Goal: Transaction & Acquisition: Book appointment/travel/reservation

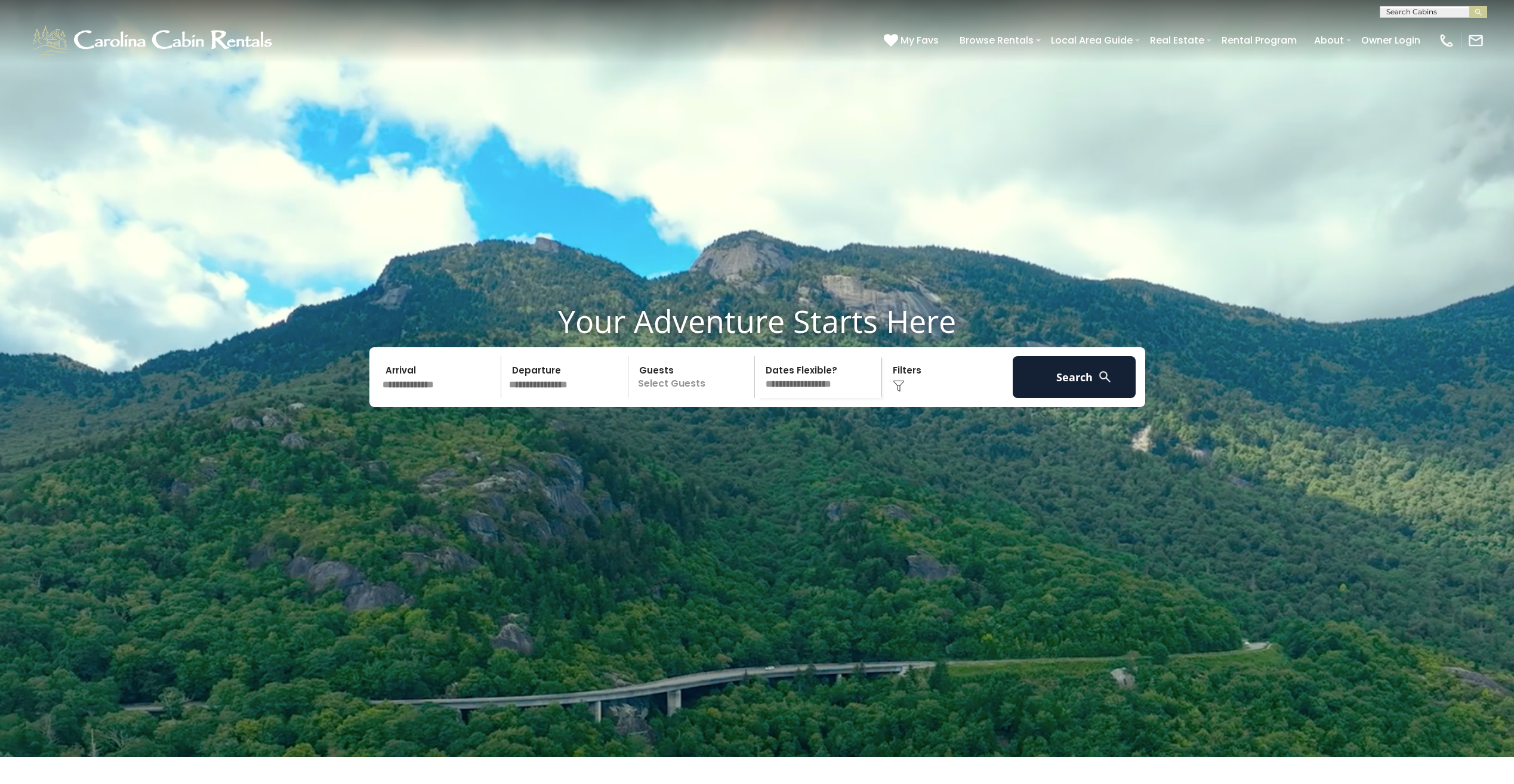
click at [425, 407] on div "Arrival Departure Guests Select Guests Guests - 0 + + **" at bounding box center [757, 377] width 776 height 60
click at [421, 398] on input "text" at bounding box center [440, 377] width 124 height 42
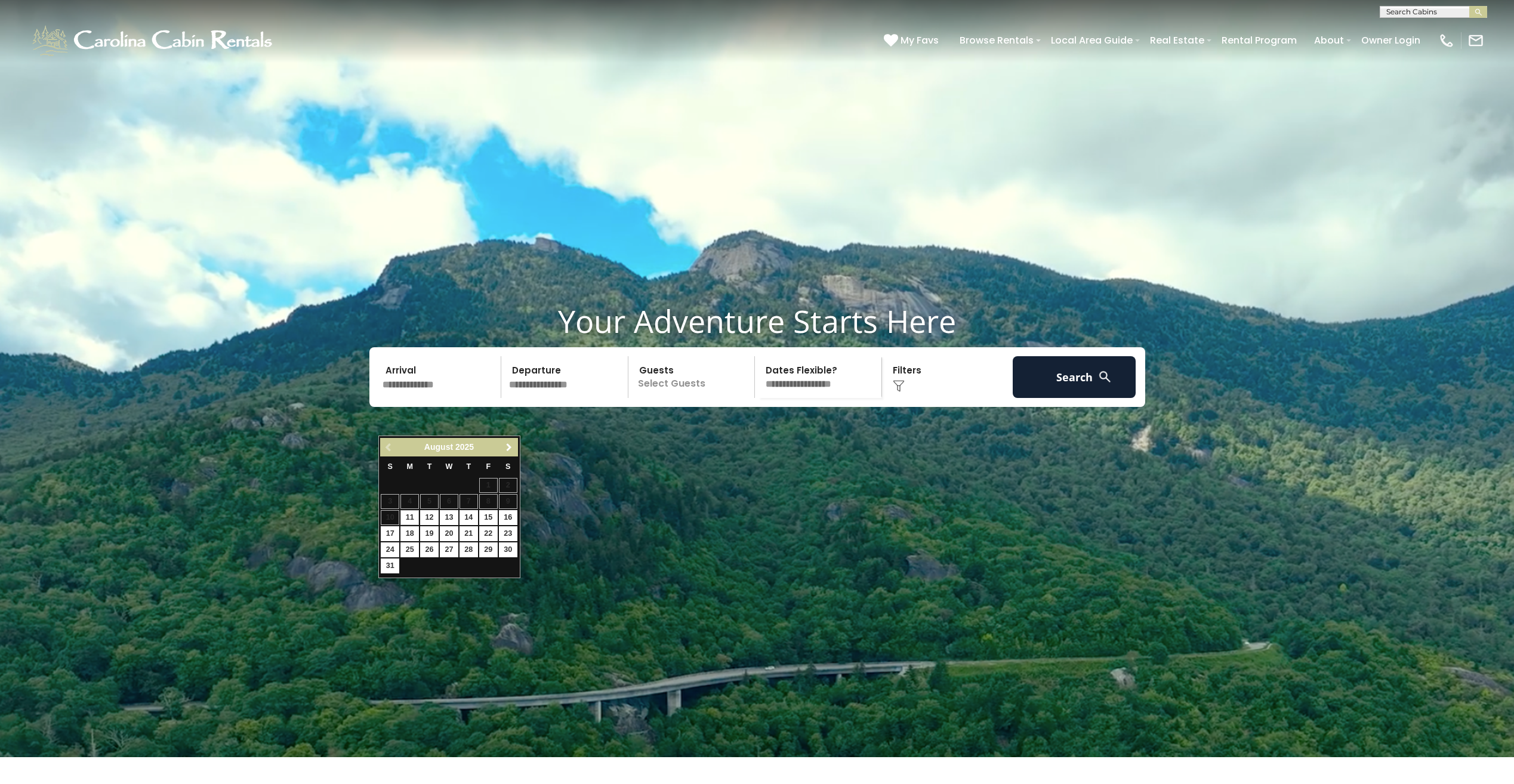
click at [506, 447] on span "Next" at bounding box center [509, 447] width 9 height 9
click at [488, 497] on link "10" at bounding box center [489, 501] width 19 height 15
type input "********"
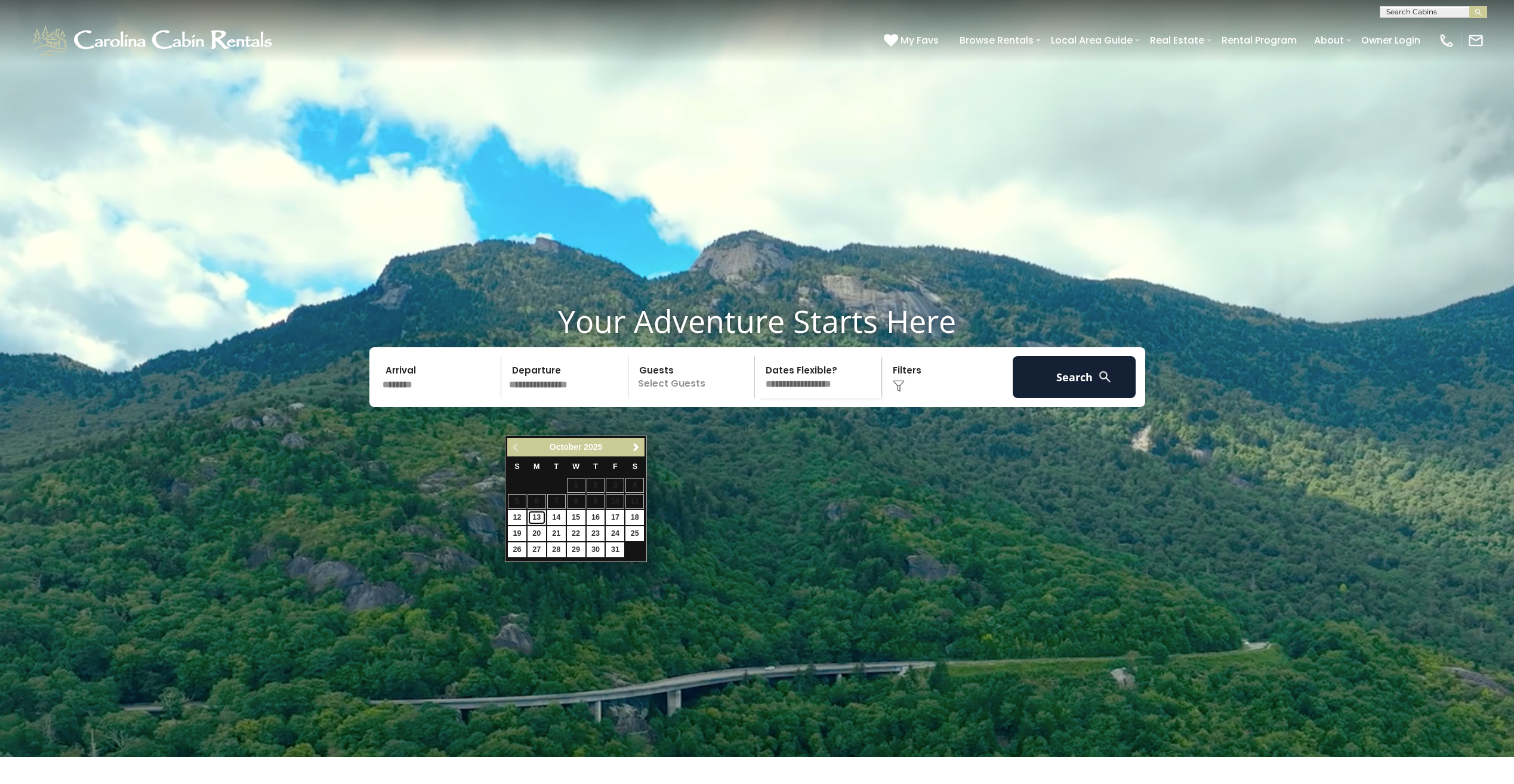
click at [535, 516] on link "13" at bounding box center [537, 517] width 19 height 15
type input "********"
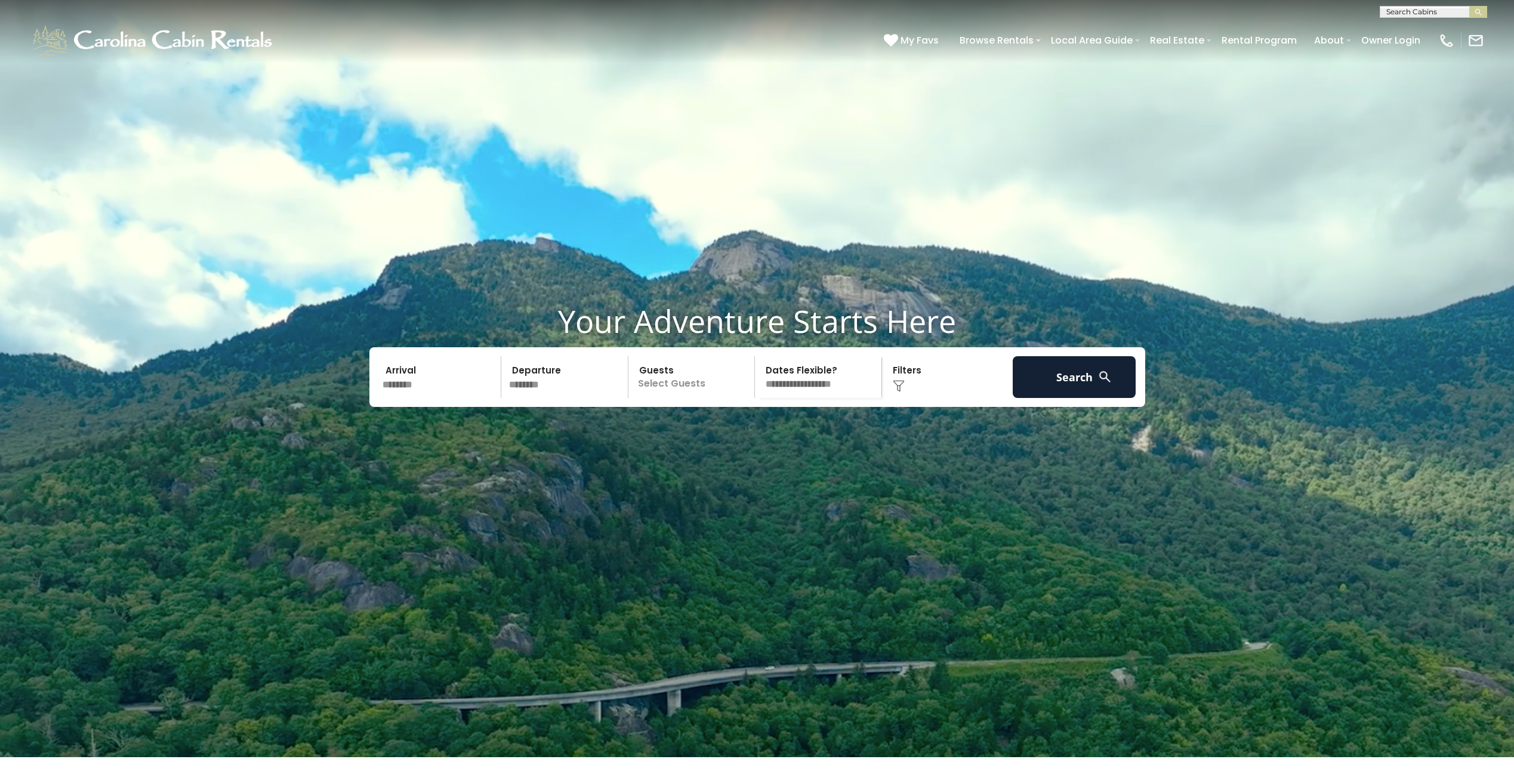
click at [692, 398] on p "Select Guests" at bounding box center [693, 377] width 123 height 42
click at [753, 433] on div "+" at bounding box center [751, 426] width 14 height 14
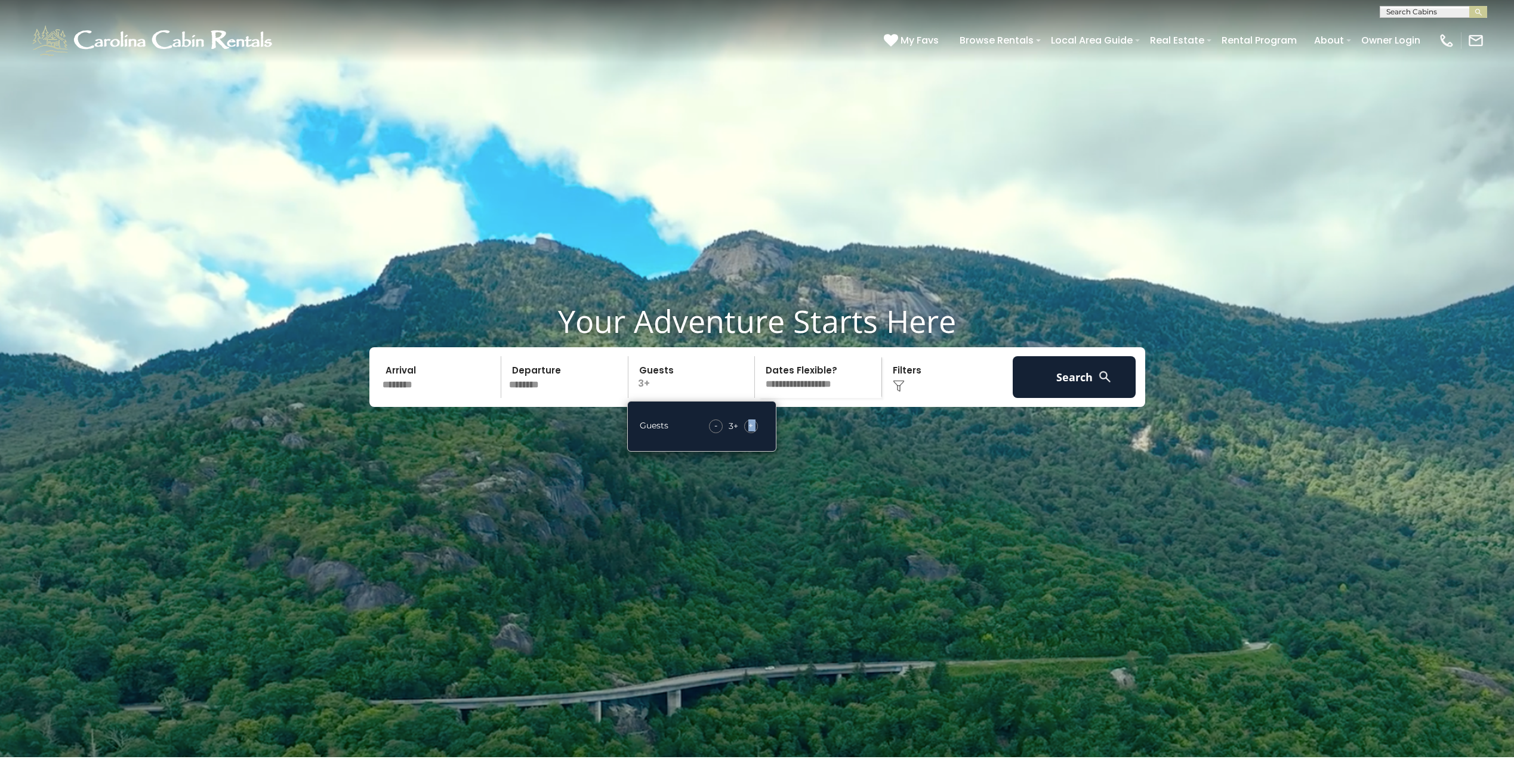
click at [753, 433] on div "+" at bounding box center [751, 426] width 14 height 14
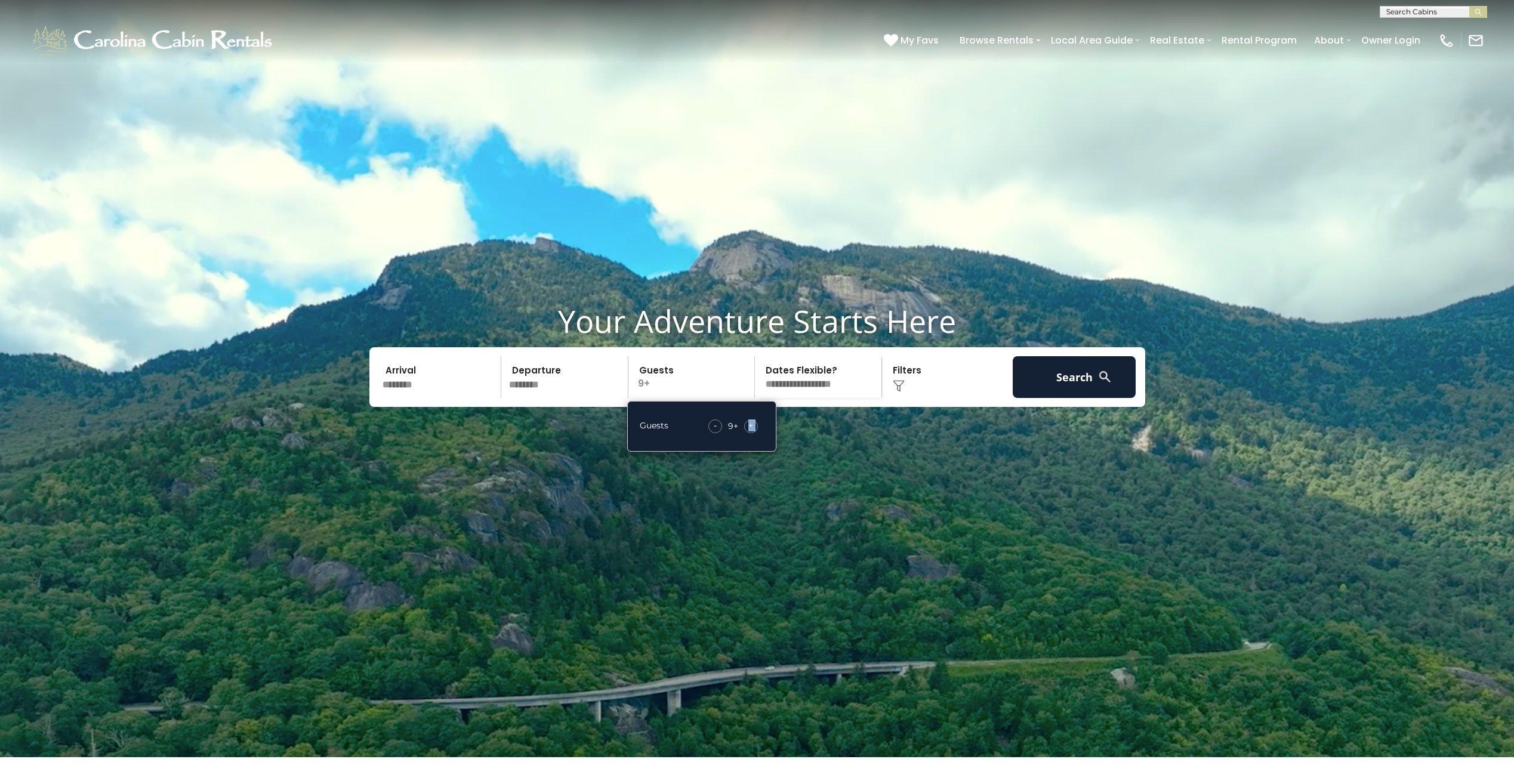
click at [753, 433] on div "+" at bounding box center [751, 426] width 14 height 14
click at [1037, 398] on button "Search" at bounding box center [1074, 377] width 124 height 42
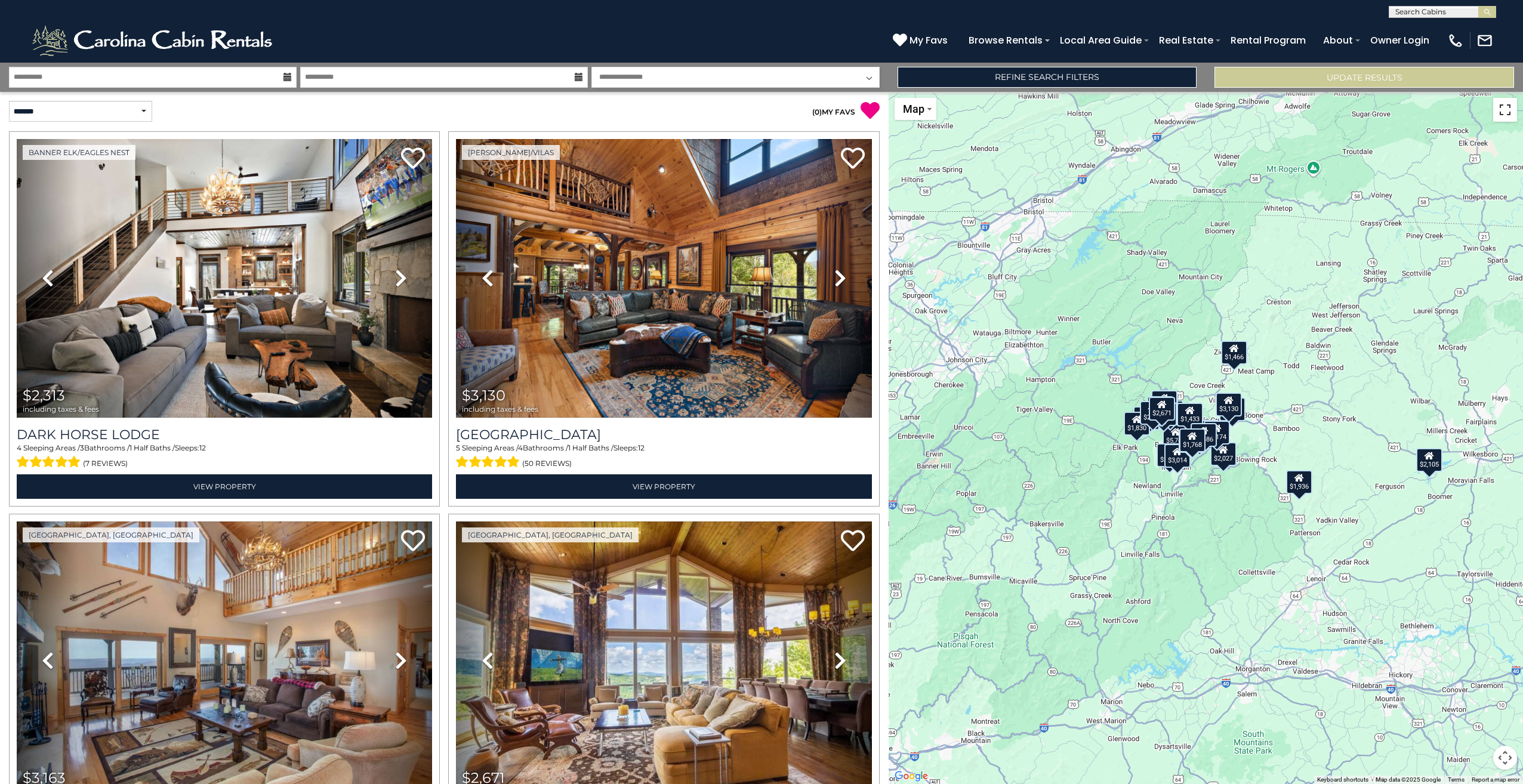
click at [1502, 112] on button "Toggle fullscreen view" at bounding box center [1504, 109] width 24 height 24
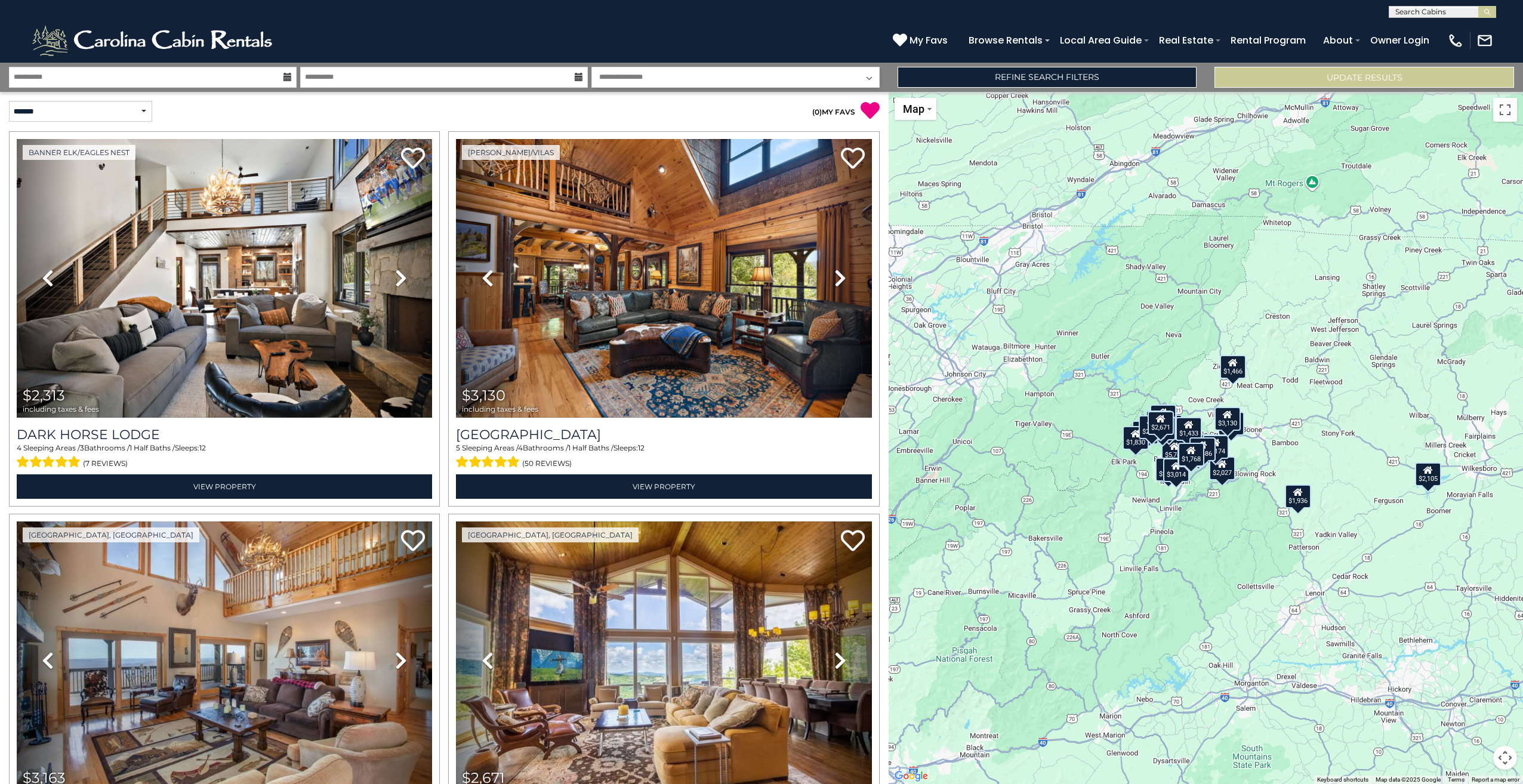
drag, startPoint x: 1220, startPoint y: 547, endPoint x: 1220, endPoint y: 565, distance: 18.0
click at [1220, 565] on div "$2,313 $3,130 $3,163 $2,671 $2,341 $5,766 $1,904 $2,047 $1,727 $2,409 $1,876 $2…" at bounding box center [1206, 438] width 635 height 692
click at [1509, 764] on button "Map camera controls" at bounding box center [1504, 757] width 24 height 24
click at [1473, 704] on button "Zoom in" at bounding box center [1475, 698] width 24 height 24
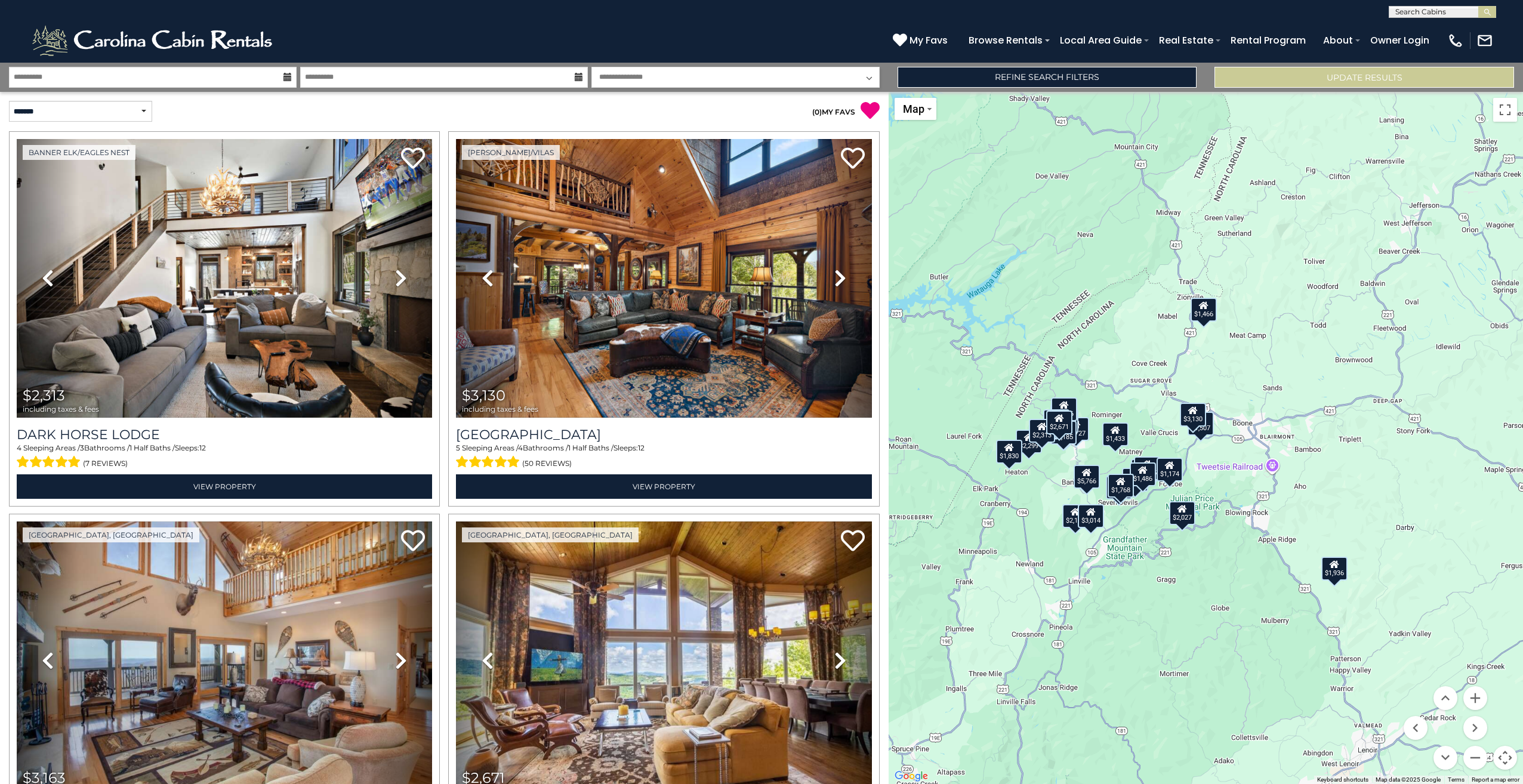
drag, startPoint x: 1348, startPoint y: 616, endPoint x: 1290, endPoint y: 619, distance: 58.1
click at [1290, 619] on div "$2,313 $3,130 $3,163 $2,671 $2,341 $5,766 $1,904 $2,047 $1,727 $2,409 $1,876 $2…" at bounding box center [1206, 438] width 635 height 692
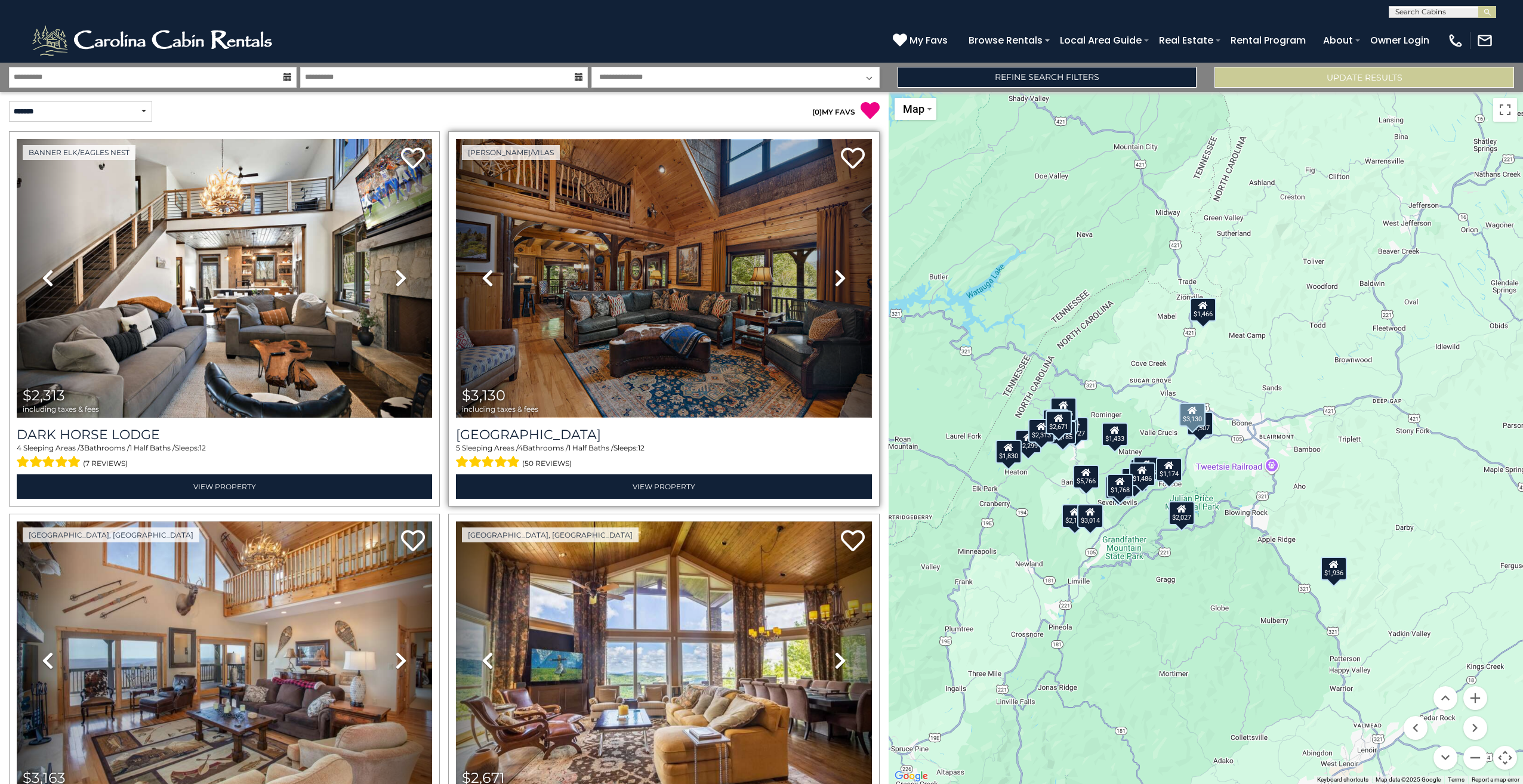
click at [742, 274] on img at bounding box center [663, 278] width 415 height 278
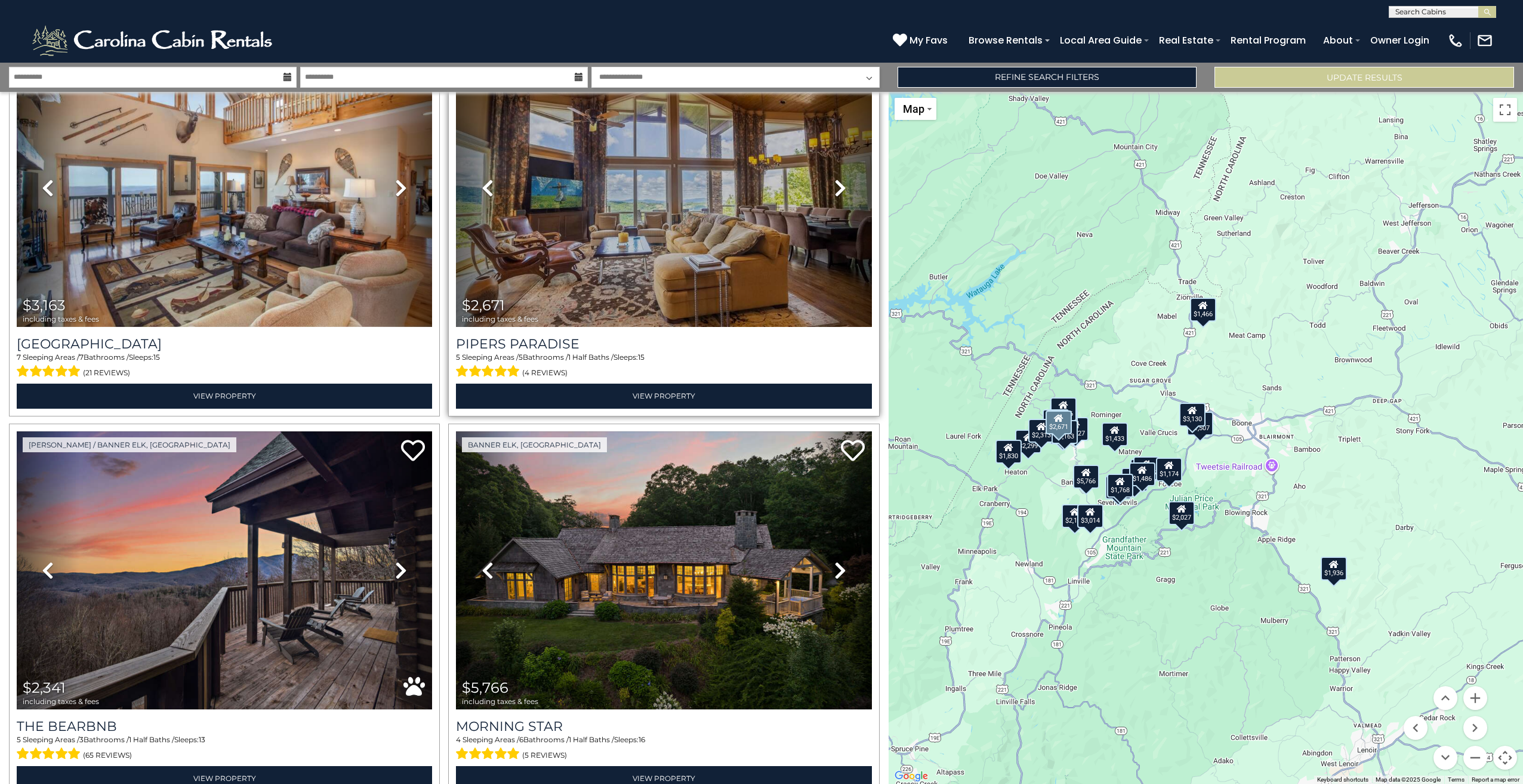
scroll to position [477, 0]
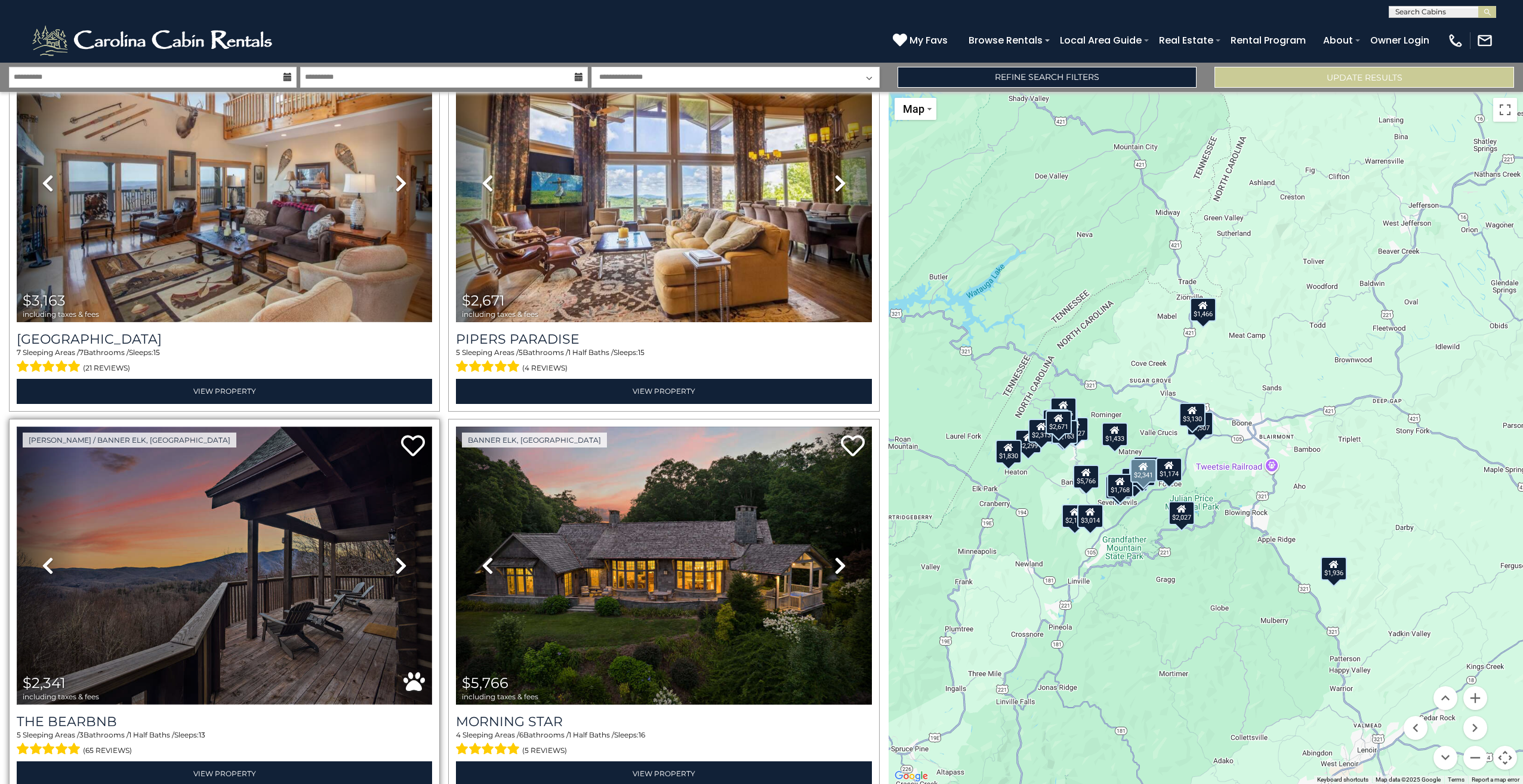
click at [334, 553] on img at bounding box center [224, 565] width 415 height 278
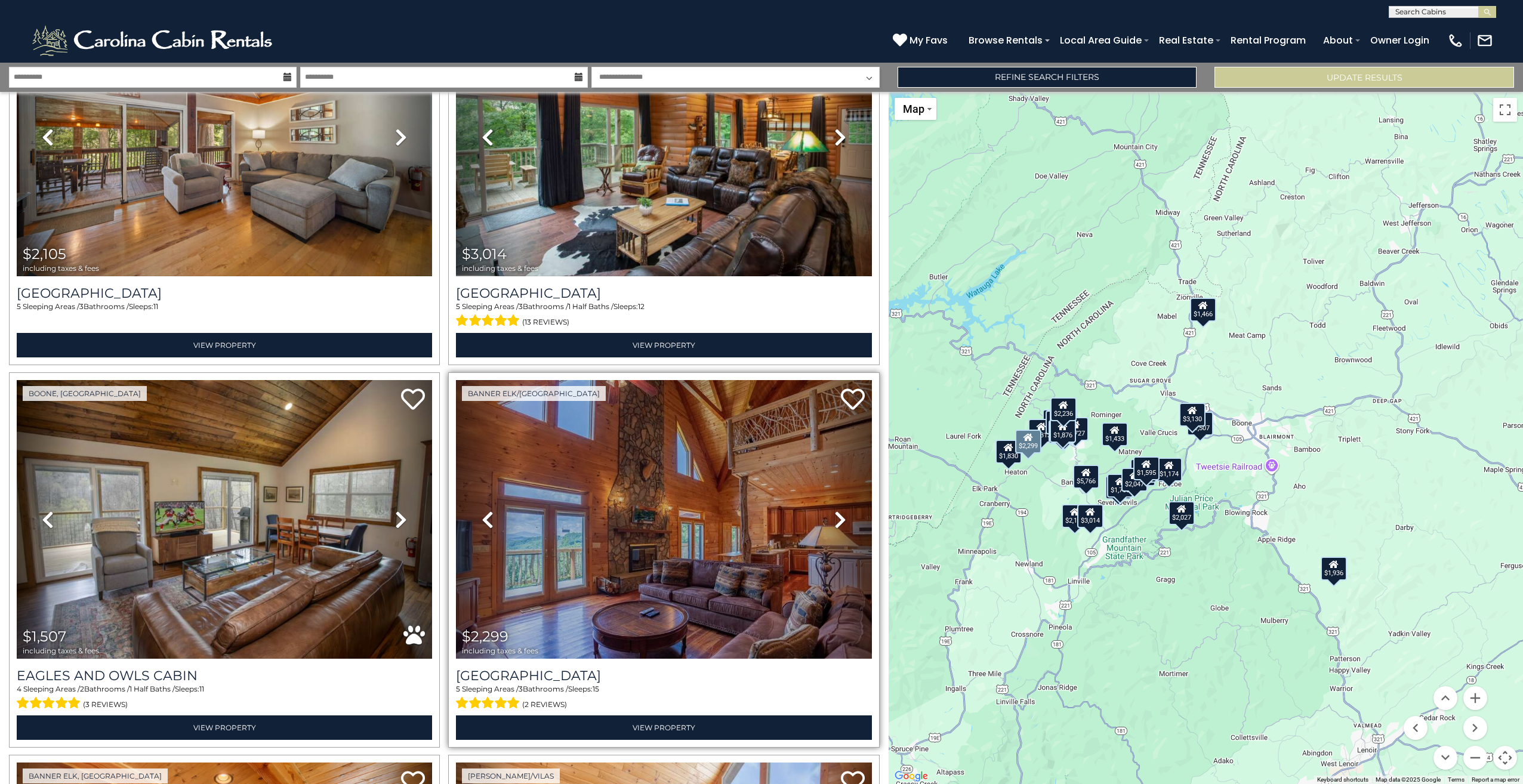
scroll to position [3222, 0]
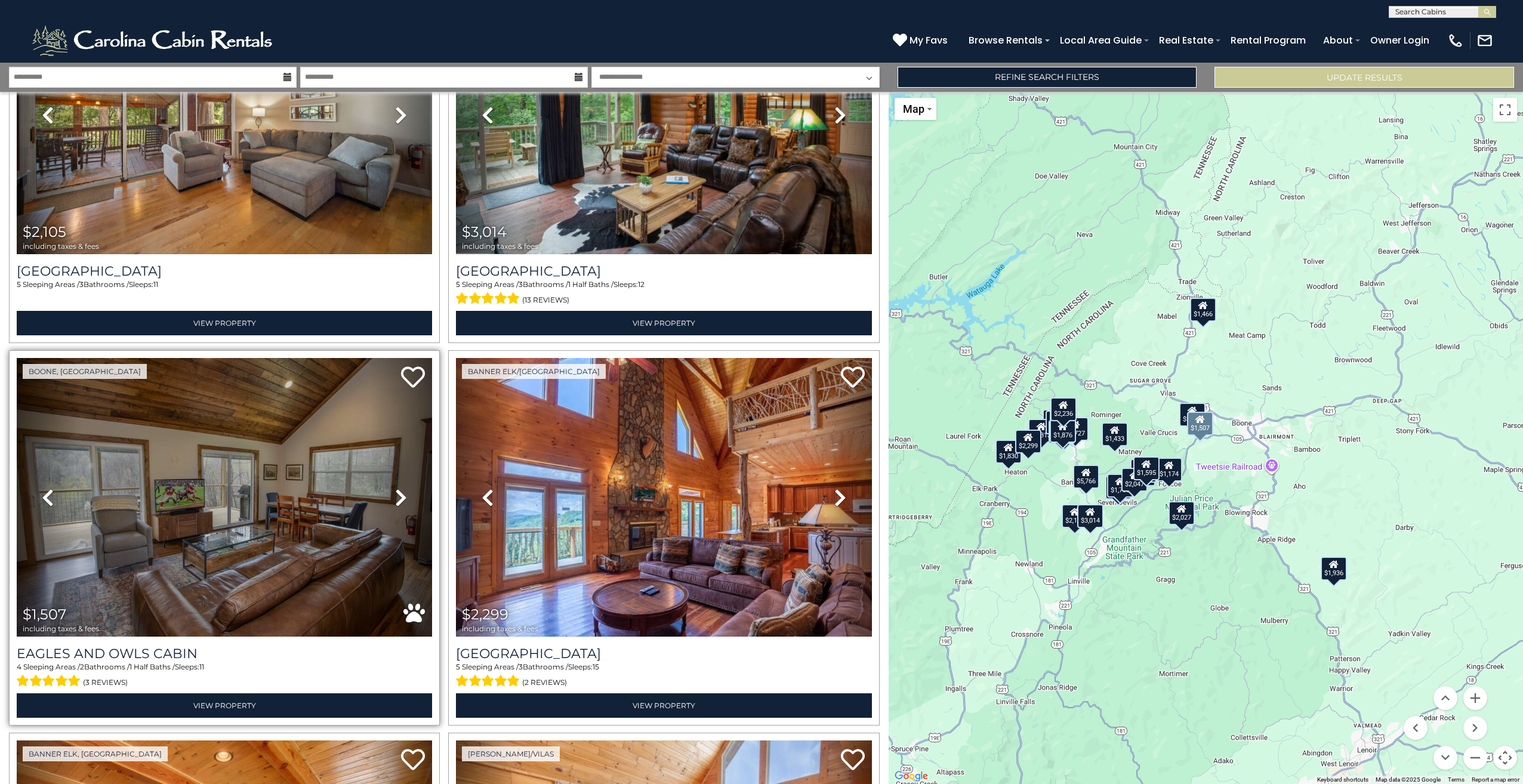
click at [402, 488] on icon at bounding box center [401, 497] width 12 height 19
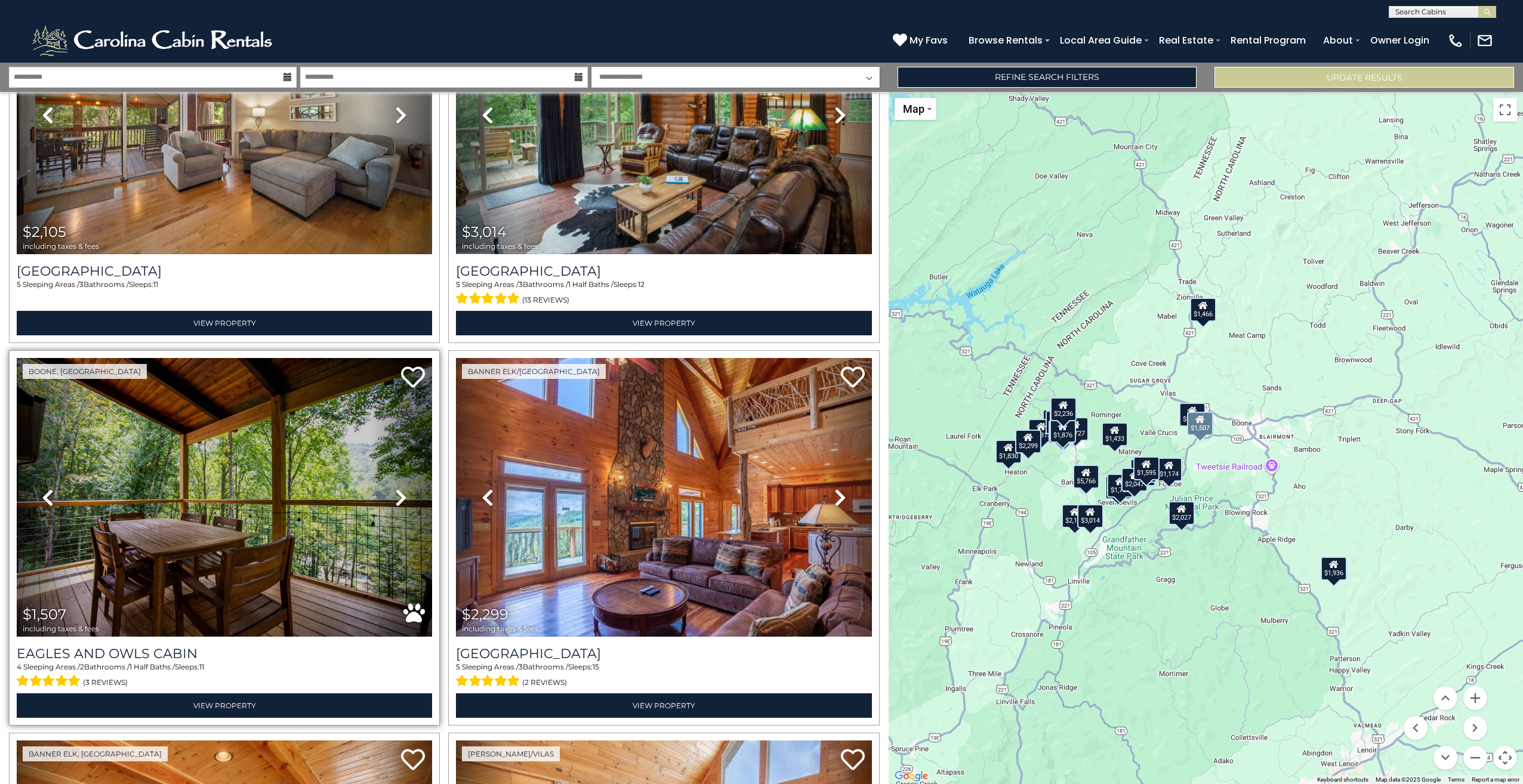
click at [402, 488] on icon at bounding box center [401, 497] width 12 height 19
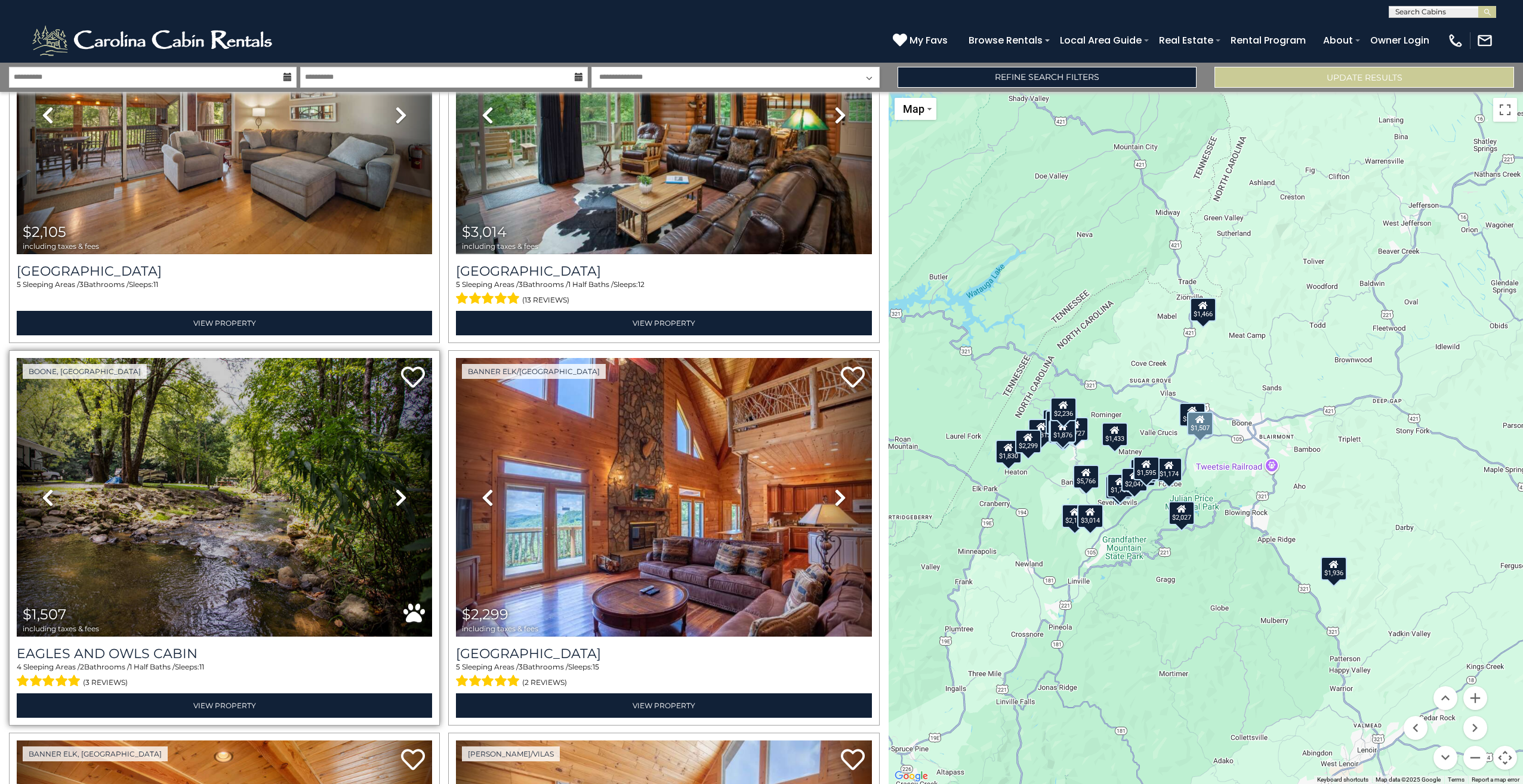
click at [402, 488] on icon at bounding box center [401, 497] width 12 height 19
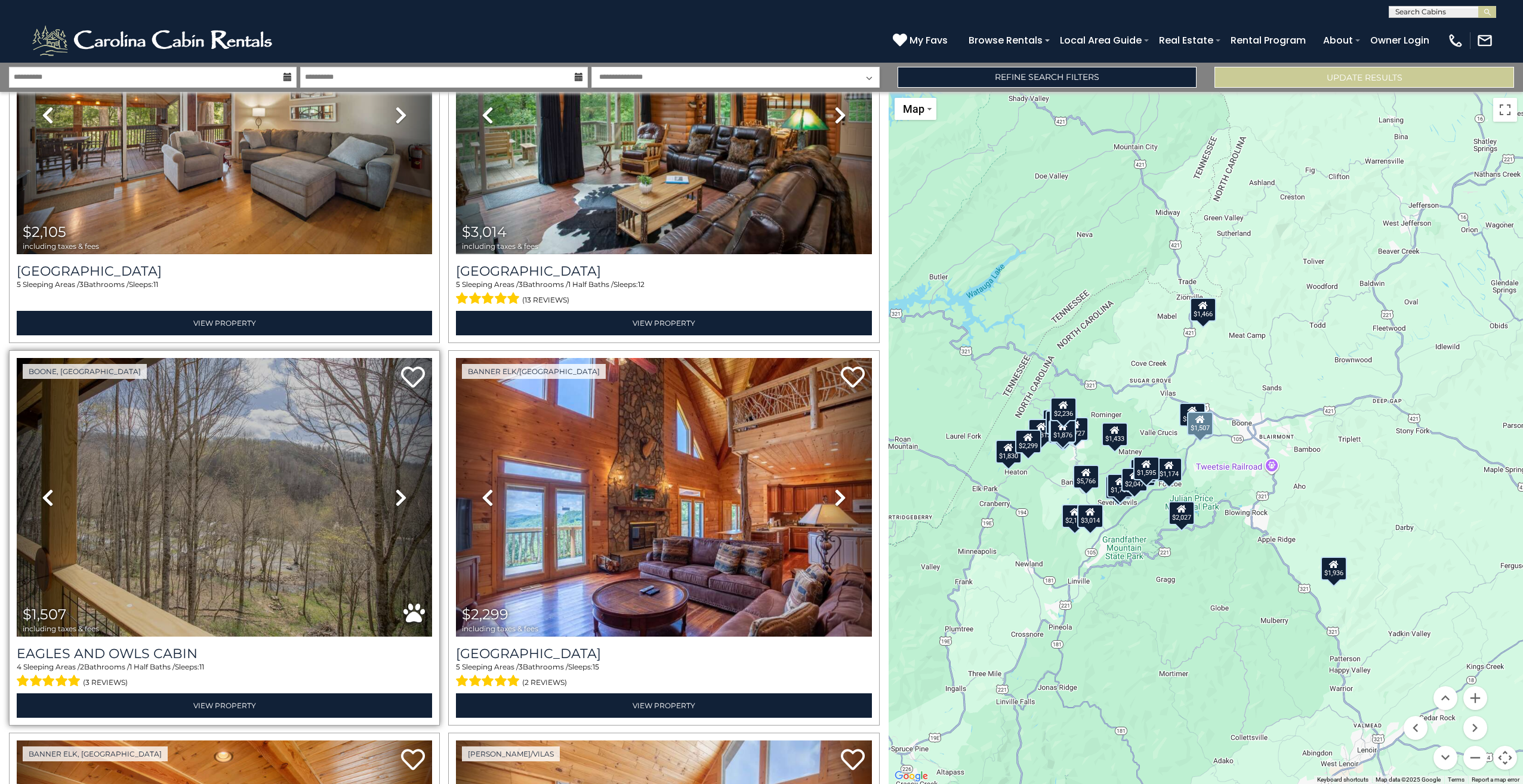
click at [402, 488] on icon at bounding box center [401, 497] width 12 height 19
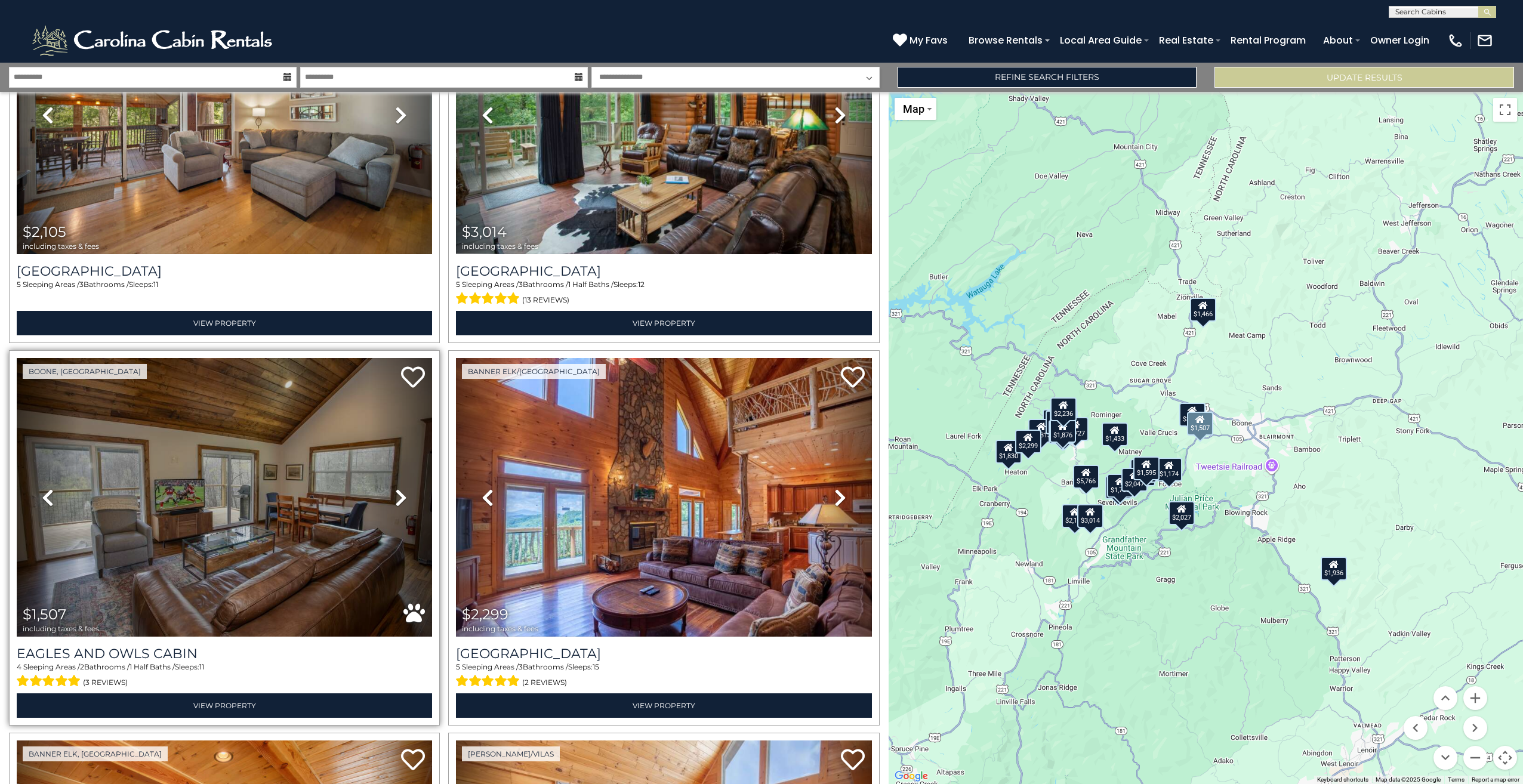
click at [402, 488] on icon at bounding box center [401, 497] width 12 height 19
click at [204, 505] on img at bounding box center [224, 497] width 415 height 278
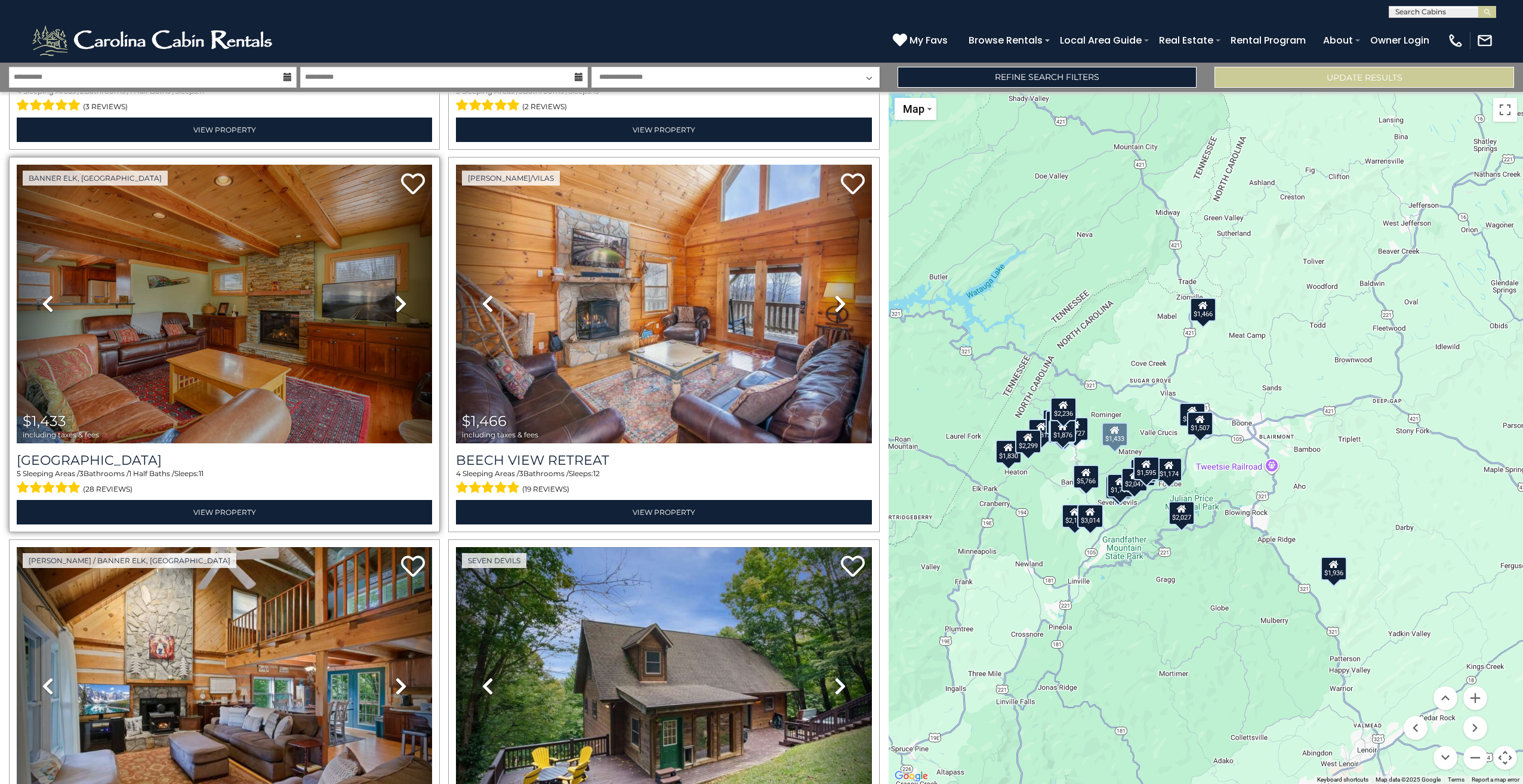
scroll to position [3878, 0]
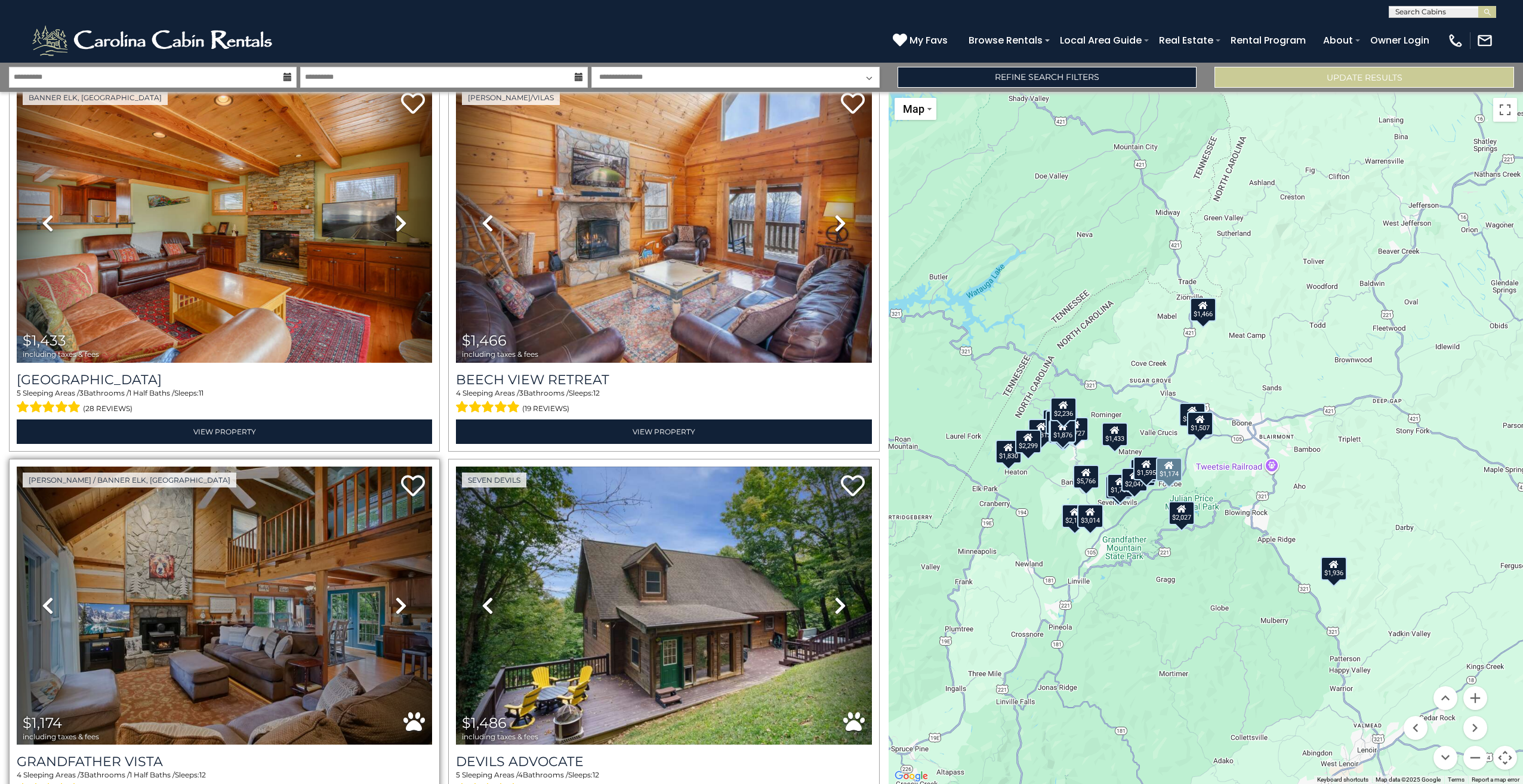
click at [402, 596] on icon at bounding box center [401, 606] width 12 height 19
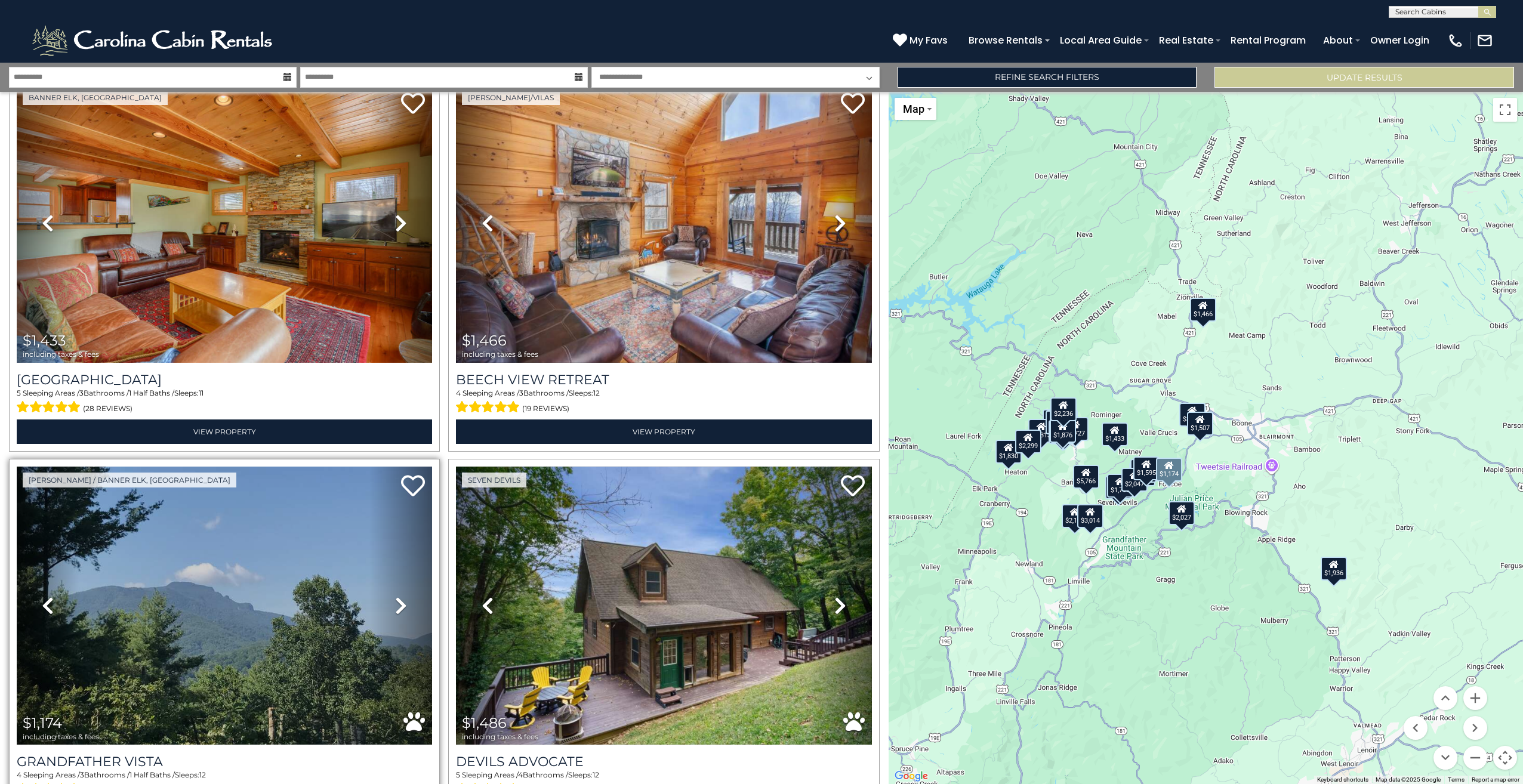
click at [401, 596] on icon at bounding box center [401, 606] width 12 height 19
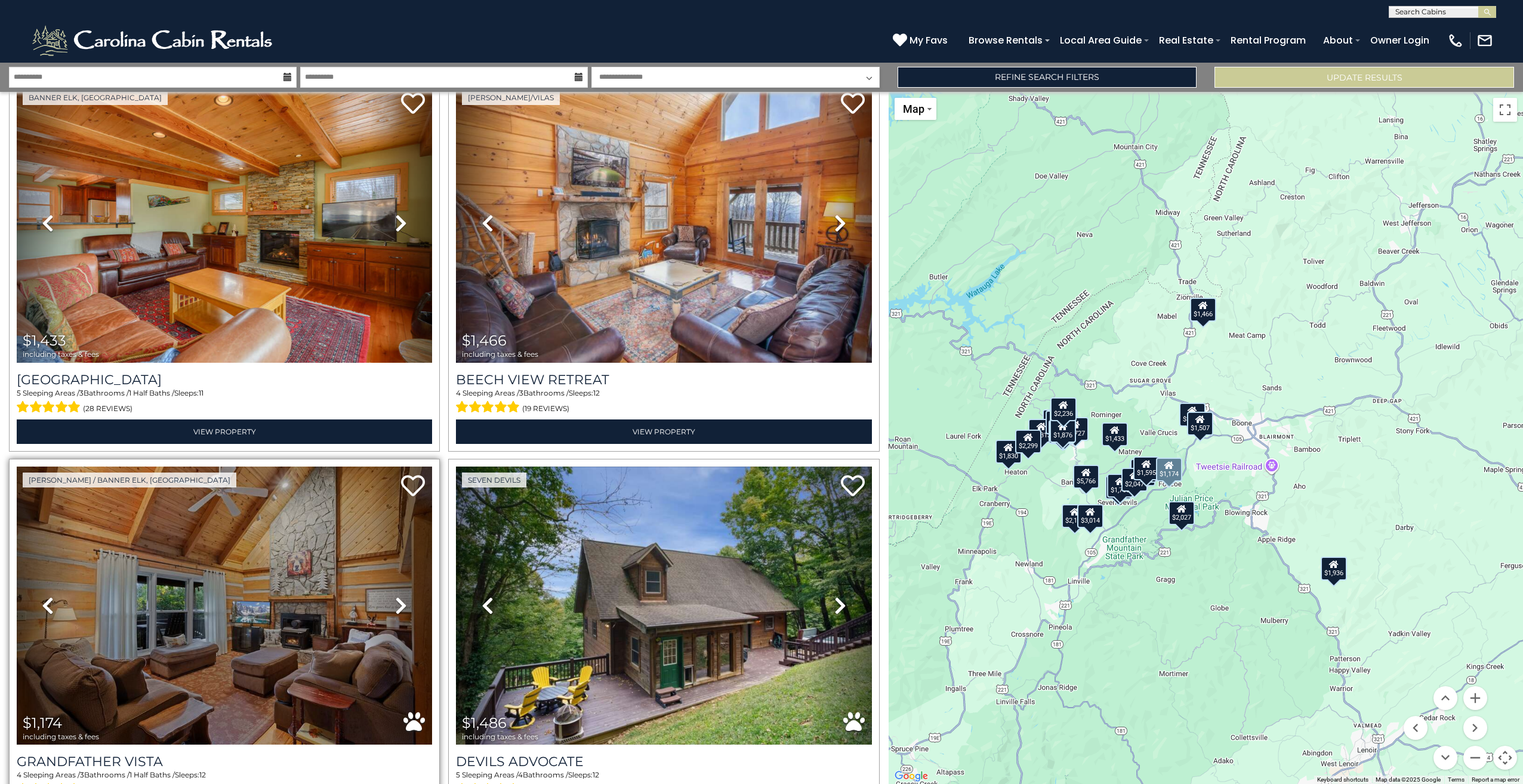
click at [401, 596] on icon at bounding box center [401, 606] width 12 height 19
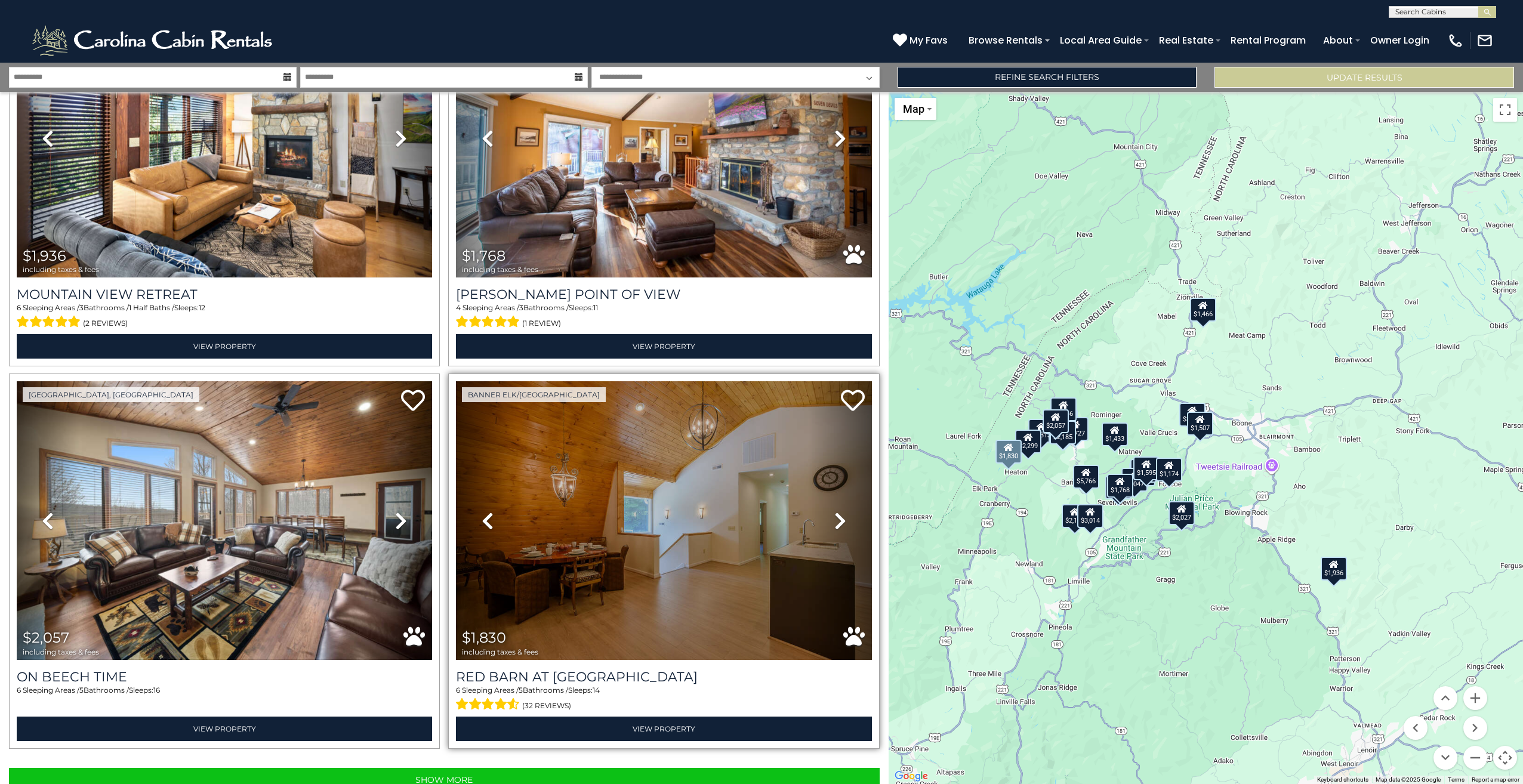
scroll to position [5117, 0]
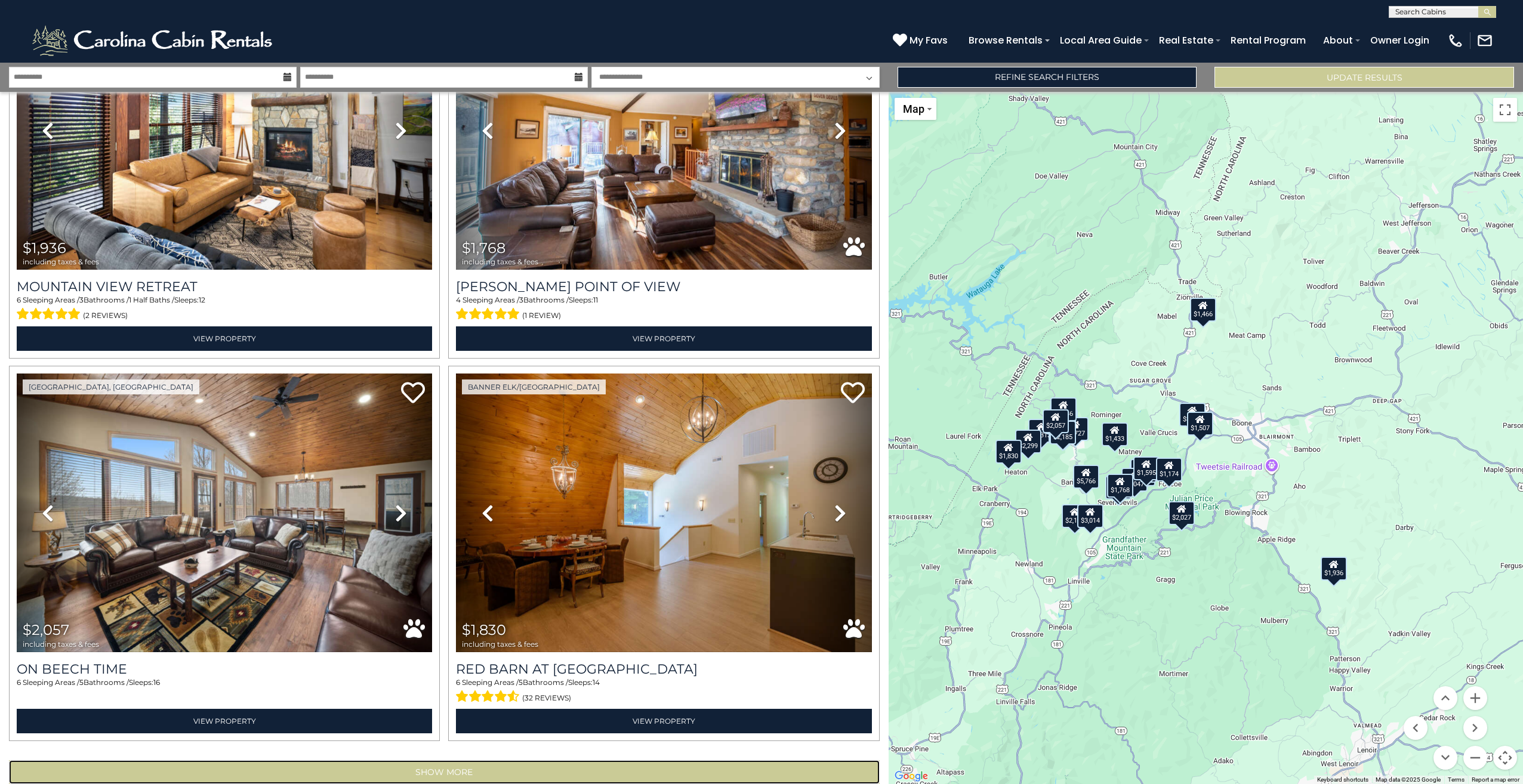
click at [509, 760] on button "Show More" at bounding box center [444, 772] width 870 height 24
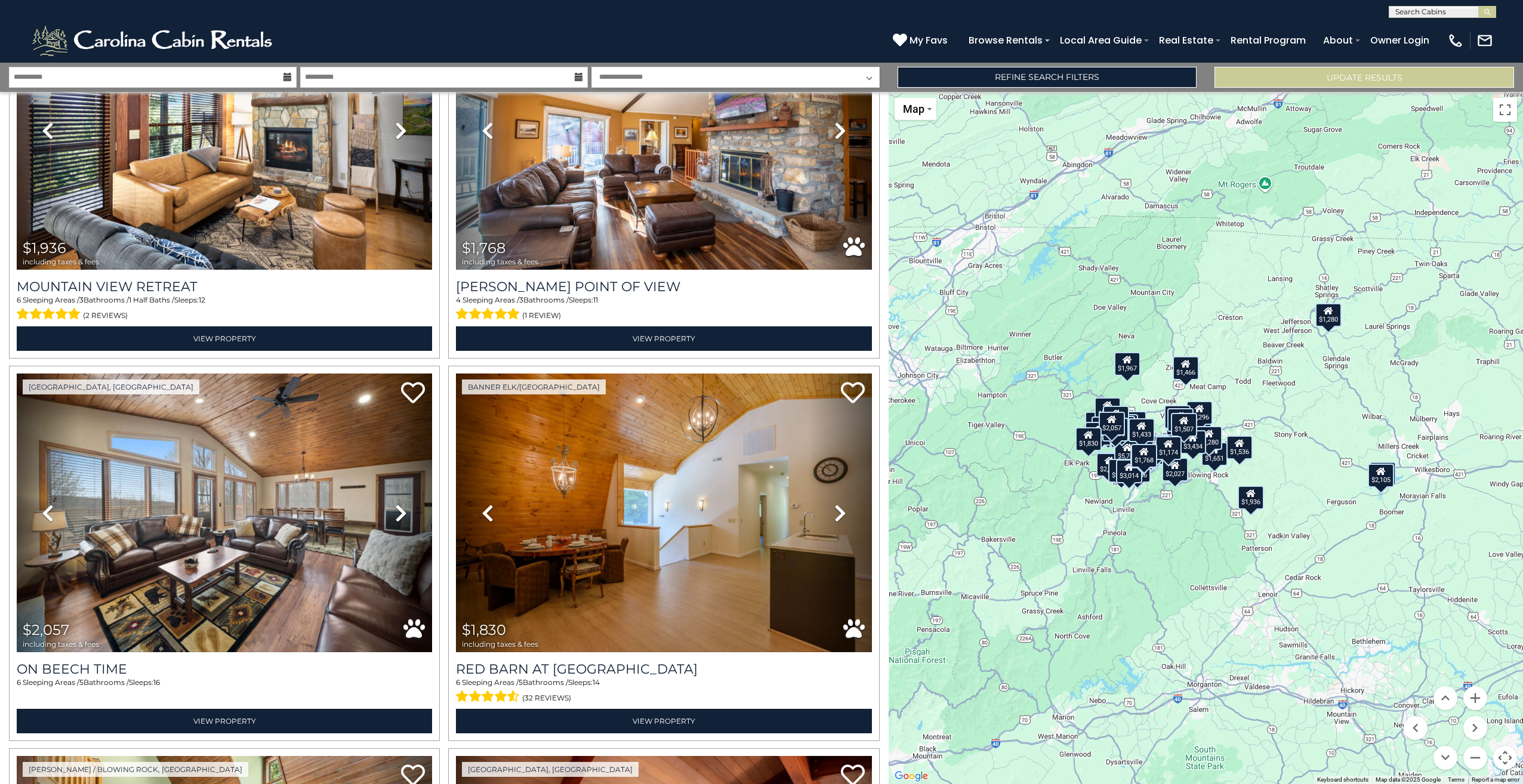
scroll to position [1, 0]
click at [1432, 8] on input "text" at bounding box center [1441, 14] width 104 height 12
type input "*"
type input "**********"
click at [1423, 28] on em "Luxury Trails Escape" at bounding box center [1437, 28] width 83 height 11
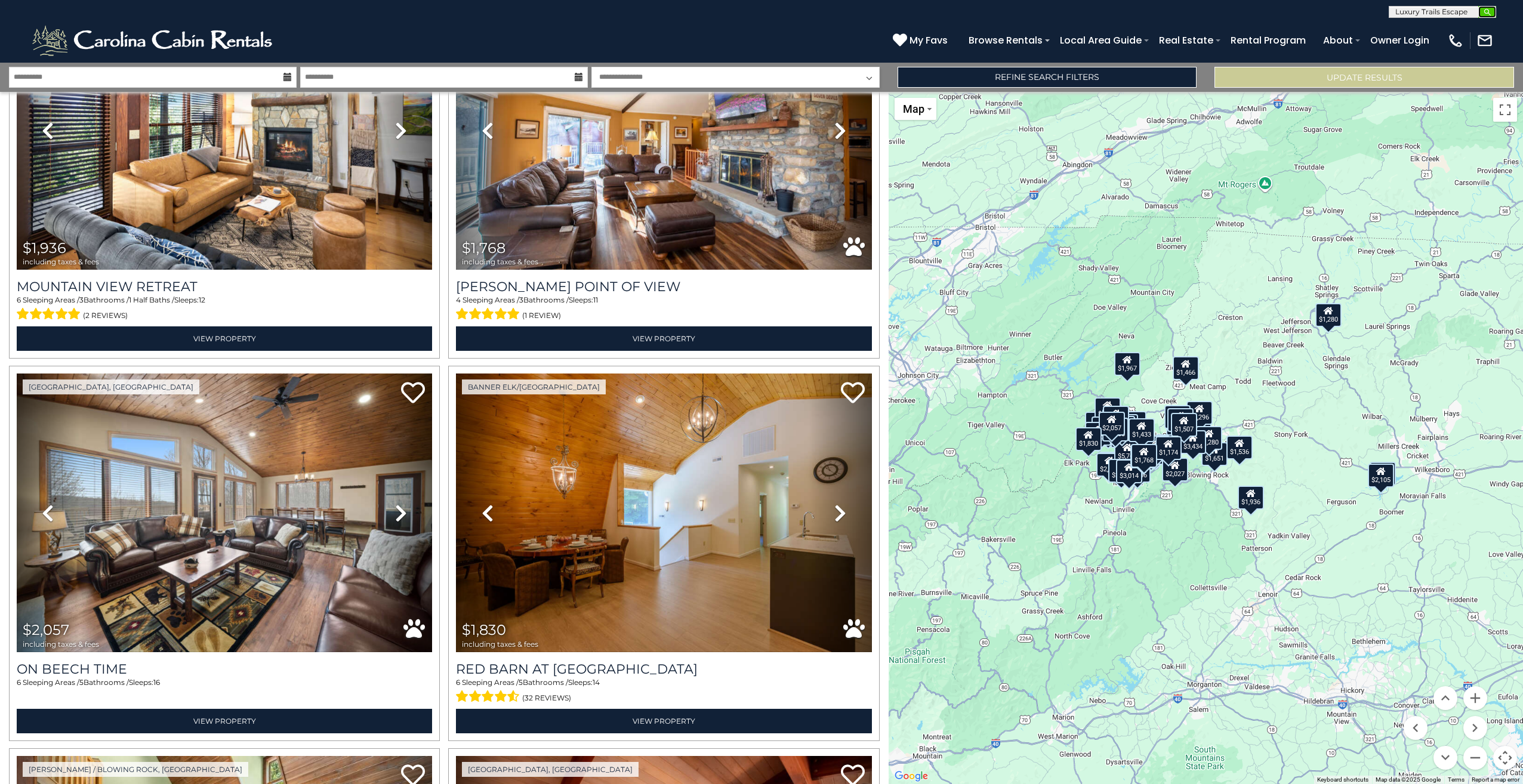
click at [1490, 12] on img "submit" at bounding box center [1487, 12] width 9 height 9
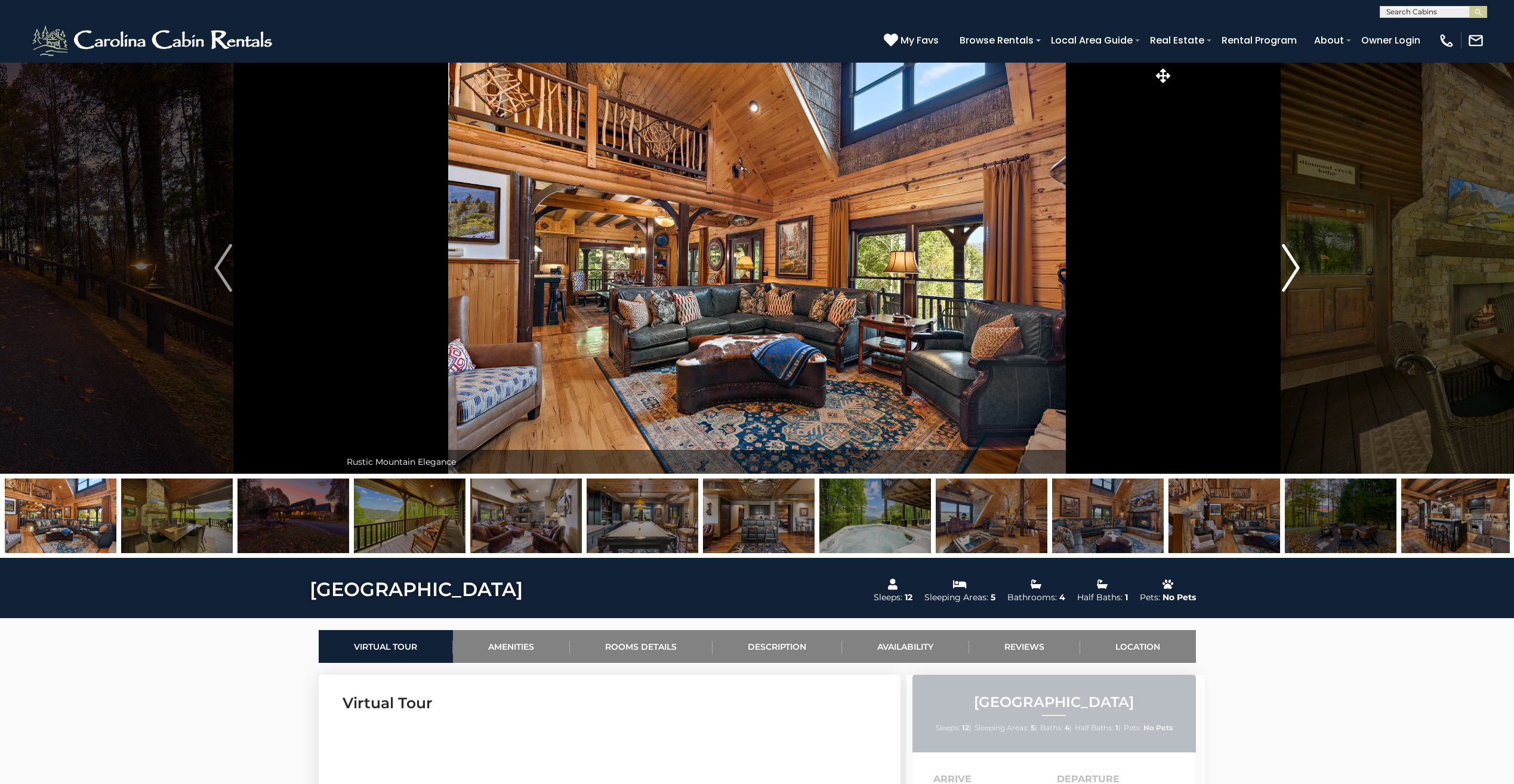
click at [1300, 271] on button "Next" at bounding box center [1291, 268] width 235 height 411
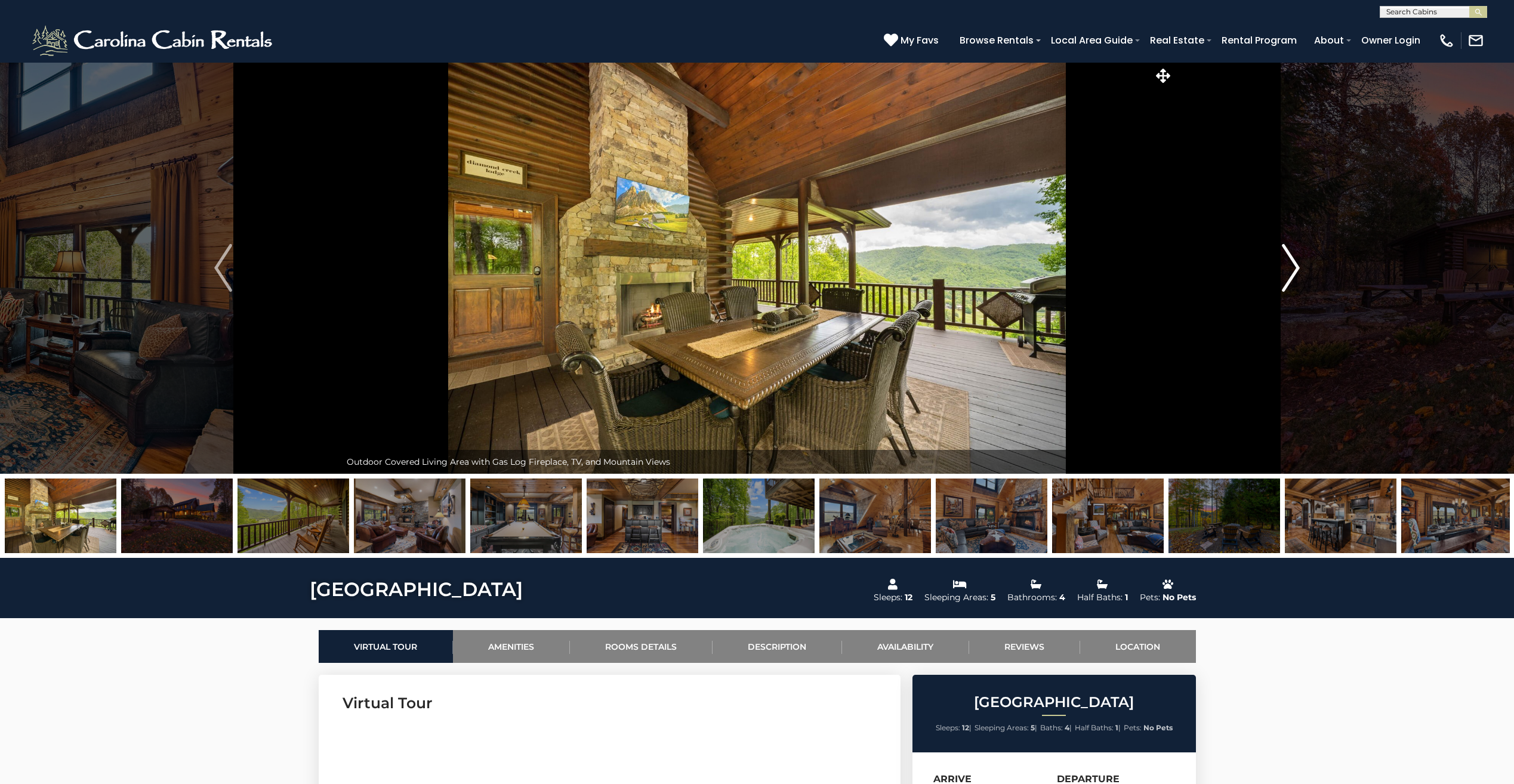
click at [1300, 271] on button "Next" at bounding box center [1291, 268] width 235 height 411
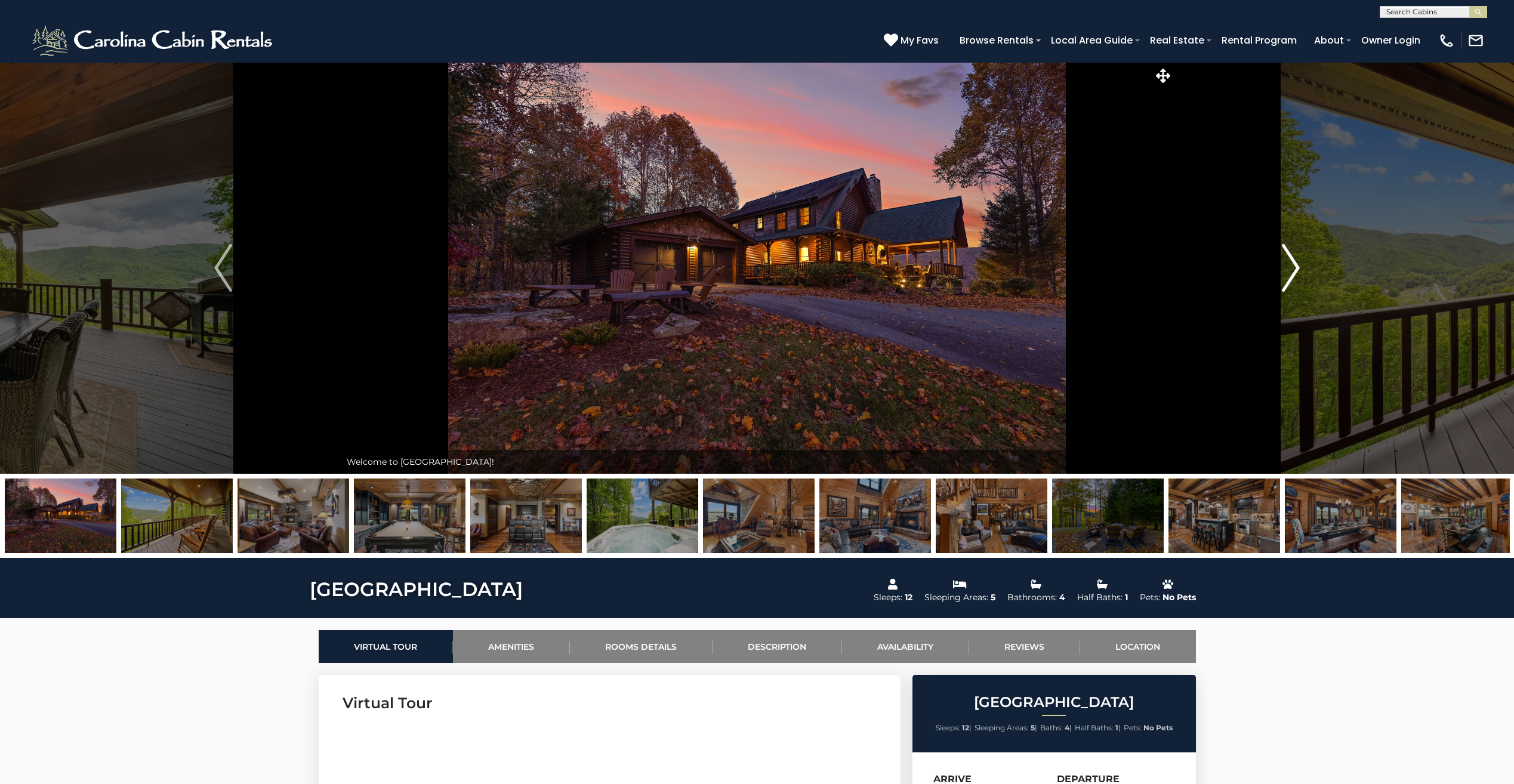
click at [1300, 271] on button "Next" at bounding box center [1291, 268] width 235 height 411
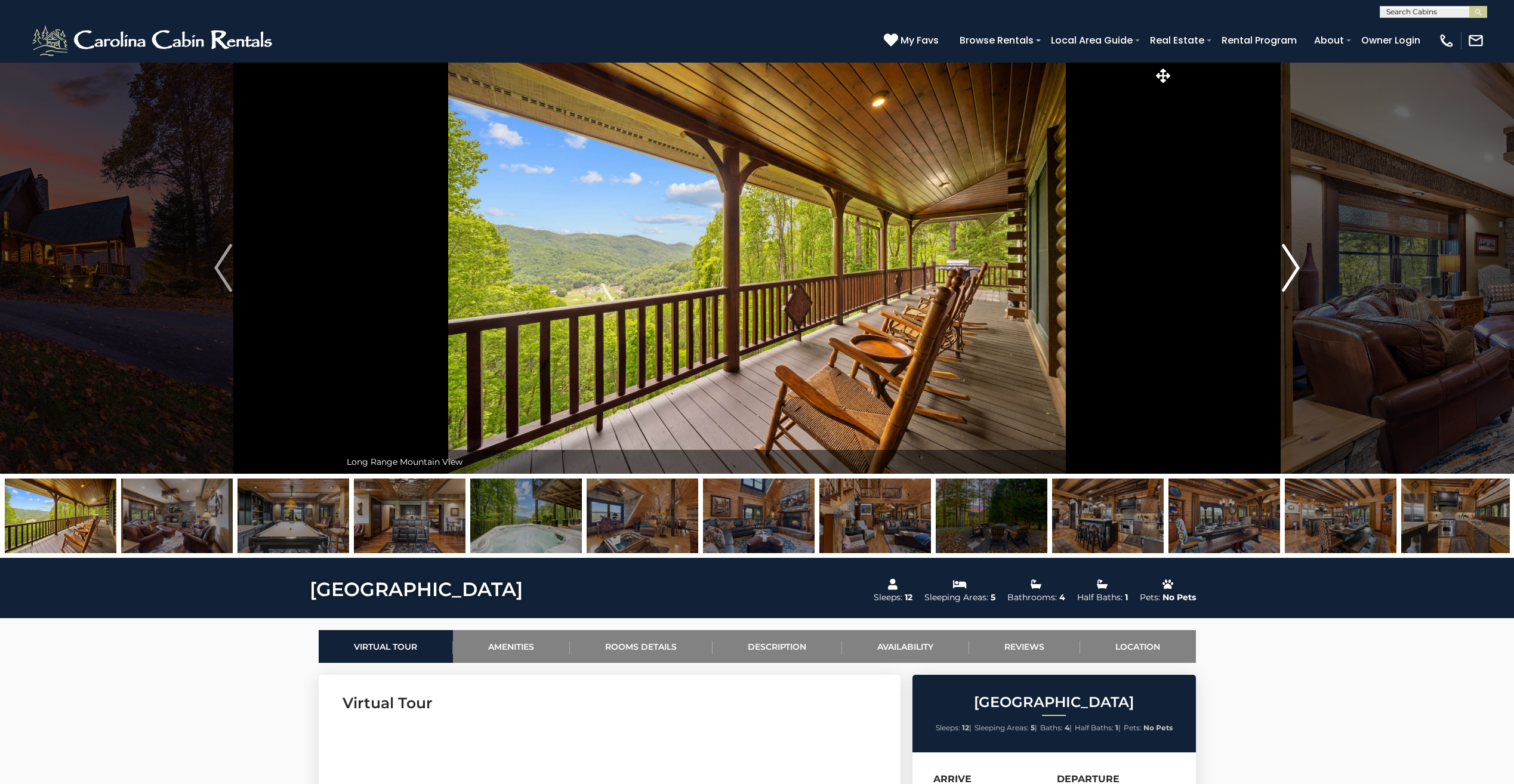
click at [1300, 271] on button "Next" at bounding box center [1291, 268] width 235 height 411
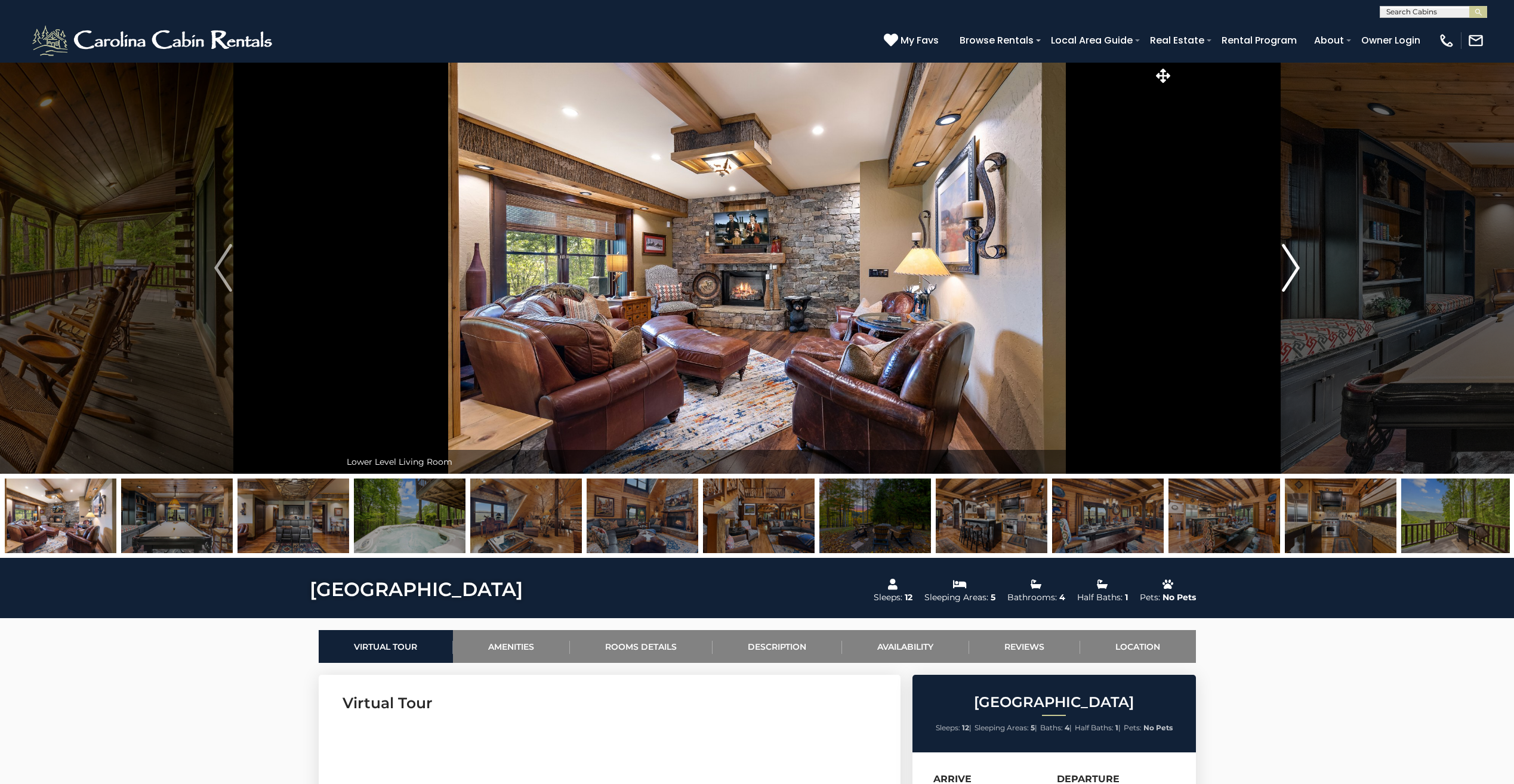
click at [1300, 271] on button "Next" at bounding box center [1291, 268] width 235 height 411
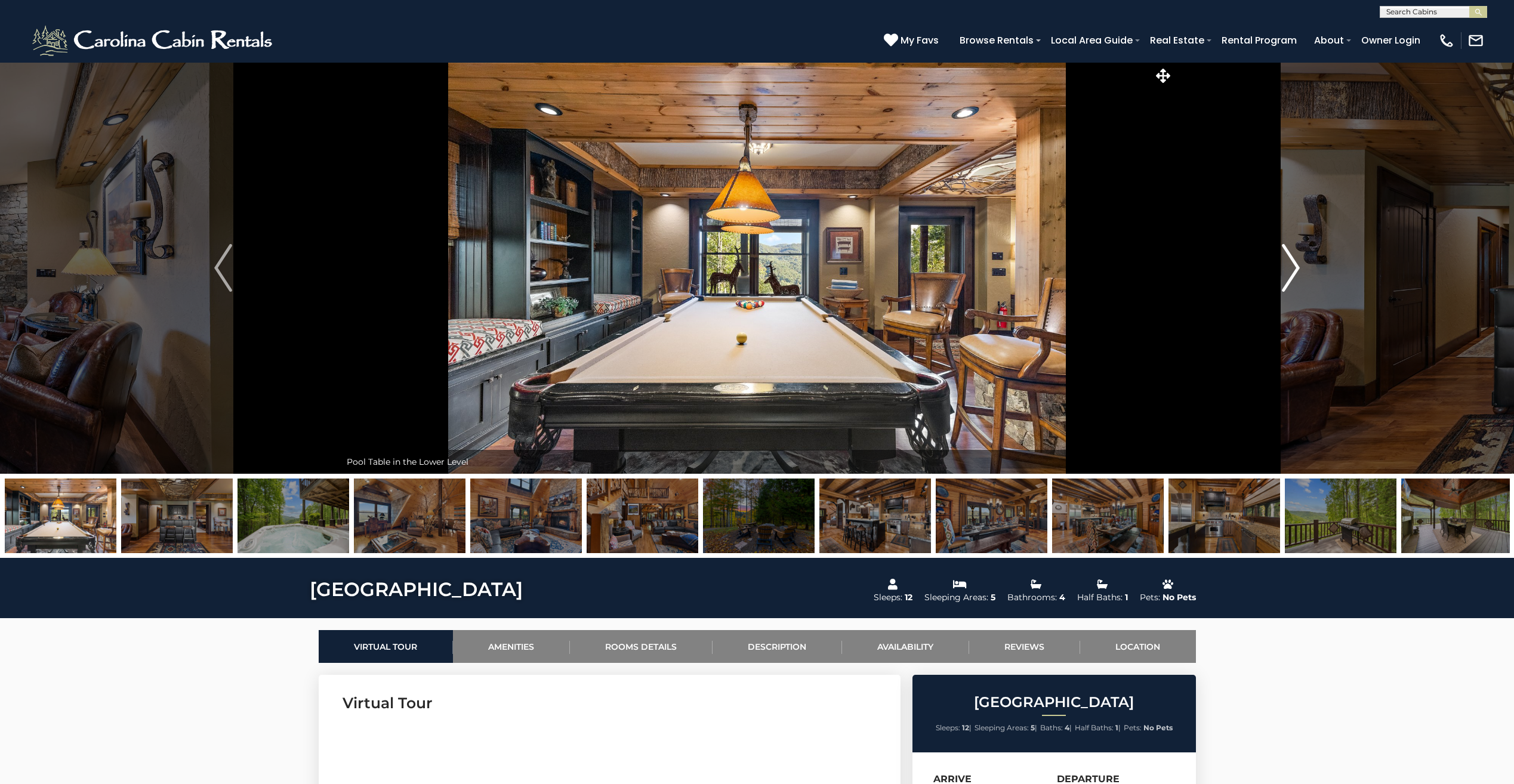
click at [1300, 271] on button "Next" at bounding box center [1291, 268] width 235 height 411
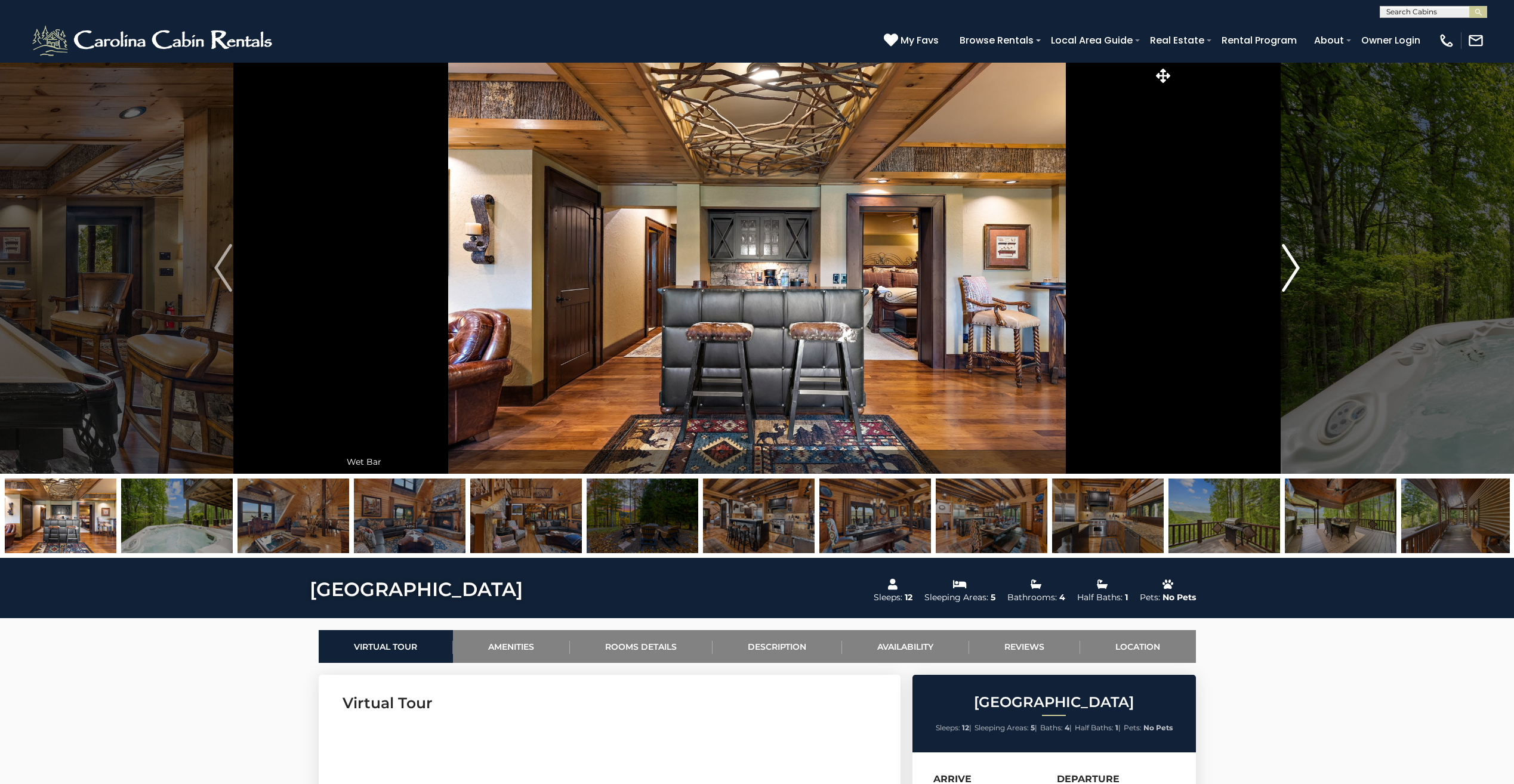
click at [1300, 271] on button "Next" at bounding box center [1291, 268] width 235 height 411
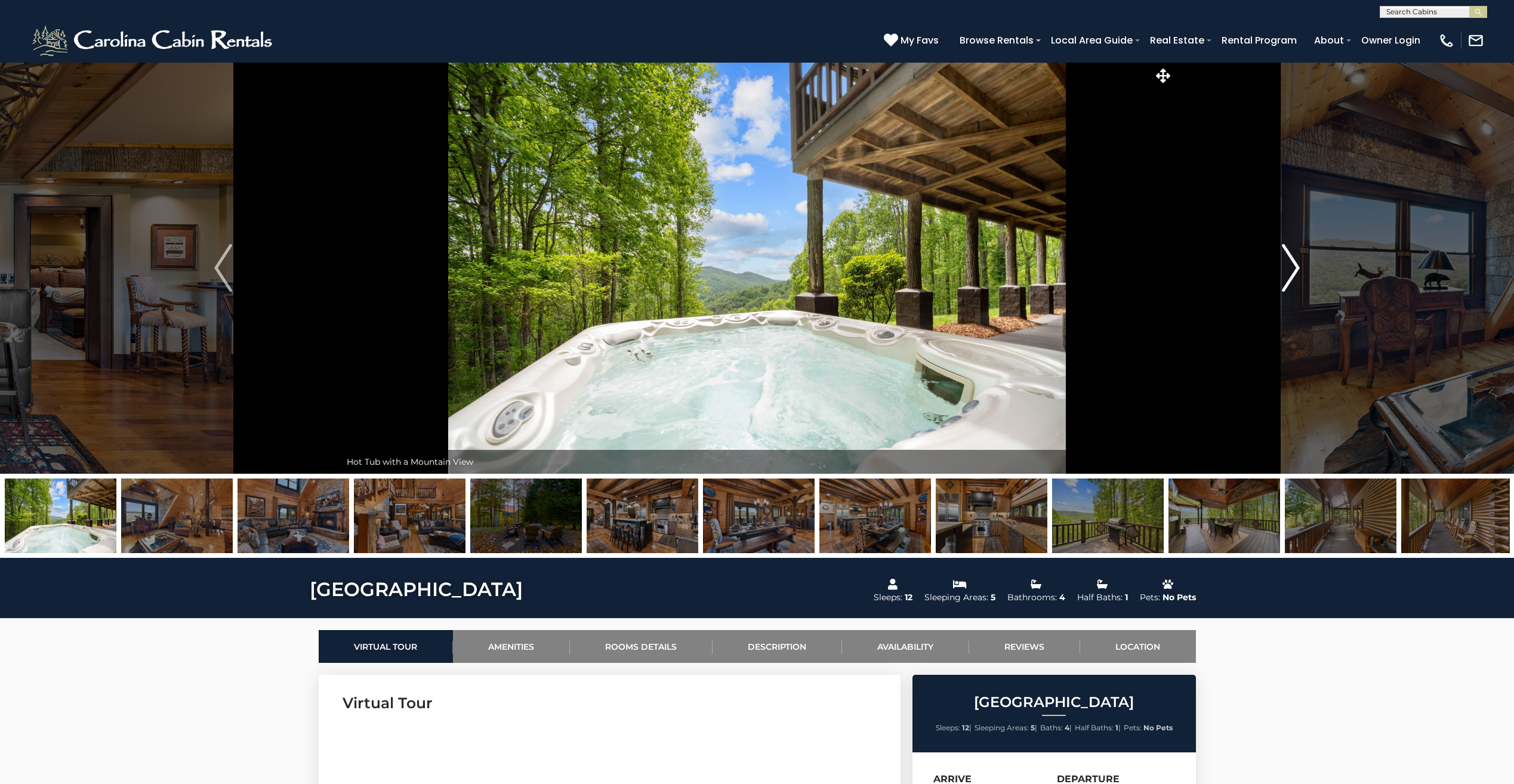
click at [1300, 271] on button "Next" at bounding box center [1291, 268] width 235 height 411
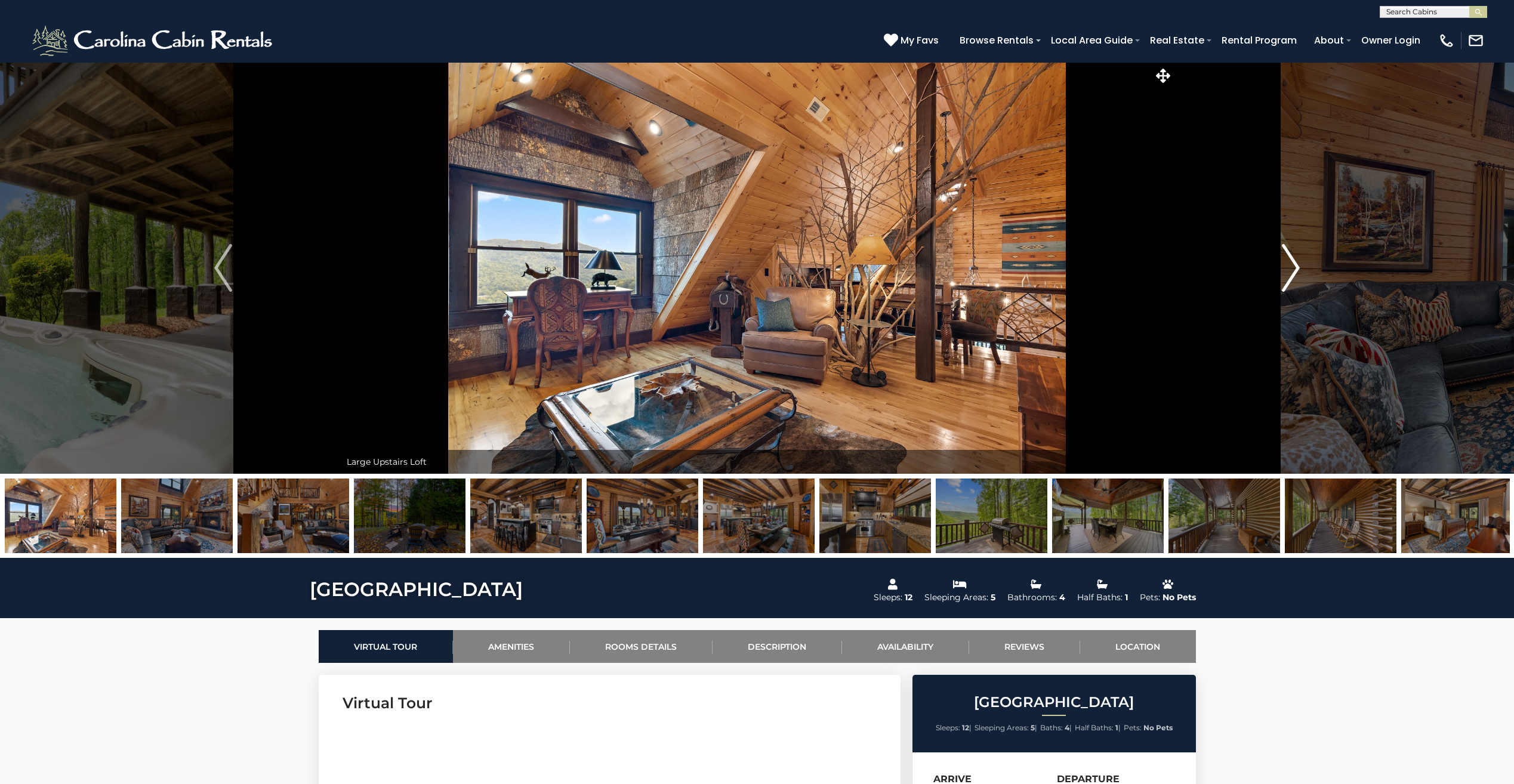
click at [1300, 271] on button "Next" at bounding box center [1291, 268] width 235 height 411
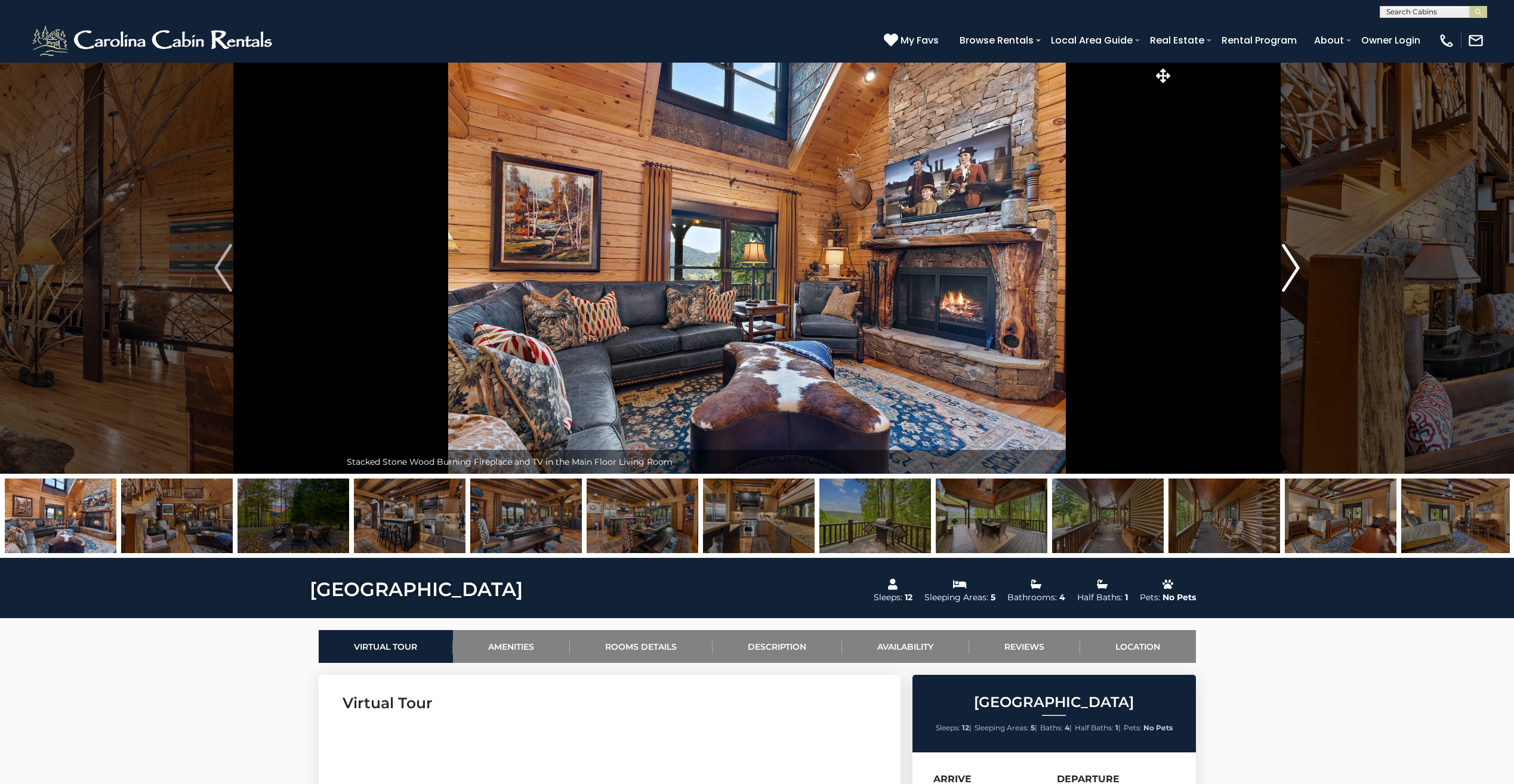
click at [1300, 271] on button "Next" at bounding box center [1291, 268] width 235 height 411
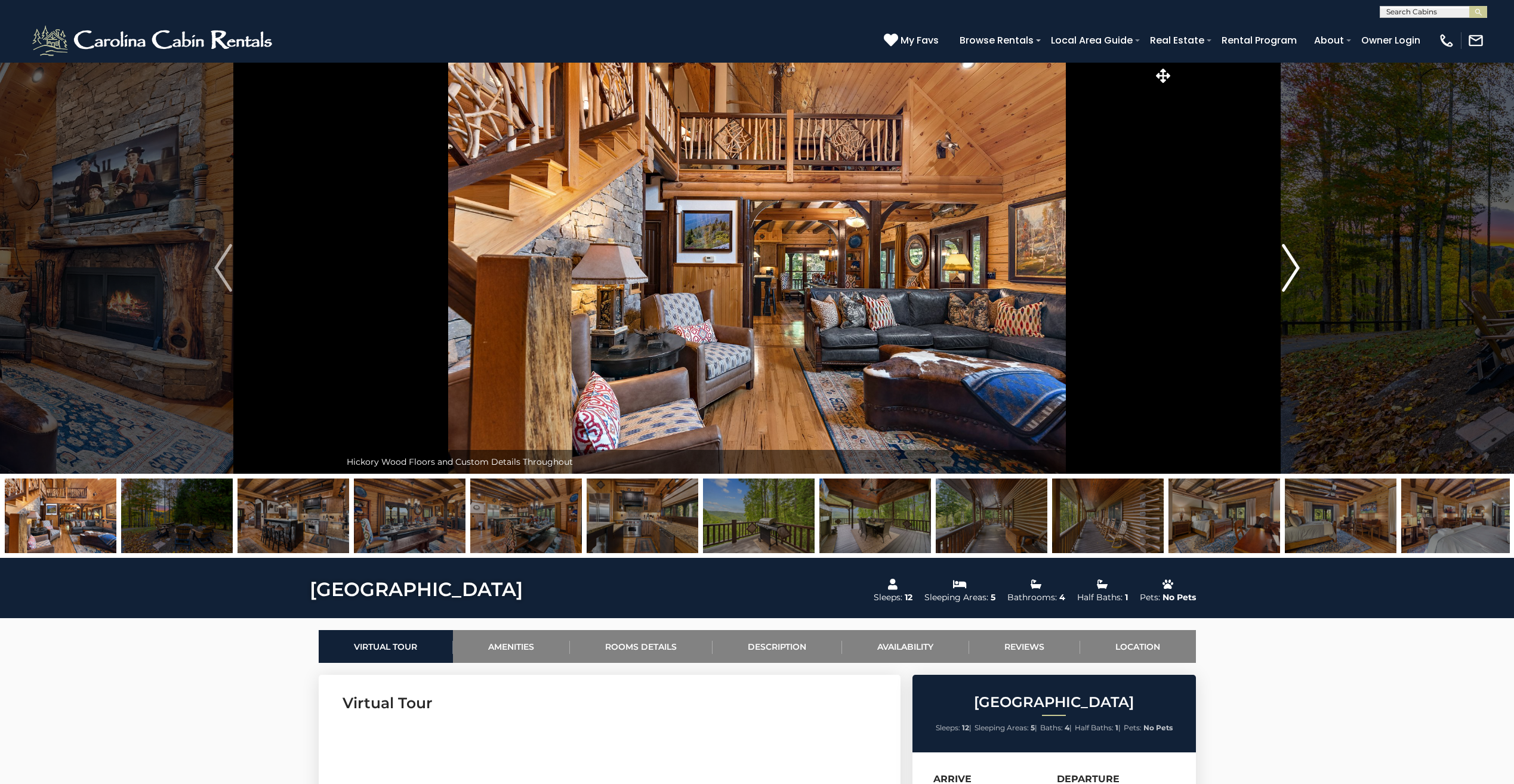
click at [1300, 271] on button "Next" at bounding box center [1291, 268] width 235 height 411
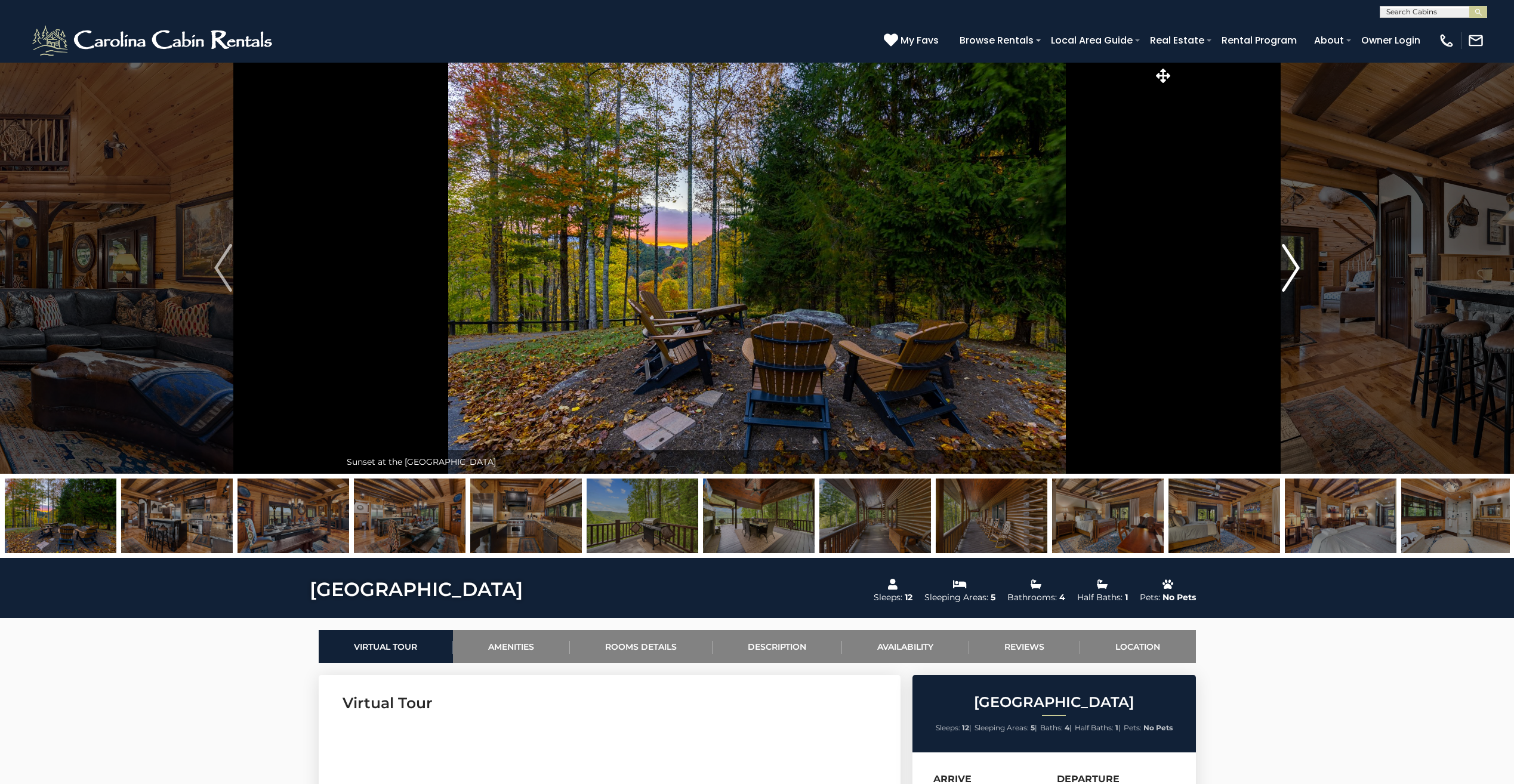
click at [1300, 271] on button "Next" at bounding box center [1291, 268] width 235 height 411
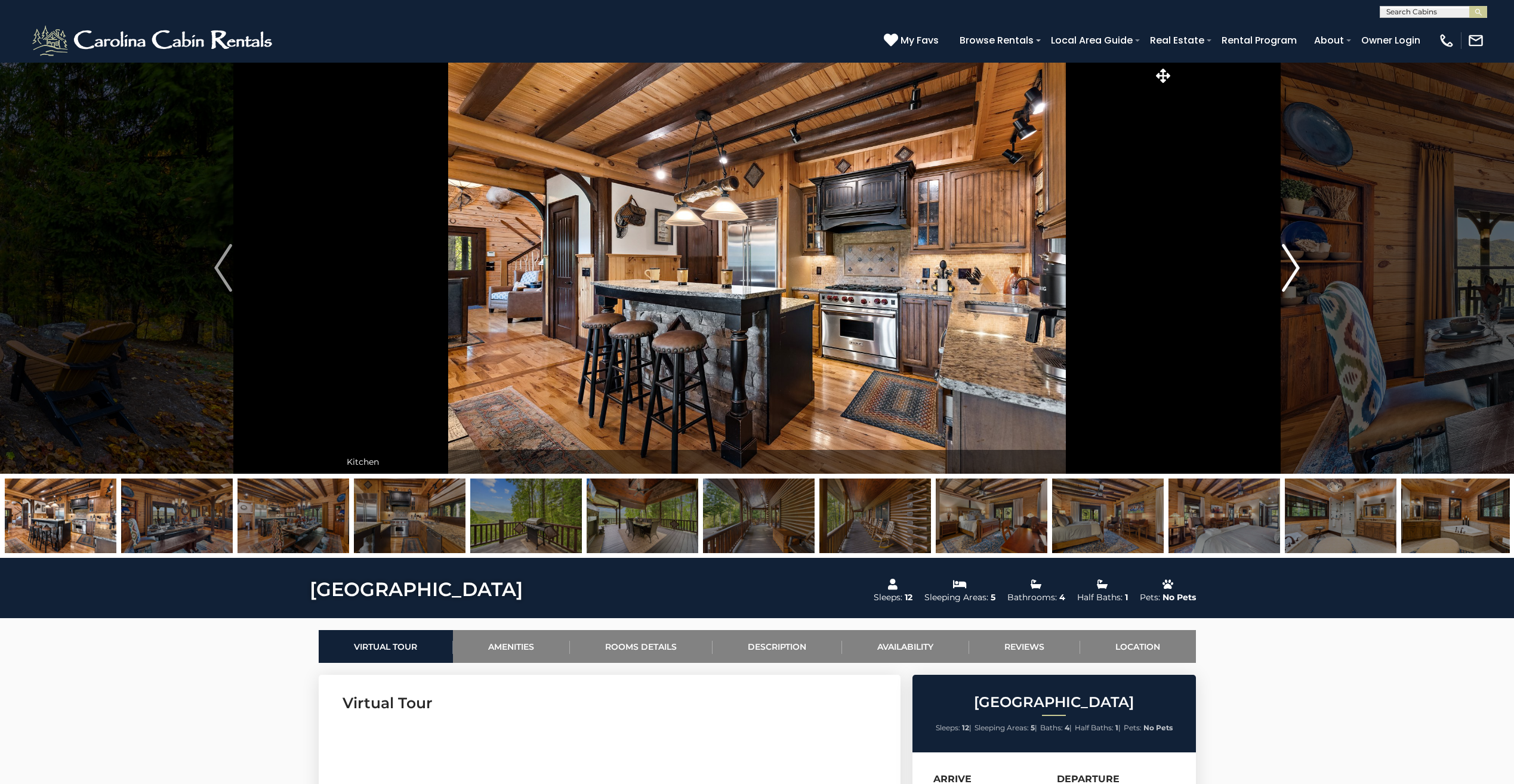
click at [1300, 271] on button "Next" at bounding box center [1291, 268] width 235 height 411
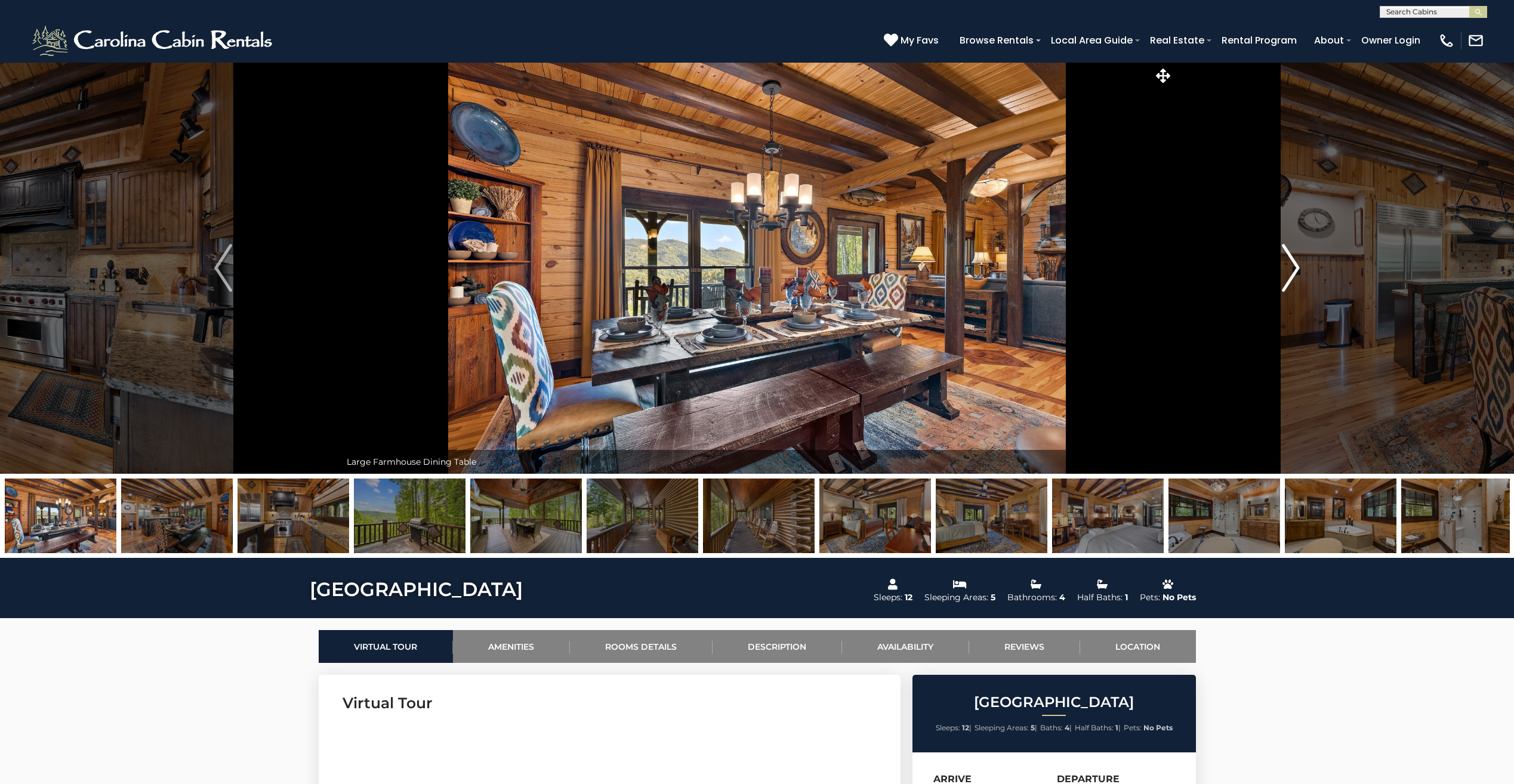
click at [1300, 271] on button "Next" at bounding box center [1291, 268] width 235 height 411
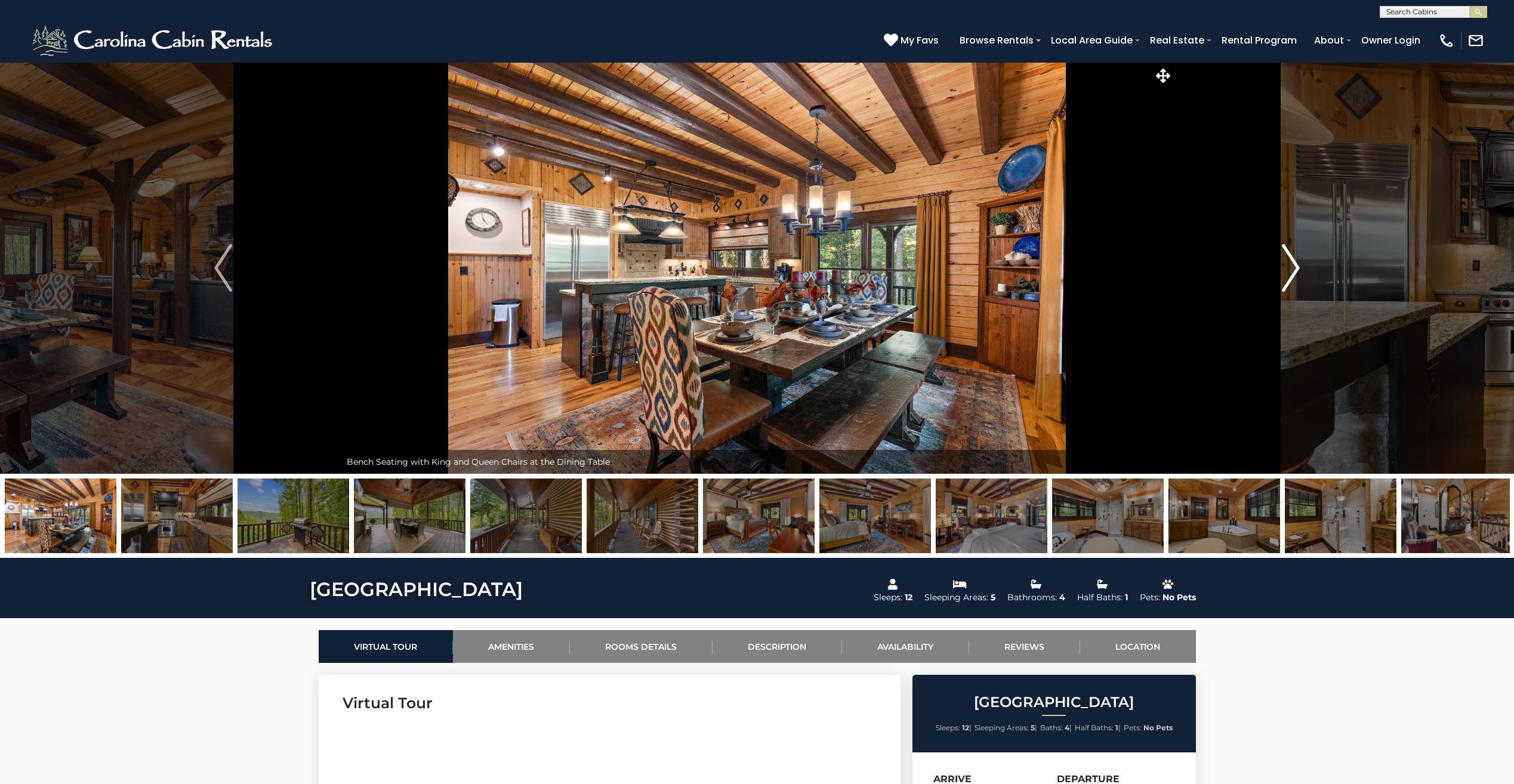
click at [1300, 271] on button "Next" at bounding box center [1291, 268] width 235 height 411
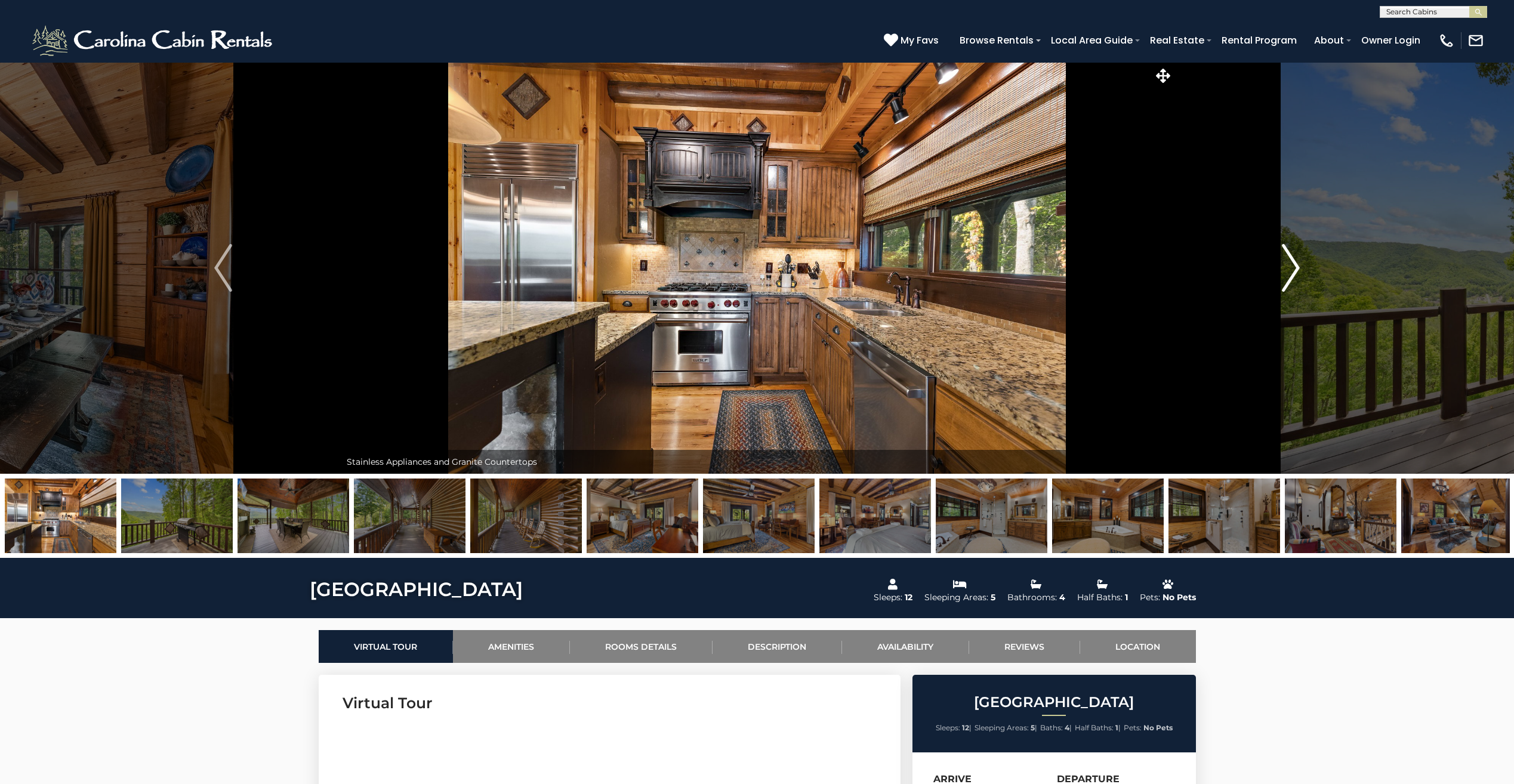
click at [1300, 271] on button "Next" at bounding box center [1291, 268] width 235 height 411
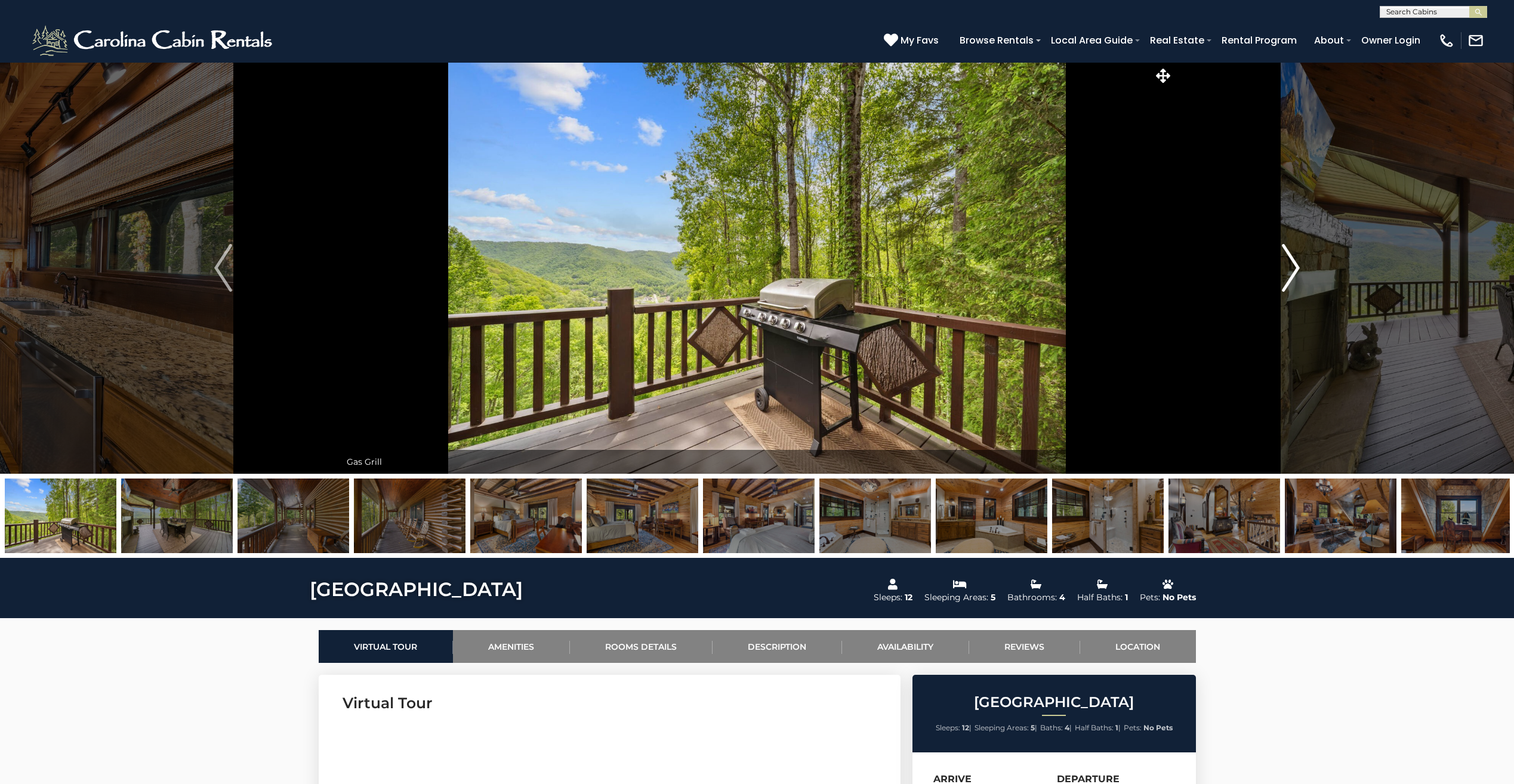
click at [1300, 271] on button "Next" at bounding box center [1291, 268] width 235 height 411
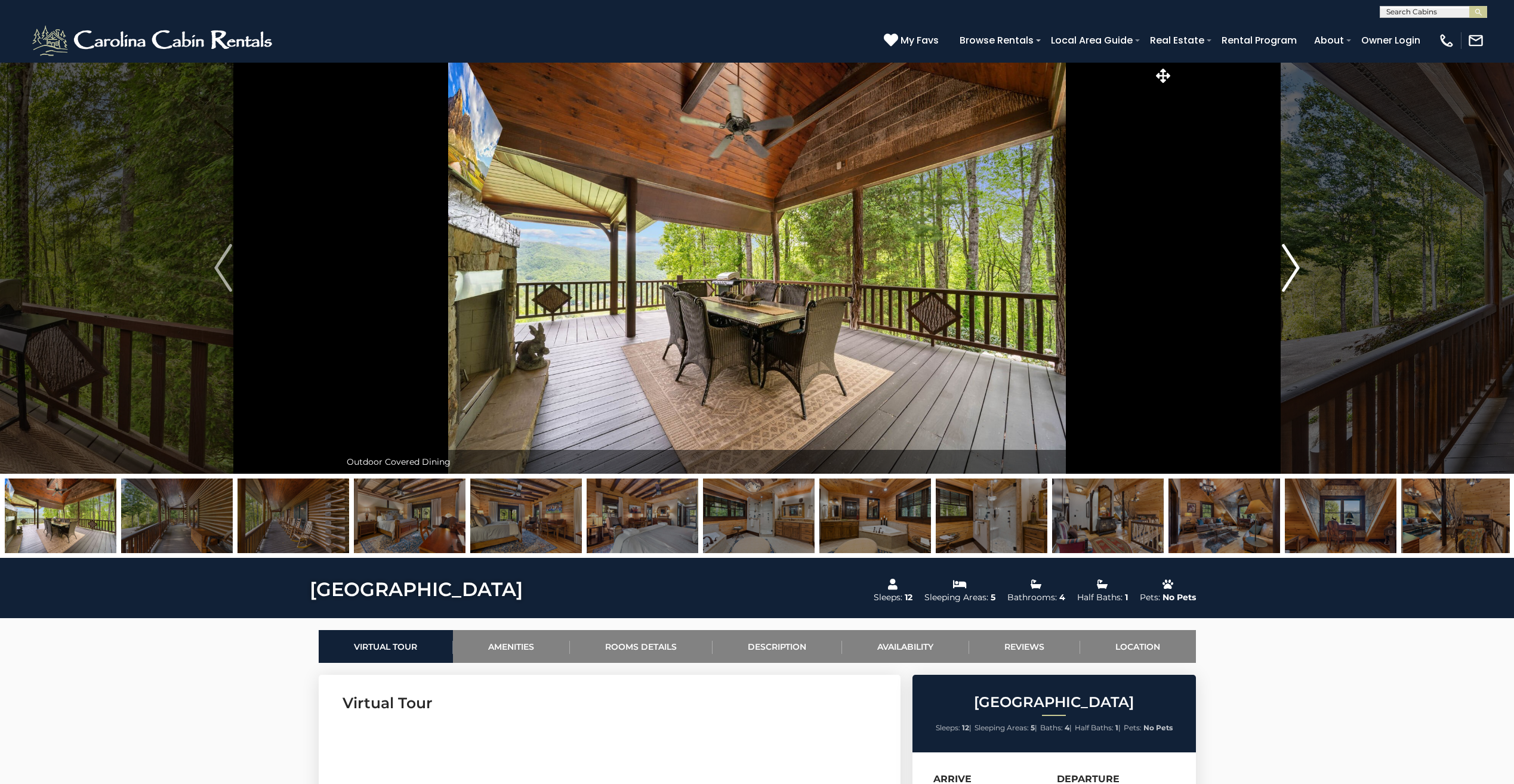
click at [1300, 271] on button "Next" at bounding box center [1291, 268] width 235 height 411
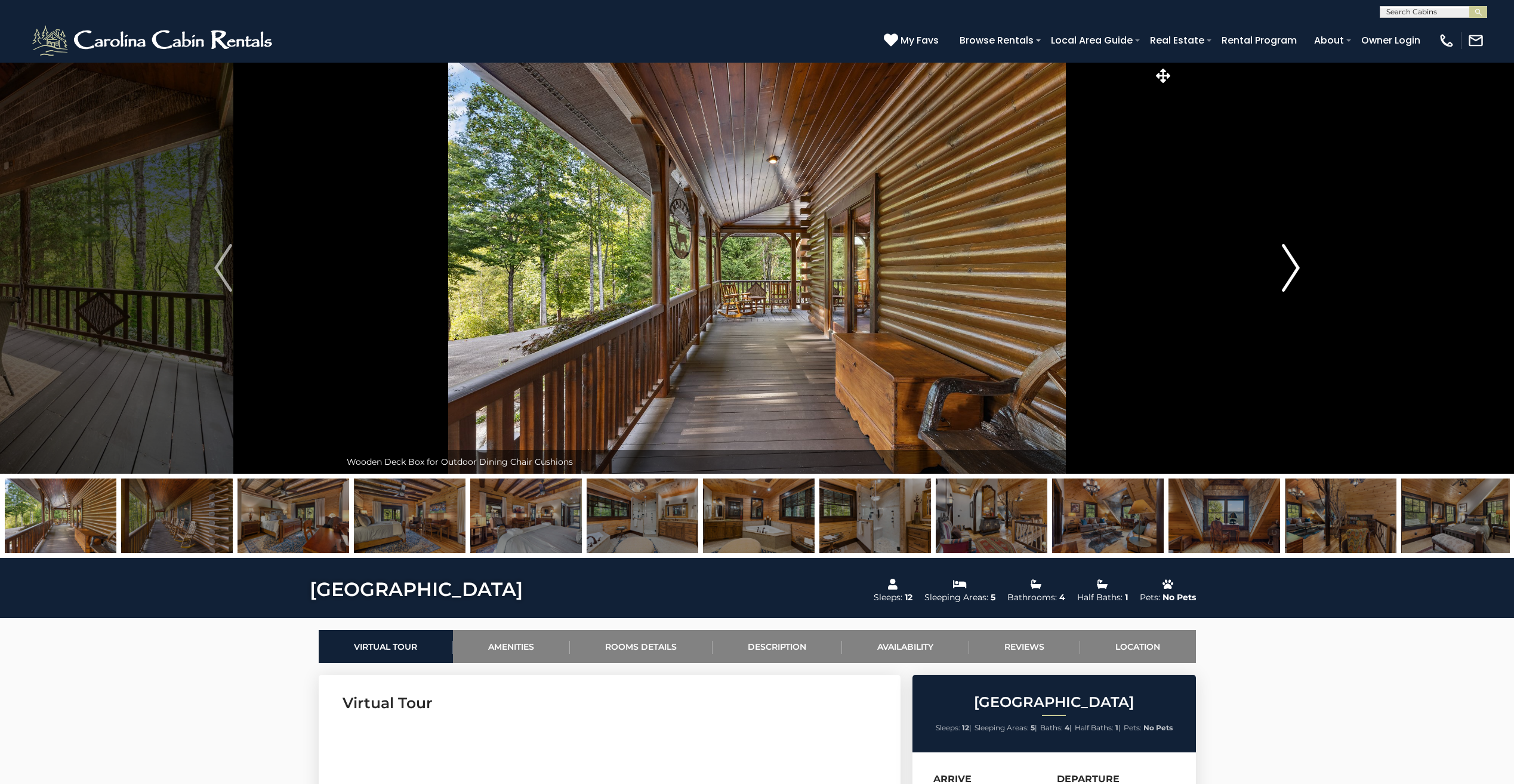
click at [1300, 271] on button "Next" at bounding box center [1291, 268] width 235 height 411
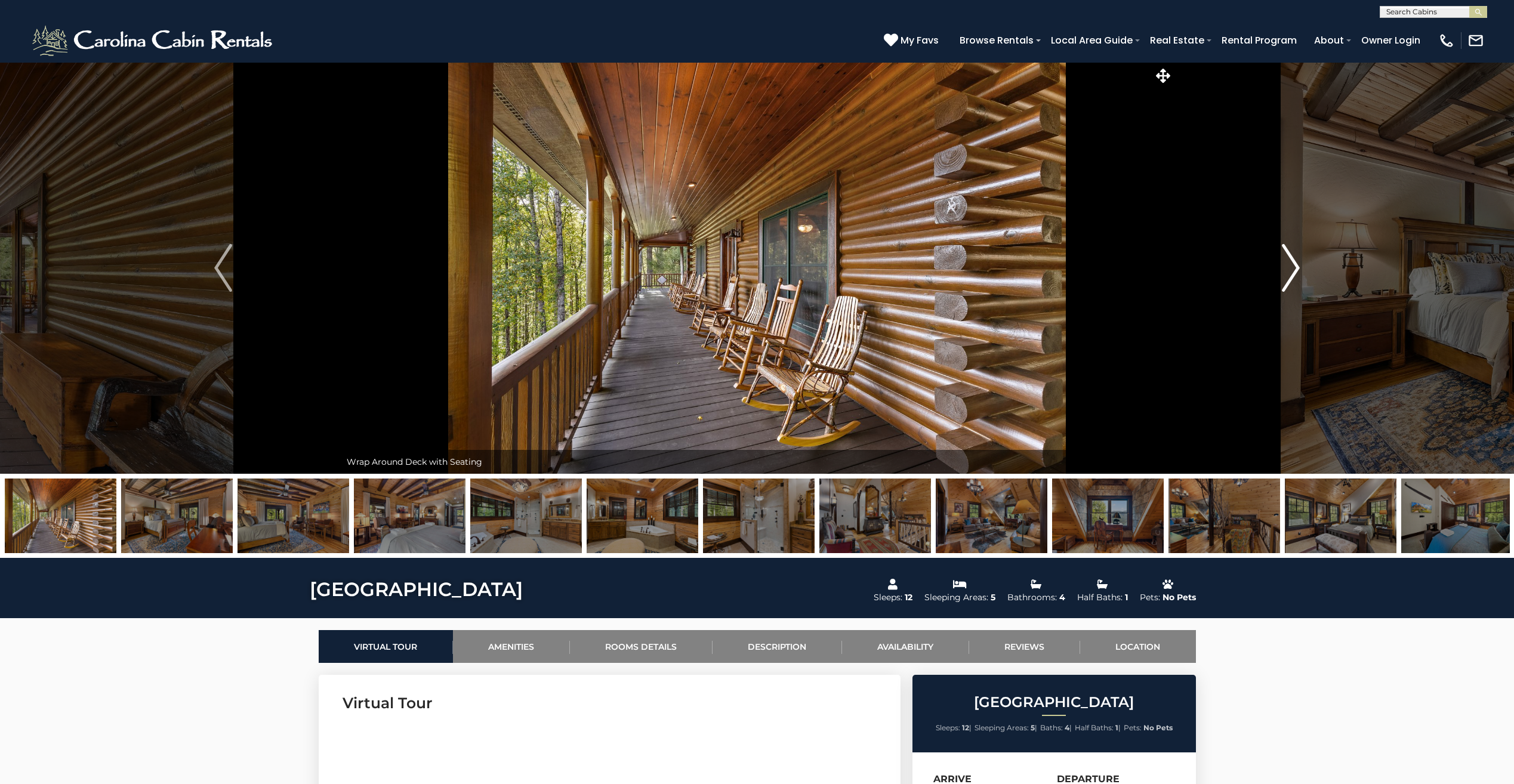
click at [1300, 271] on button "Next" at bounding box center [1291, 268] width 235 height 411
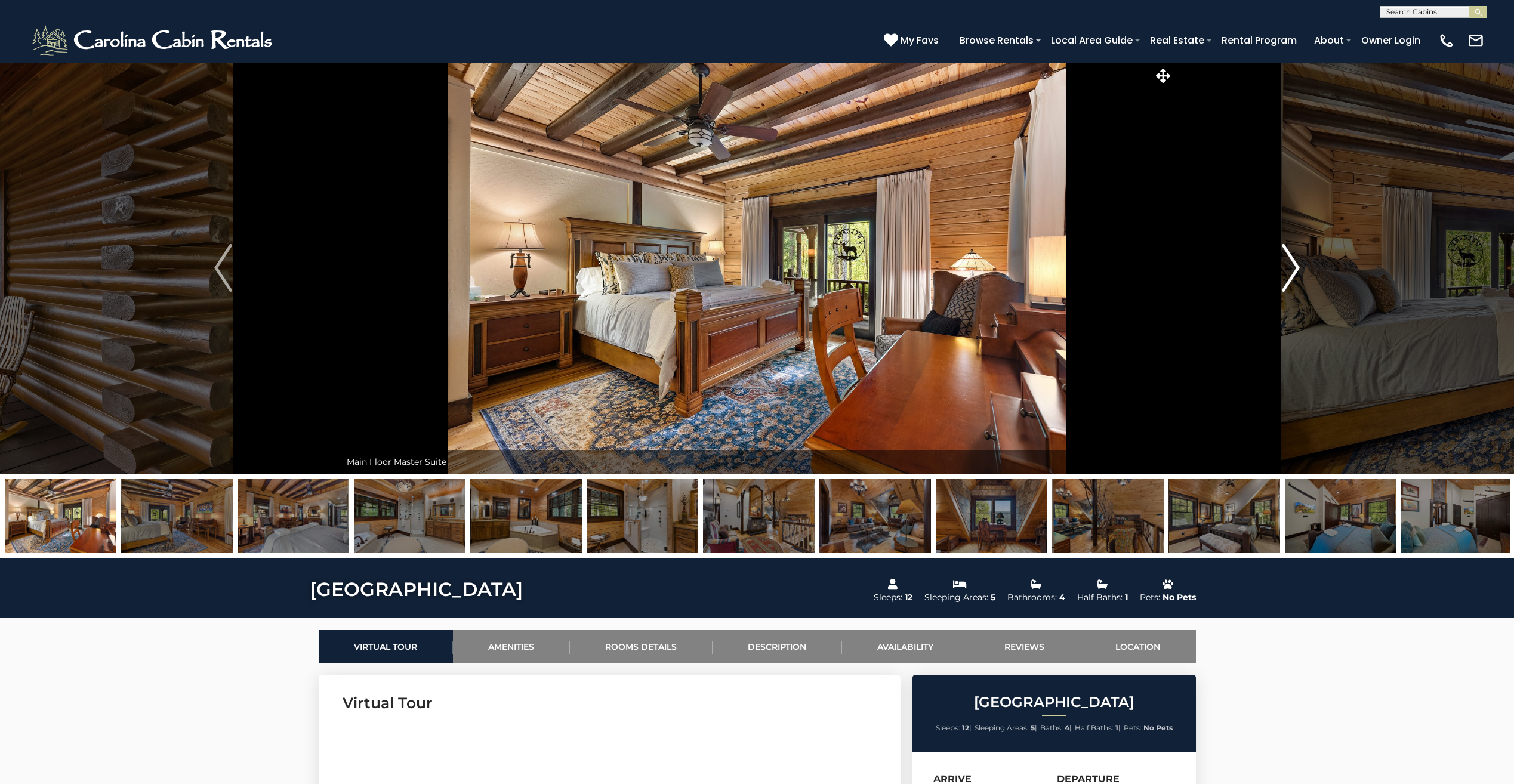
click at [1300, 271] on button "Next" at bounding box center [1291, 268] width 235 height 411
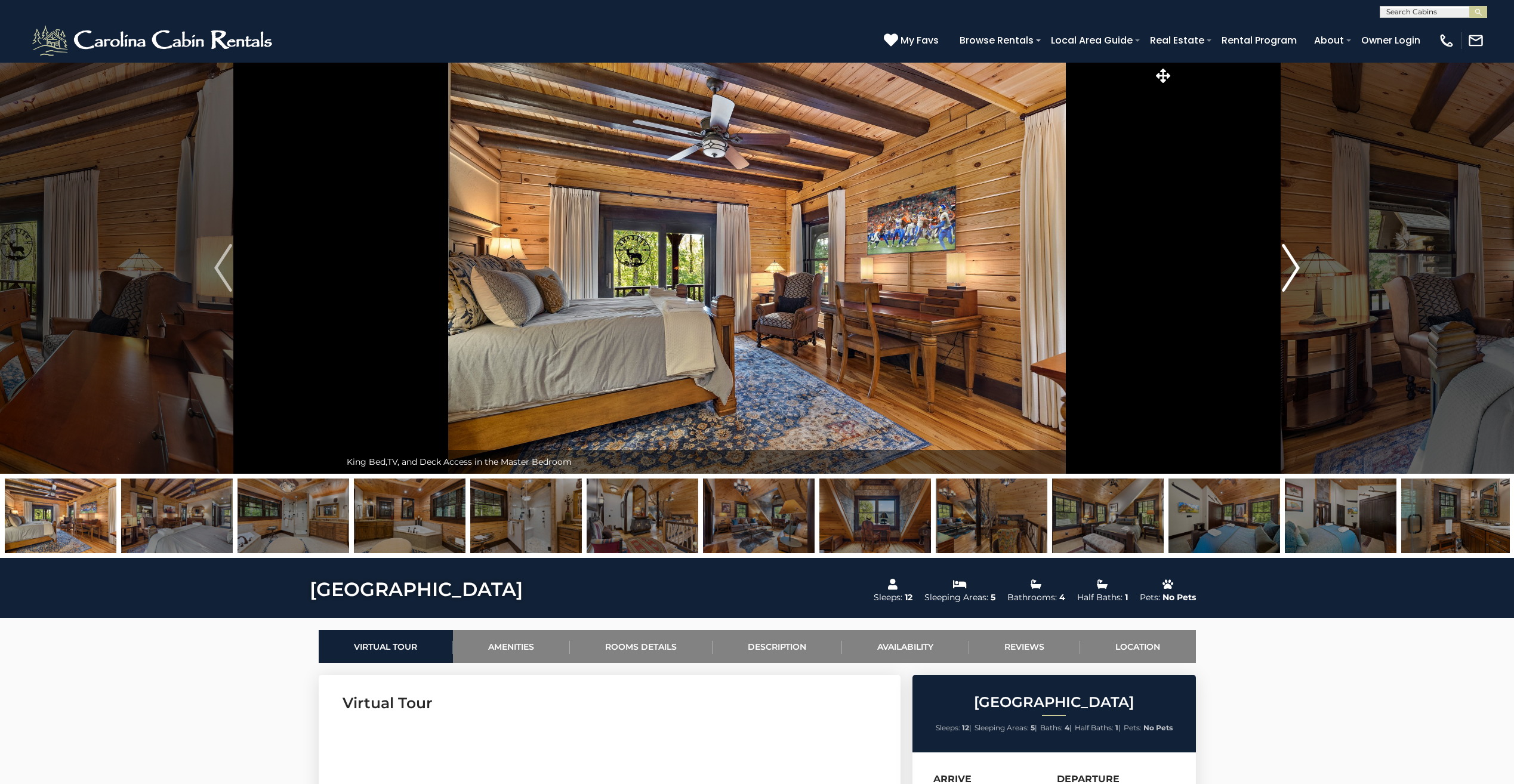
click at [1300, 271] on button "Next" at bounding box center [1291, 268] width 235 height 411
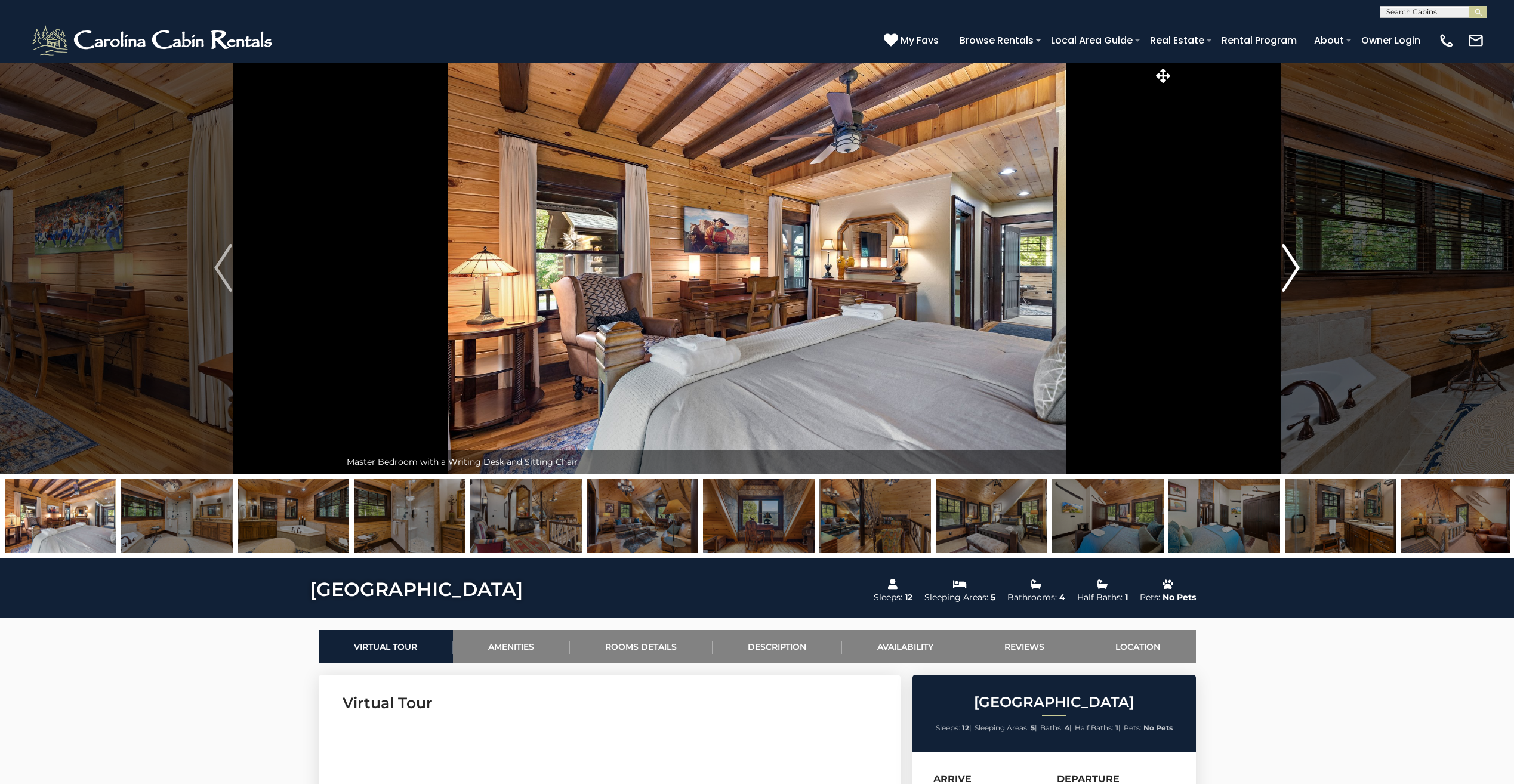
click at [1300, 271] on button "Next" at bounding box center [1291, 268] width 235 height 411
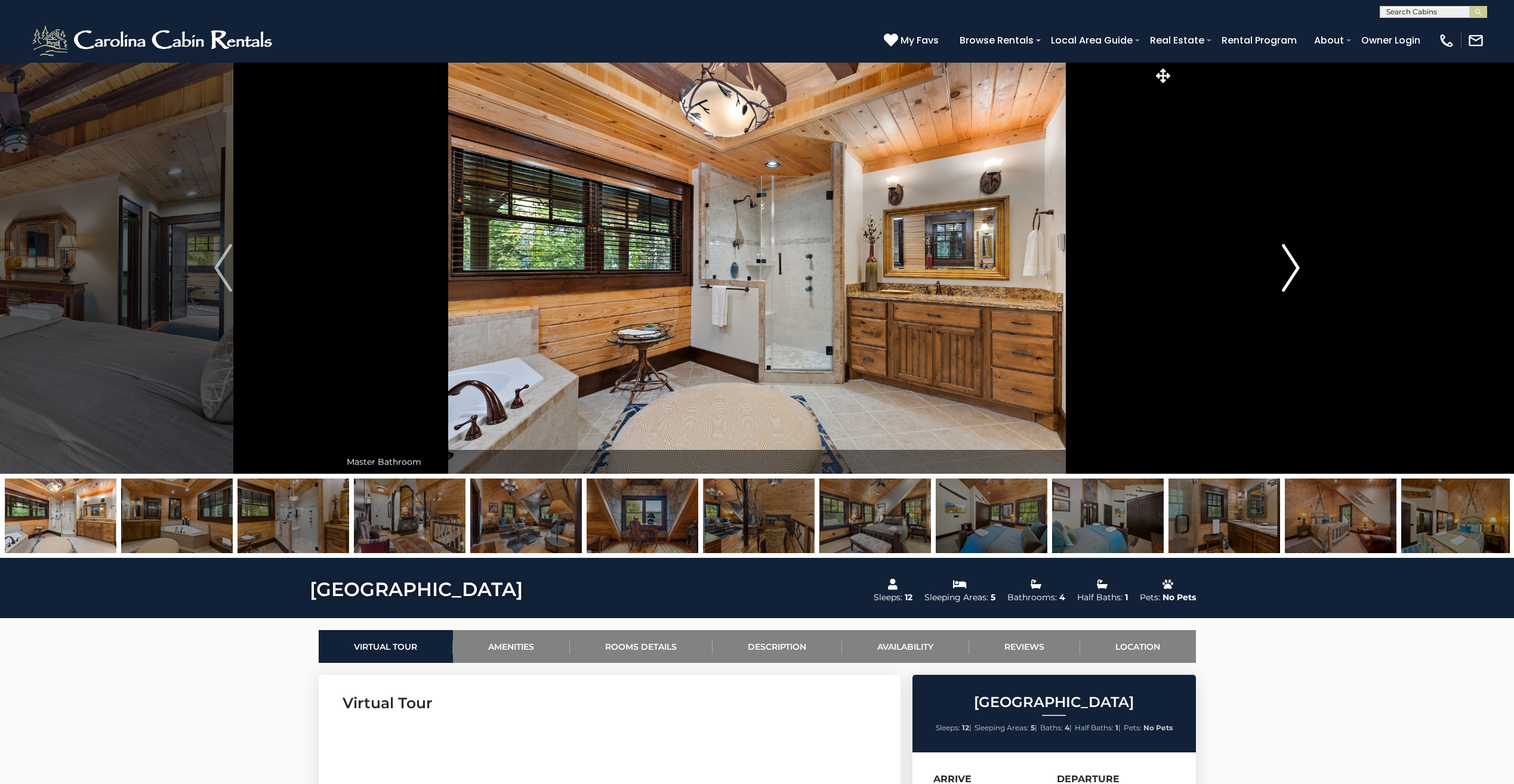
click at [1300, 271] on button "Next" at bounding box center [1291, 268] width 235 height 411
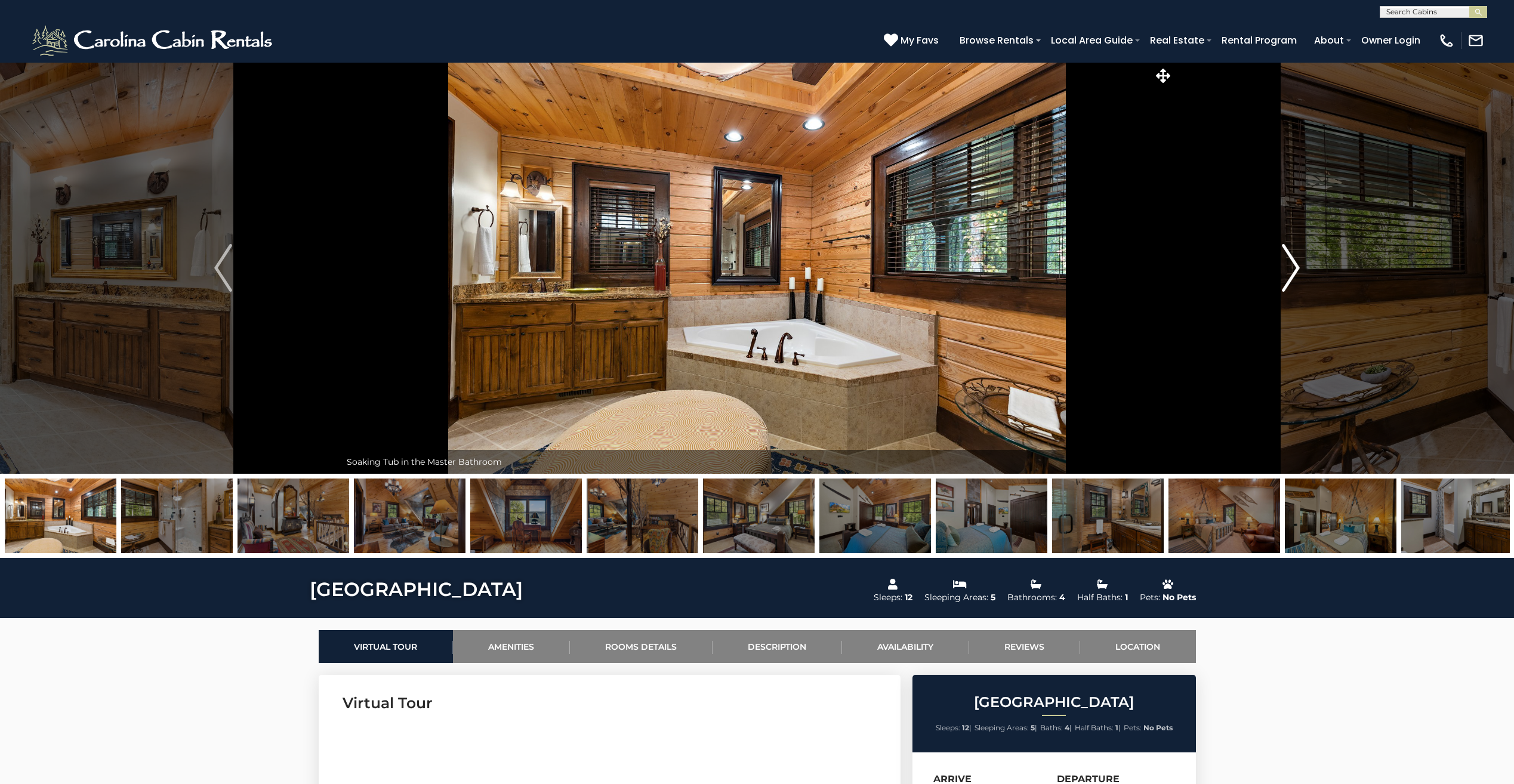
click at [1300, 271] on button "Next" at bounding box center [1291, 268] width 235 height 411
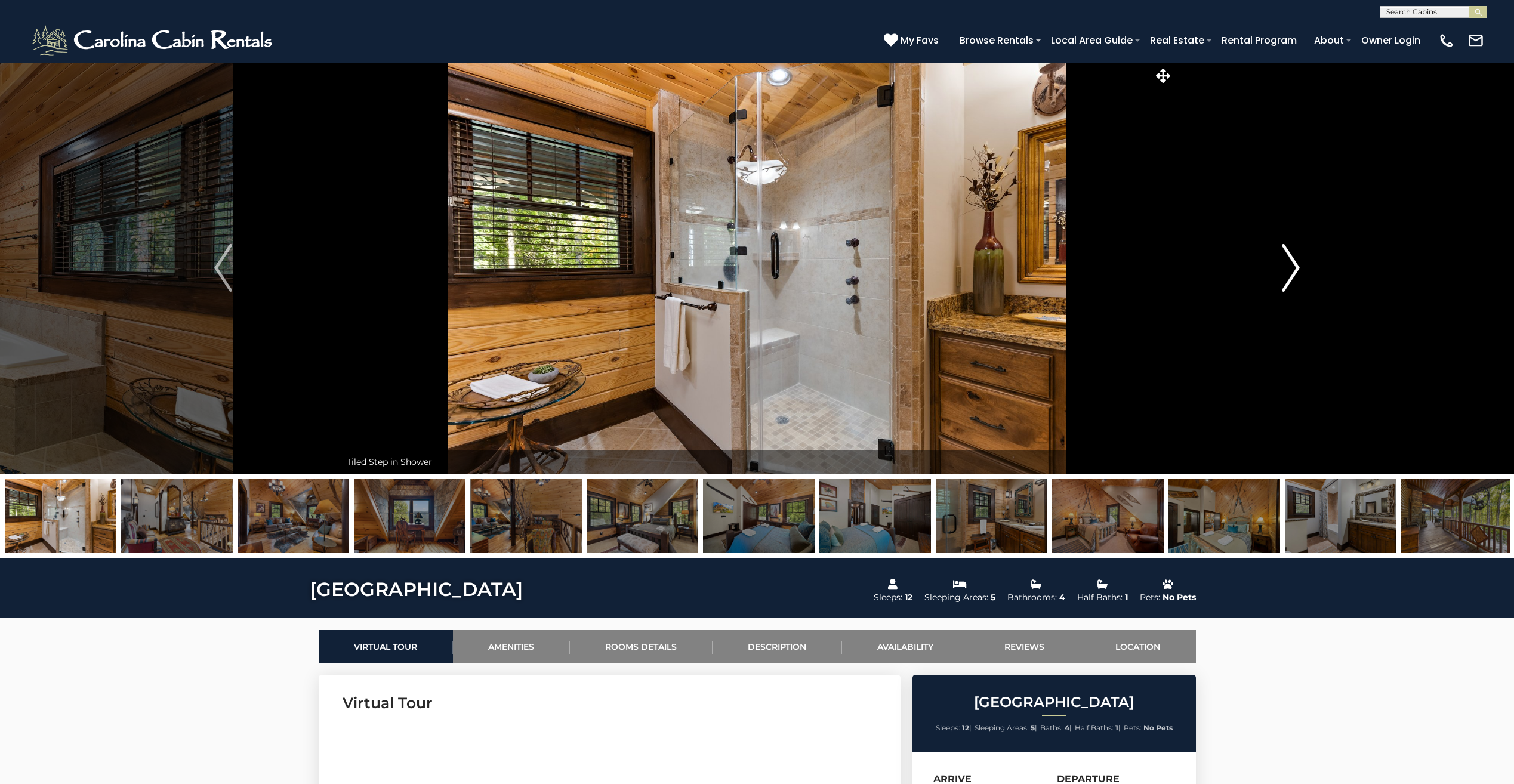
click at [1300, 271] on button "Next" at bounding box center [1291, 268] width 235 height 411
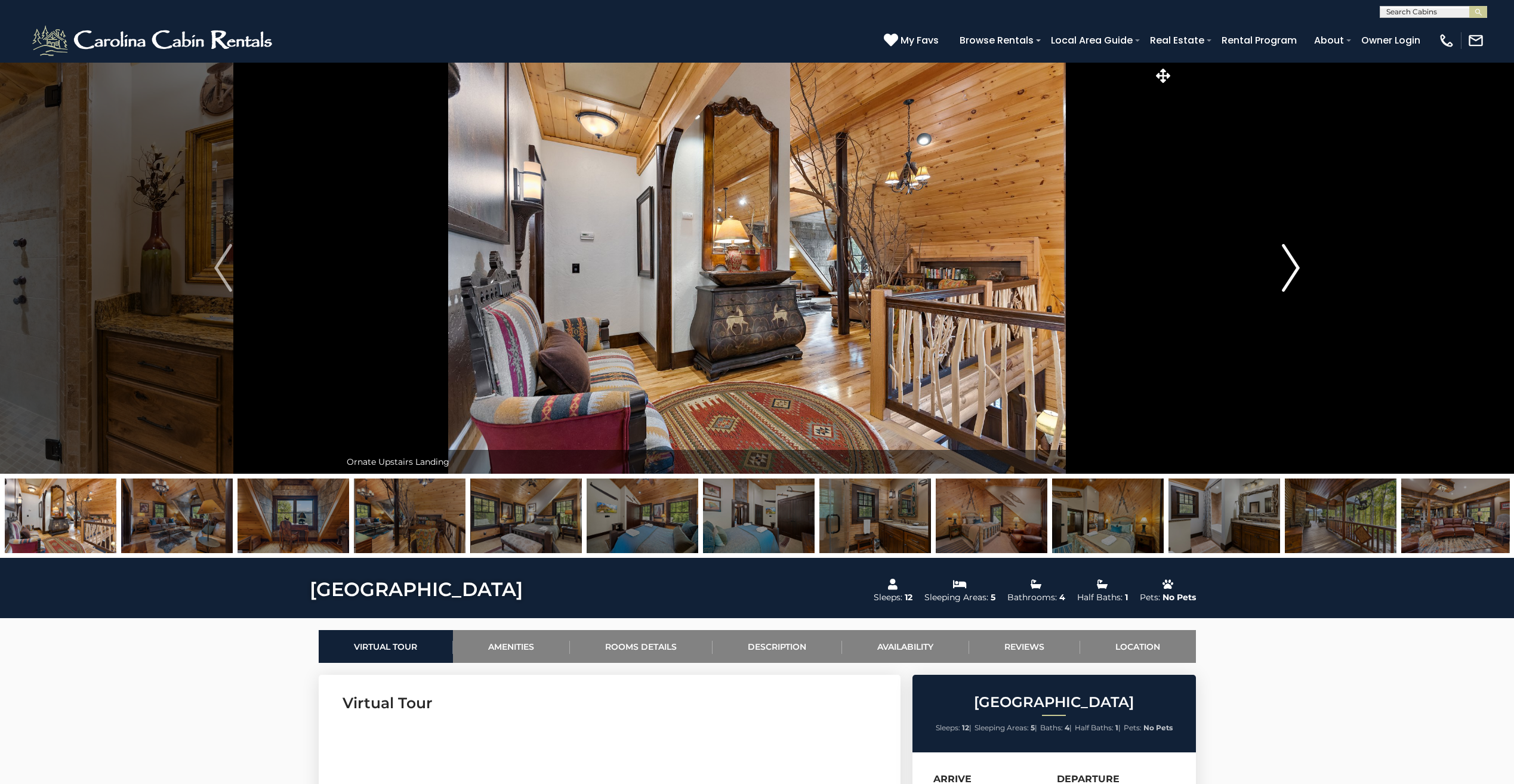
click at [1300, 271] on button "Next" at bounding box center [1291, 268] width 235 height 411
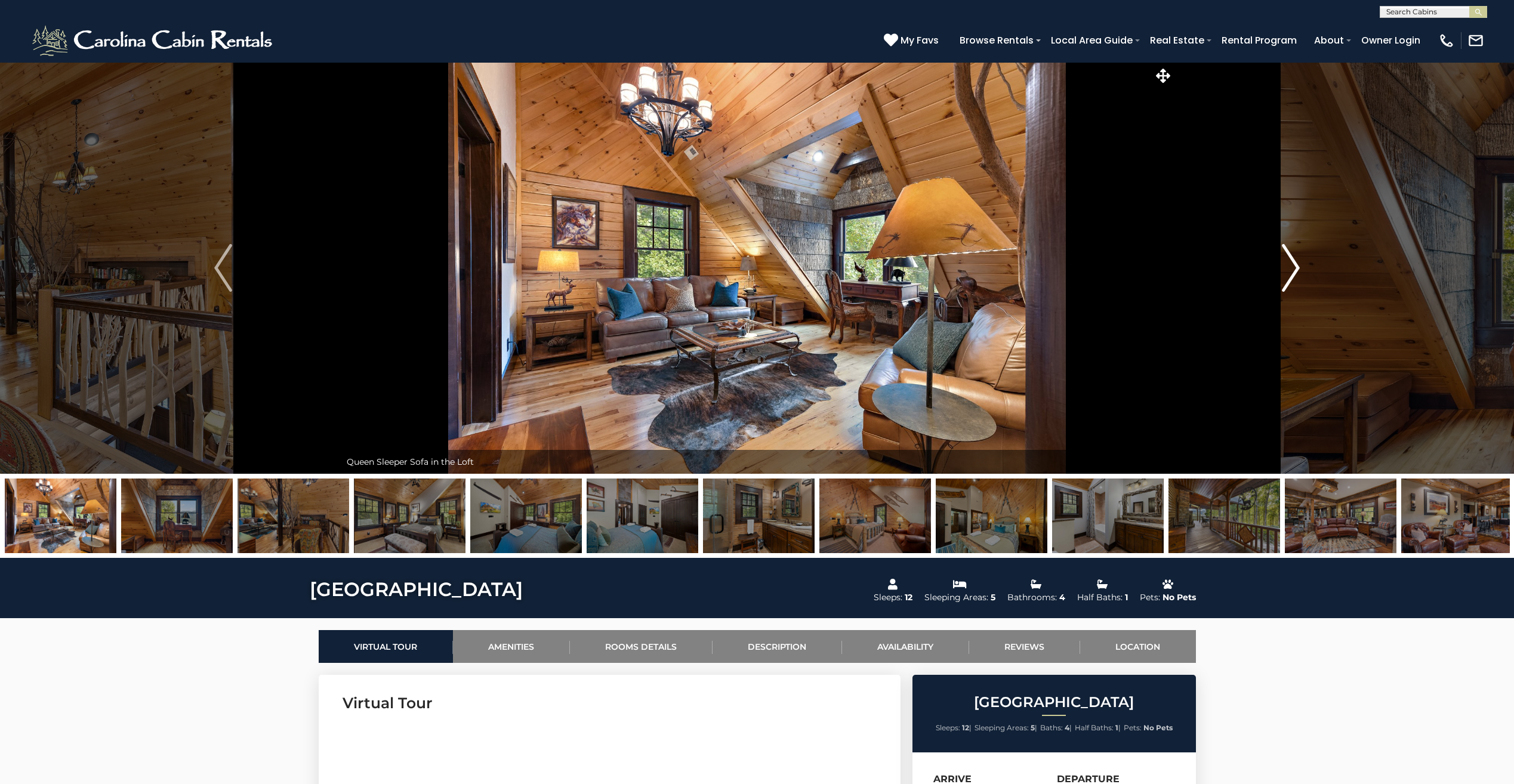
click at [1300, 271] on button "Next" at bounding box center [1291, 268] width 235 height 411
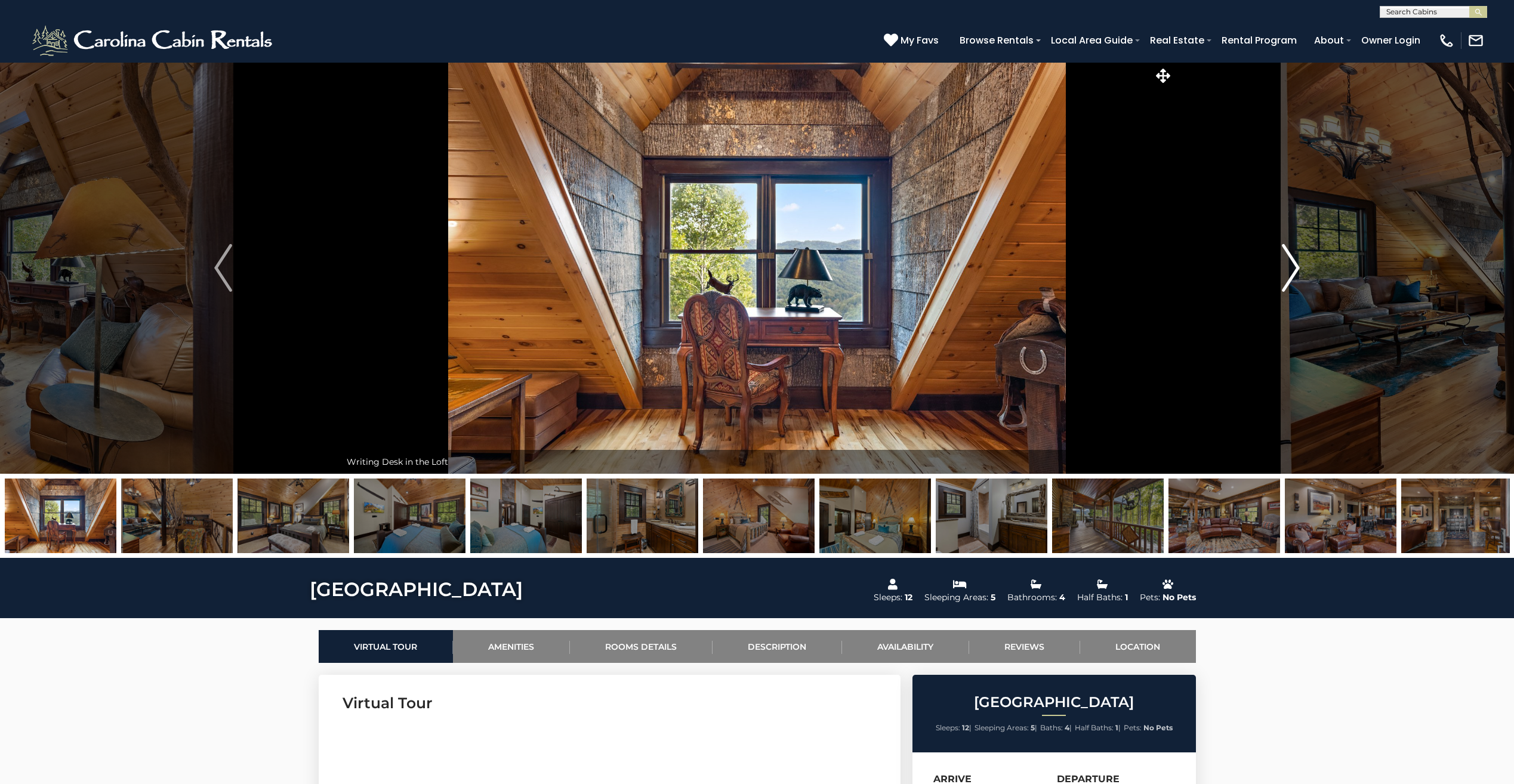
click at [1300, 271] on button "Next" at bounding box center [1291, 268] width 235 height 411
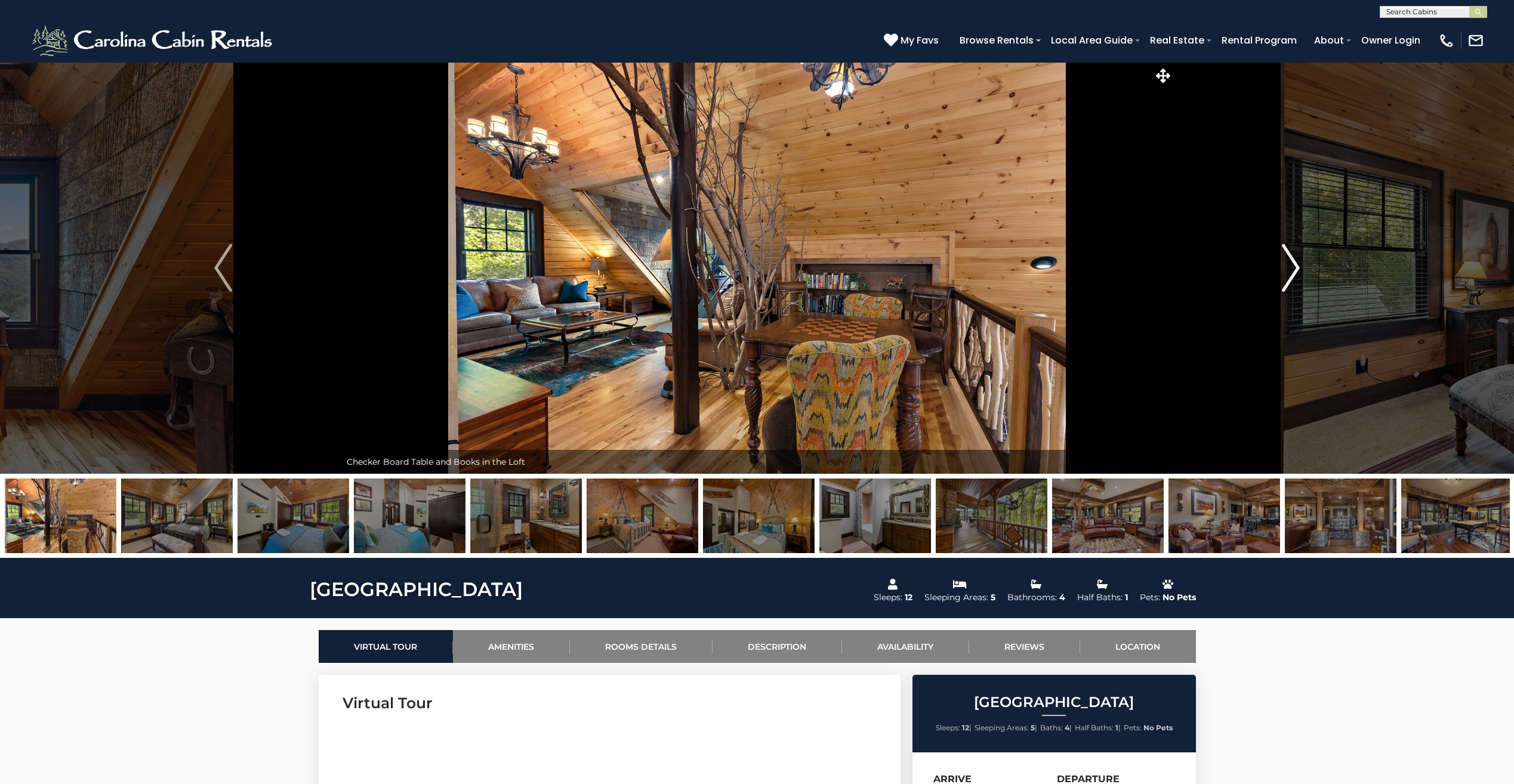
click at [1300, 271] on button "Next" at bounding box center [1291, 268] width 235 height 411
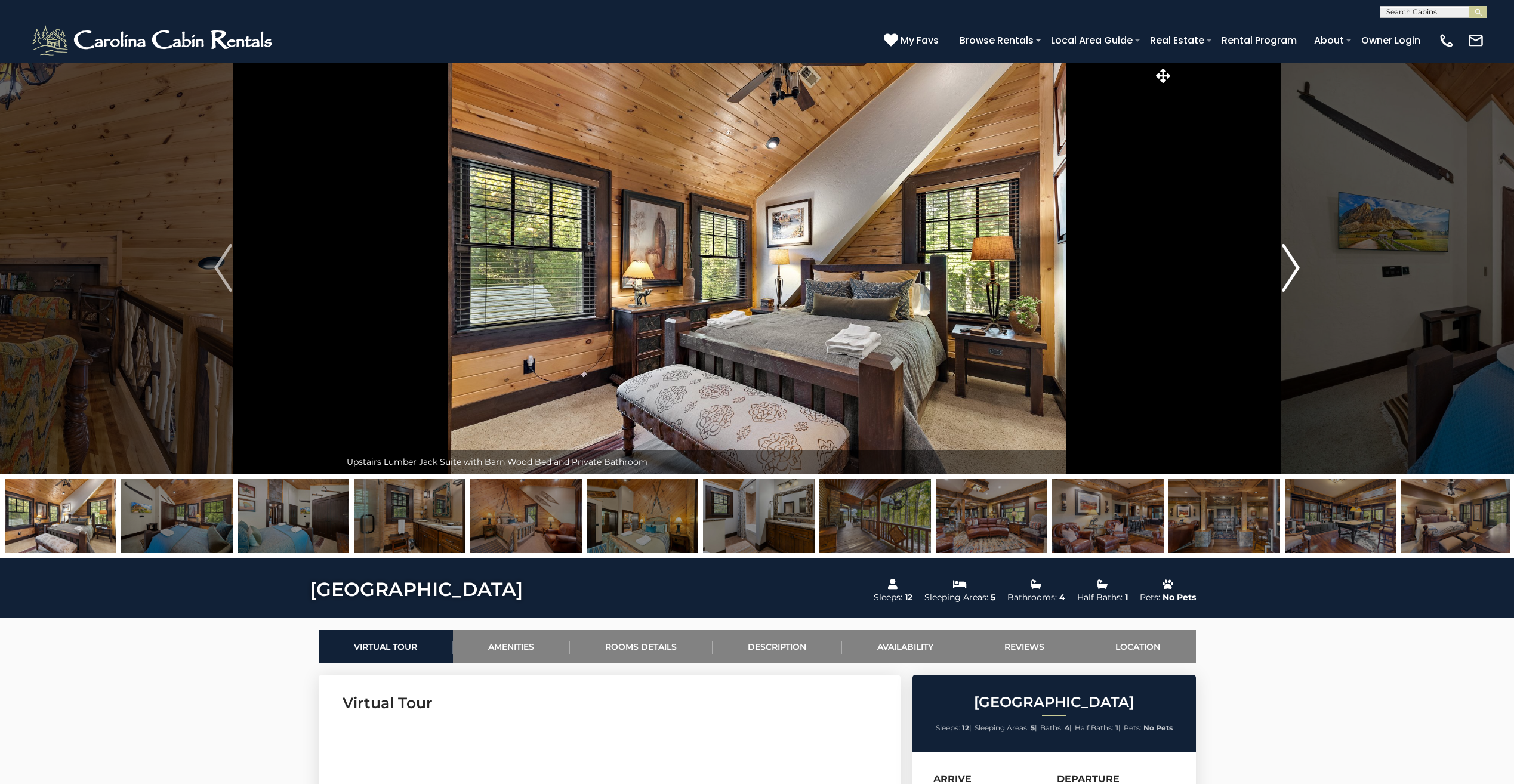
click at [1300, 271] on button "Next" at bounding box center [1291, 268] width 235 height 411
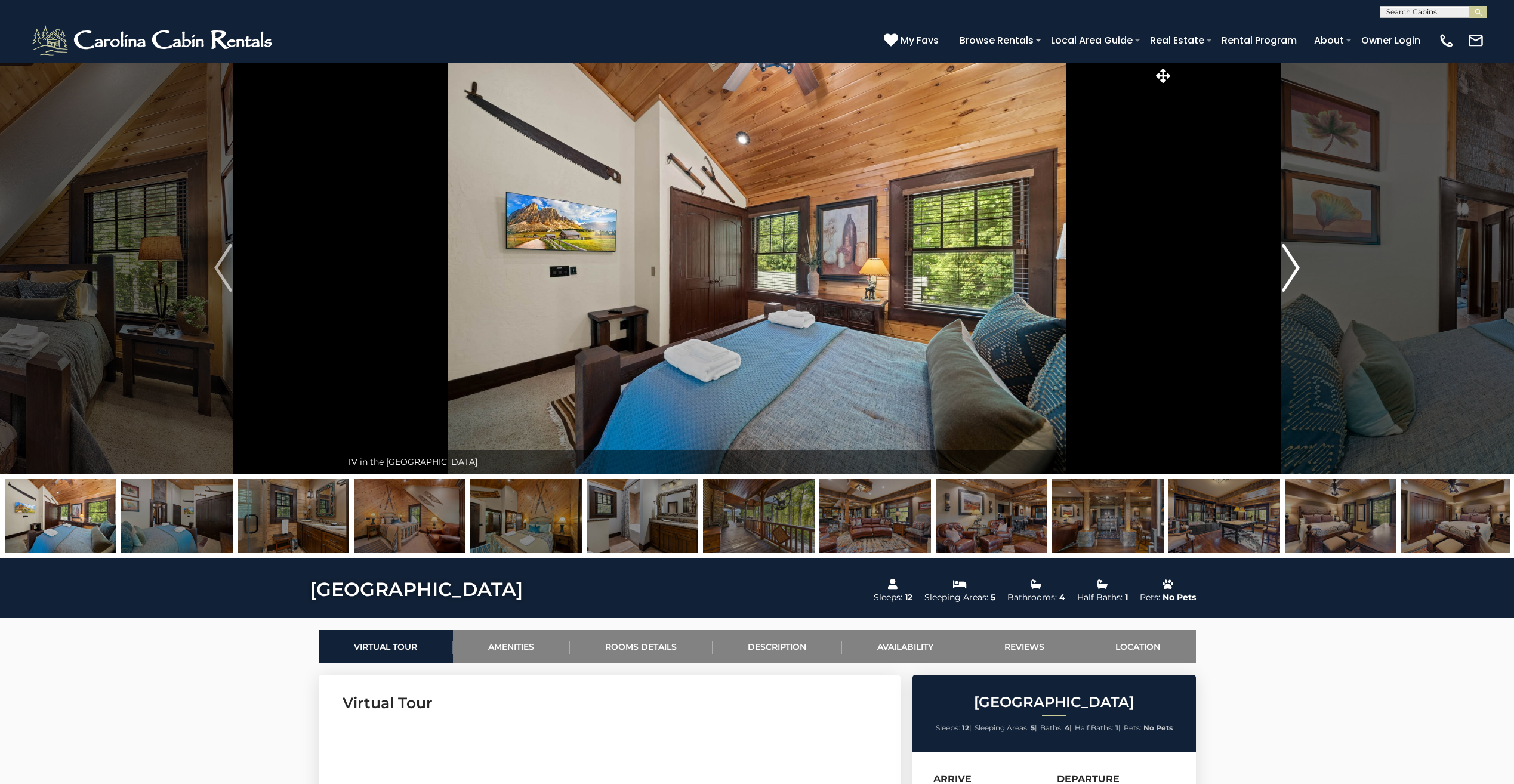
click at [1300, 271] on button "Next" at bounding box center [1291, 268] width 235 height 411
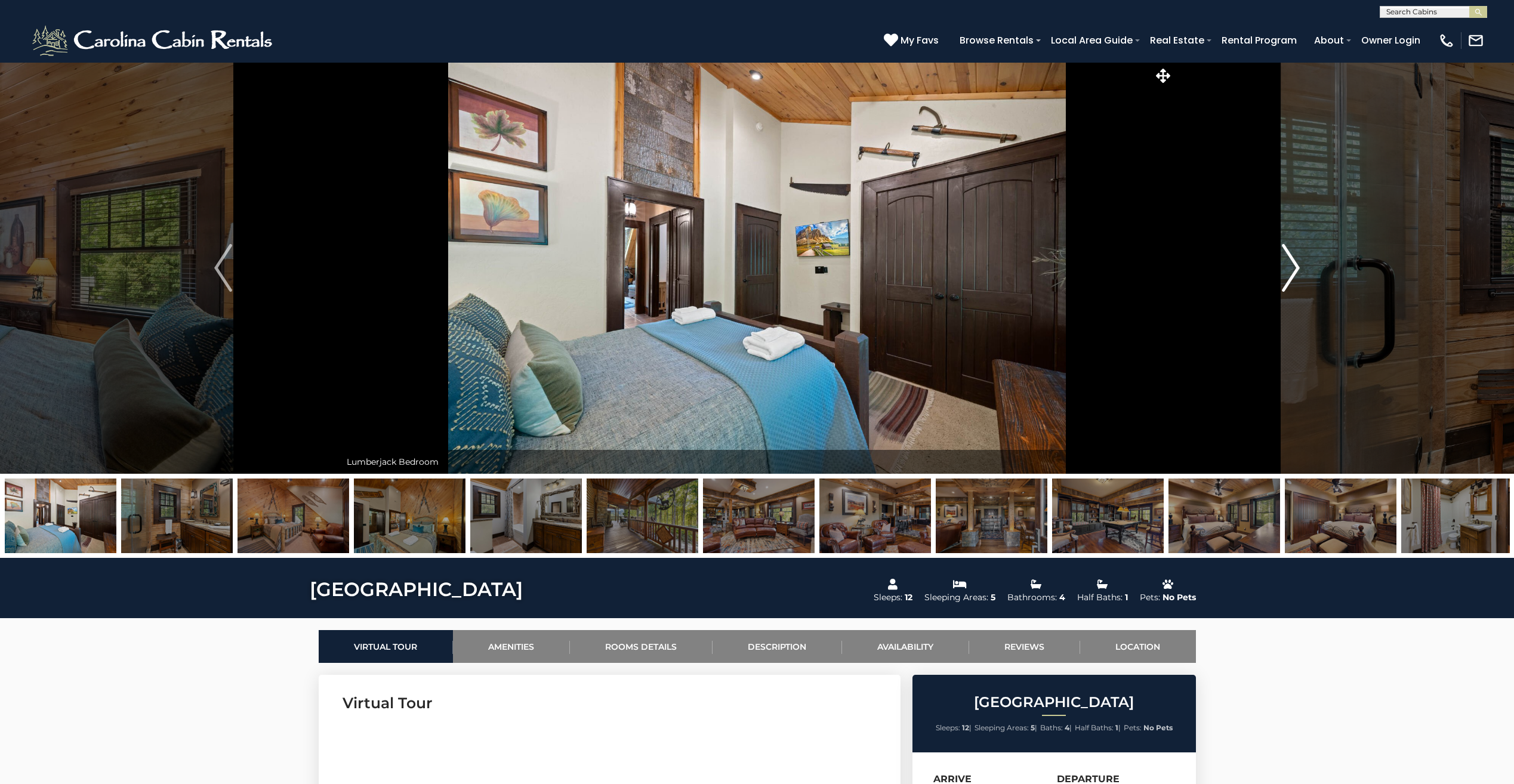
click at [1300, 271] on button "Next" at bounding box center [1291, 268] width 235 height 411
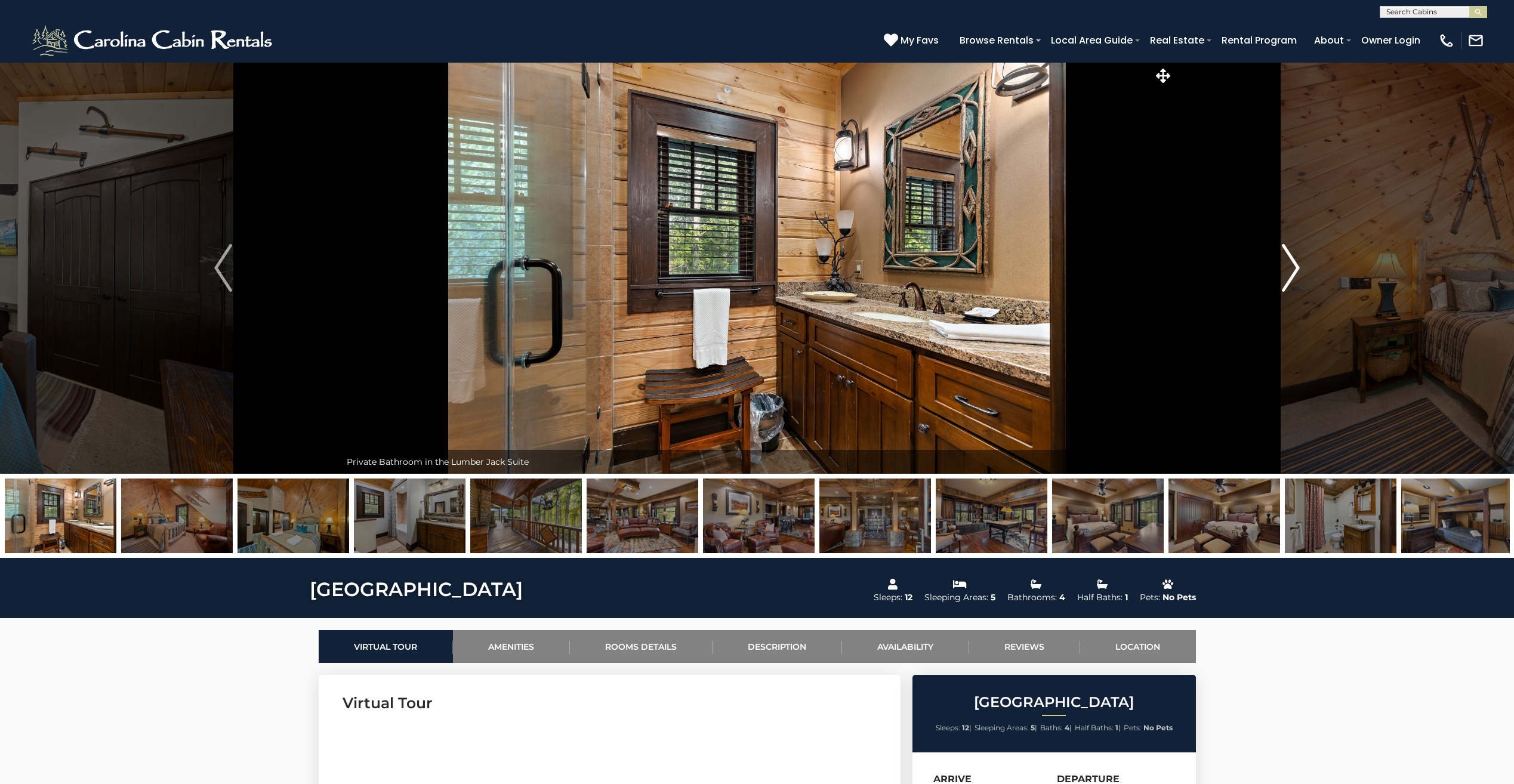
click at [1300, 271] on button "Next" at bounding box center [1291, 268] width 235 height 411
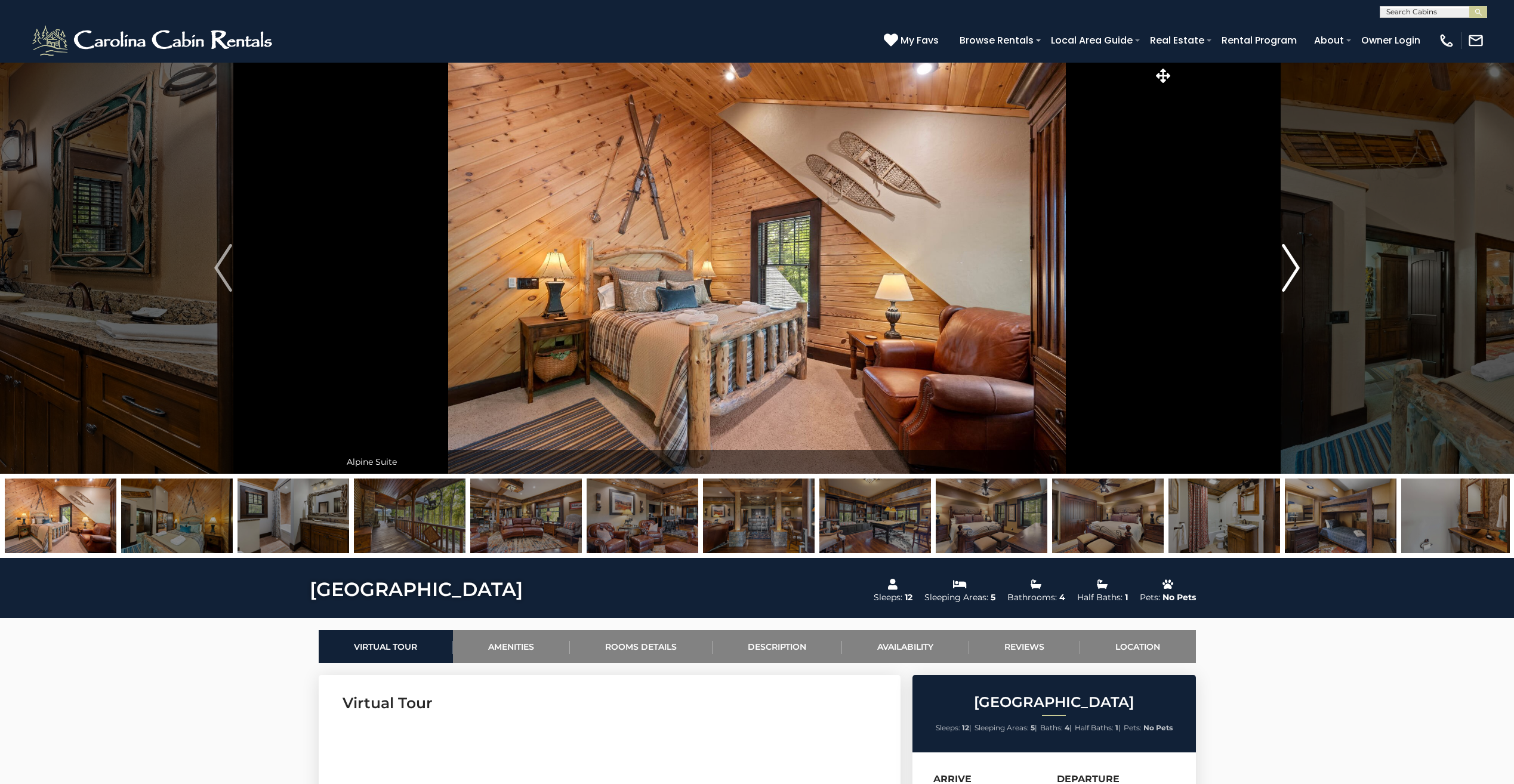
click at [1300, 271] on button "Next" at bounding box center [1291, 268] width 235 height 411
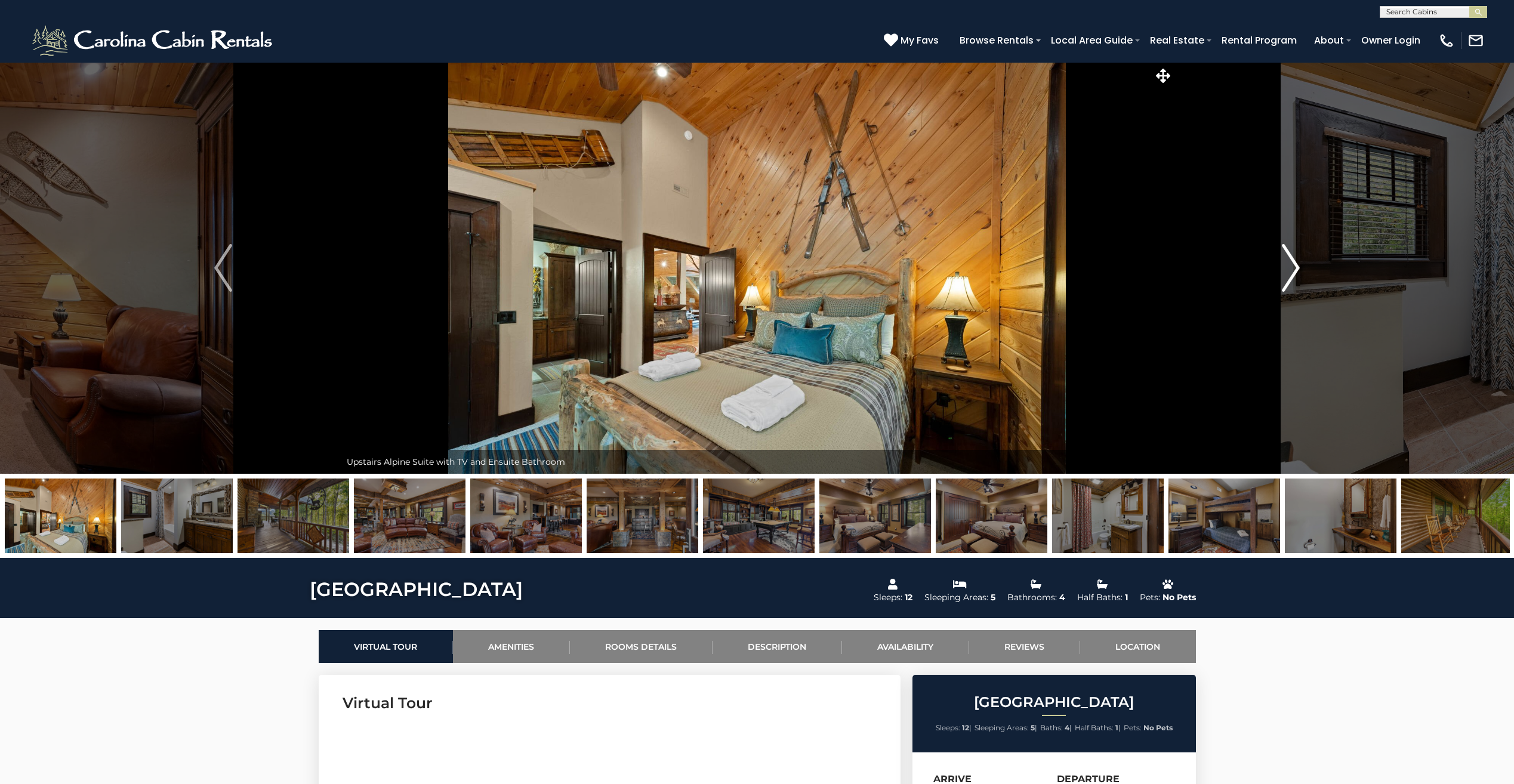
click at [1300, 271] on button "Next" at bounding box center [1291, 268] width 235 height 411
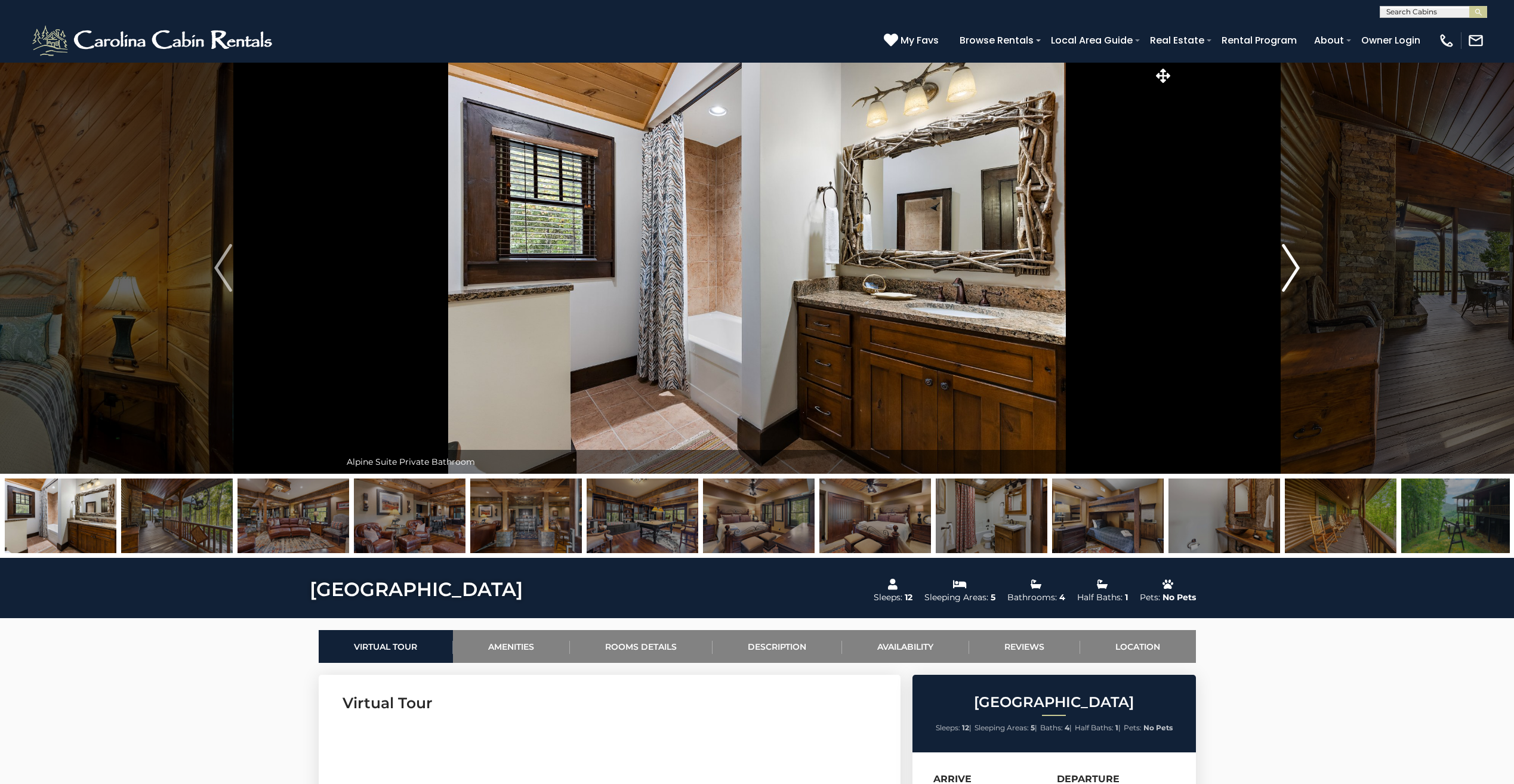
click at [1300, 271] on button "Next" at bounding box center [1291, 268] width 235 height 411
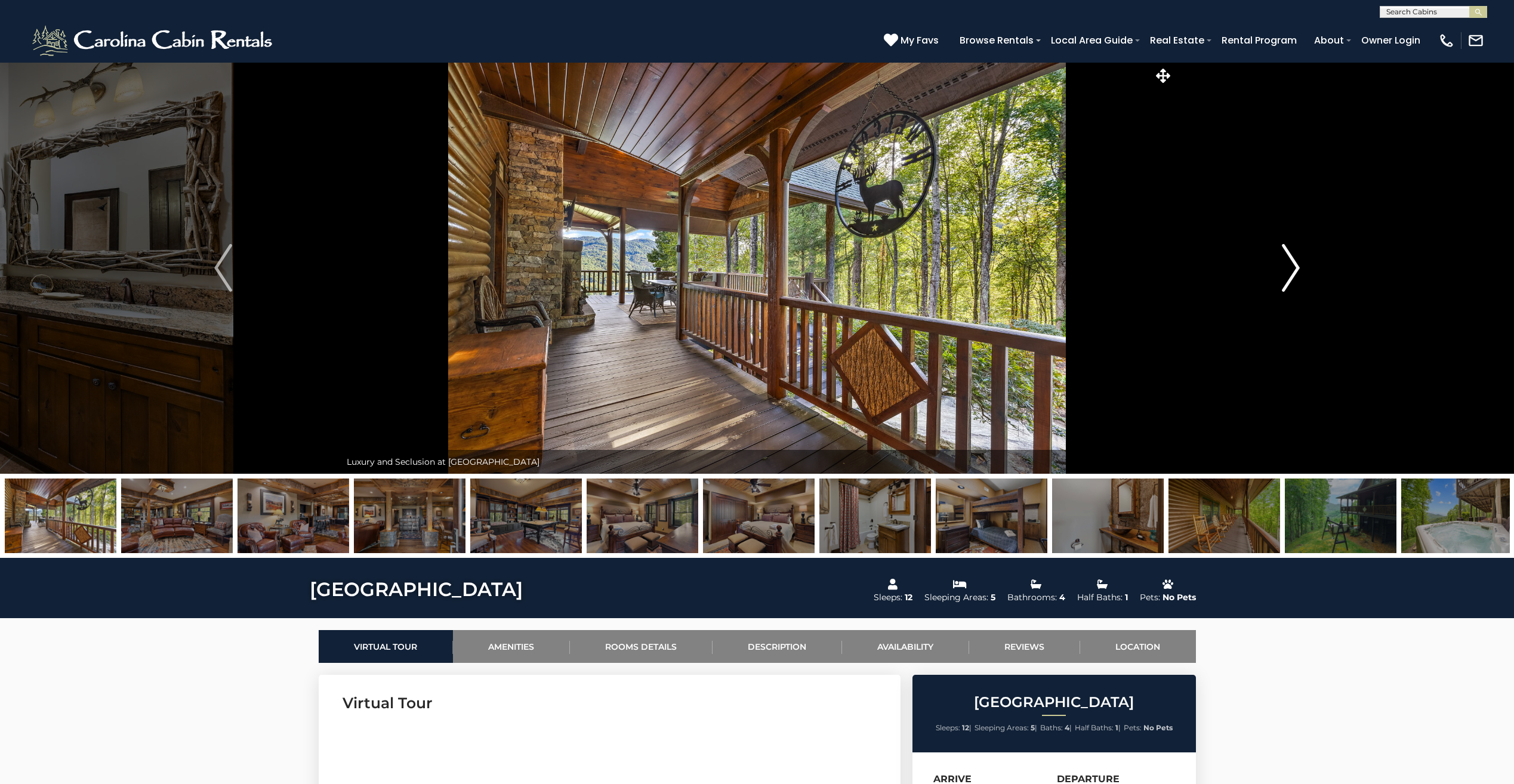
click at [1300, 271] on button "Next" at bounding box center [1291, 268] width 235 height 411
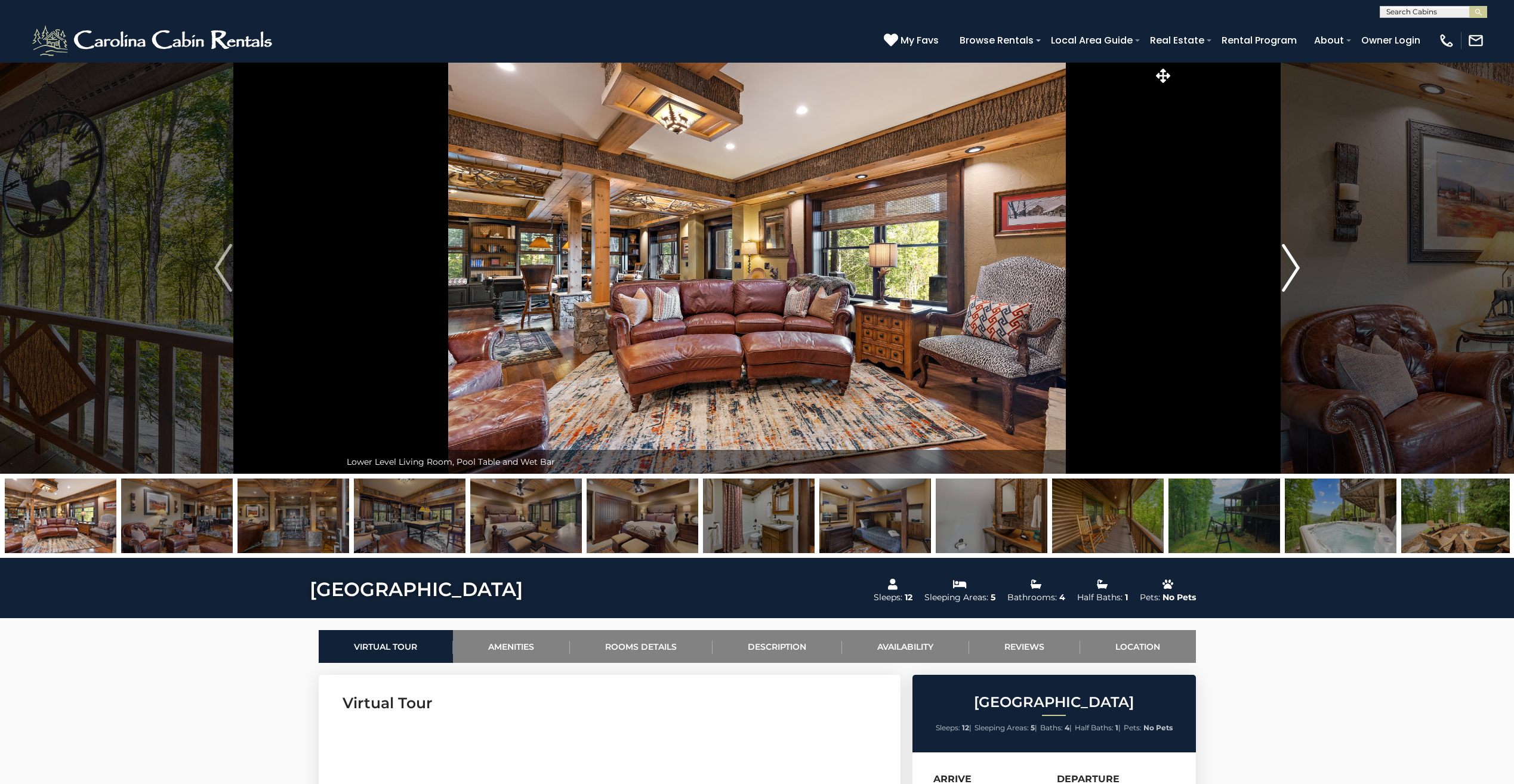
click at [1300, 271] on button "Next" at bounding box center [1291, 268] width 235 height 411
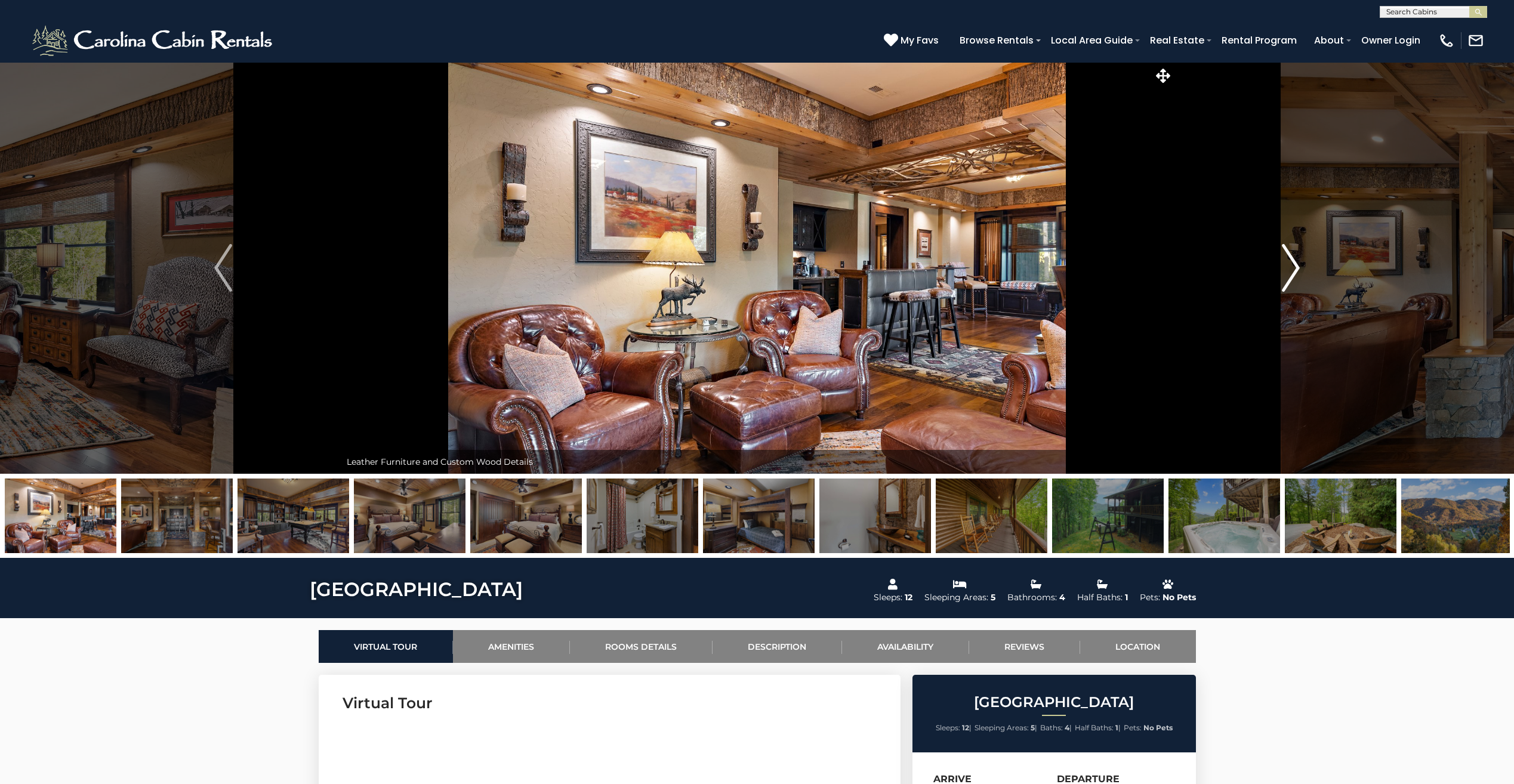
click at [1300, 271] on button "Next" at bounding box center [1291, 268] width 235 height 411
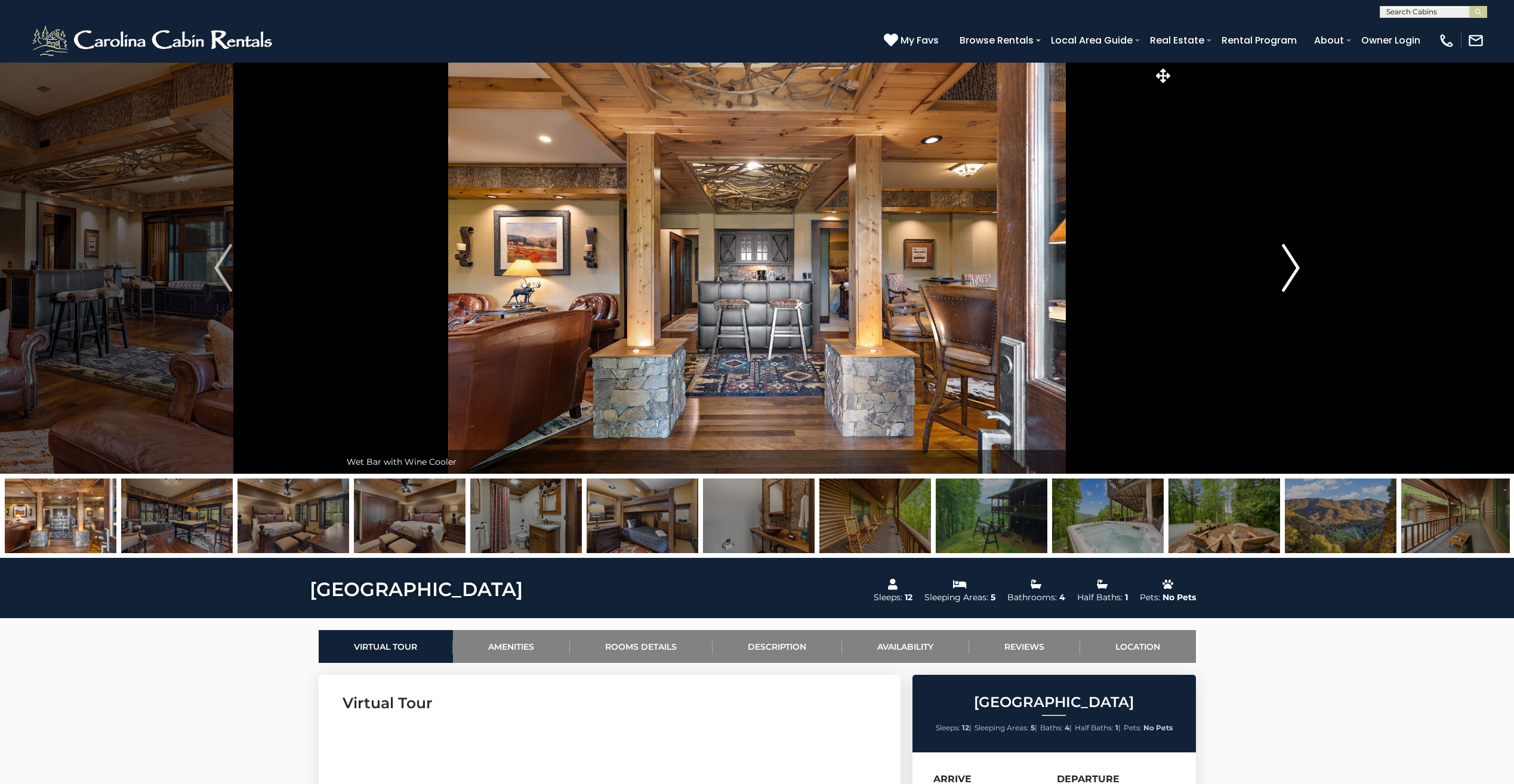
click at [1300, 271] on button "Next" at bounding box center [1291, 268] width 235 height 411
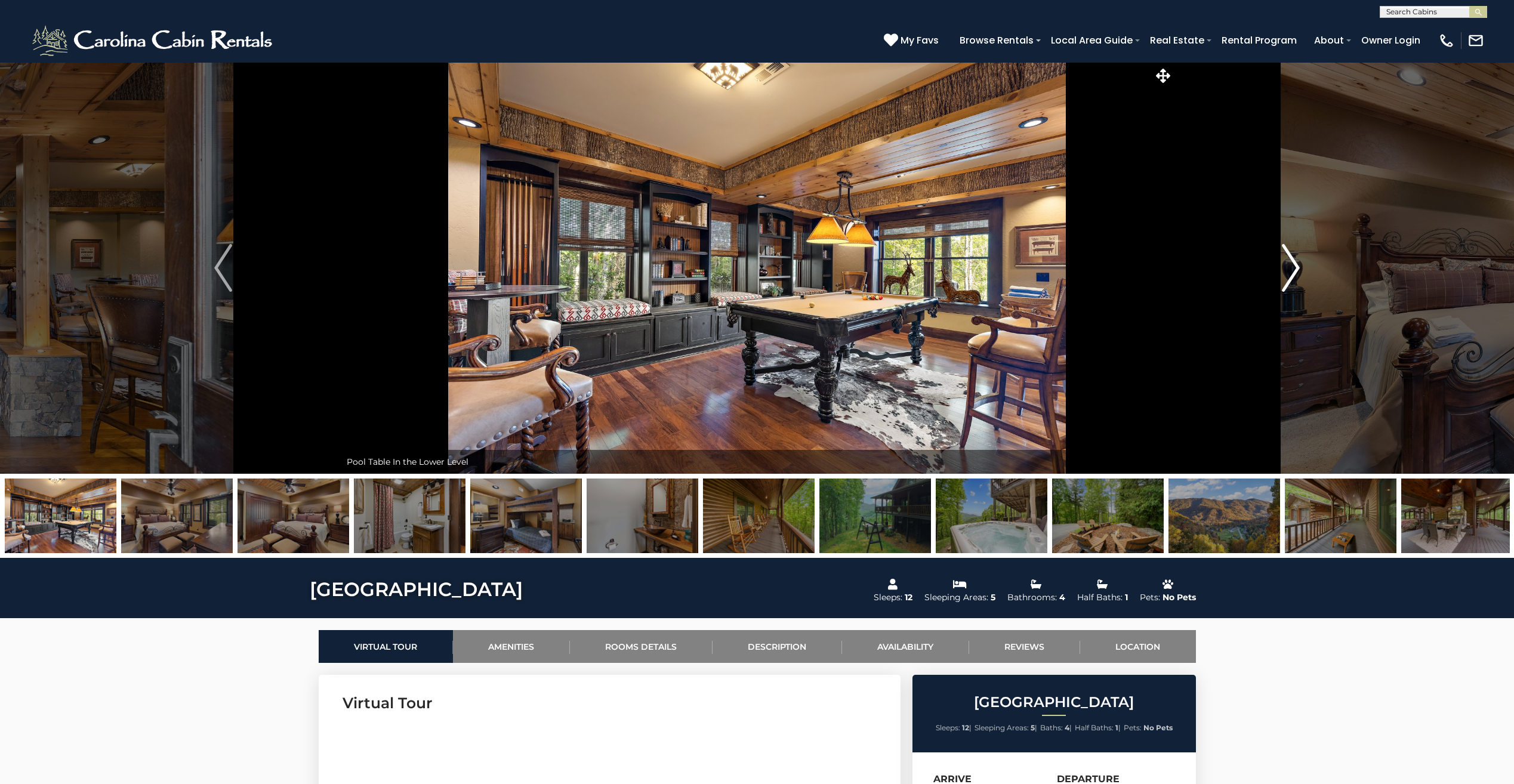
click at [1300, 271] on button "Next" at bounding box center [1291, 268] width 235 height 411
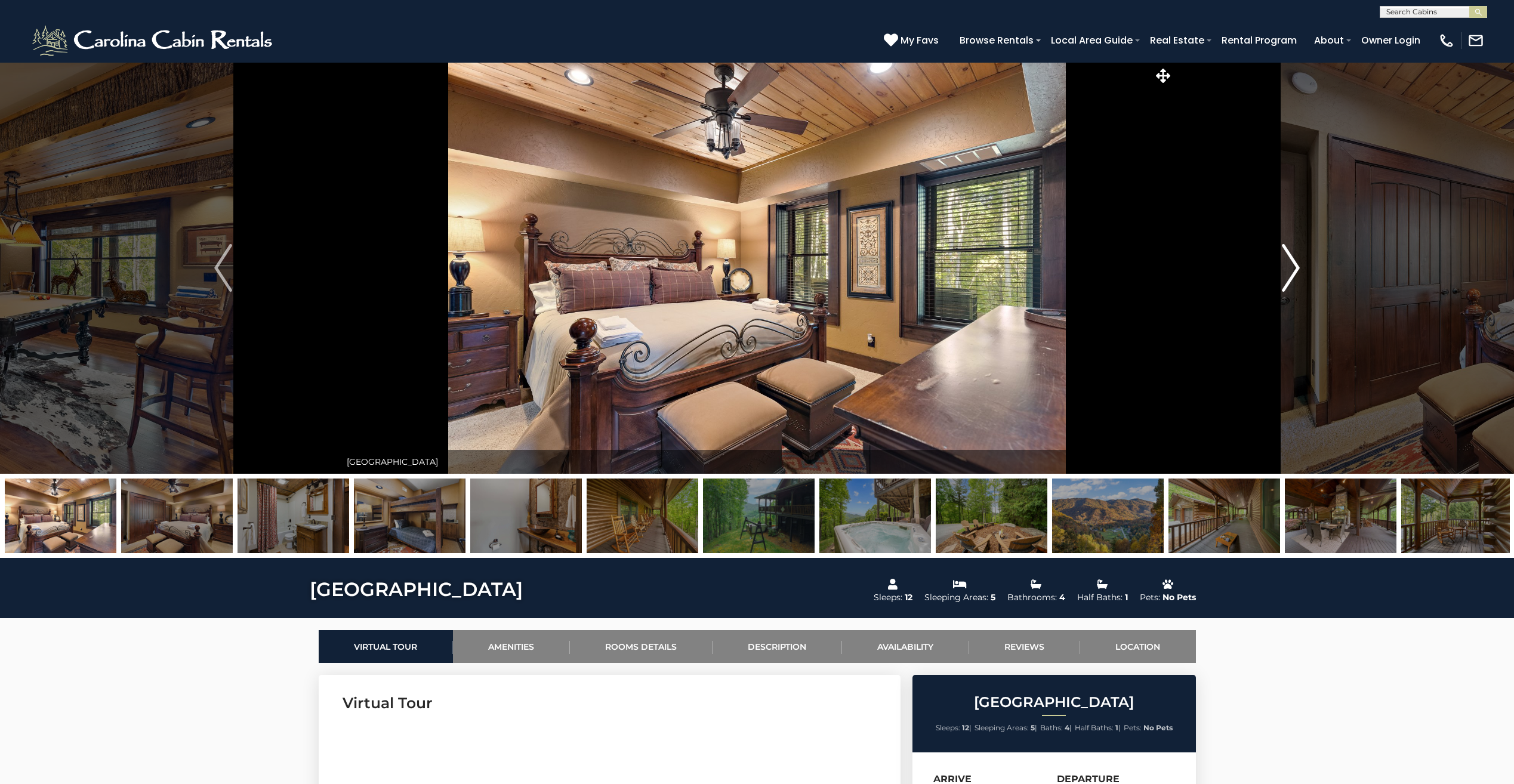
click at [1300, 271] on button "Next" at bounding box center [1291, 268] width 235 height 411
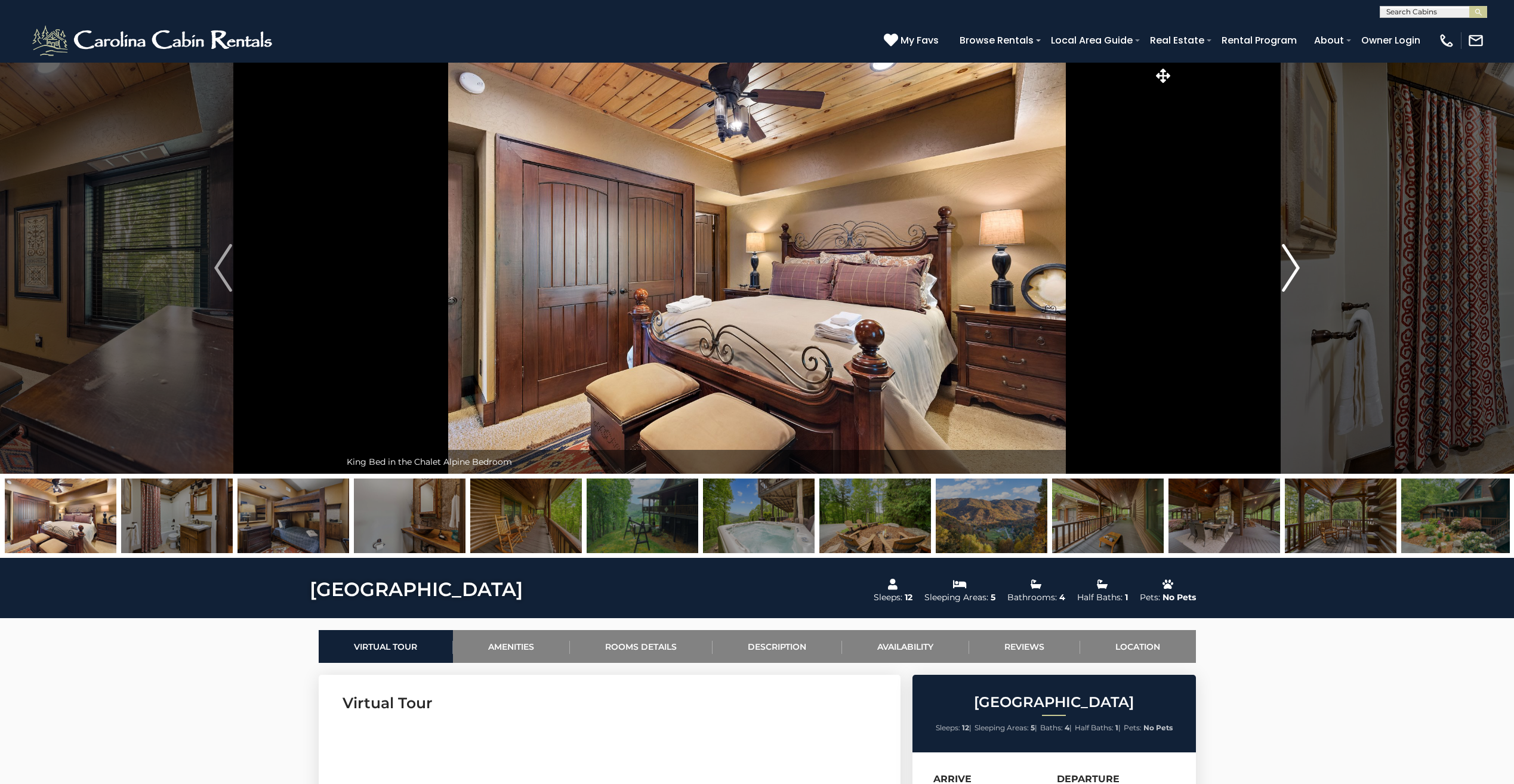
click at [1300, 271] on button "Next" at bounding box center [1291, 268] width 235 height 411
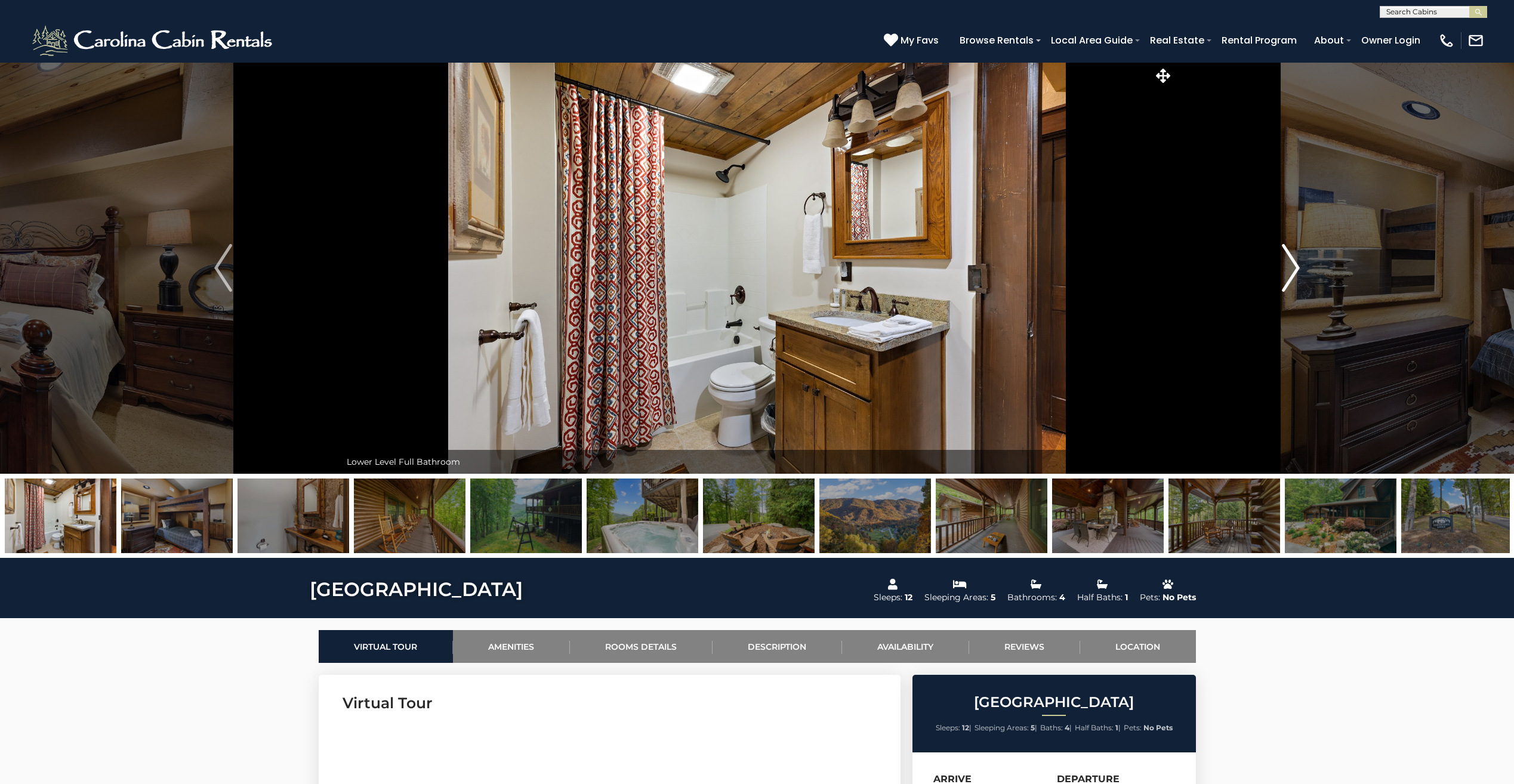
click at [1300, 271] on button "Next" at bounding box center [1291, 268] width 235 height 411
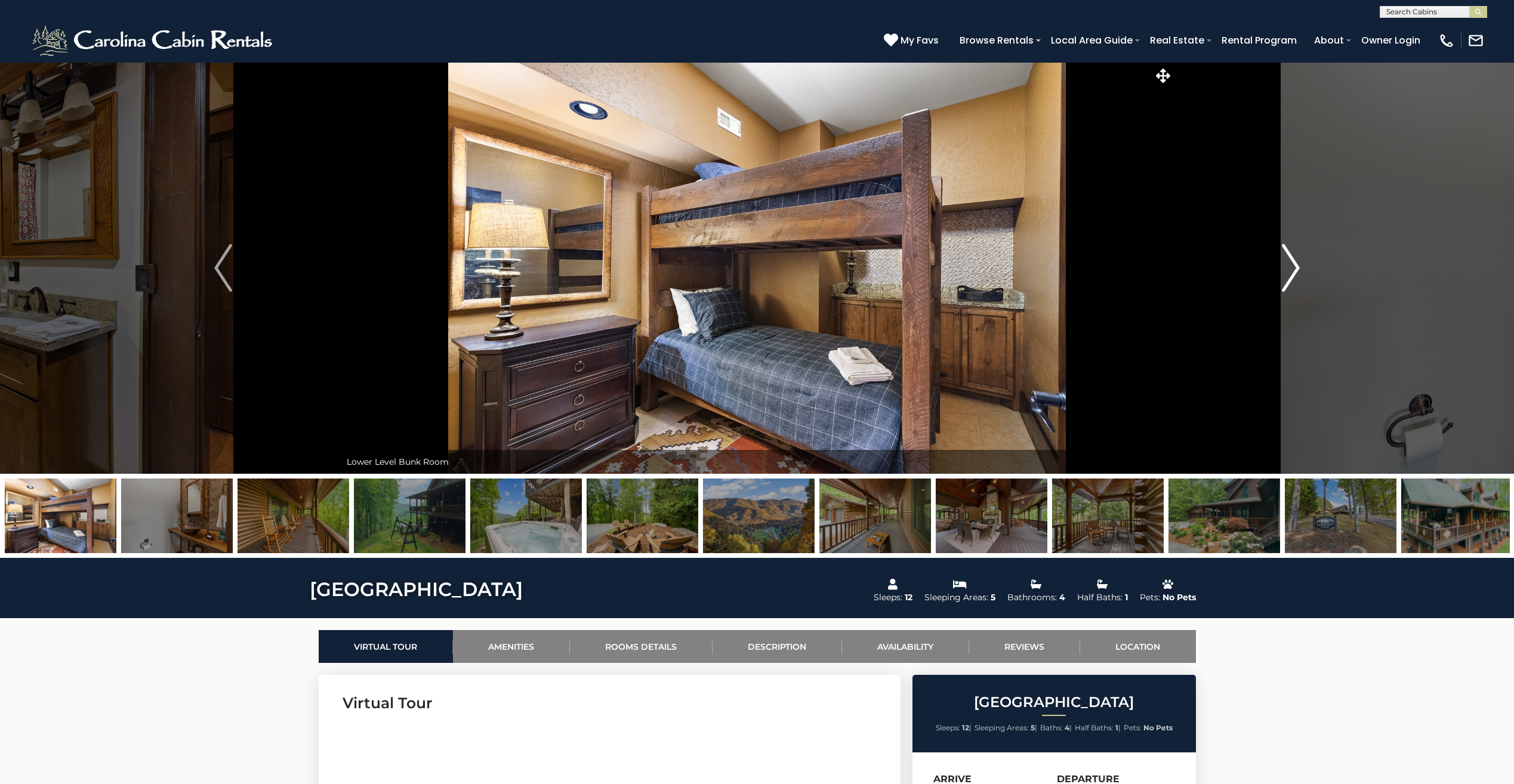
click at [1300, 271] on button "Next" at bounding box center [1291, 268] width 235 height 411
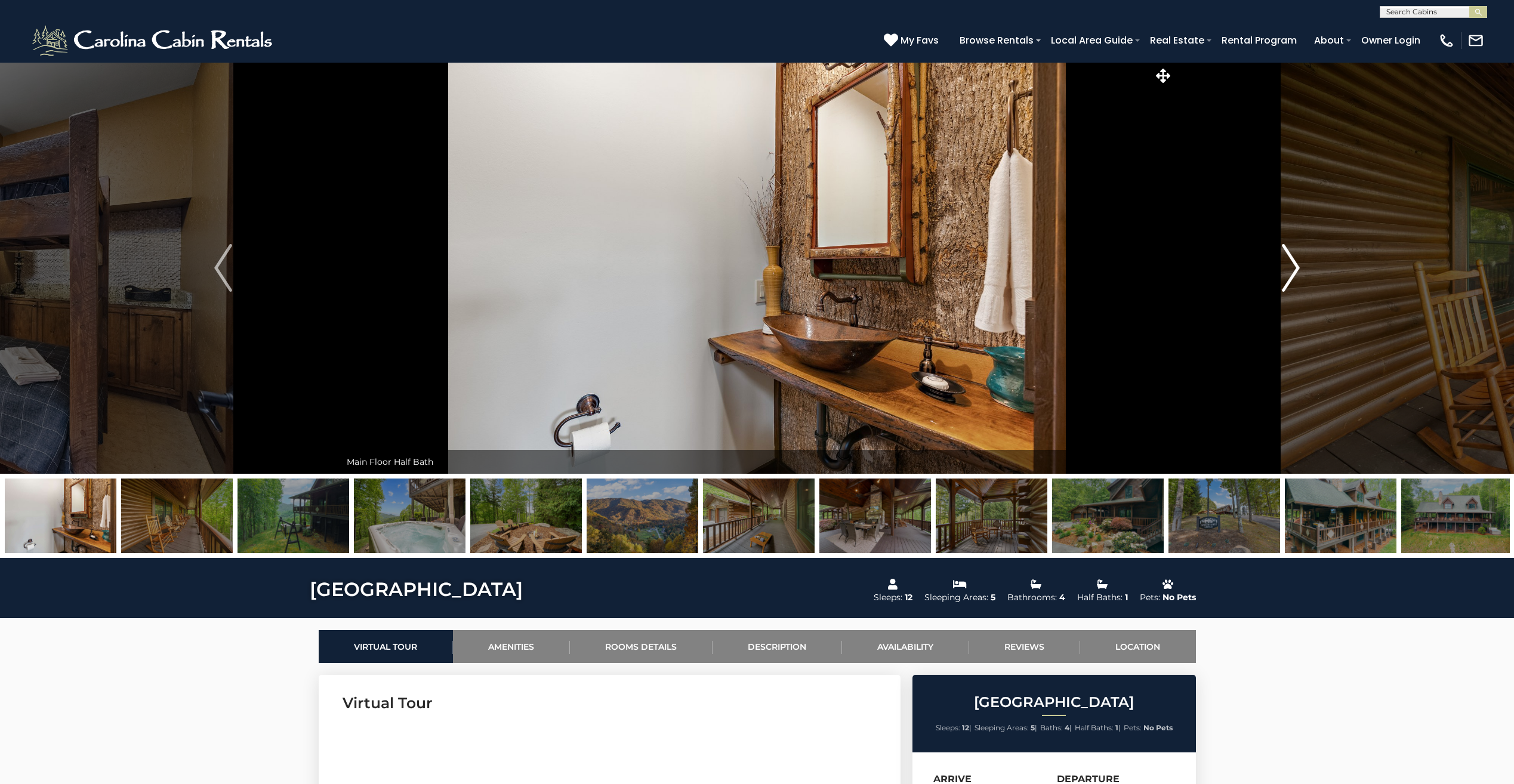
click at [1300, 271] on button "Next" at bounding box center [1291, 268] width 235 height 411
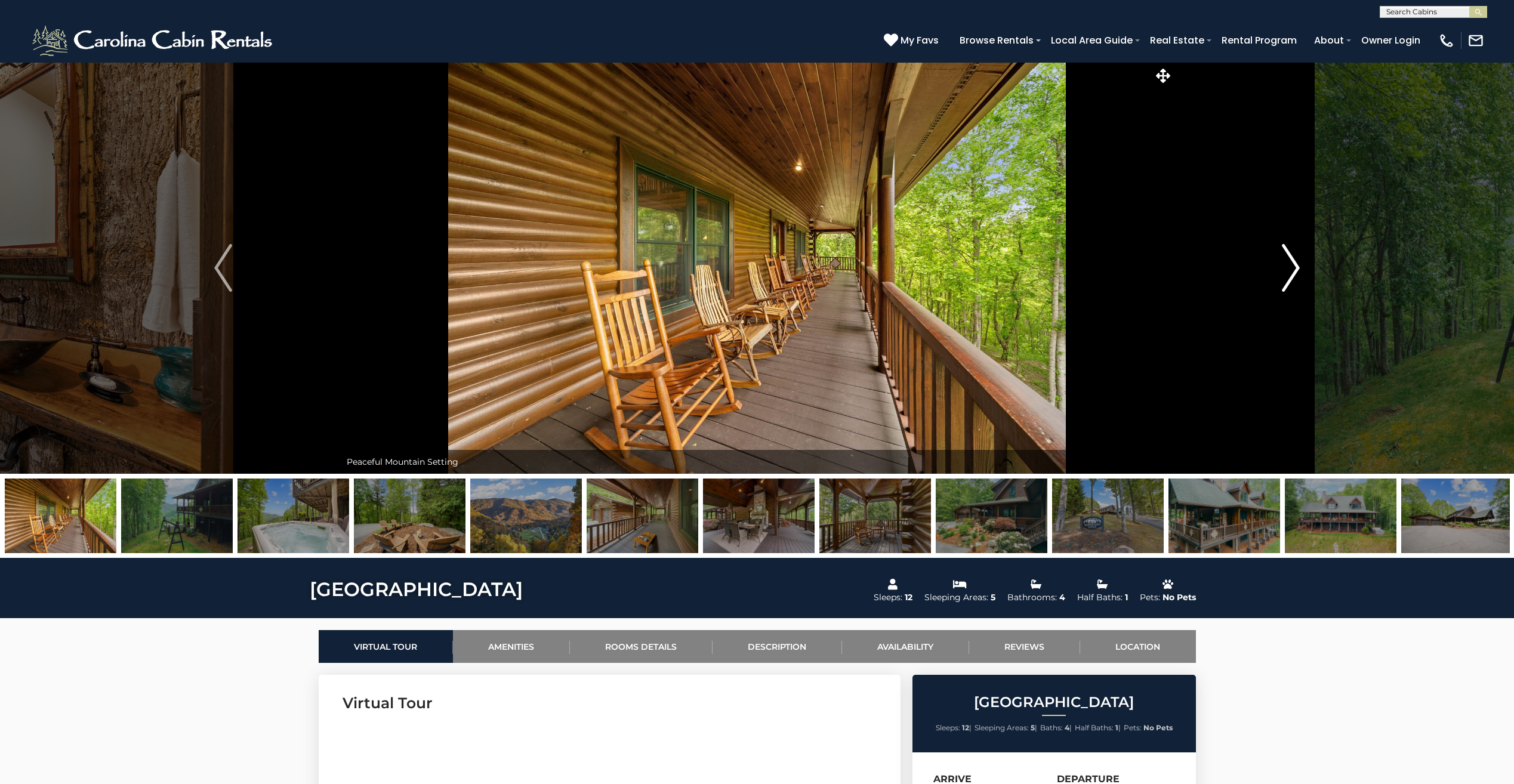
click at [1300, 271] on button "Next" at bounding box center [1291, 268] width 235 height 411
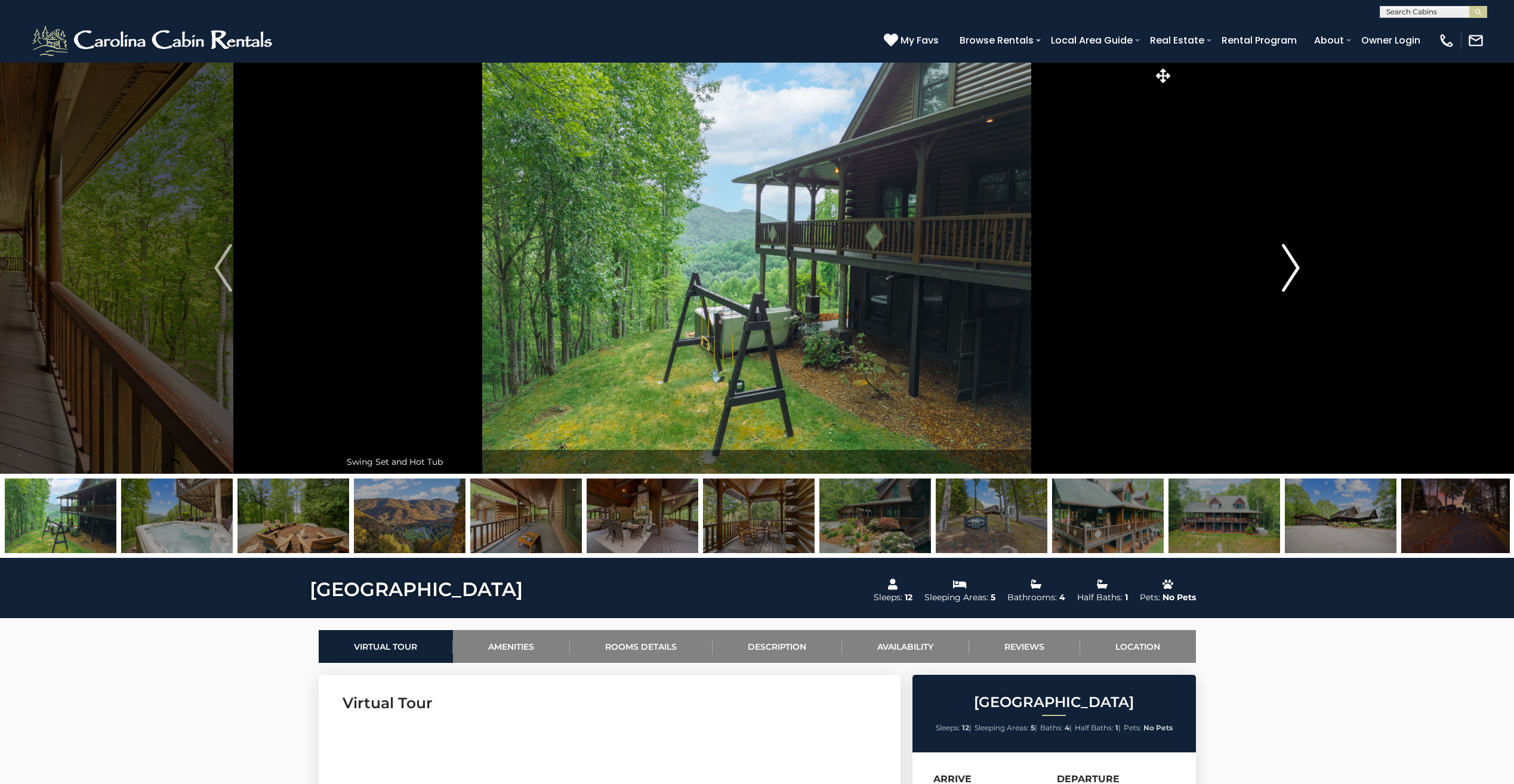
click at [1300, 271] on button "Next" at bounding box center [1291, 268] width 235 height 411
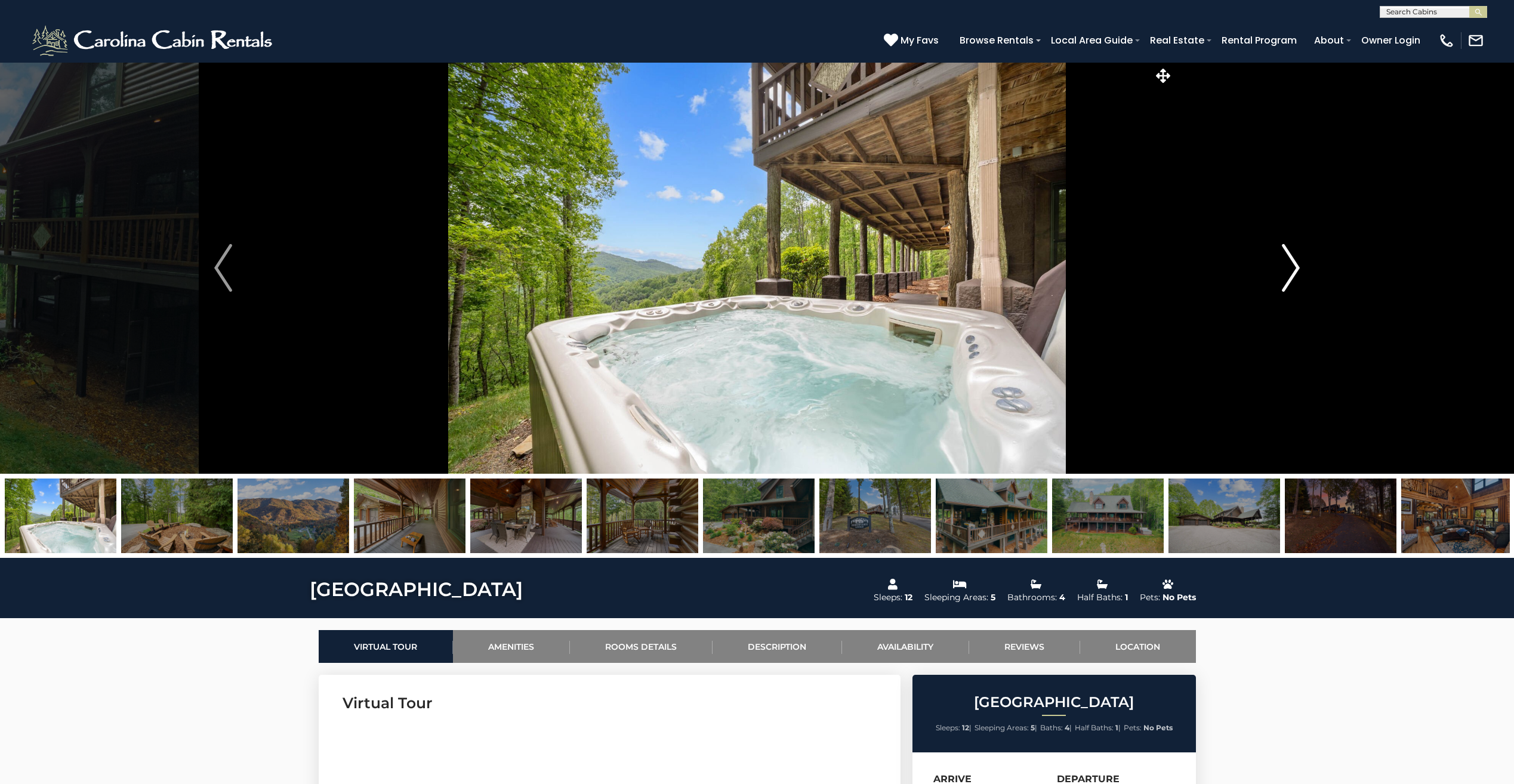
click at [1300, 271] on button "Next" at bounding box center [1291, 268] width 235 height 411
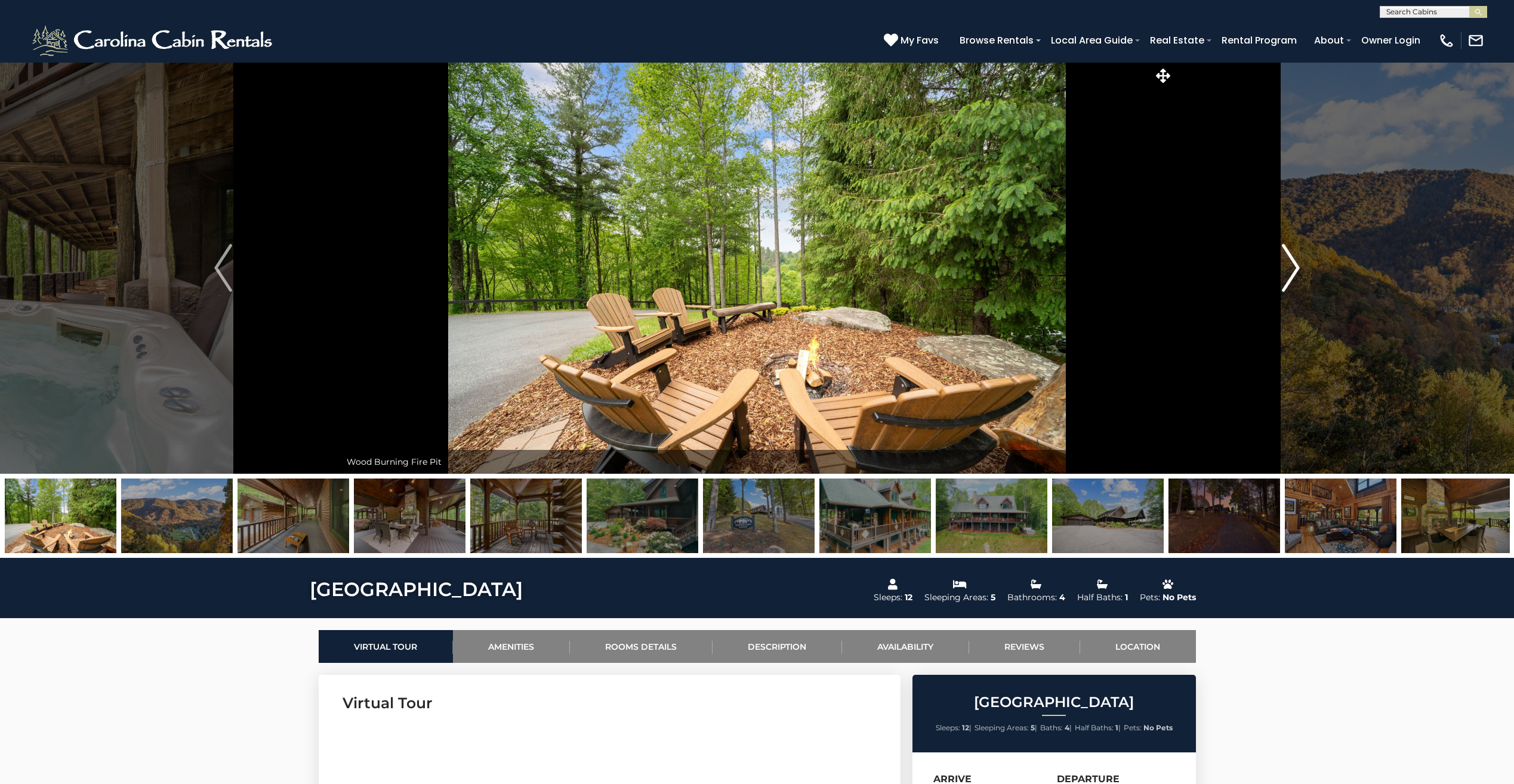
click at [1300, 271] on button "Next" at bounding box center [1291, 268] width 235 height 411
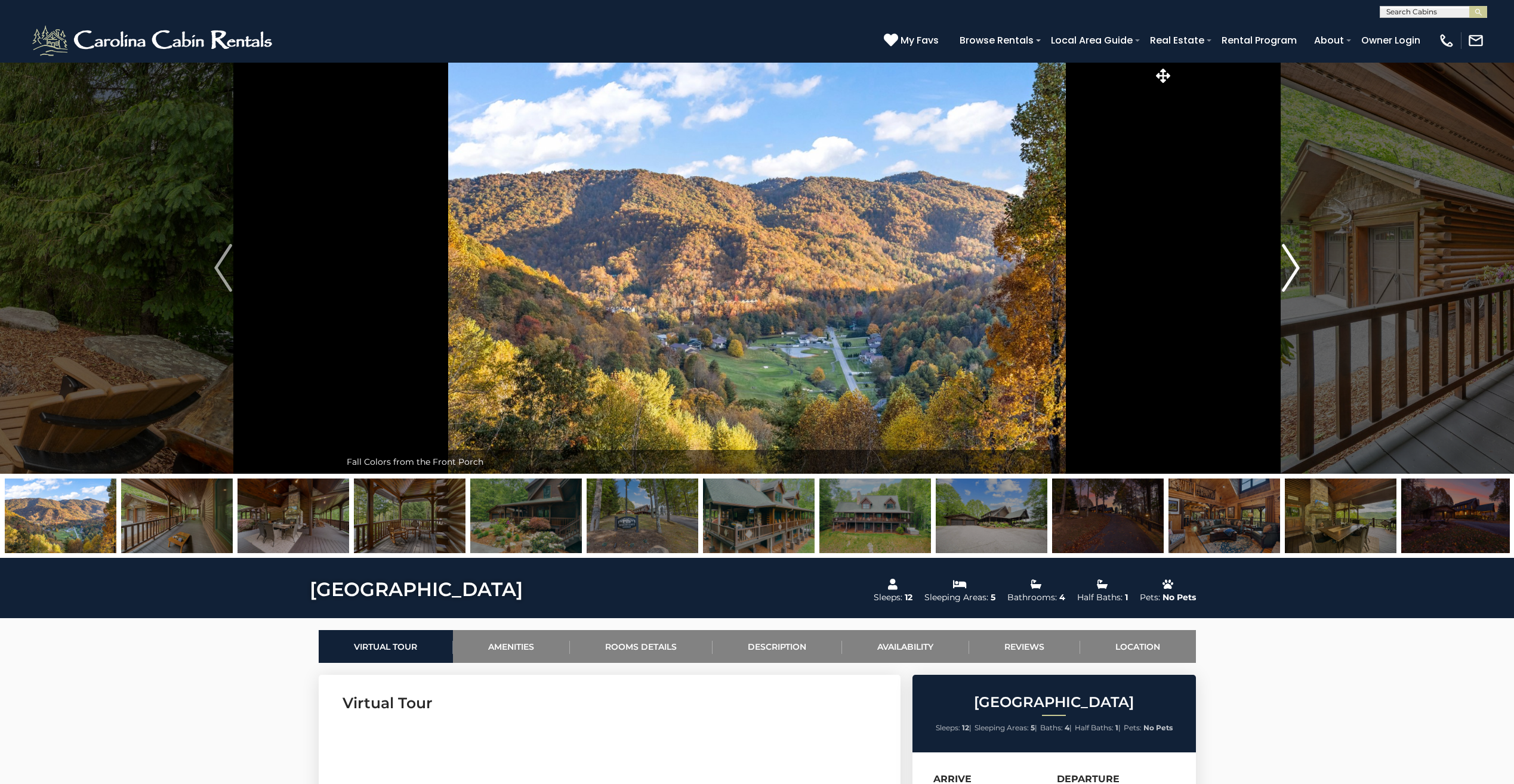
click at [1300, 271] on button "Next" at bounding box center [1291, 268] width 235 height 411
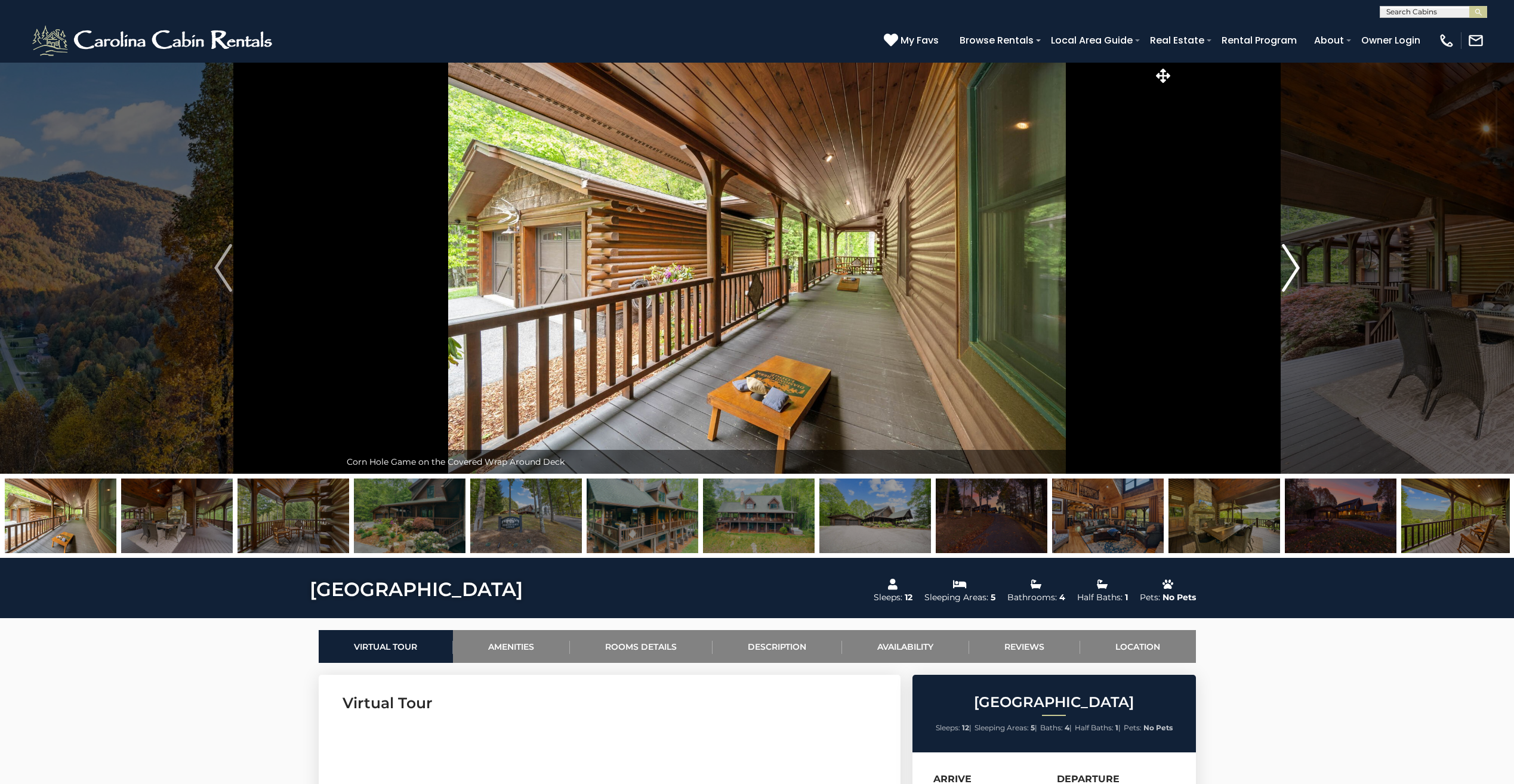
click at [1300, 271] on button "Next" at bounding box center [1291, 268] width 235 height 411
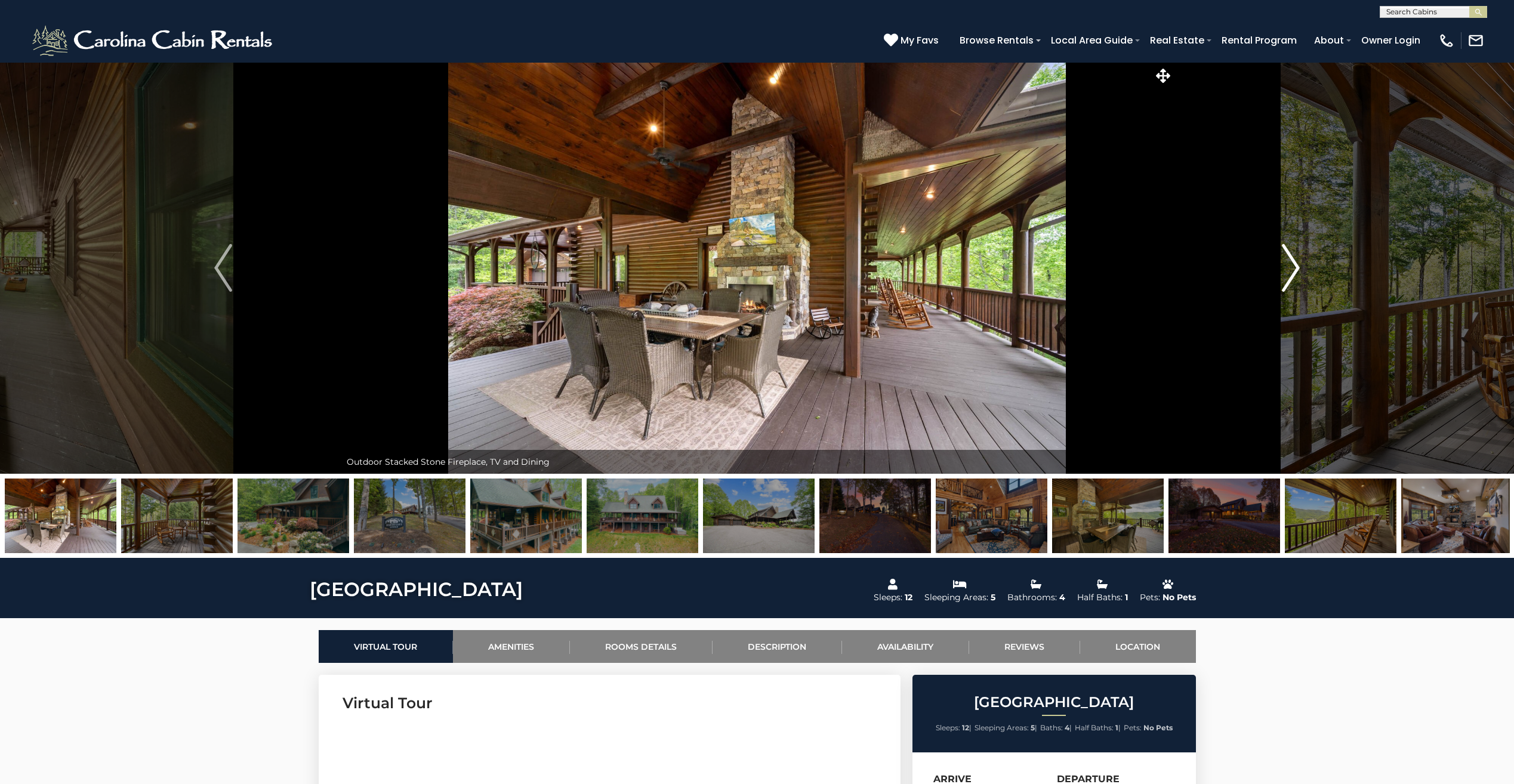
click at [1300, 271] on button "Next" at bounding box center [1291, 268] width 235 height 411
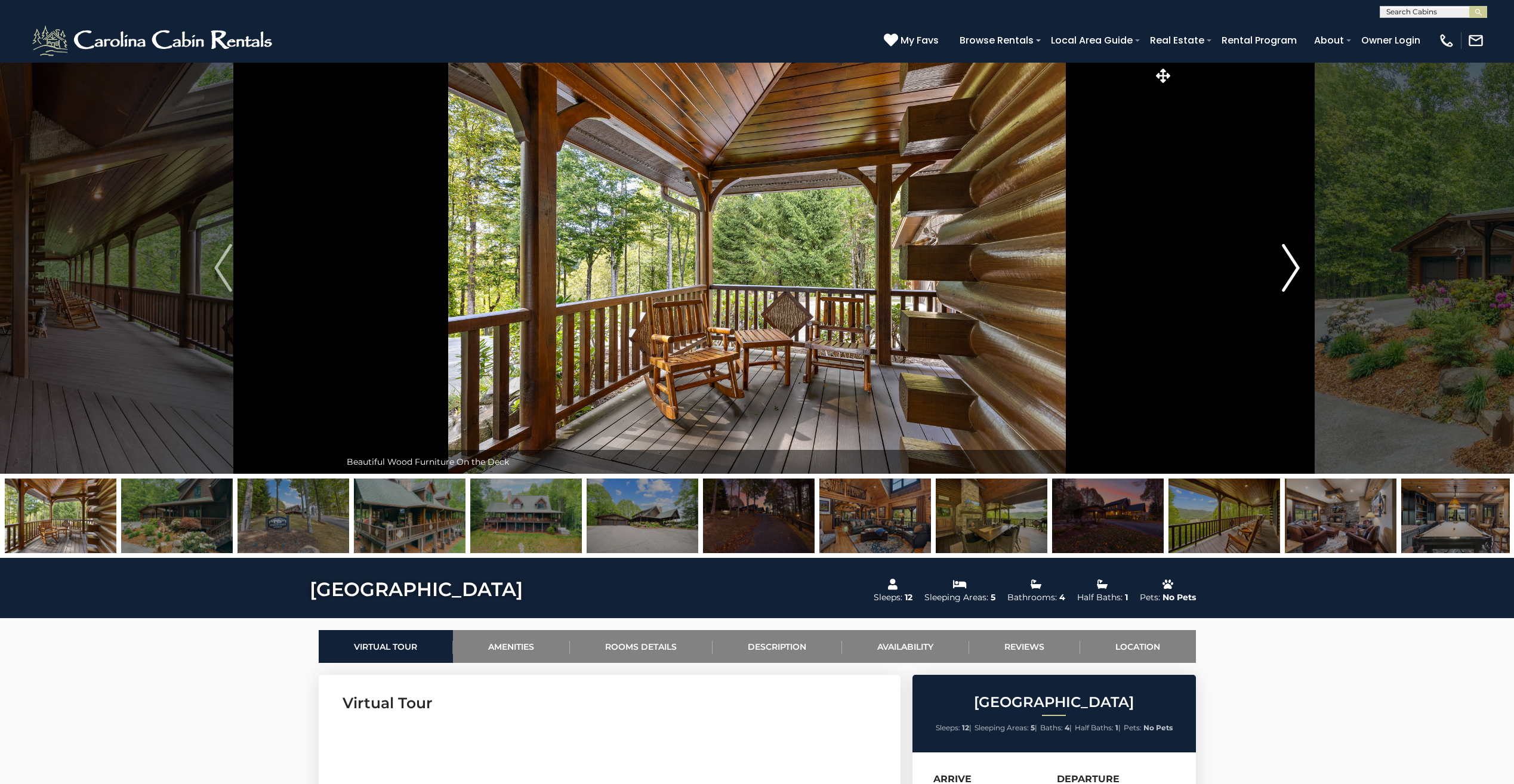
click at [1300, 271] on button "Next" at bounding box center [1291, 268] width 235 height 411
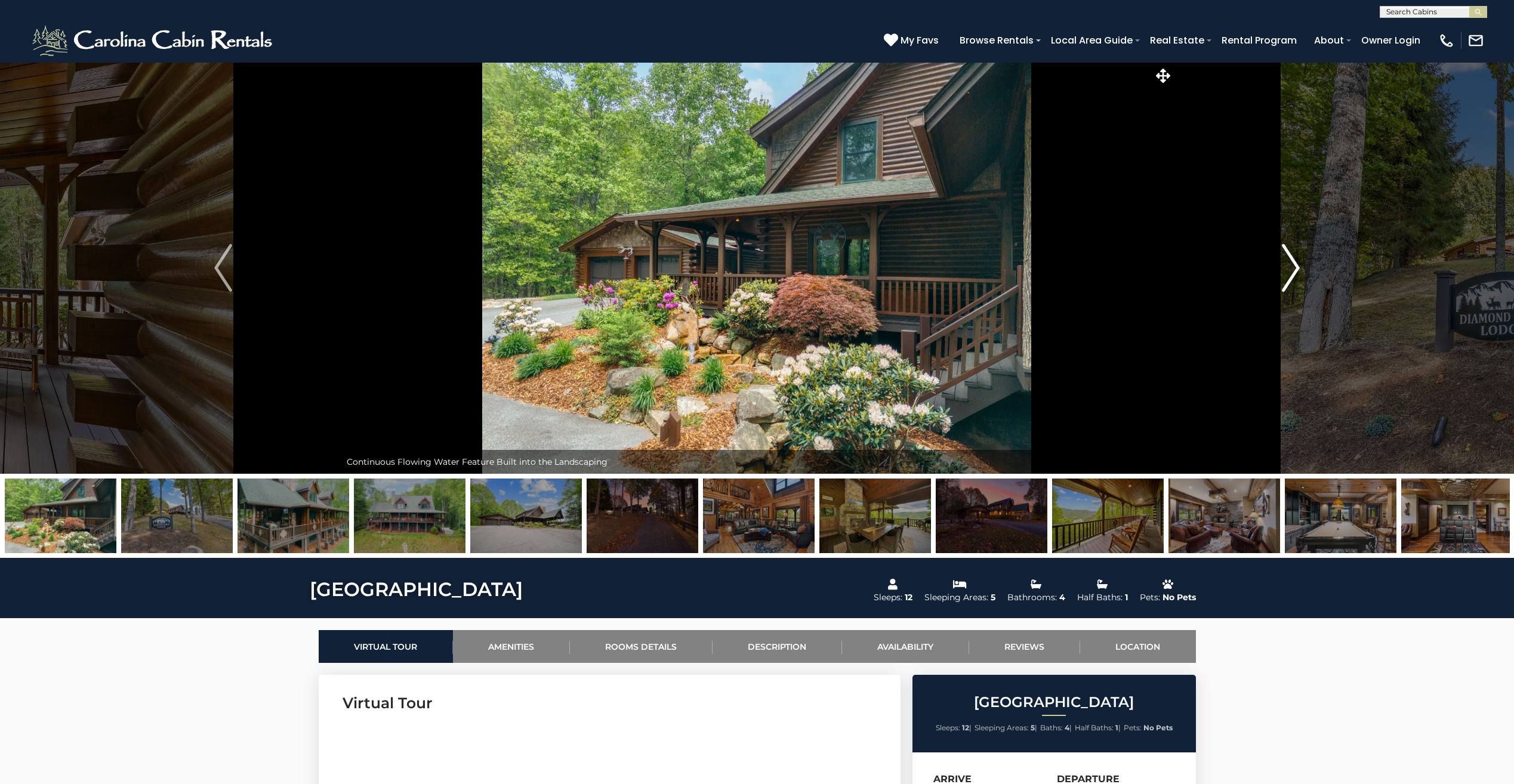
click at [1300, 271] on button "Next" at bounding box center [1291, 268] width 235 height 411
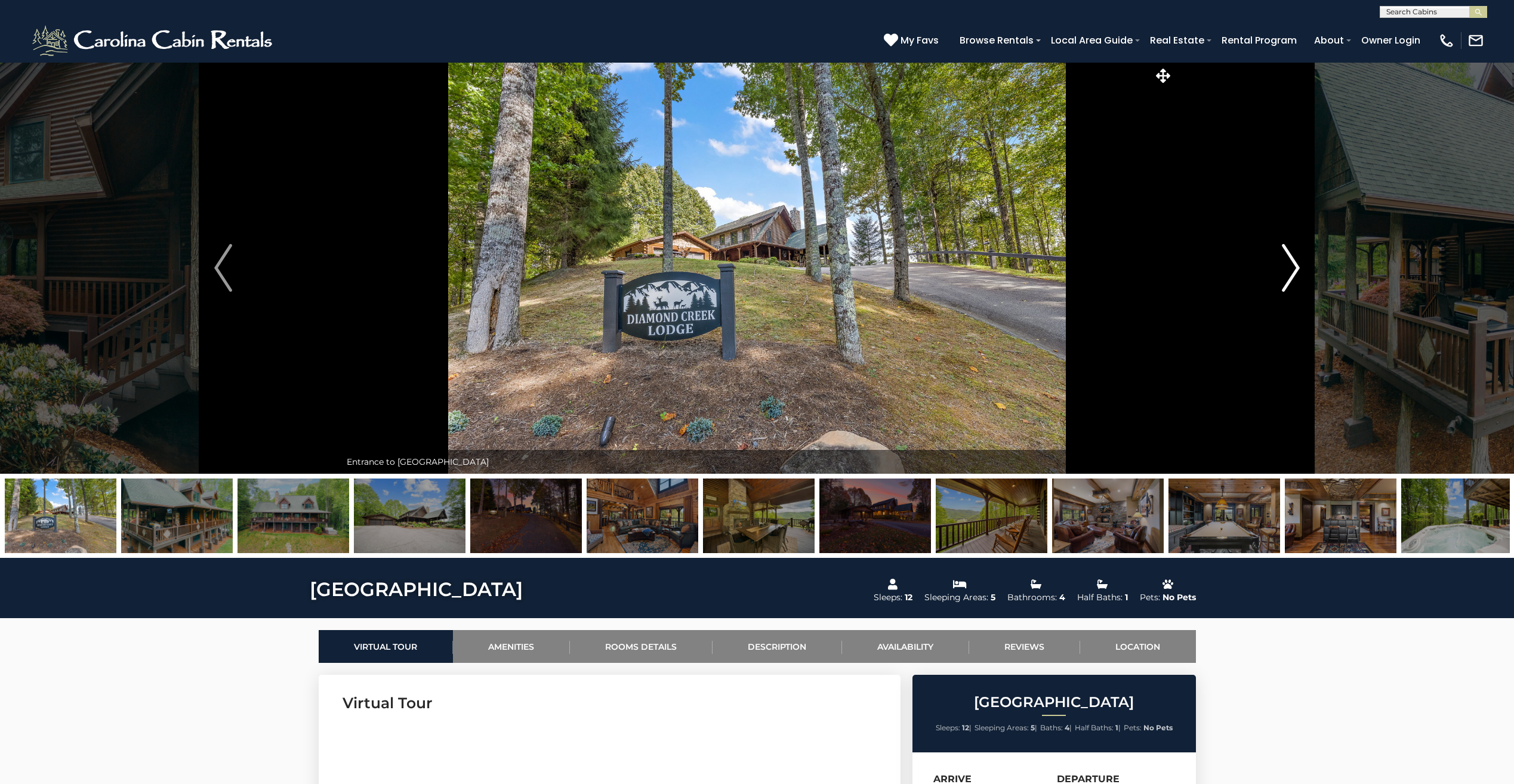
click at [1300, 271] on button "Next" at bounding box center [1291, 268] width 235 height 411
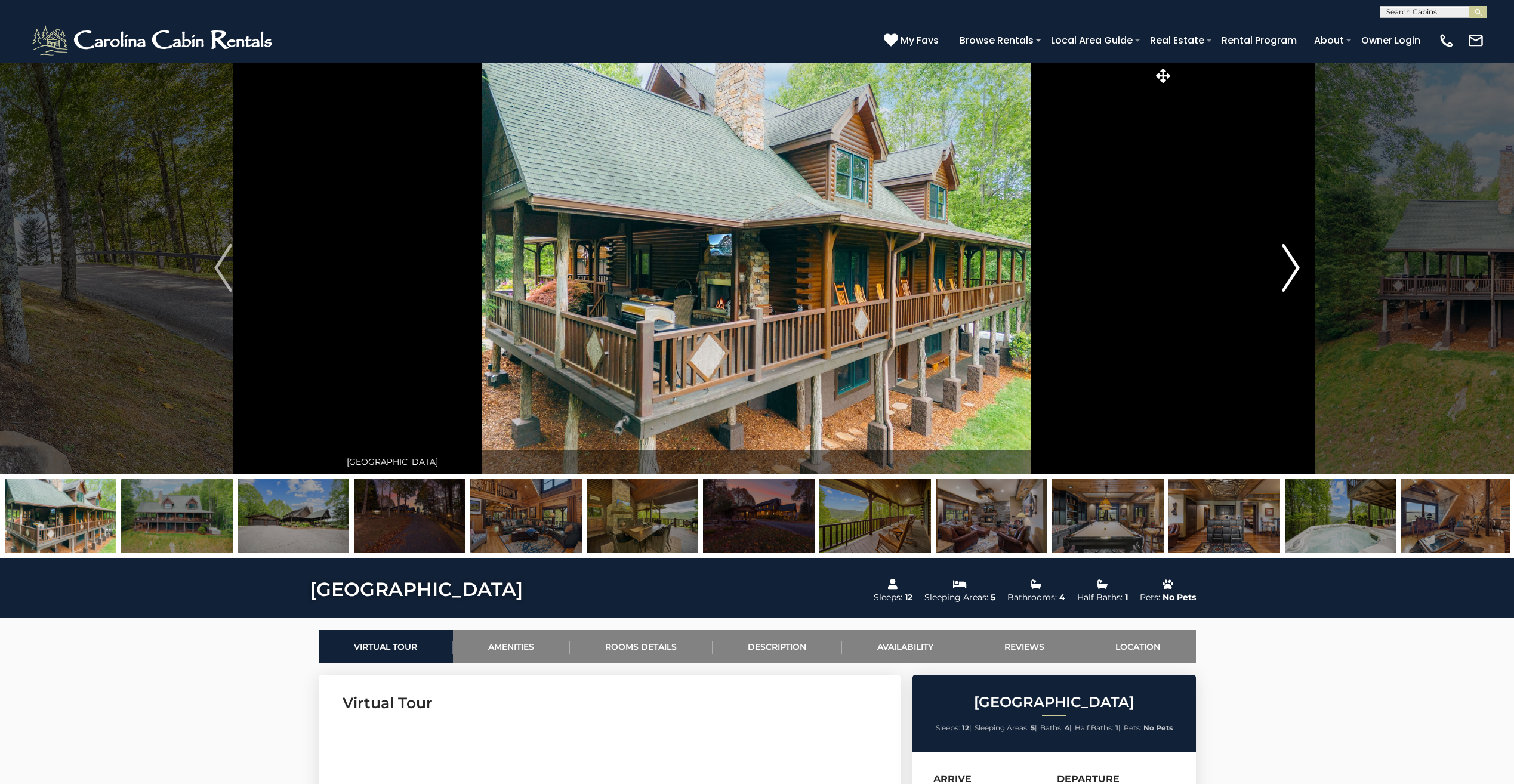
click at [1300, 271] on button "Next" at bounding box center [1291, 268] width 235 height 411
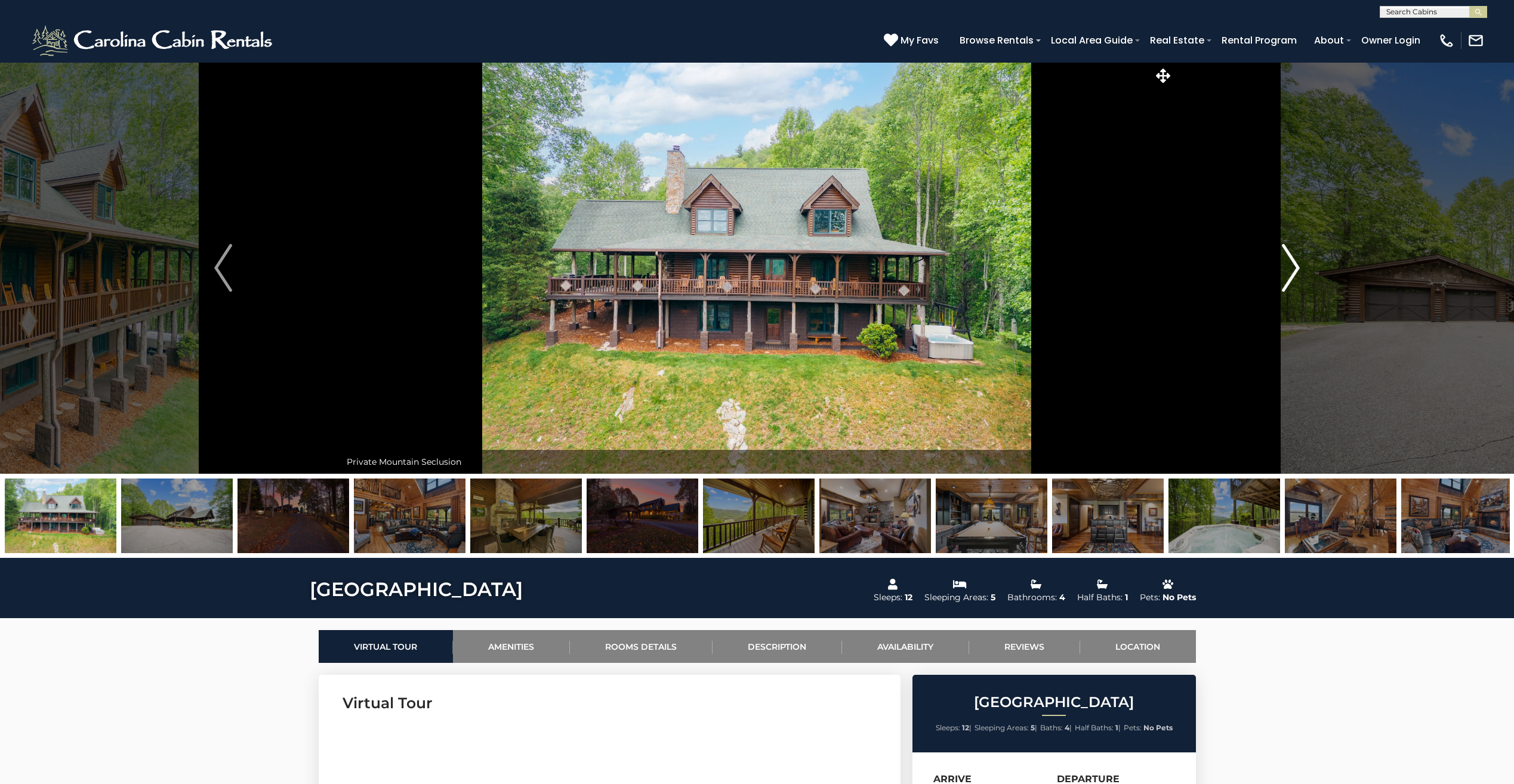
click at [1300, 271] on button "Next" at bounding box center [1291, 268] width 235 height 411
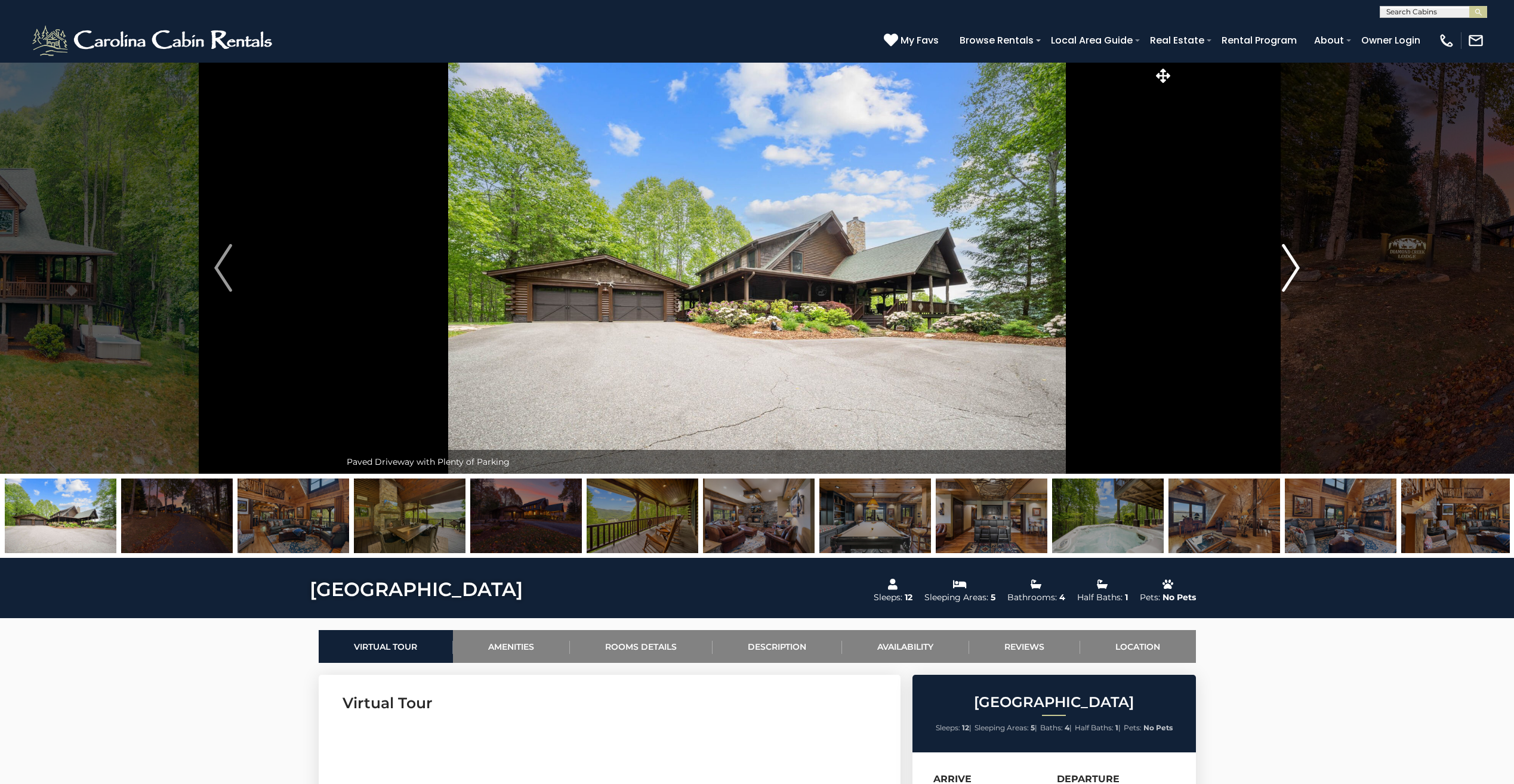
click at [1300, 271] on button "Next" at bounding box center [1291, 268] width 235 height 411
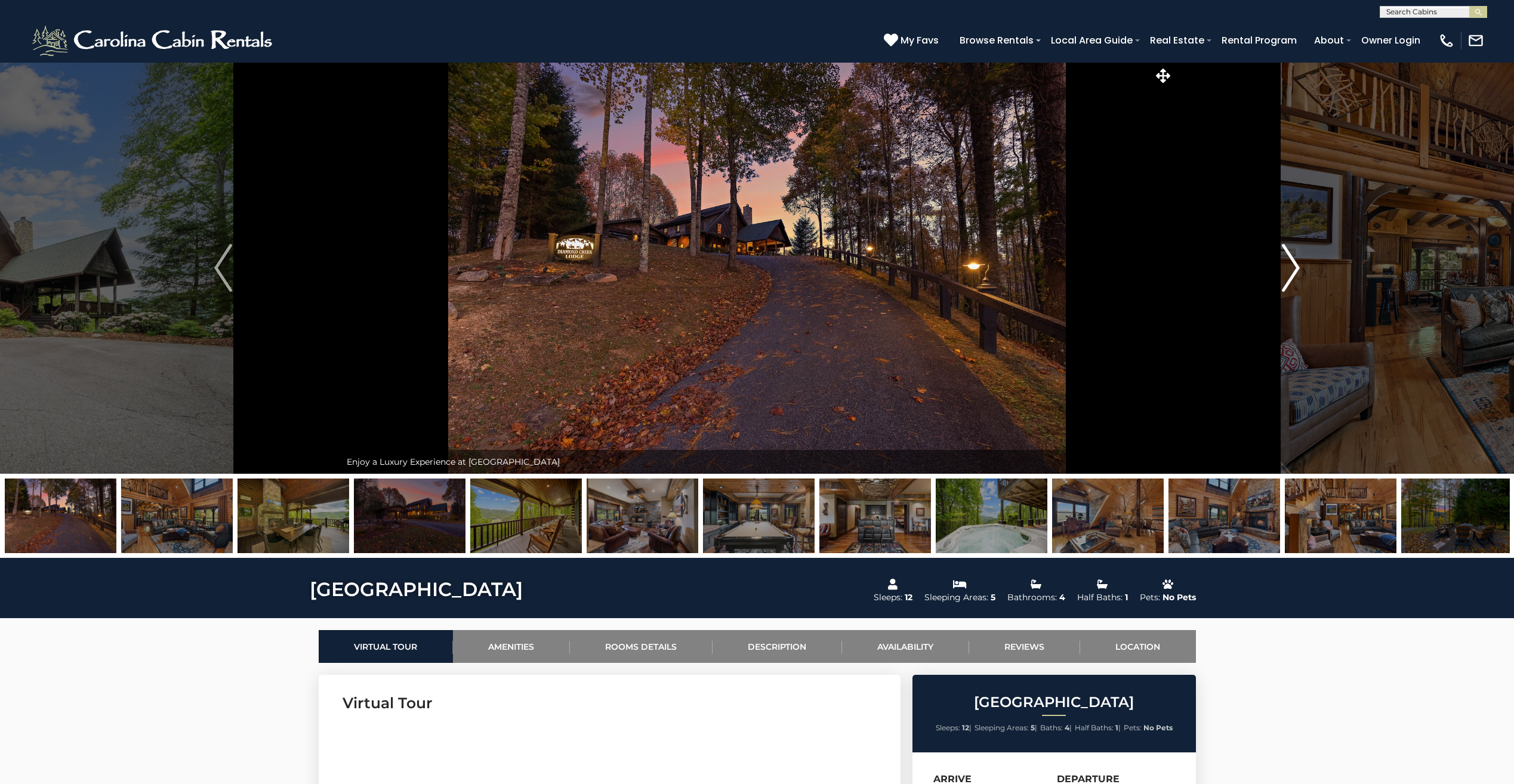
click at [1300, 271] on button "Next" at bounding box center [1291, 268] width 235 height 411
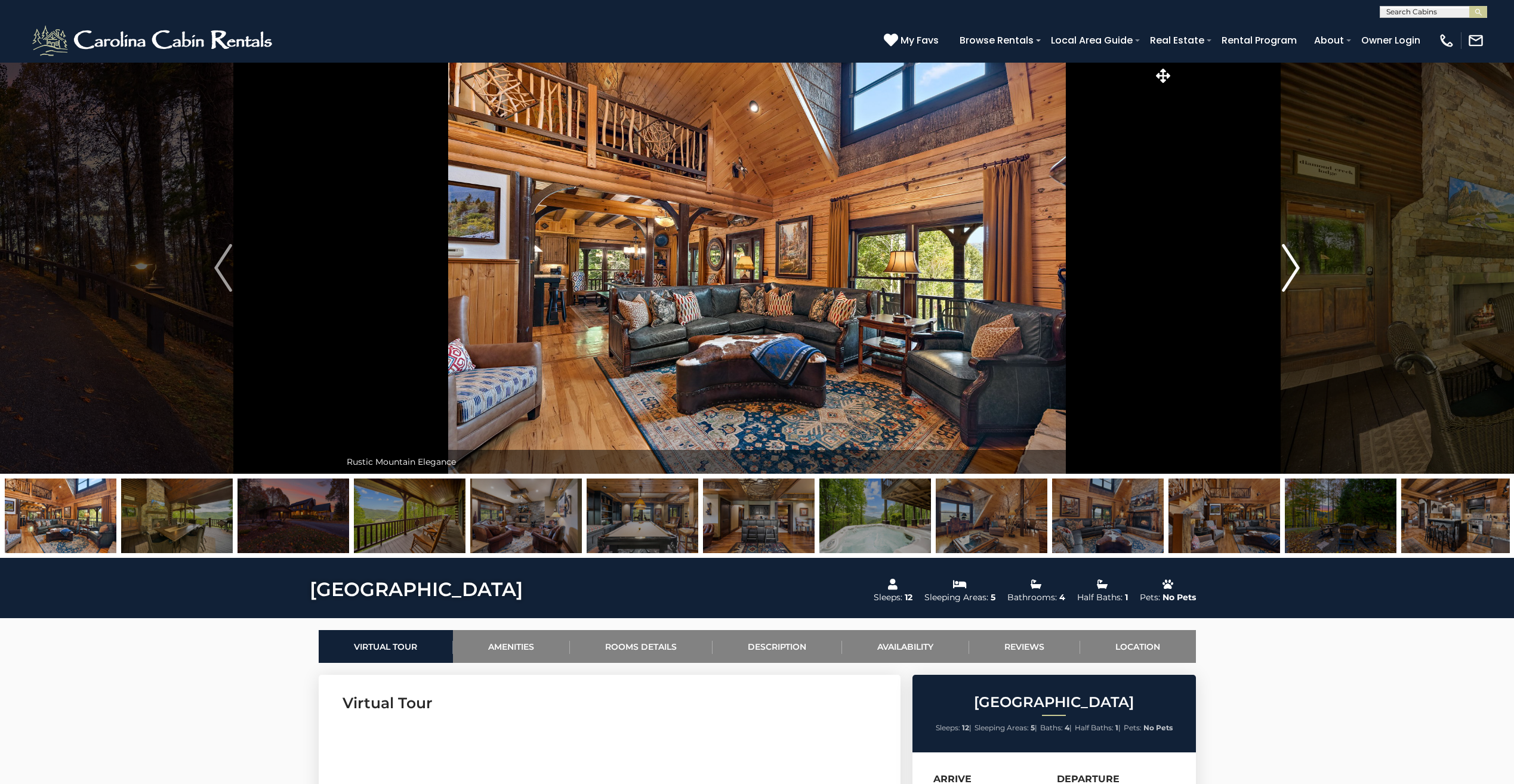
click at [1300, 271] on button "Next" at bounding box center [1291, 268] width 235 height 411
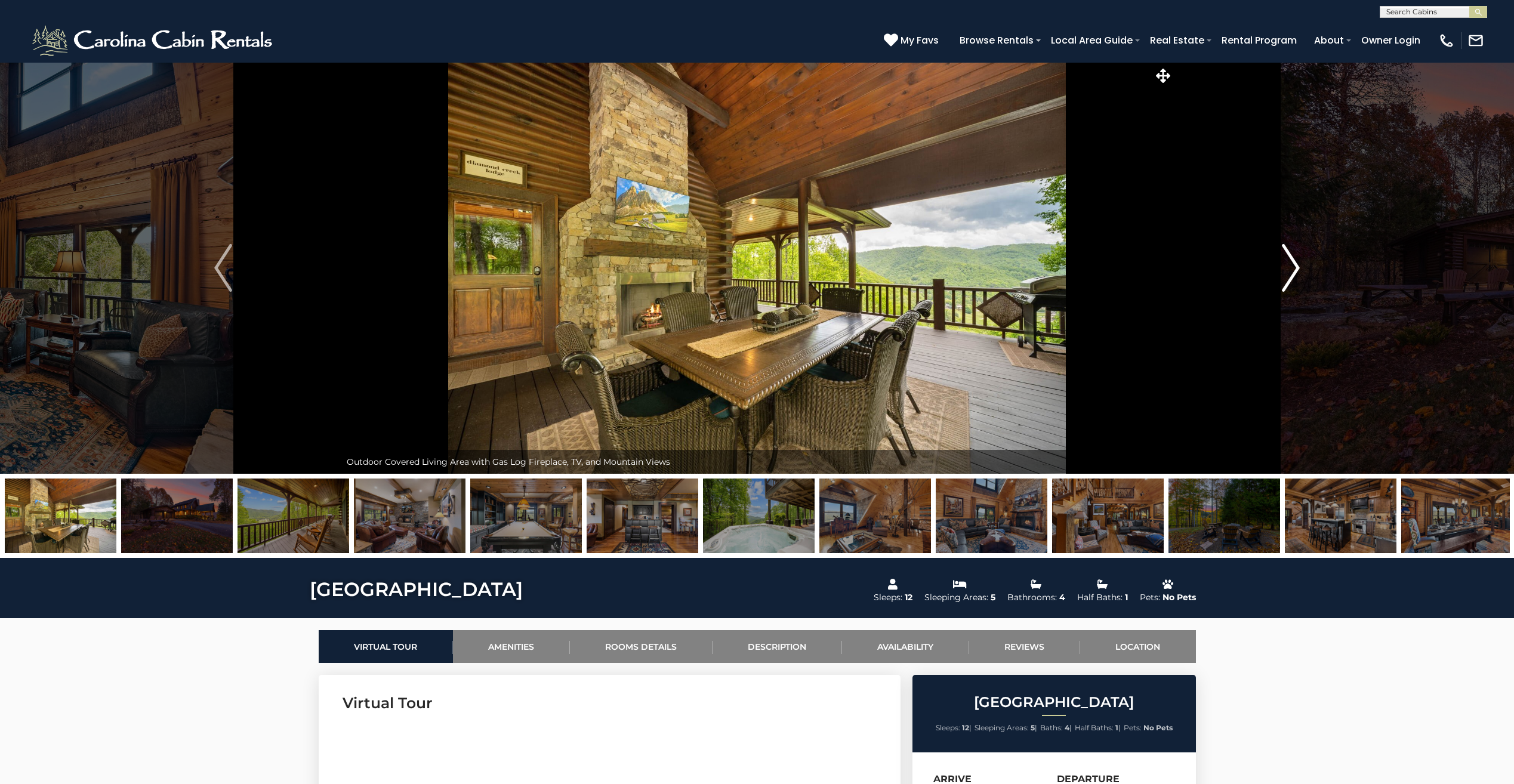
click at [1300, 278] on img "Next" at bounding box center [1290, 268] width 18 height 47
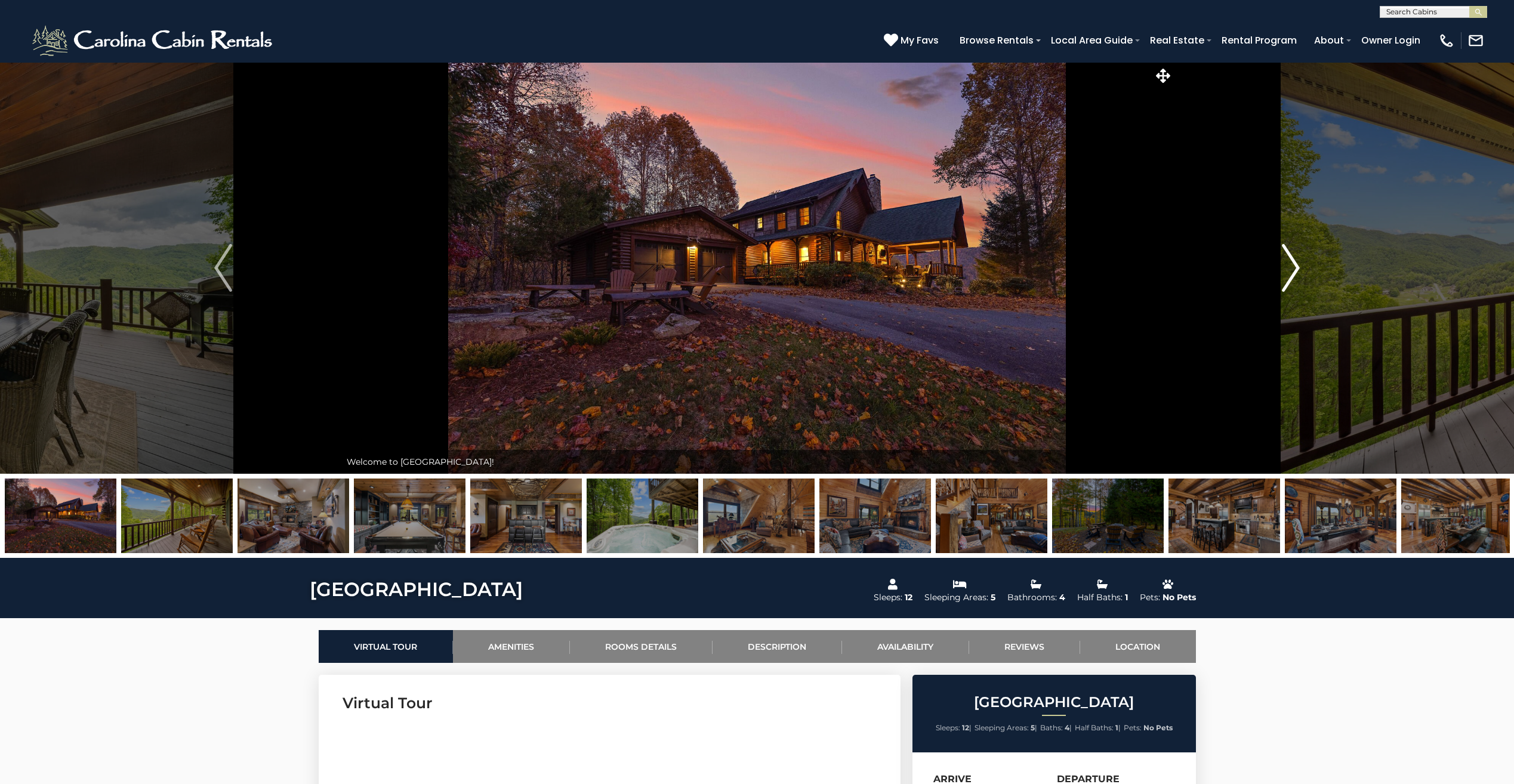
click at [1300, 278] on img "Next" at bounding box center [1290, 268] width 18 height 47
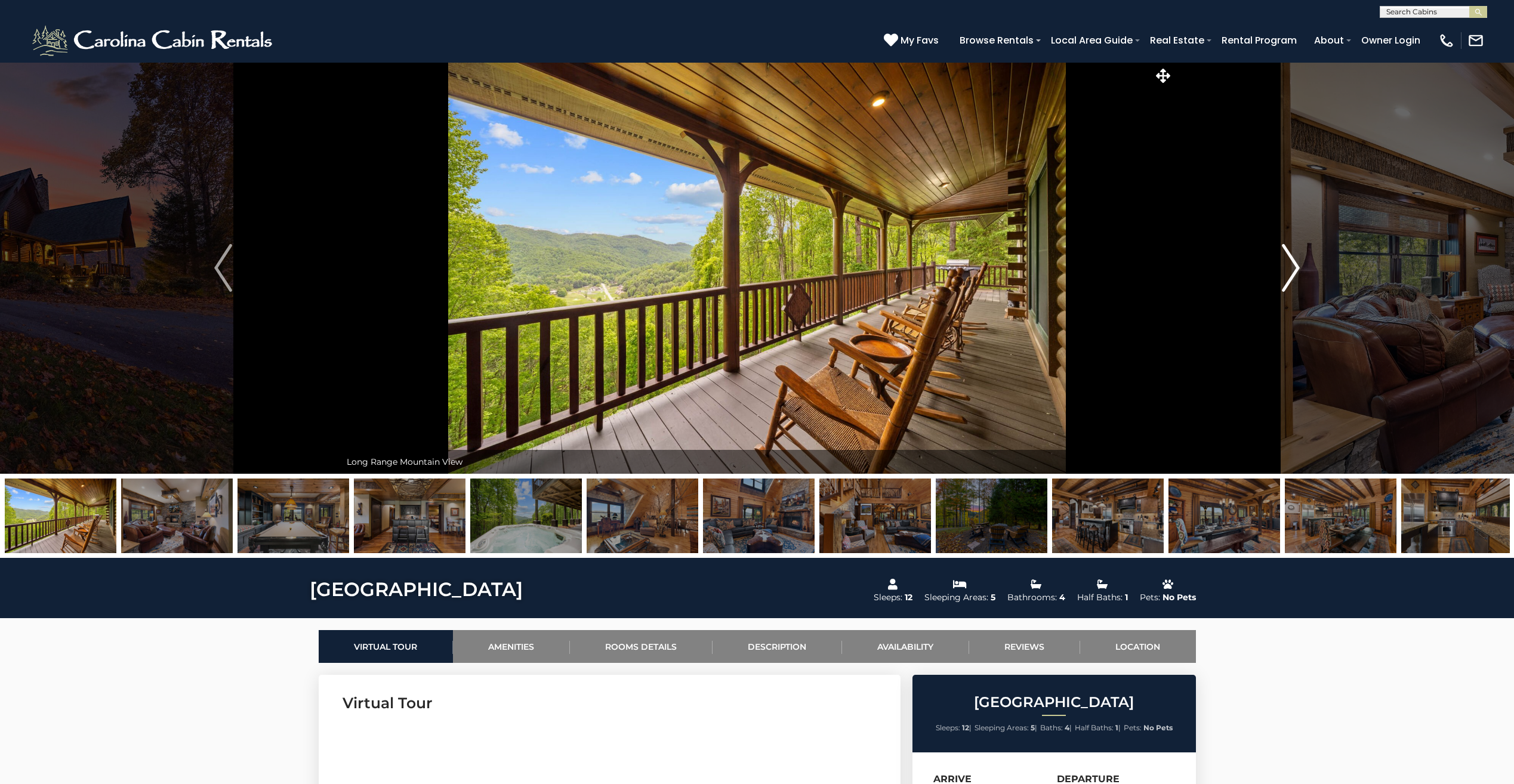
click at [1300, 278] on img "Next" at bounding box center [1290, 268] width 18 height 47
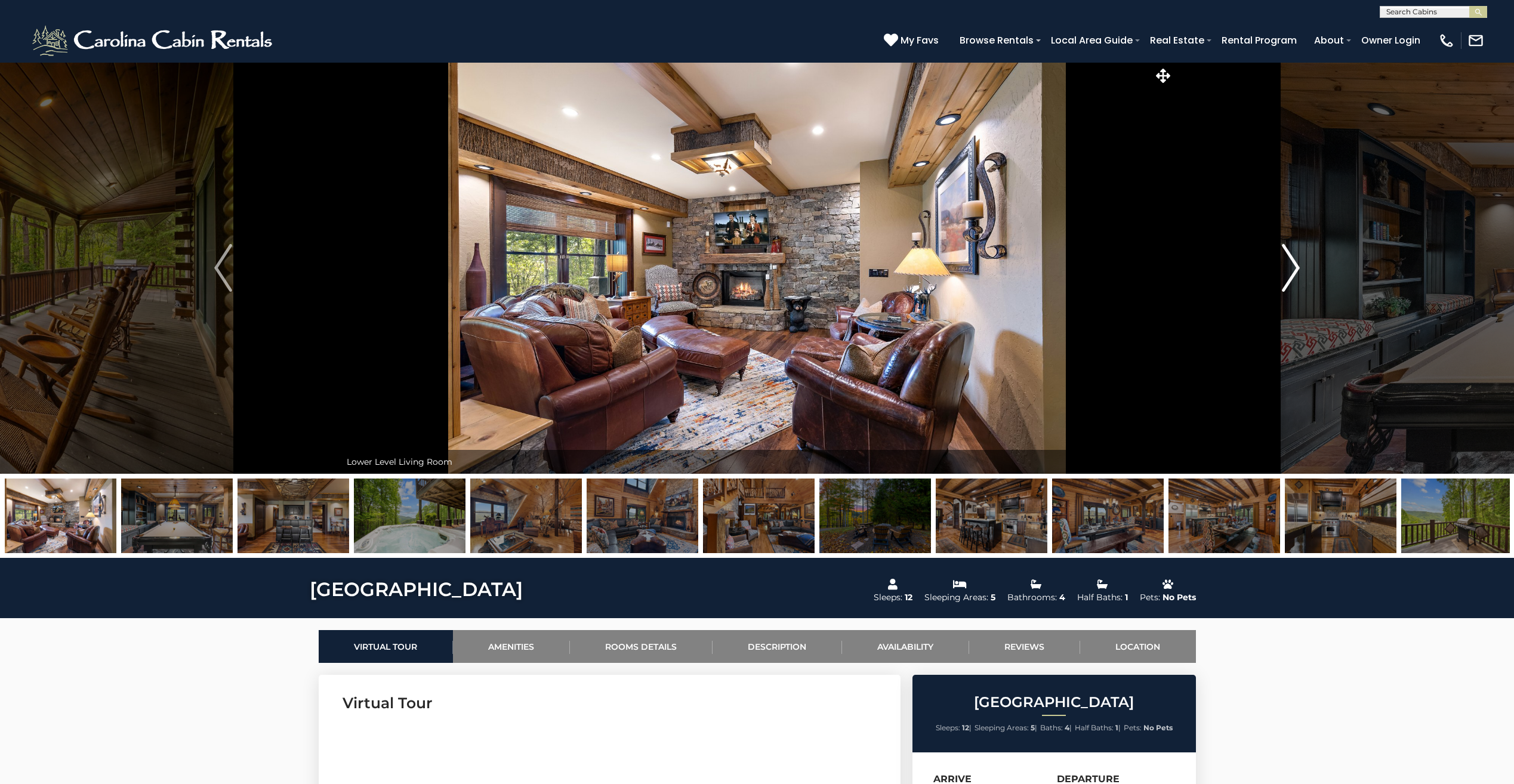
click at [1300, 278] on img "Next" at bounding box center [1290, 268] width 18 height 47
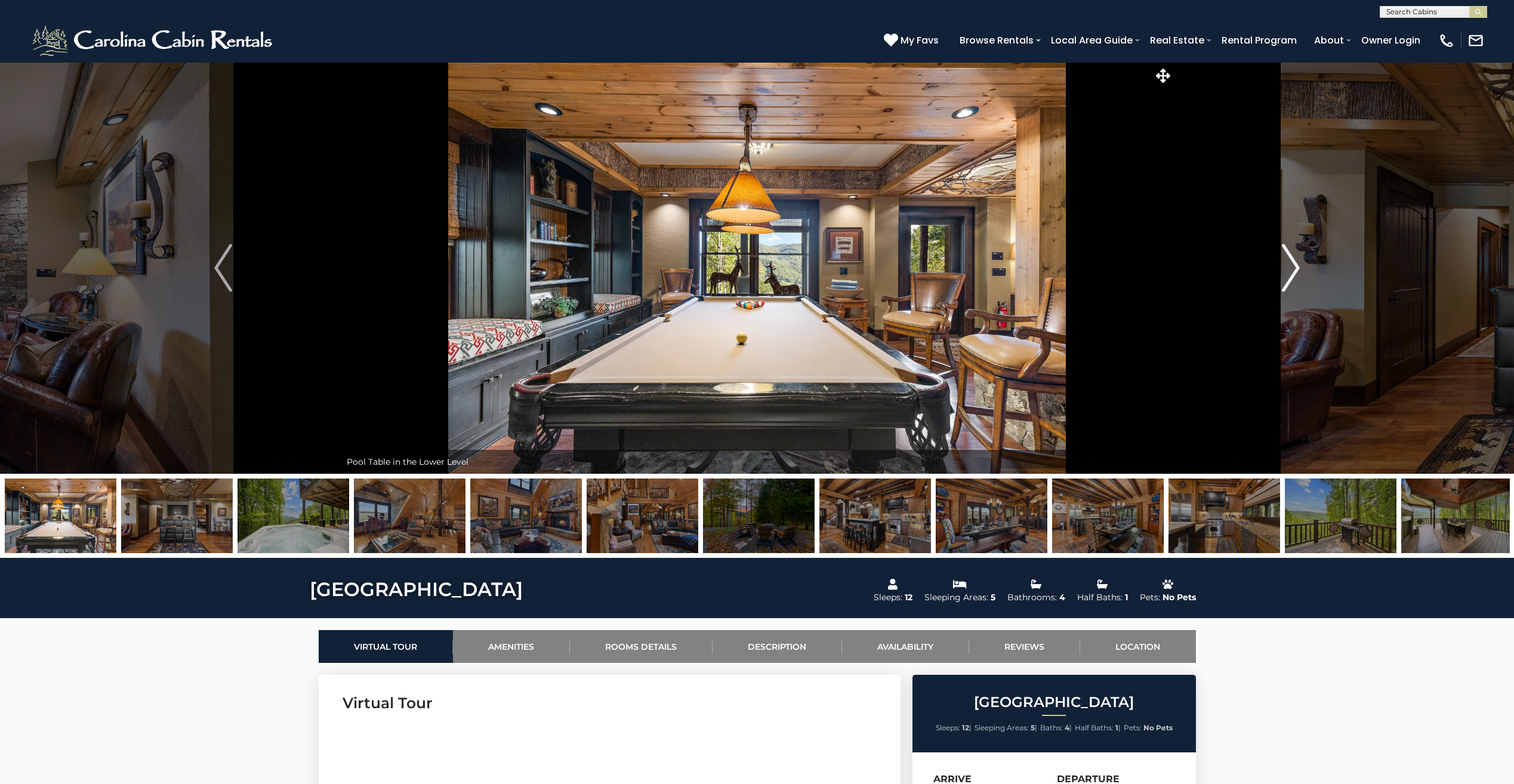
click at [1300, 278] on img "Next" at bounding box center [1290, 268] width 18 height 47
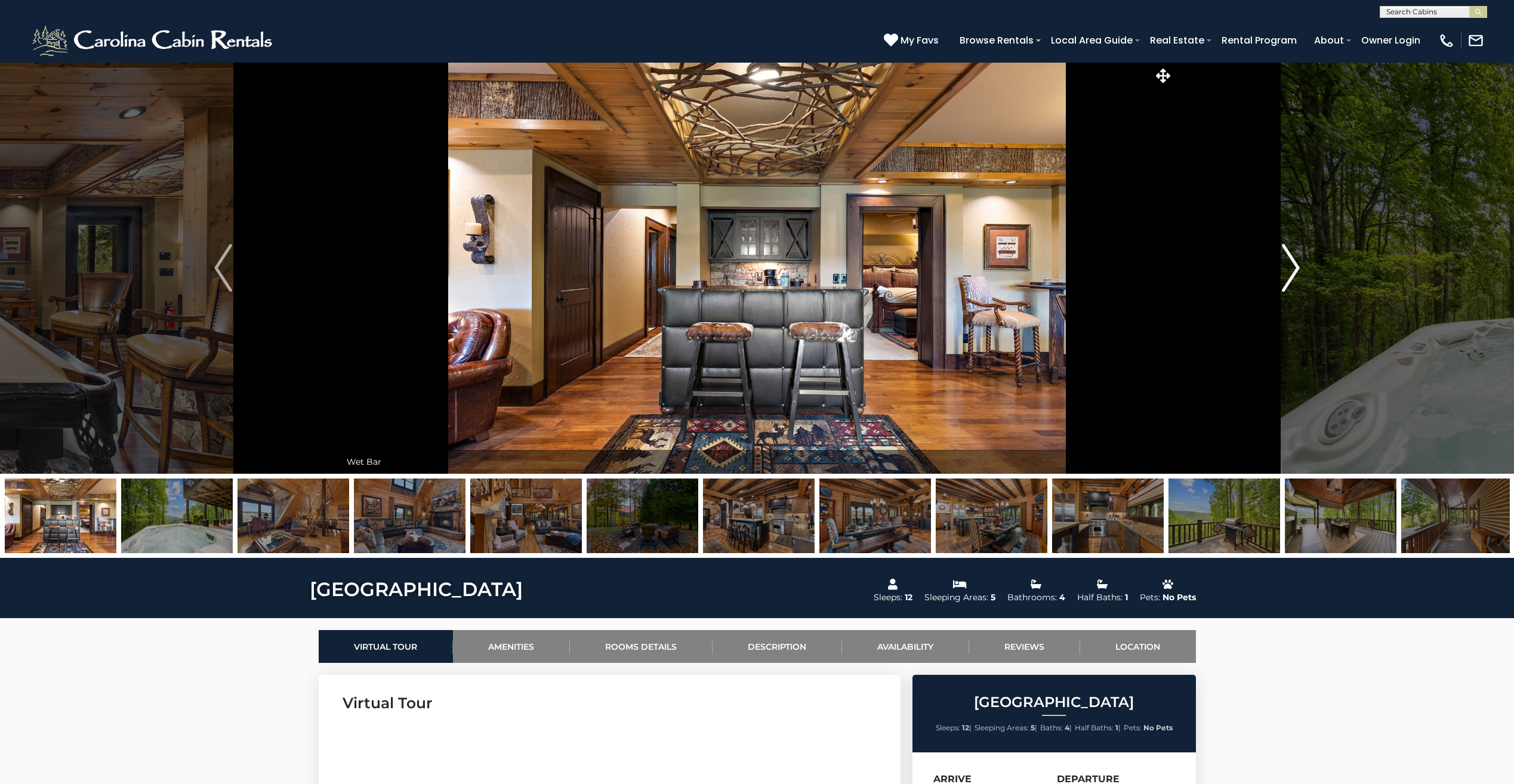
click at [1289, 270] on img "Next" at bounding box center [1290, 268] width 18 height 47
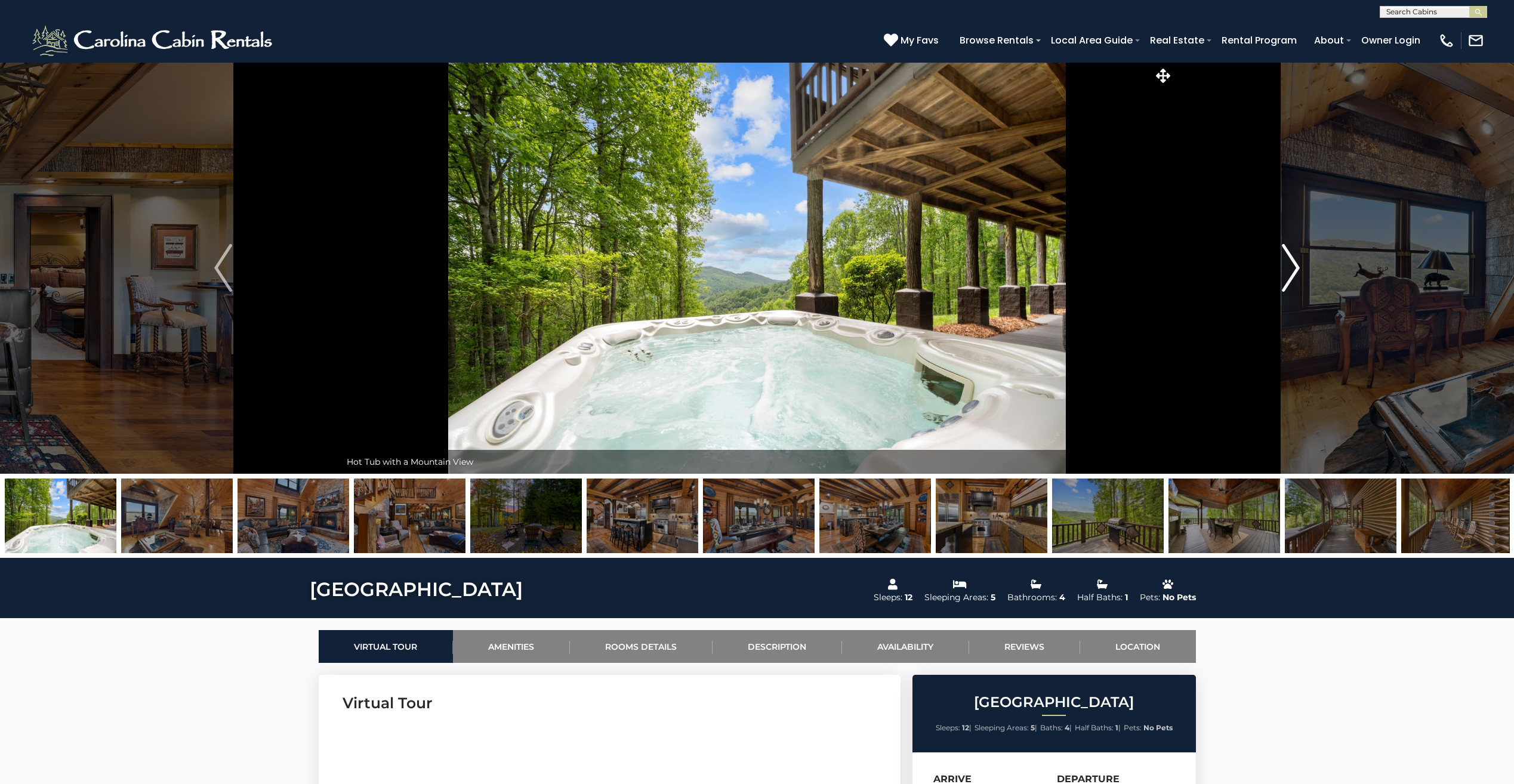
click at [1282, 271] on img "Next" at bounding box center [1290, 268] width 18 height 47
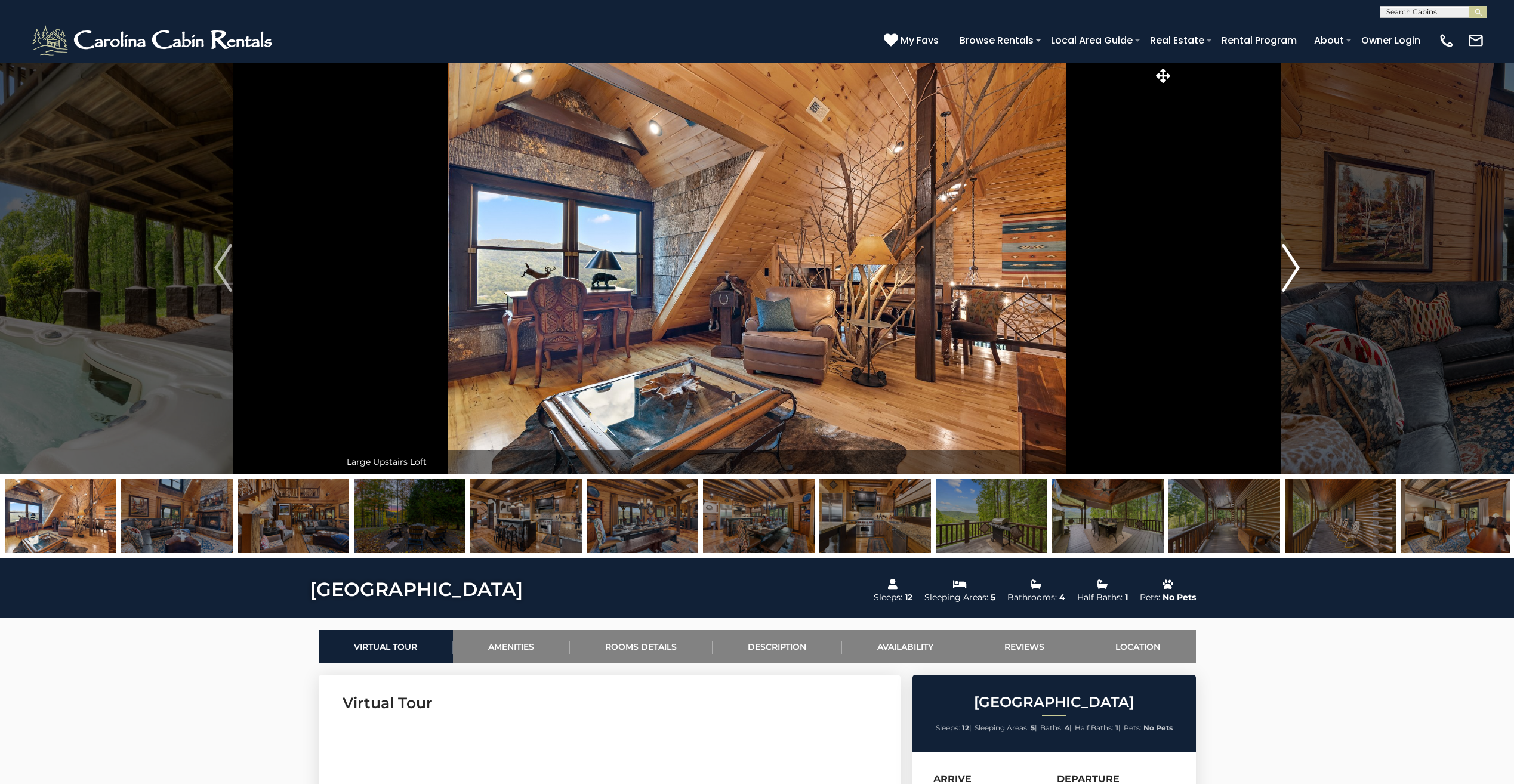
click at [1282, 284] on img "Next" at bounding box center [1290, 268] width 18 height 47
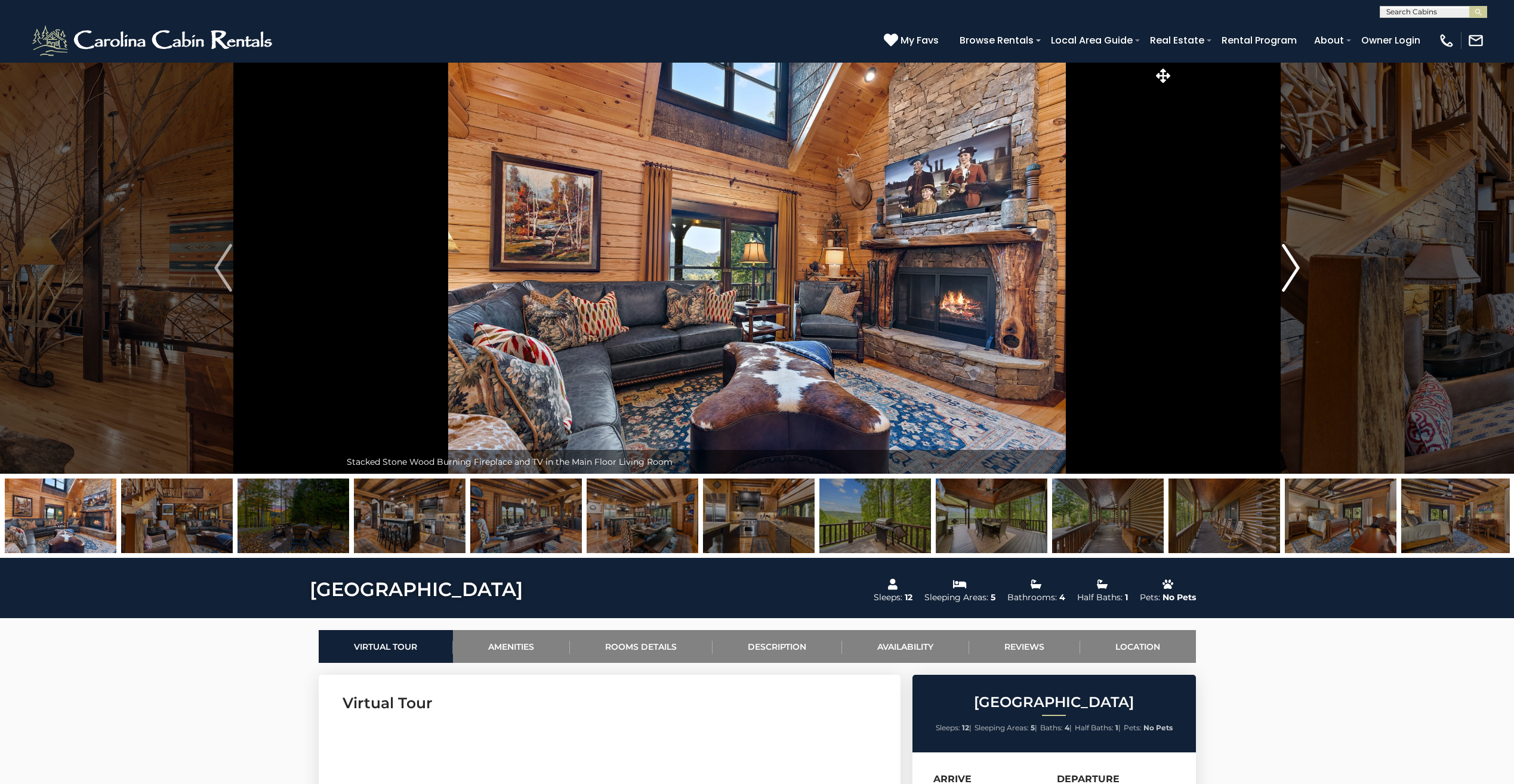
click at [1287, 278] on img "Next" at bounding box center [1290, 268] width 18 height 47
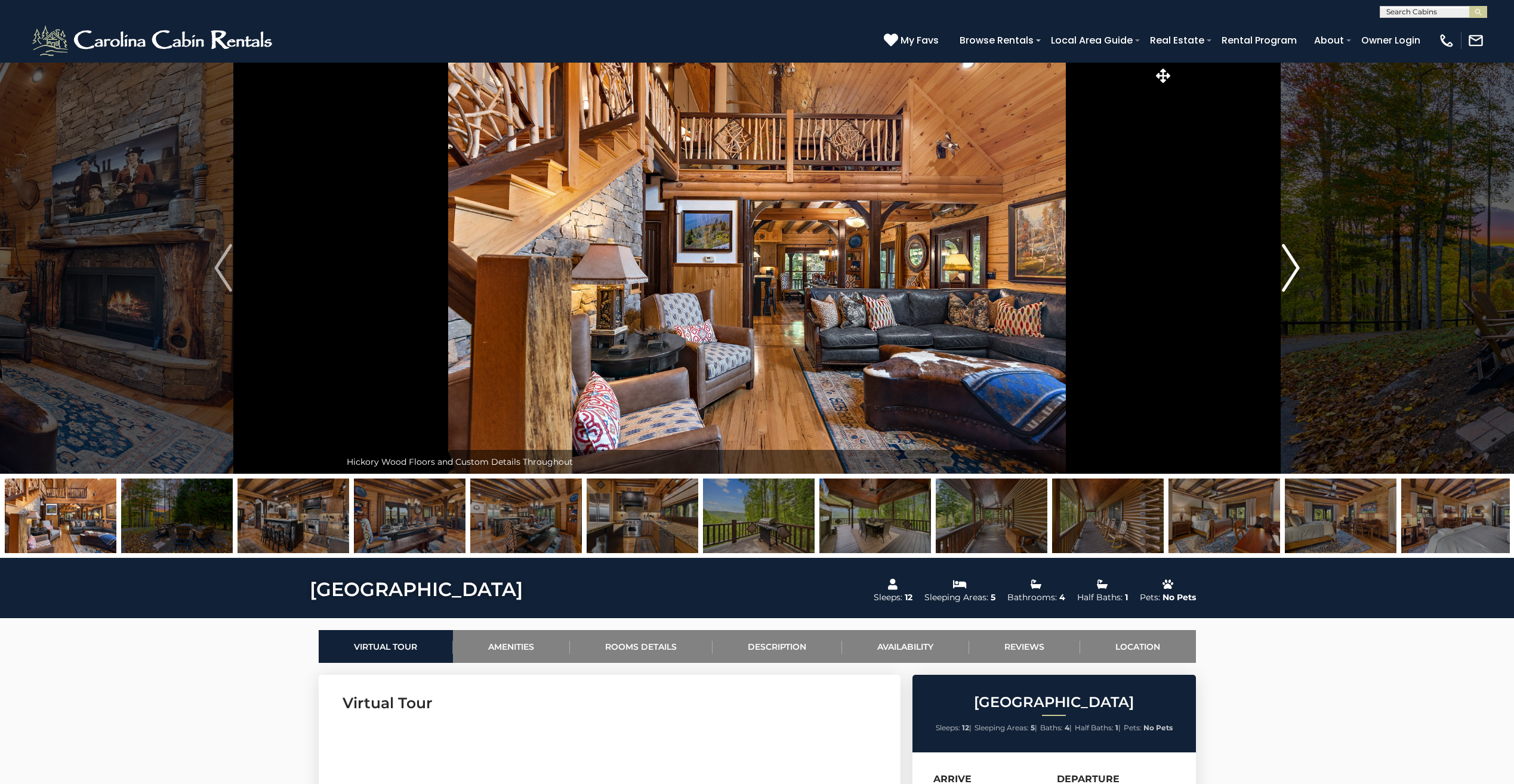
click at [1284, 278] on img "Next" at bounding box center [1290, 268] width 18 height 47
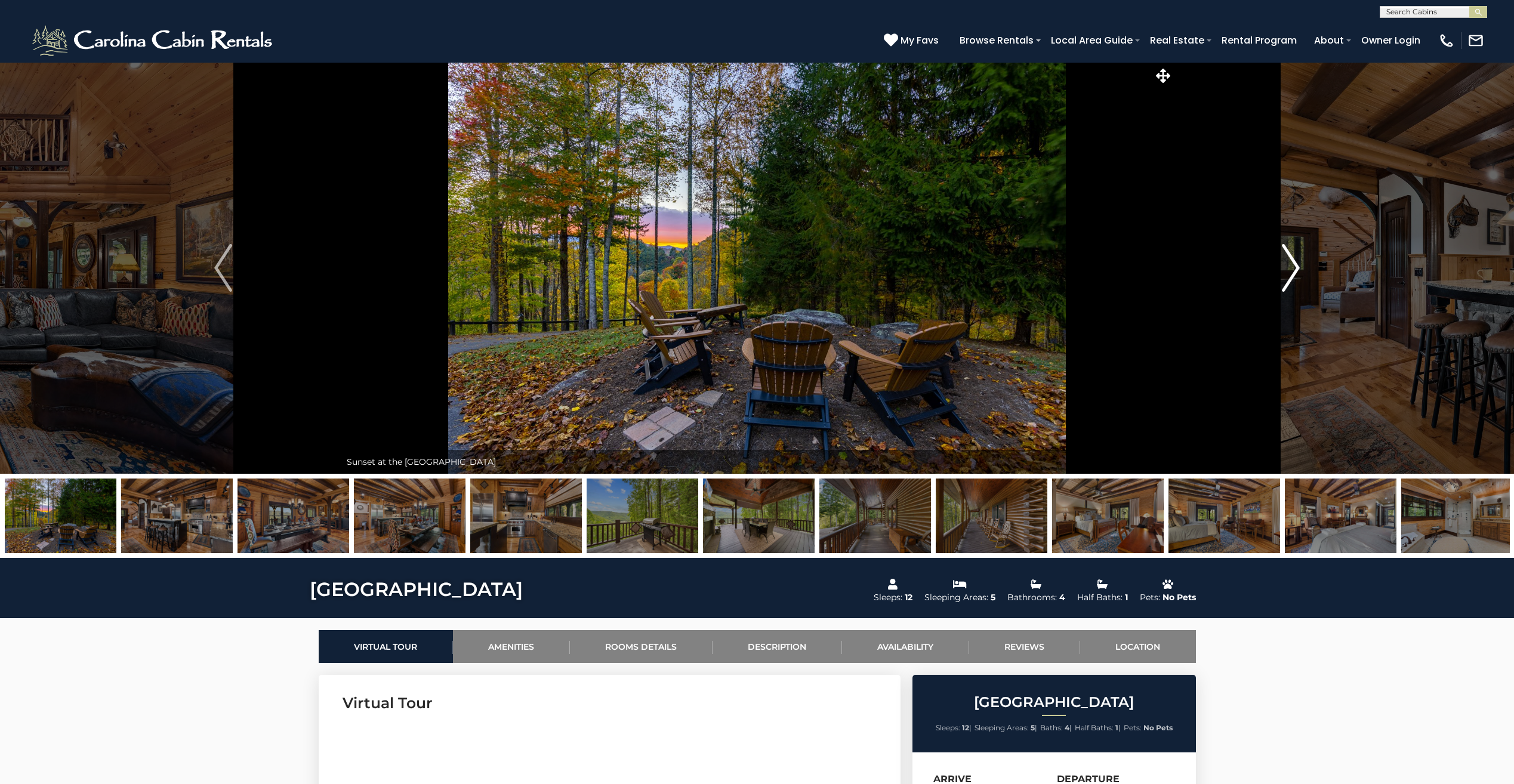
click at [1264, 270] on button "Next" at bounding box center [1291, 268] width 235 height 411
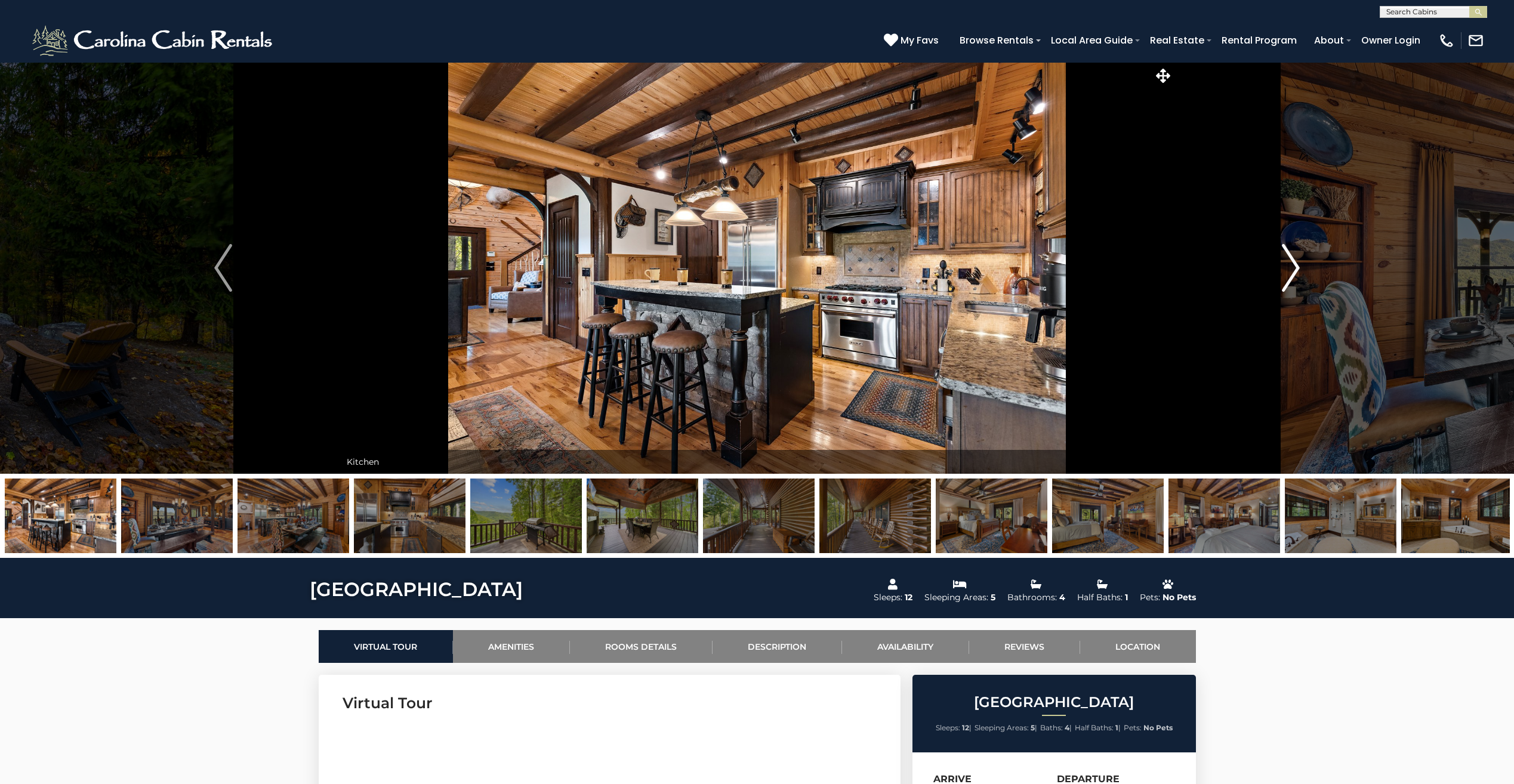
click at [1271, 270] on button "Next" at bounding box center [1291, 268] width 235 height 411
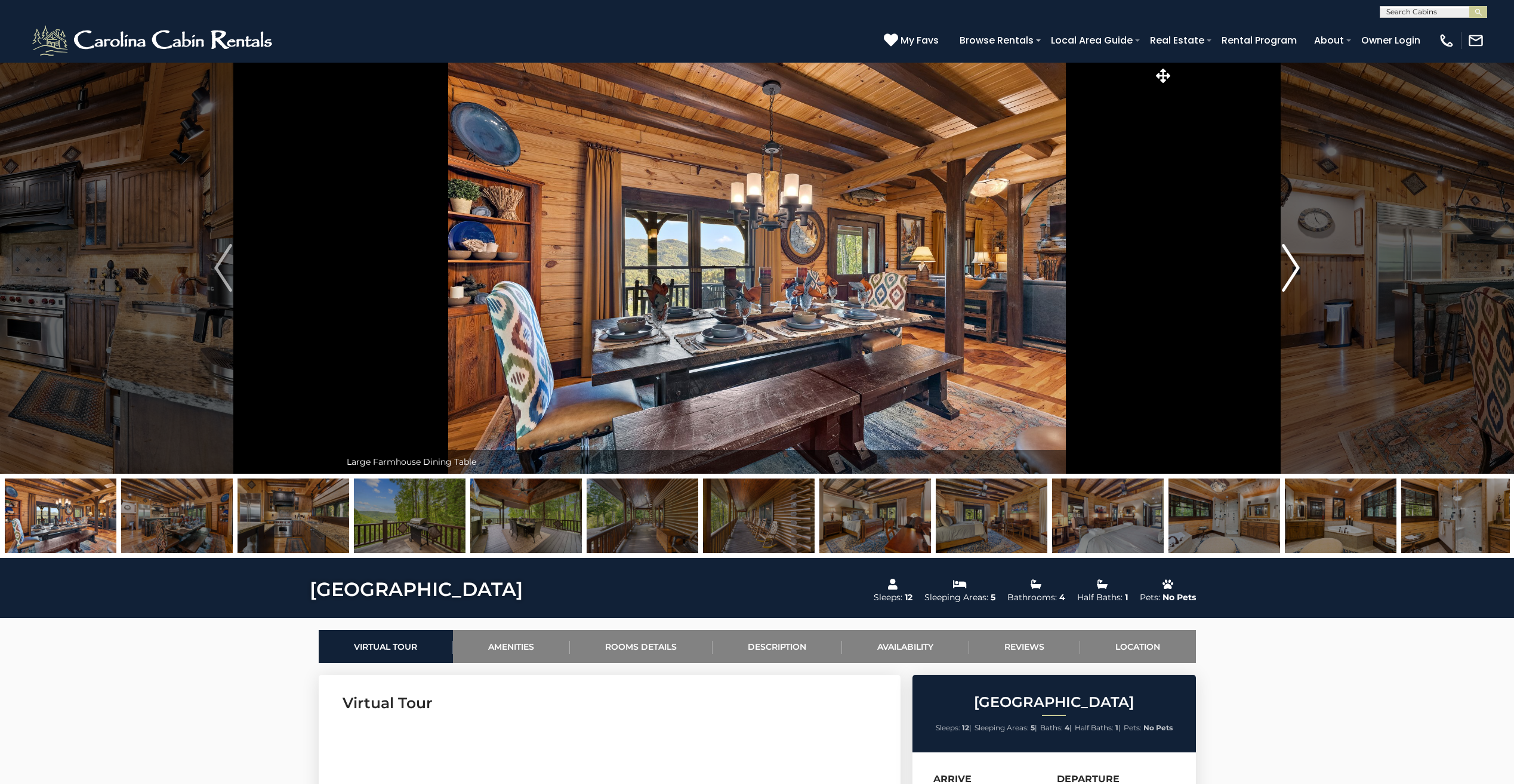
click at [1293, 271] on img "Next" at bounding box center [1290, 268] width 18 height 47
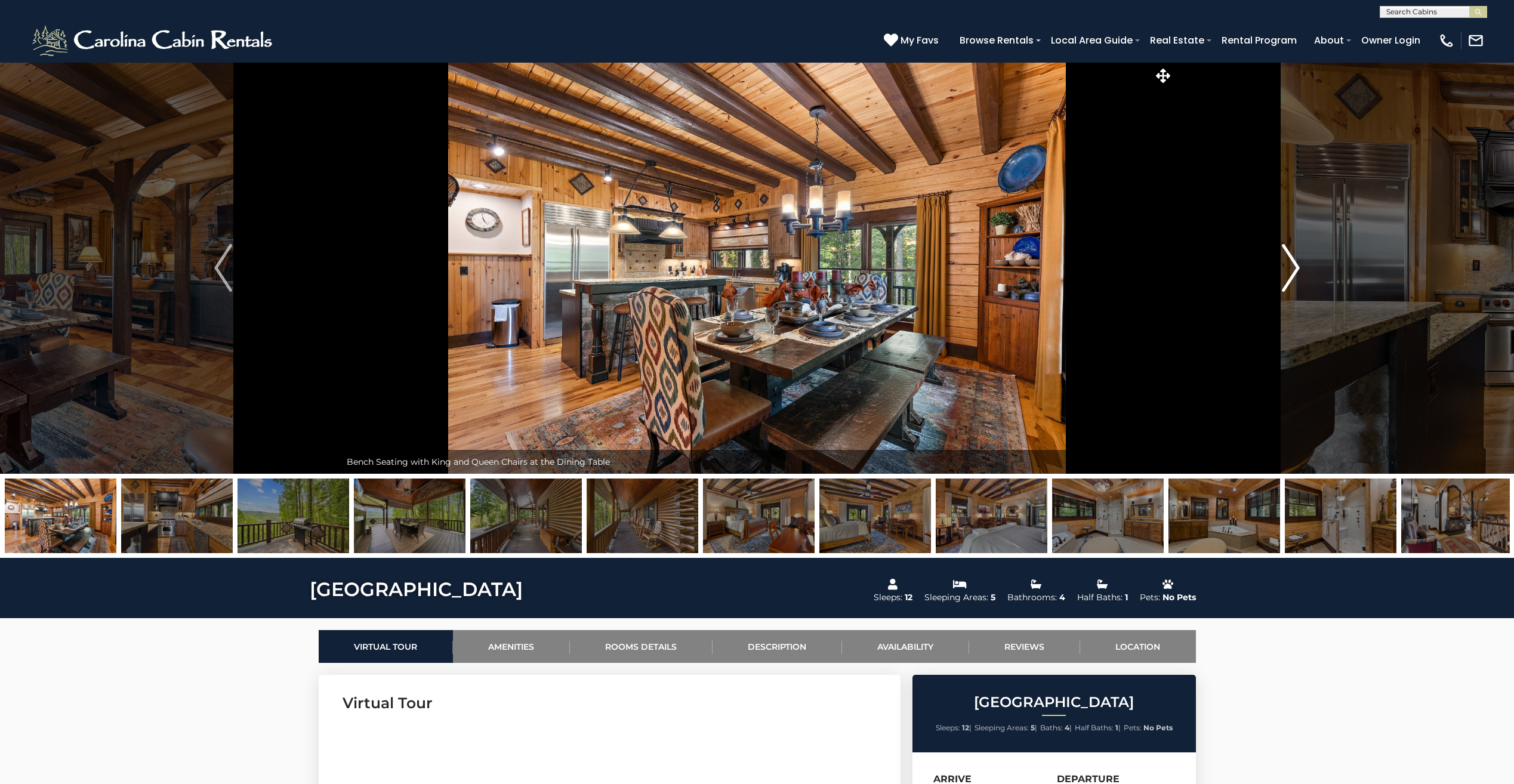
click at [1293, 271] on img "Next" at bounding box center [1290, 268] width 18 height 47
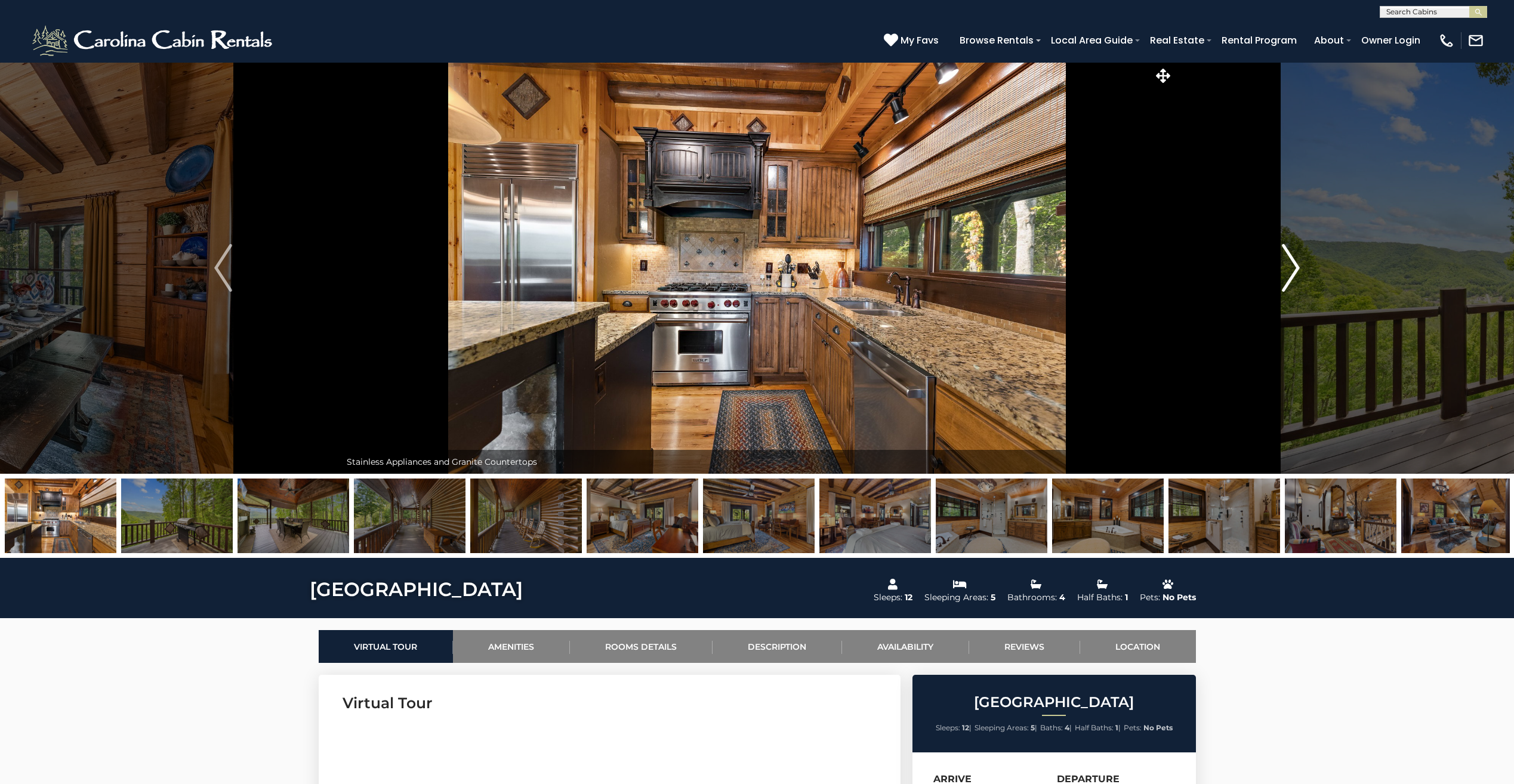
click at [1293, 271] on img "Next" at bounding box center [1290, 268] width 18 height 47
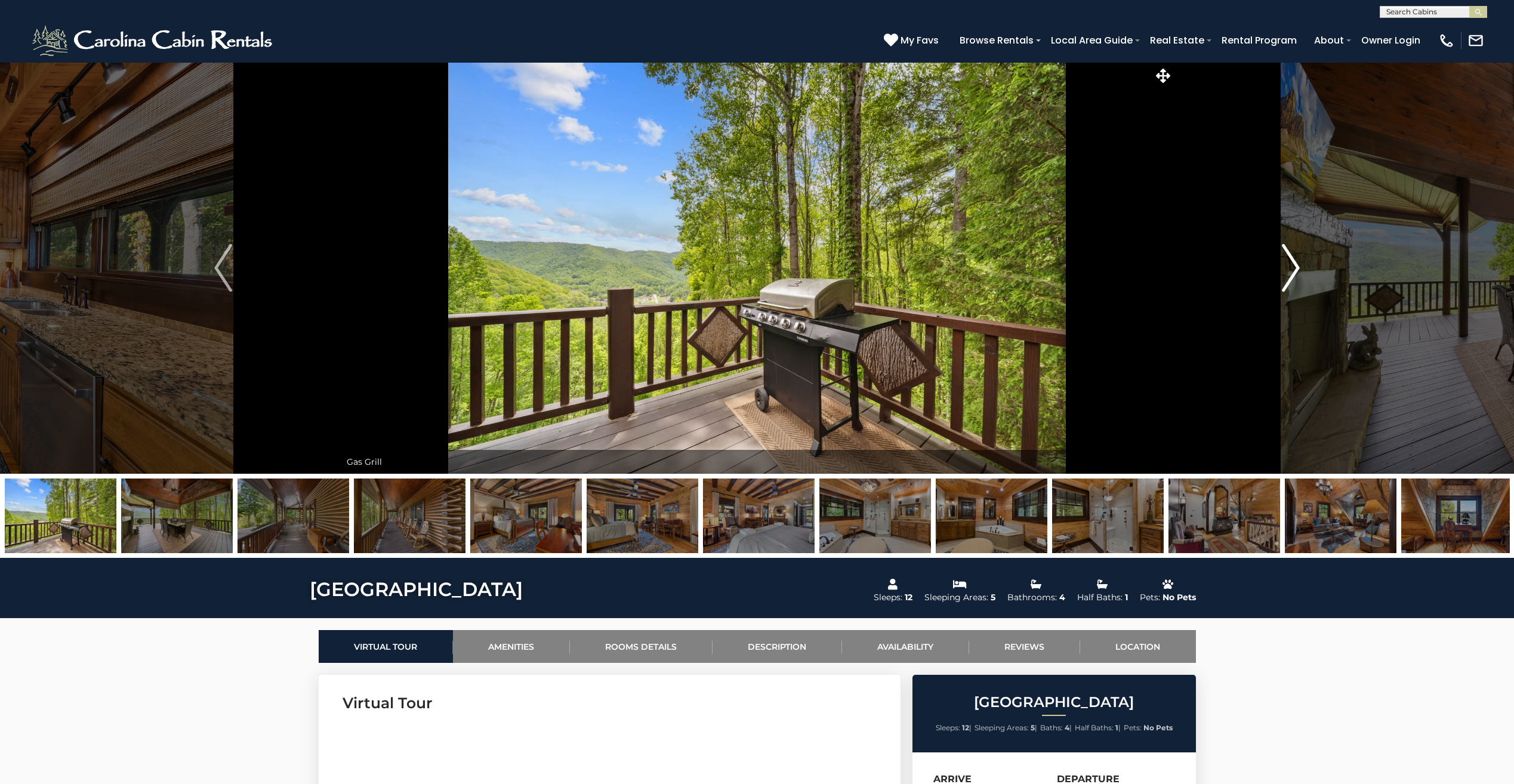
click at [1293, 271] on img "Next" at bounding box center [1290, 268] width 18 height 47
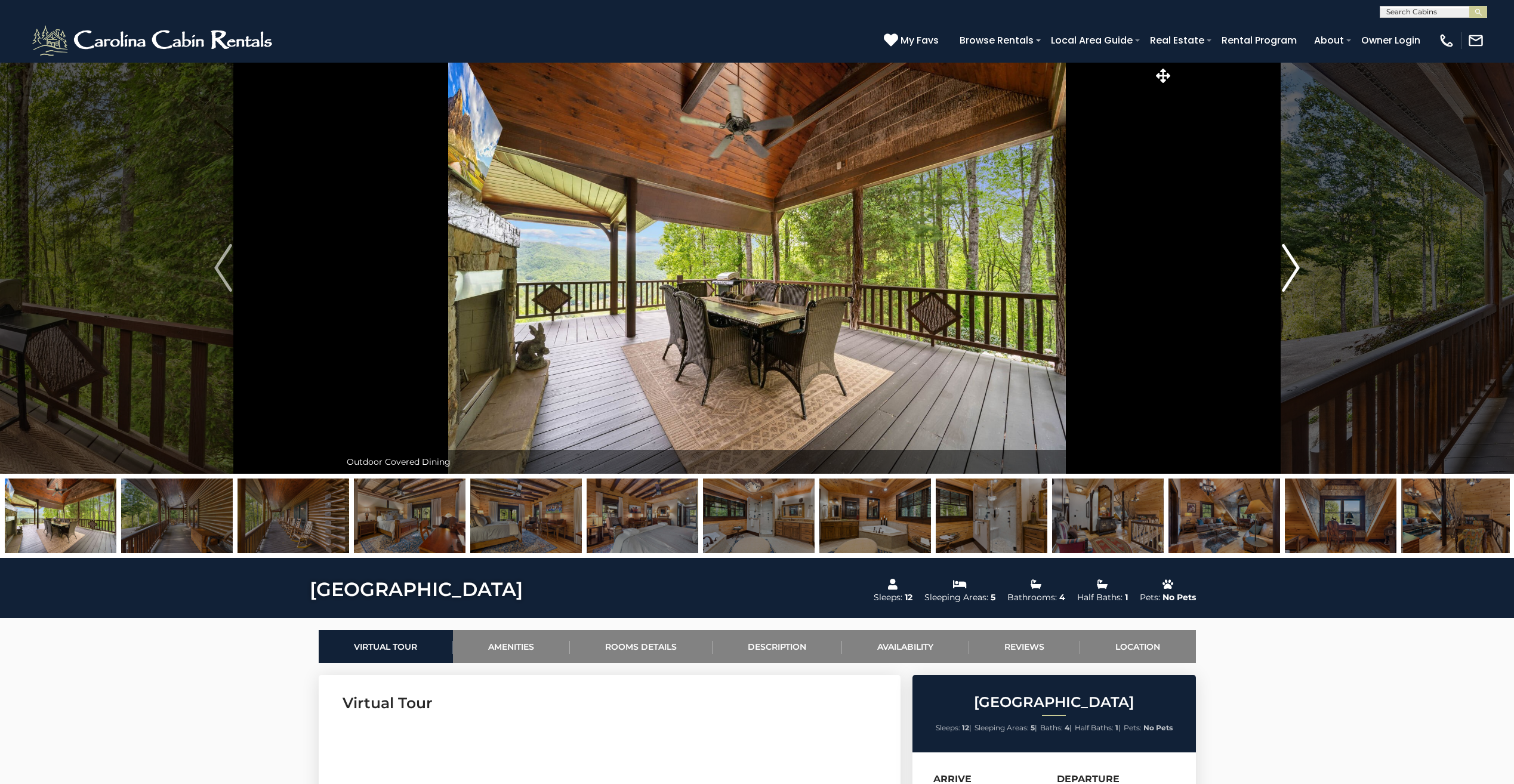
click at [1292, 271] on img "Next" at bounding box center [1290, 268] width 18 height 47
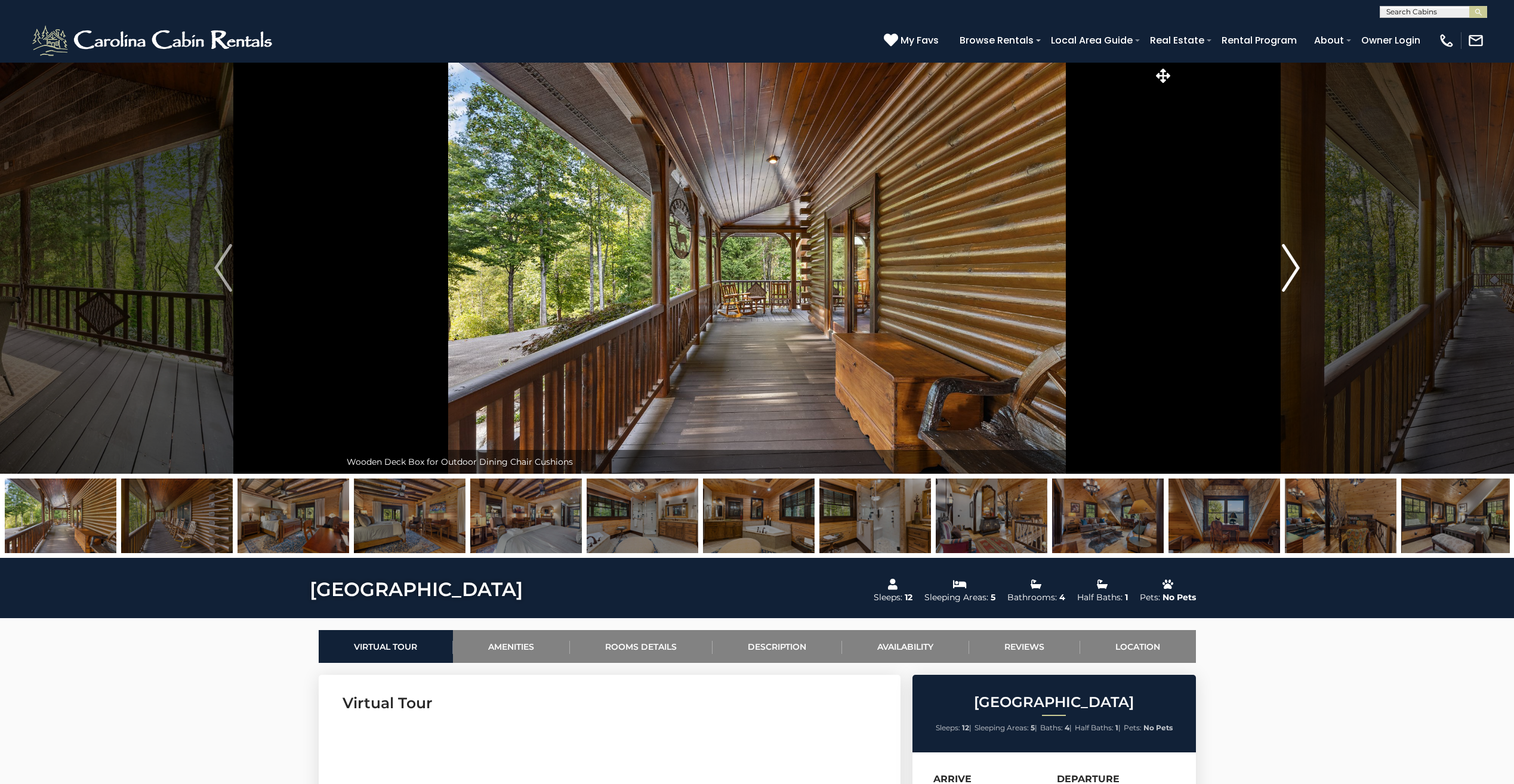
click at [1289, 273] on img "Next" at bounding box center [1290, 268] width 18 height 47
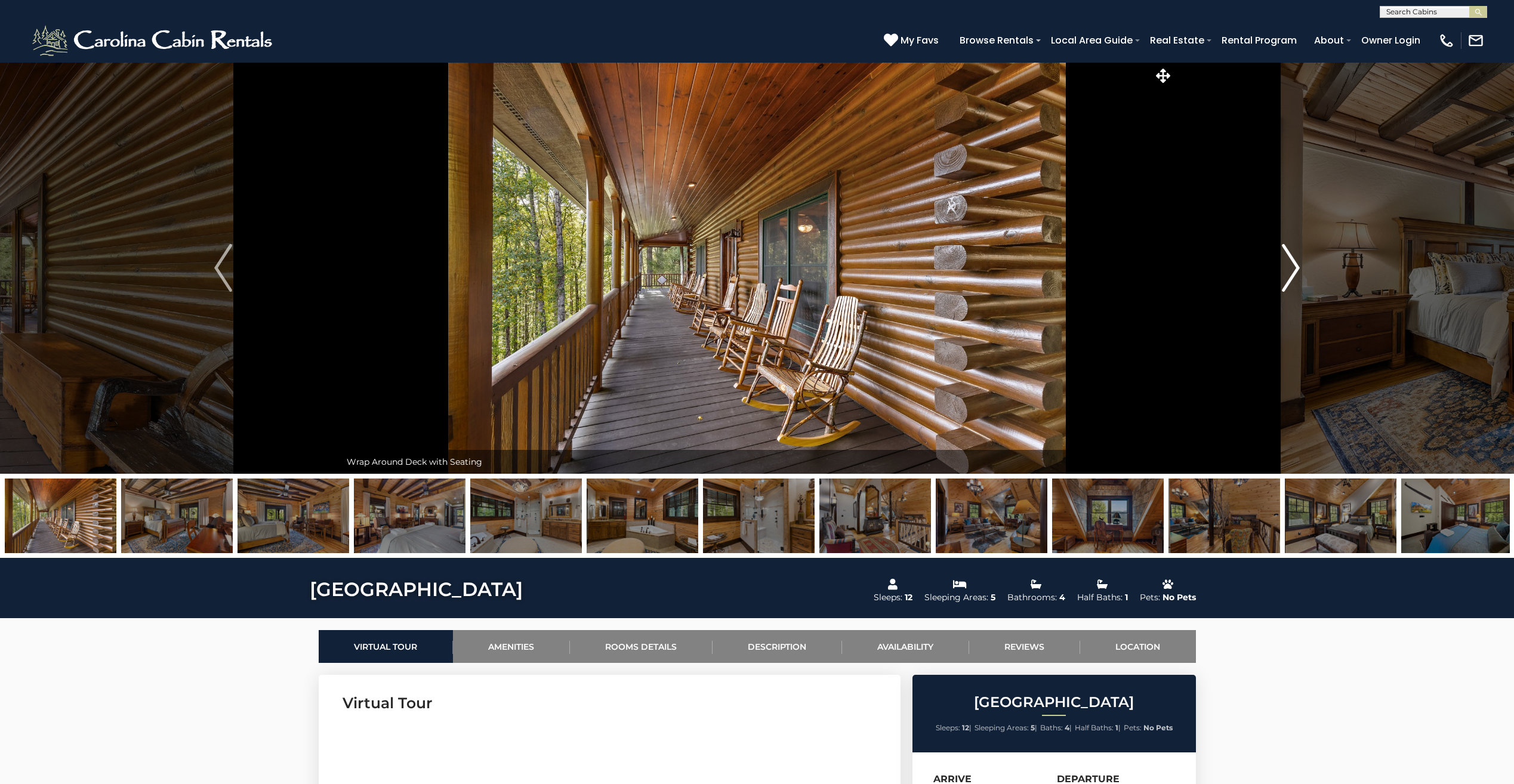
click at [1289, 273] on img "Next" at bounding box center [1290, 268] width 18 height 47
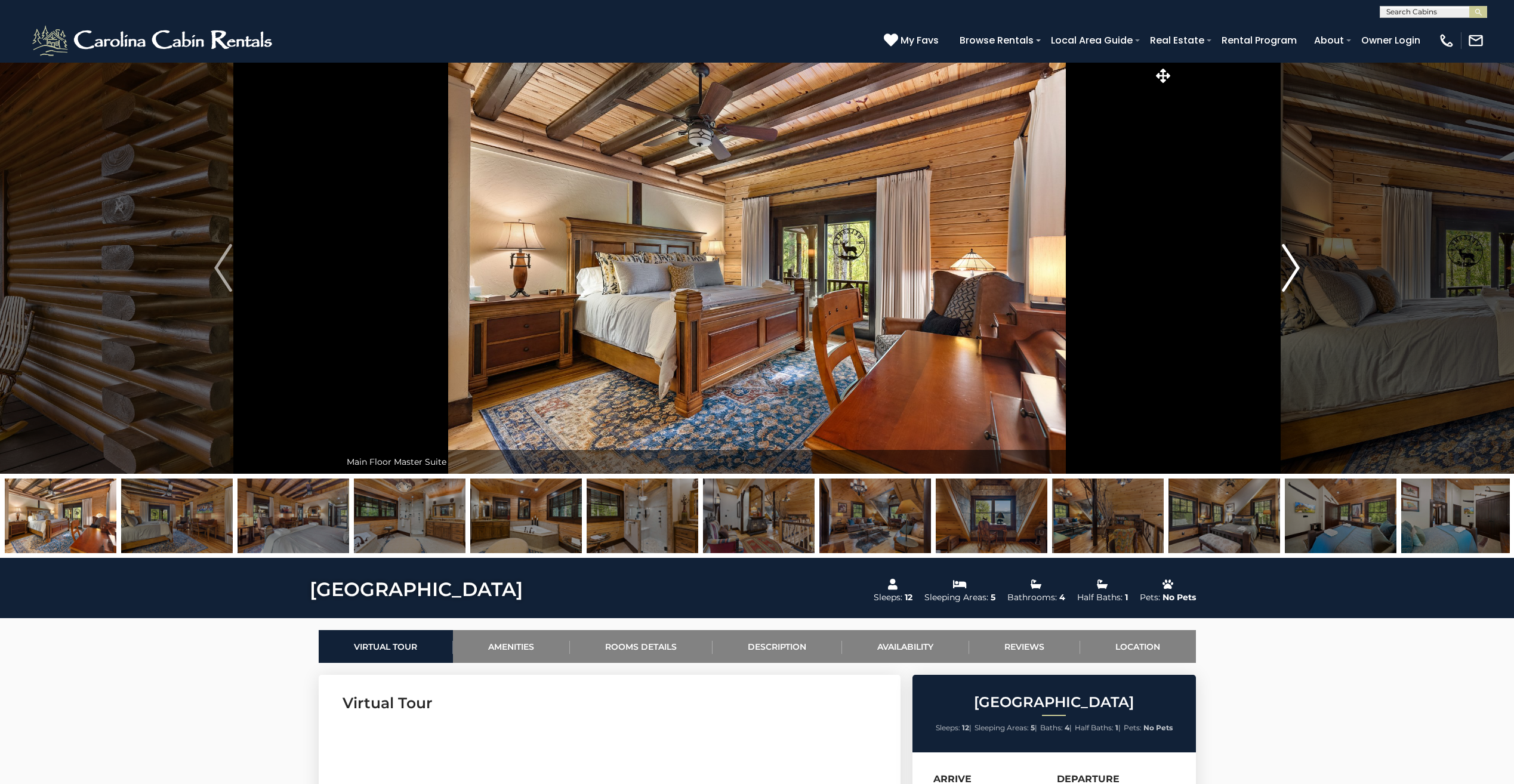
click at [1289, 273] on img "Next" at bounding box center [1290, 268] width 18 height 47
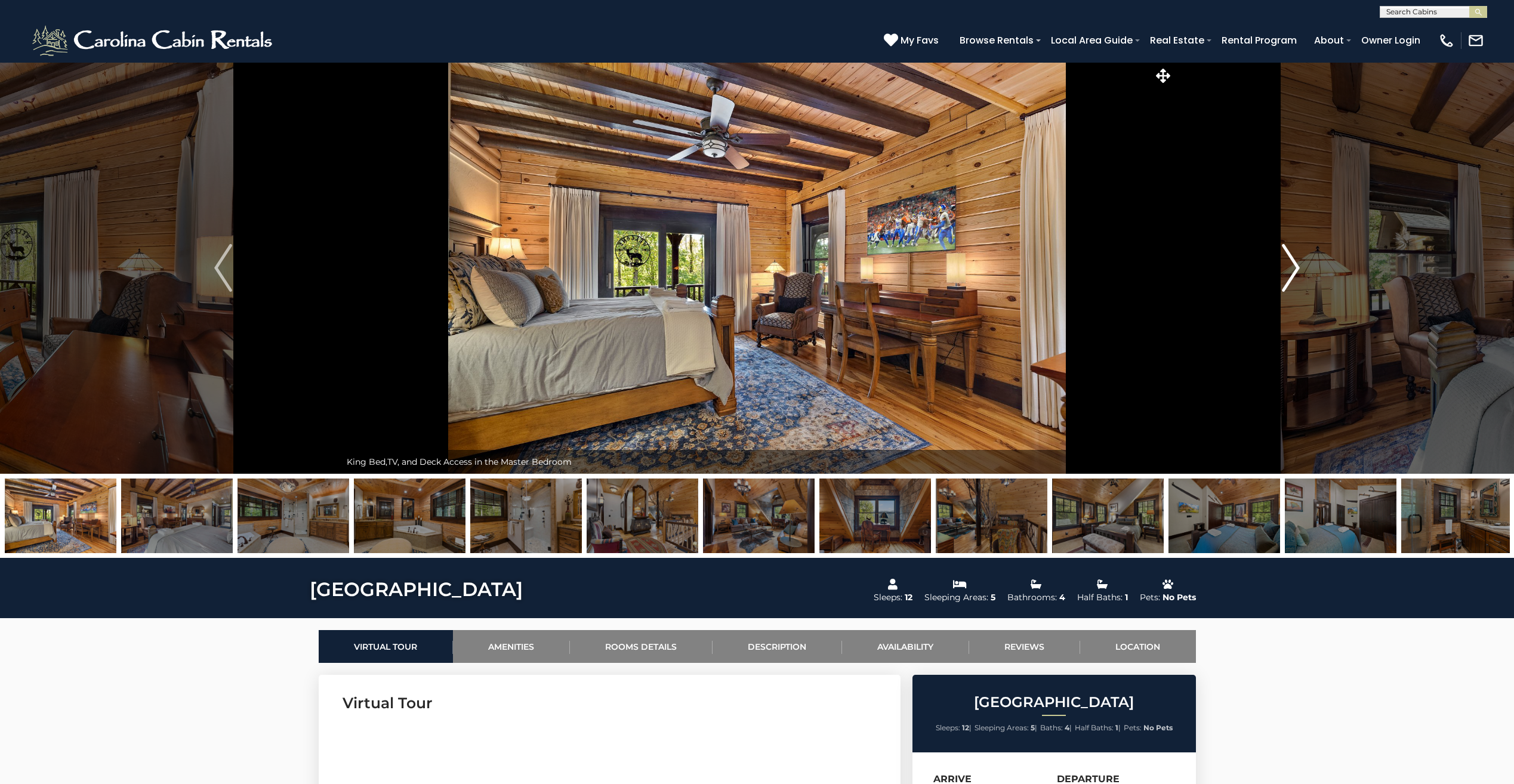
click at [1289, 273] on img "Next" at bounding box center [1290, 268] width 18 height 47
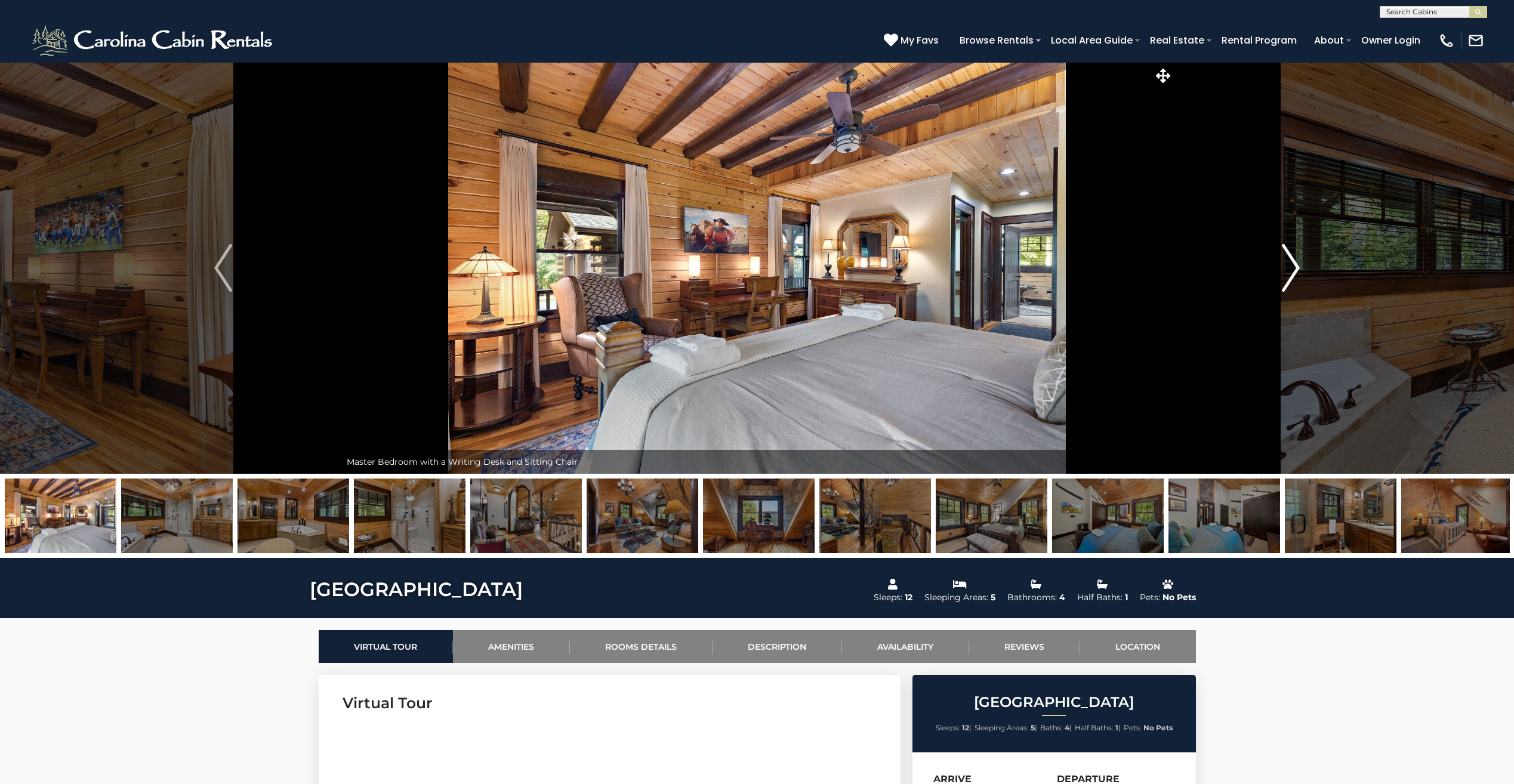
click at [1289, 273] on img "Next" at bounding box center [1290, 268] width 18 height 47
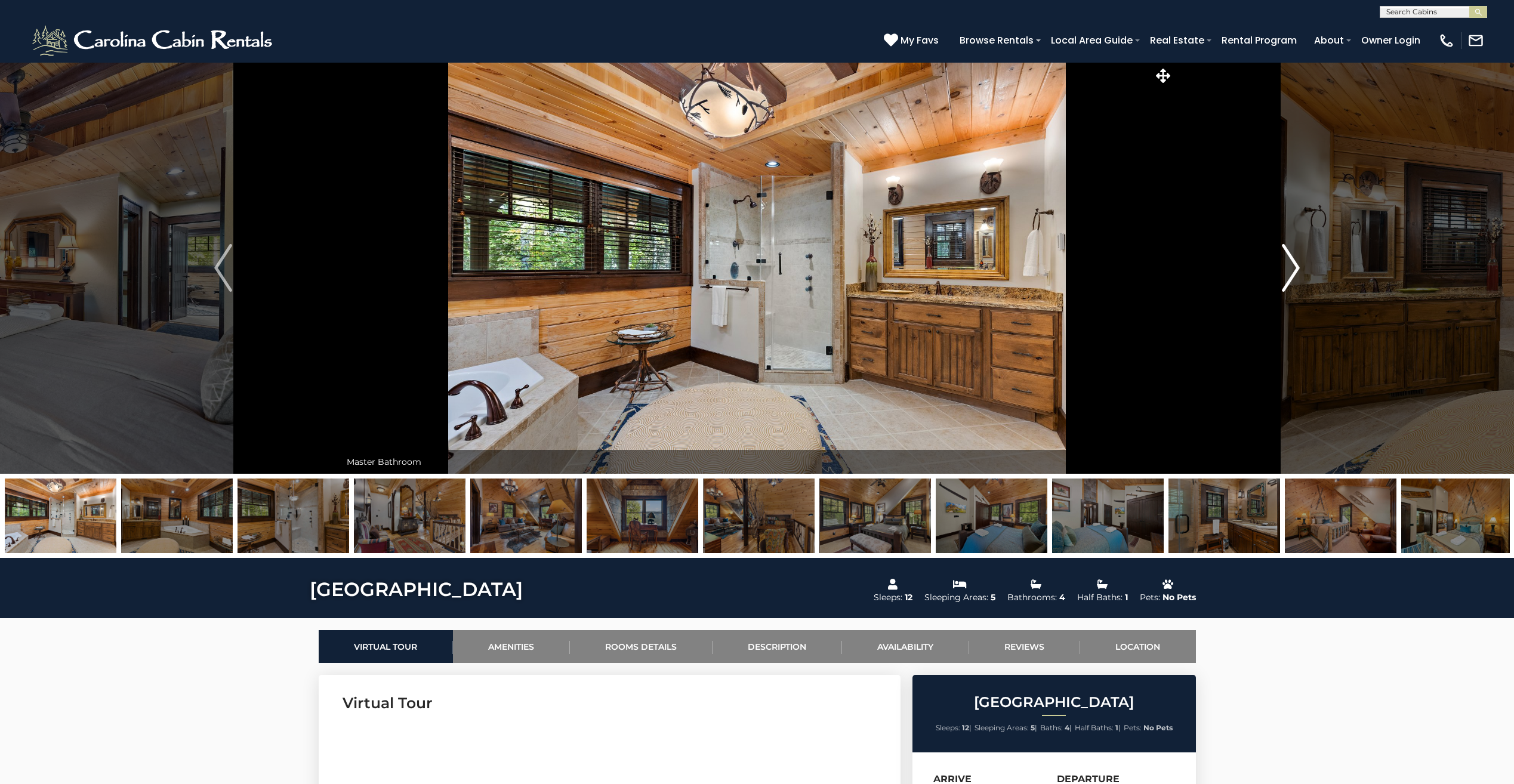
click at [1291, 283] on img "Next" at bounding box center [1290, 268] width 18 height 47
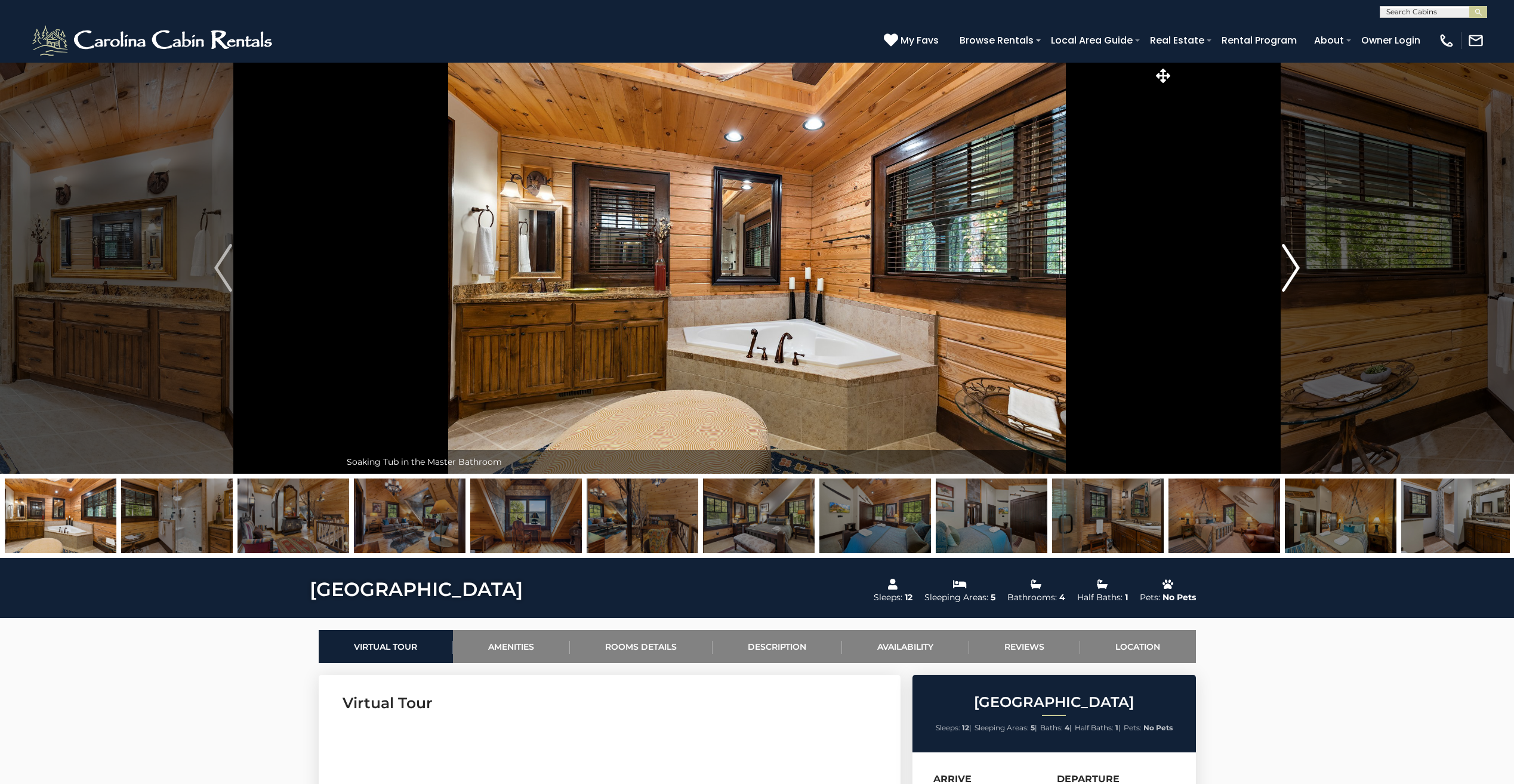
click at [1291, 283] on img "Next" at bounding box center [1290, 268] width 18 height 47
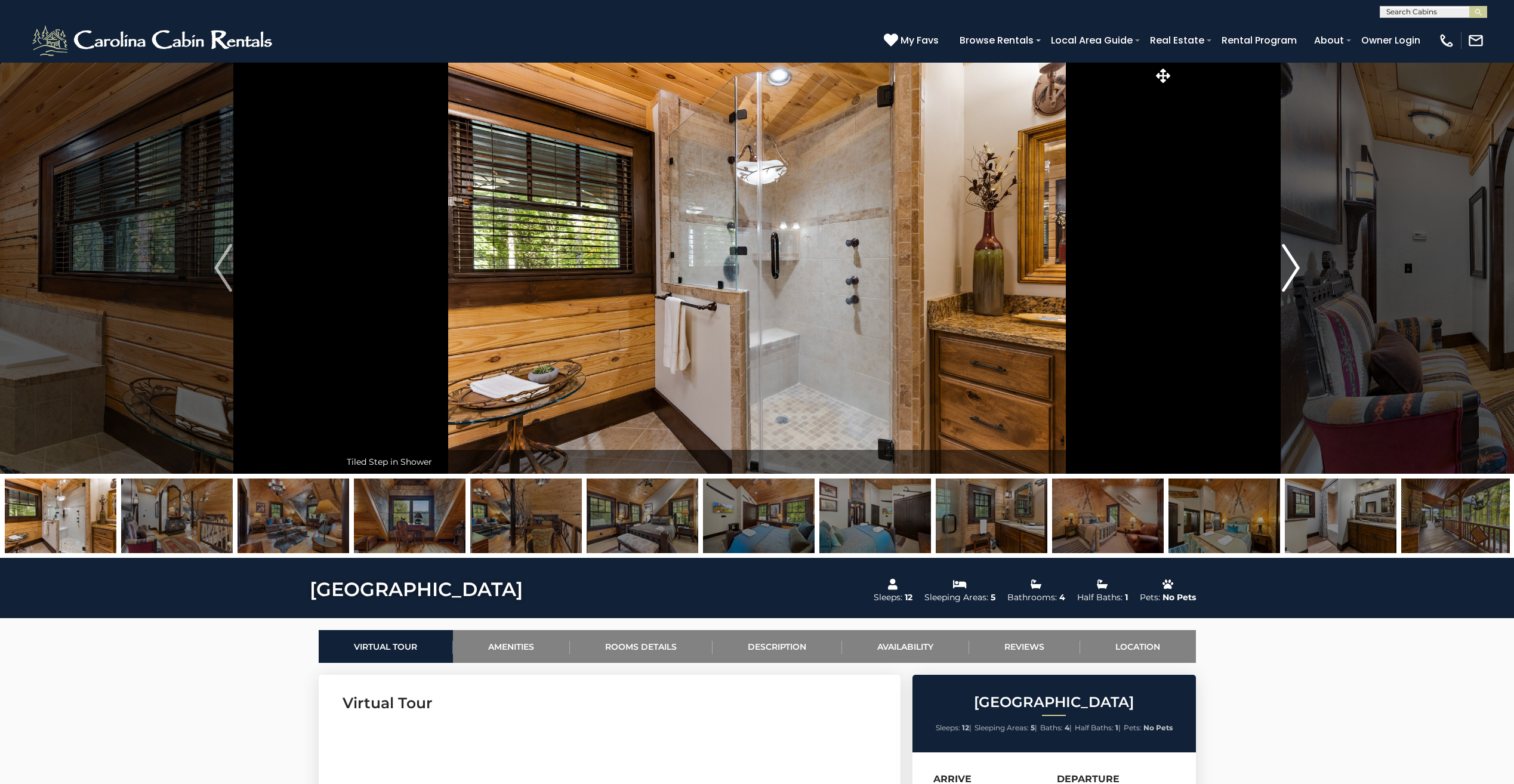
click at [1291, 283] on img "Next" at bounding box center [1290, 268] width 18 height 47
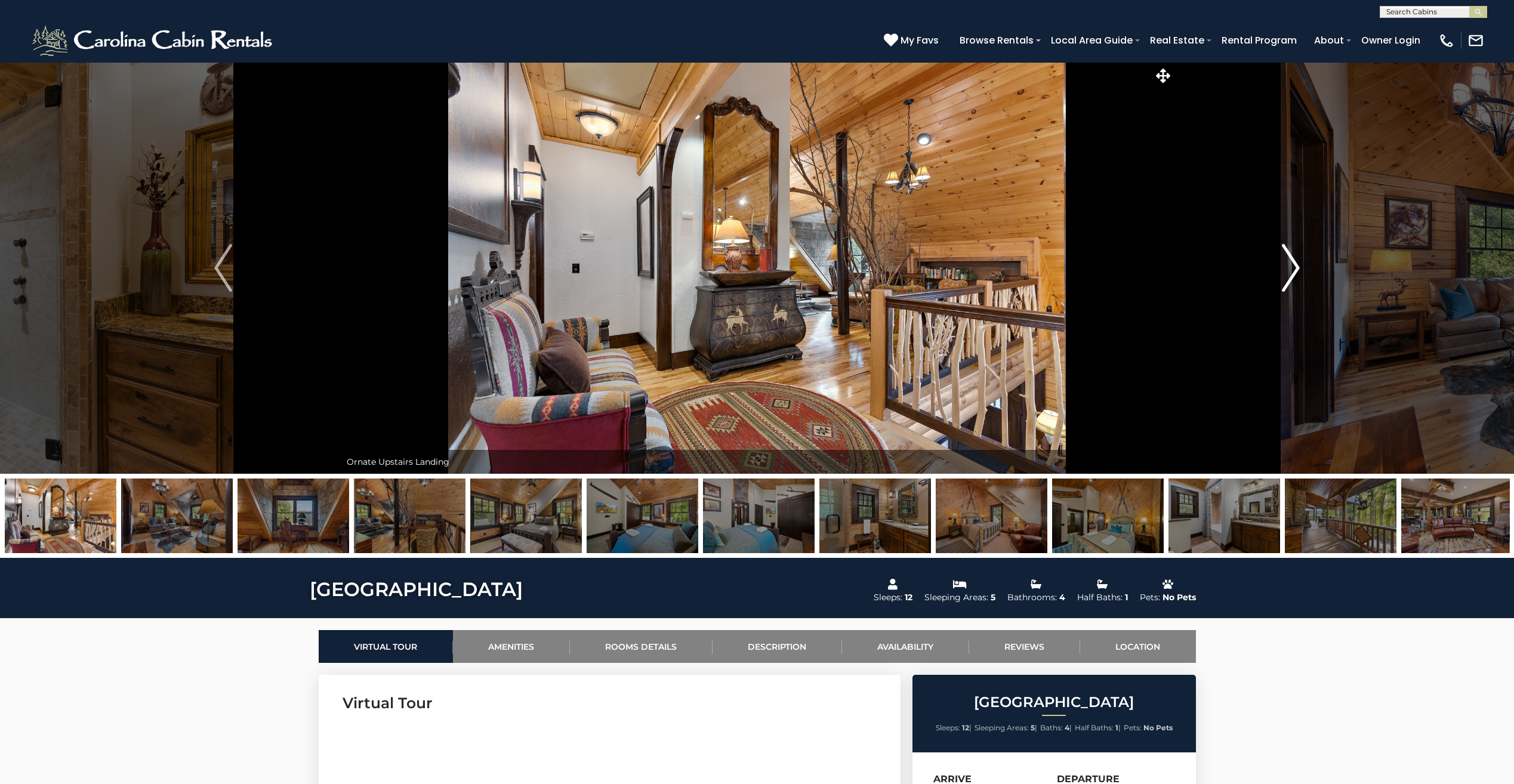
click at [1279, 277] on button "Next" at bounding box center [1291, 268] width 235 height 411
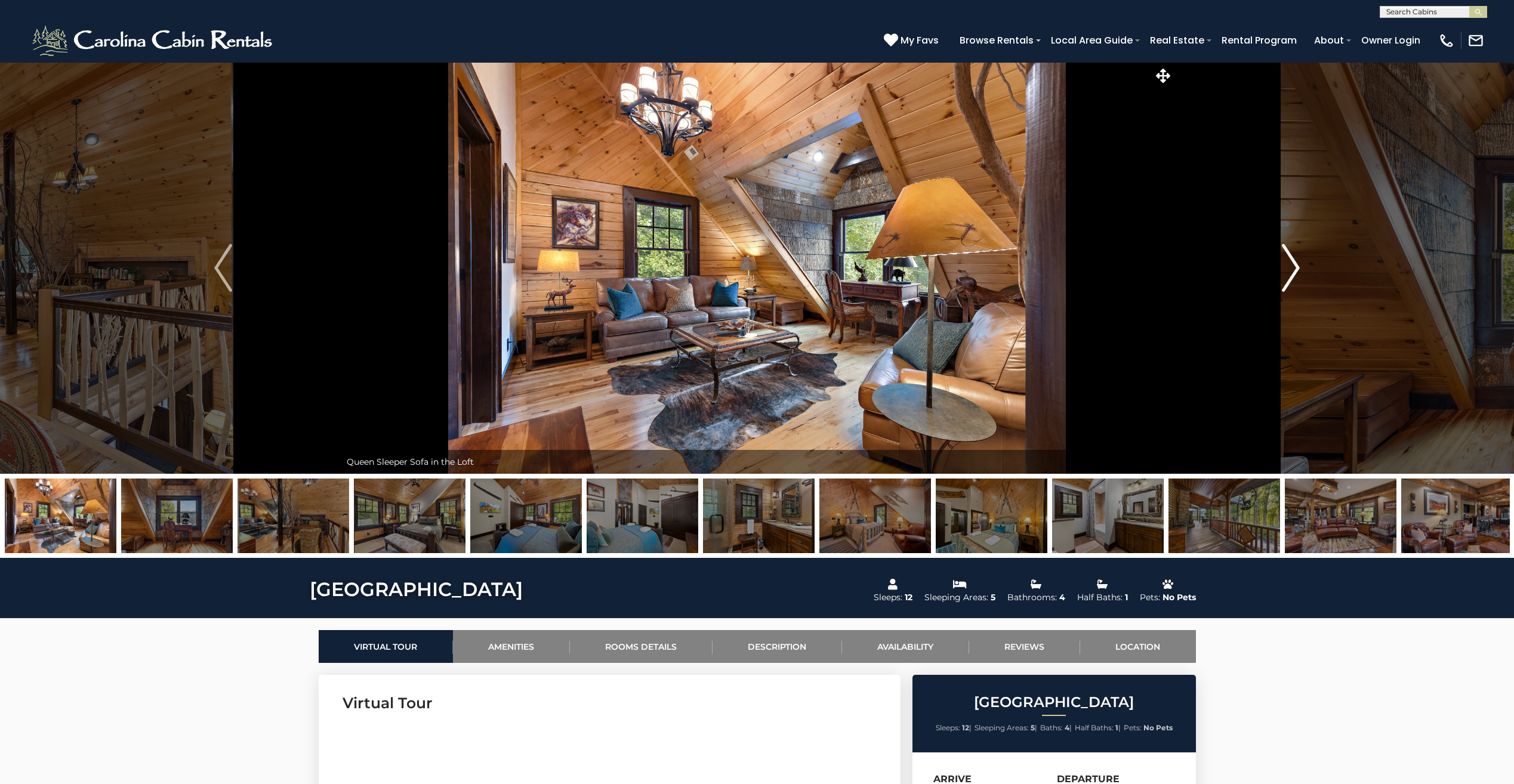
click at [1277, 277] on button "Next" at bounding box center [1291, 268] width 235 height 411
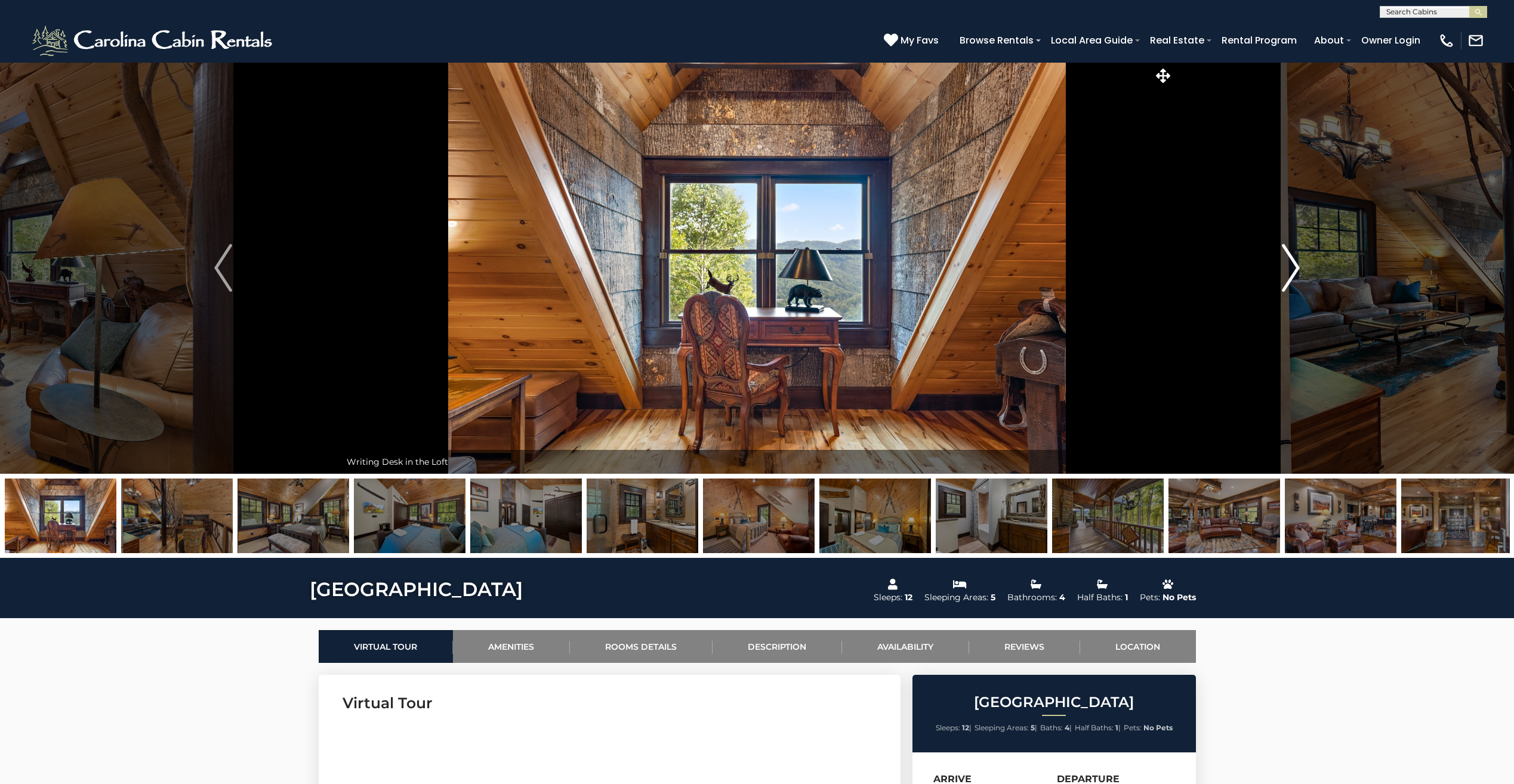
click at [1277, 277] on button "Next" at bounding box center [1291, 268] width 235 height 411
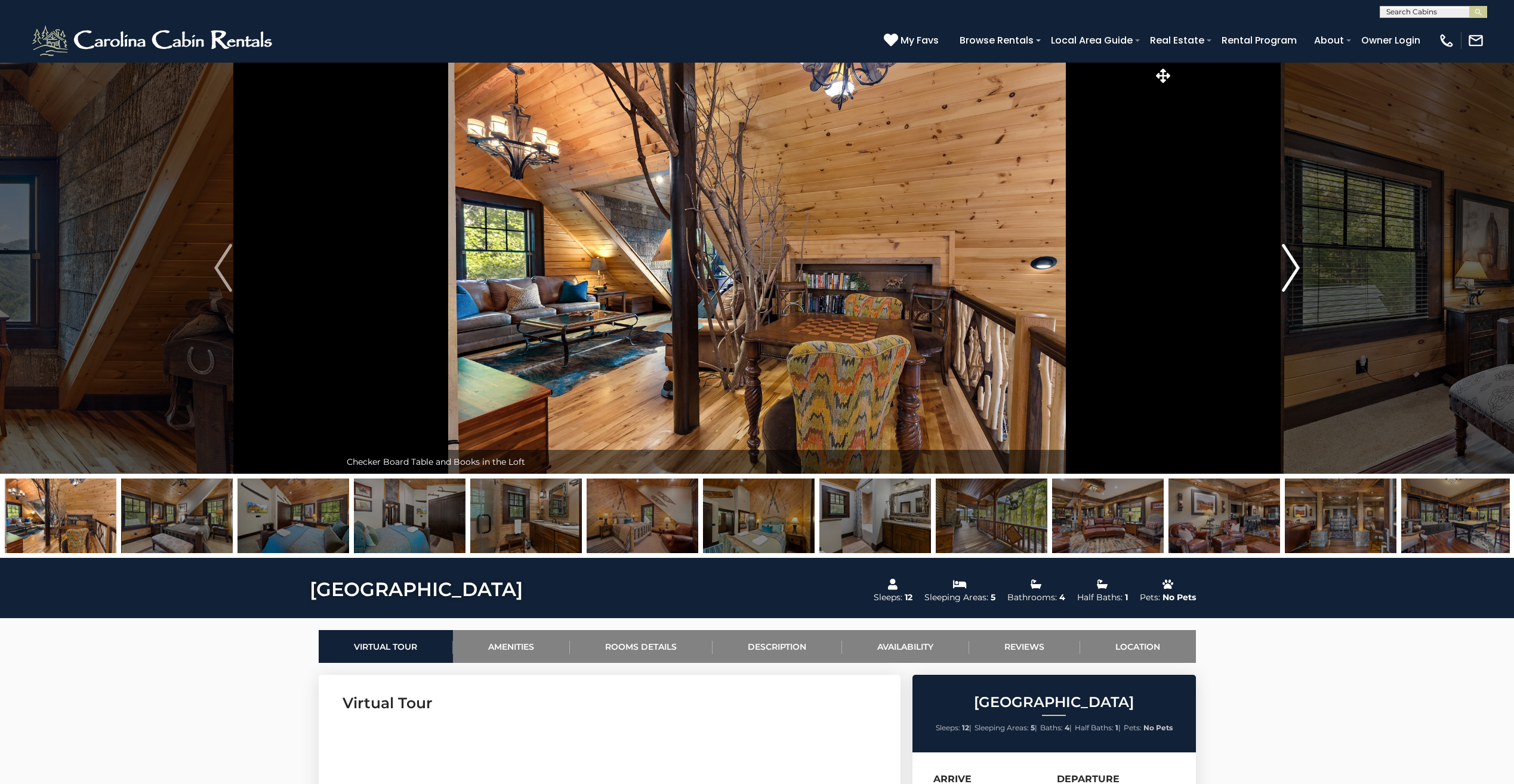
click at [1277, 277] on button "Next" at bounding box center [1291, 268] width 235 height 411
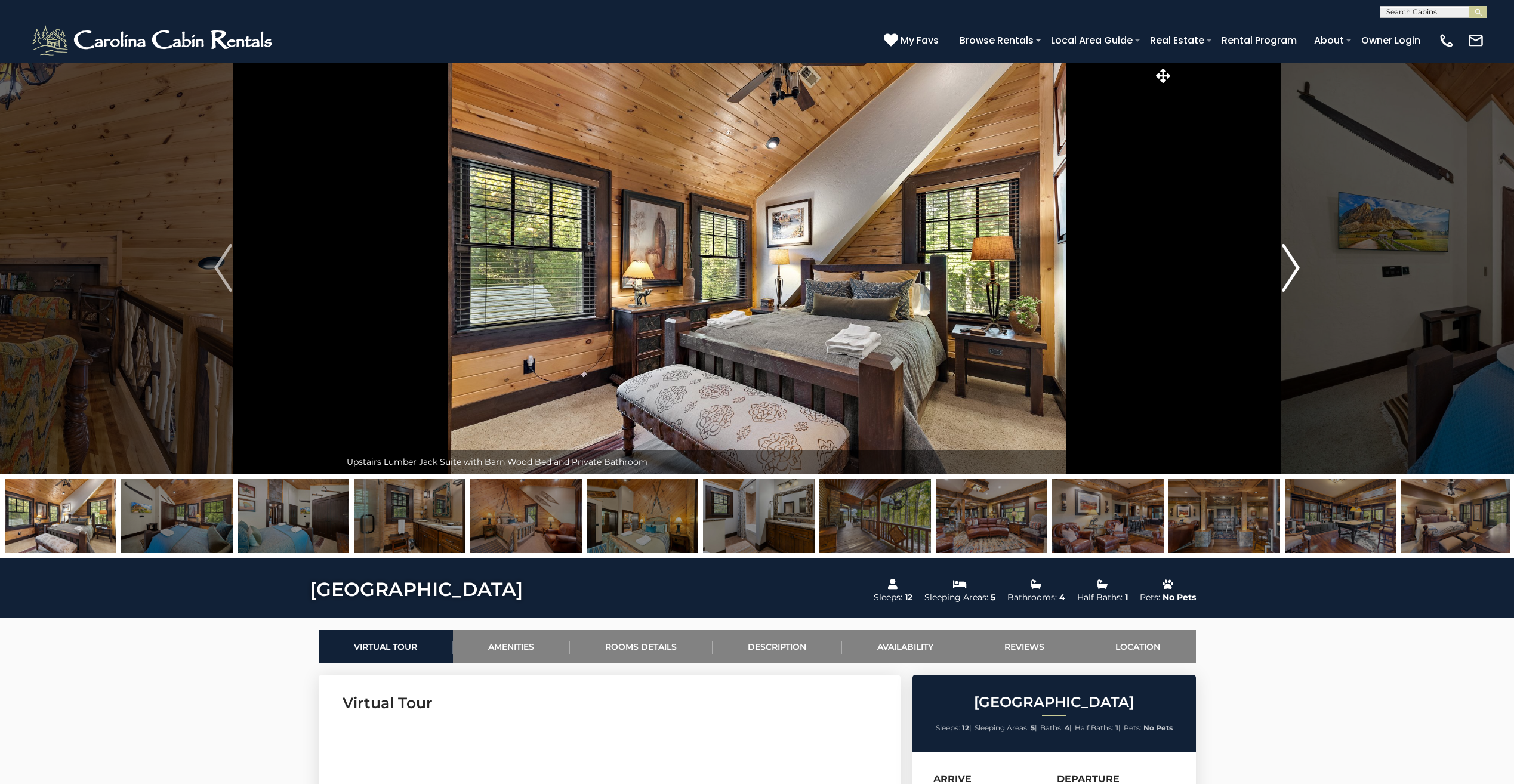
click at [1271, 275] on button "Next" at bounding box center [1291, 268] width 235 height 411
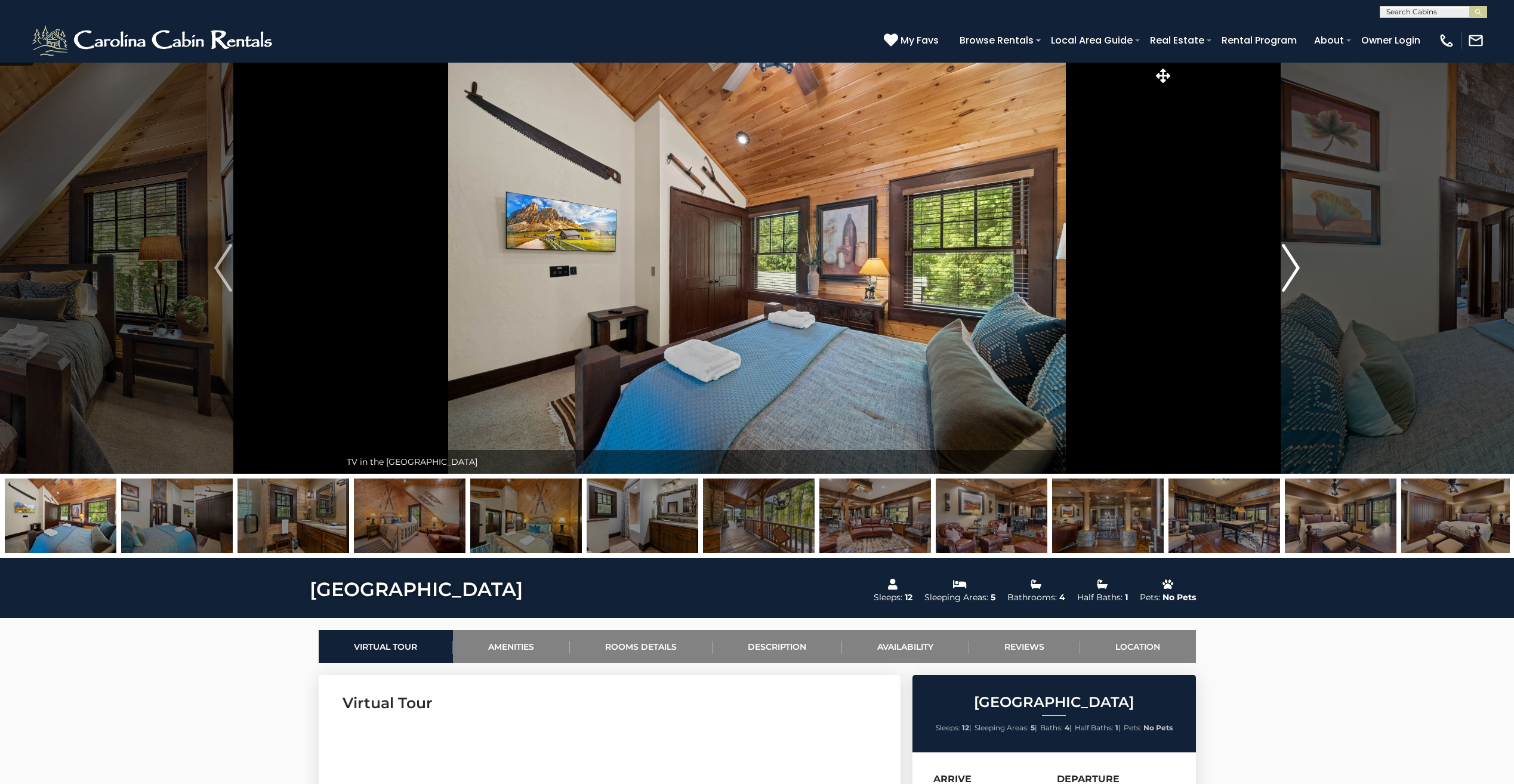
click at [1271, 275] on button "Next" at bounding box center [1291, 268] width 235 height 411
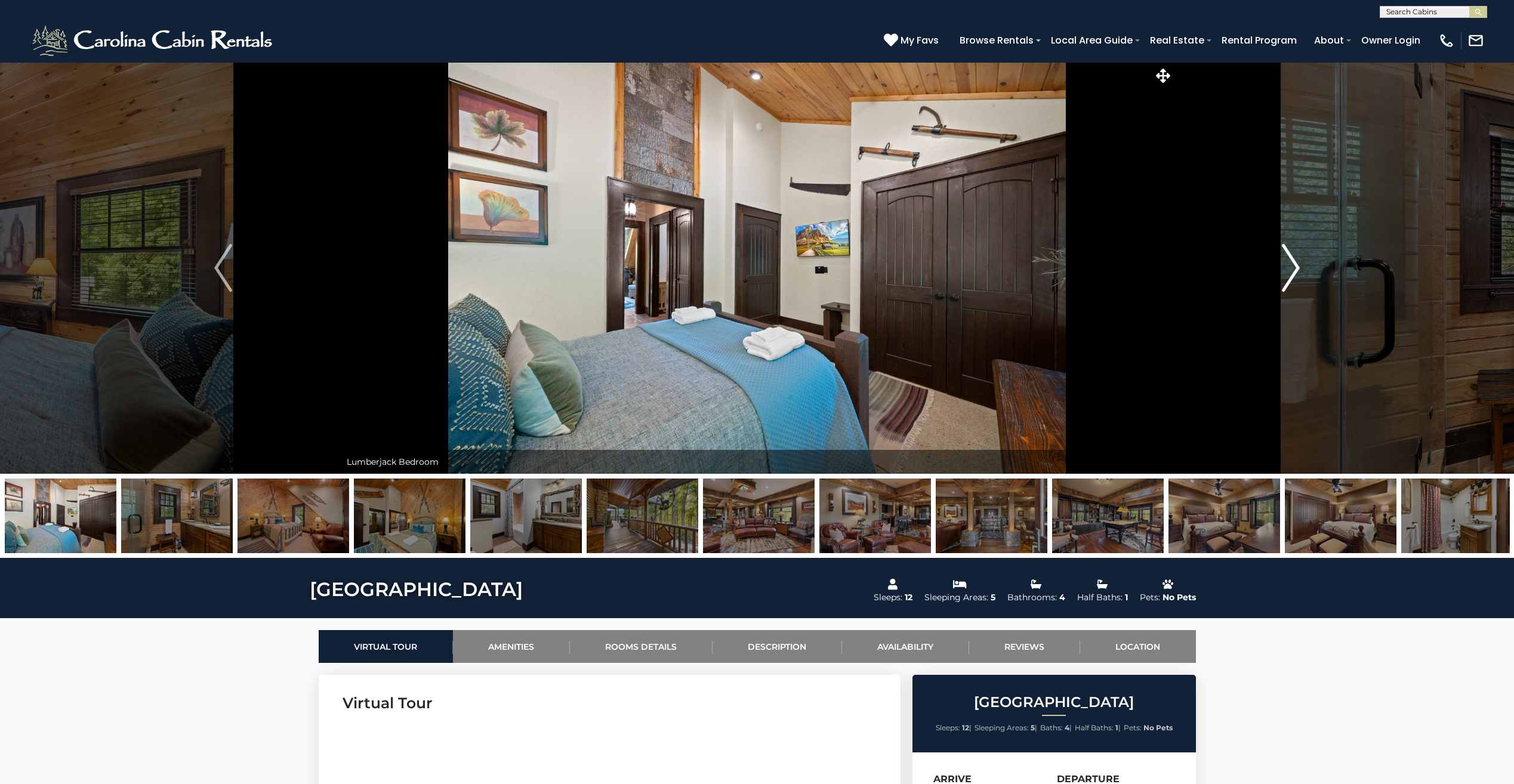
click at [1271, 275] on button "Next" at bounding box center [1291, 268] width 235 height 411
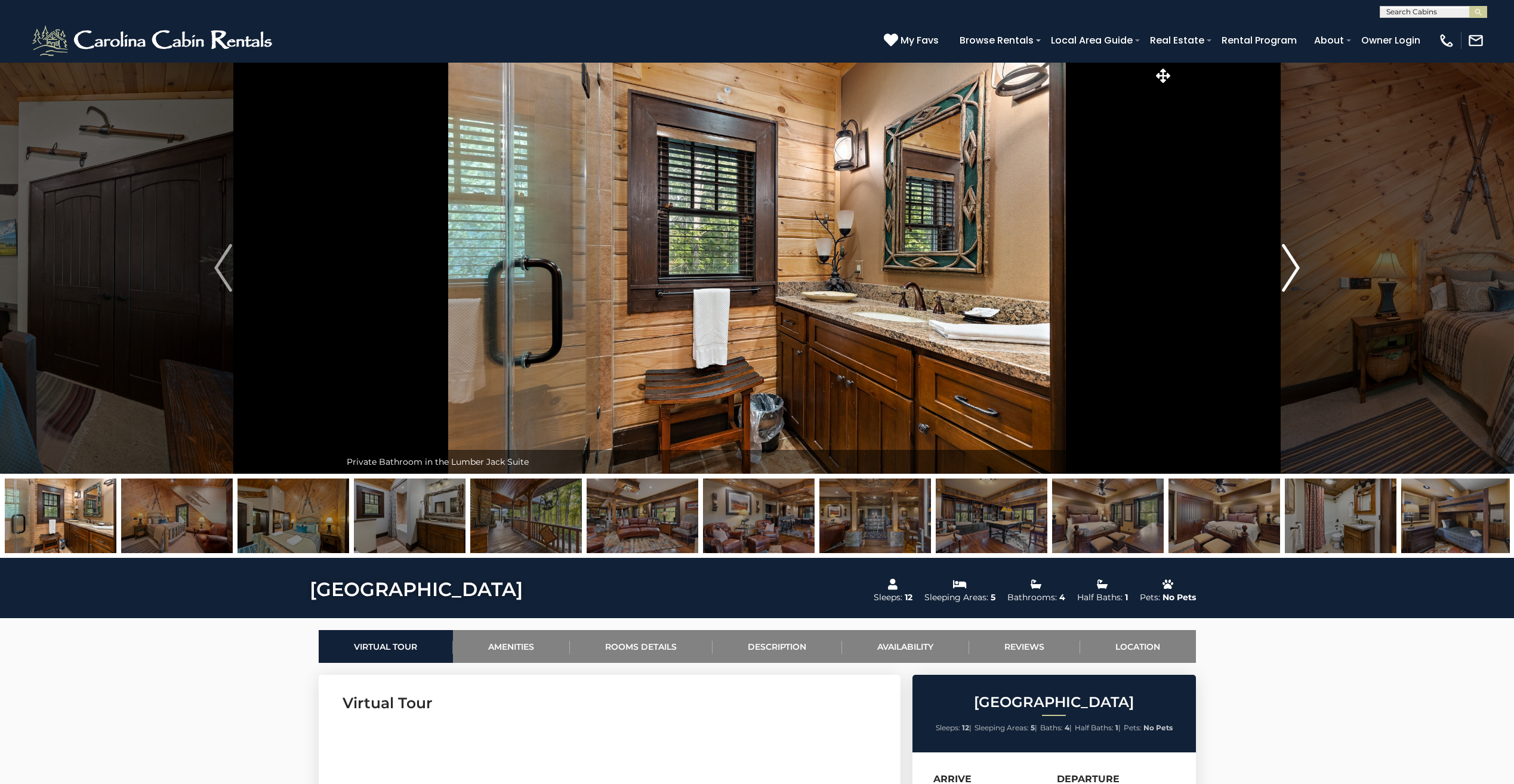
click at [1271, 275] on button "Next" at bounding box center [1291, 268] width 235 height 411
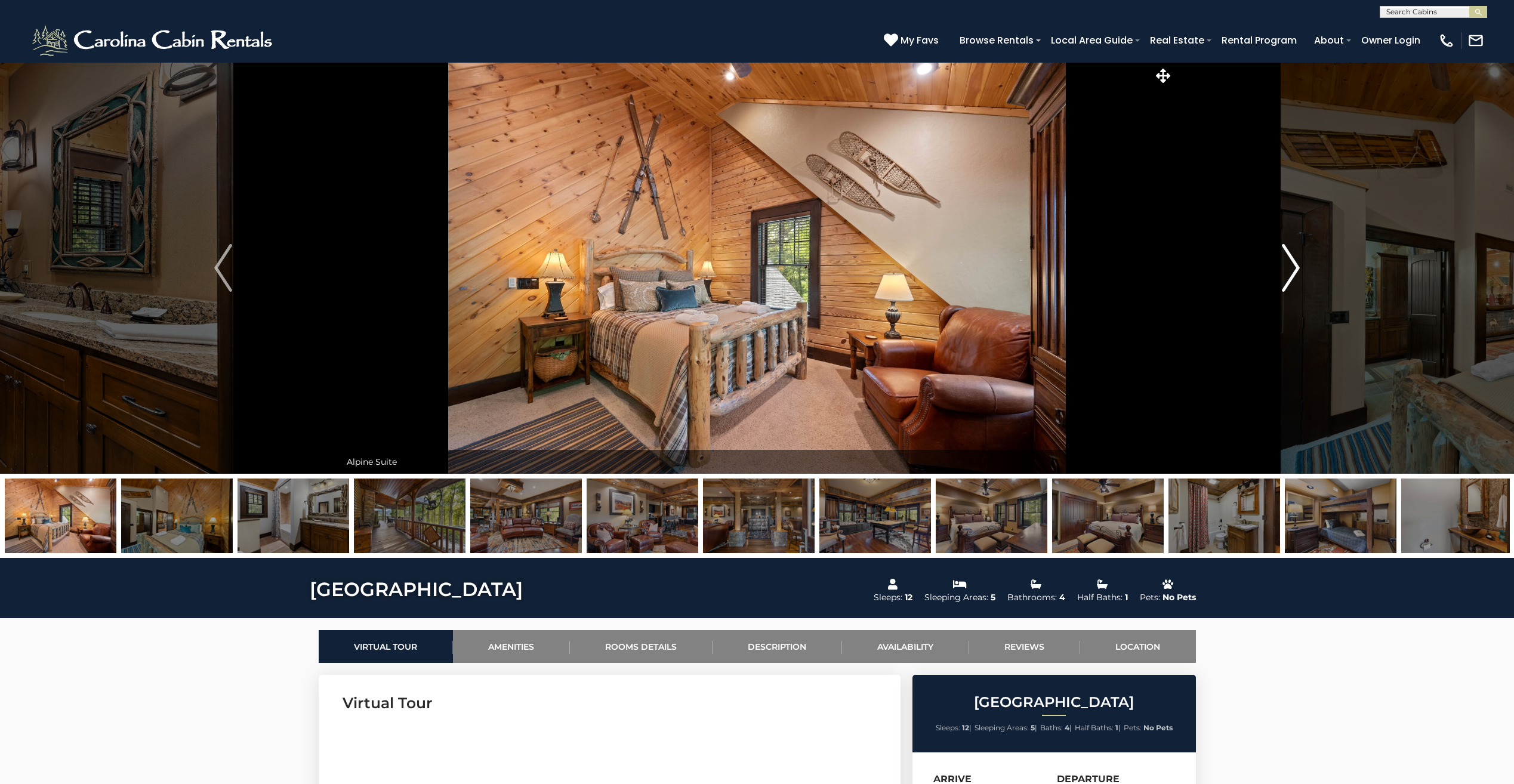
click at [1289, 275] on img "Next" at bounding box center [1290, 268] width 18 height 47
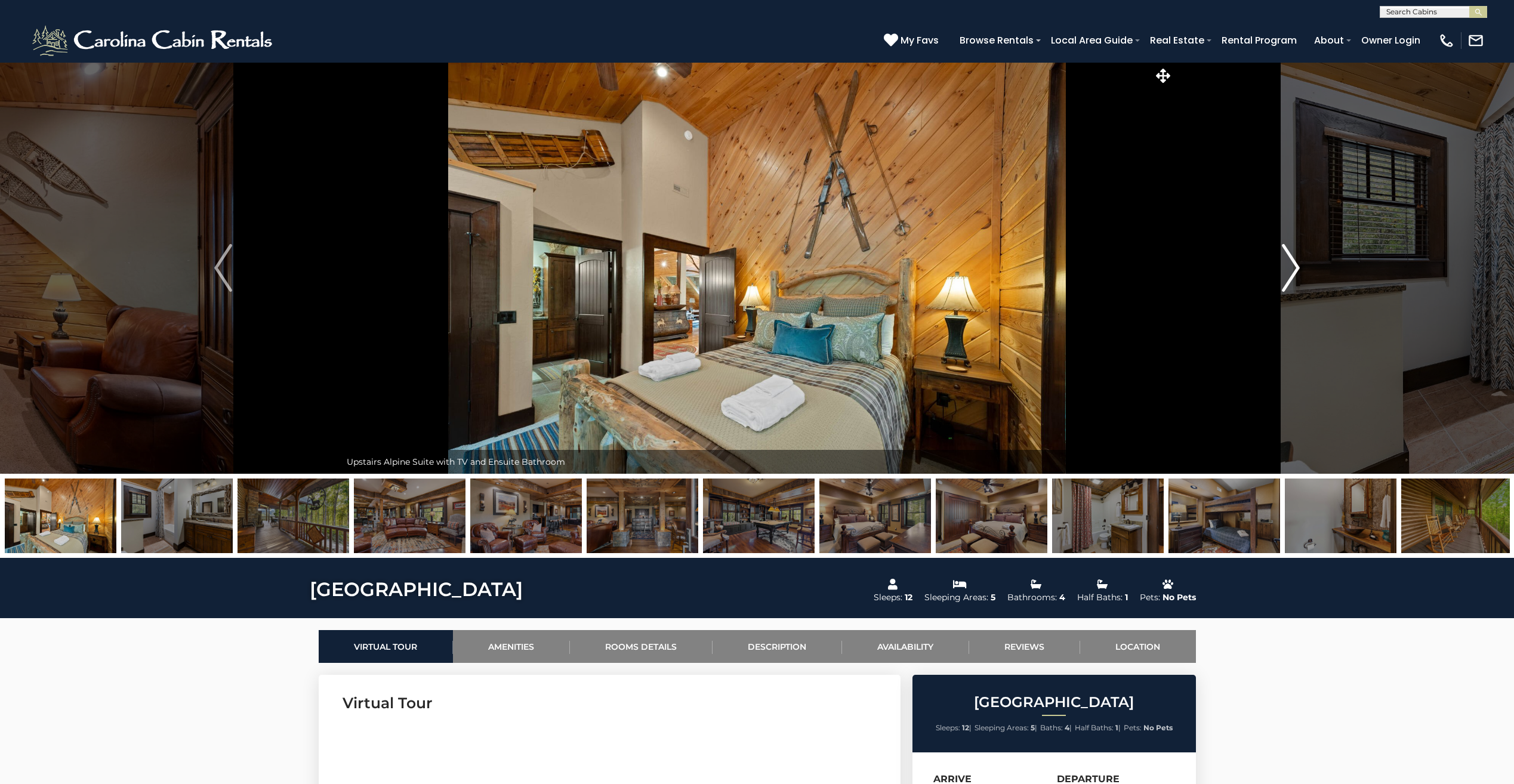
click at [1289, 275] on img "Next" at bounding box center [1290, 268] width 18 height 47
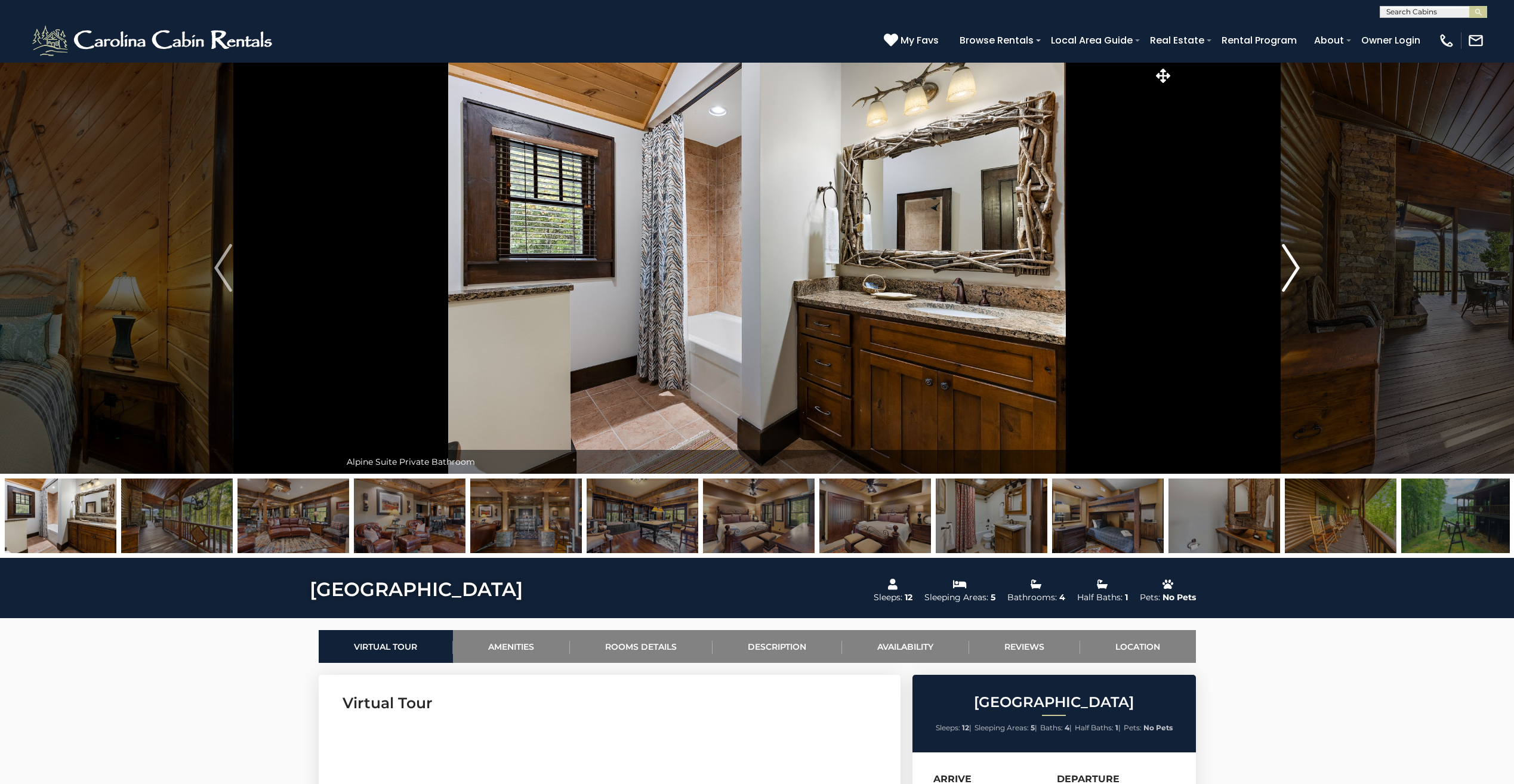
click at [1289, 275] on img "Next" at bounding box center [1290, 268] width 18 height 47
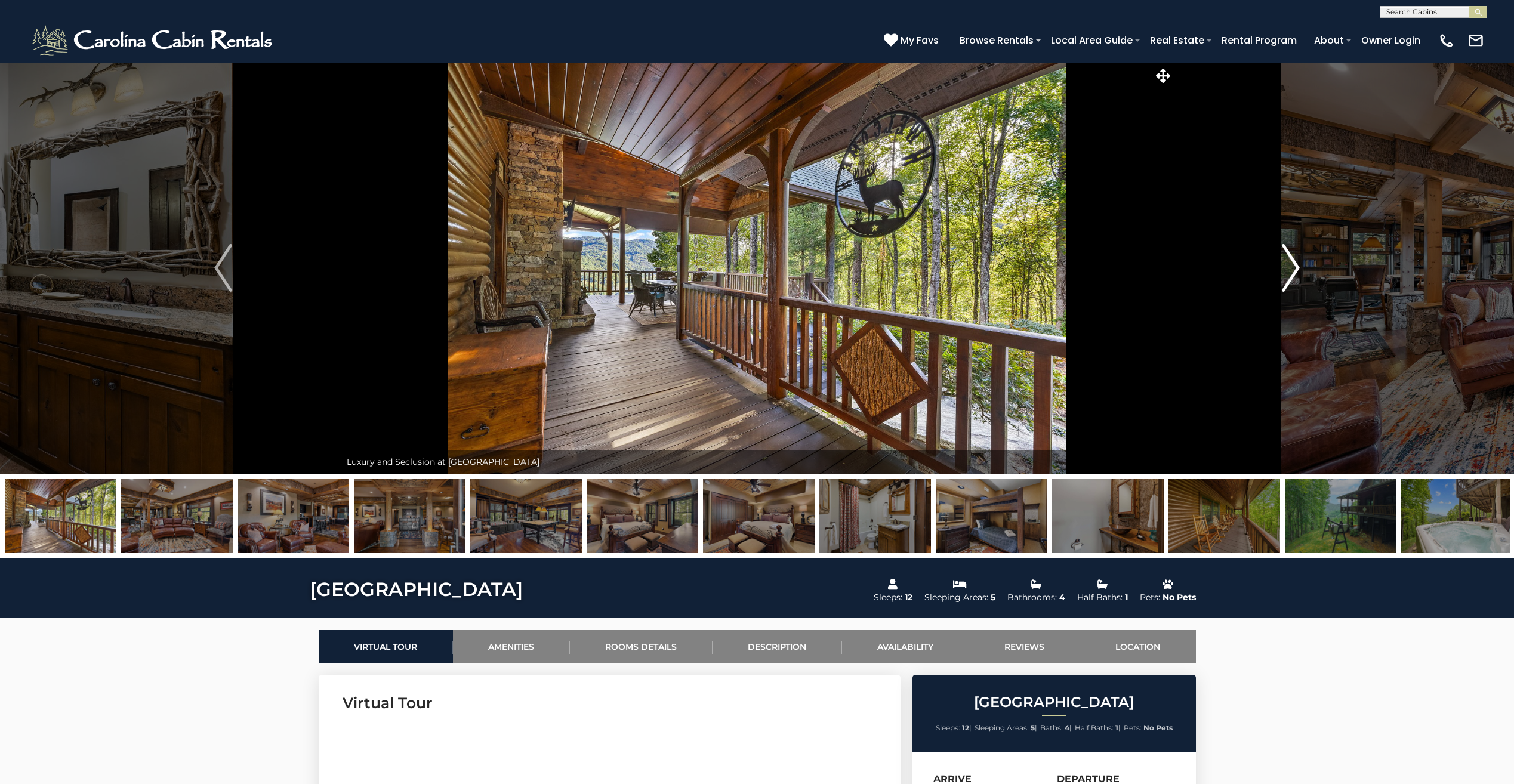
click at [1289, 275] on img "Next" at bounding box center [1290, 268] width 18 height 47
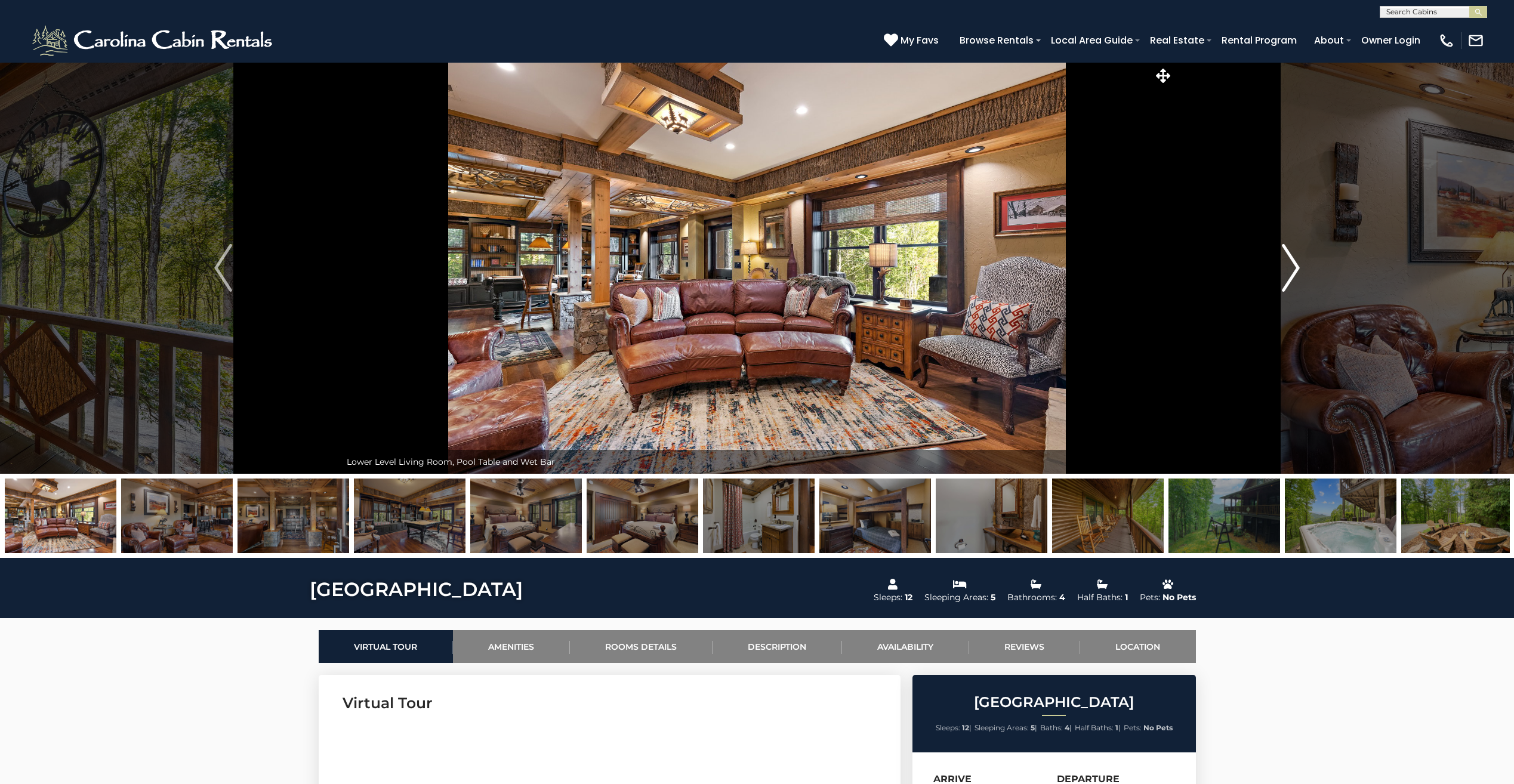
click at [1289, 275] on img "Next" at bounding box center [1290, 268] width 18 height 47
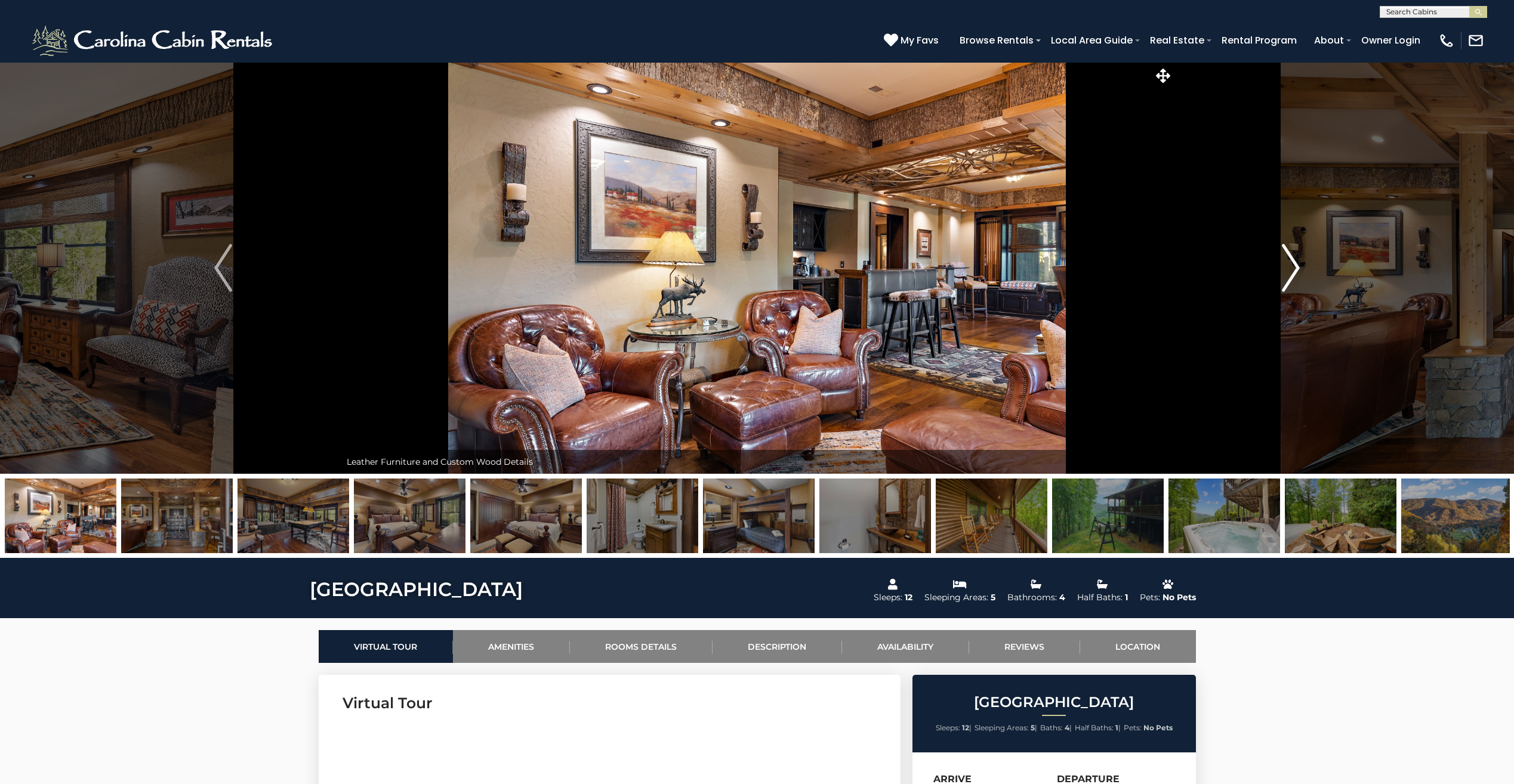
click at [1289, 275] on img "Next" at bounding box center [1290, 268] width 18 height 47
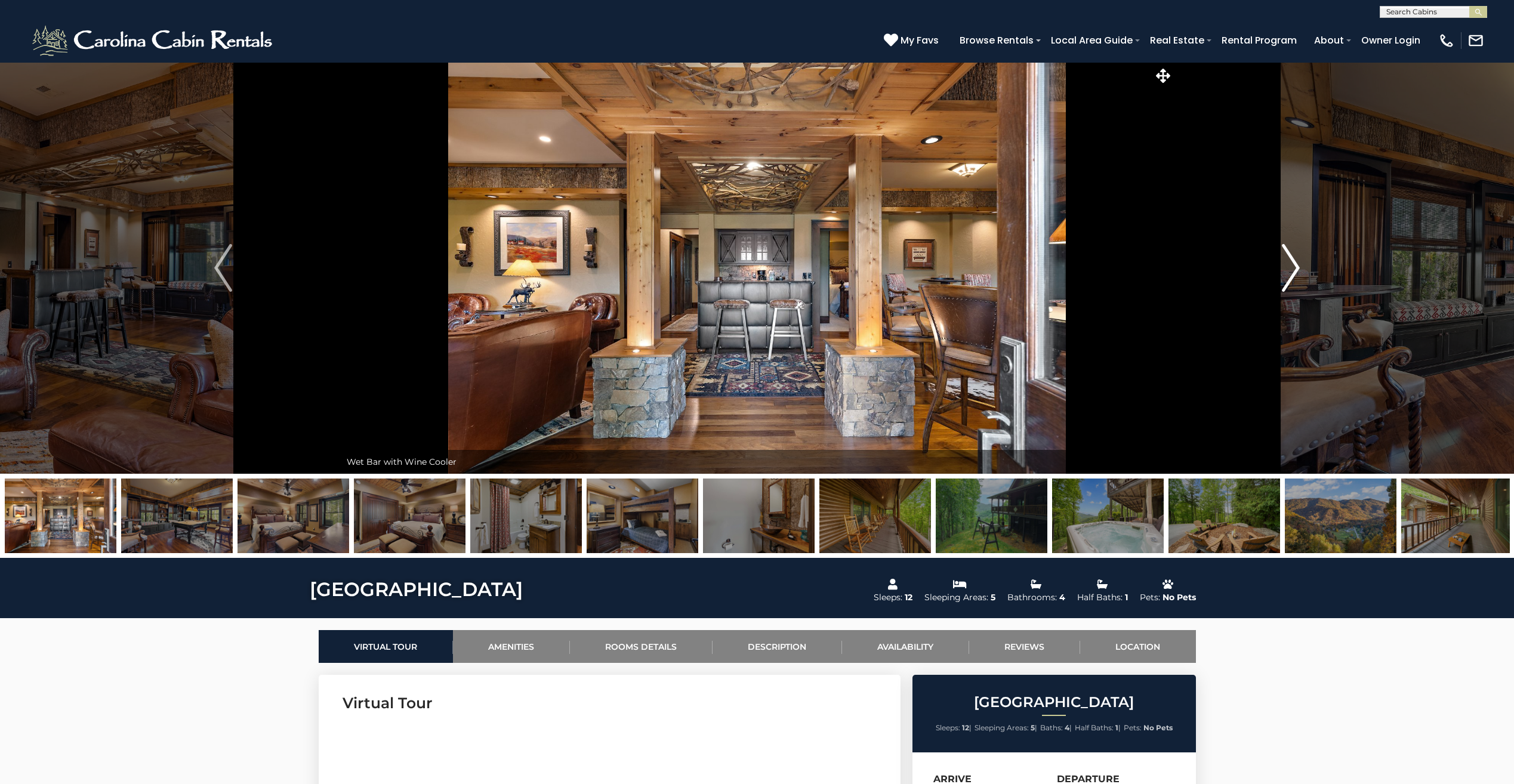
click at [1289, 275] on img "Next" at bounding box center [1290, 268] width 18 height 47
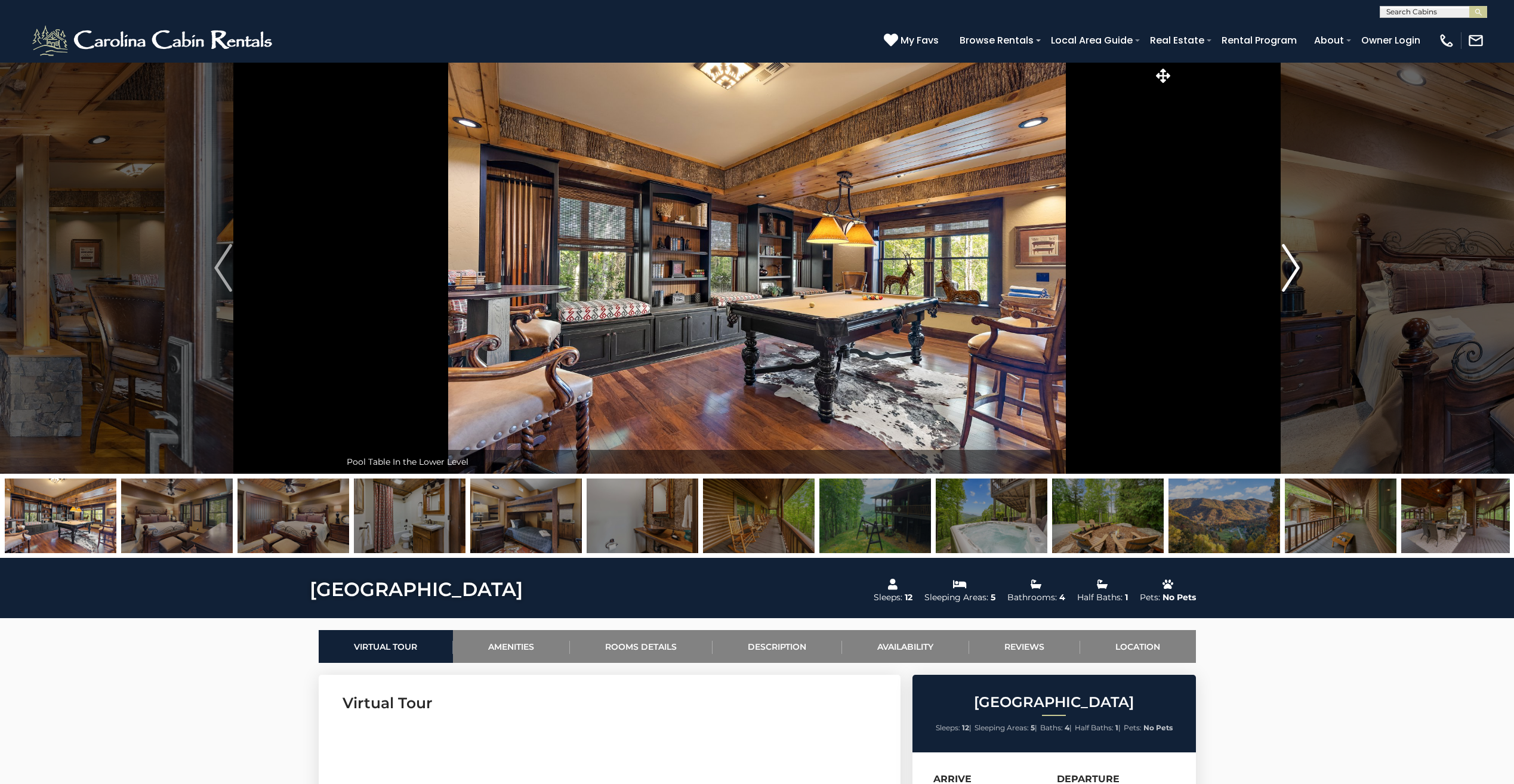
click at [1289, 275] on img "Next" at bounding box center [1290, 268] width 18 height 47
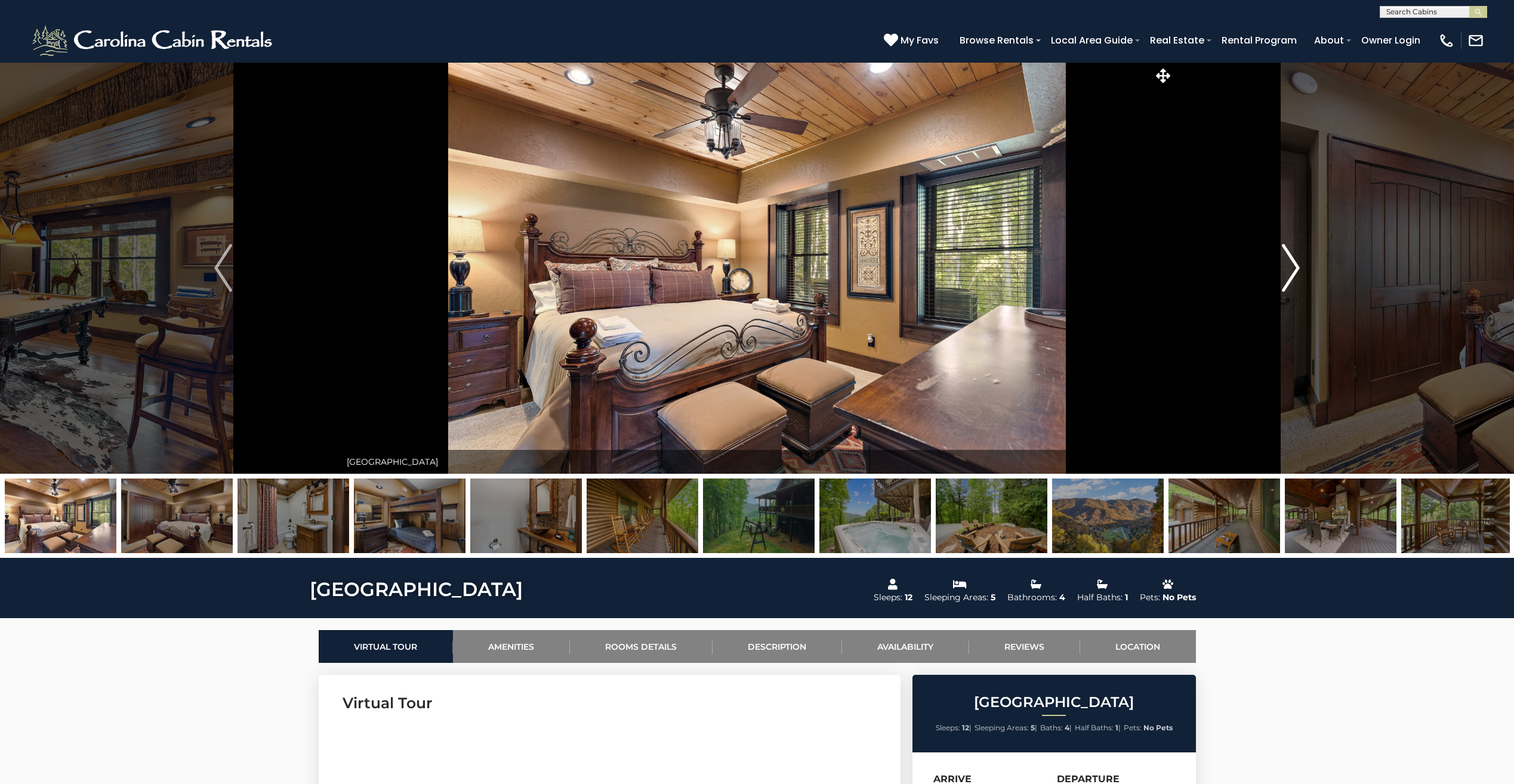
click at [1289, 275] on img "Next" at bounding box center [1290, 268] width 18 height 47
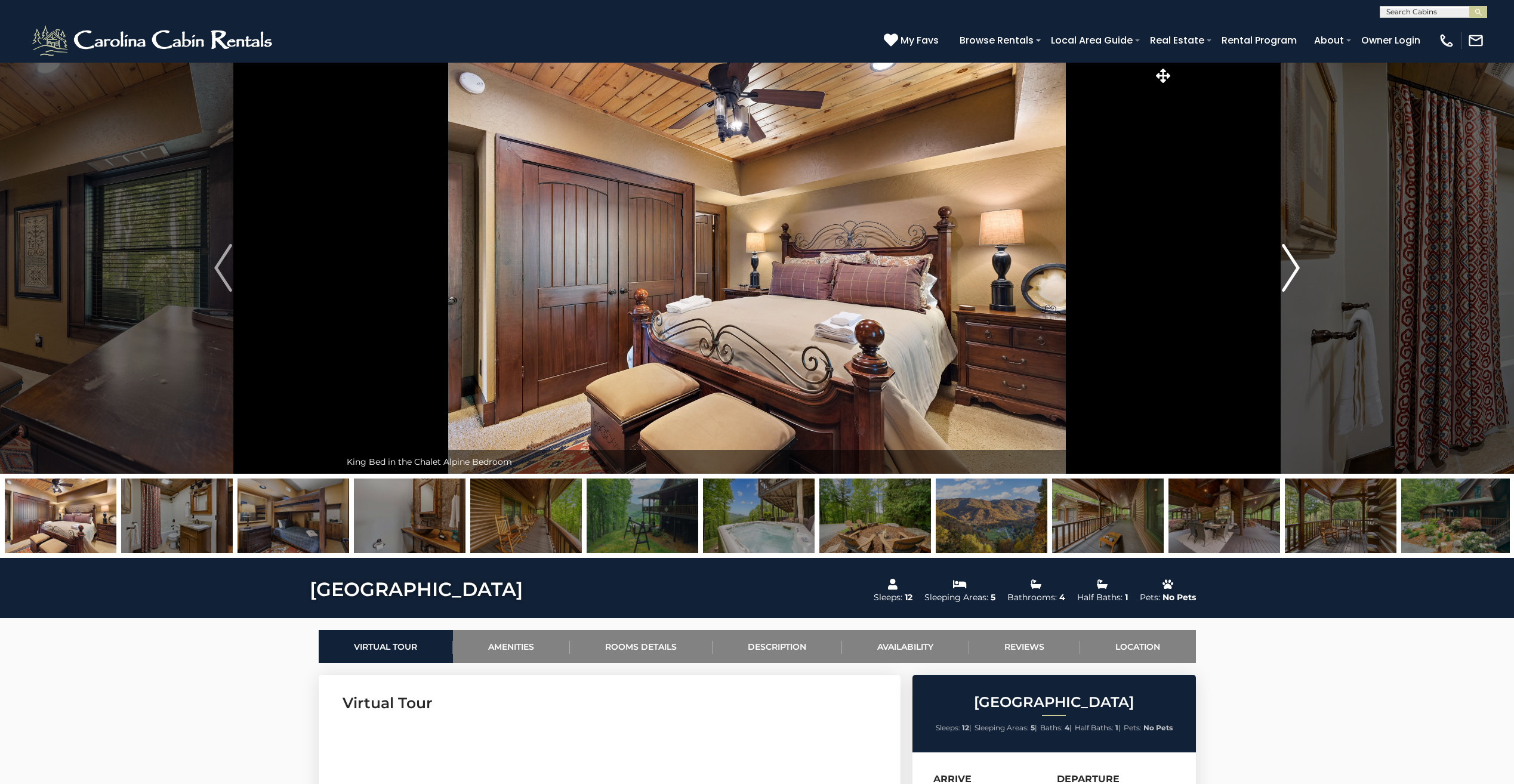
click at [1289, 275] on img "Next" at bounding box center [1290, 268] width 18 height 47
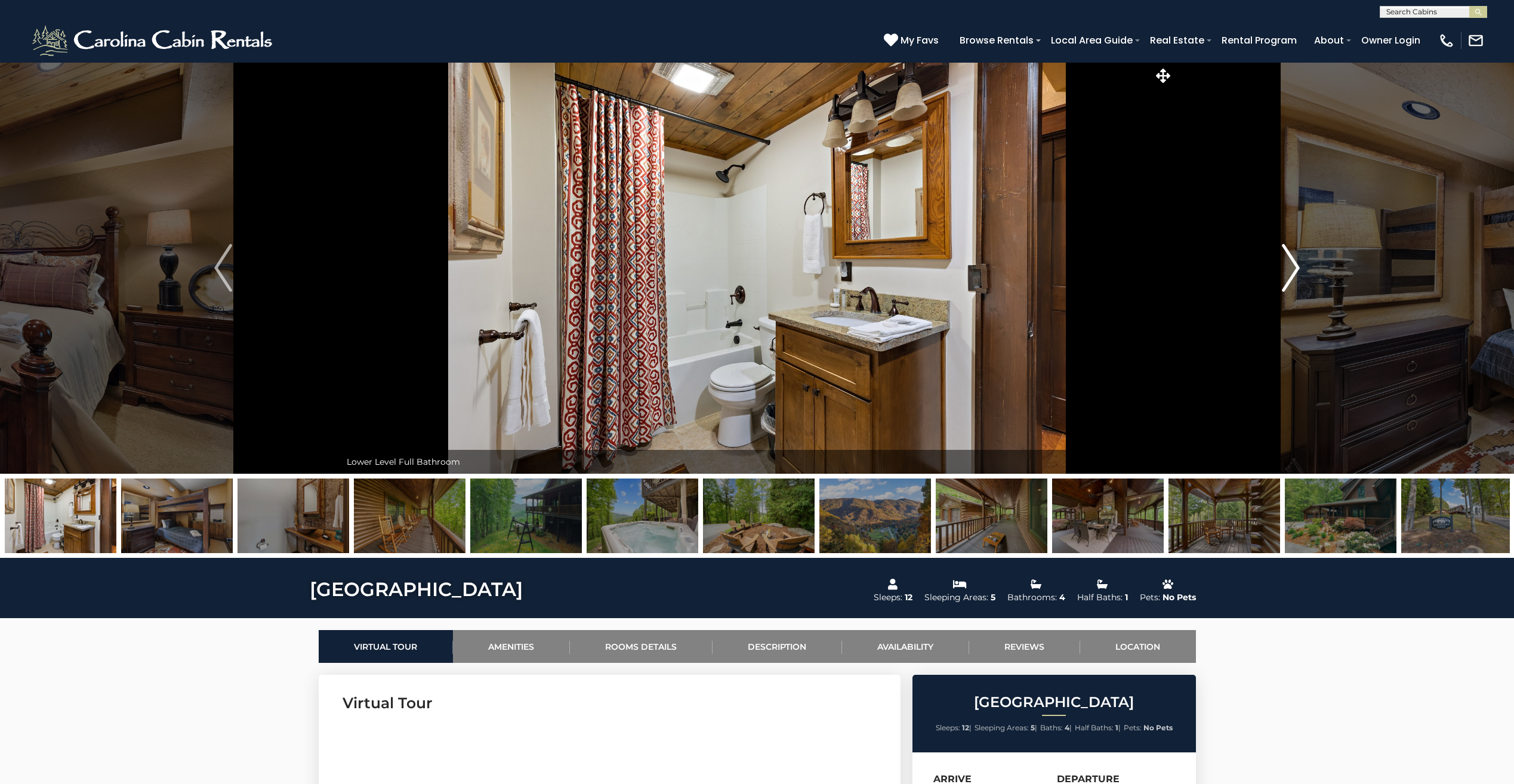
click at [1289, 274] on img "Next" at bounding box center [1290, 268] width 18 height 47
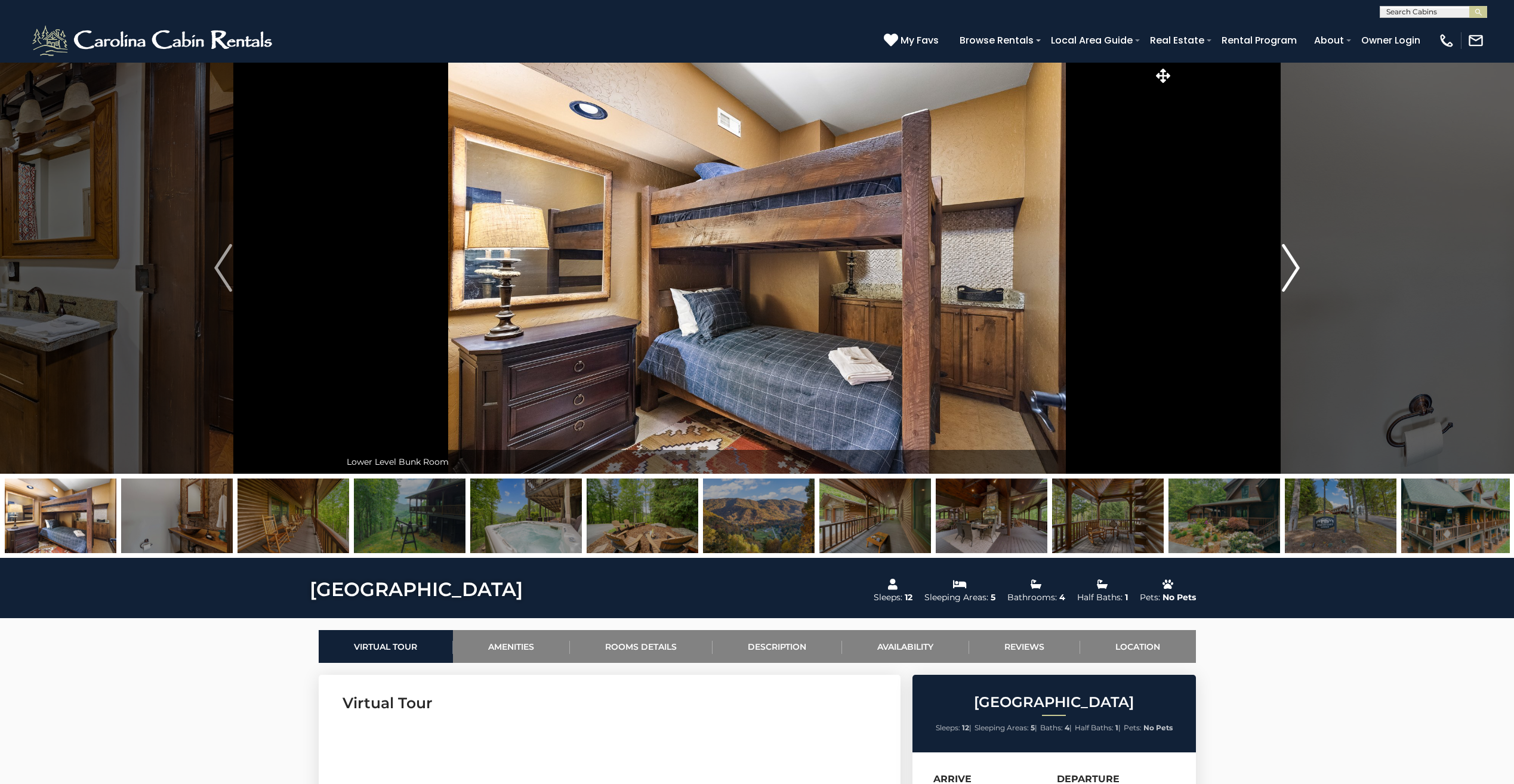
click at [1292, 255] on img "Next" at bounding box center [1290, 268] width 18 height 47
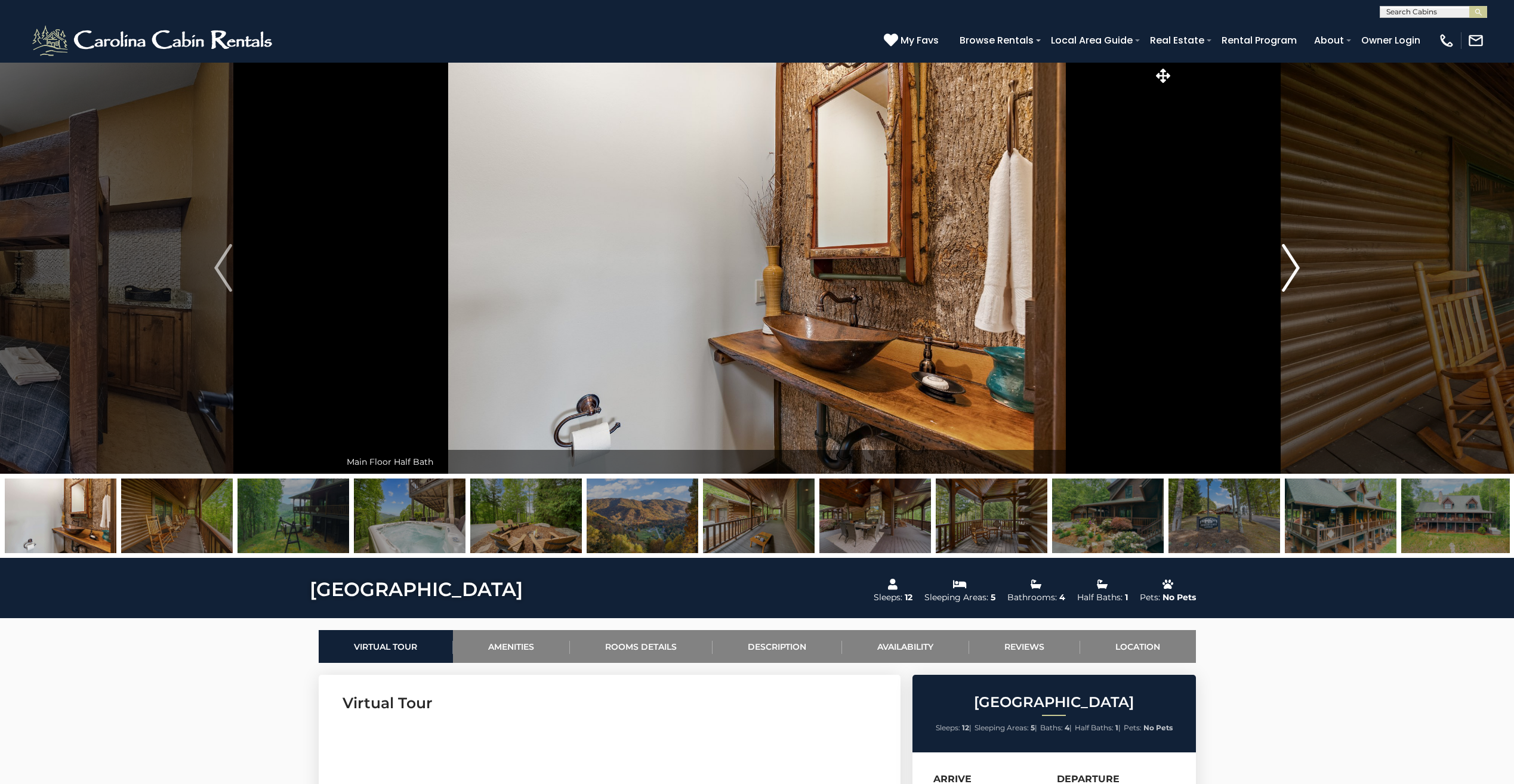
click at [1292, 255] on img "Next" at bounding box center [1290, 268] width 18 height 47
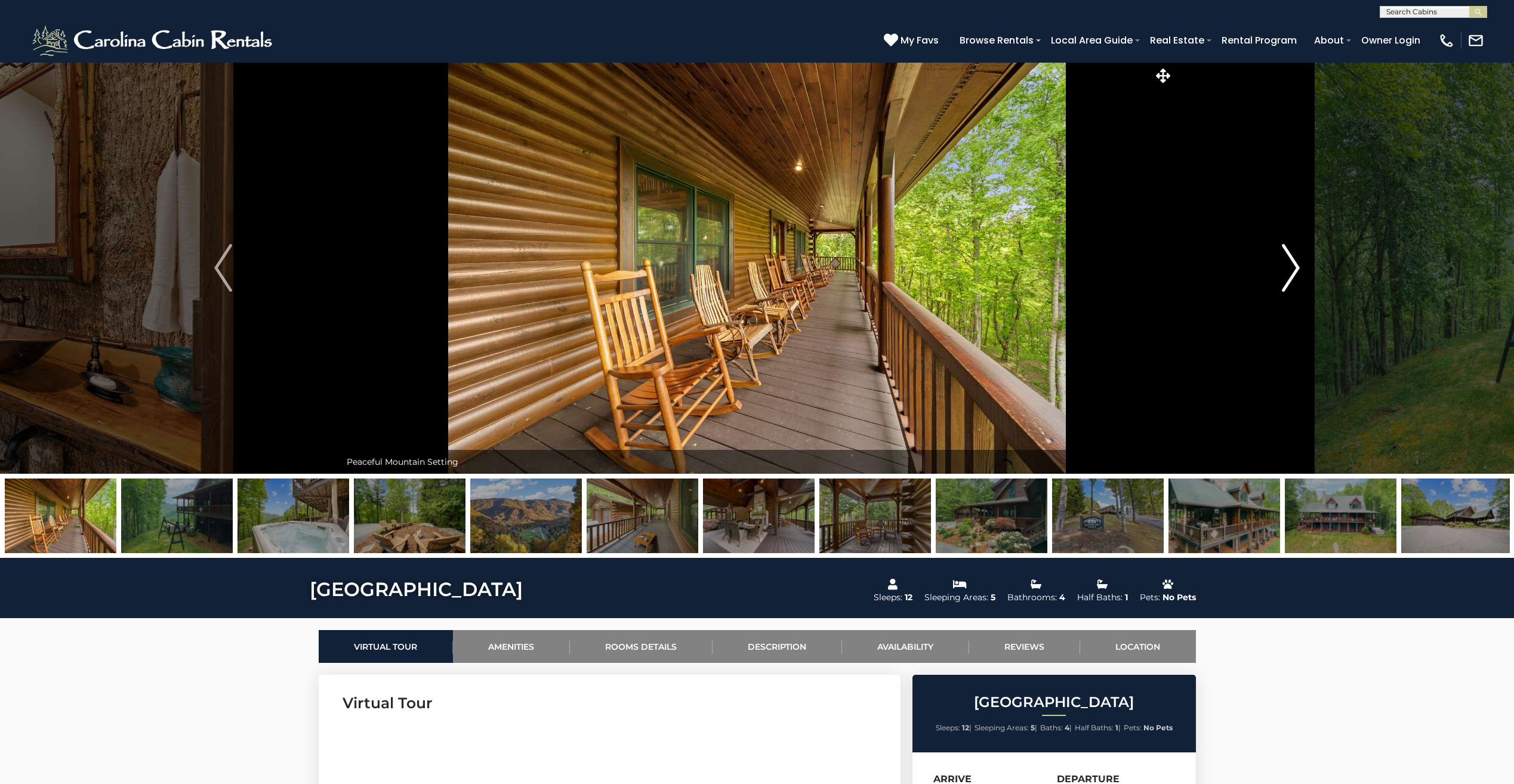
click at [1292, 255] on img "Next" at bounding box center [1290, 268] width 18 height 47
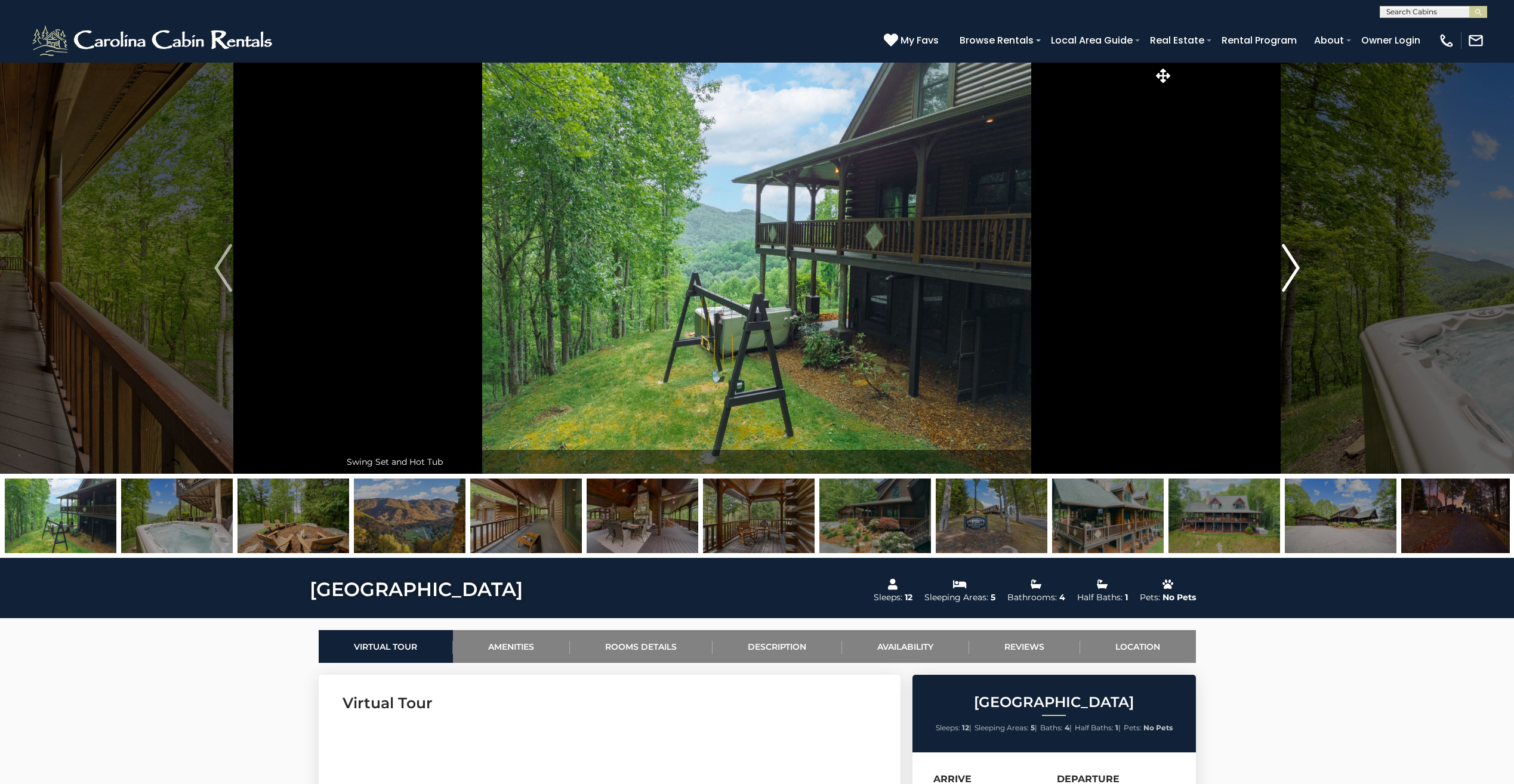
click at [1292, 255] on img "Next" at bounding box center [1290, 268] width 18 height 47
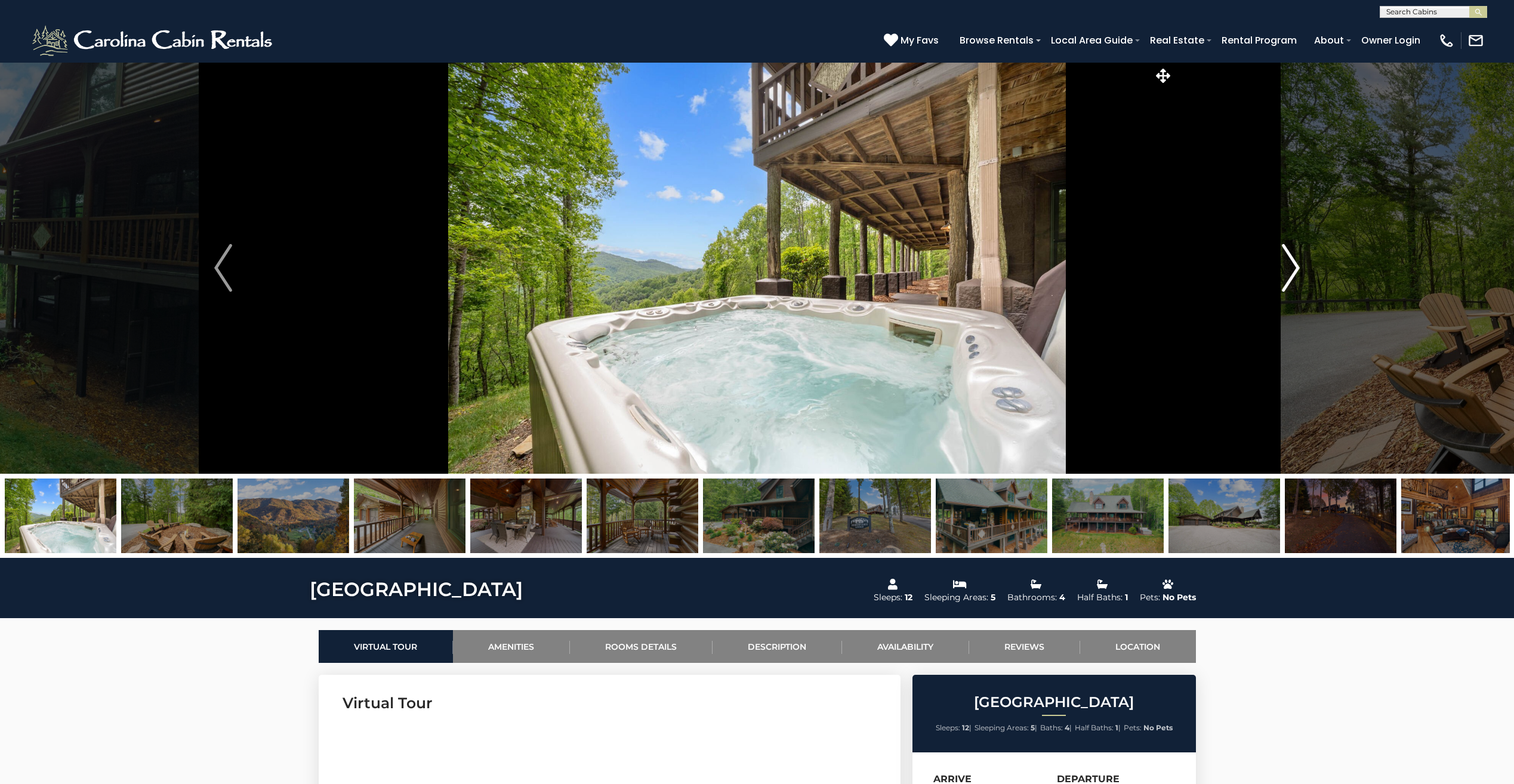
click at [1292, 255] on img "Next" at bounding box center [1290, 268] width 18 height 47
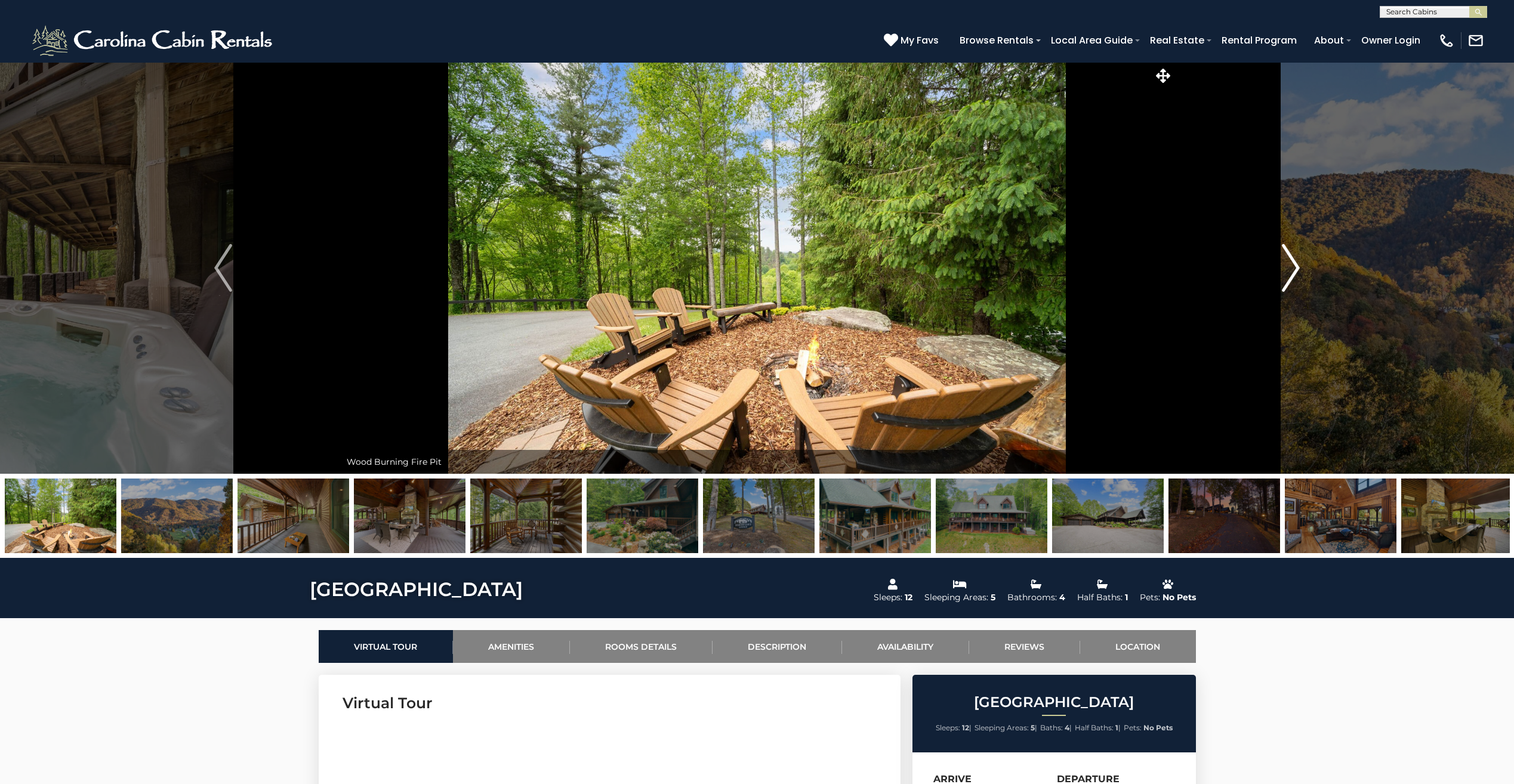
click at [1292, 255] on img "Next" at bounding box center [1290, 268] width 18 height 47
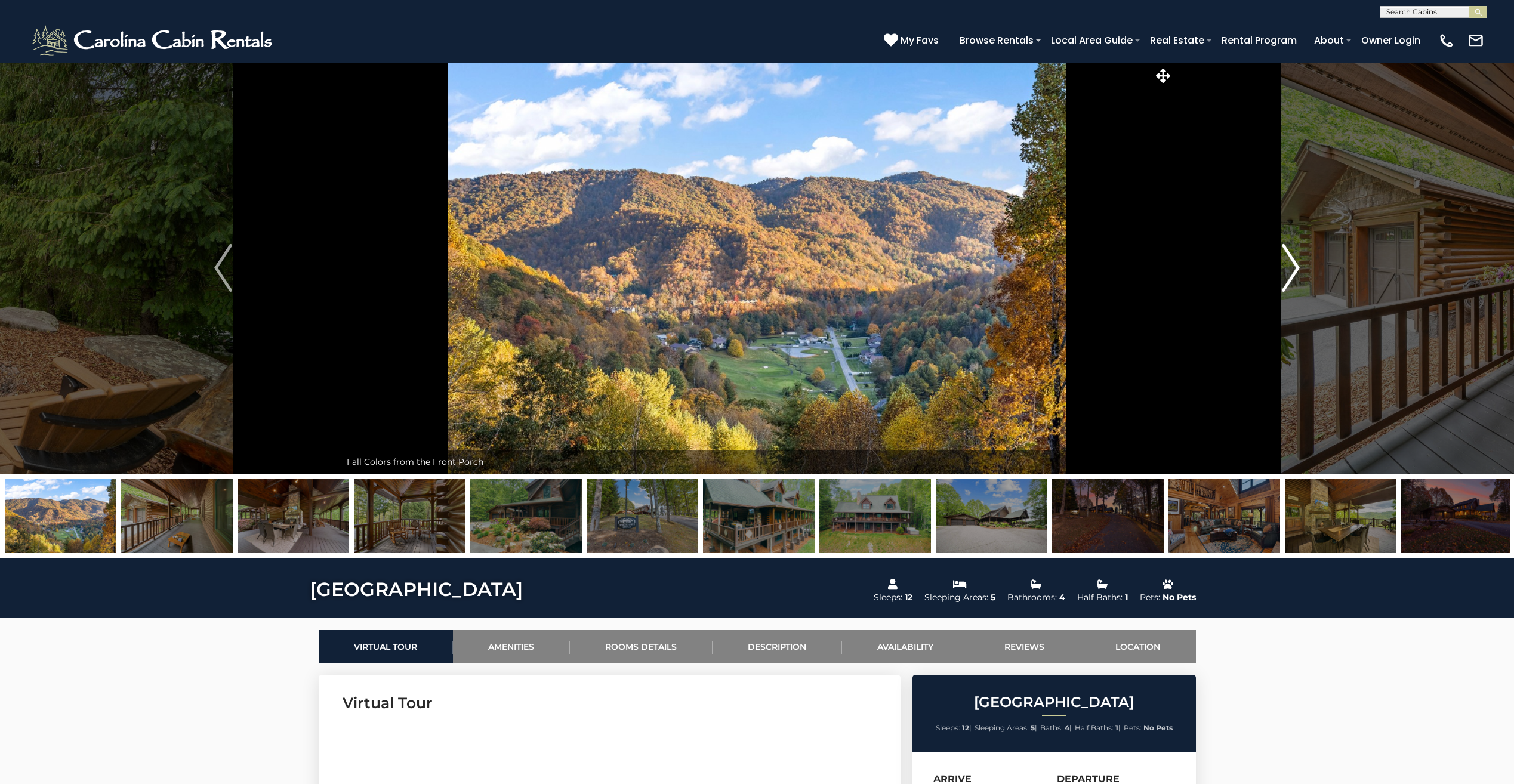
click at [1292, 255] on img "Next" at bounding box center [1290, 268] width 18 height 47
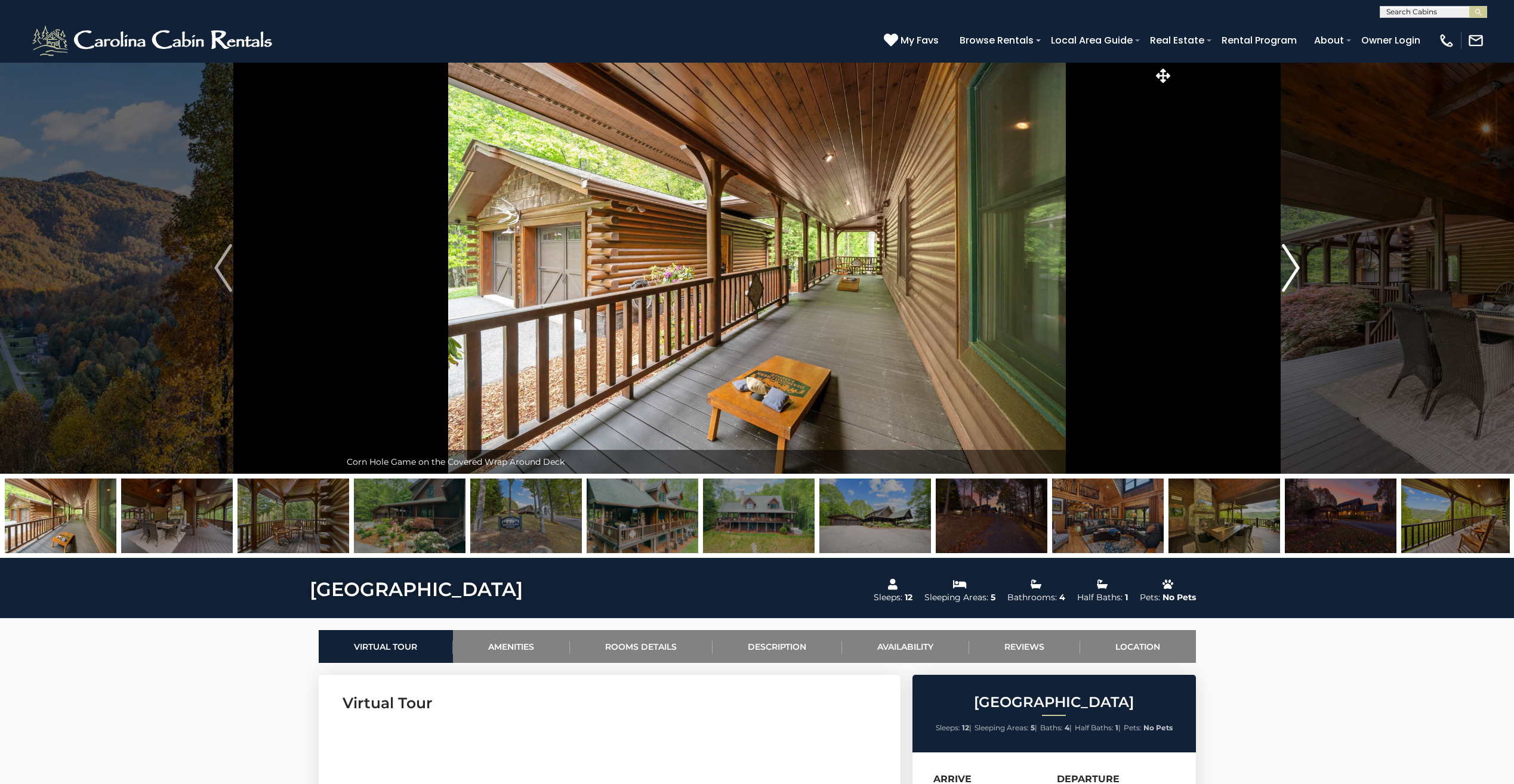
click at [1292, 255] on img "Next" at bounding box center [1290, 268] width 18 height 47
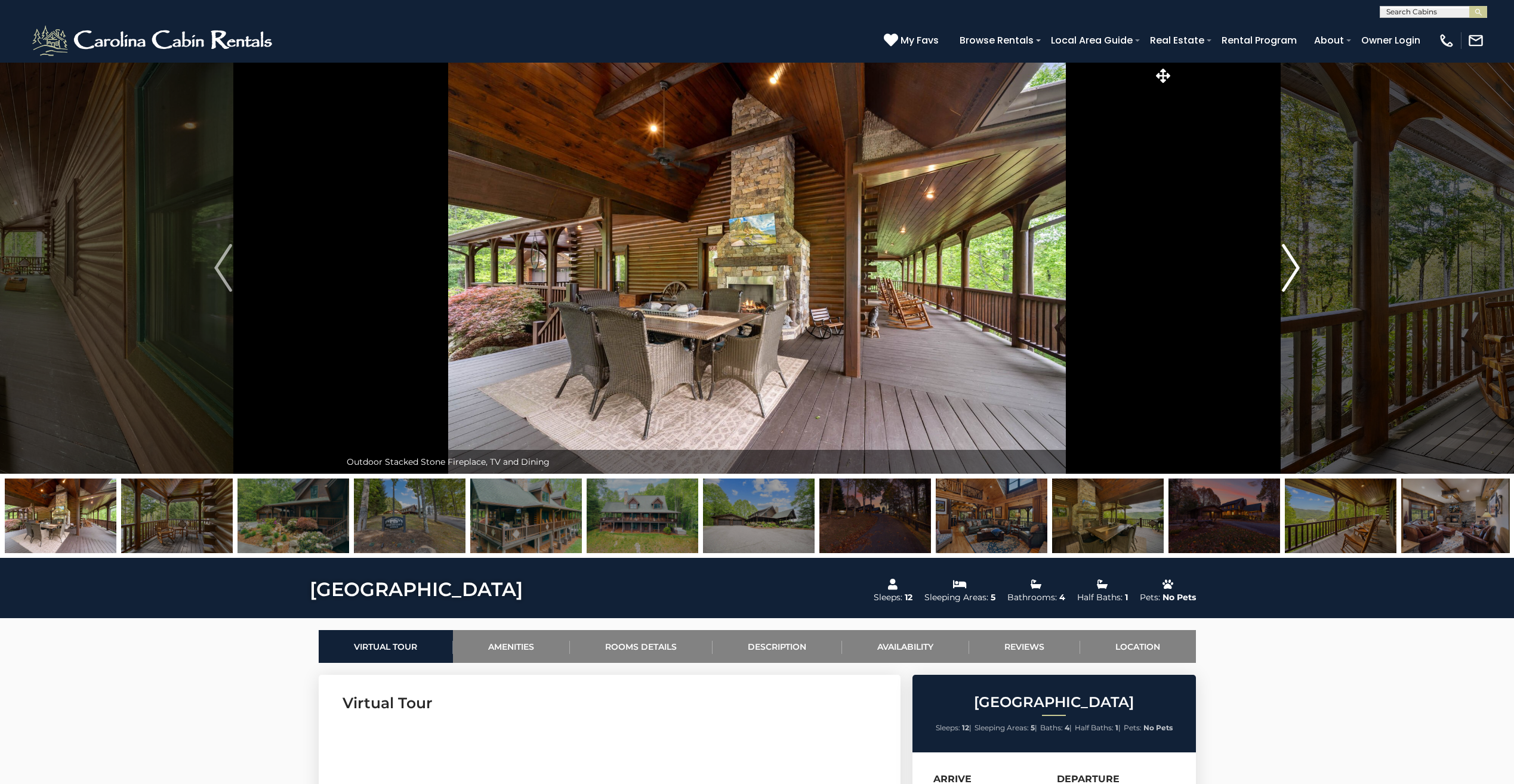
click at [1292, 255] on img "Next" at bounding box center [1290, 268] width 18 height 47
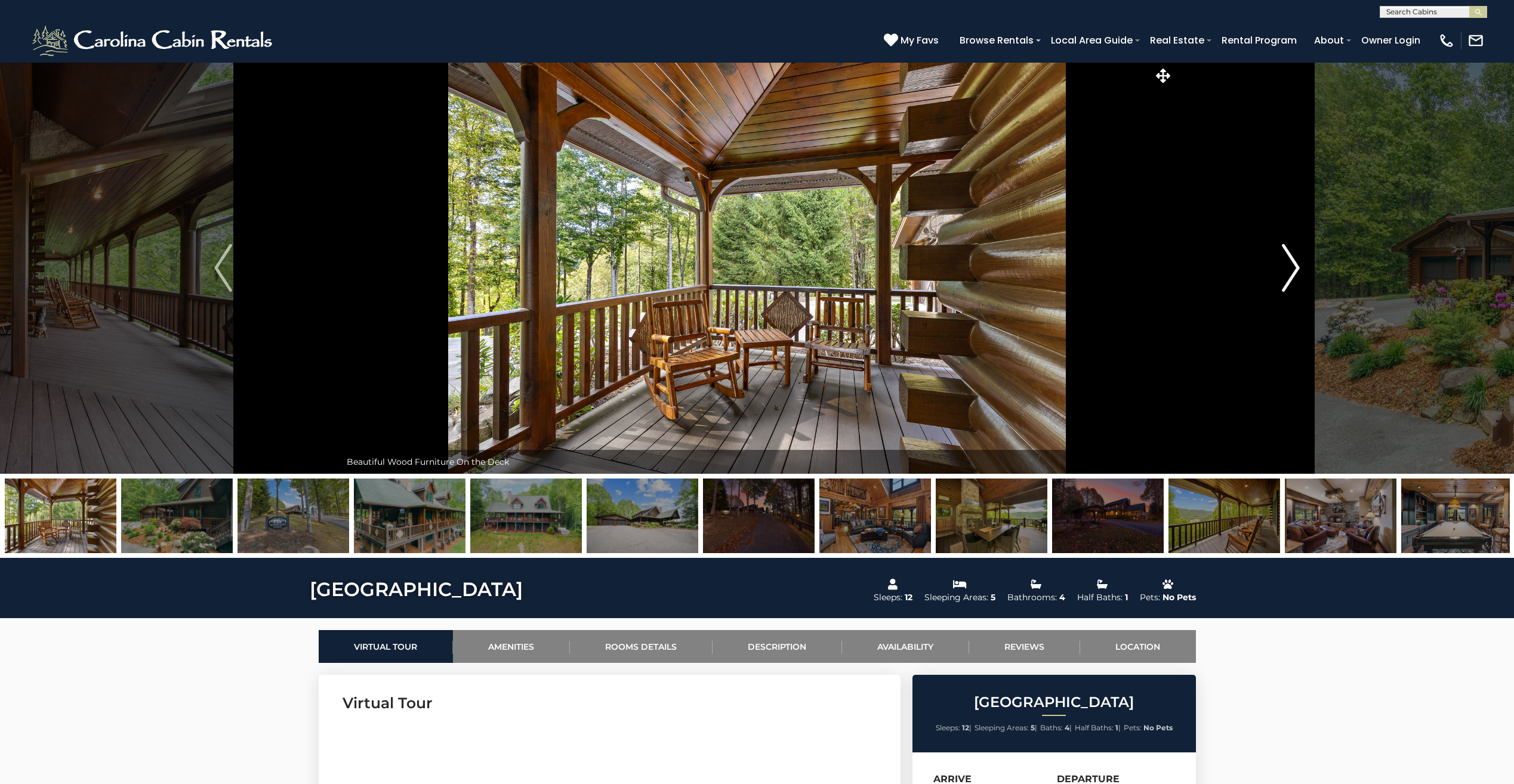
click at [1292, 255] on img "Next" at bounding box center [1290, 268] width 18 height 47
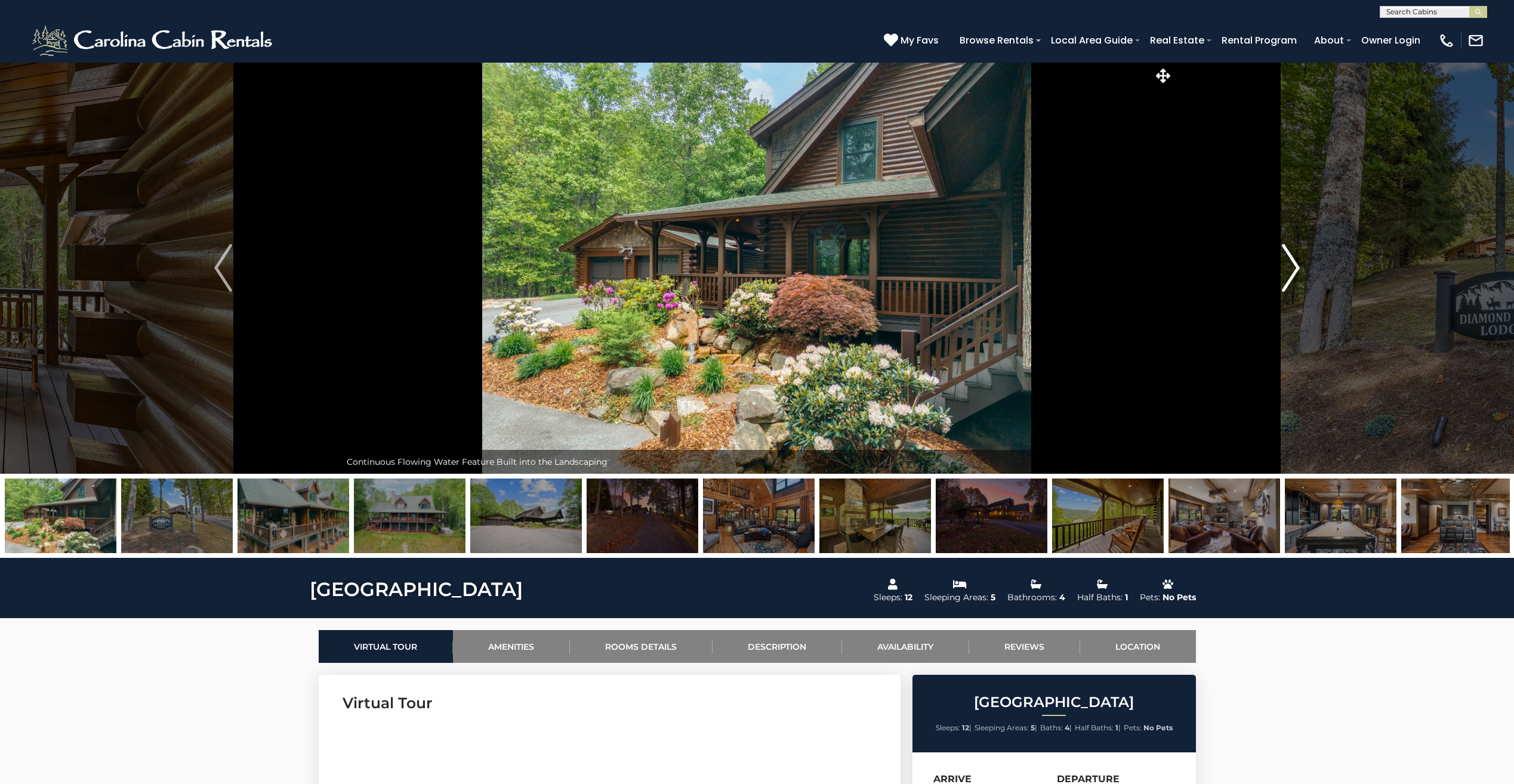
click at [1292, 255] on img "Next" at bounding box center [1290, 268] width 18 height 47
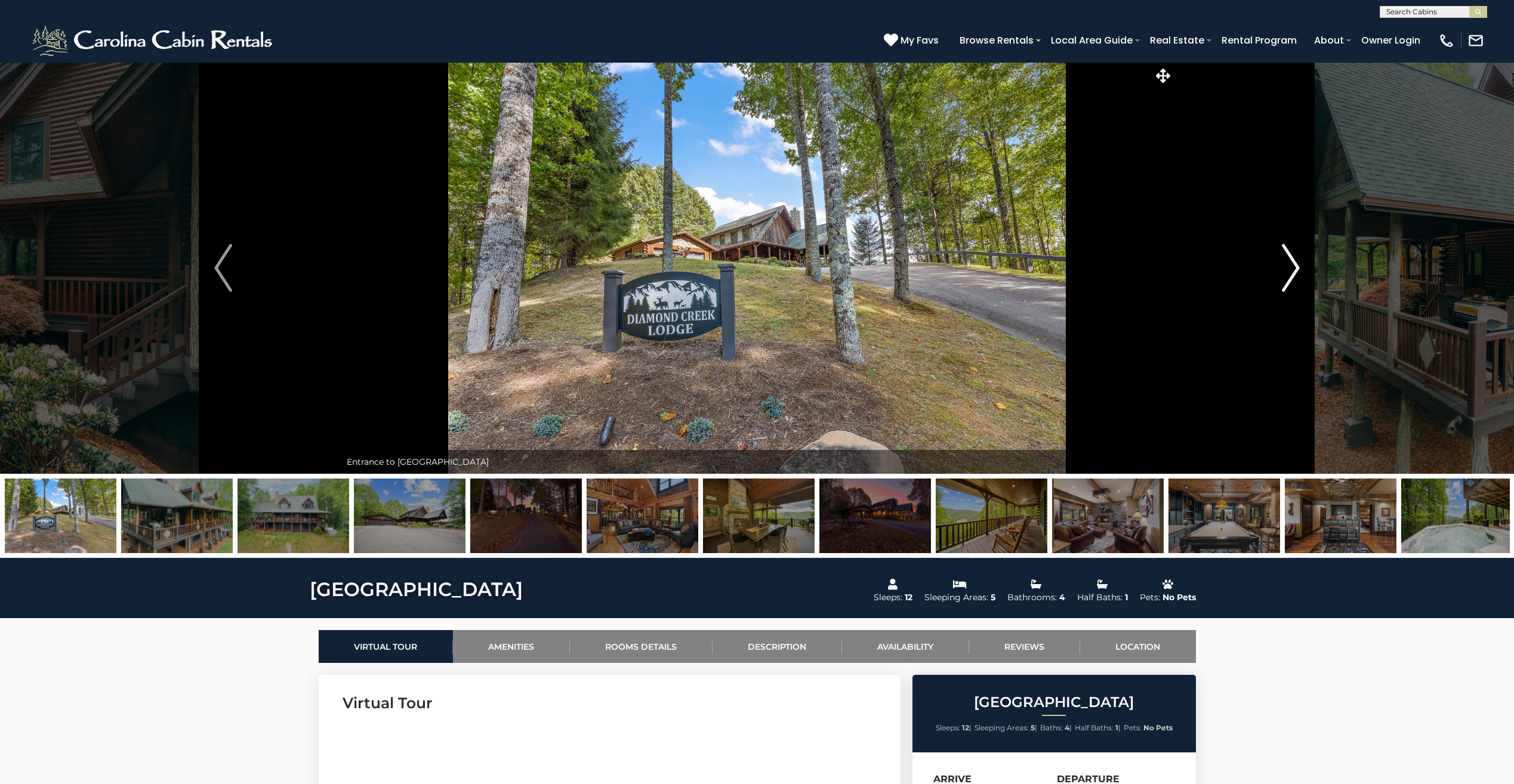
click at [1289, 253] on img "Next" at bounding box center [1290, 268] width 18 height 47
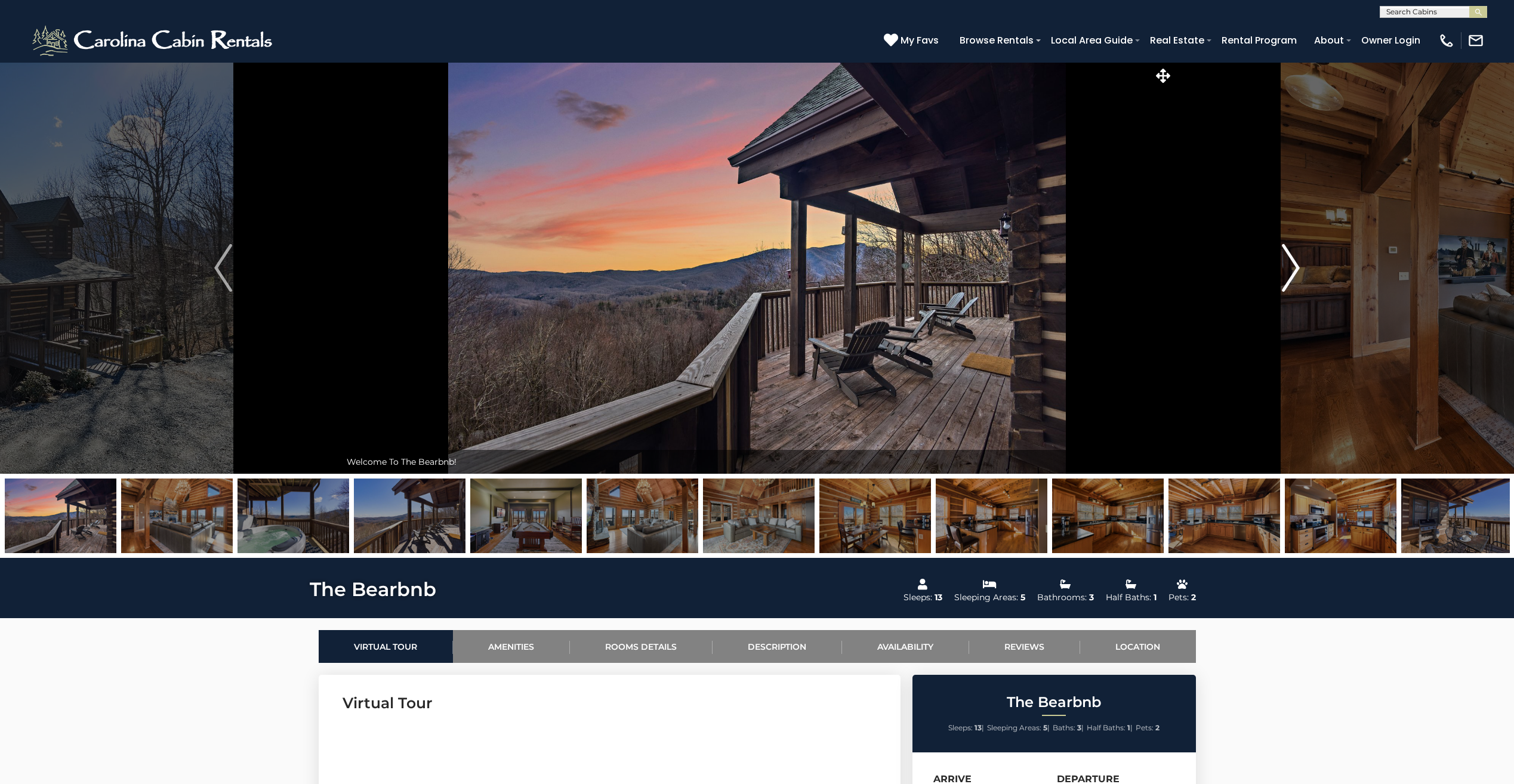
click at [1291, 262] on img "Next" at bounding box center [1290, 268] width 18 height 47
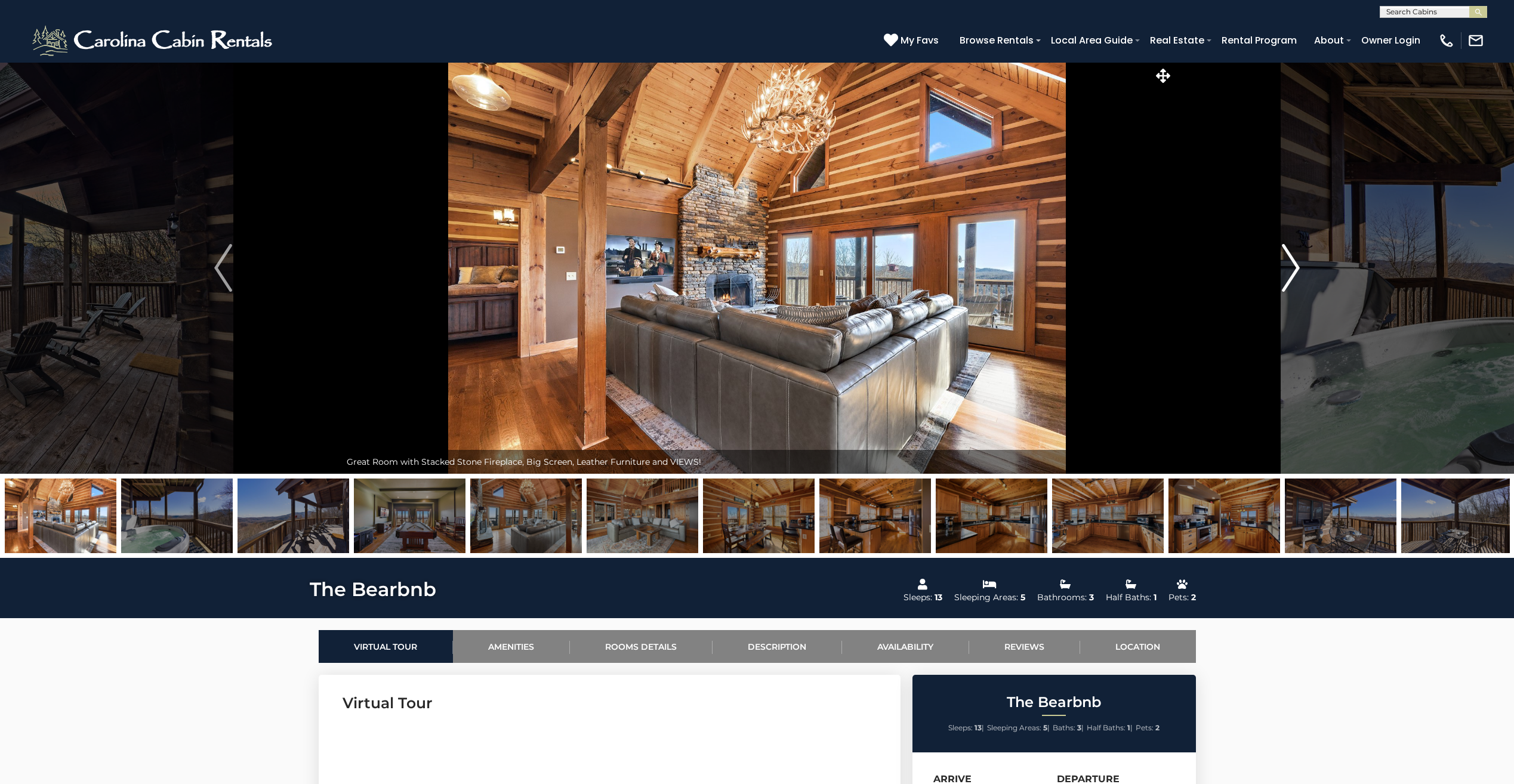
click at [1291, 262] on img "Next" at bounding box center [1290, 268] width 18 height 47
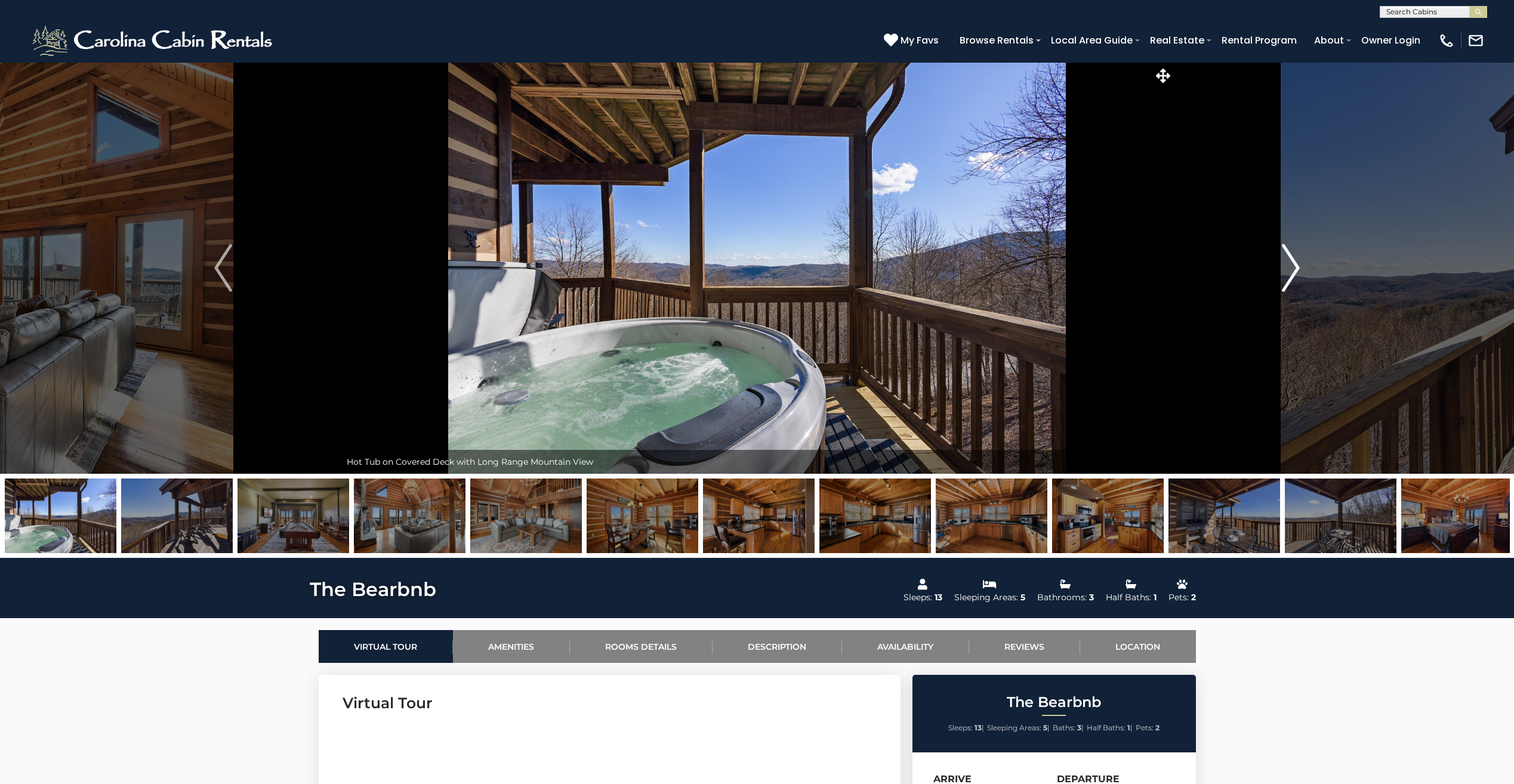
click at [1291, 262] on img "Next" at bounding box center [1290, 268] width 18 height 47
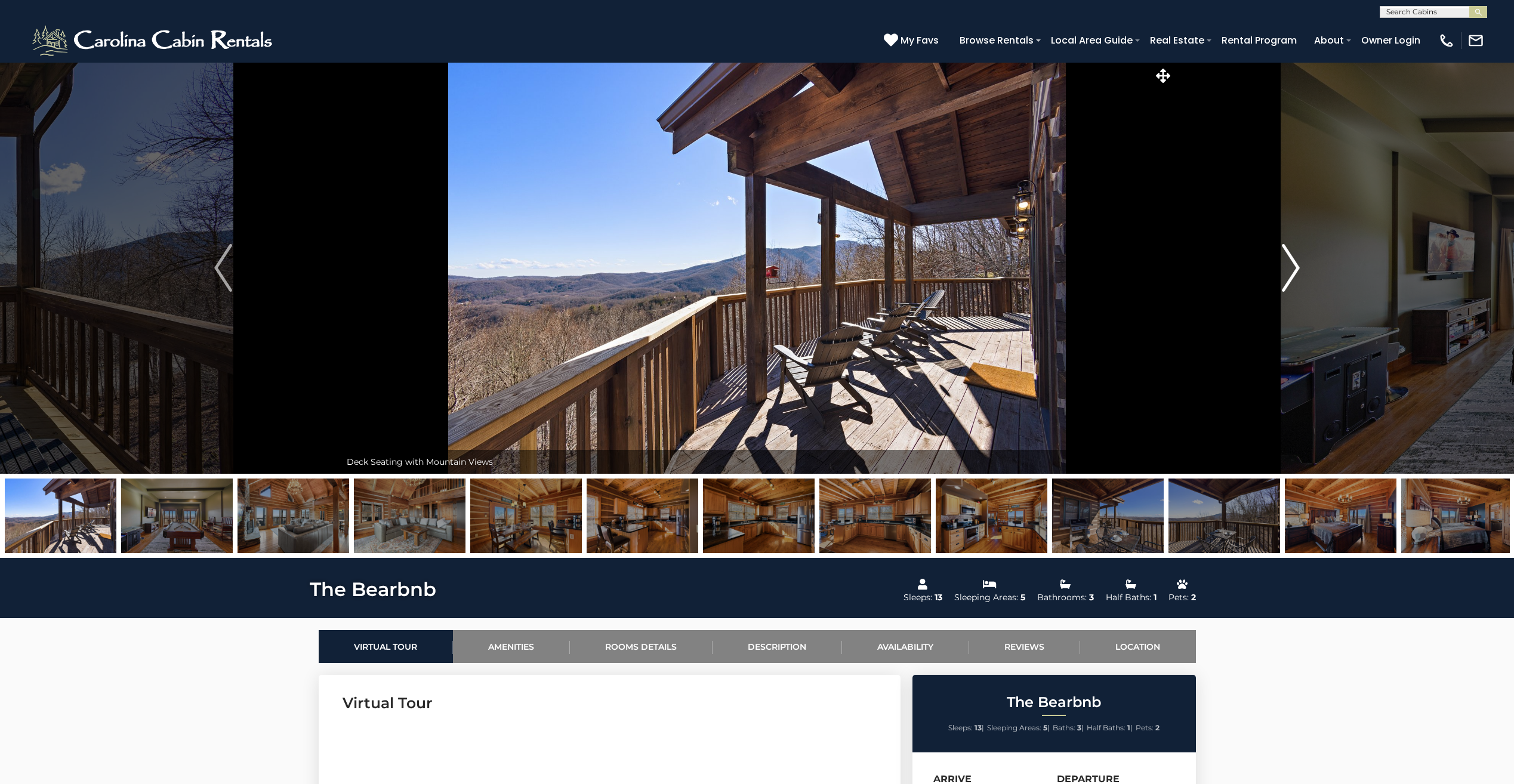
click at [1291, 262] on img "Next" at bounding box center [1290, 268] width 18 height 47
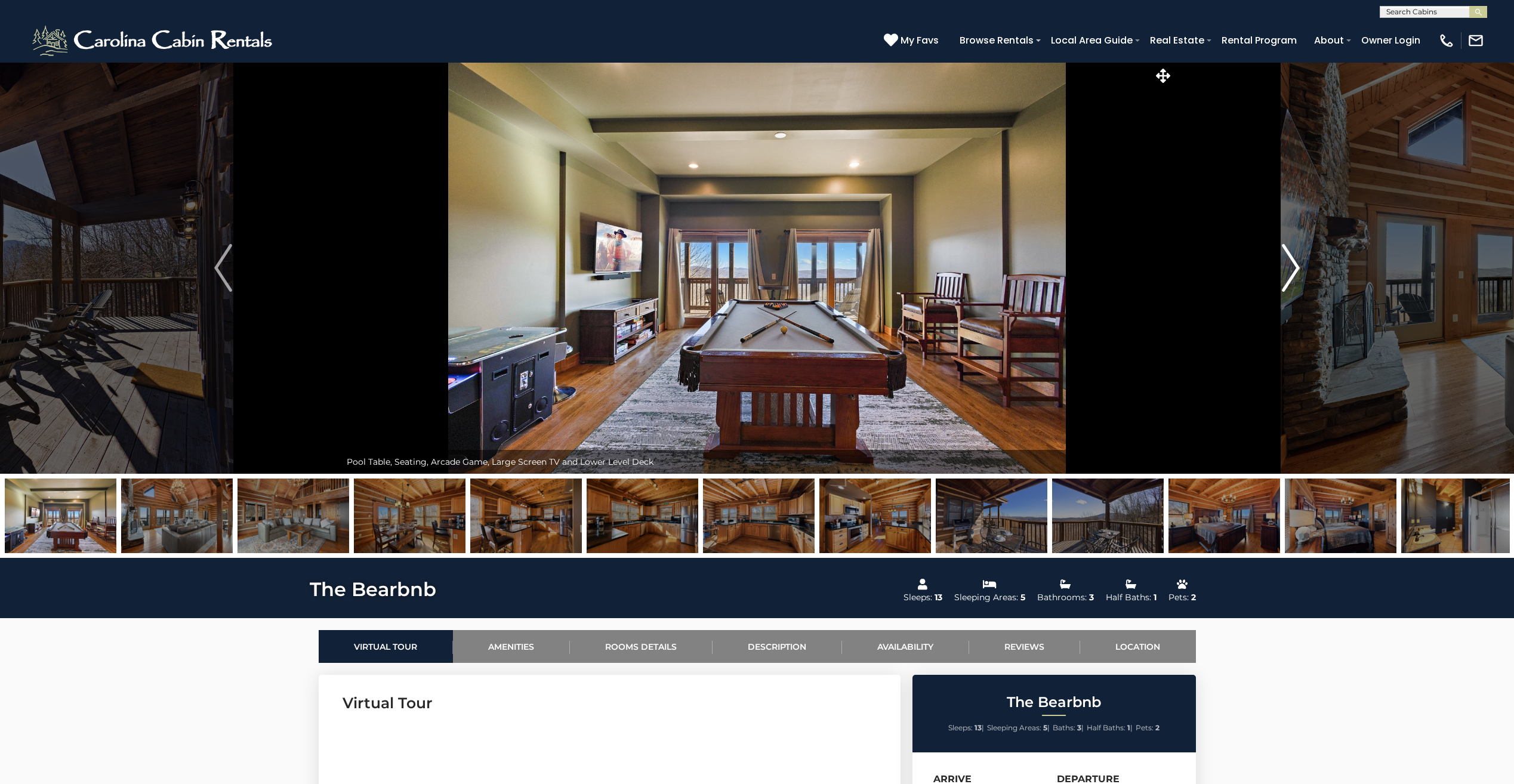
click at [1291, 262] on img "Next" at bounding box center [1290, 268] width 18 height 47
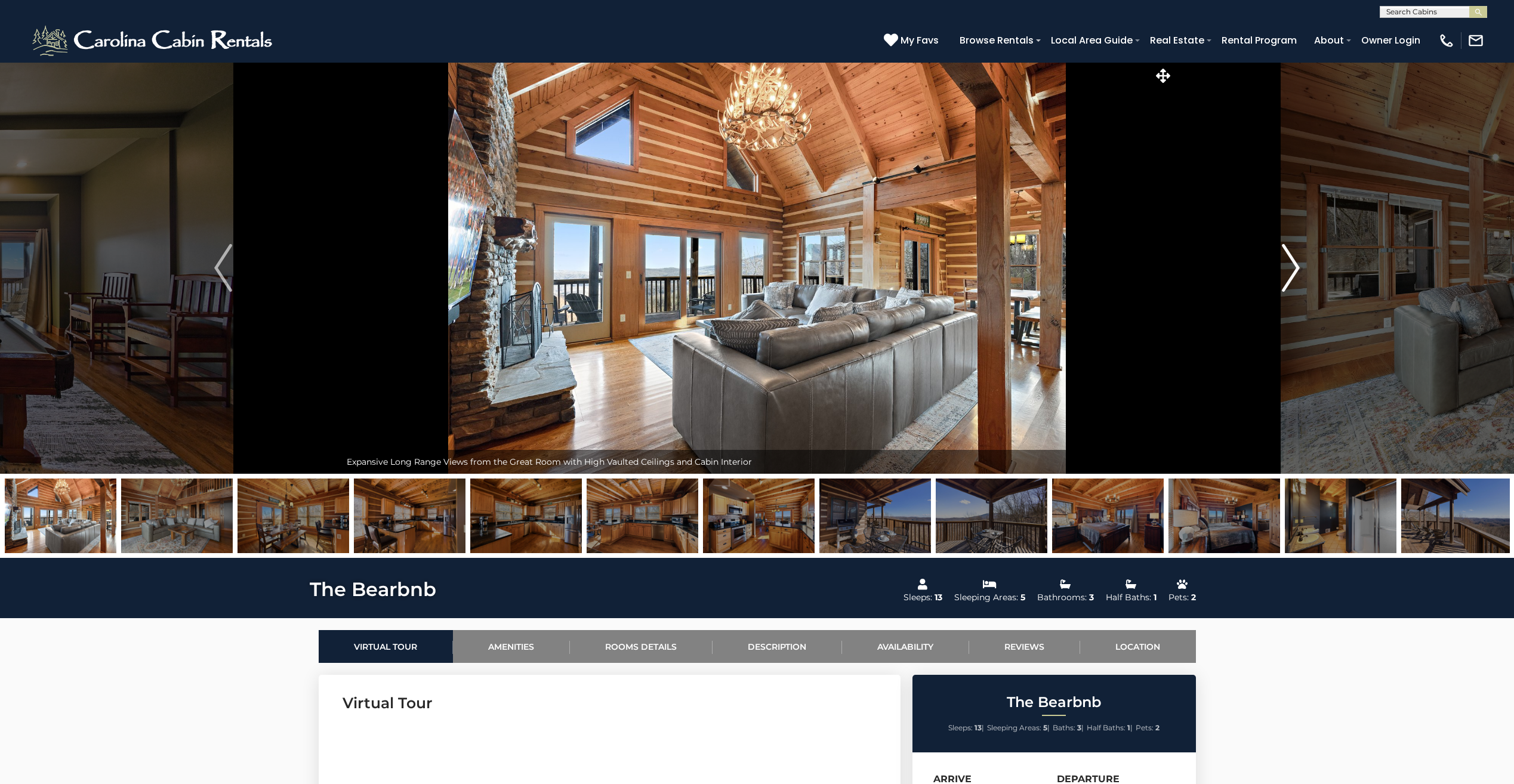
click at [1291, 262] on img "Next" at bounding box center [1290, 268] width 18 height 47
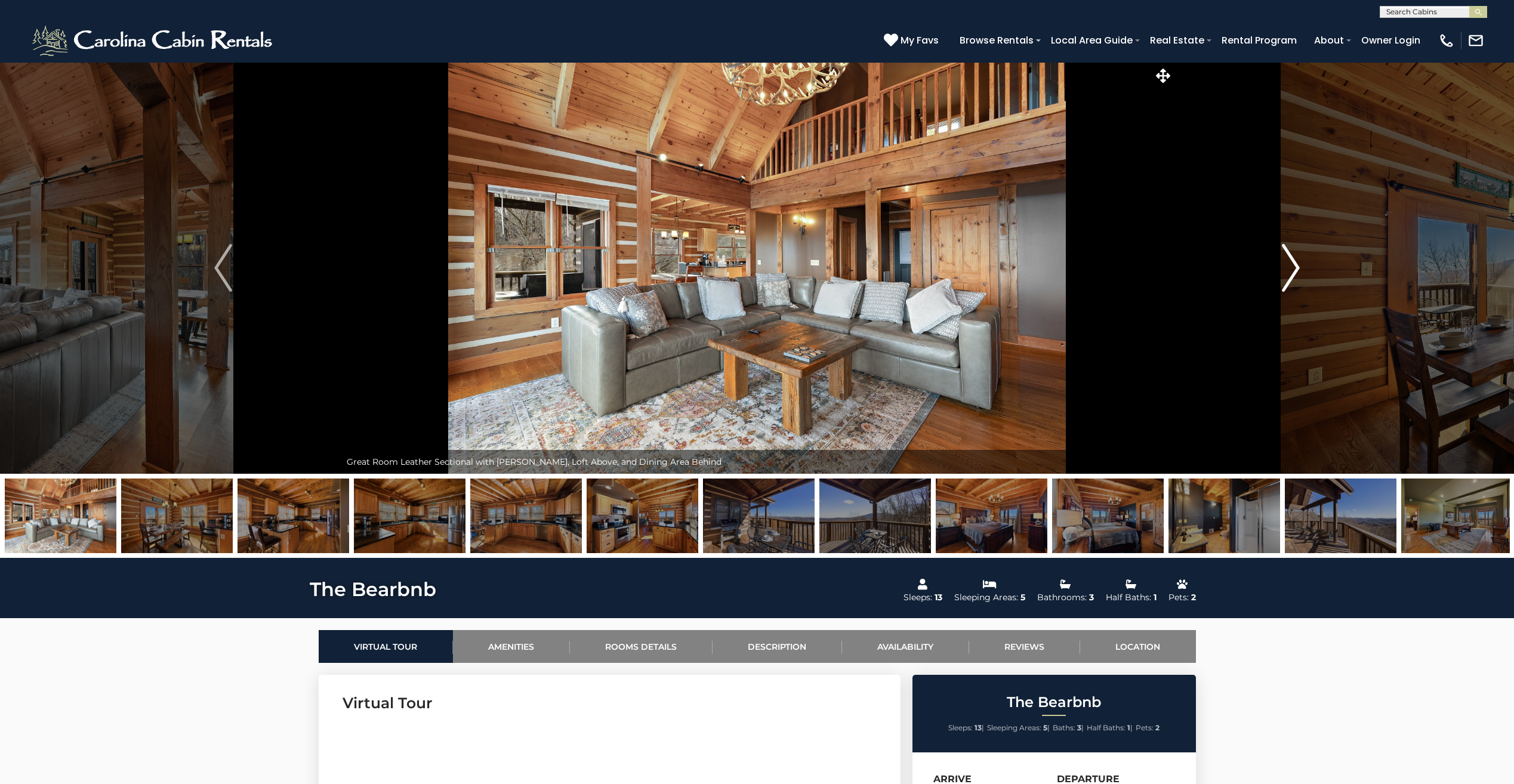
click at [1291, 262] on img "Next" at bounding box center [1290, 268] width 18 height 47
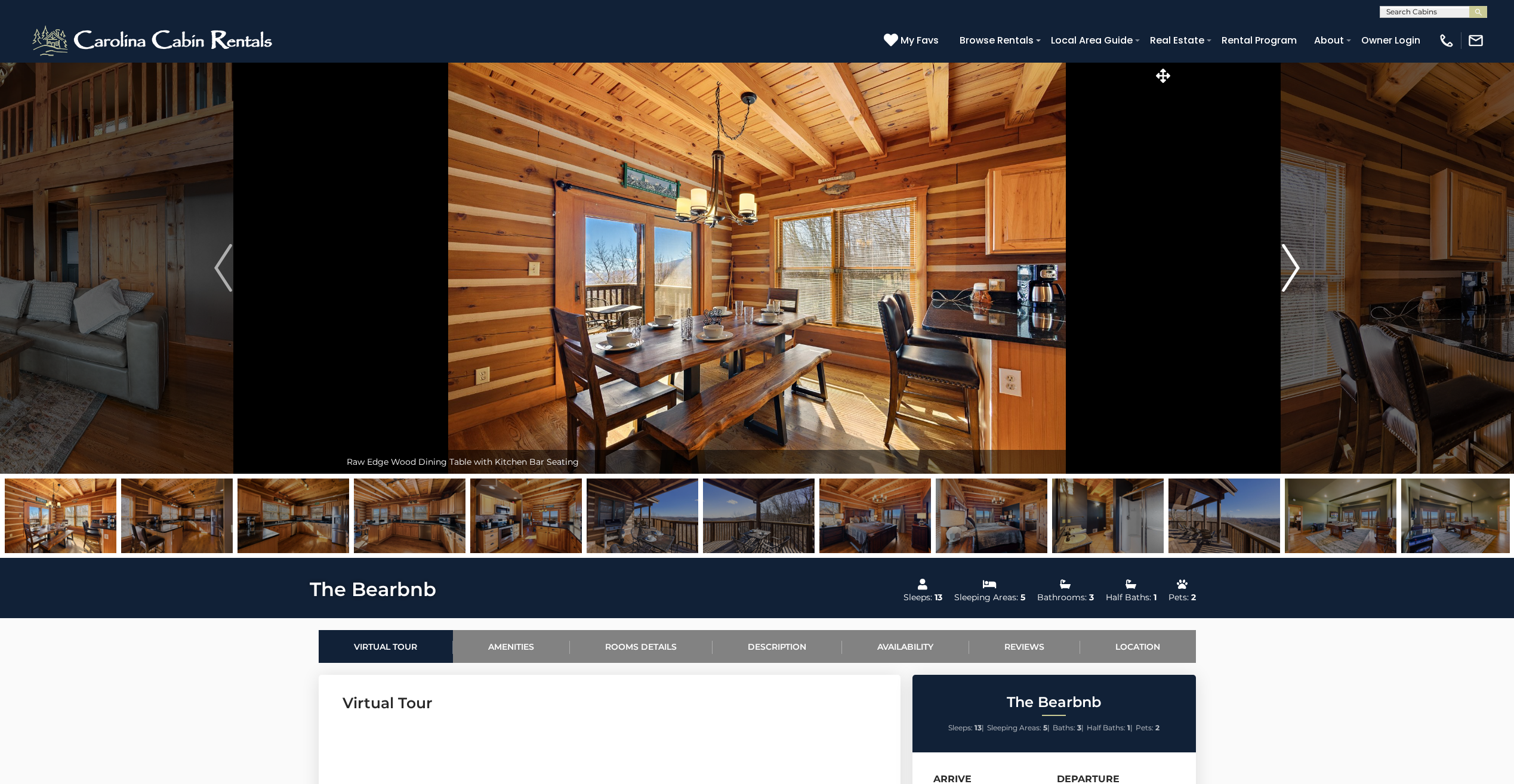
click at [1291, 262] on img "Next" at bounding box center [1290, 268] width 18 height 47
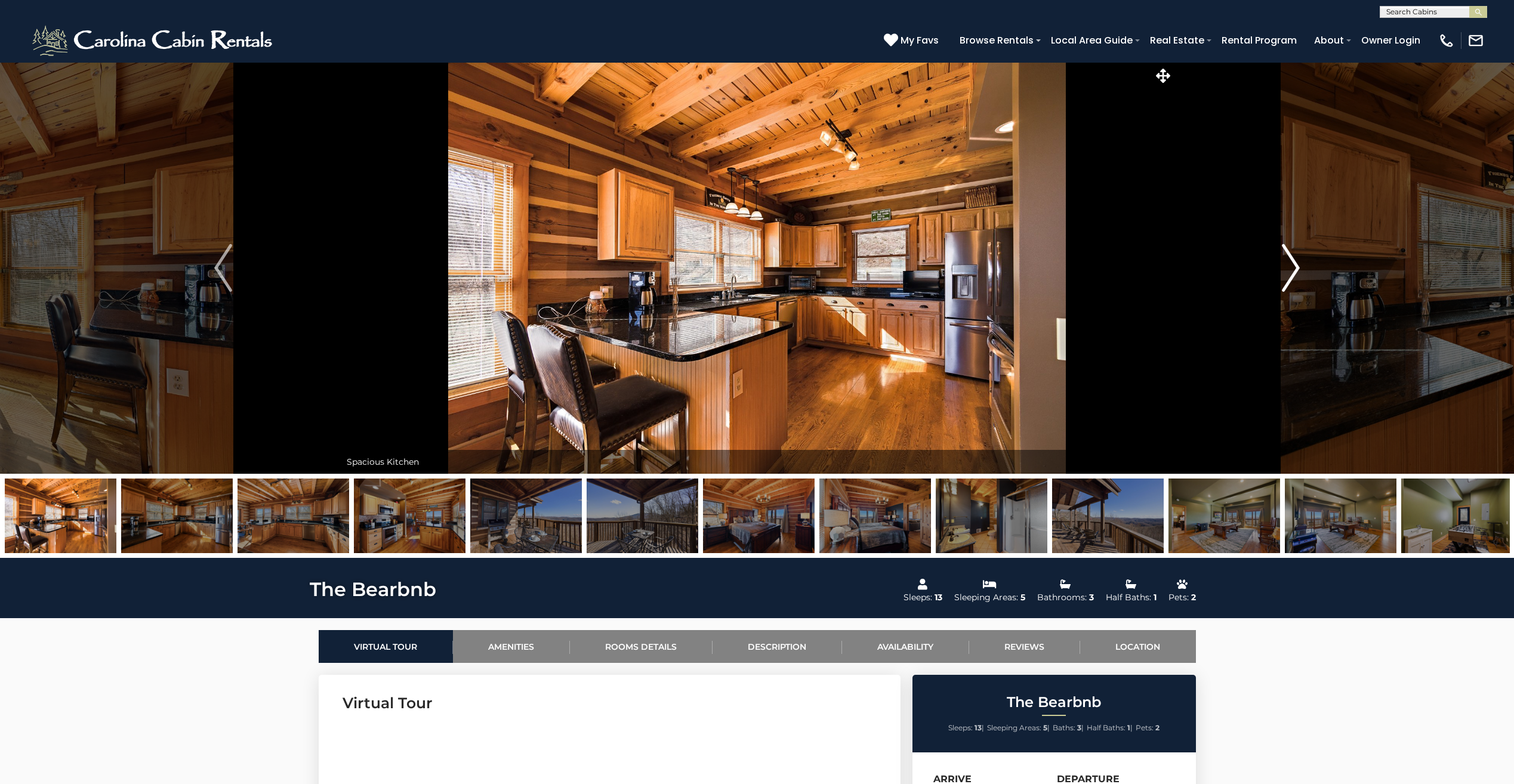
click at [1291, 262] on img "Next" at bounding box center [1290, 268] width 18 height 47
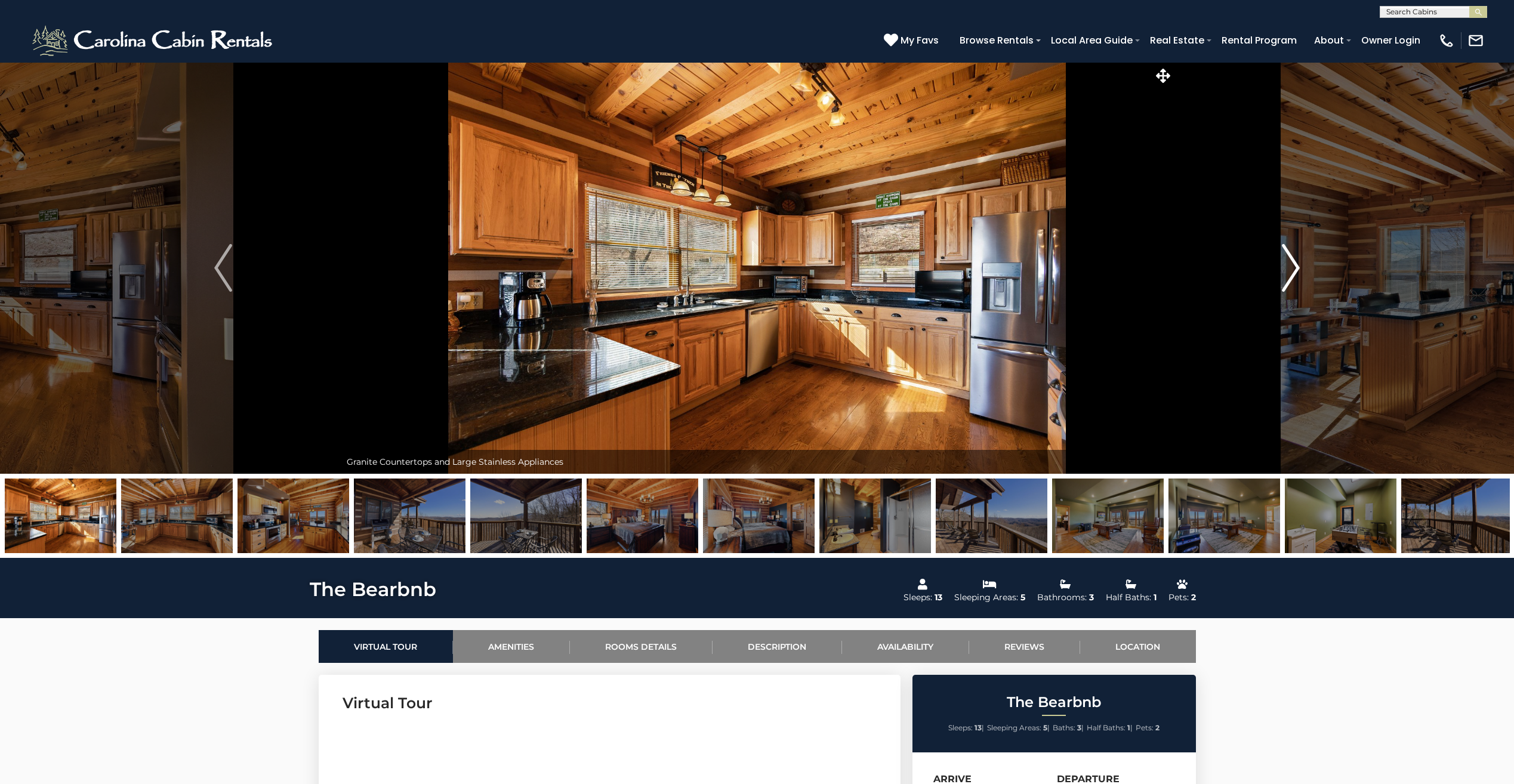
click at [1291, 262] on img "Next" at bounding box center [1290, 268] width 18 height 47
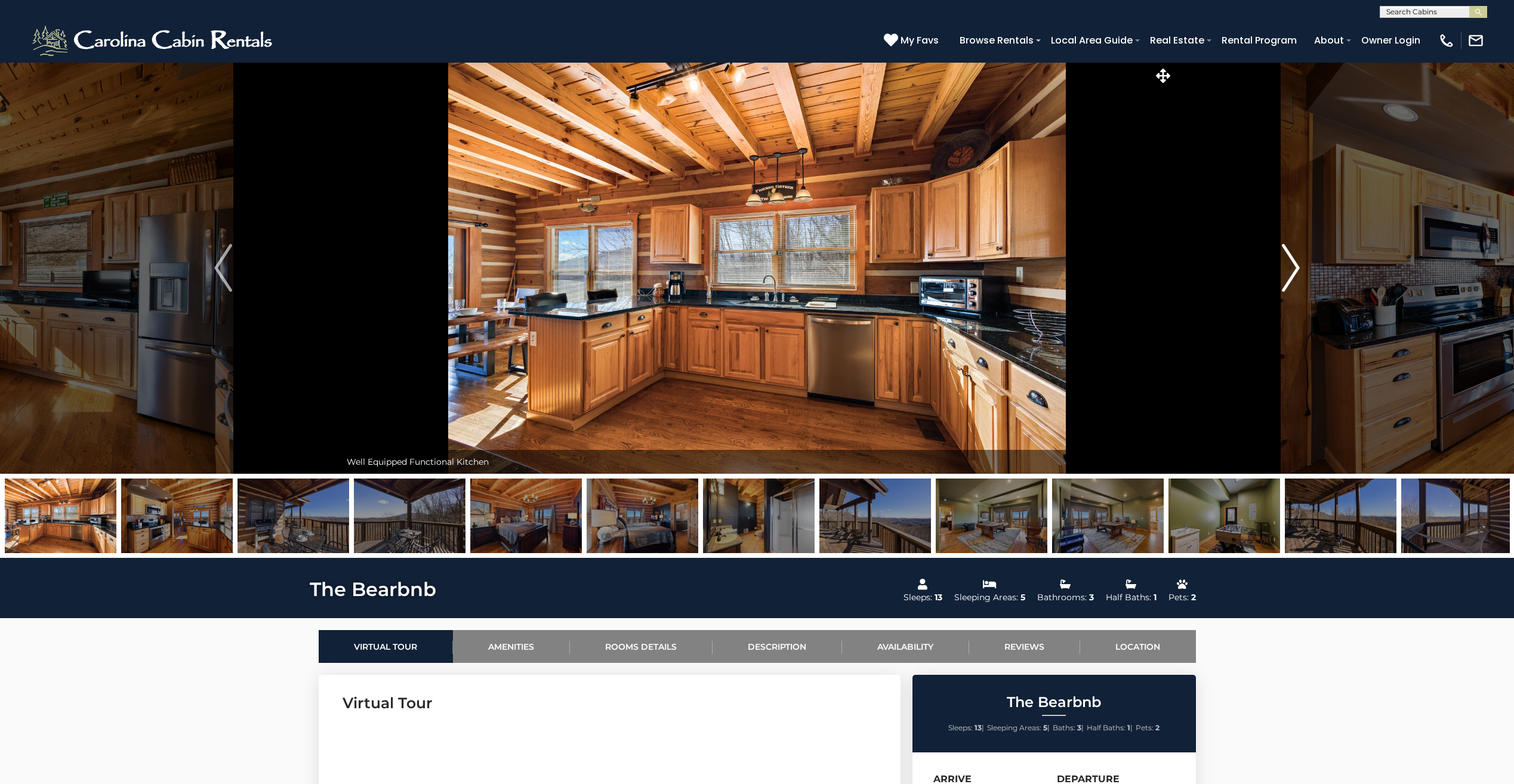
click at [1291, 262] on img "Next" at bounding box center [1290, 268] width 18 height 47
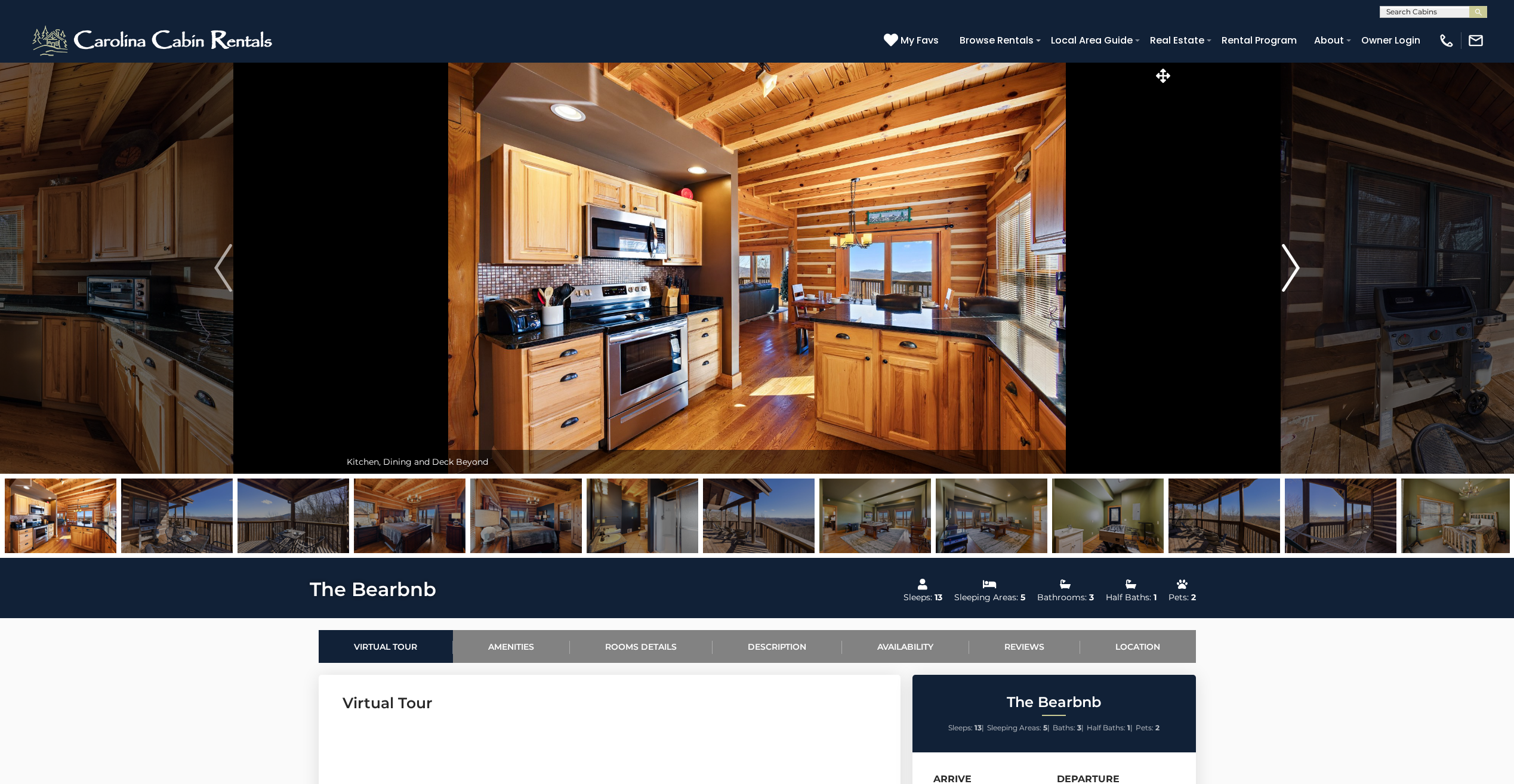
click at [1291, 262] on img "Next" at bounding box center [1290, 268] width 18 height 47
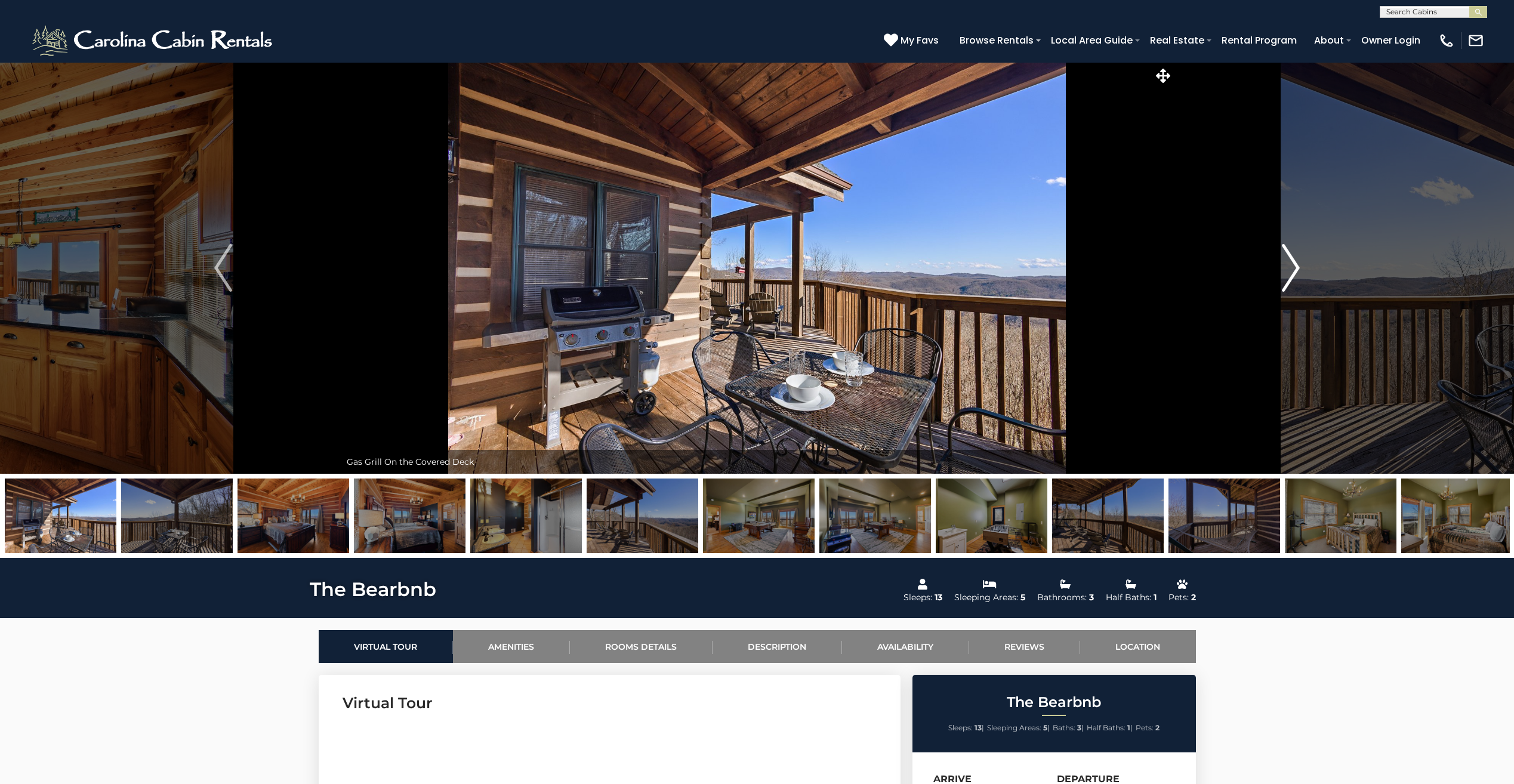
click at [1291, 262] on img "Next" at bounding box center [1290, 268] width 18 height 47
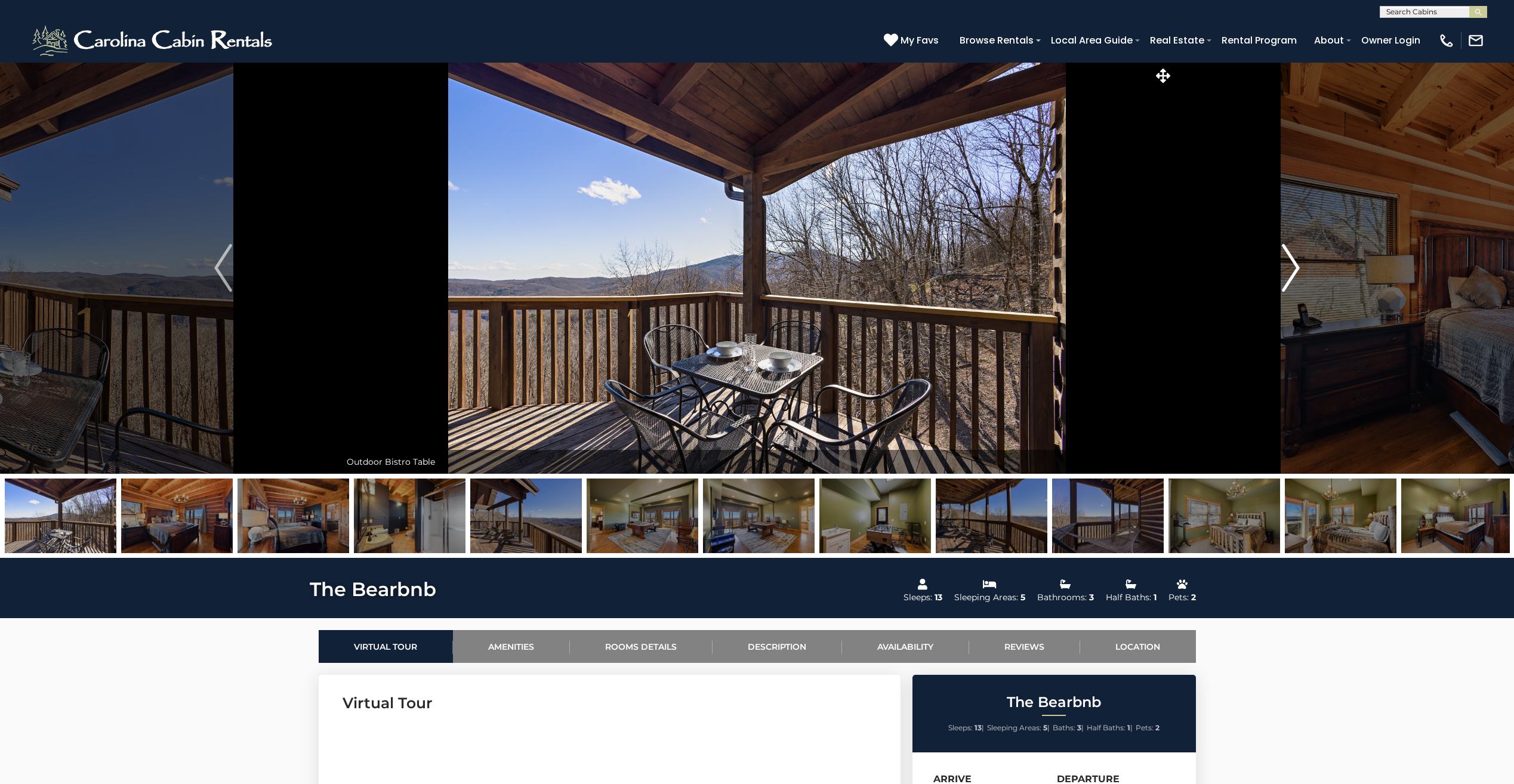
click at [1291, 262] on img "Next" at bounding box center [1290, 268] width 18 height 47
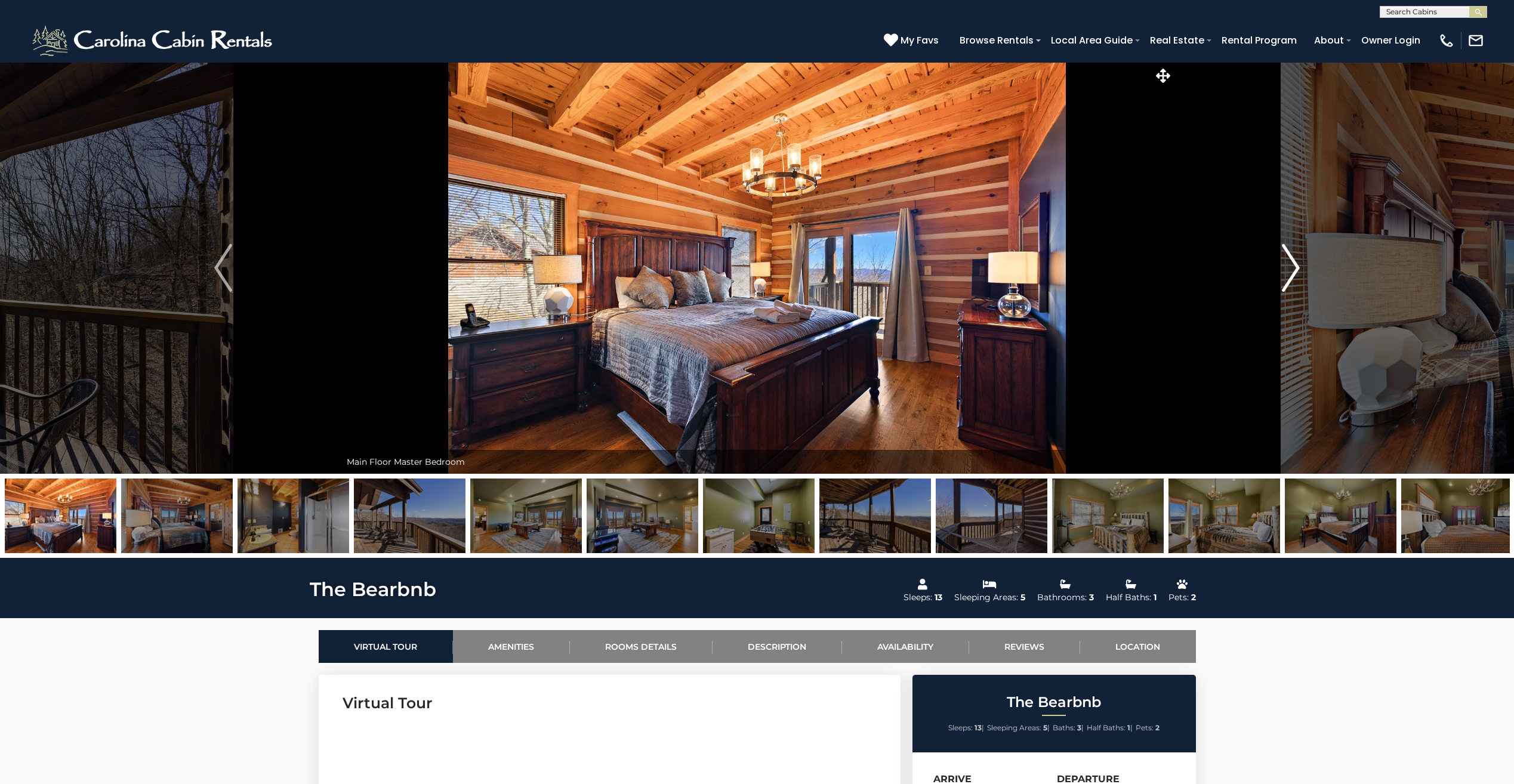
click at [1291, 262] on img "Next" at bounding box center [1290, 268] width 18 height 47
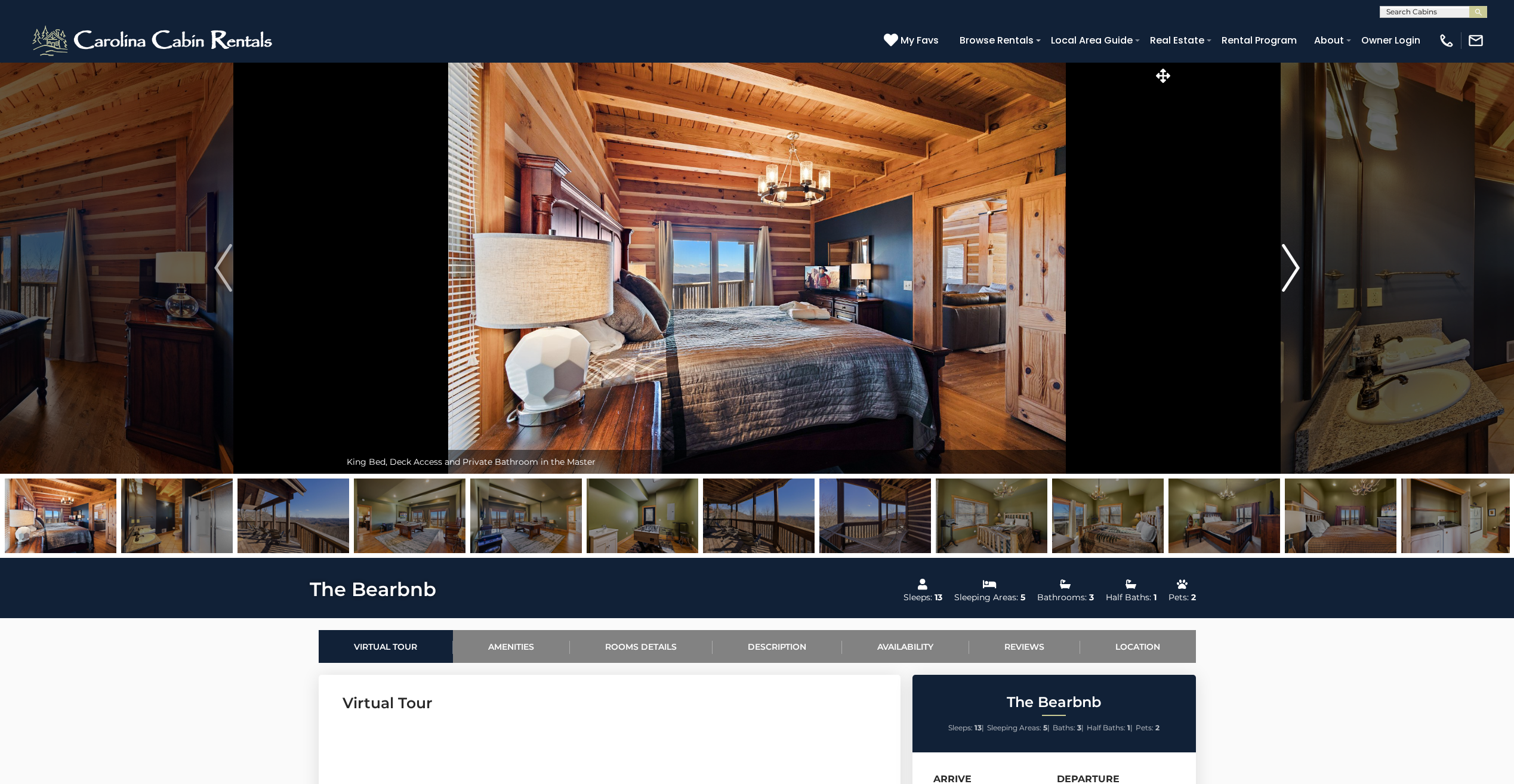
click at [1291, 262] on img "Next" at bounding box center [1290, 268] width 18 height 47
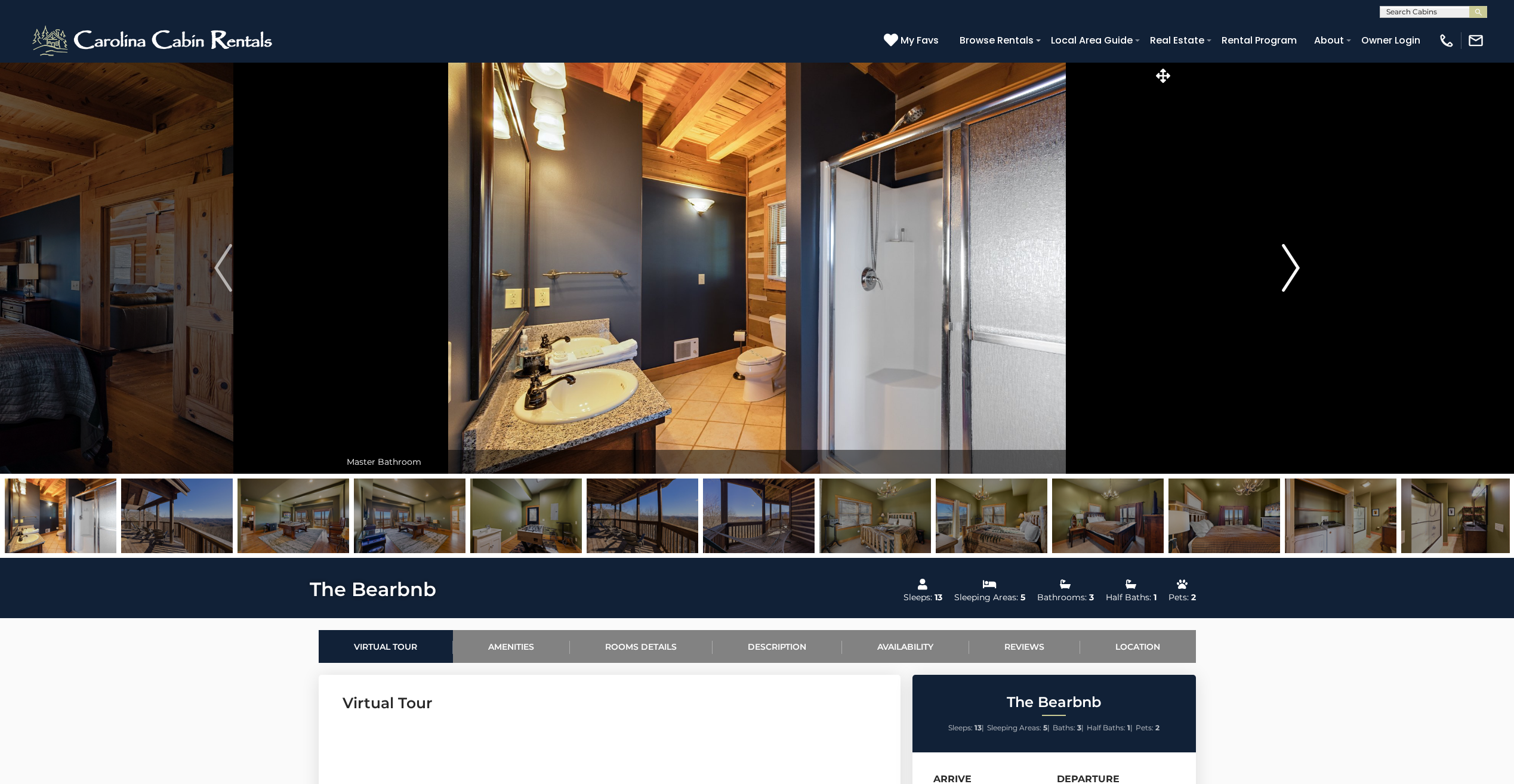
click at [1291, 262] on img "Next" at bounding box center [1290, 268] width 18 height 47
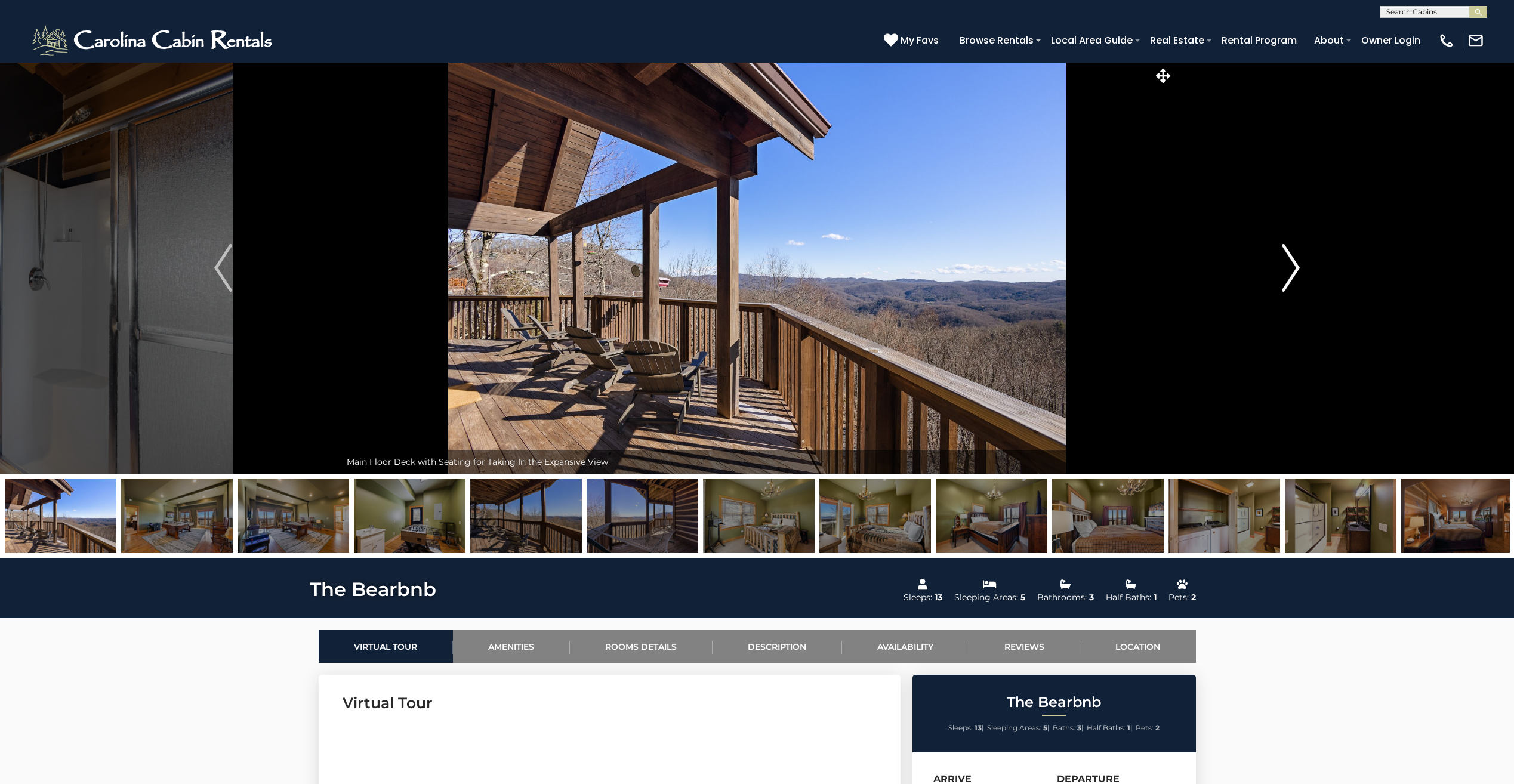
click at [1291, 262] on img "Next" at bounding box center [1290, 268] width 18 height 47
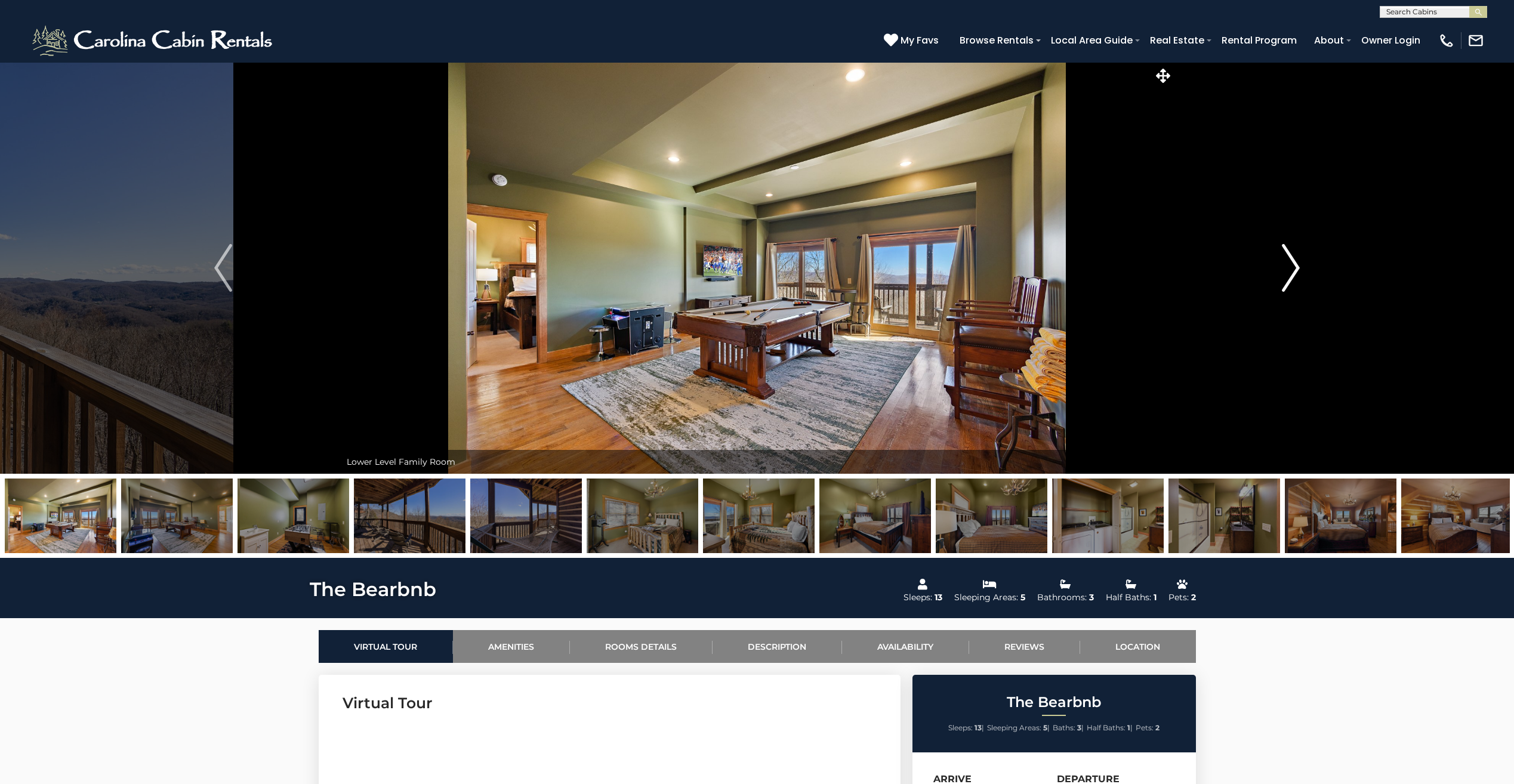
click at [1291, 262] on img "Next" at bounding box center [1290, 268] width 18 height 47
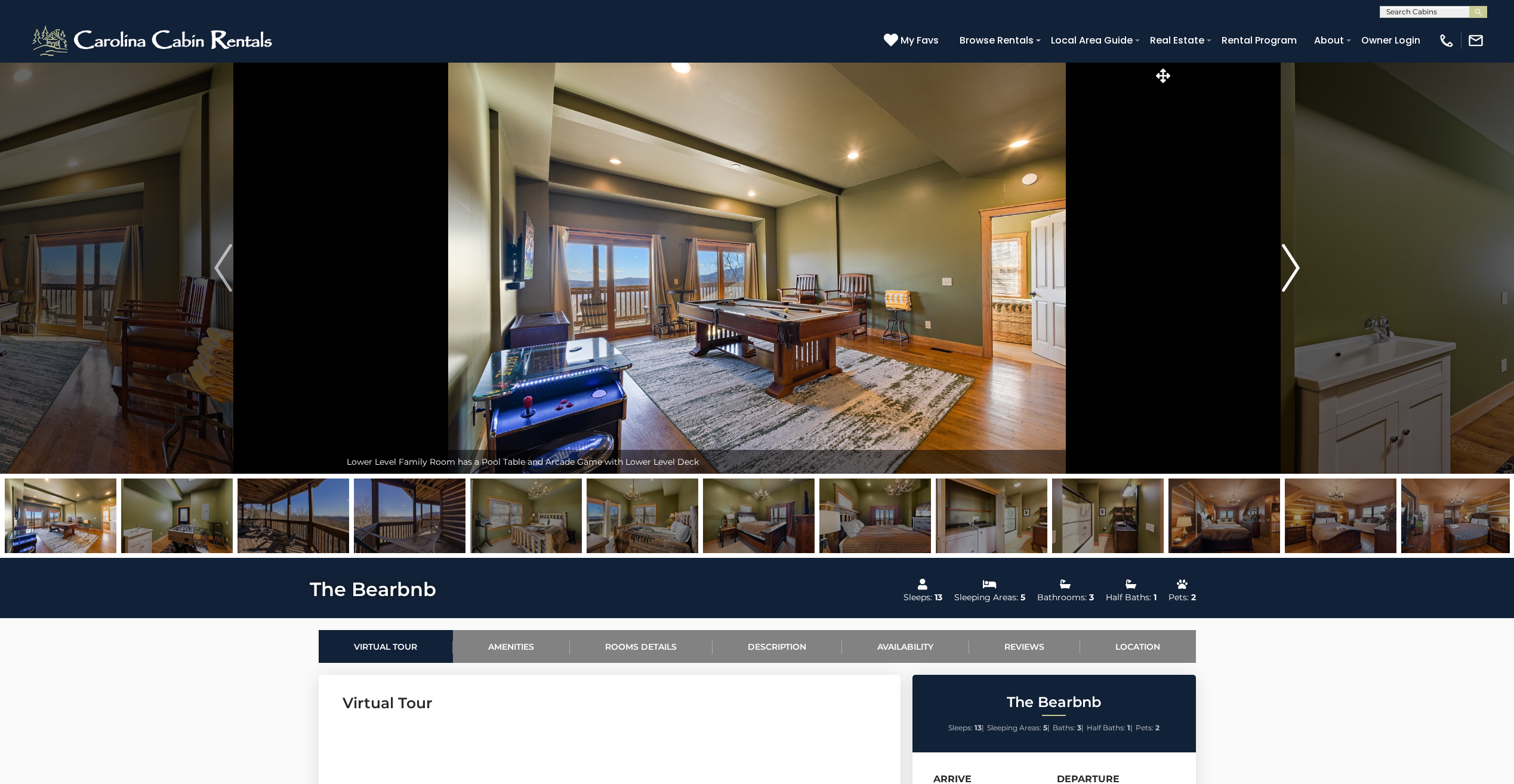
click at [1291, 262] on img "Next" at bounding box center [1290, 268] width 18 height 47
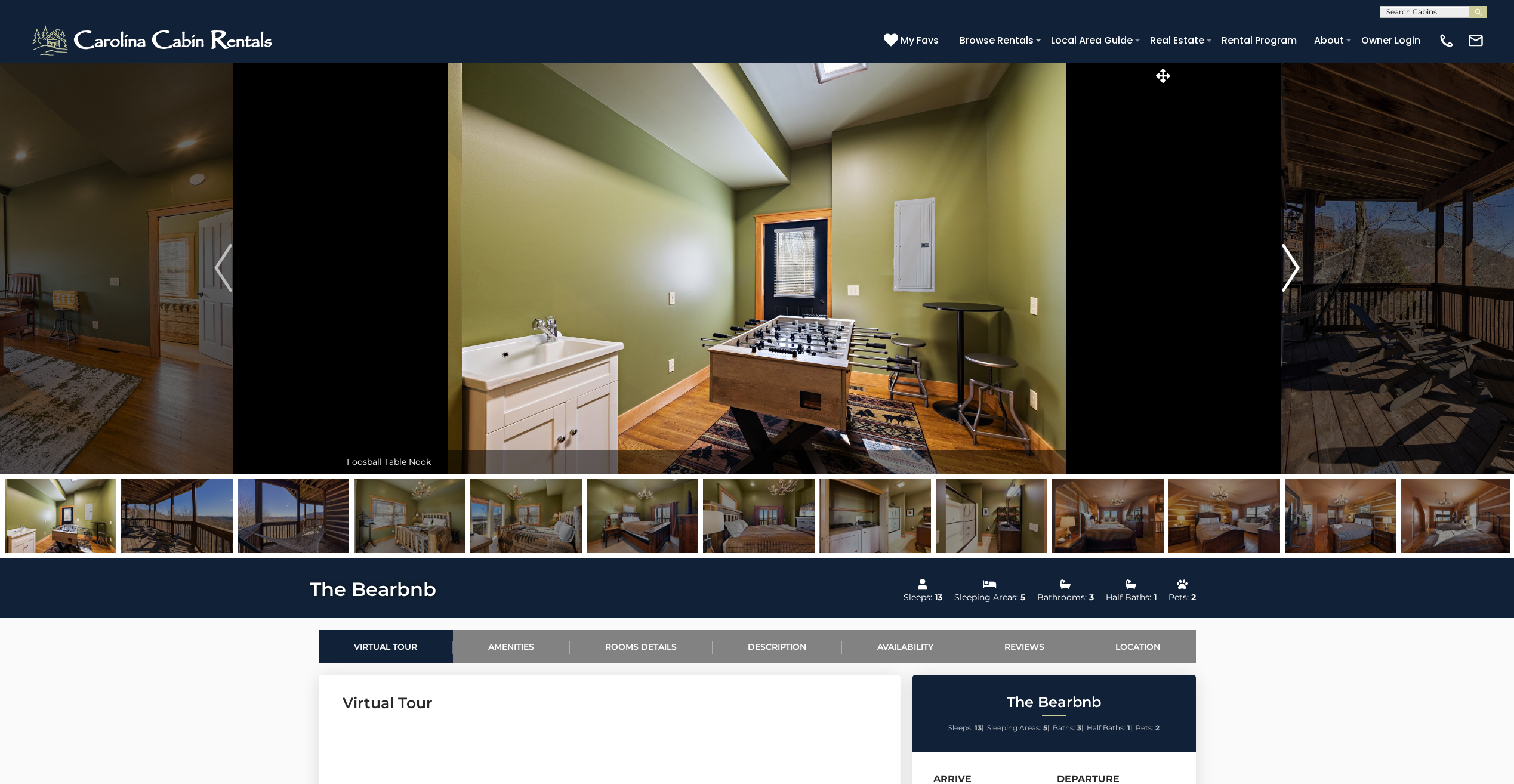
click at [1291, 262] on img "Next" at bounding box center [1290, 268] width 18 height 47
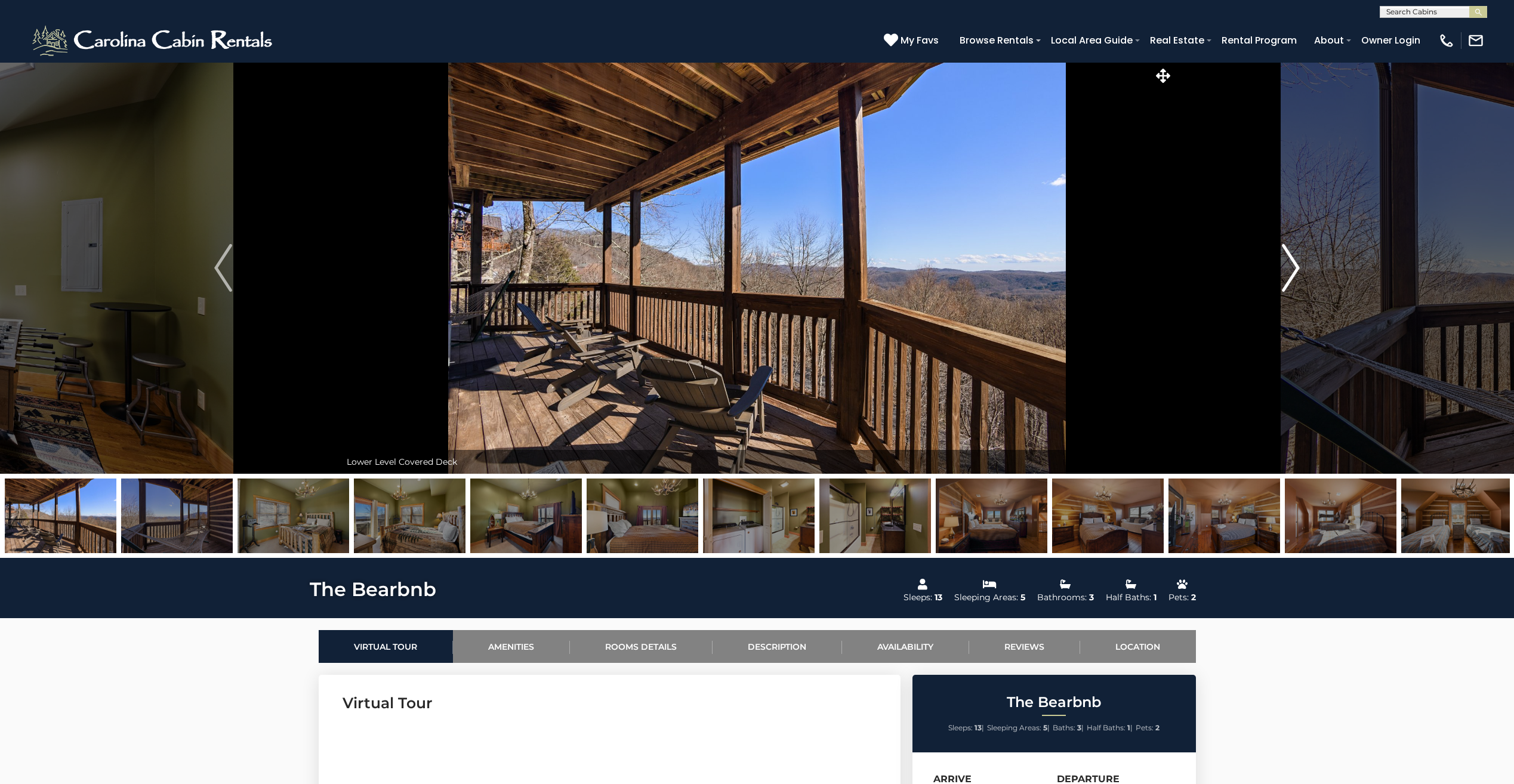
click at [1291, 262] on img "Next" at bounding box center [1290, 268] width 18 height 47
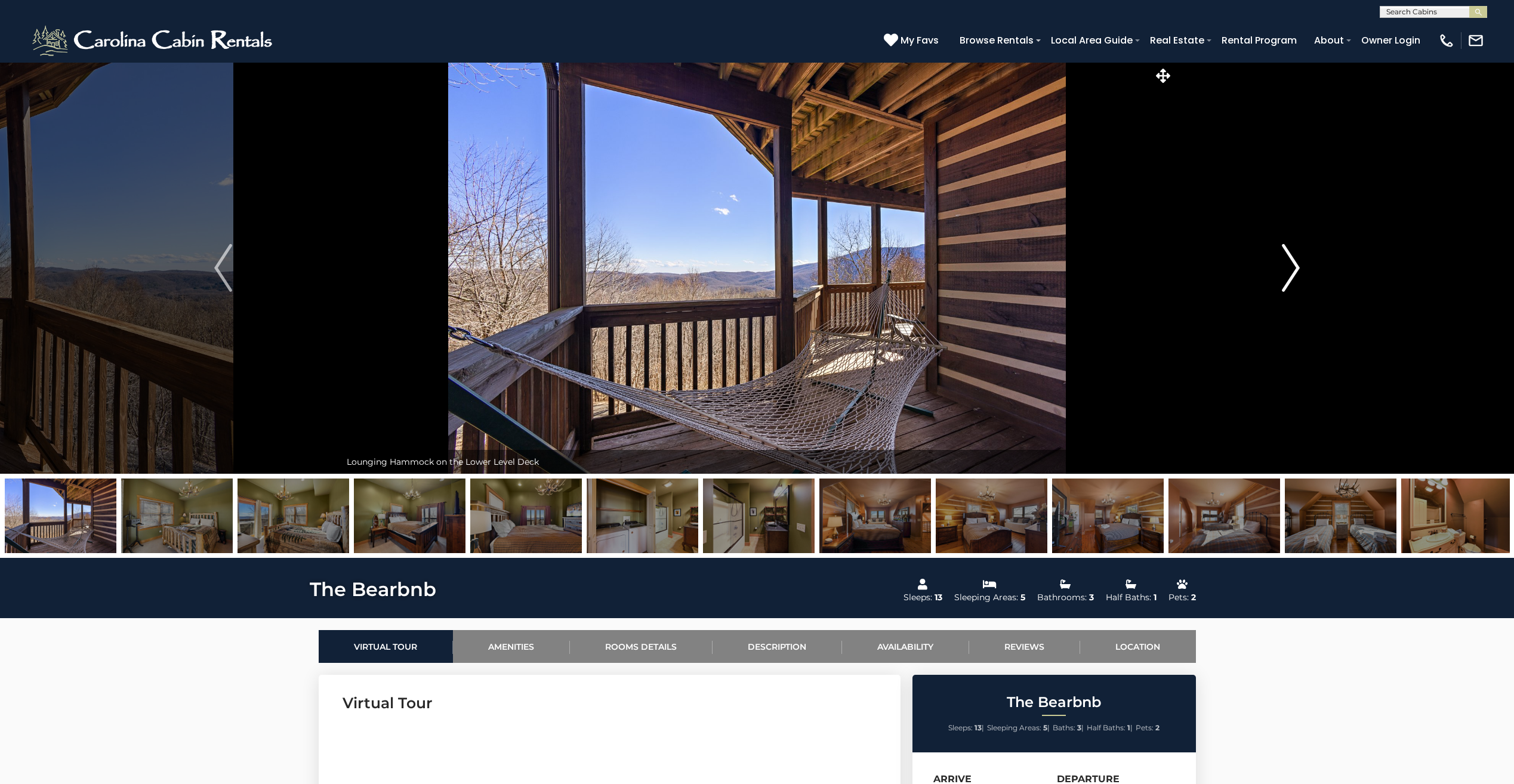
click at [1291, 262] on img "Next" at bounding box center [1290, 268] width 18 height 47
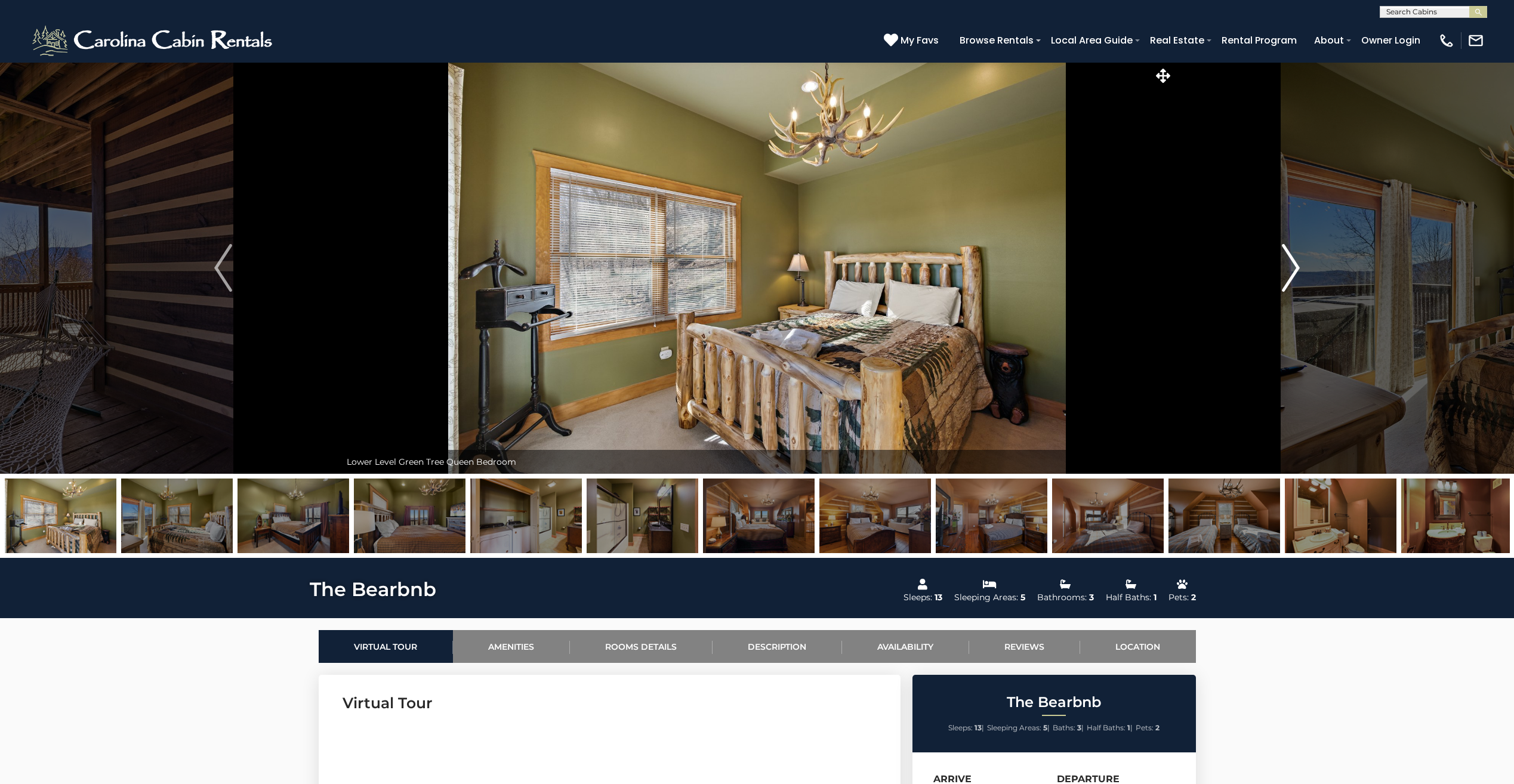
click at [1291, 262] on img "Next" at bounding box center [1290, 268] width 18 height 47
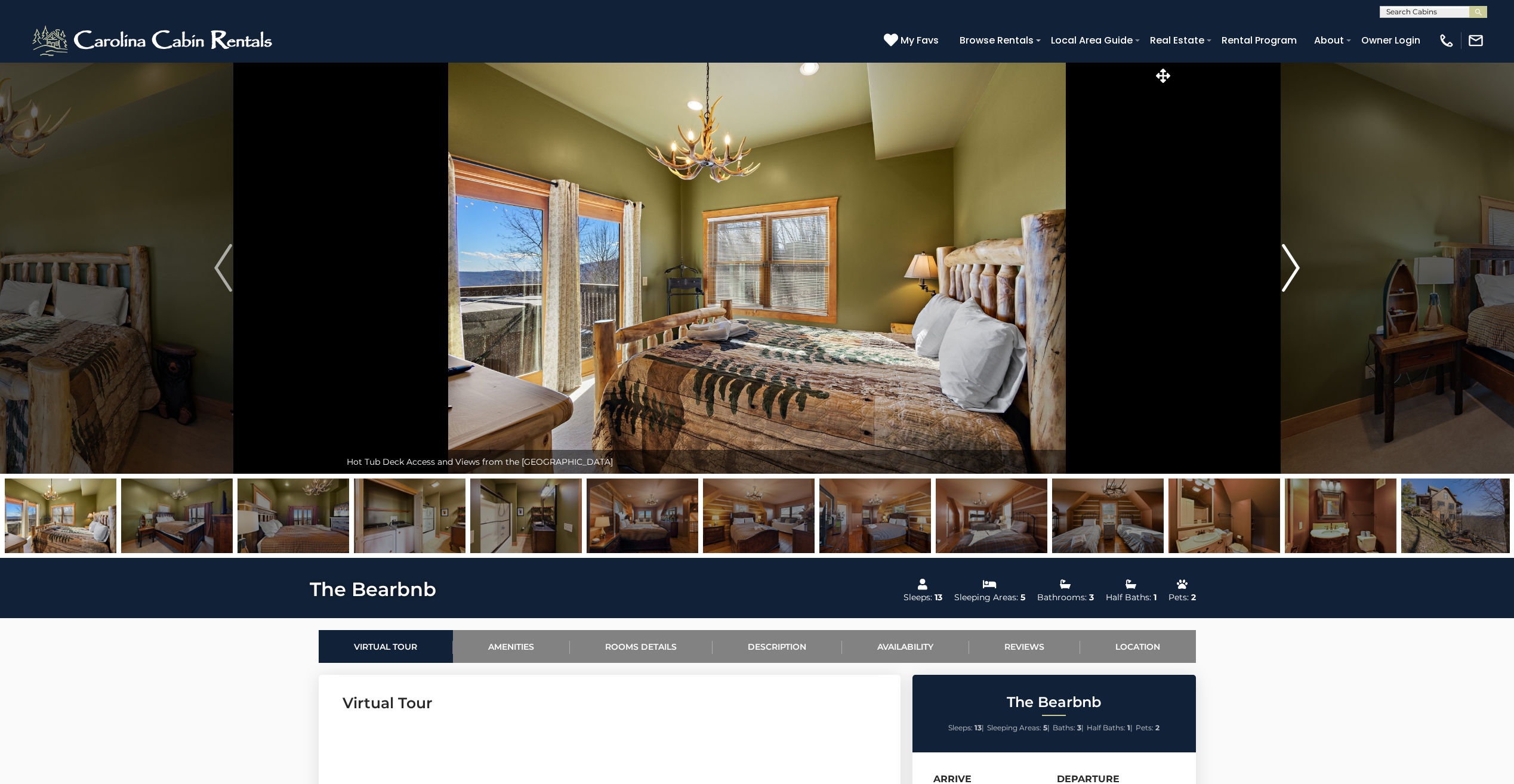
click at [1291, 262] on img "Next" at bounding box center [1290, 268] width 18 height 47
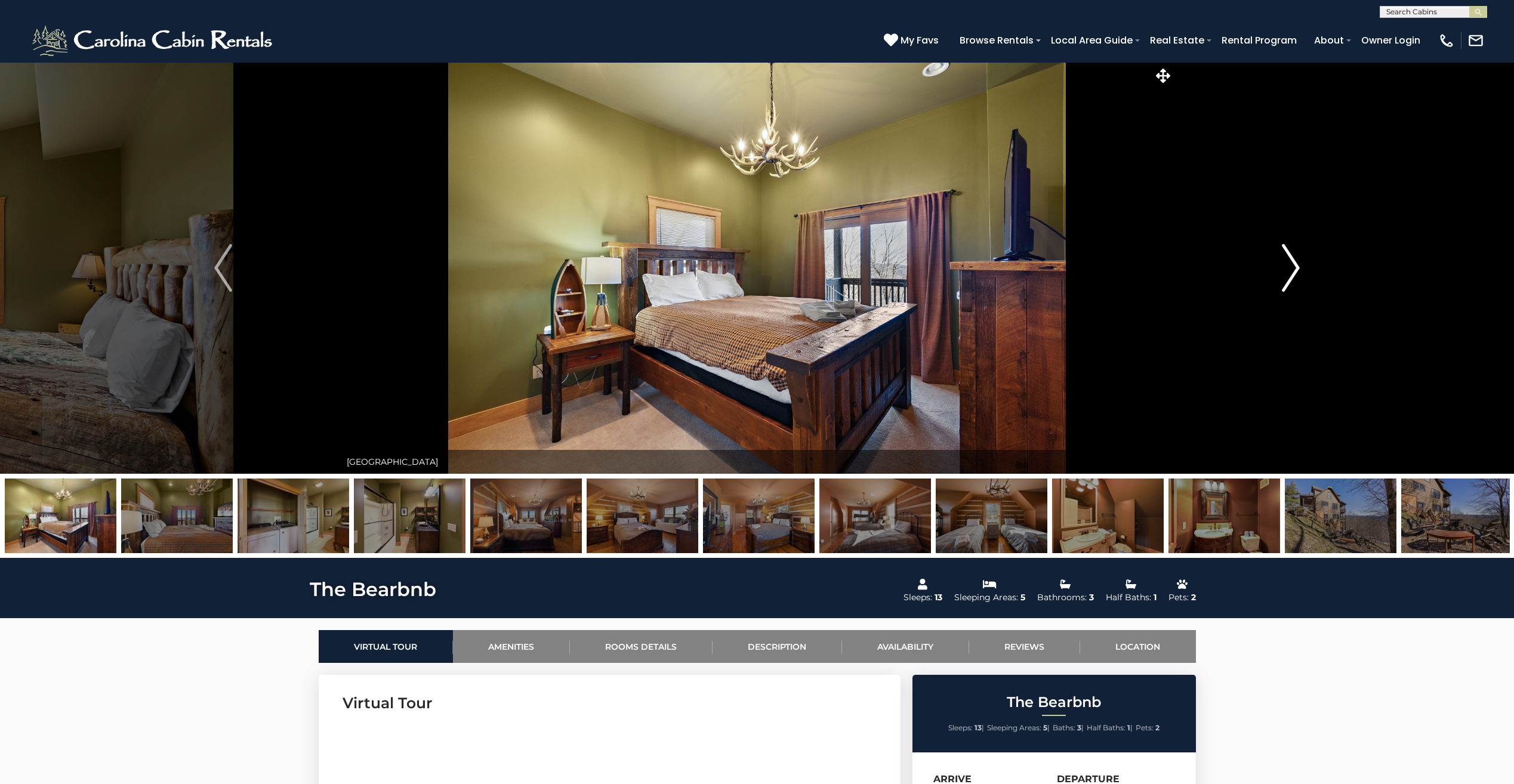
click at [1291, 262] on img "Next" at bounding box center [1290, 268] width 18 height 47
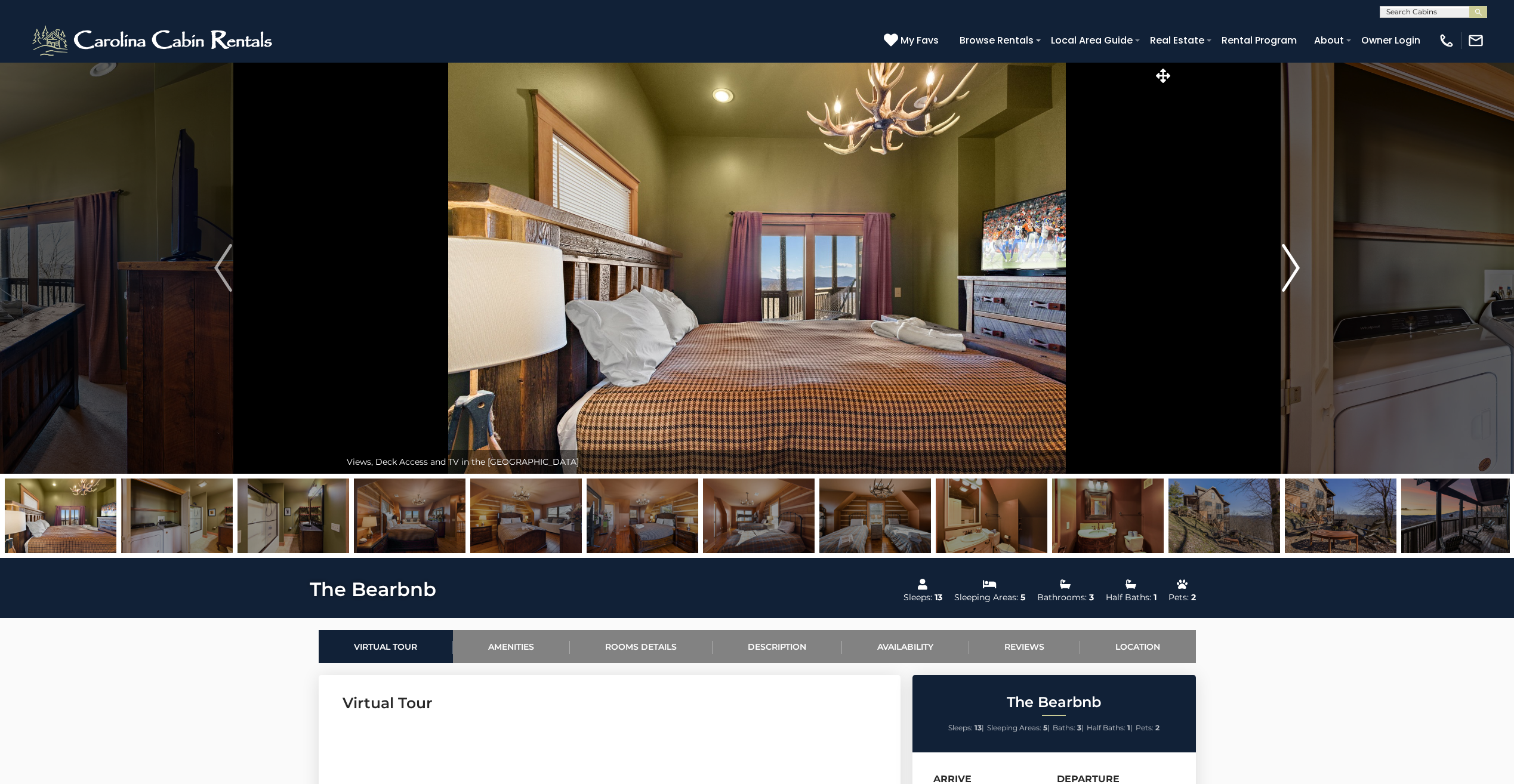
click at [1291, 262] on img "Next" at bounding box center [1290, 268] width 18 height 47
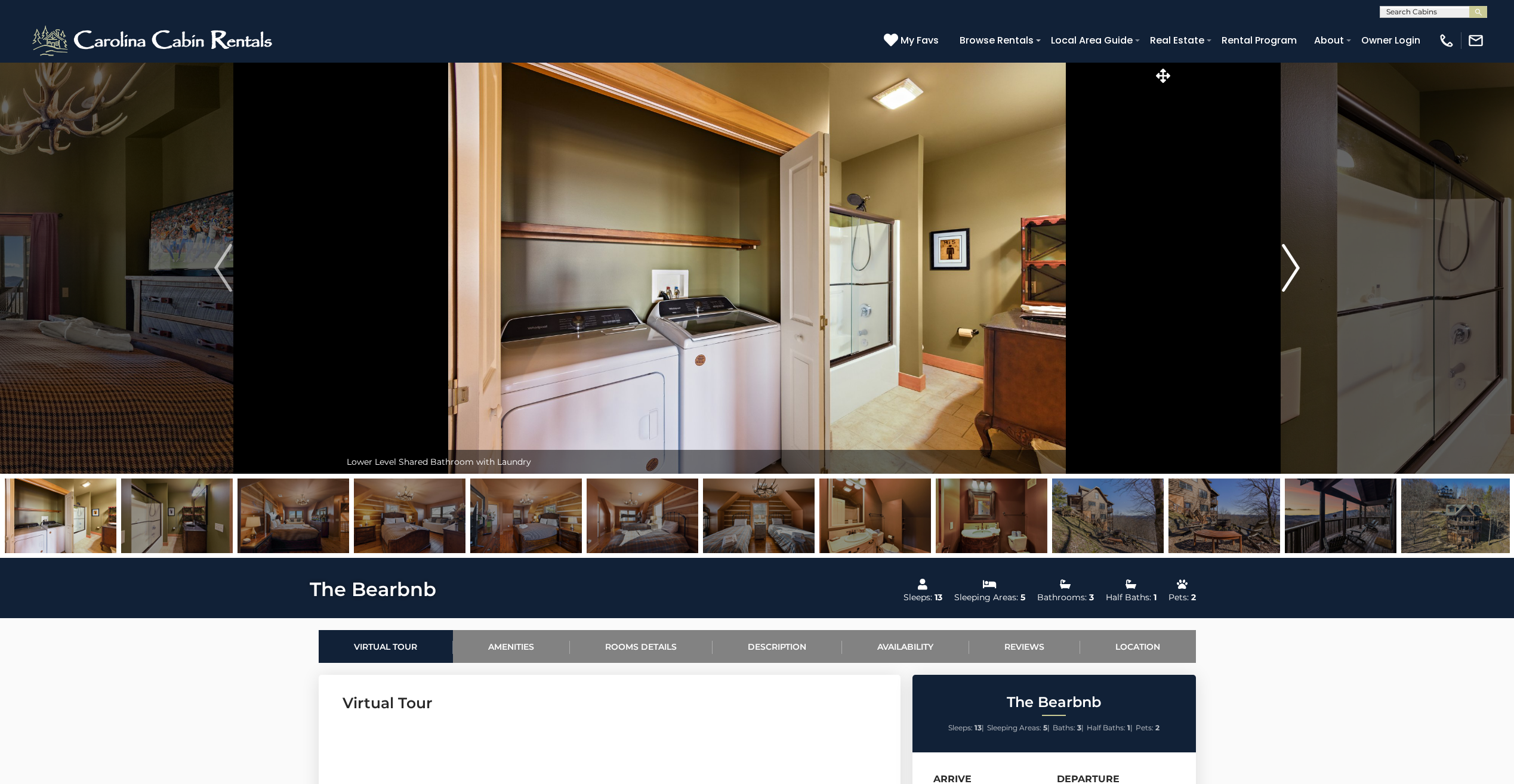
click at [1291, 262] on img "Next" at bounding box center [1290, 268] width 18 height 47
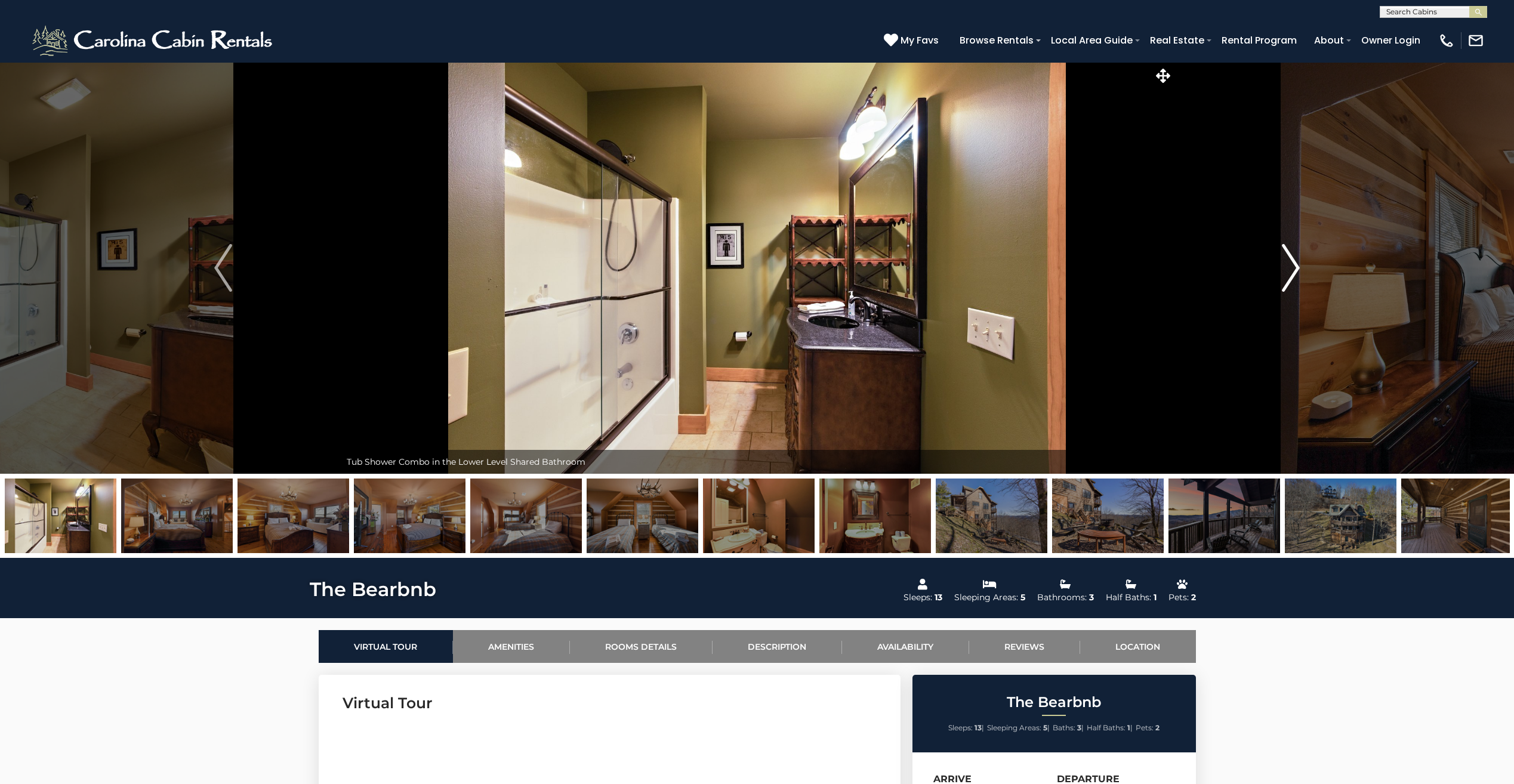
click at [1291, 262] on img "Next" at bounding box center [1290, 268] width 18 height 47
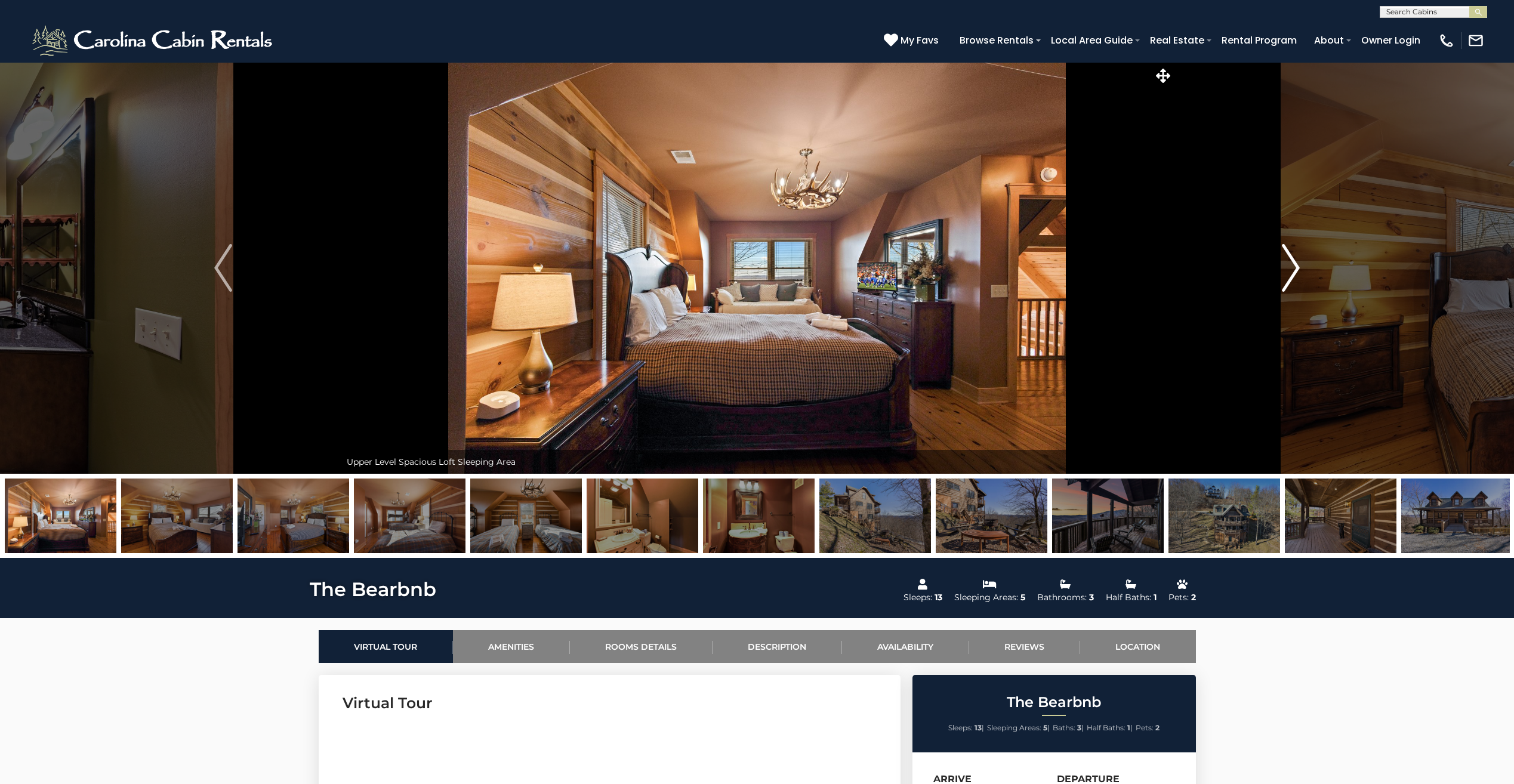
click at [1291, 262] on img "Next" at bounding box center [1290, 268] width 18 height 47
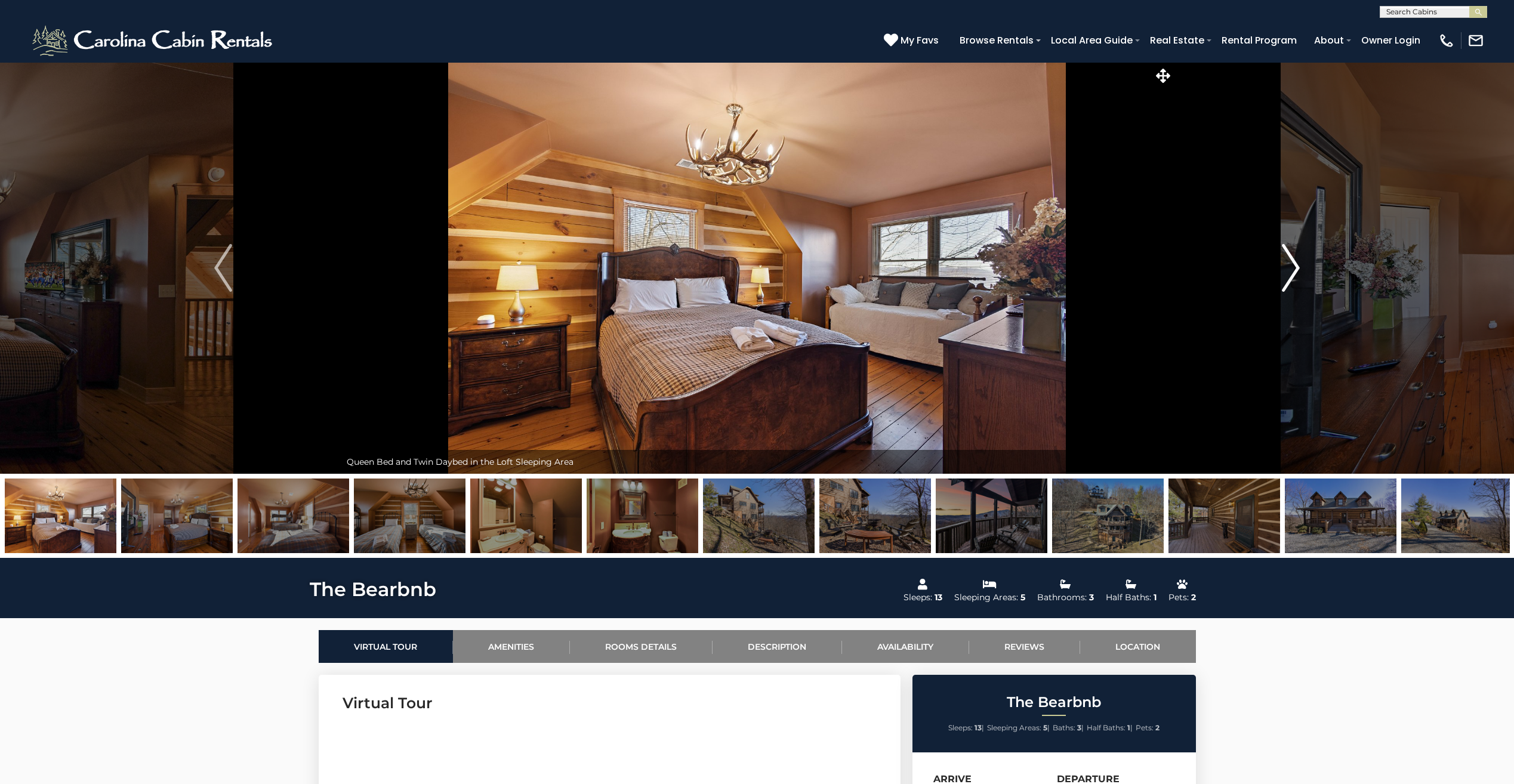
click at [1291, 262] on img "Next" at bounding box center [1290, 268] width 18 height 47
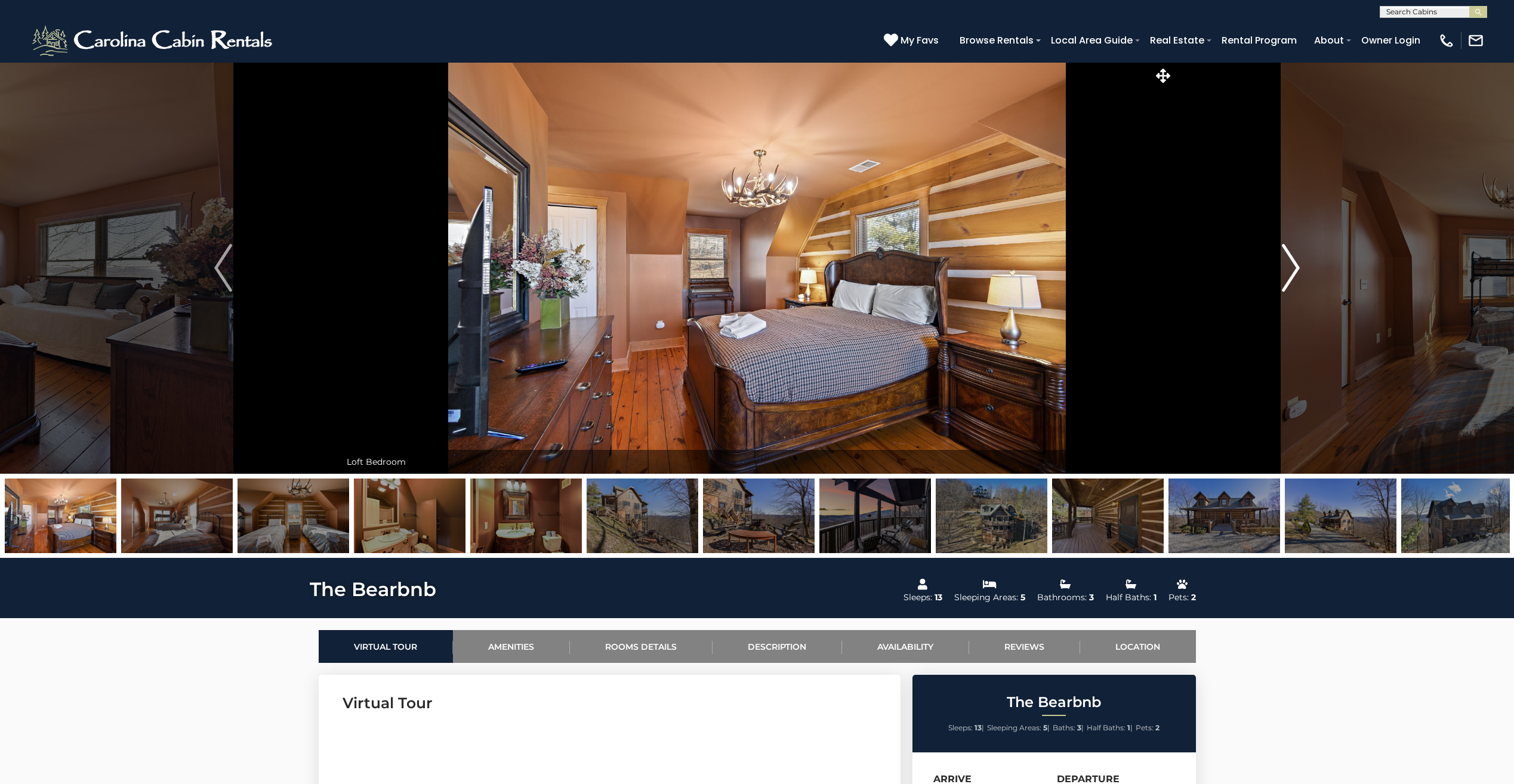
click at [1291, 262] on img "Next" at bounding box center [1290, 268] width 18 height 47
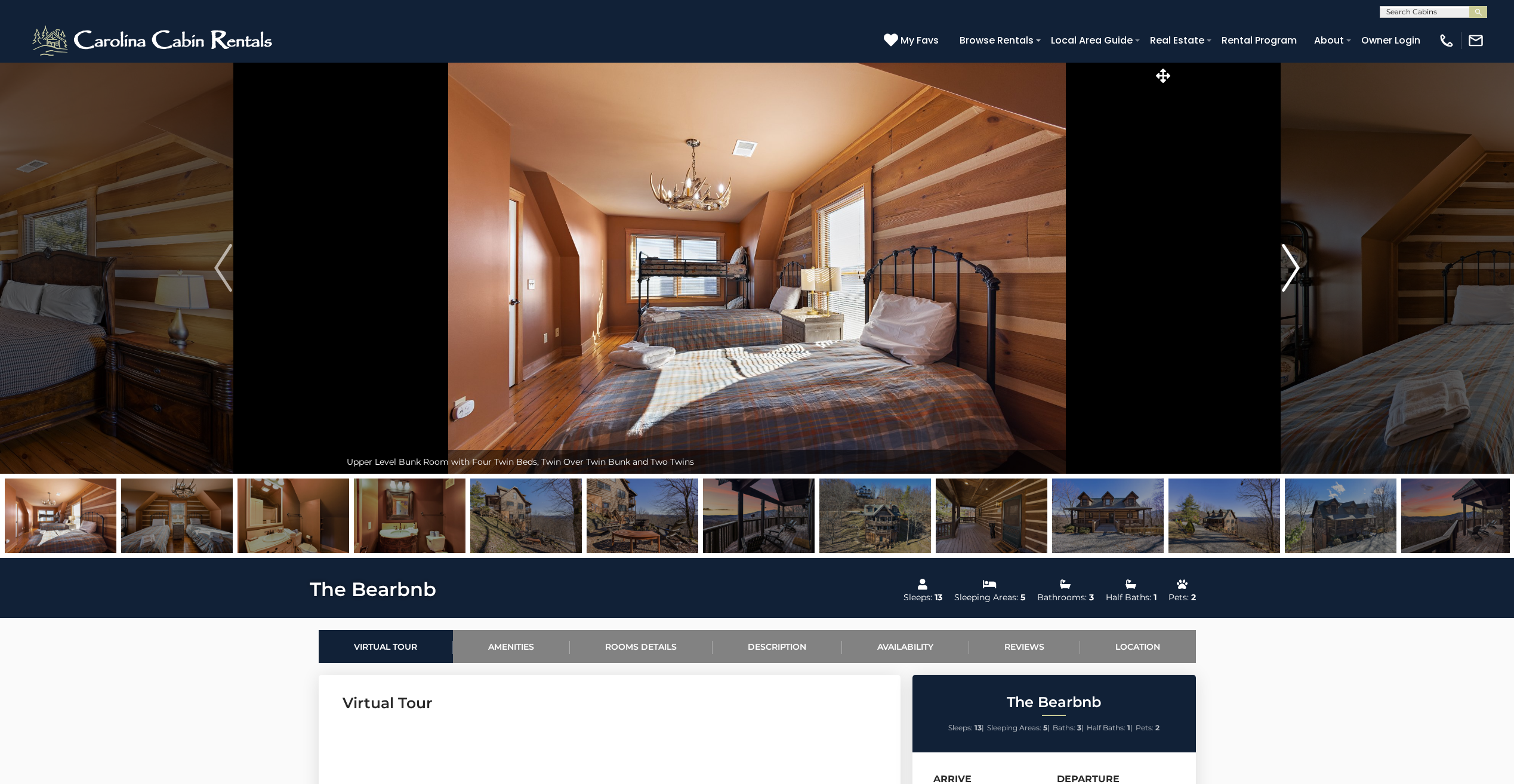
click at [1291, 262] on img "Next" at bounding box center [1290, 268] width 18 height 47
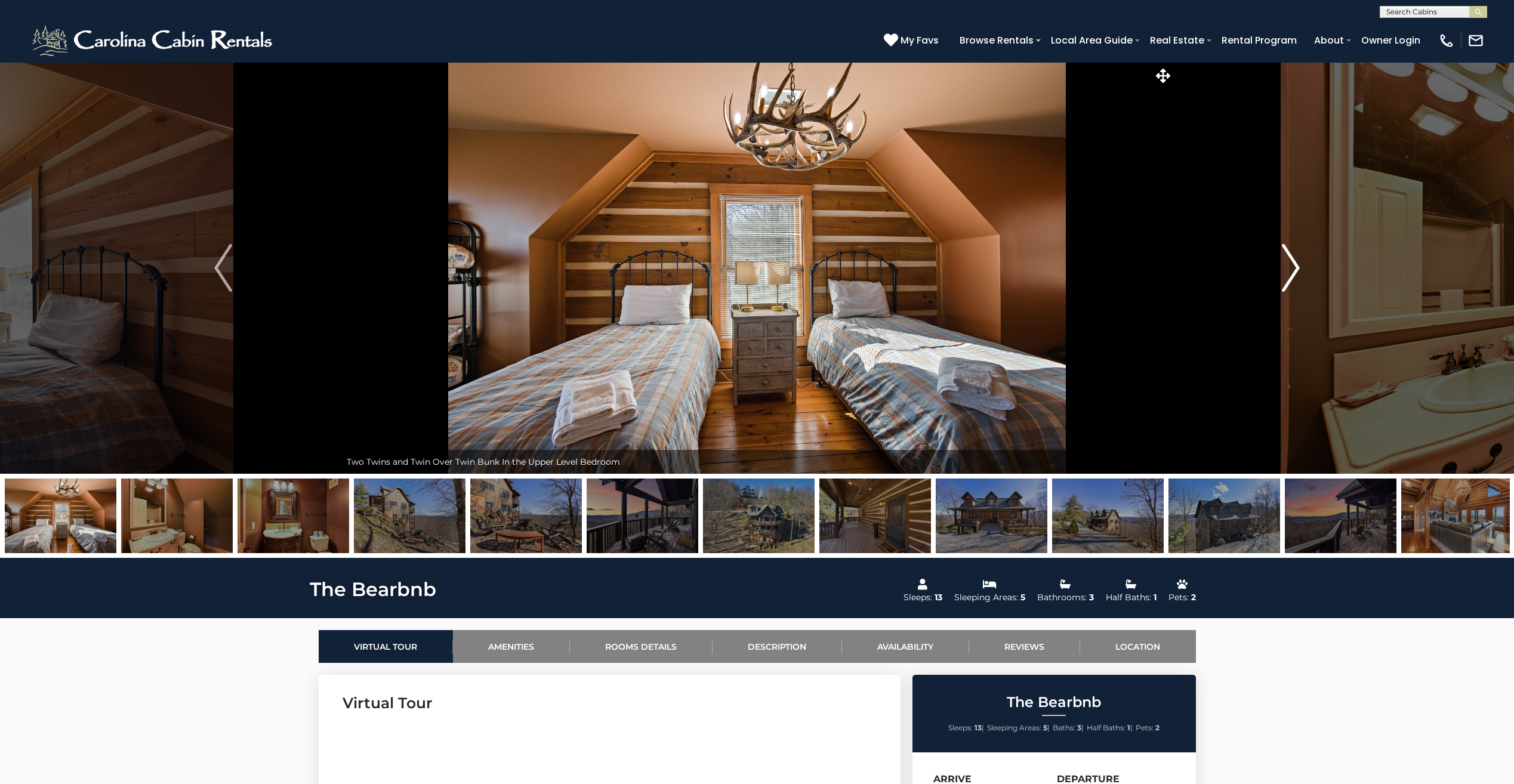
click at [1291, 262] on img "Next" at bounding box center [1290, 268] width 18 height 47
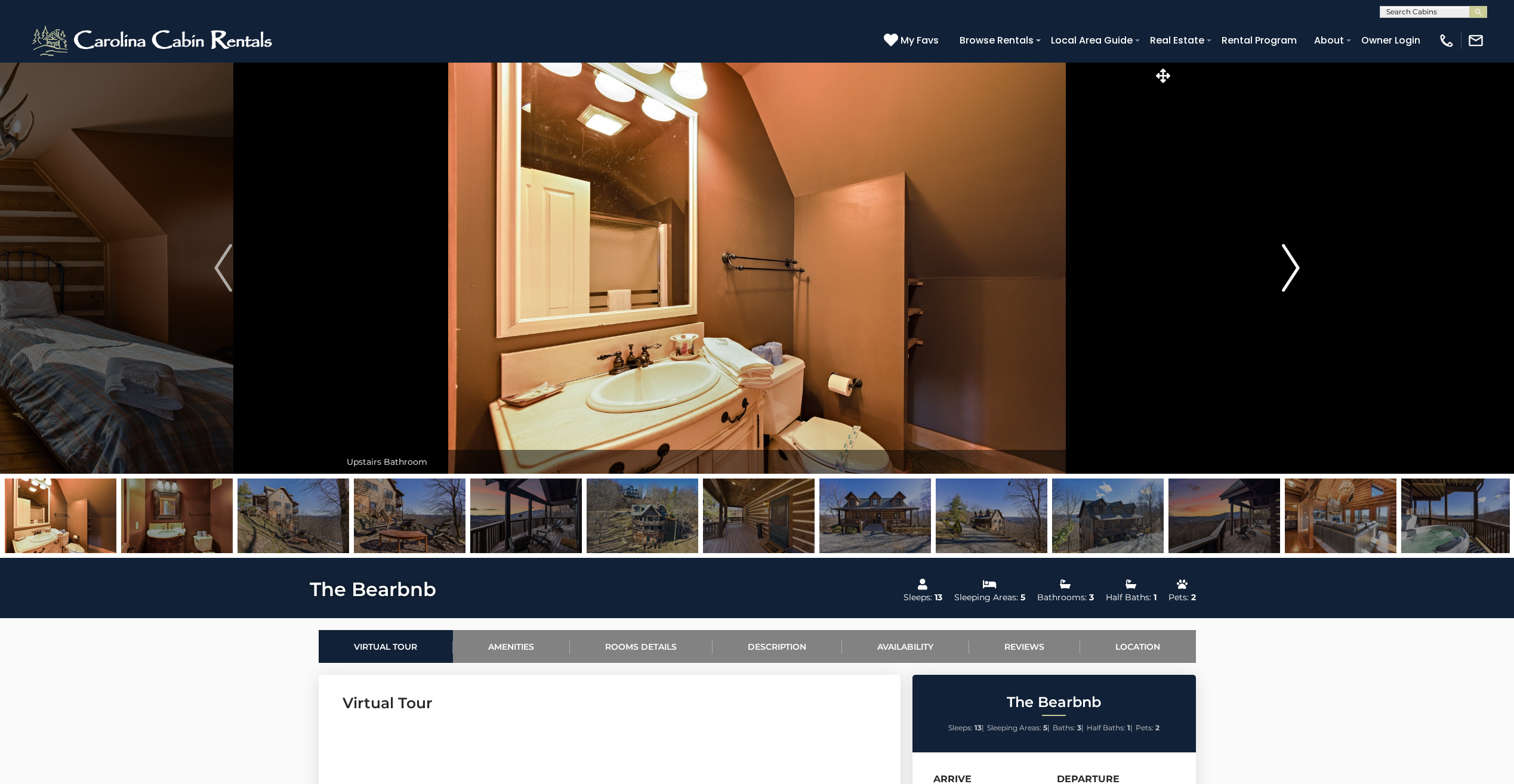
click at [1291, 262] on img "Next" at bounding box center [1290, 268] width 18 height 47
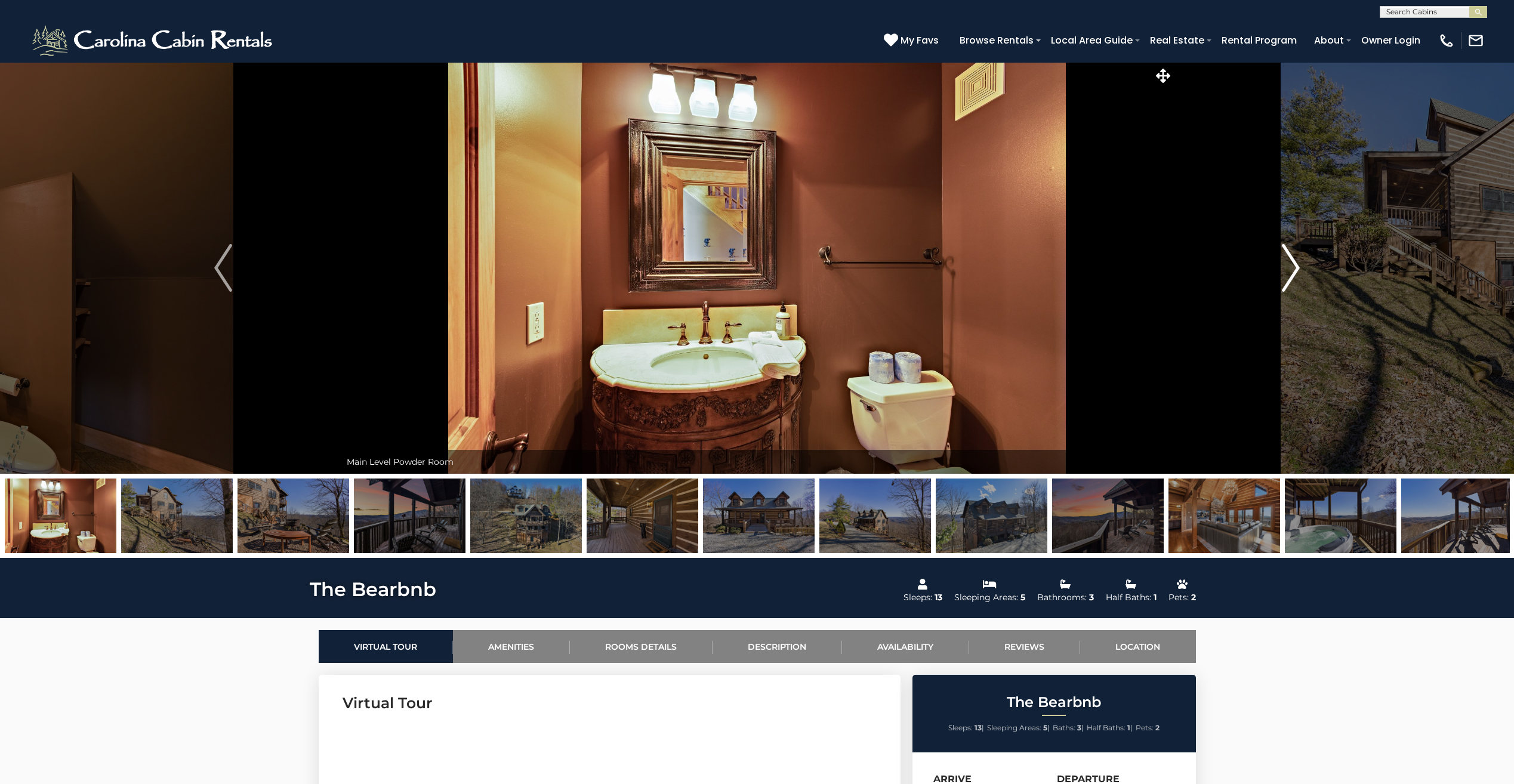
click at [1290, 262] on img "Next" at bounding box center [1290, 268] width 18 height 47
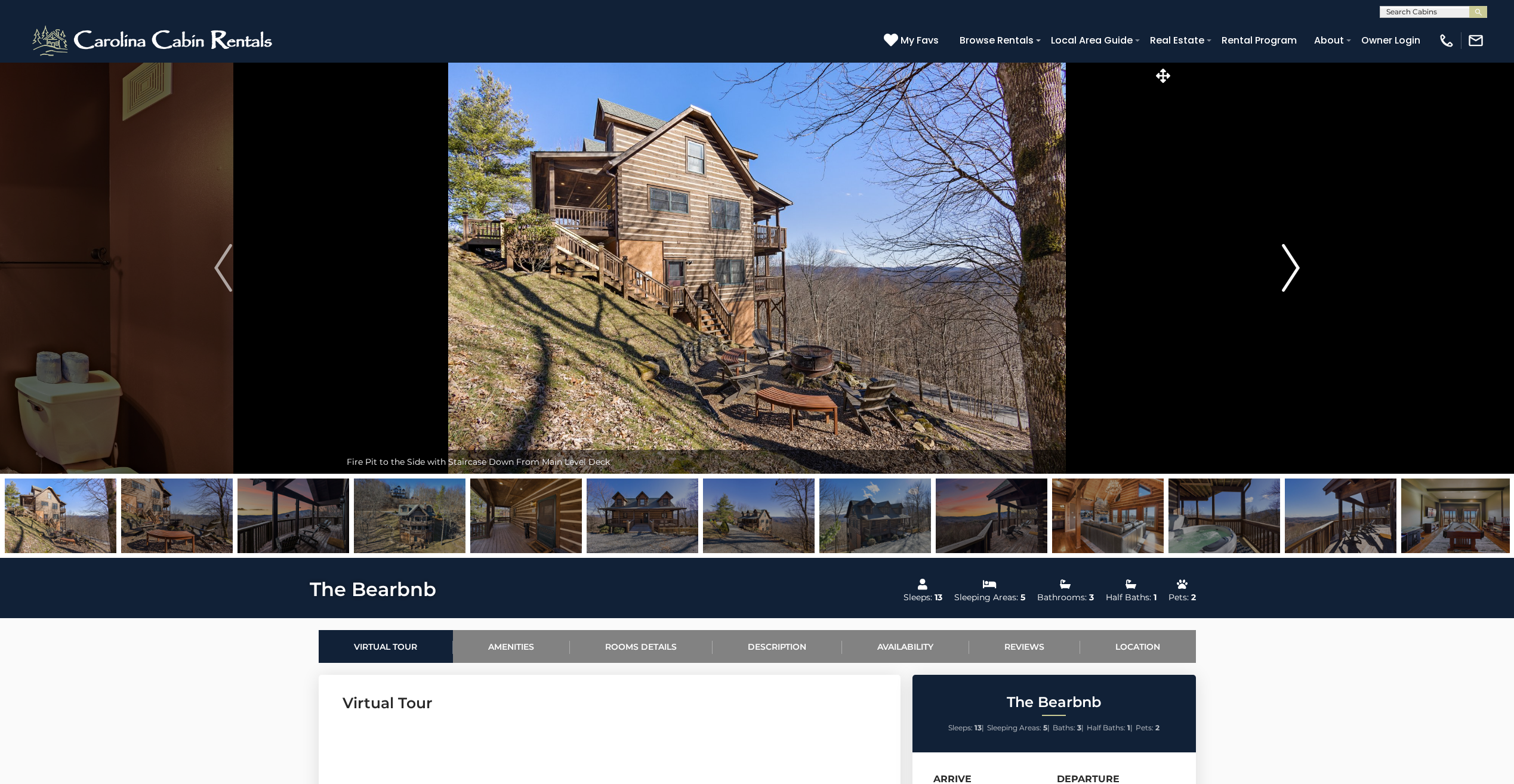
click at [1290, 262] on img "Next" at bounding box center [1290, 268] width 18 height 47
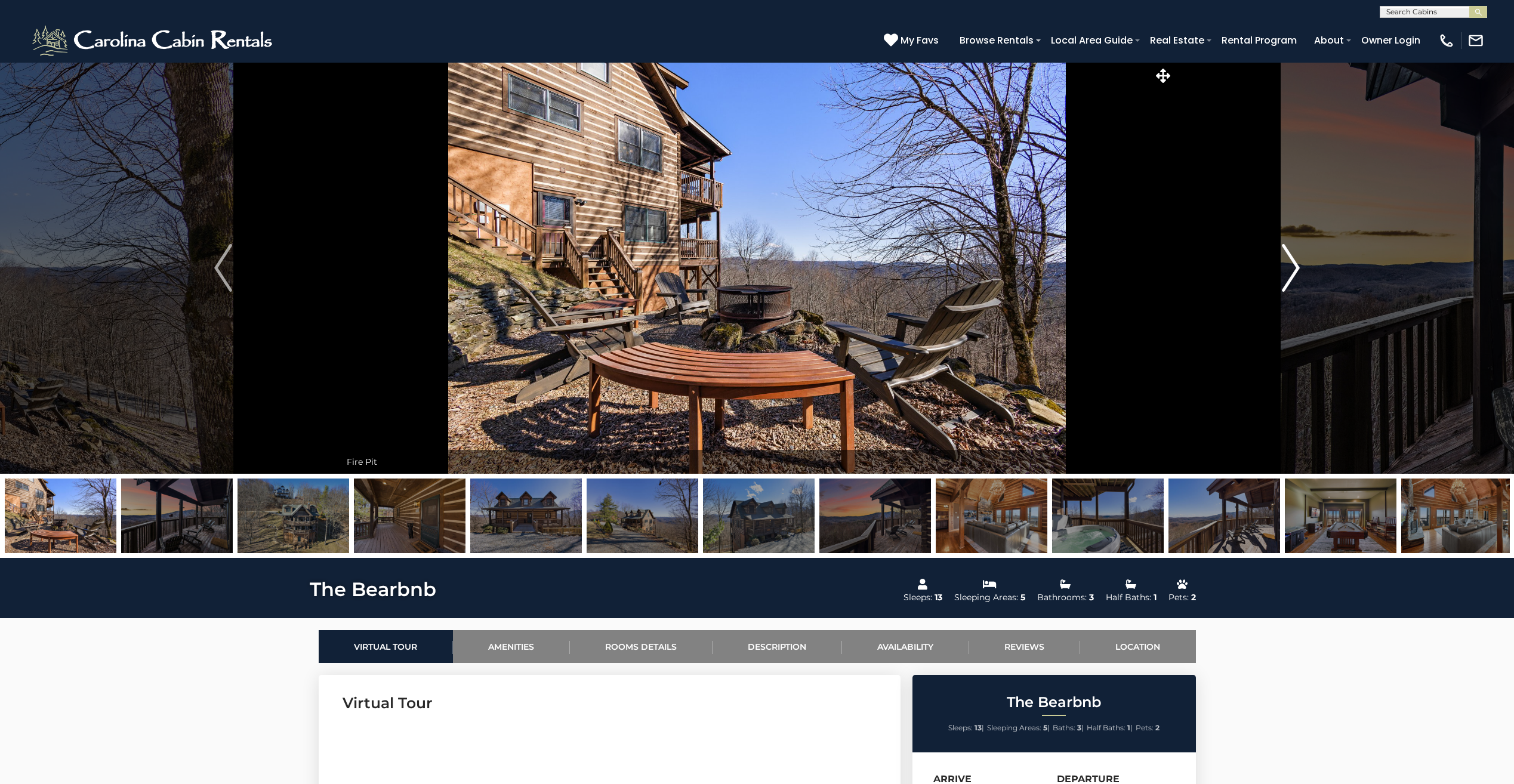
click at [1290, 262] on img "Next" at bounding box center [1290, 268] width 18 height 47
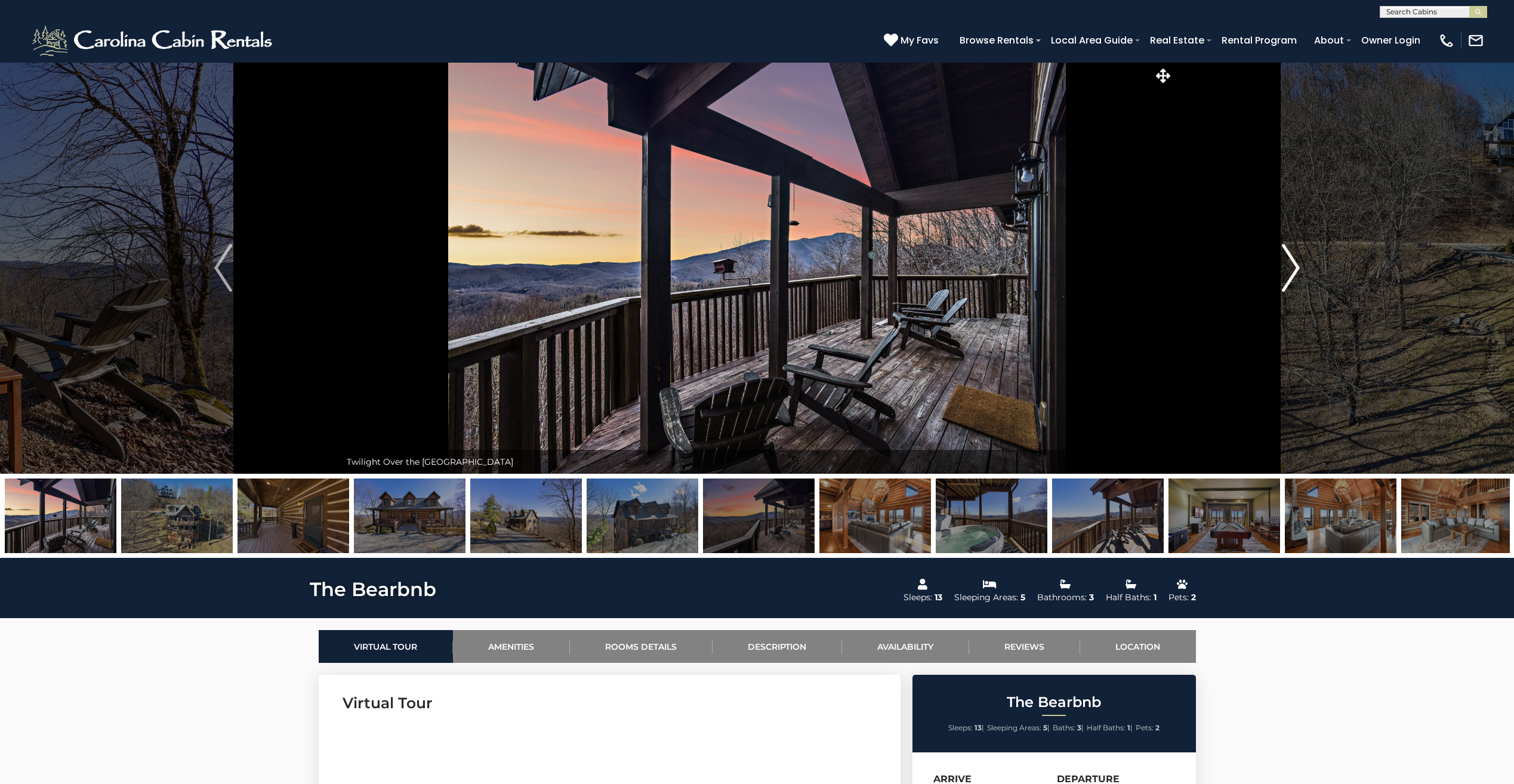
click at [1290, 262] on img "Next" at bounding box center [1290, 268] width 18 height 47
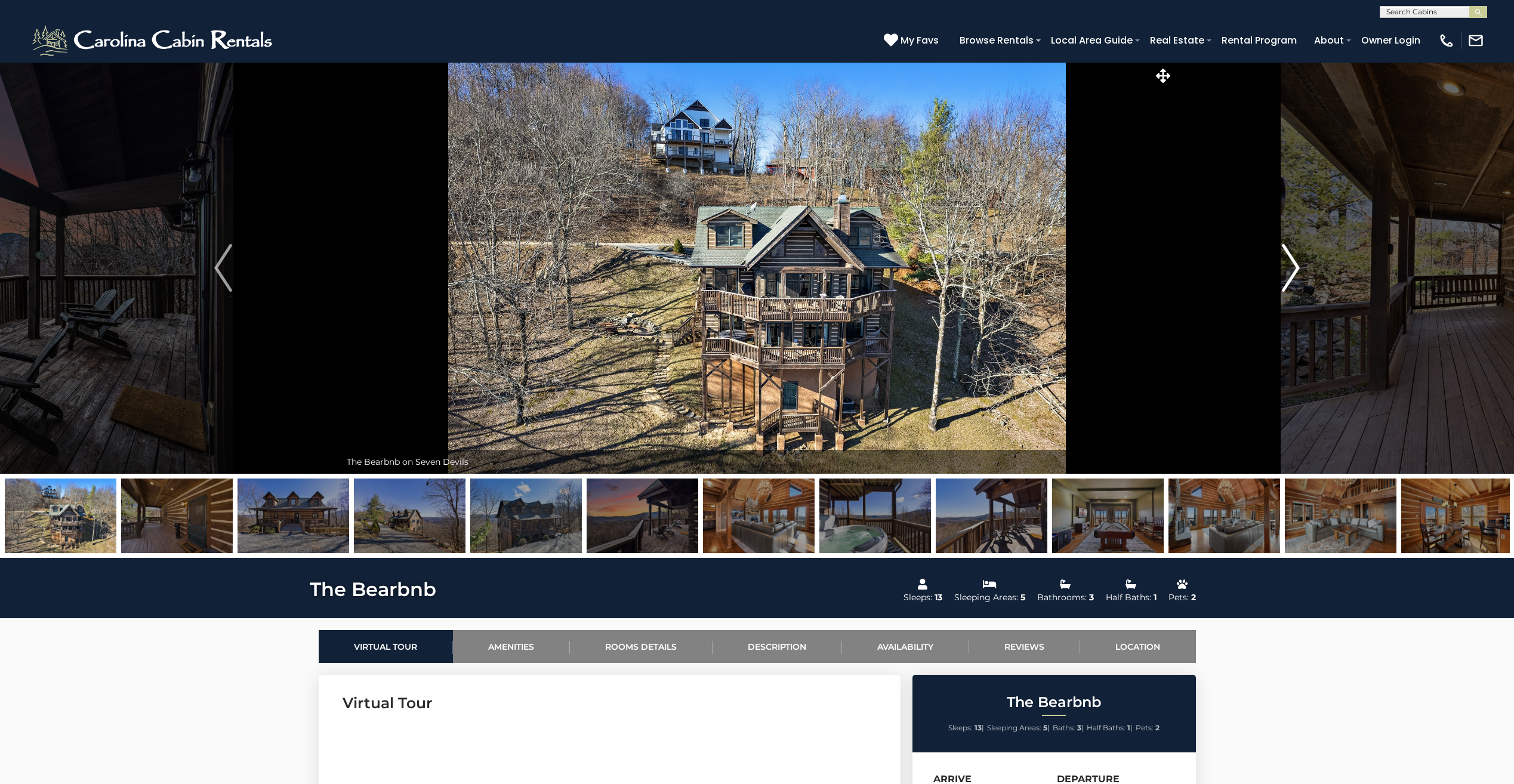
click at [1290, 262] on img "Next" at bounding box center [1290, 268] width 18 height 47
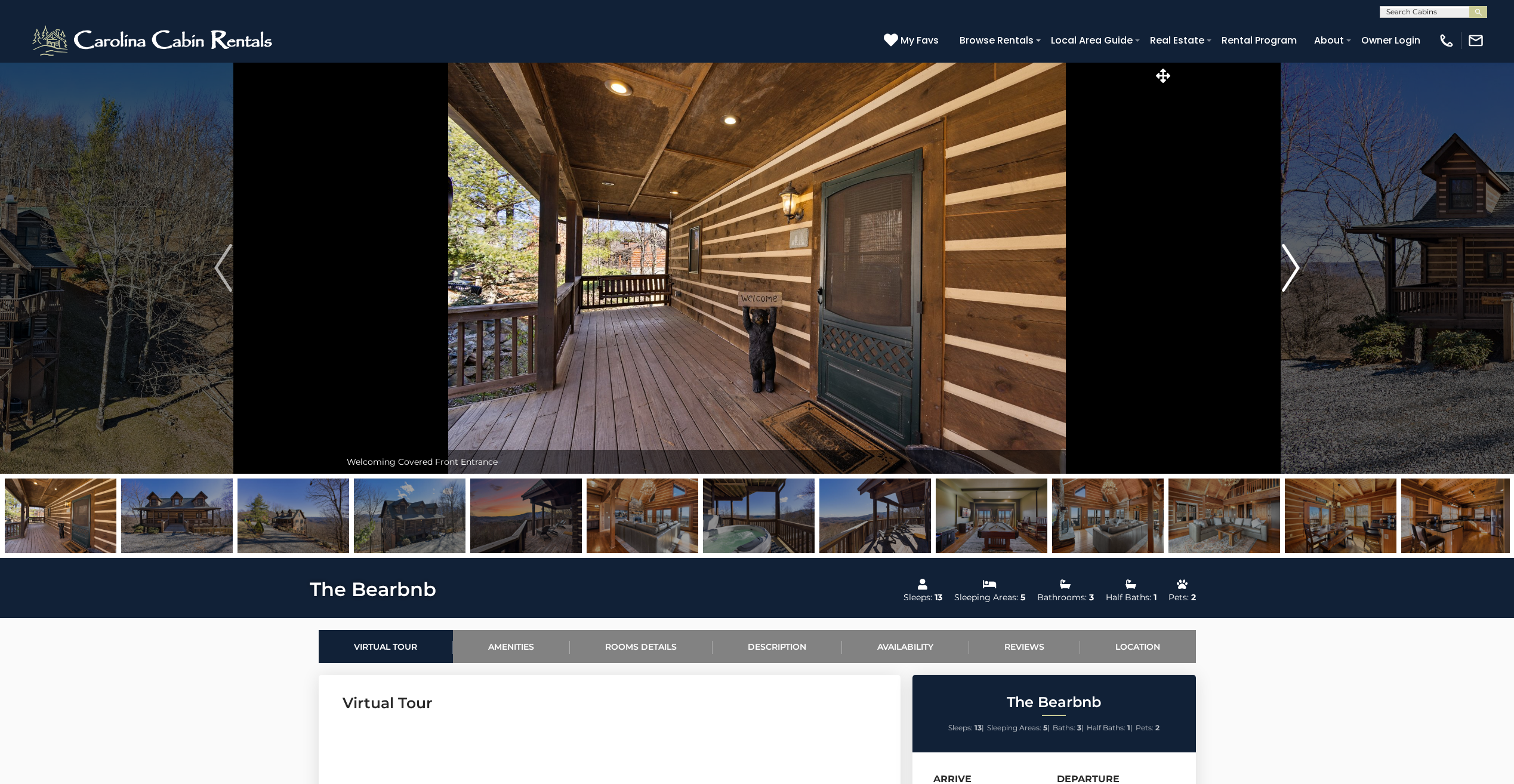
click at [1290, 262] on img "Next" at bounding box center [1290, 268] width 18 height 47
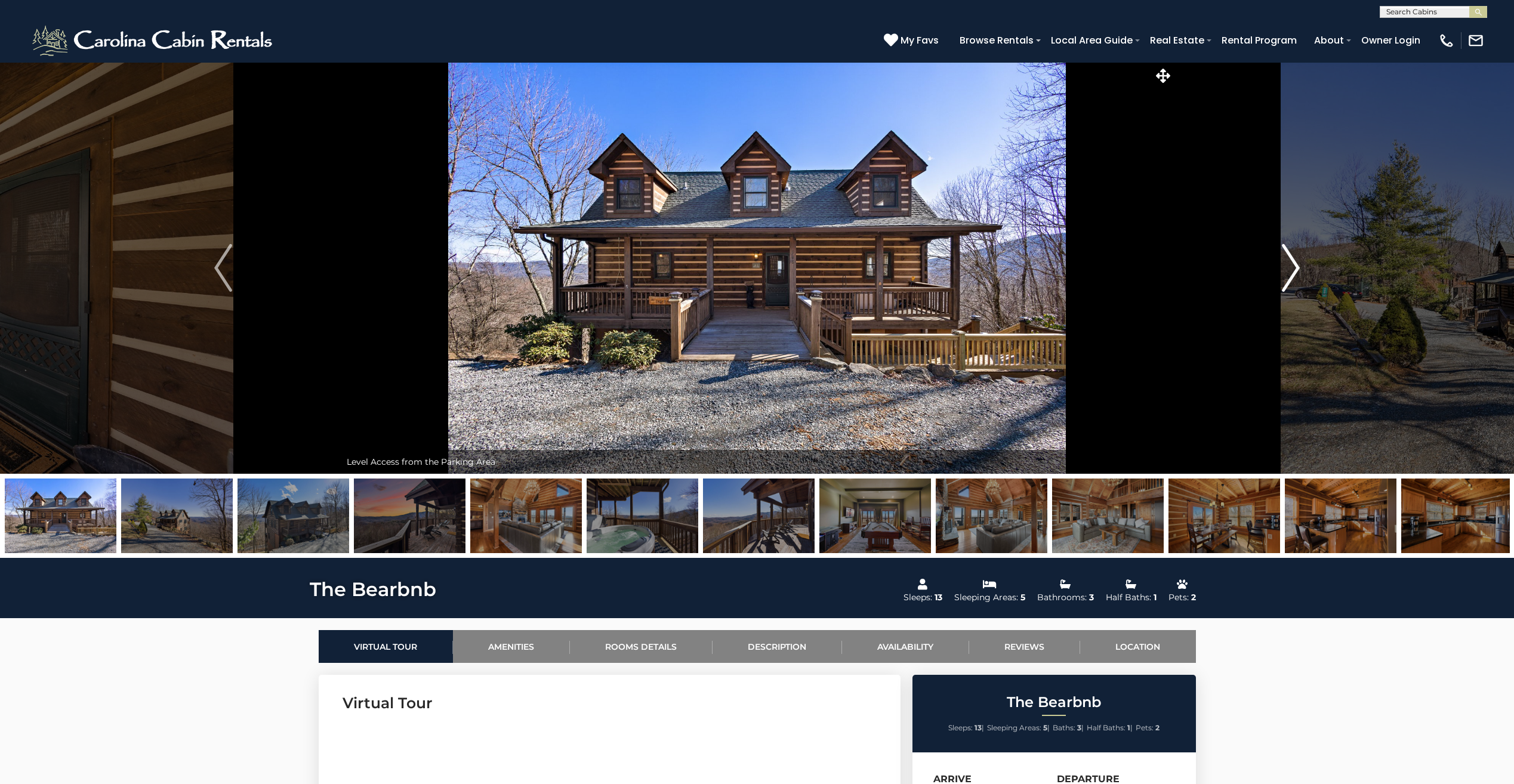
click at [1290, 262] on img "Next" at bounding box center [1290, 268] width 18 height 47
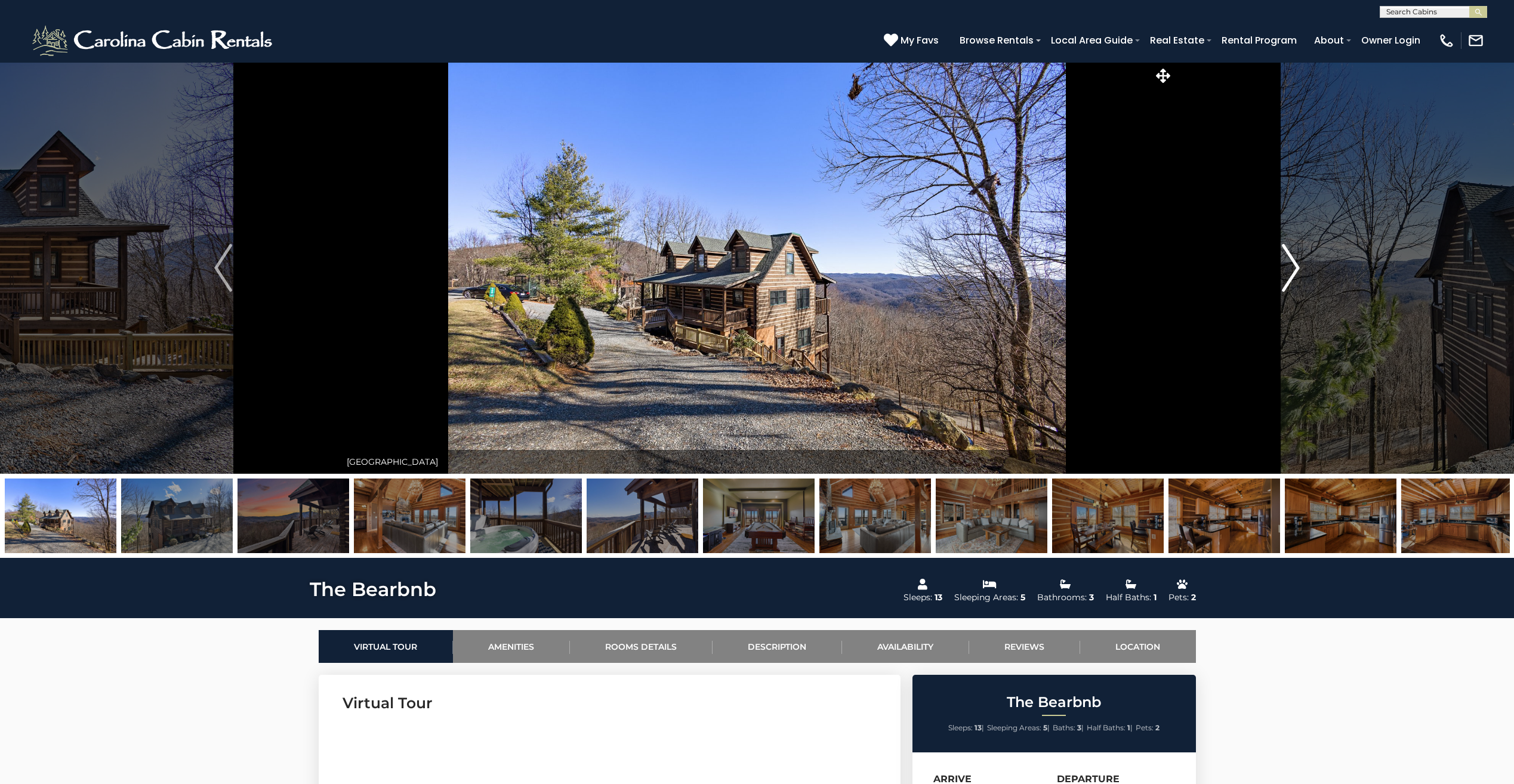
click at [1287, 259] on img "Next" at bounding box center [1290, 268] width 18 height 47
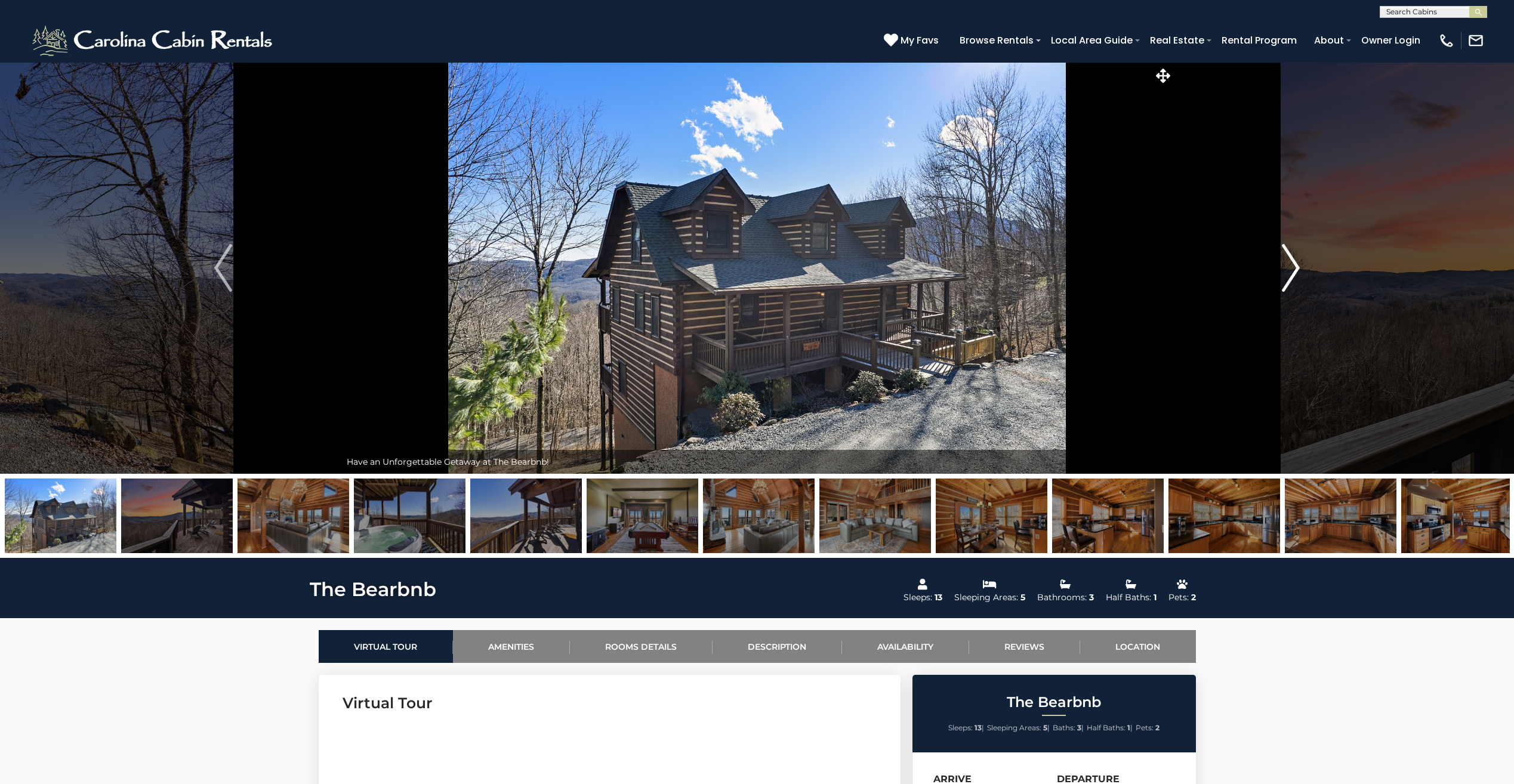
click at [1287, 259] on img "Next" at bounding box center [1290, 268] width 18 height 47
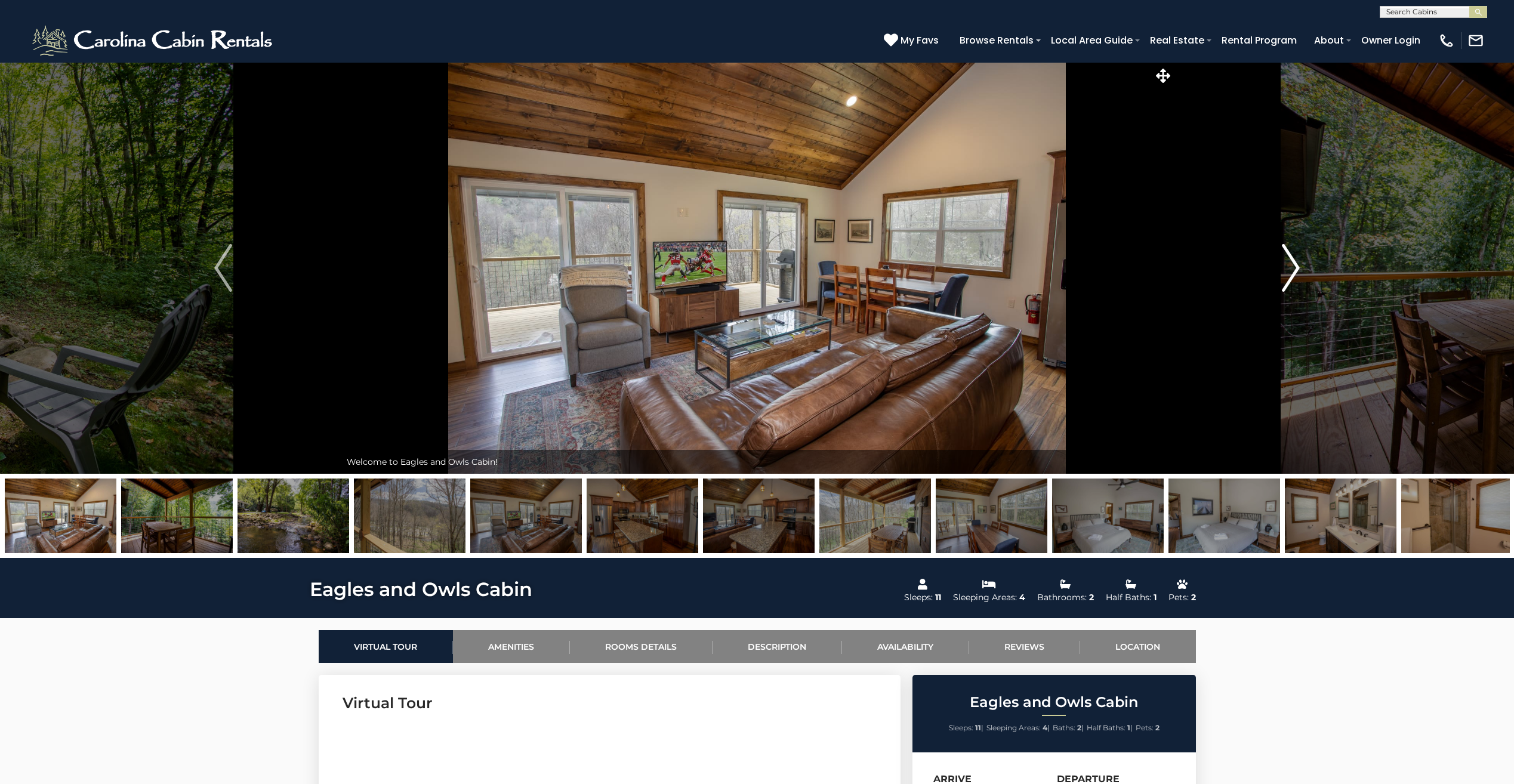
click at [1296, 270] on img "Next" at bounding box center [1290, 268] width 18 height 47
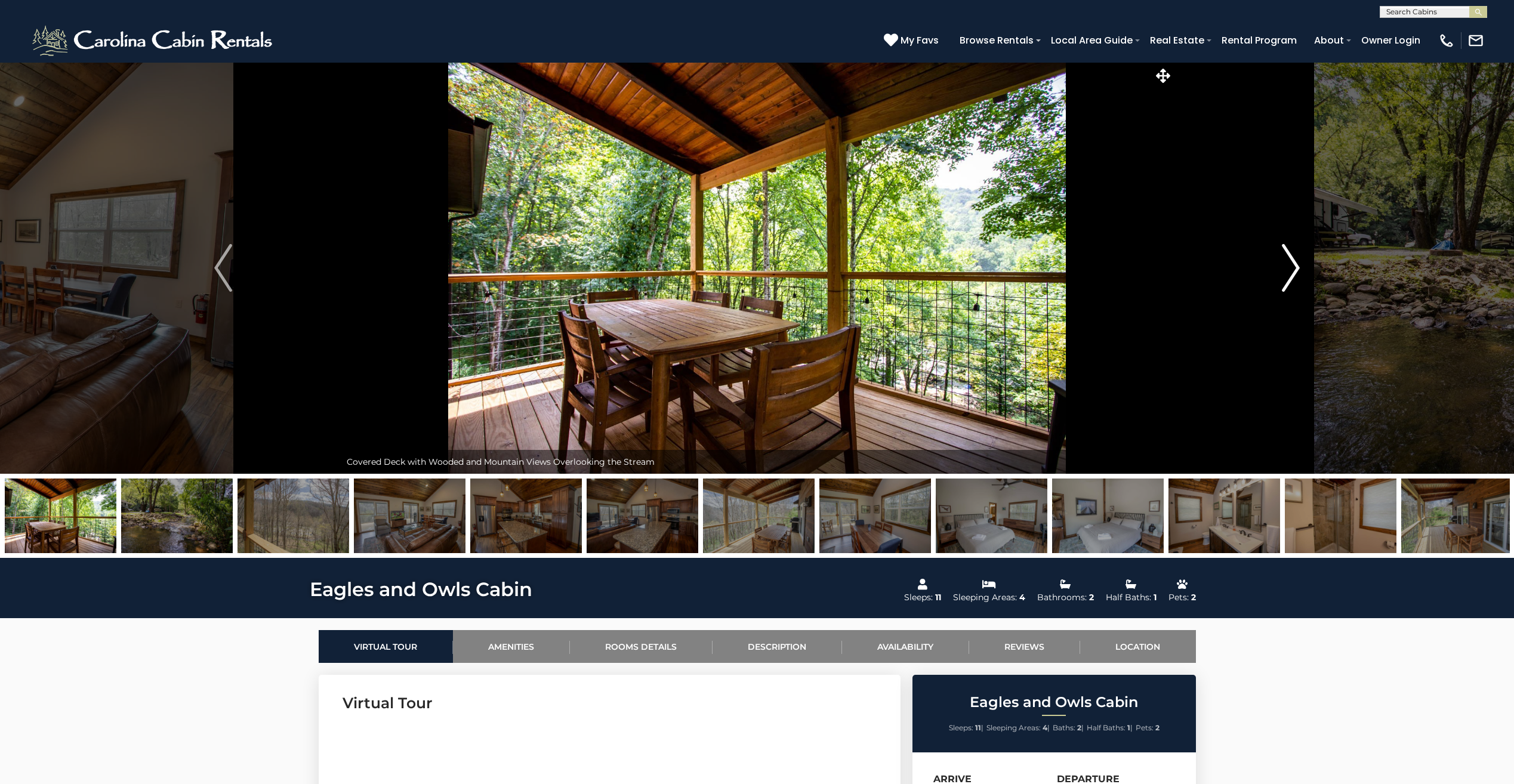
click at [1296, 270] on img "Next" at bounding box center [1290, 268] width 18 height 47
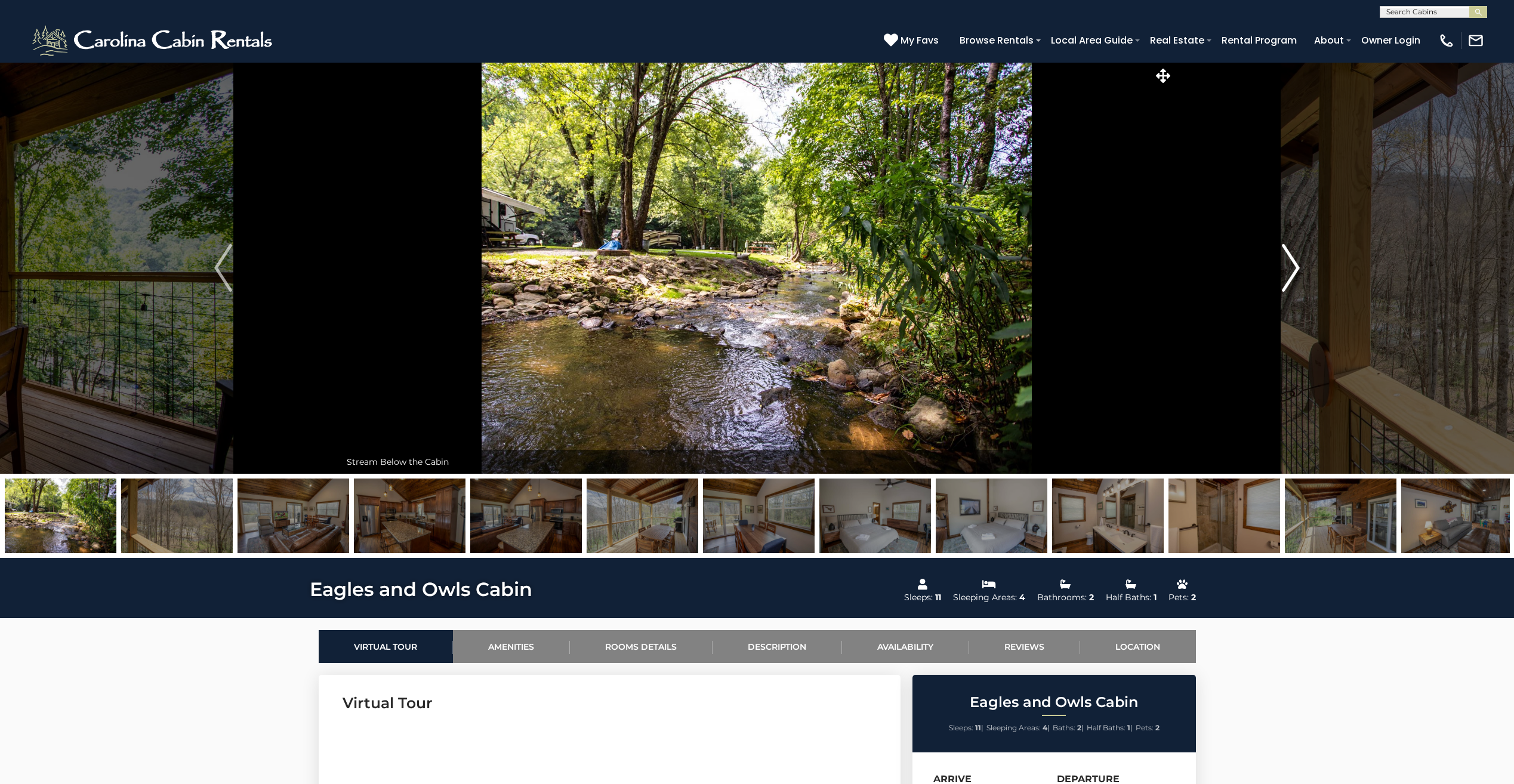
click at [1296, 270] on img "Next" at bounding box center [1290, 268] width 18 height 47
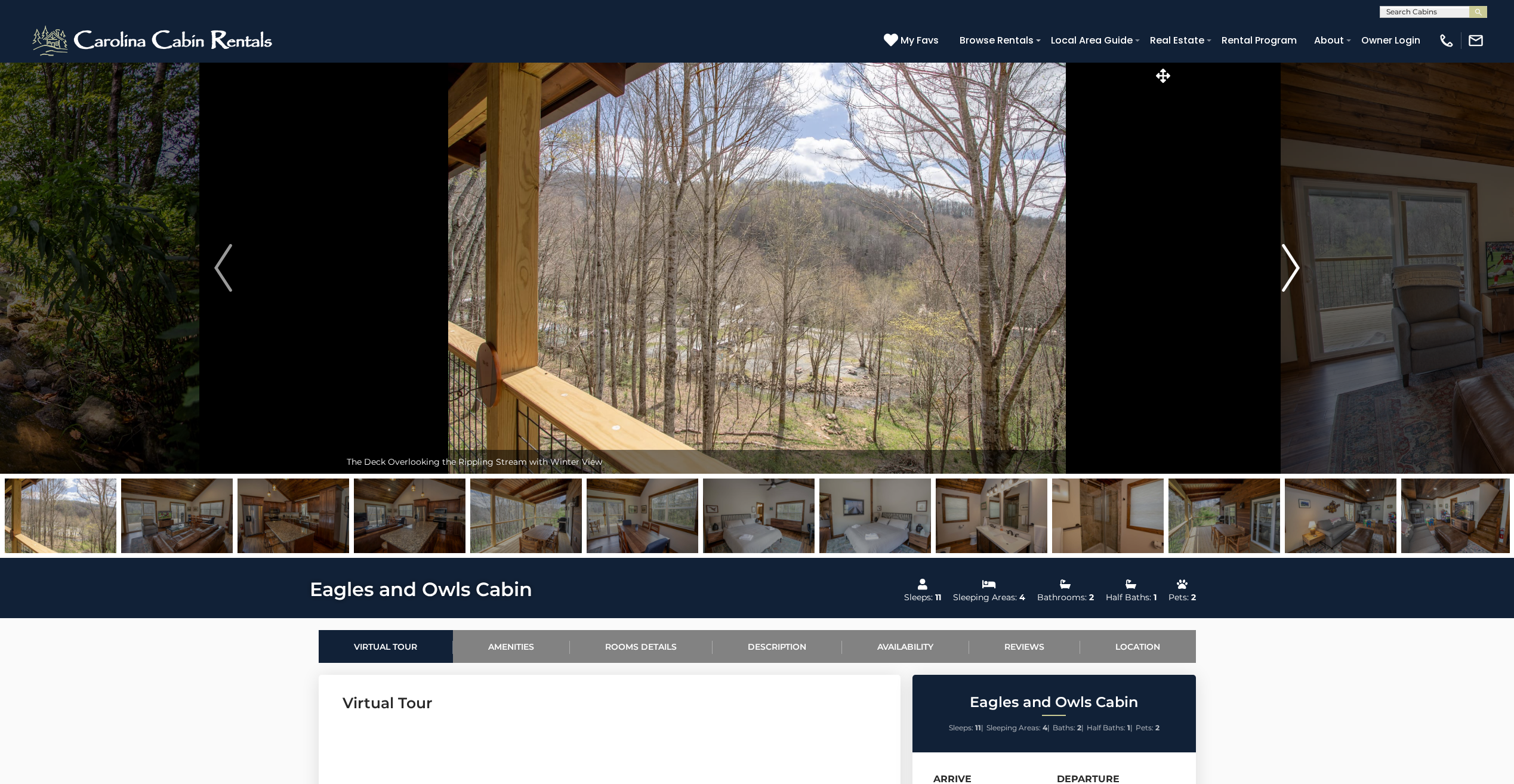
click at [1296, 270] on img "Next" at bounding box center [1290, 268] width 18 height 47
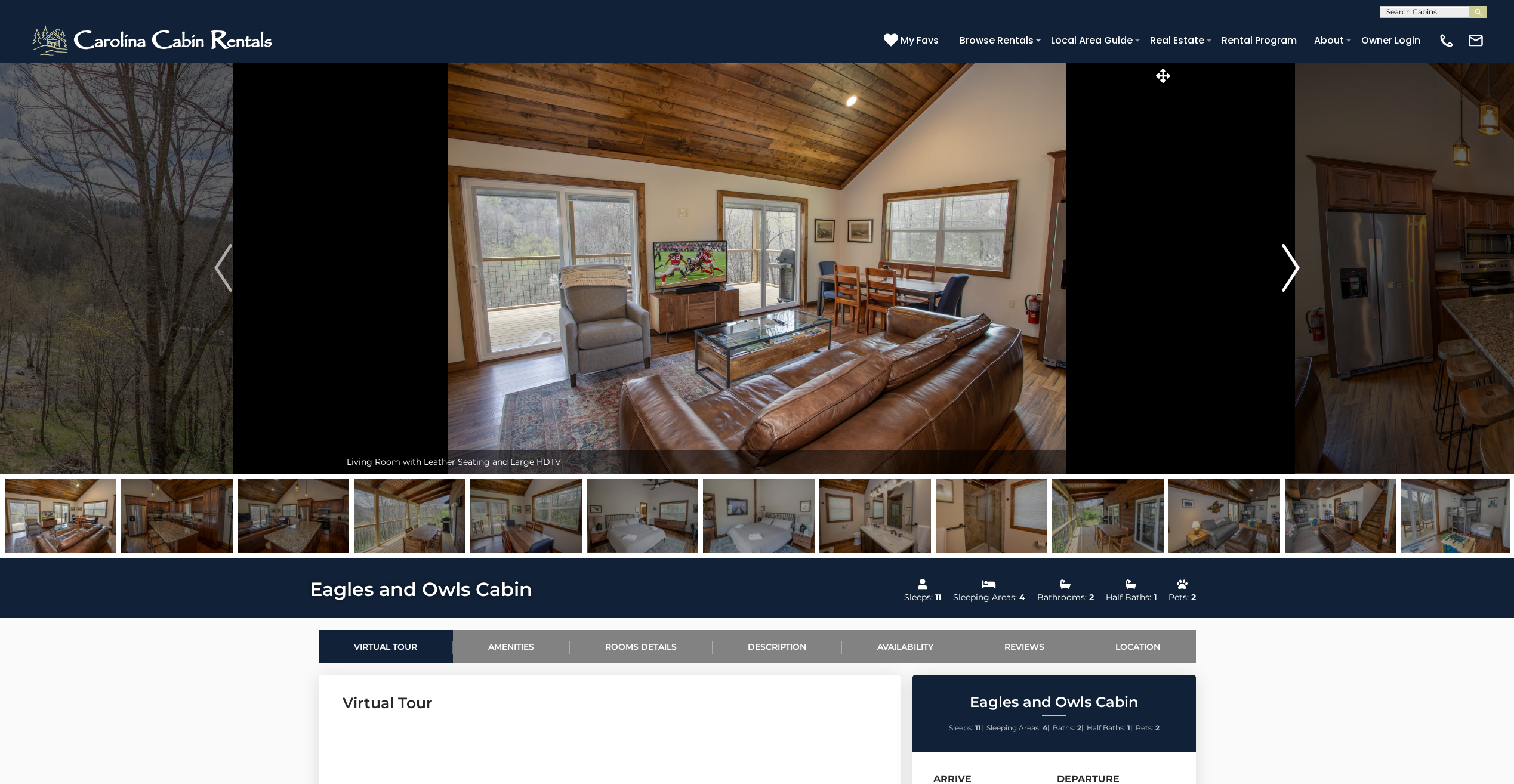
click at [1296, 270] on img "Next" at bounding box center [1290, 268] width 18 height 47
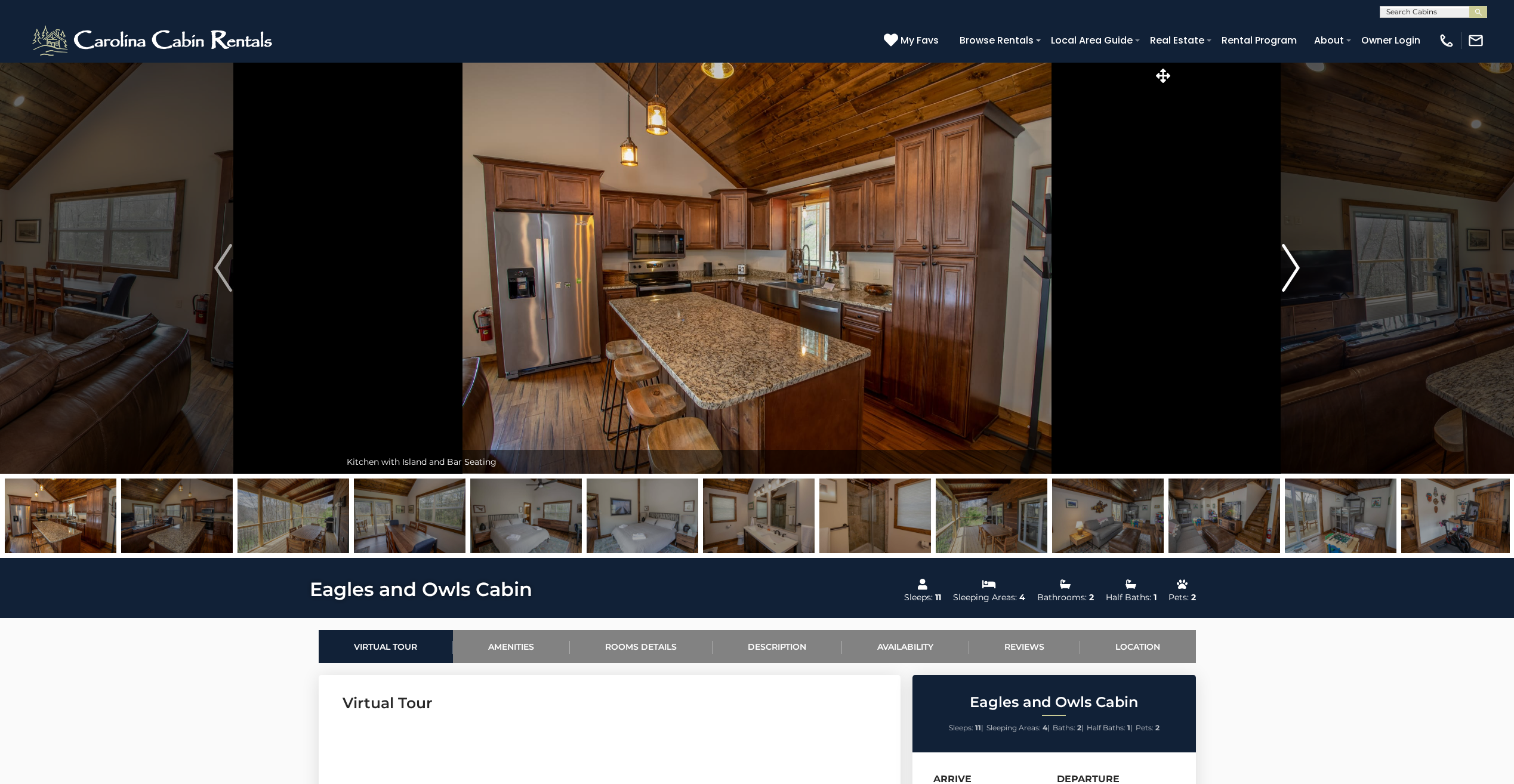
click at [1296, 270] on img "Next" at bounding box center [1290, 268] width 18 height 47
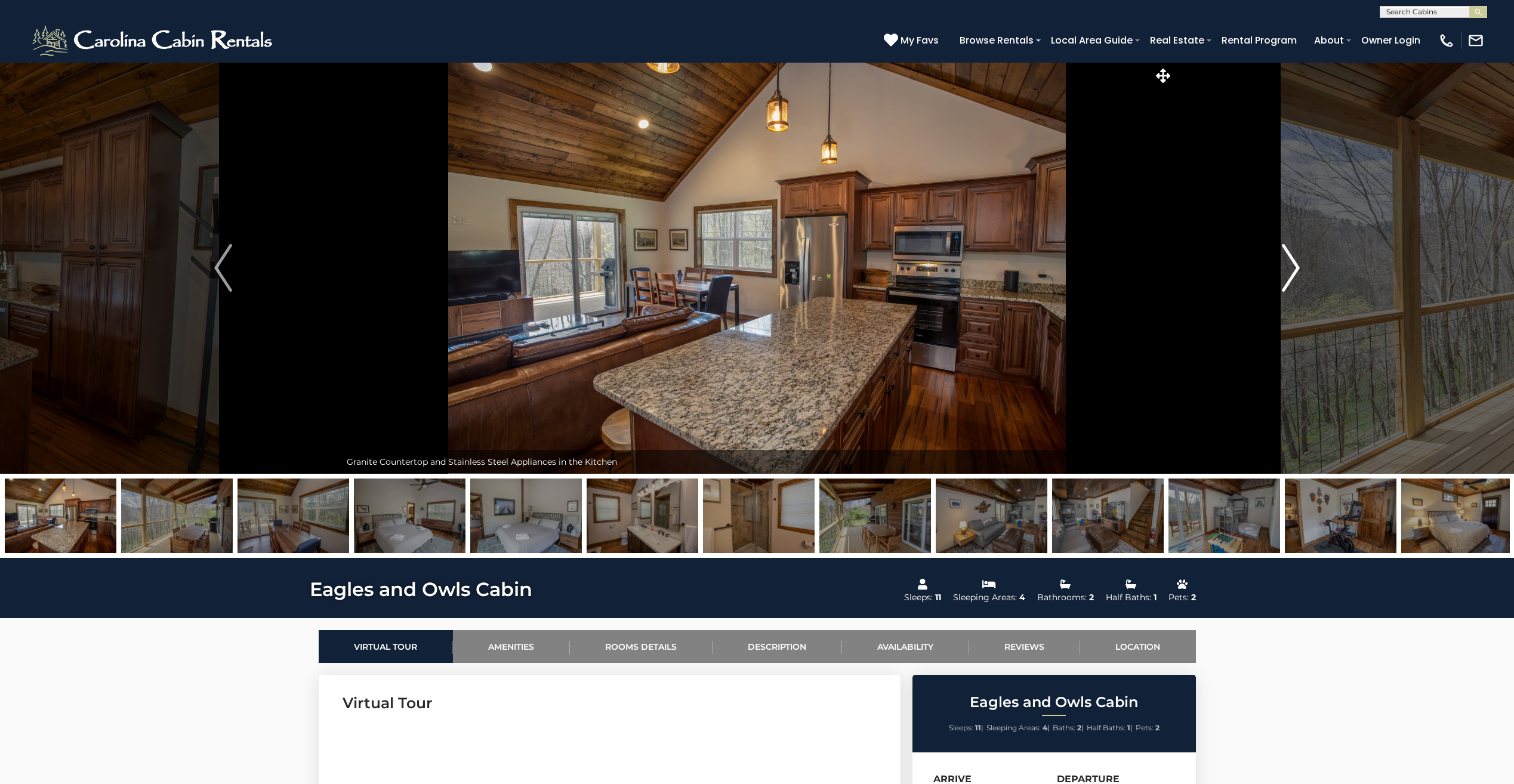
click at [1296, 270] on img "Next" at bounding box center [1290, 268] width 18 height 47
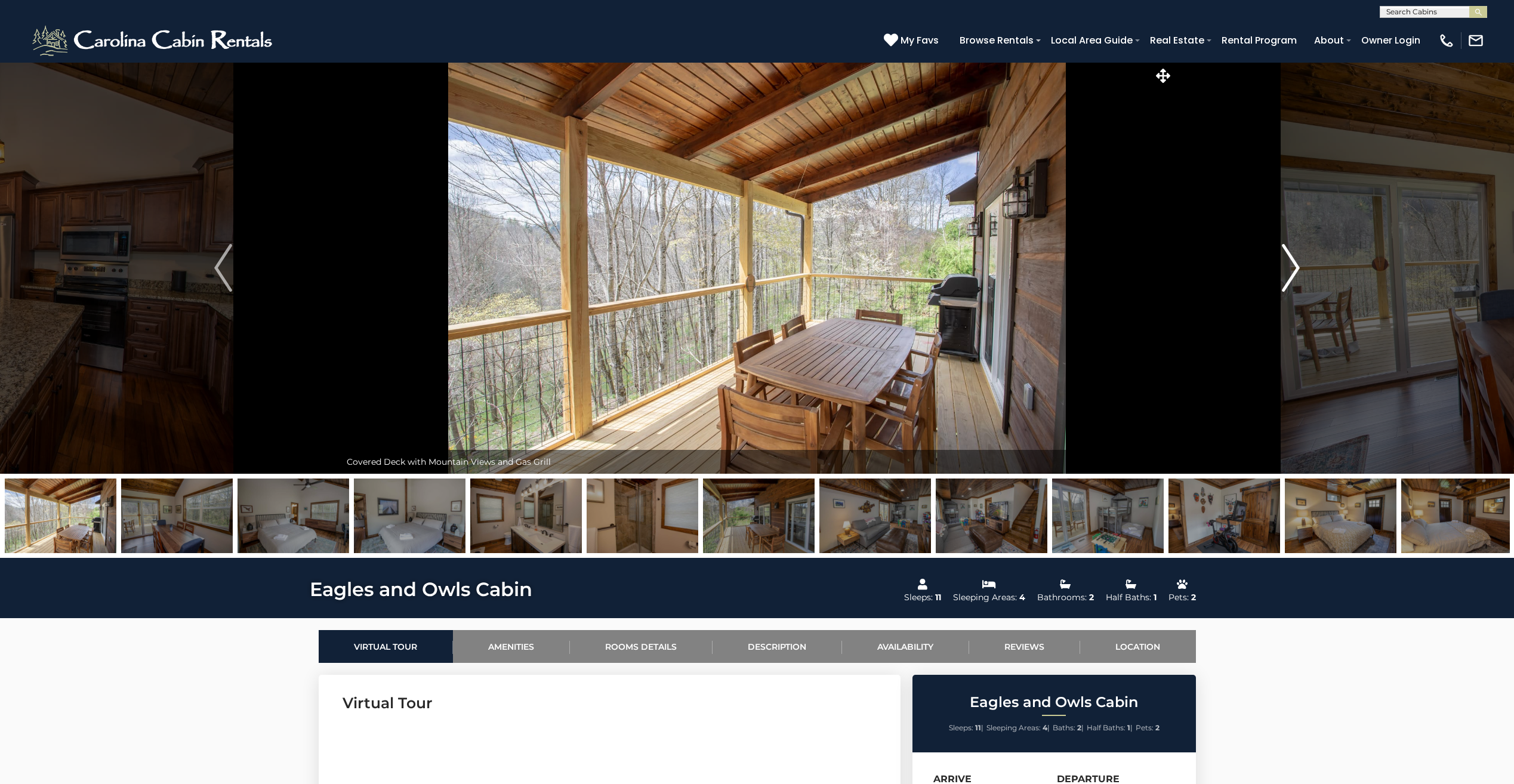
click at [1296, 270] on img "Next" at bounding box center [1290, 268] width 18 height 47
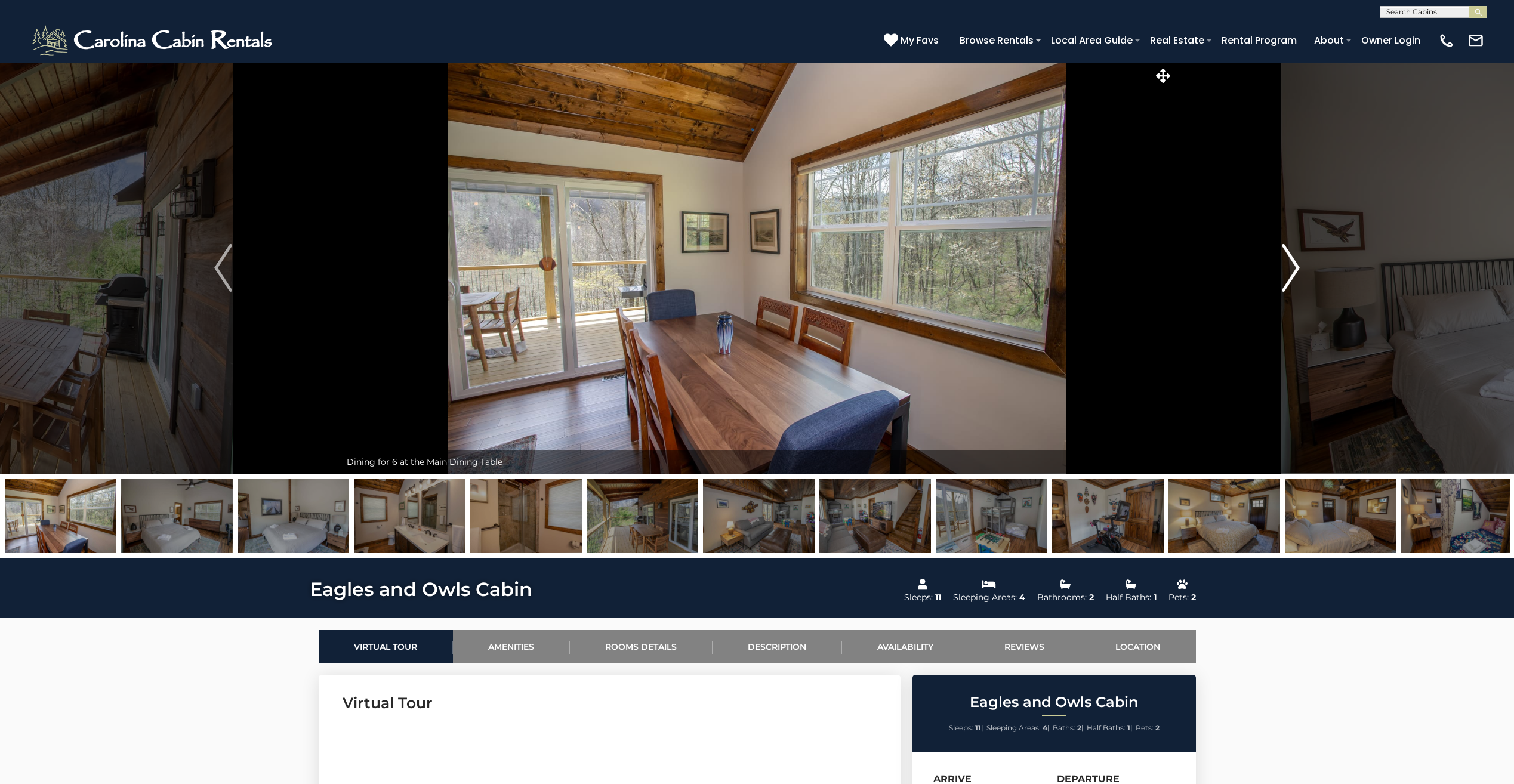
click at [1296, 270] on img "Next" at bounding box center [1290, 268] width 18 height 47
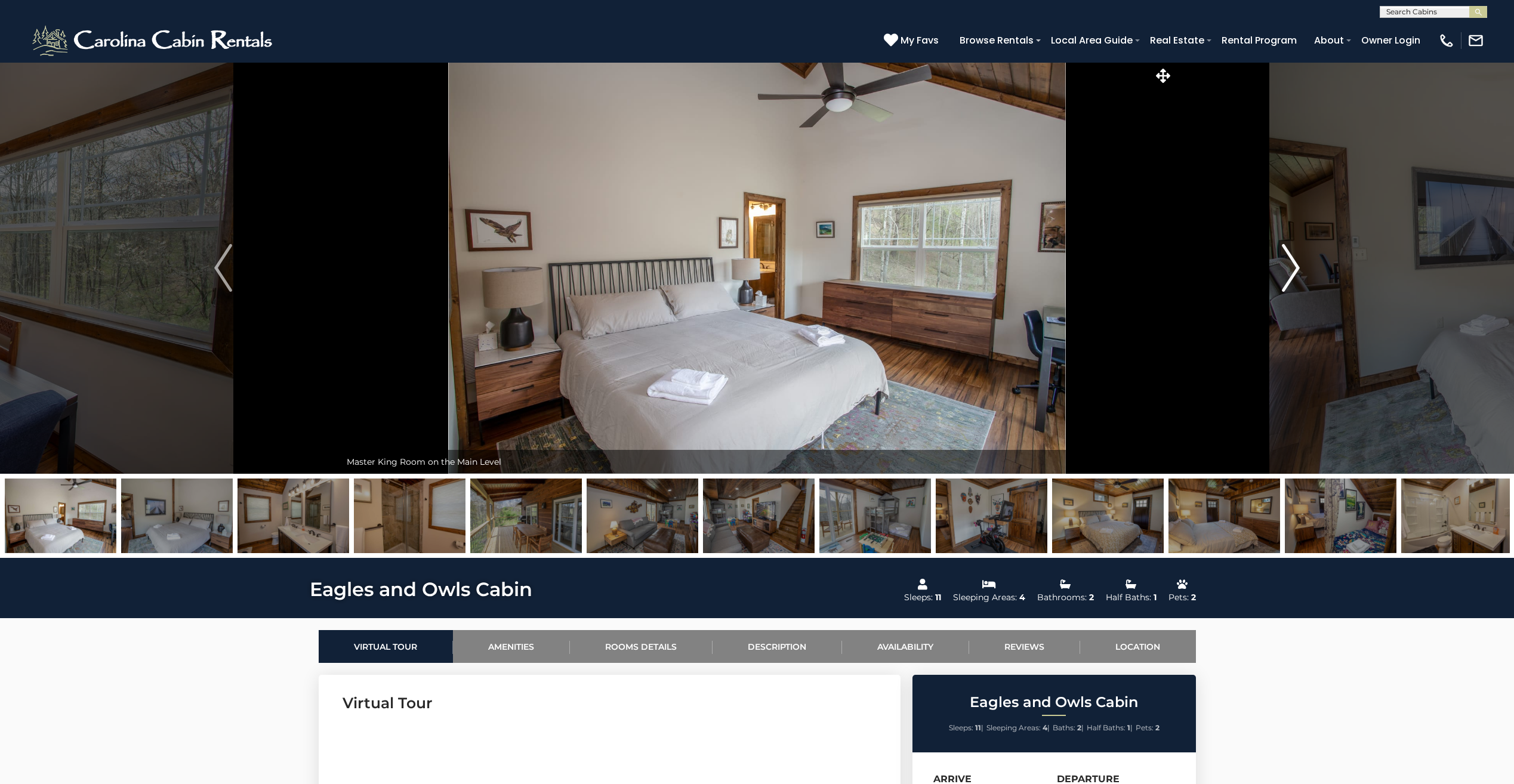
click at [1296, 270] on img "Next" at bounding box center [1290, 268] width 18 height 47
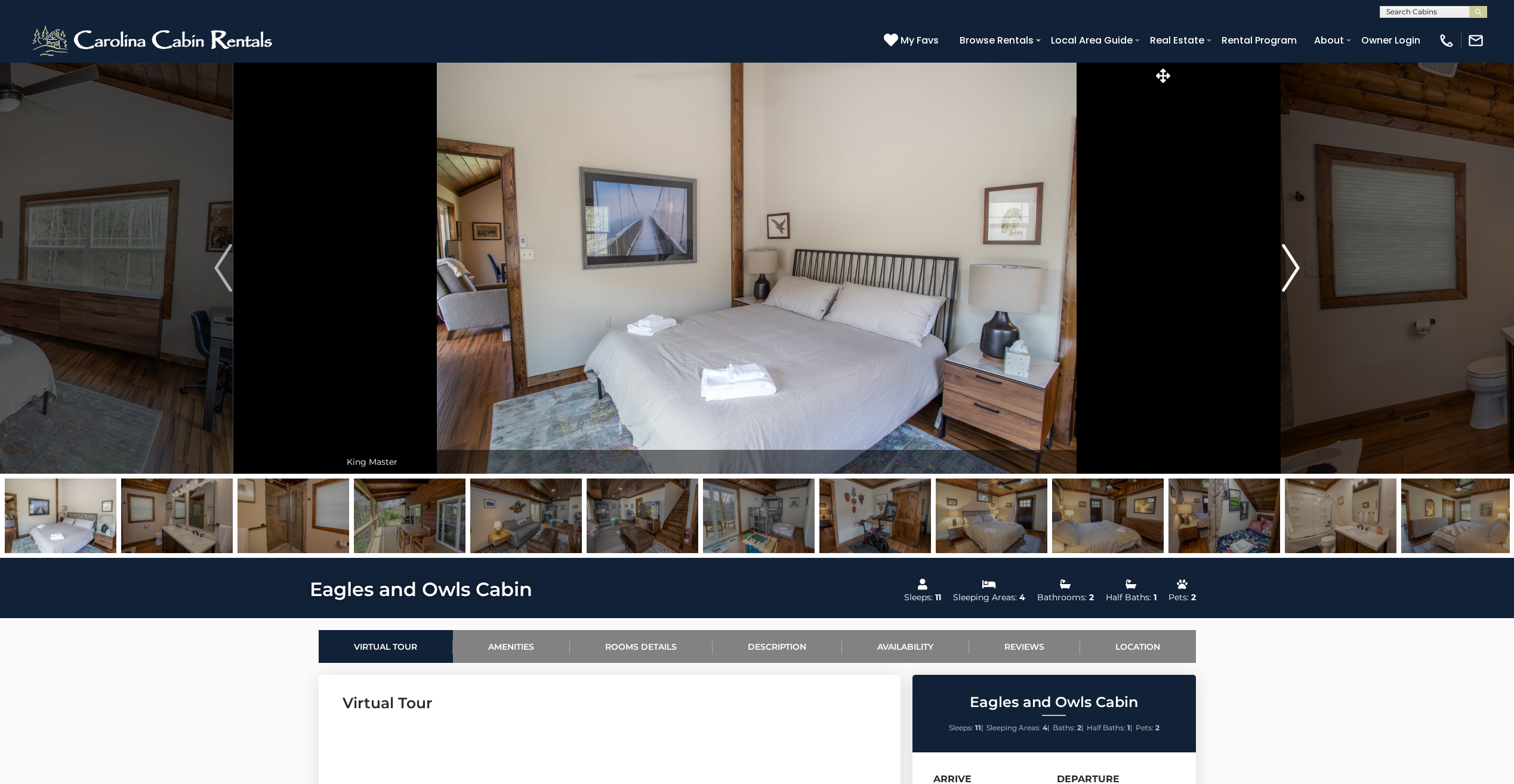
click at [1296, 270] on img "Next" at bounding box center [1290, 268] width 18 height 47
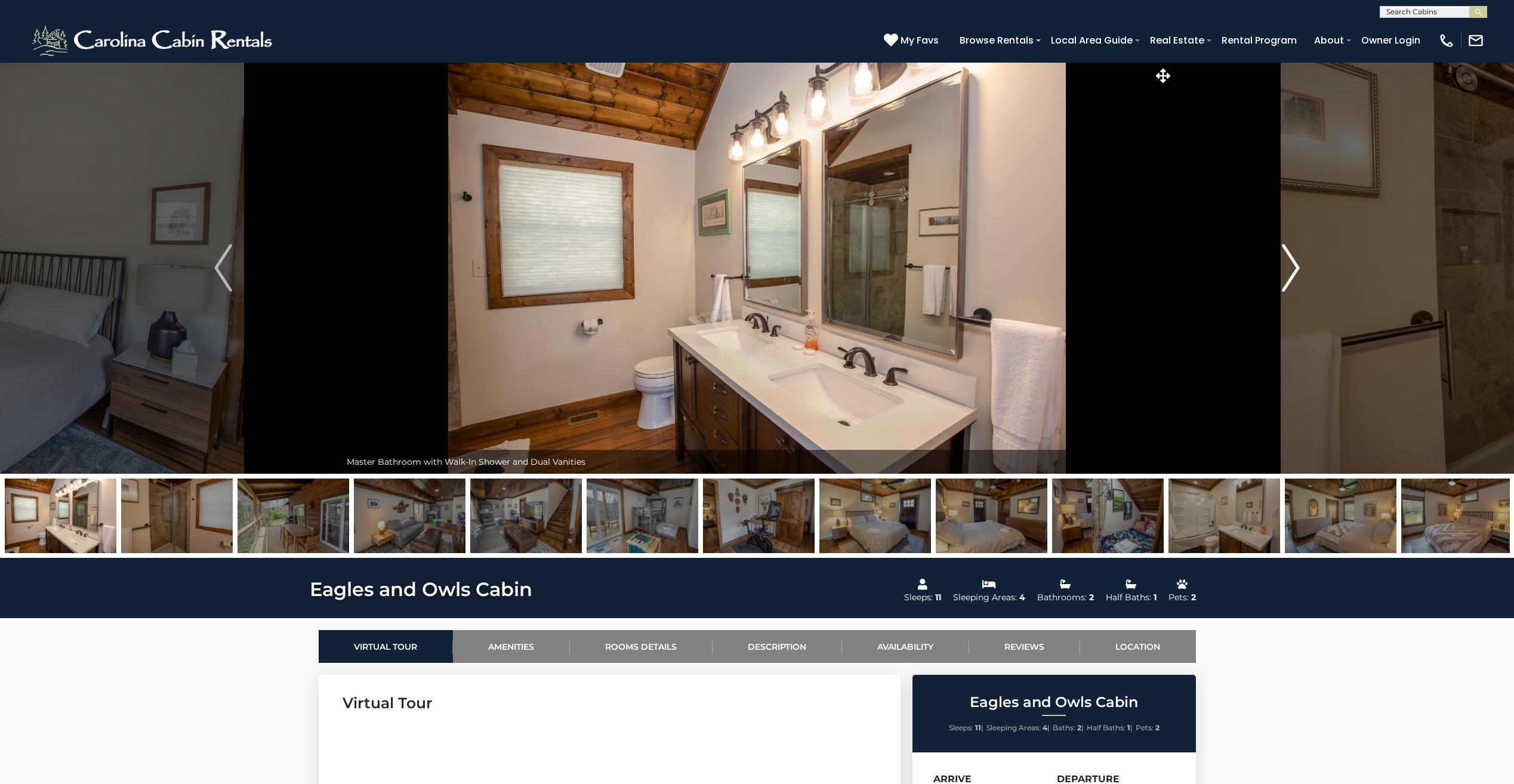
click at [1296, 270] on img "Next" at bounding box center [1290, 268] width 18 height 47
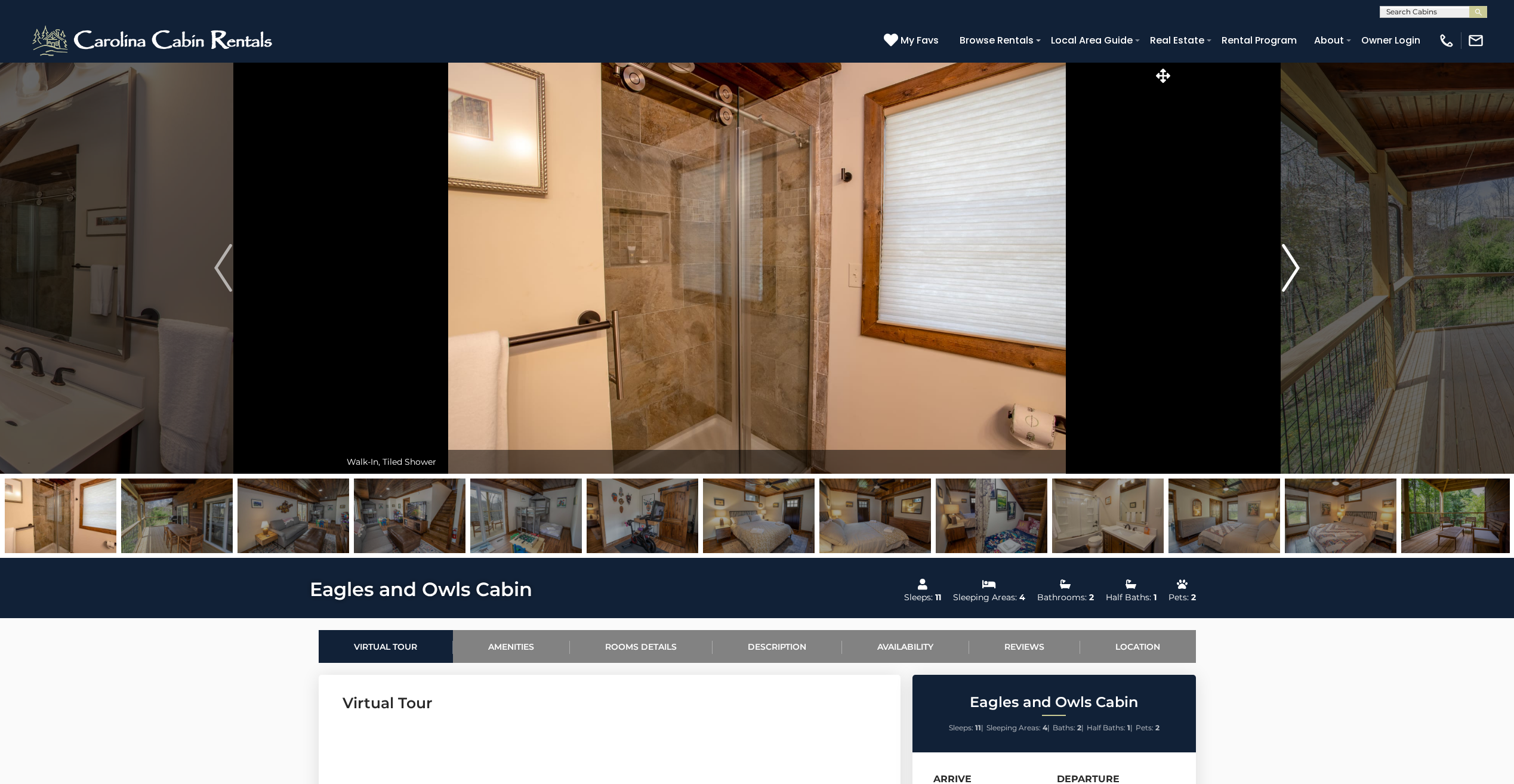
click at [1296, 270] on img "Next" at bounding box center [1290, 268] width 18 height 47
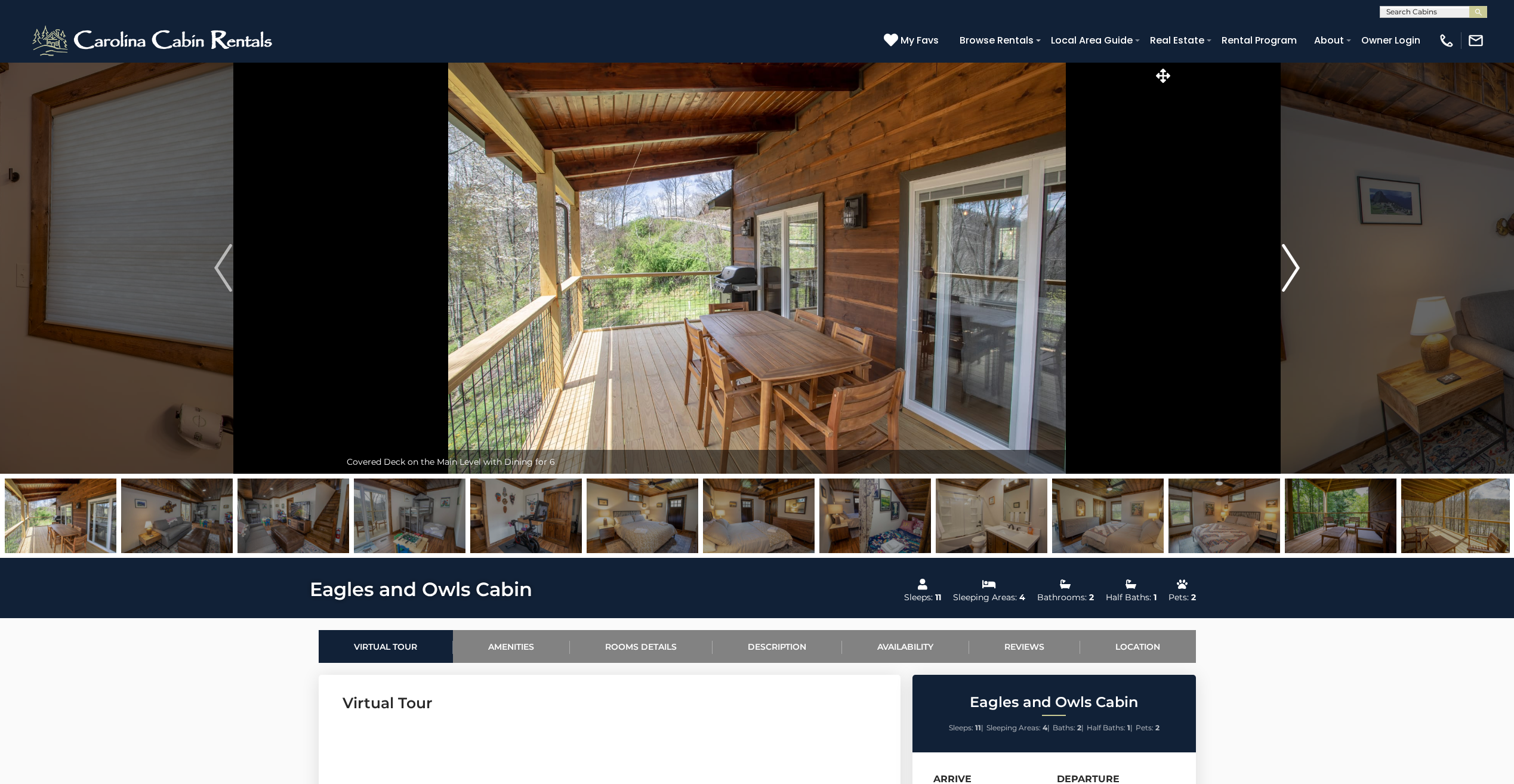
click at [1296, 270] on img "Next" at bounding box center [1290, 268] width 18 height 47
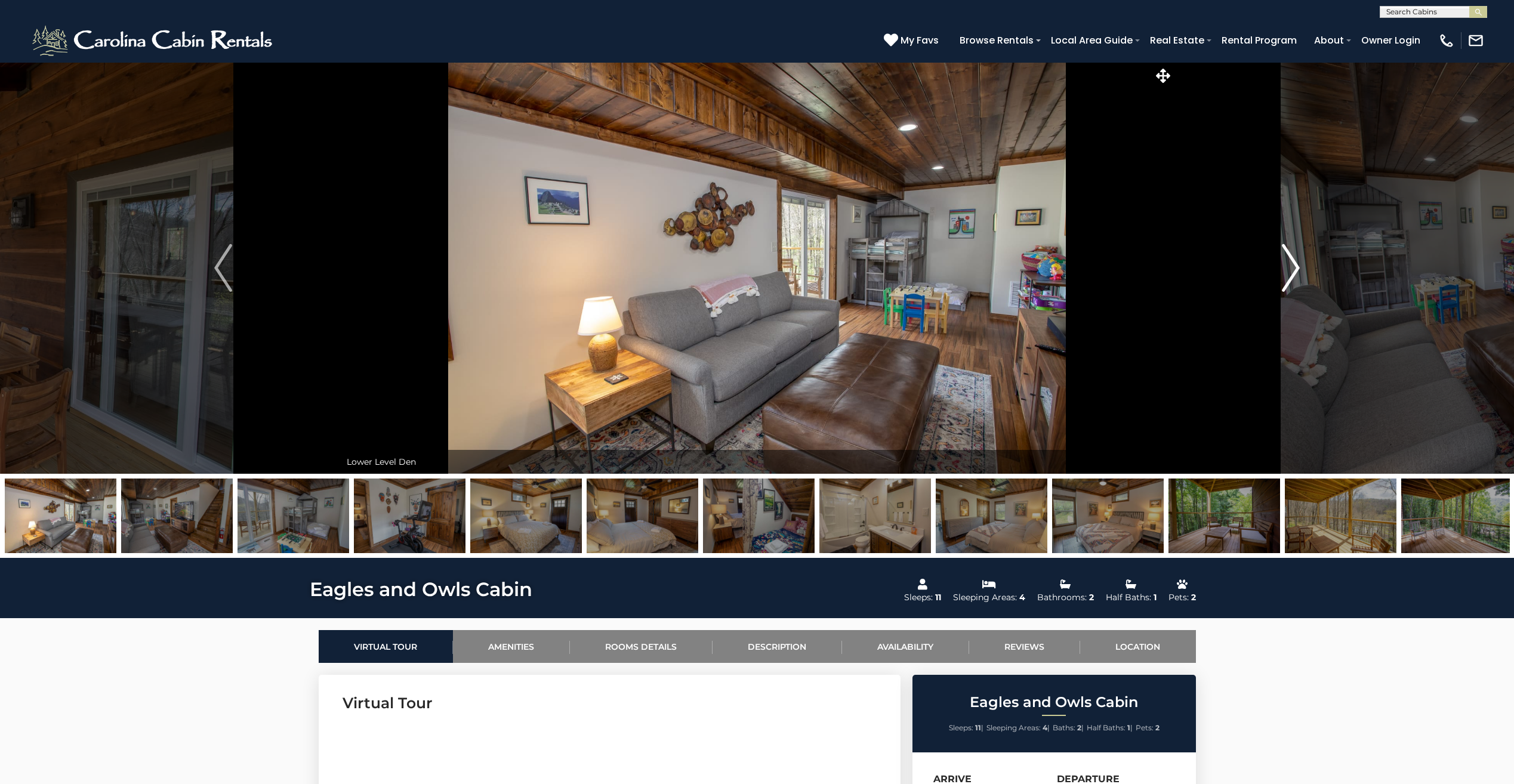
click at [1296, 270] on img "Next" at bounding box center [1290, 268] width 18 height 47
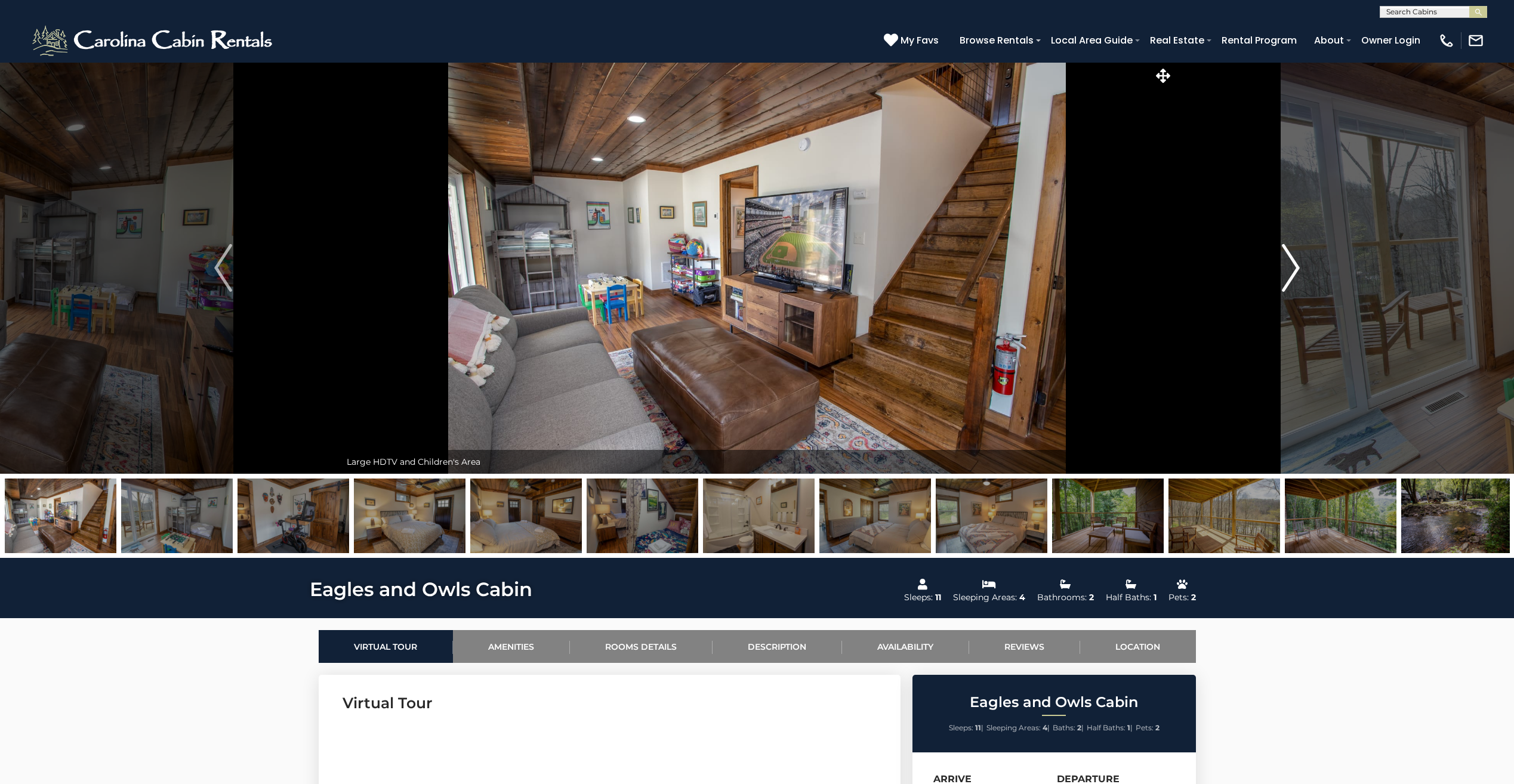
click at [1296, 270] on img "Next" at bounding box center [1290, 268] width 18 height 47
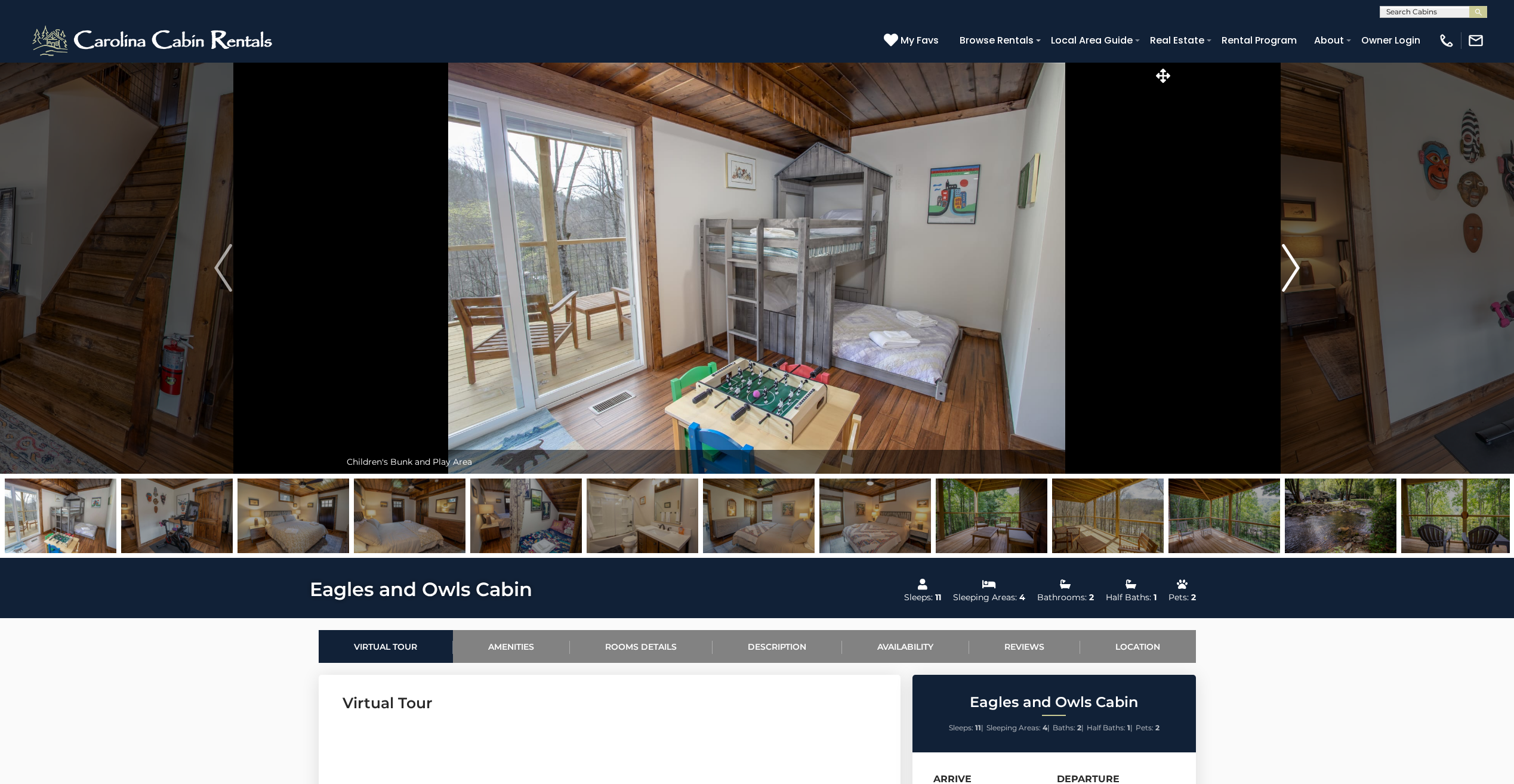
click at [1296, 270] on img "Next" at bounding box center [1290, 268] width 18 height 47
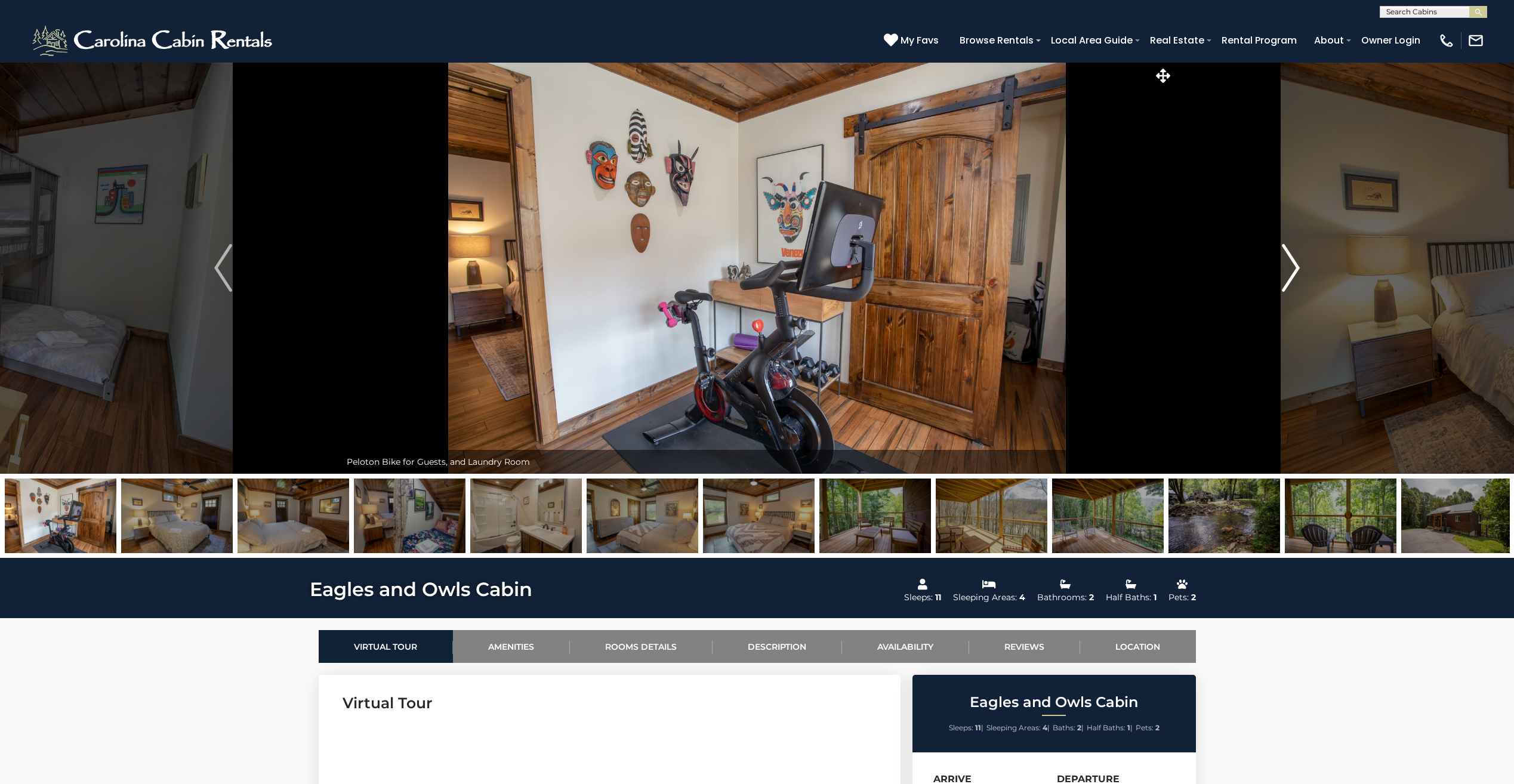
click at [1296, 270] on img "Next" at bounding box center [1290, 268] width 18 height 47
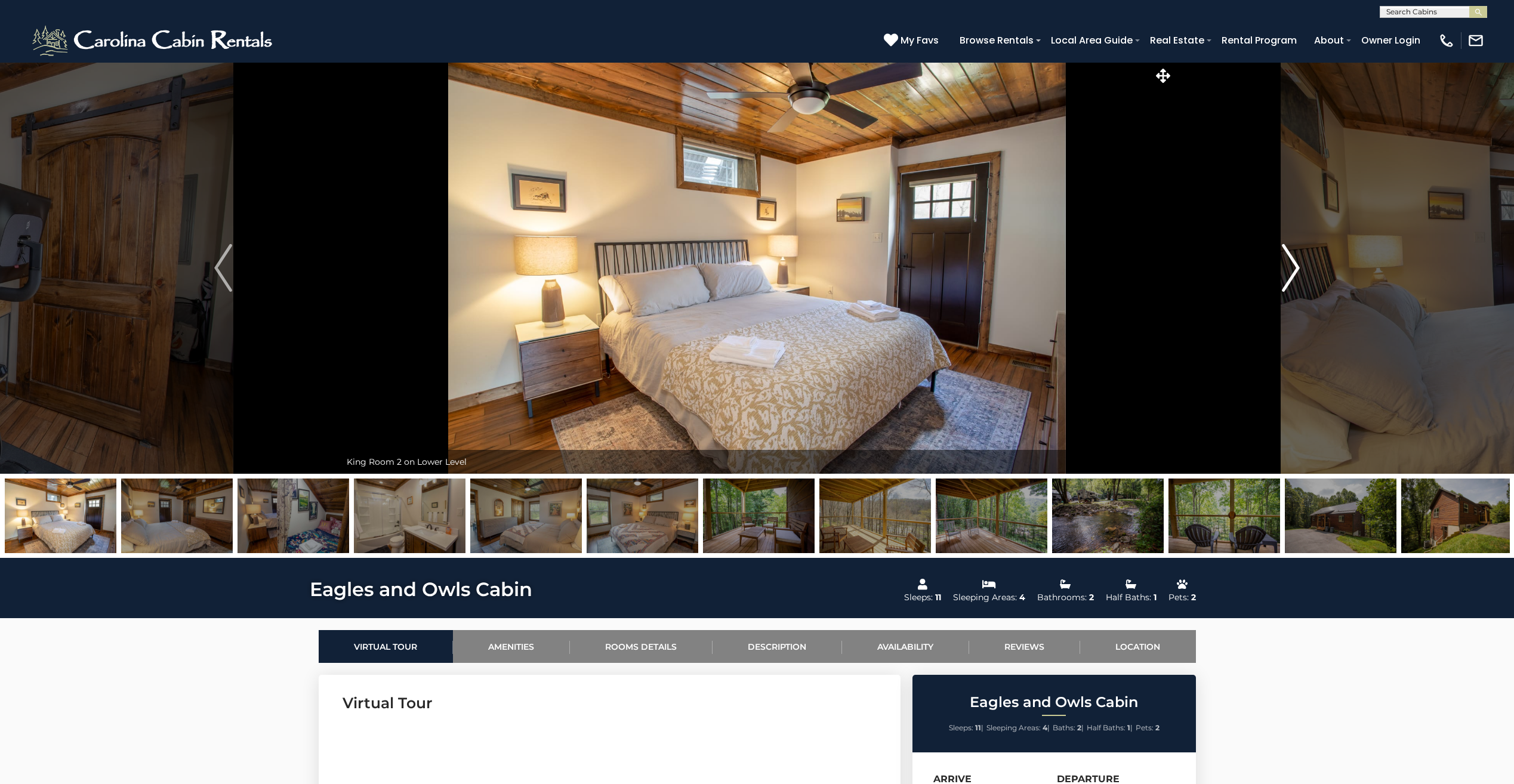
click at [1296, 270] on img "Next" at bounding box center [1290, 268] width 18 height 47
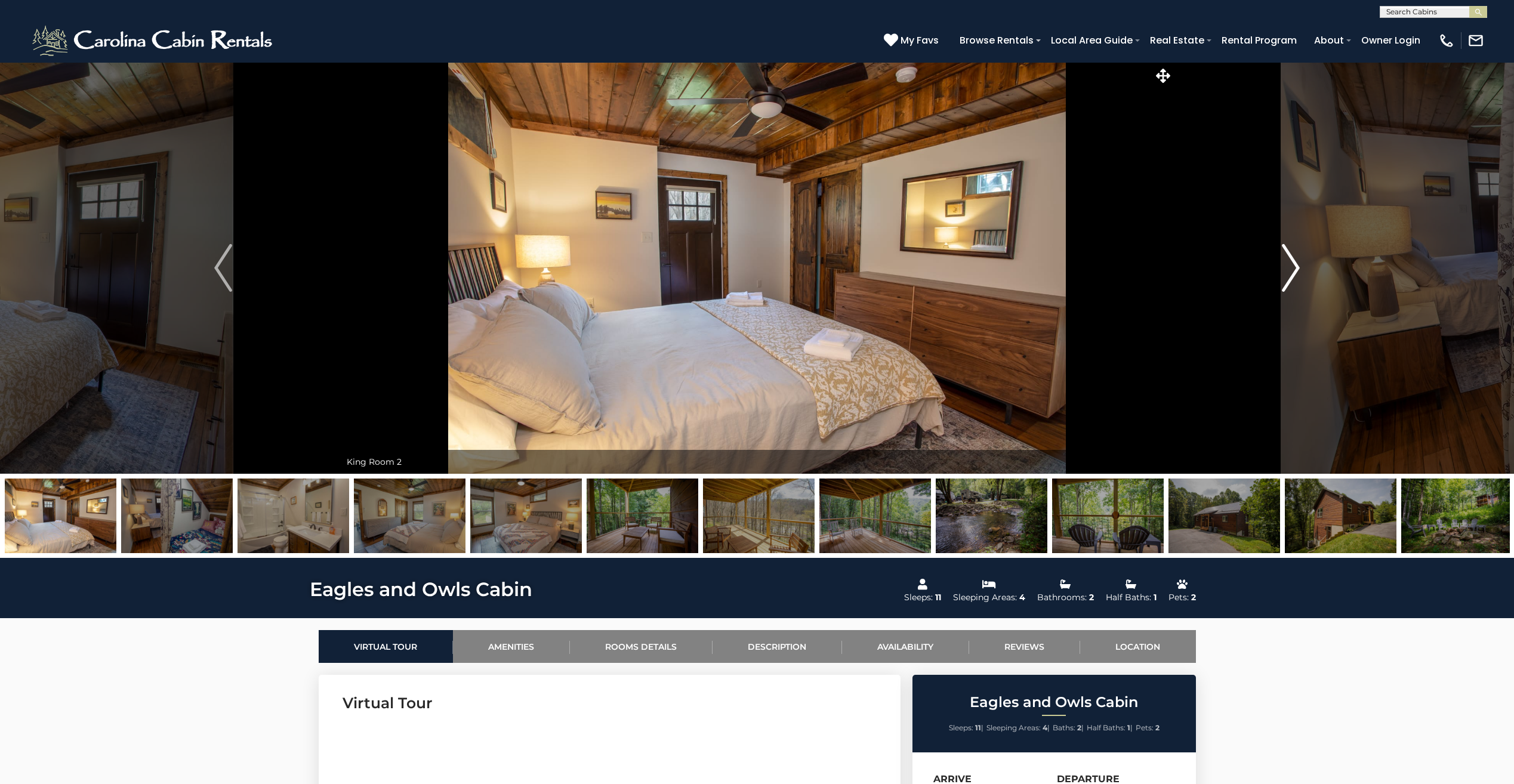
click at [1296, 270] on img "Next" at bounding box center [1290, 268] width 18 height 47
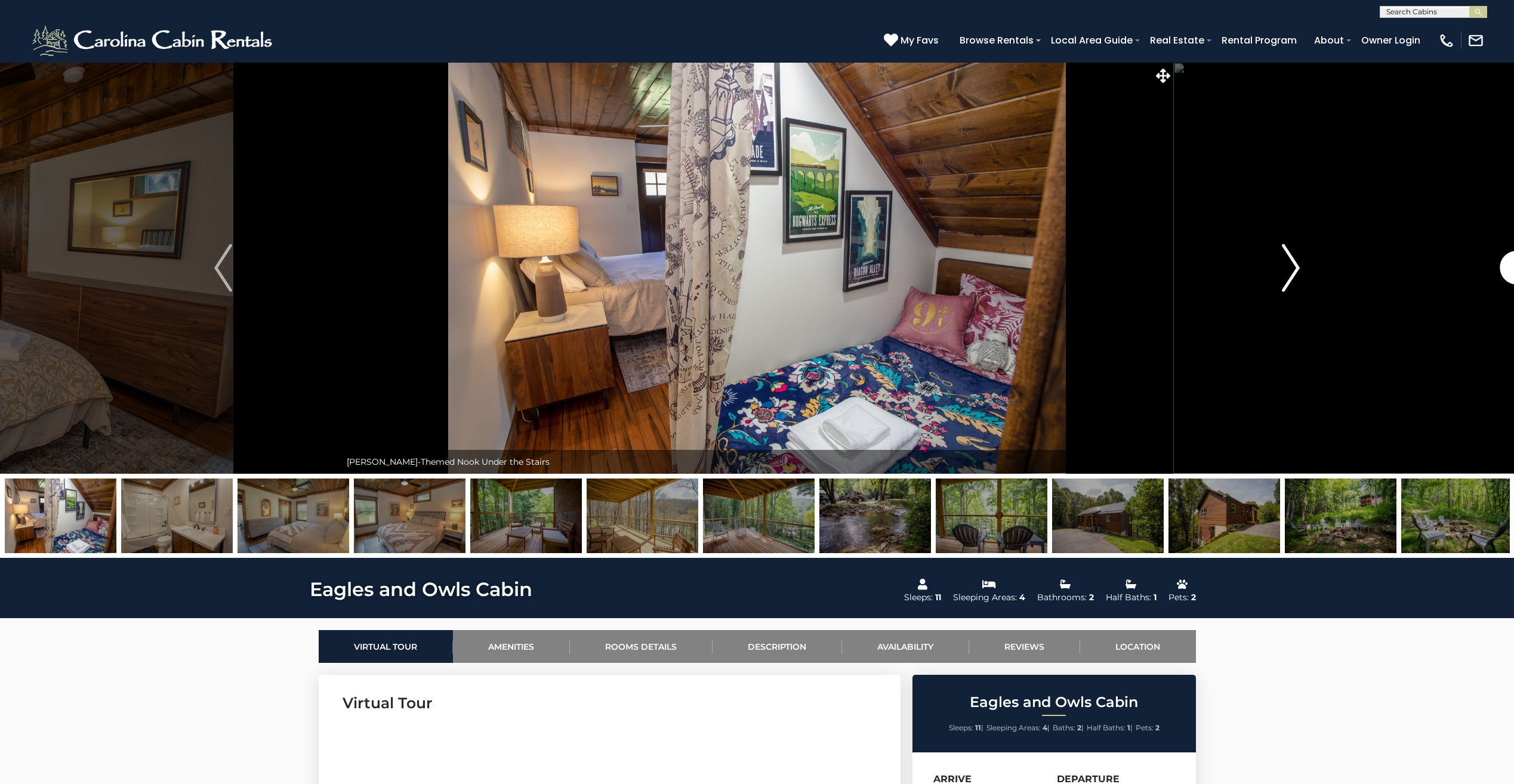
click at [1296, 270] on img "Next" at bounding box center [1290, 268] width 18 height 47
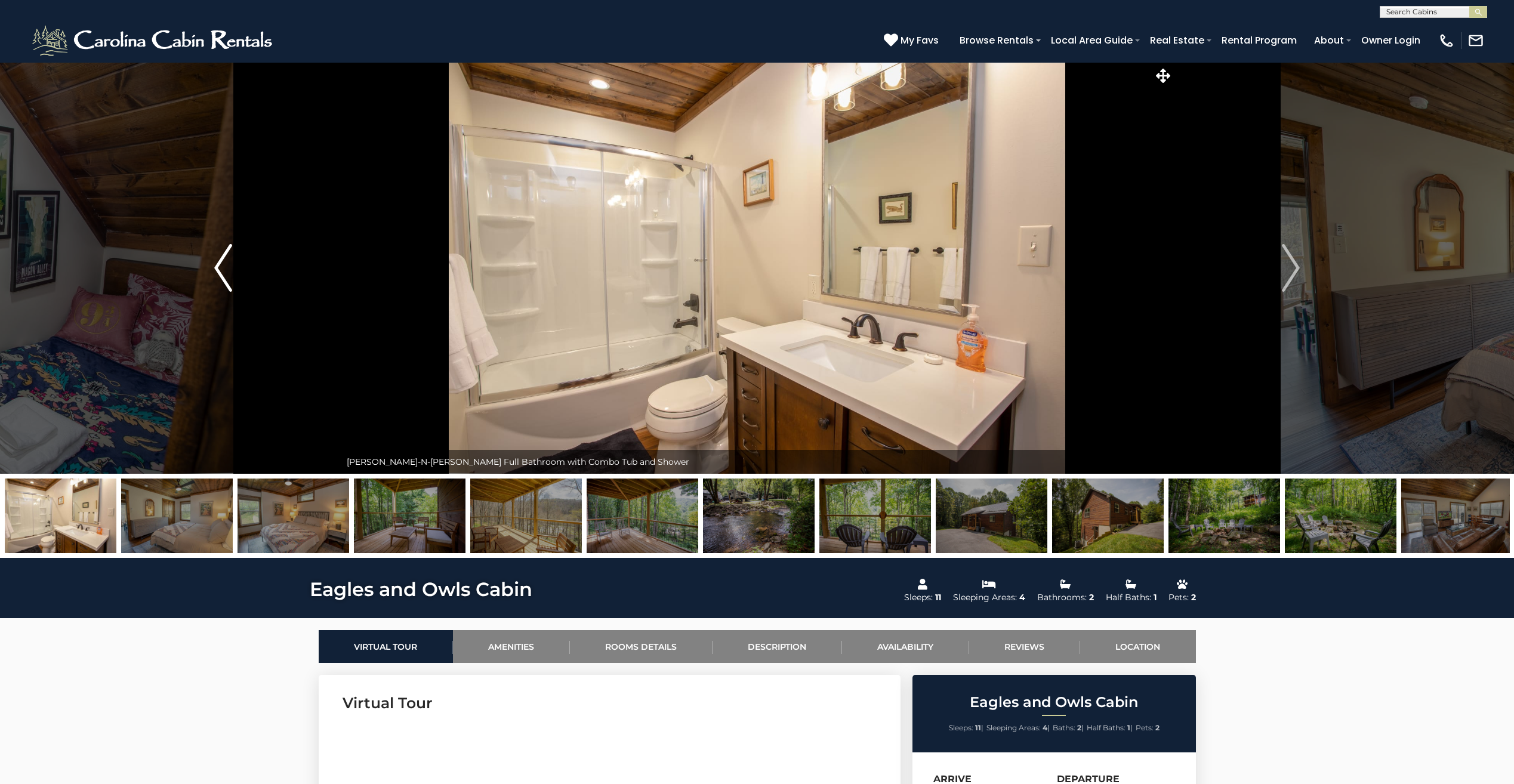
click at [225, 272] on img "Previous" at bounding box center [223, 268] width 18 height 47
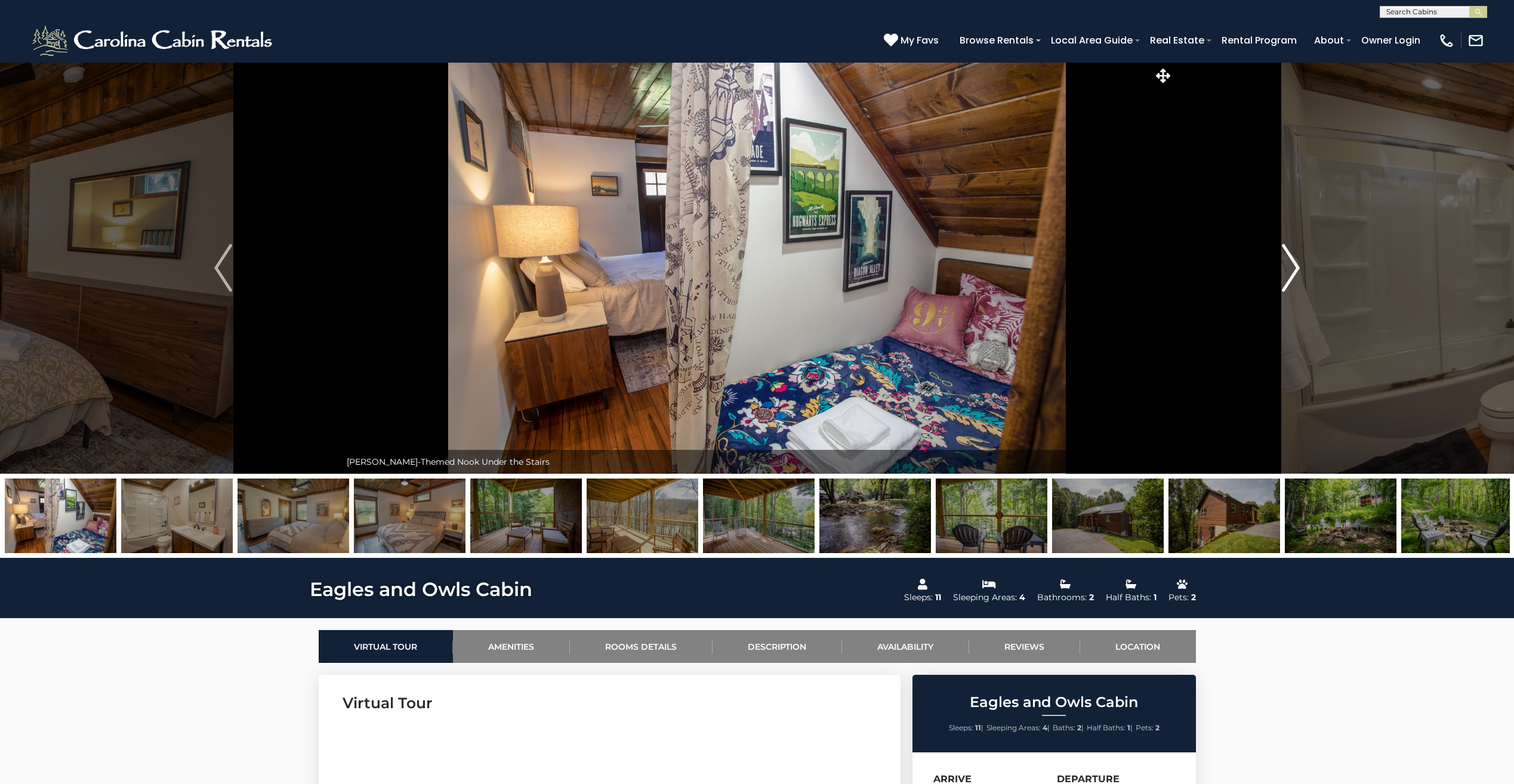
click at [1300, 257] on img "Next" at bounding box center [1290, 268] width 18 height 47
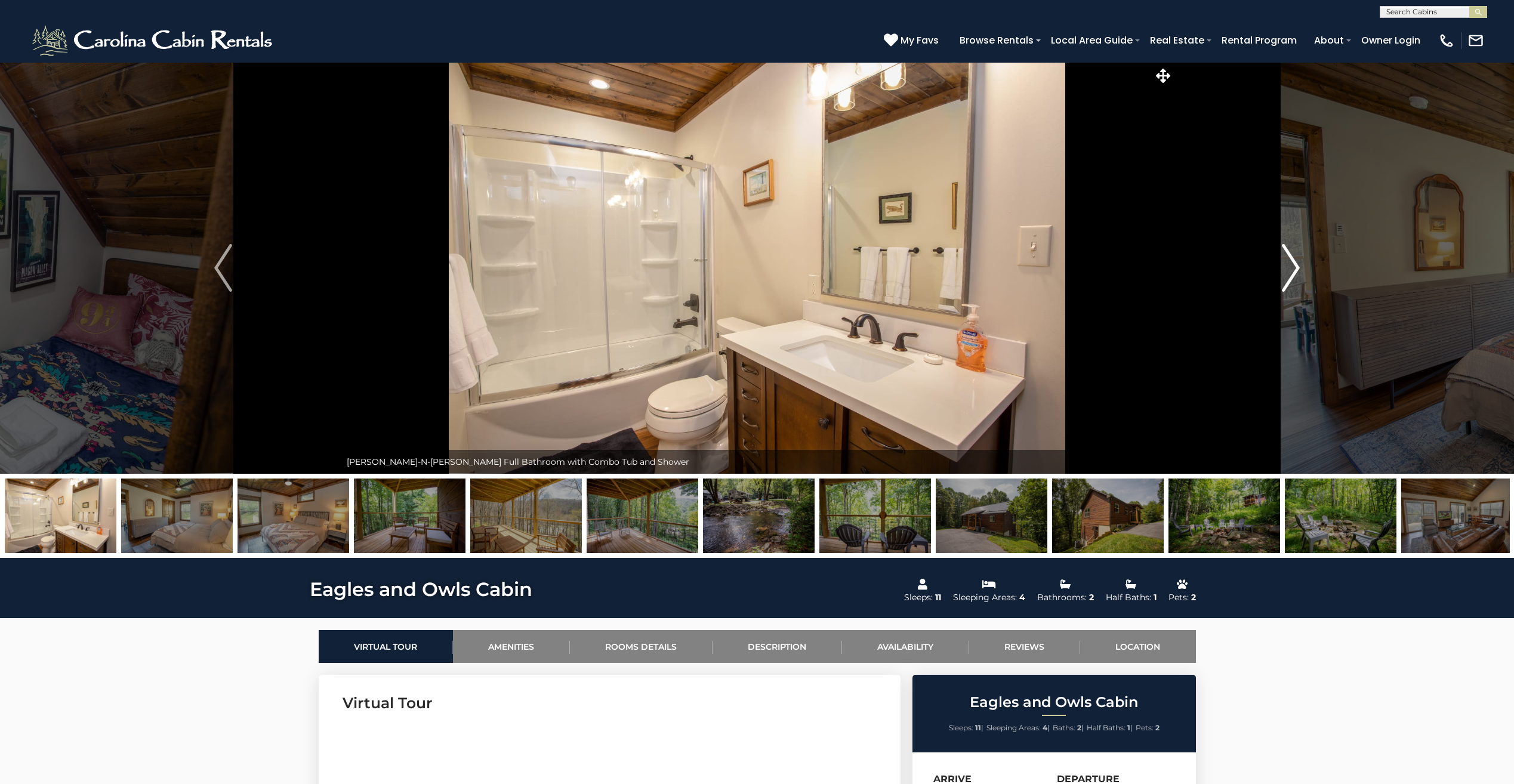
click at [1300, 257] on img "Next" at bounding box center [1290, 268] width 18 height 47
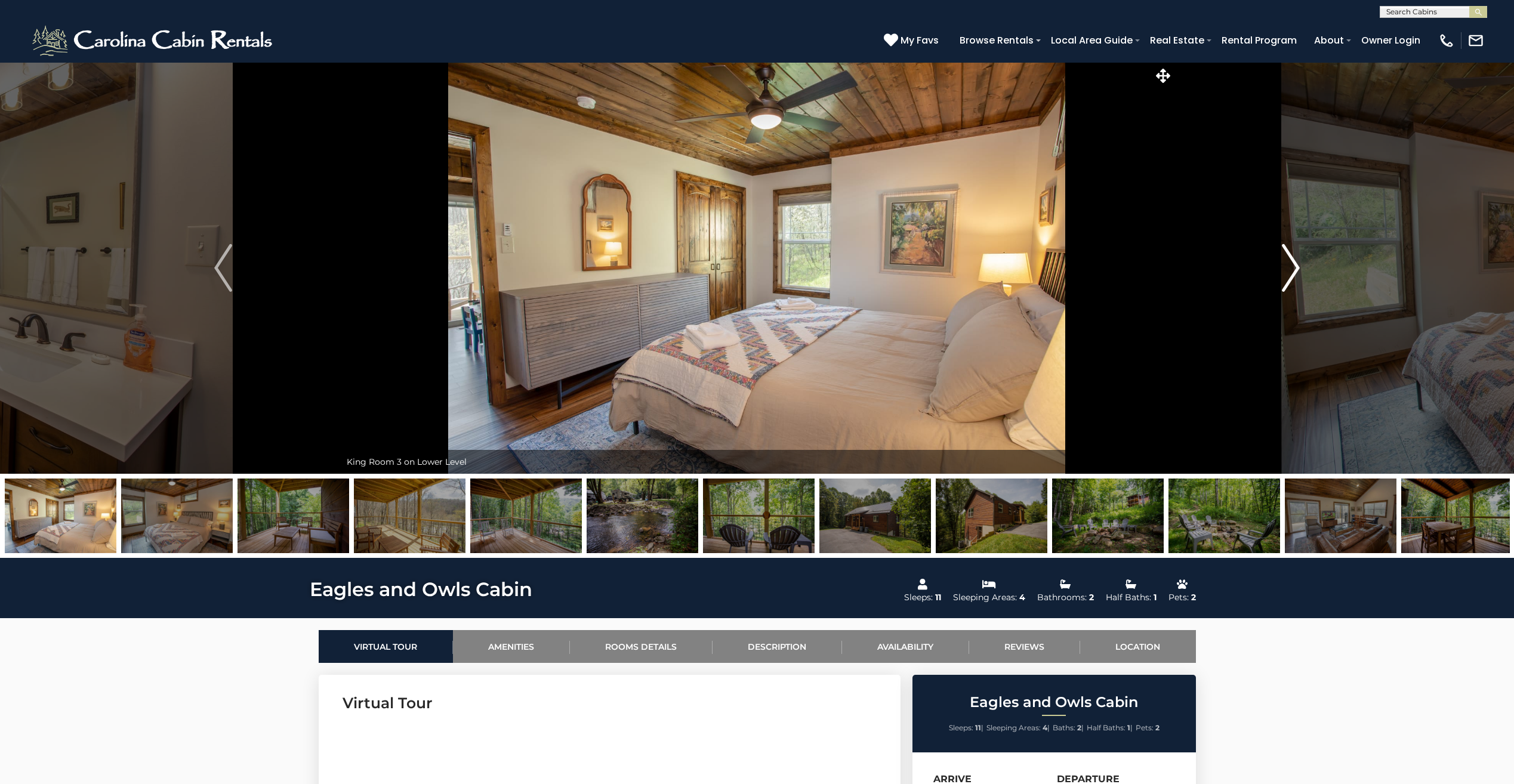
click at [1300, 257] on img "Next" at bounding box center [1290, 268] width 18 height 47
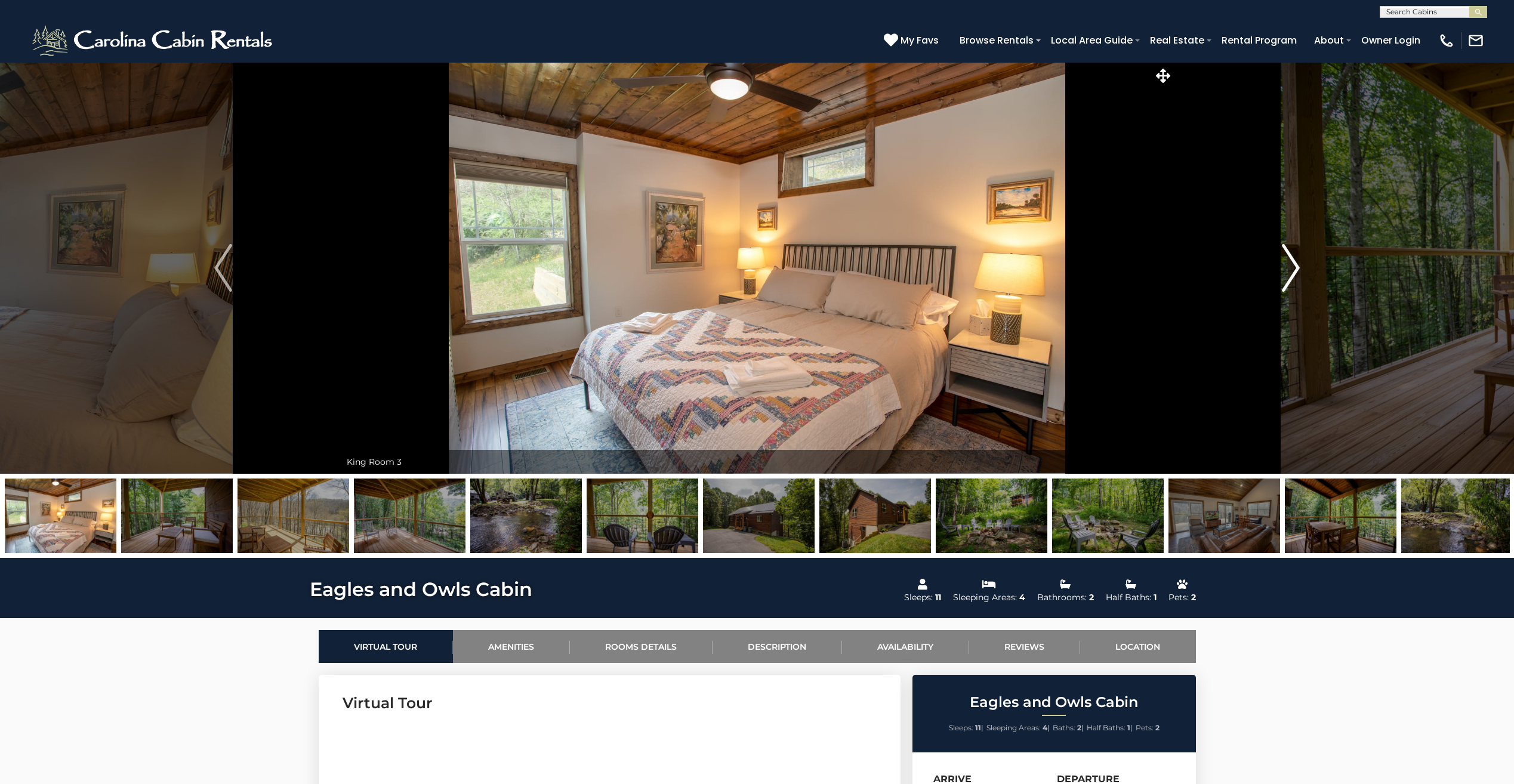
click at [1300, 257] on img "Next" at bounding box center [1290, 268] width 18 height 47
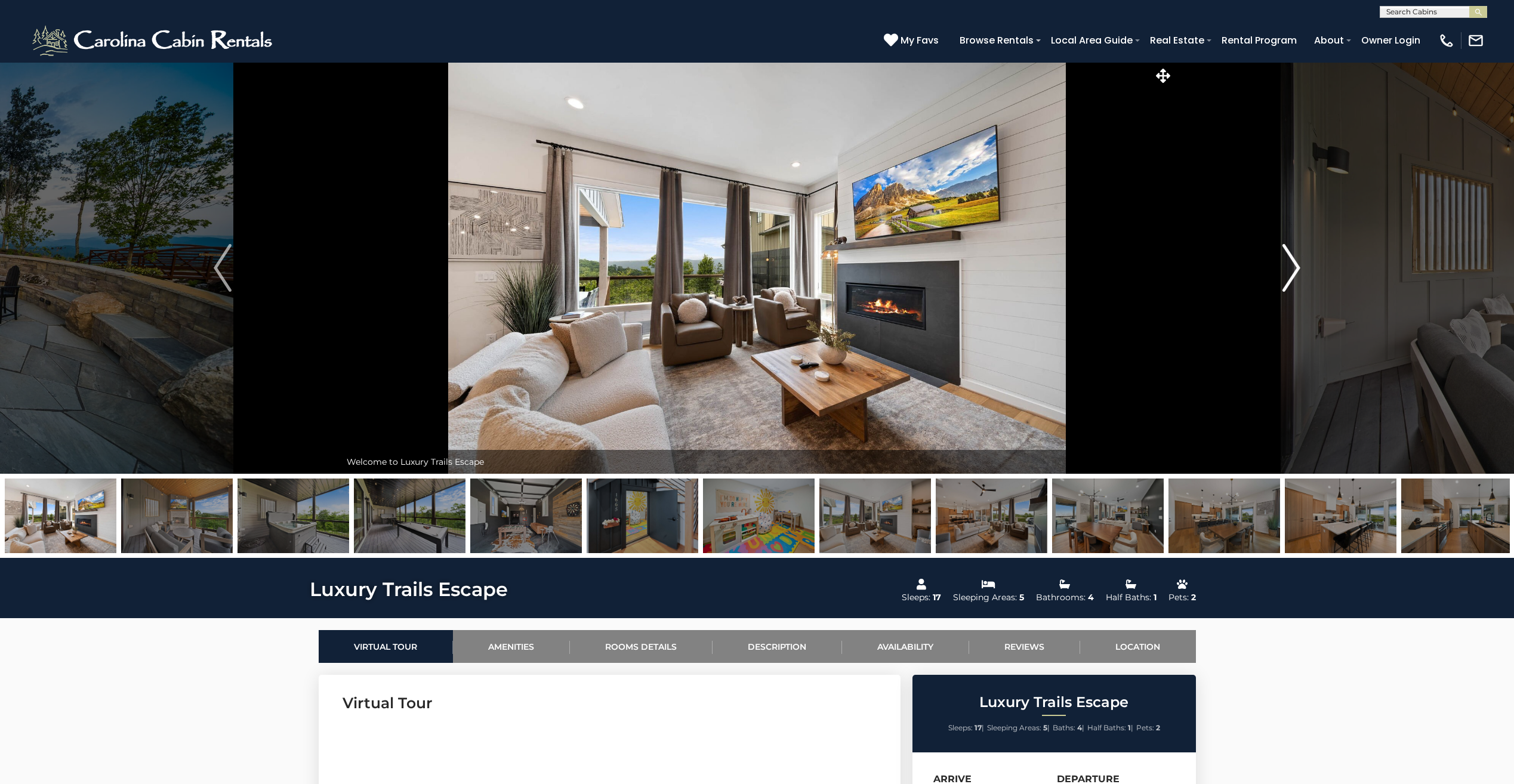
click at [1299, 270] on img "Next" at bounding box center [1291, 268] width 18 height 47
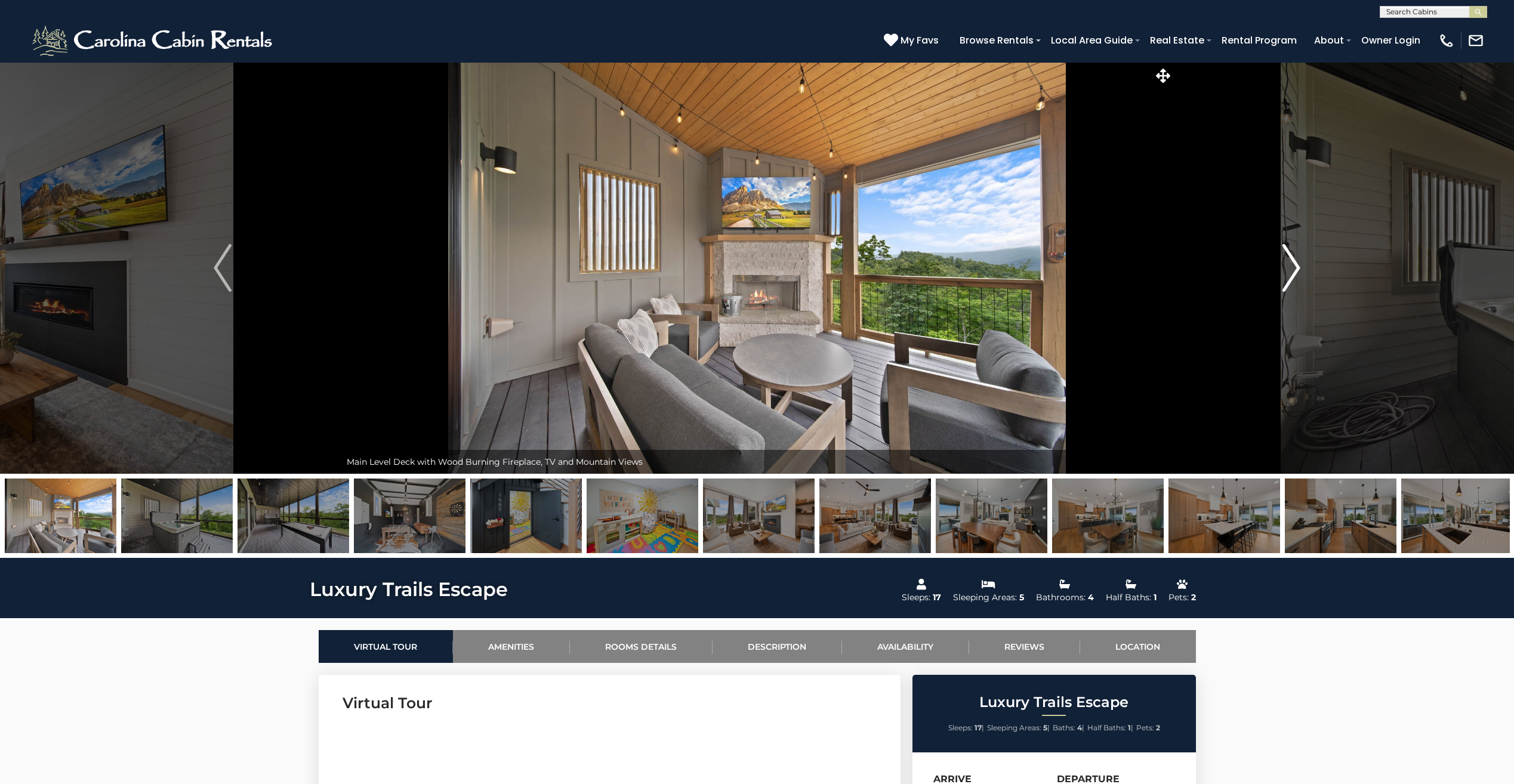
click at [1299, 270] on img "Next" at bounding box center [1291, 268] width 18 height 47
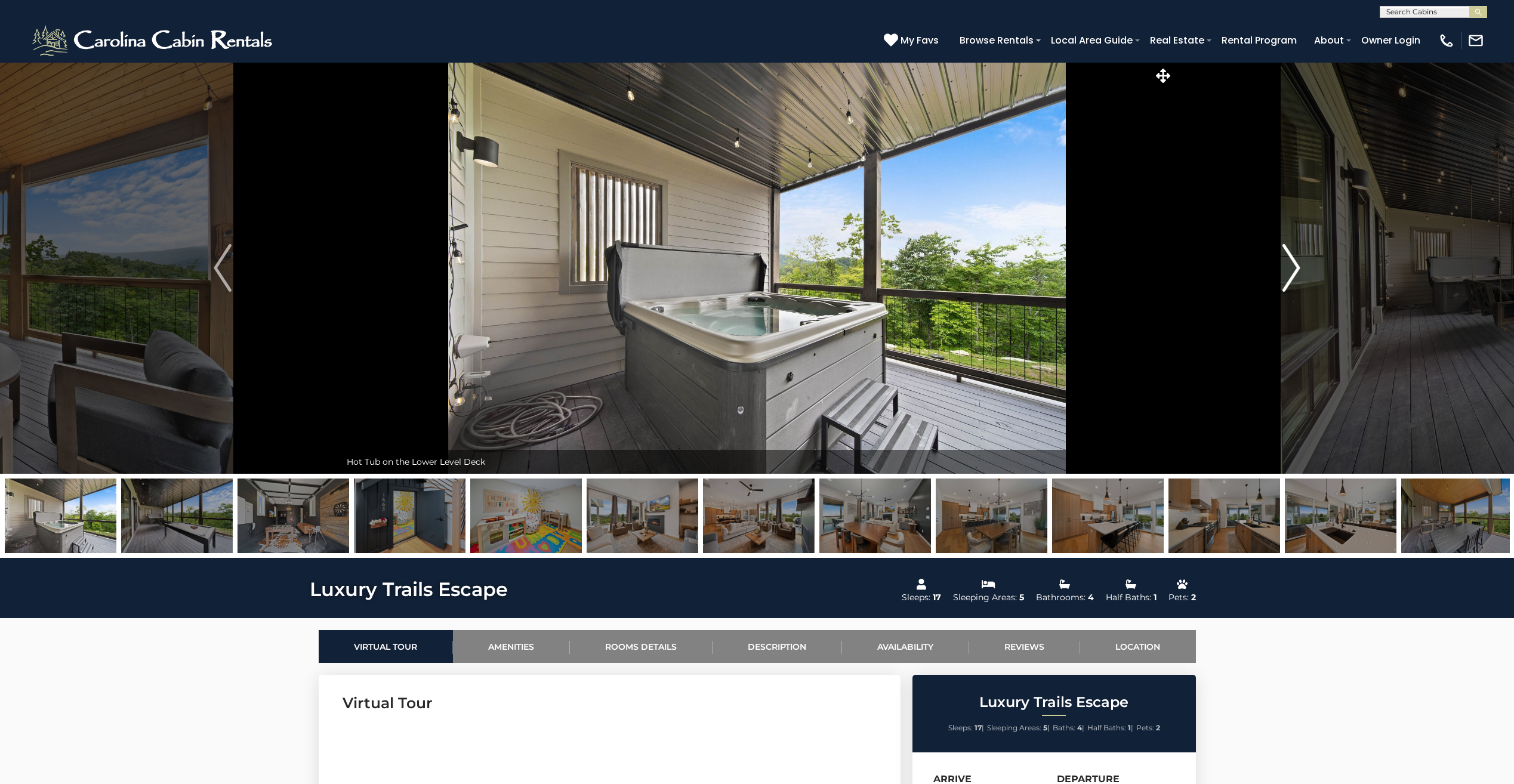
click at [1299, 270] on img "Next" at bounding box center [1291, 268] width 18 height 47
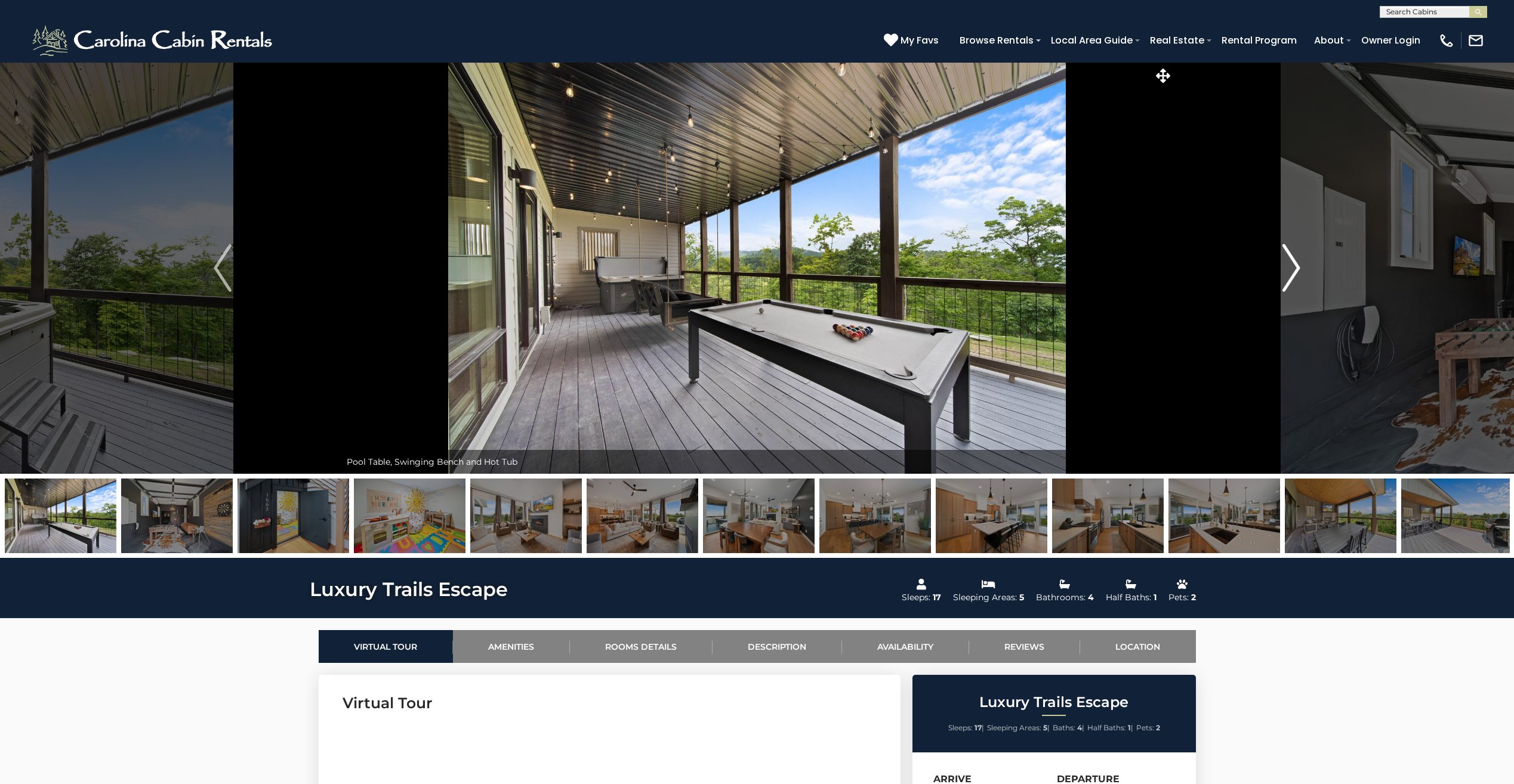
click at [1299, 270] on img "Next" at bounding box center [1291, 268] width 18 height 47
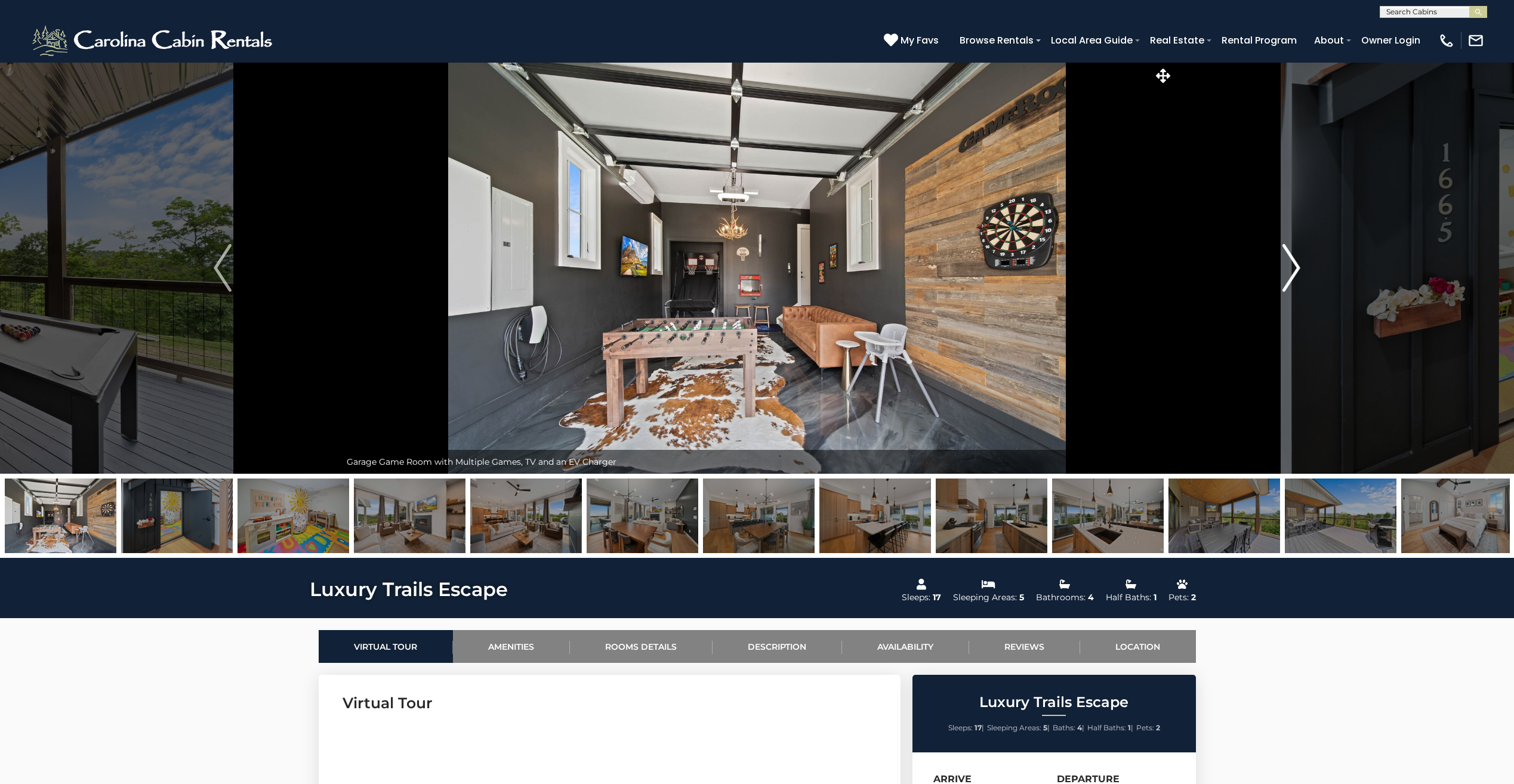
click at [1299, 270] on img "Next" at bounding box center [1291, 268] width 18 height 47
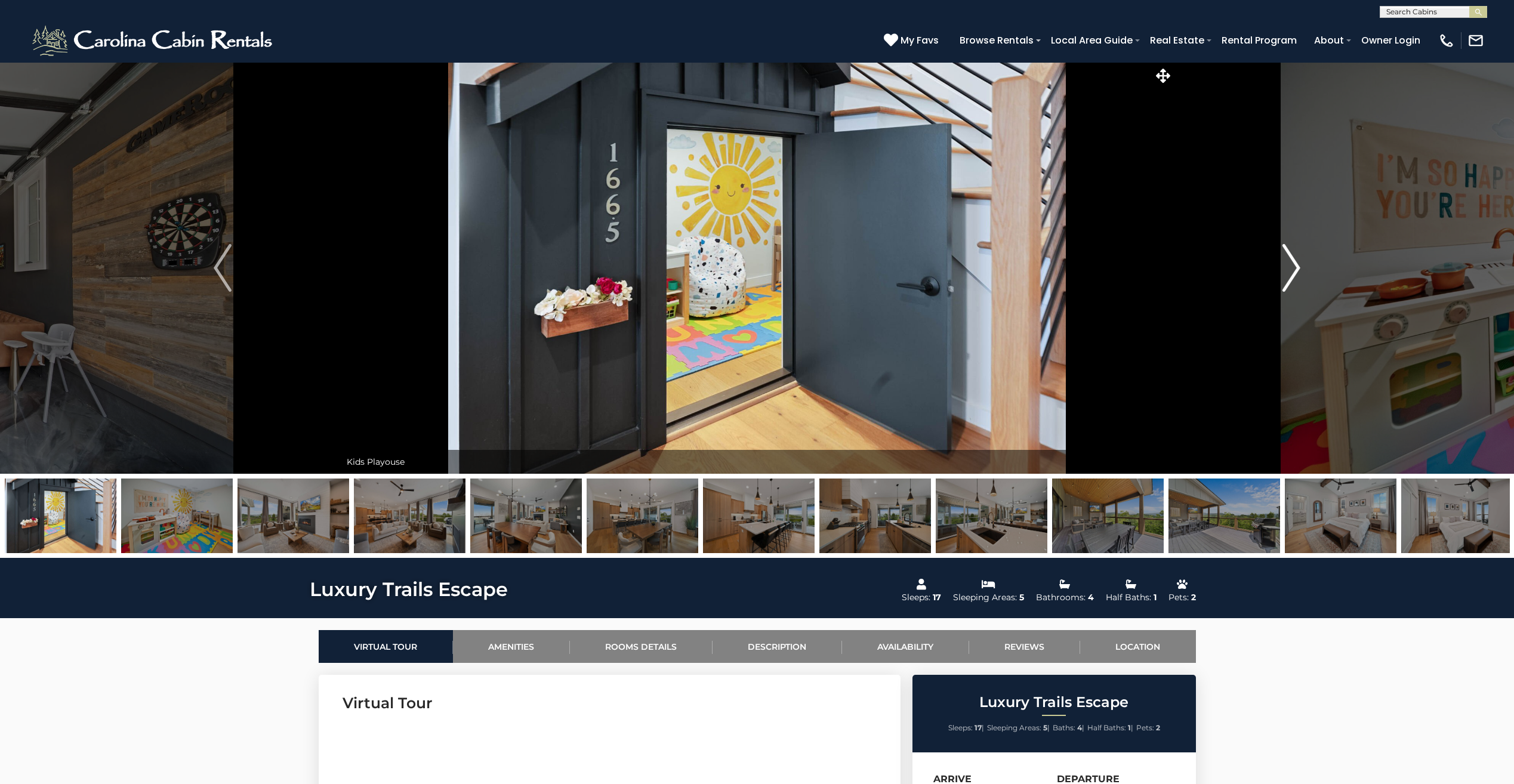
click at [1299, 270] on img "Next" at bounding box center [1291, 268] width 18 height 47
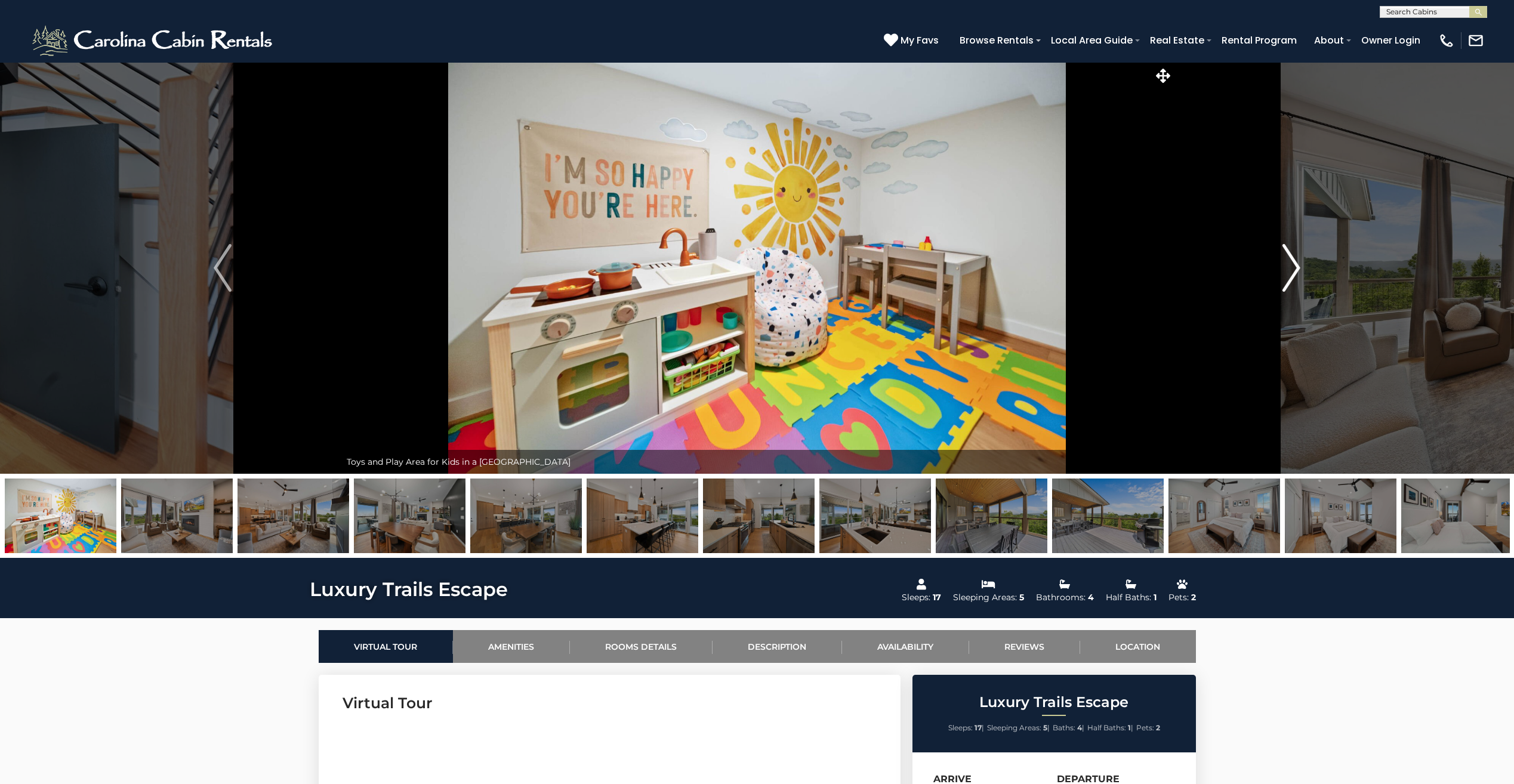
click at [1299, 270] on img "Next" at bounding box center [1291, 268] width 18 height 47
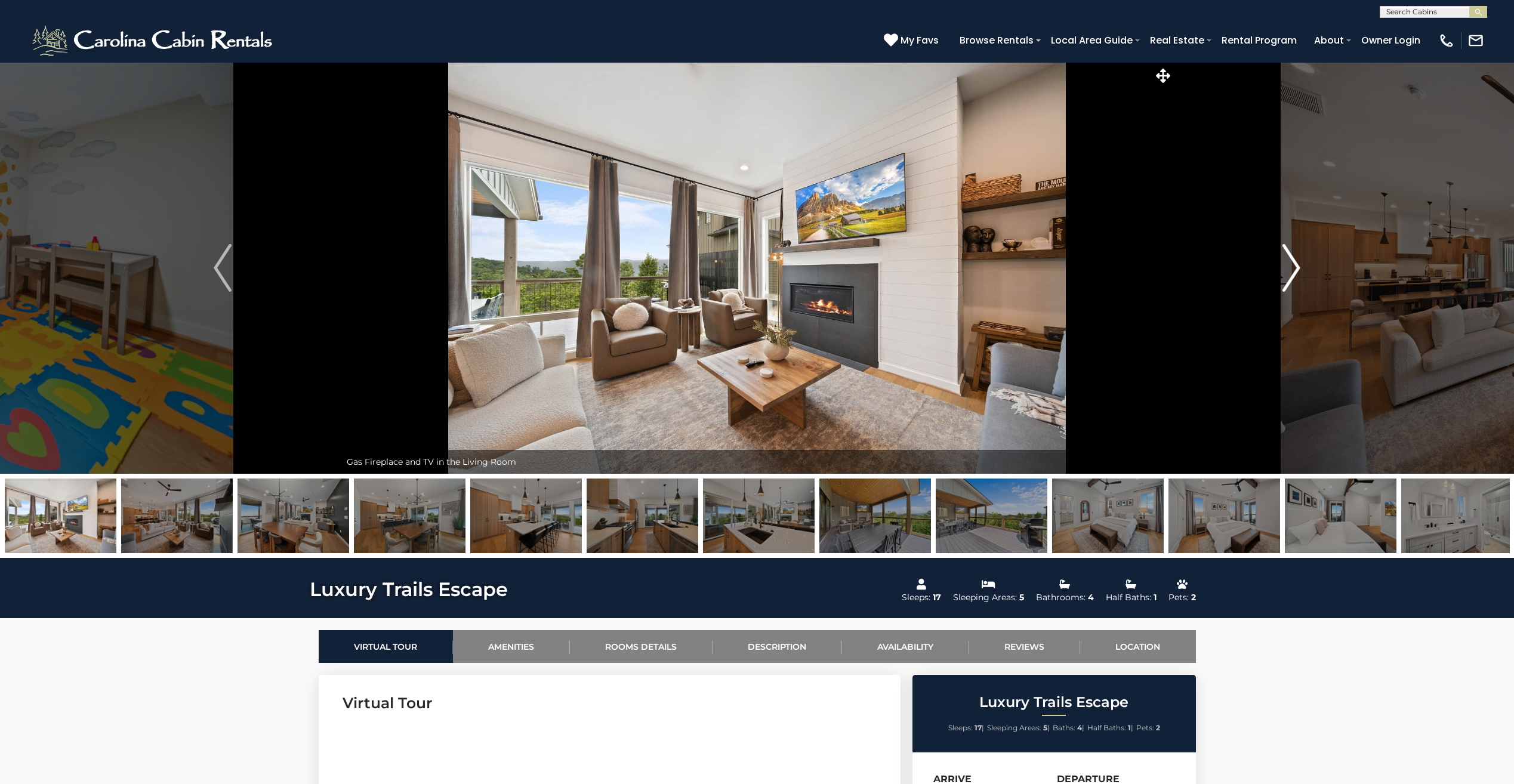
click at [1299, 270] on img "Next" at bounding box center [1291, 268] width 18 height 47
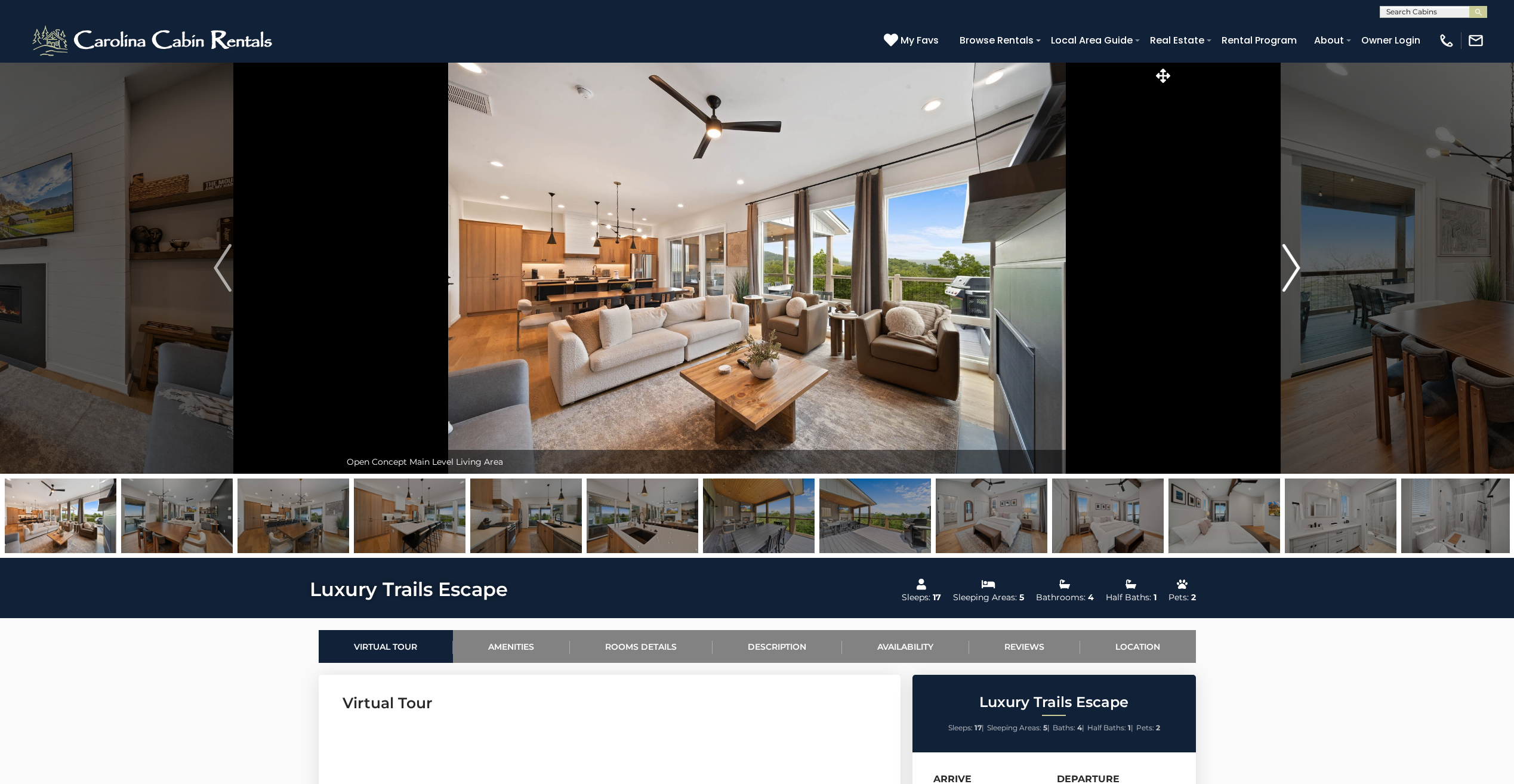
click at [1299, 270] on img "Next" at bounding box center [1291, 268] width 18 height 47
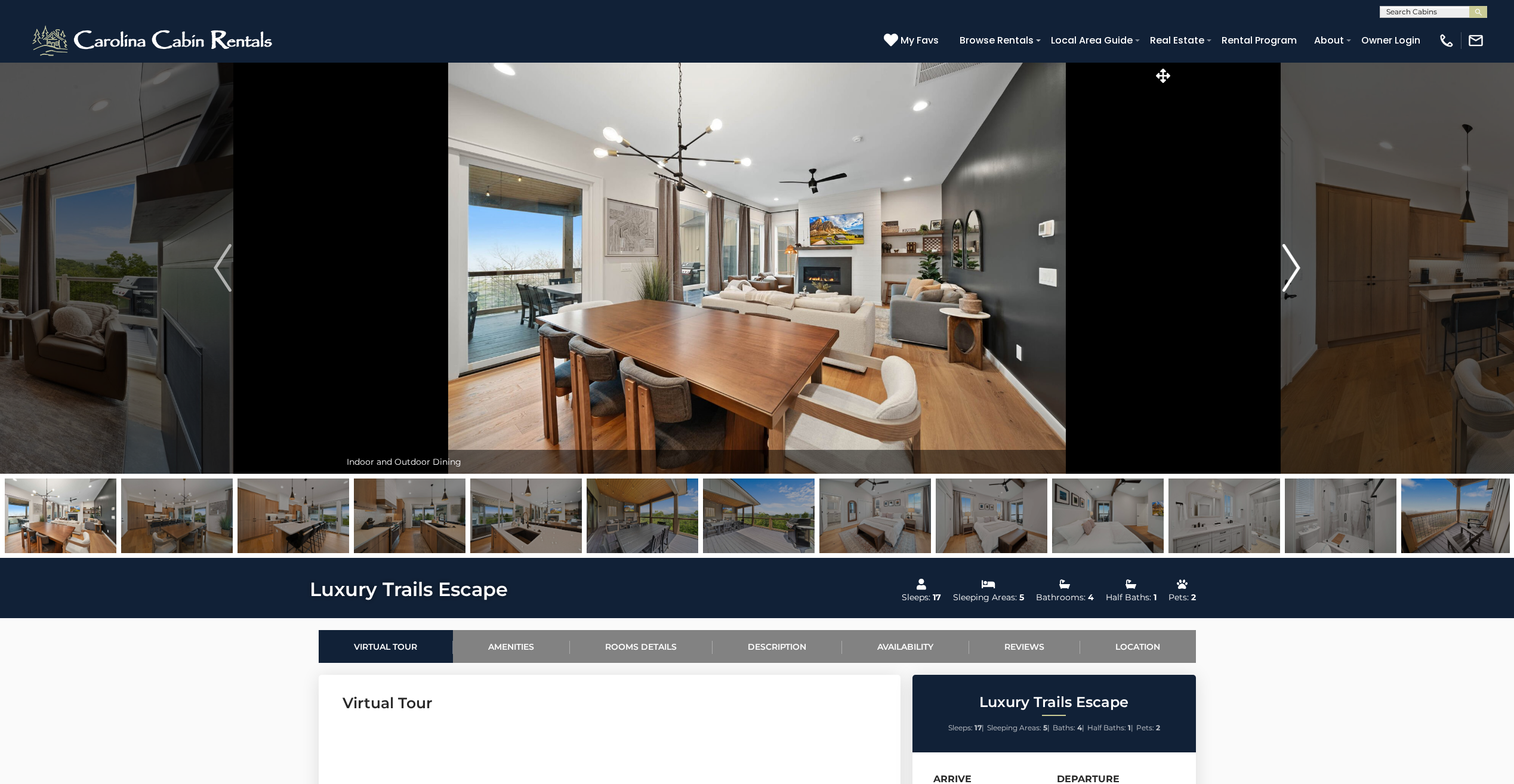
click at [1299, 270] on img "Next" at bounding box center [1291, 268] width 18 height 47
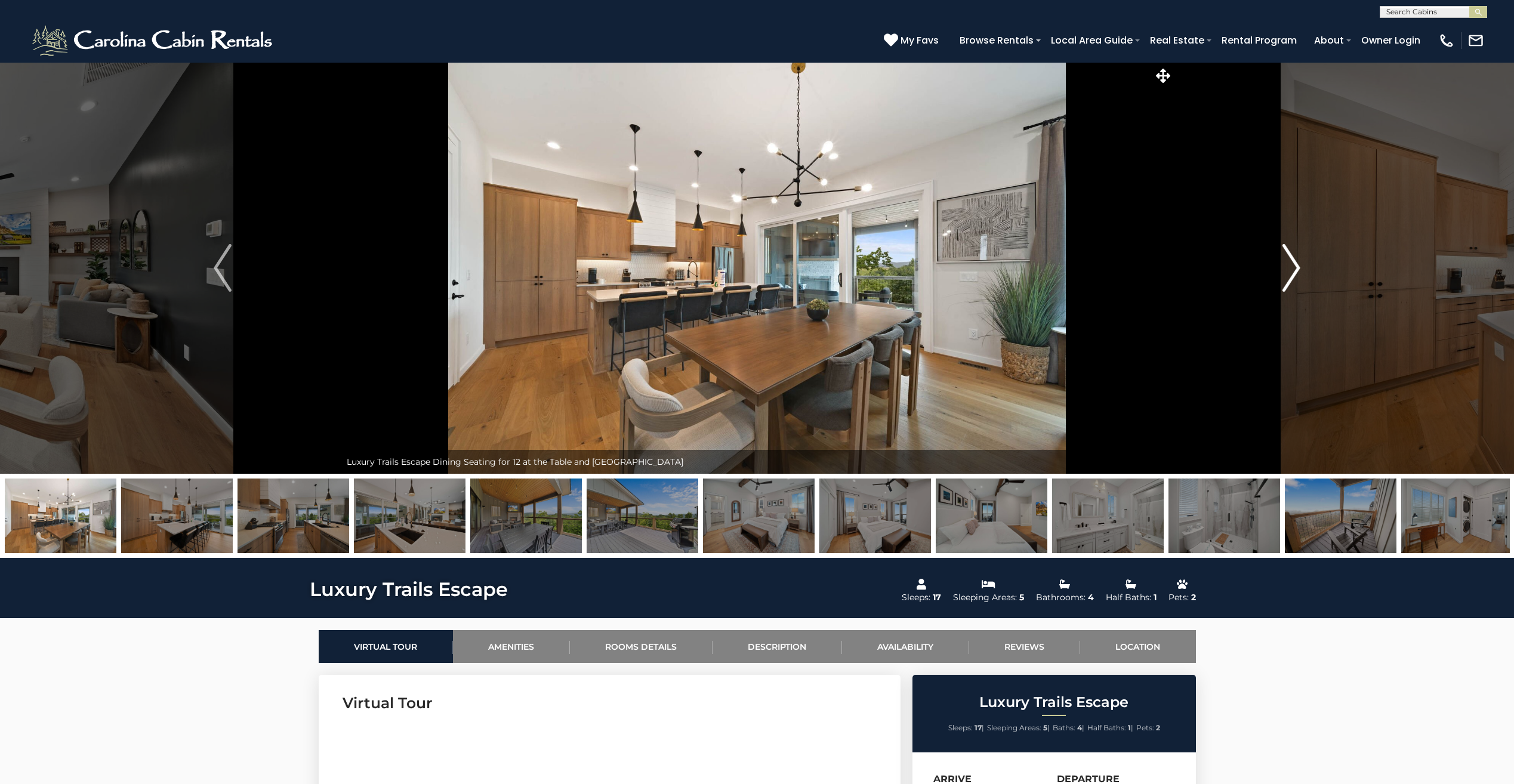
click at [1299, 270] on img "Next" at bounding box center [1291, 268] width 18 height 47
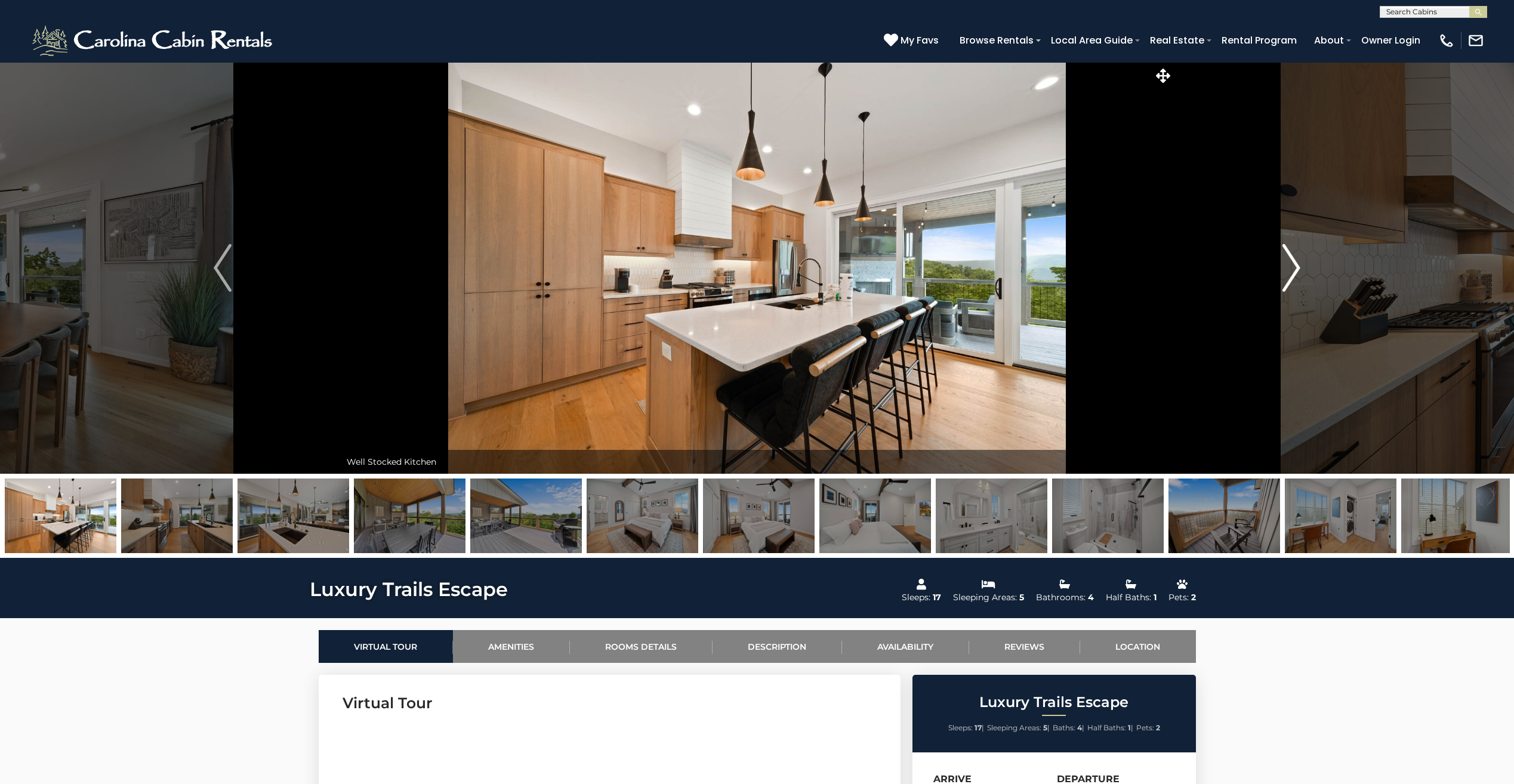
click at [1299, 270] on img "Next" at bounding box center [1291, 268] width 18 height 47
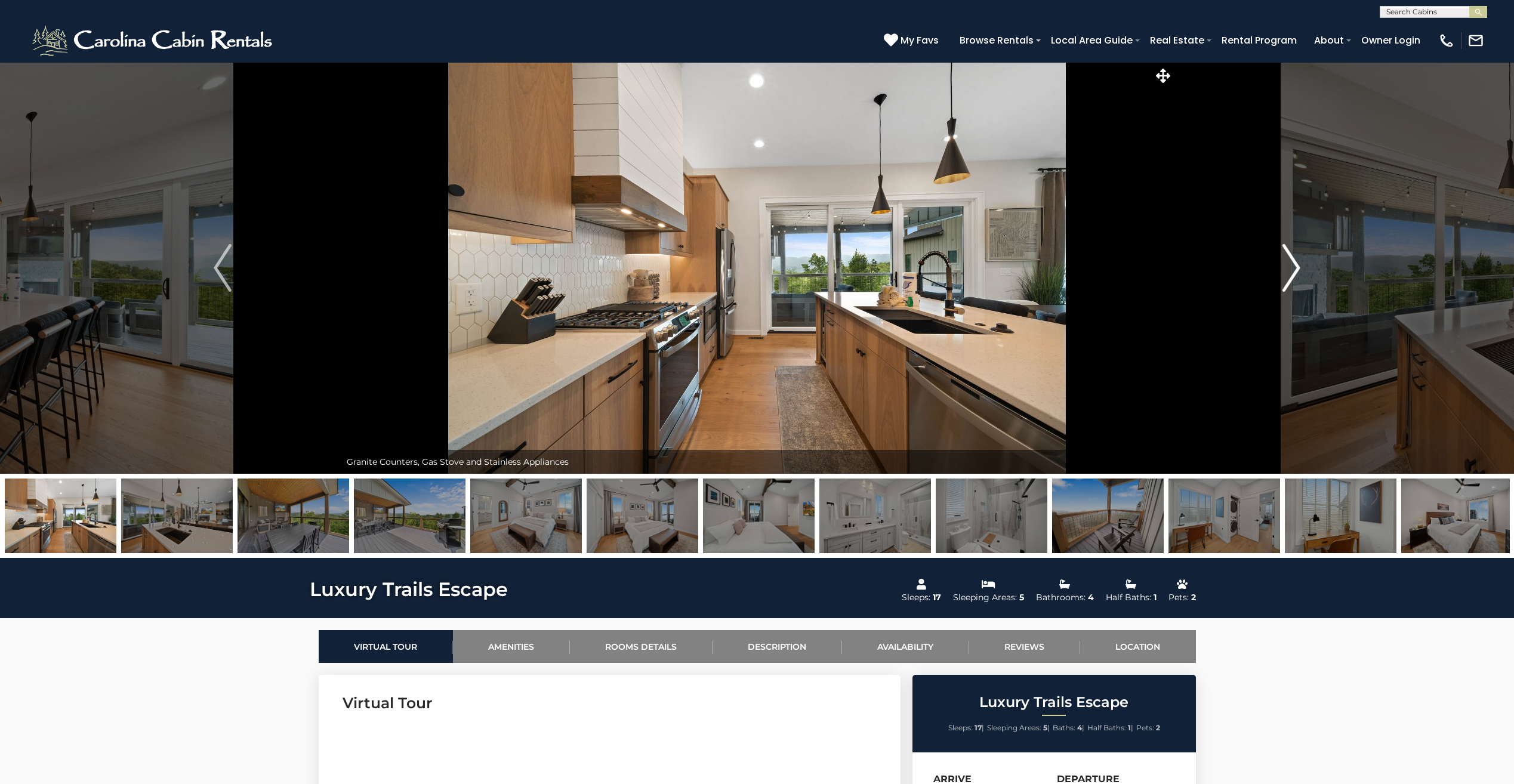
click at [1299, 270] on img "Next" at bounding box center [1291, 268] width 18 height 47
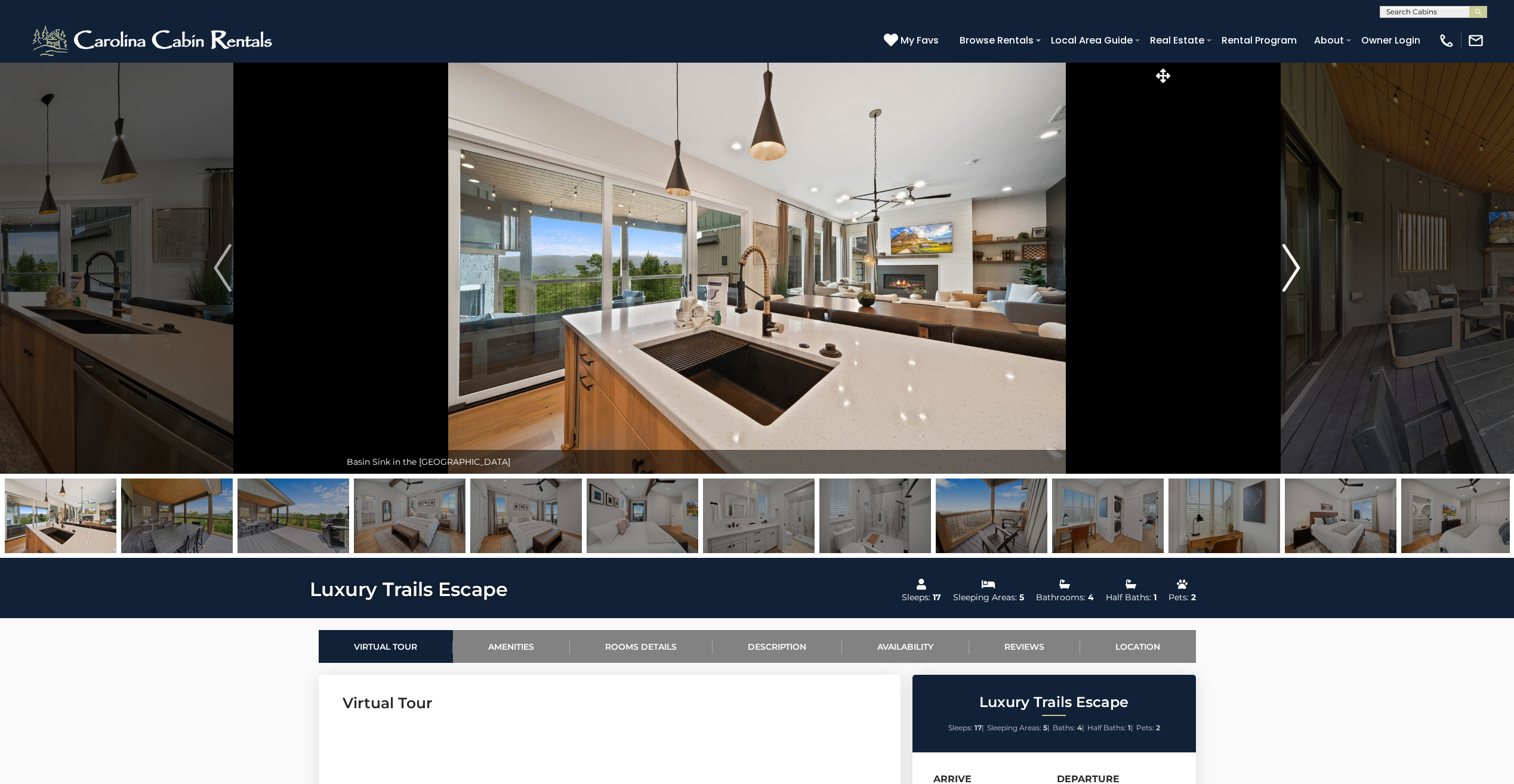
click at [1299, 270] on img "Next" at bounding box center [1291, 268] width 18 height 47
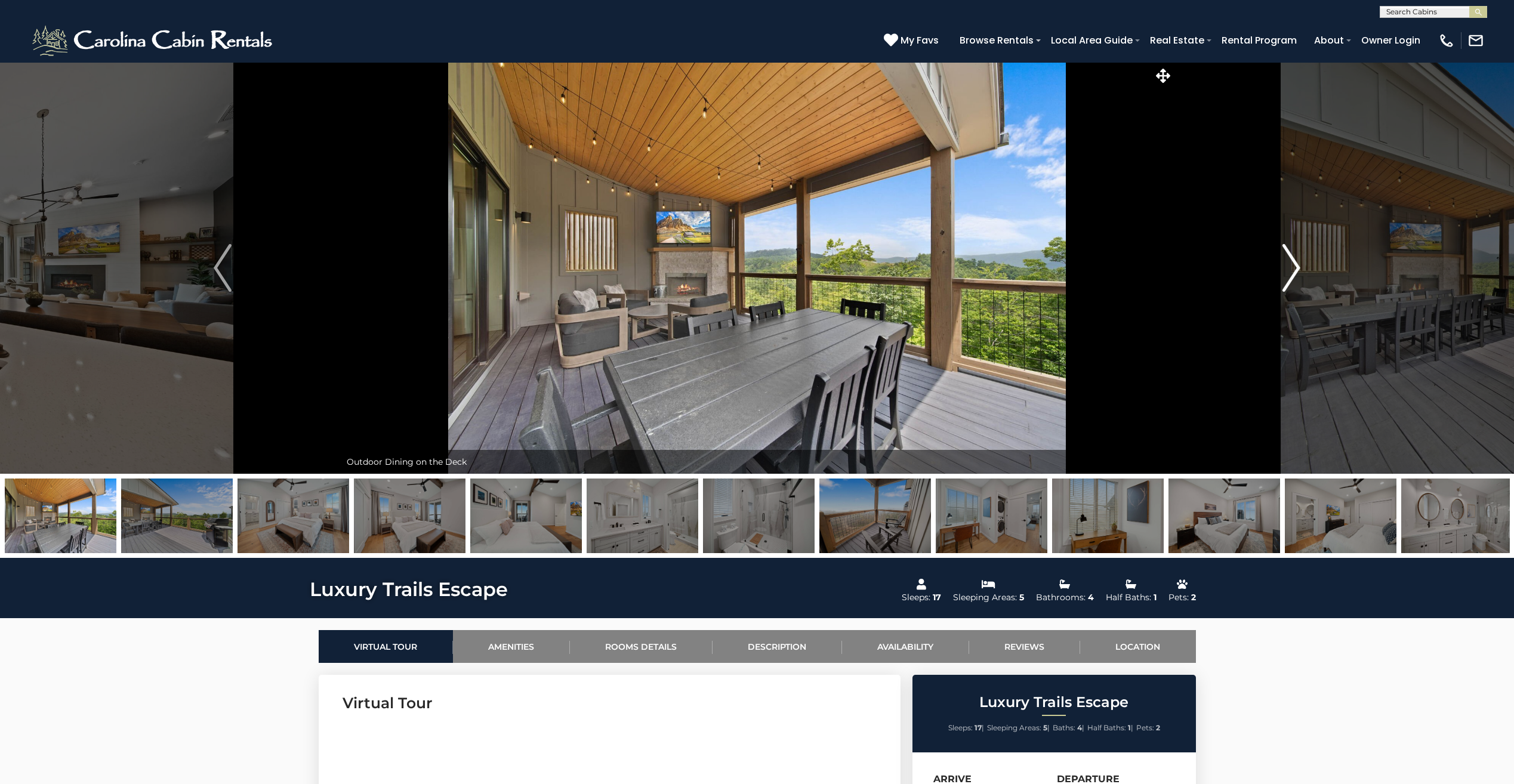
click at [1299, 270] on img "Next" at bounding box center [1291, 268] width 18 height 47
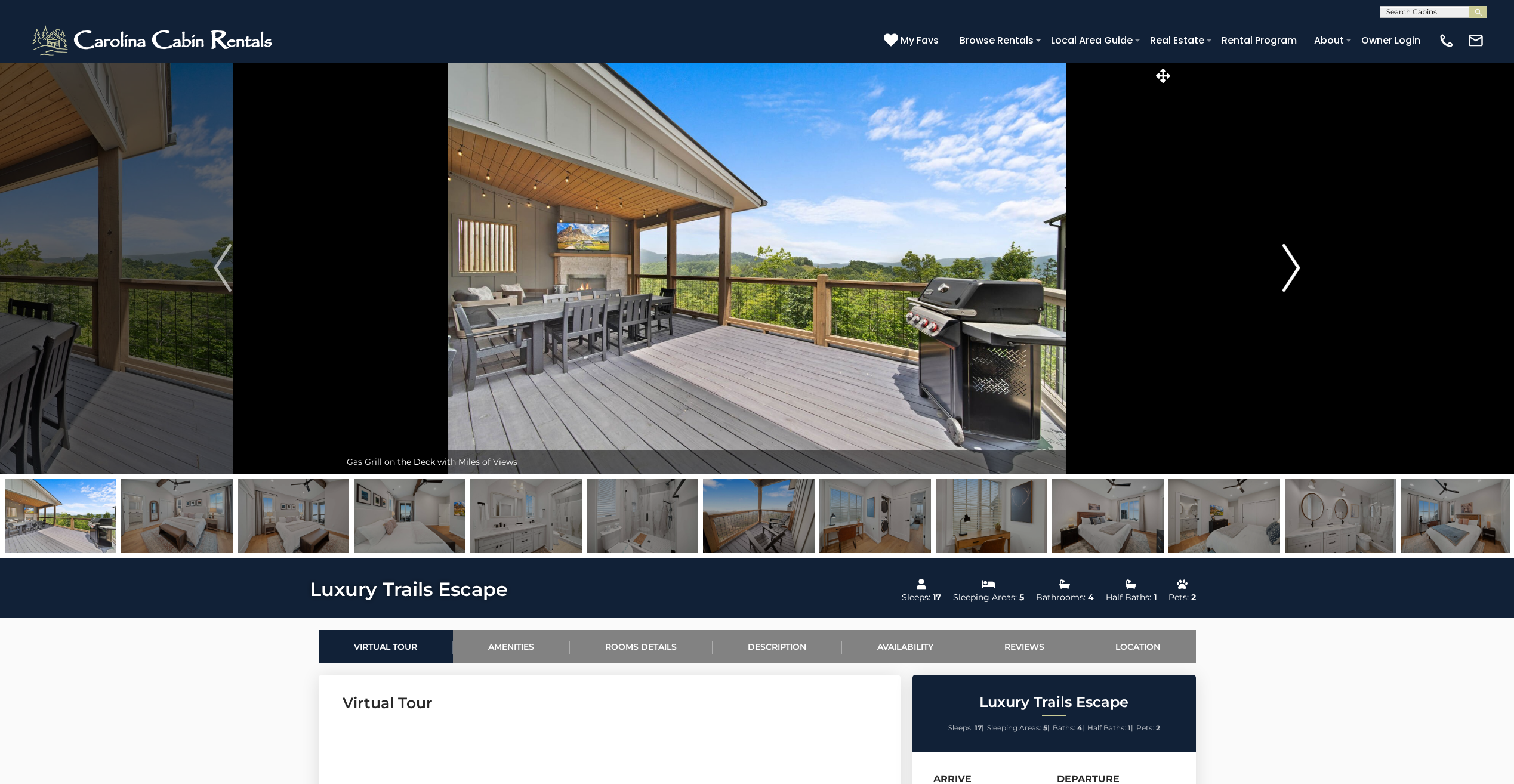
click at [1299, 270] on img "Next" at bounding box center [1291, 268] width 18 height 47
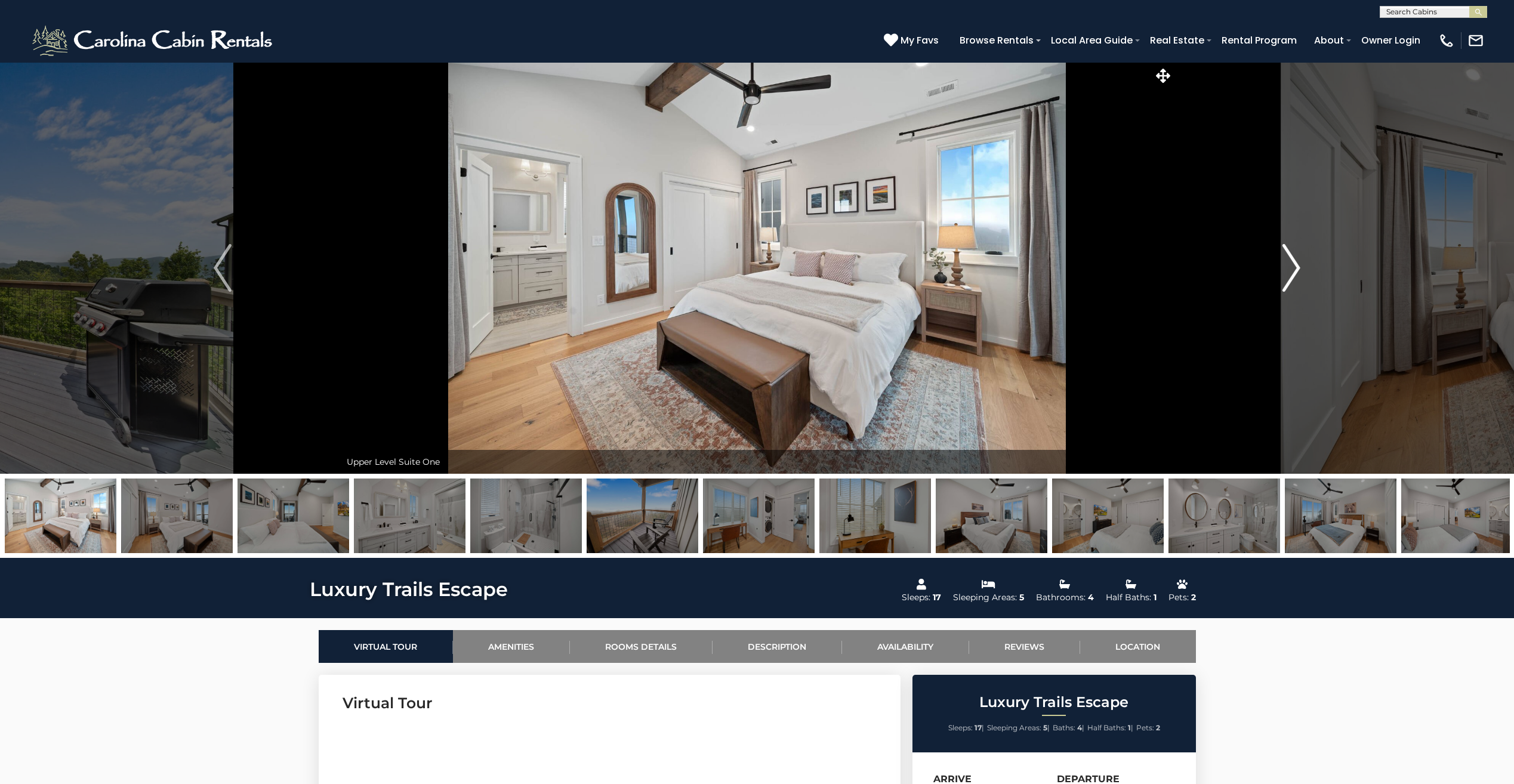
click at [1299, 270] on img "Next" at bounding box center [1291, 268] width 18 height 47
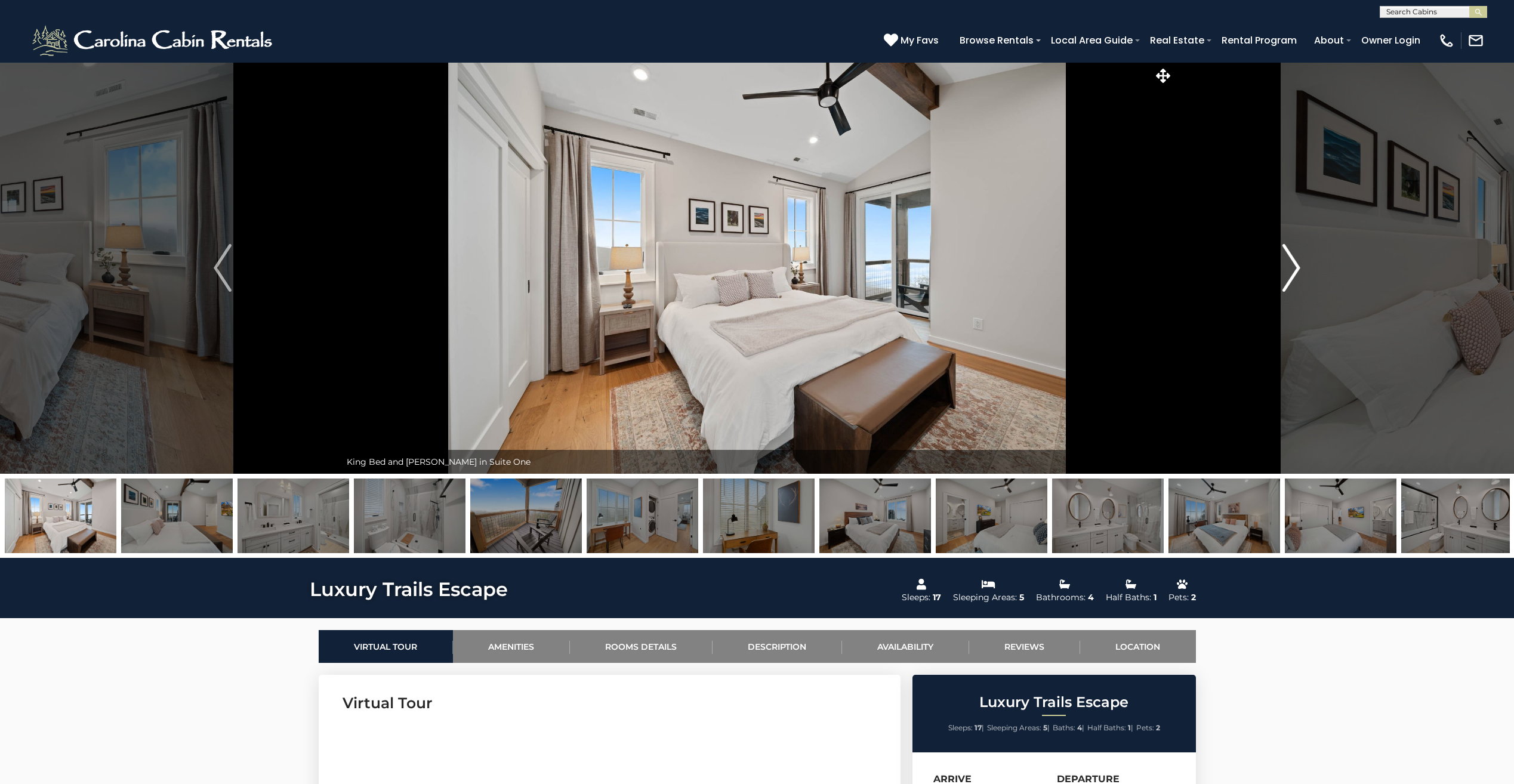
click at [1299, 270] on img "Next" at bounding box center [1291, 268] width 18 height 47
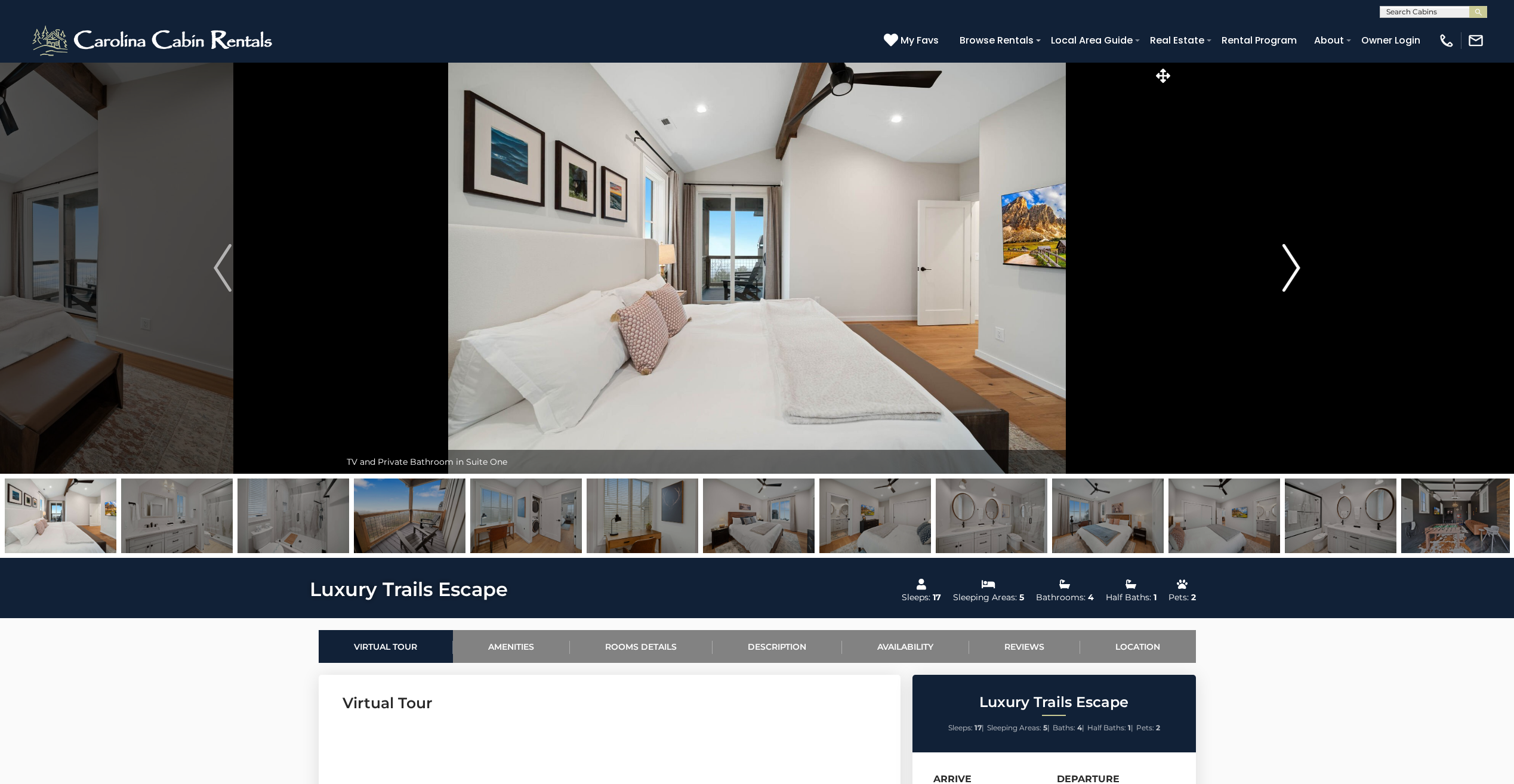
click at [1299, 270] on img "Next" at bounding box center [1291, 268] width 18 height 47
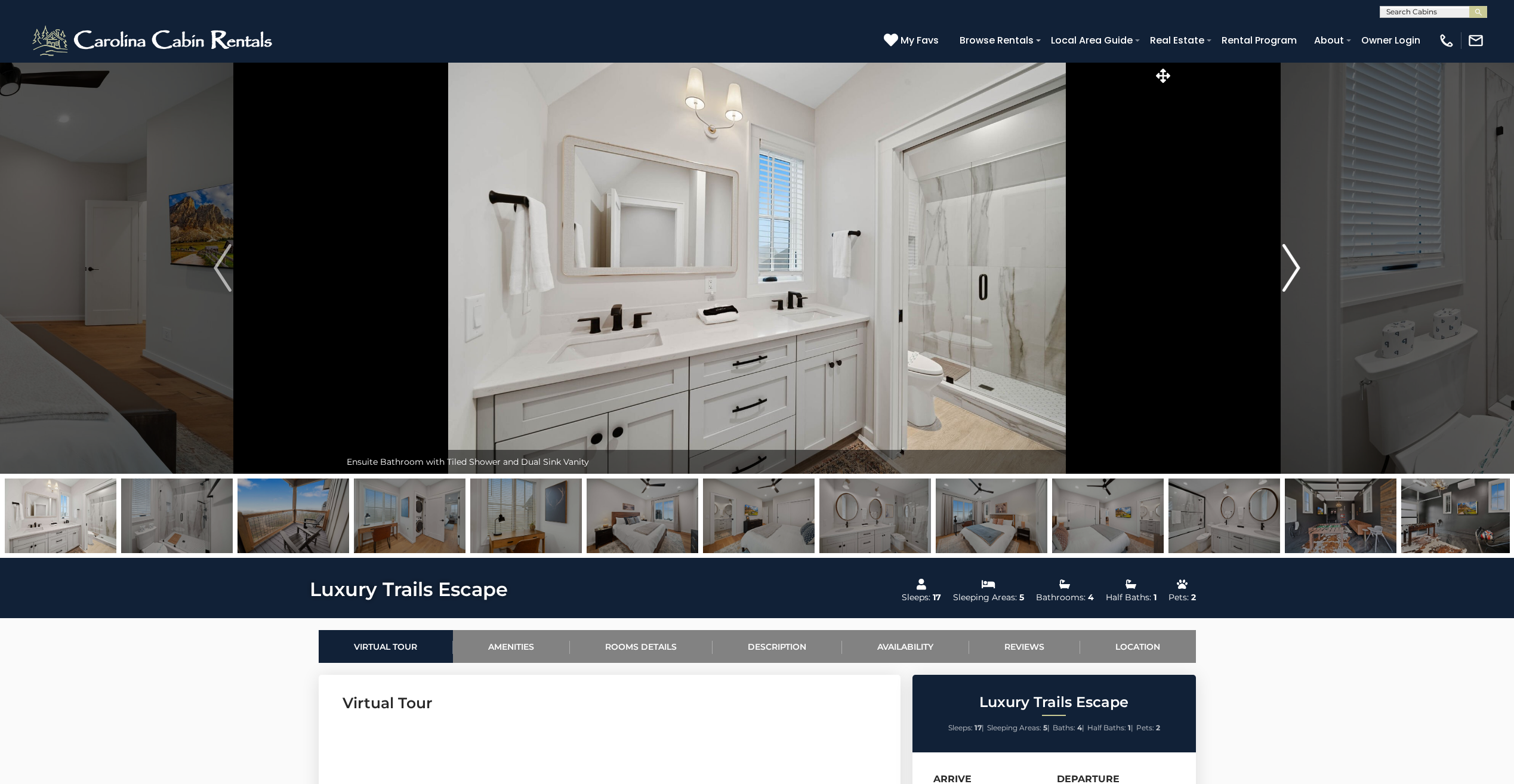
click at [1299, 270] on img "Next" at bounding box center [1291, 268] width 18 height 47
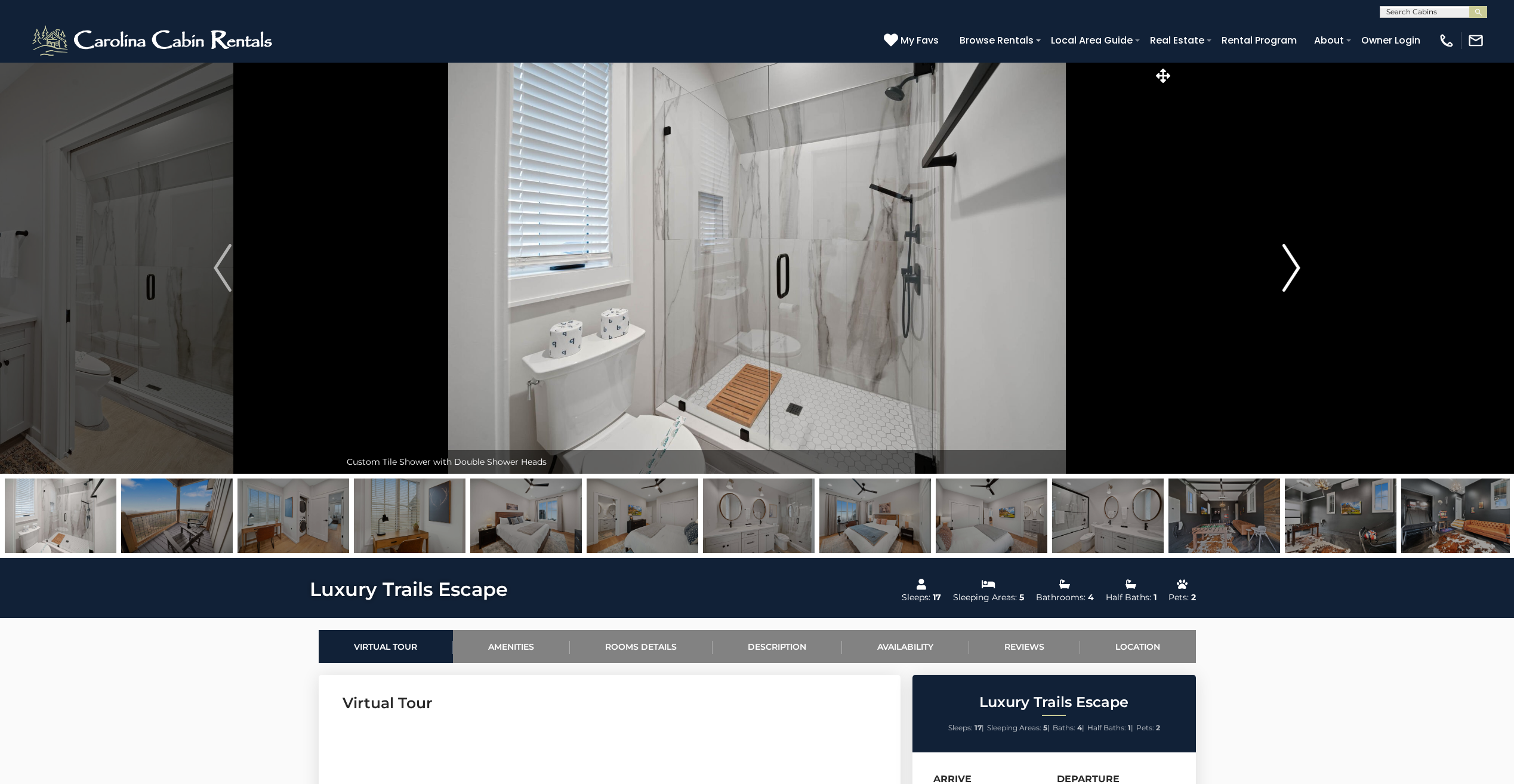
click at [1299, 270] on img "Next" at bounding box center [1291, 268] width 18 height 47
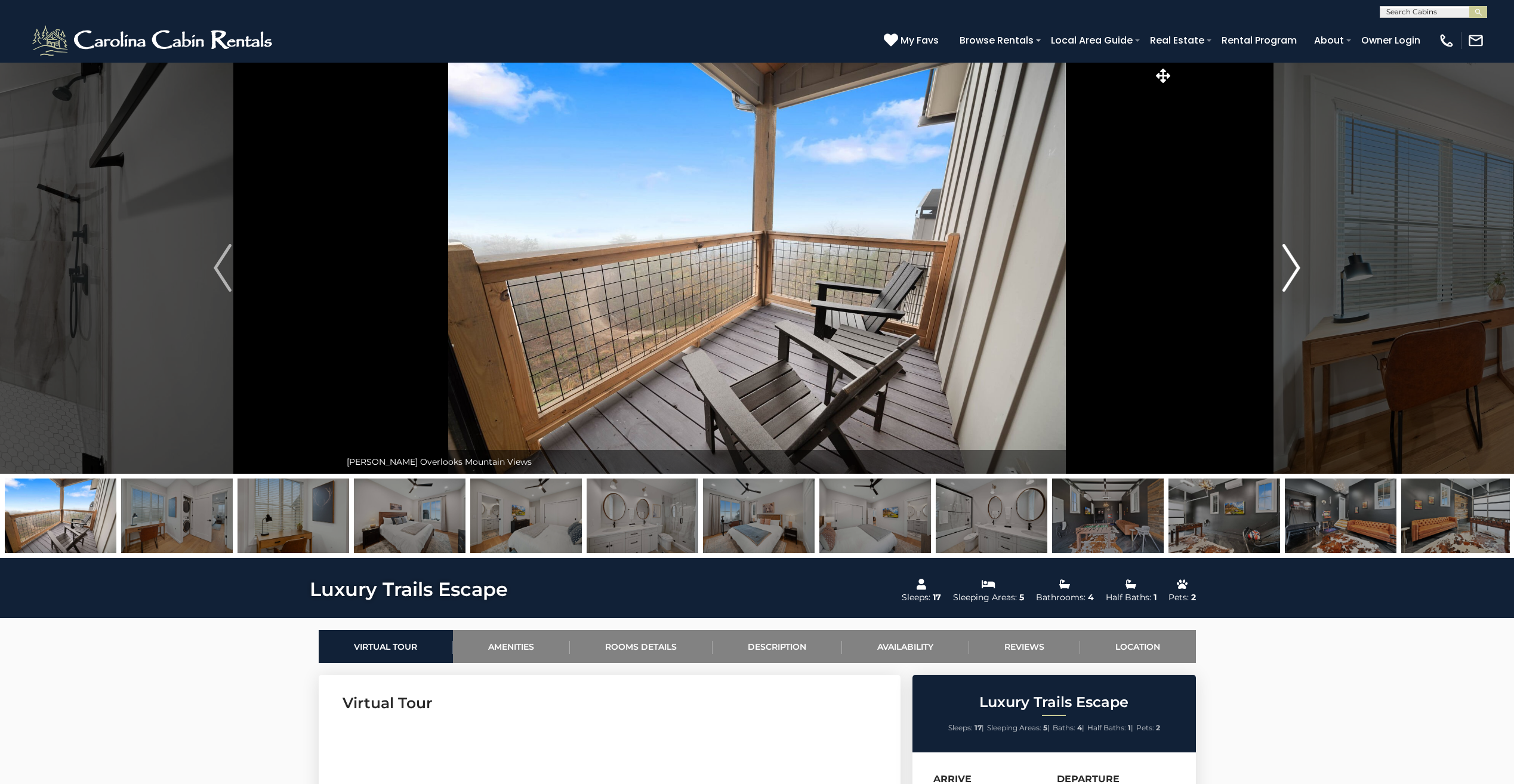
click at [1299, 270] on img "Next" at bounding box center [1291, 268] width 18 height 47
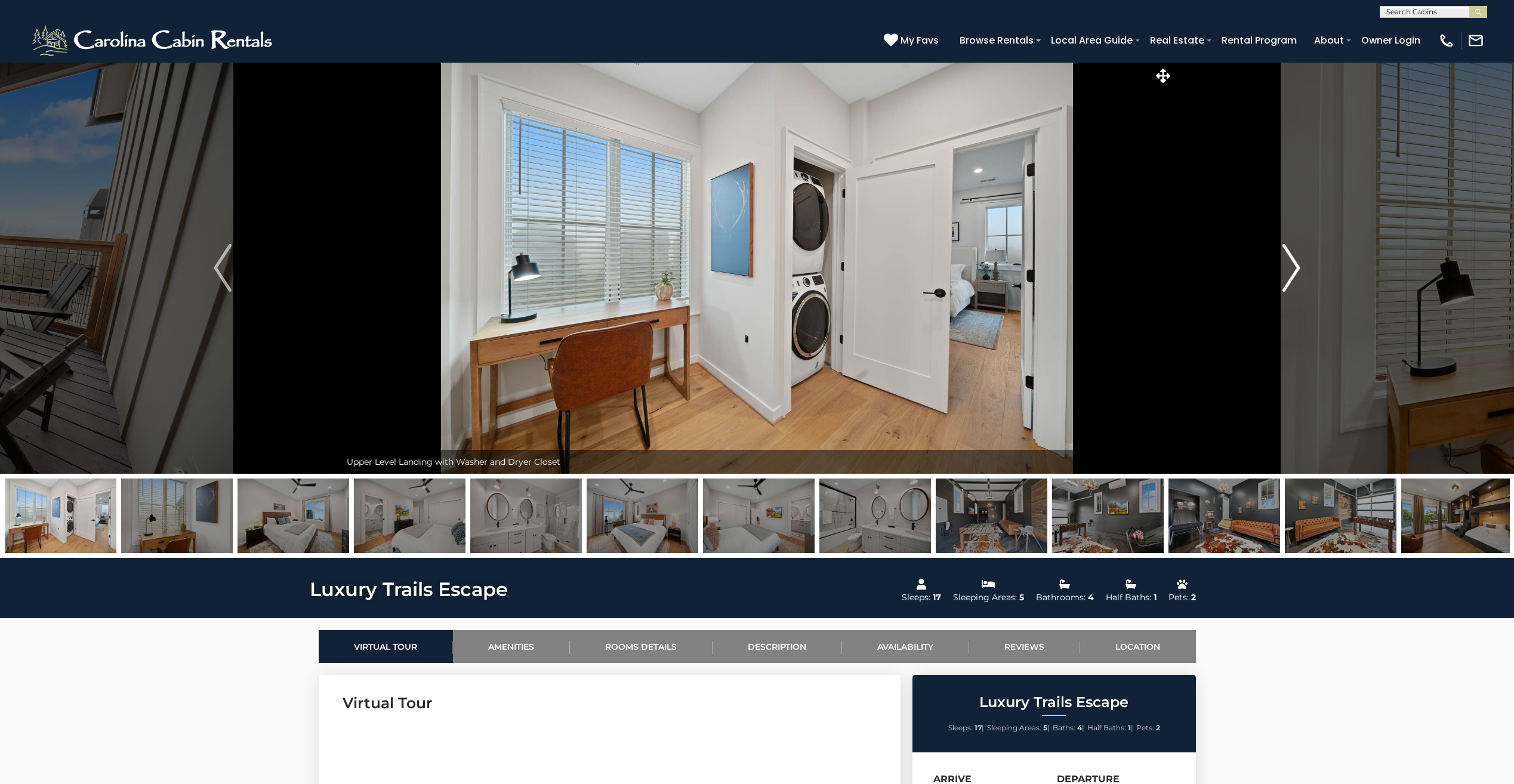
click at [1299, 270] on img "Next" at bounding box center [1291, 268] width 18 height 47
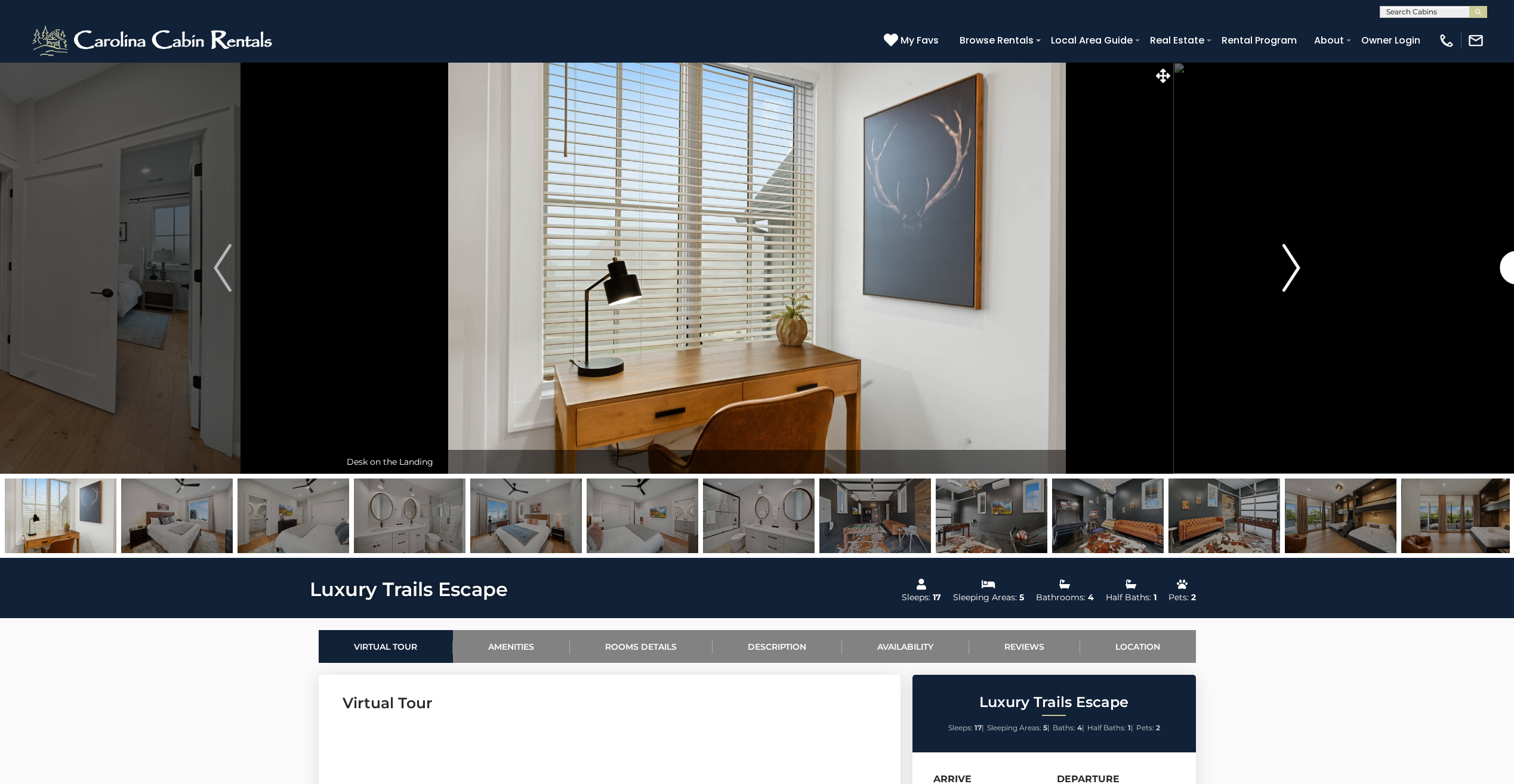
click at [1299, 270] on img "Next" at bounding box center [1291, 268] width 18 height 47
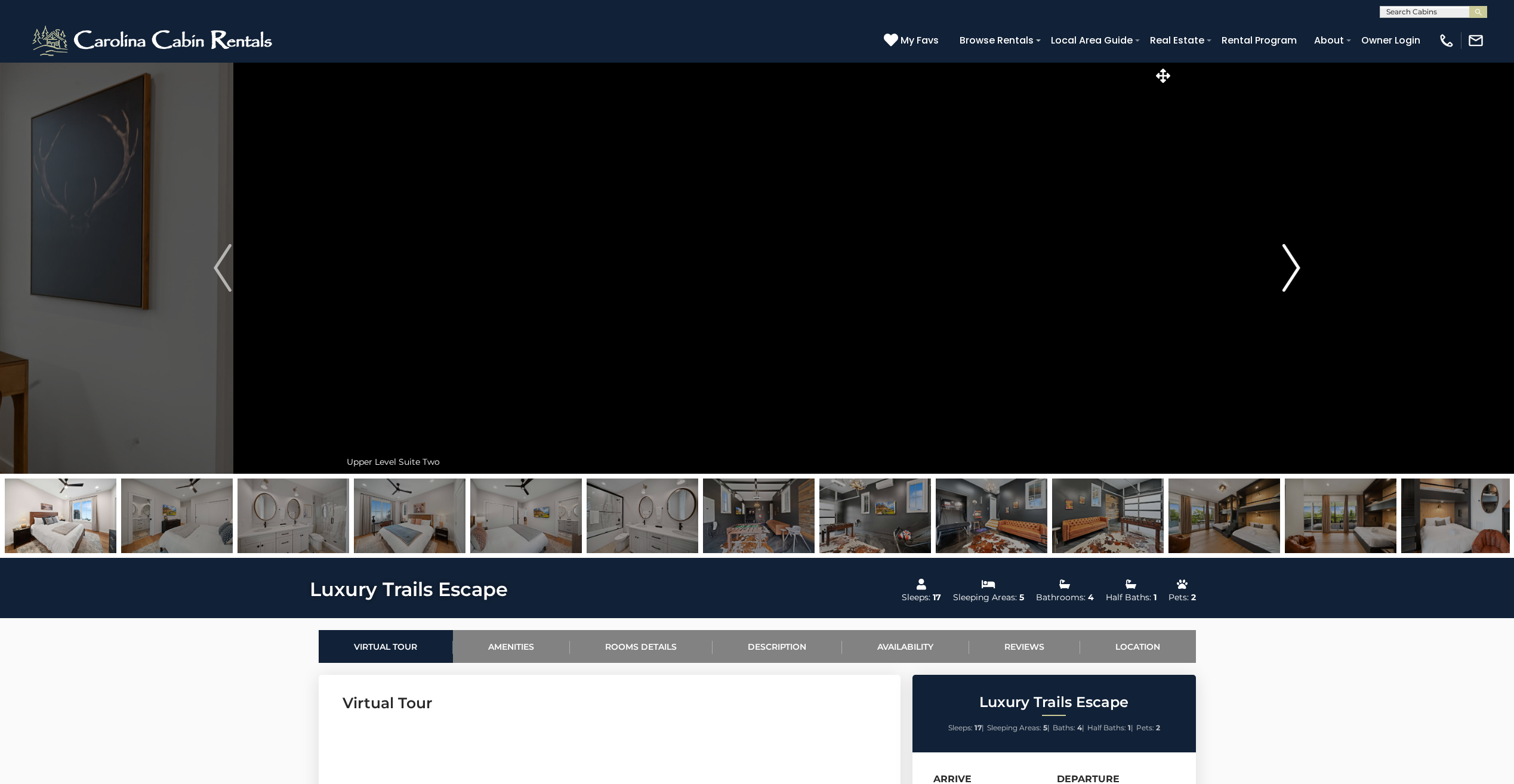
click at [1299, 270] on img "Next" at bounding box center [1291, 268] width 18 height 47
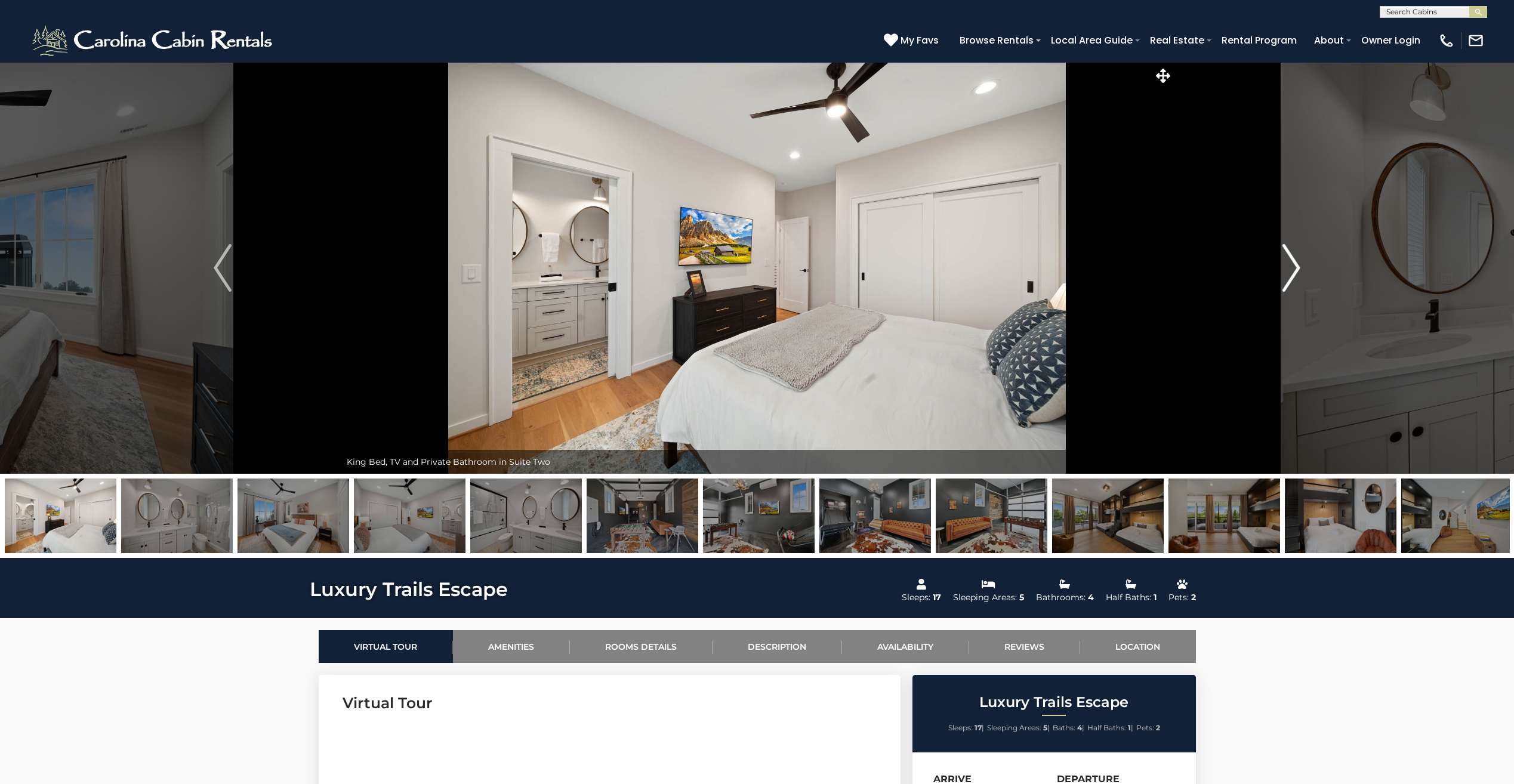
click at [1299, 270] on img "Next" at bounding box center [1291, 268] width 18 height 47
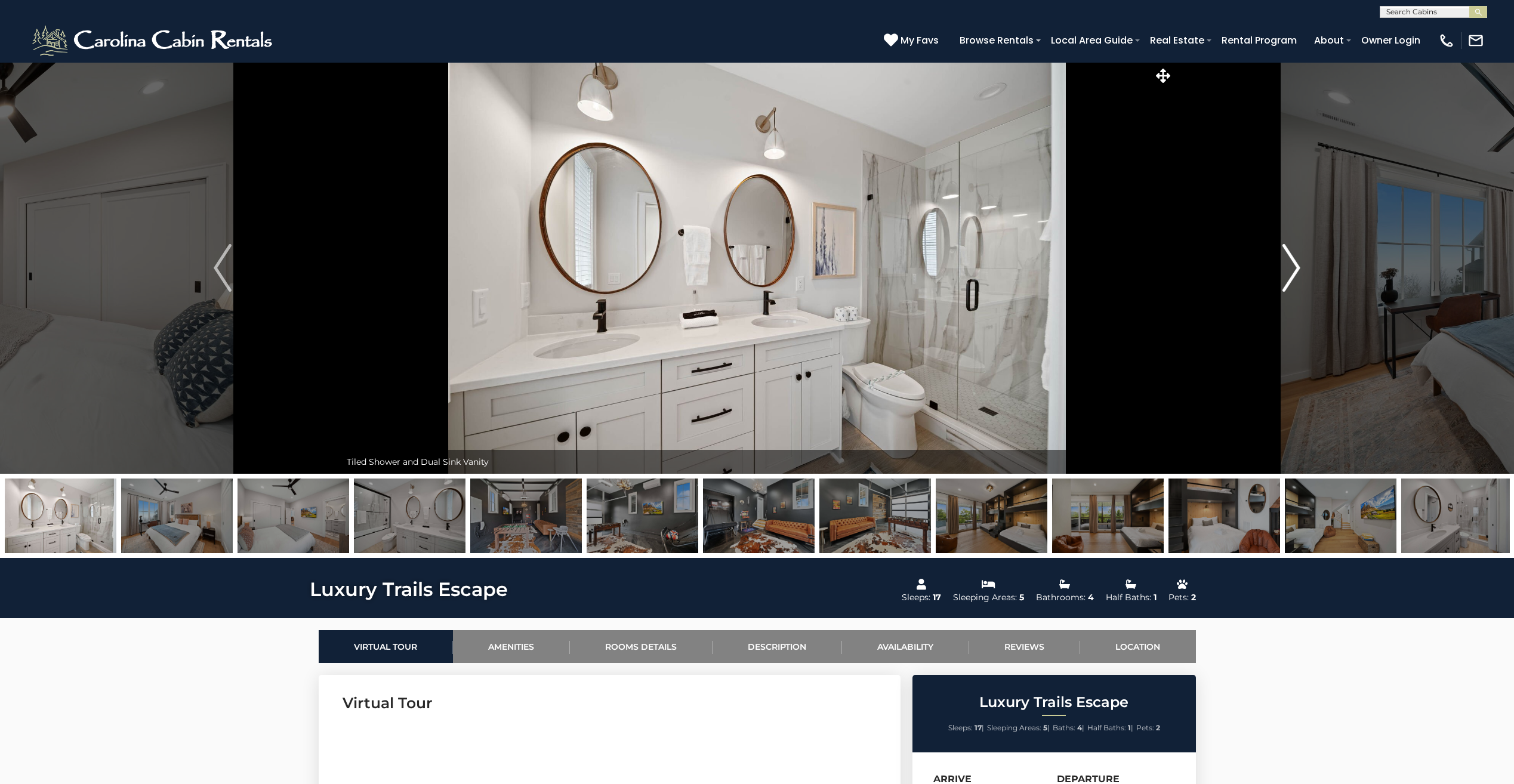
click at [1299, 270] on img "Next" at bounding box center [1291, 268] width 18 height 47
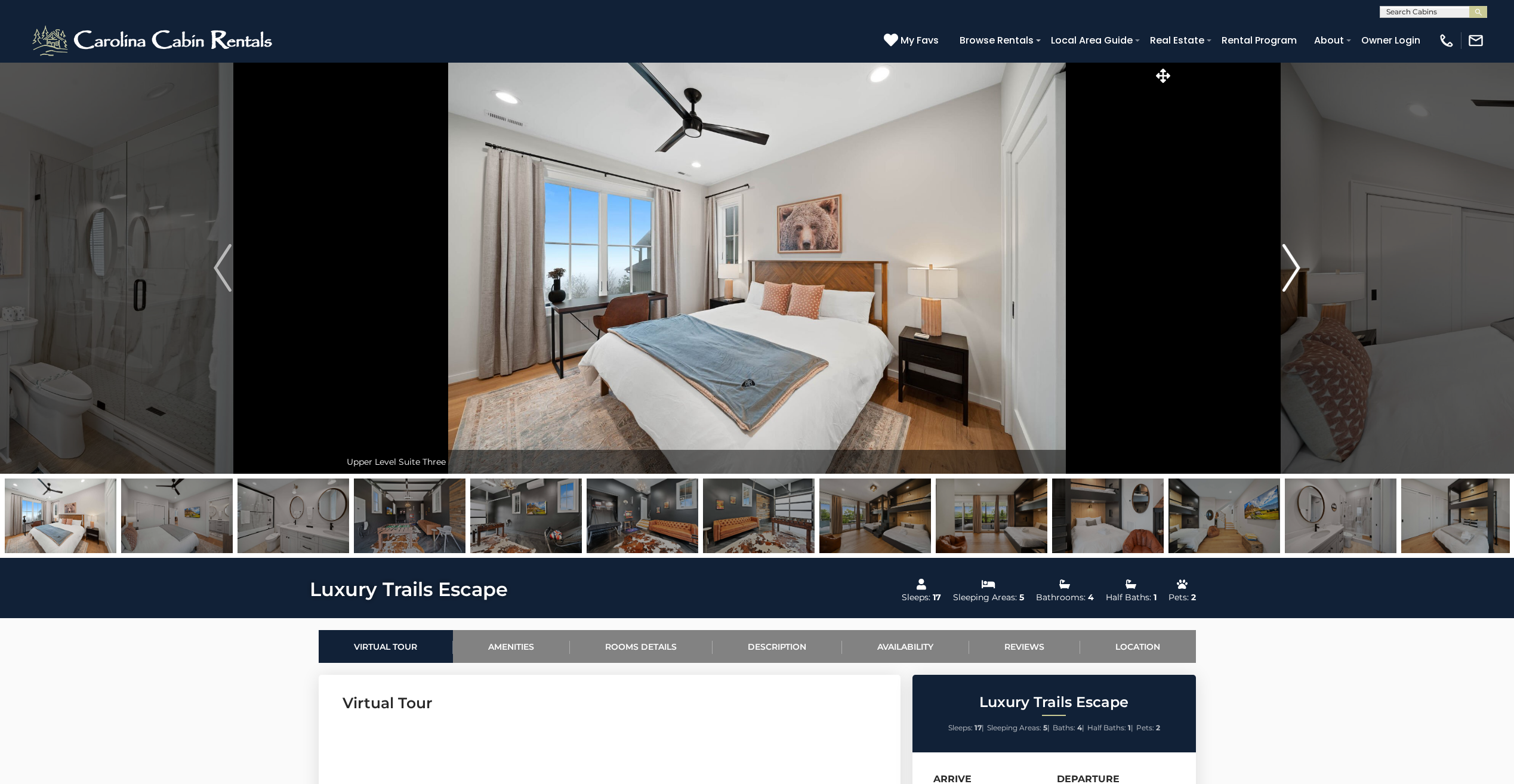
click at [1299, 270] on img "Next" at bounding box center [1291, 268] width 18 height 47
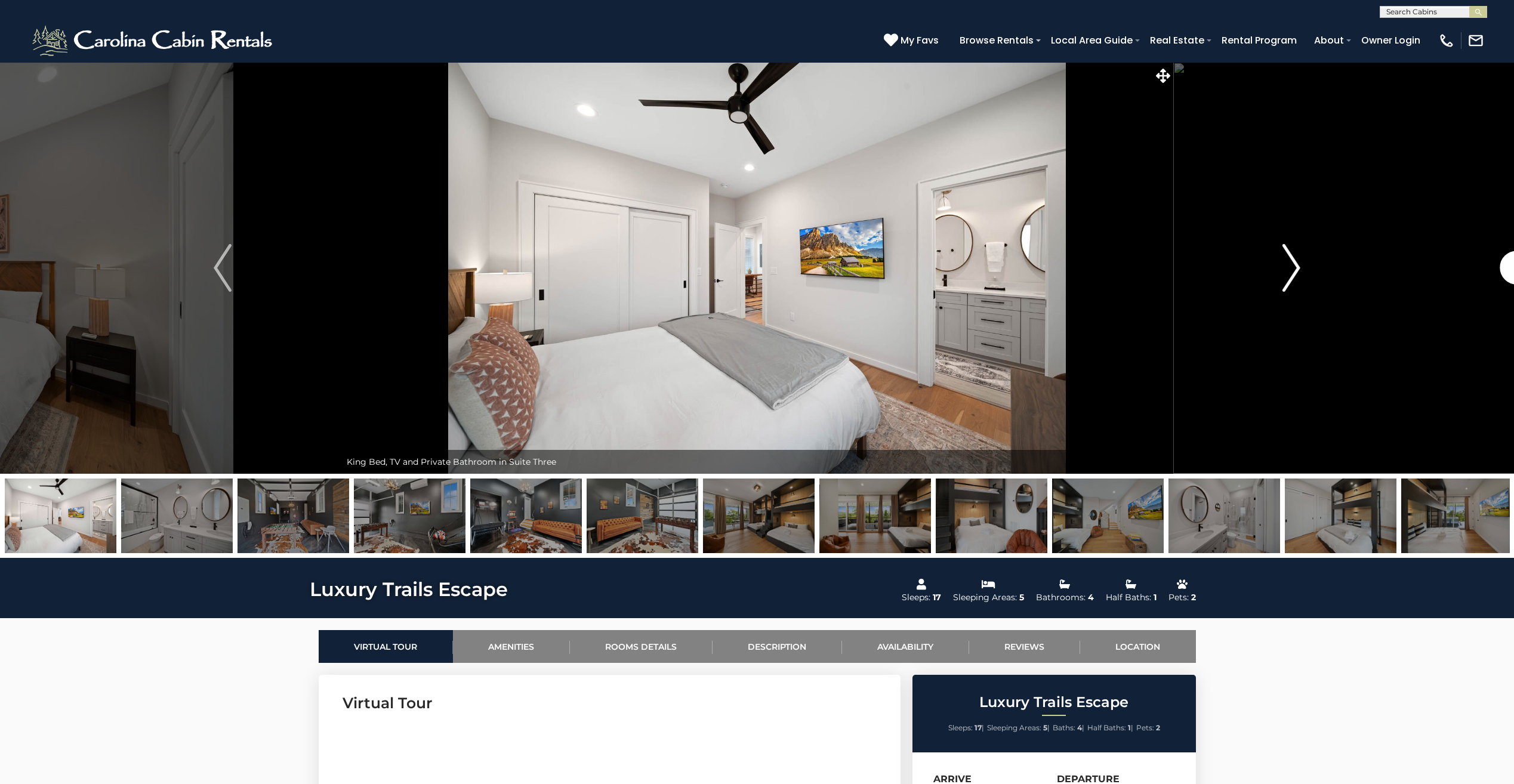
click at [1299, 270] on img "Next" at bounding box center [1291, 268] width 18 height 47
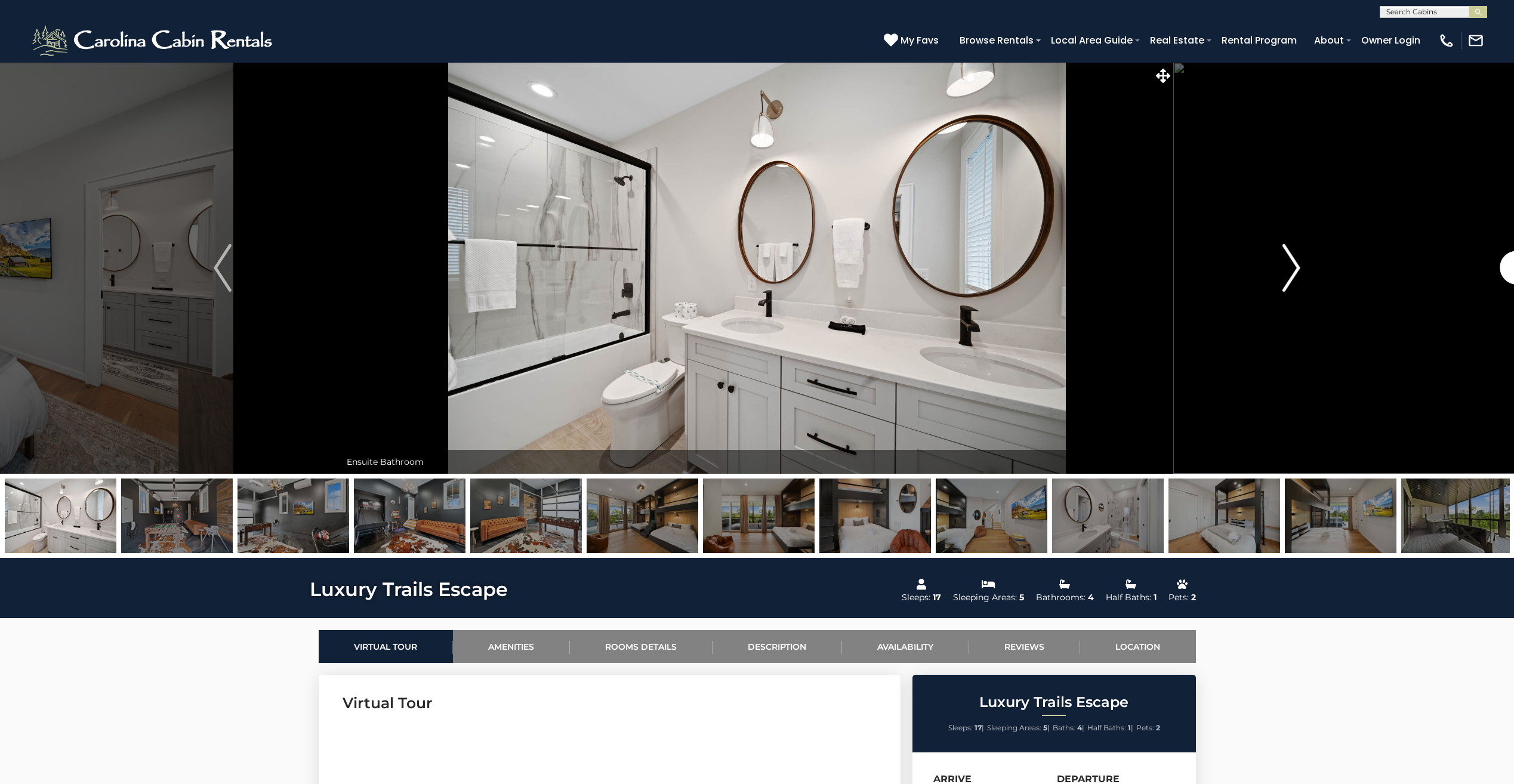
click at [1299, 270] on img "Next" at bounding box center [1291, 268] width 18 height 47
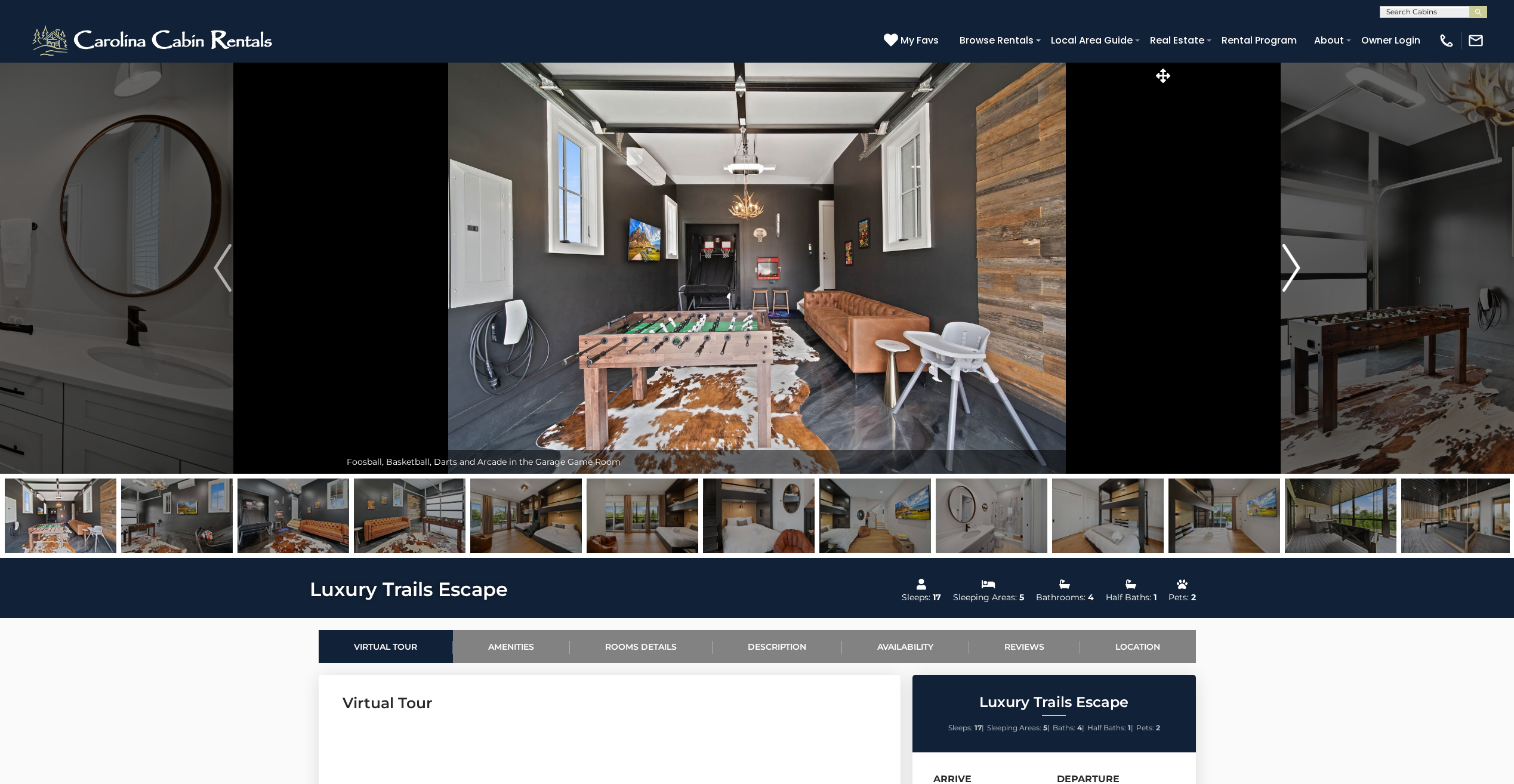
click at [1299, 270] on img "Next" at bounding box center [1291, 268] width 18 height 47
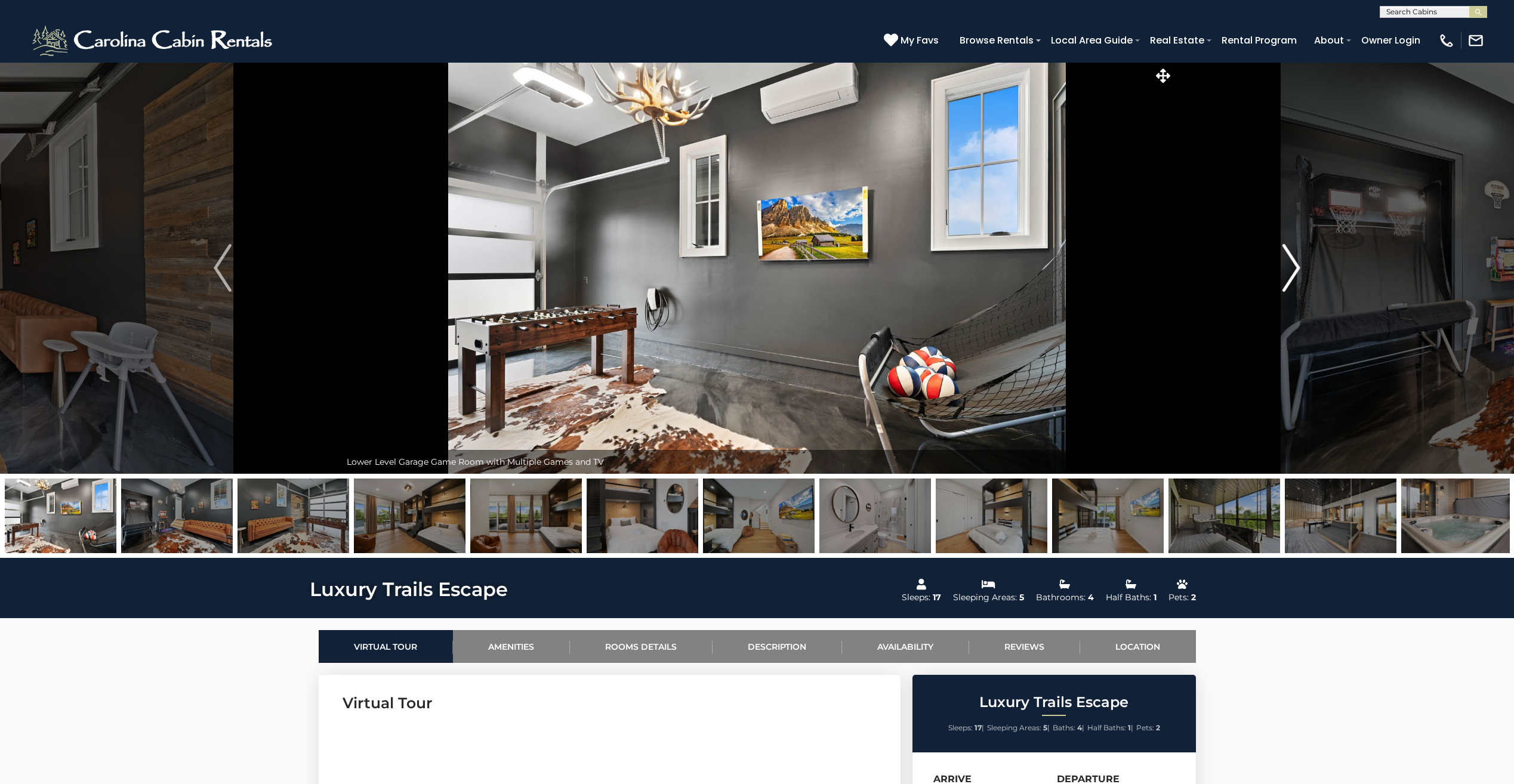
click at [1299, 270] on img "Next" at bounding box center [1291, 268] width 18 height 47
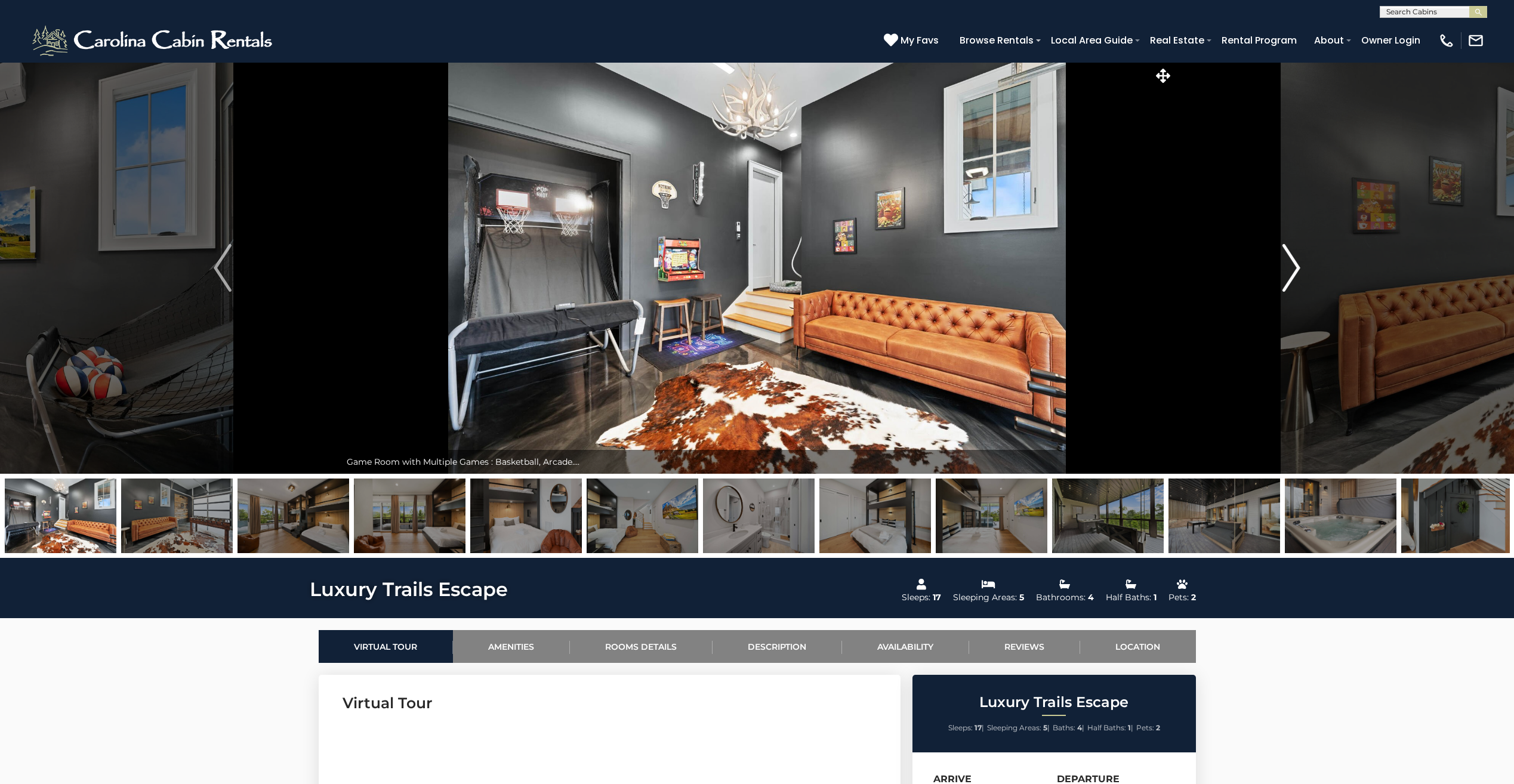
click at [1299, 270] on img "Next" at bounding box center [1291, 268] width 18 height 47
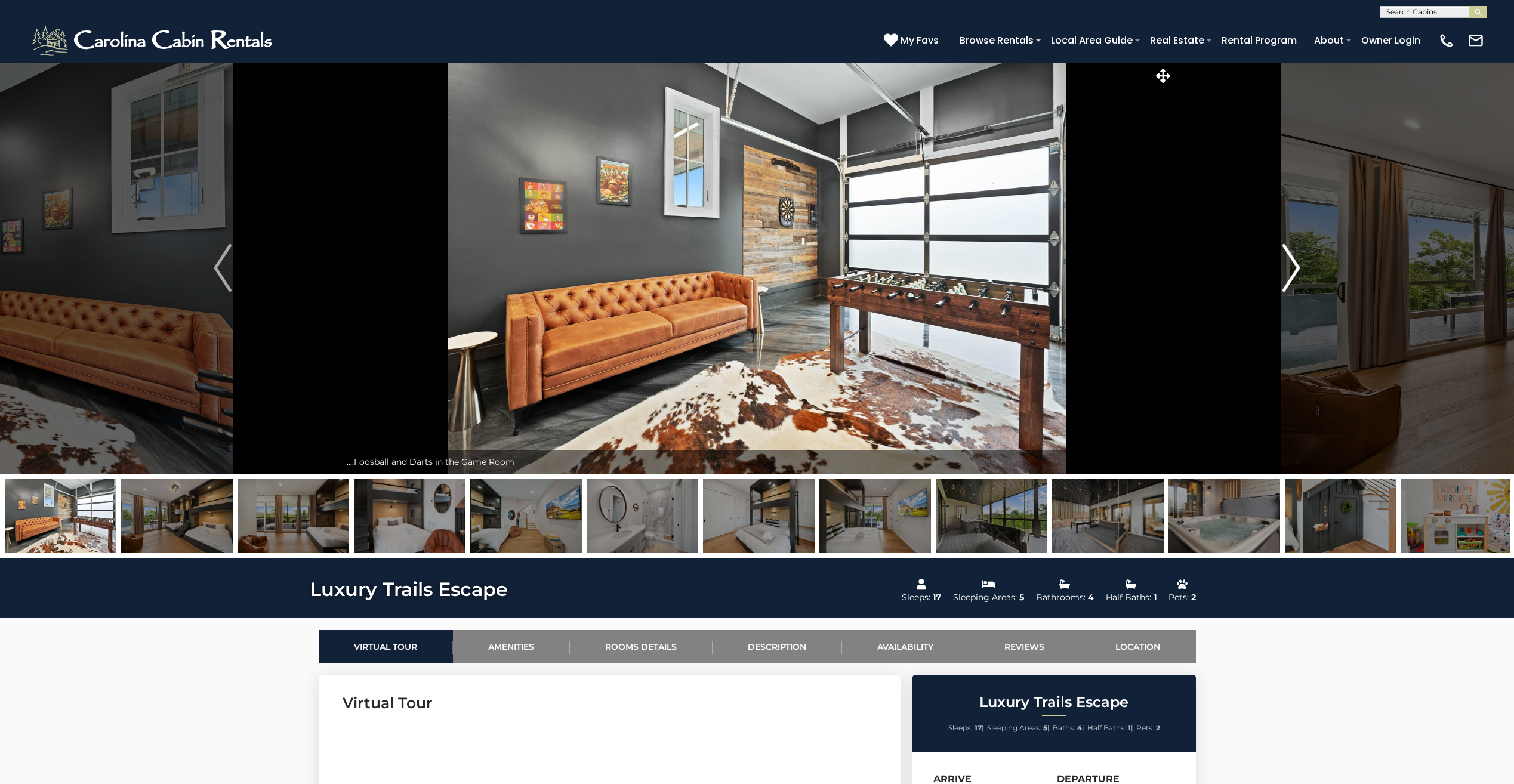
click at [1299, 270] on img "Next" at bounding box center [1291, 268] width 18 height 47
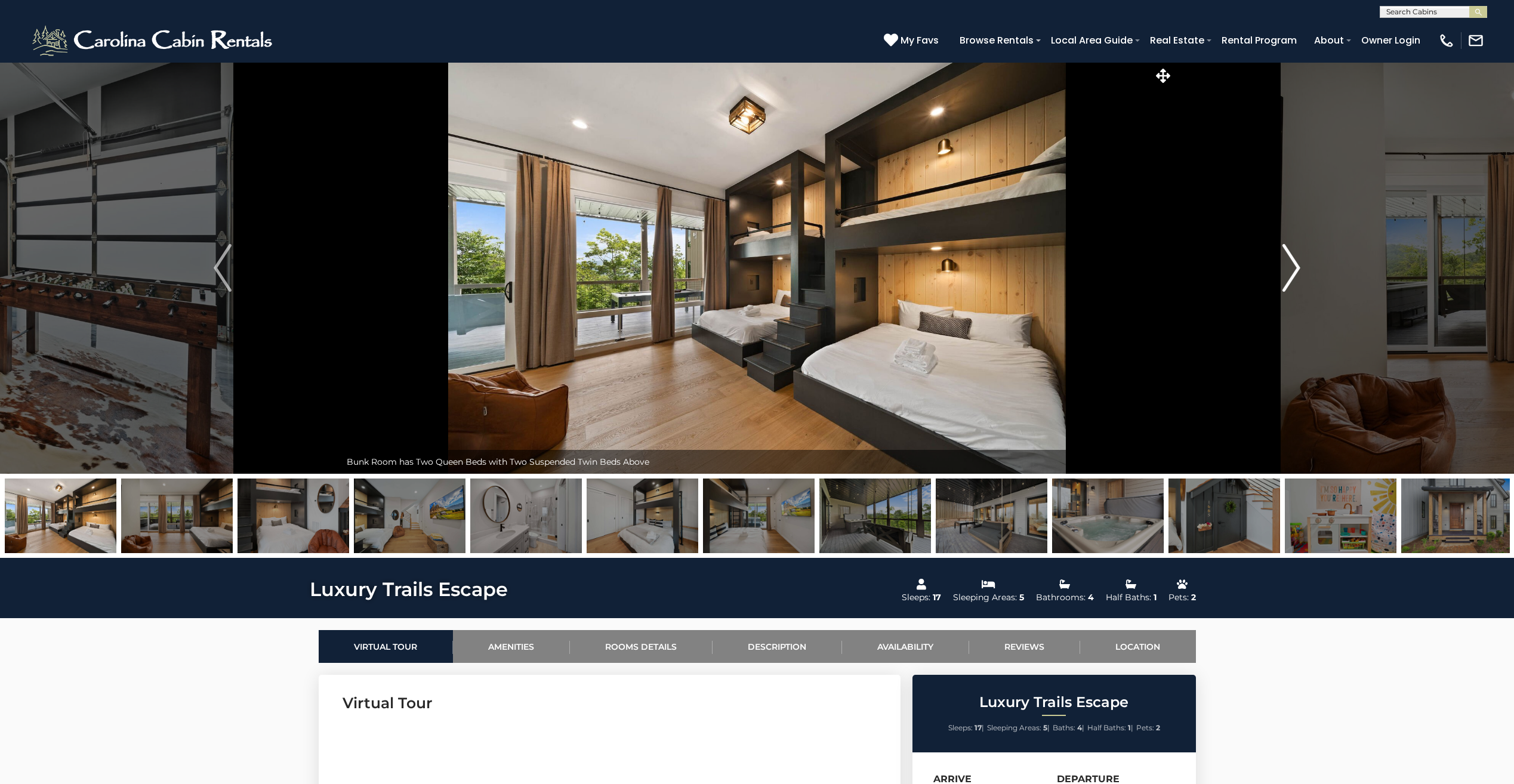
click at [1299, 270] on img "Next" at bounding box center [1291, 268] width 18 height 47
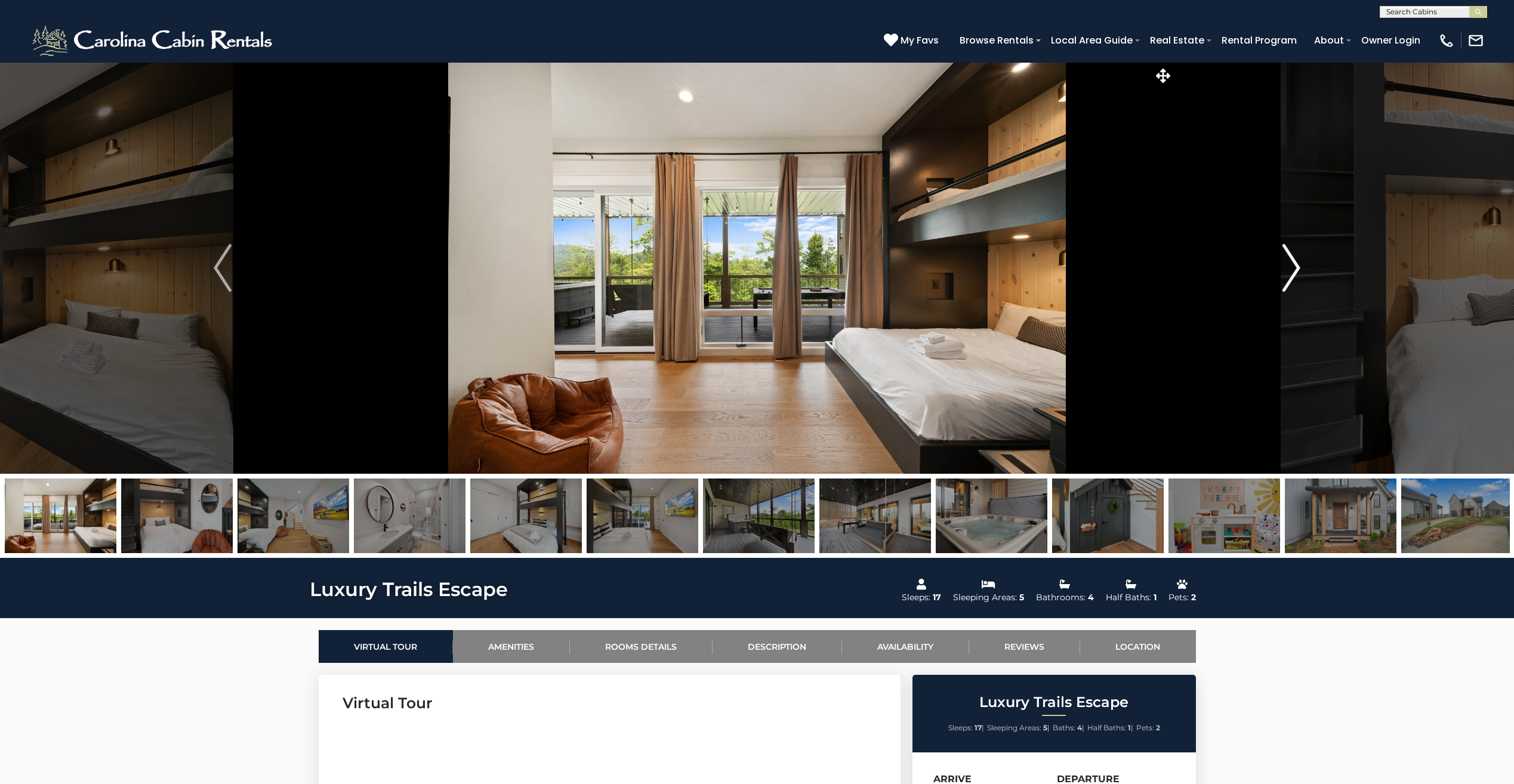
click at [1299, 270] on img "Next" at bounding box center [1291, 268] width 18 height 47
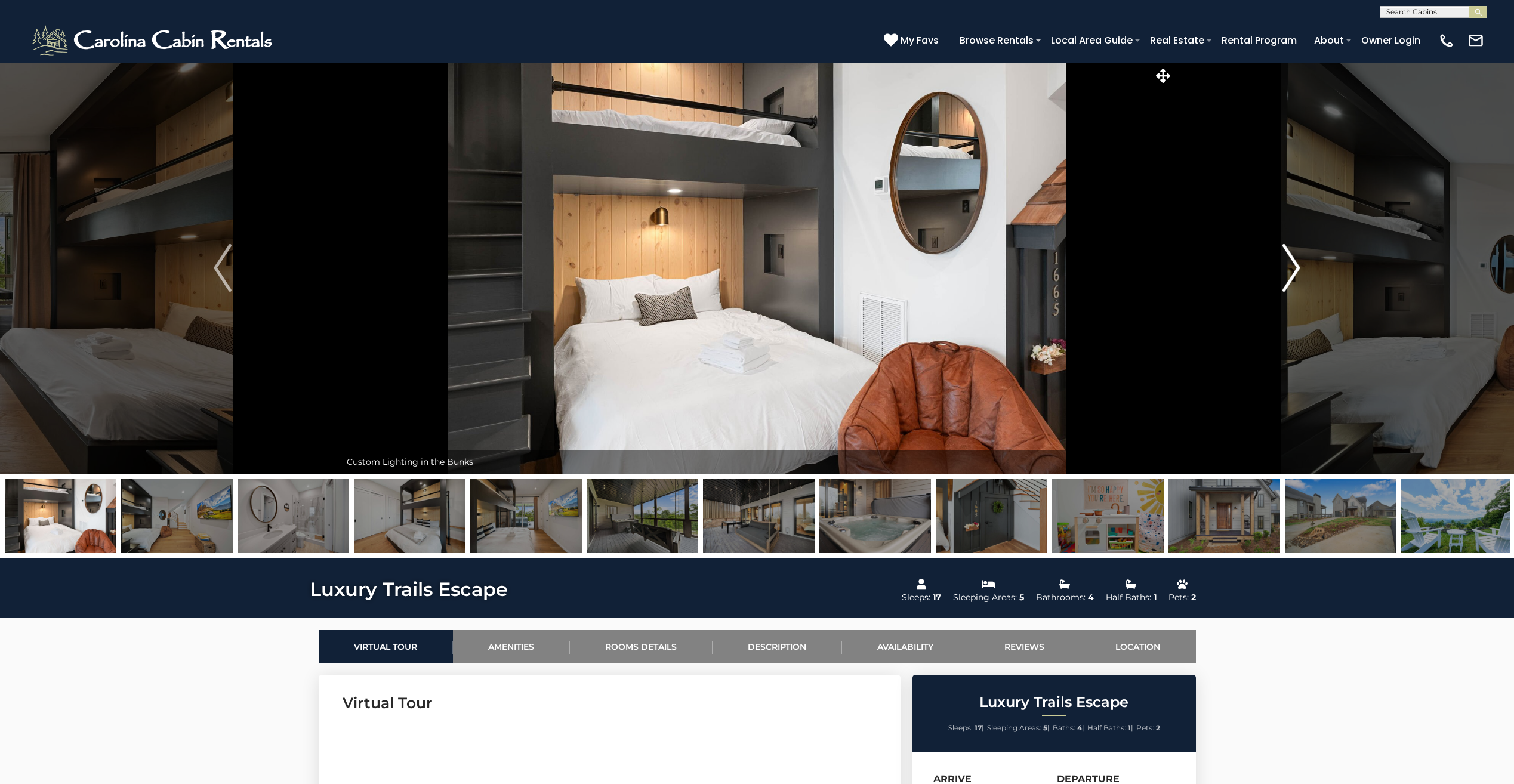
click at [1296, 268] on img "Next" at bounding box center [1291, 268] width 18 height 47
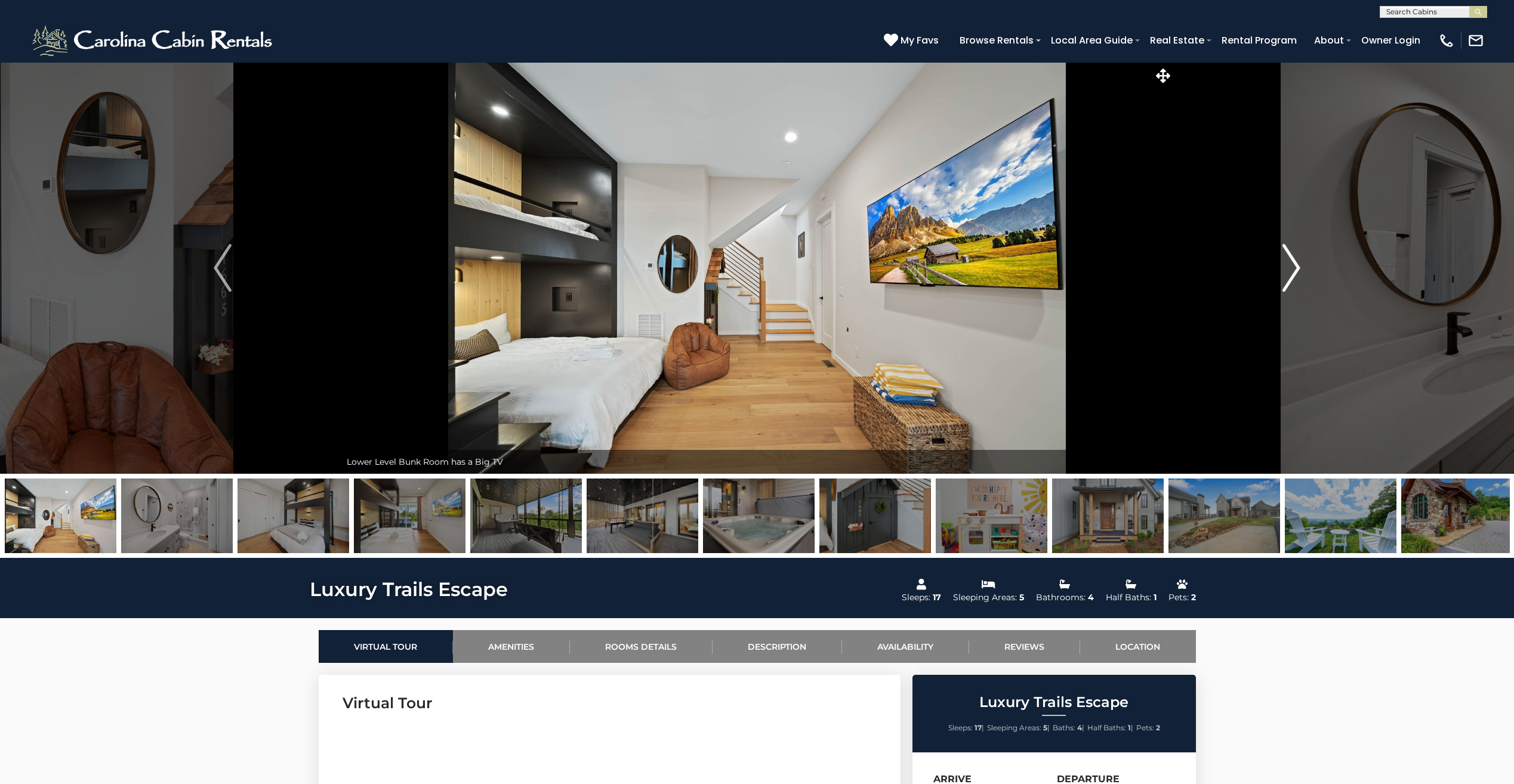
click at [1296, 268] on img "Next" at bounding box center [1291, 268] width 18 height 47
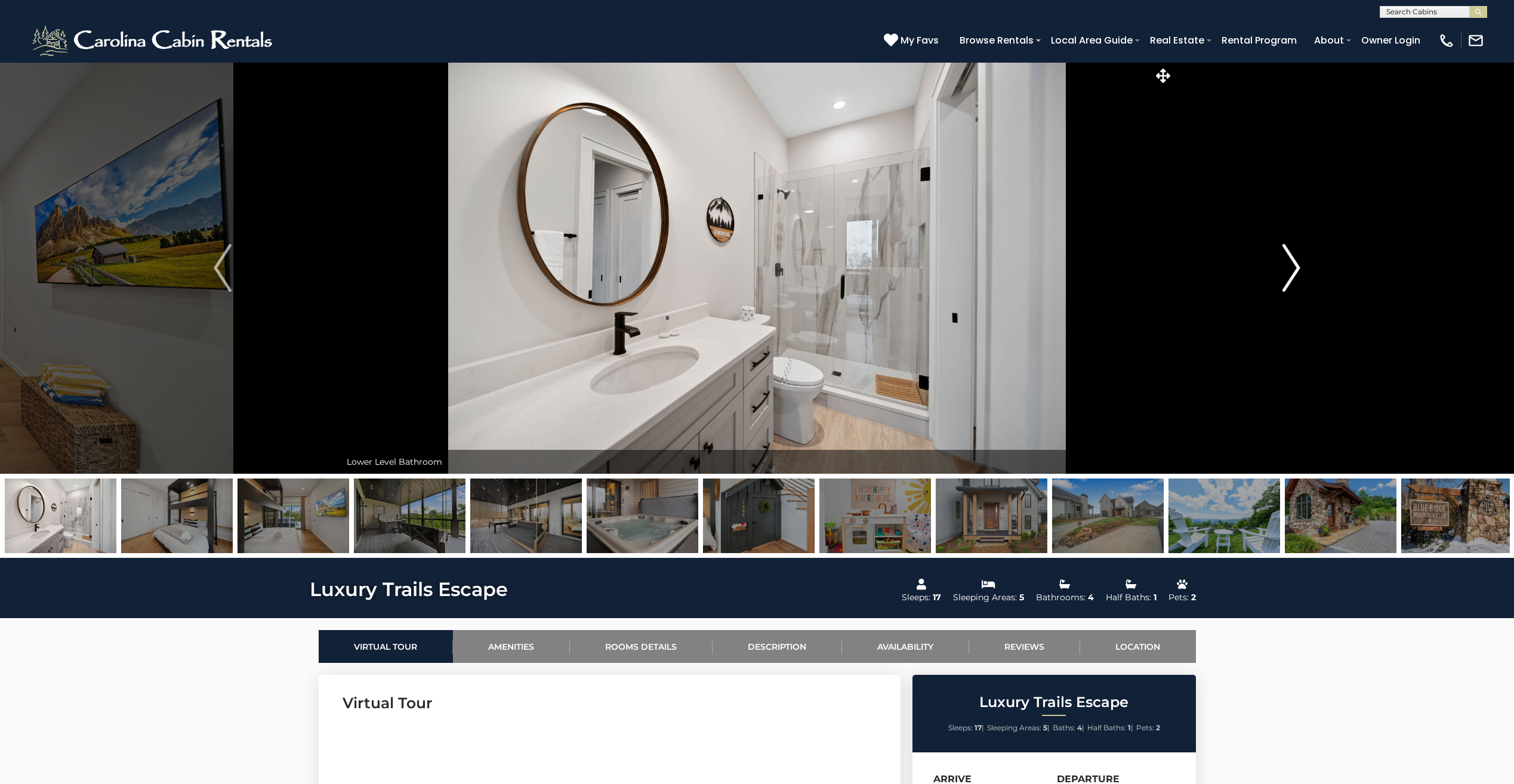
click at [1296, 268] on img "Next" at bounding box center [1291, 268] width 18 height 47
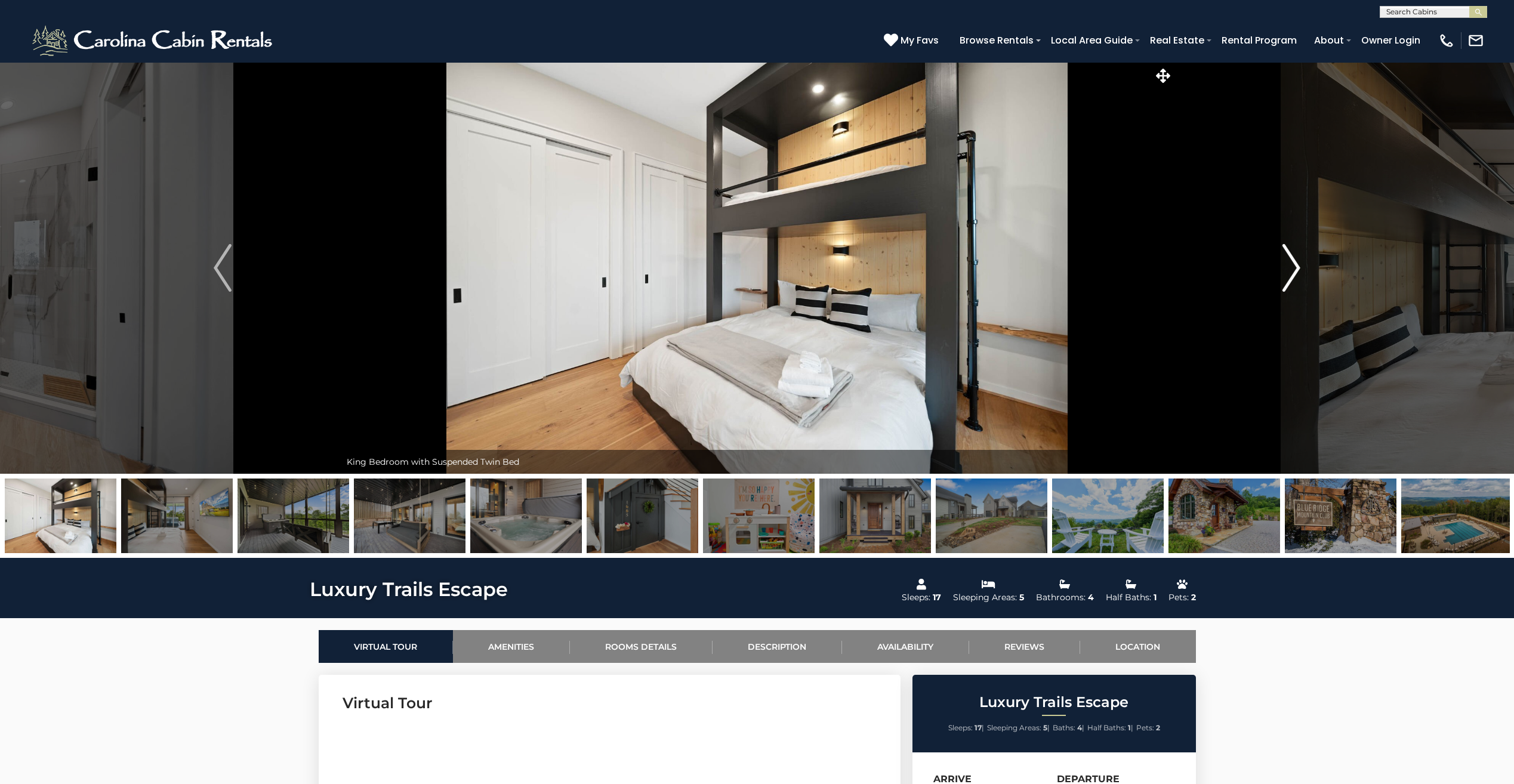
click at [1296, 268] on img "Next" at bounding box center [1291, 268] width 18 height 47
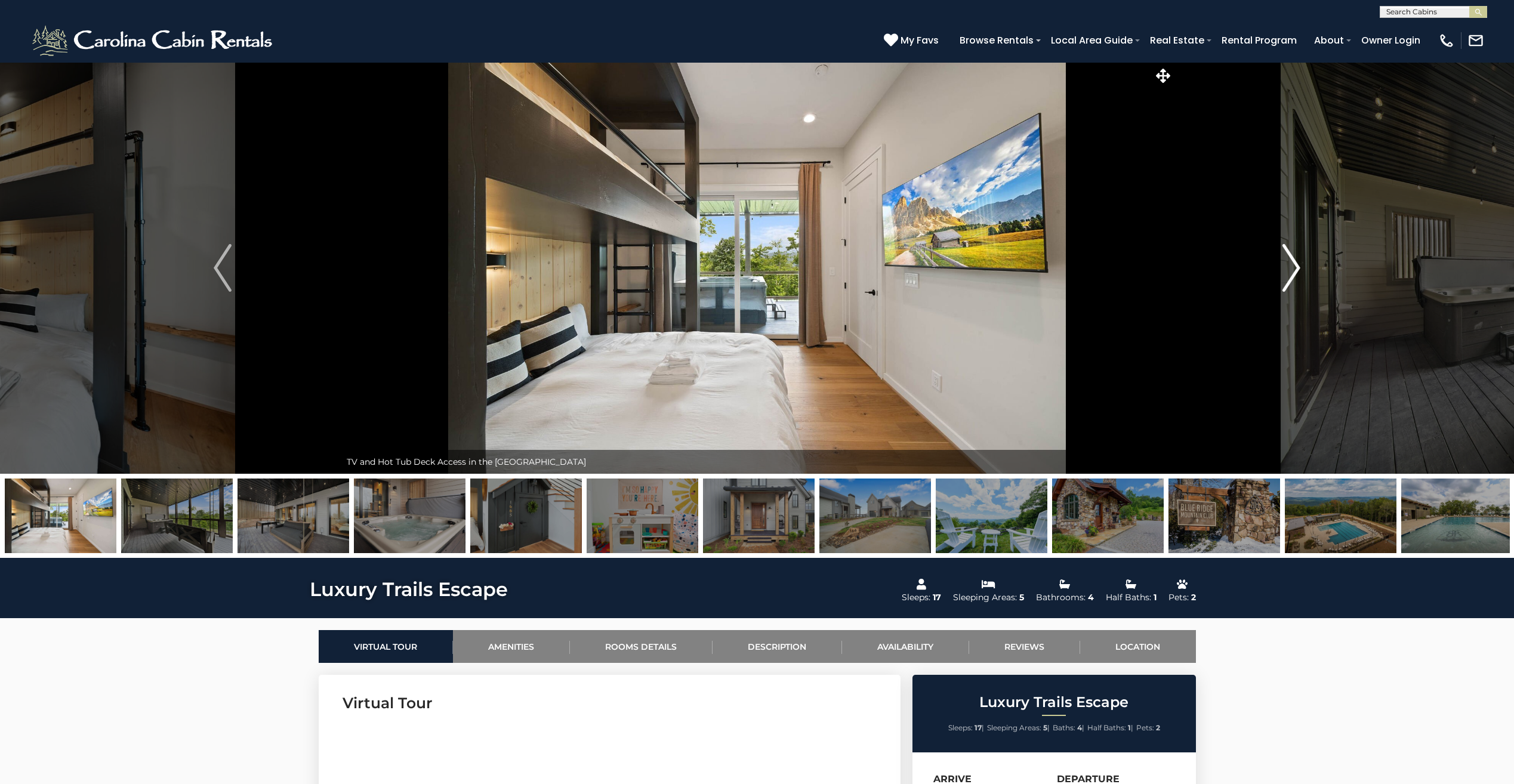
click at [1295, 265] on img "Next" at bounding box center [1291, 268] width 18 height 47
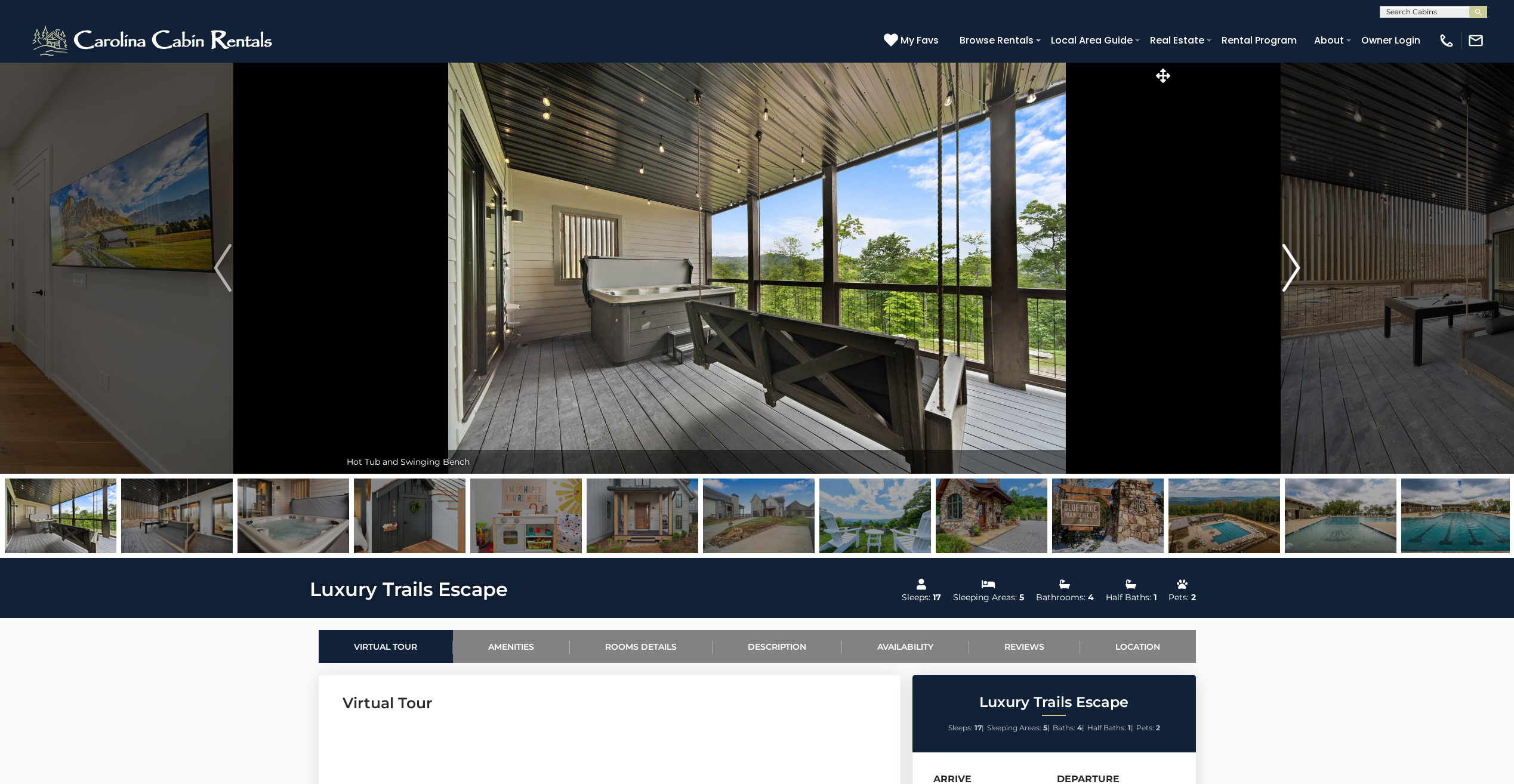
click at [1295, 265] on img "Next" at bounding box center [1291, 268] width 18 height 47
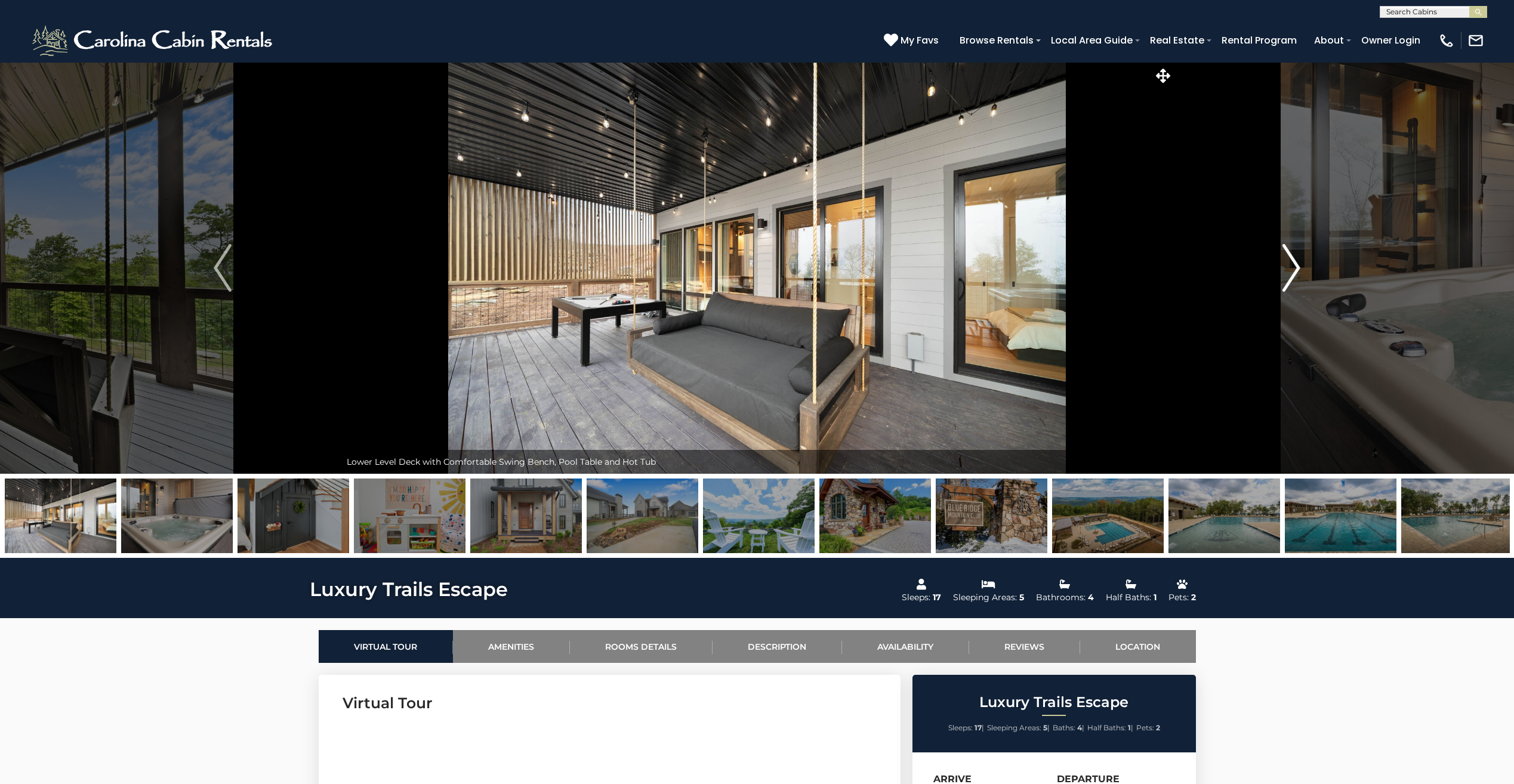
click at [1295, 265] on img "Next" at bounding box center [1291, 268] width 18 height 47
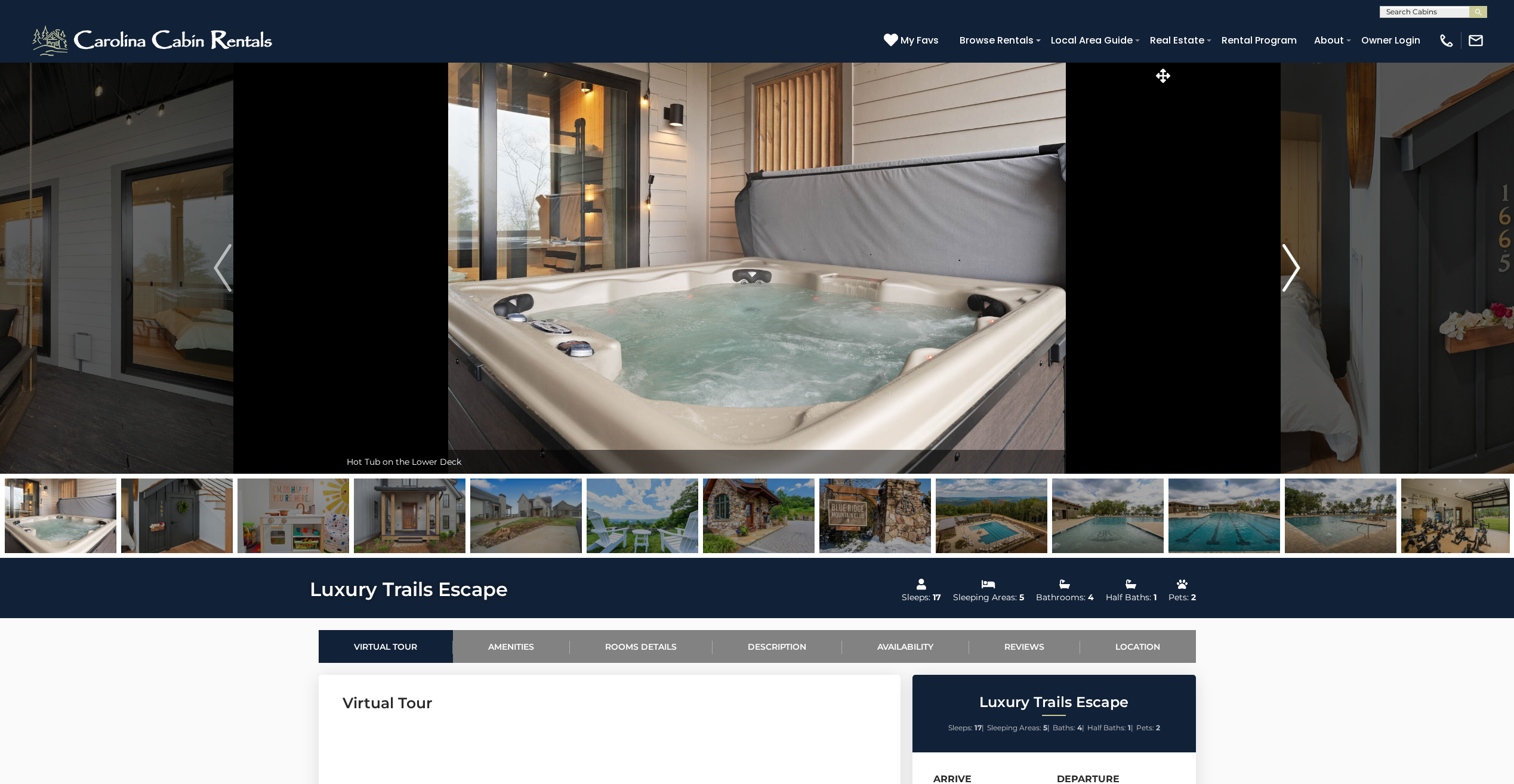
click at [1295, 265] on img "Next" at bounding box center [1291, 268] width 18 height 47
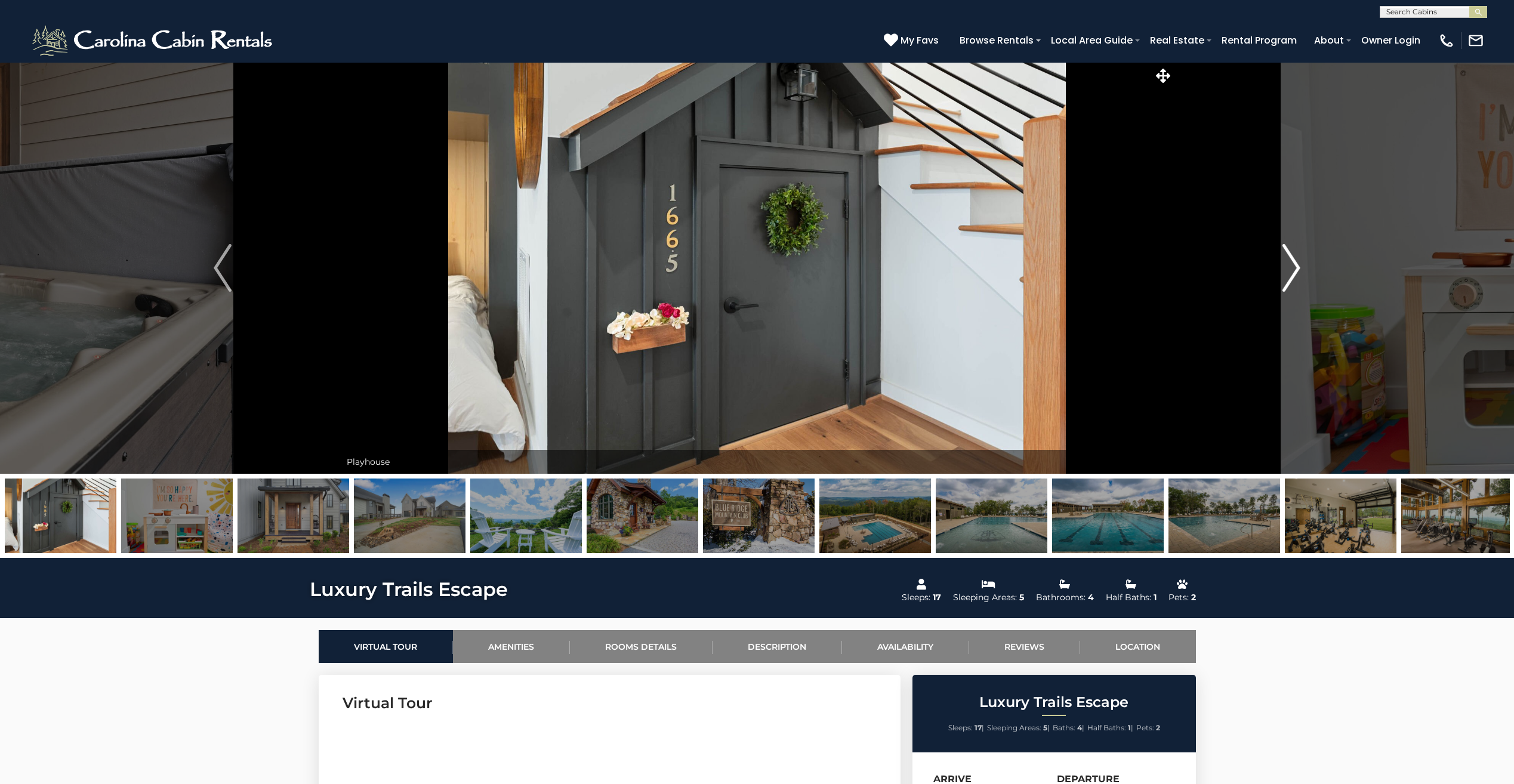
click at [1295, 265] on img "Next" at bounding box center [1291, 268] width 18 height 47
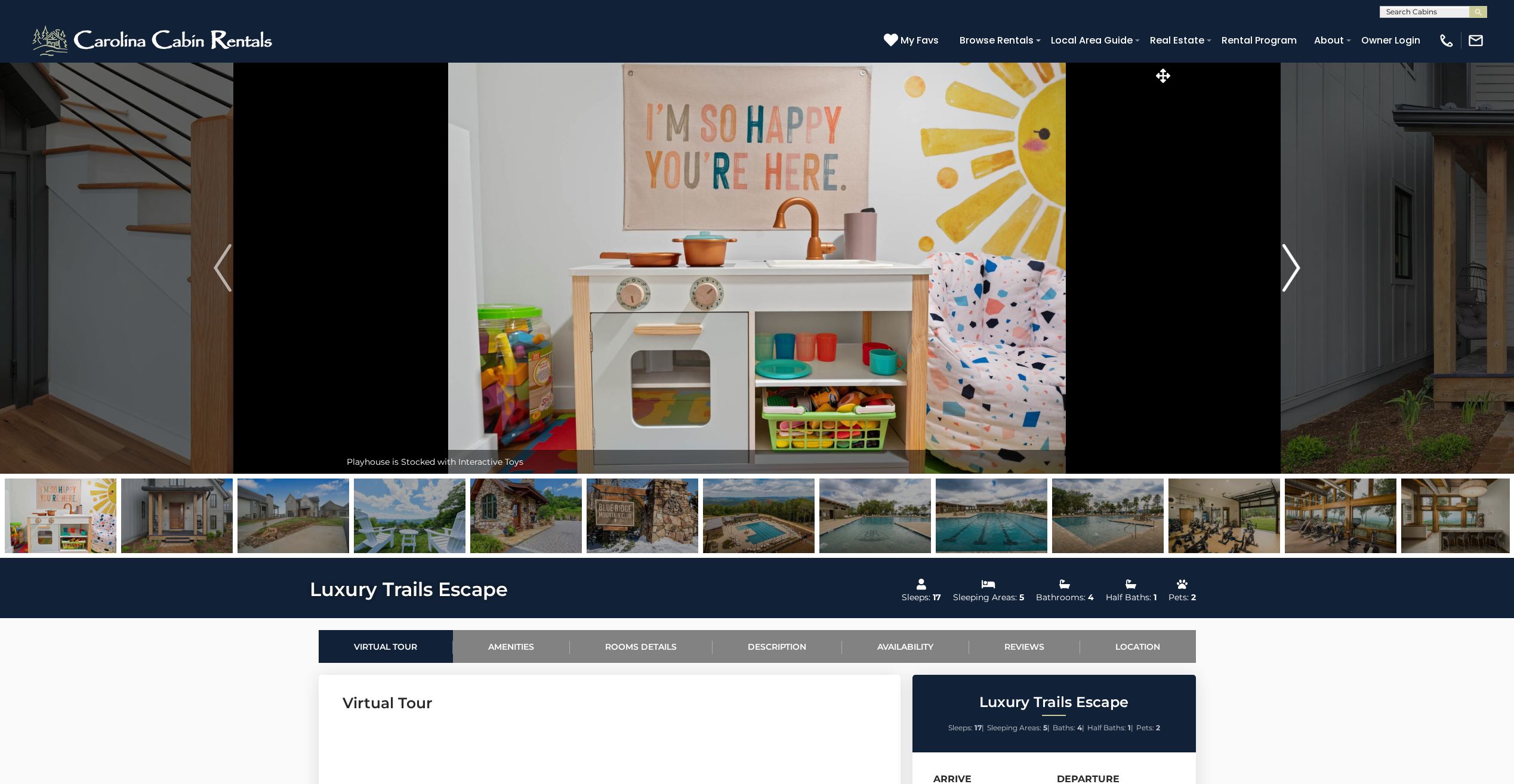
click at [1295, 265] on img "Next" at bounding box center [1291, 268] width 18 height 47
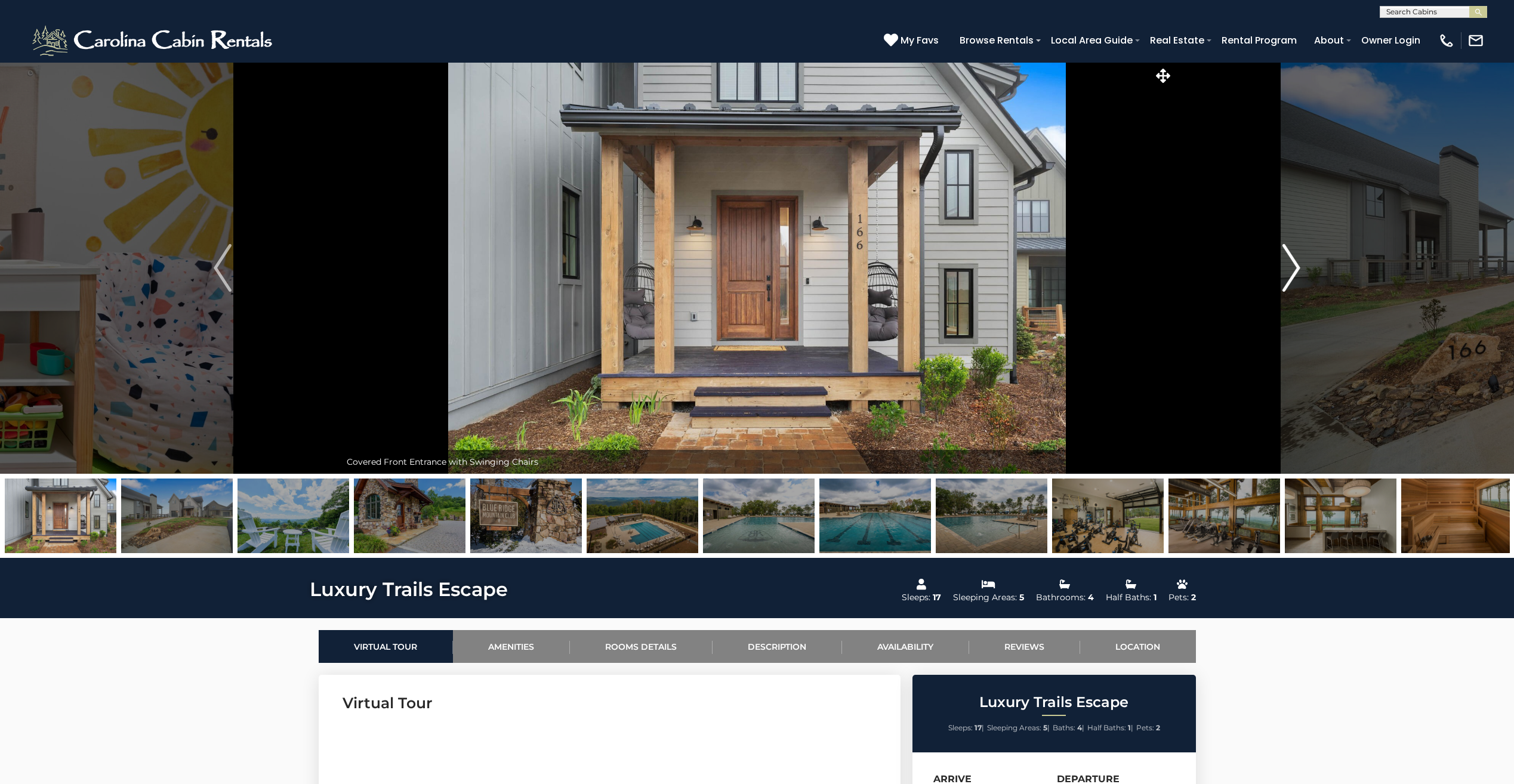
click at [1295, 265] on img "Next" at bounding box center [1291, 268] width 18 height 47
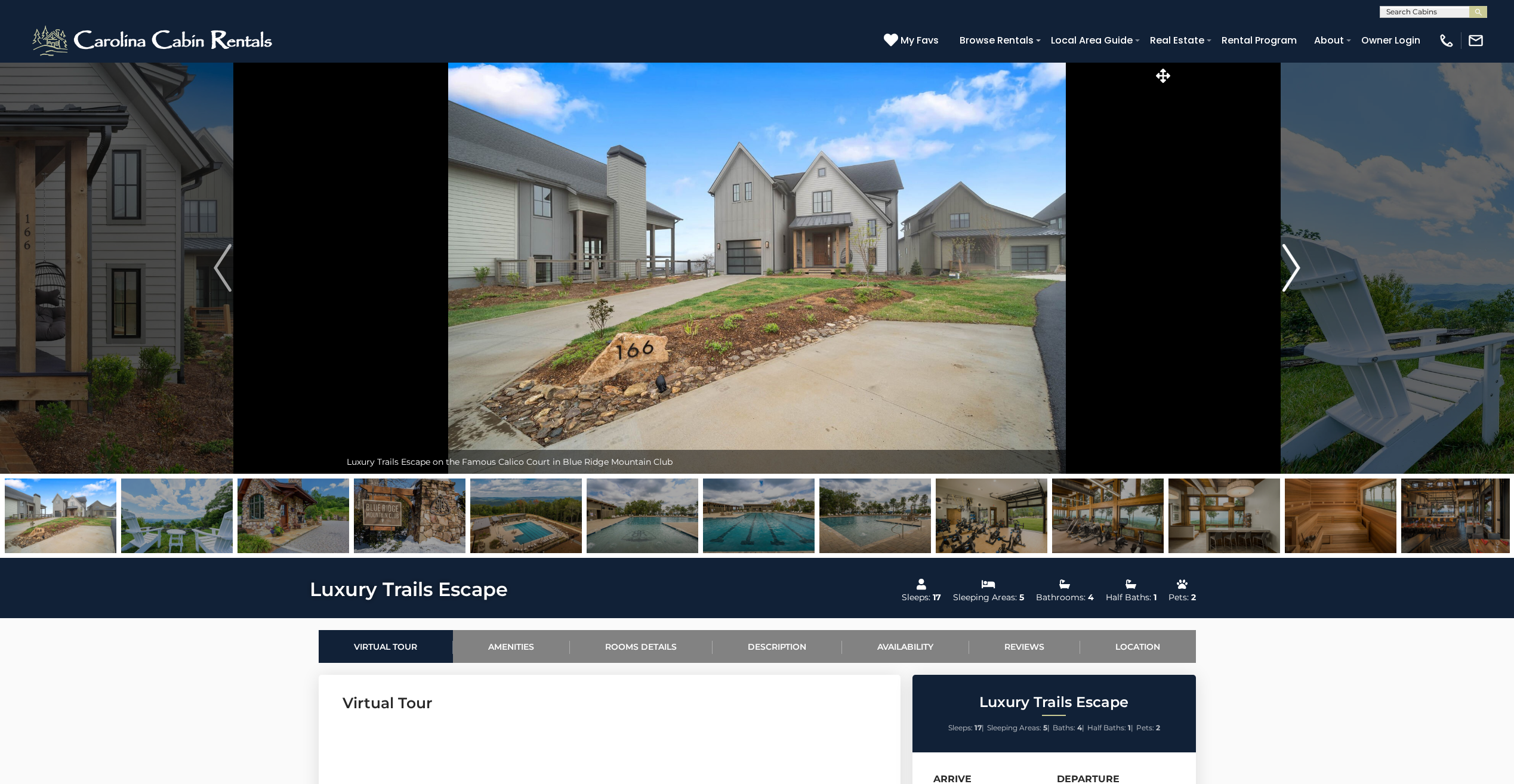
click at [1295, 265] on img "Next" at bounding box center [1291, 268] width 18 height 47
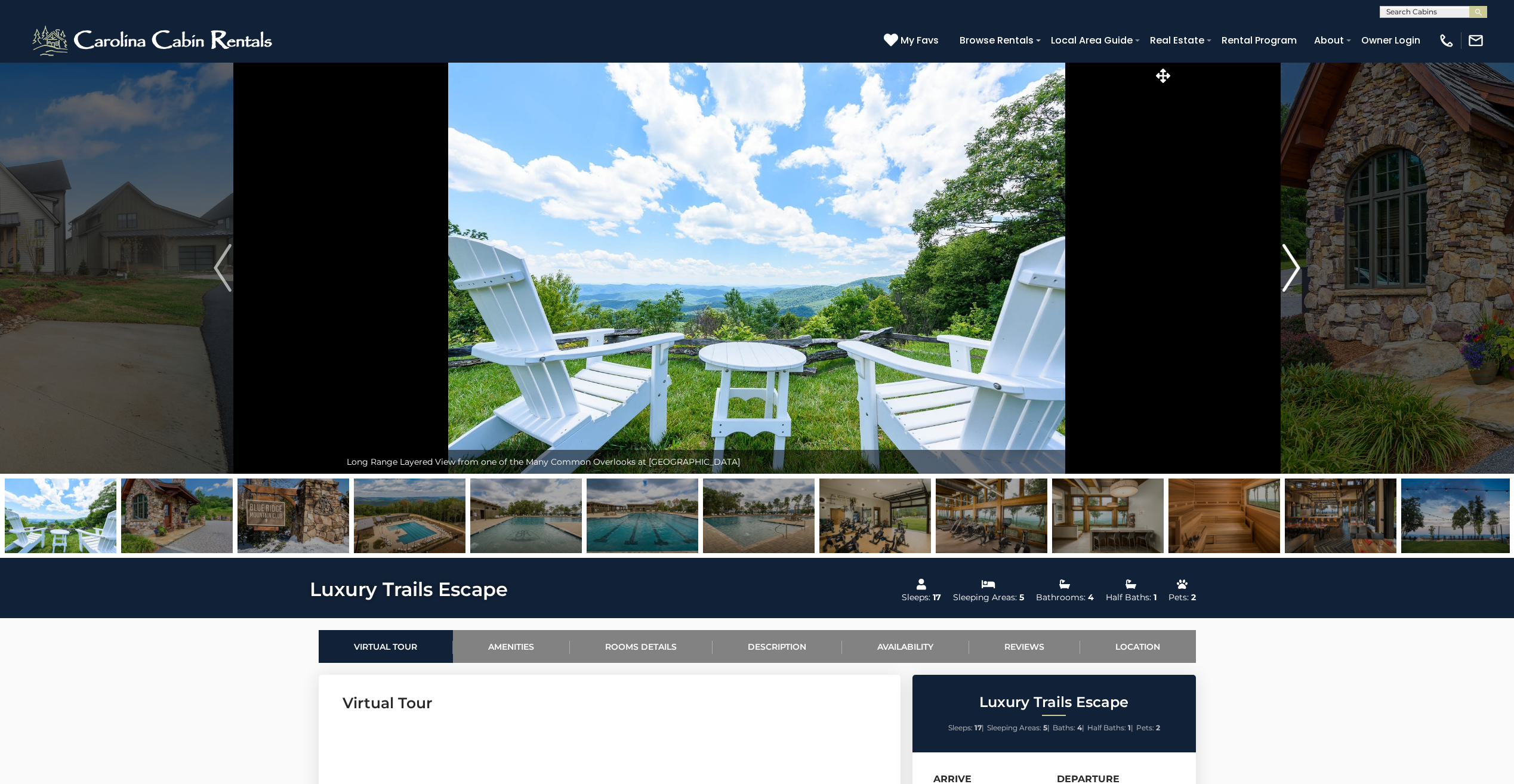
click at [1295, 265] on img "Next" at bounding box center [1291, 268] width 18 height 47
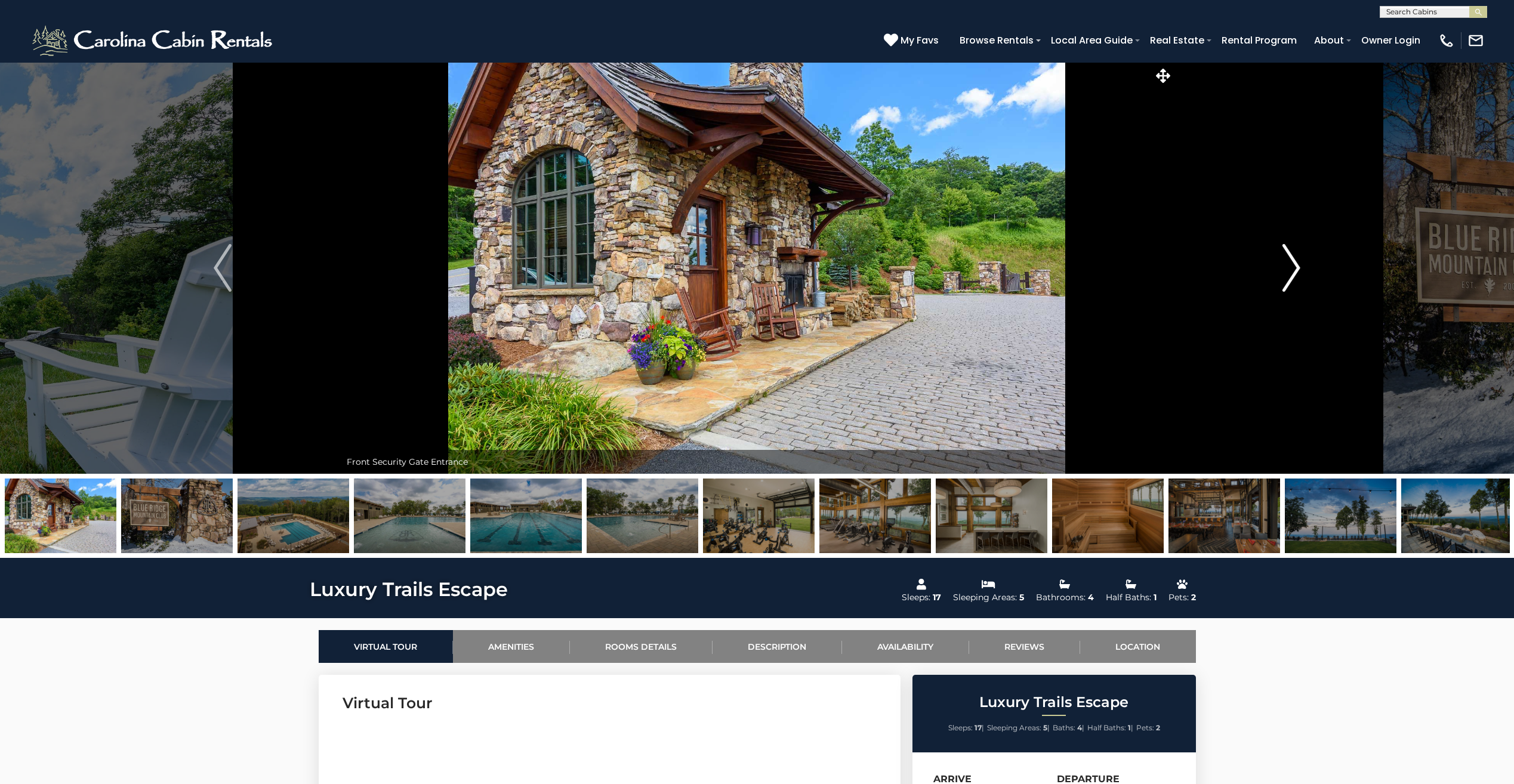
click at [1295, 265] on img "Next" at bounding box center [1291, 268] width 18 height 47
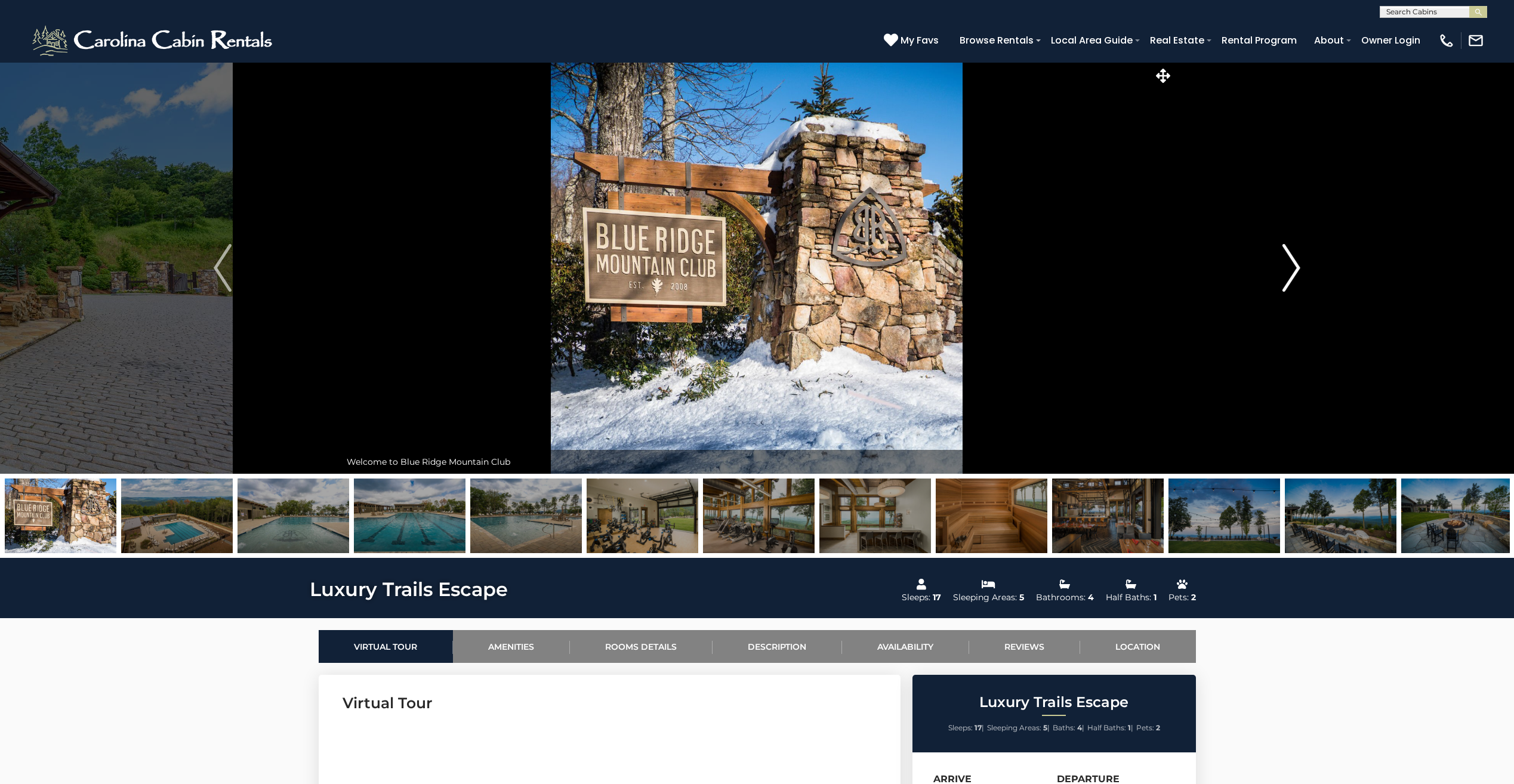
click at [1295, 265] on img "Next" at bounding box center [1291, 268] width 18 height 47
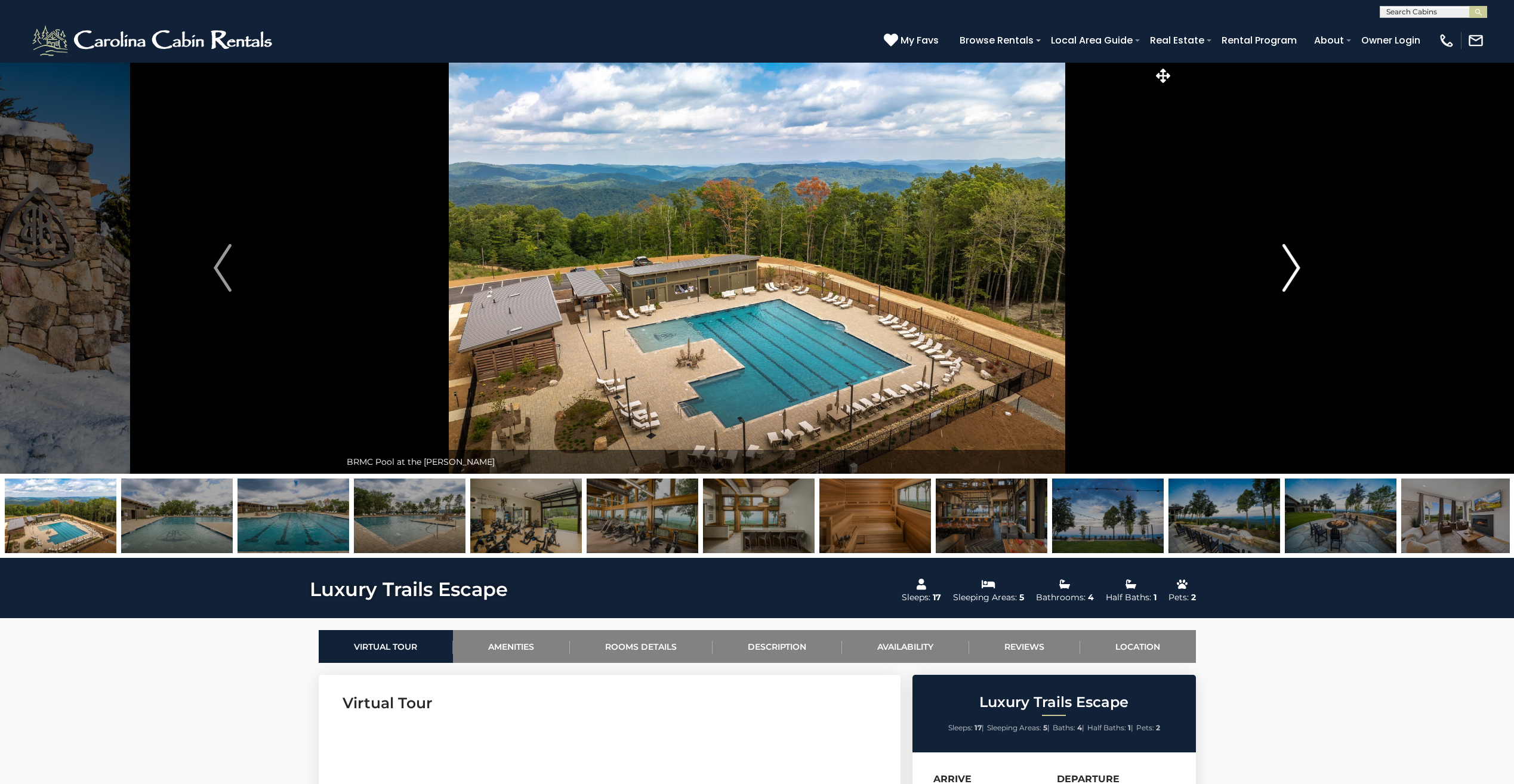
click at [1295, 265] on img "Next" at bounding box center [1291, 268] width 18 height 47
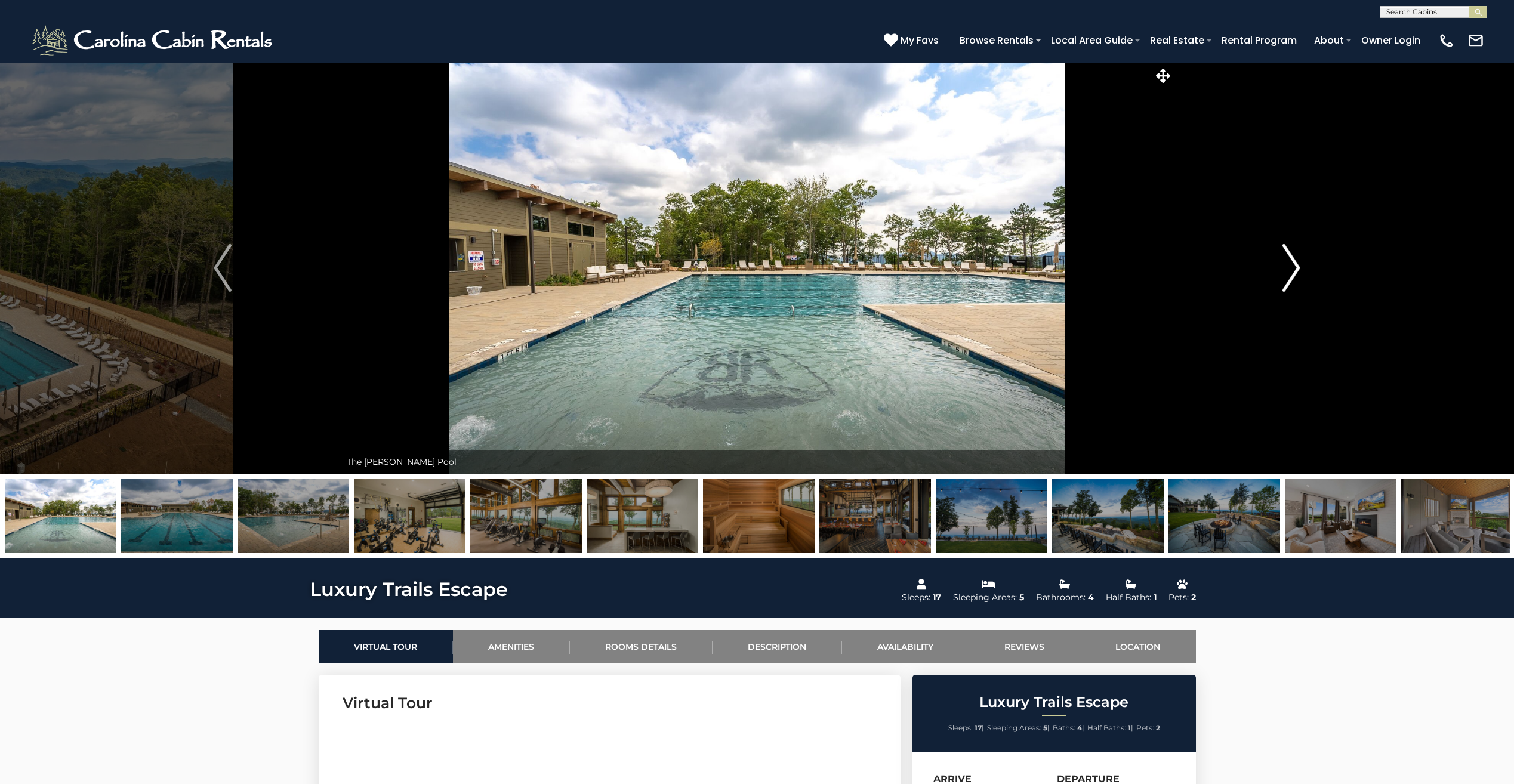
click at [1295, 265] on img "Next" at bounding box center [1291, 268] width 18 height 47
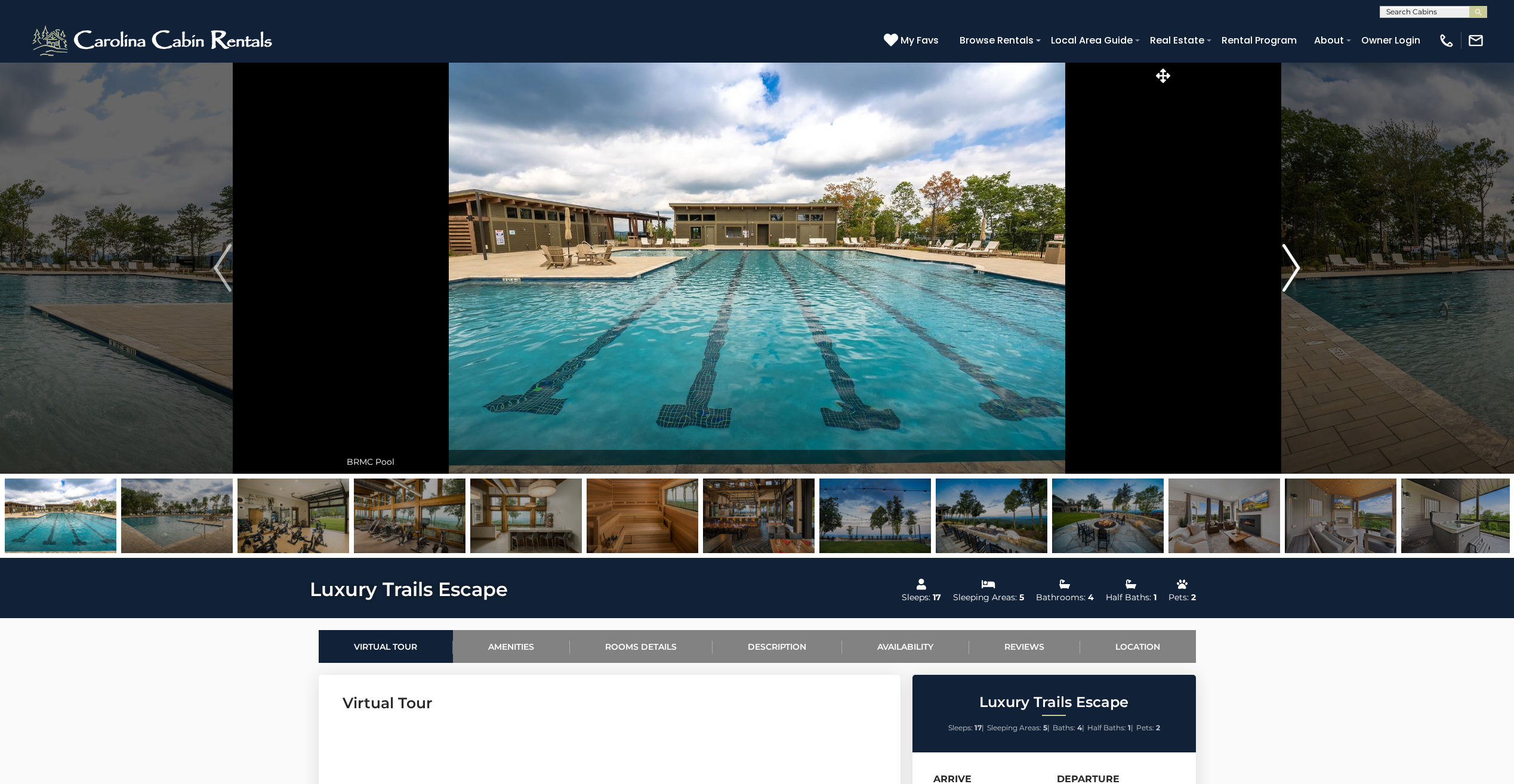
click at [1295, 265] on img "Next" at bounding box center [1291, 268] width 18 height 47
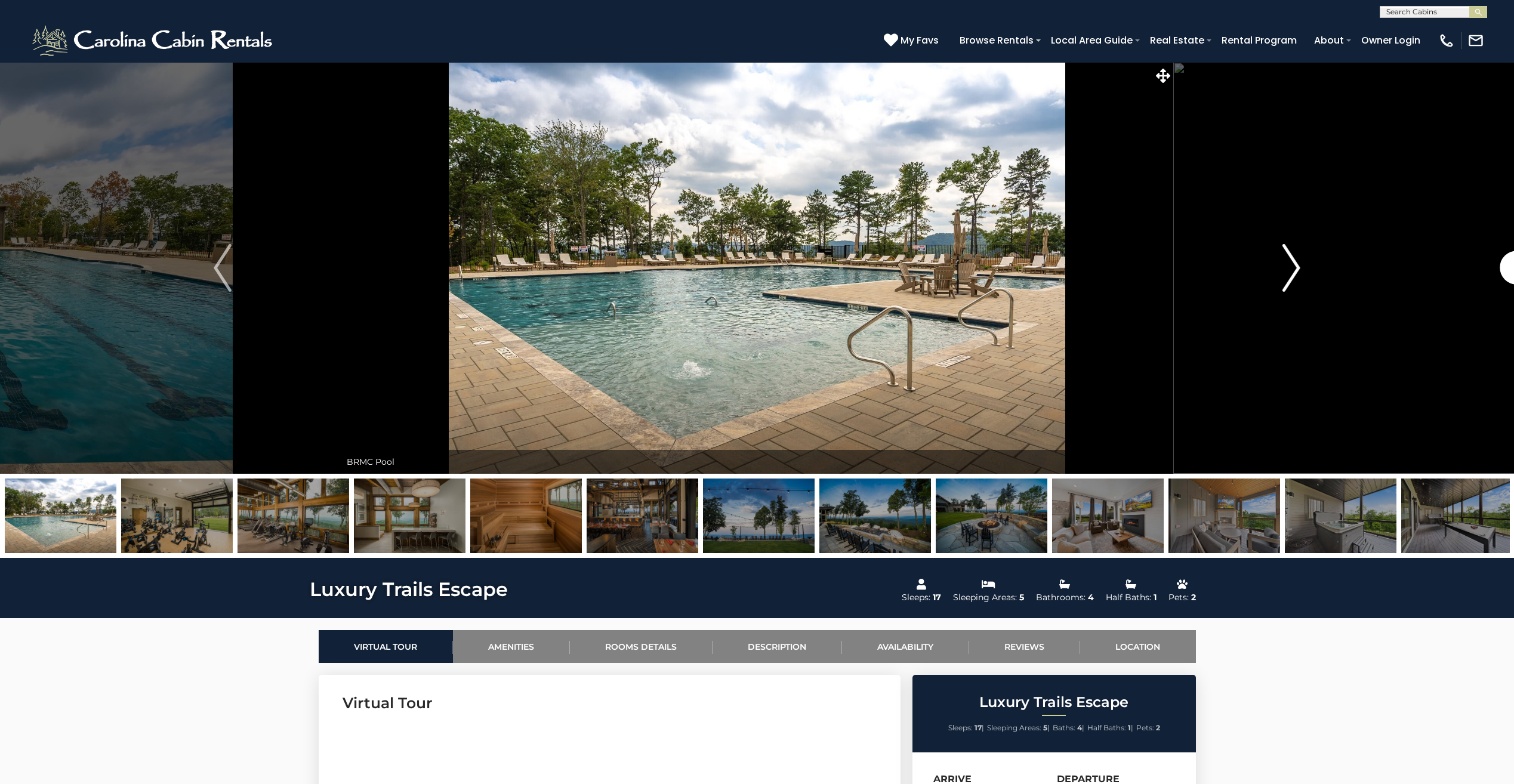
click at [1295, 265] on img "Next" at bounding box center [1291, 268] width 18 height 47
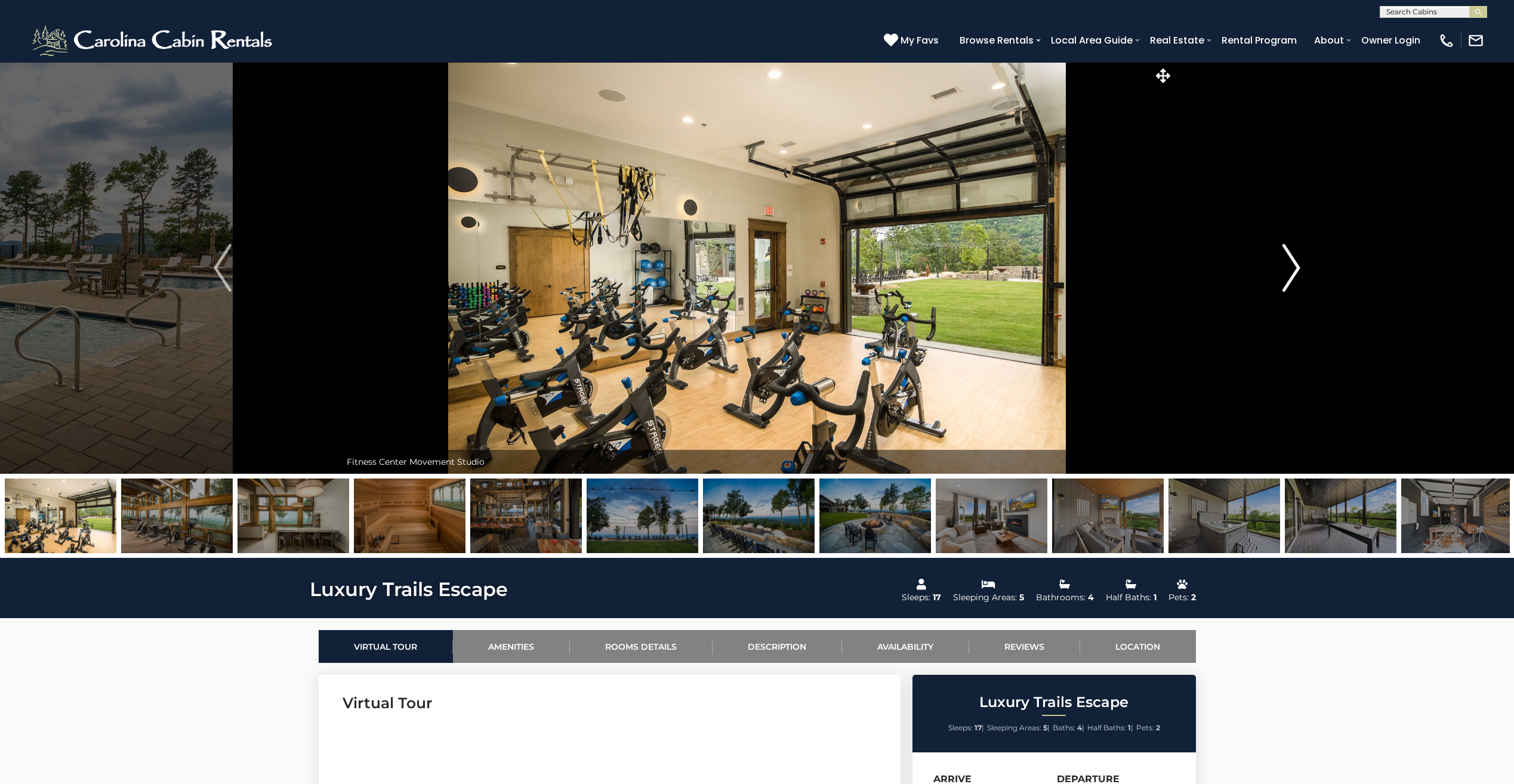
click at [1295, 265] on img "Next" at bounding box center [1291, 268] width 18 height 47
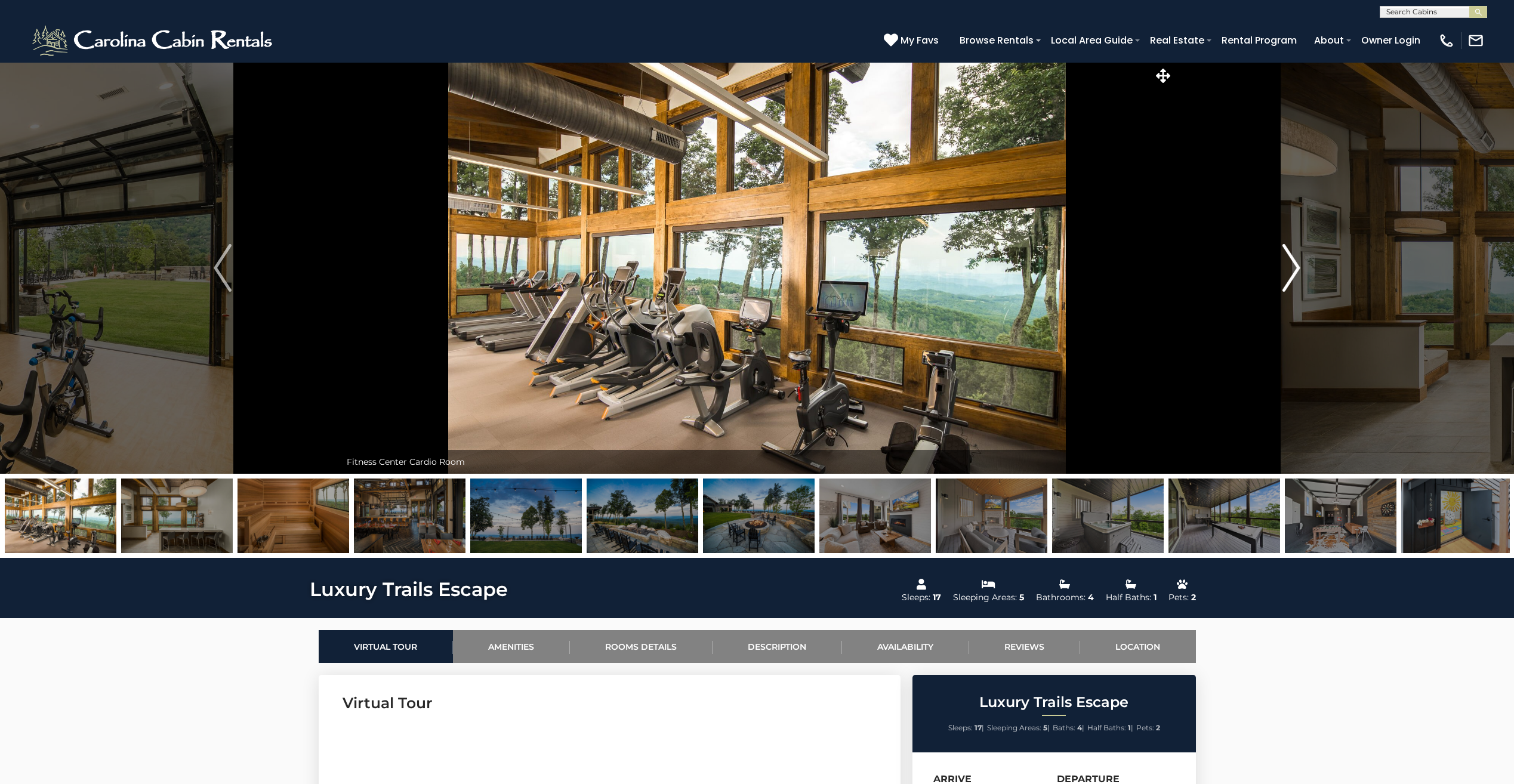
click at [1295, 265] on img "Next" at bounding box center [1291, 268] width 18 height 47
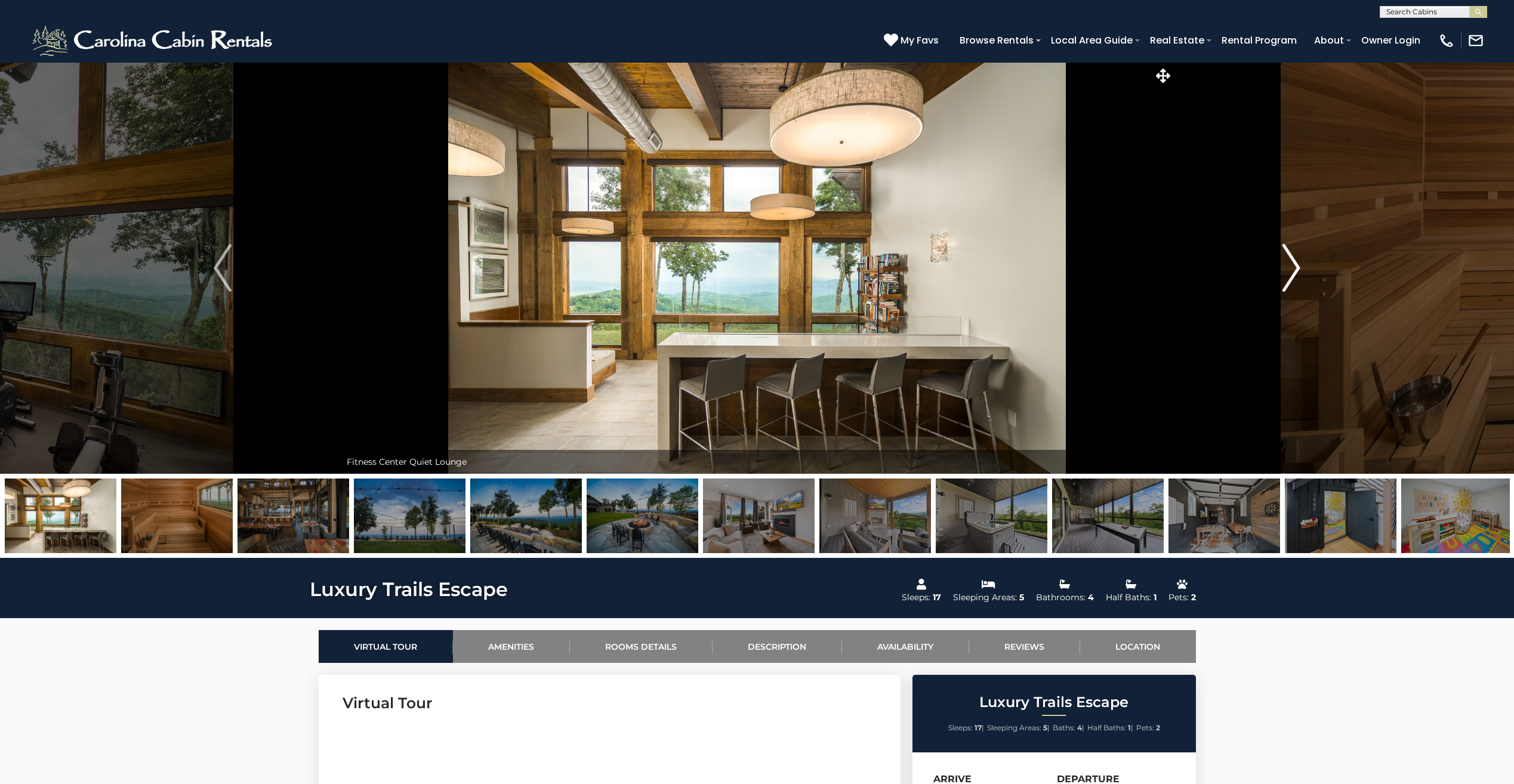
click at [1295, 265] on img "Next" at bounding box center [1291, 268] width 18 height 47
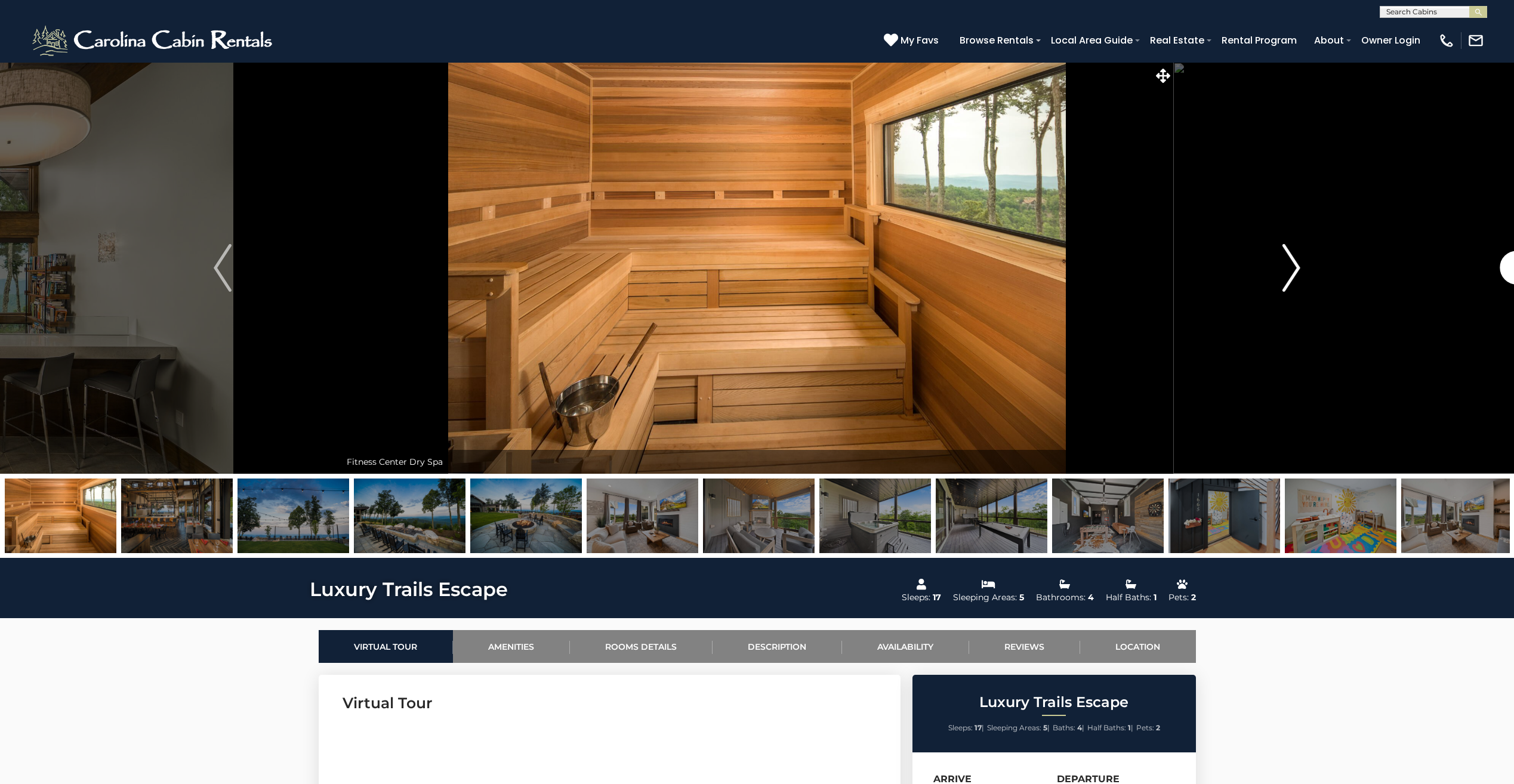
click at [1295, 265] on img "Next" at bounding box center [1291, 268] width 18 height 47
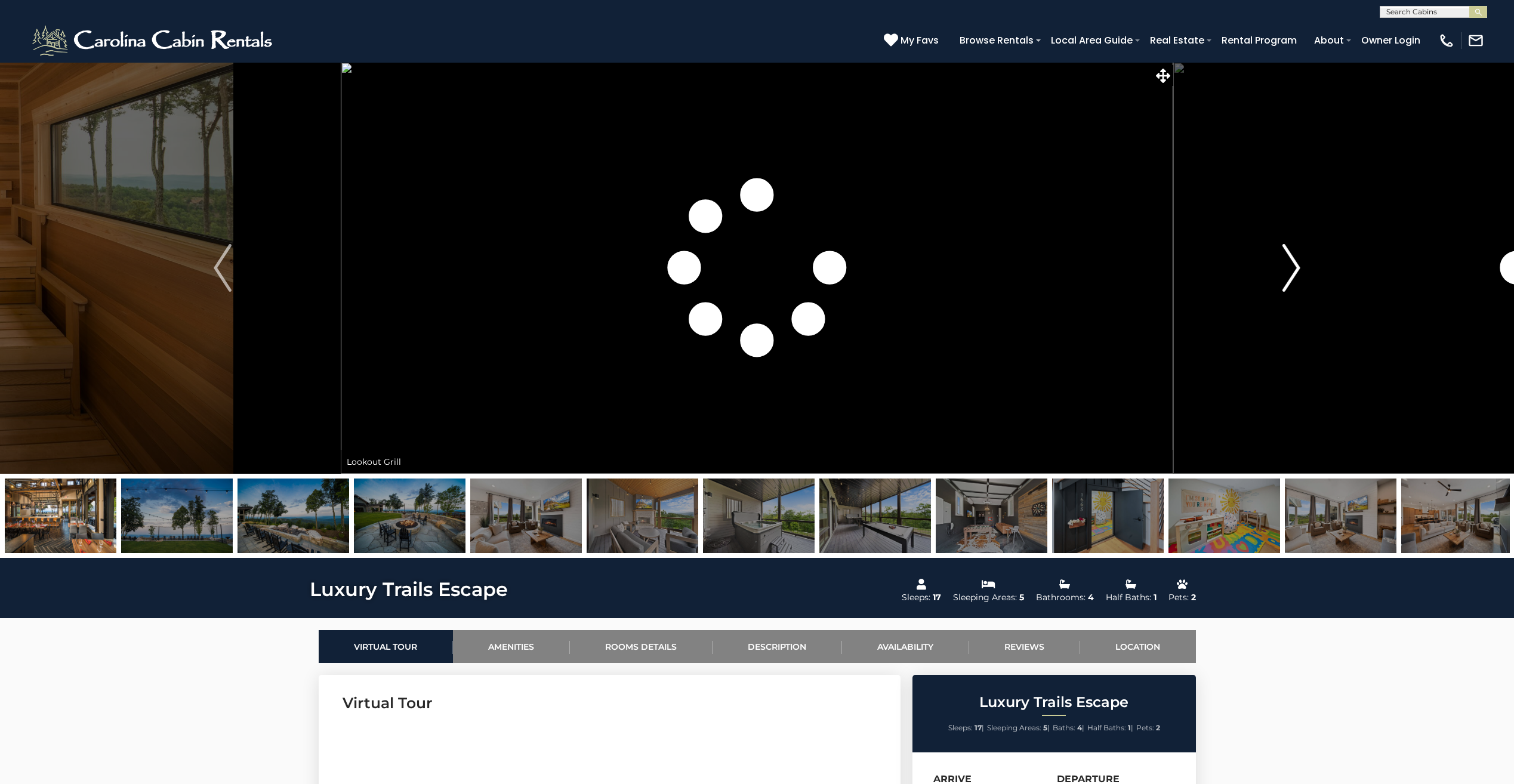
click at [1295, 265] on img "Next" at bounding box center [1291, 268] width 18 height 47
click at [1295, 264] on img "Next" at bounding box center [1291, 268] width 18 height 47
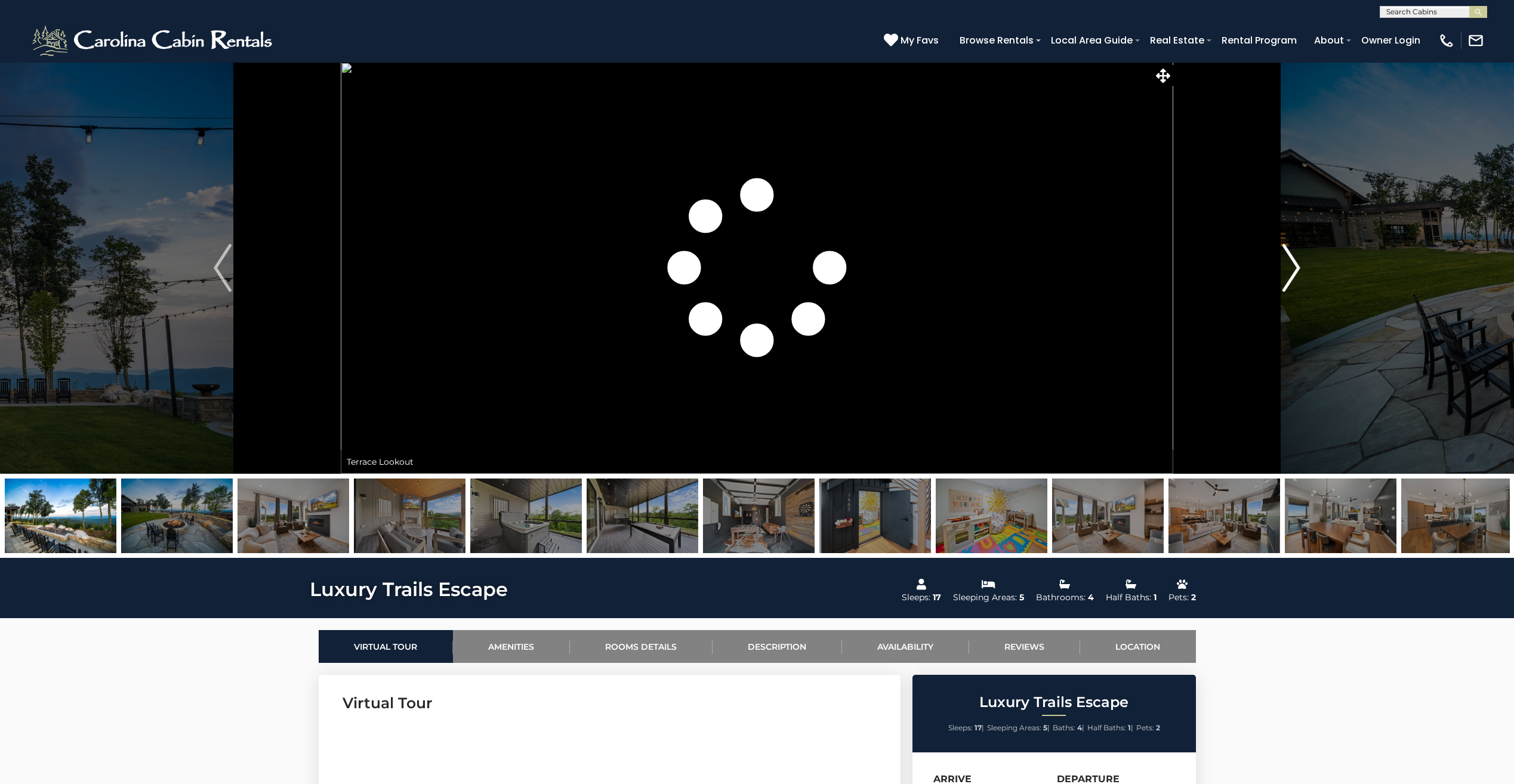
click at [1295, 264] on img "Next" at bounding box center [1291, 268] width 18 height 47
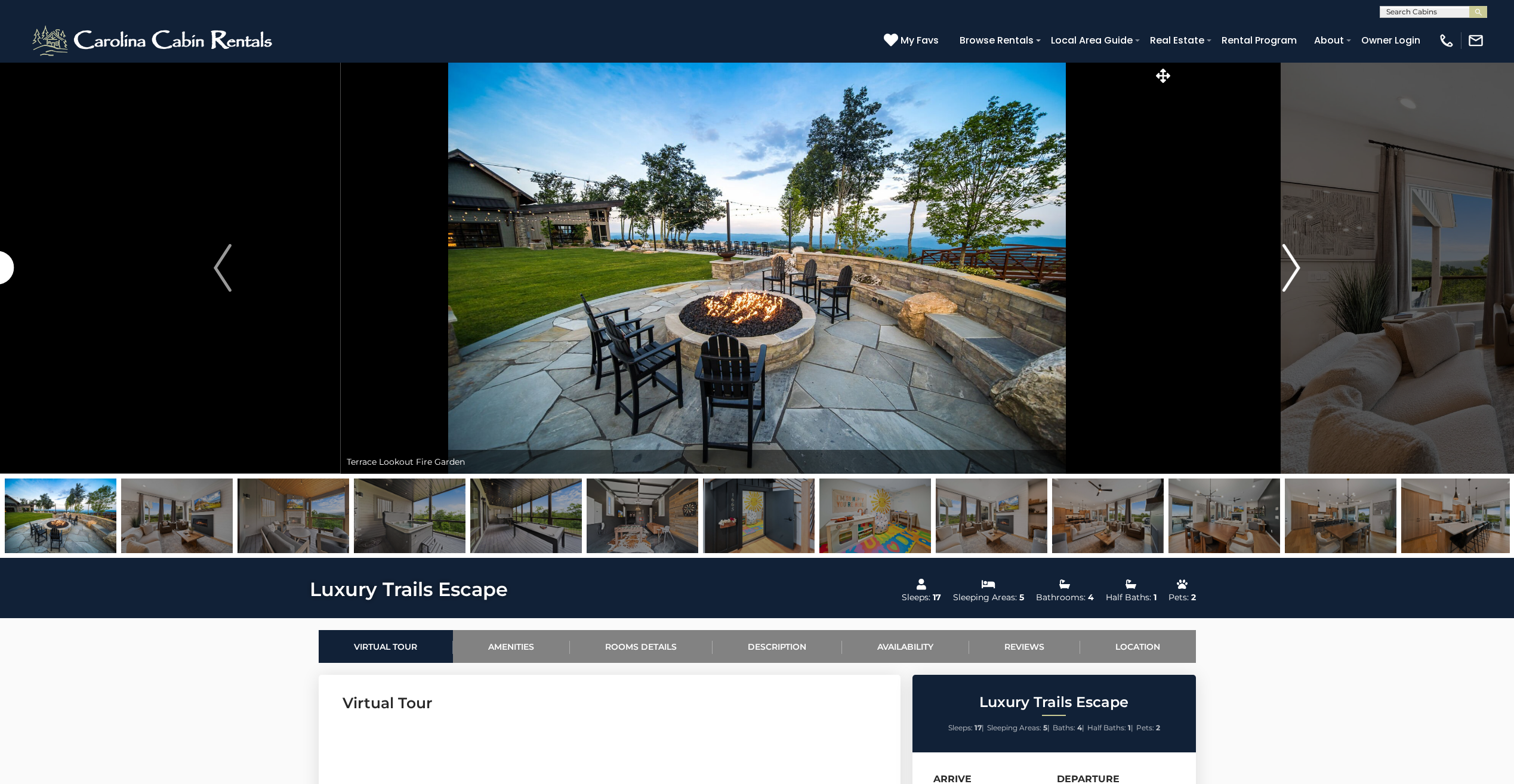
click at [1295, 264] on img "Next" at bounding box center [1291, 268] width 18 height 47
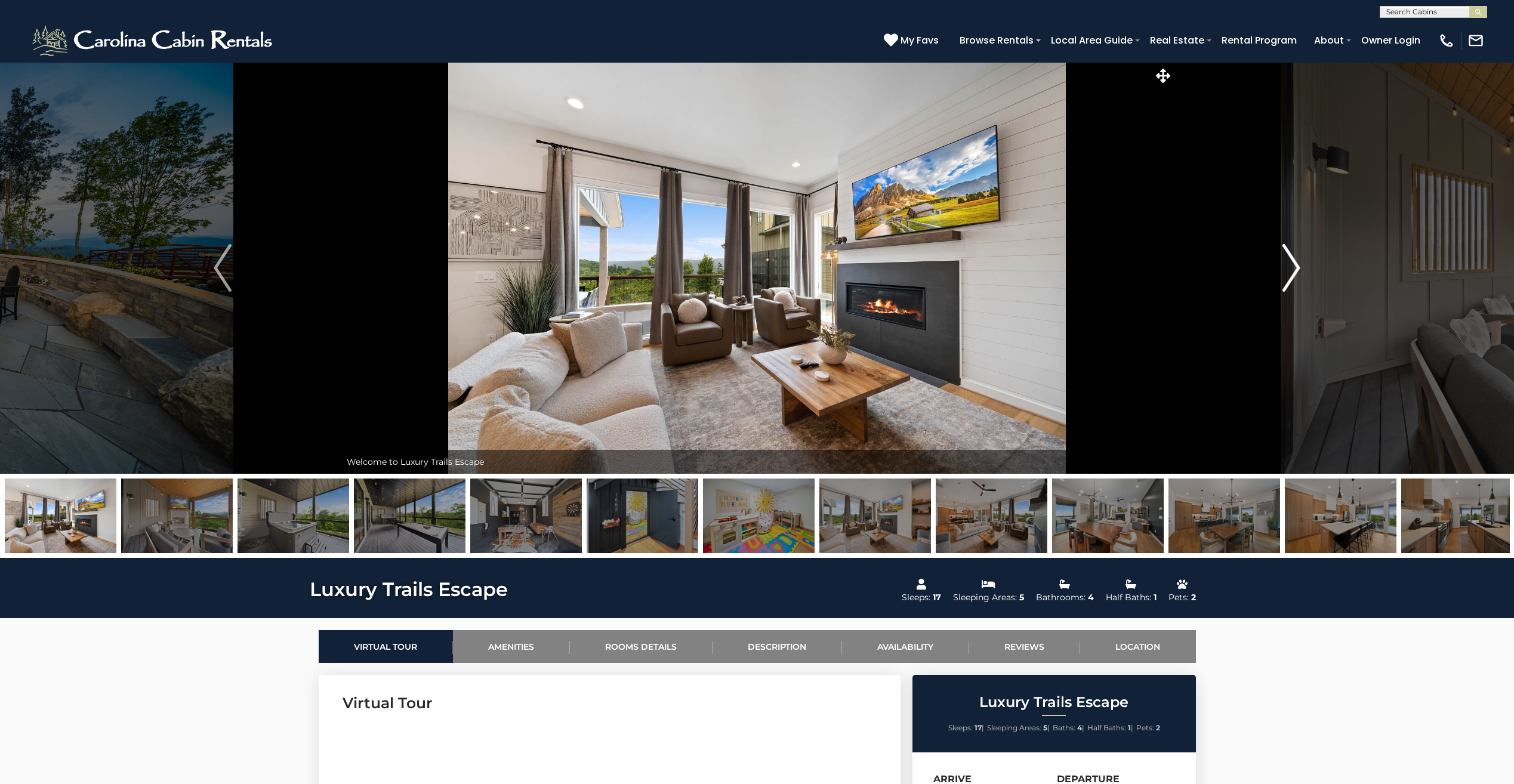
click at [1295, 264] on img "Next" at bounding box center [1291, 268] width 18 height 47
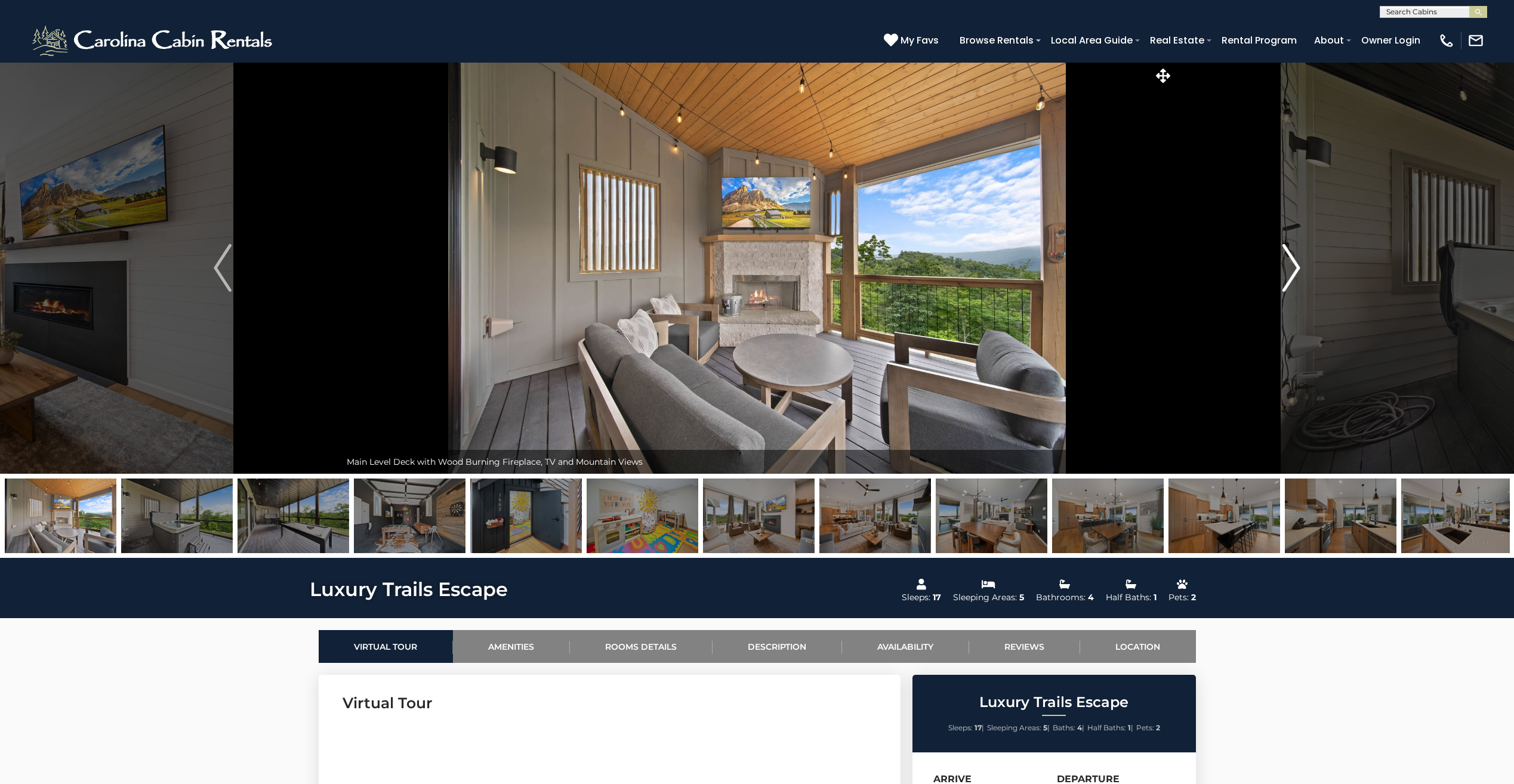
click at [1295, 264] on img "Next" at bounding box center [1291, 268] width 18 height 47
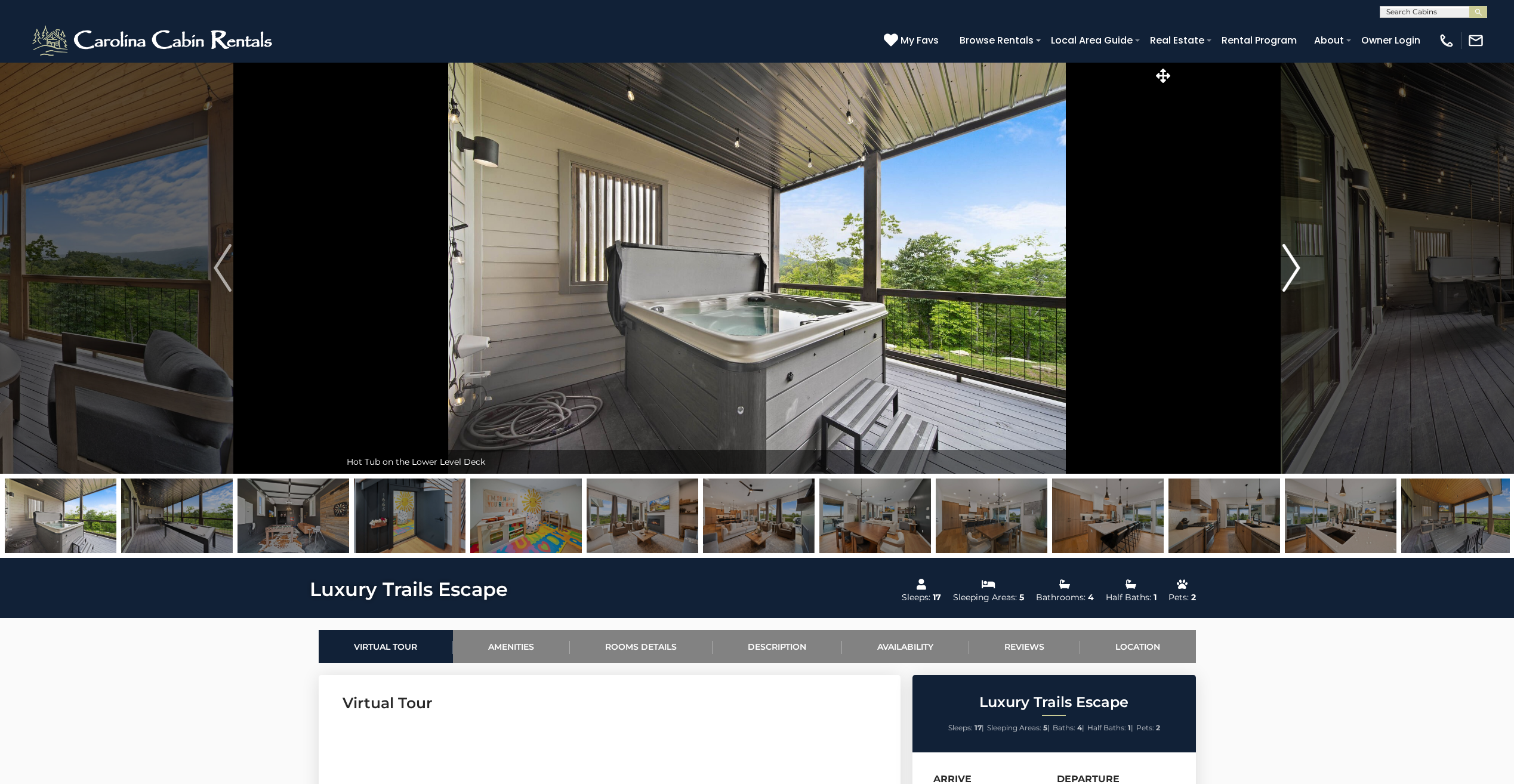
click at [1295, 264] on img "Next" at bounding box center [1291, 268] width 18 height 47
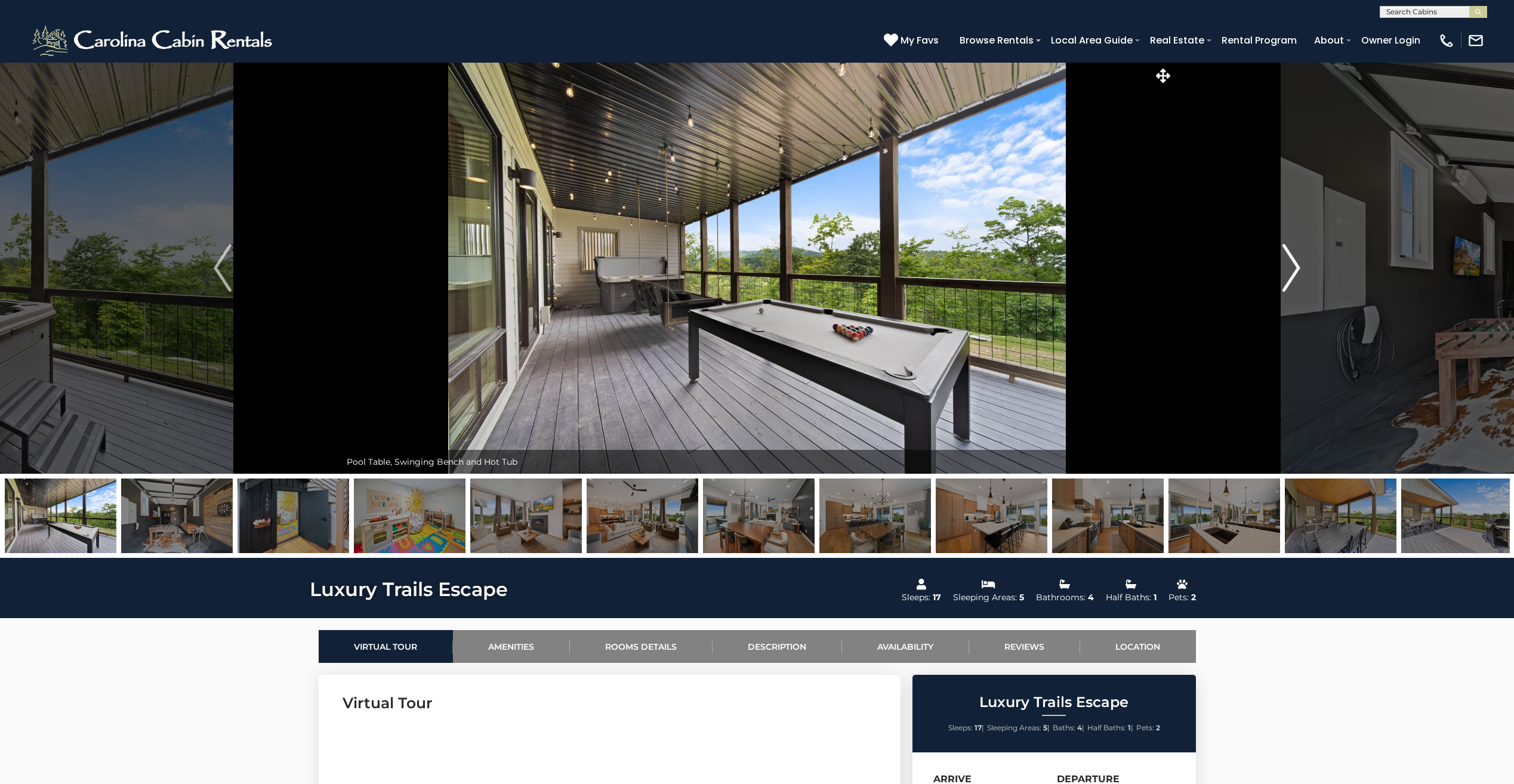
click at [1295, 264] on img "Next" at bounding box center [1291, 268] width 18 height 47
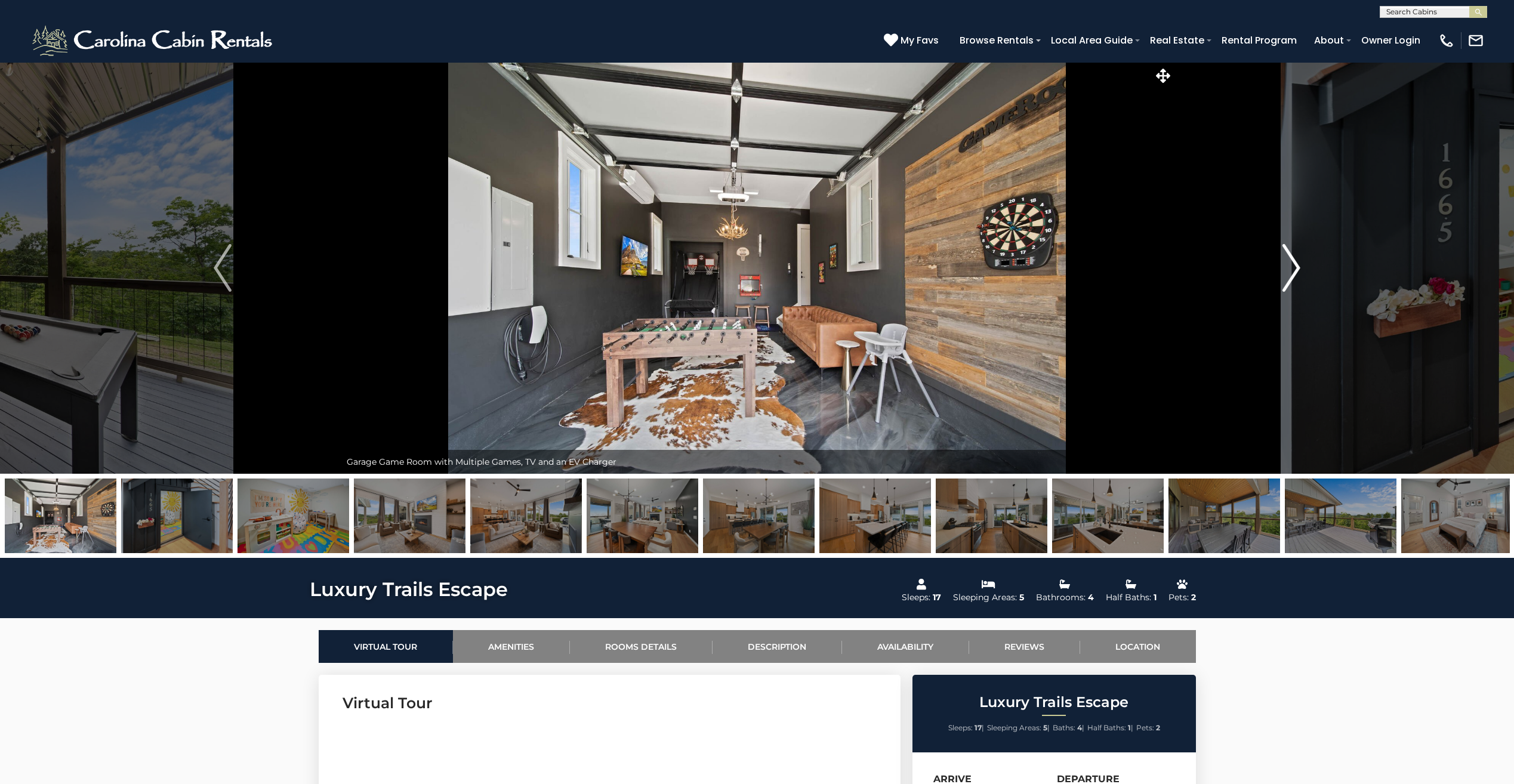
click at [1295, 264] on img "Next" at bounding box center [1291, 268] width 18 height 47
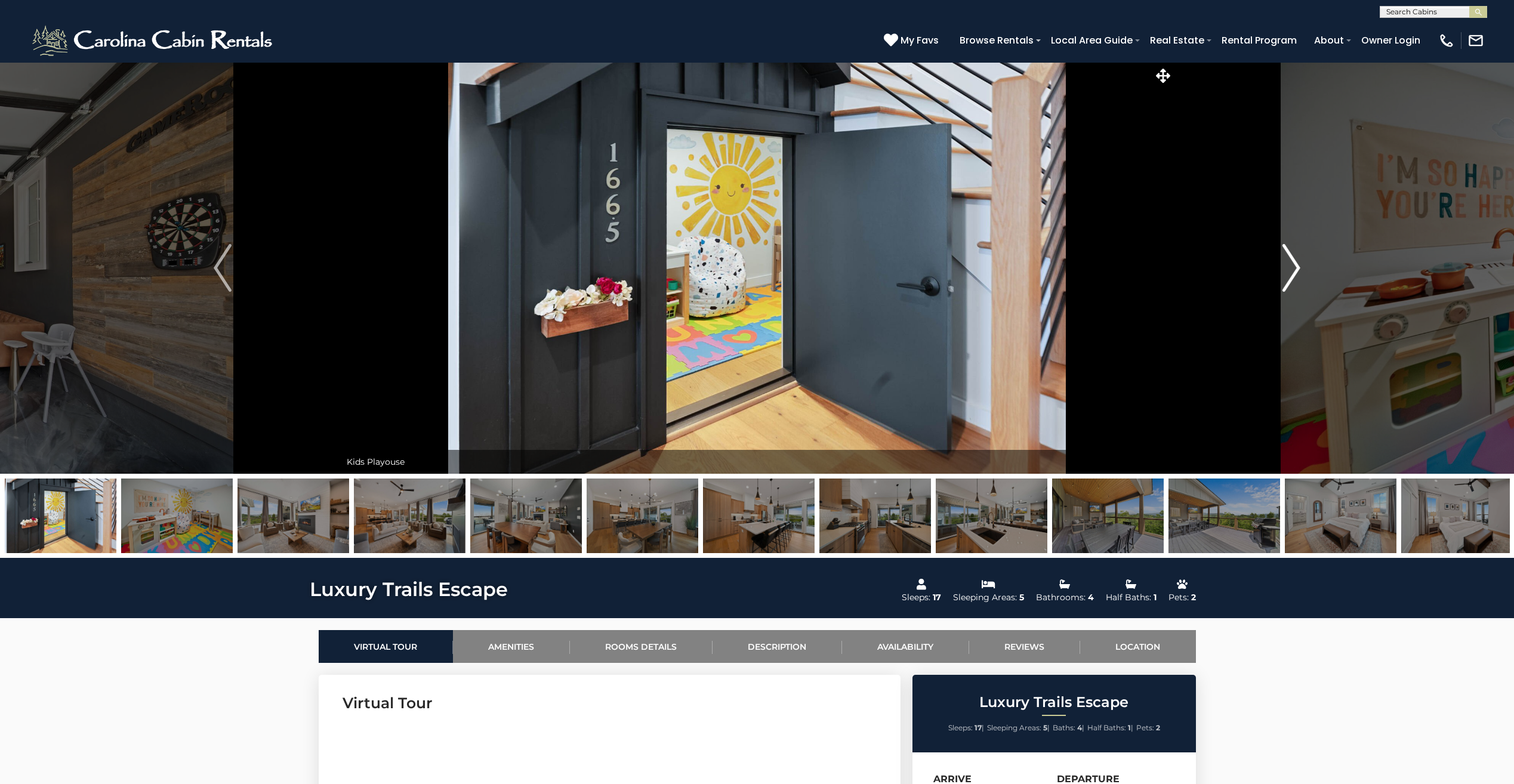
click at [1295, 264] on img "Next" at bounding box center [1291, 268] width 18 height 47
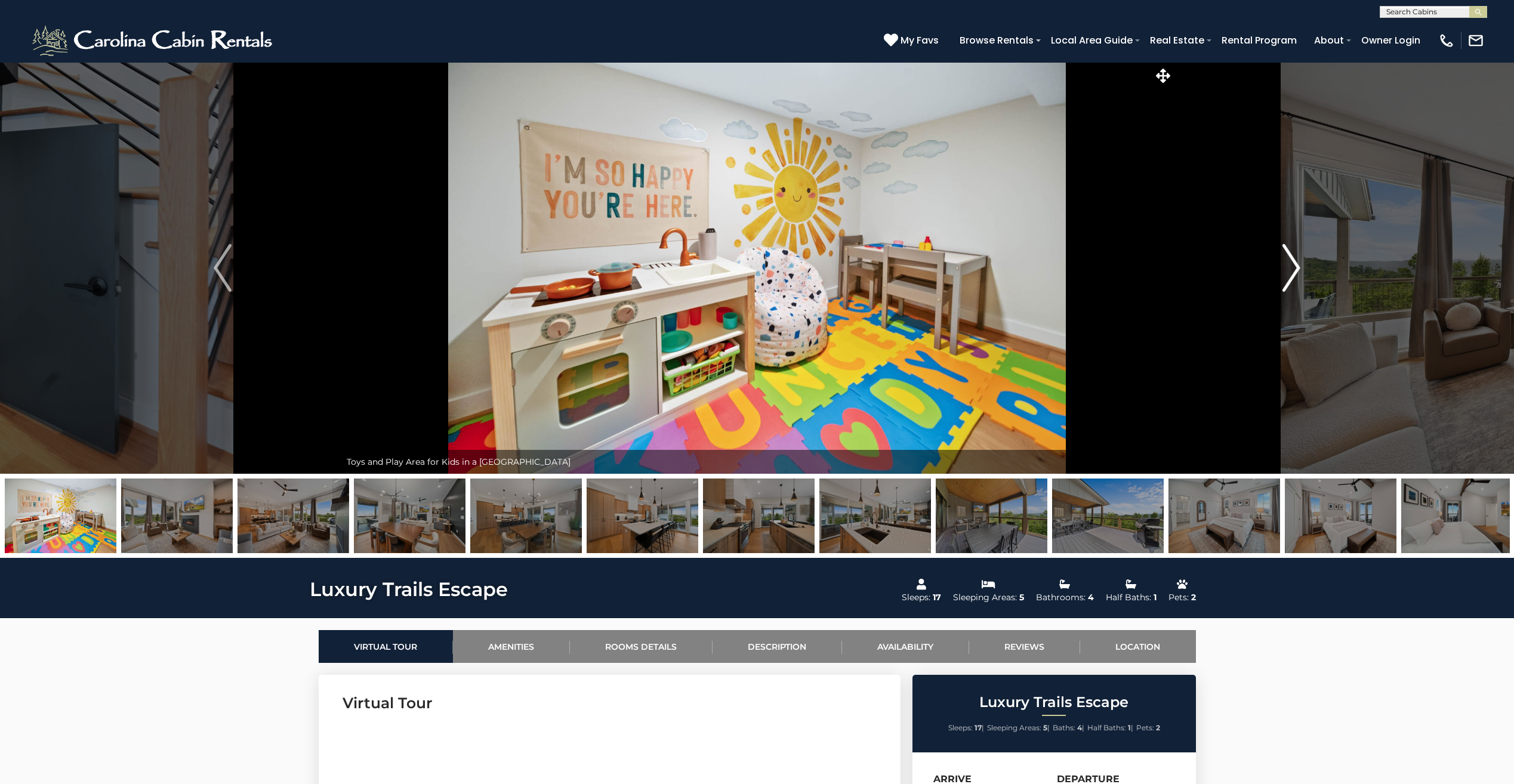
click at [1282, 281] on button "Next" at bounding box center [1292, 268] width 236 height 411
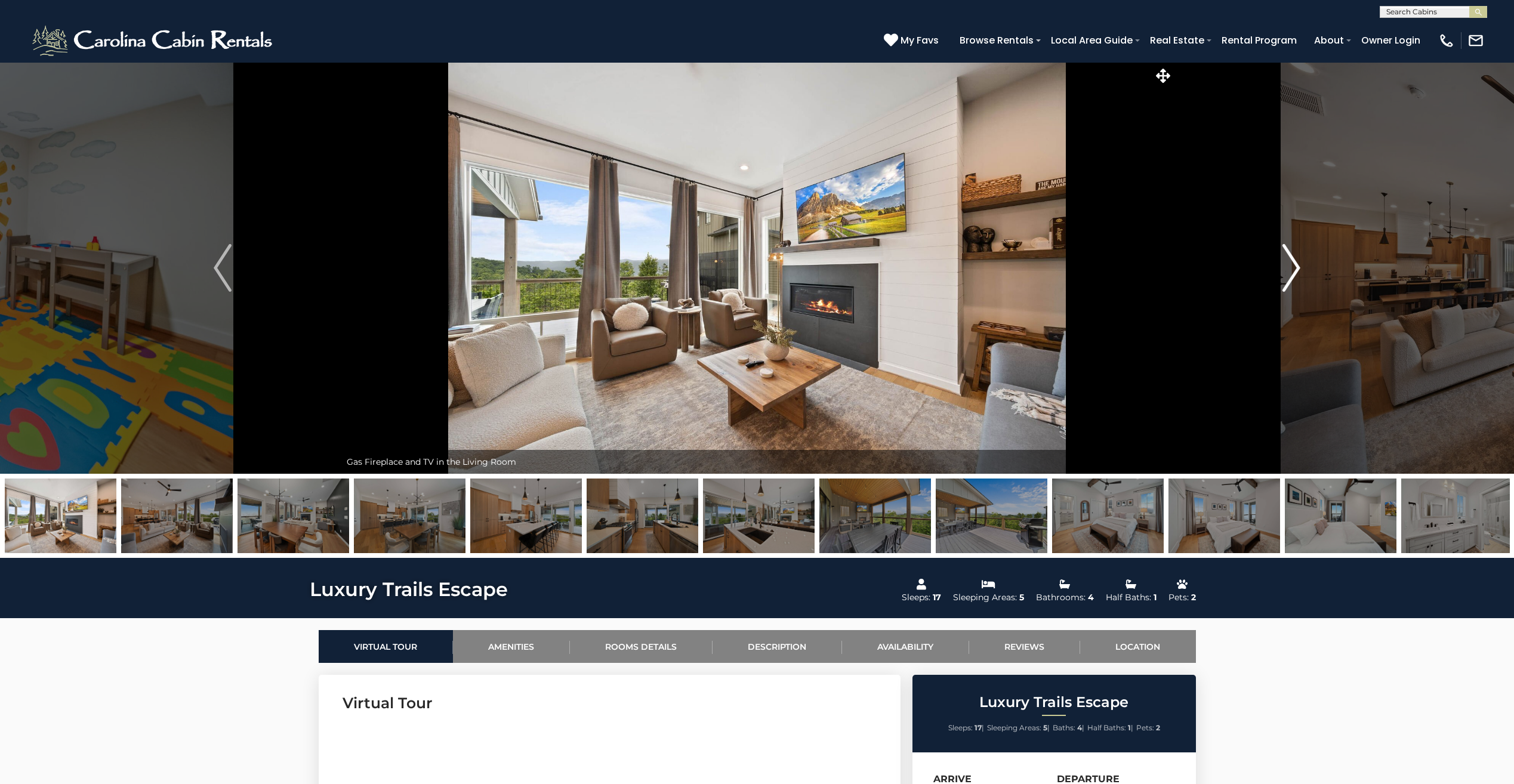
click at [1282, 281] on button "Next" at bounding box center [1292, 268] width 236 height 411
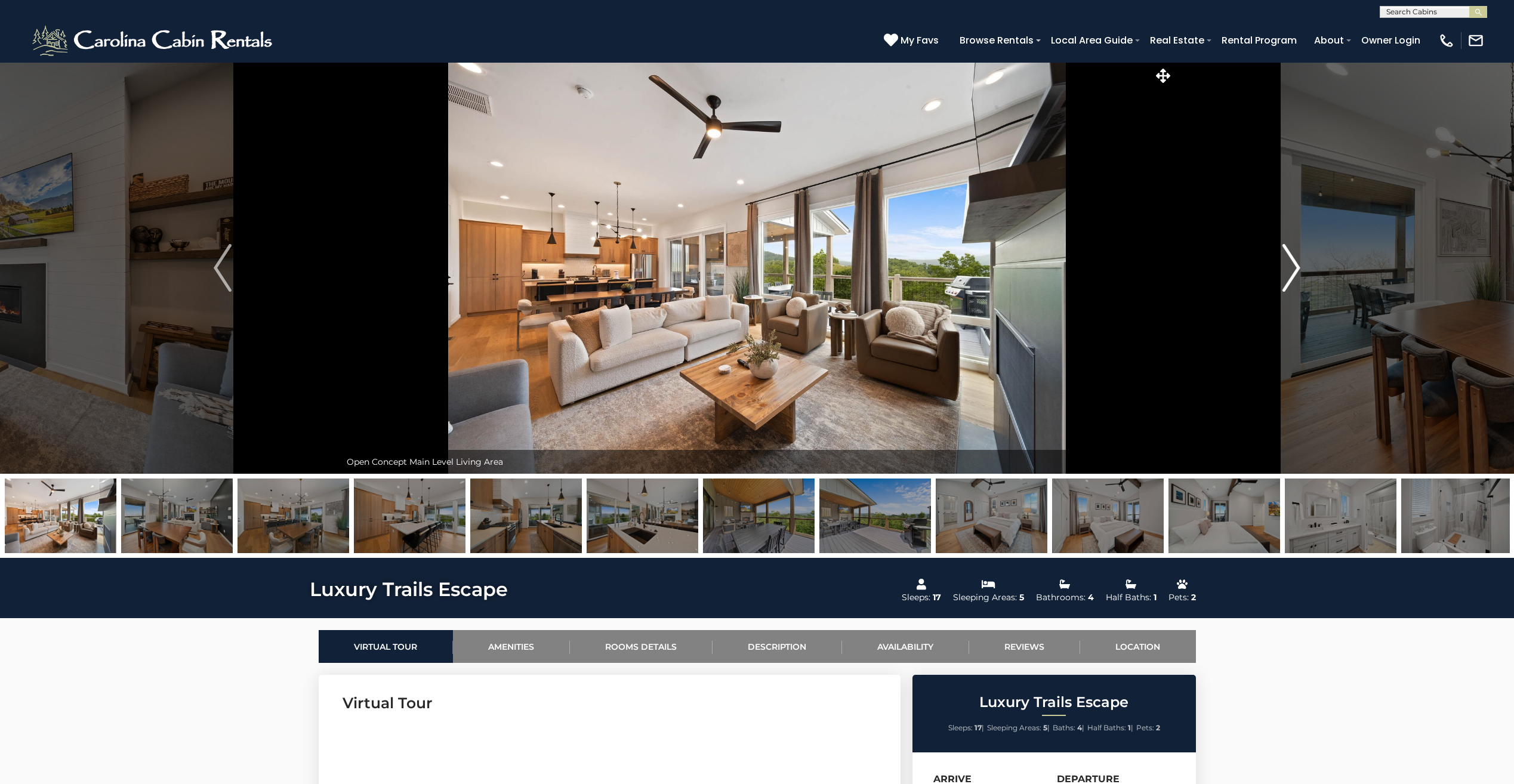
click at [1282, 281] on button "Next" at bounding box center [1292, 268] width 236 height 411
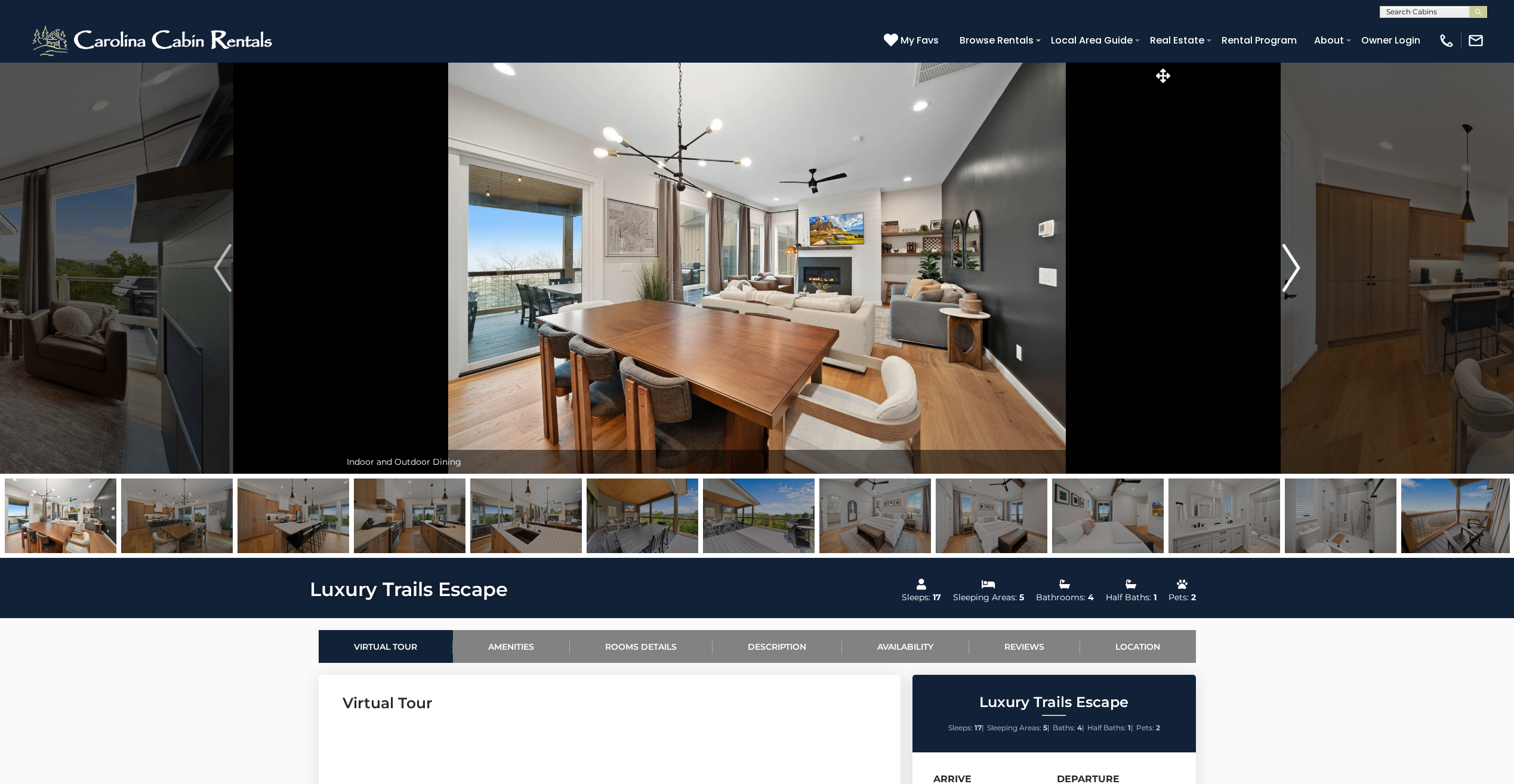
click at [1282, 281] on button "Next" at bounding box center [1292, 268] width 236 height 411
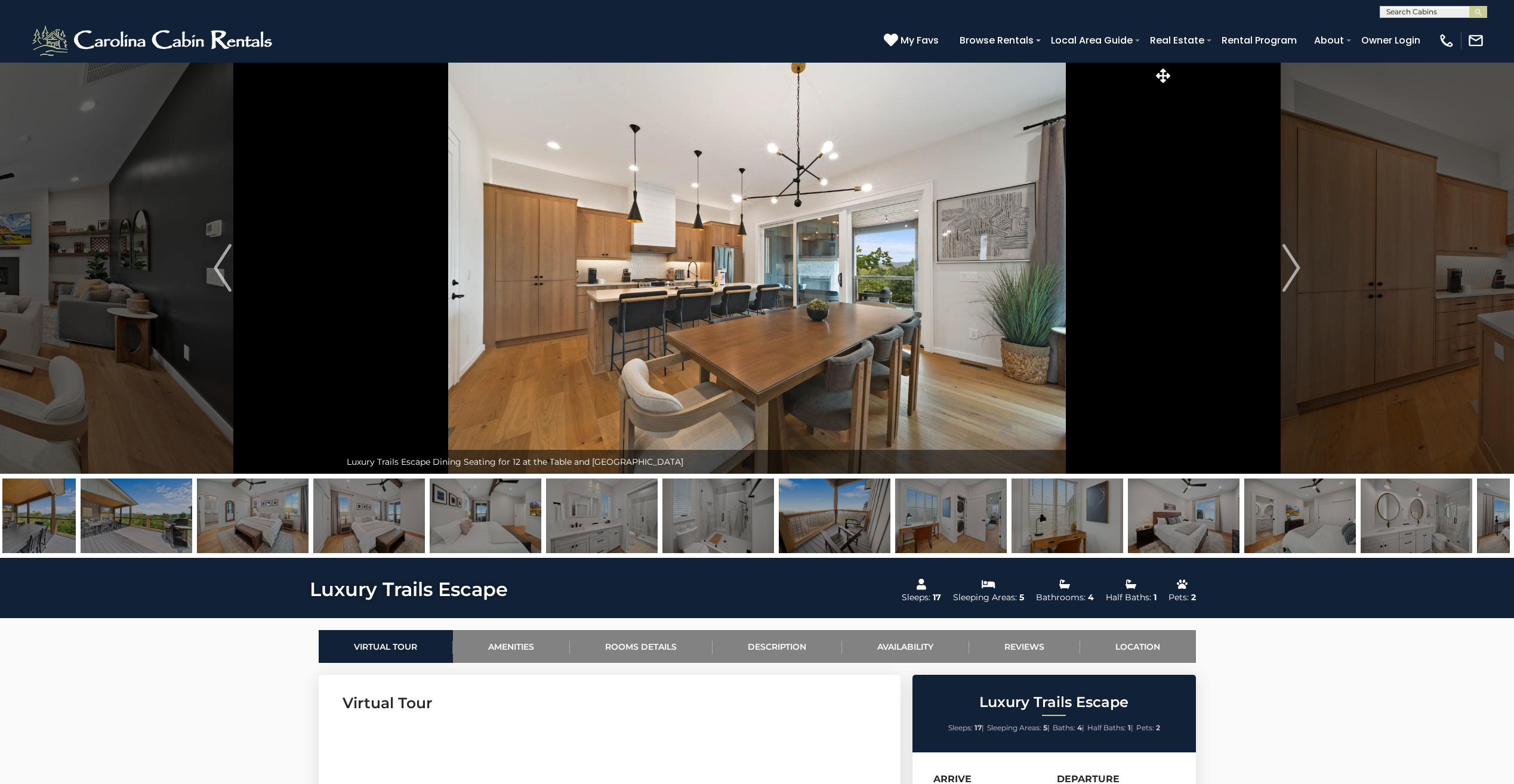
drag, startPoint x: 1476, startPoint y: 500, endPoint x: 779, endPoint y: 490, distance: 697.1
click at [895, 490] on img at bounding box center [951, 516] width 112 height 75
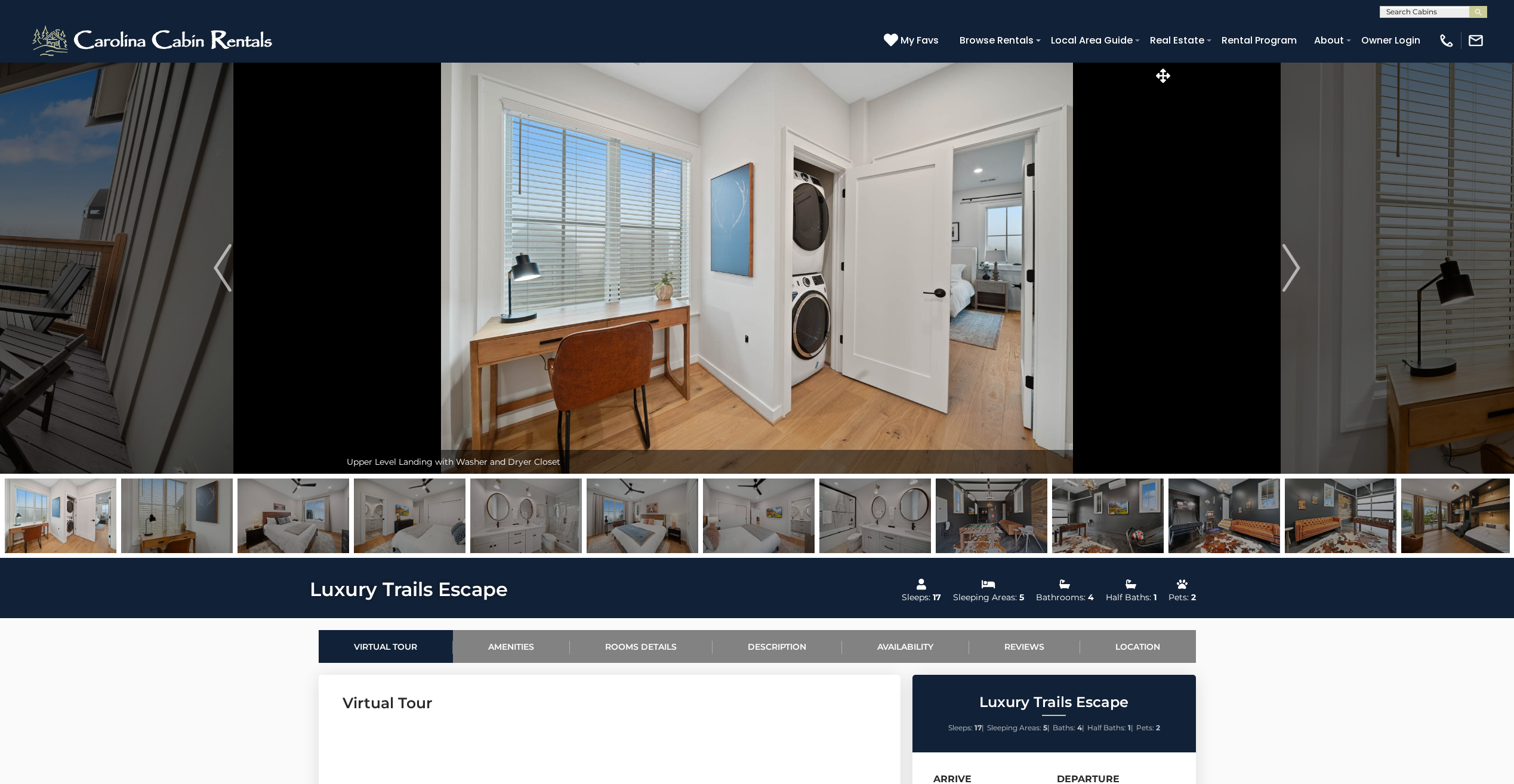
click at [1420, 533] on img at bounding box center [1456, 516] width 112 height 75
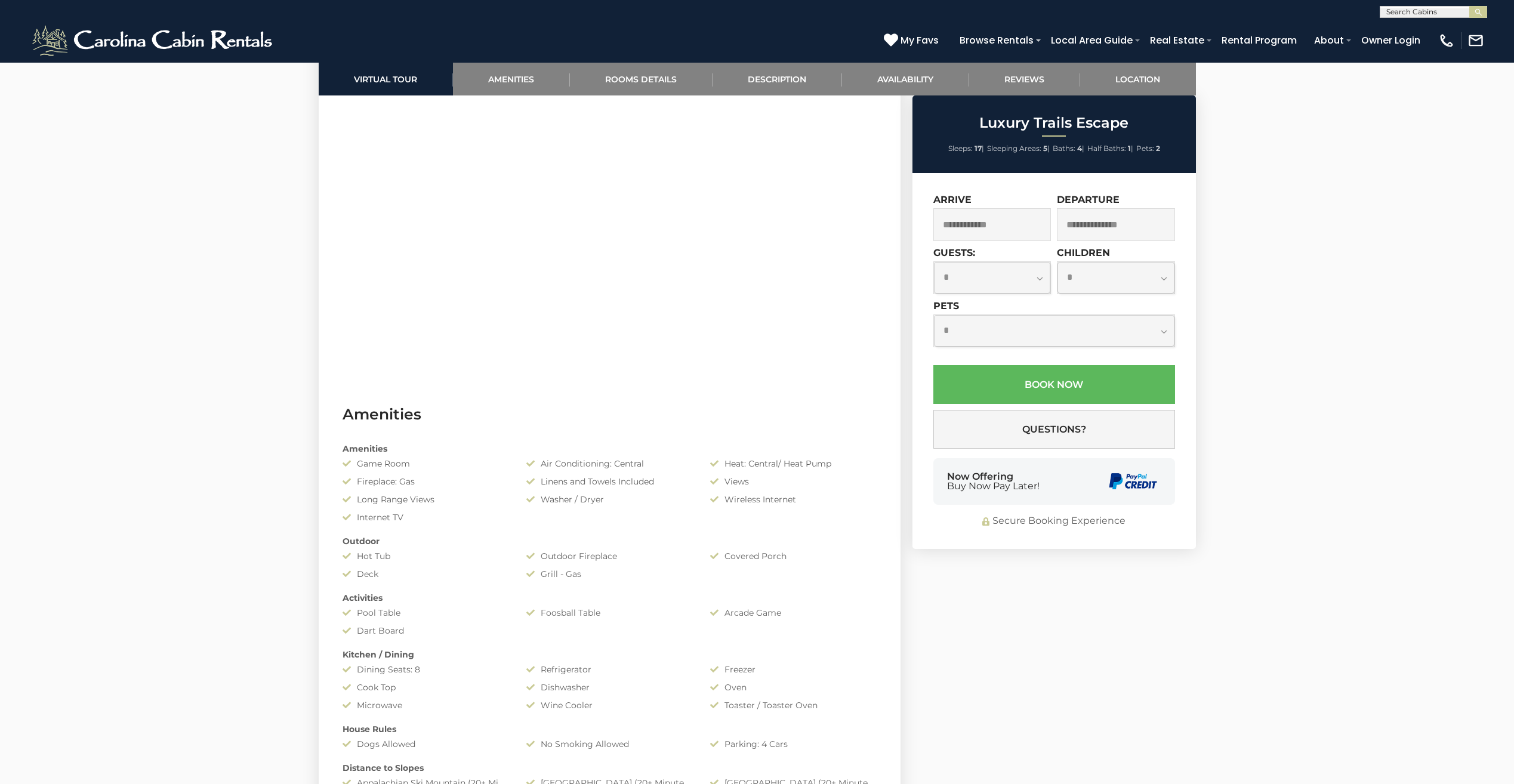
scroll to position [656, 0]
click at [991, 236] on input "text" at bounding box center [992, 224] width 118 height 33
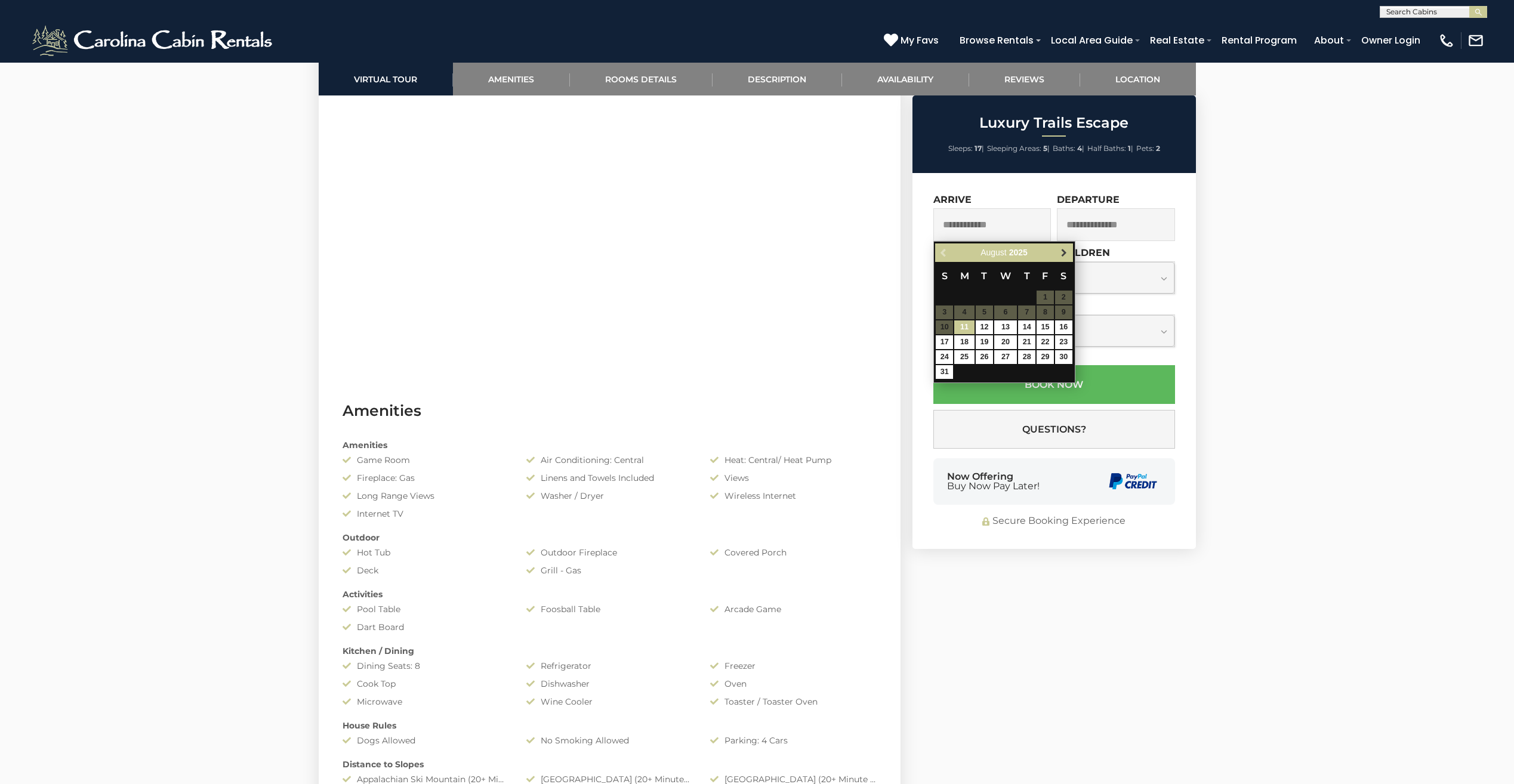
click at [1061, 259] on link "Next" at bounding box center [1064, 252] width 15 height 15
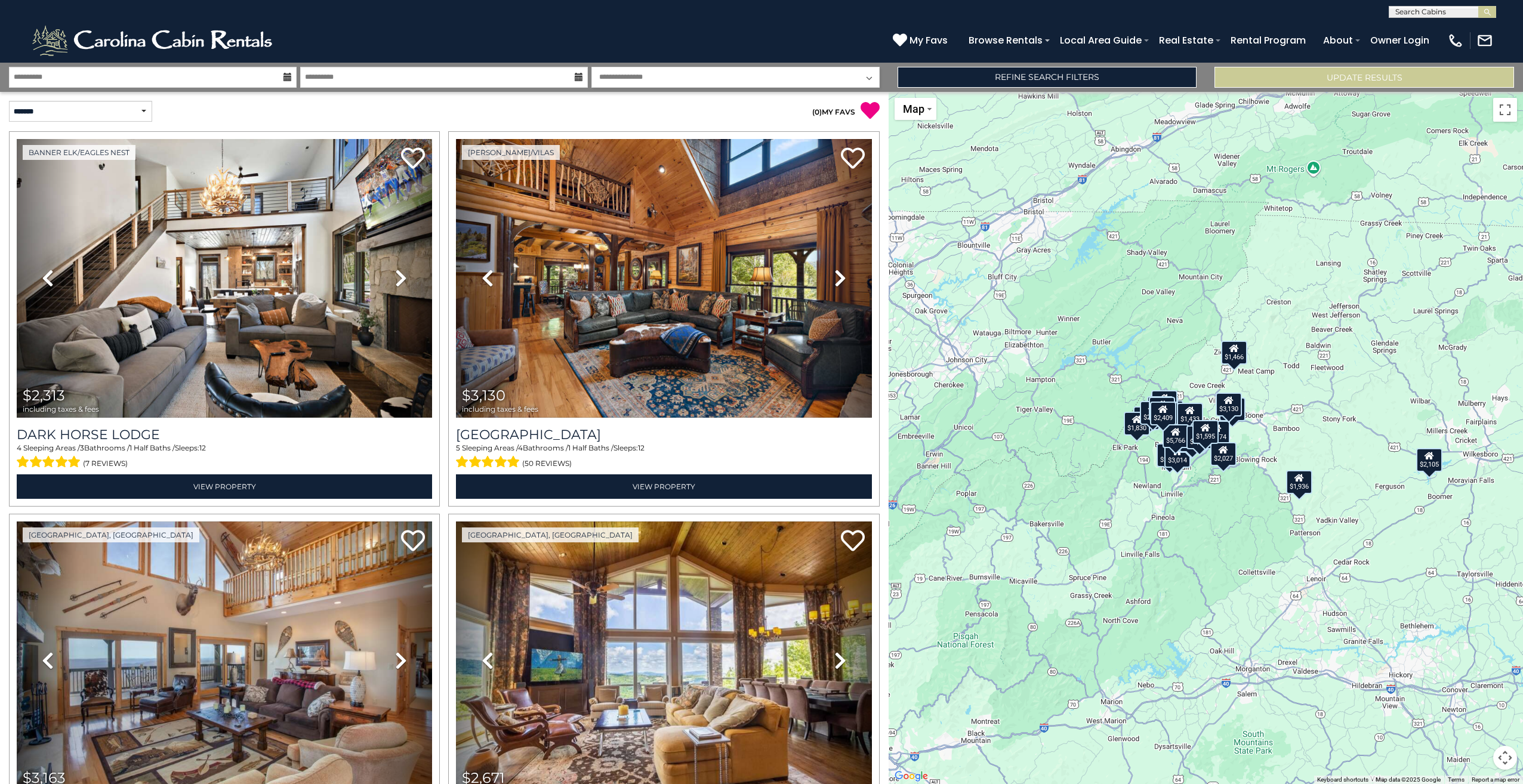
click at [1506, 764] on button "Map camera controls" at bounding box center [1504, 757] width 24 height 24
click at [1481, 690] on button "Zoom in" at bounding box center [1475, 698] width 24 height 24
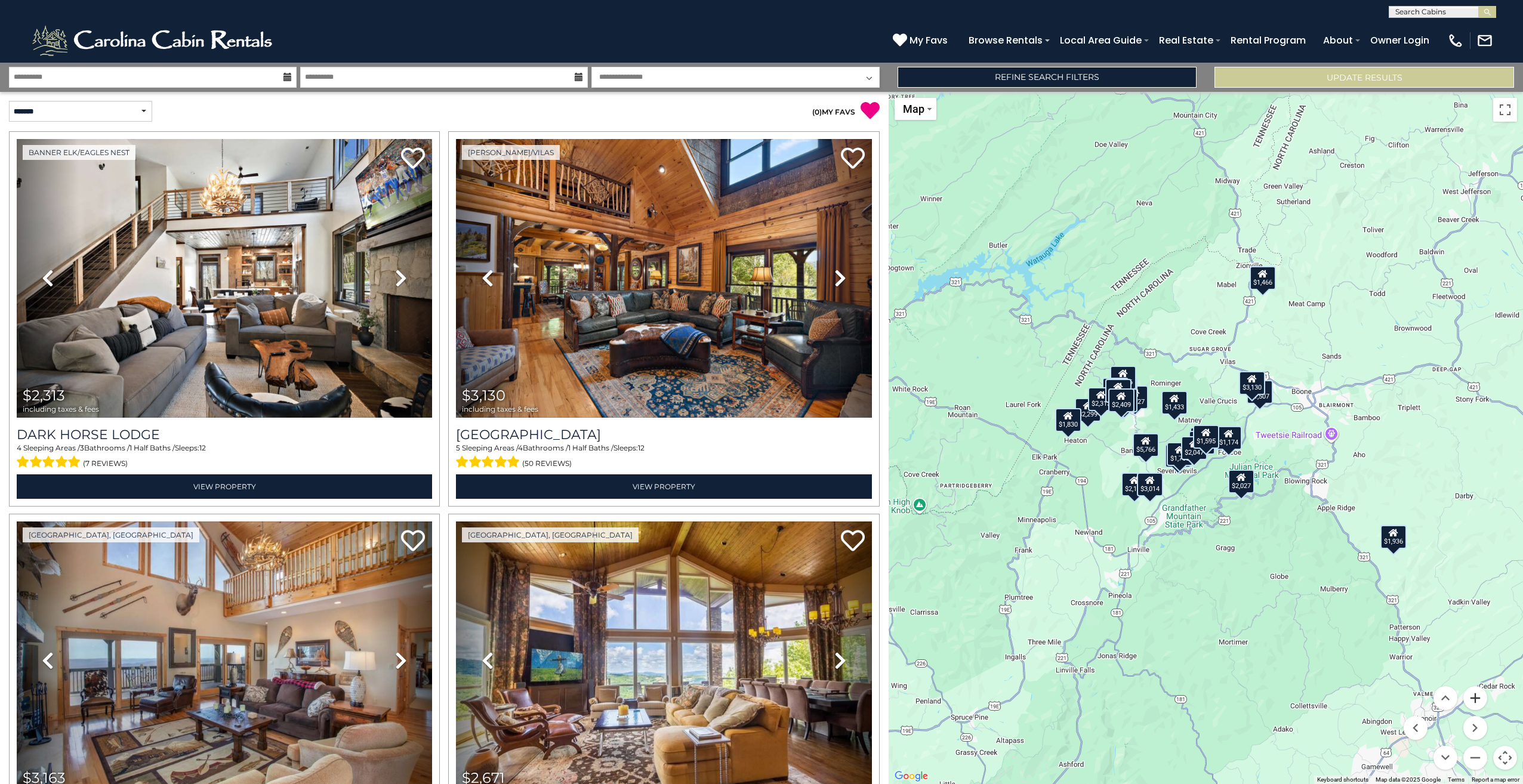
click at [1472, 701] on button "Zoom in" at bounding box center [1475, 698] width 24 height 24
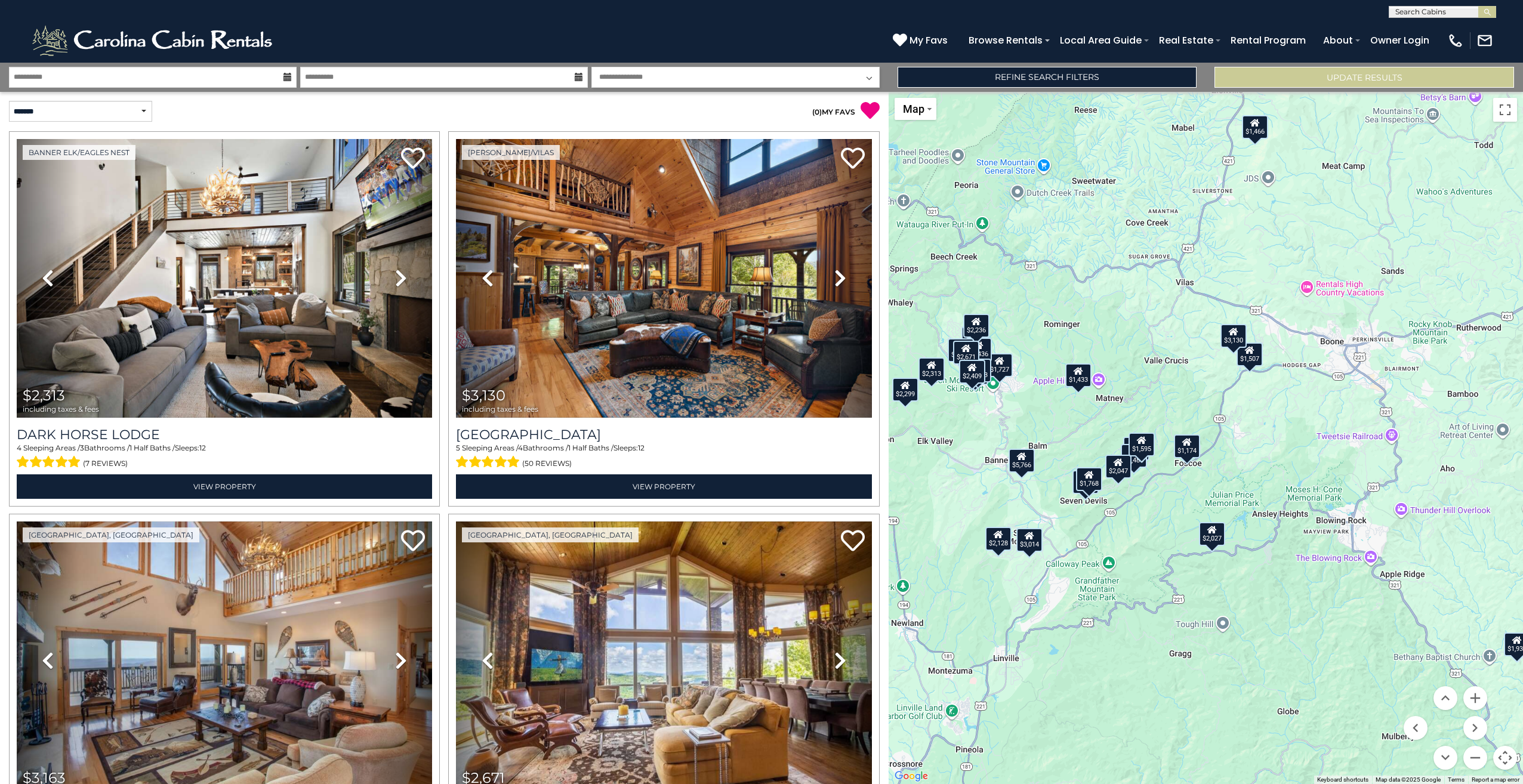
drag, startPoint x: 1416, startPoint y: 527, endPoint x: 1299, endPoint y: 529, distance: 117.0
click at [1299, 529] on div "$2,313 $3,130 $3,163 $2,671 $2,341 $5,766 $1,904 $2,047 $1,727 $2,409 $1,876 $2…" at bounding box center [1206, 438] width 635 height 692
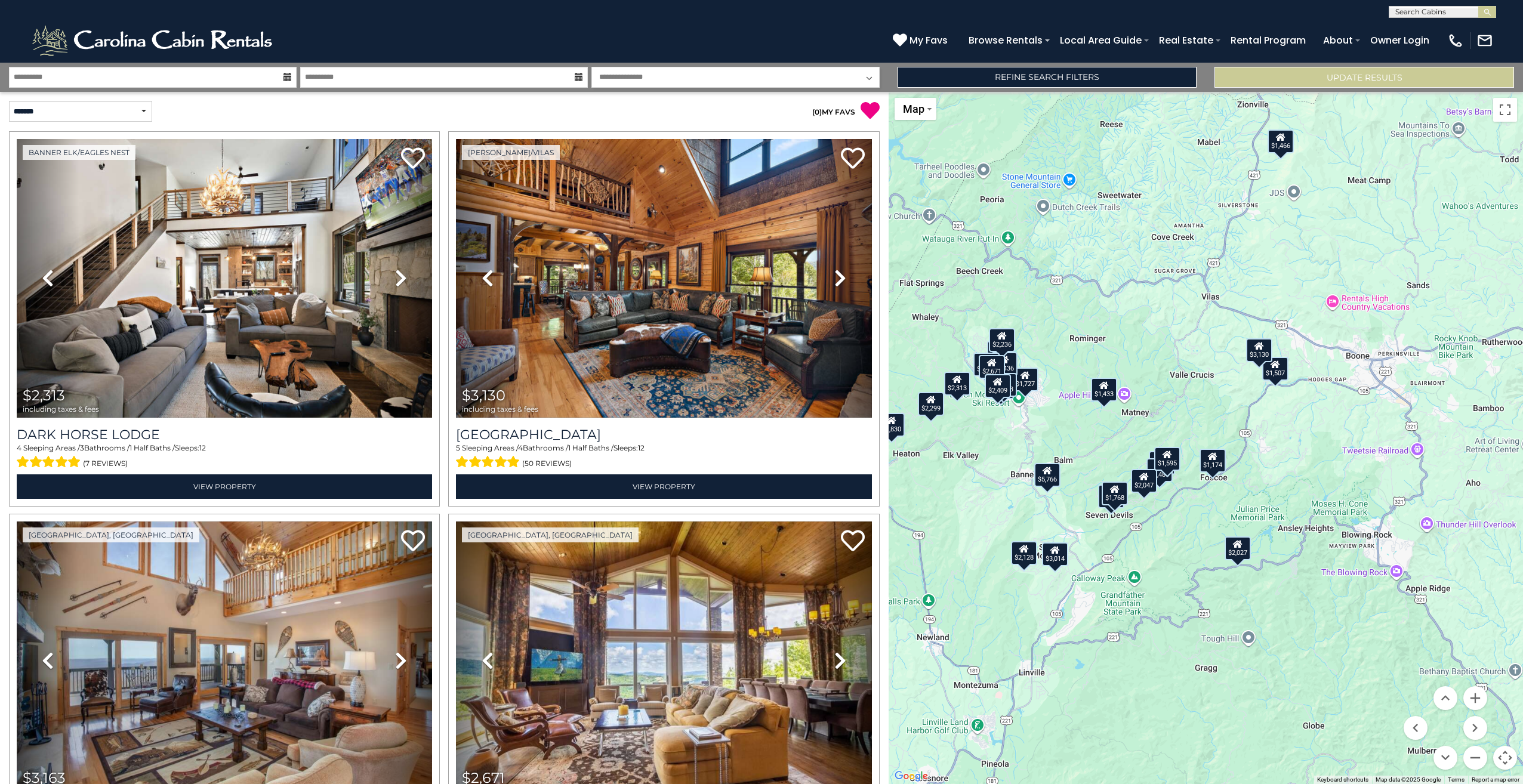
drag, startPoint x: 1241, startPoint y: 463, endPoint x: 1324, endPoint y: 470, distance: 83.3
click at [1324, 469] on div "$2,313 $3,130 $3,163 $2,671 $2,341 $5,766 $1,904 $2,047 $1,727 $2,409 $1,876 $2…" at bounding box center [1206, 438] width 635 height 692
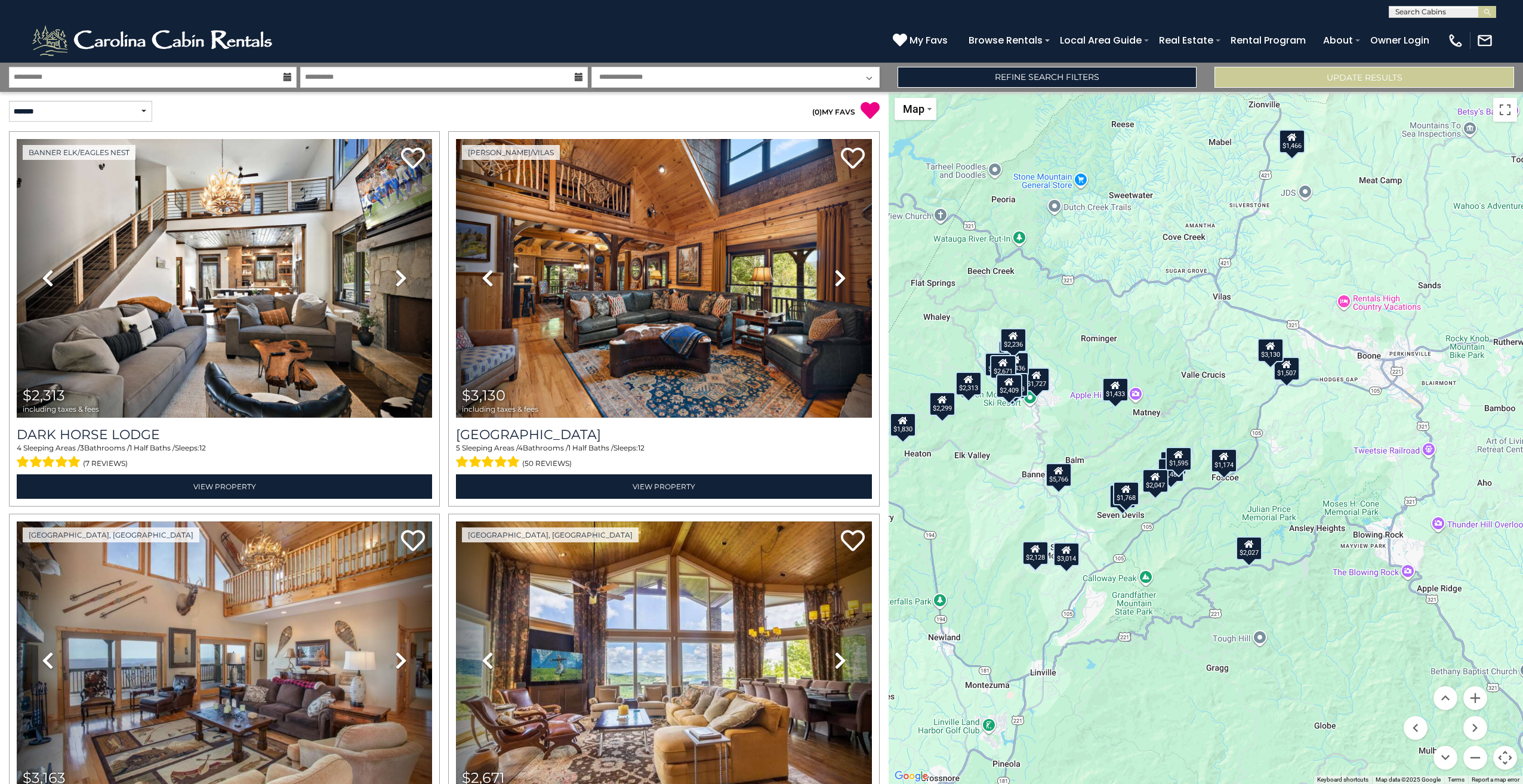
drag, startPoint x: 1183, startPoint y: 430, endPoint x: 1195, endPoint y: 430, distance: 12.0
click at [1195, 430] on div "$2,313 $3,130 $3,163 $2,671 $2,341 $5,766 $1,904 $2,047 $1,727 $2,409 $1,876 $2…" at bounding box center [1206, 438] width 635 height 692
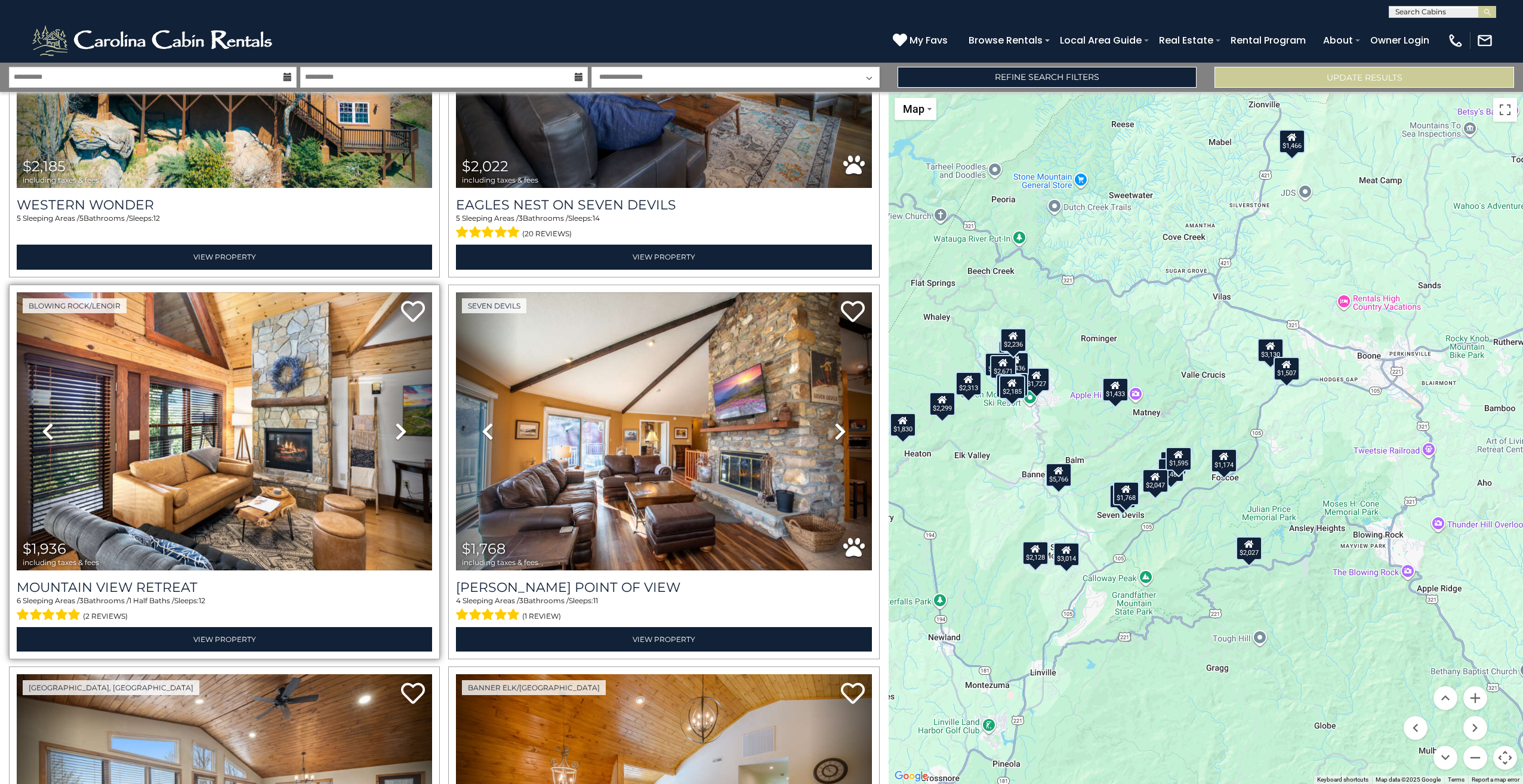
scroll to position [4772, 0]
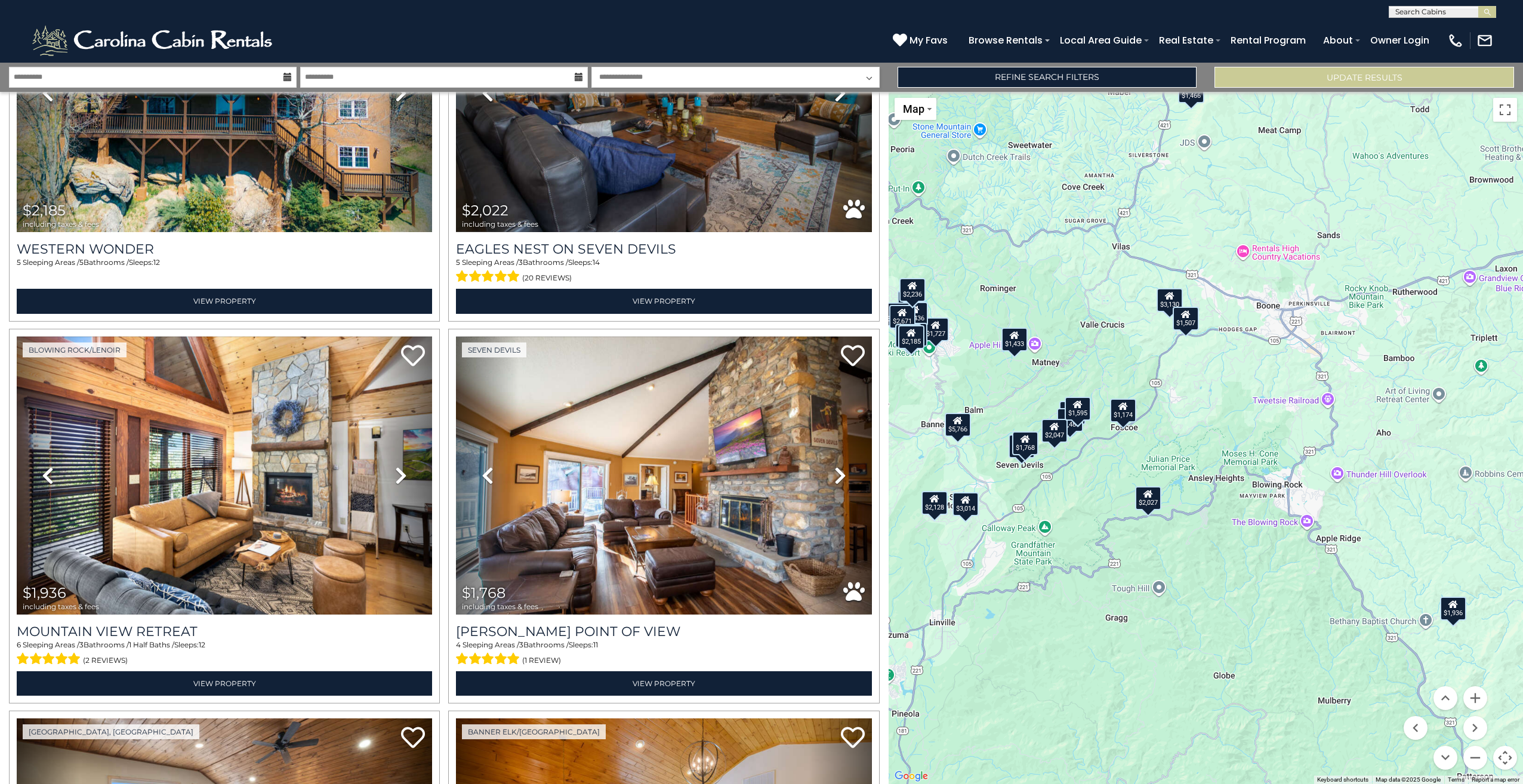
drag, startPoint x: 1494, startPoint y: 493, endPoint x: 1387, endPoint y: 443, distance: 118.1
click at [1387, 443] on div "$2,313 $3,130 $3,163 $2,671 $2,341 $5,766 $1,904 $2,047 $1,727 $2,409 $1,876 $2…" at bounding box center [1206, 438] width 635 height 692
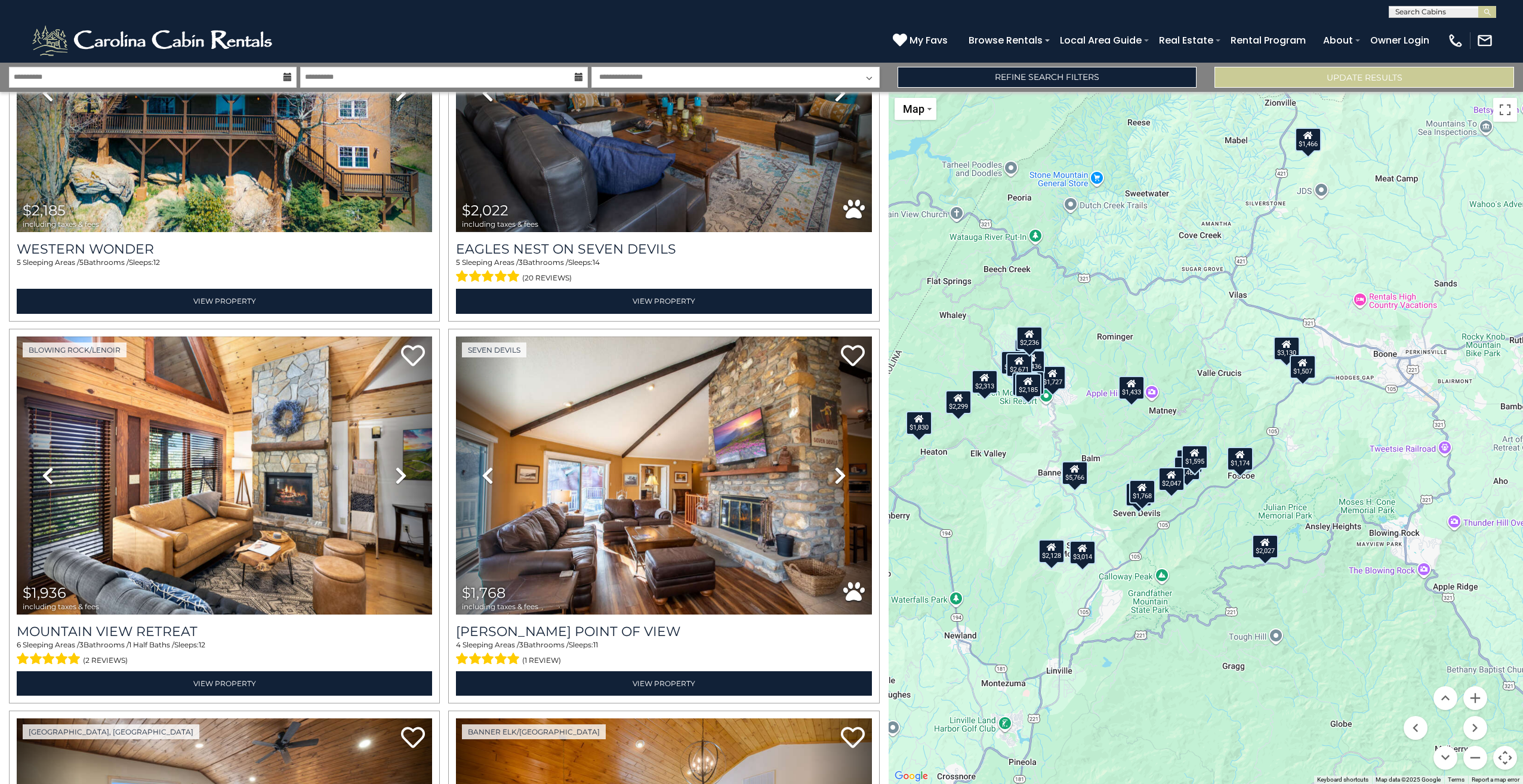
drag, startPoint x: 1219, startPoint y: 446, endPoint x: 1336, endPoint y: 494, distance: 126.5
click at [1336, 494] on div "$2,313 $3,130 $3,163 $2,671 $2,341 $5,766 $1,904 $2,047 $1,727 $2,409 $1,876 $2…" at bounding box center [1206, 438] width 635 height 692
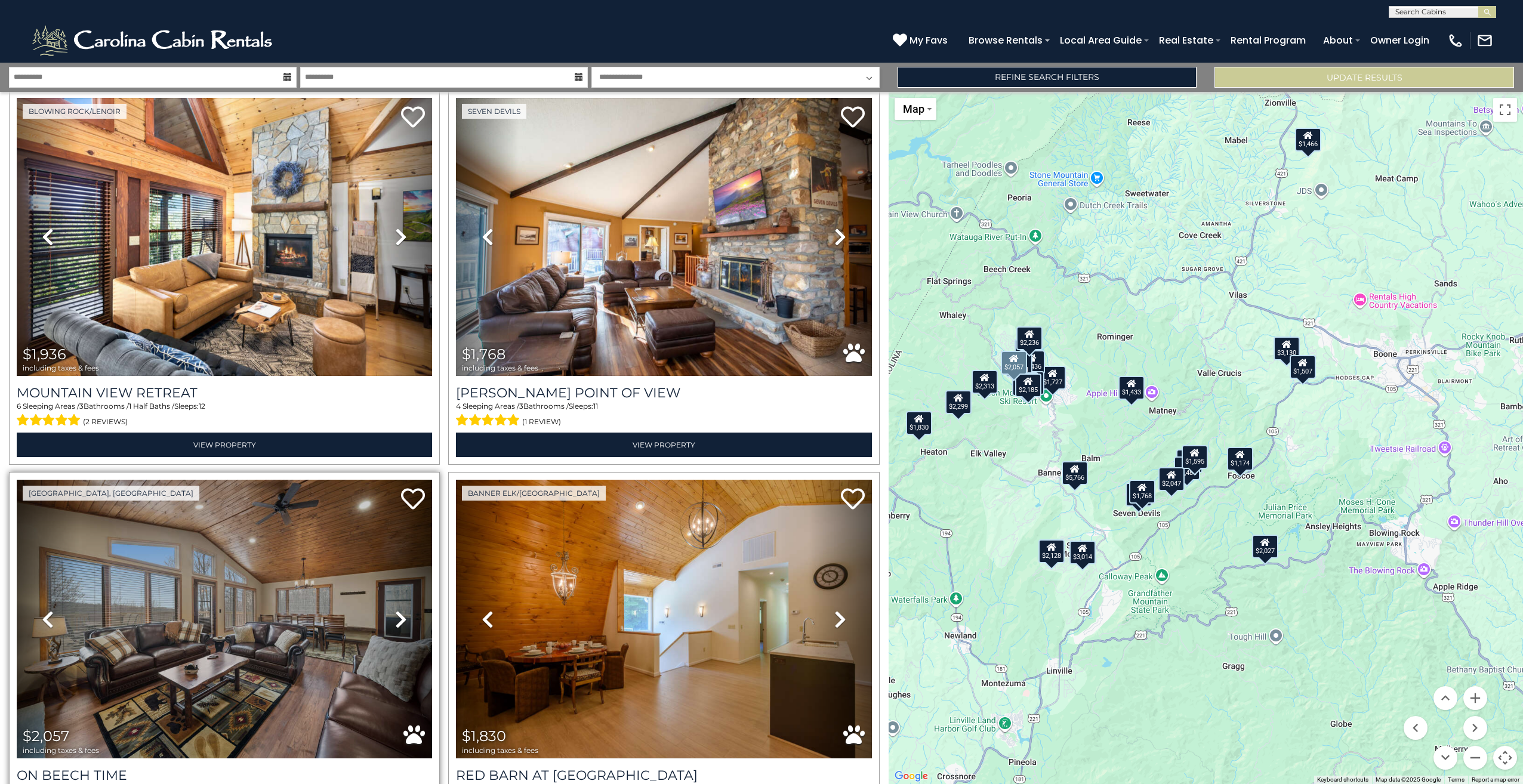
scroll to position [5117, 0]
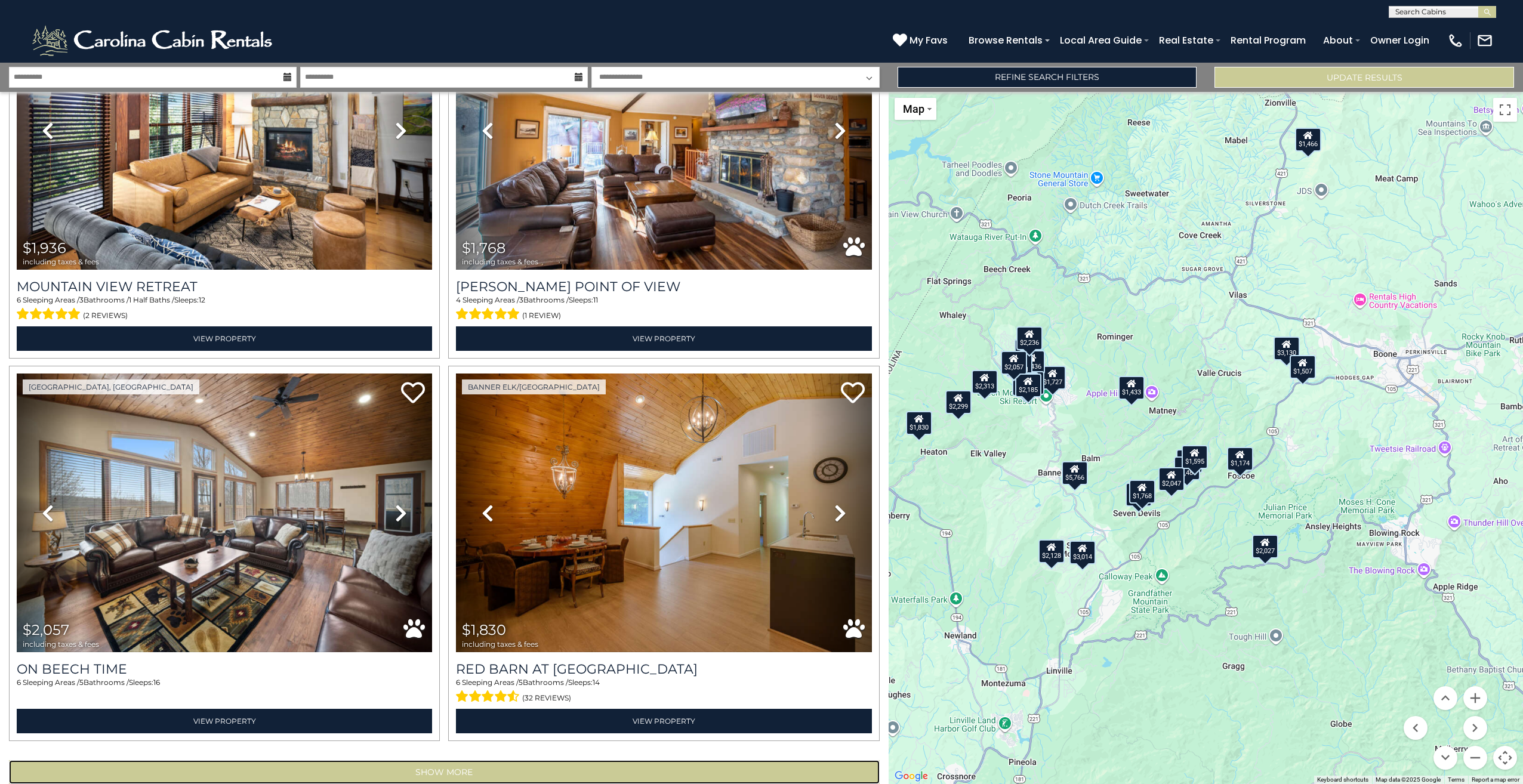
click at [488, 760] on button "Show More" at bounding box center [444, 772] width 870 height 24
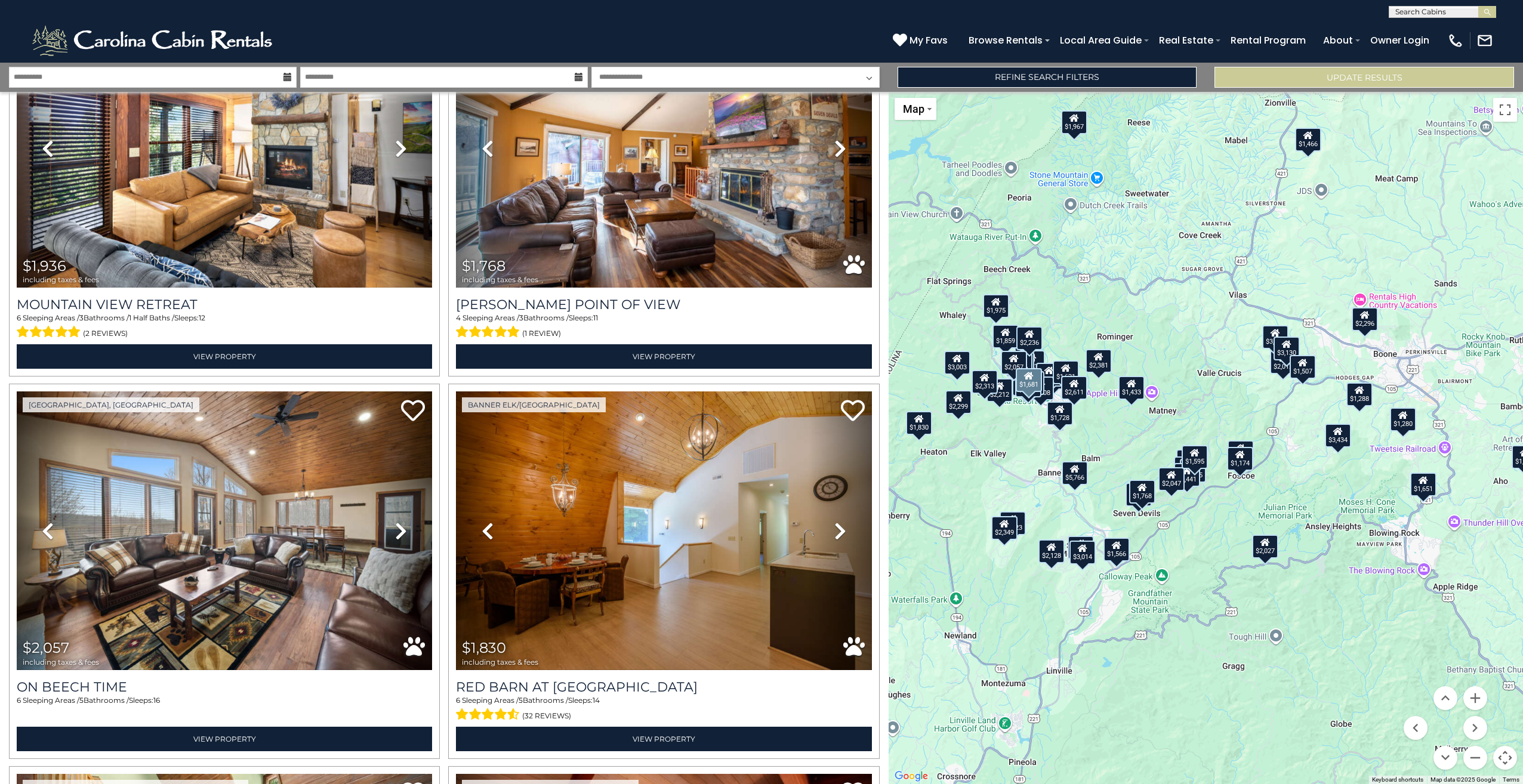
scroll to position [5117, 0]
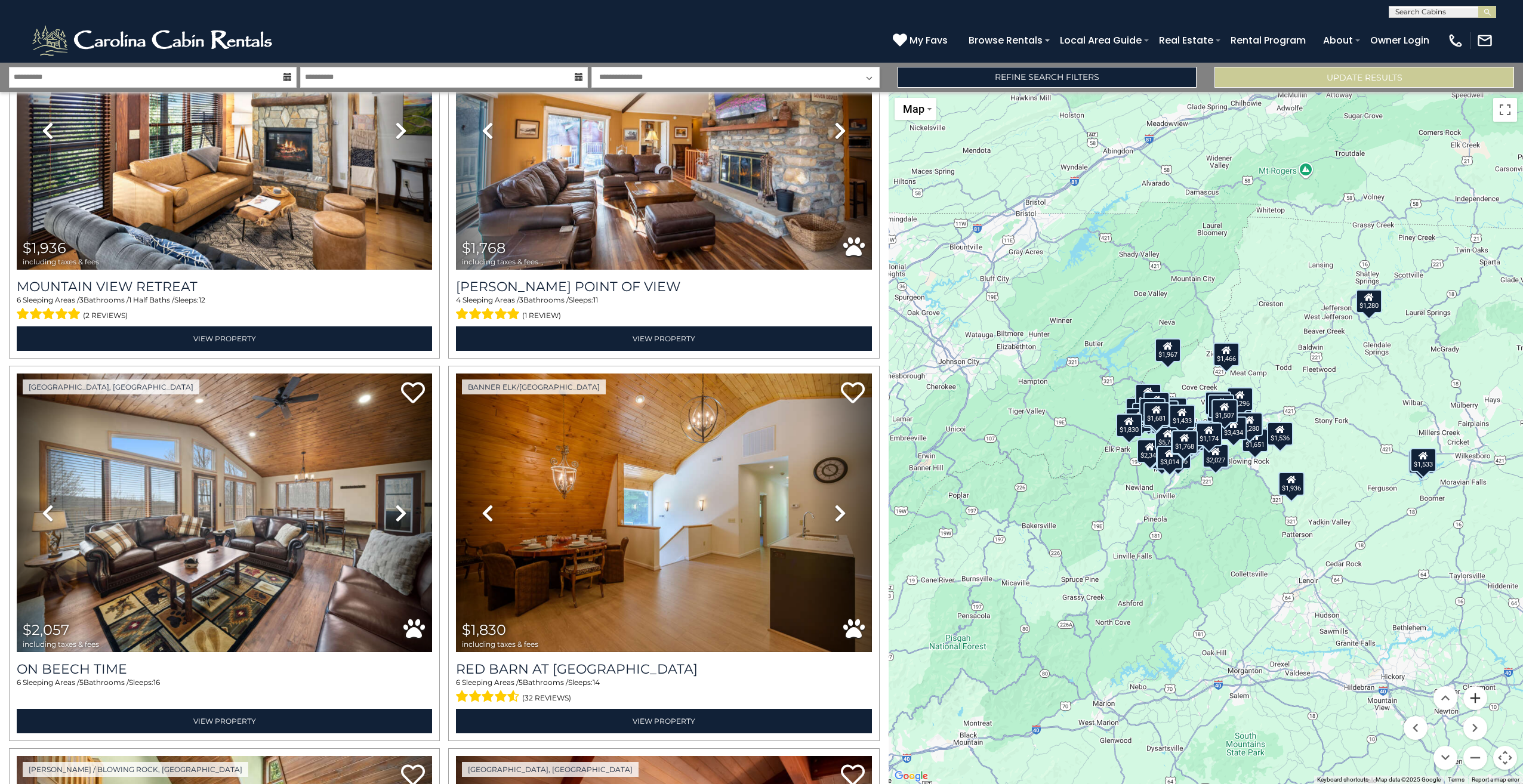
click at [1473, 703] on button "Zoom in" at bounding box center [1475, 698] width 24 height 24
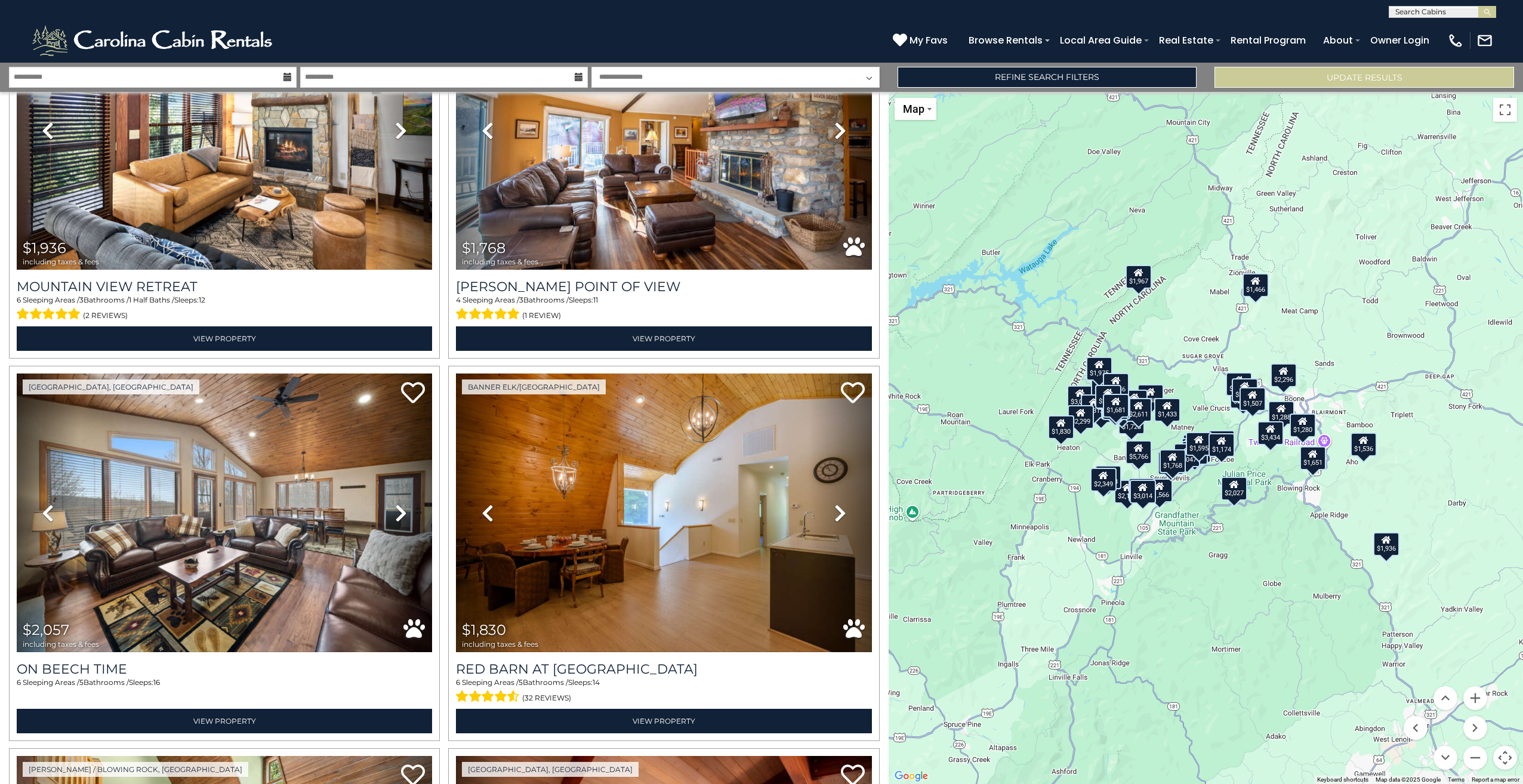
drag, startPoint x: 1222, startPoint y: 537, endPoint x: 1239, endPoint y: 542, distance: 17.7
click at [1239, 542] on div "$2,313 $3,130 $3,163 $2,671 $2,341 $5,766 $1,904 $2,047 $1,727 $2,409 $1,876 $2…" at bounding box center [1206, 438] width 635 height 692
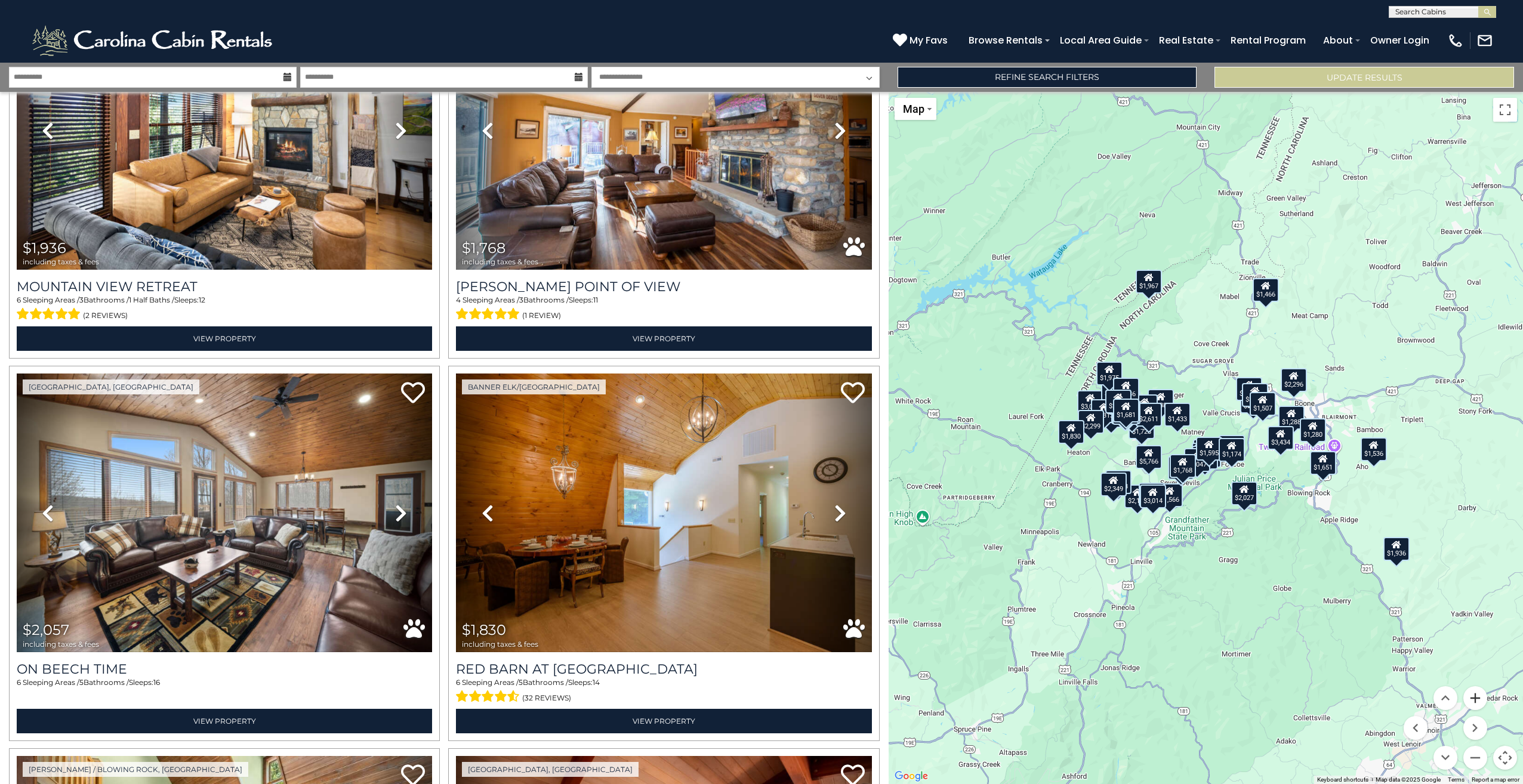
drag, startPoint x: 1483, startPoint y: 703, endPoint x: 1481, endPoint y: 696, distance: 7.3
click at [1483, 703] on button "Zoom in" at bounding box center [1475, 698] width 24 height 24
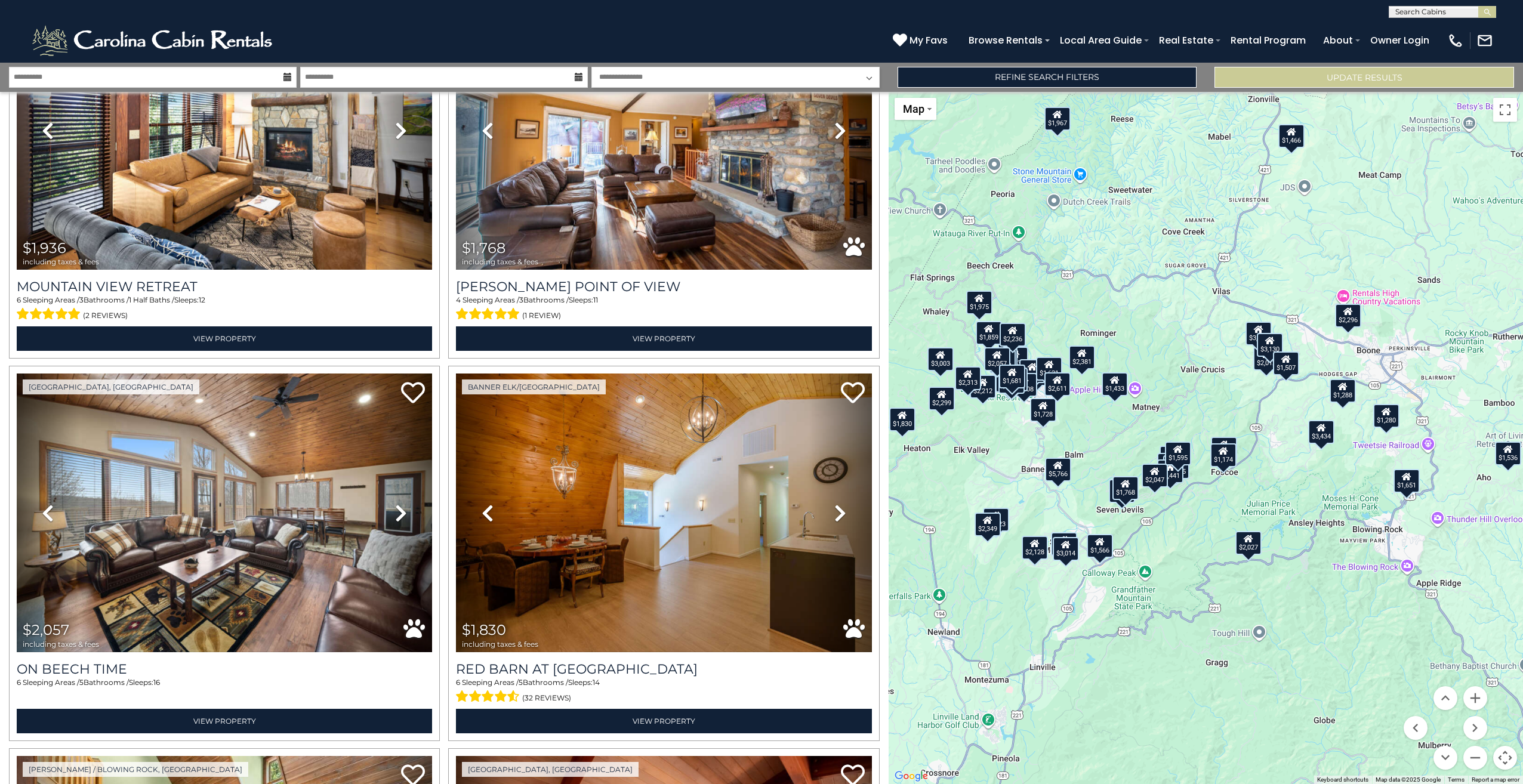
drag, startPoint x: 1474, startPoint y: 556, endPoint x: 1422, endPoint y: 516, distance: 65.6
click at [1427, 527] on div "$2,313 $3,130 $3,163 $2,671 $2,341 $5,766 $1,904 $2,047 $1,727 $2,409 $1,876 $2…" at bounding box center [1206, 438] width 635 height 692
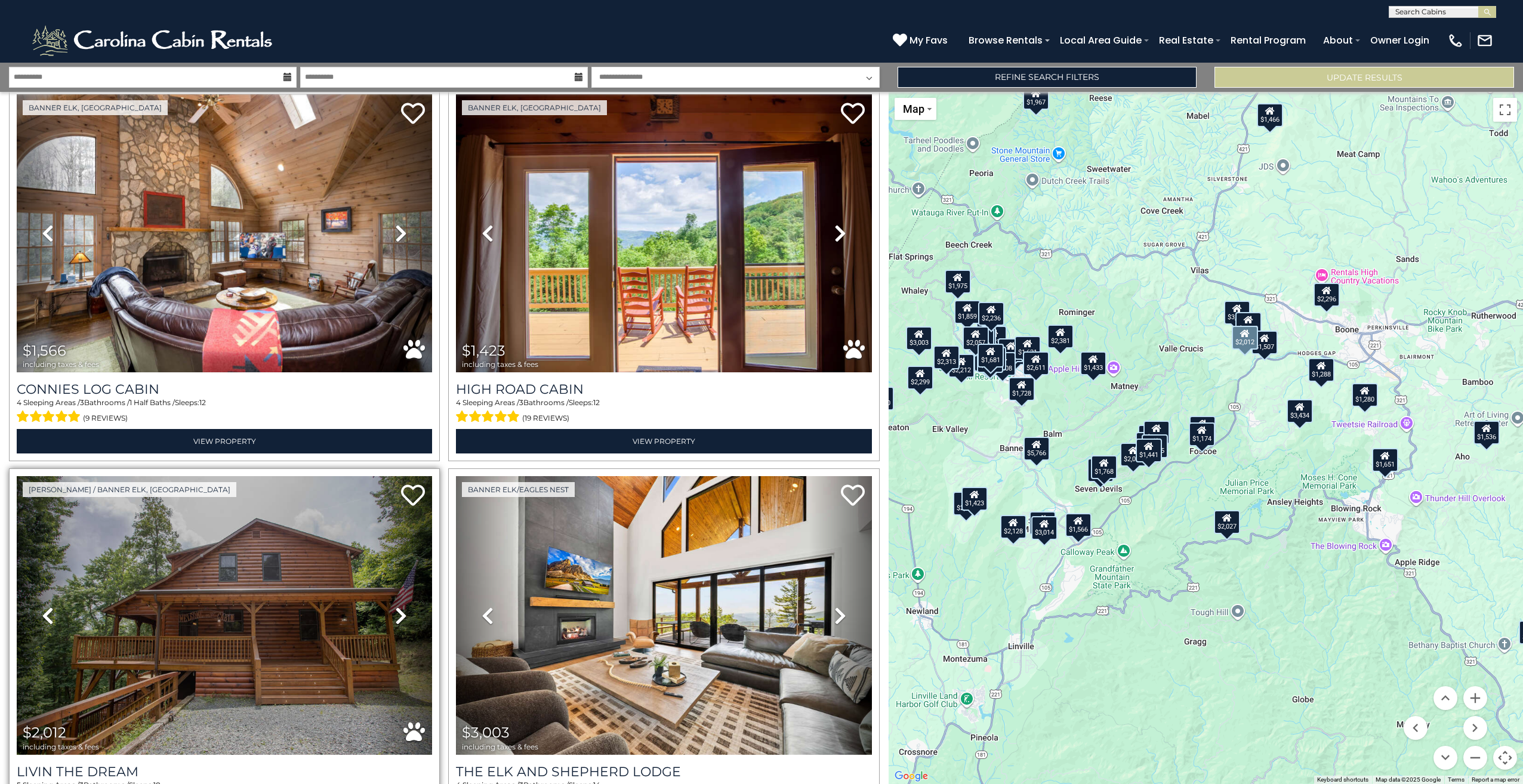
scroll to position [6966, 0]
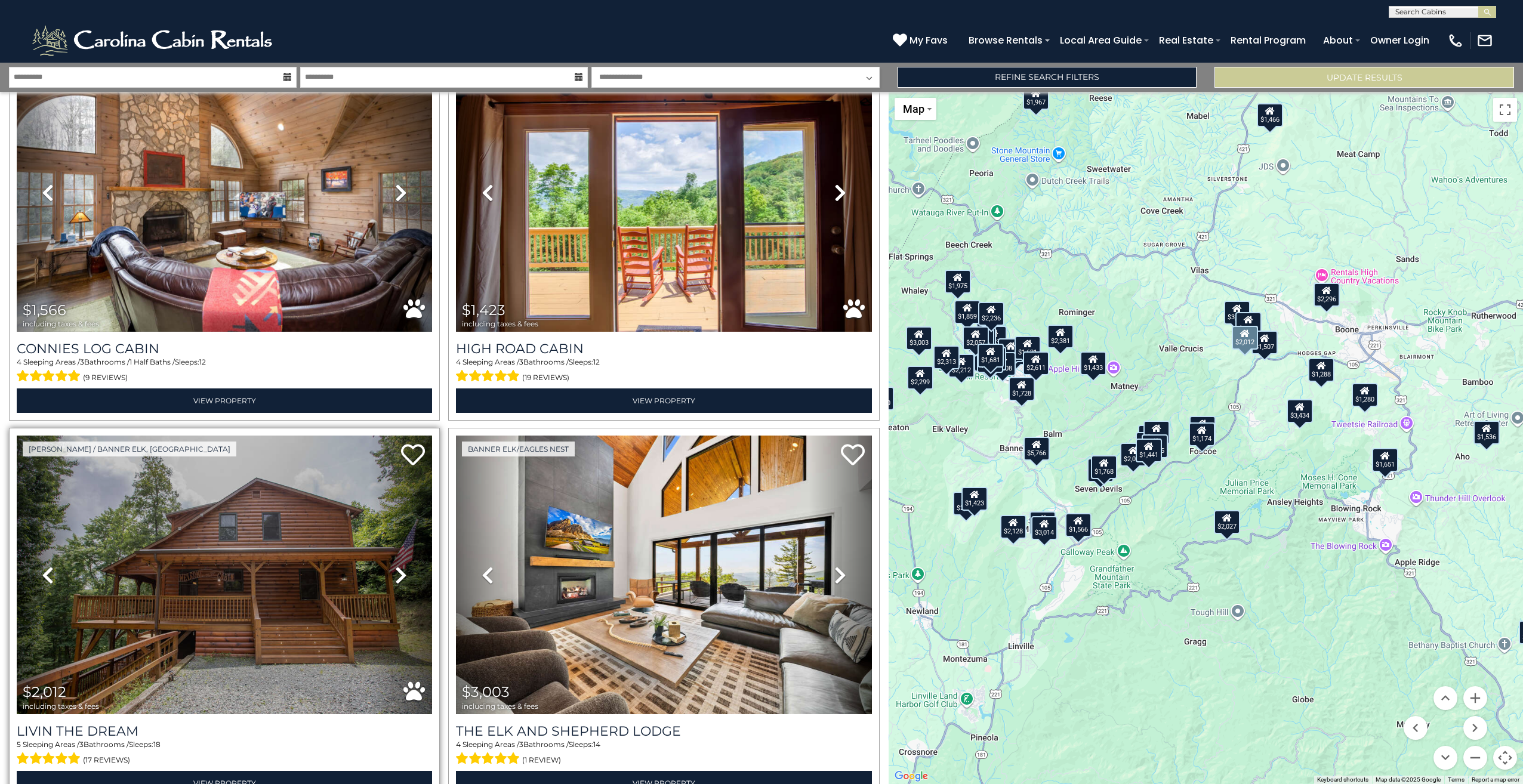
click at [398, 565] on icon at bounding box center [401, 575] width 12 height 19
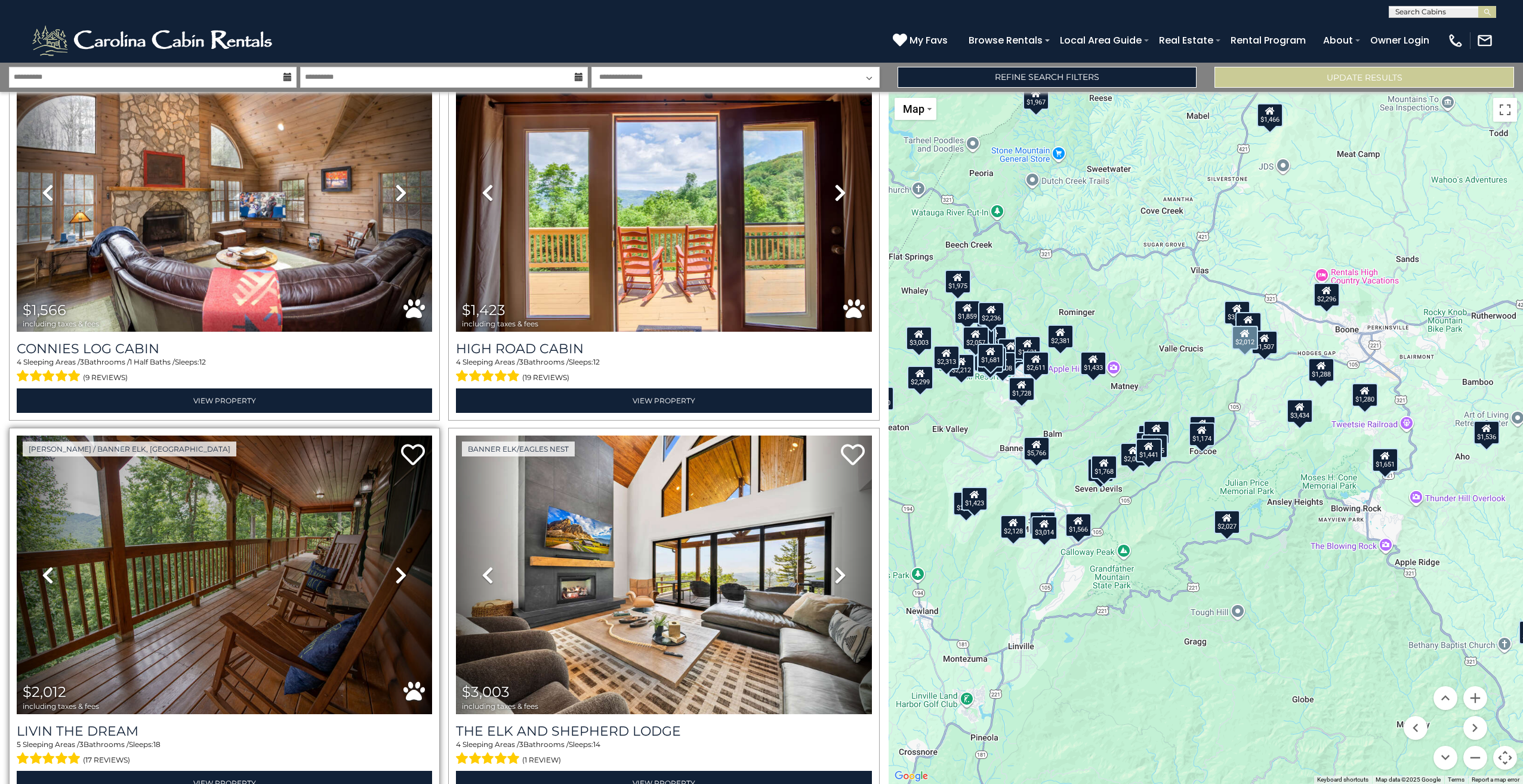
click at [398, 565] on icon at bounding box center [401, 575] width 12 height 19
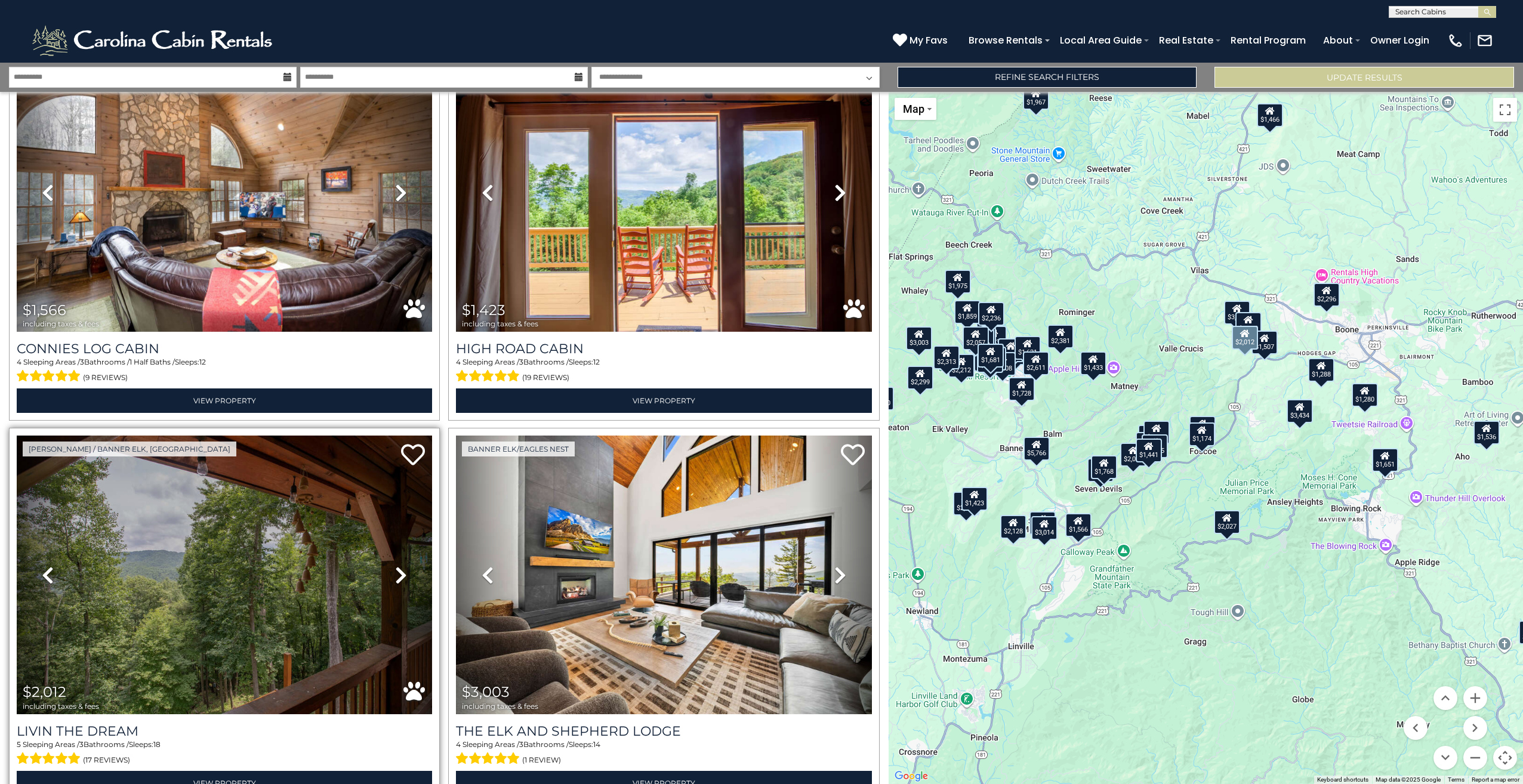
click at [398, 565] on icon at bounding box center [401, 575] width 12 height 19
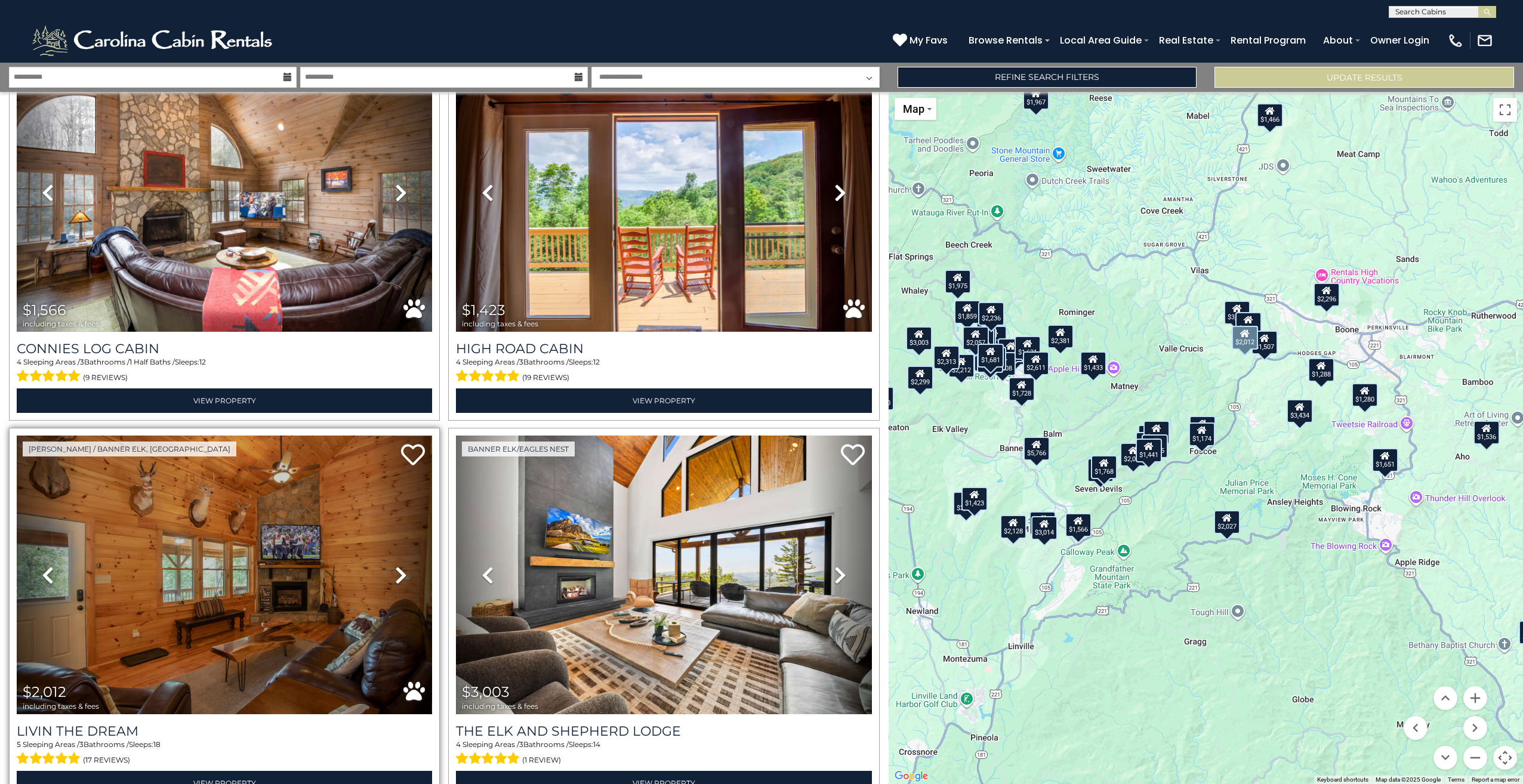
click at [398, 565] on icon at bounding box center [401, 575] width 12 height 19
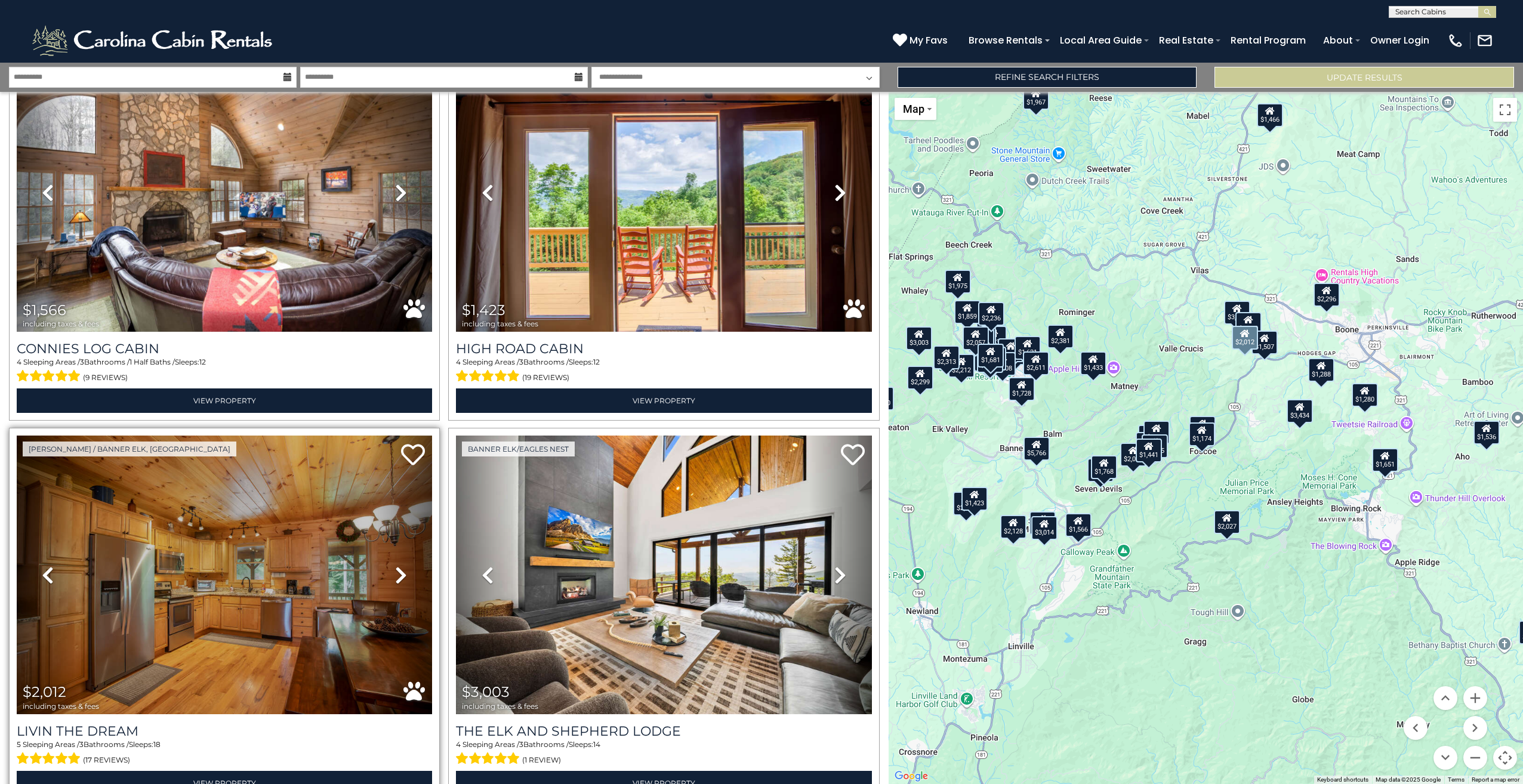
click at [398, 565] on icon at bounding box center [401, 575] width 12 height 19
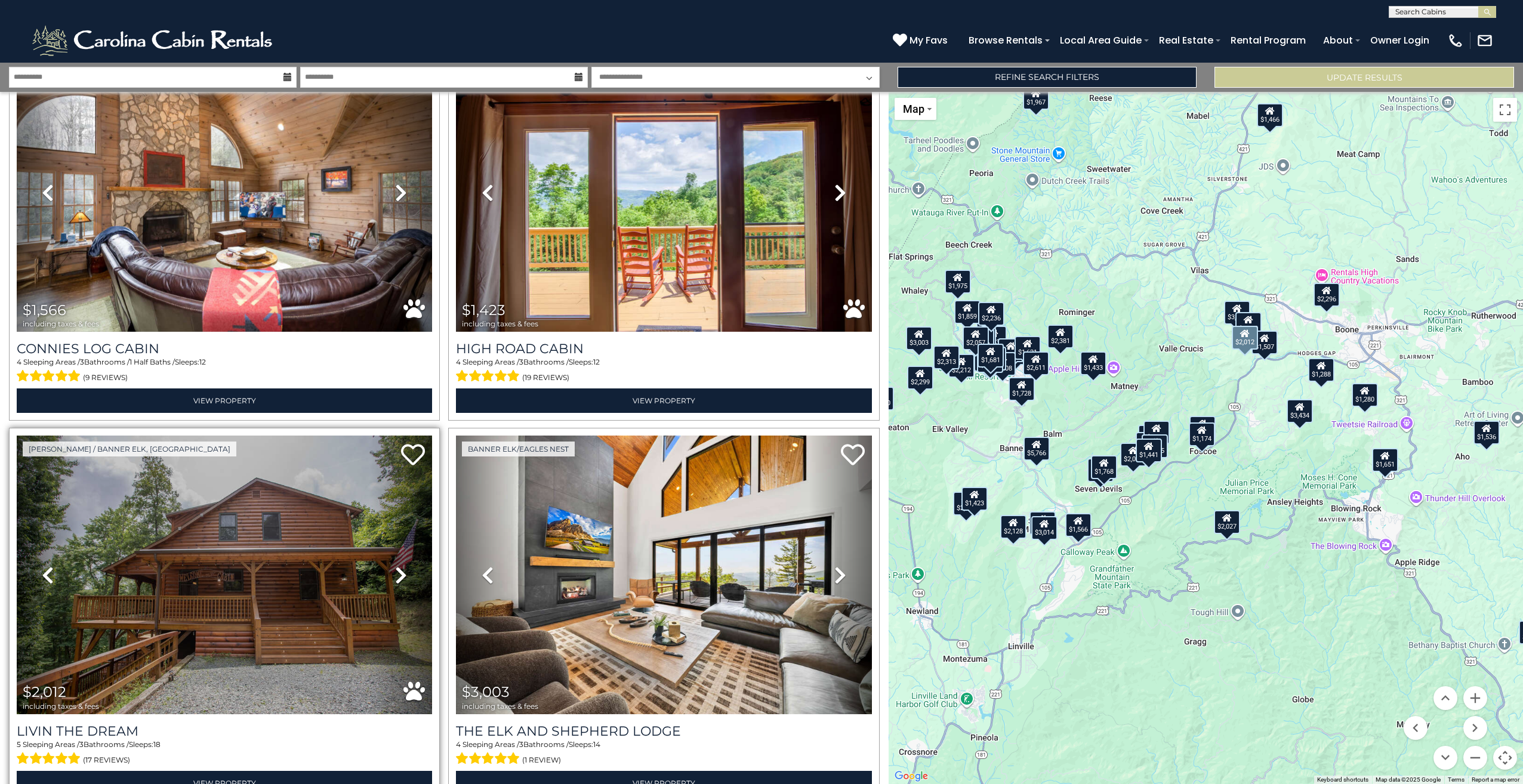
click at [398, 565] on icon at bounding box center [401, 575] width 12 height 19
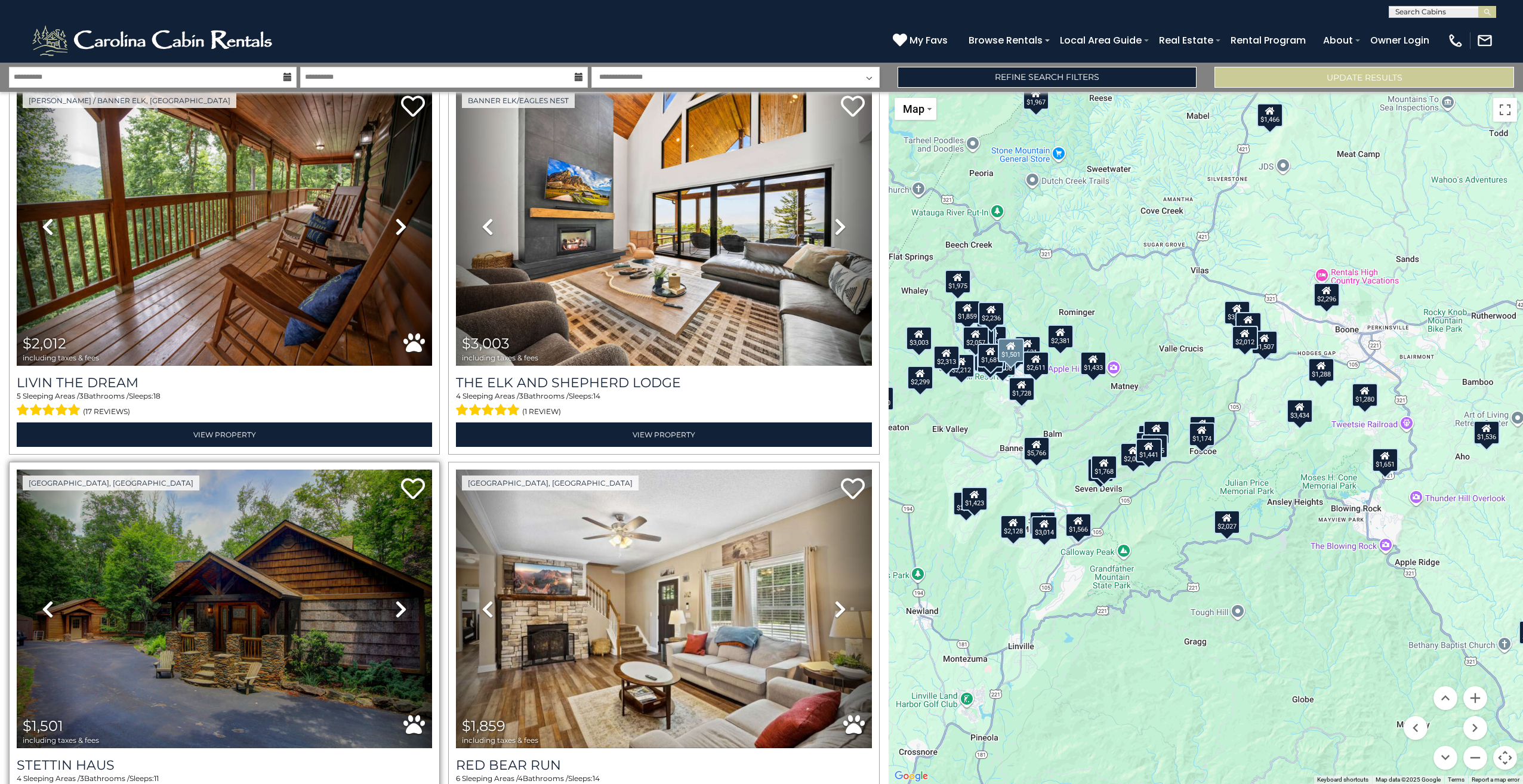
scroll to position [7324, 0]
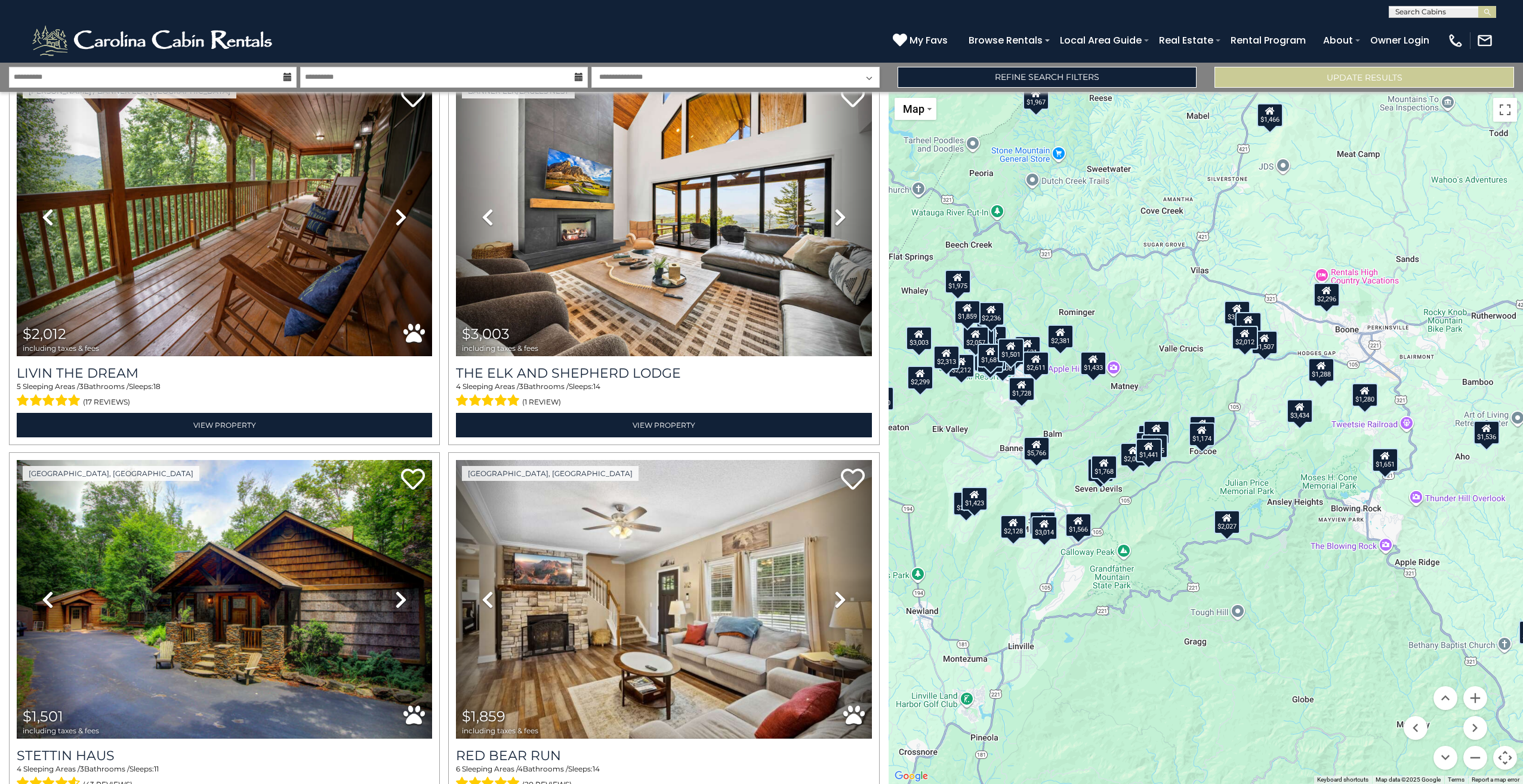
click at [1298, 416] on div "$3,434" at bounding box center [1300, 411] width 26 height 24
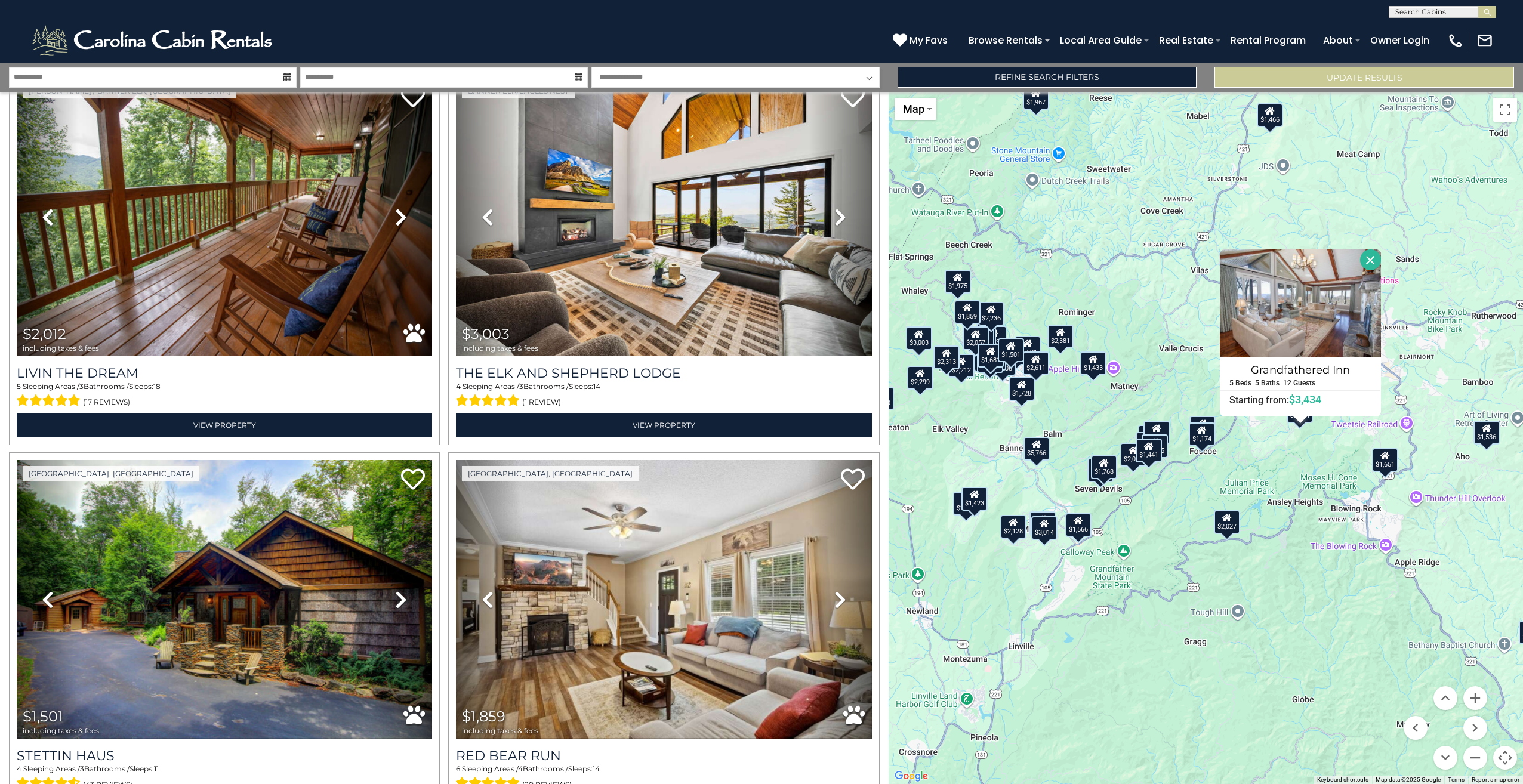
click at [1372, 253] on button "Close" at bounding box center [1370, 260] width 21 height 21
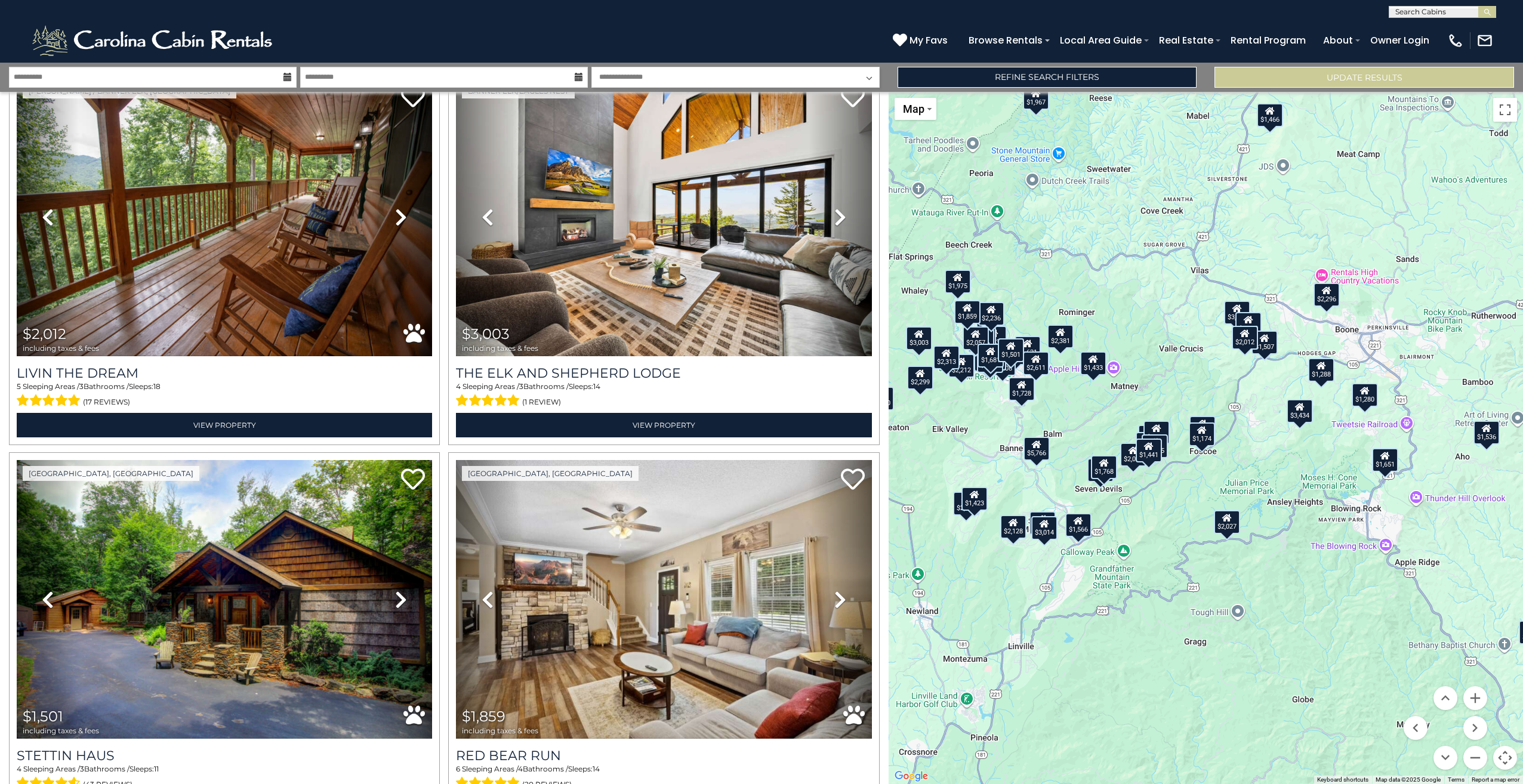
click at [1241, 337] on icon at bounding box center [1244, 334] width 9 height 9
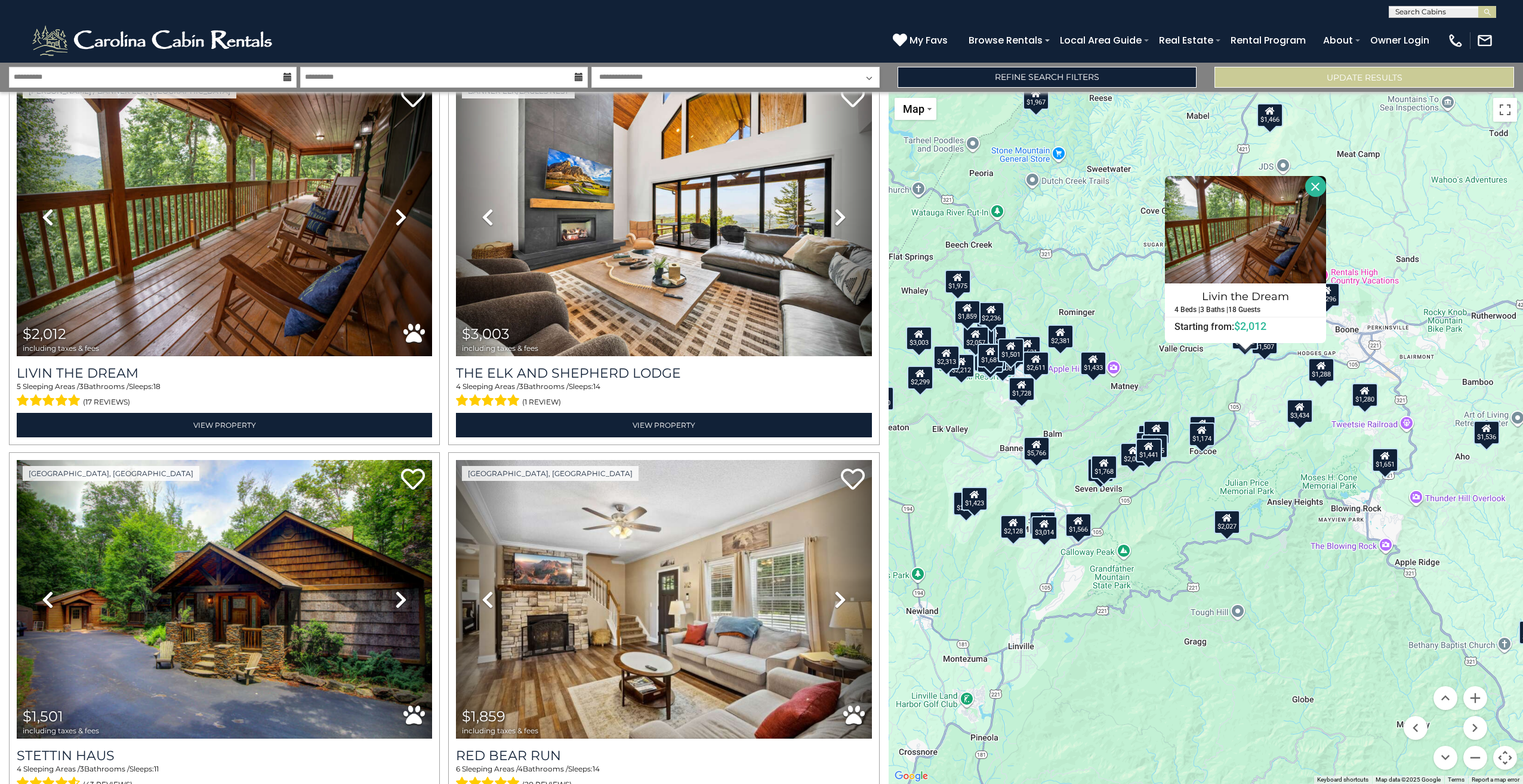
click at [1317, 192] on button "Close" at bounding box center [1315, 186] width 21 height 21
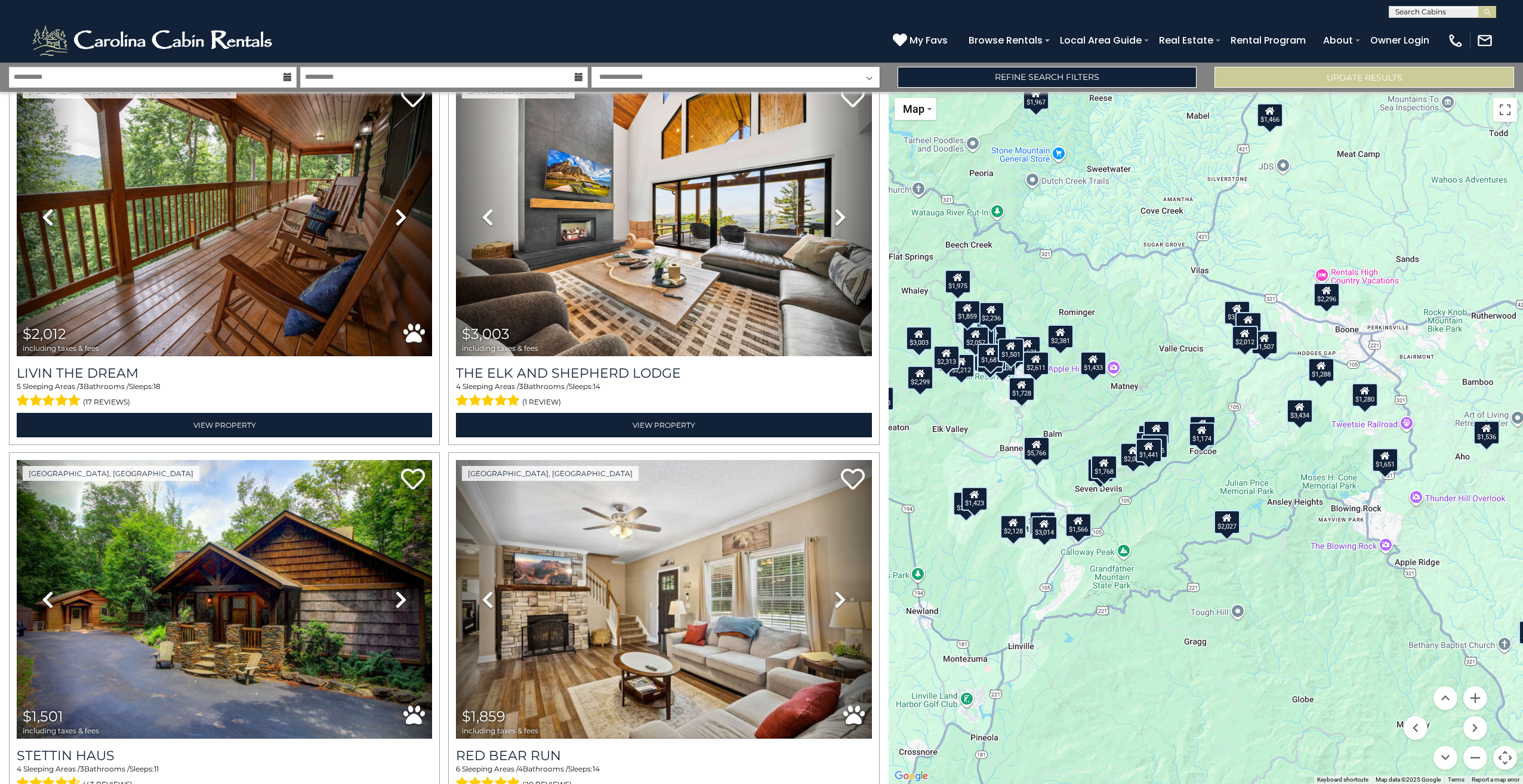
click at [1268, 349] on div "$1,507" at bounding box center [1264, 342] width 26 height 24
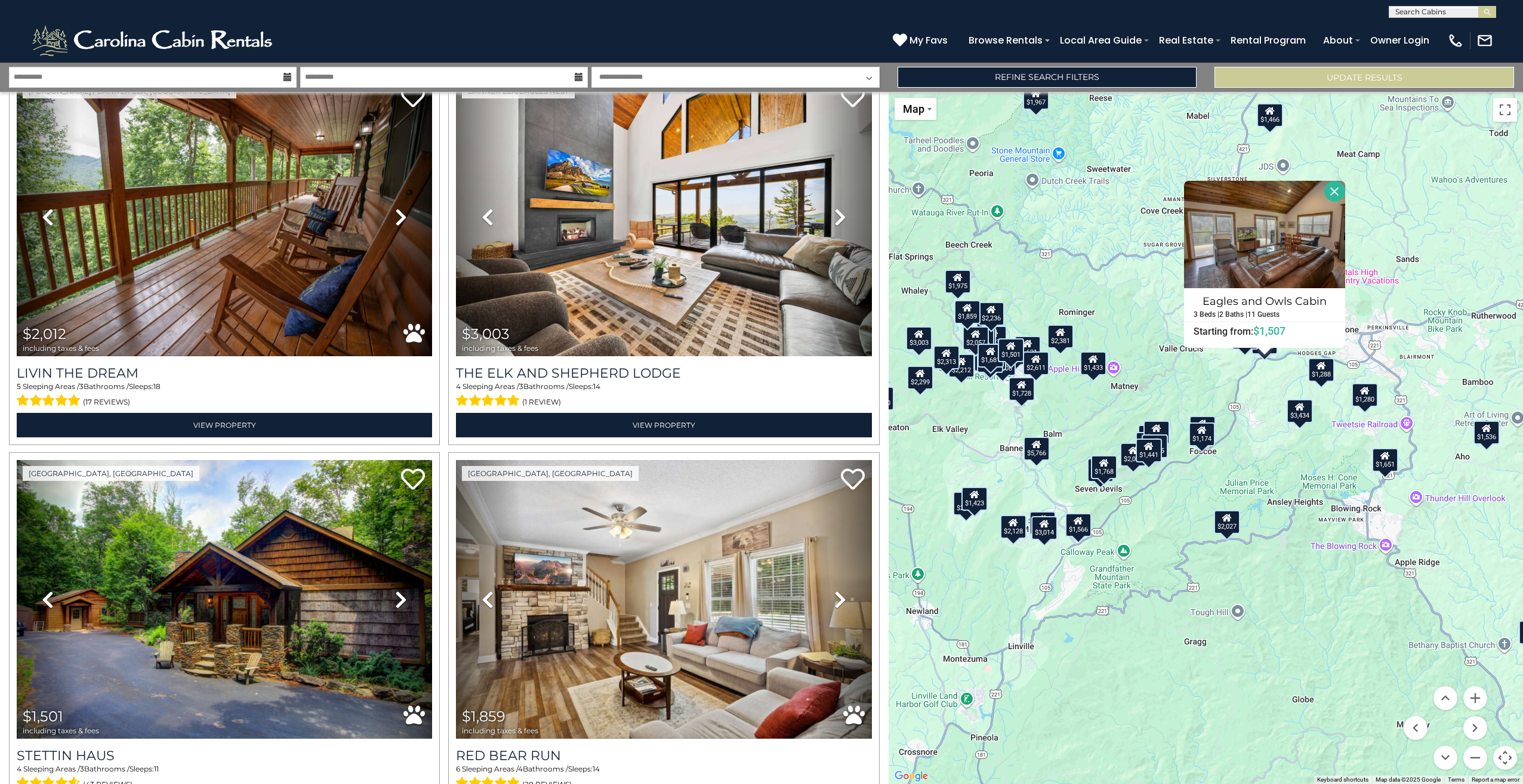
click at [1329, 196] on button "Close" at bounding box center [1334, 191] width 21 height 21
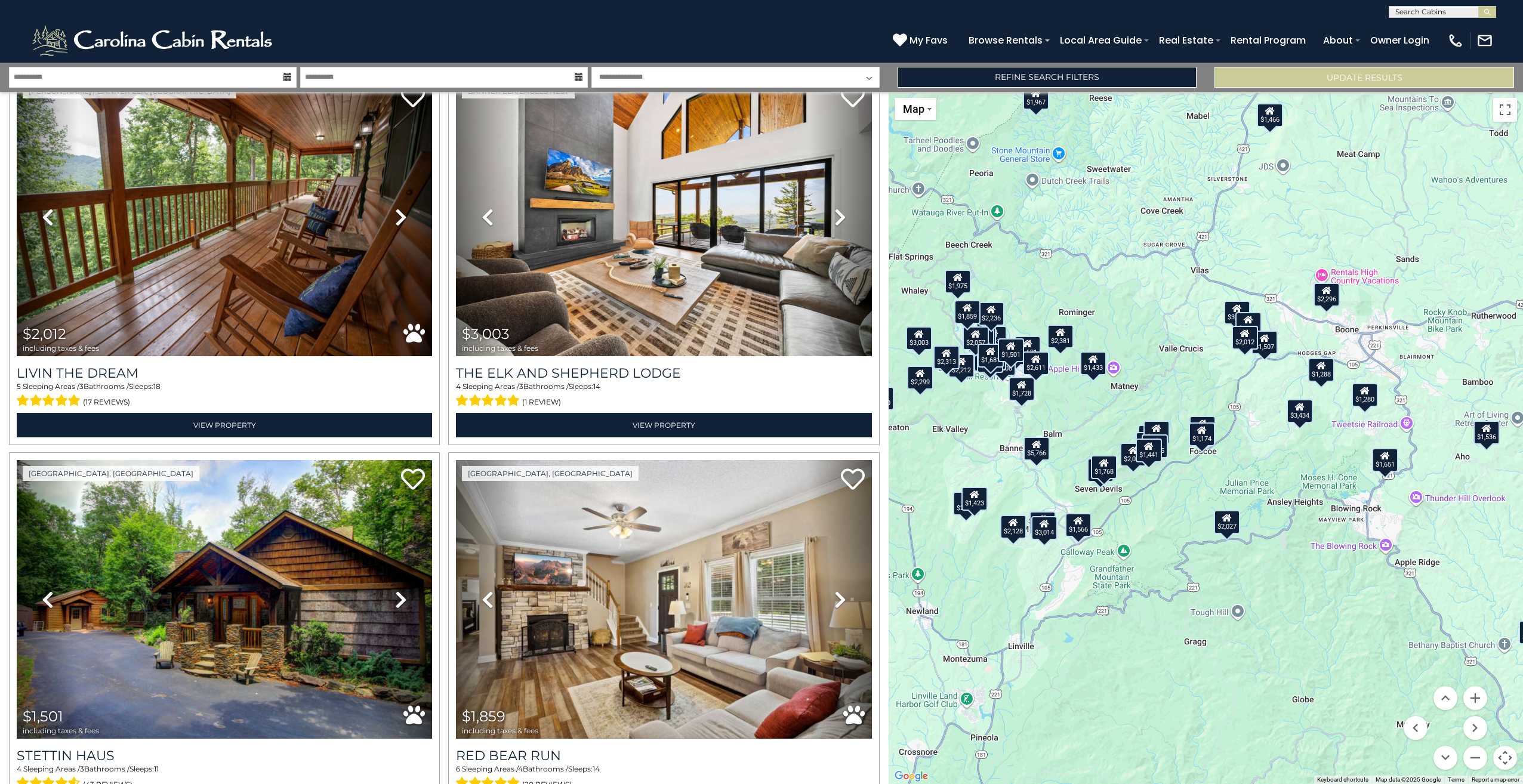
click at [1257, 320] on div "$3,130" at bounding box center [1249, 324] width 26 height 24
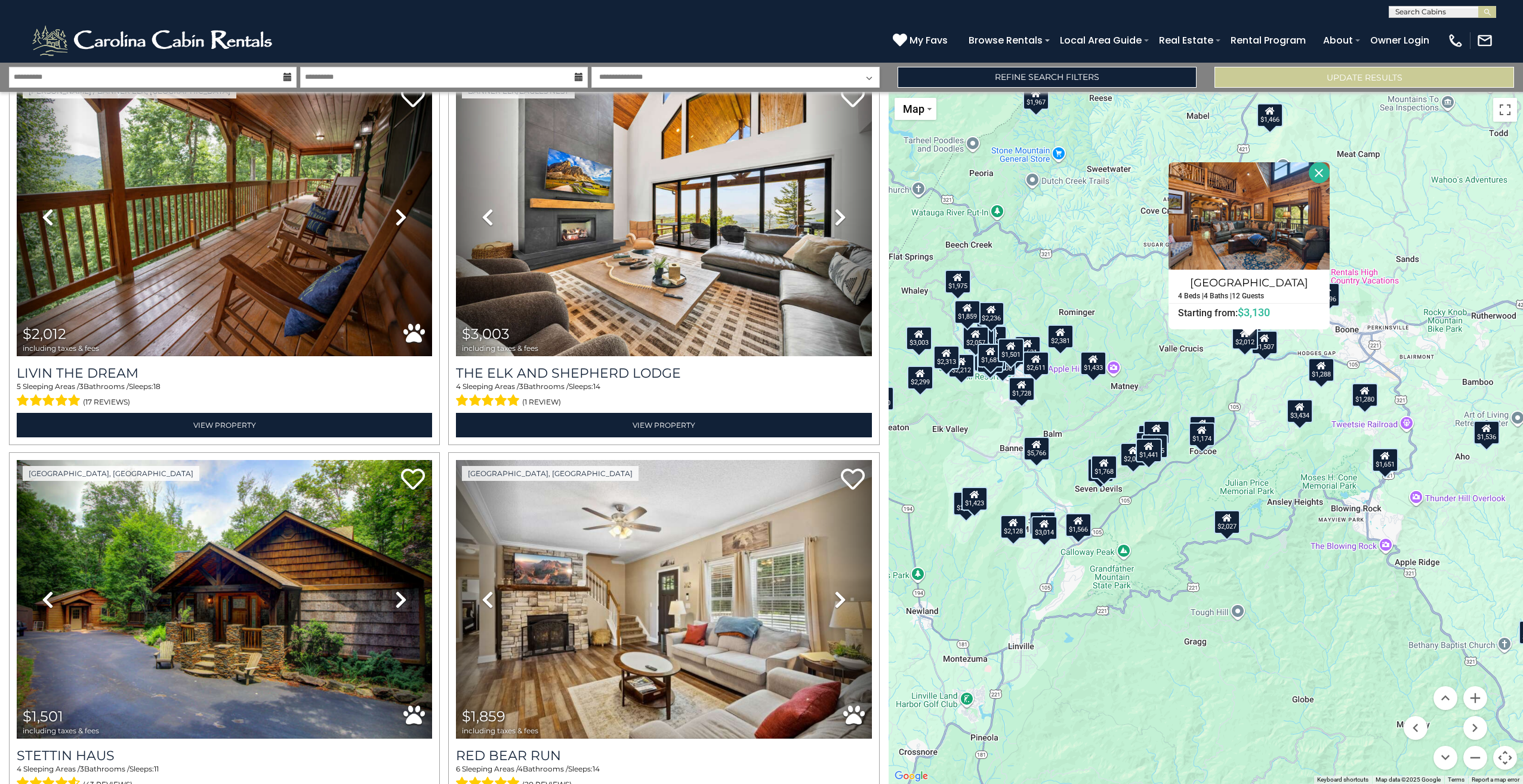
click at [1313, 170] on button "Close" at bounding box center [1319, 173] width 21 height 21
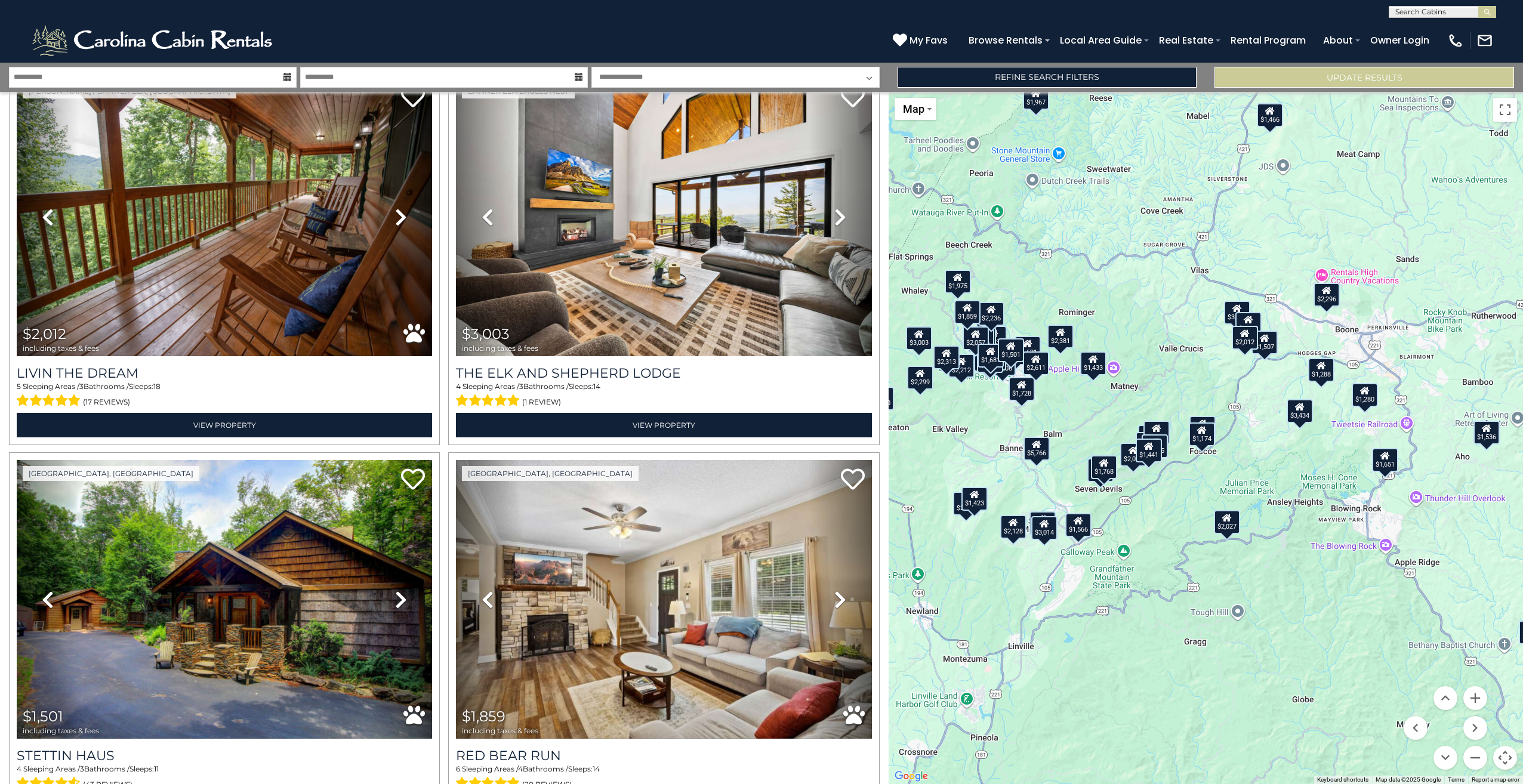
click at [1236, 306] on icon at bounding box center [1237, 309] width 9 height 9
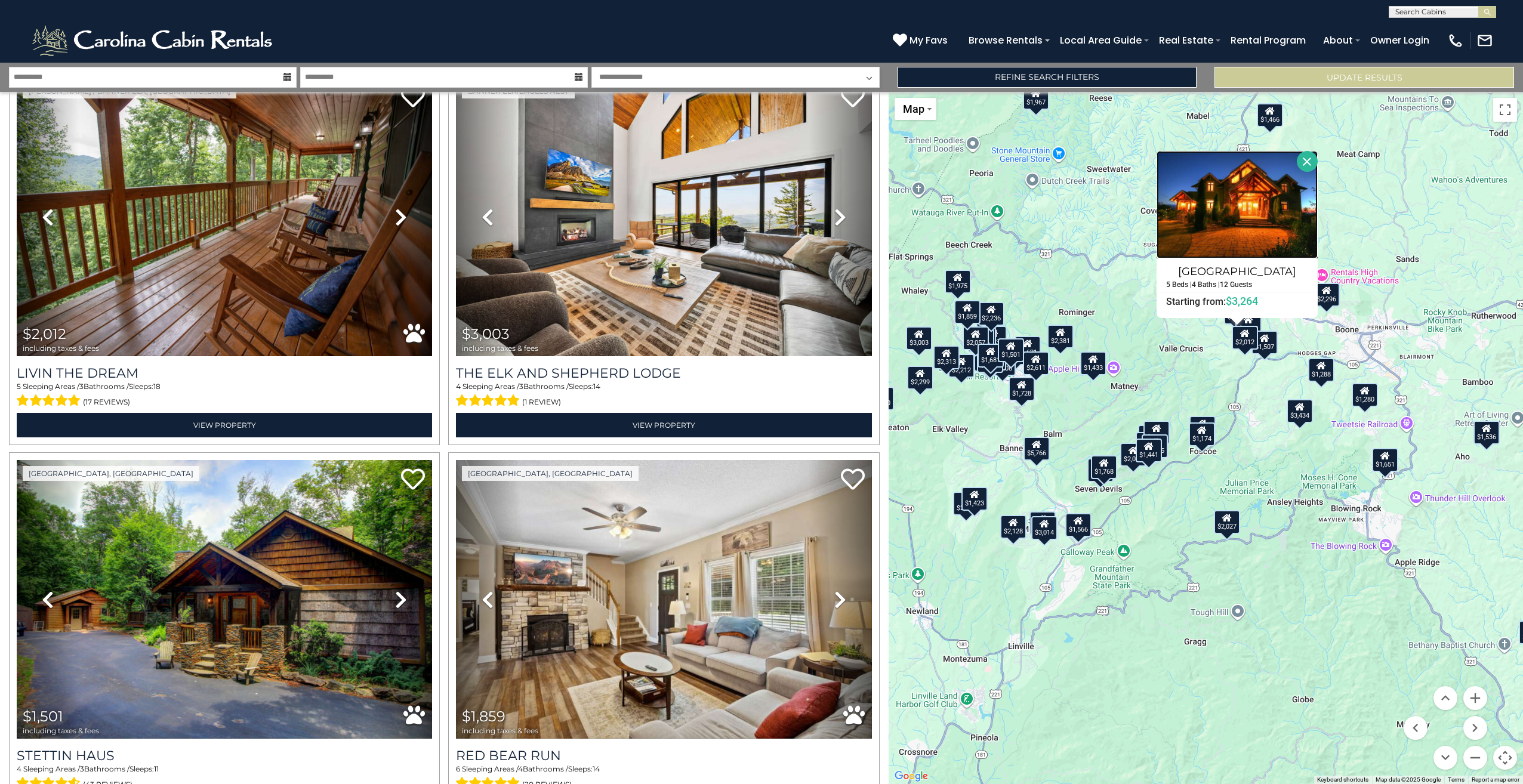
click at [1255, 209] on img at bounding box center [1237, 204] width 161 height 107
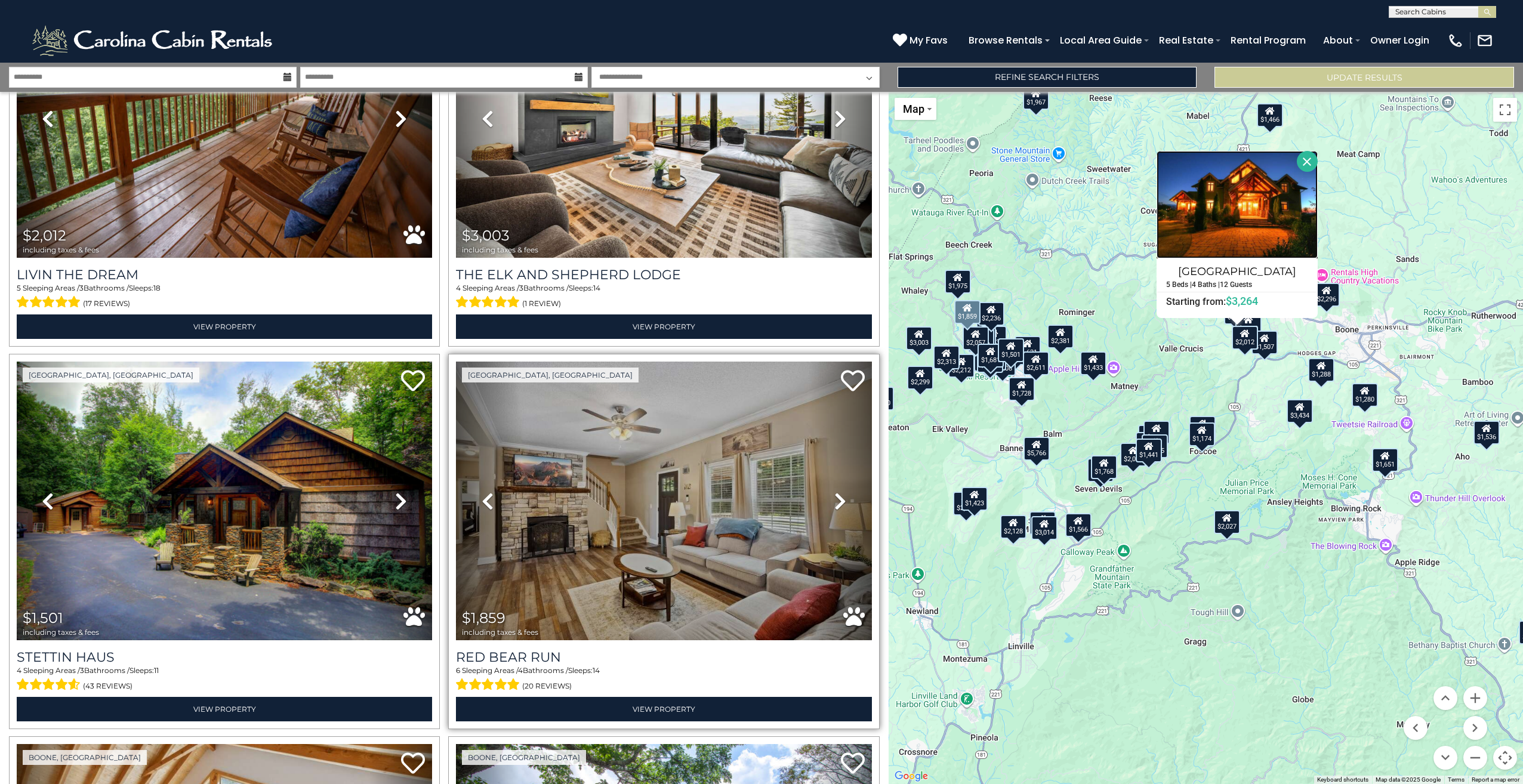
scroll to position [7444, 0]
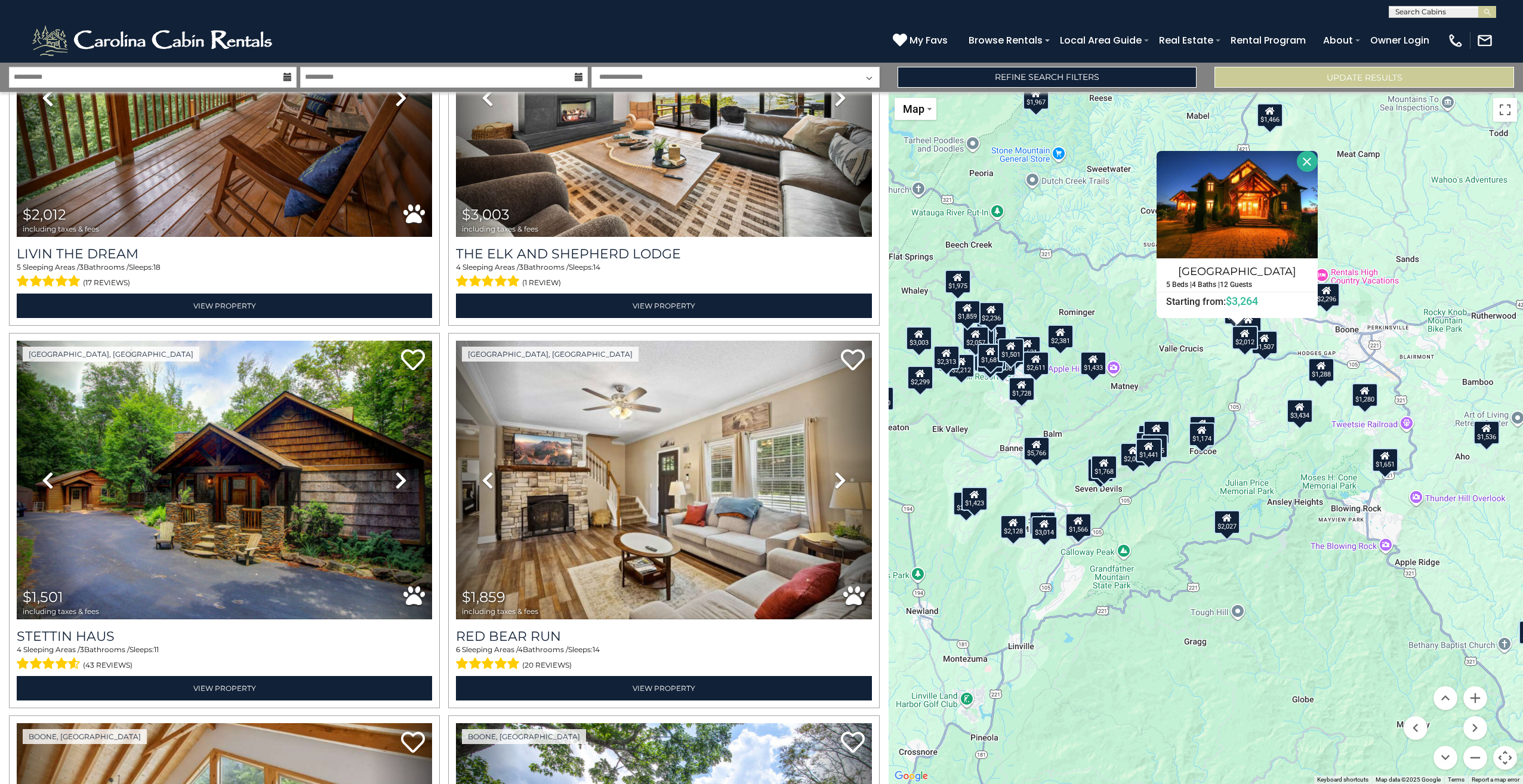
click at [1324, 374] on div "$1,288" at bounding box center [1322, 370] width 26 height 24
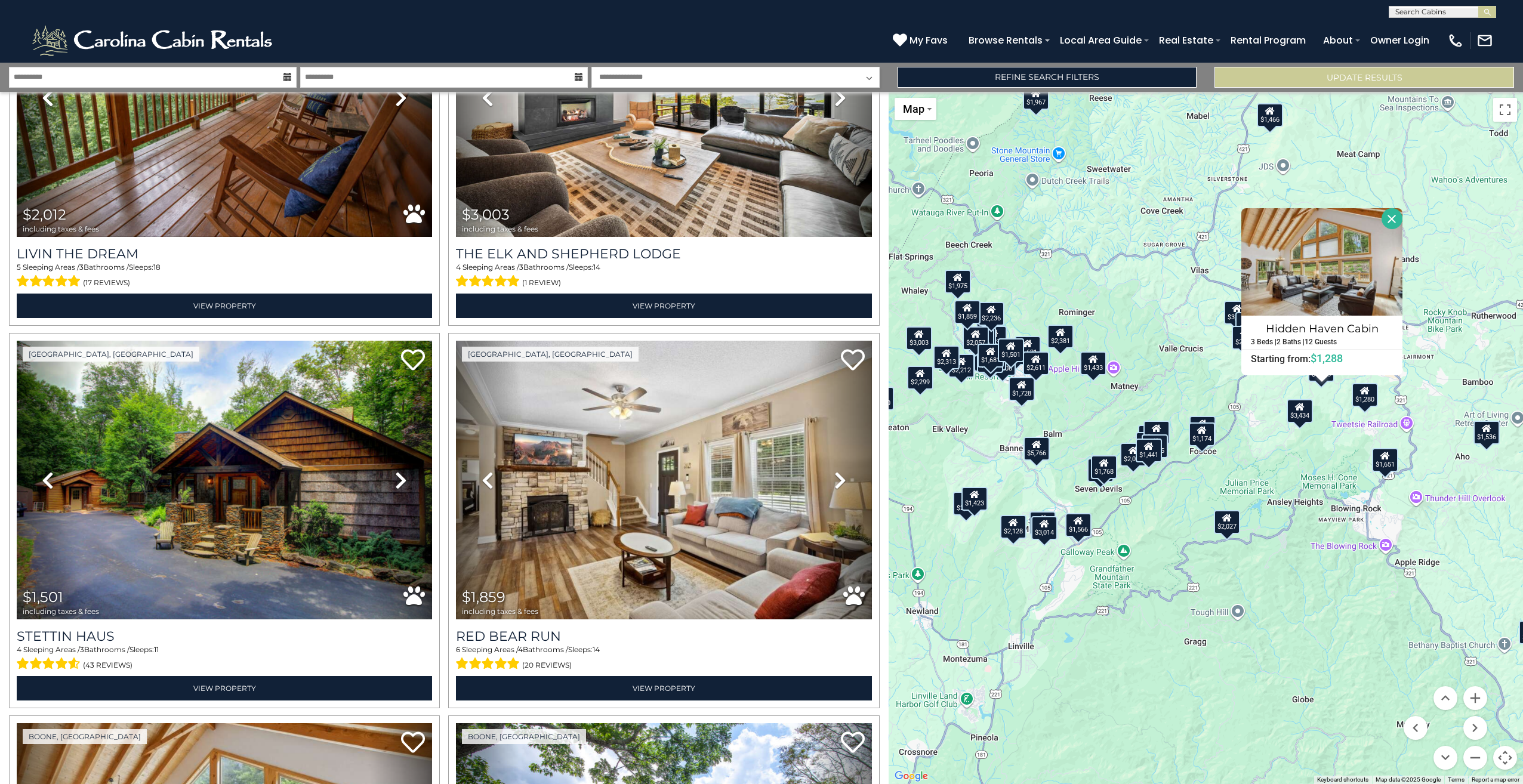
click at [1391, 214] on button "Close" at bounding box center [1391, 218] width 21 height 21
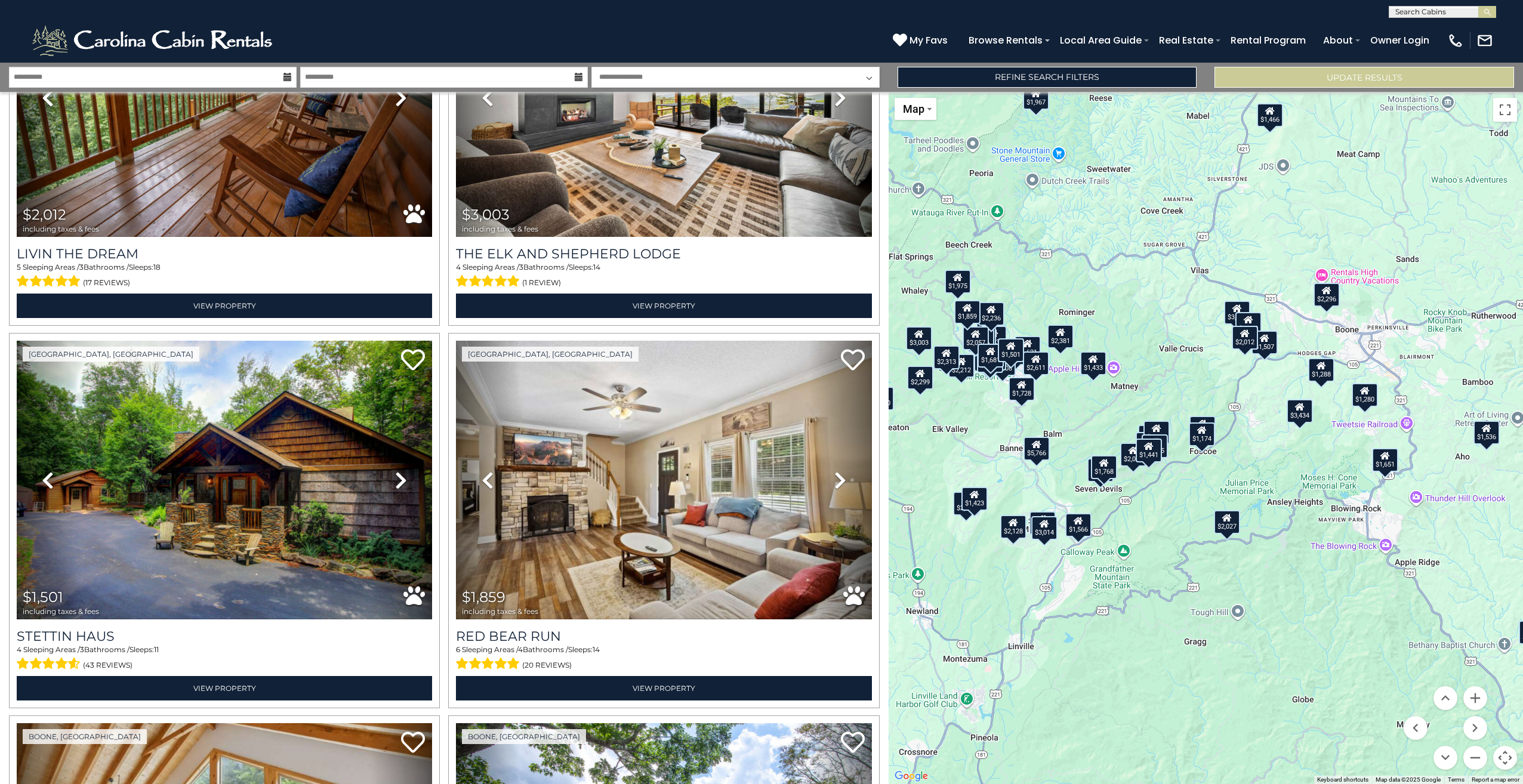
click at [1373, 407] on div "$1,280" at bounding box center [1365, 394] width 26 height 24
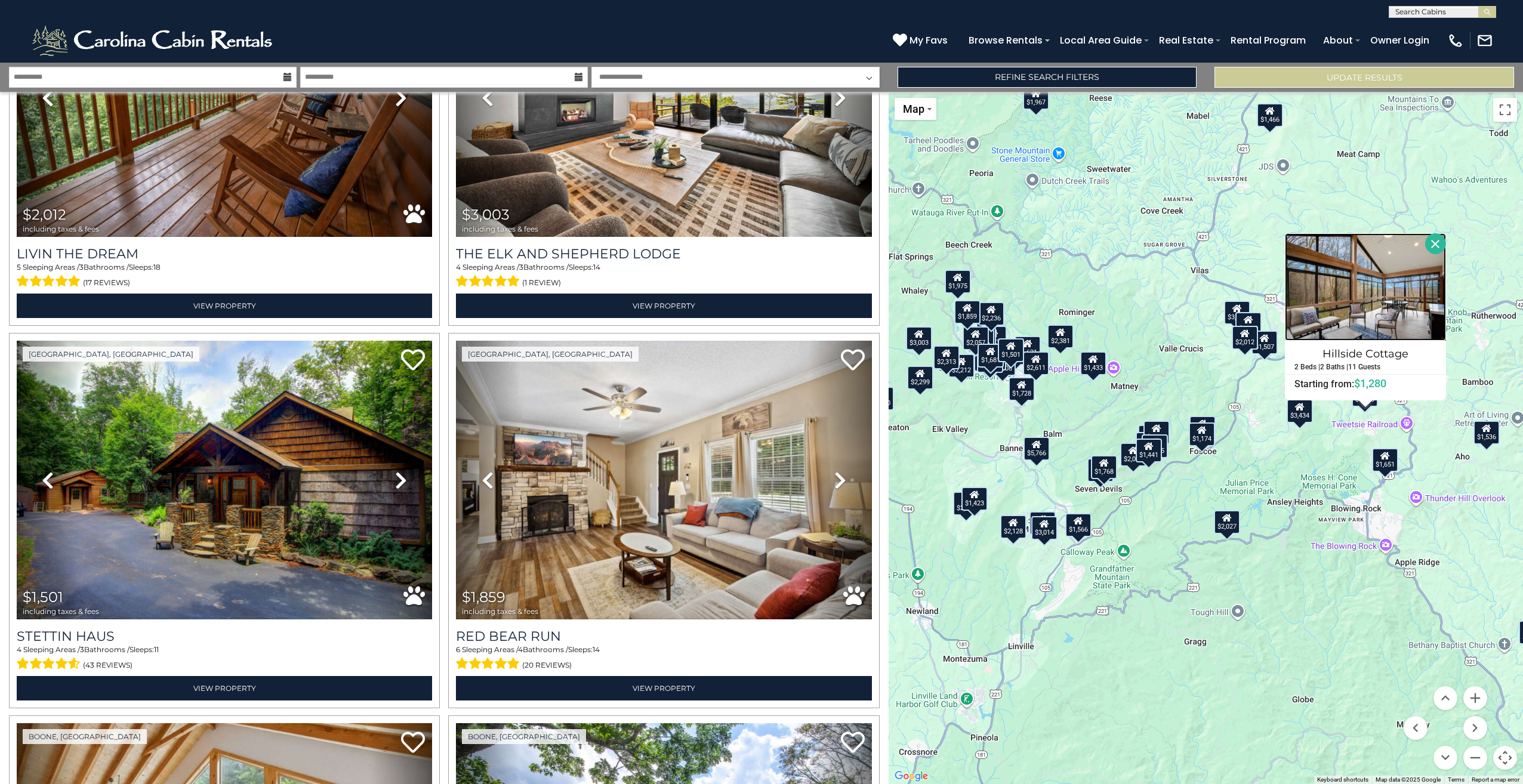
click at [1376, 288] on img at bounding box center [1365, 286] width 161 height 107
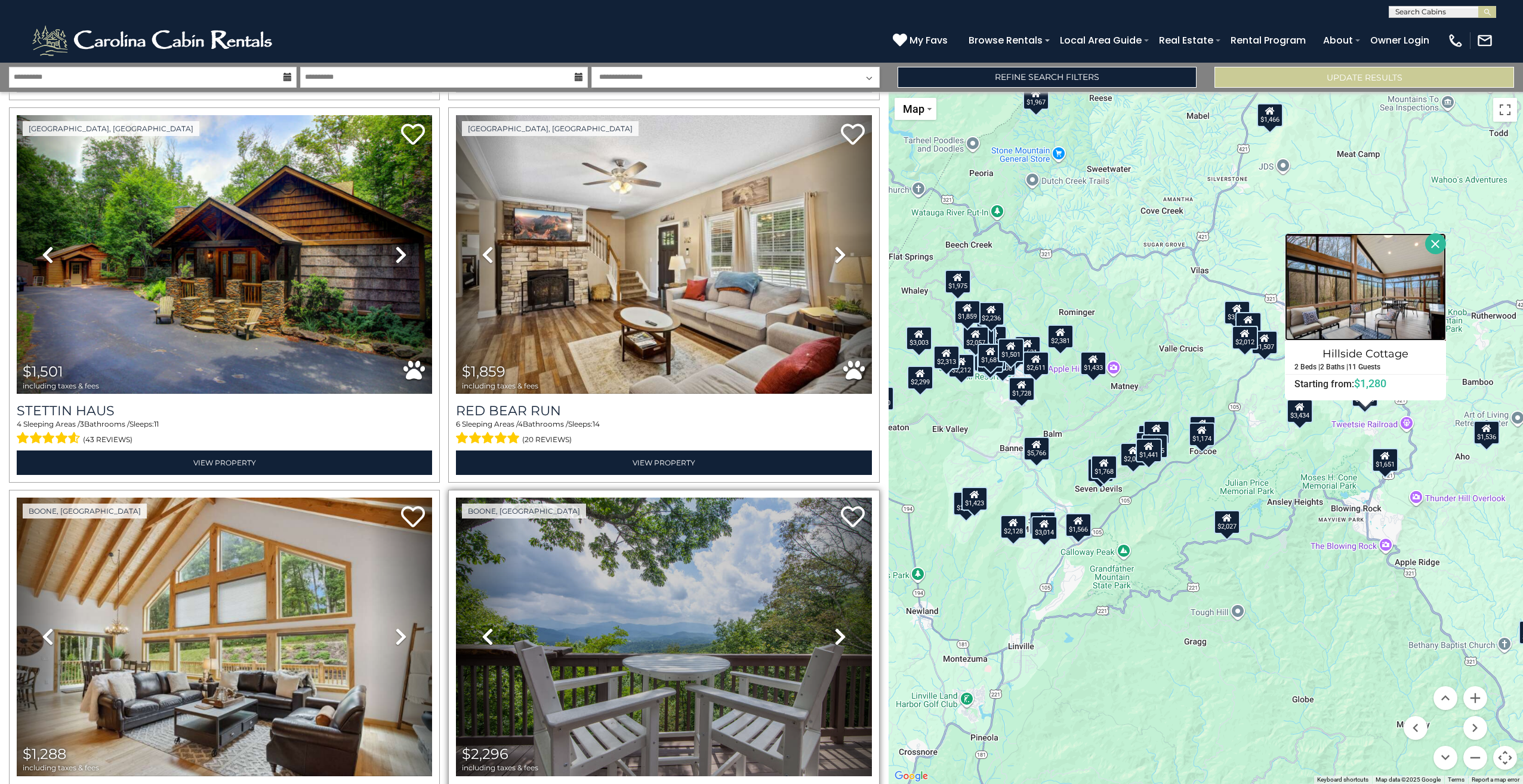
scroll to position [7802, 0]
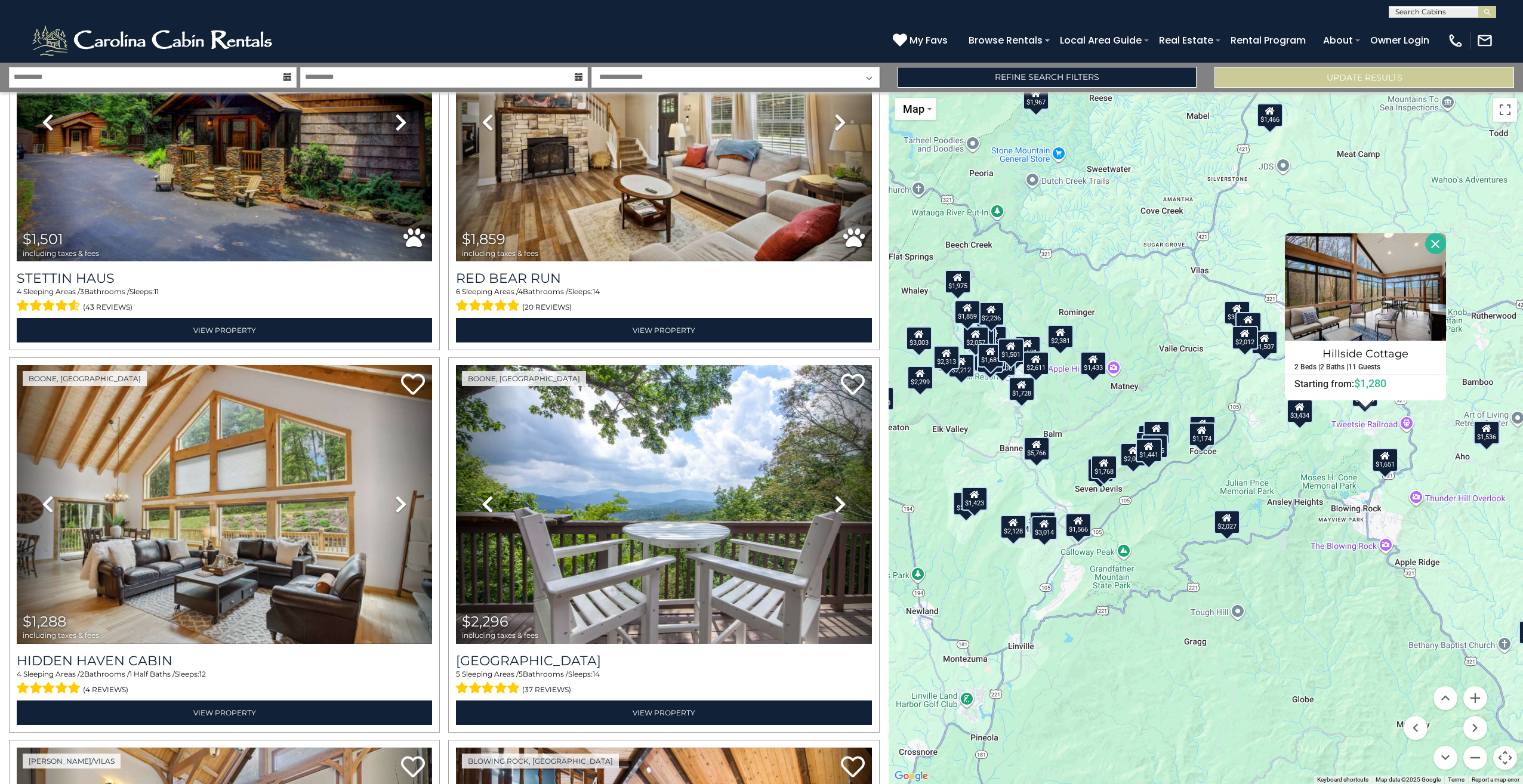
click at [1438, 236] on button "Close" at bounding box center [1435, 243] width 21 height 21
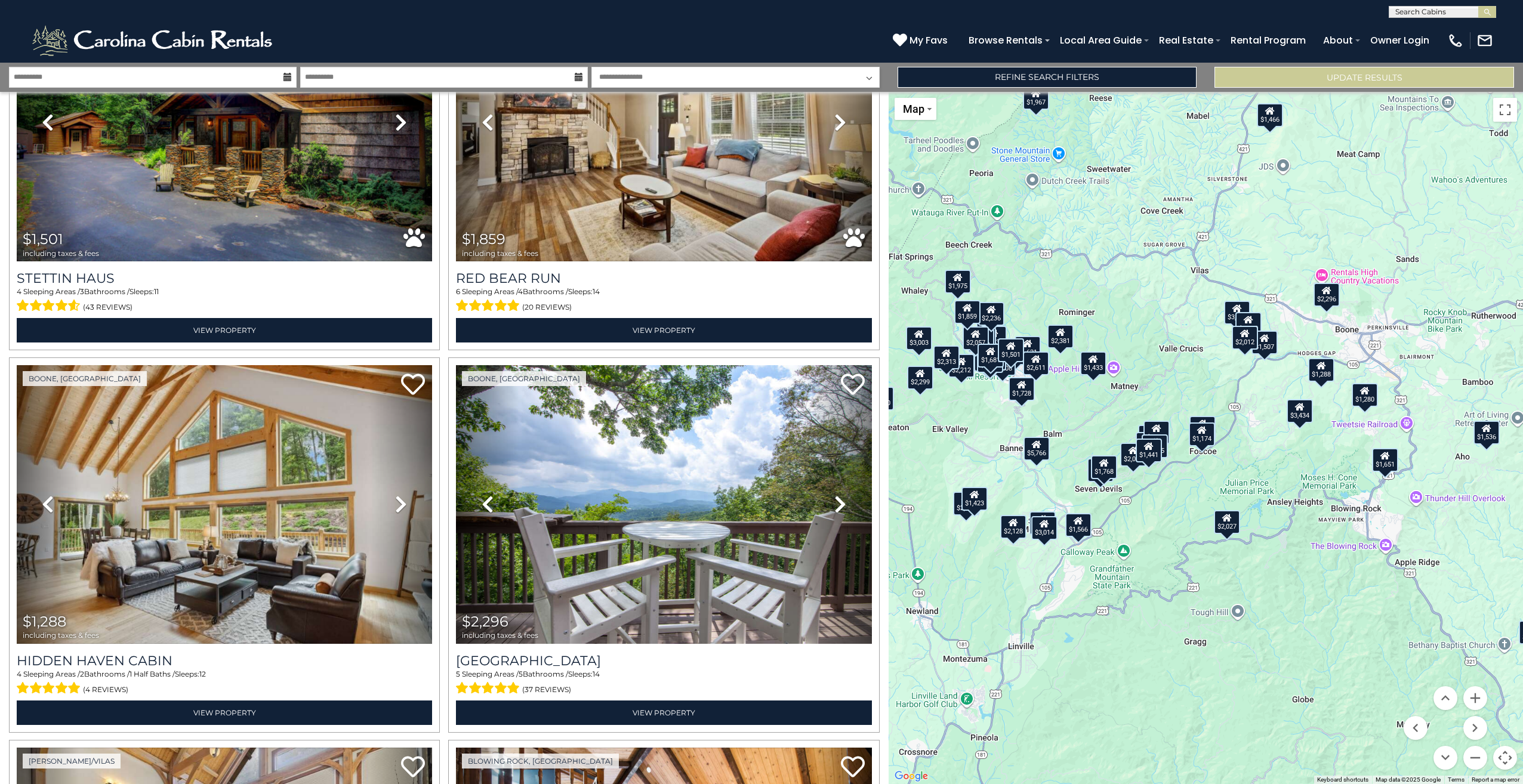
click at [1309, 424] on div "$2,313 $3,130 $3,163 $2,671 $2,341 $5,766 $1,904 $2,047 $1,727 $2,409 $1,876 $2…" at bounding box center [1206, 438] width 635 height 692
click at [1299, 410] on icon at bounding box center [1300, 407] width 9 height 9
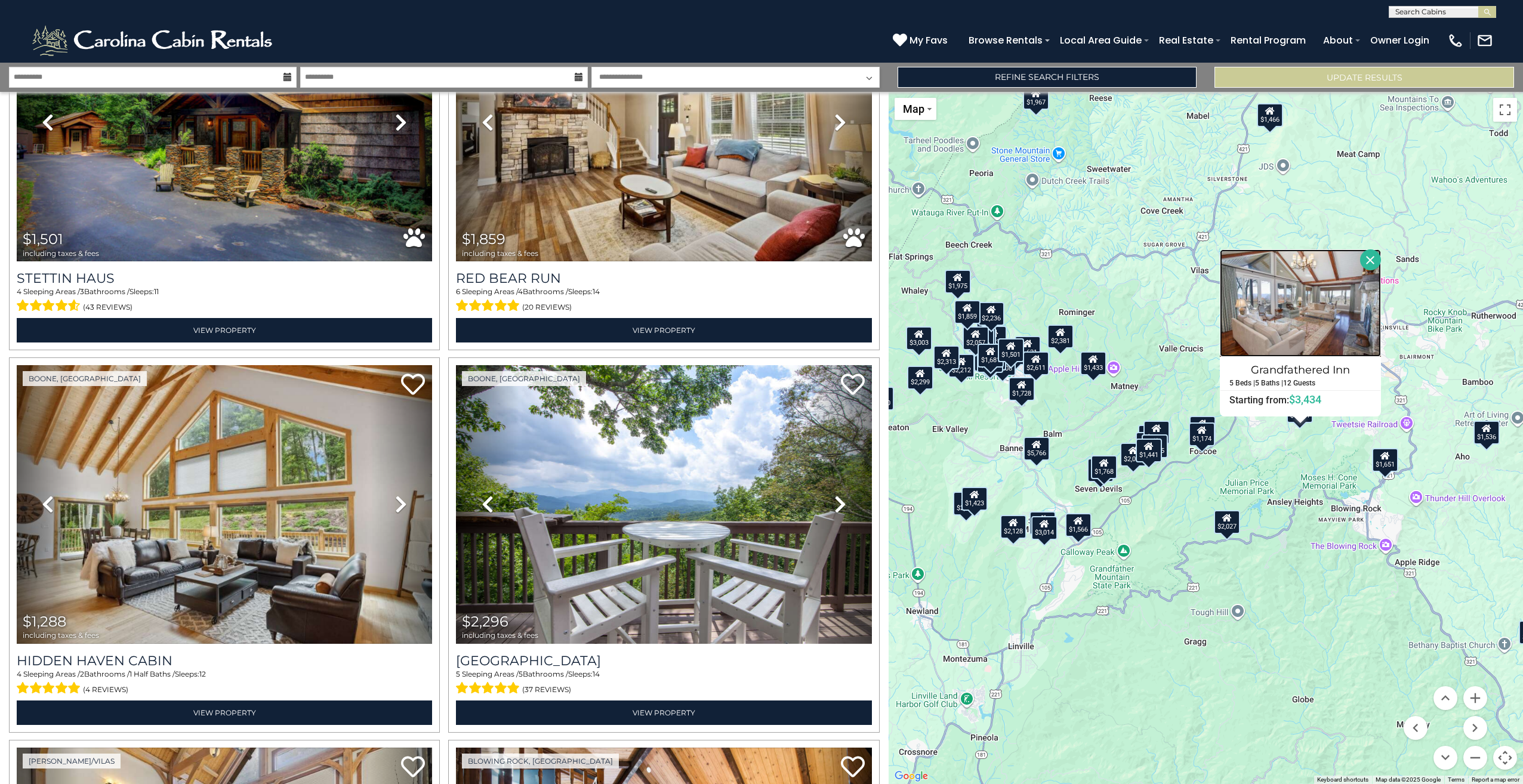
click at [1297, 339] on img at bounding box center [1300, 303] width 161 height 107
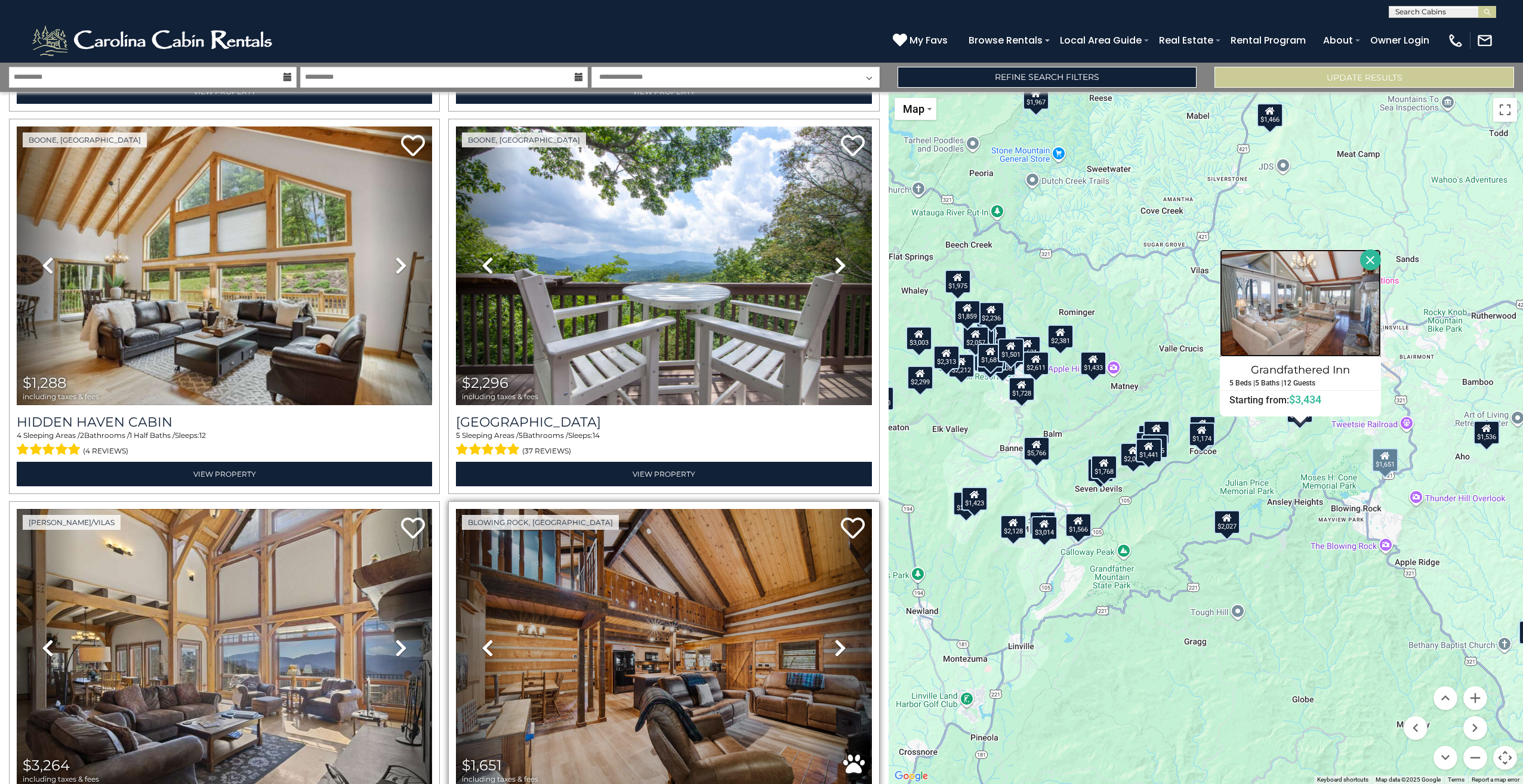
scroll to position [8100, 0]
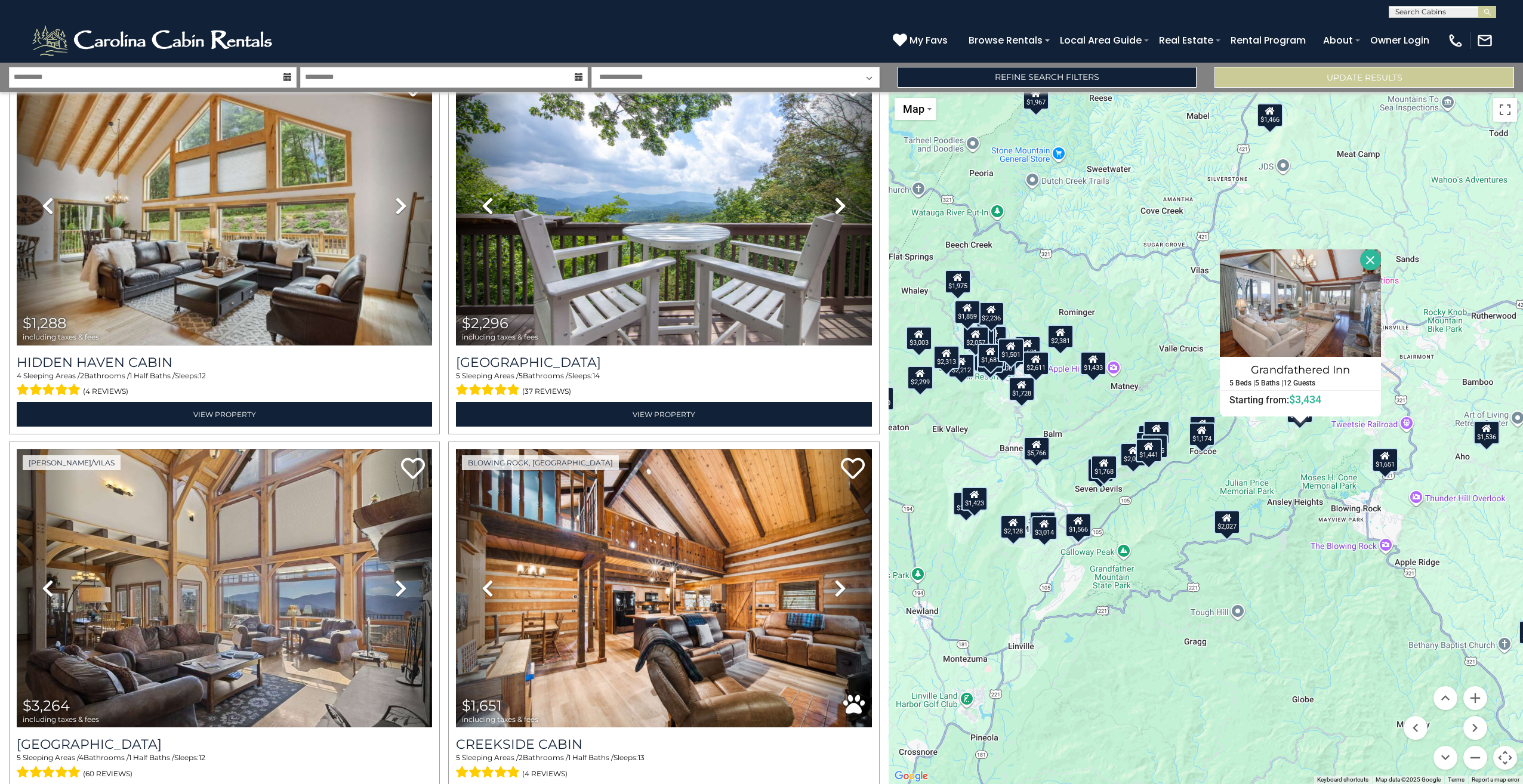
click at [1378, 262] on button "Close" at bounding box center [1370, 260] width 21 height 21
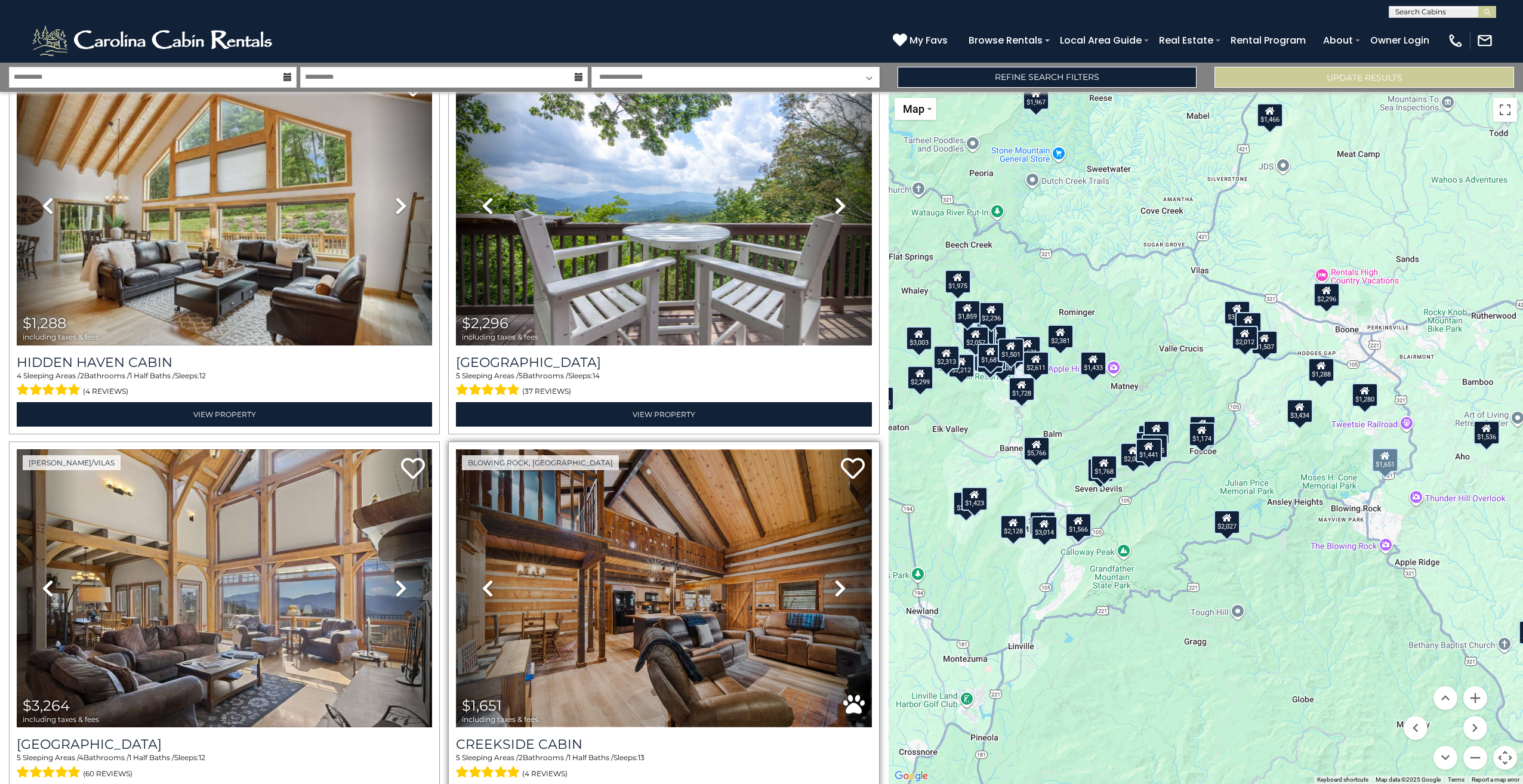
click at [689, 513] on img at bounding box center [663, 588] width 415 height 278
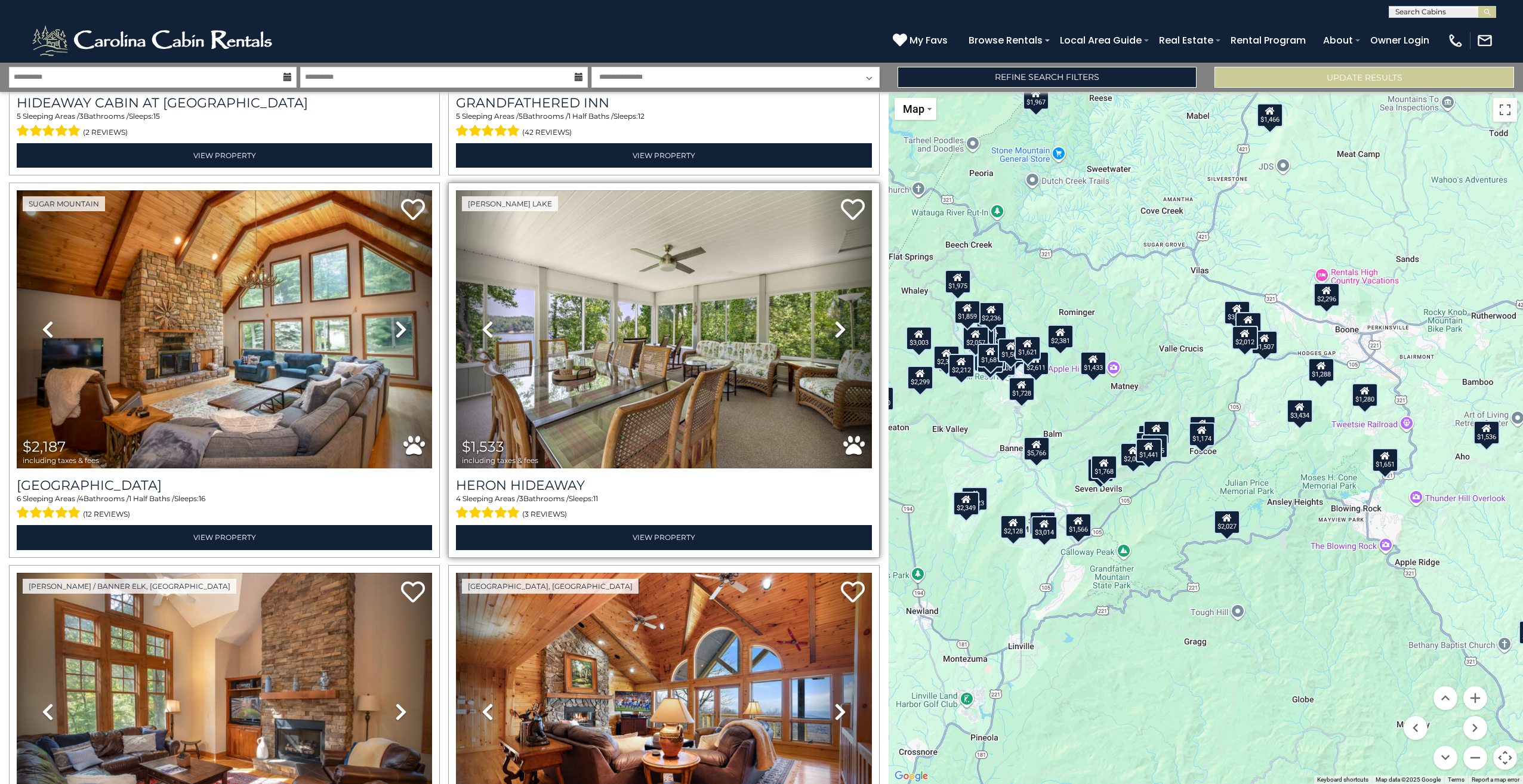
scroll to position [10665, 0]
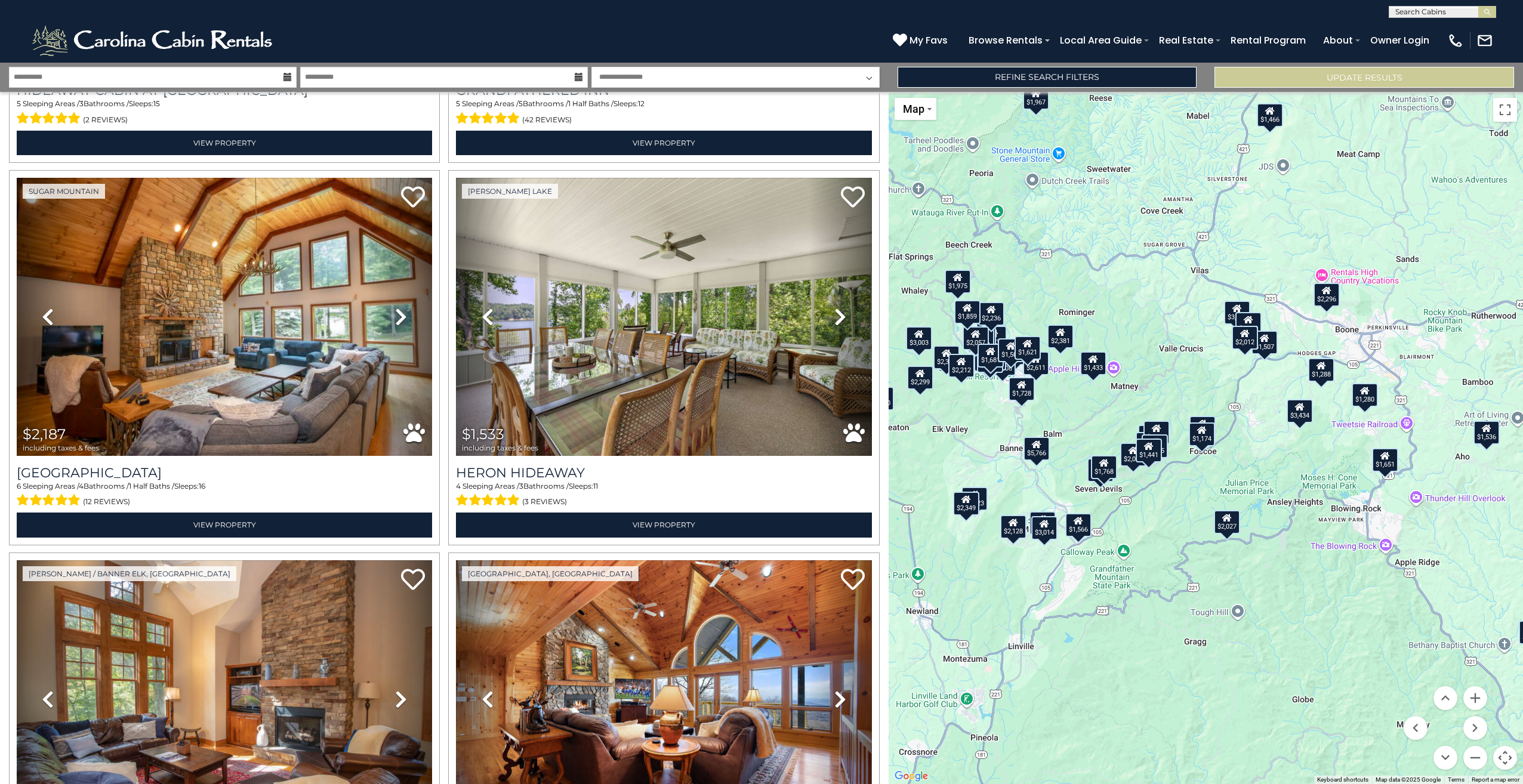
click at [1321, 299] on div "$2,296" at bounding box center [1326, 294] width 26 height 24
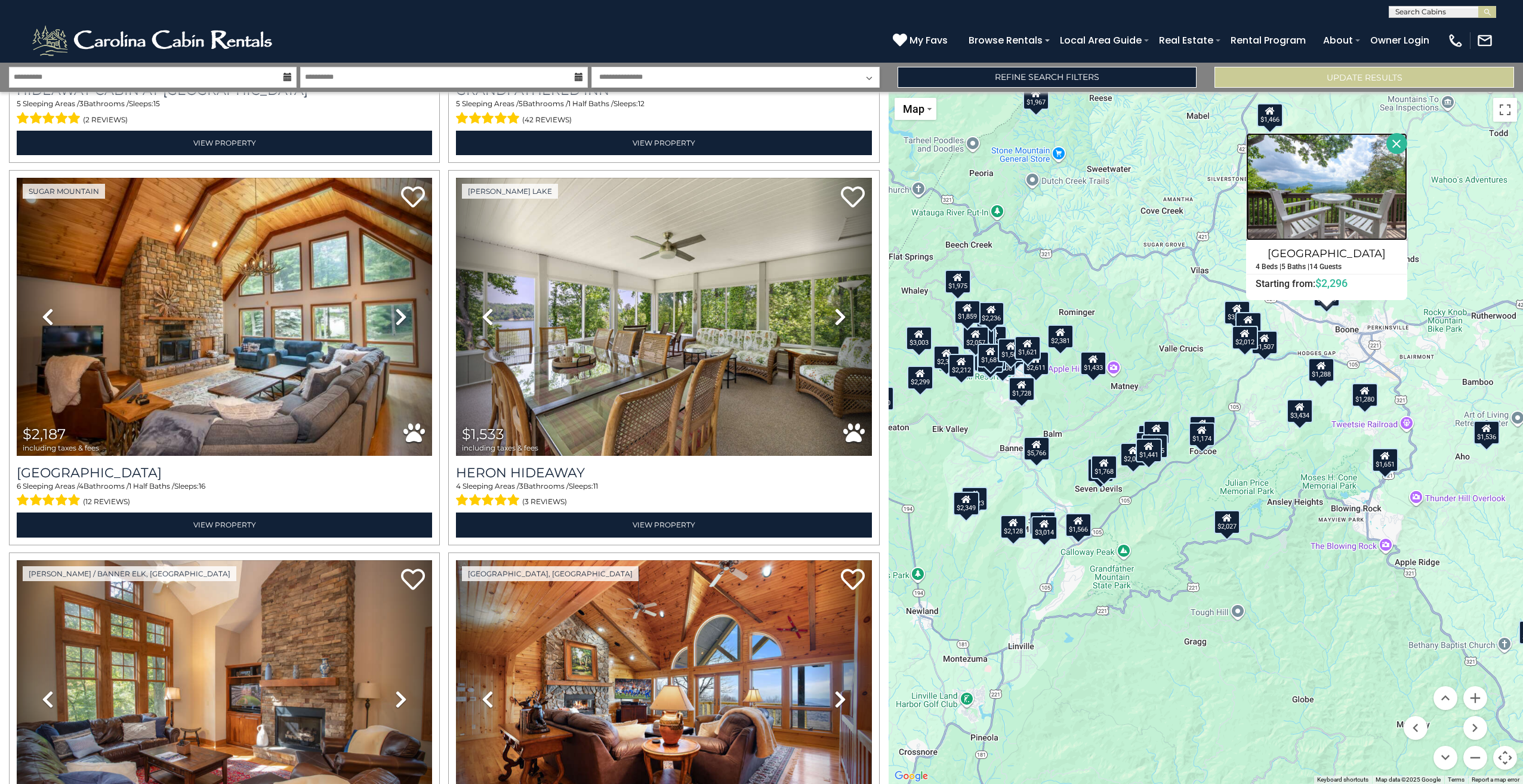
click at [1327, 217] on img at bounding box center [1327, 186] width 161 height 107
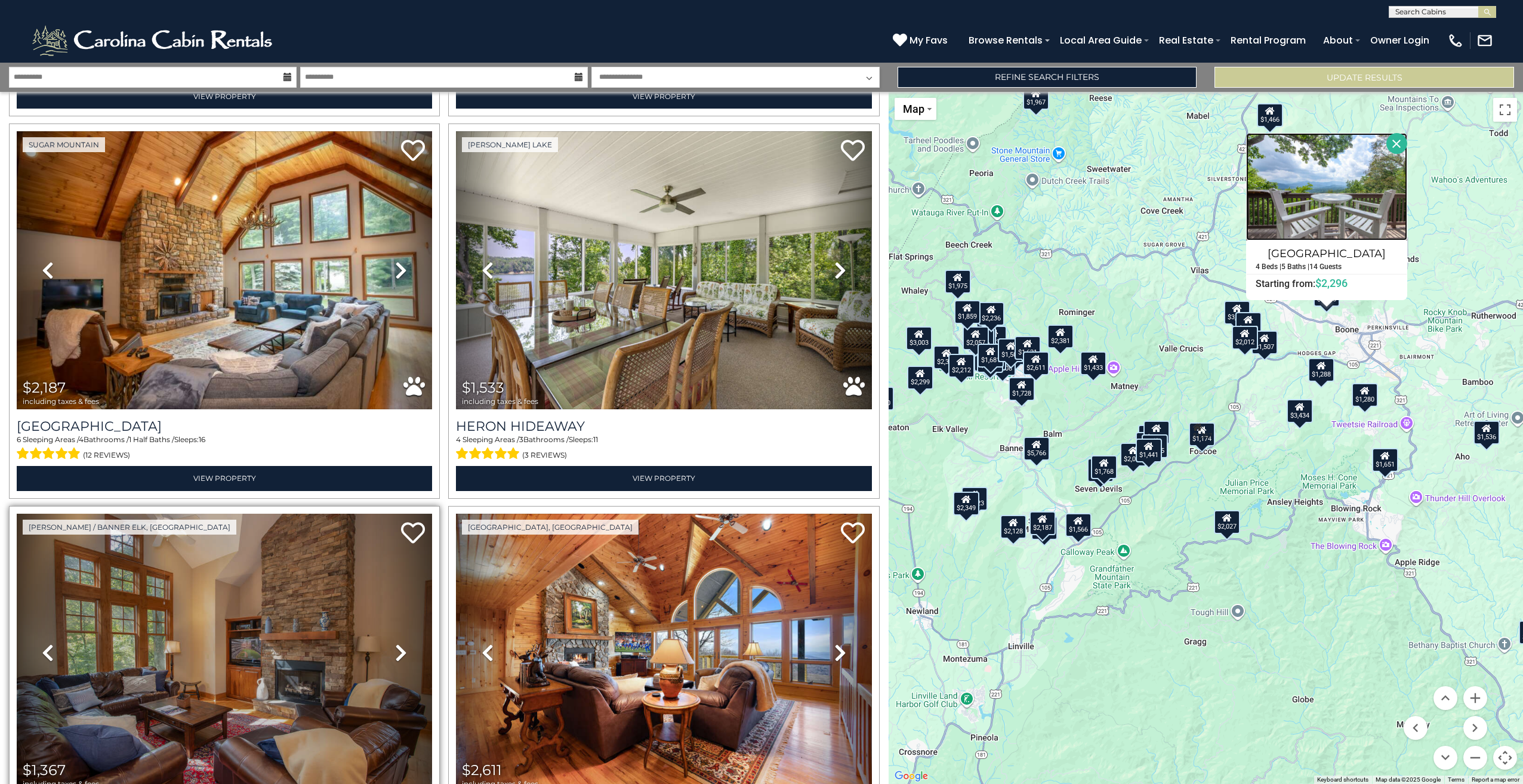
scroll to position [10784, 0]
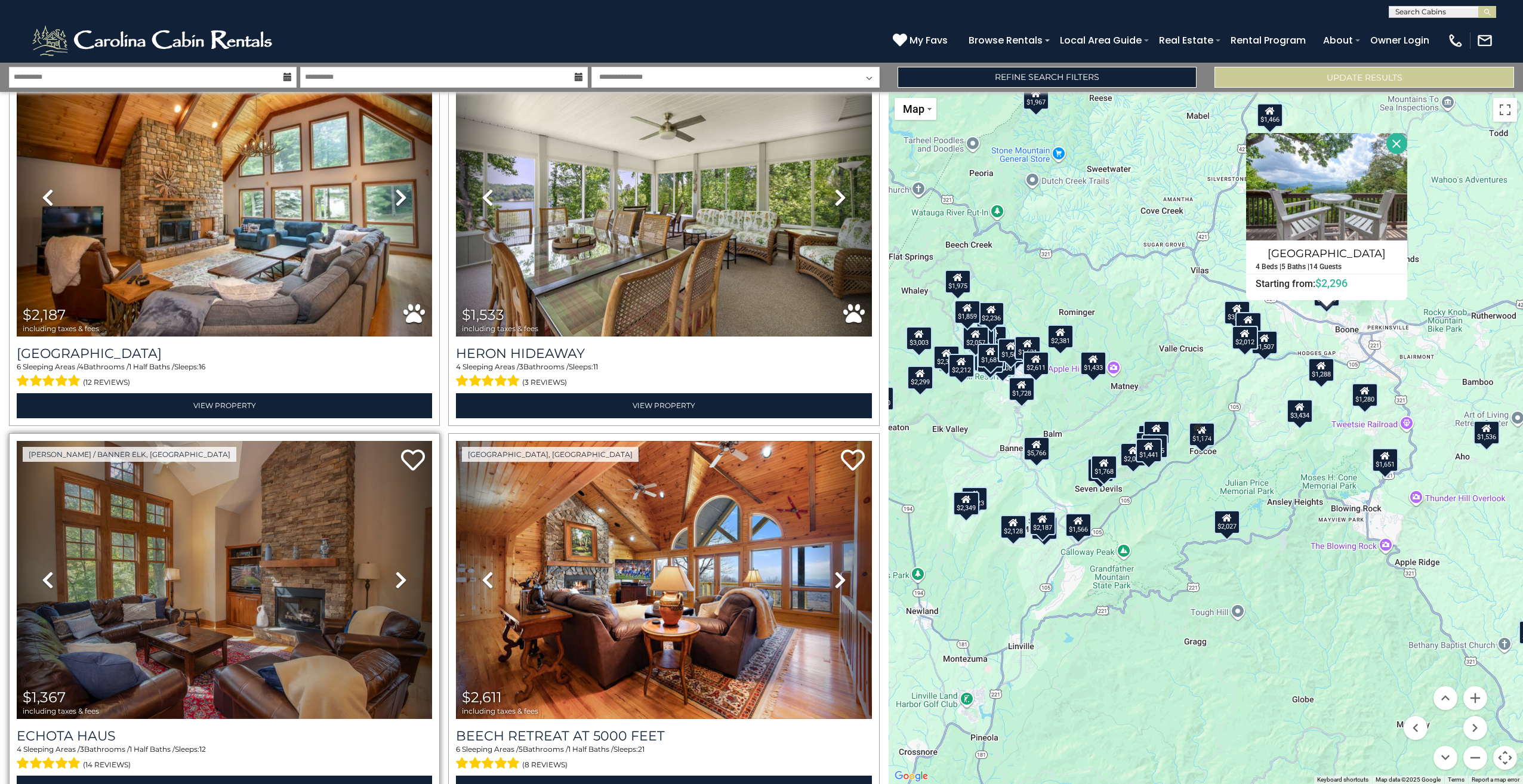
click at [396, 570] on icon at bounding box center [401, 580] width 12 height 19
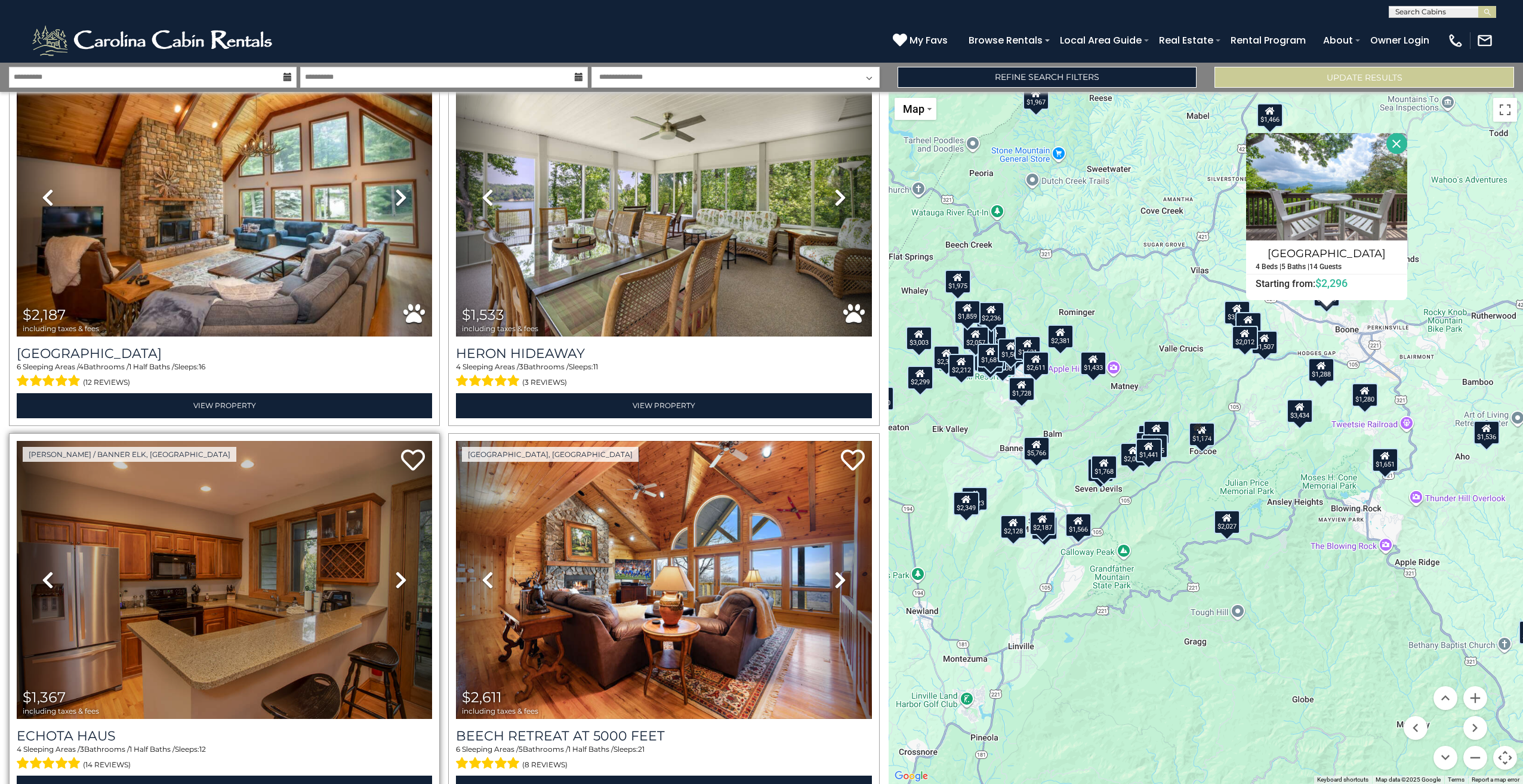
click at [396, 570] on icon at bounding box center [401, 580] width 12 height 19
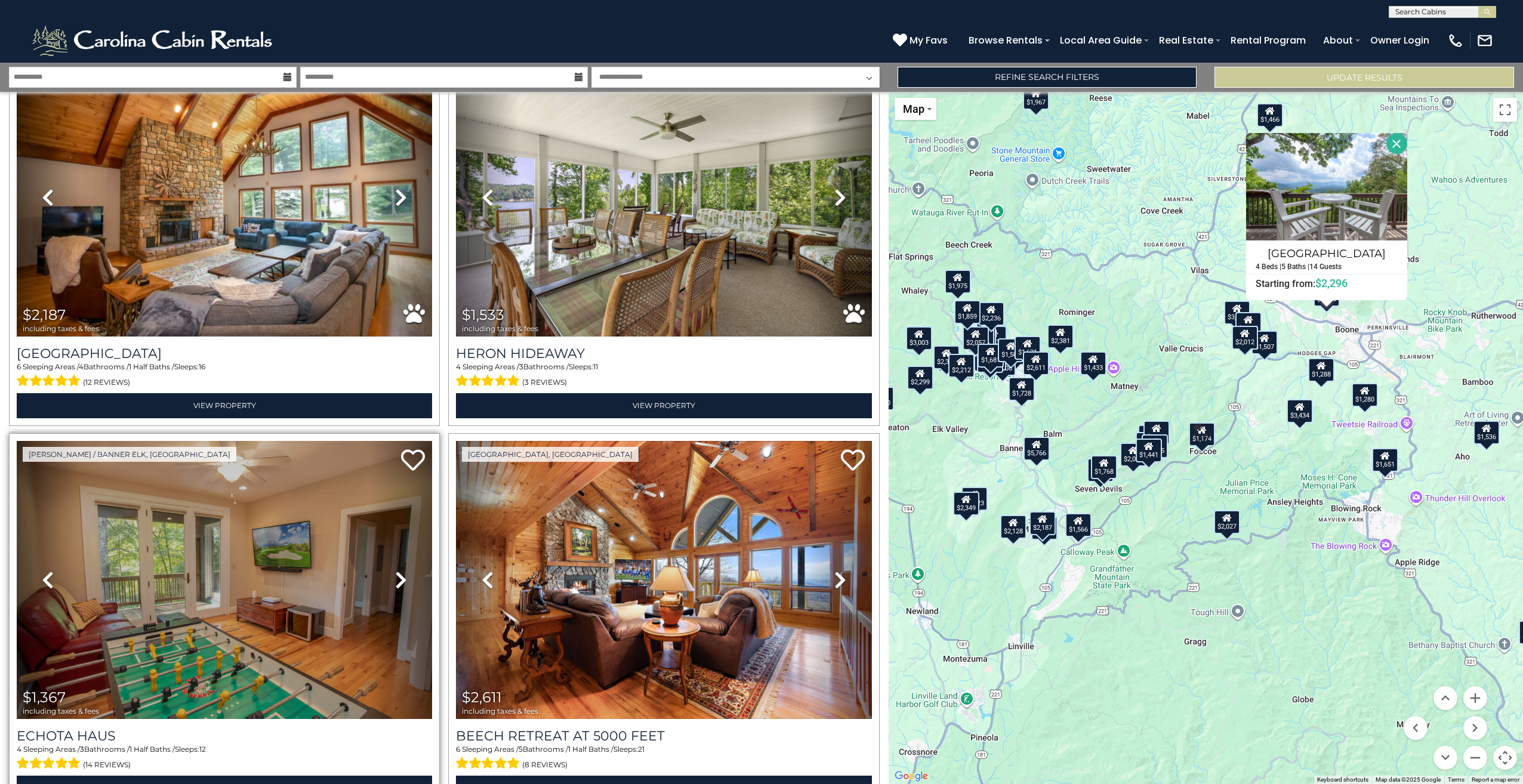
scroll to position [10821, 0]
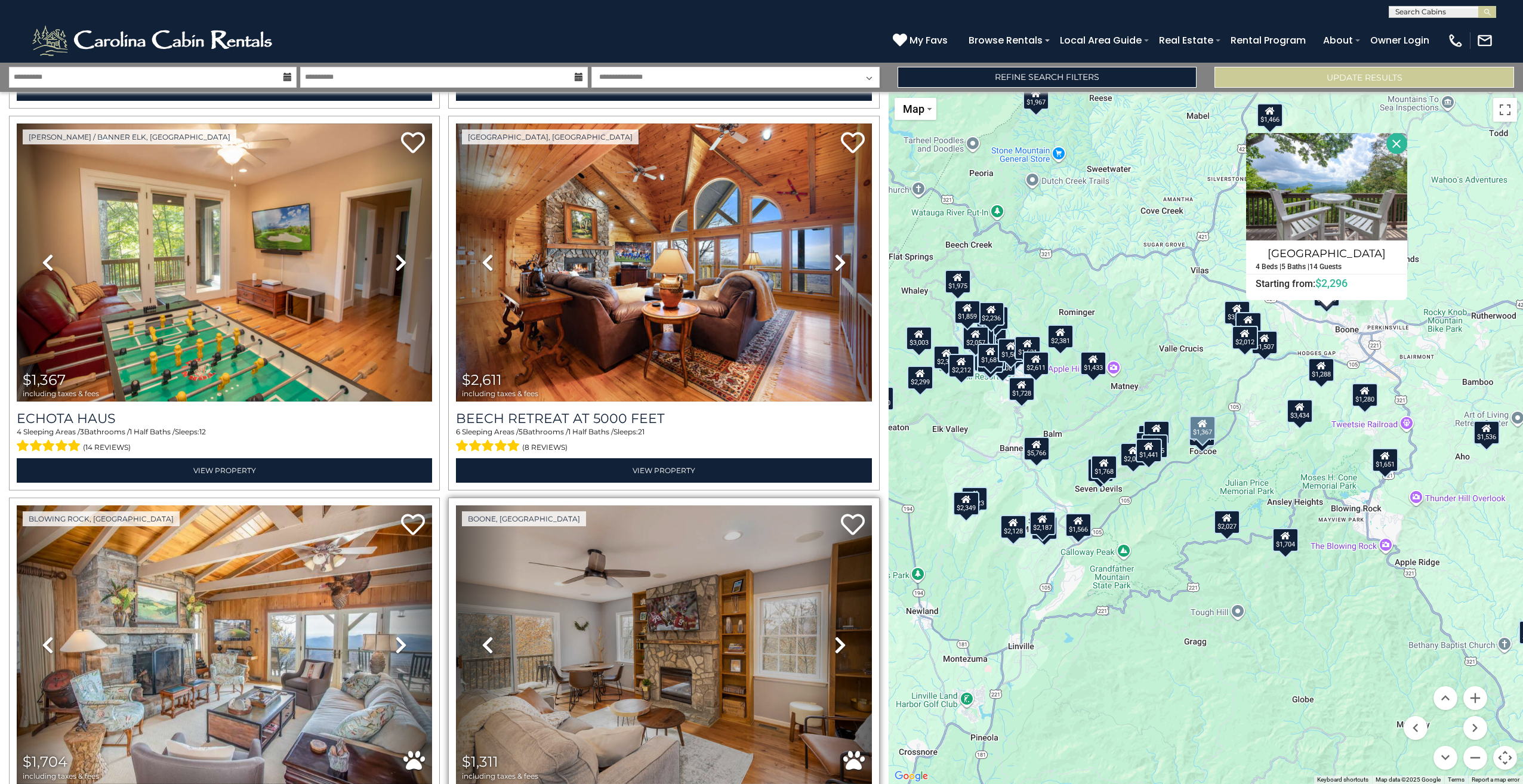
scroll to position [11162, 0]
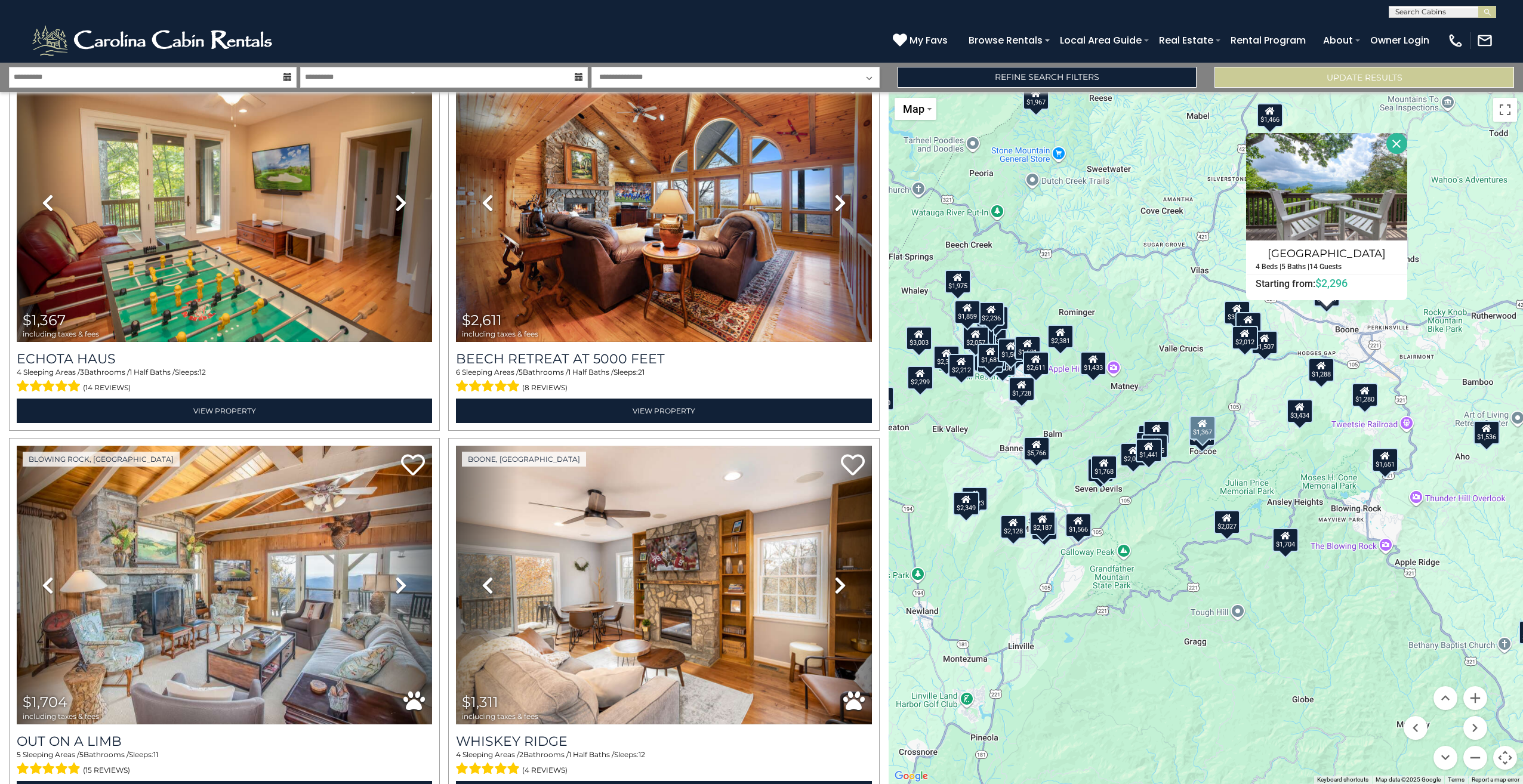
click at [1391, 140] on button "Close" at bounding box center [1396, 143] width 21 height 21
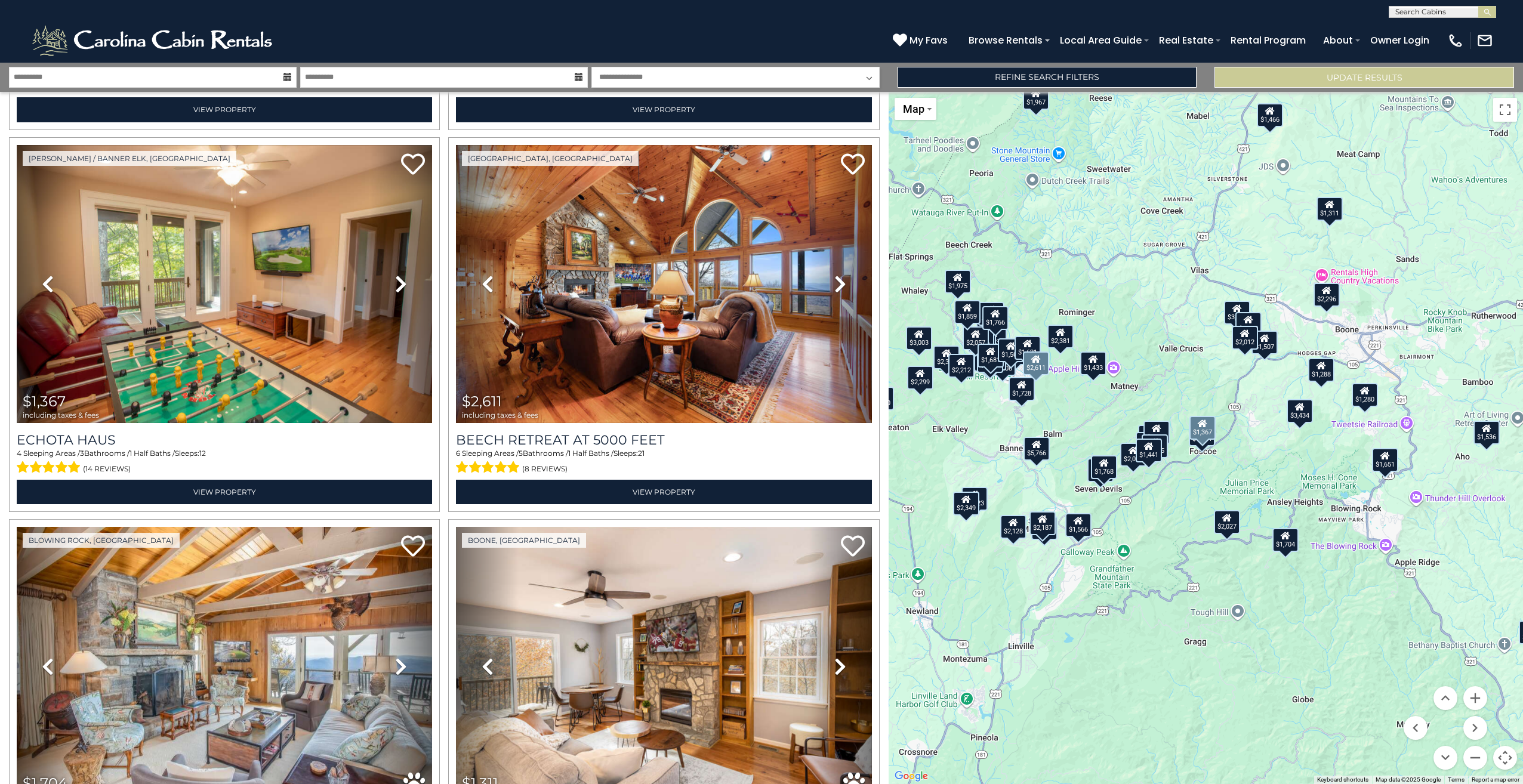
scroll to position [10902, 0]
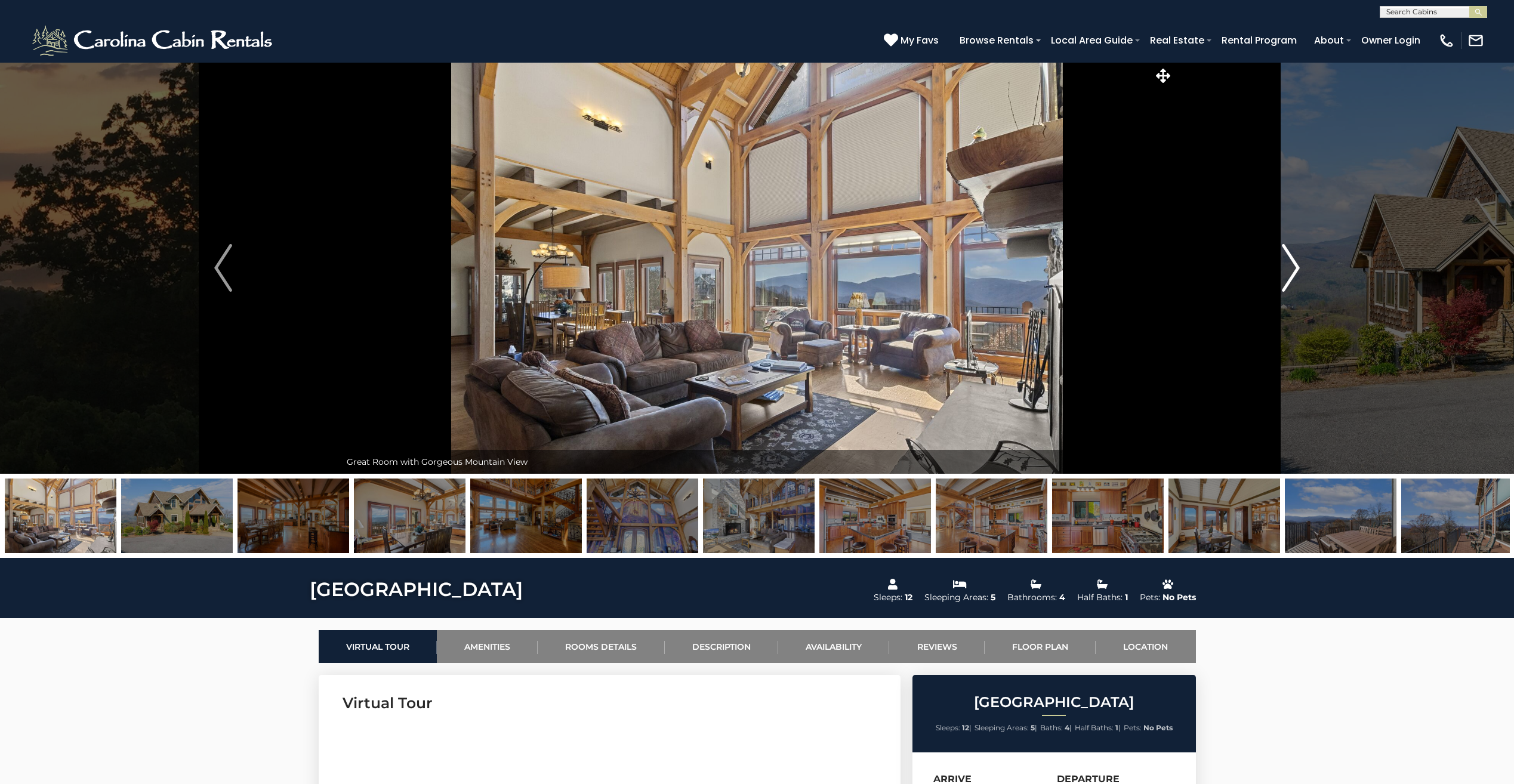
click at [1301, 270] on button "Next" at bounding box center [1291, 268] width 235 height 411
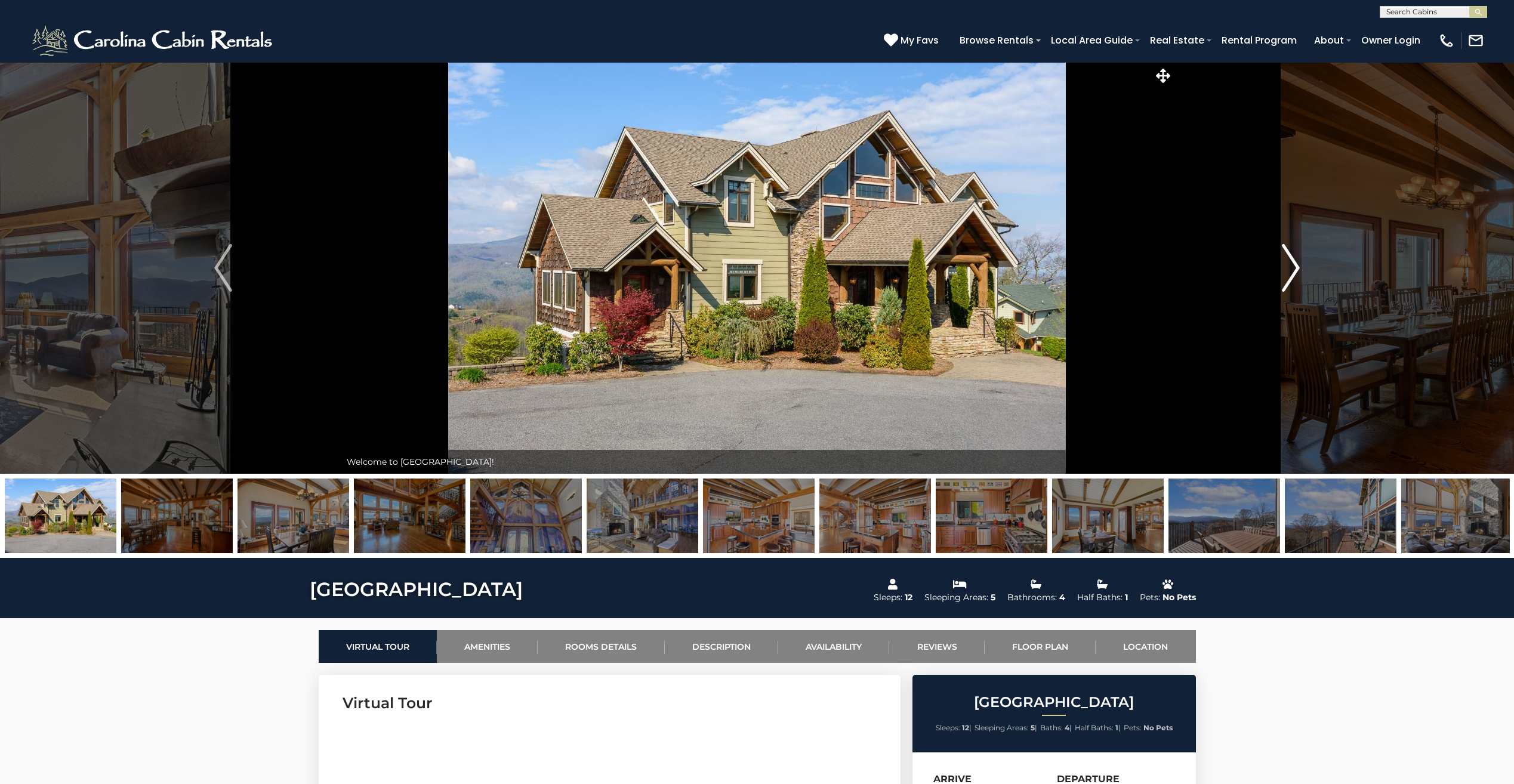
click at [1301, 270] on button "Next" at bounding box center [1291, 268] width 235 height 411
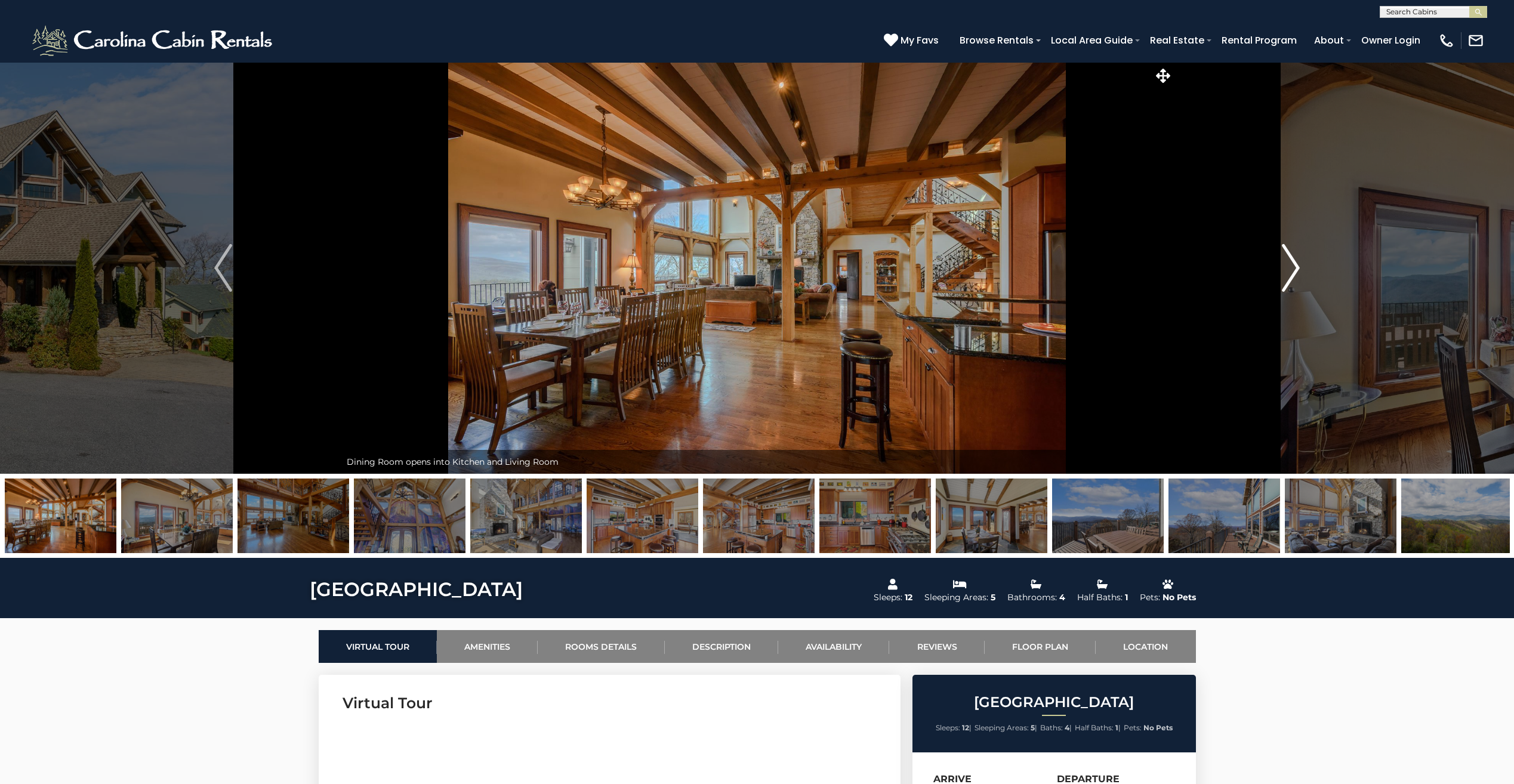
click at [1301, 270] on button "Next" at bounding box center [1291, 268] width 235 height 411
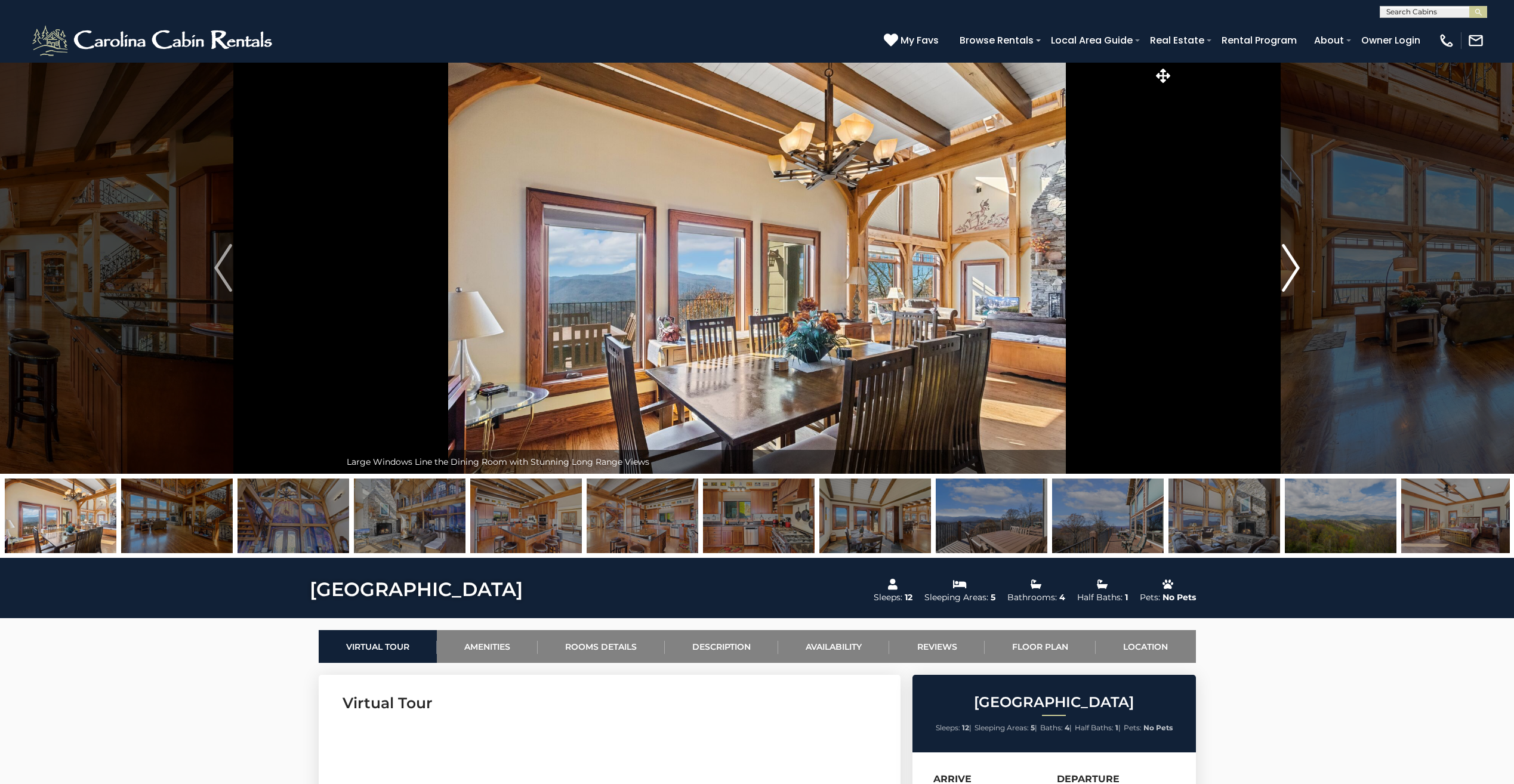
click at [1301, 270] on button "Next" at bounding box center [1291, 268] width 235 height 411
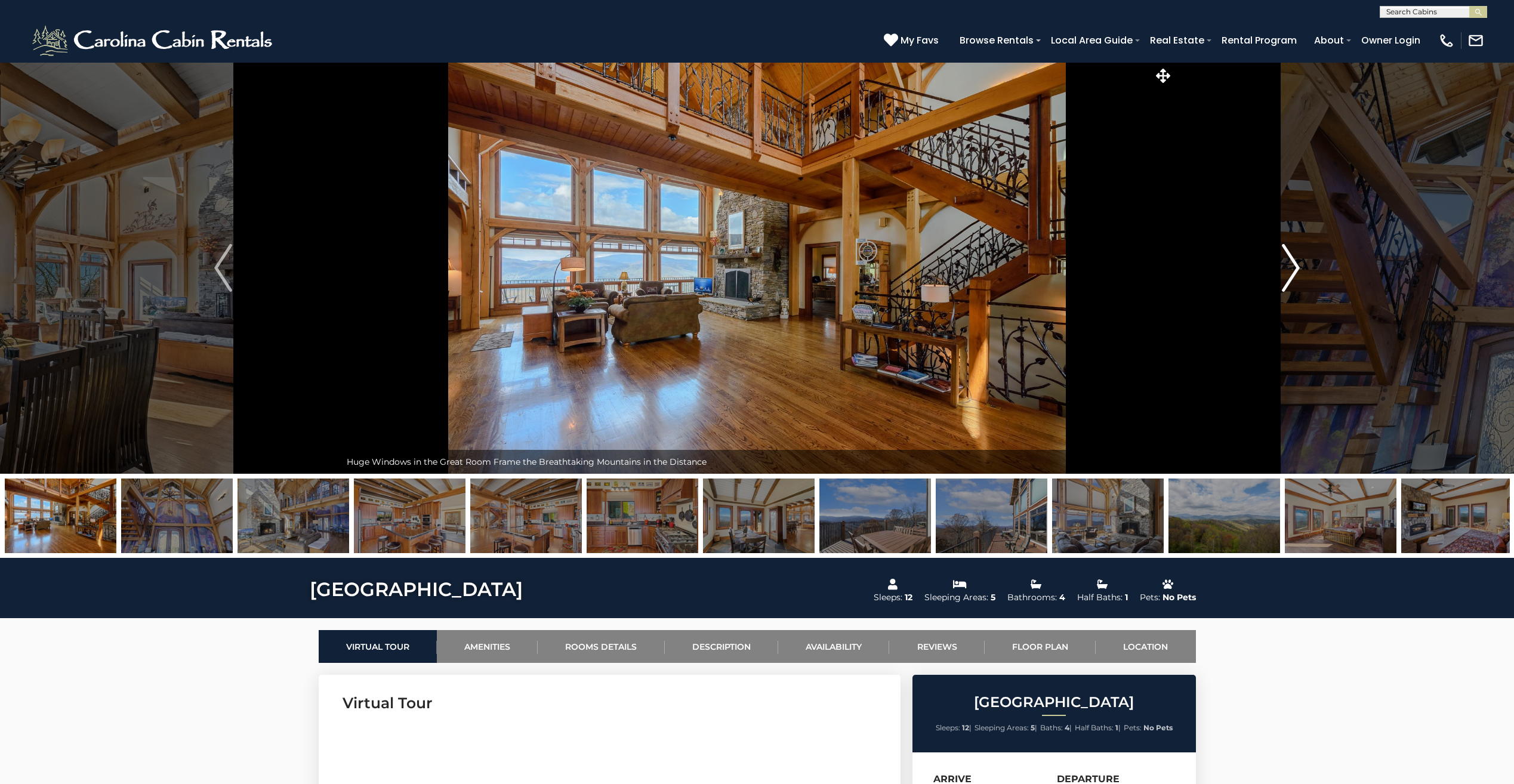
click at [1301, 270] on button "Next" at bounding box center [1291, 268] width 235 height 411
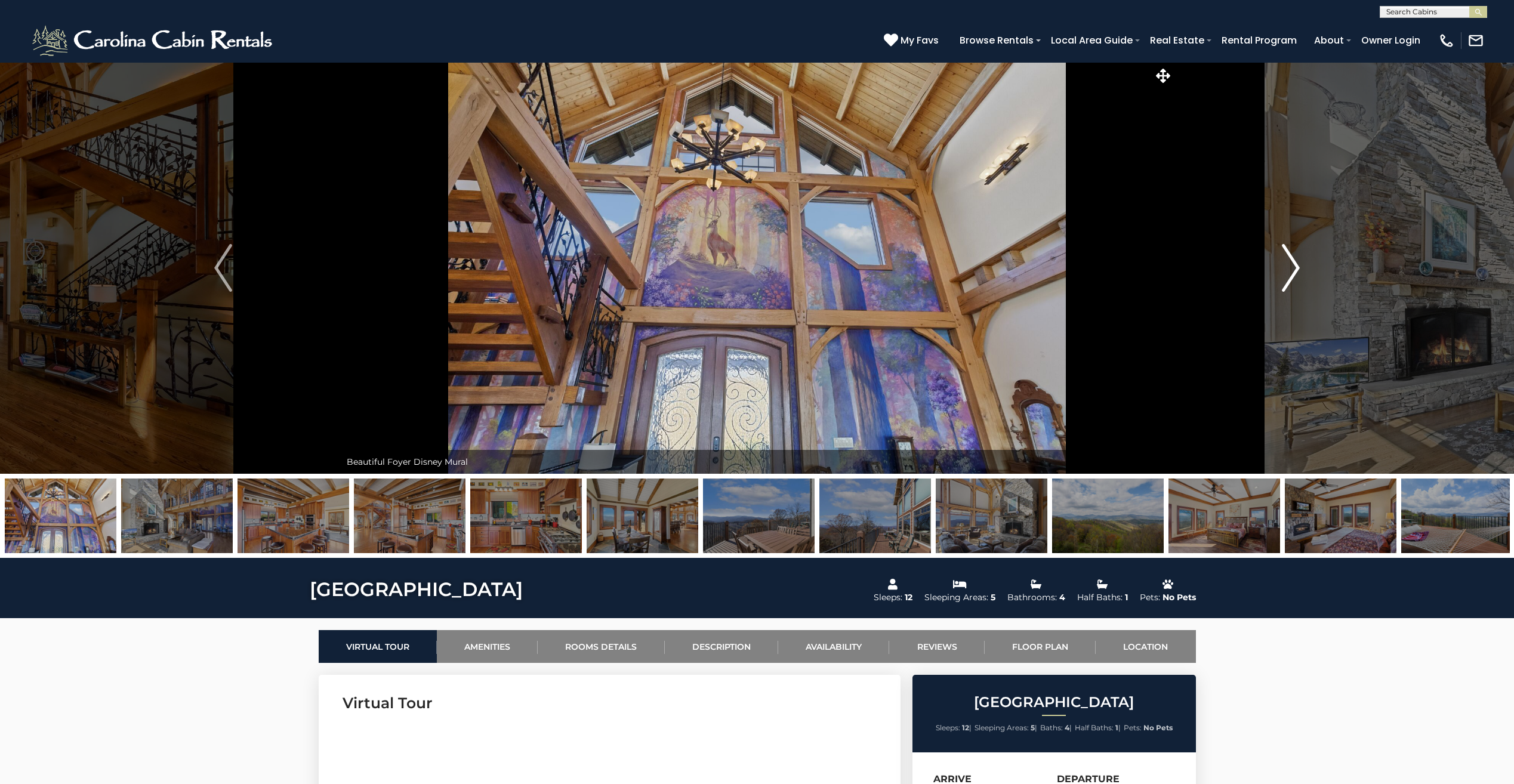
click at [1301, 270] on button "Next" at bounding box center [1291, 268] width 235 height 411
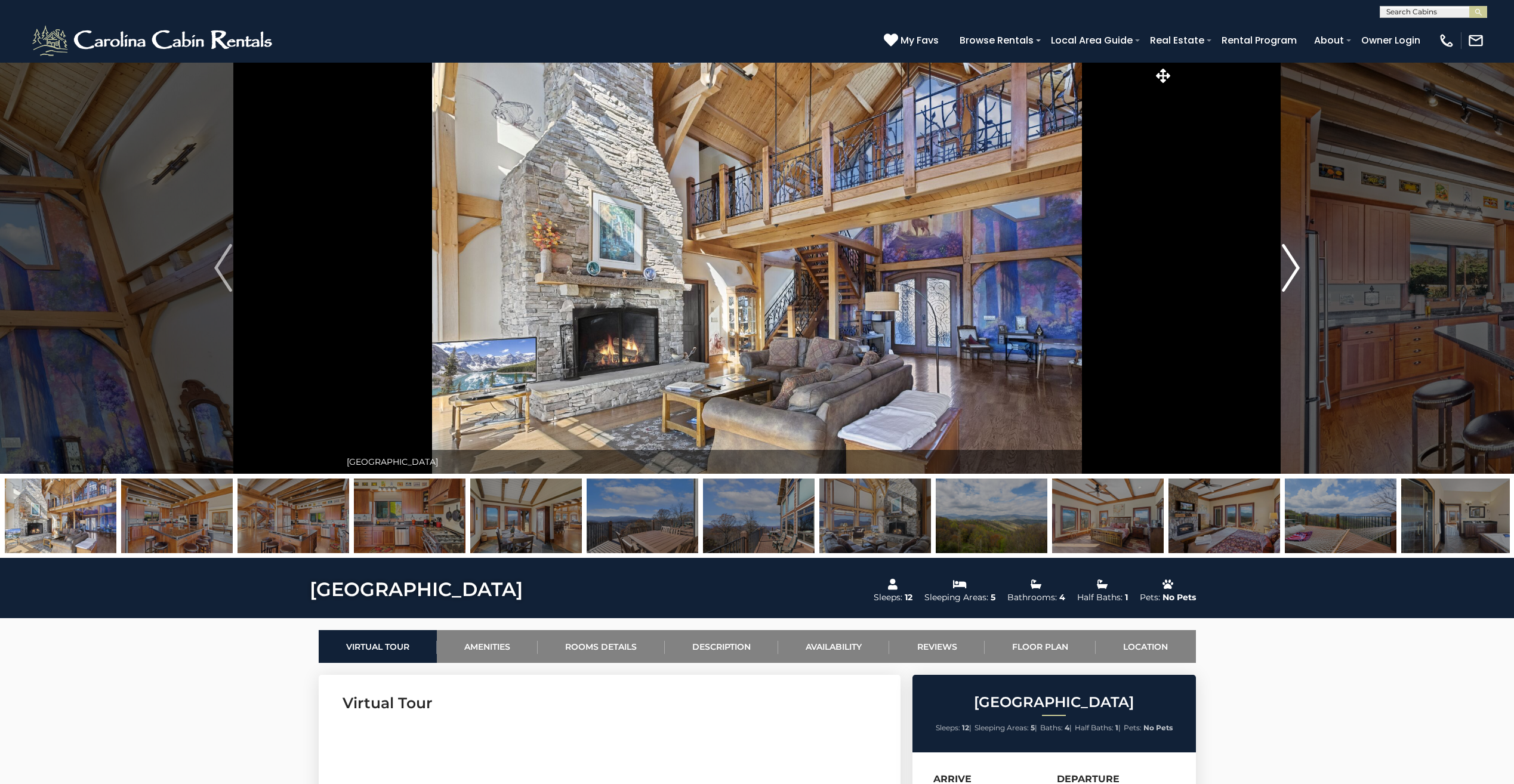
click at [1301, 270] on button "Next" at bounding box center [1291, 268] width 235 height 411
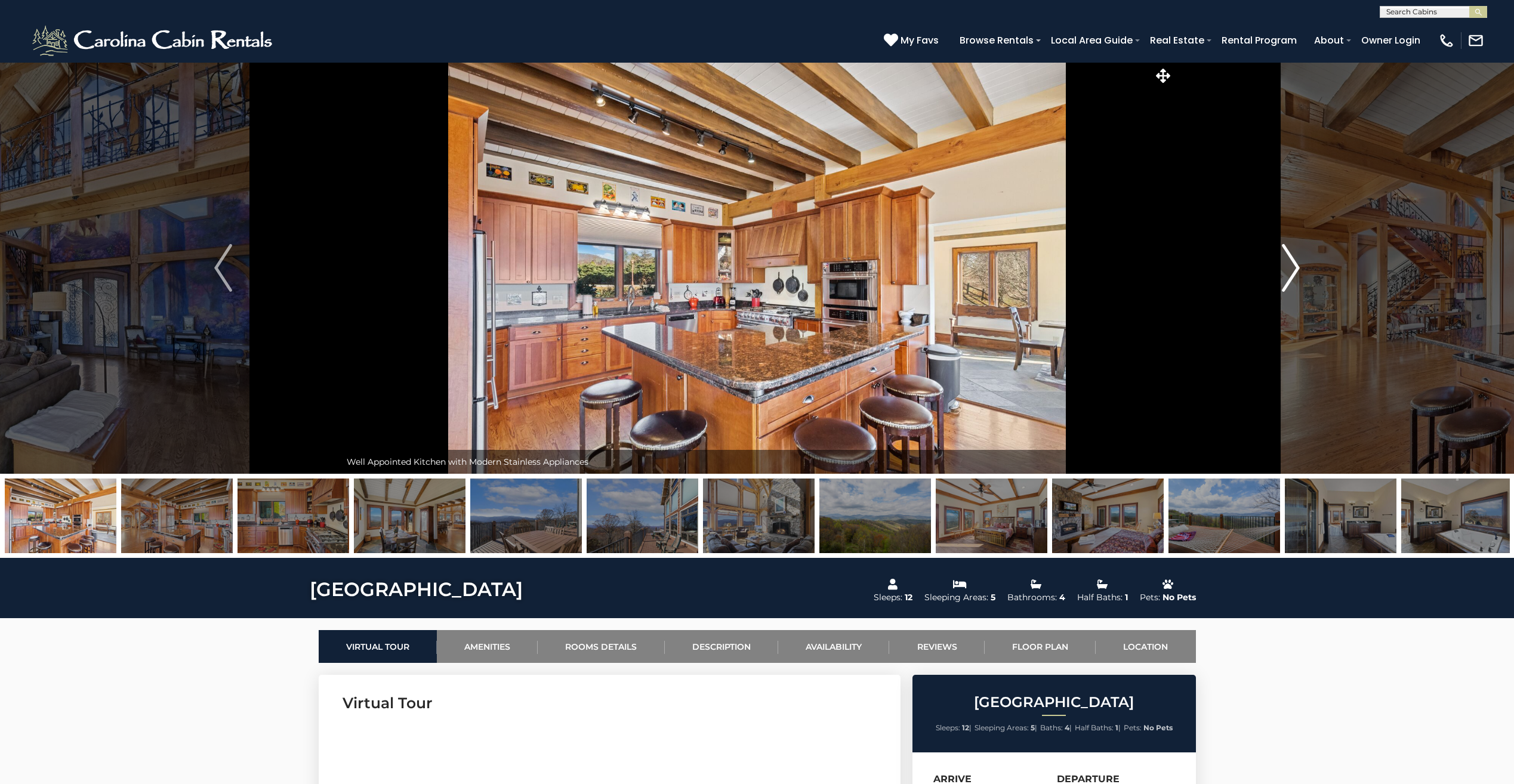
click at [1301, 270] on button "Next" at bounding box center [1291, 268] width 235 height 411
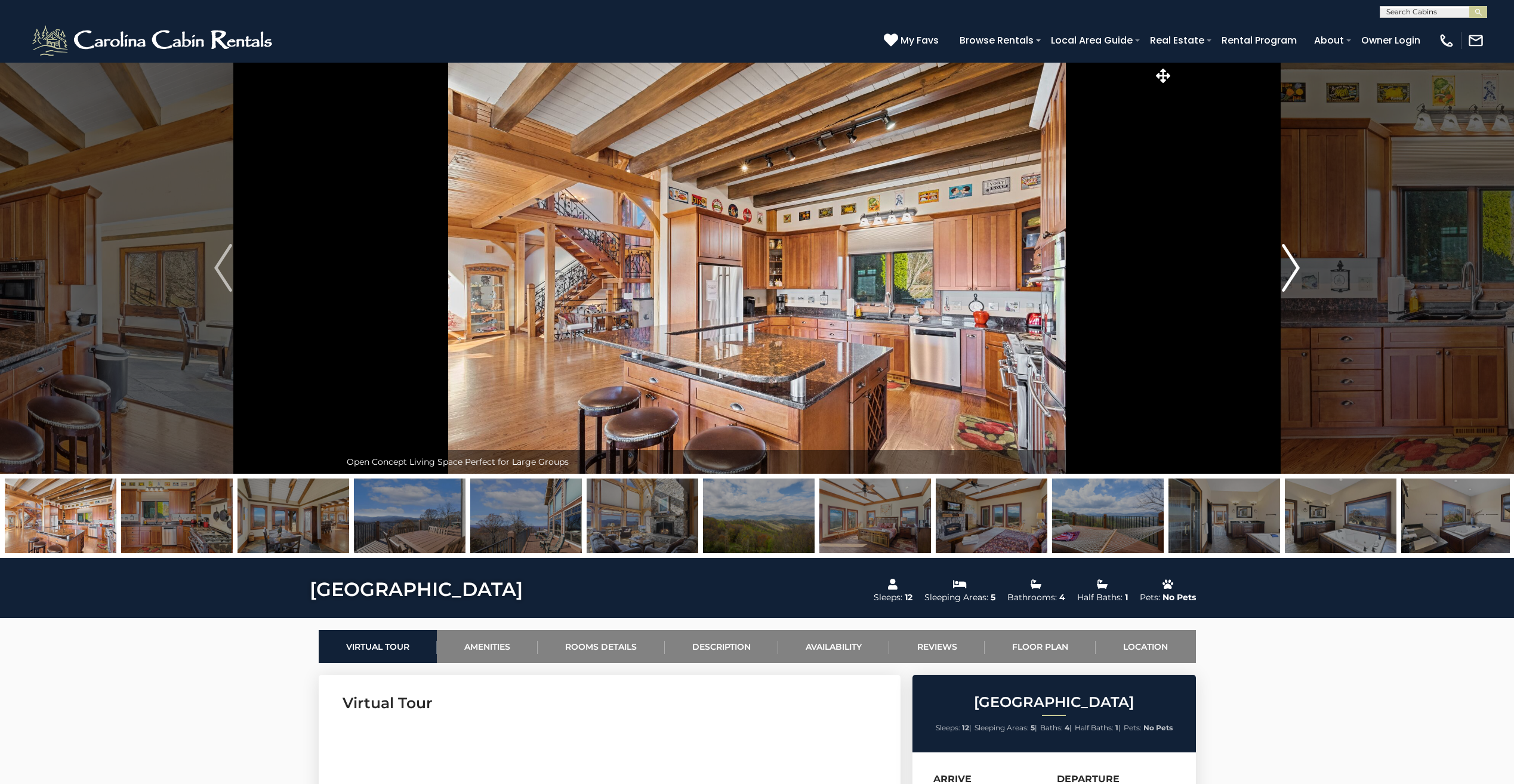
click at [1301, 270] on button "Next" at bounding box center [1291, 268] width 235 height 411
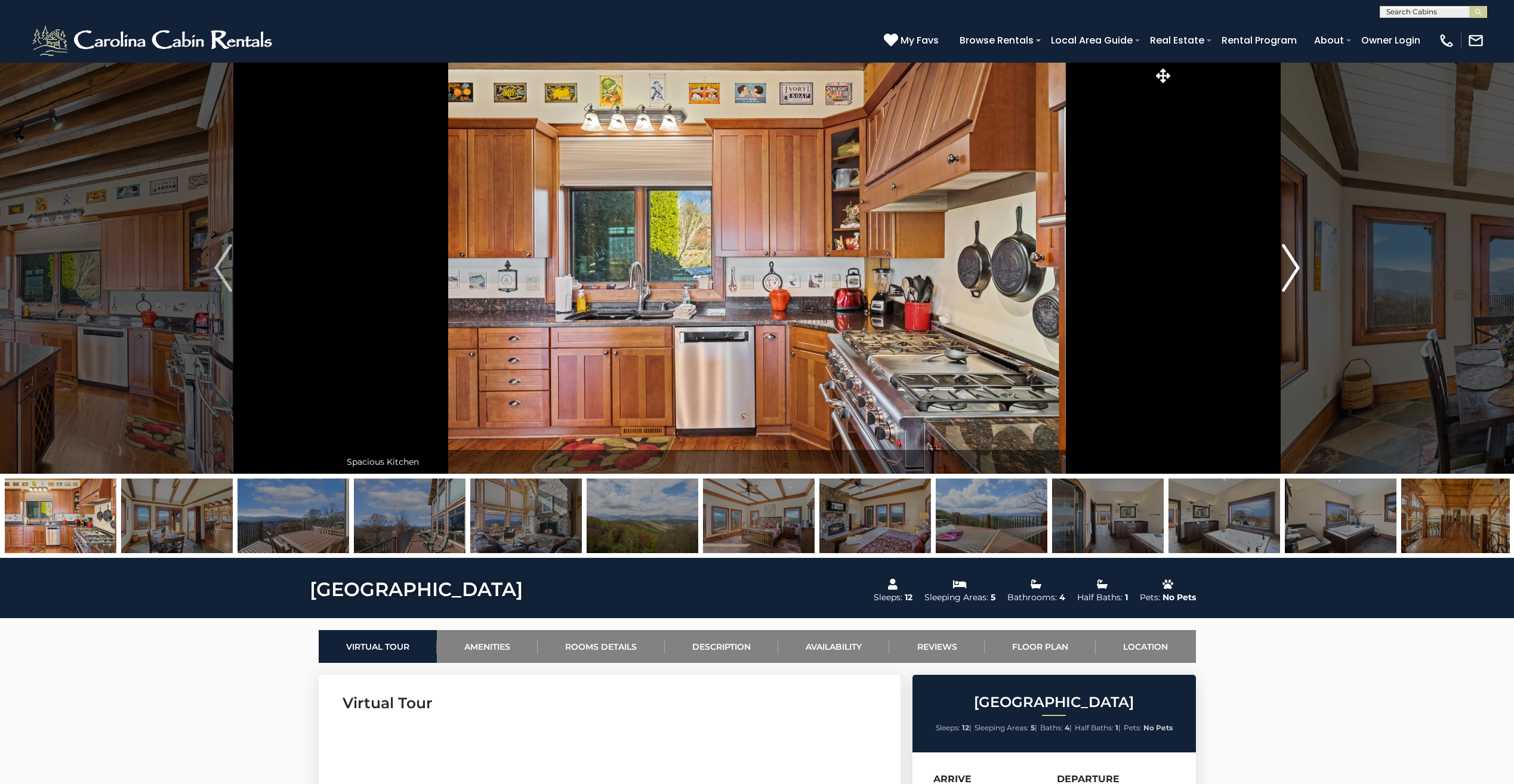
click at [1301, 270] on button "Next" at bounding box center [1291, 268] width 235 height 411
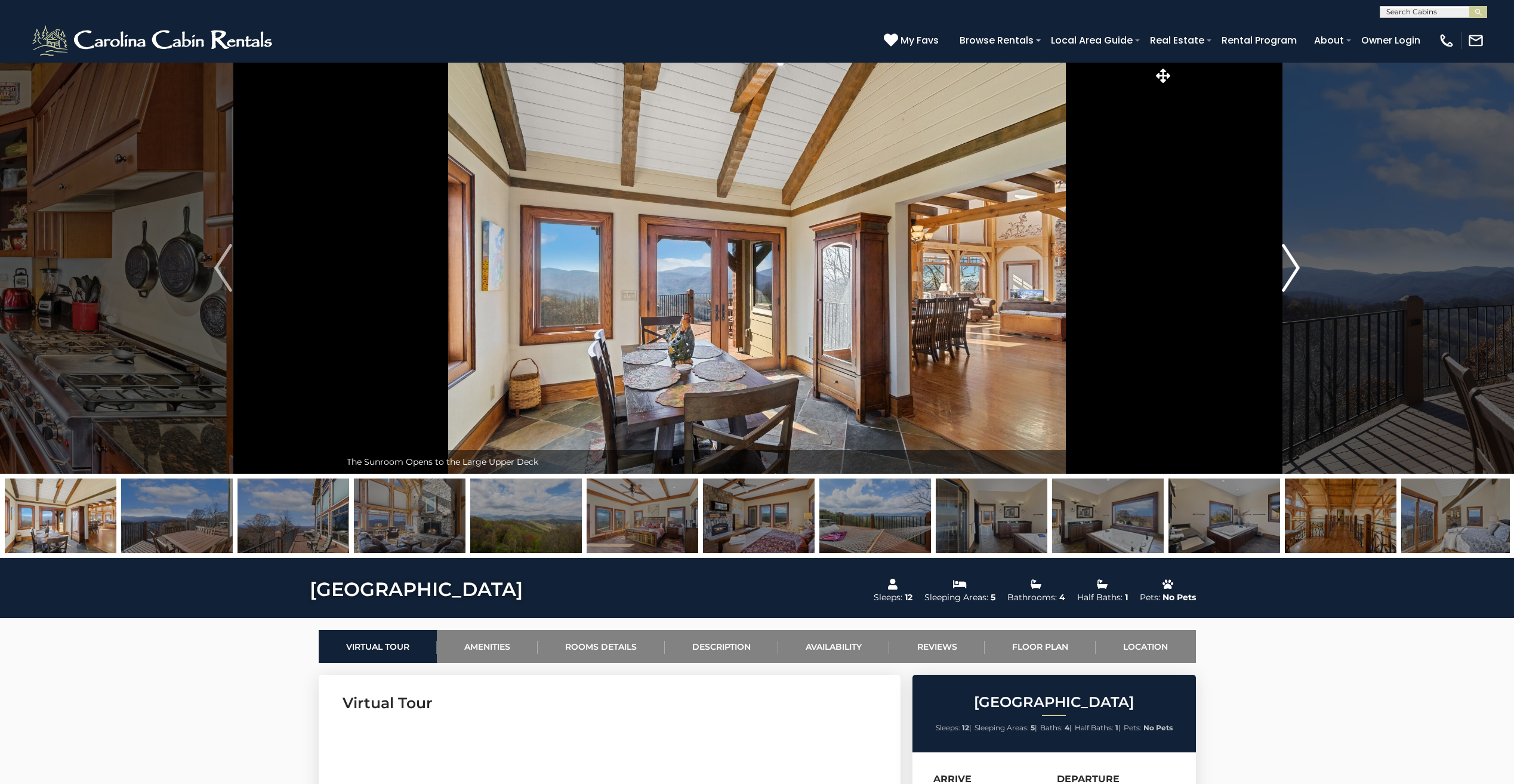
click at [1301, 270] on button "Next" at bounding box center [1291, 268] width 235 height 411
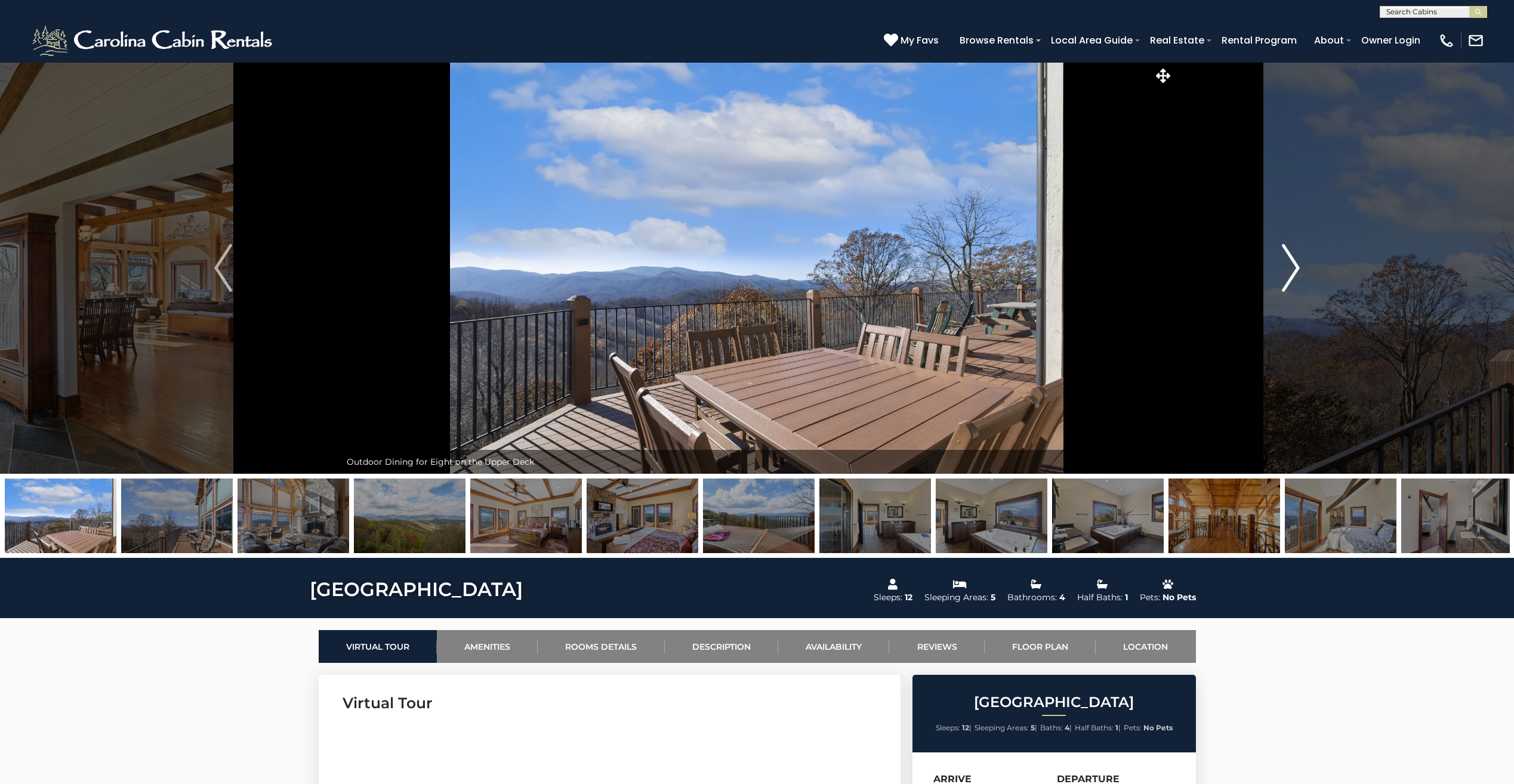
click at [1301, 270] on button "Next" at bounding box center [1291, 268] width 235 height 411
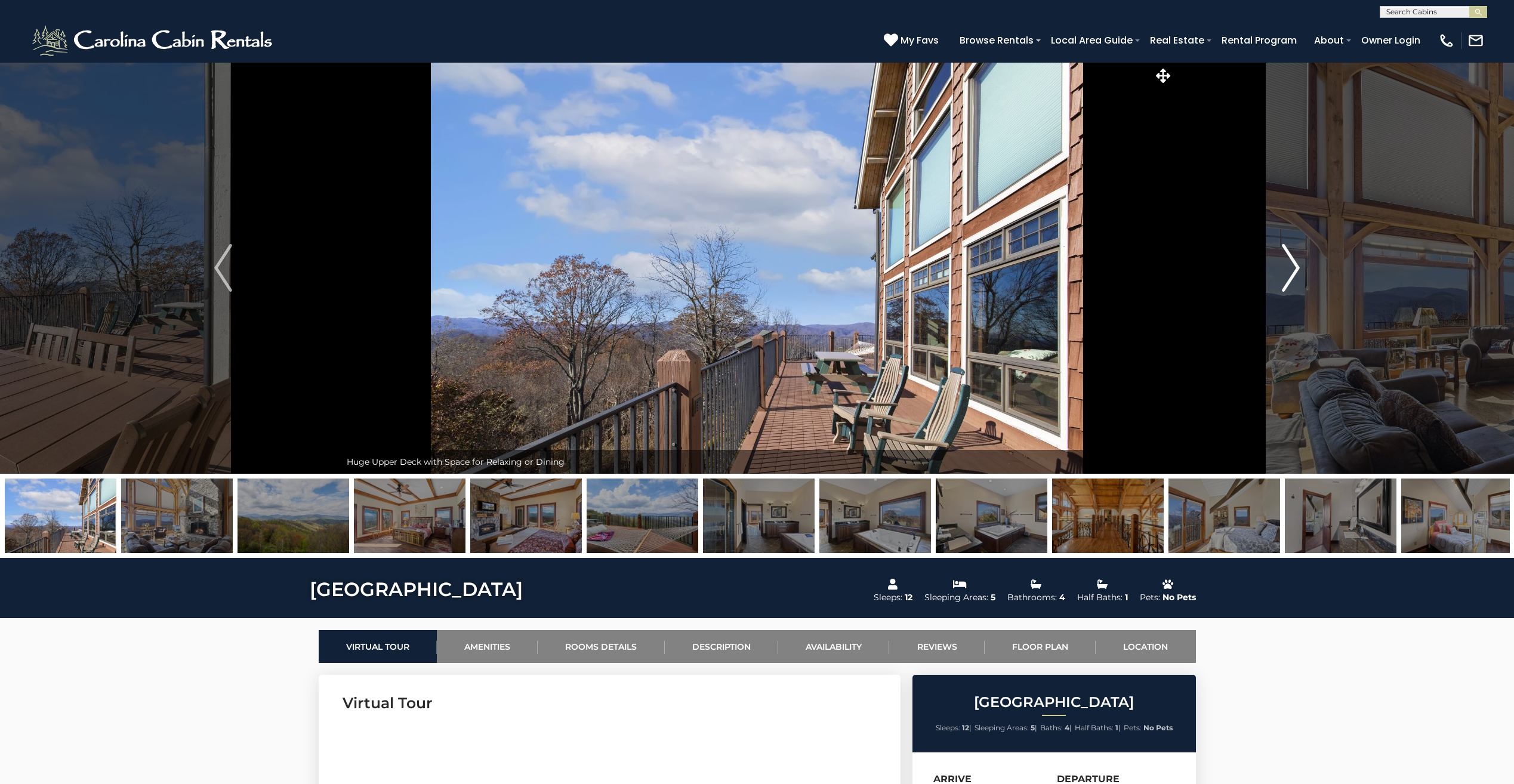
click at [1301, 270] on button "Next" at bounding box center [1291, 268] width 235 height 411
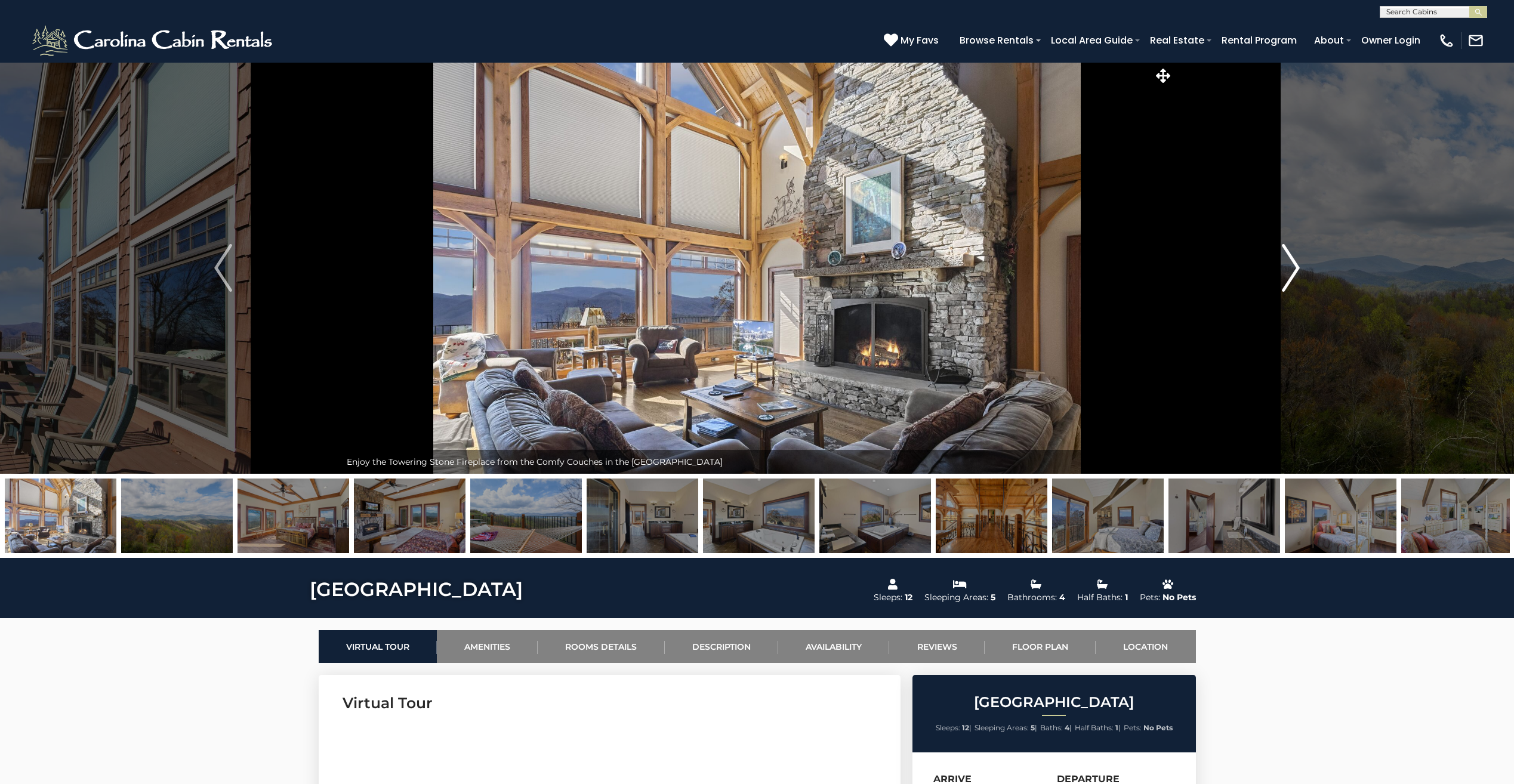
click at [1301, 270] on button "Next" at bounding box center [1291, 268] width 235 height 411
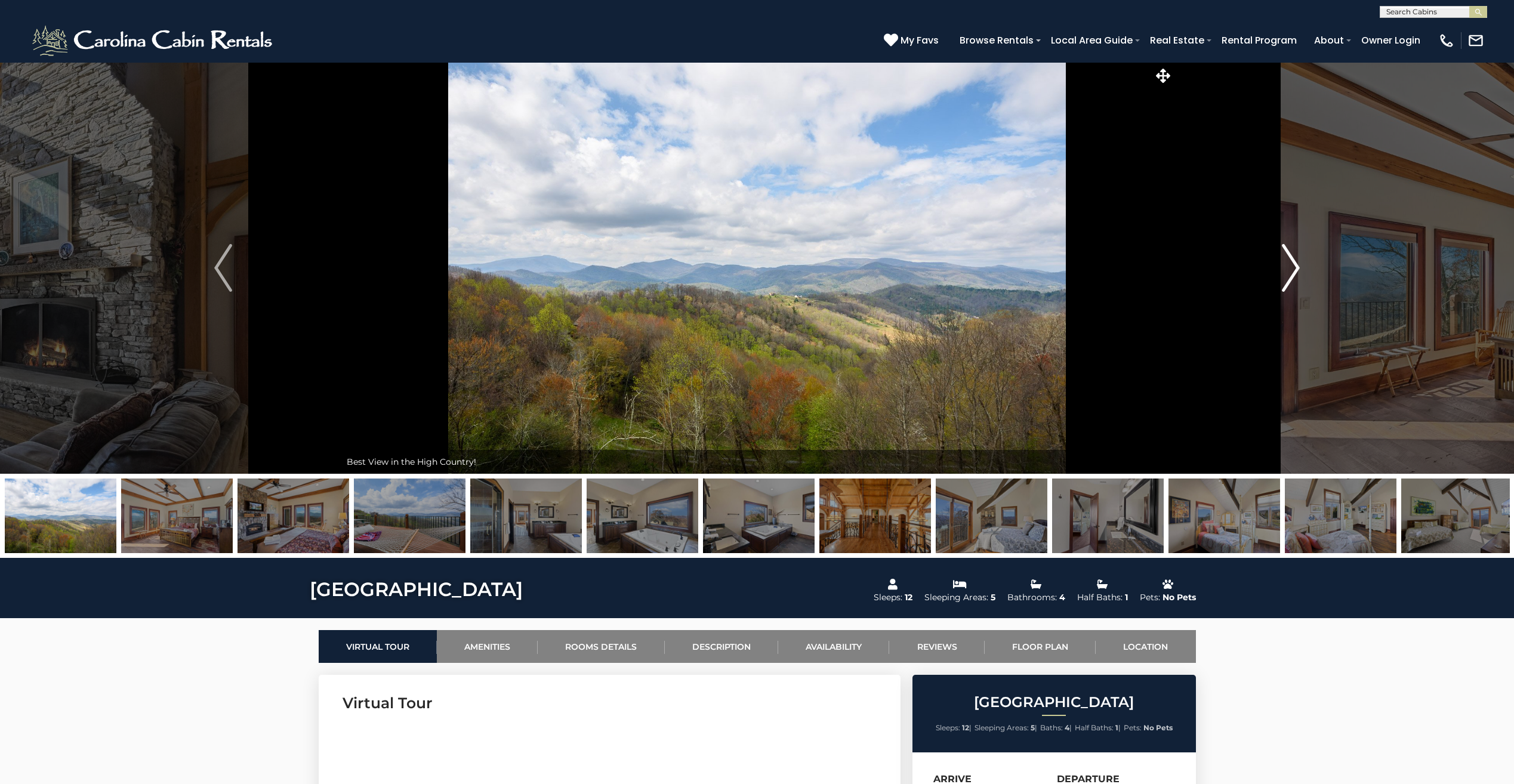
click at [1301, 270] on button "Next" at bounding box center [1291, 268] width 235 height 411
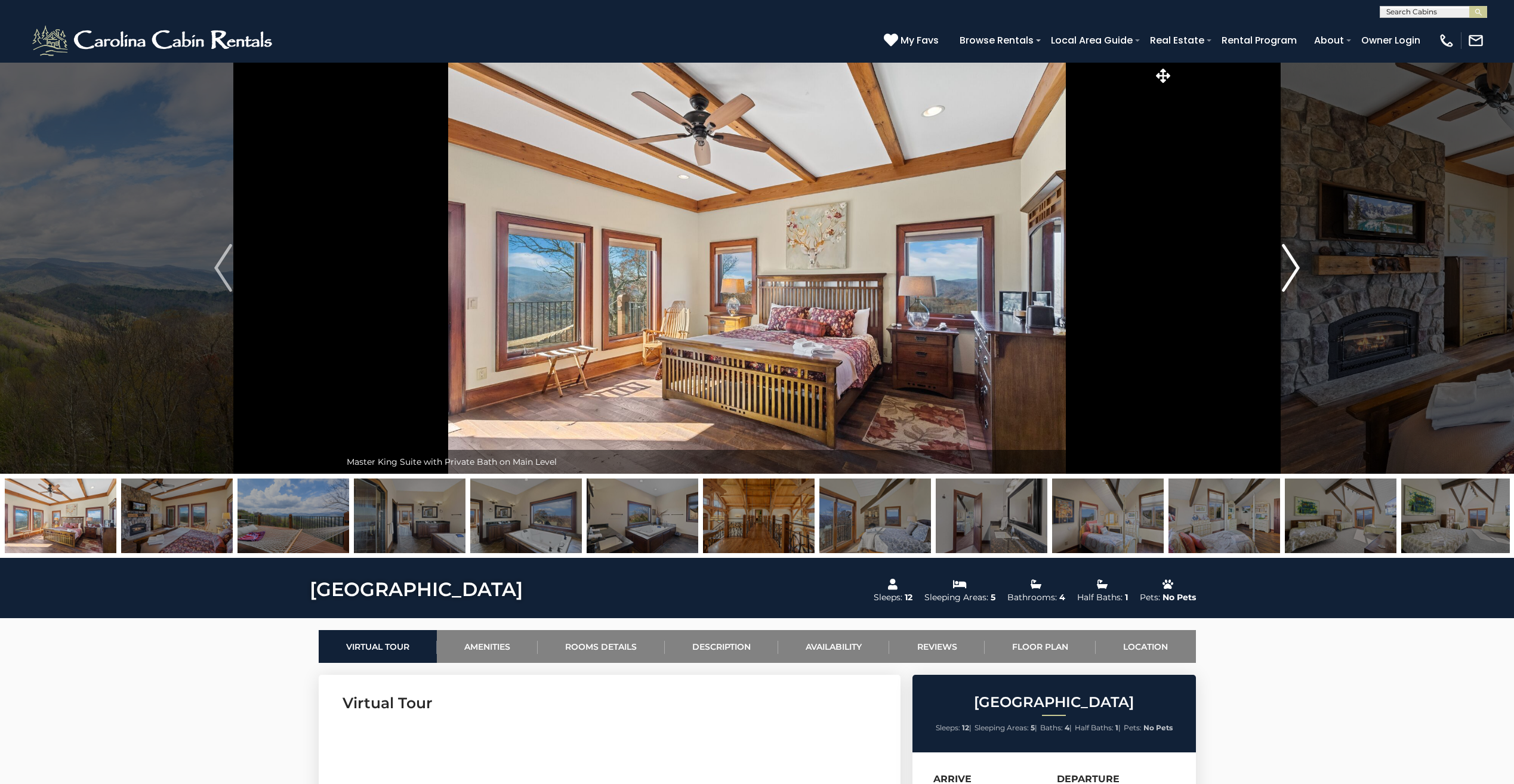
click at [1301, 270] on button "Next" at bounding box center [1291, 268] width 235 height 411
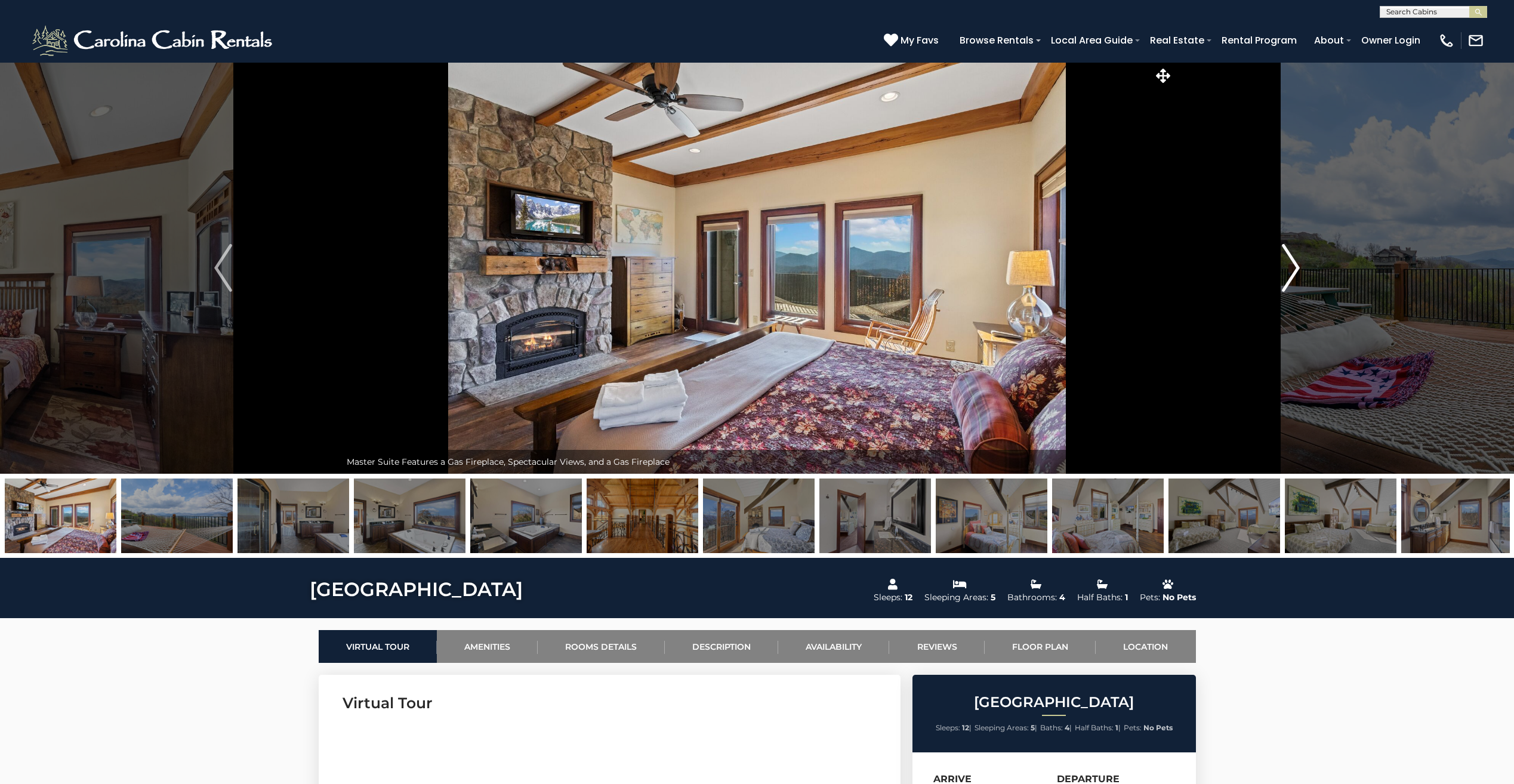
click at [1301, 270] on button "Next" at bounding box center [1291, 268] width 235 height 411
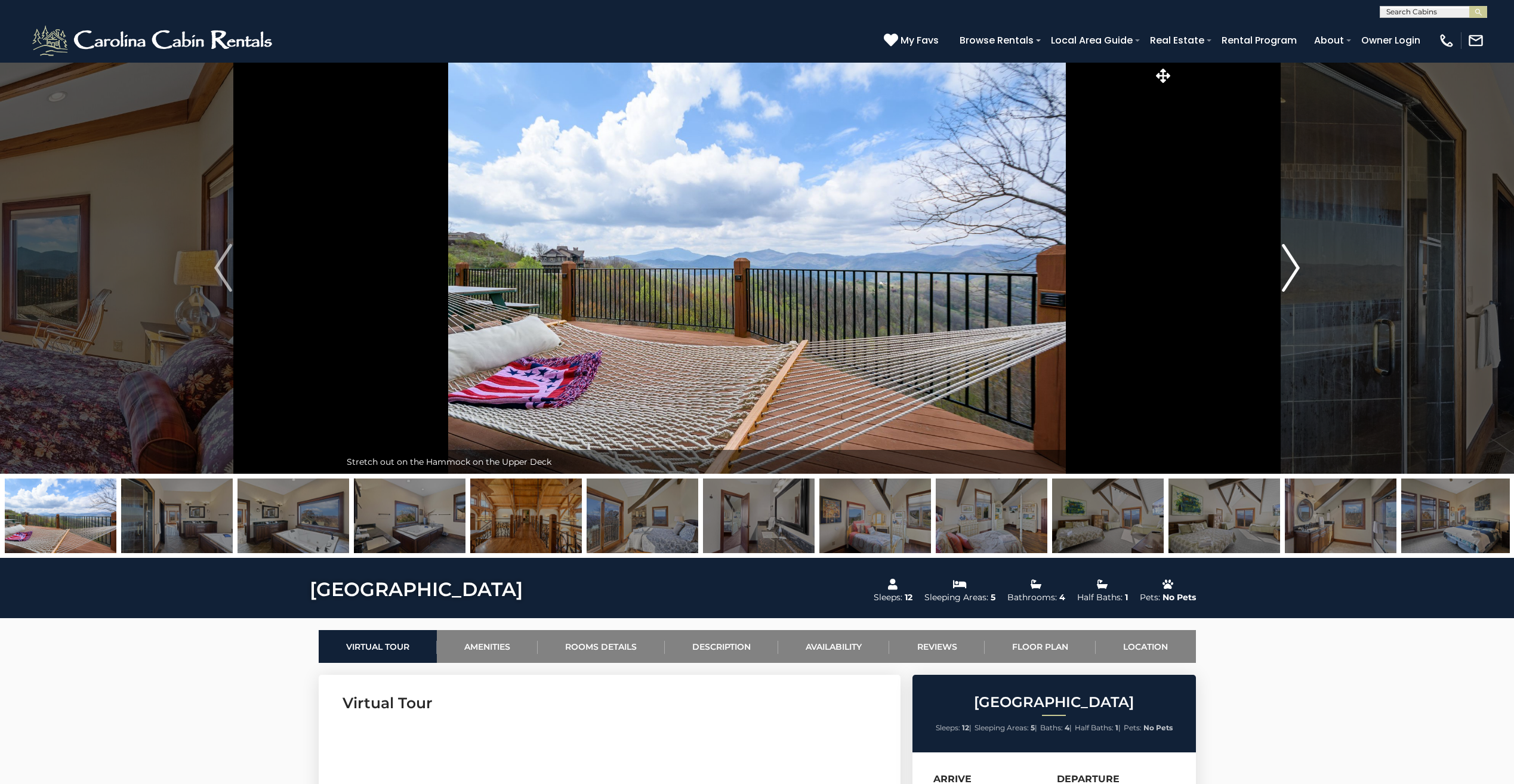
click at [1301, 270] on button "Next" at bounding box center [1291, 268] width 235 height 411
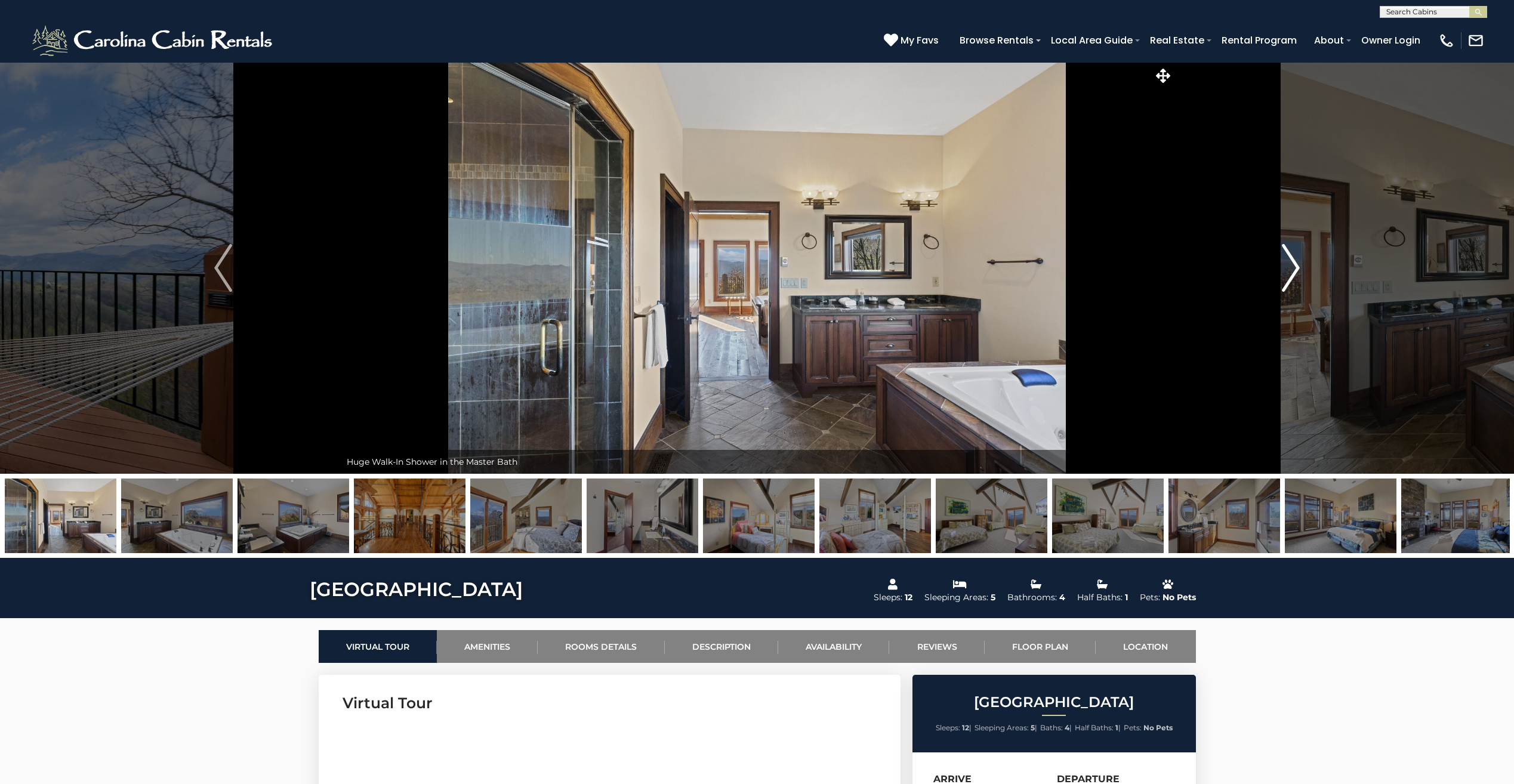
click at [1301, 270] on button "Next" at bounding box center [1291, 268] width 235 height 411
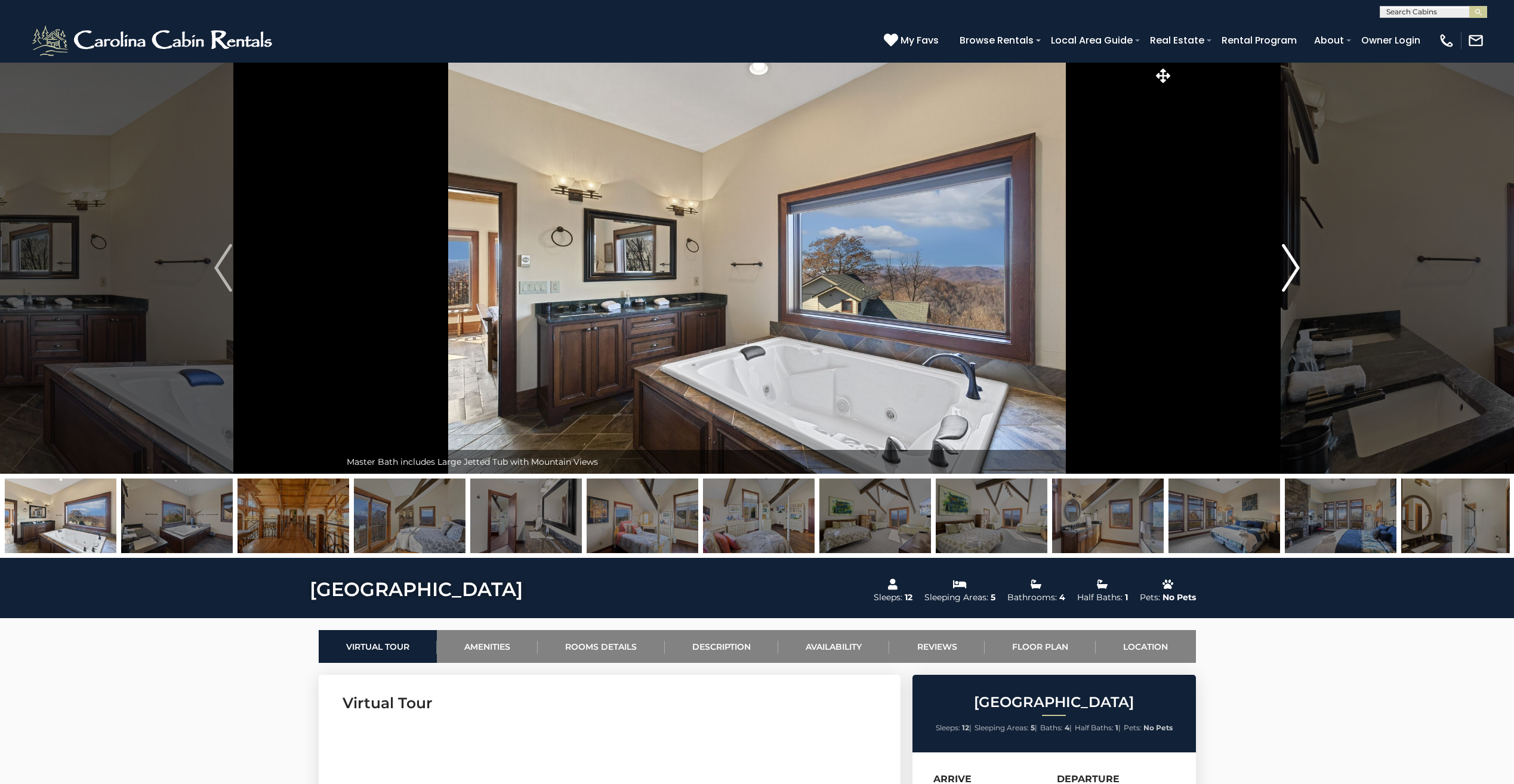
click at [1301, 270] on button "Next" at bounding box center [1291, 268] width 235 height 411
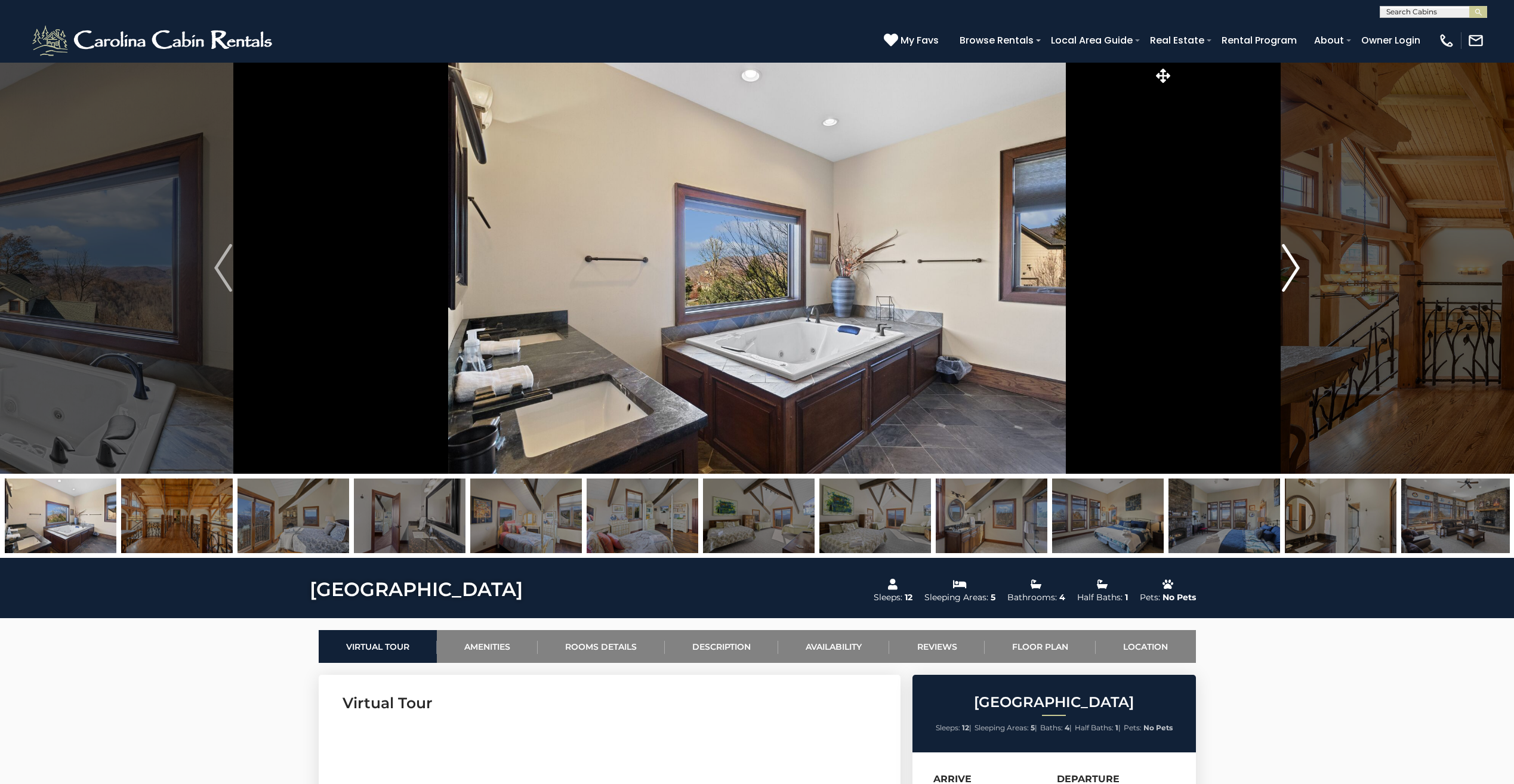
click at [1301, 270] on button "Next" at bounding box center [1291, 268] width 235 height 411
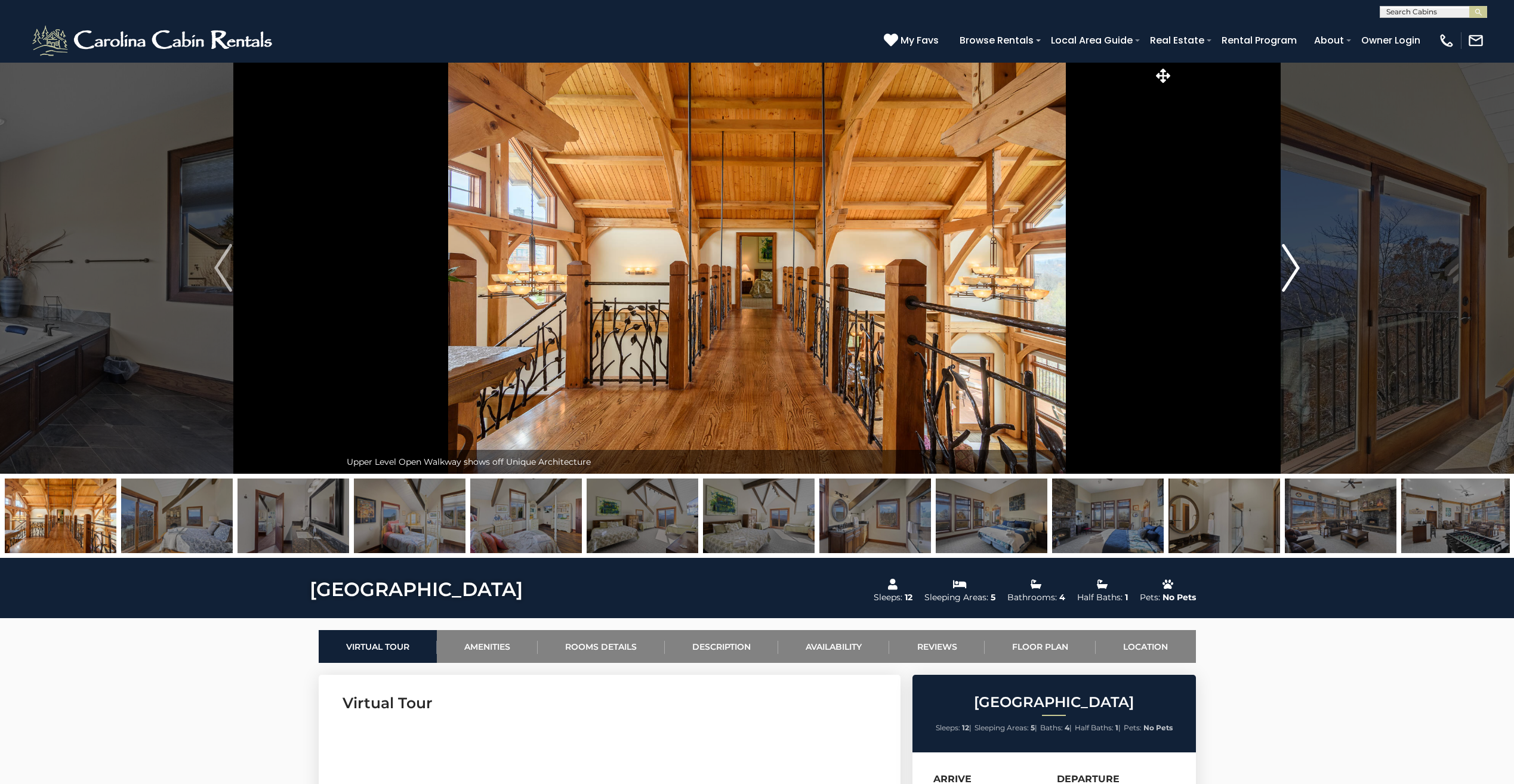
click at [1301, 270] on button "Next" at bounding box center [1291, 268] width 235 height 411
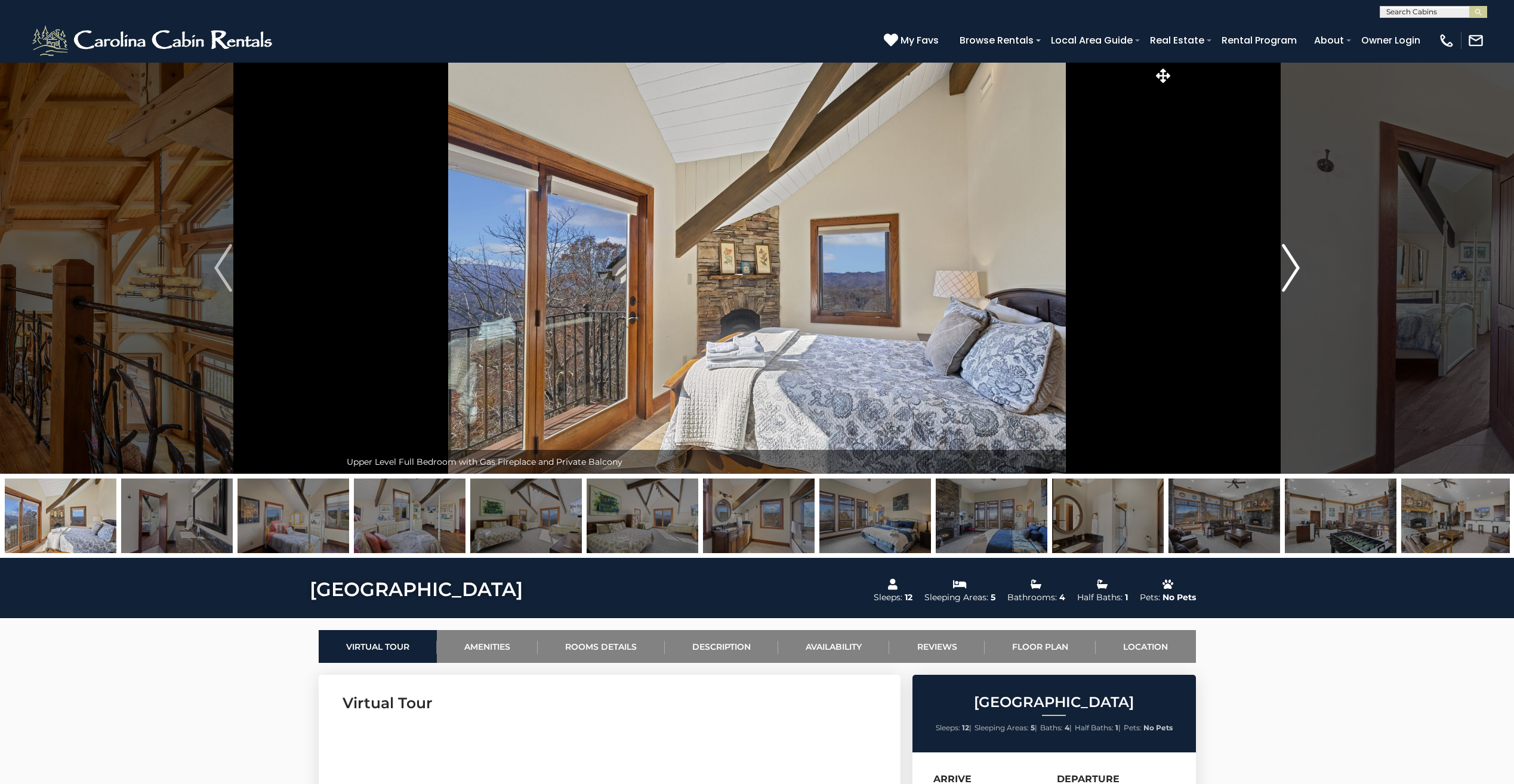
click at [1301, 270] on button "Next" at bounding box center [1291, 268] width 235 height 411
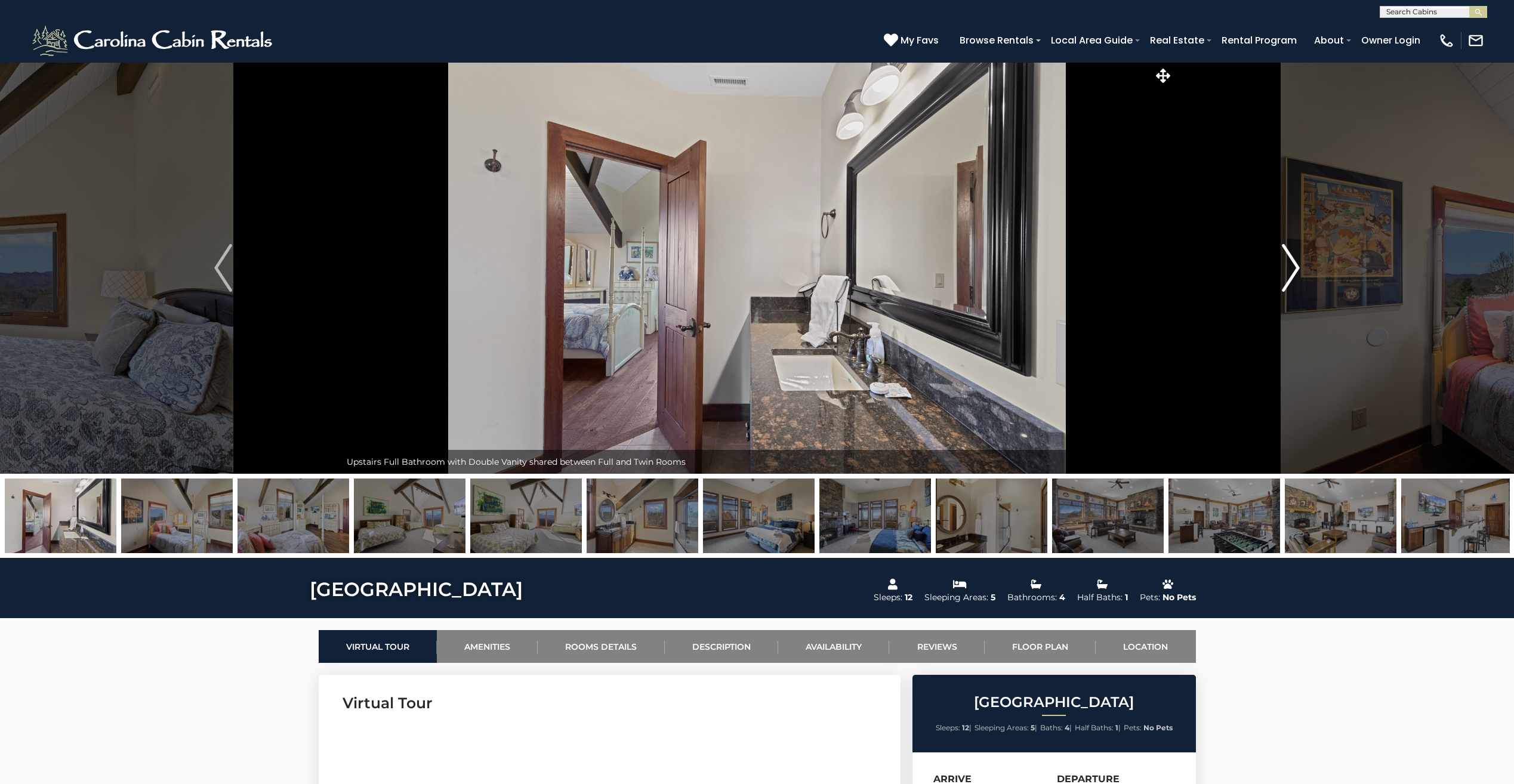
click at [1301, 270] on button "Next" at bounding box center [1291, 268] width 235 height 411
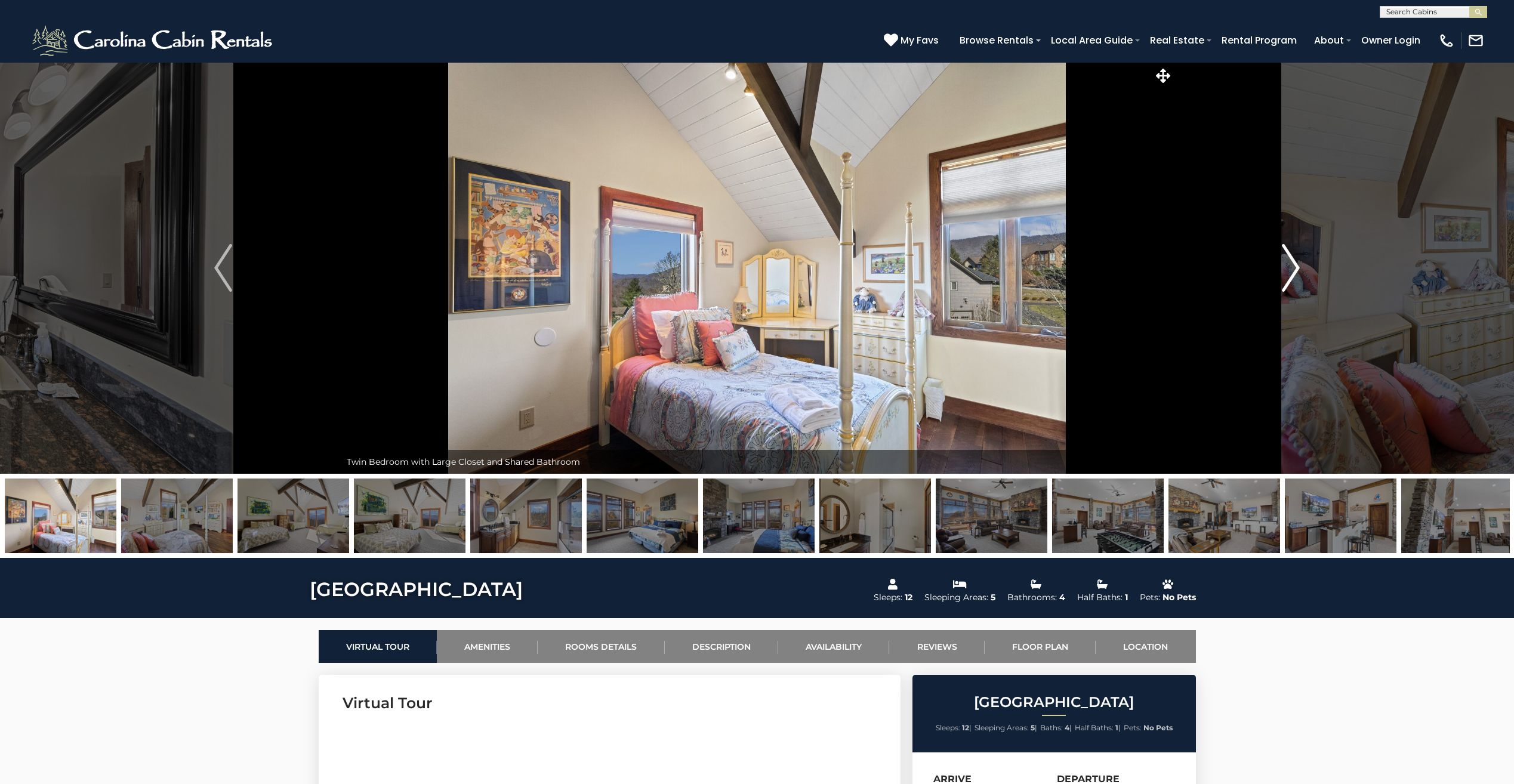
click at [1301, 270] on button "Next" at bounding box center [1291, 268] width 235 height 411
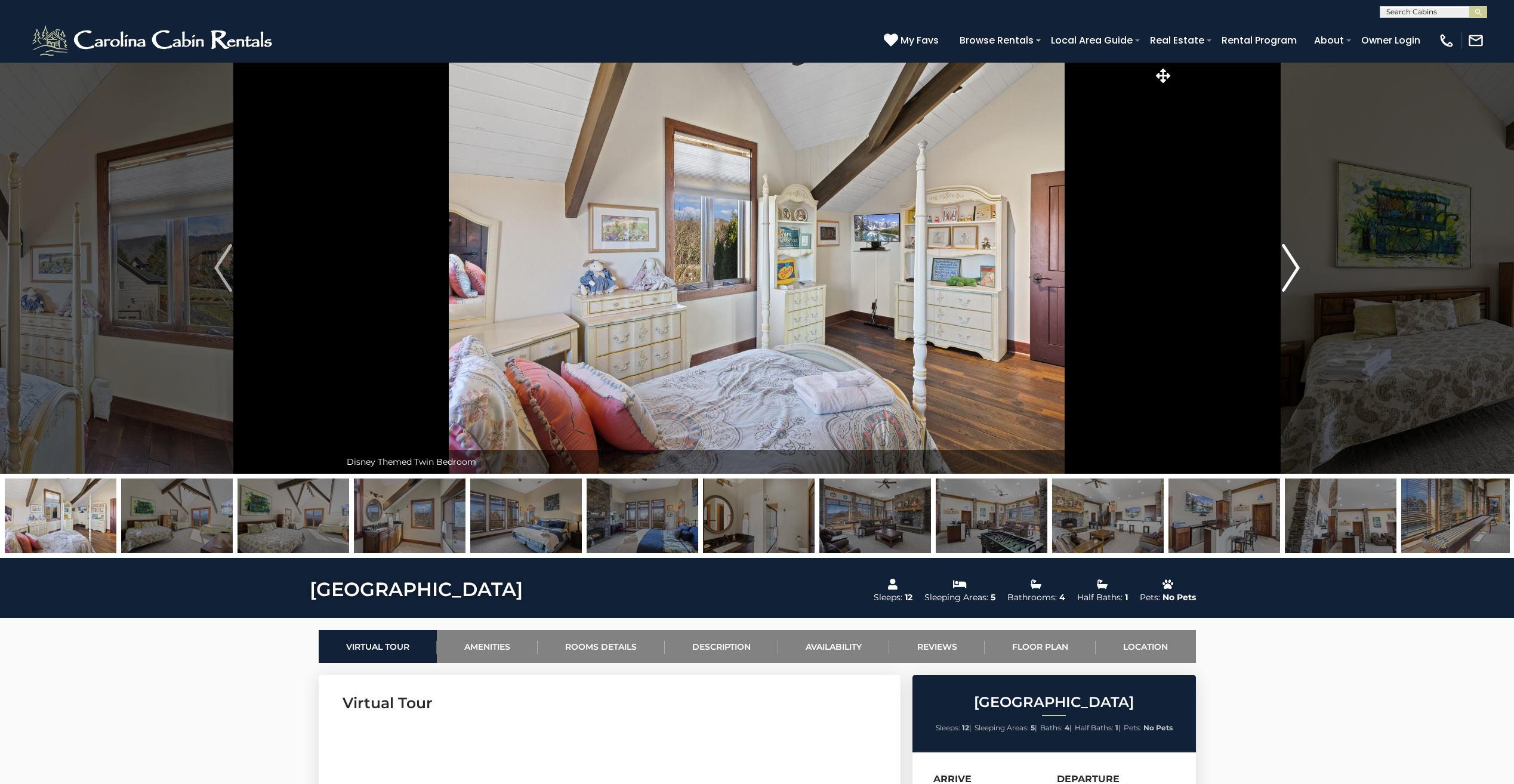
click at [1301, 270] on button "Next" at bounding box center [1291, 268] width 235 height 411
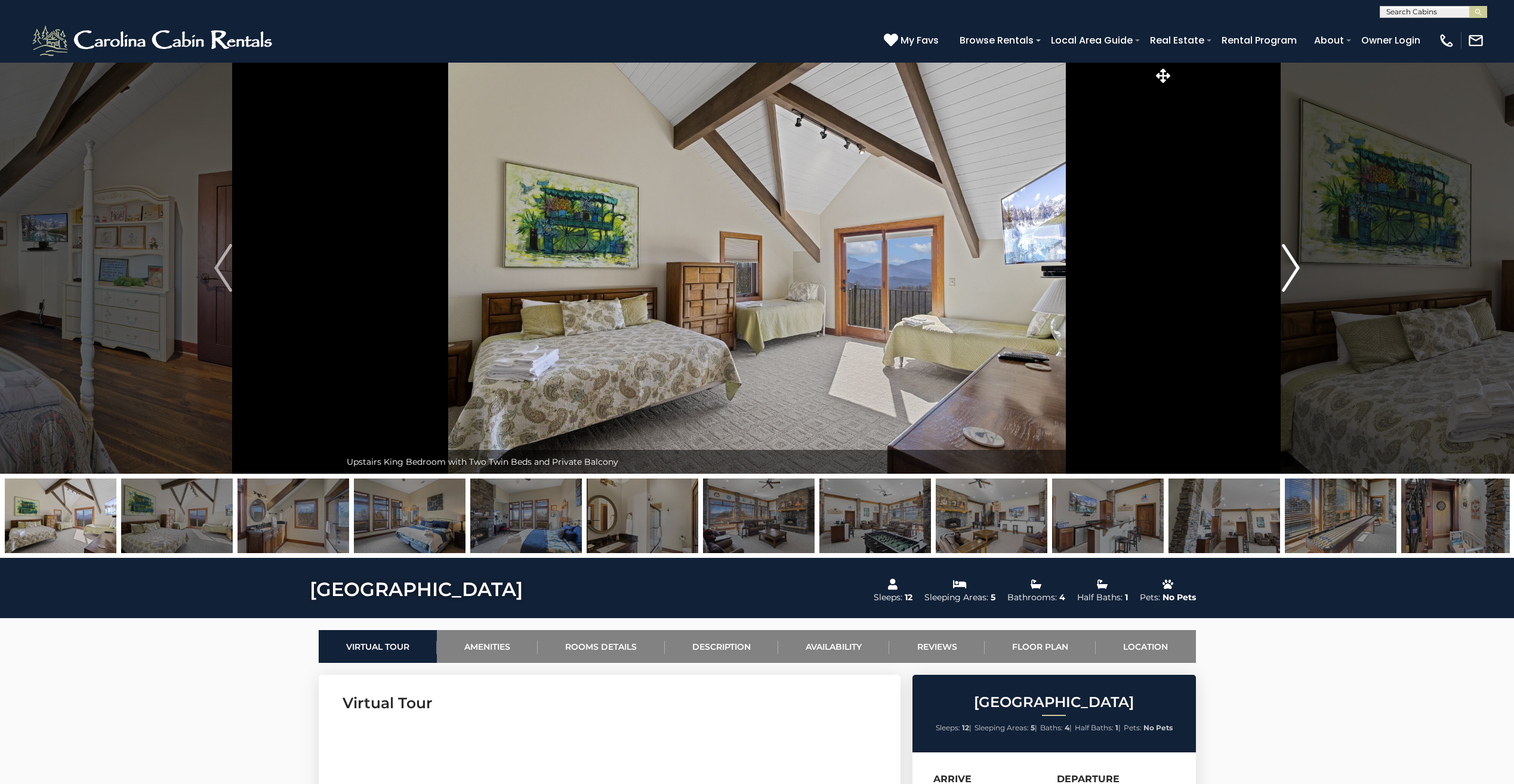
click at [1295, 266] on img "Next" at bounding box center [1290, 268] width 18 height 47
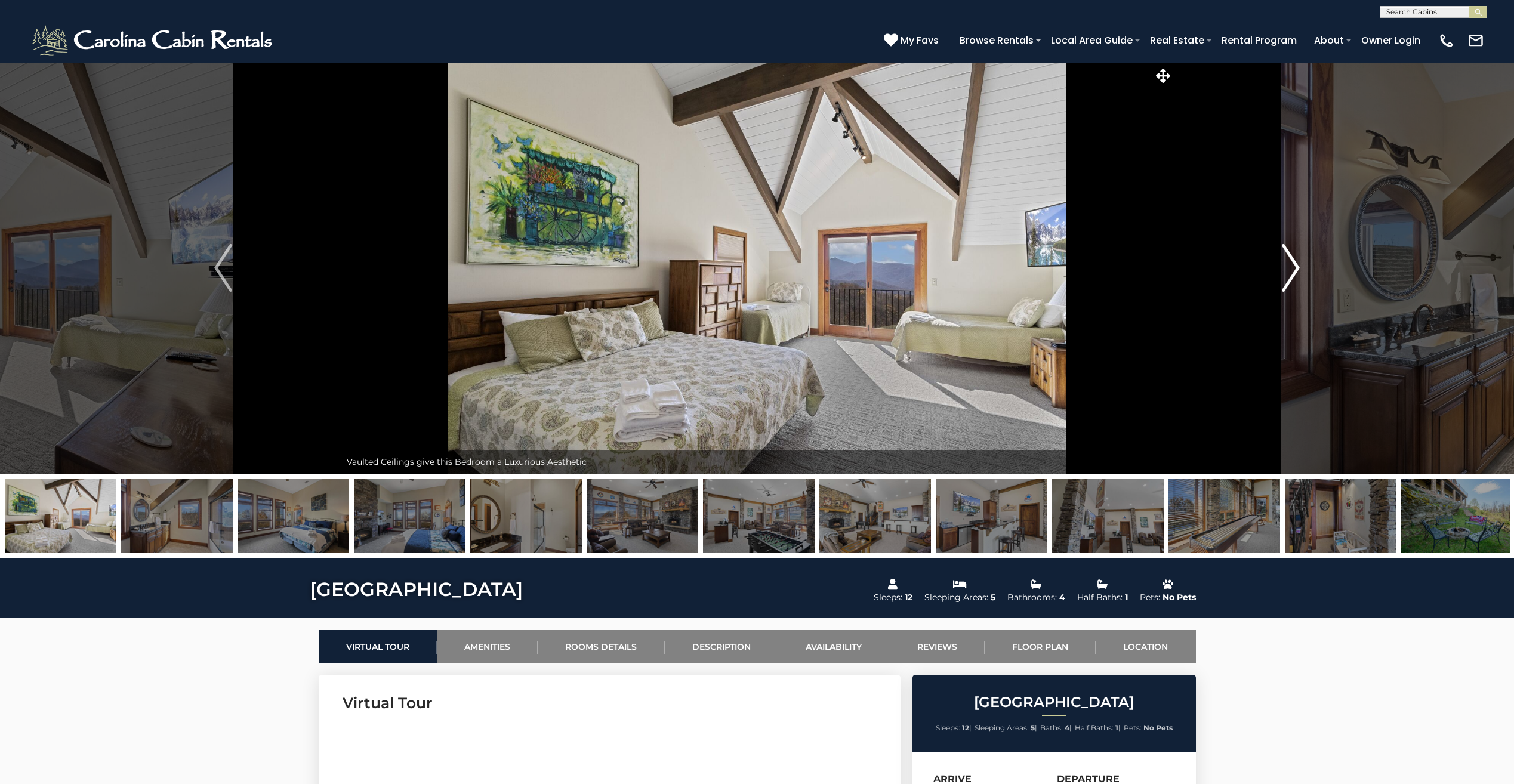
click at [1295, 266] on img "Next" at bounding box center [1290, 268] width 18 height 47
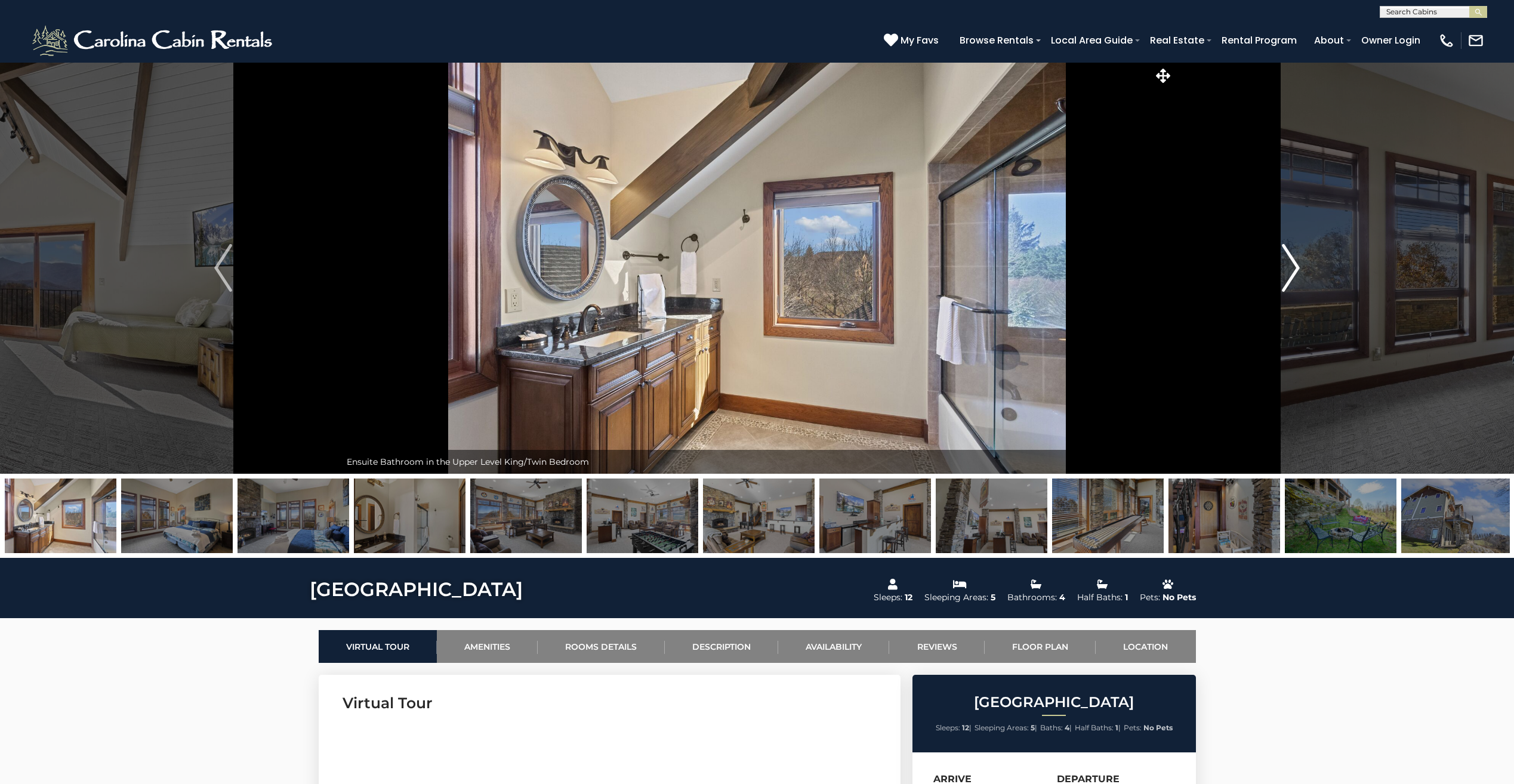
click at [1295, 266] on img "Next" at bounding box center [1290, 268] width 18 height 47
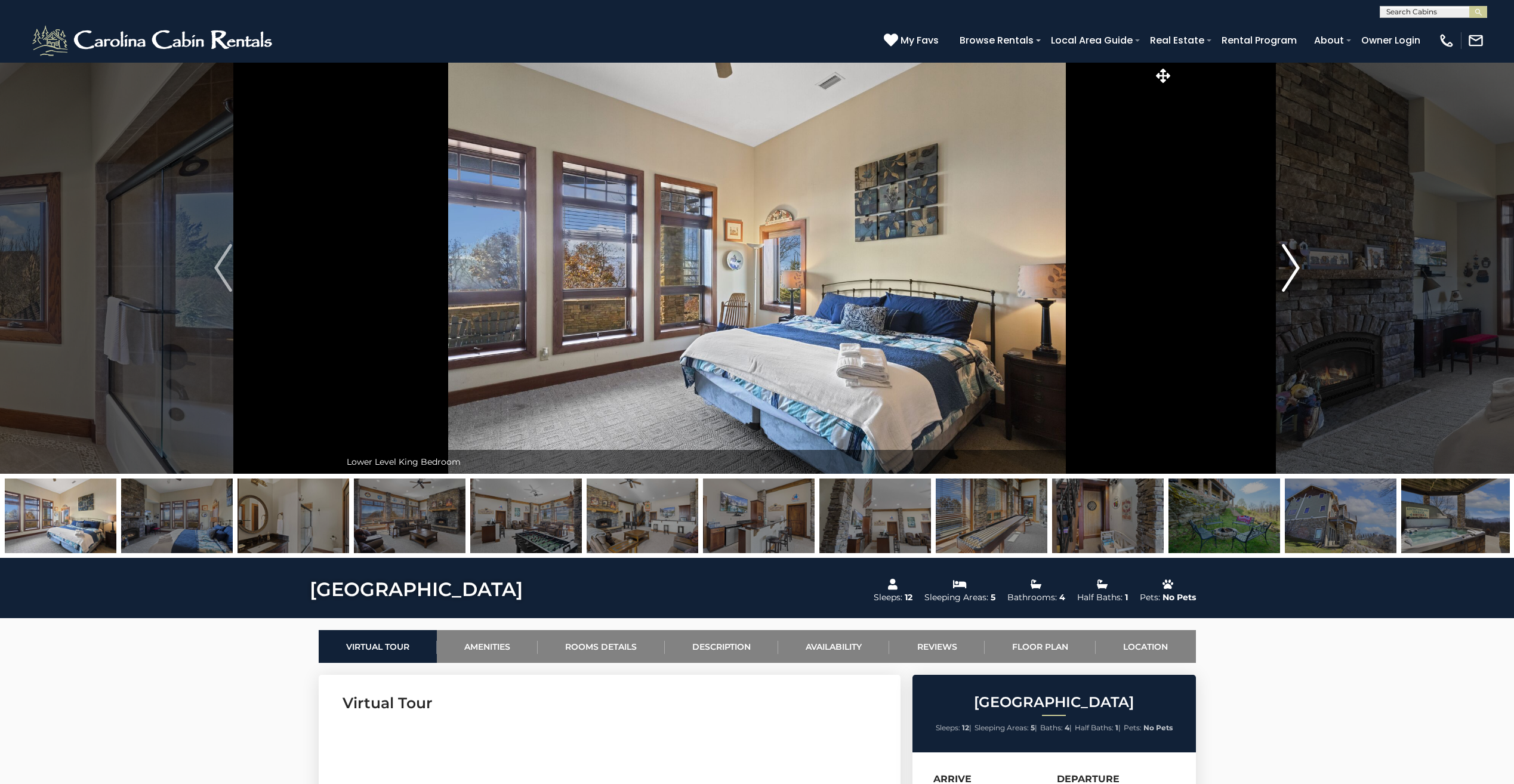
click at [1295, 266] on img "Next" at bounding box center [1290, 268] width 18 height 47
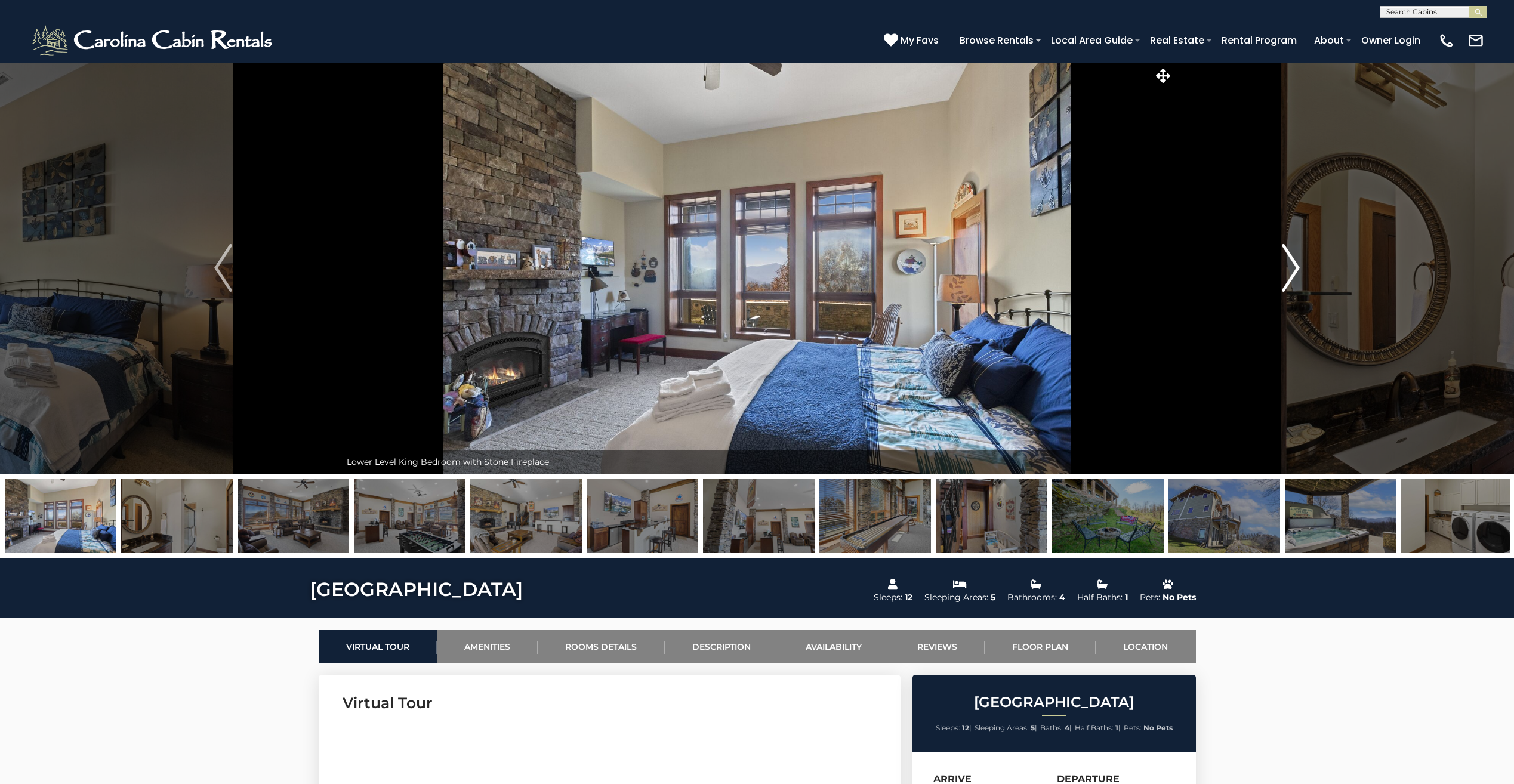
click at [1295, 266] on img "Next" at bounding box center [1290, 268] width 18 height 47
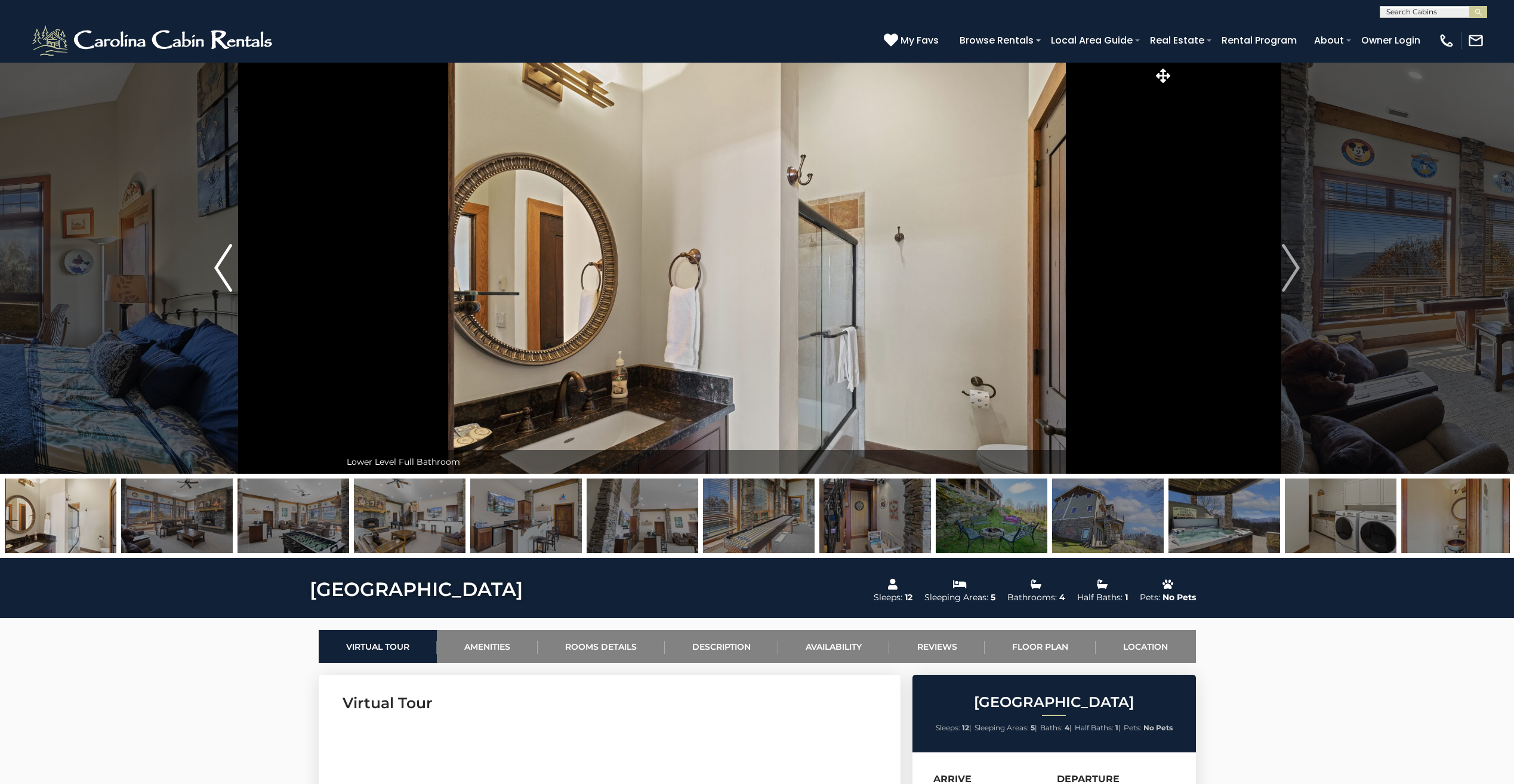
click at [215, 273] on img "Previous" at bounding box center [223, 268] width 18 height 47
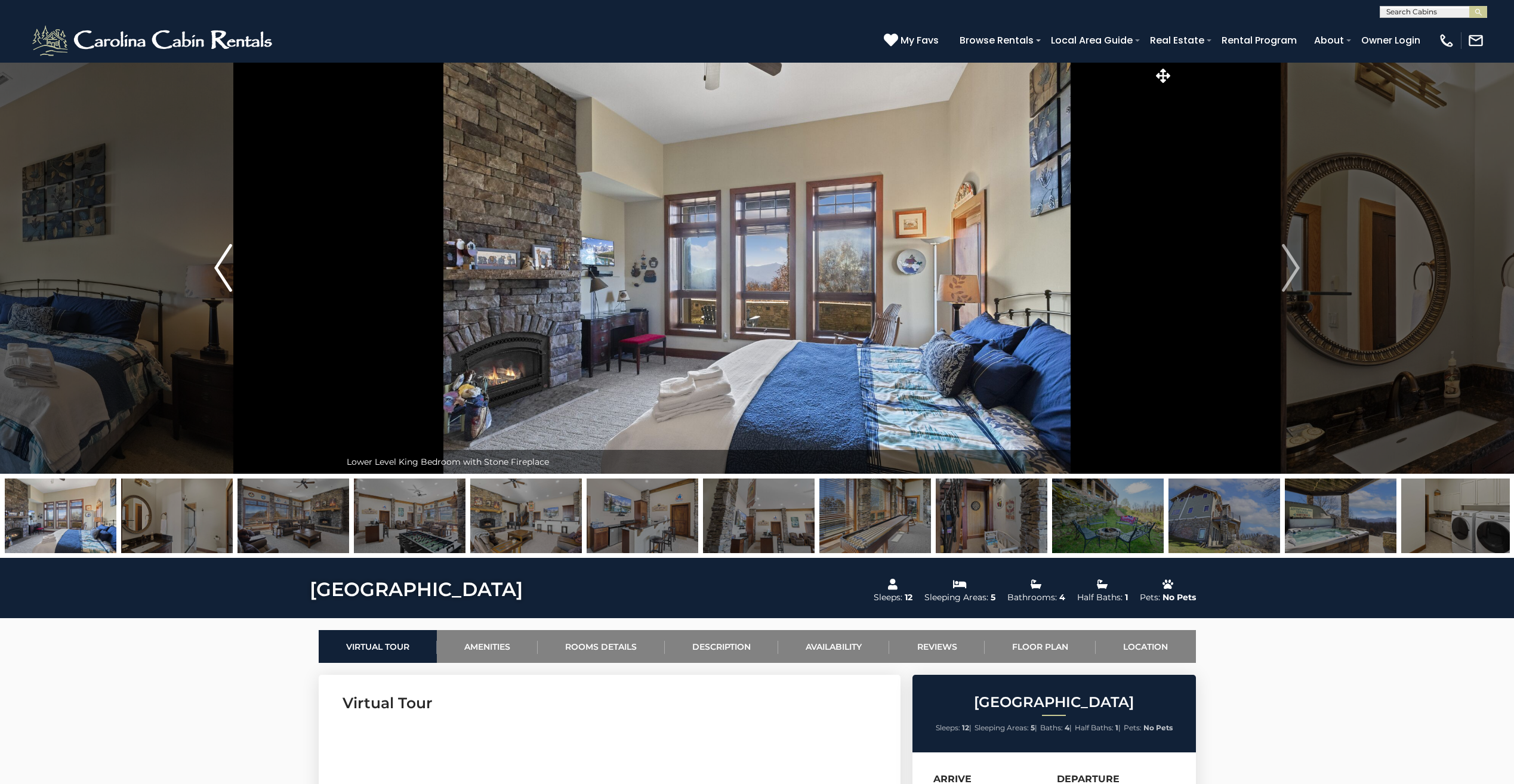
click at [215, 273] on img "Previous" at bounding box center [223, 268] width 18 height 47
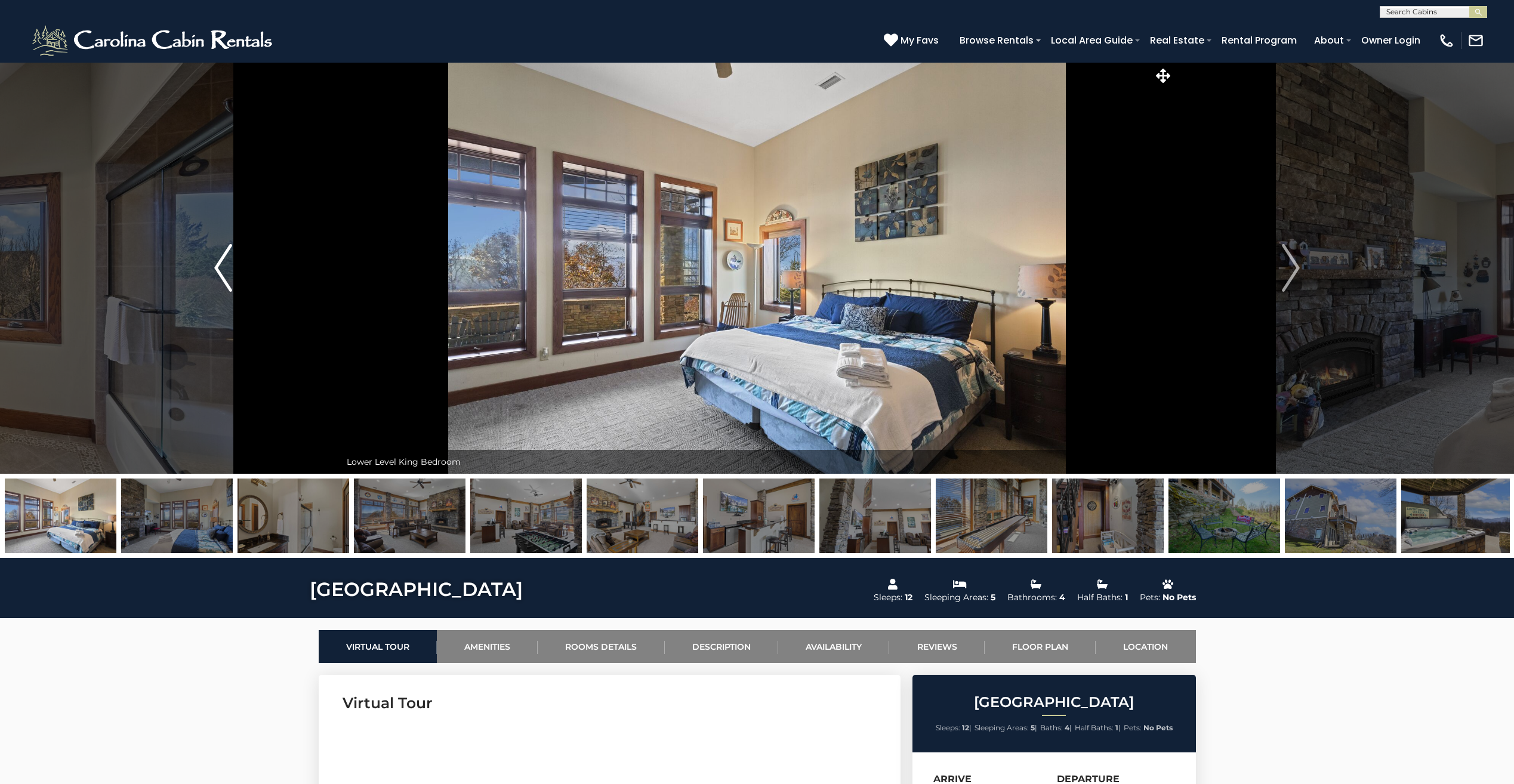
click at [215, 273] on img "Previous" at bounding box center [223, 268] width 18 height 47
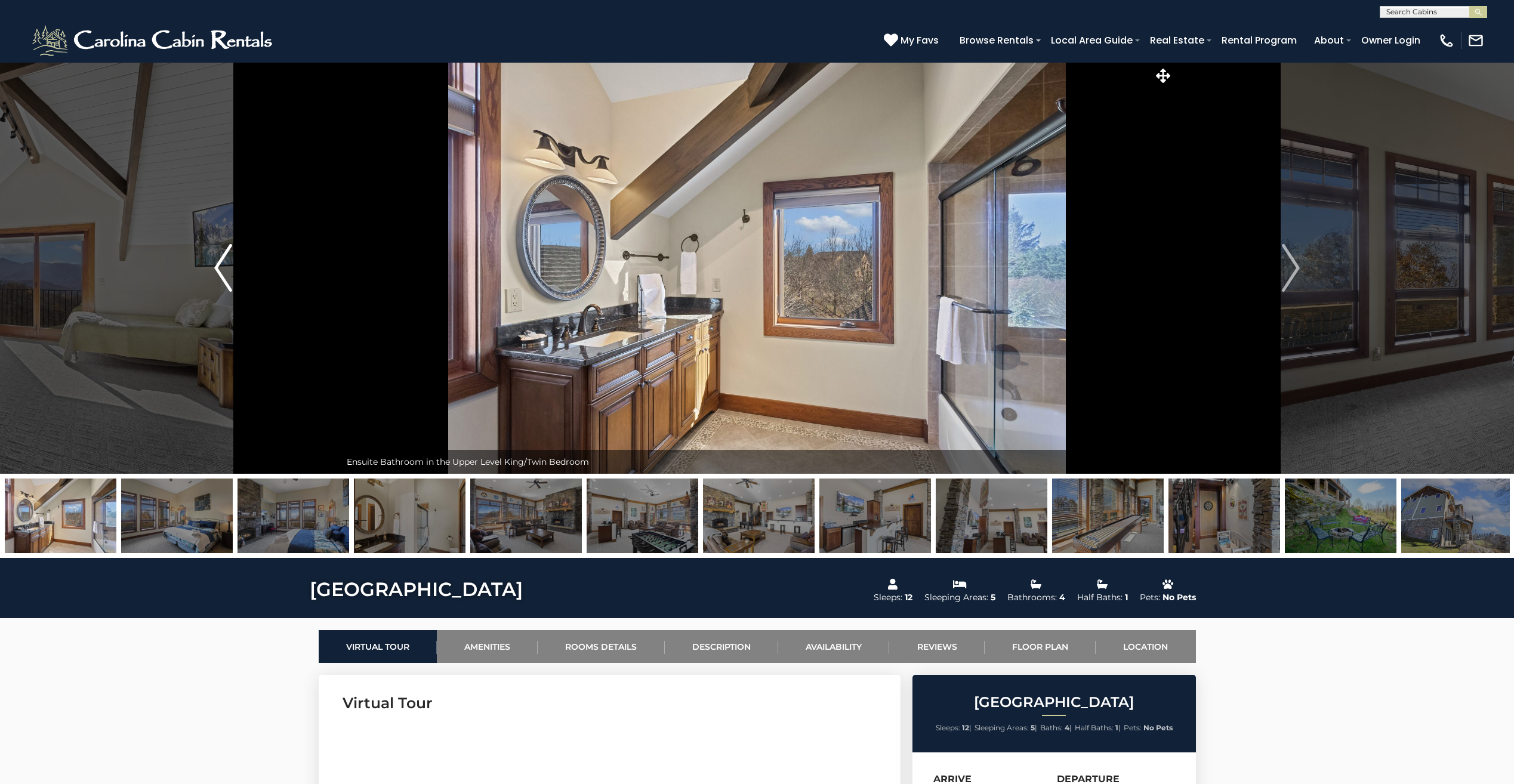
click at [215, 273] on img "Previous" at bounding box center [223, 268] width 18 height 47
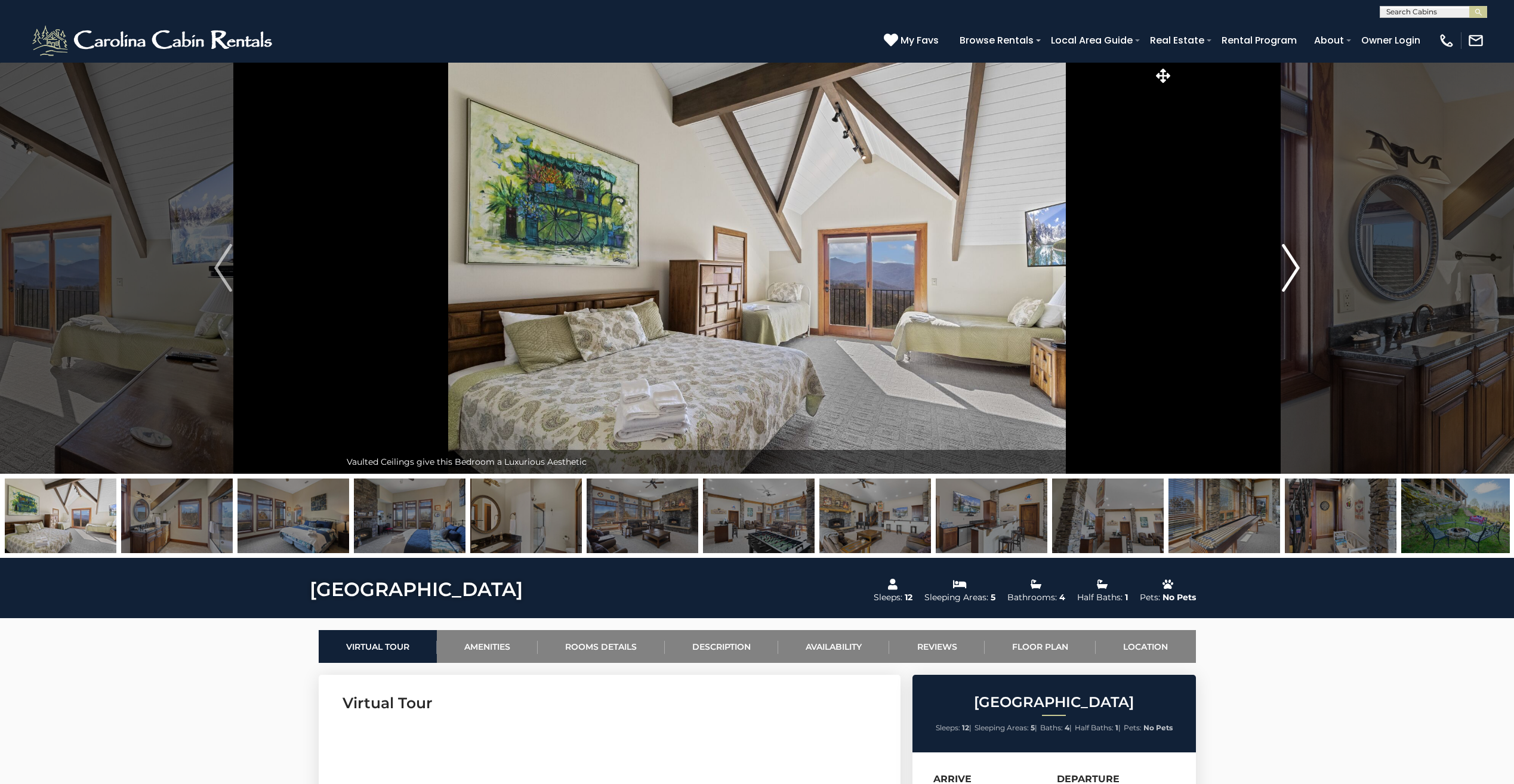
click at [1292, 267] on img "Next" at bounding box center [1290, 268] width 18 height 47
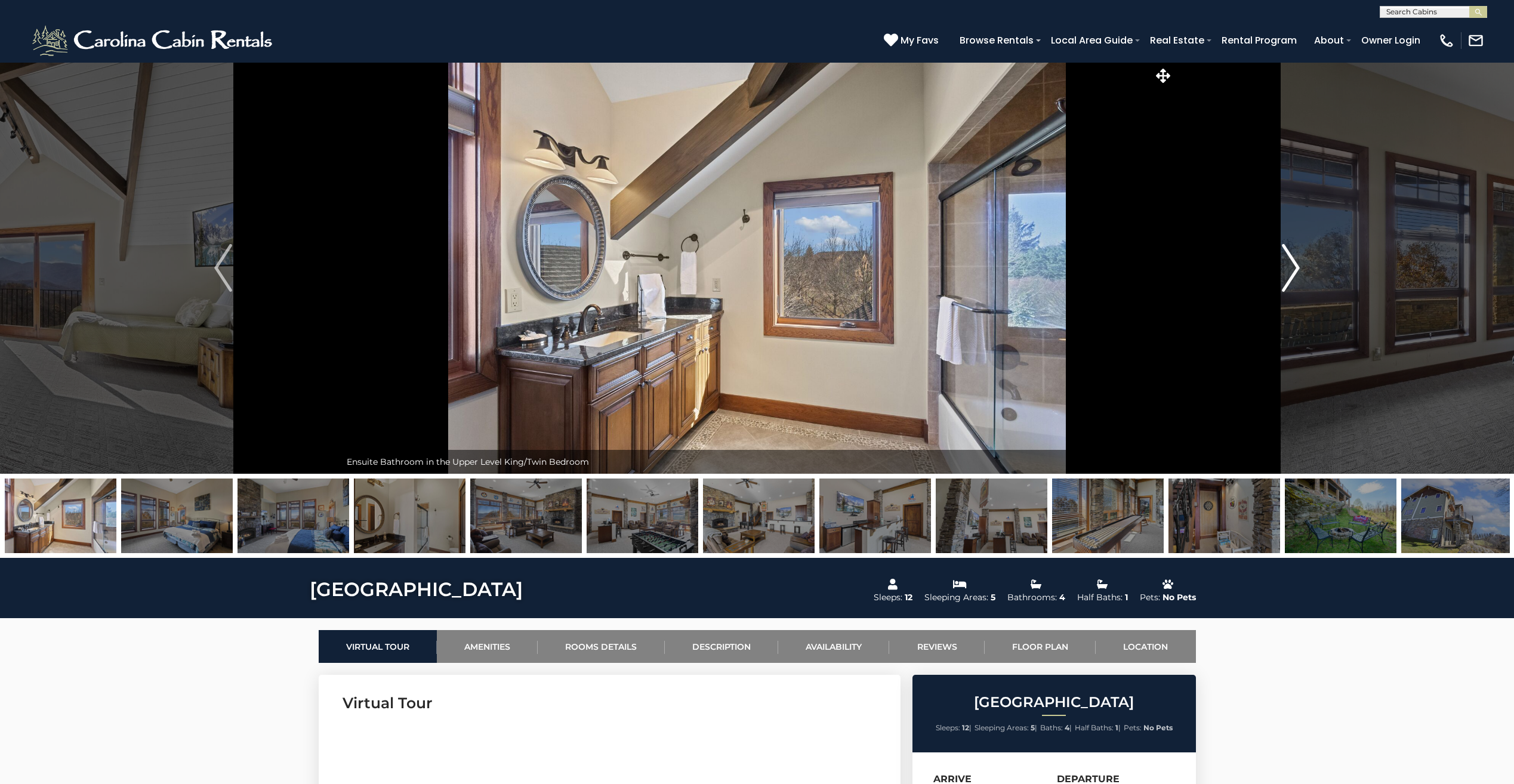
click at [1292, 267] on img "Next" at bounding box center [1290, 268] width 18 height 47
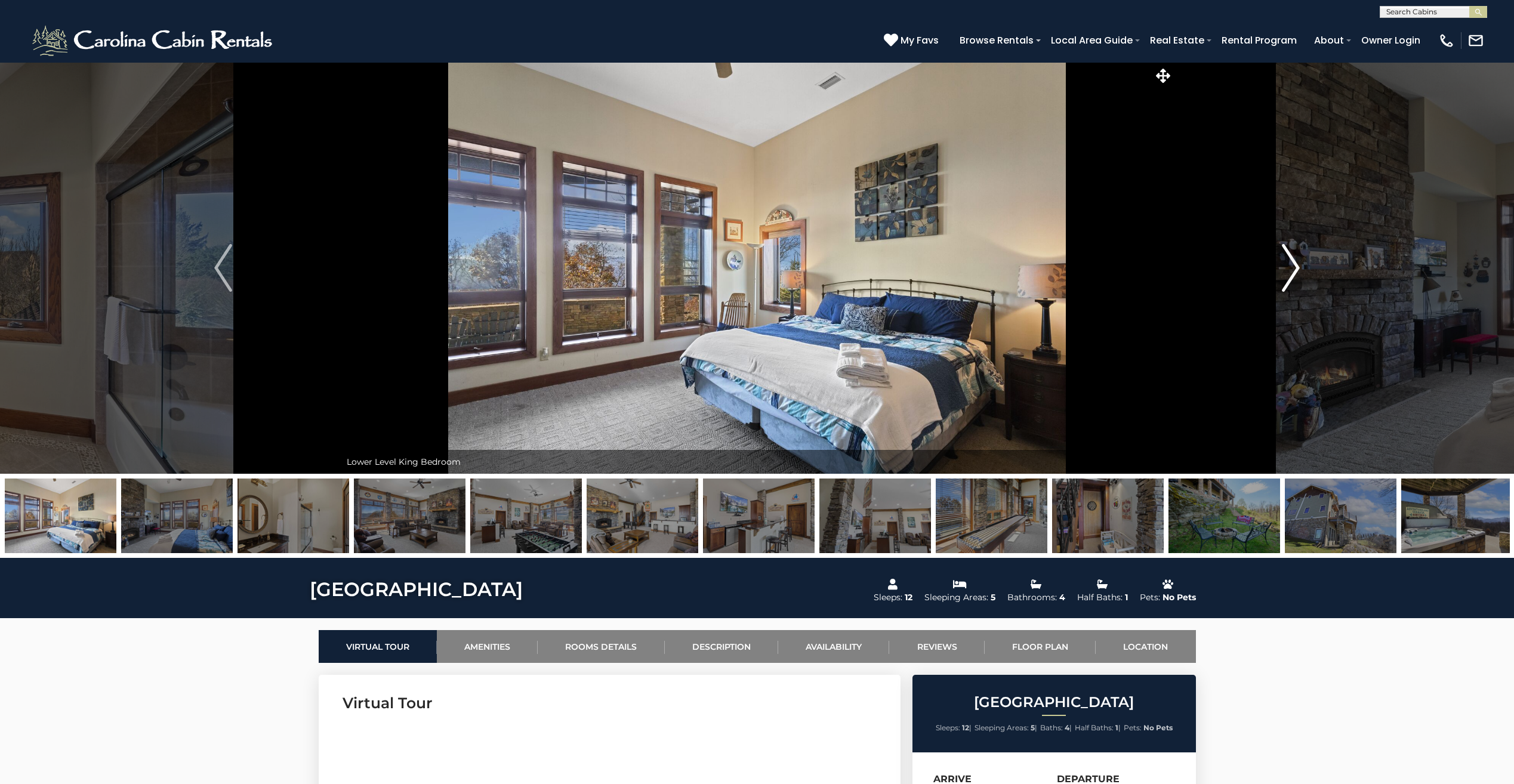
click at [1292, 267] on img "Next" at bounding box center [1290, 268] width 18 height 47
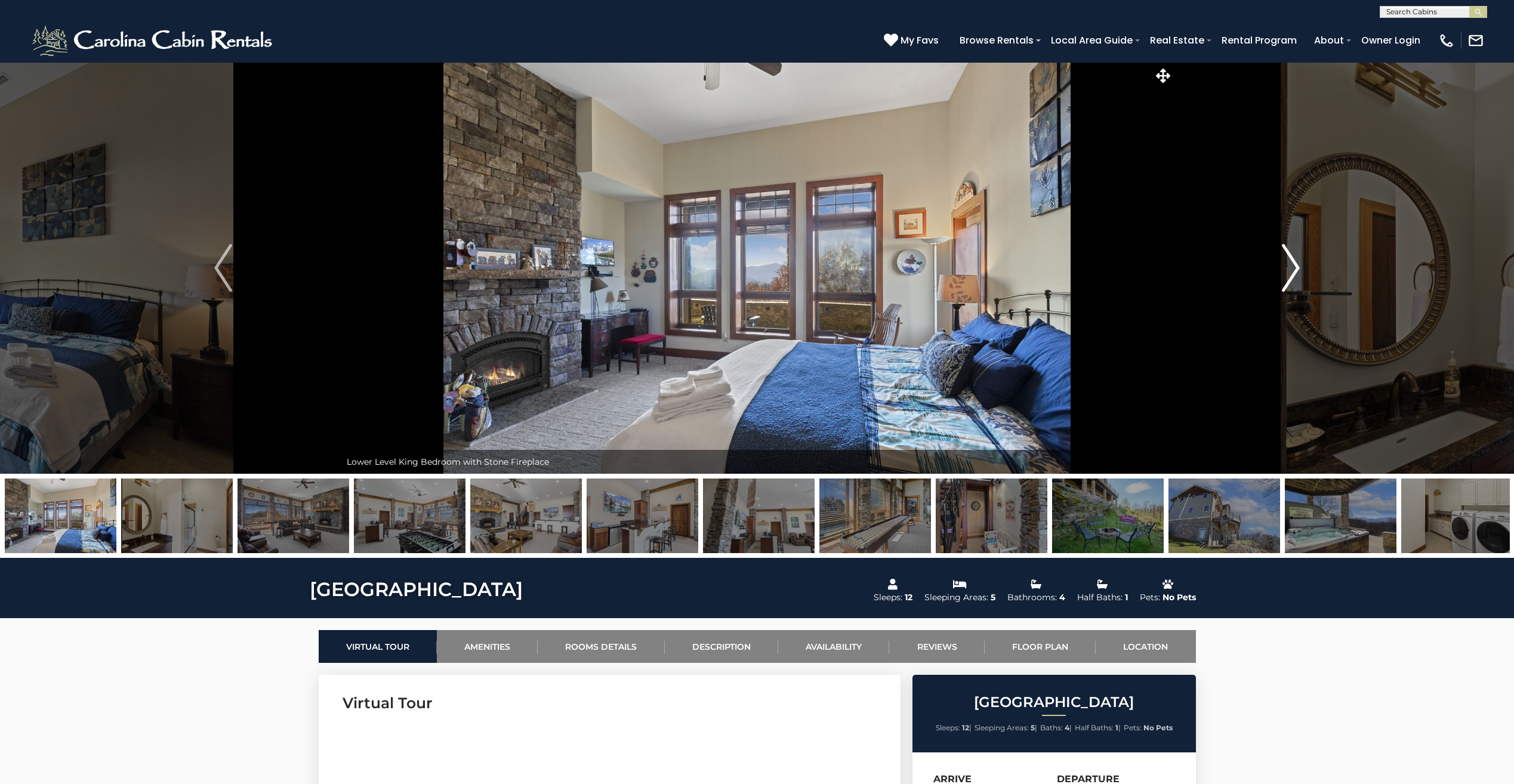
click at [1292, 267] on img "Next" at bounding box center [1290, 268] width 18 height 47
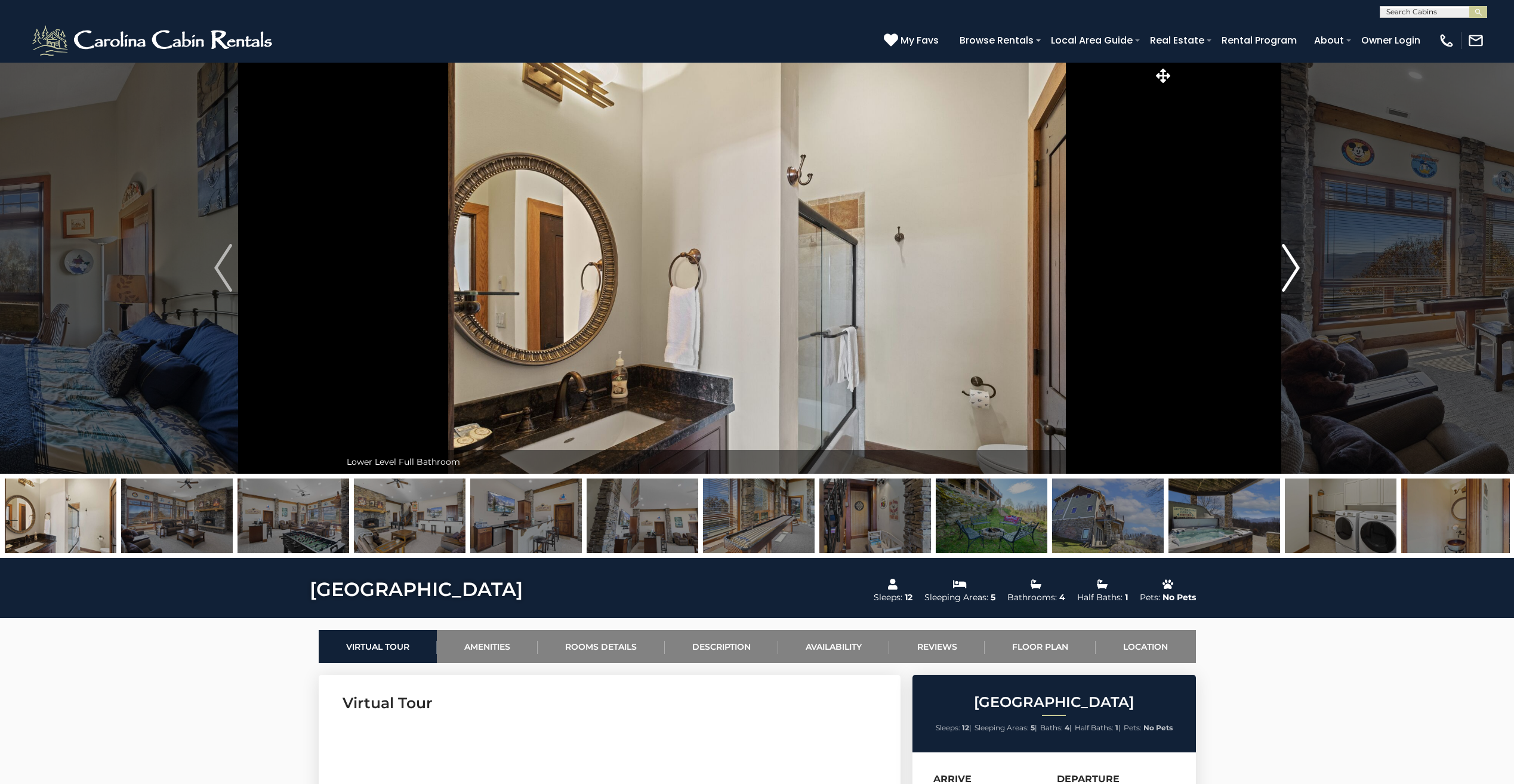
click at [1292, 267] on img "Next" at bounding box center [1290, 268] width 18 height 47
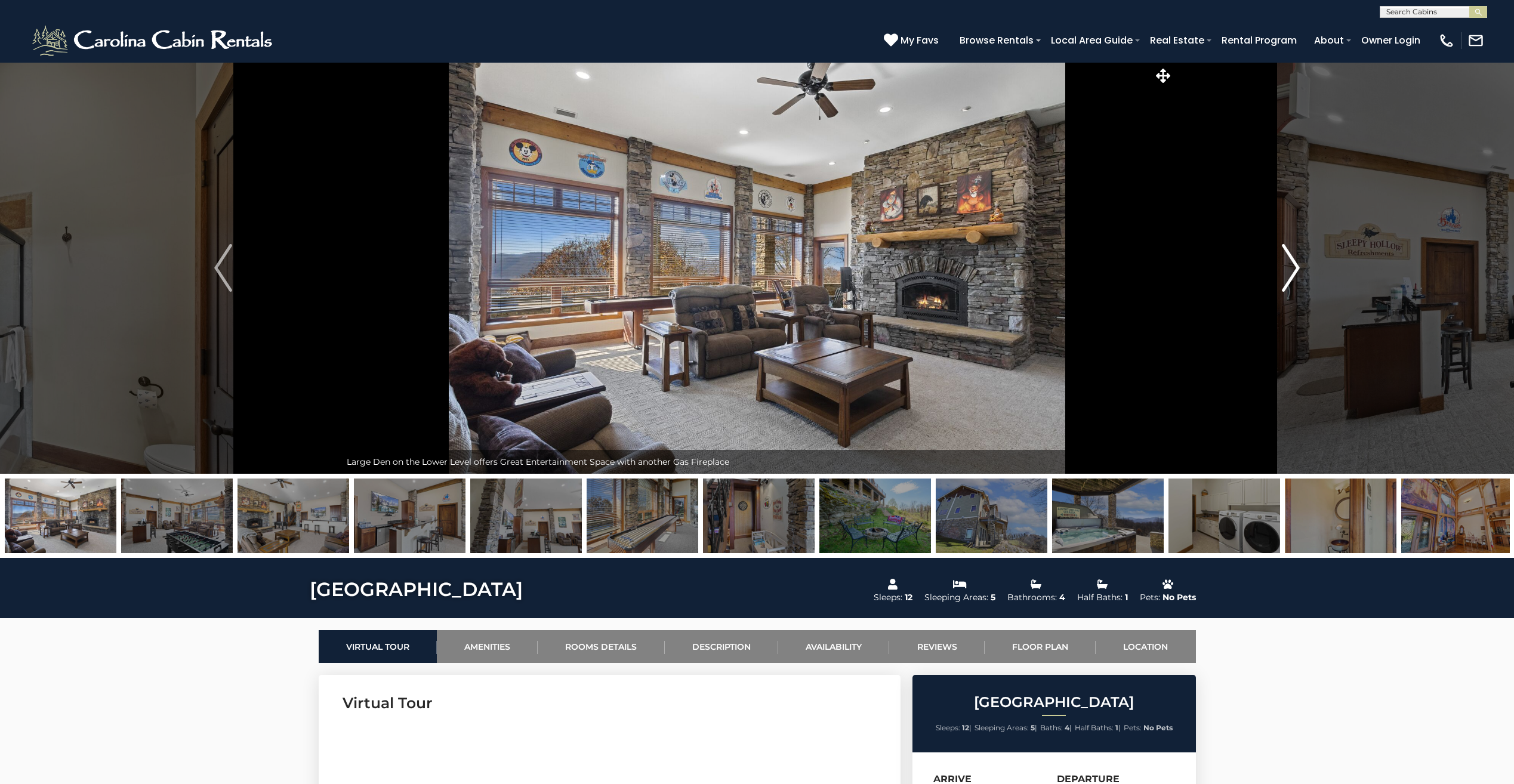
click at [1292, 267] on img "Next" at bounding box center [1290, 268] width 18 height 47
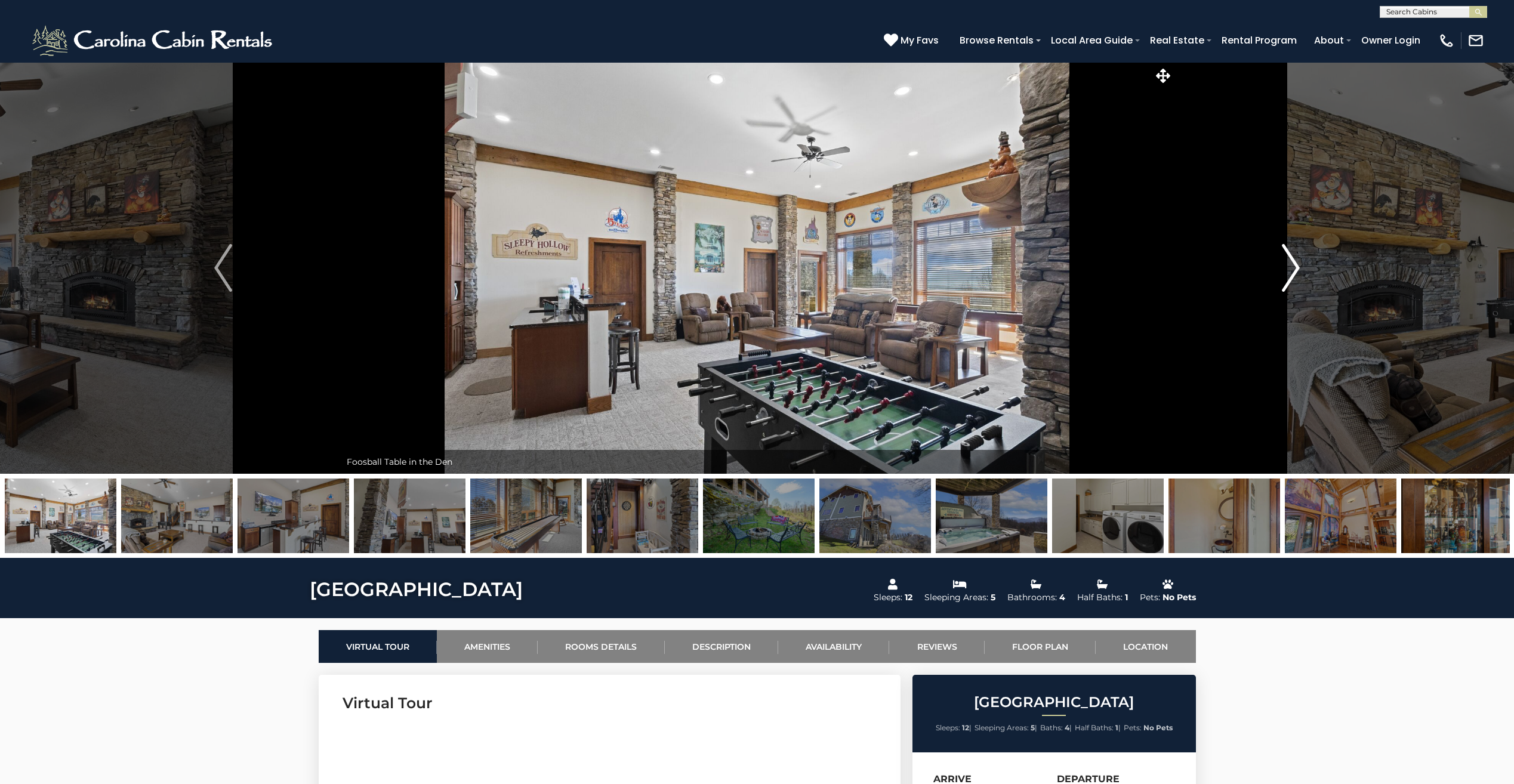
click at [1292, 267] on img "Next" at bounding box center [1290, 268] width 18 height 47
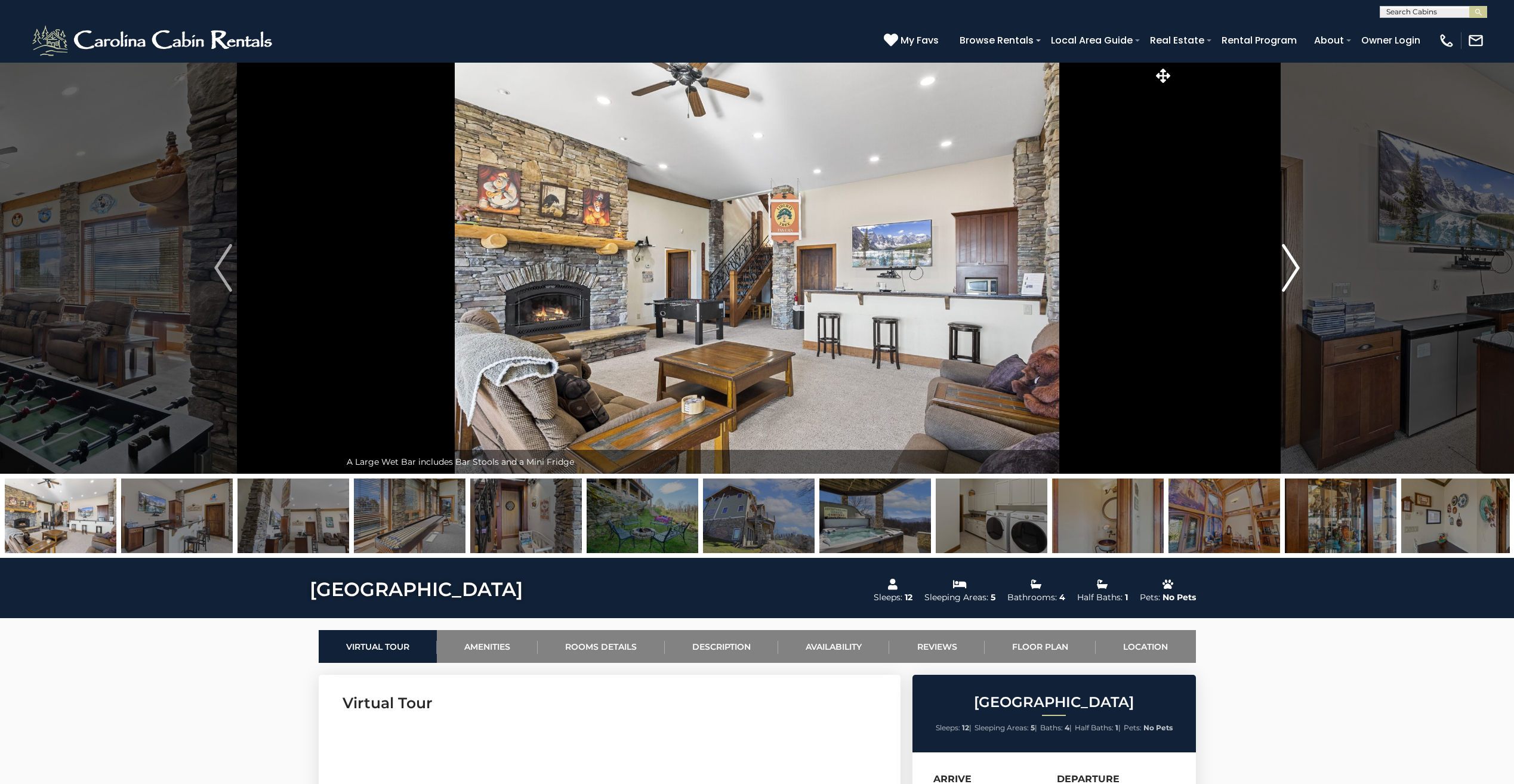
click at [1292, 267] on img "Next" at bounding box center [1290, 268] width 18 height 47
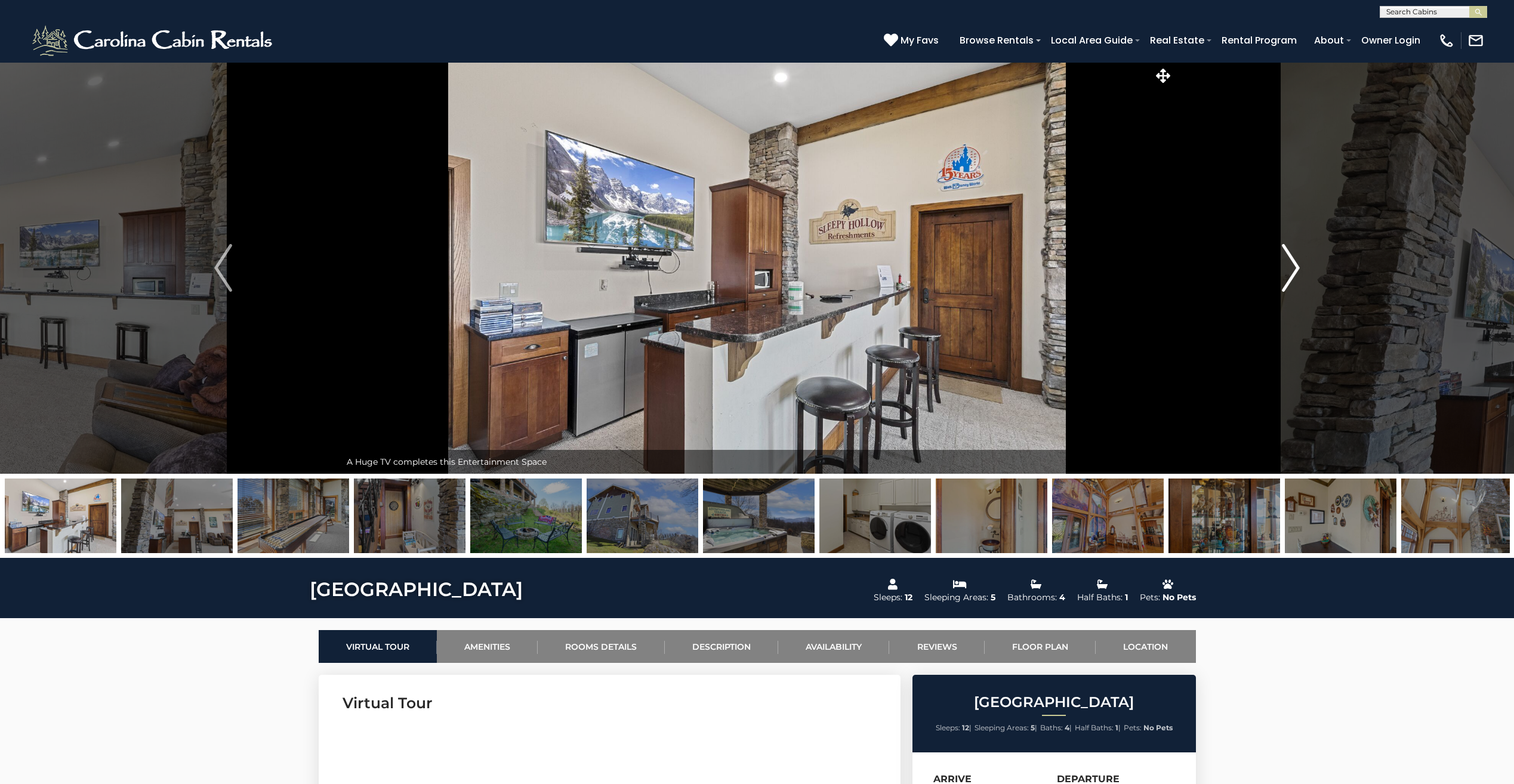
click at [1292, 267] on img "Next" at bounding box center [1290, 268] width 18 height 47
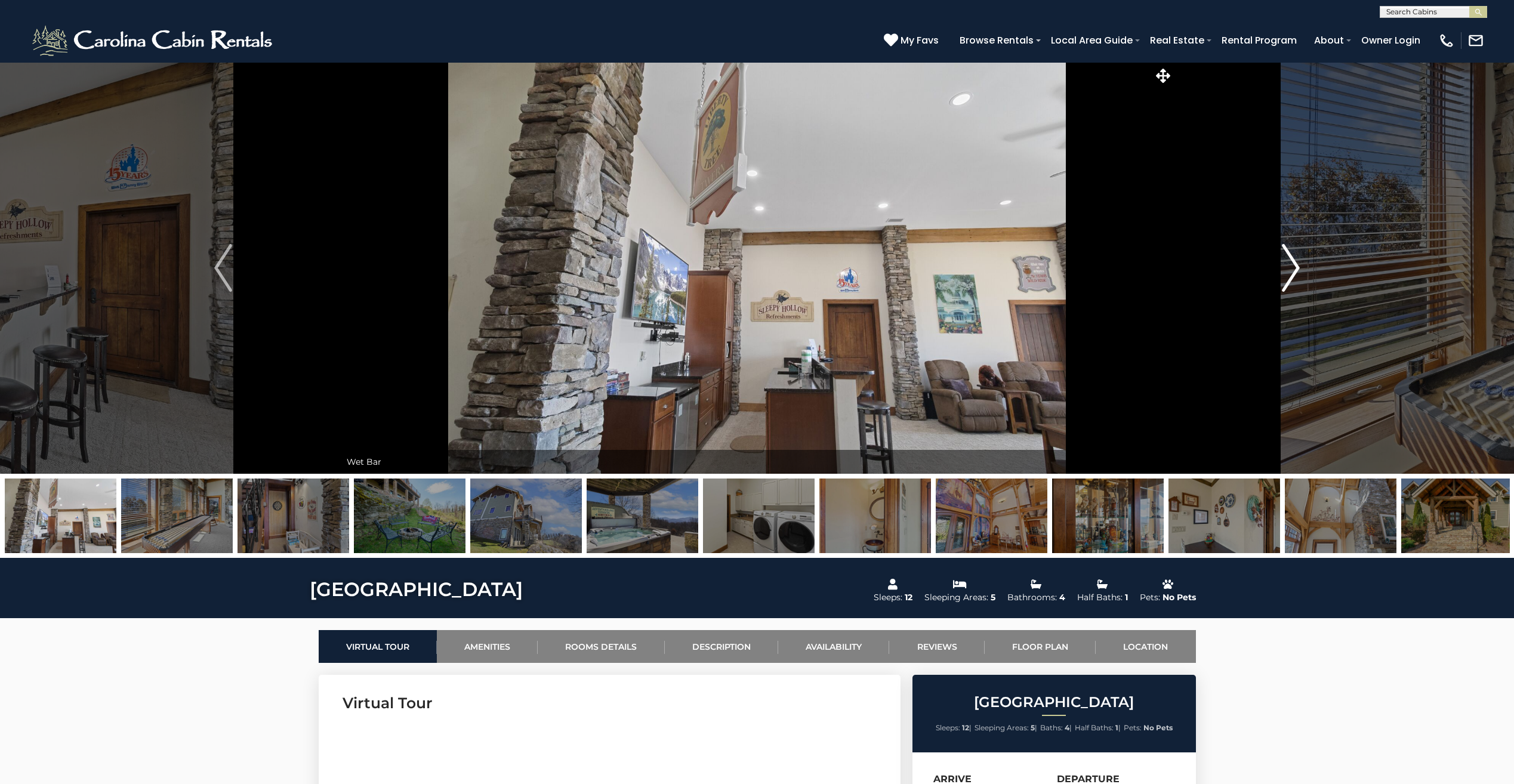
click at [1292, 267] on img "Next" at bounding box center [1290, 268] width 18 height 47
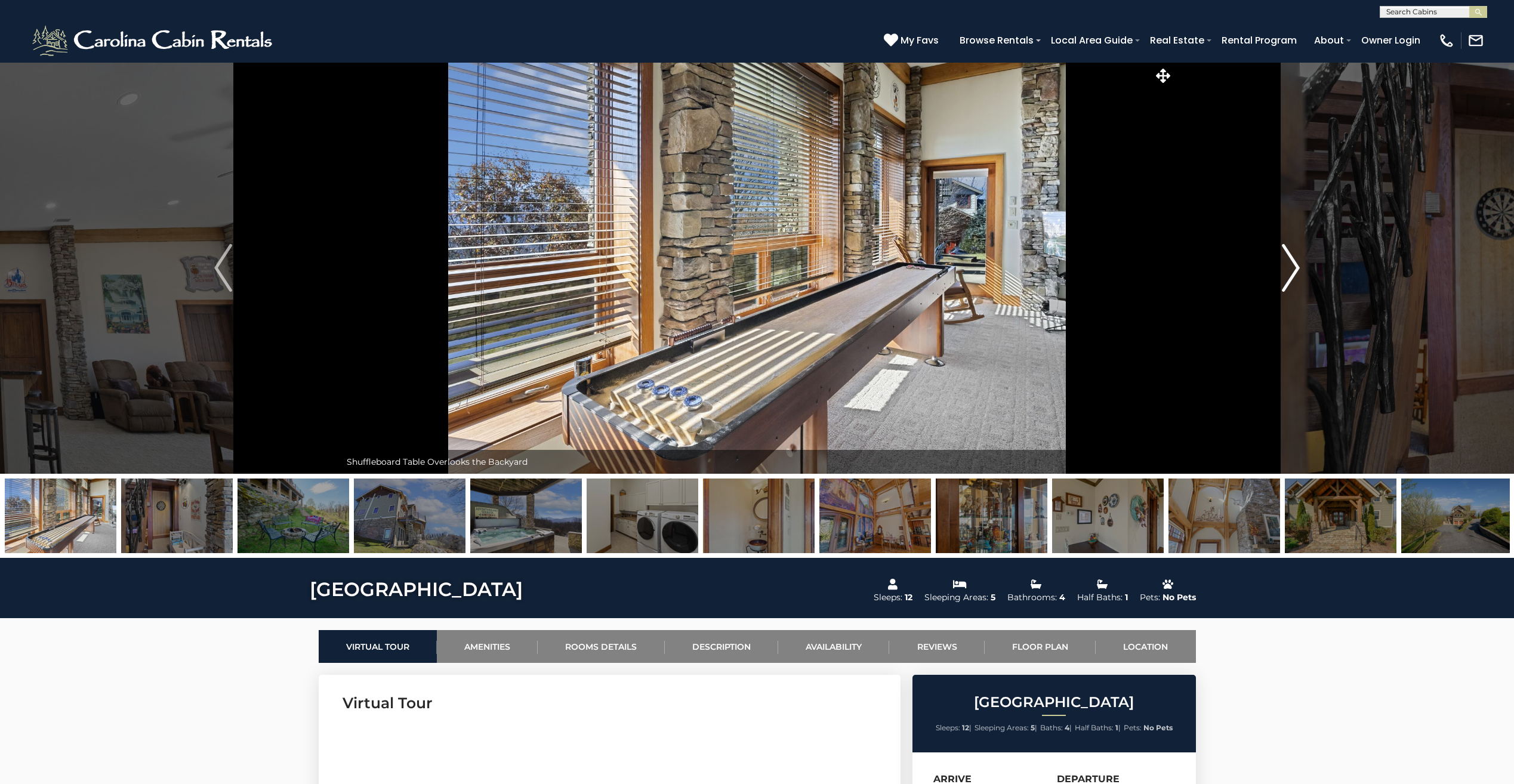
click at [1292, 267] on img "Next" at bounding box center [1290, 268] width 18 height 47
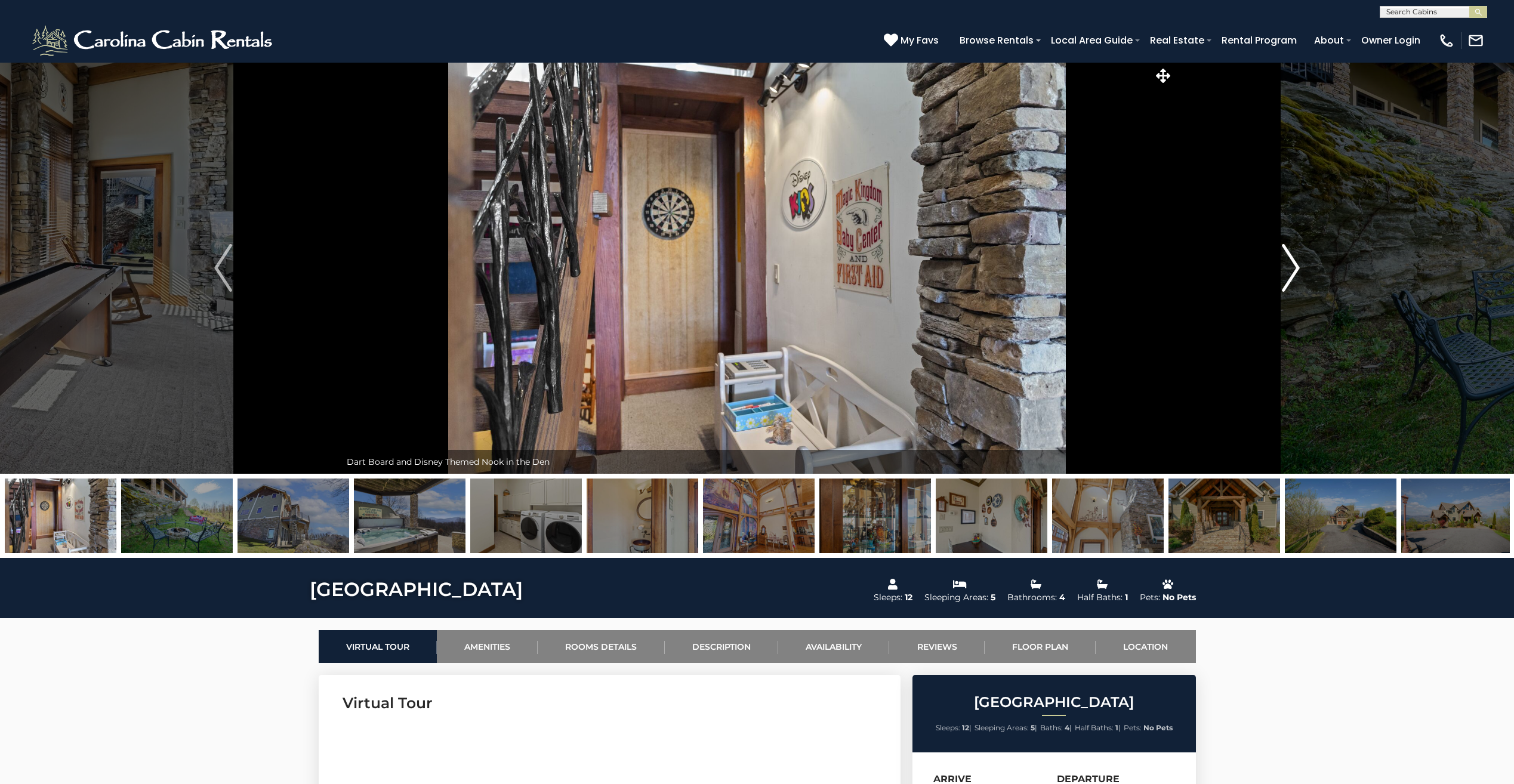
click at [1292, 267] on img "Next" at bounding box center [1290, 268] width 18 height 47
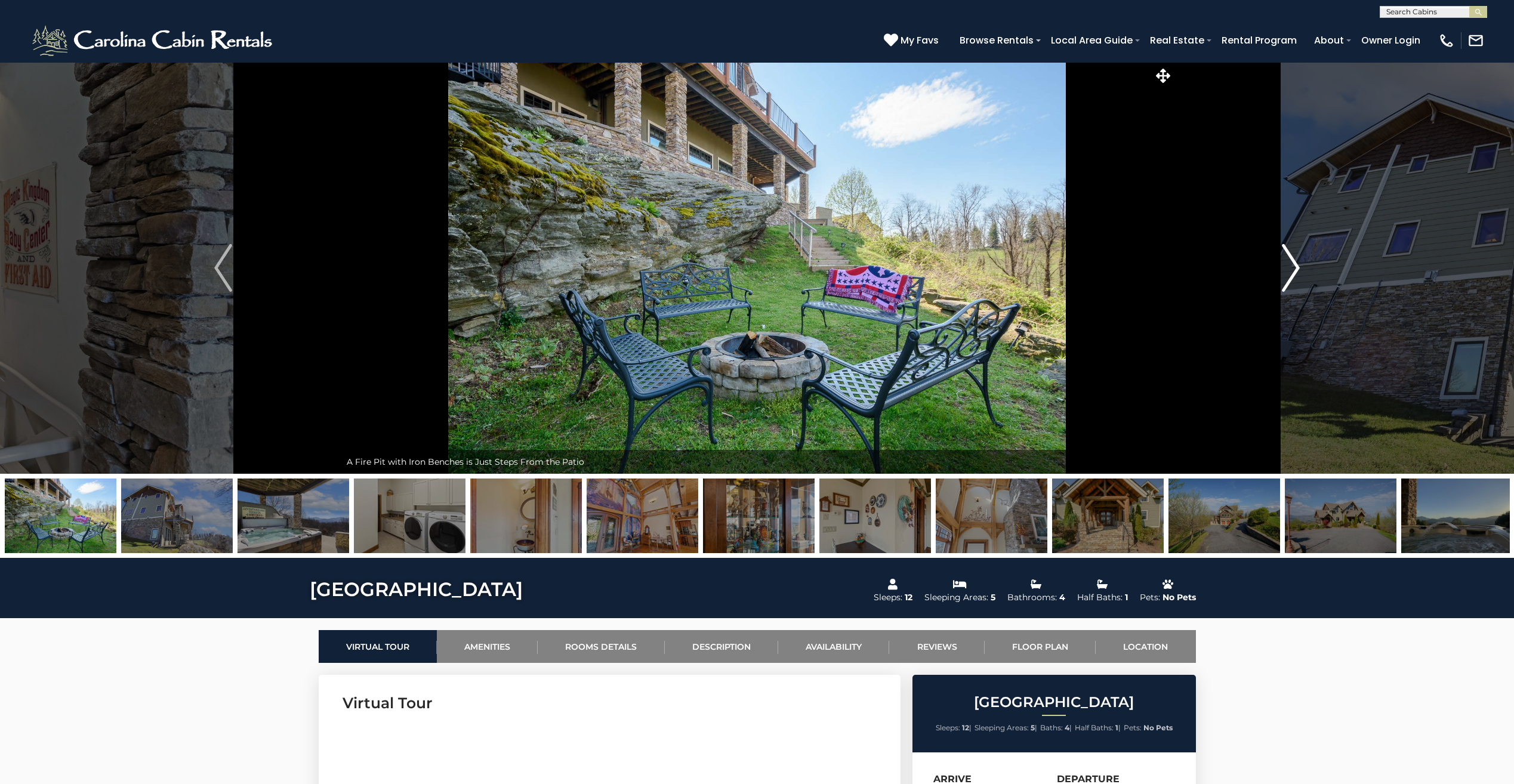
click at [1292, 267] on img "Next" at bounding box center [1290, 268] width 18 height 47
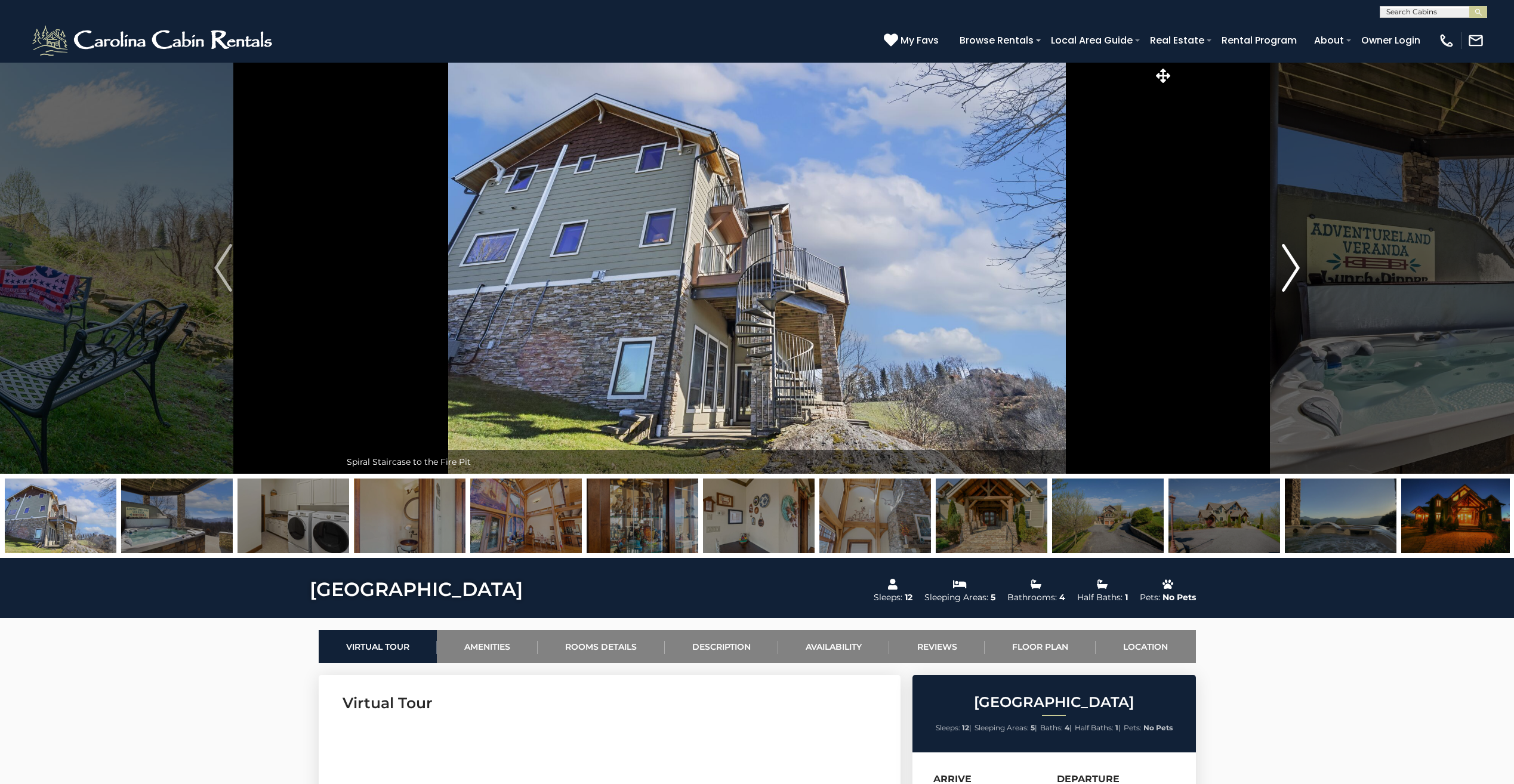
click at [1292, 267] on img "Next" at bounding box center [1290, 268] width 18 height 47
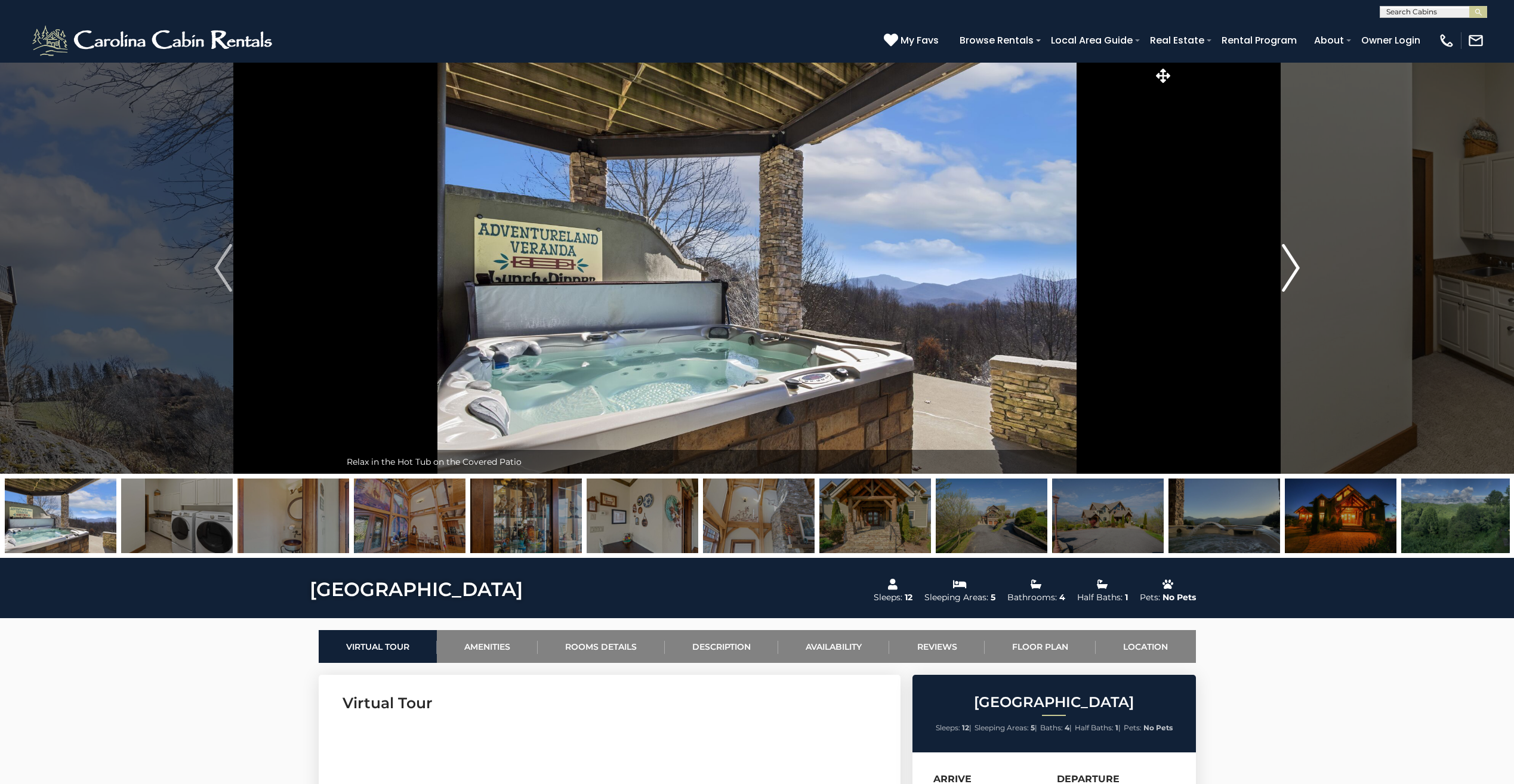
click at [1292, 267] on img "Next" at bounding box center [1290, 268] width 18 height 47
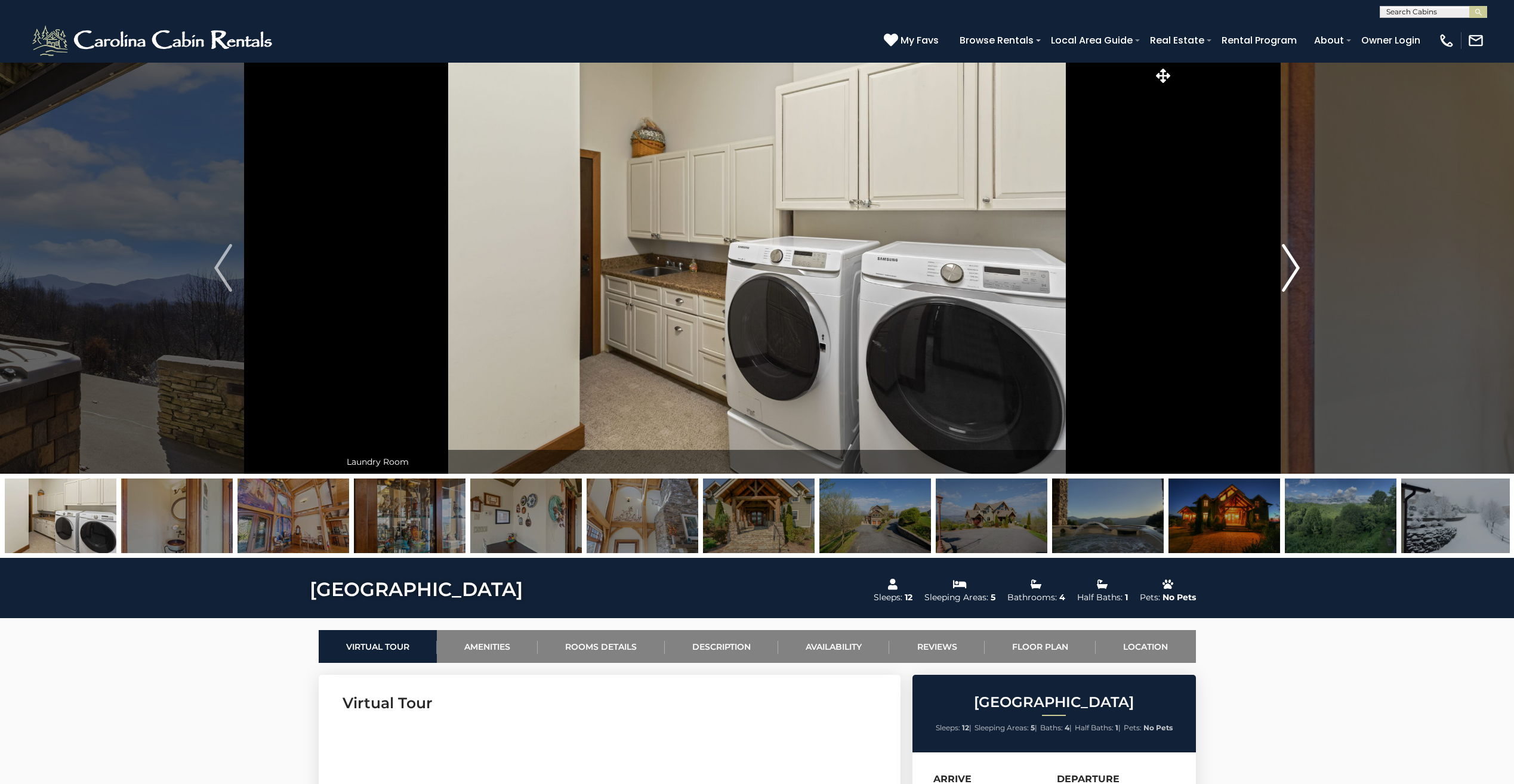
click at [1292, 267] on img "Next" at bounding box center [1290, 268] width 18 height 47
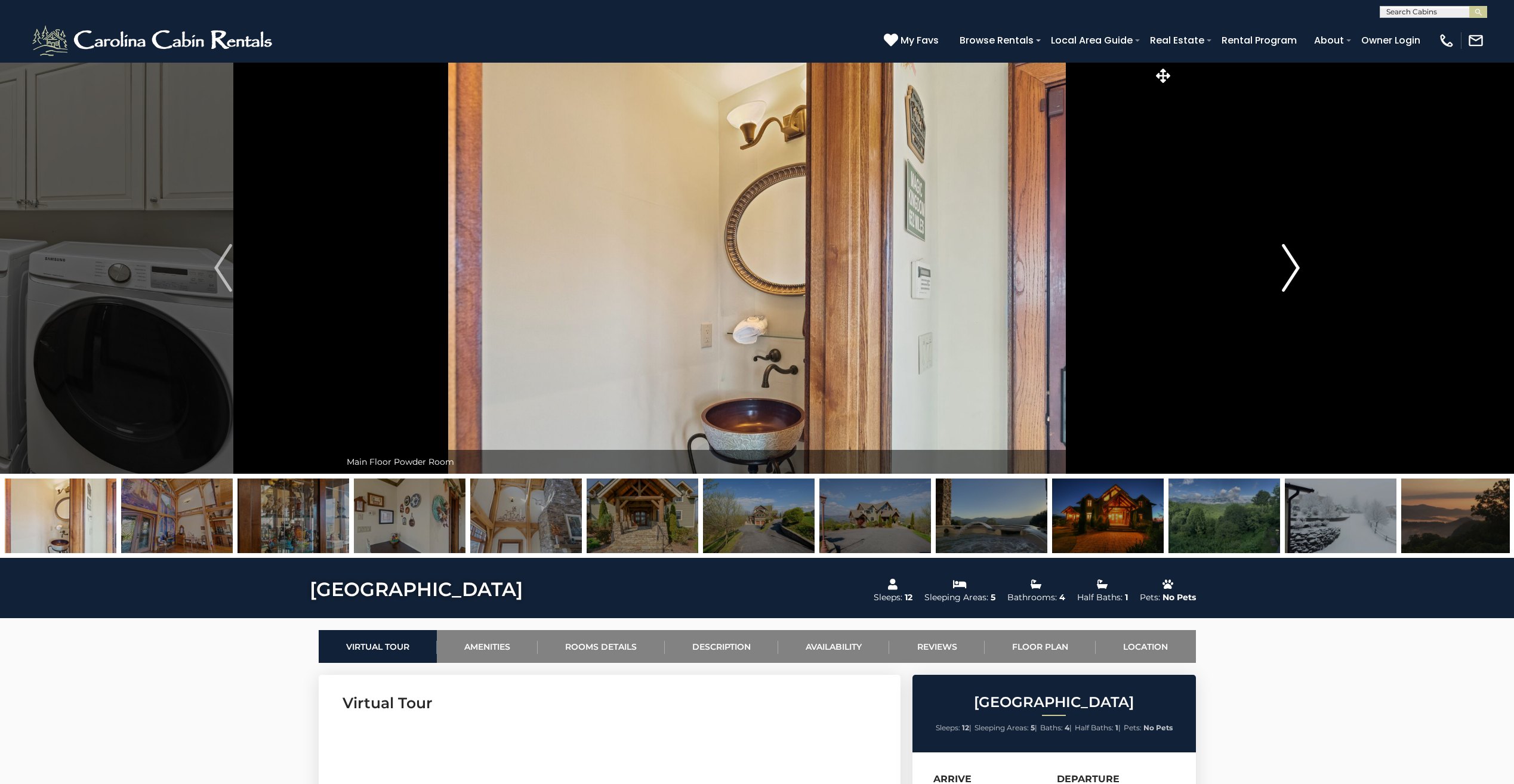
click at [1292, 267] on img "Next" at bounding box center [1290, 268] width 18 height 47
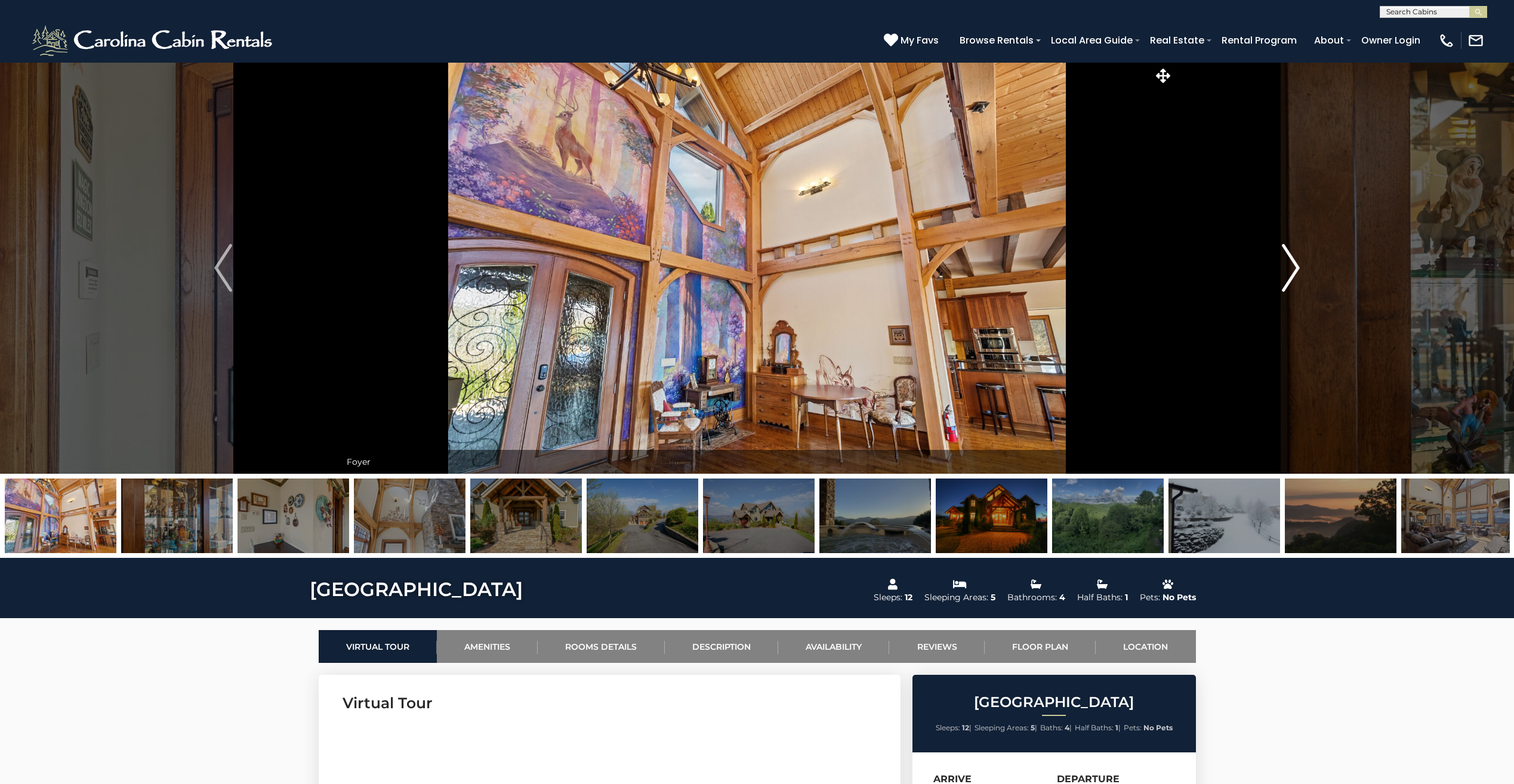
click at [1292, 267] on img "Next" at bounding box center [1290, 268] width 18 height 47
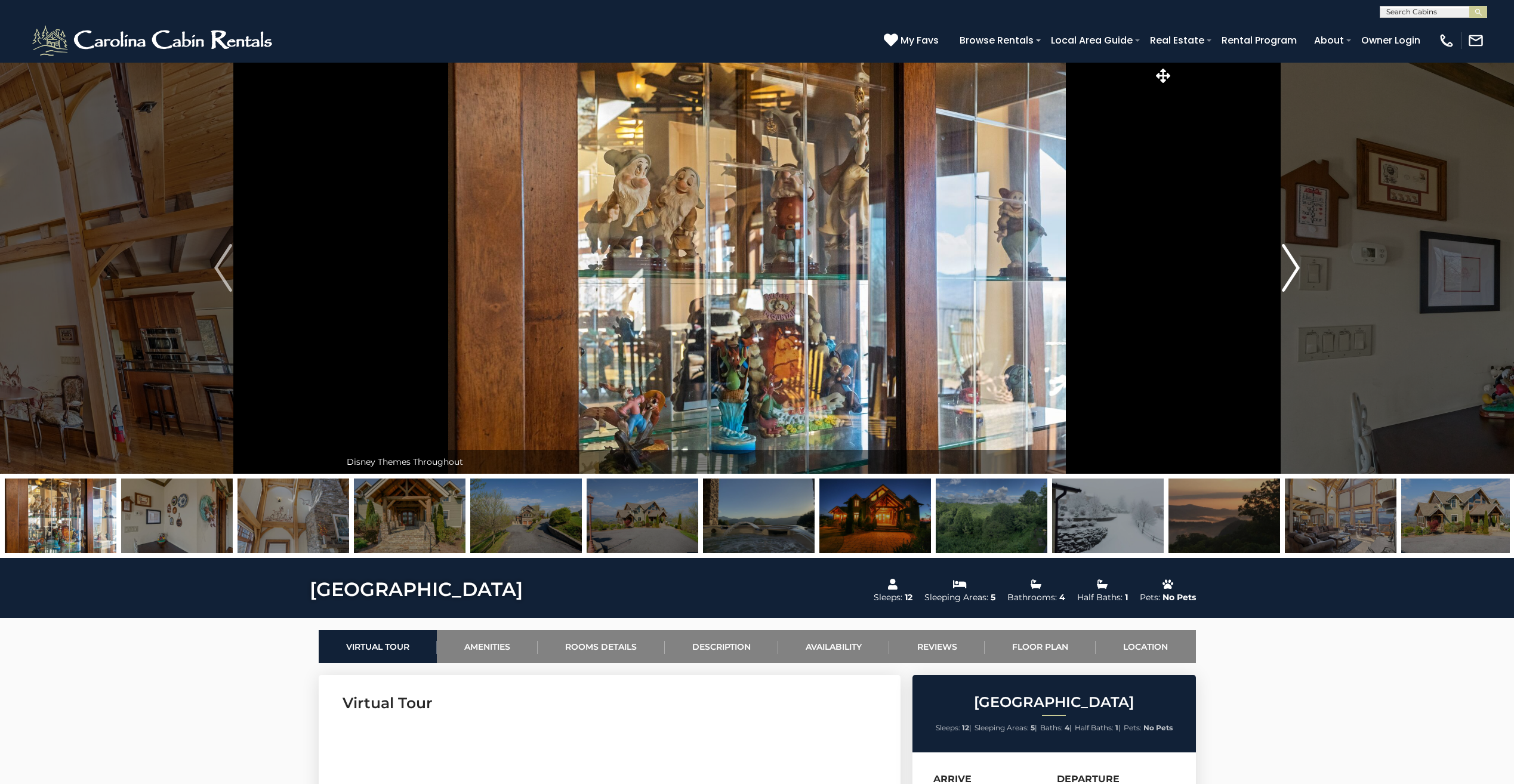
click at [1292, 267] on img "Next" at bounding box center [1290, 268] width 18 height 47
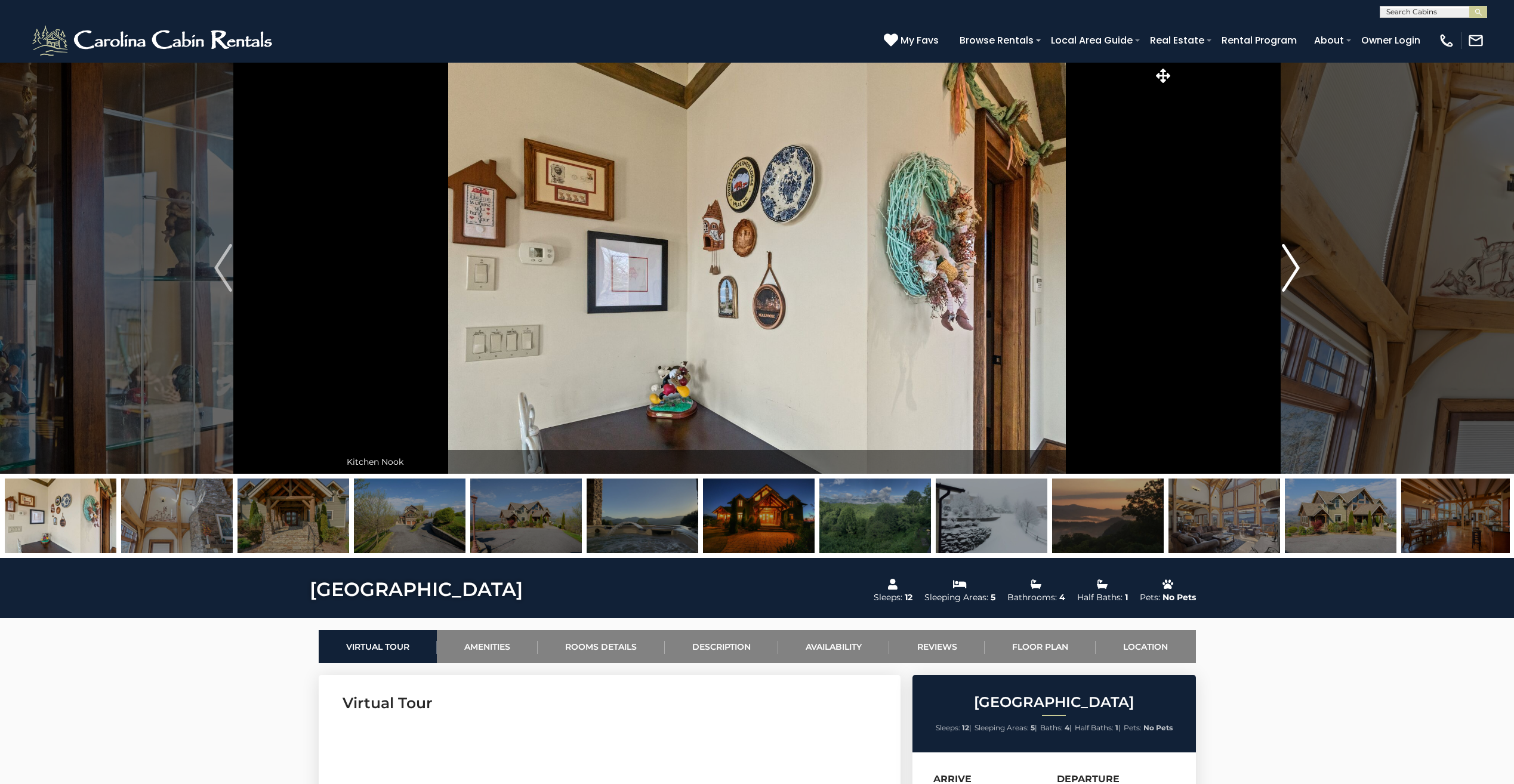
click at [1292, 267] on img "Next" at bounding box center [1290, 268] width 18 height 47
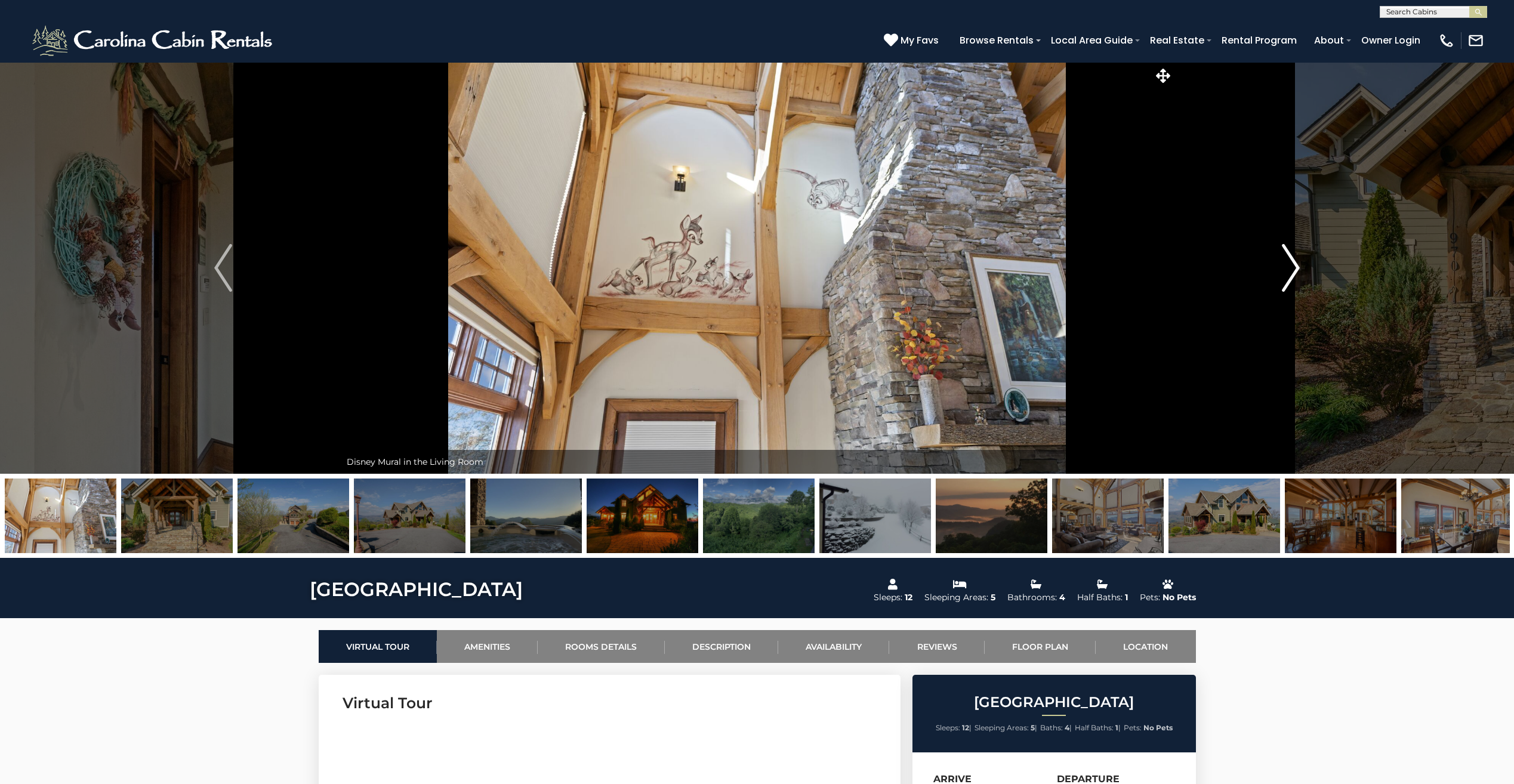
click at [1292, 267] on img "Next" at bounding box center [1290, 268] width 18 height 47
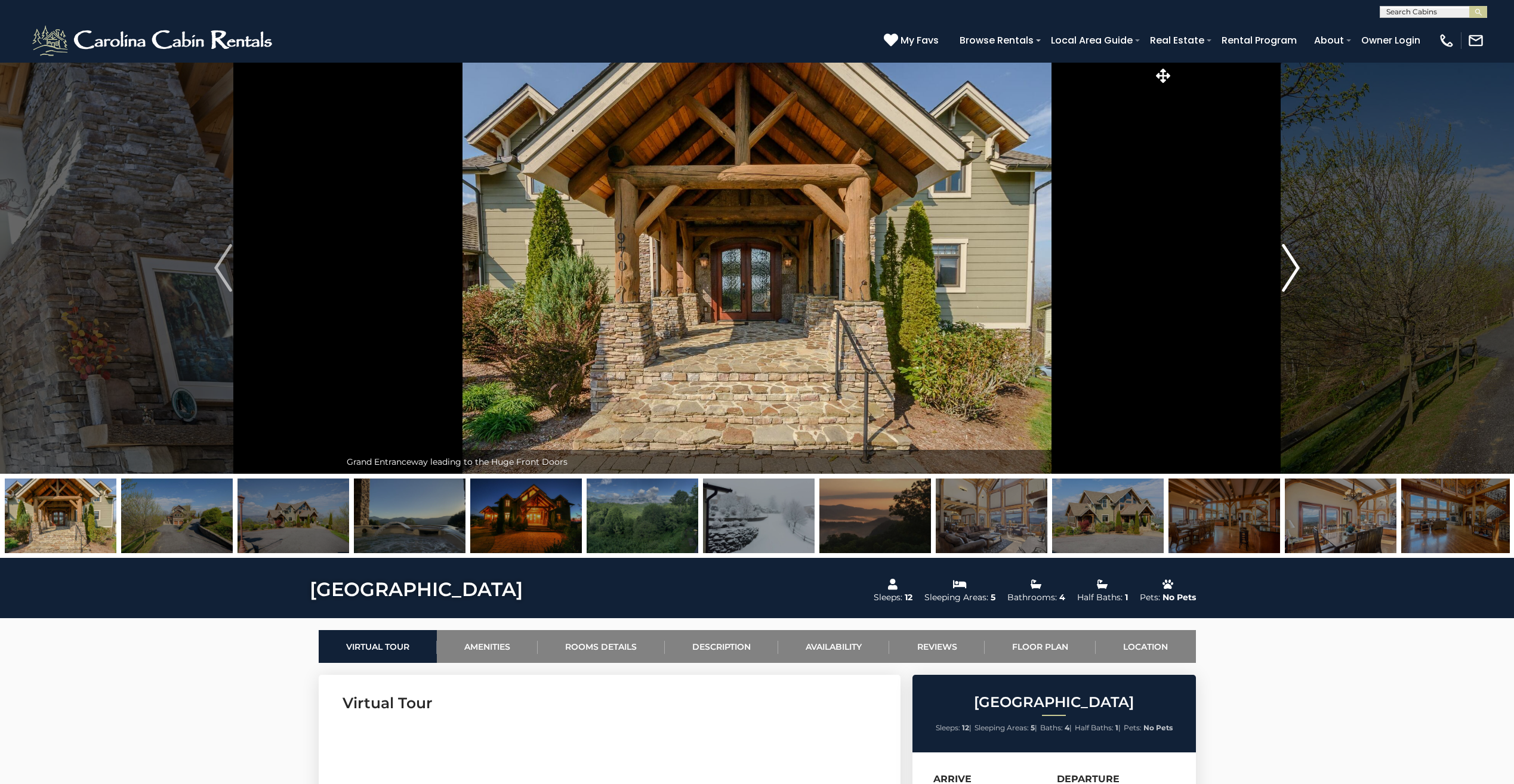
click at [1292, 267] on img "Next" at bounding box center [1290, 268] width 18 height 47
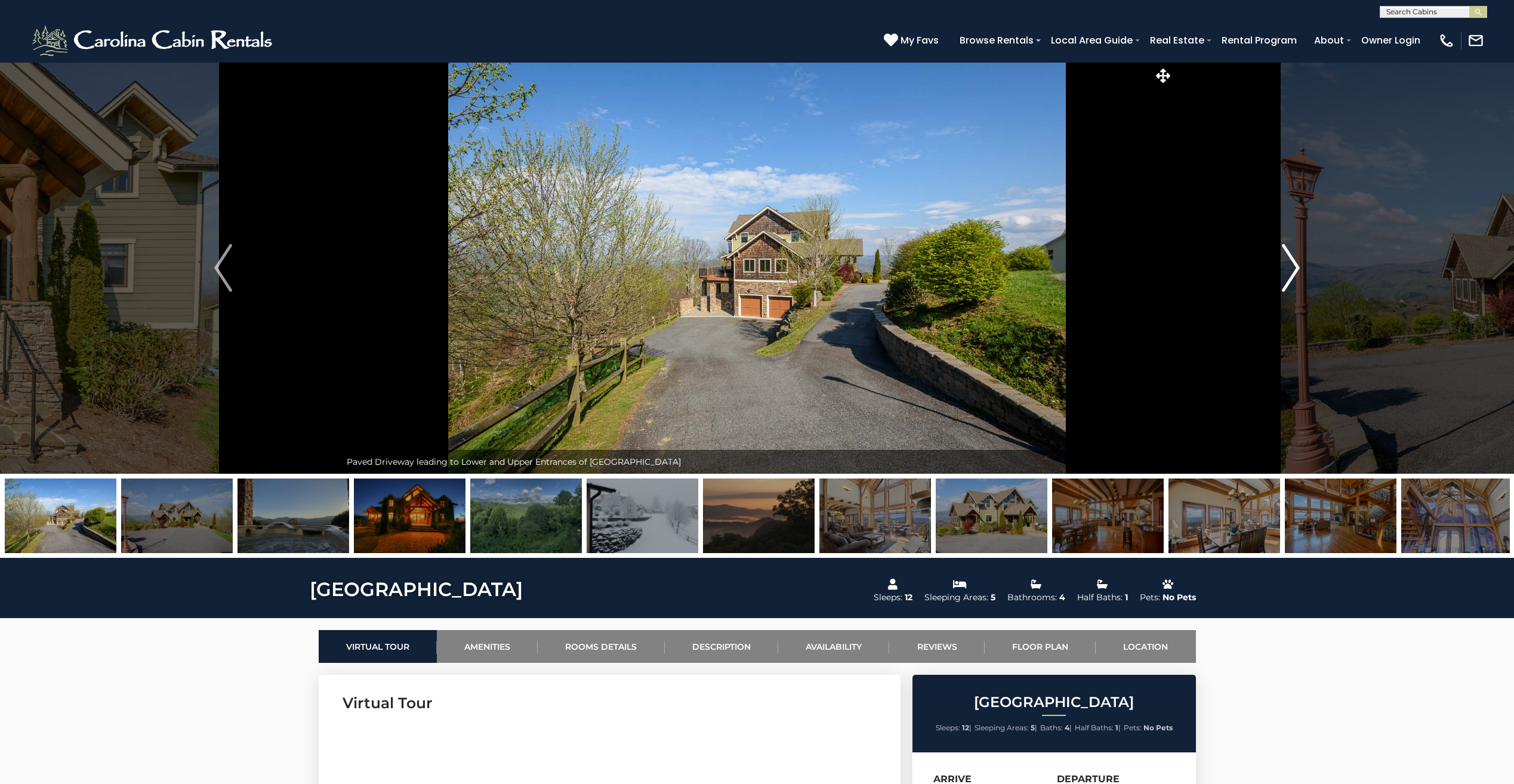
click at [1292, 267] on img "Next" at bounding box center [1290, 268] width 18 height 47
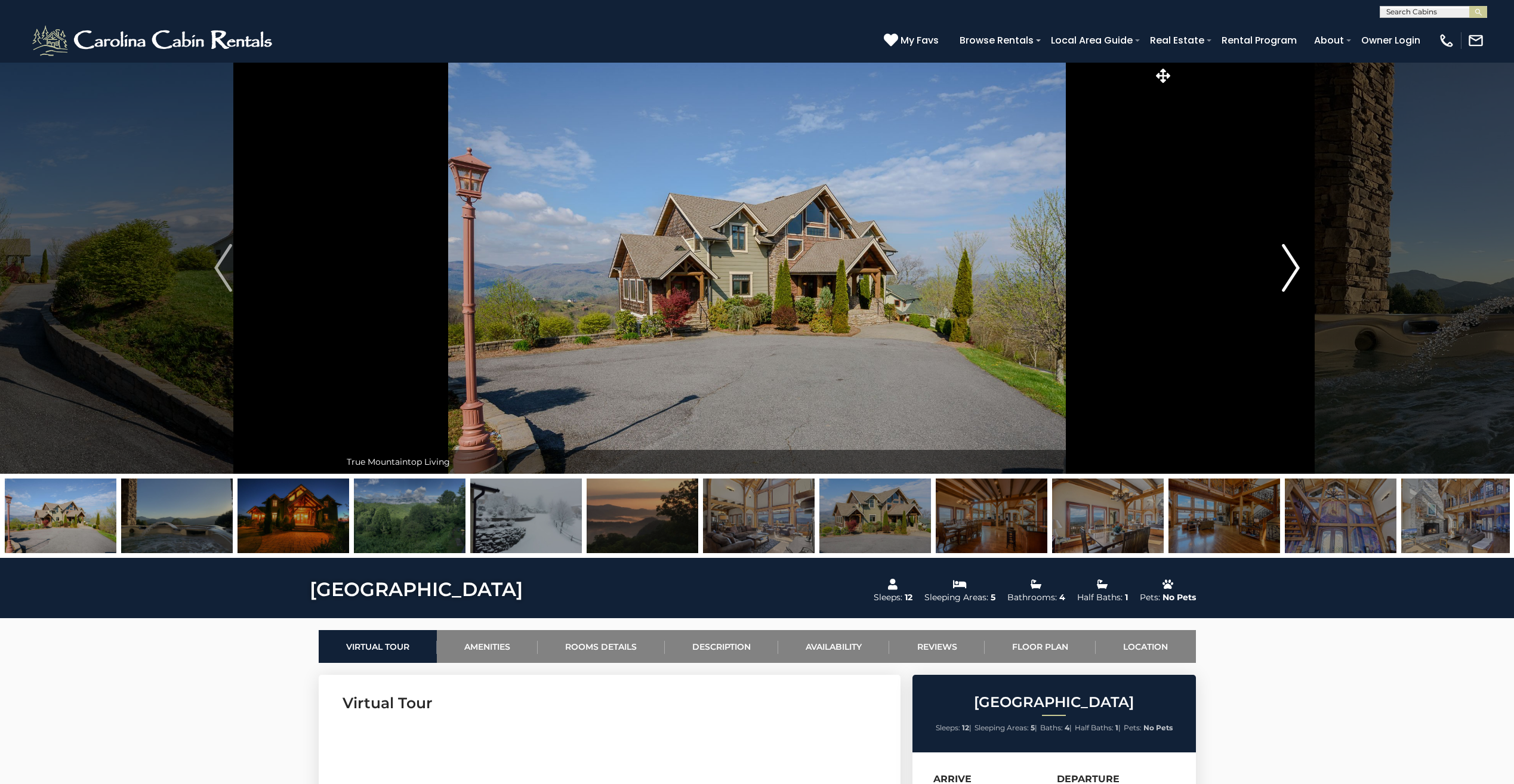
click at [1292, 267] on img "Next" at bounding box center [1290, 268] width 18 height 47
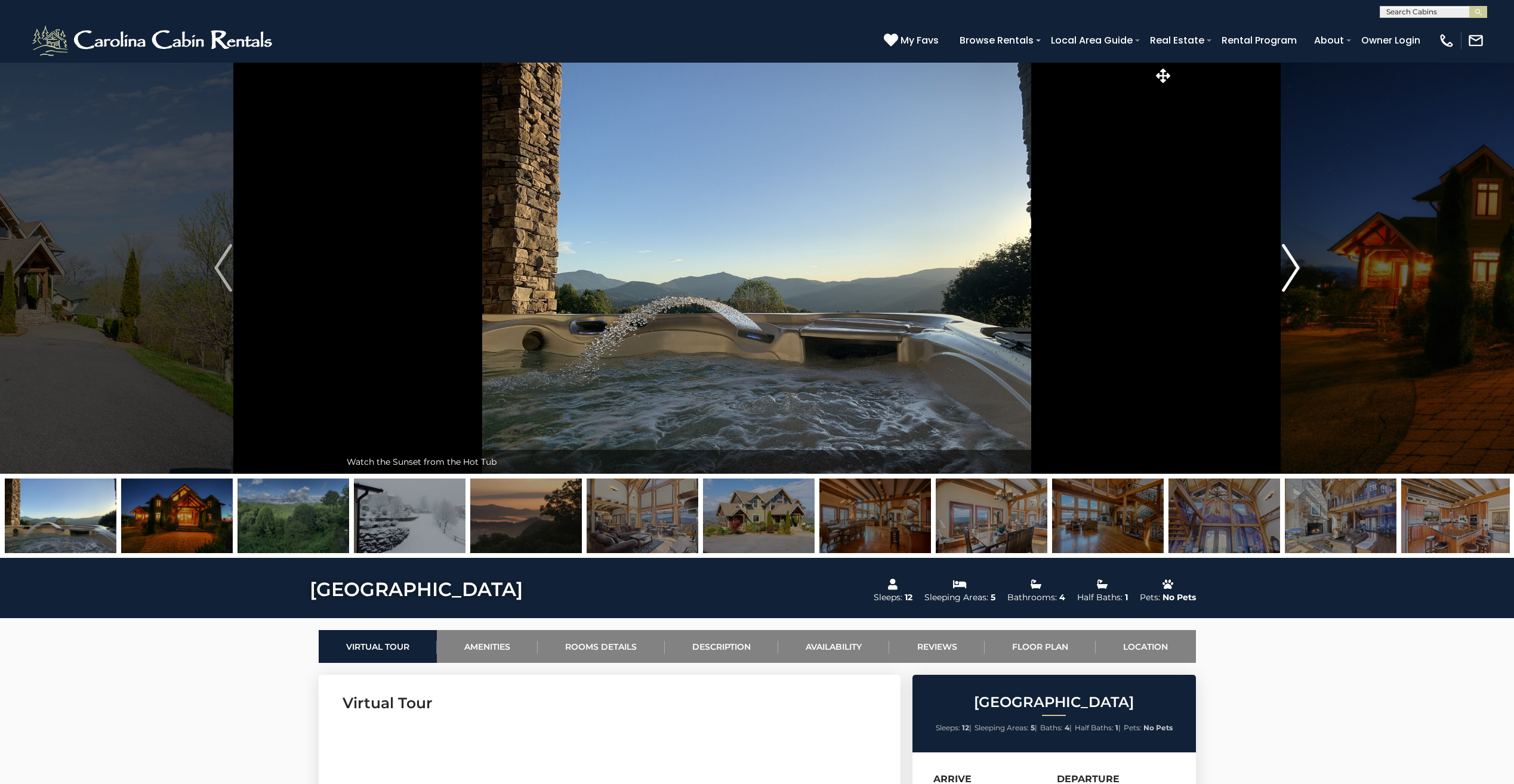
click at [1292, 267] on img "Next" at bounding box center [1290, 268] width 18 height 47
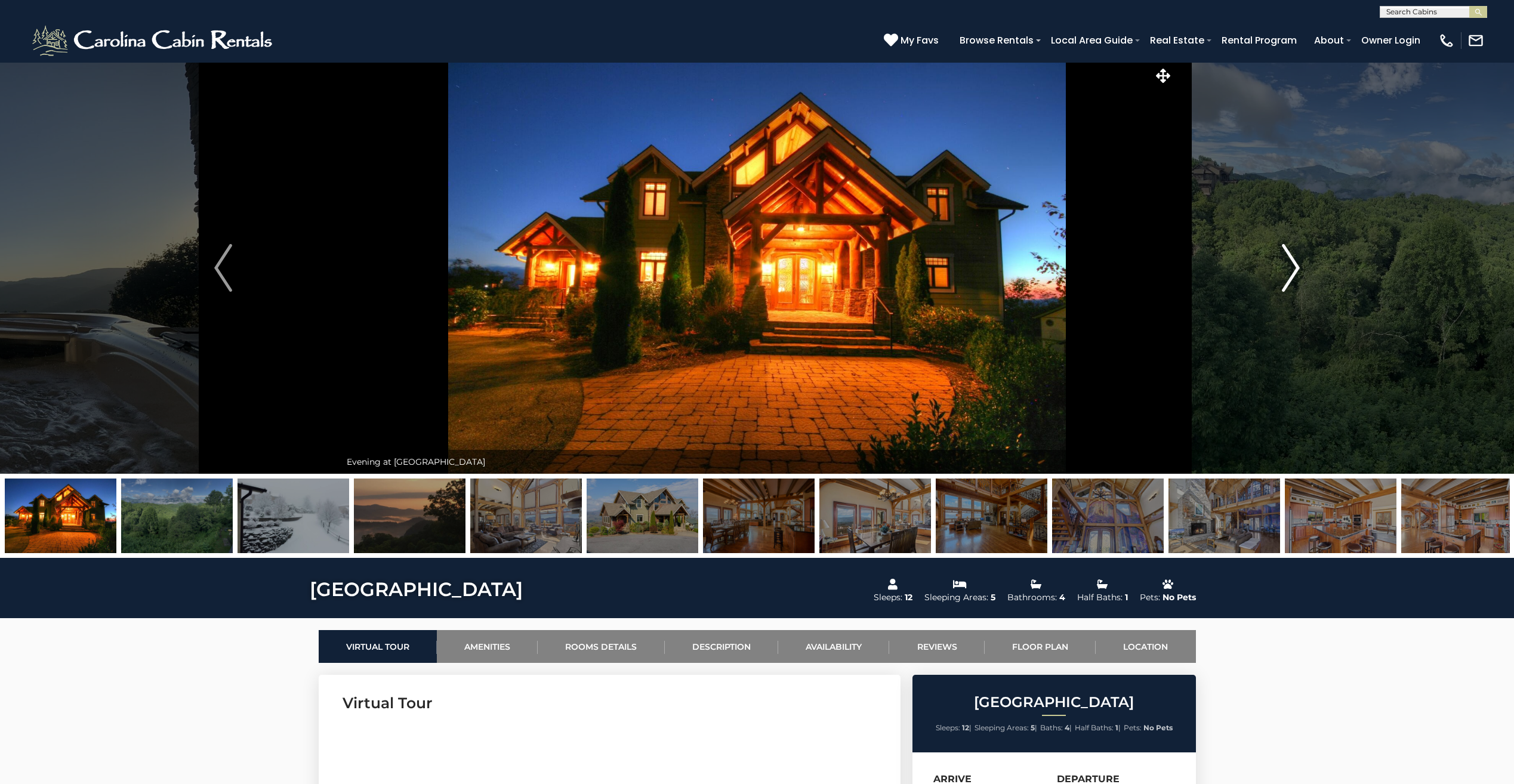
click at [1292, 267] on img "Next" at bounding box center [1290, 268] width 18 height 47
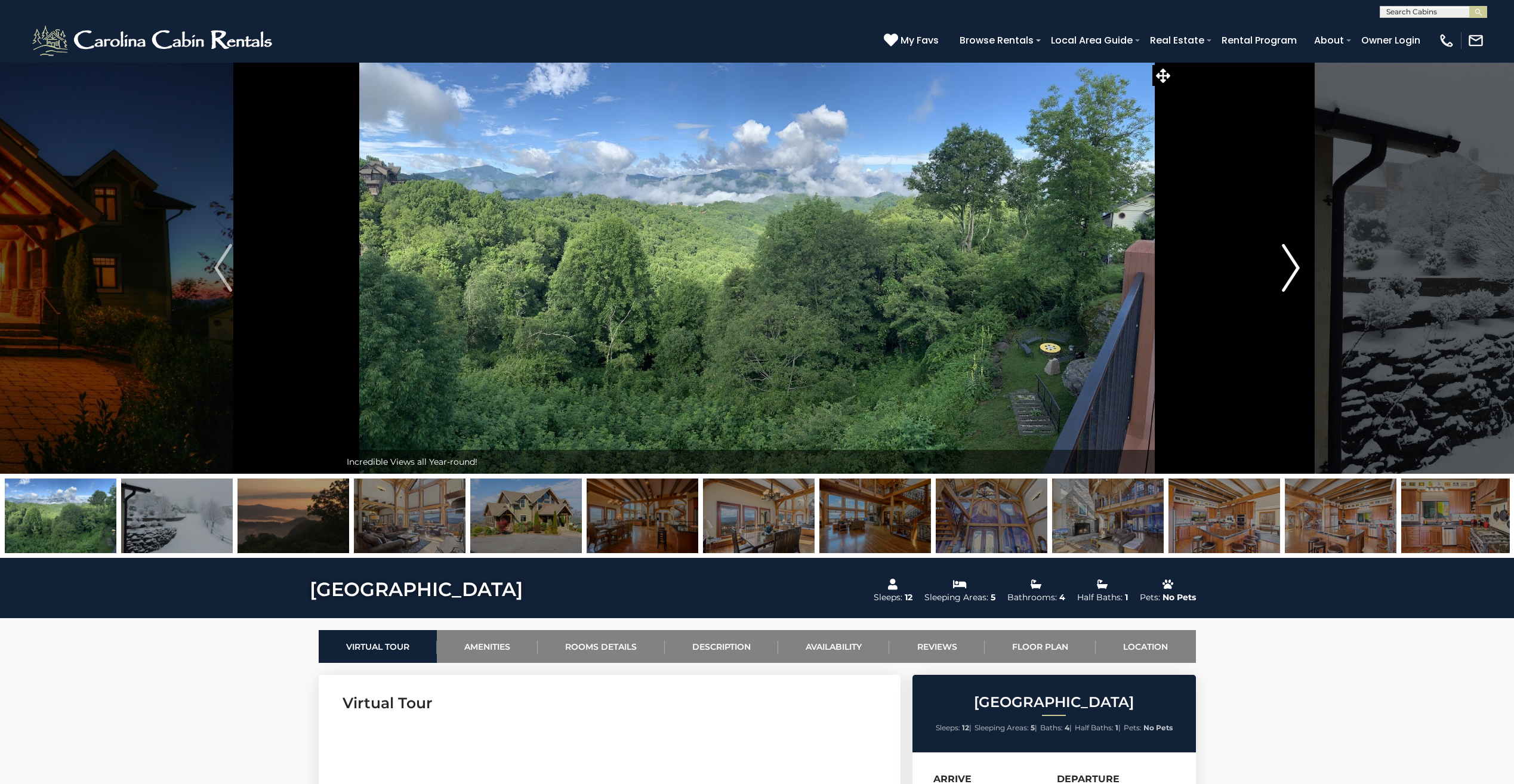
click at [1292, 267] on img "Next" at bounding box center [1290, 268] width 18 height 47
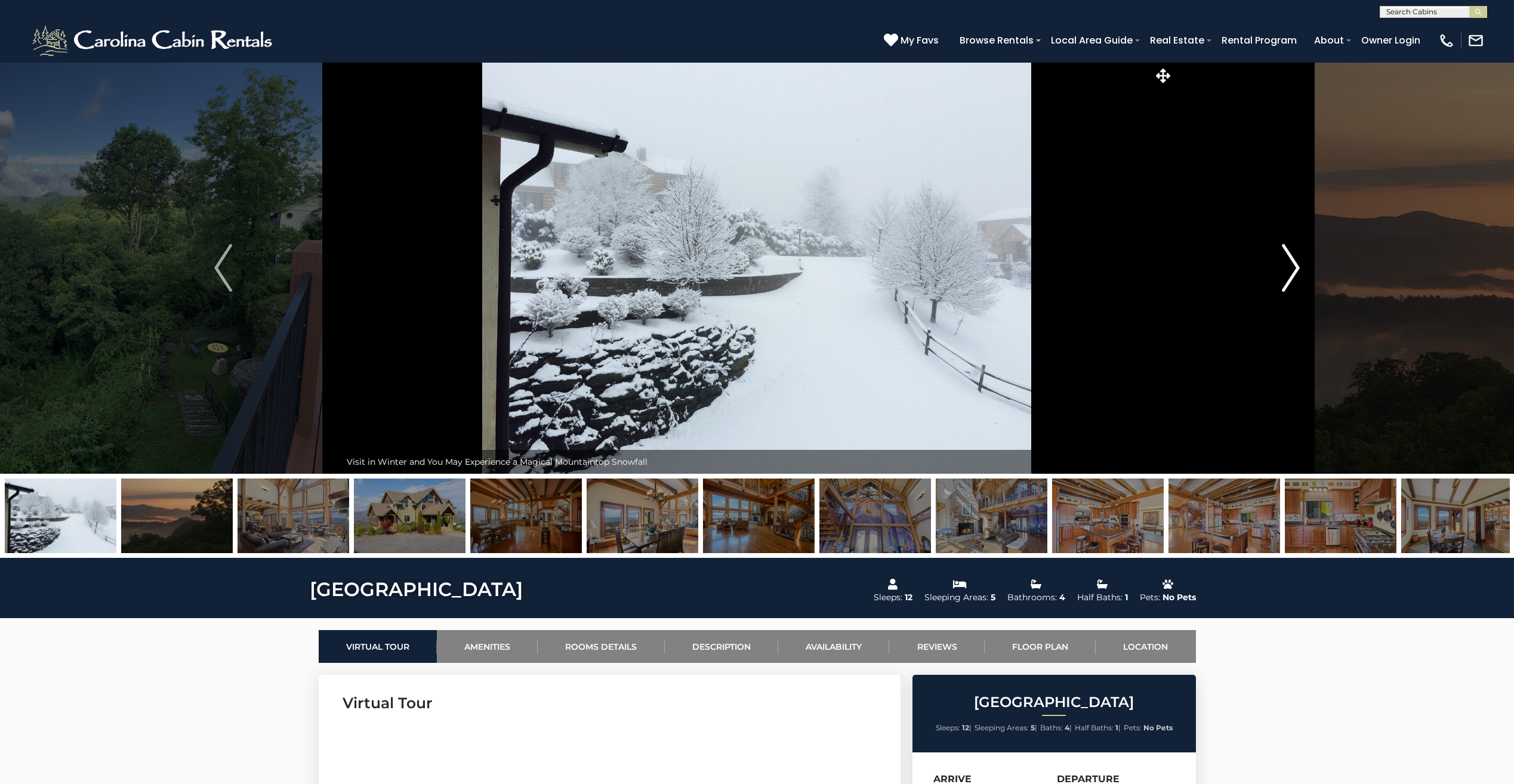
click at [1292, 267] on img "Next" at bounding box center [1290, 268] width 18 height 47
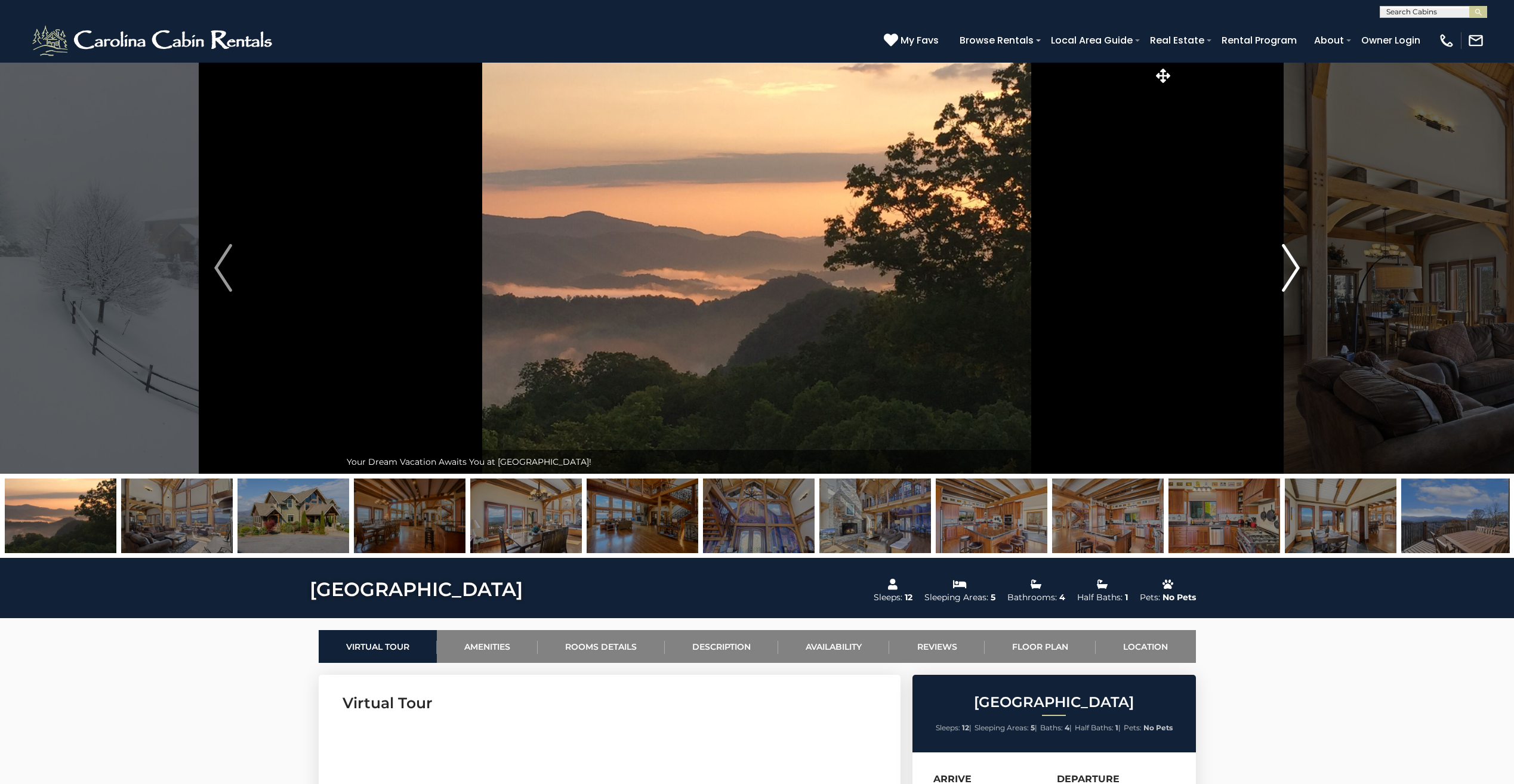
click at [1292, 267] on img "Next" at bounding box center [1290, 268] width 18 height 47
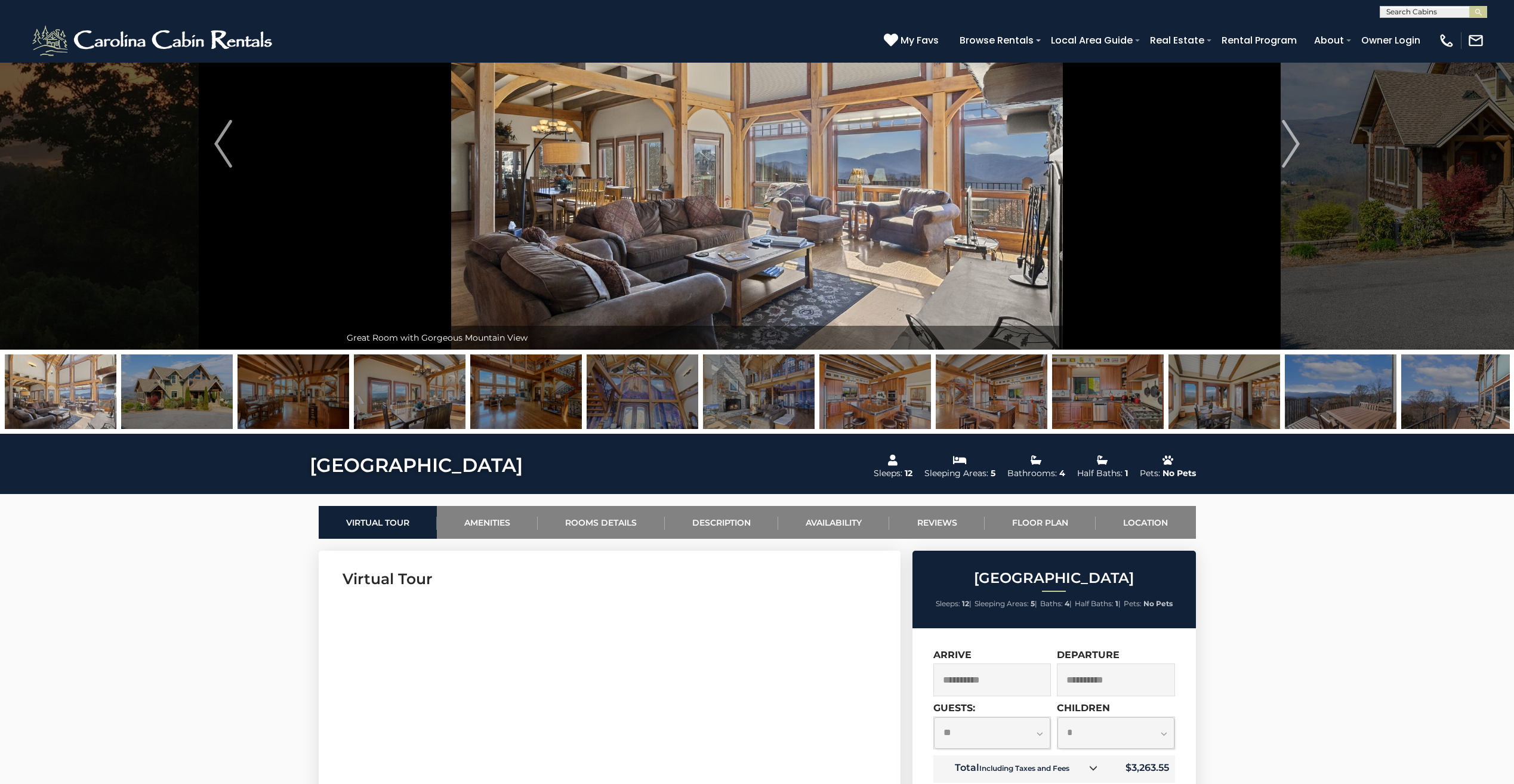
scroll to position [298, 0]
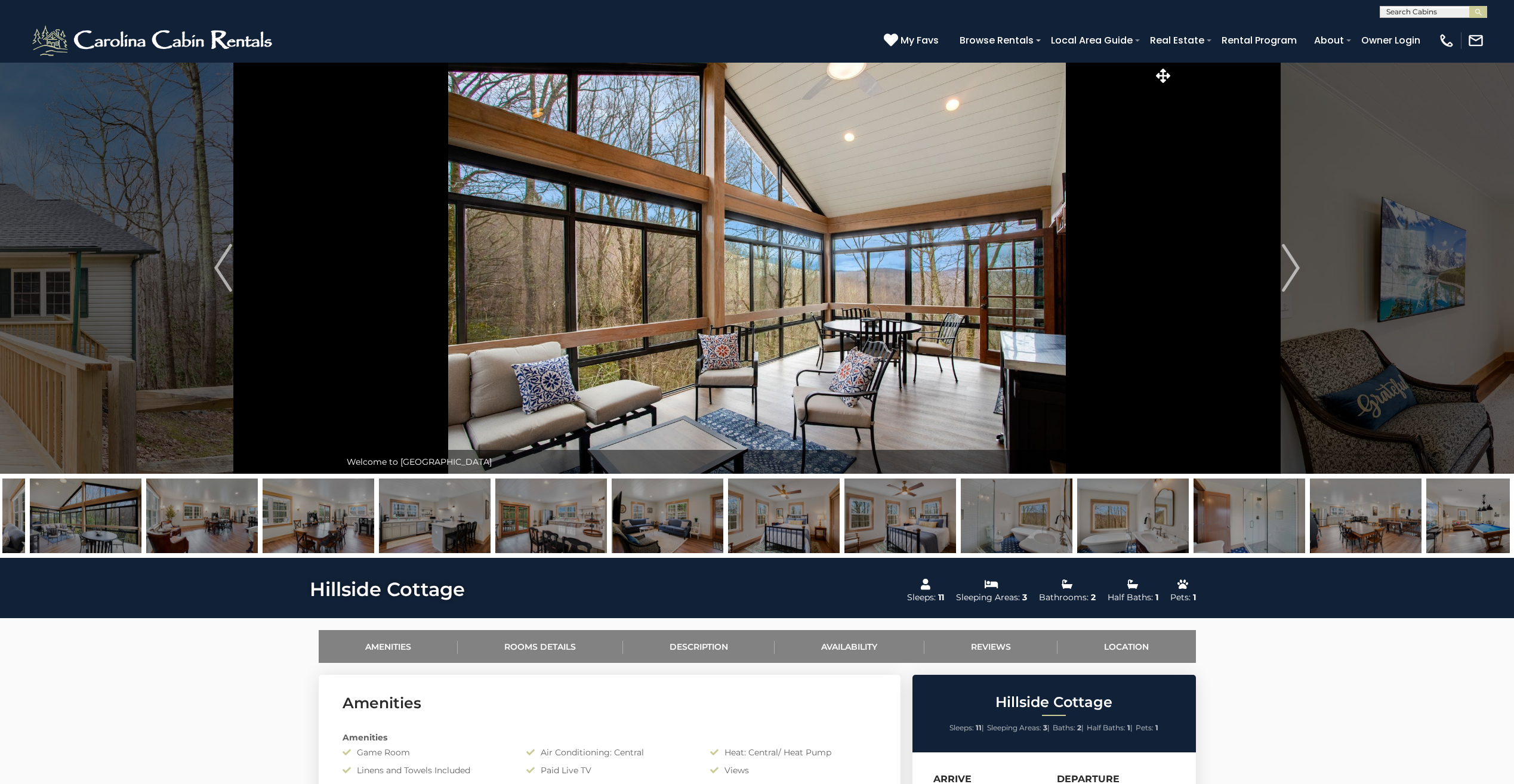
drag, startPoint x: 863, startPoint y: 529, endPoint x: 497, endPoint y: 532, distance: 366.0
click at [497, 532] on img at bounding box center [550, 516] width 112 height 75
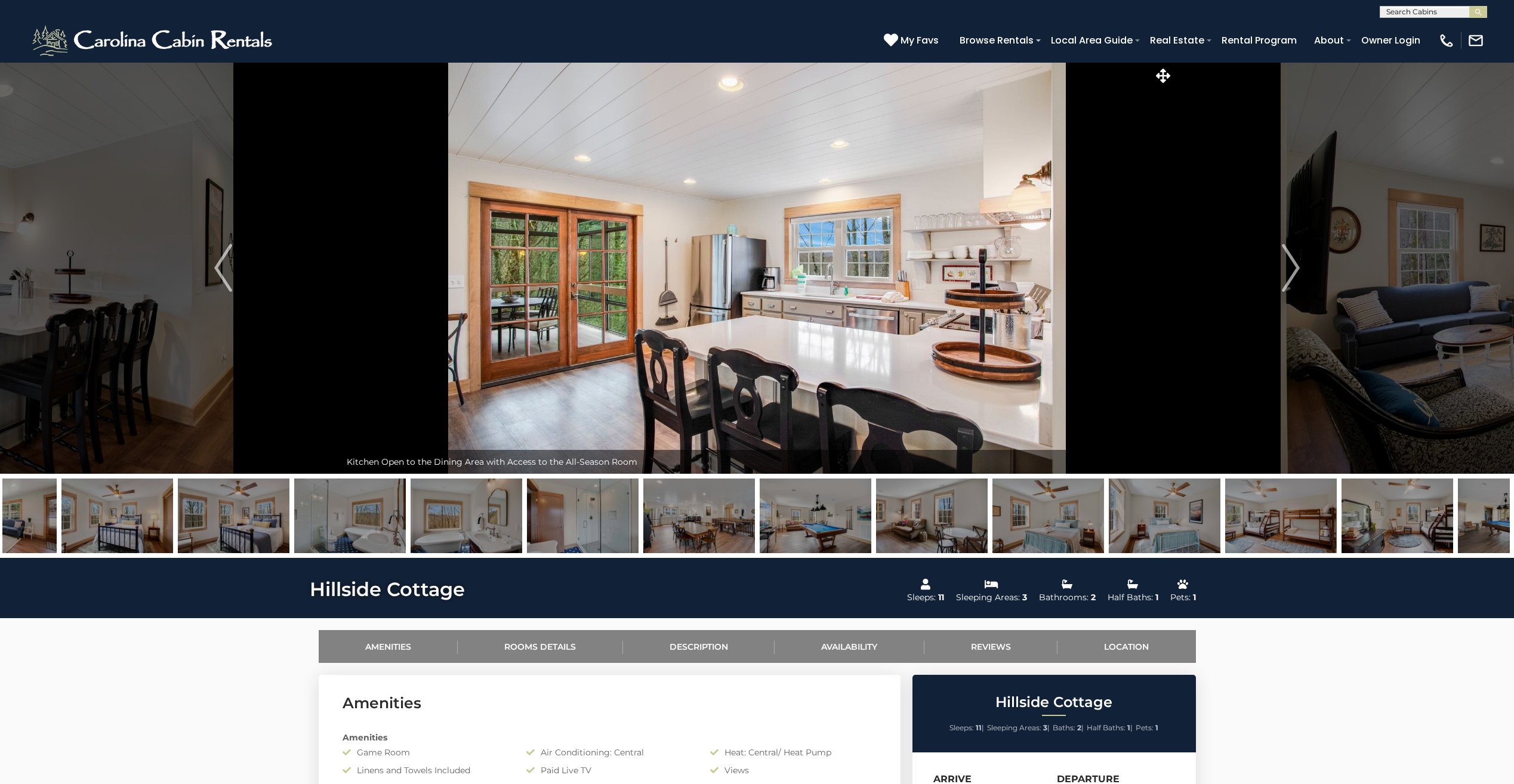
drag, startPoint x: 1219, startPoint y: 514, endPoint x: 914, endPoint y: 514, distance: 305.0
click at [992, 515] on img at bounding box center [1048, 516] width 112 height 75
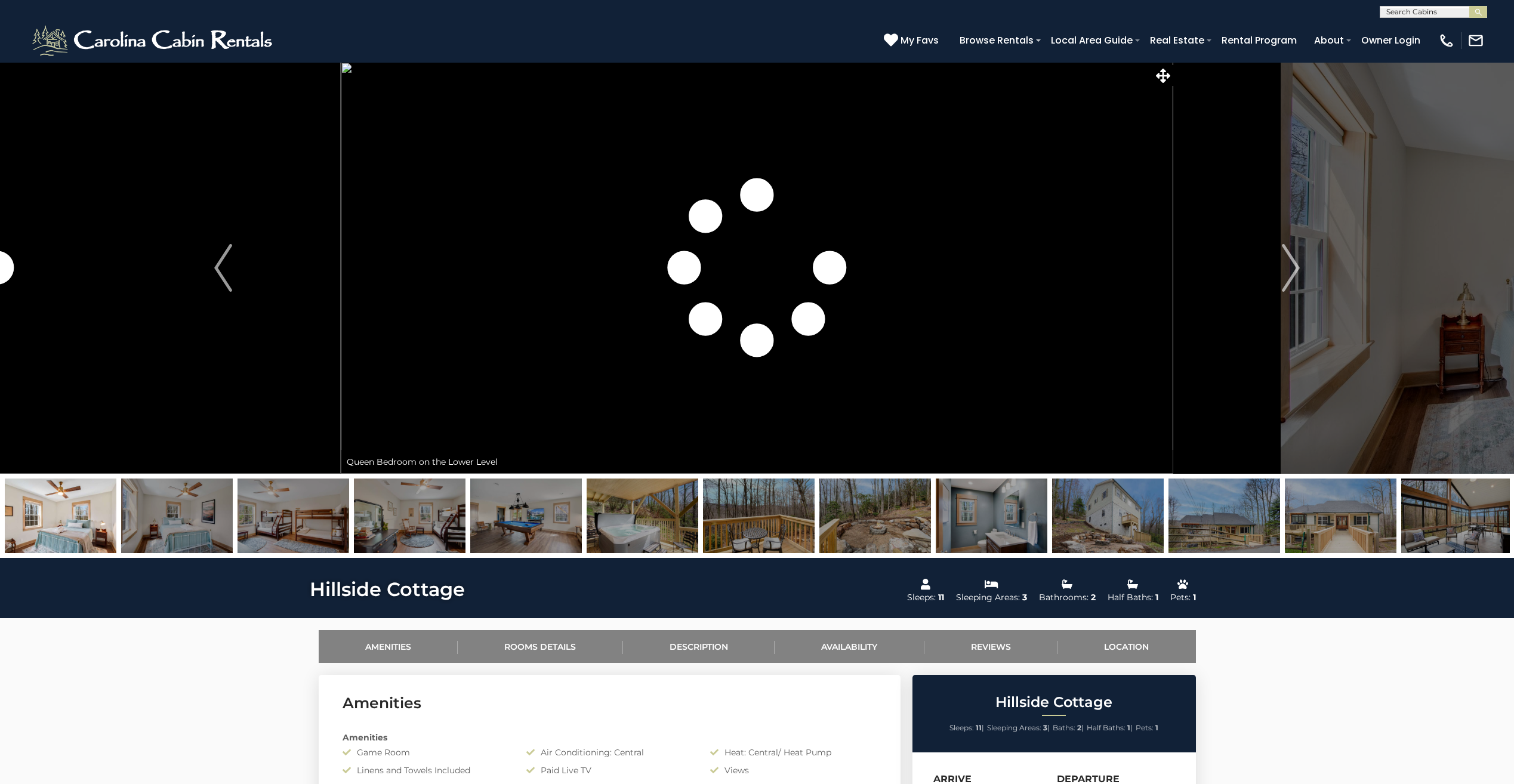
click at [254, 508] on img at bounding box center [293, 516] width 112 height 75
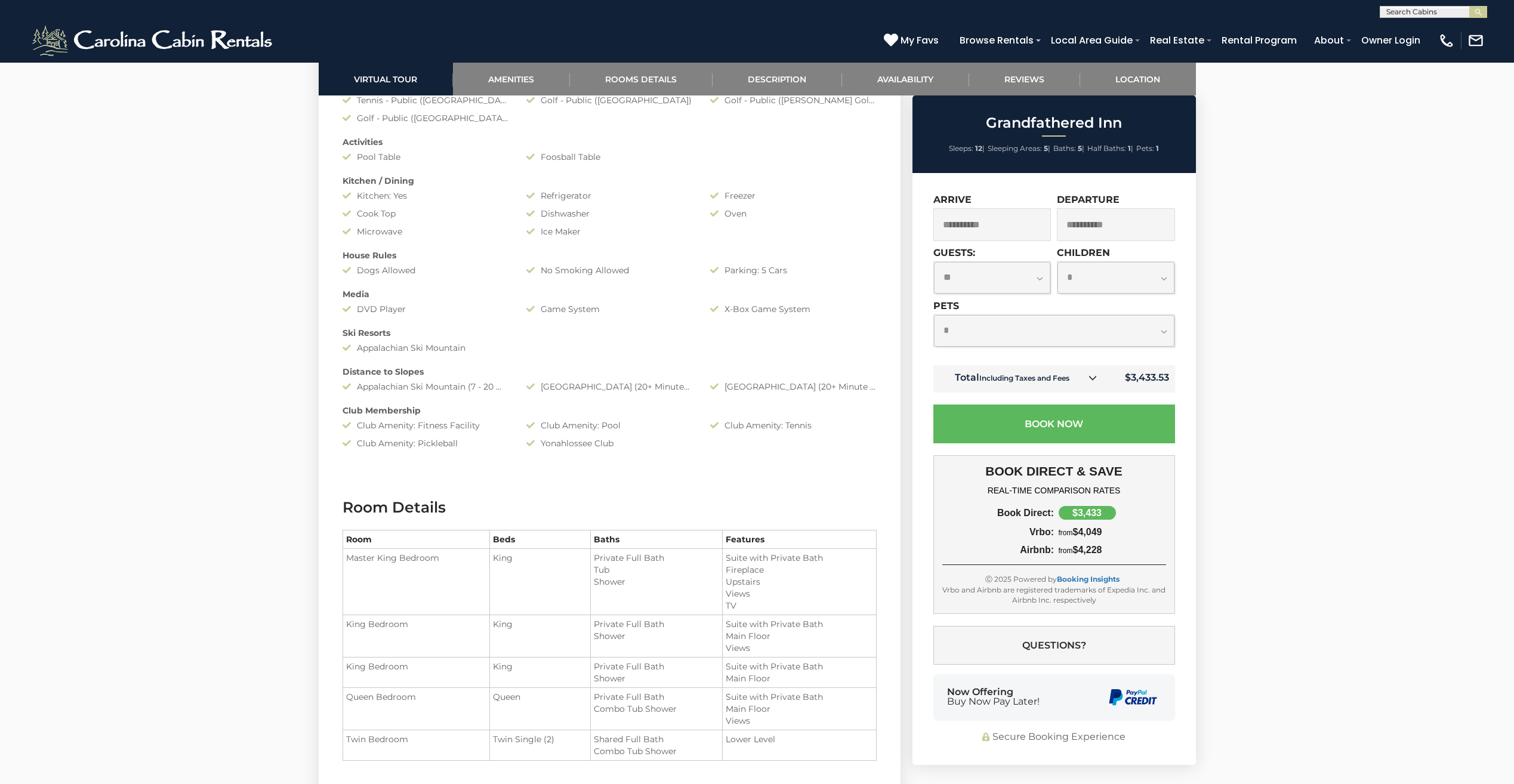
scroll to position [895, 0]
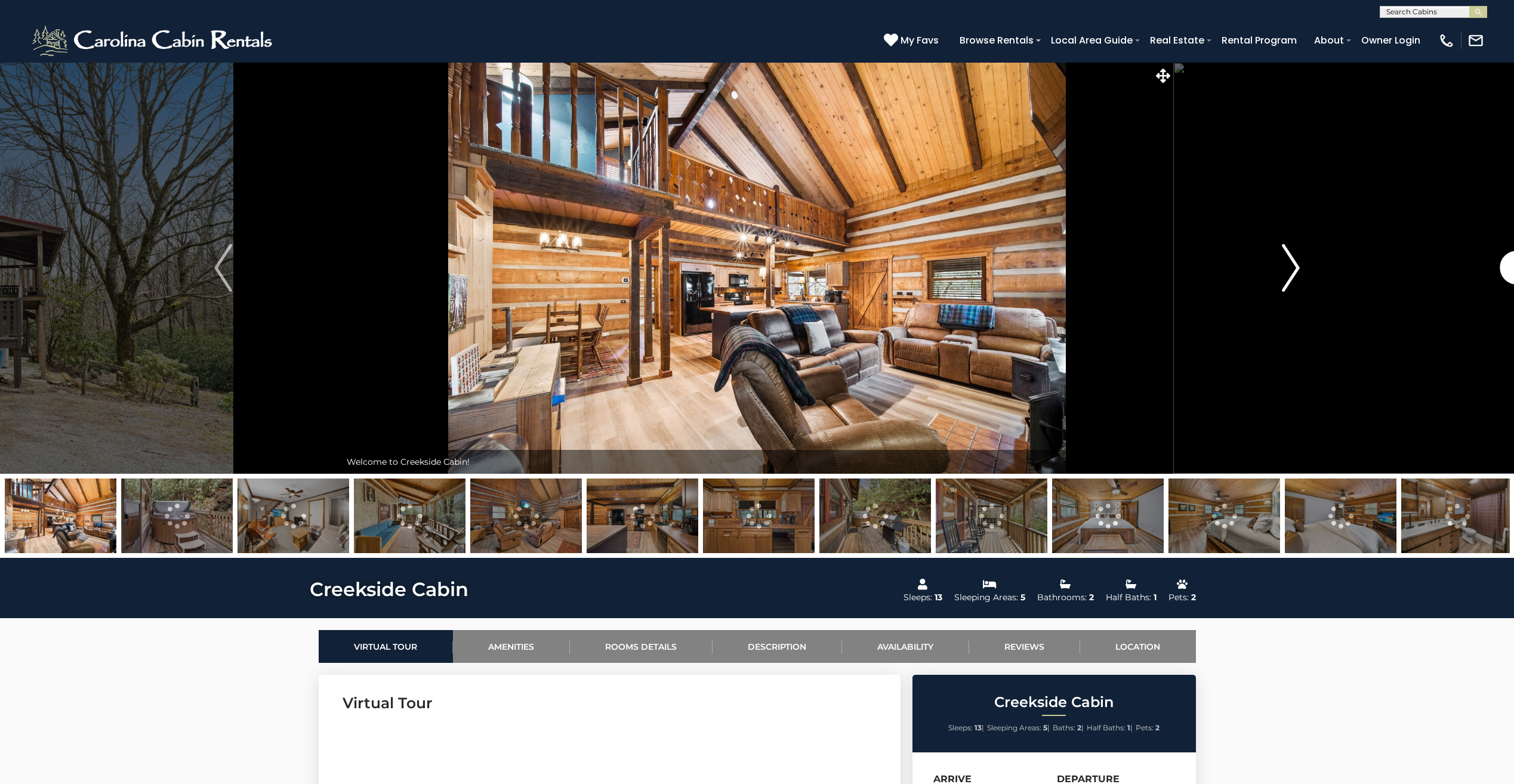
click at [1292, 272] on img "Next" at bounding box center [1290, 268] width 18 height 47
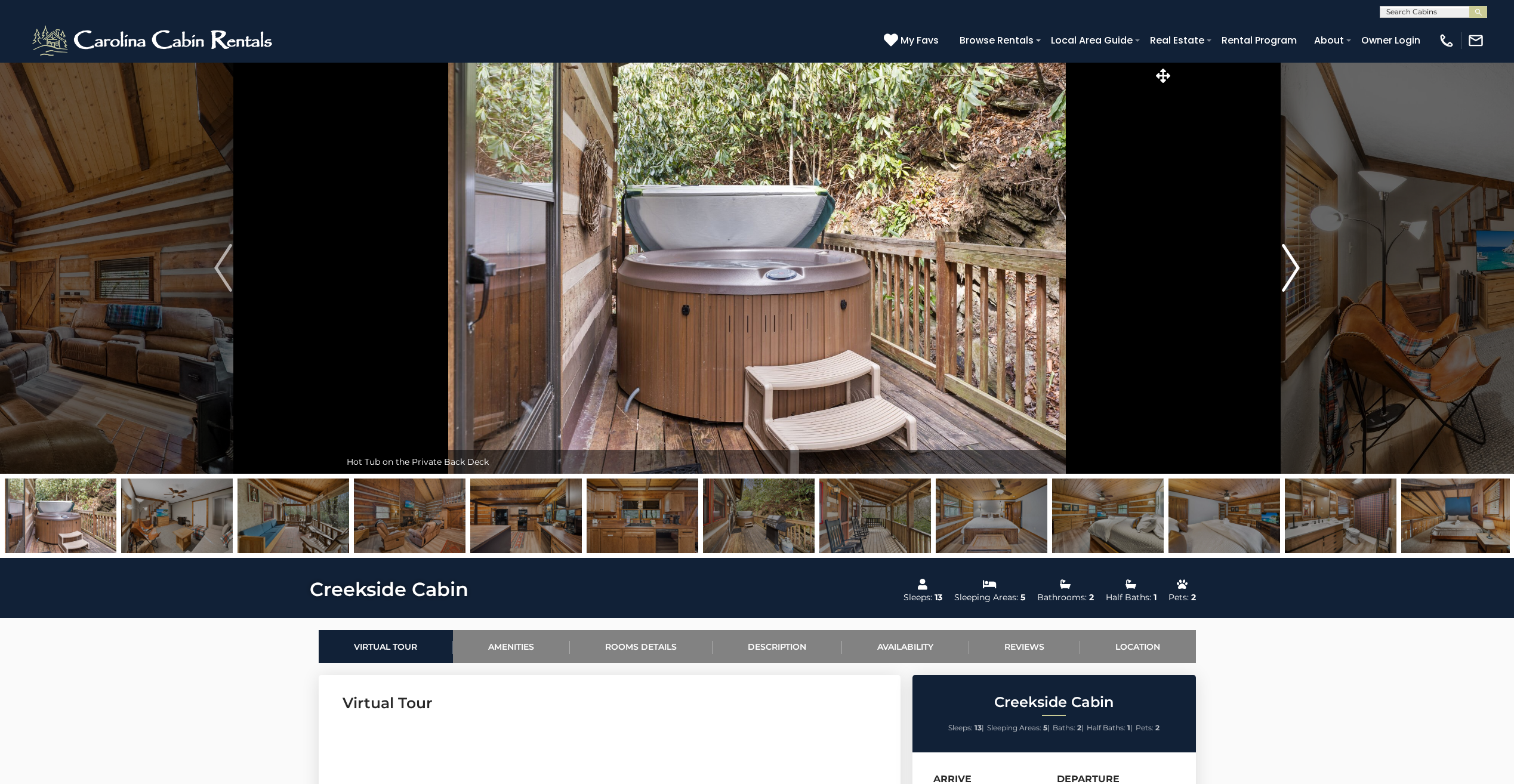
click at [1292, 272] on img "Next" at bounding box center [1290, 268] width 18 height 47
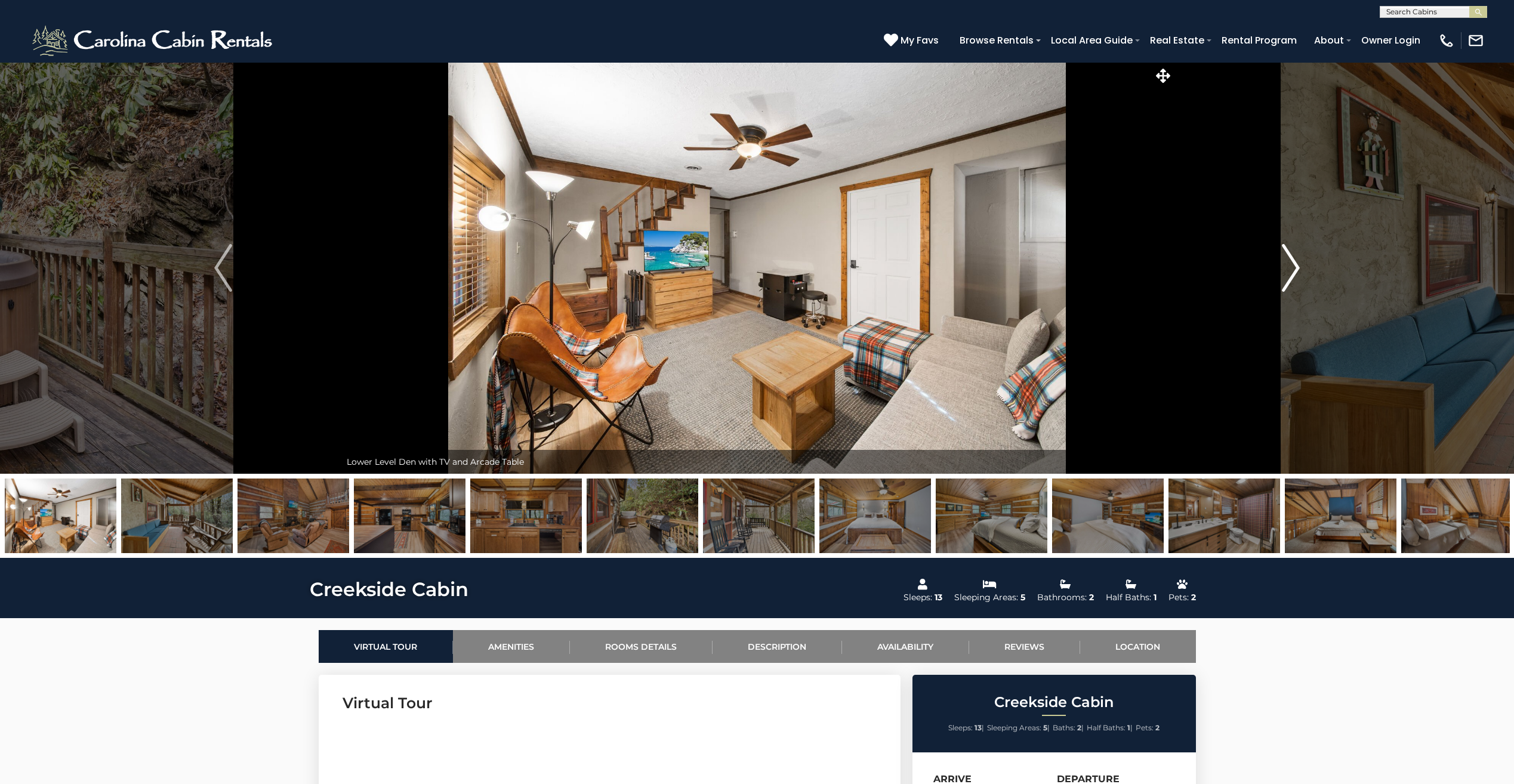
click at [1292, 272] on img "Next" at bounding box center [1290, 268] width 18 height 47
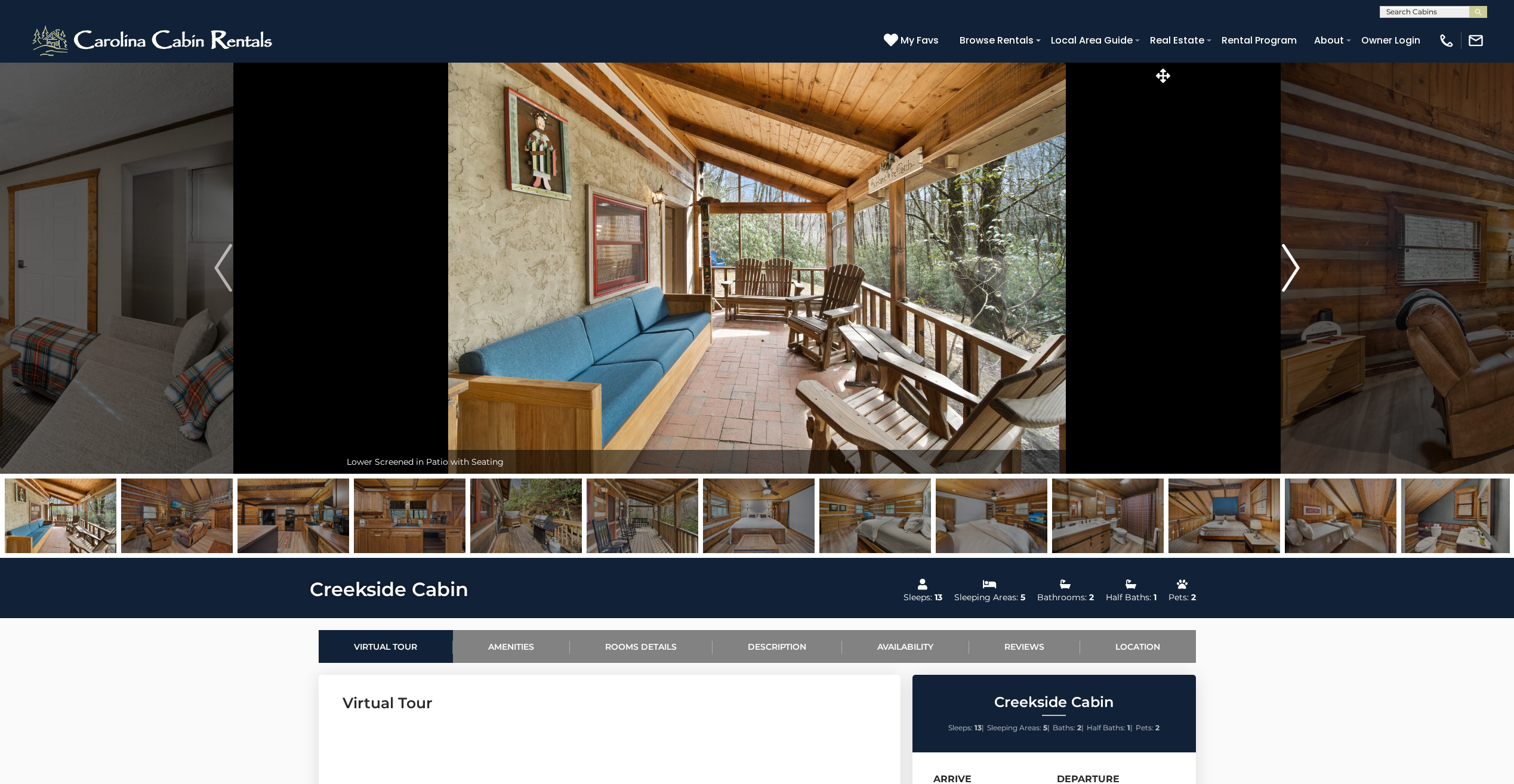
click at [1292, 272] on img "Next" at bounding box center [1290, 268] width 18 height 47
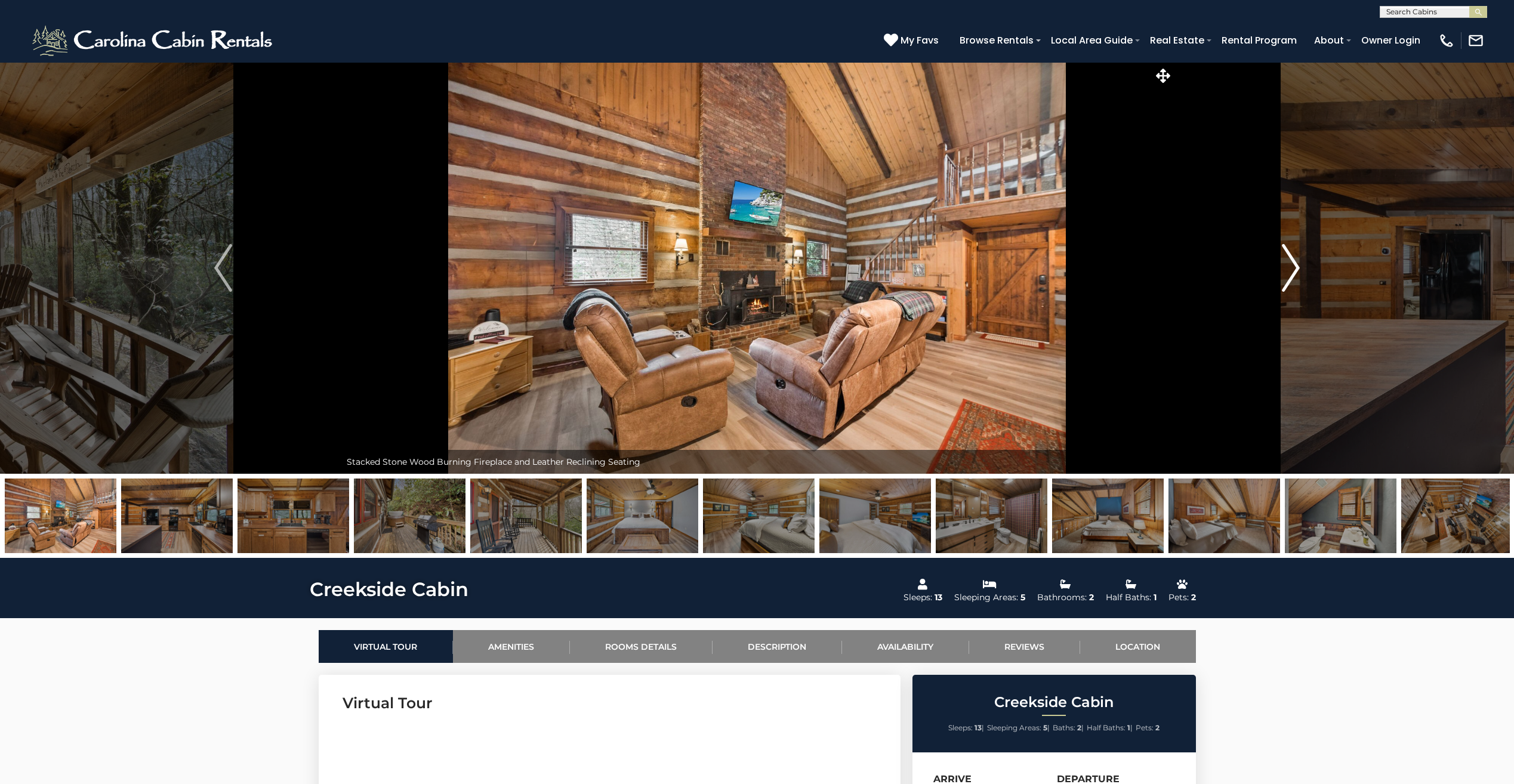
click at [1292, 272] on img "Next" at bounding box center [1290, 268] width 18 height 47
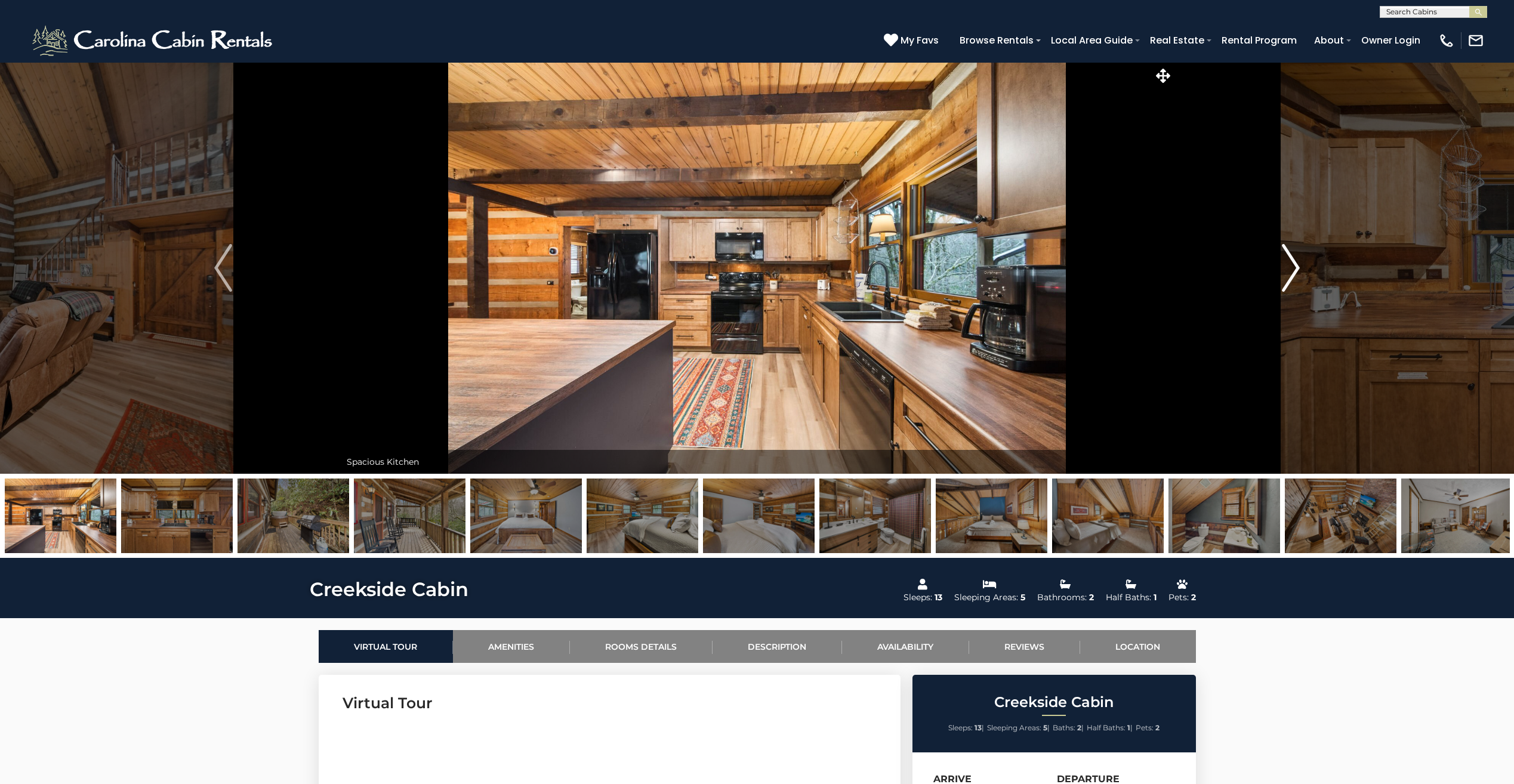
click at [1292, 272] on img "Next" at bounding box center [1290, 268] width 18 height 47
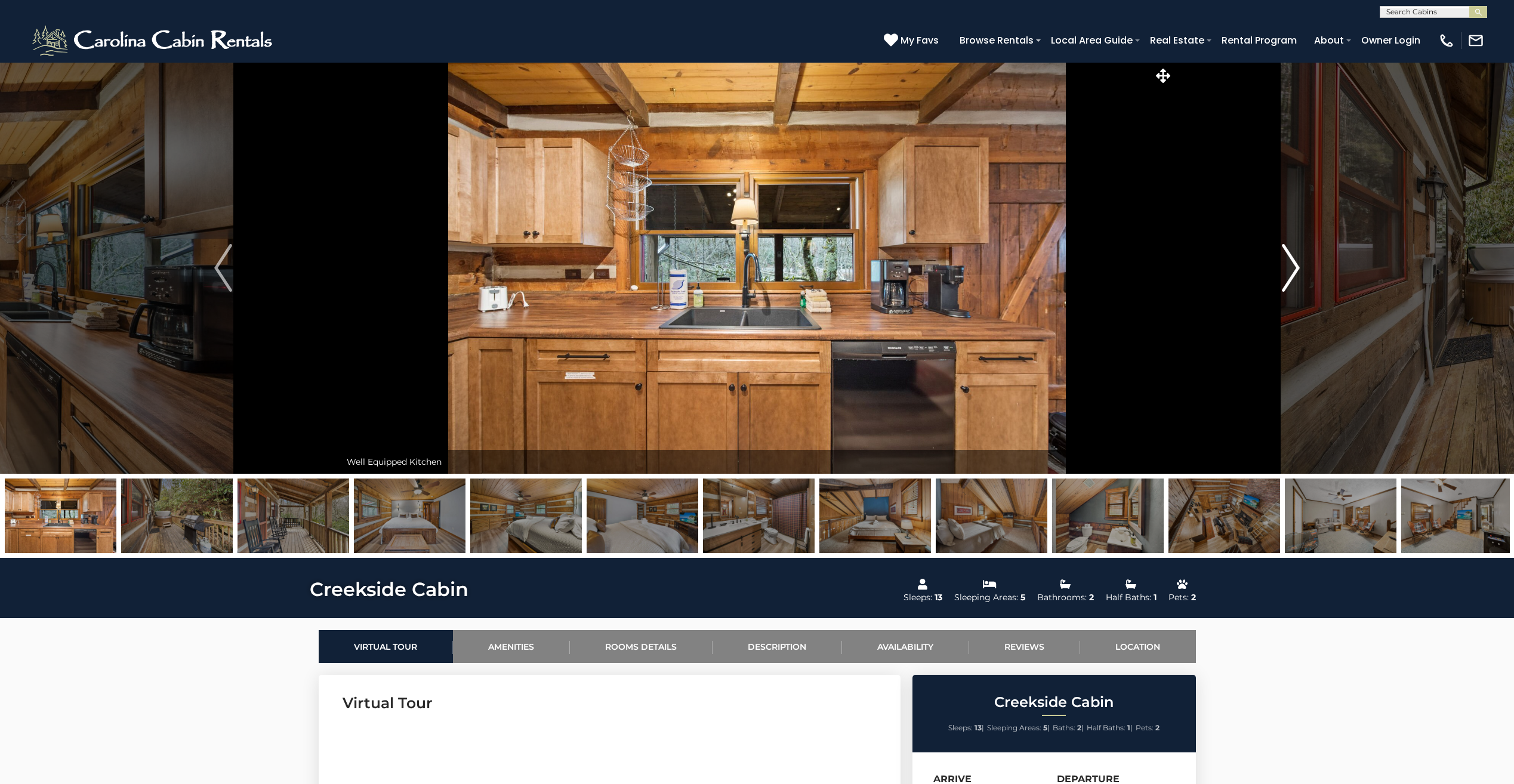
click at [1292, 272] on img "Next" at bounding box center [1290, 268] width 18 height 47
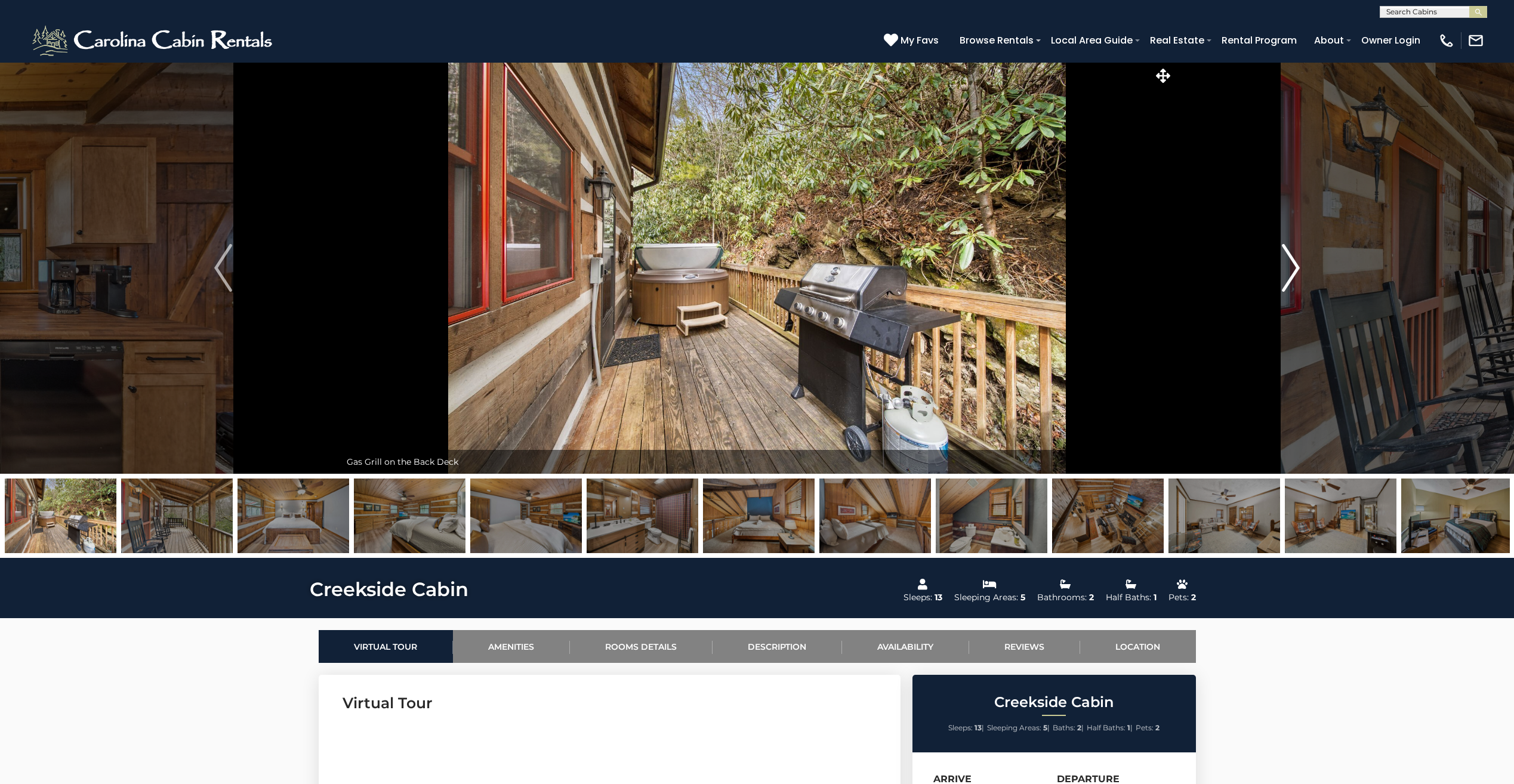
click at [1292, 272] on img "Next" at bounding box center [1290, 268] width 18 height 47
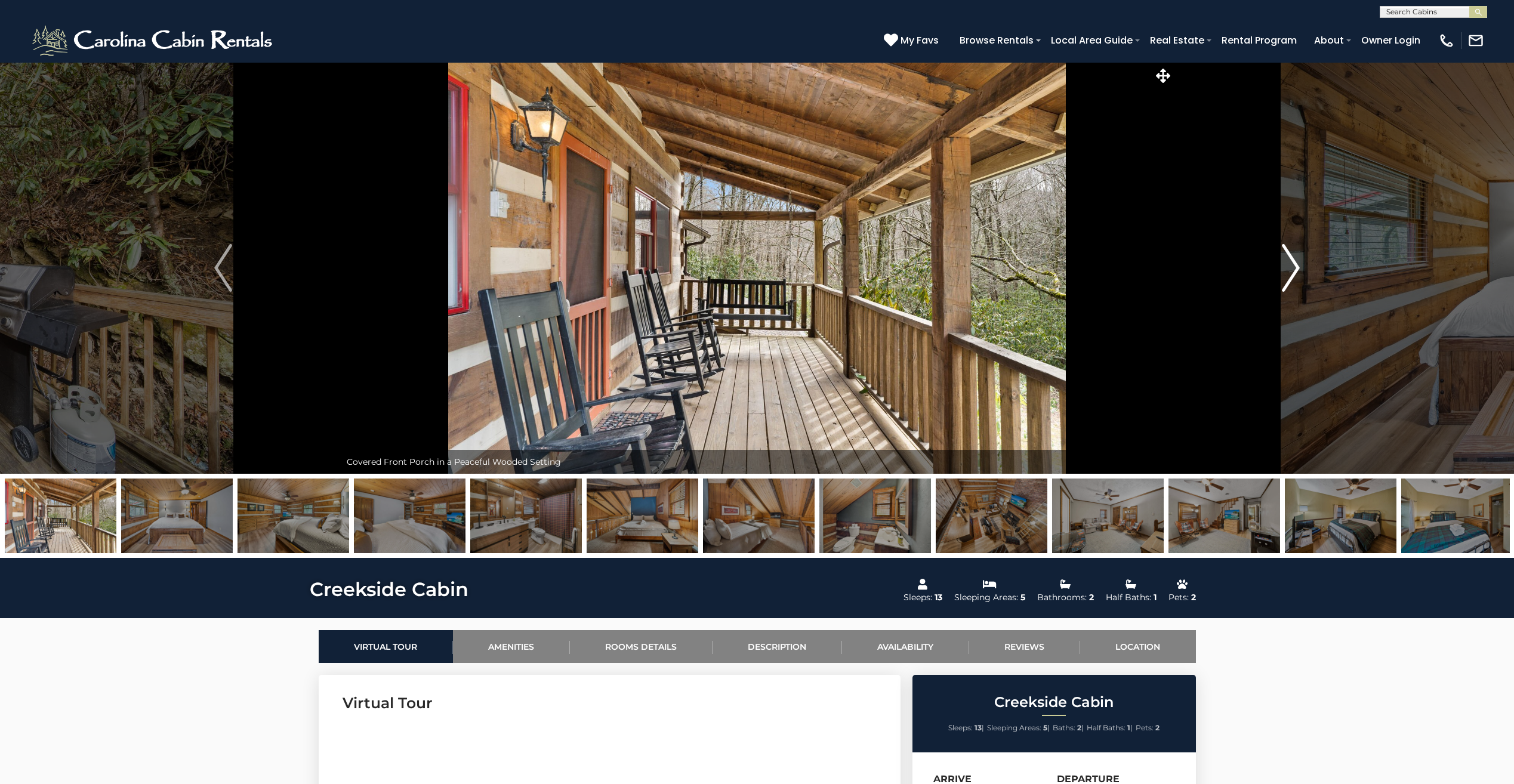
click at [1292, 272] on img "Next" at bounding box center [1290, 268] width 18 height 47
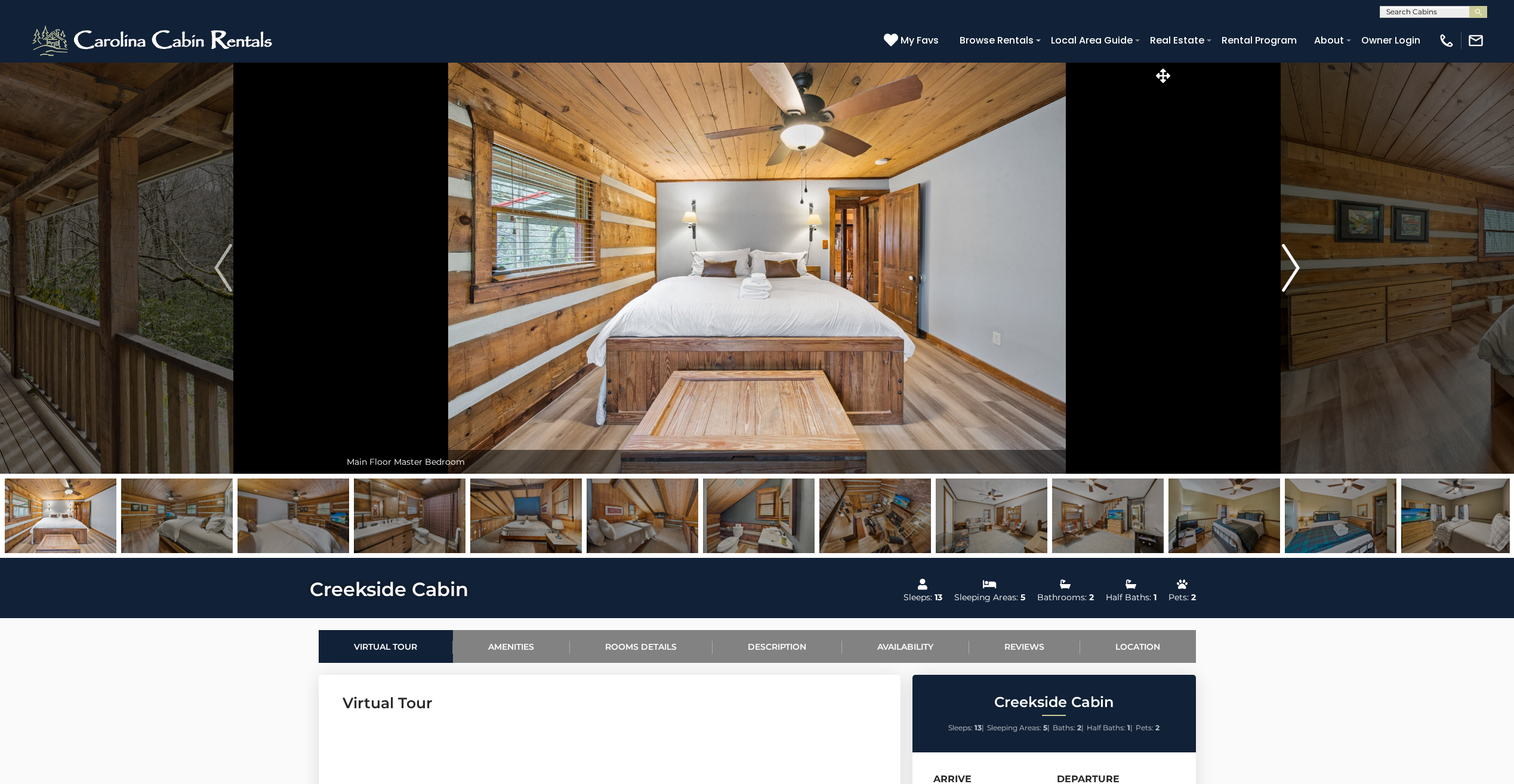
click at [1292, 272] on img "Next" at bounding box center [1290, 268] width 18 height 47
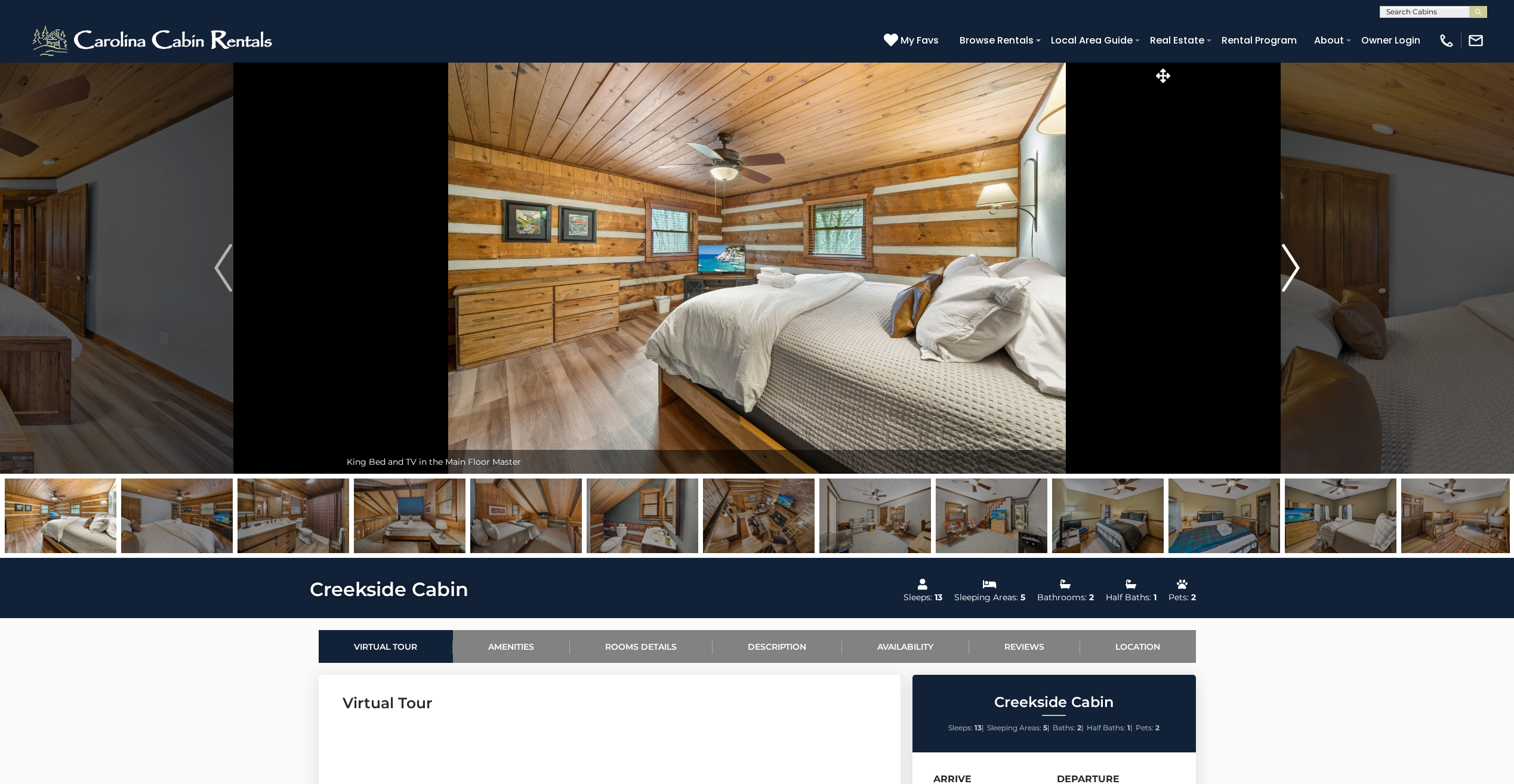
click at [1292, 272] on img "Next" at bounding box center [1290, 268] width 18 height 47
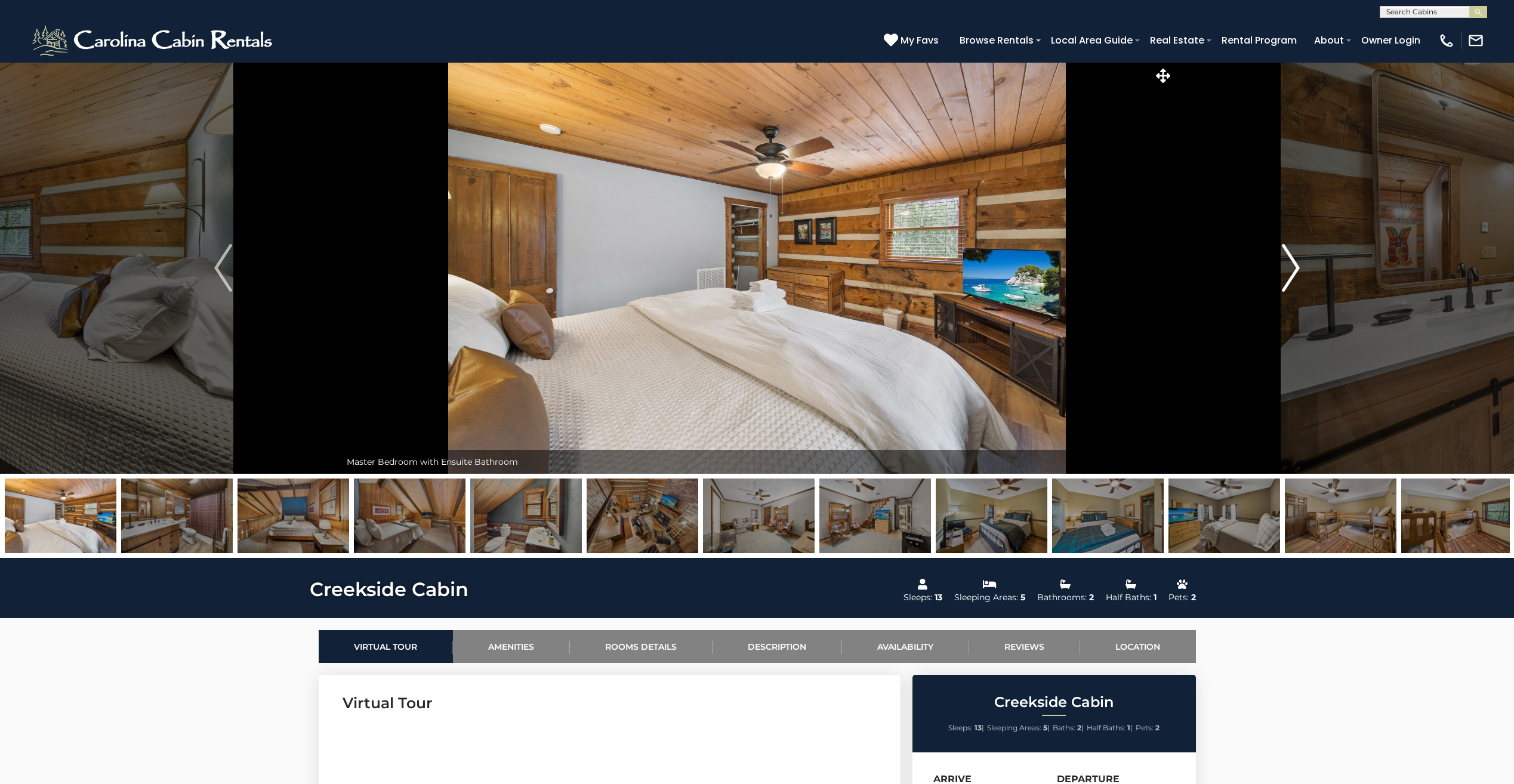
click at [1292, 272] on img "Next" at bounding box center [1290, 268] width 18 height 47
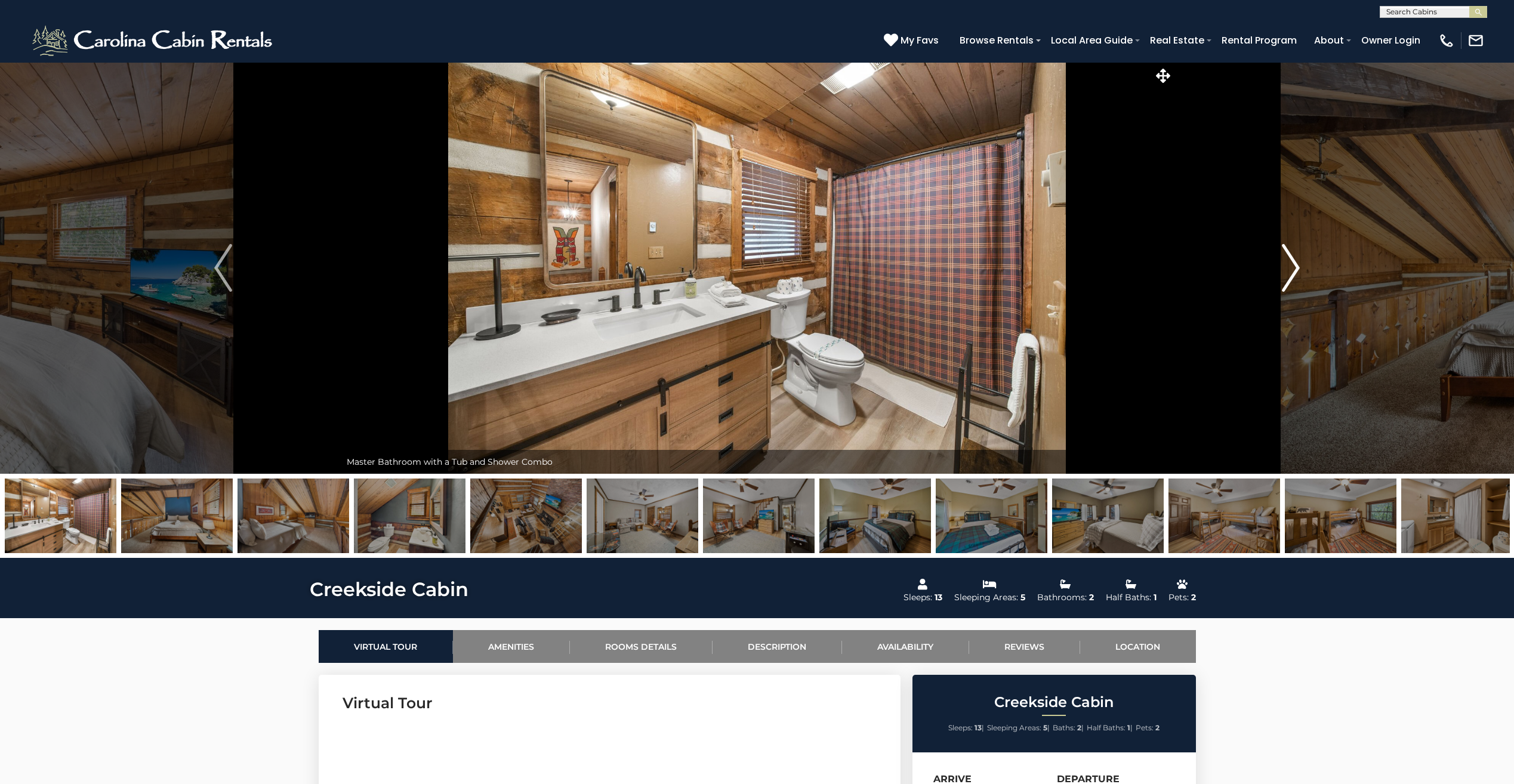
click at [1297, 281] on img "Next" at bounding box center [1290, 268] width 18 height 47
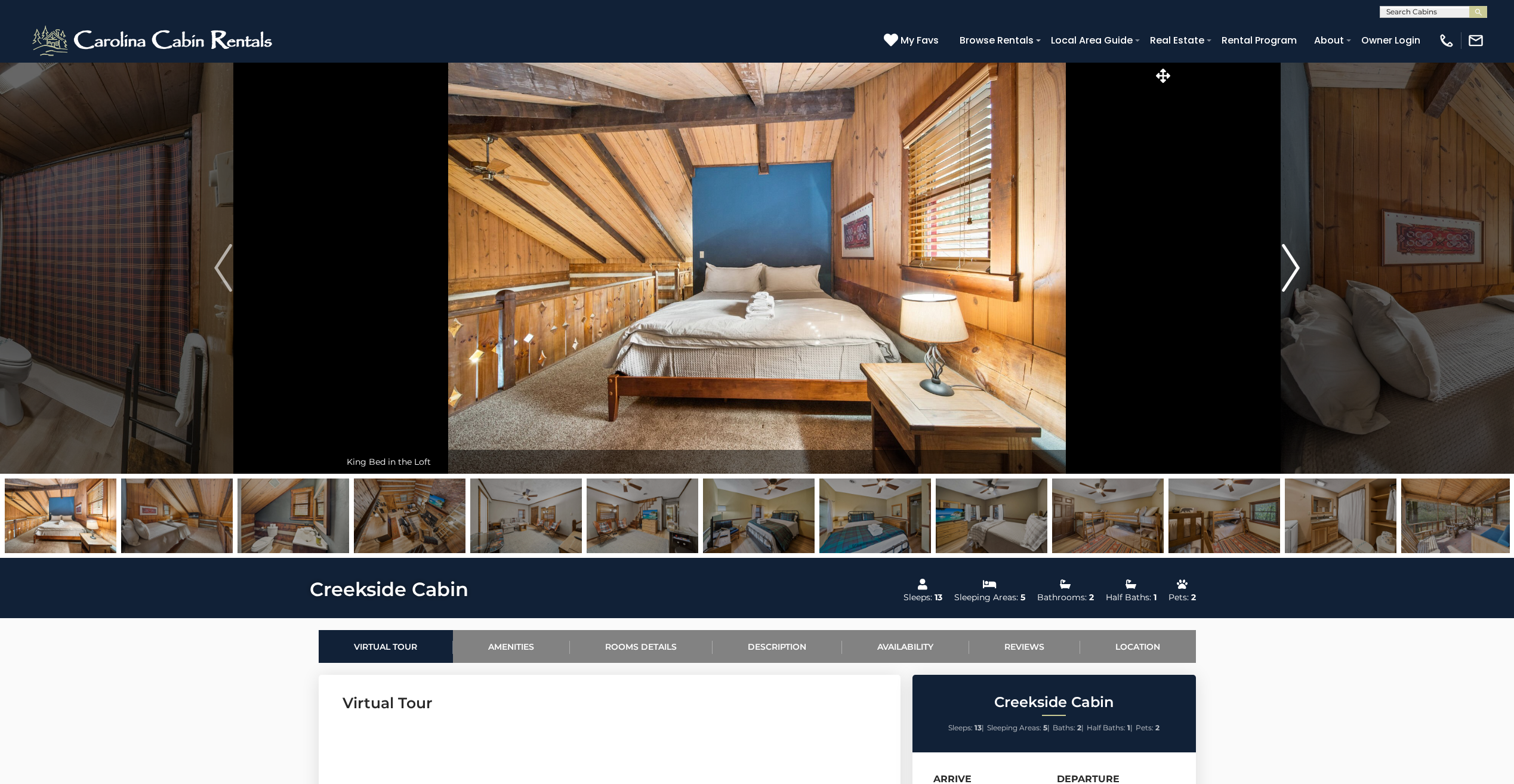
click at [1296, 280] on img "Next" at bounding box center [1290, 268] width 18 height 47
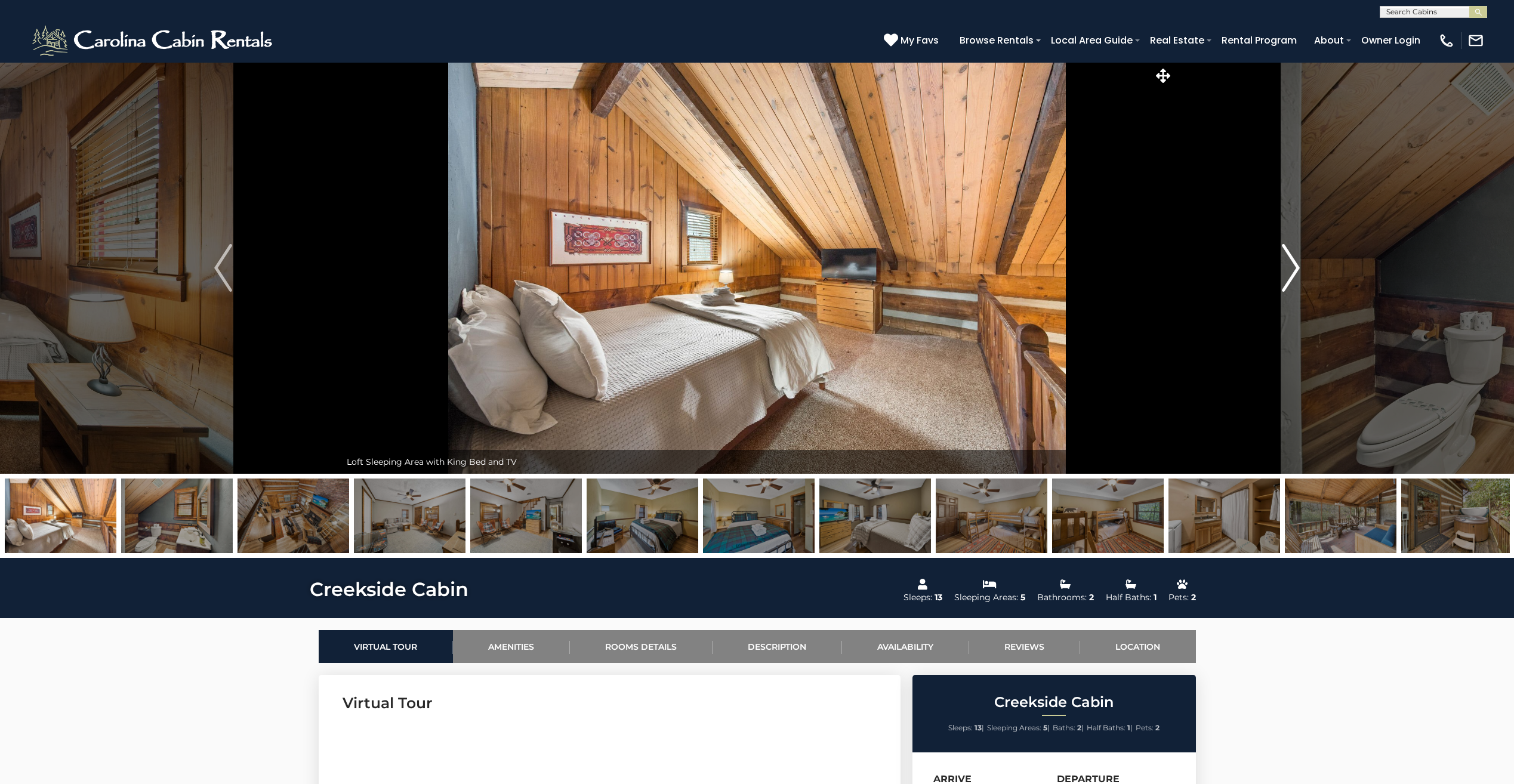
click at [1296, 280] on img "Next" at bounding box center [1290, 268] width 18 height 47
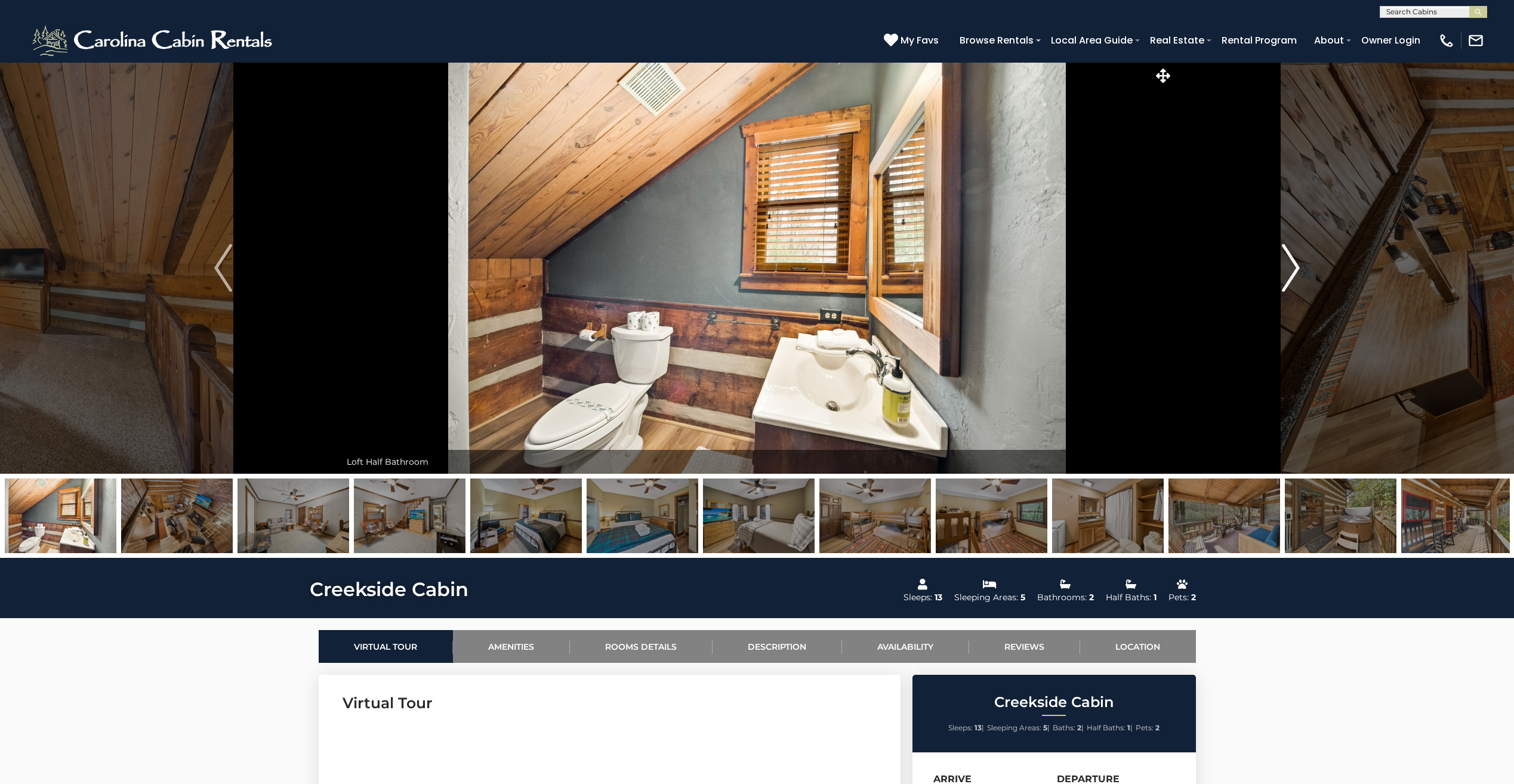
click at [1296, 280] on img "Next" at bounding box center [1290, 268] width 18 height 47
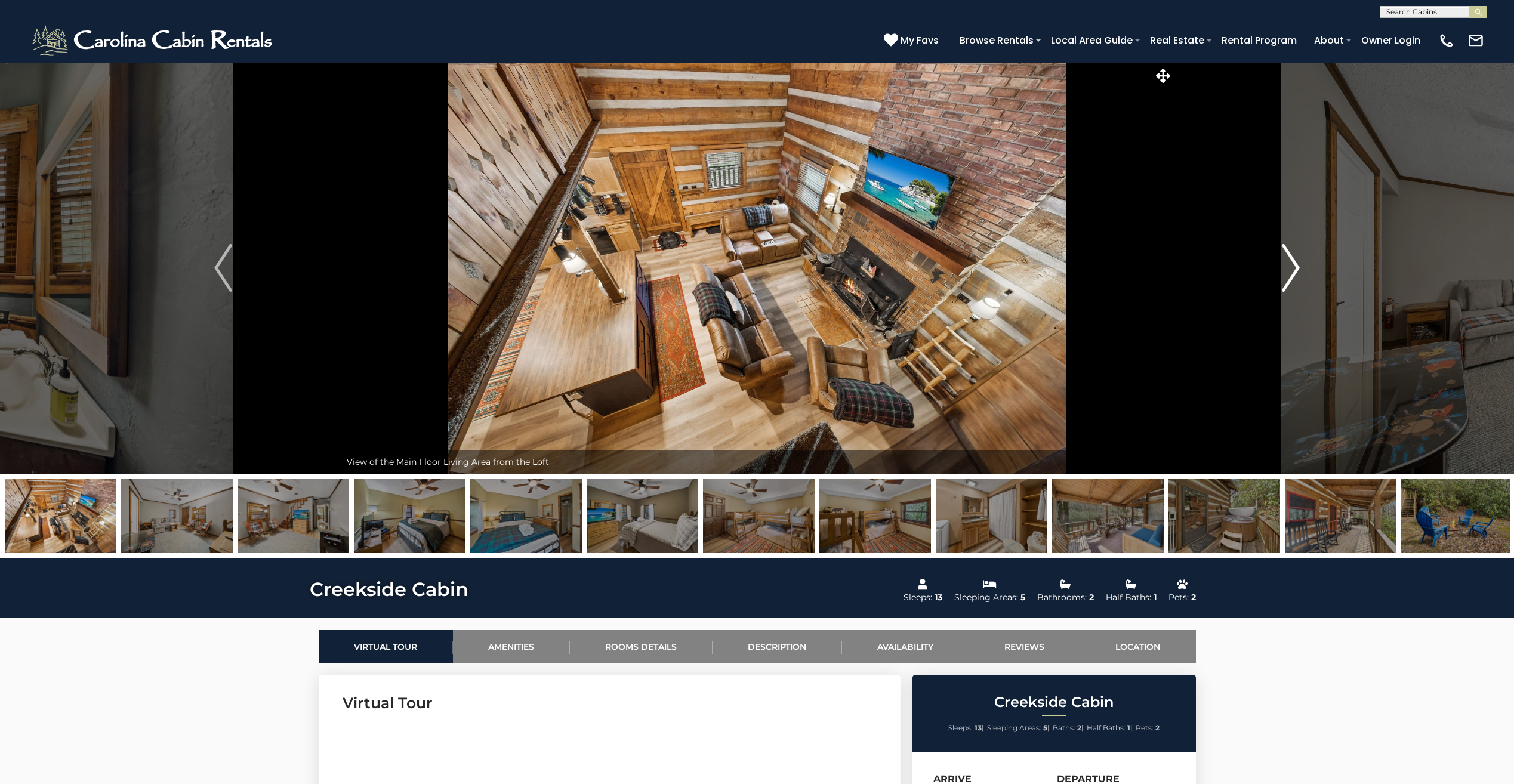
click at [1296, 280] on img "Next" at bounding box center [1290, 268] width 18 height 47
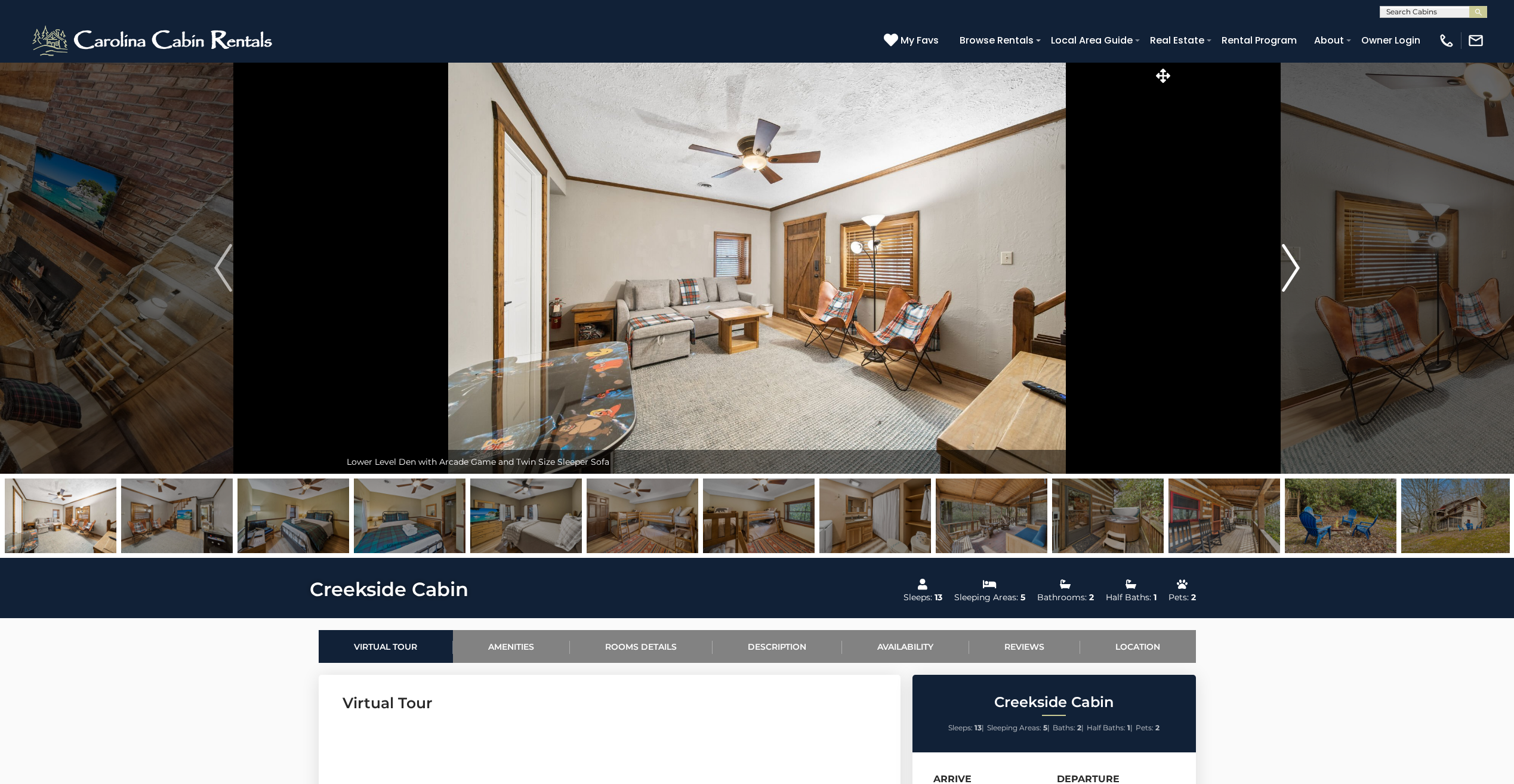
click at [1296, 280] on img "Next" at bounding box center [1290, 268] width 18 height 47
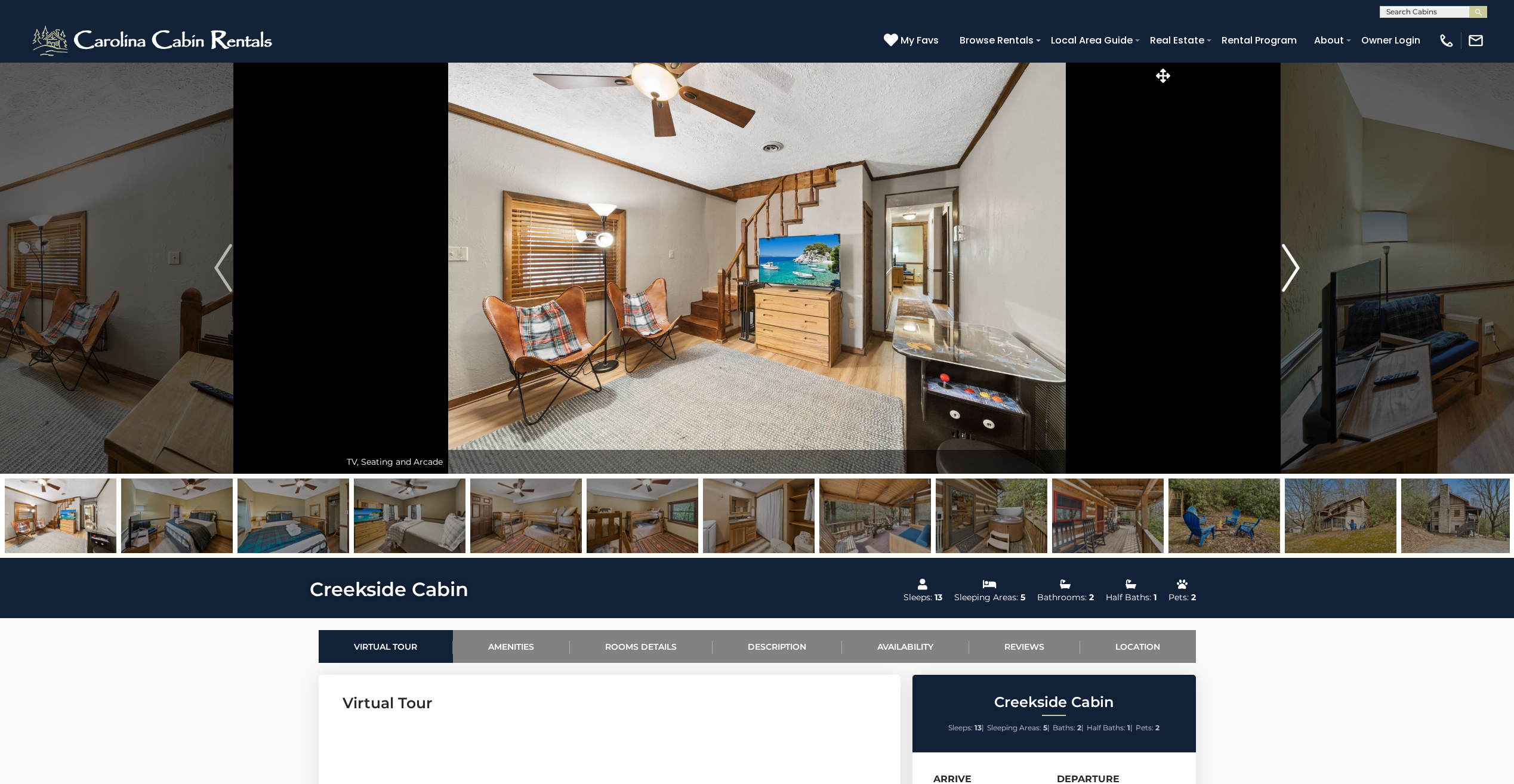
click at [1296, 280] on img "Next" at bounding box center [1290, 268] width 18 height 47
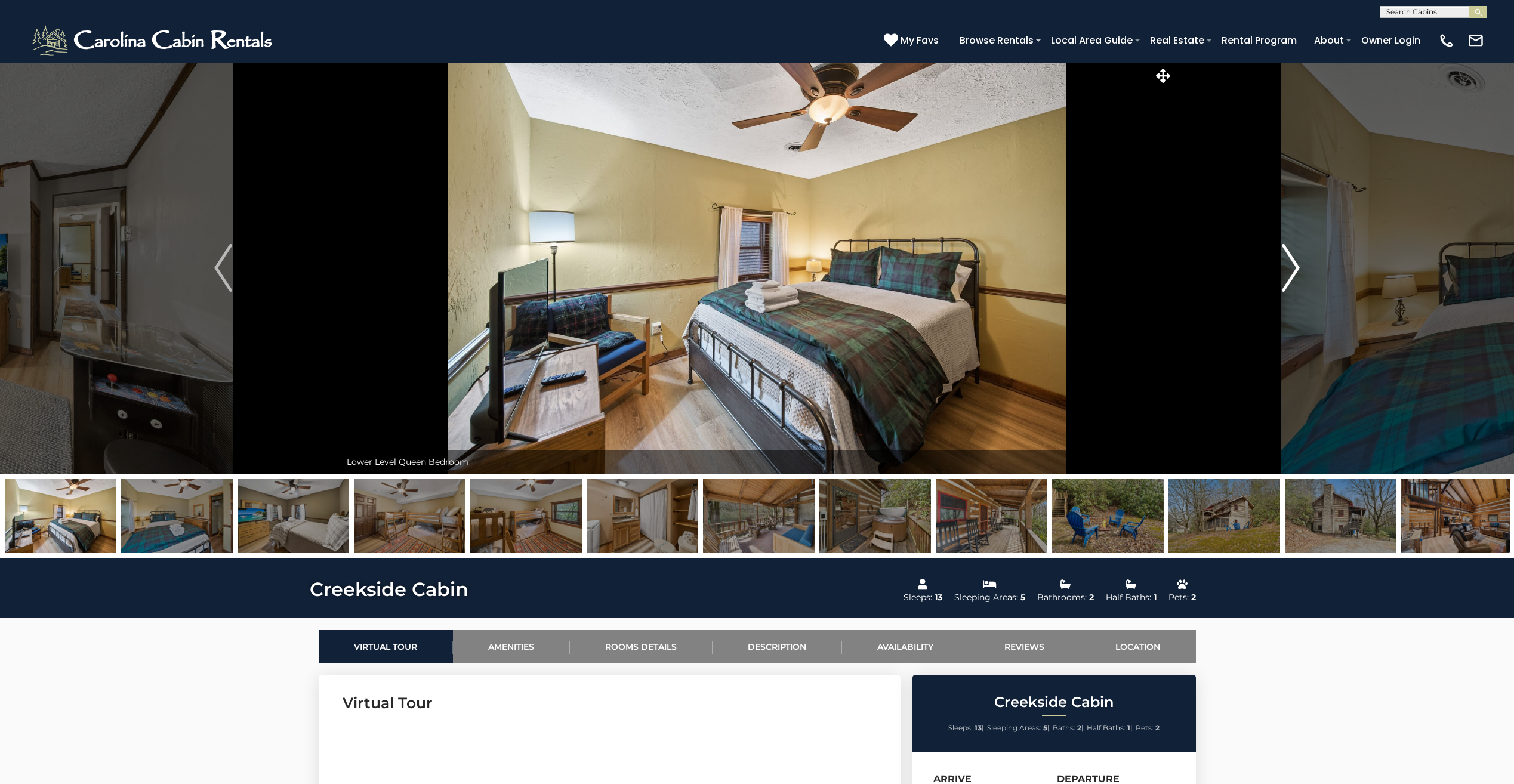
click at [1296, 280] on img "Next" at bounding box center [1290, 268] width 18 height 47
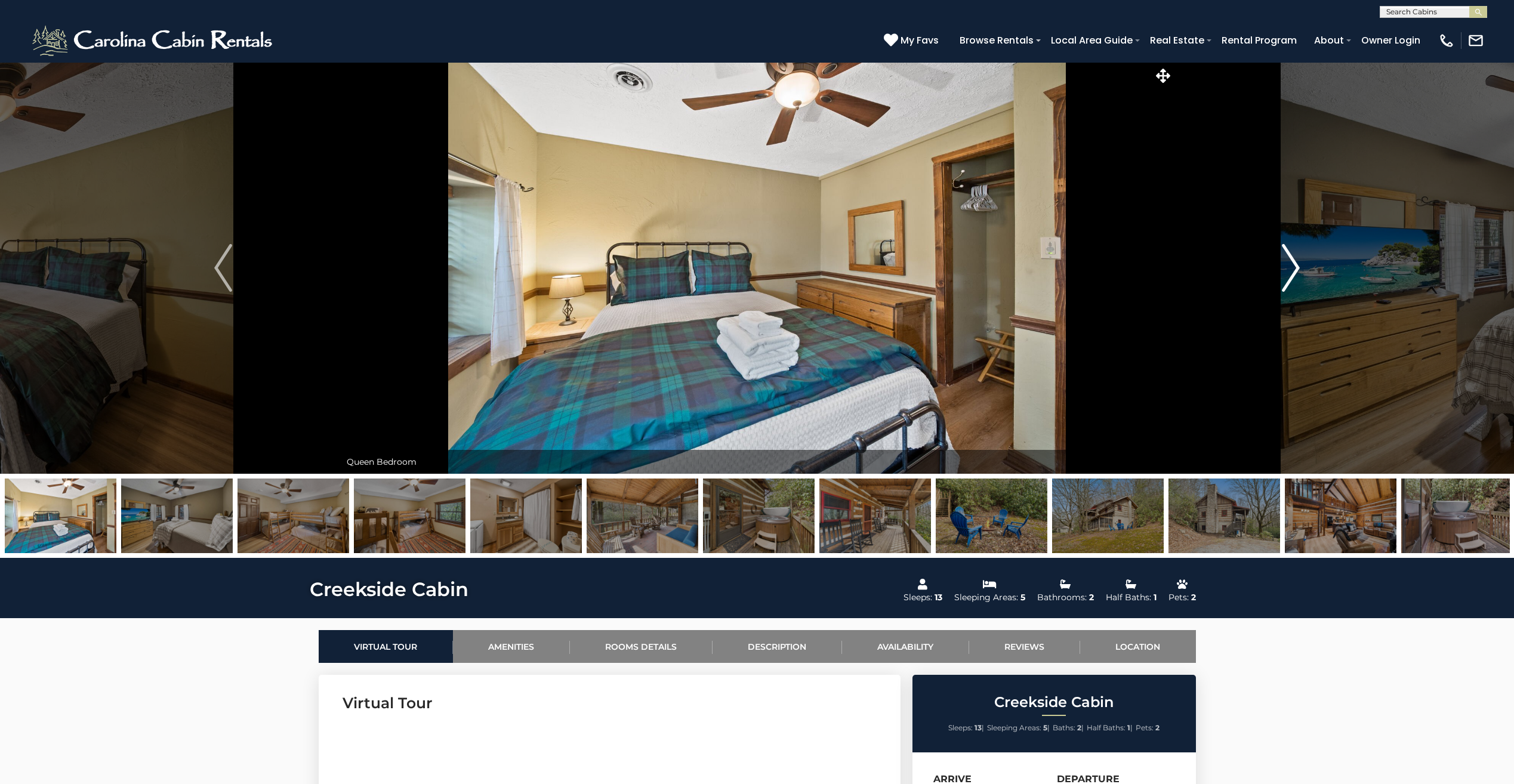
click at [1296, 280] on img "Next" at bounding box center [1290, 268] width 18 height 47
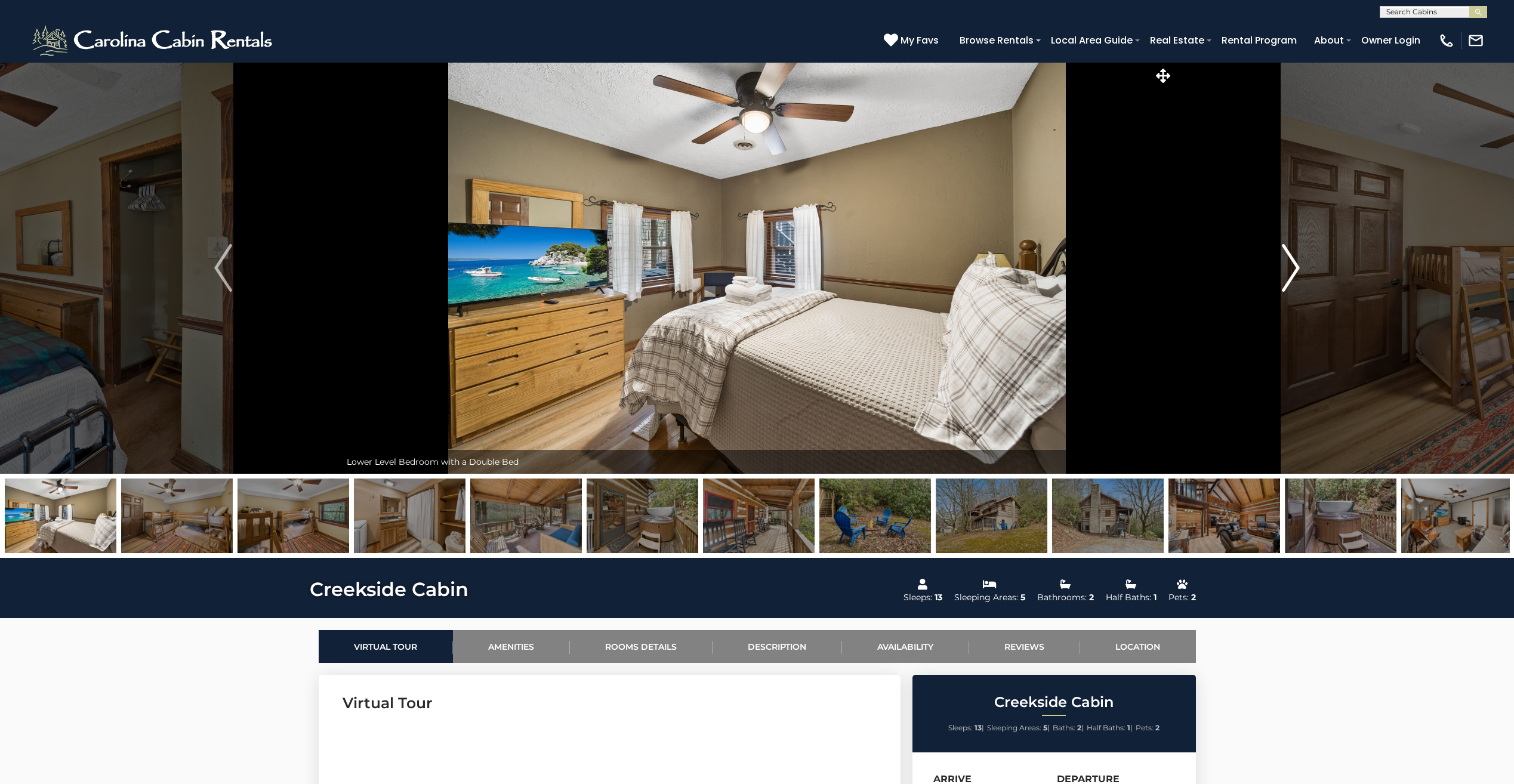
click at [1296, 280] on img "Next" at bounding box center [1290, 268] width 18 height 47
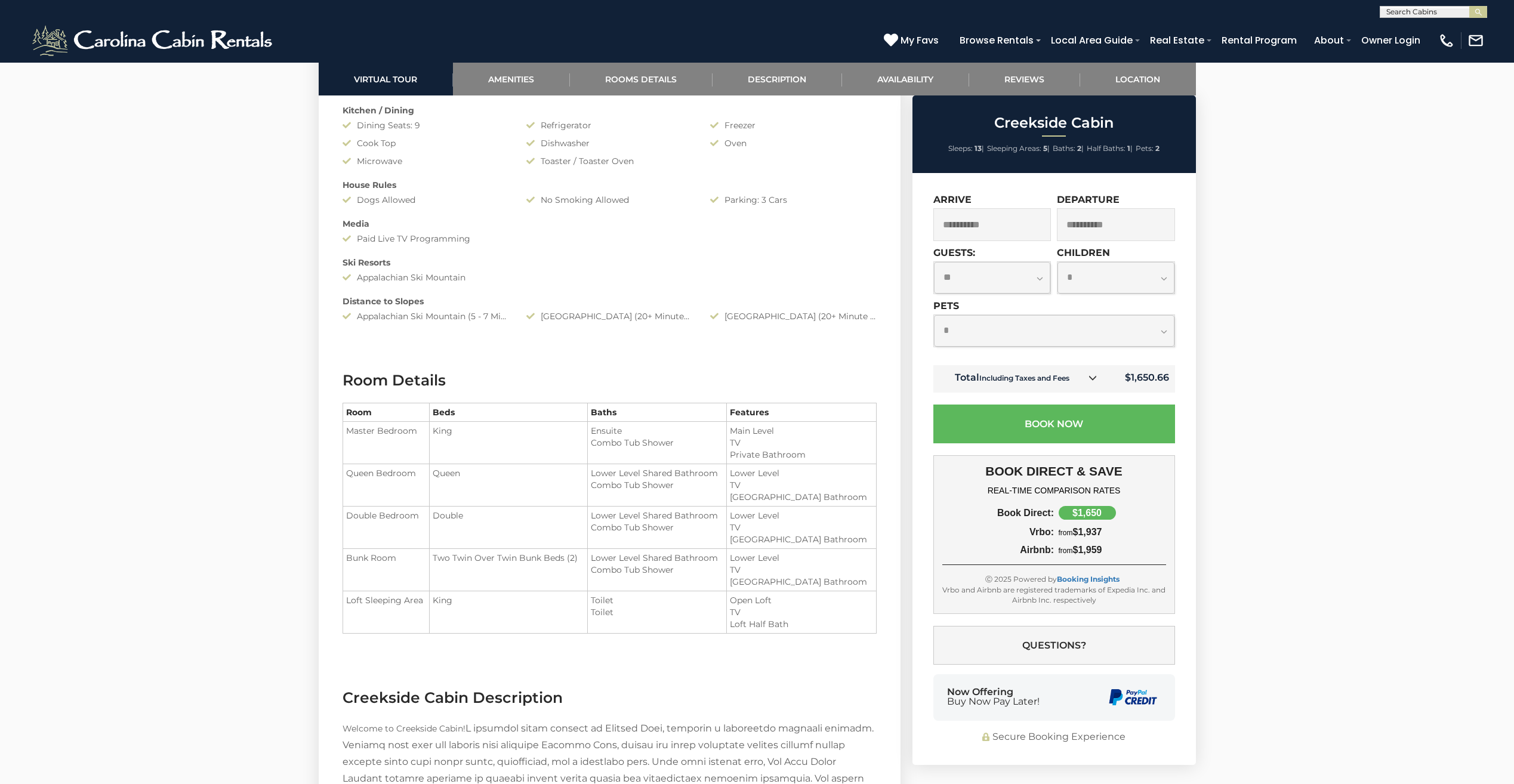
scroll to position [1313, 0]
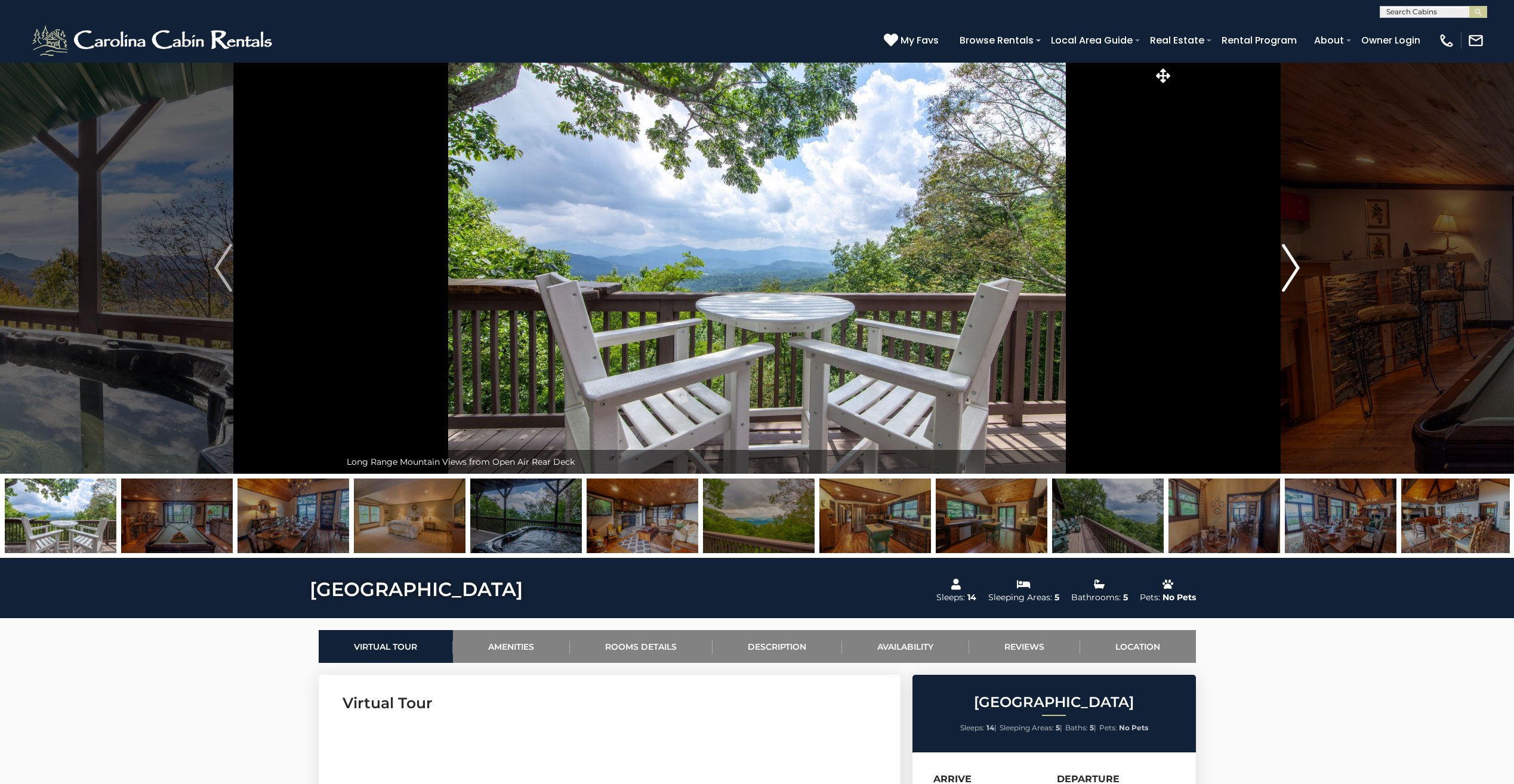
click at [1285, 272] on img "Next" at bounding box center [1290, 268] width 18 height 47
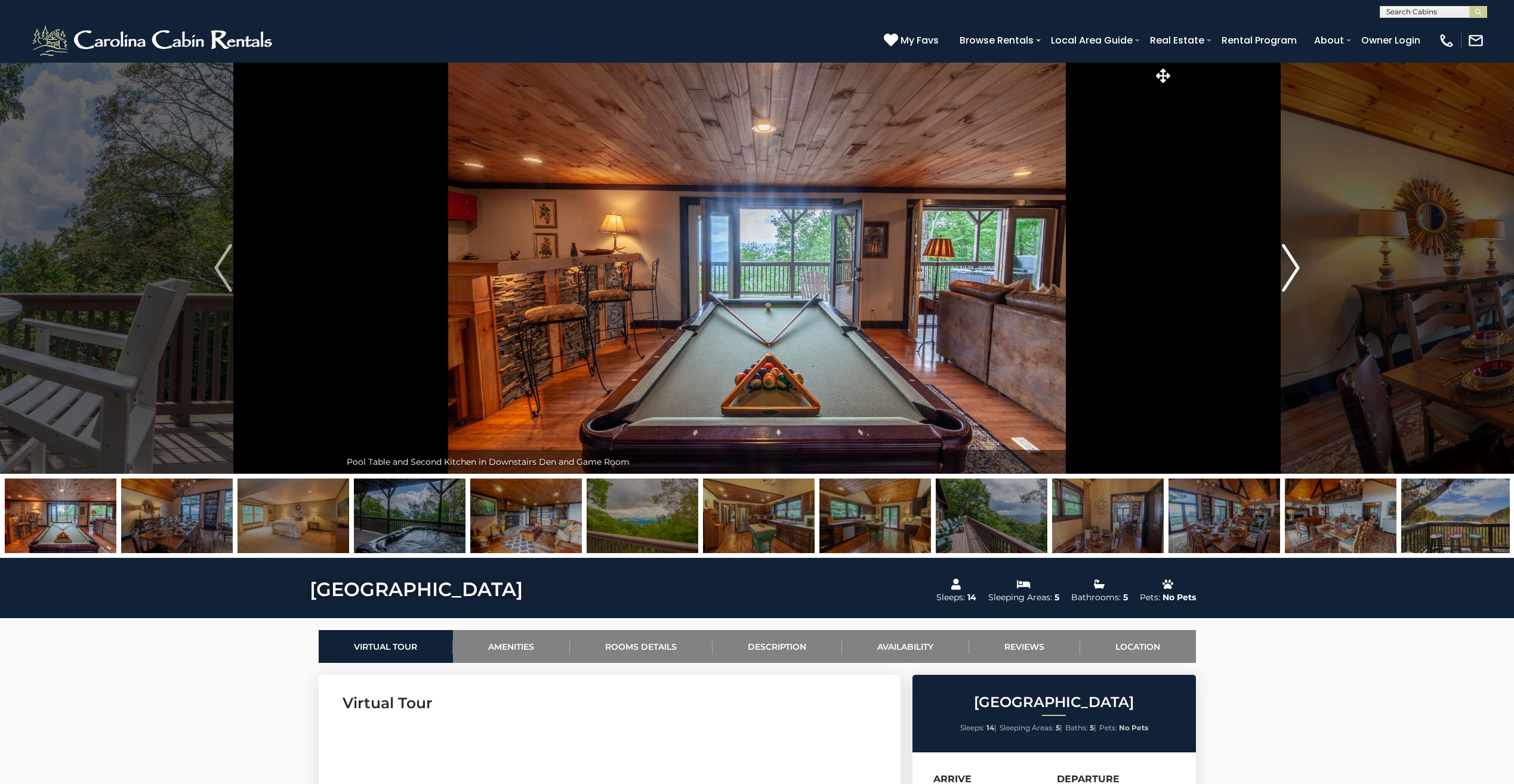
click at [1285, 272] on img "Next" at bounding box center [1290, 268] width 18 height 47
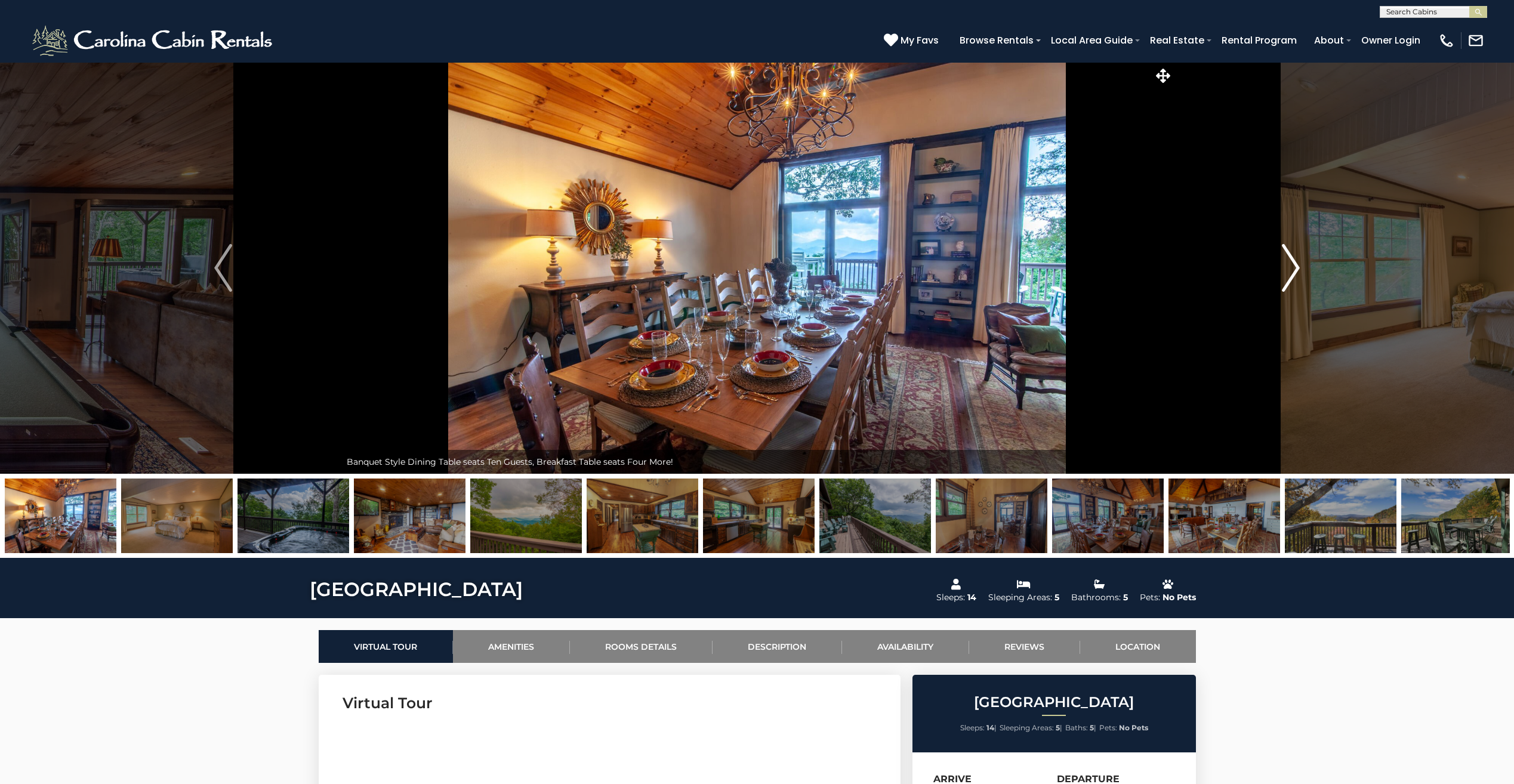
click at [1285, 272] on img "Next" at bounding box center [1290, 268] width 18 height 47
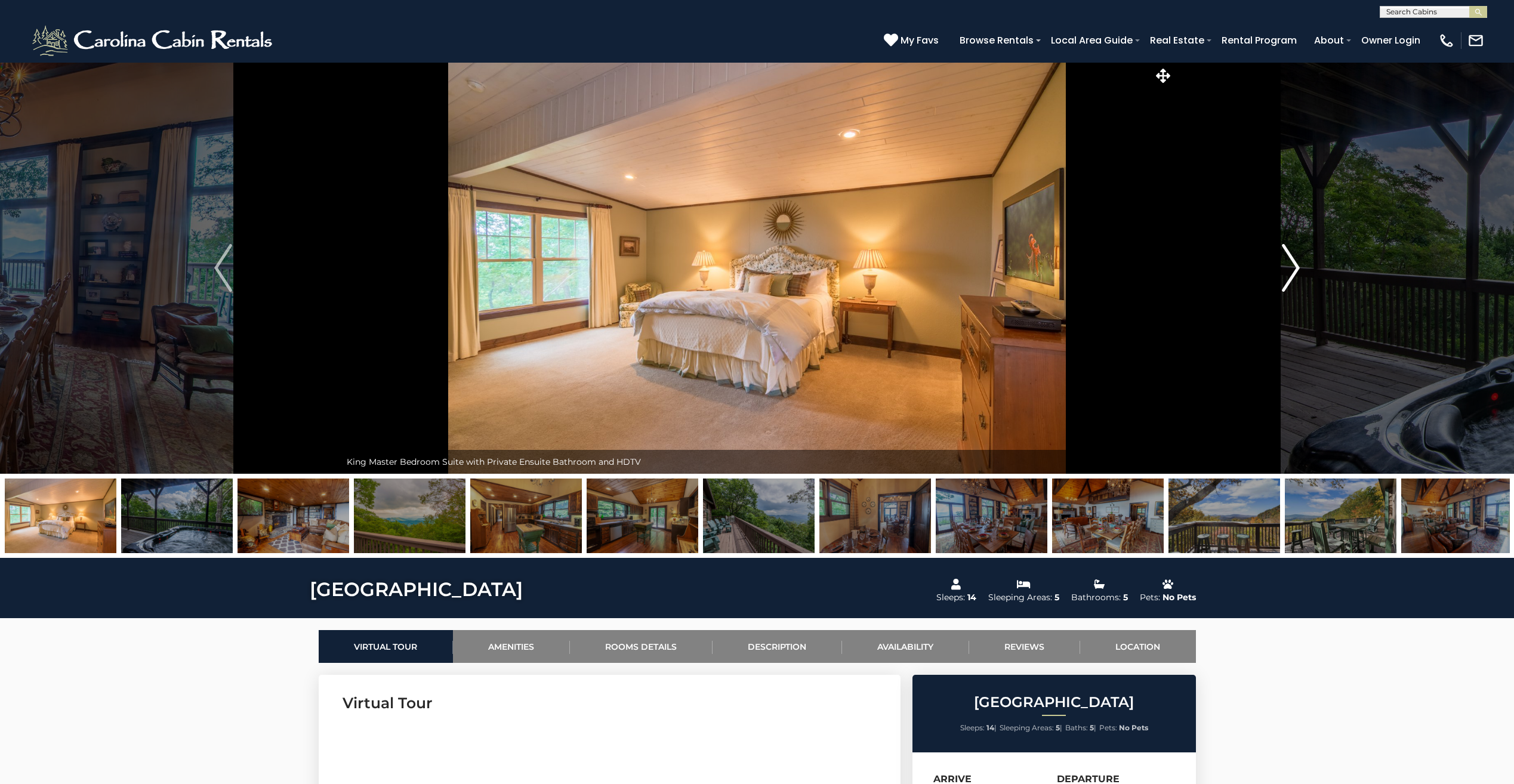
click at [1285, 272] on img "Next" at bounding box center [1290, 268] width 18 height 47
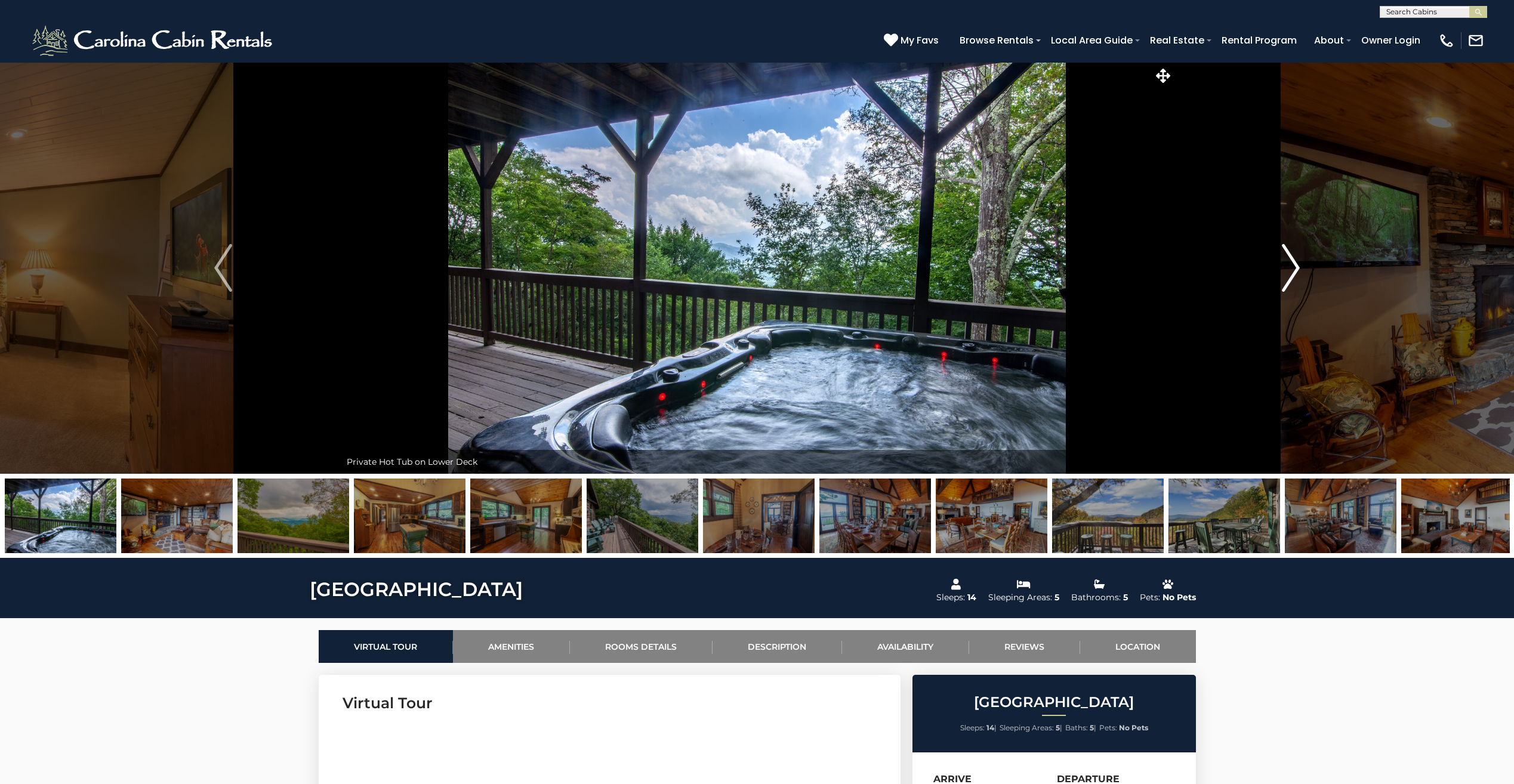
click at [1285, 272] on img "Next" at bounding box center [1290, 268] width 18 height 47
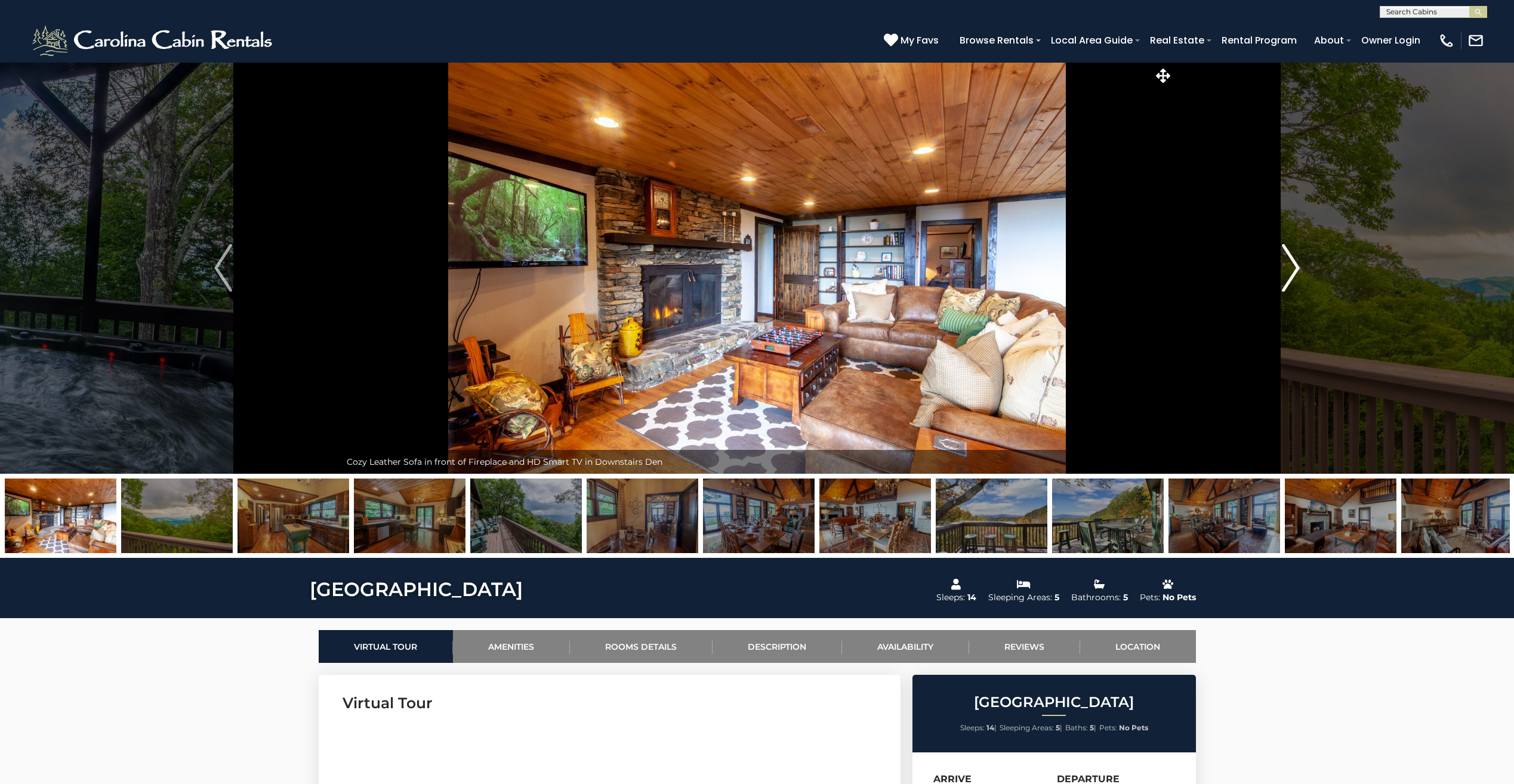
click at [1285, 272] on img "Next" at bounding box center [1290, 268] width 18 height 47
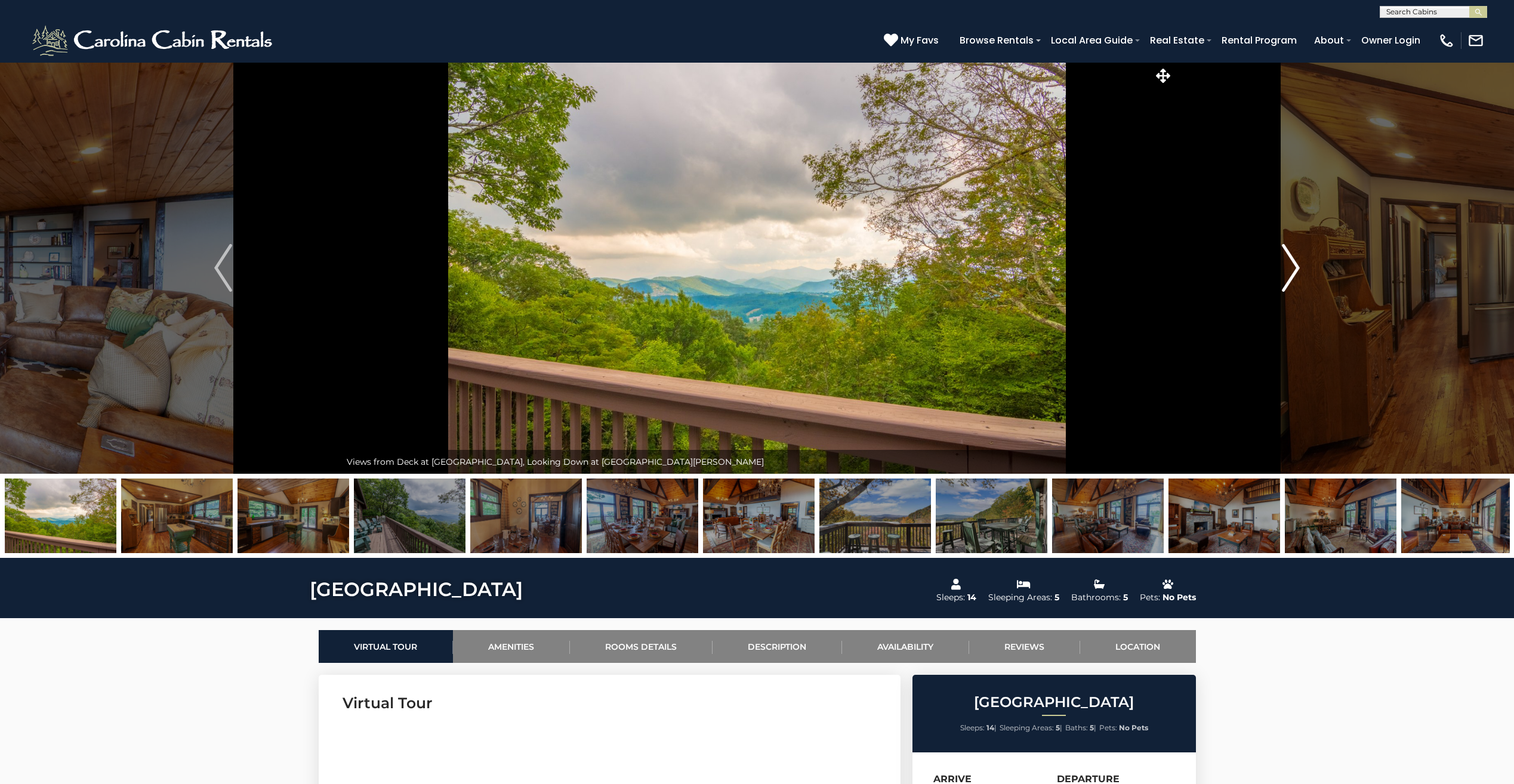
click at [1285, 272] on img "Next" at bounding box center [1290, 268] width 18 height 47
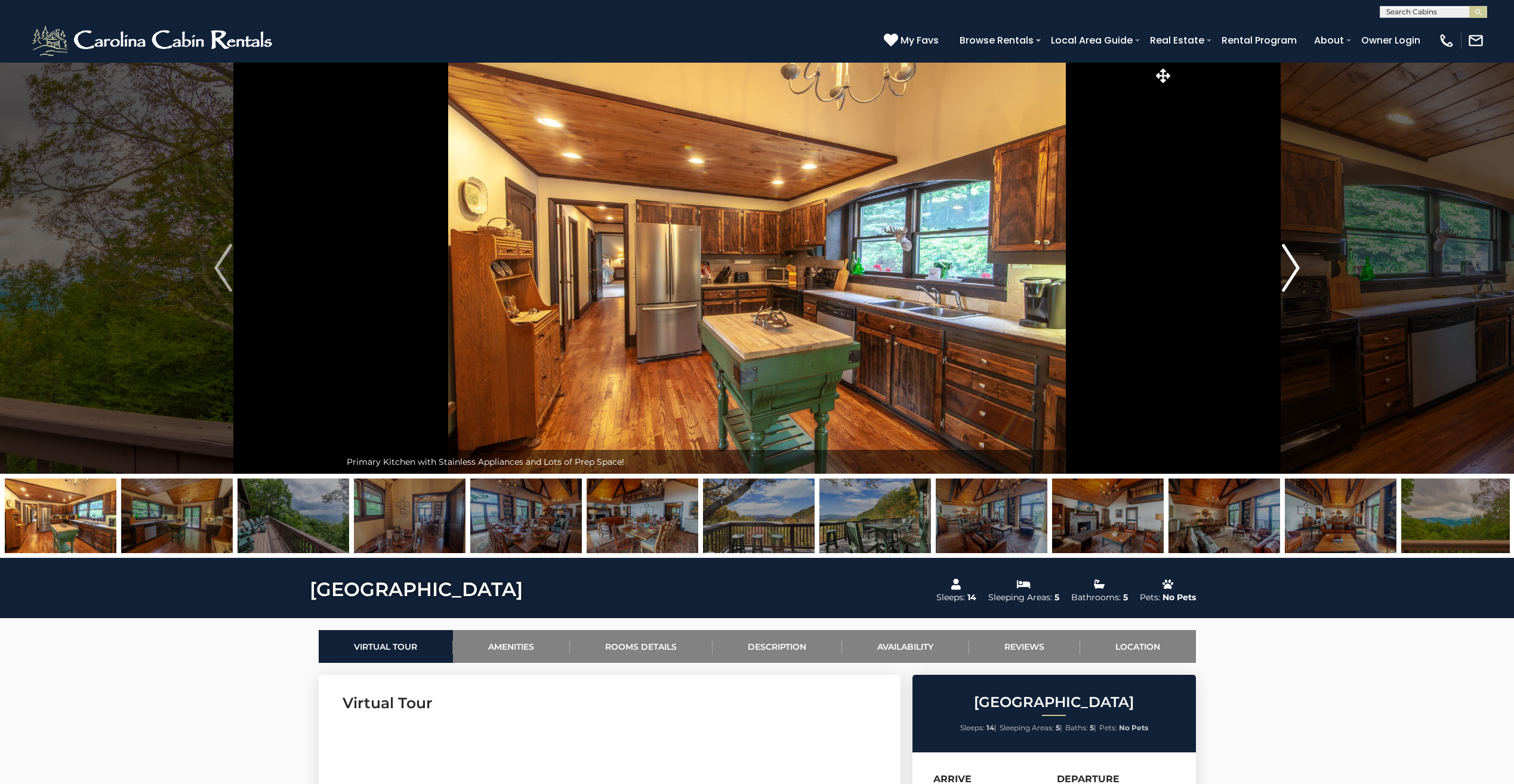
click at [1285, 272] on img "Next" at bounding box center [1290, 268] width 18 height 47
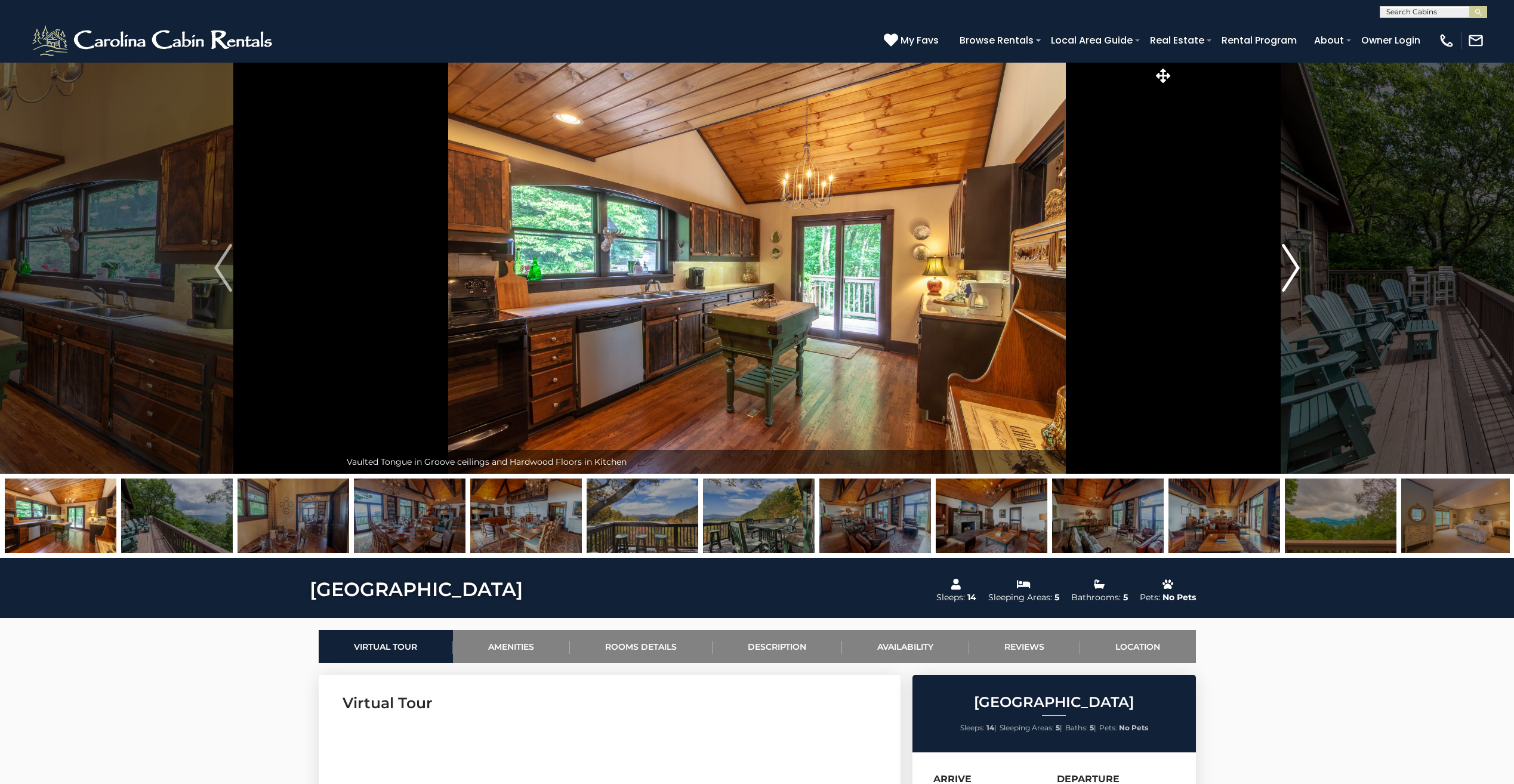
click at [1285, 272] on img "Next" at bounding box center [1290, 268] width 18 height 47
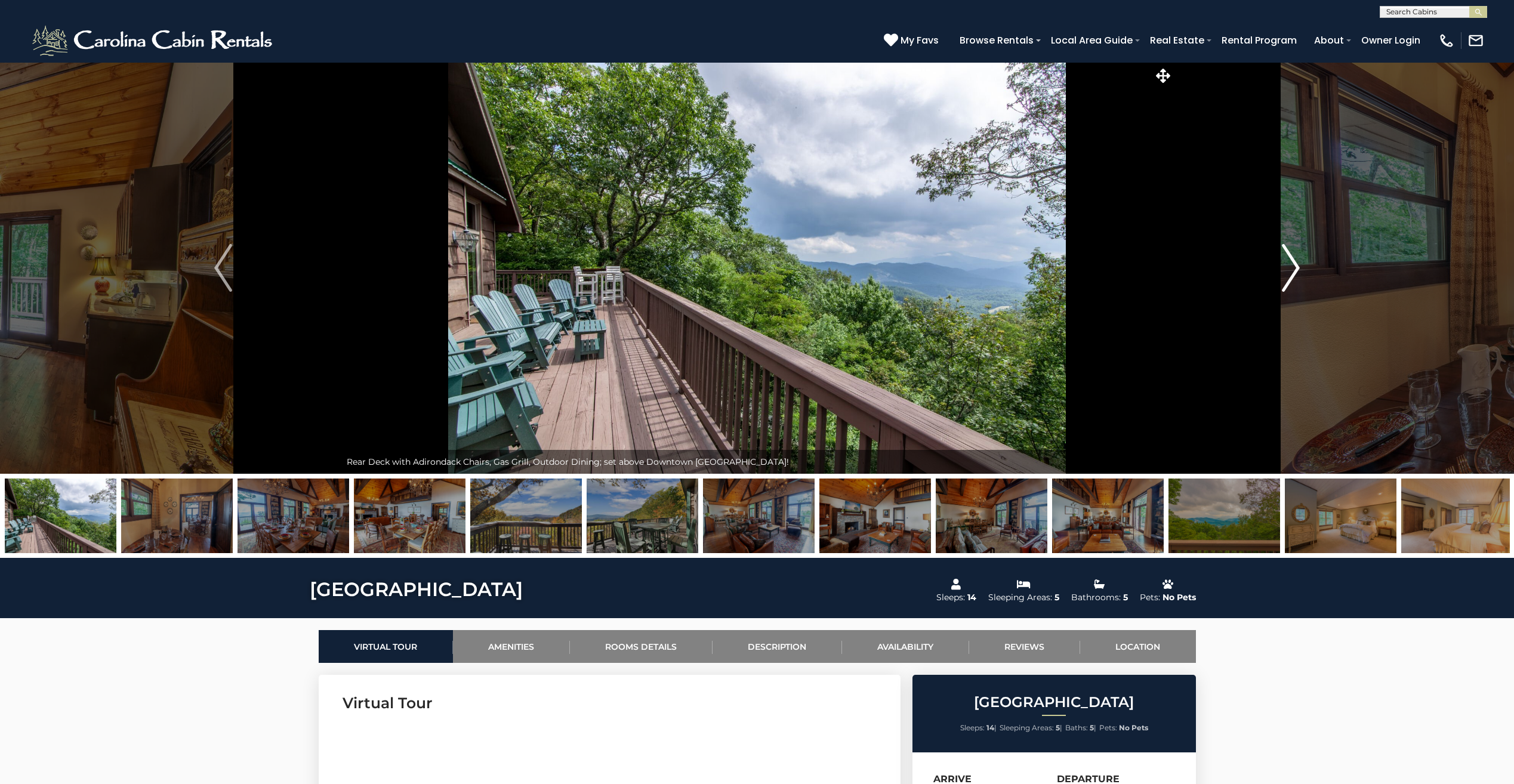
click at [1285, 272] on img "Next" at bounding box center [1290, 268] width 18 height 47
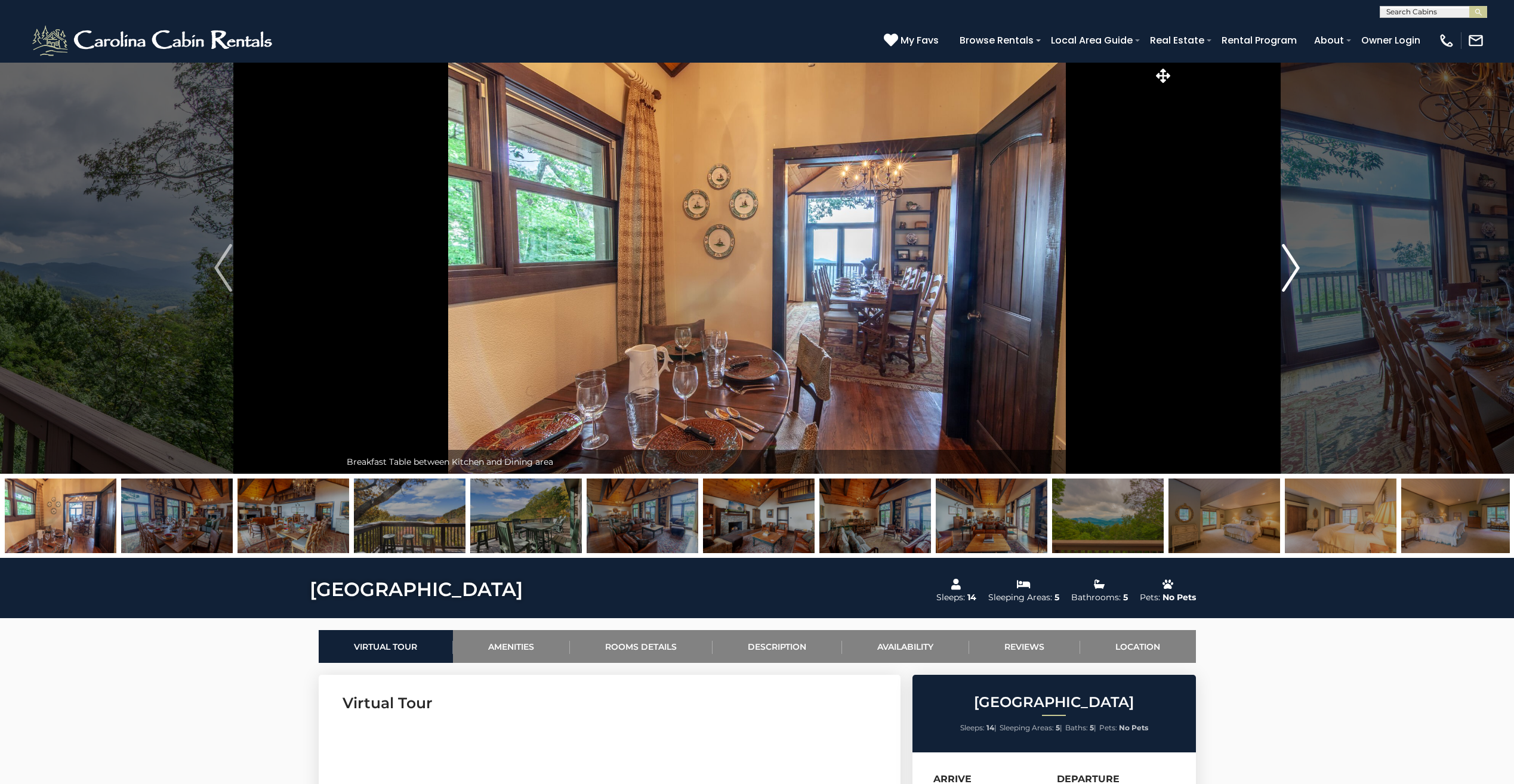
click at [1285, 272] on img "Next" at bounding box center [1290, 268] width 18 height 47
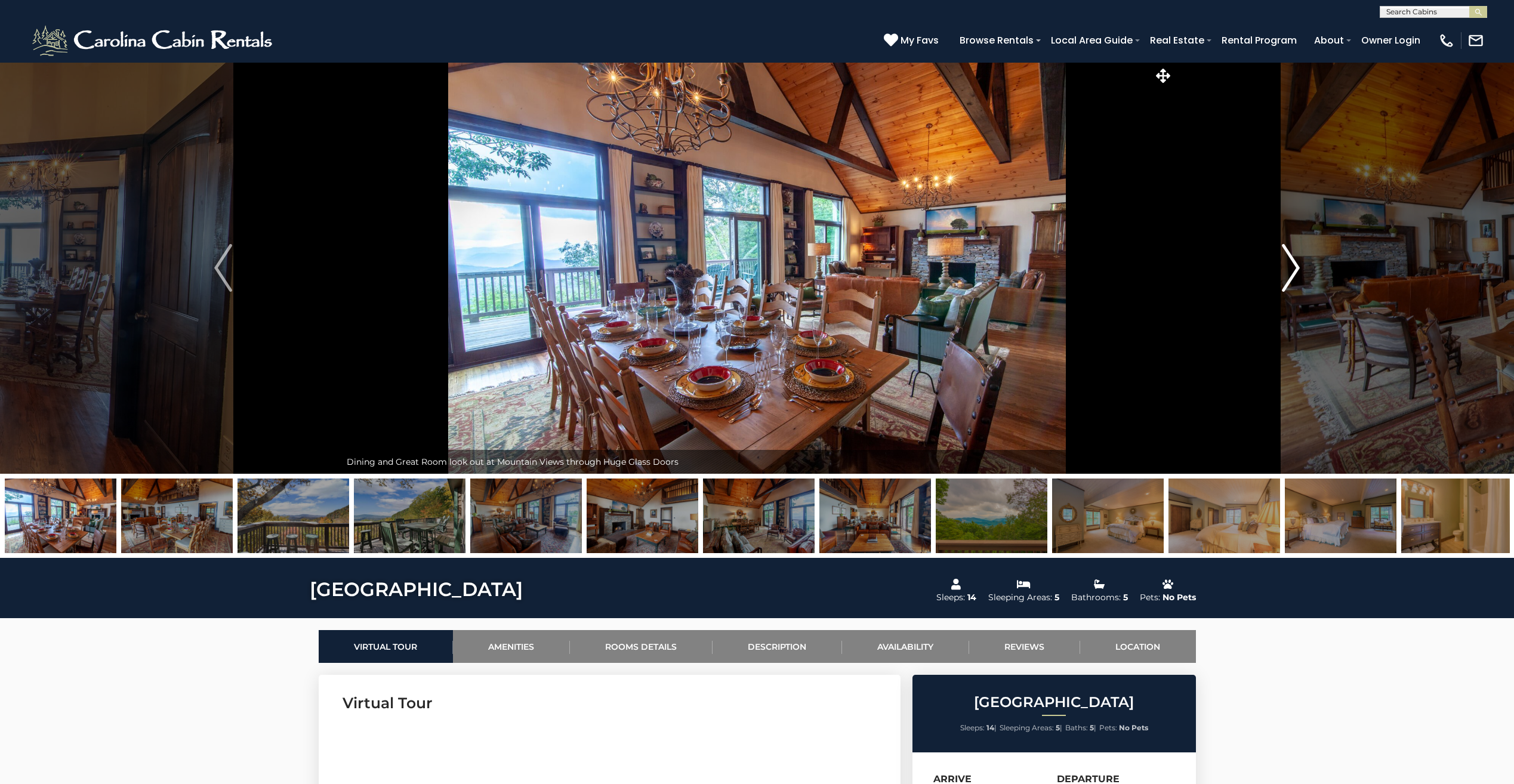
click at [1285, 272] on img "Next" at bounding box center [1290, 268] width 18 height 47
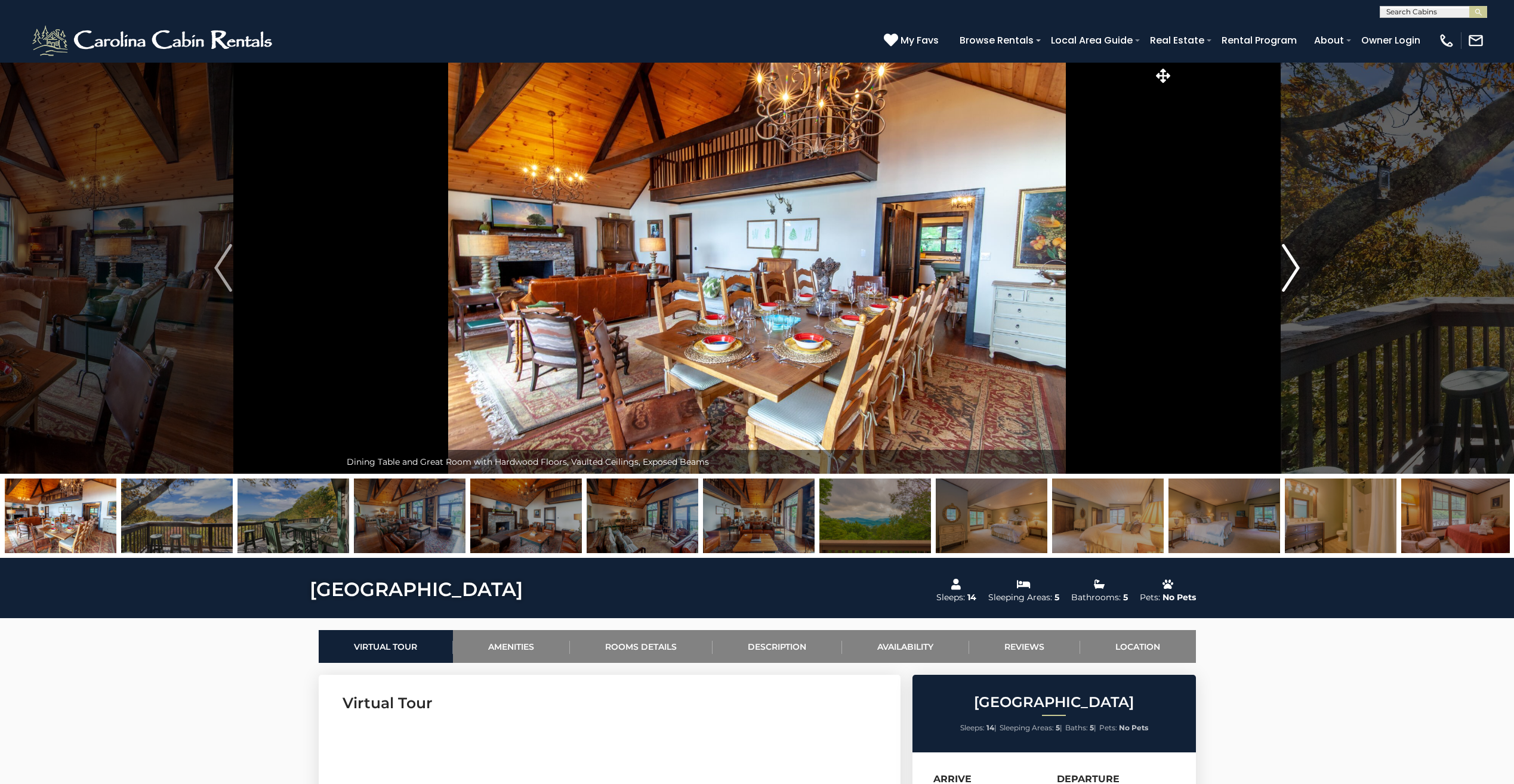
click at [1285, 272] on img "Next" at bounding box center [1290, 268] width 18 height 47
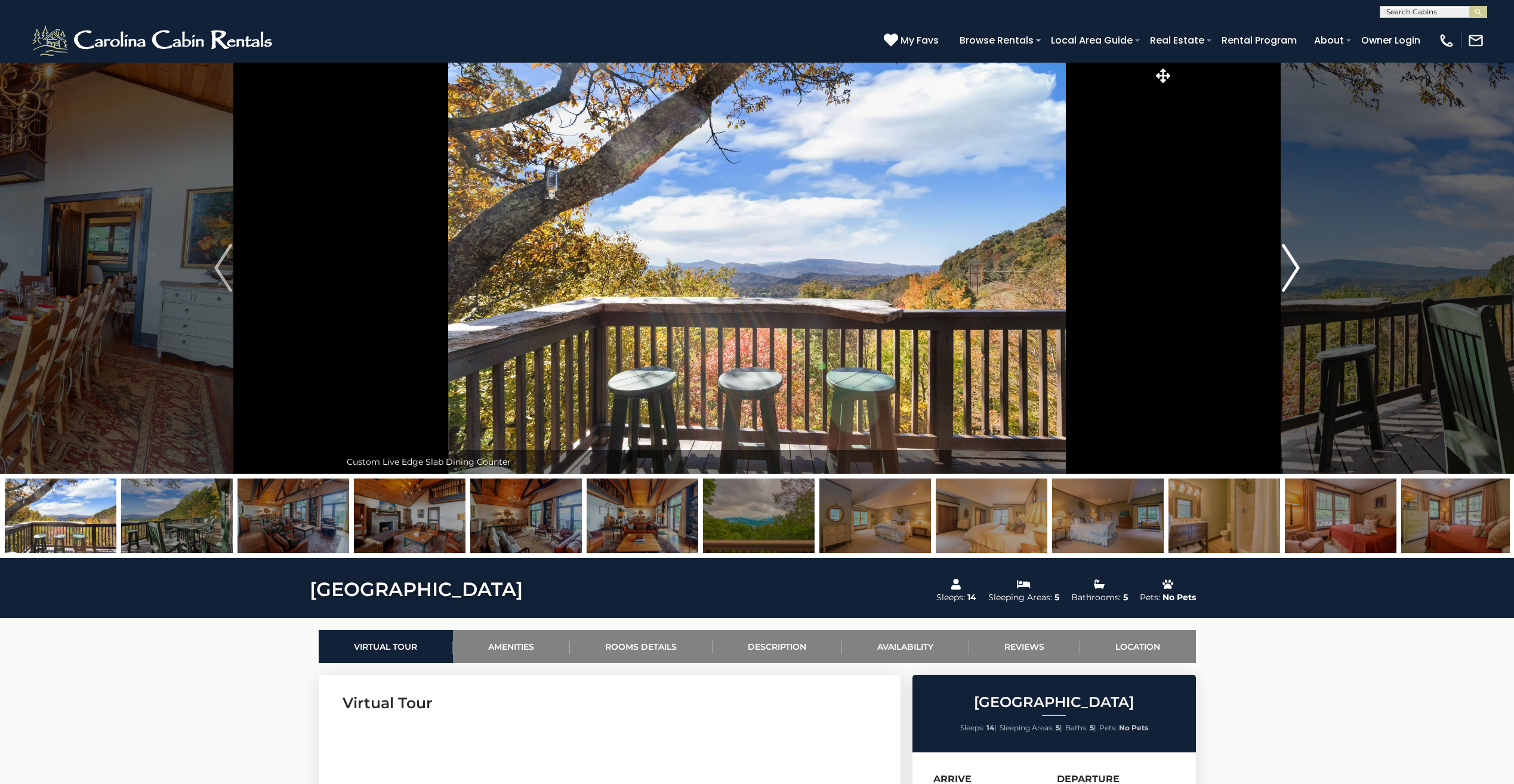
click at [1285, 272] on img "Next" at bounding box center [1290, 268] width 18 height 47
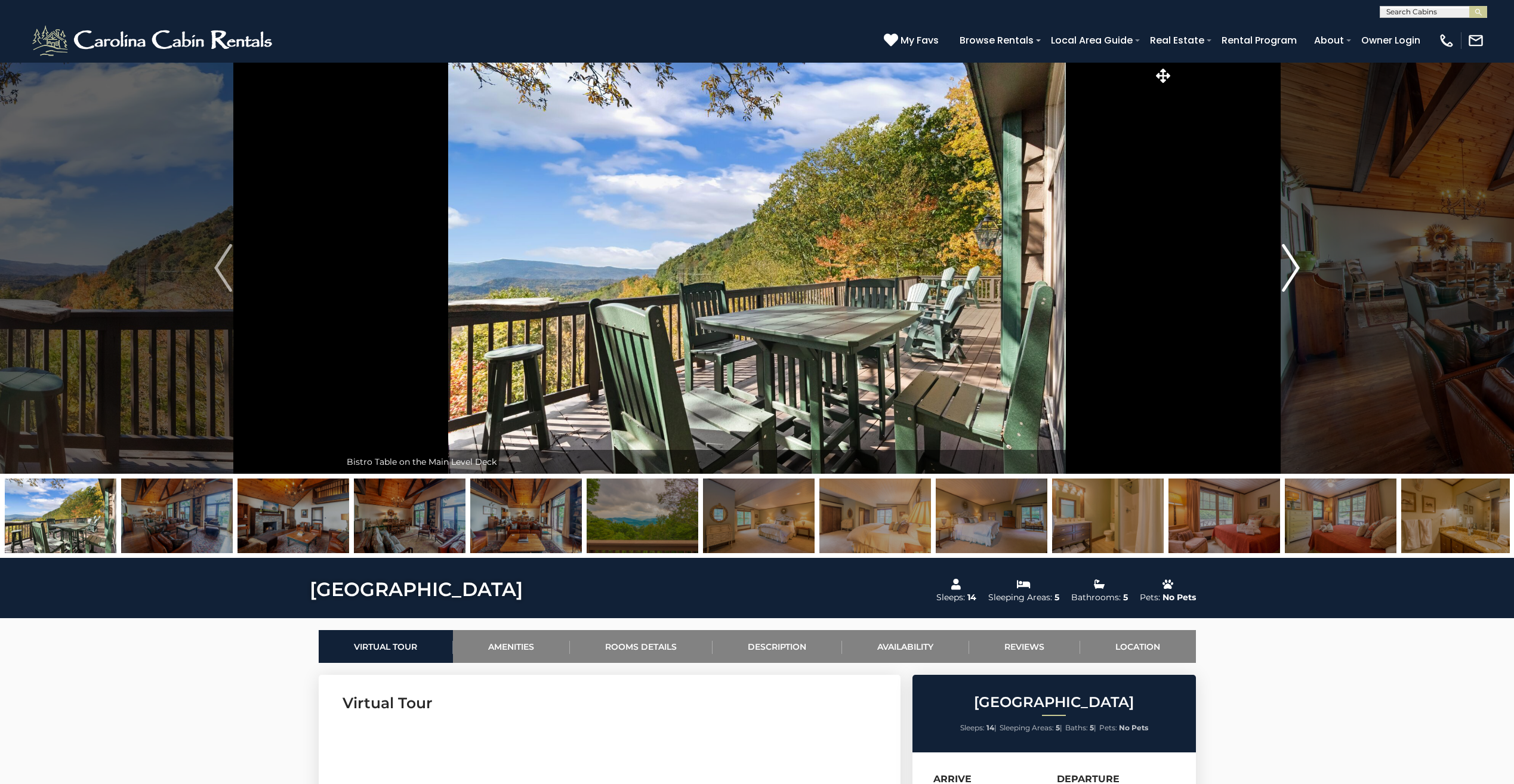
click at [1285, 272] on img "Next" at bounding box center [1290, 268] width 18 height 47
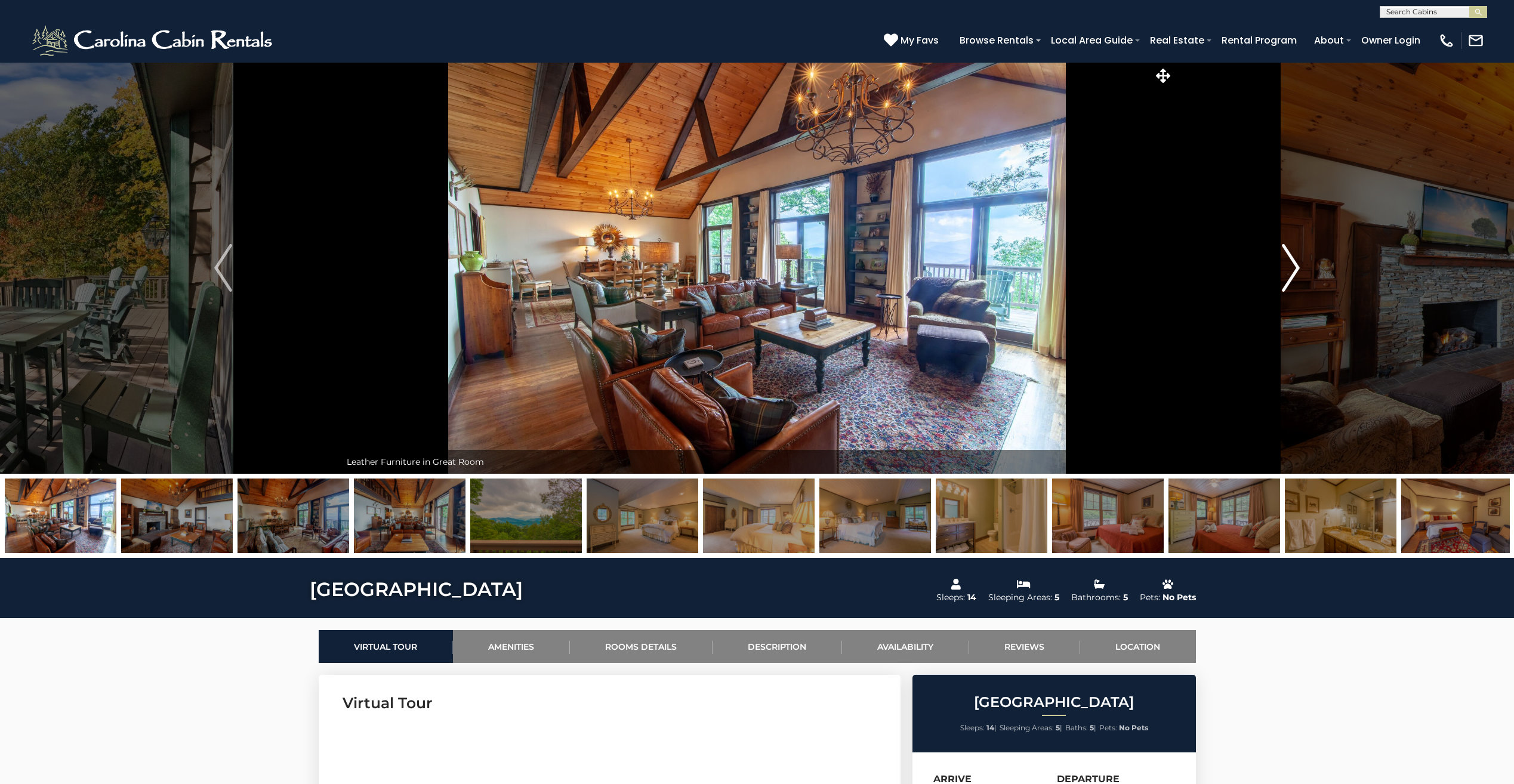
click at [1285, 272] on img "Next" at bounding box center [1290, 268] width 18 height 47
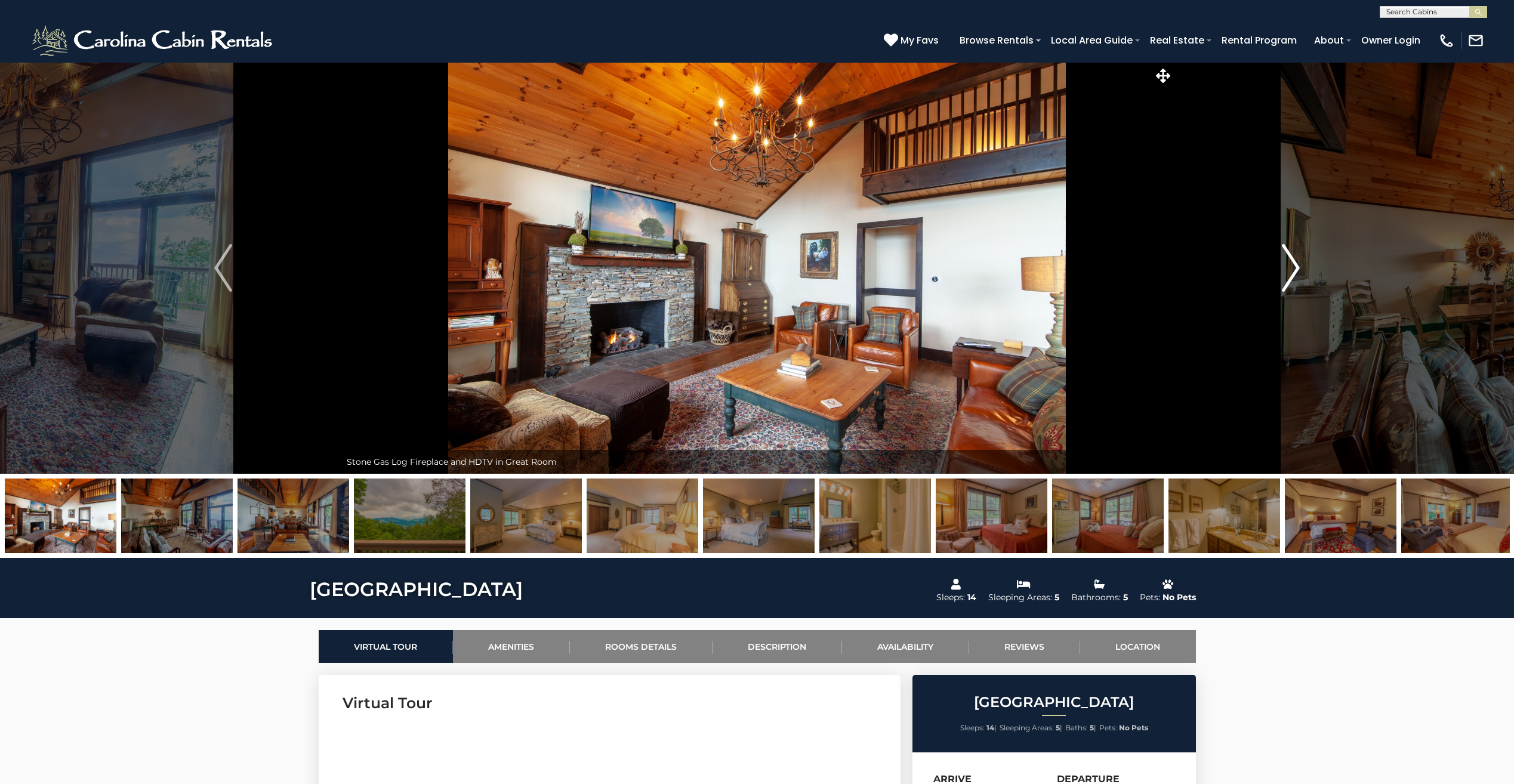
click at [1285, 272] on img "Next" at bounding box center [1290, 268] width 18 height 47
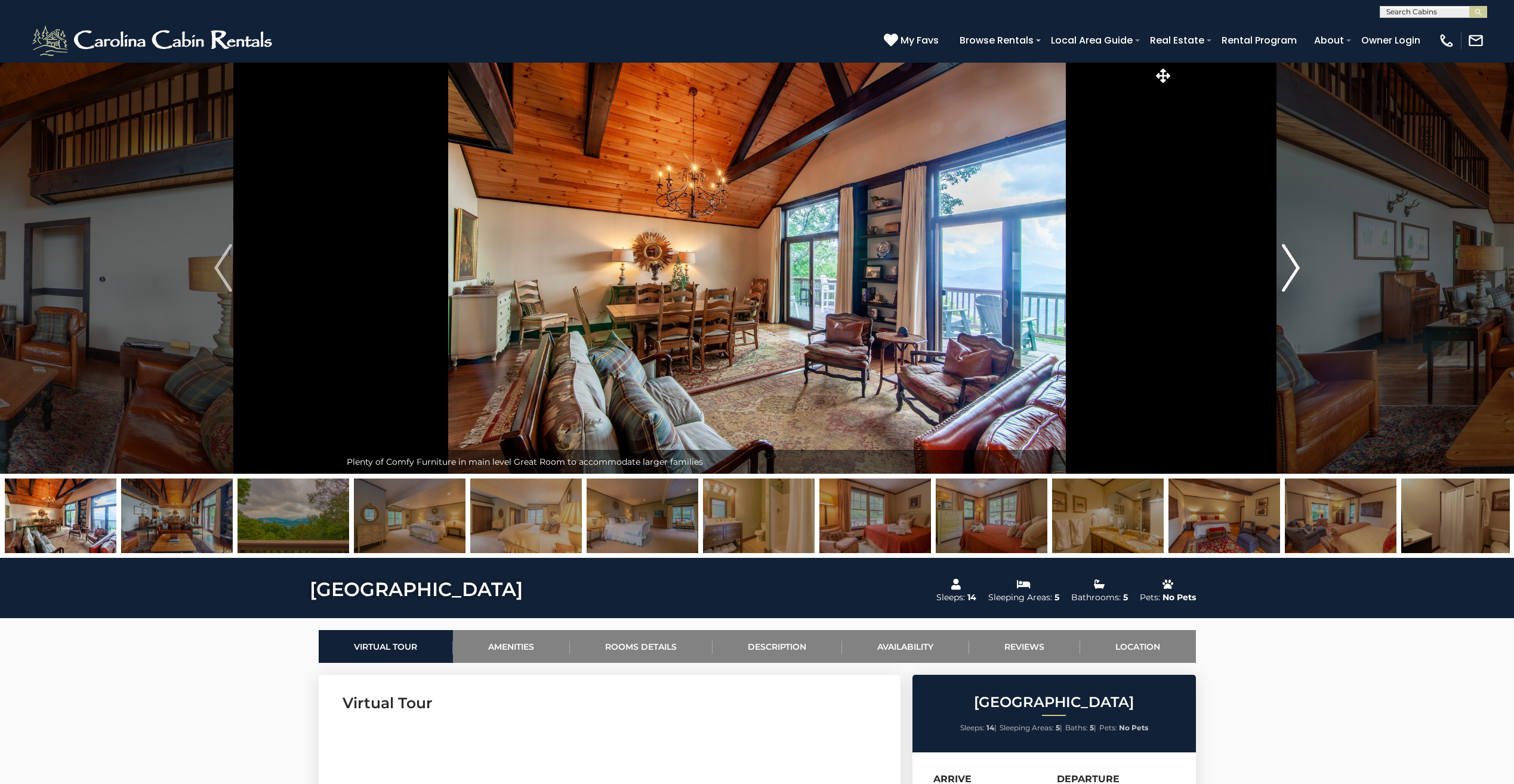
click at [1285, 272] on img "Next" at bounding box center [1290, 268] width 18 height 47
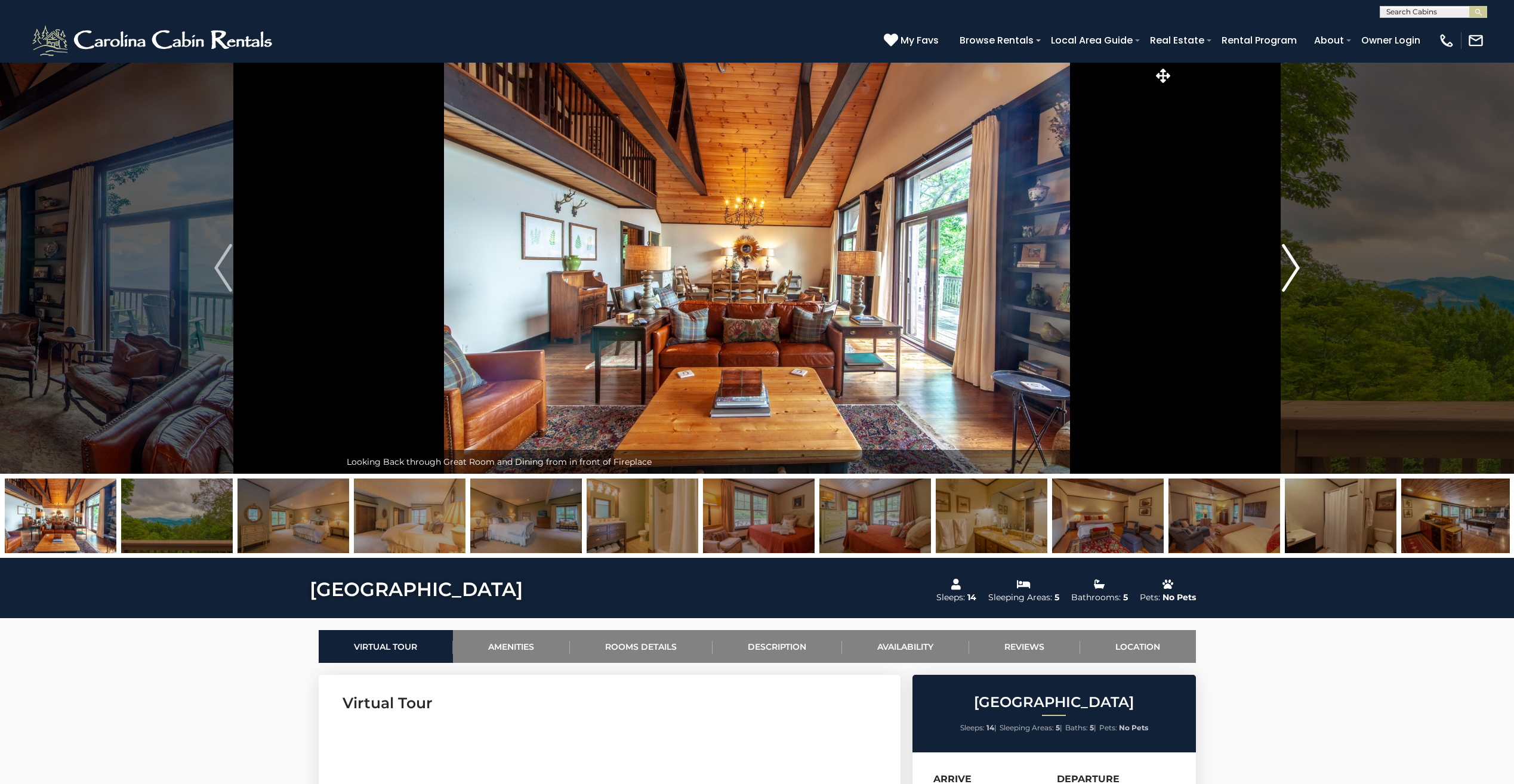
click at [1285, 272] on img "Next" at bounding box center [1290, 268] width 18 height 47
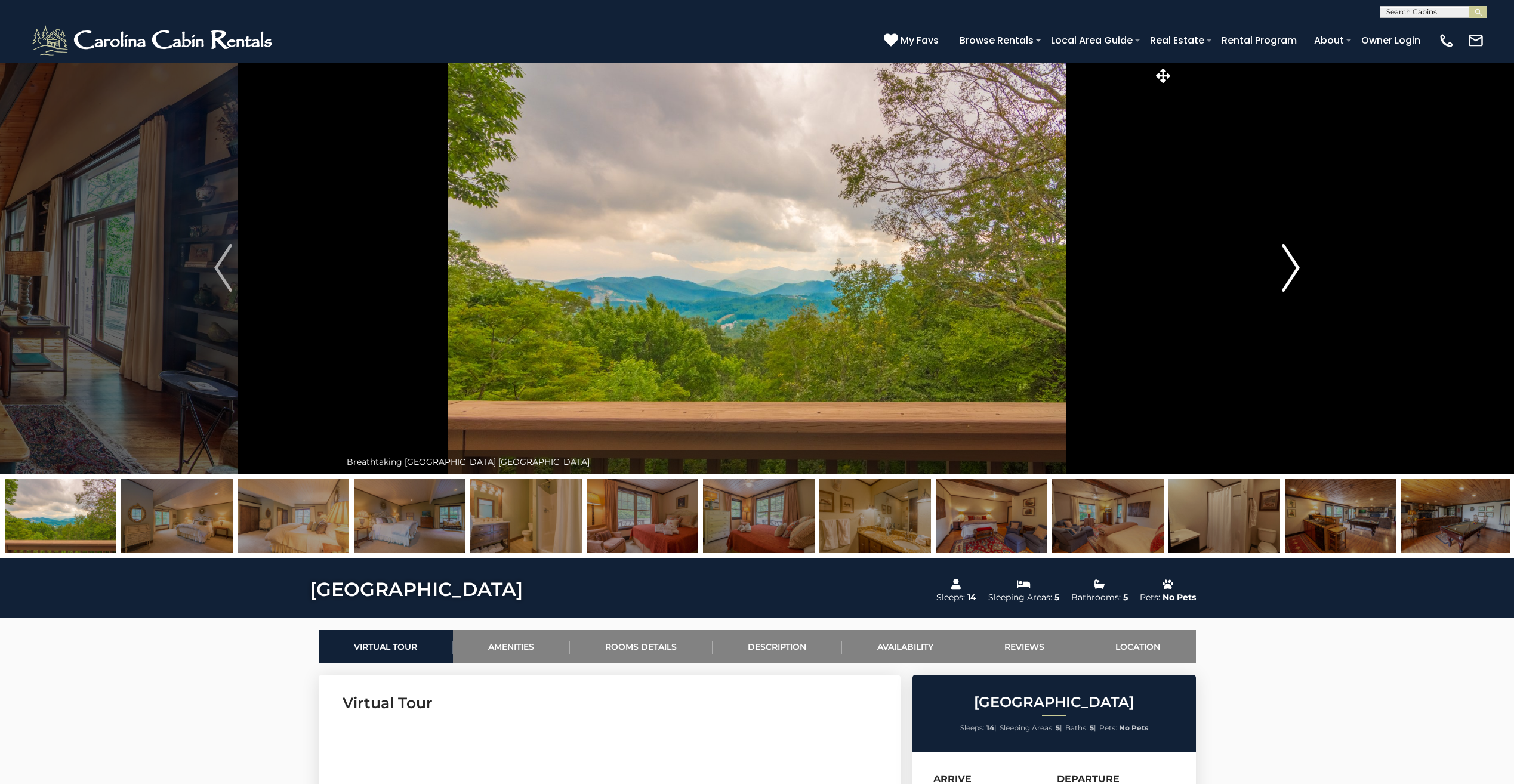
click at [1285, 272] on img "Next" at bounding box center [1290, 268] width 18 height 47
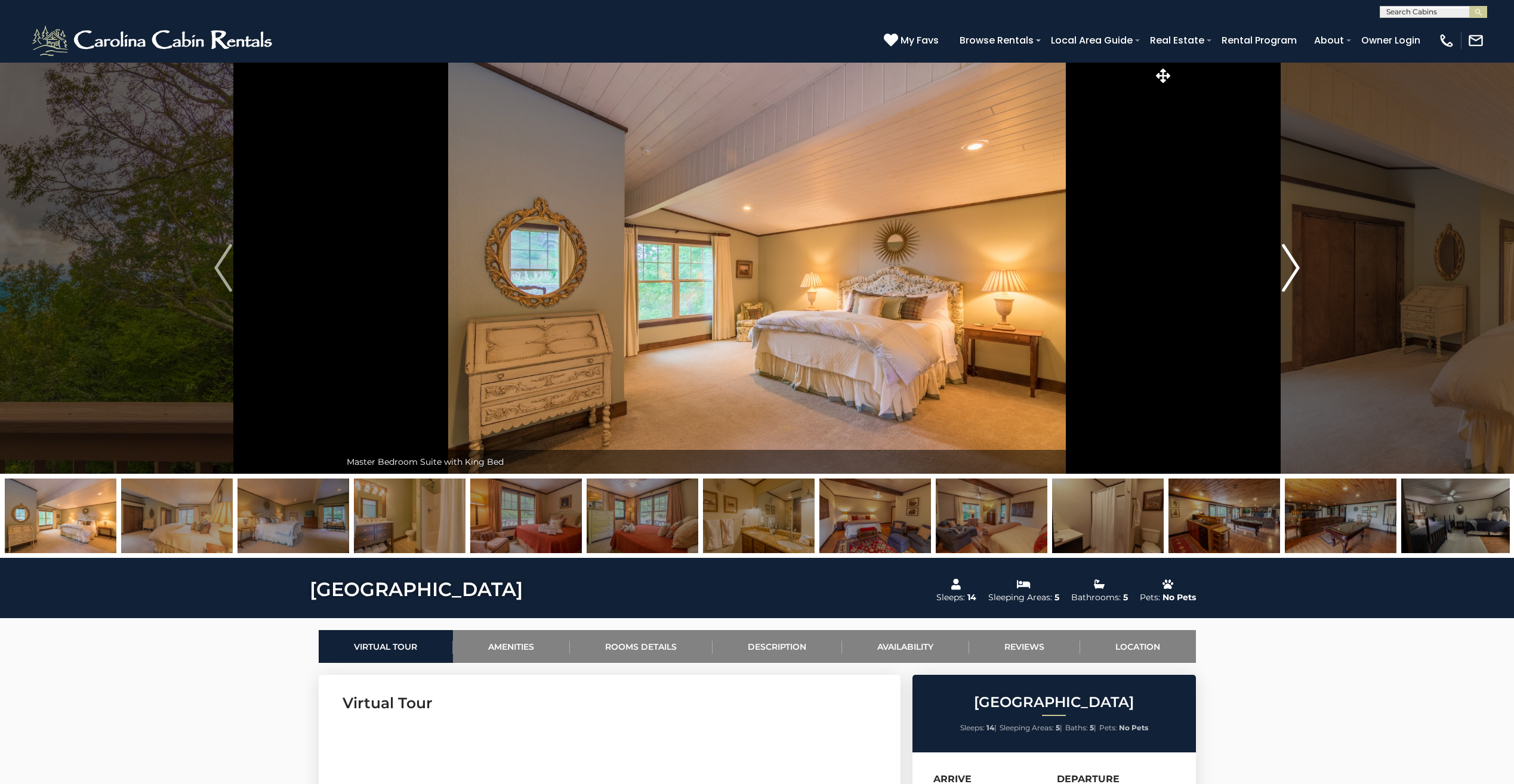
click at [1285, 272] on img "Next" at bounding box center [1290, 268] width 18 height 47
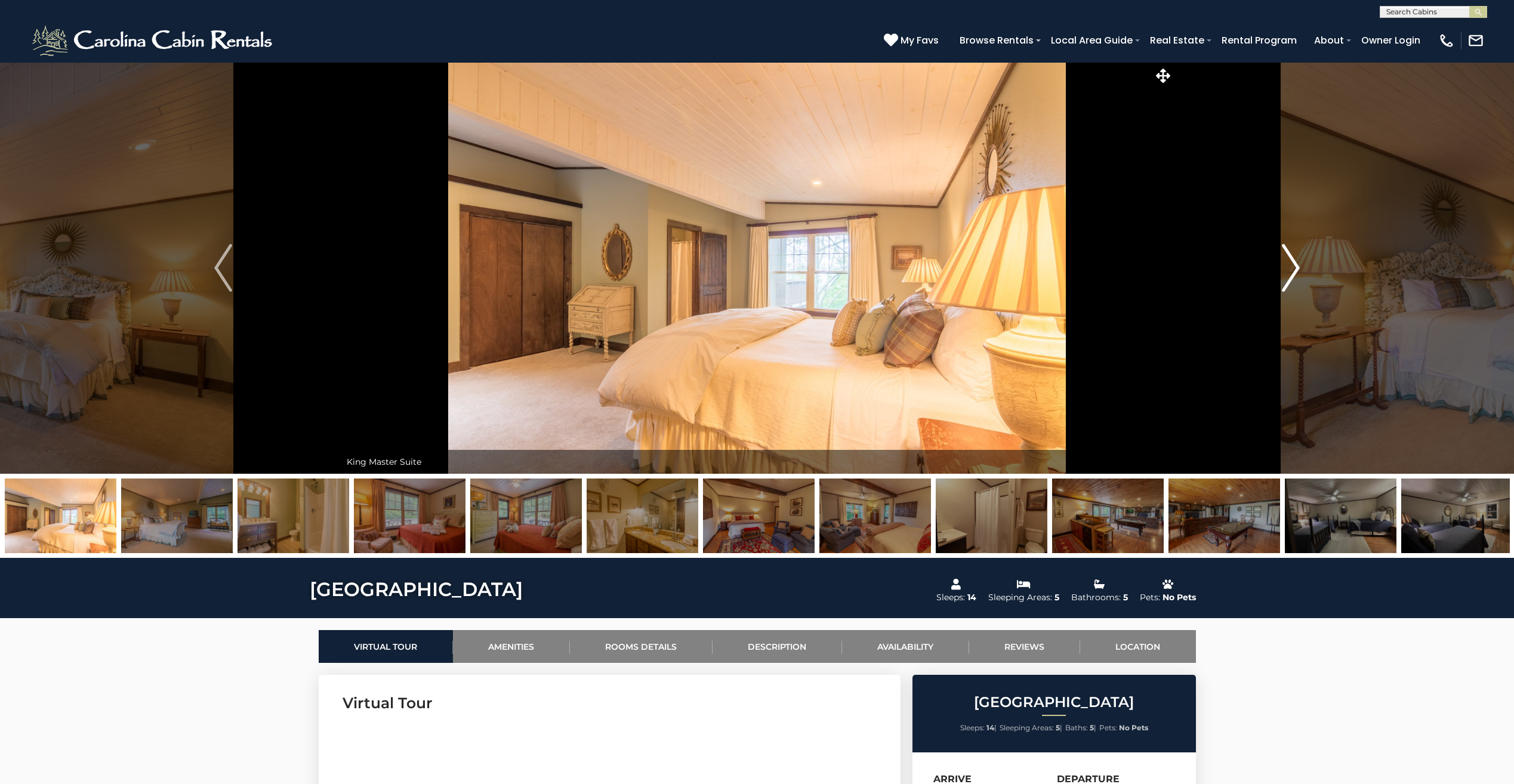
click at [1285, 272] on img "Next" at bounding box center [1290, 268] width 18 height 47
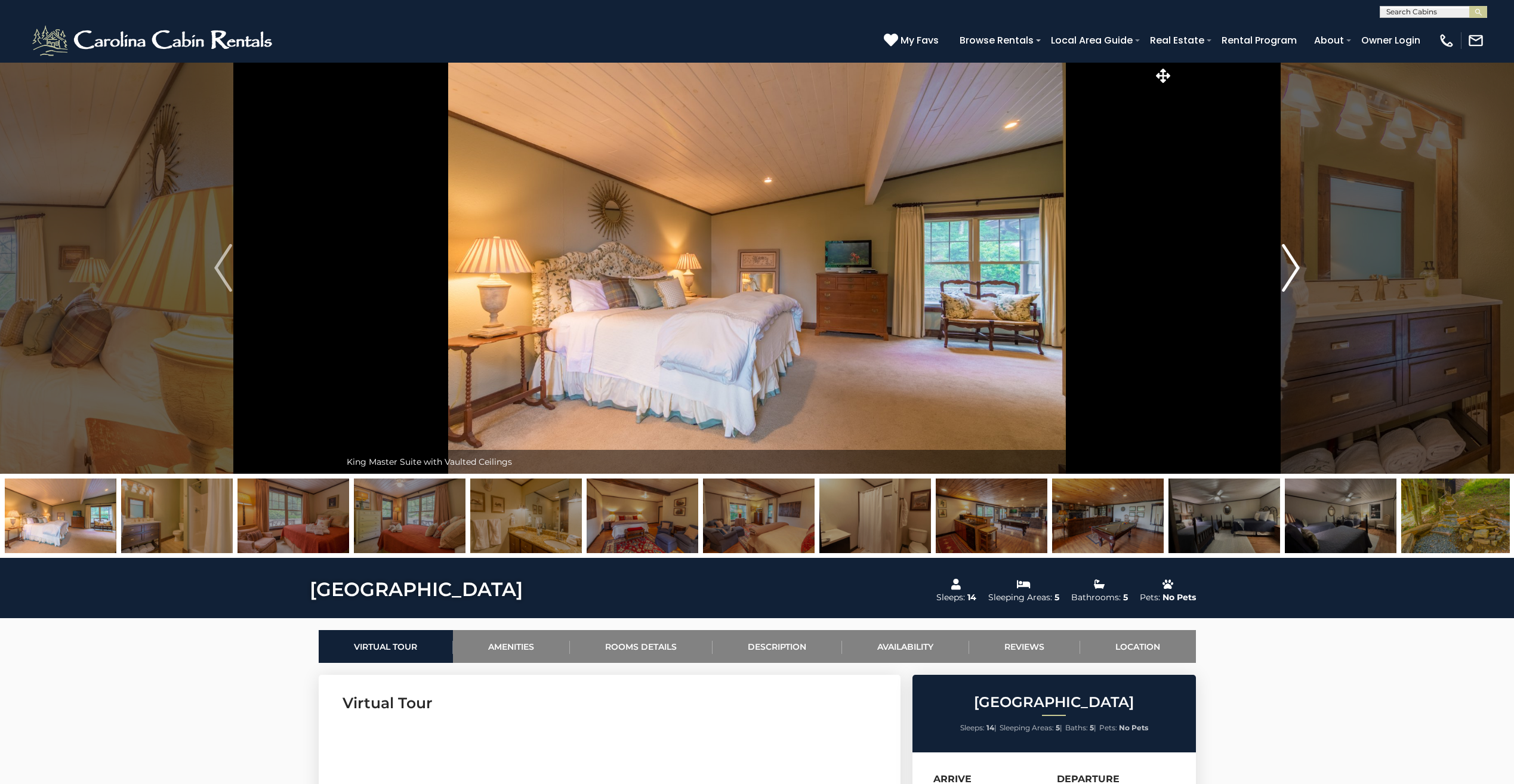
click at [1285, 272] on img "Next" at bounding box center [1290, 268] width 18 height 47
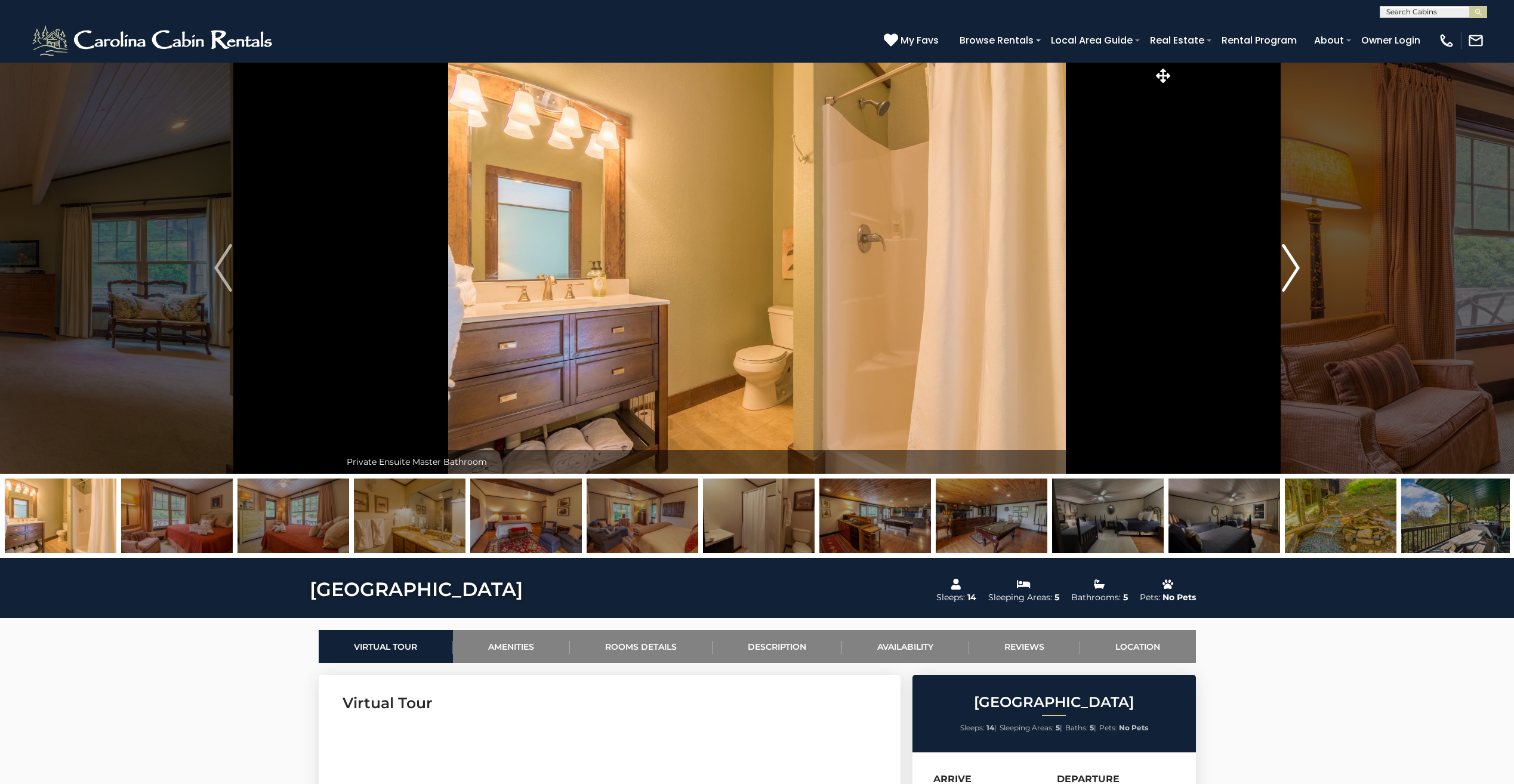
click at [1285, 272] on img "Next" at bounding box center [1290, 268] width 18 height 47
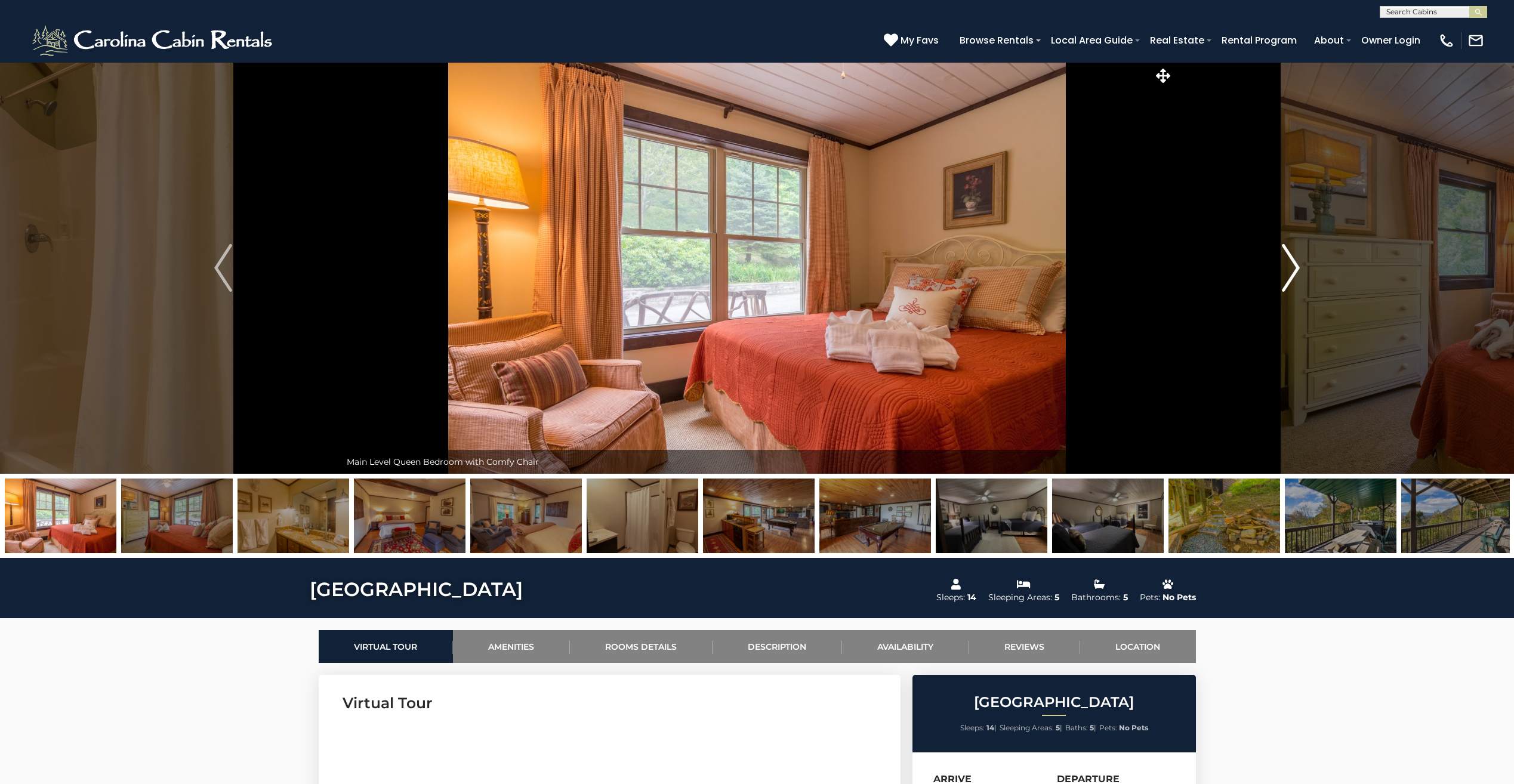
click at [1285, 272] on img "Next" at bounding box center [1290, 268] width 18 height 47
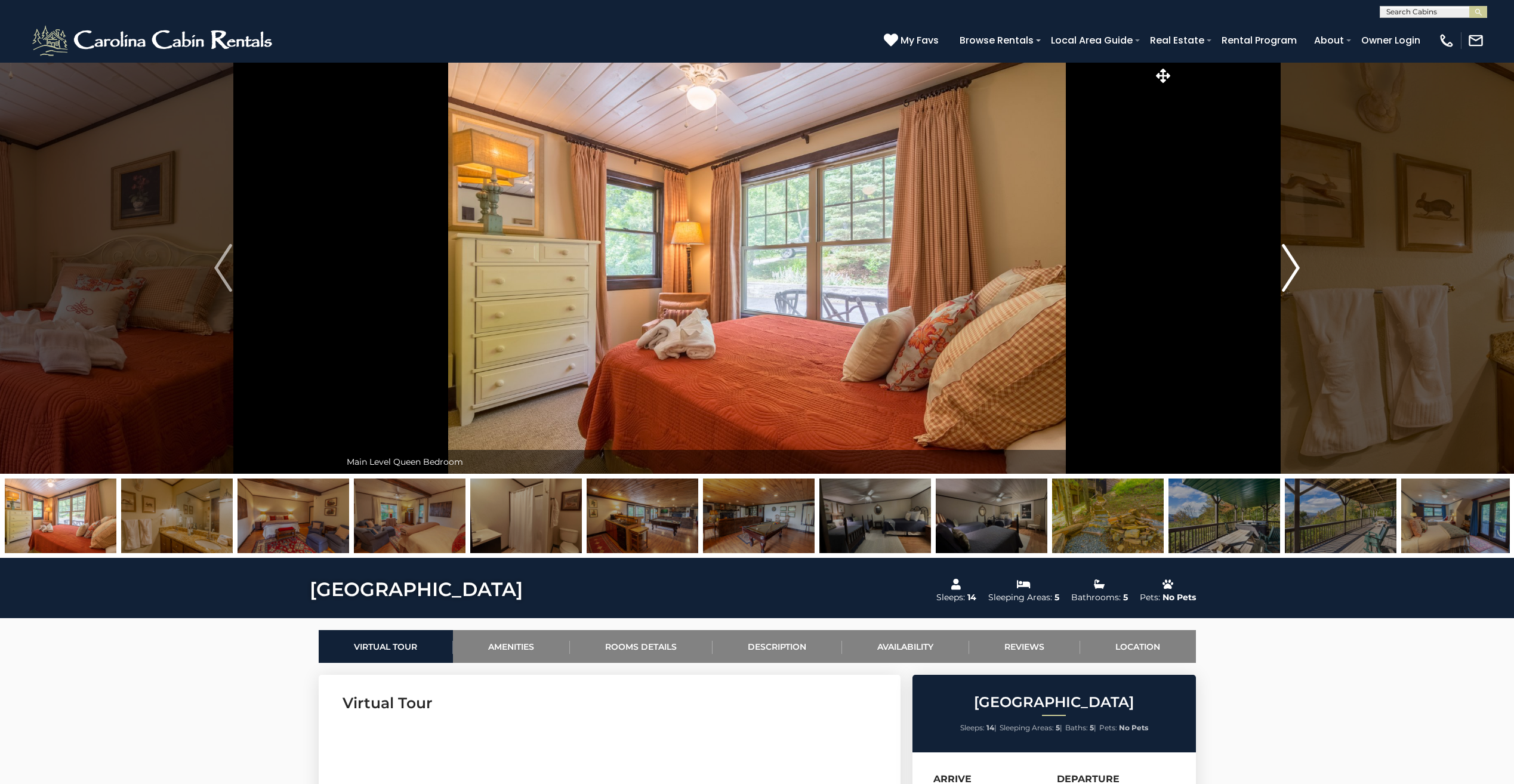
click at [1285, 272] on img "Next" at bounding box center [1290, 268] width 18 height 47
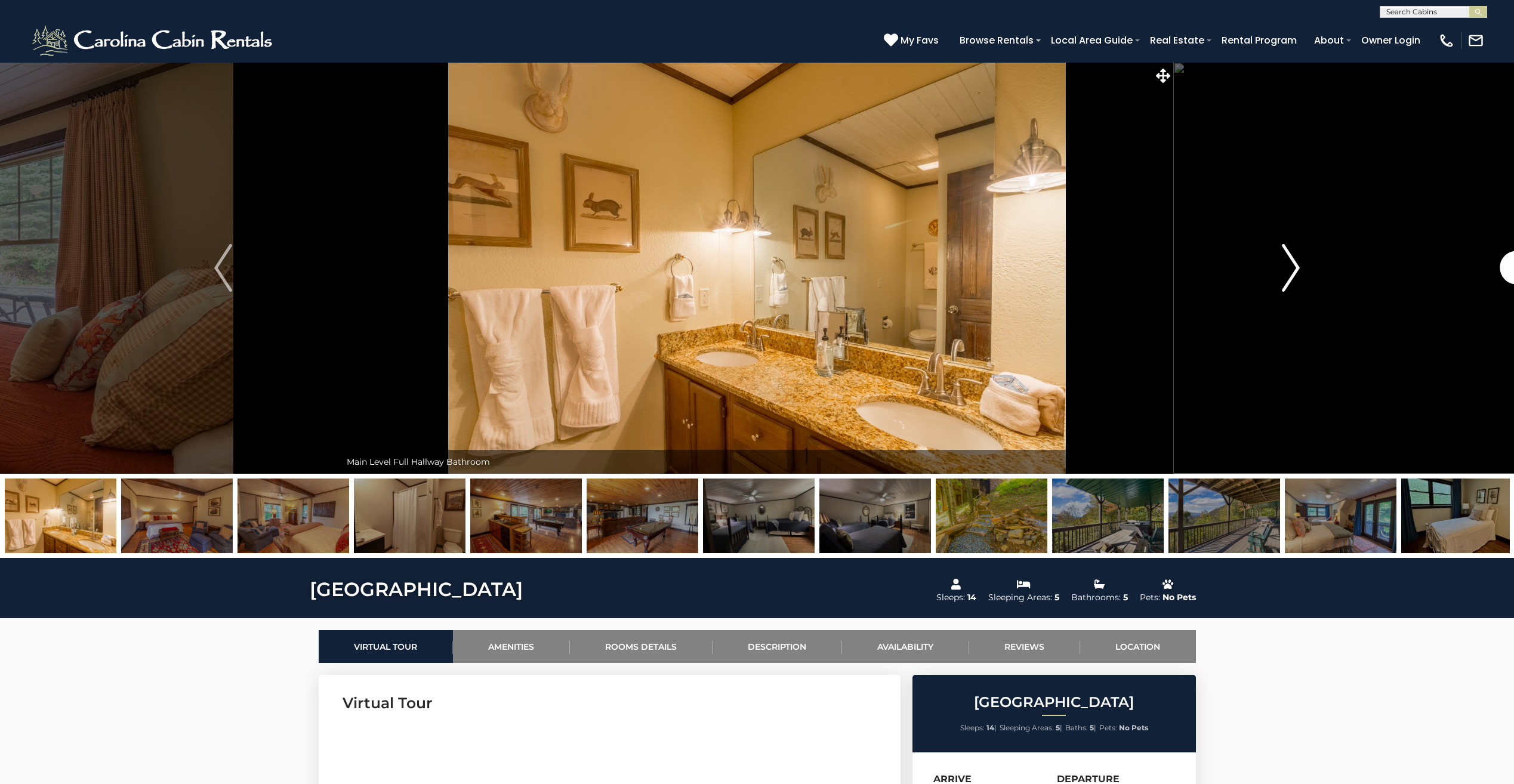
click at [1285, 272] on img "Next" at bounding box center [1290, 268] width 18 height 47
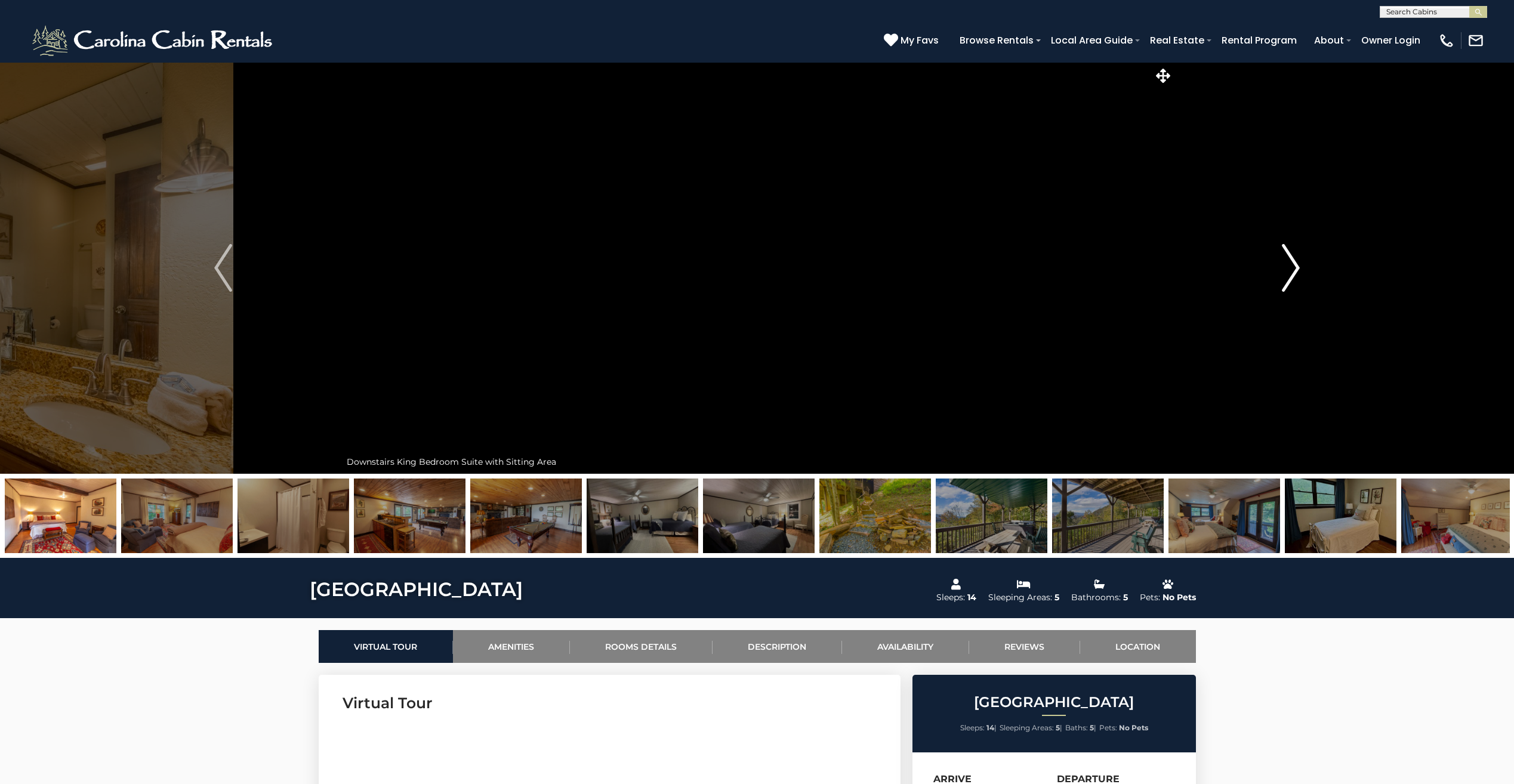
click at [1285, 272] on img "Next" at bounding box center [1290, 268] width 18 height 47
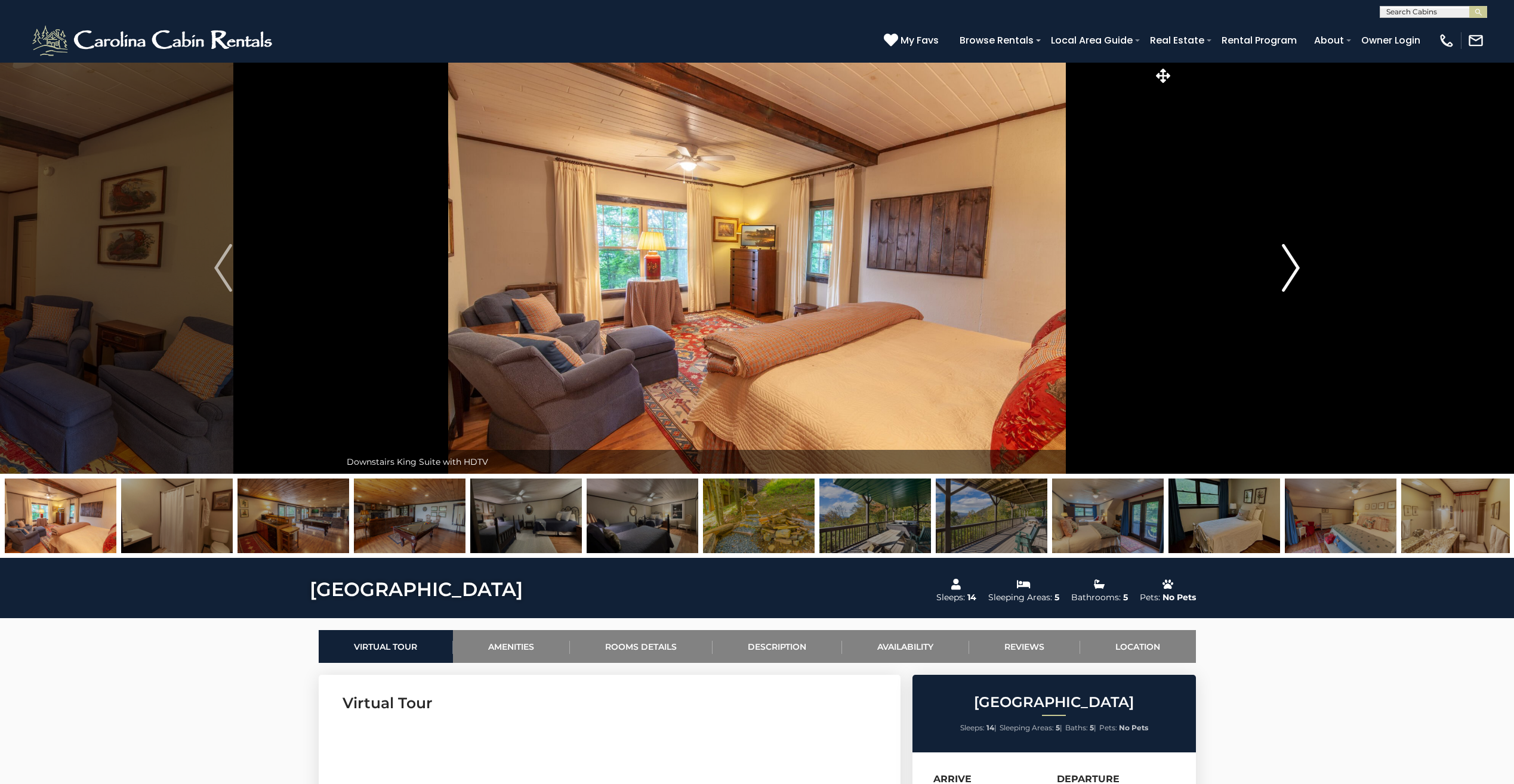
click at [1285, 272] on img "Next" at bounding box center [1290, 268] width 18 height 47
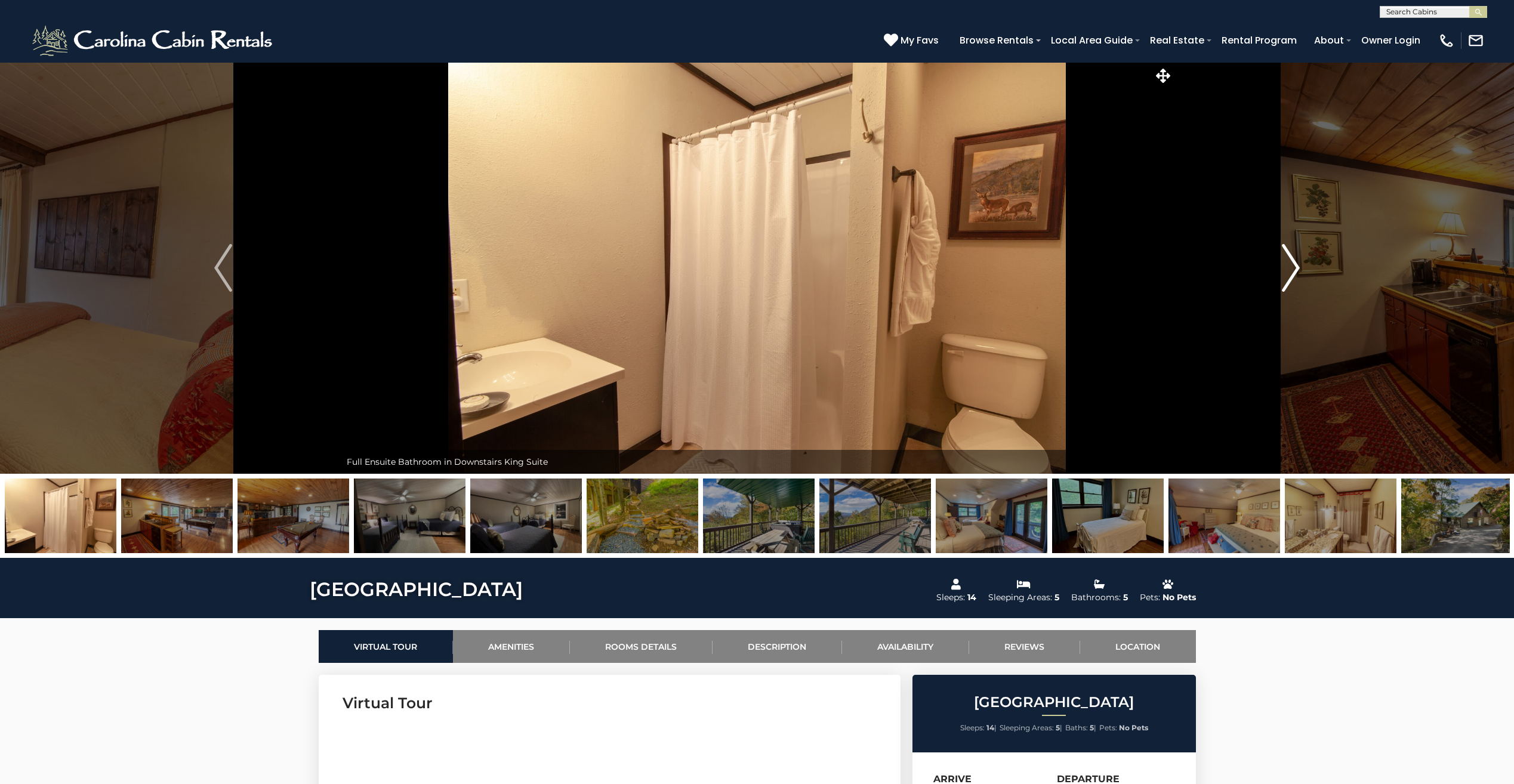
click at [1285, 272] on img "Next" at bounding box center [1290, 268] width 18 height 47
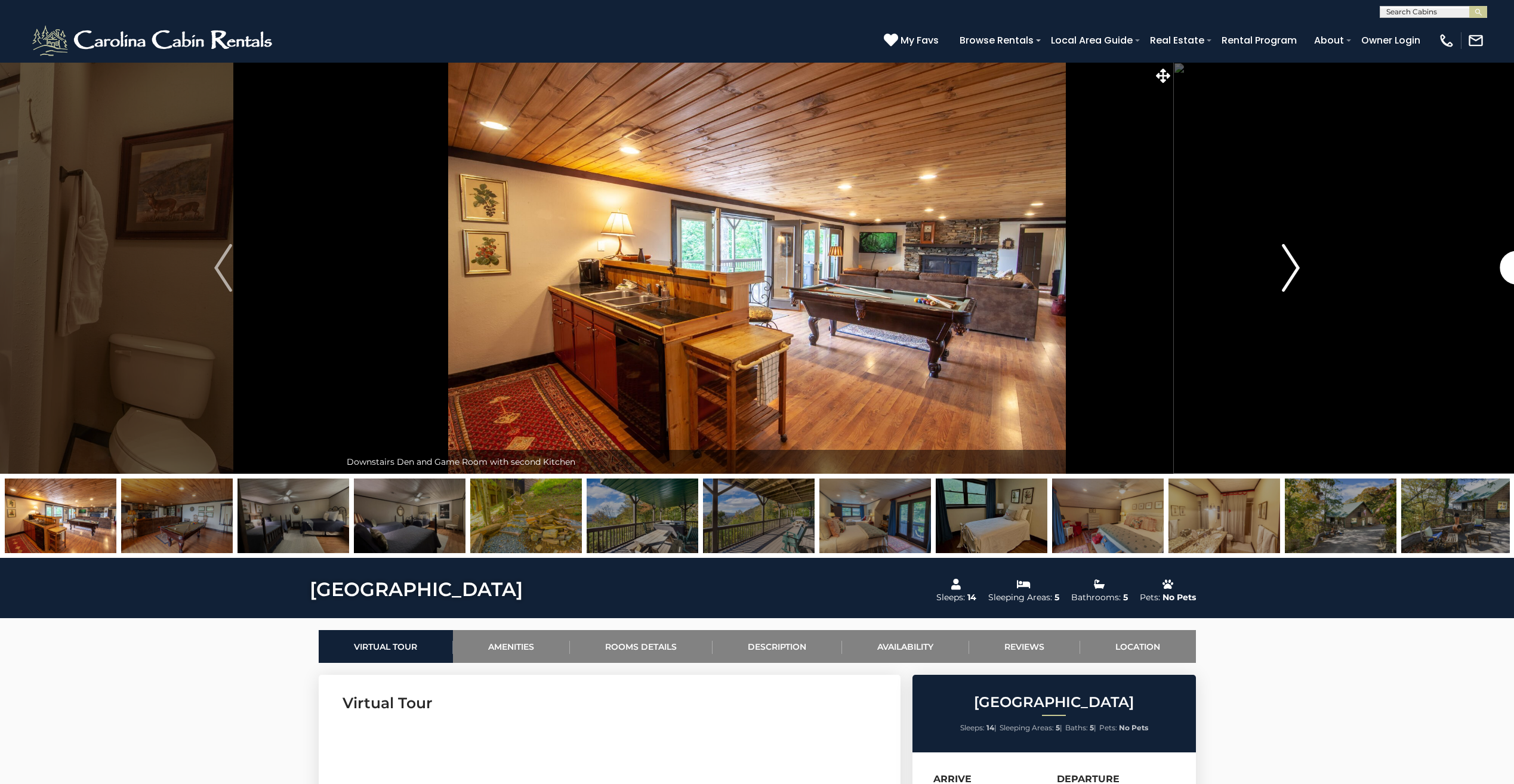
click at [1285, 272] on img "Next" at bounding box center [1290, 268] width 18 height 47
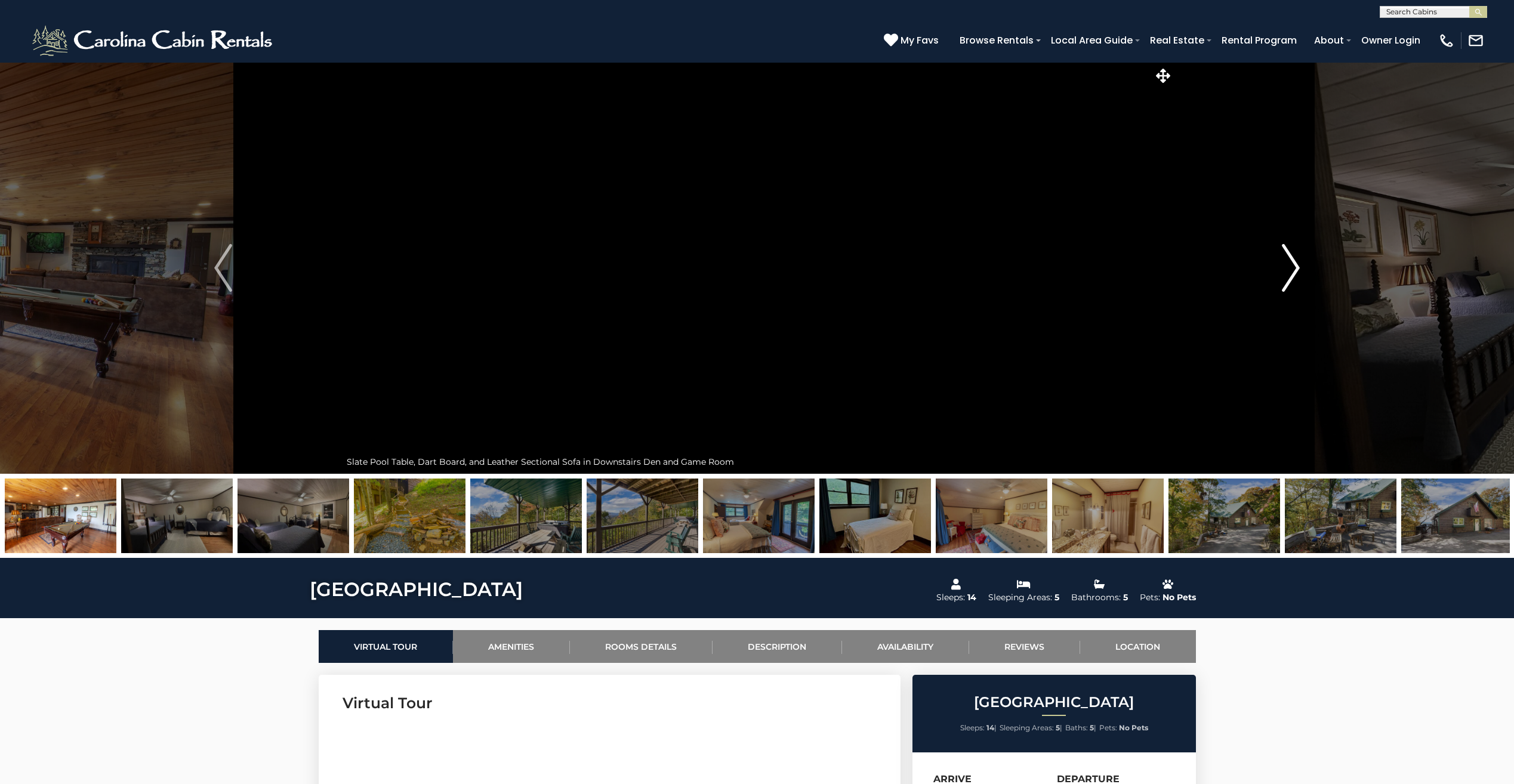
click at [1285, 272] on img "Next" at bounding box center [1290, 268] width 18 height 47
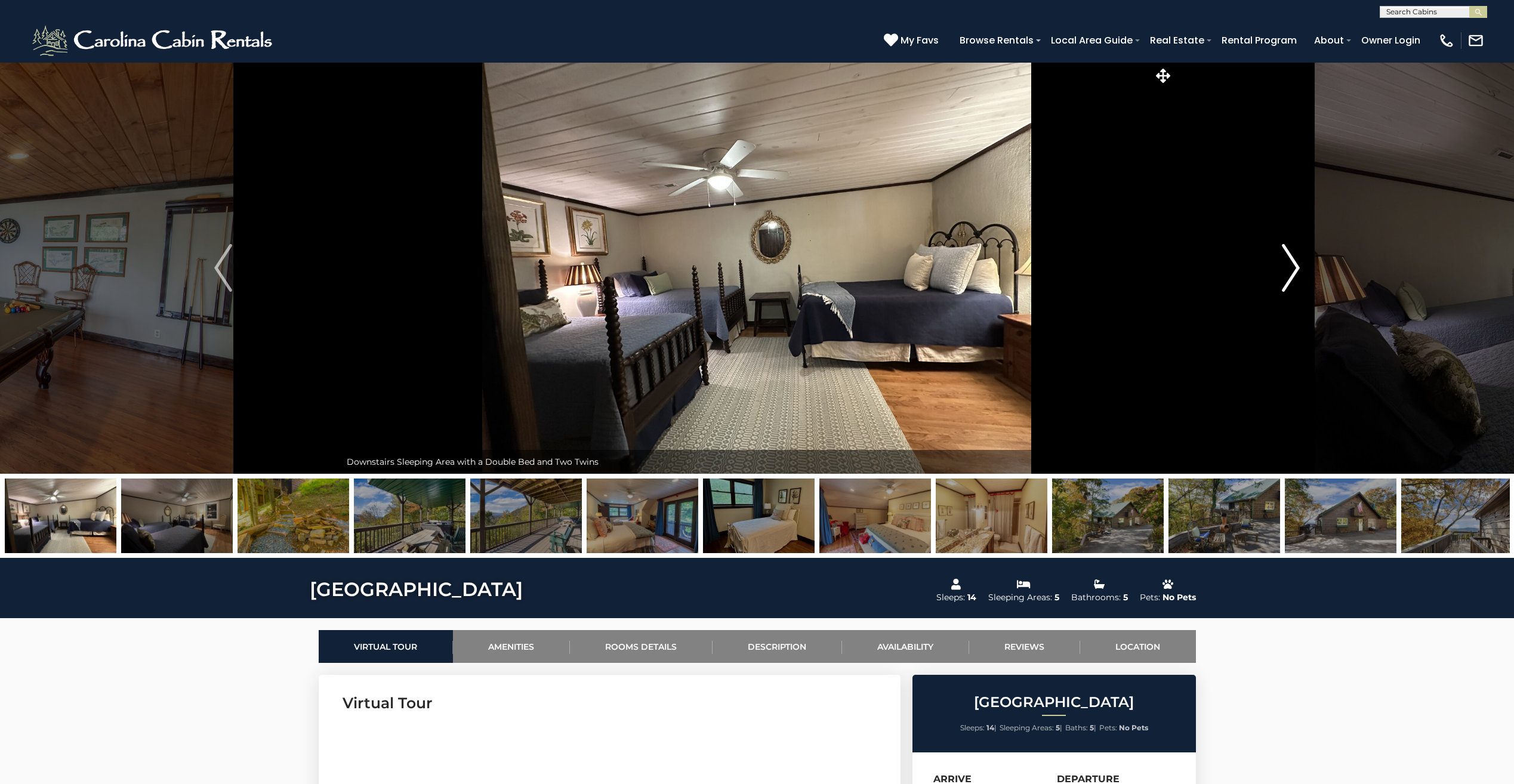
click at [1285, 272] on img "Next" at bounding box center [1290, 268] width 18 height 47
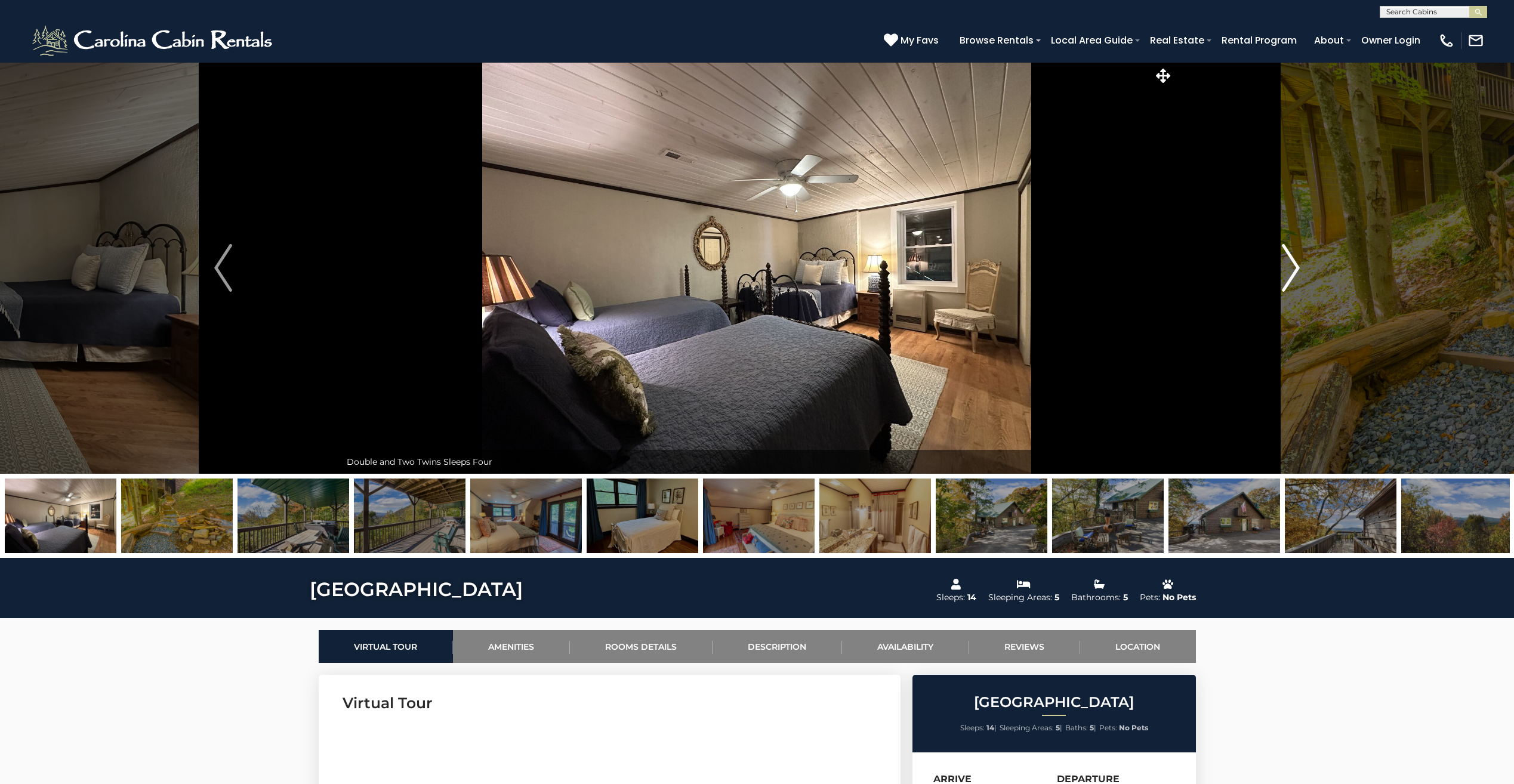
click at [1285, 272] on img "Next" at bounding box center [1290, 268] width 18 height 47
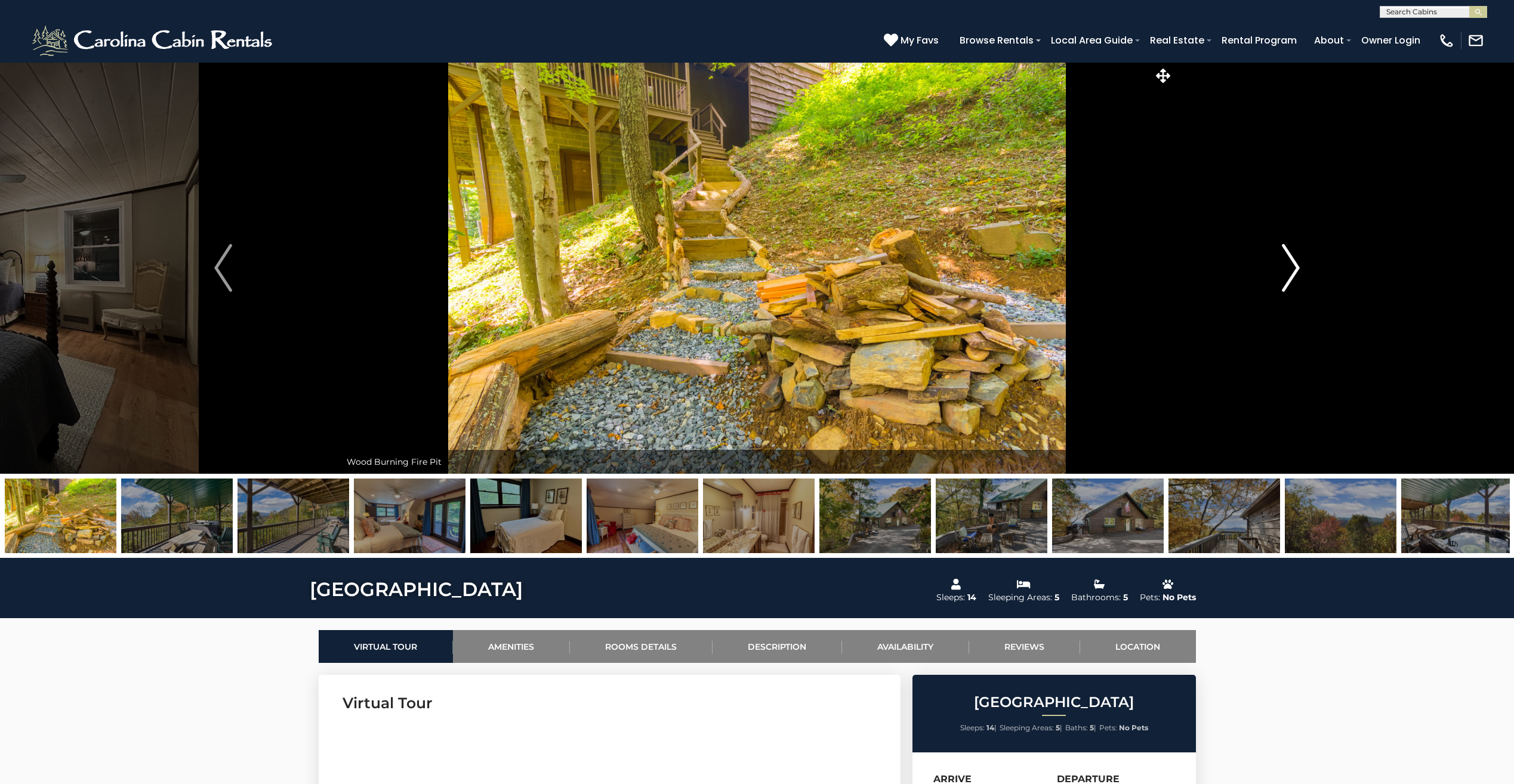
click at [1285, 272] on img "Next" at bounding box center [1290, 268] width 18 height 47
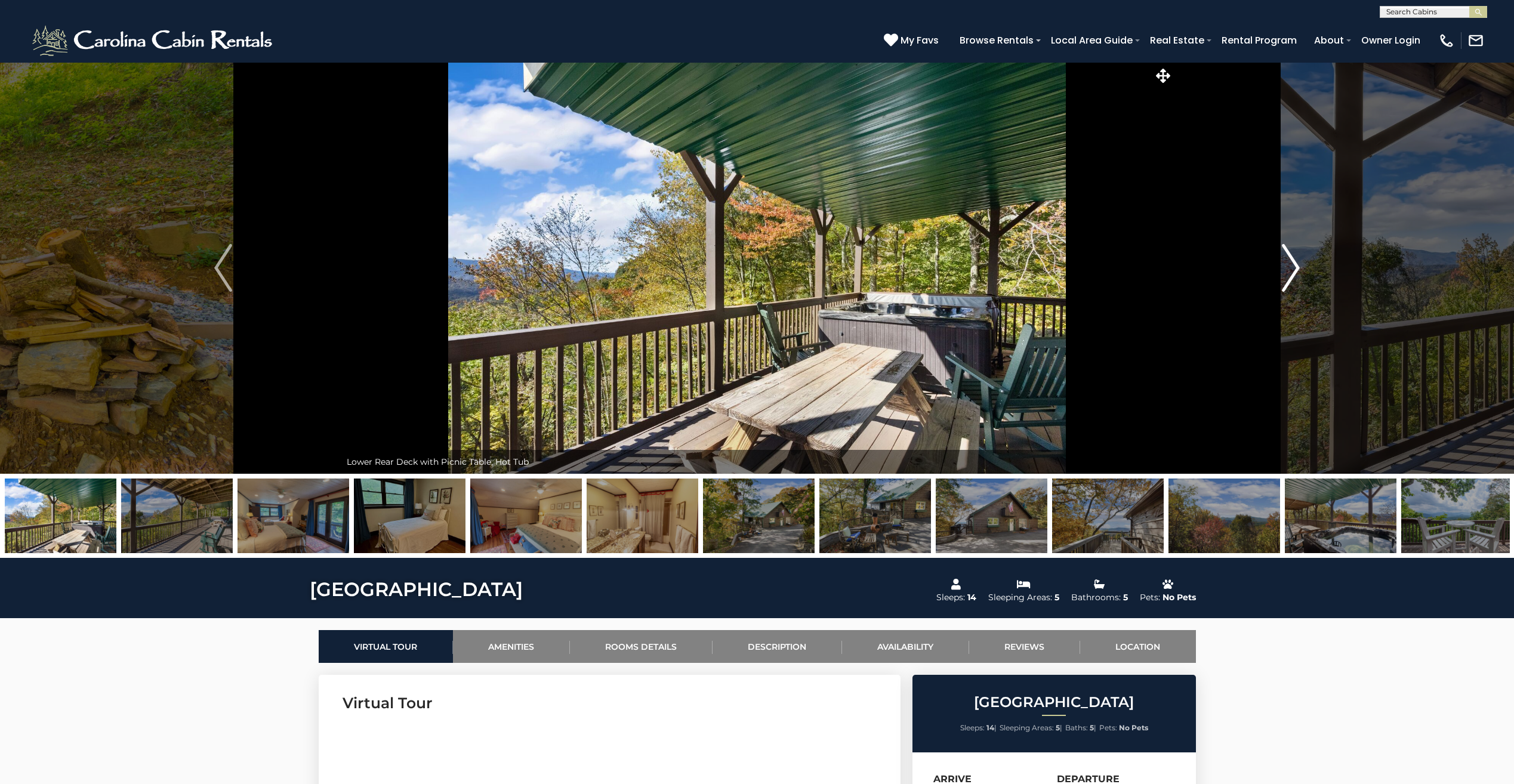
click at [1285, 272] on img "Next" at bounding box center [1290, 268] width 18 height 47
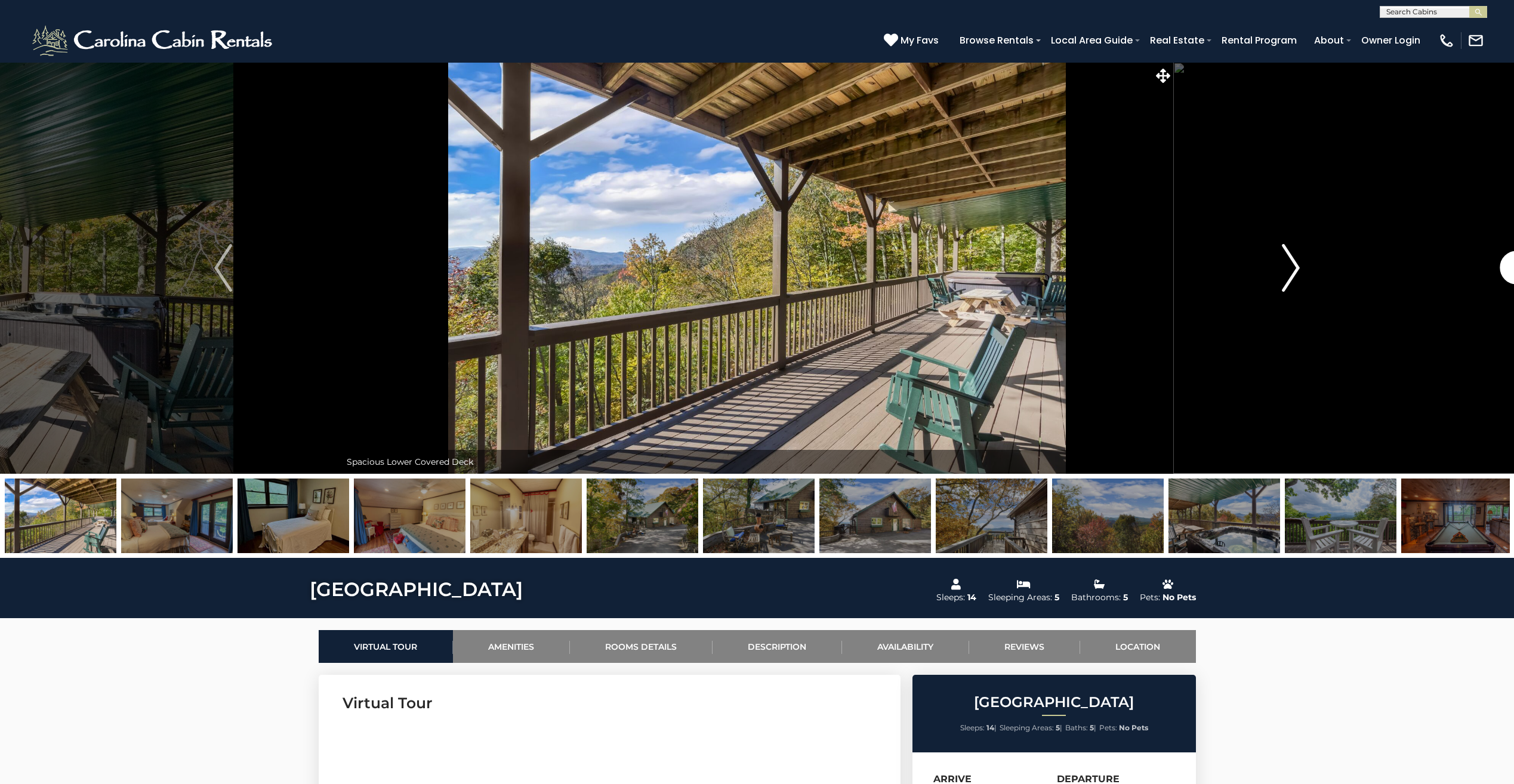
click at [1285, 272] on img "Next" at bounding box center [1290, 268] width 18 height 47
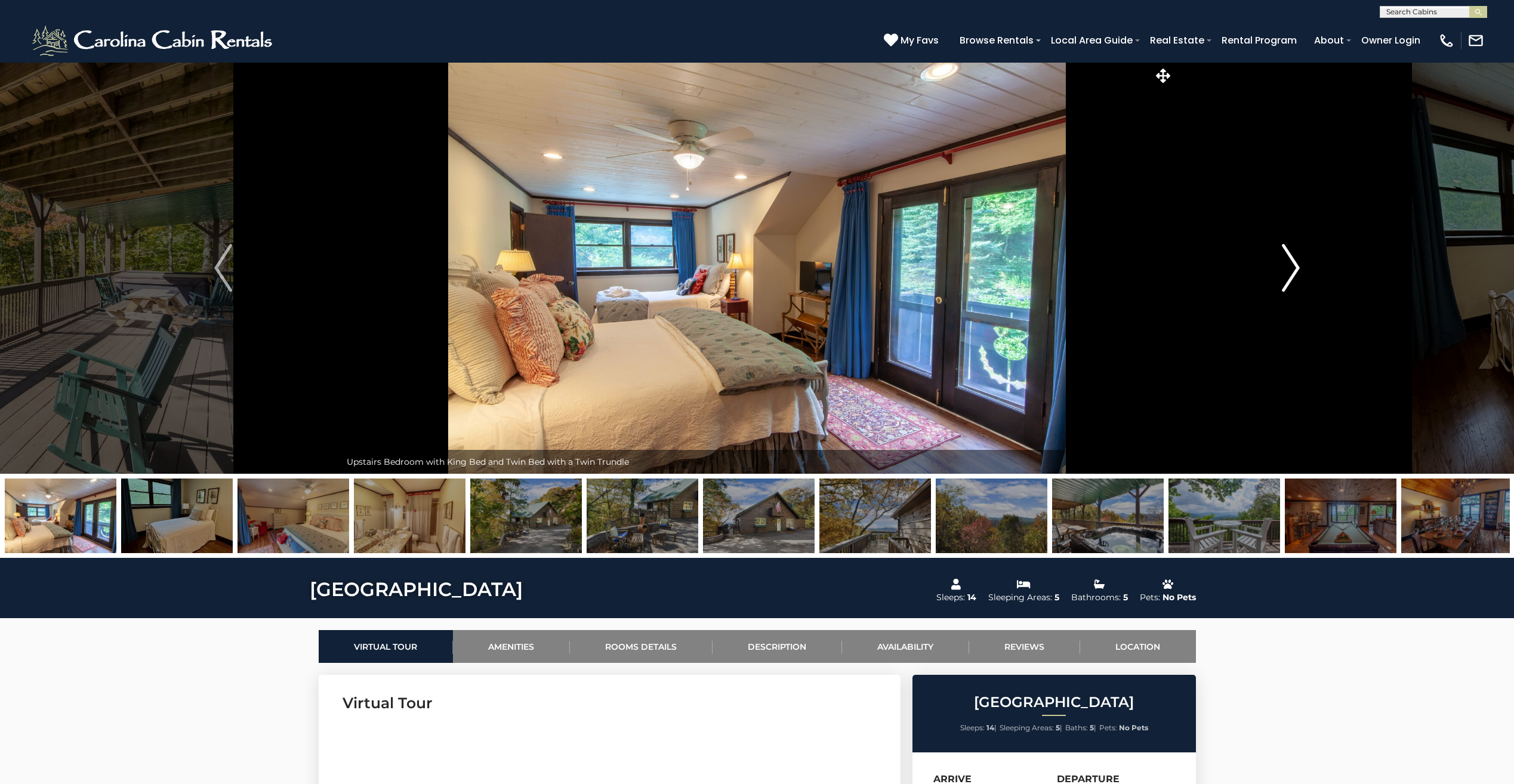
click at [1285, 272] on img "Next" at bounding box center [1290, 268] width 18 height 47
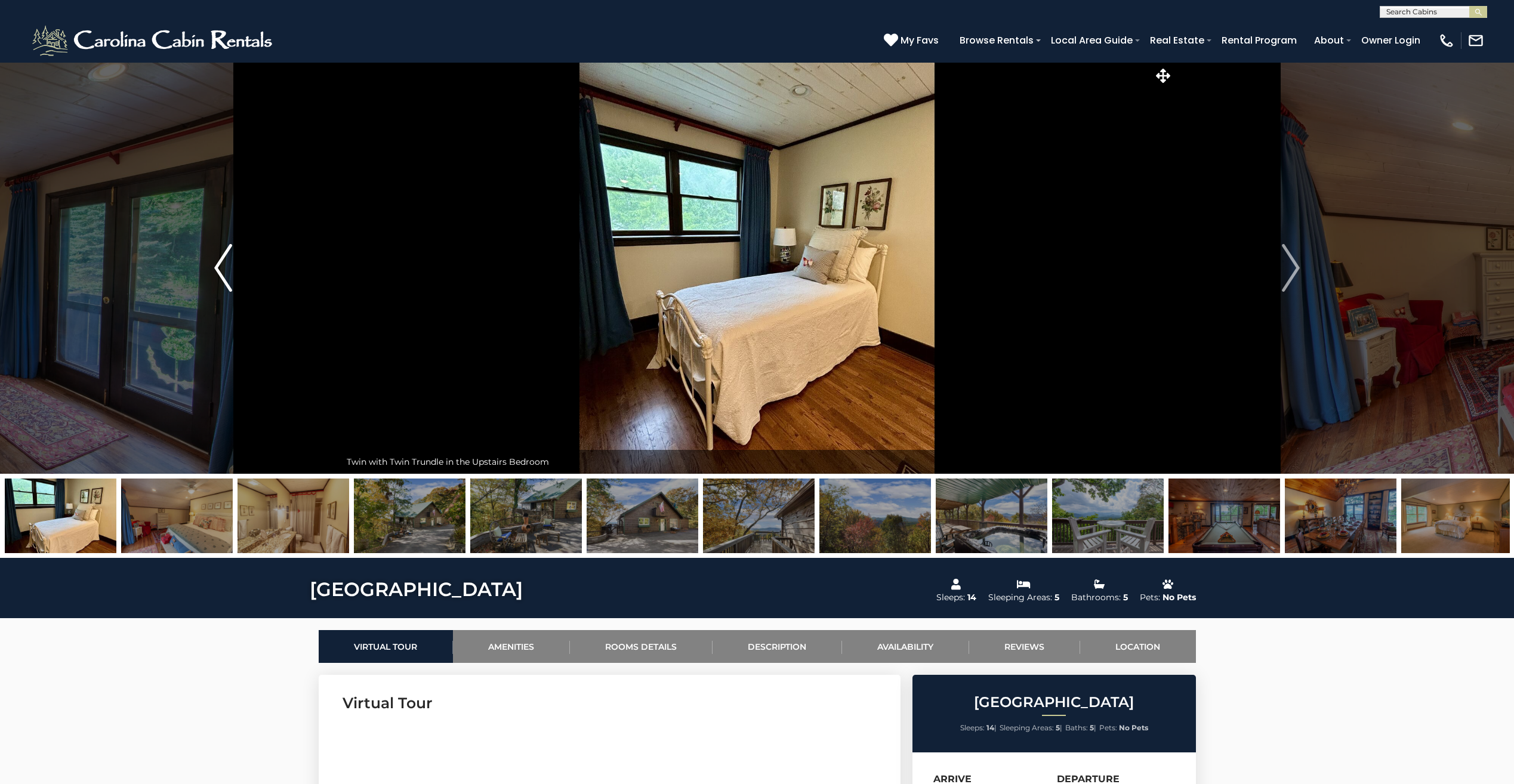
click at [216, 264] on img "Previous" at bounding box center [223, 268] width 18 height 47
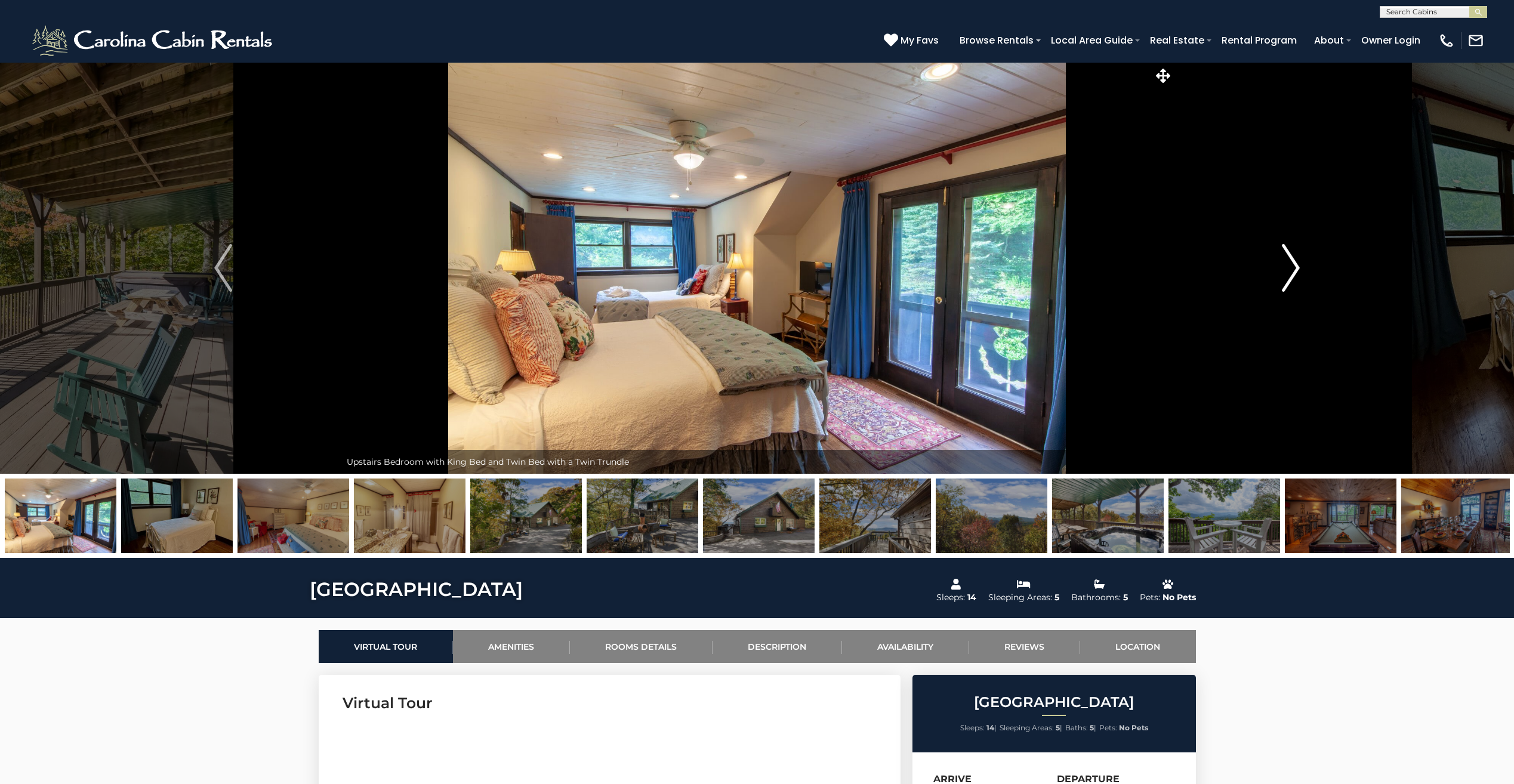
click at [1300, 265] on button "Next" at bounding box center [1291, 268] width 235 height 411
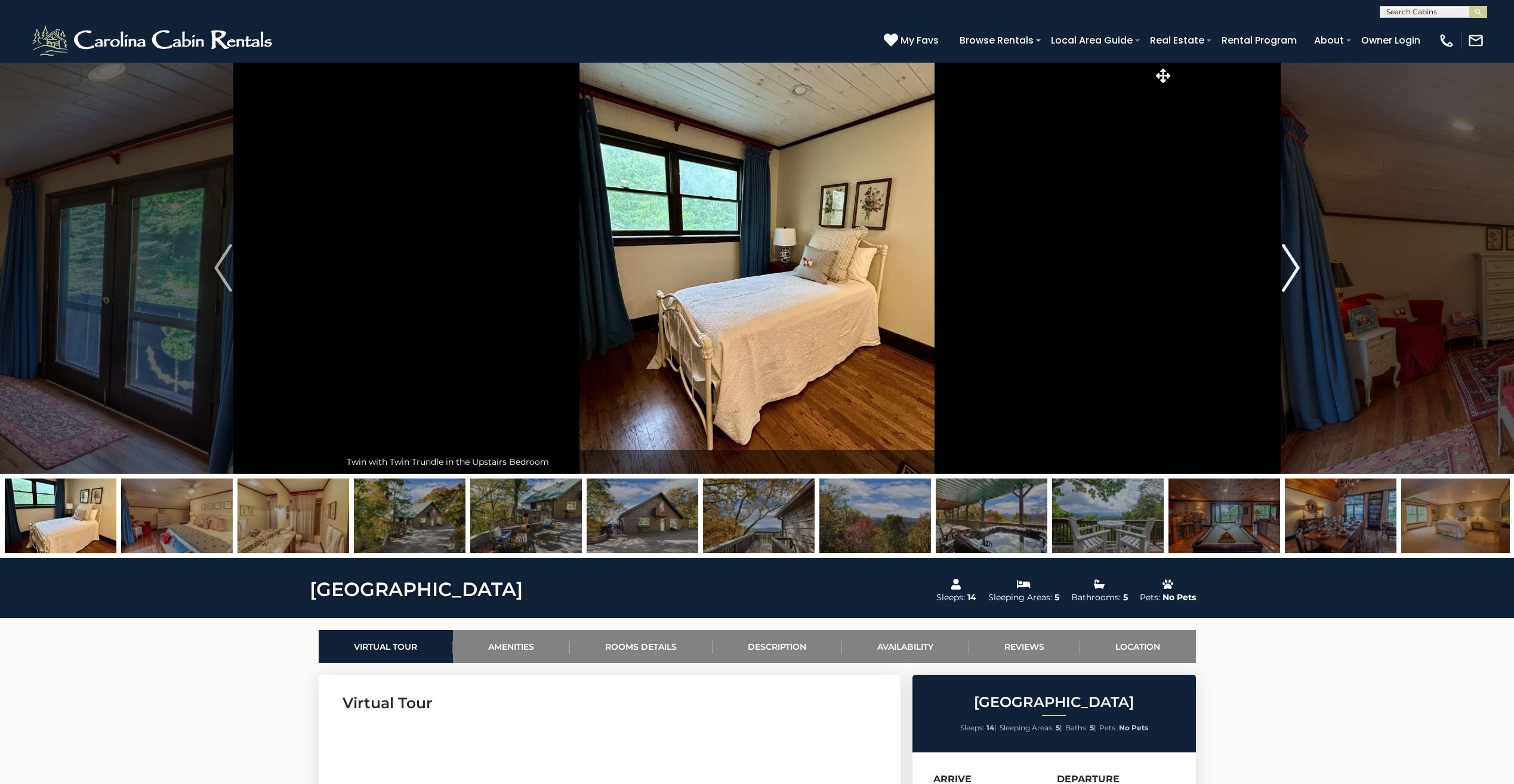
click at [1300, 265] on button "Next" at bounding box center [1291, 268] width 235 height 411
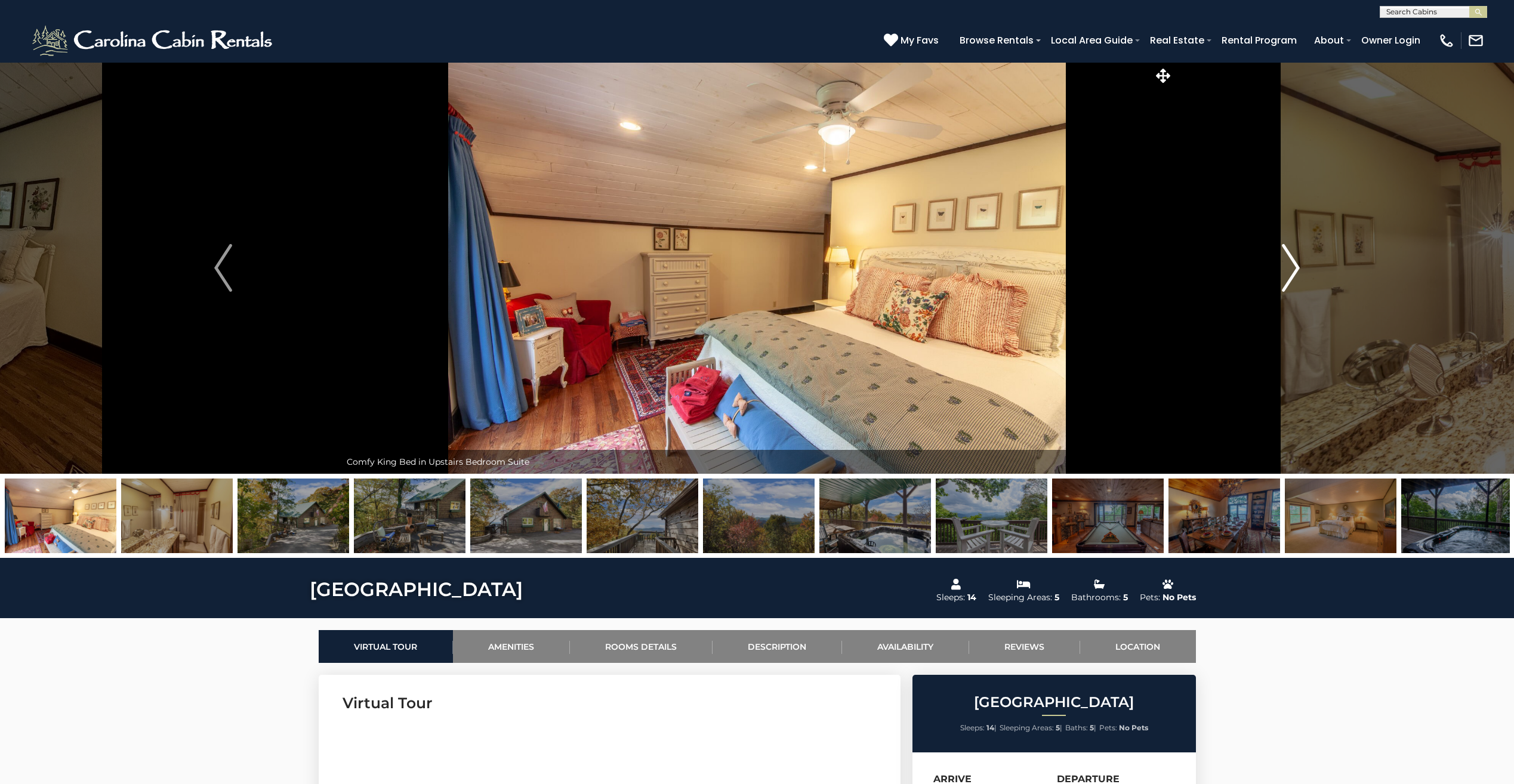
click at [1300, 265] on button "Next" at bounding box center [1291, 268] width 235 height 411
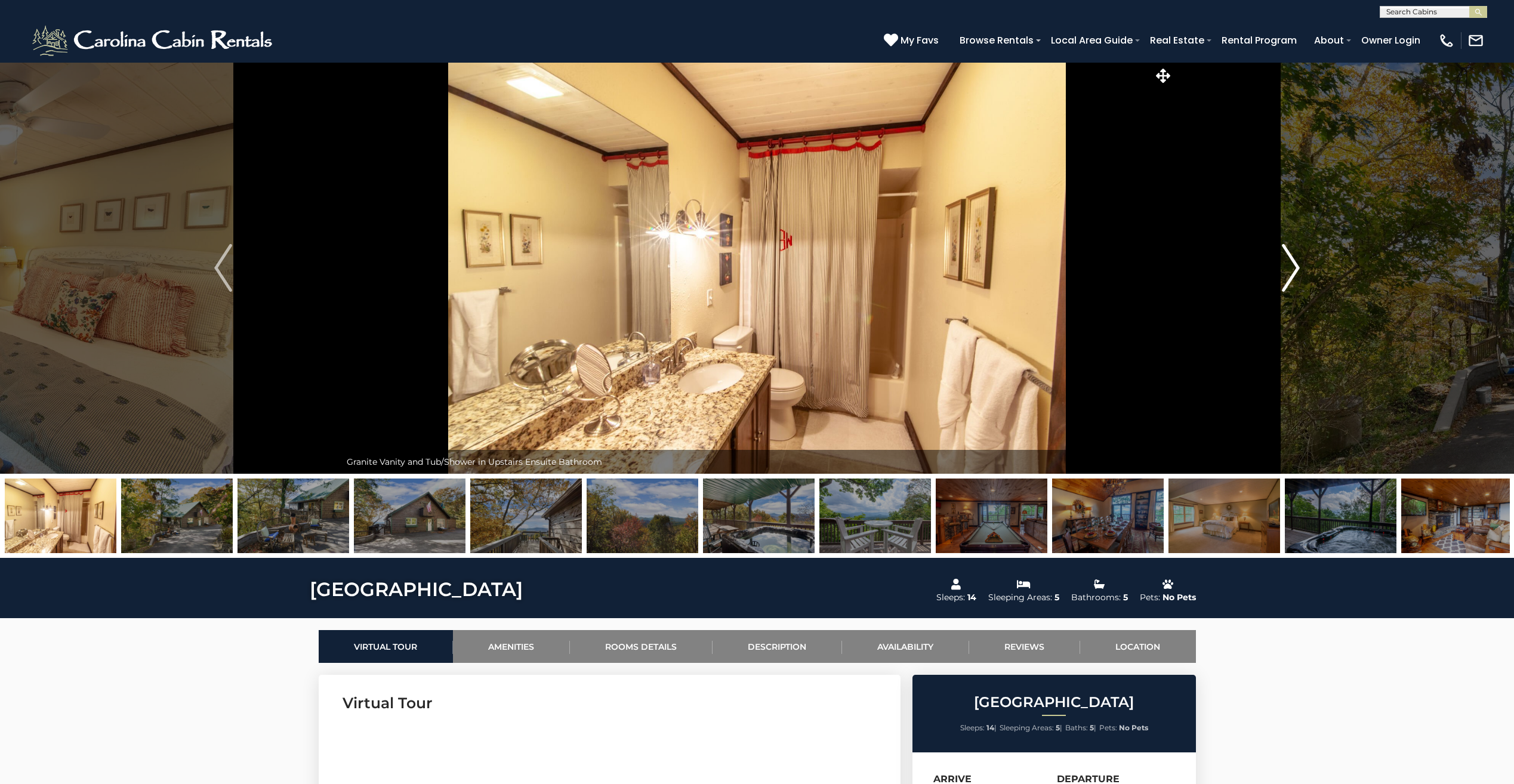
click at [1300, 265] on button "Next" at bounding box center [1291, 268] width 235 height 411
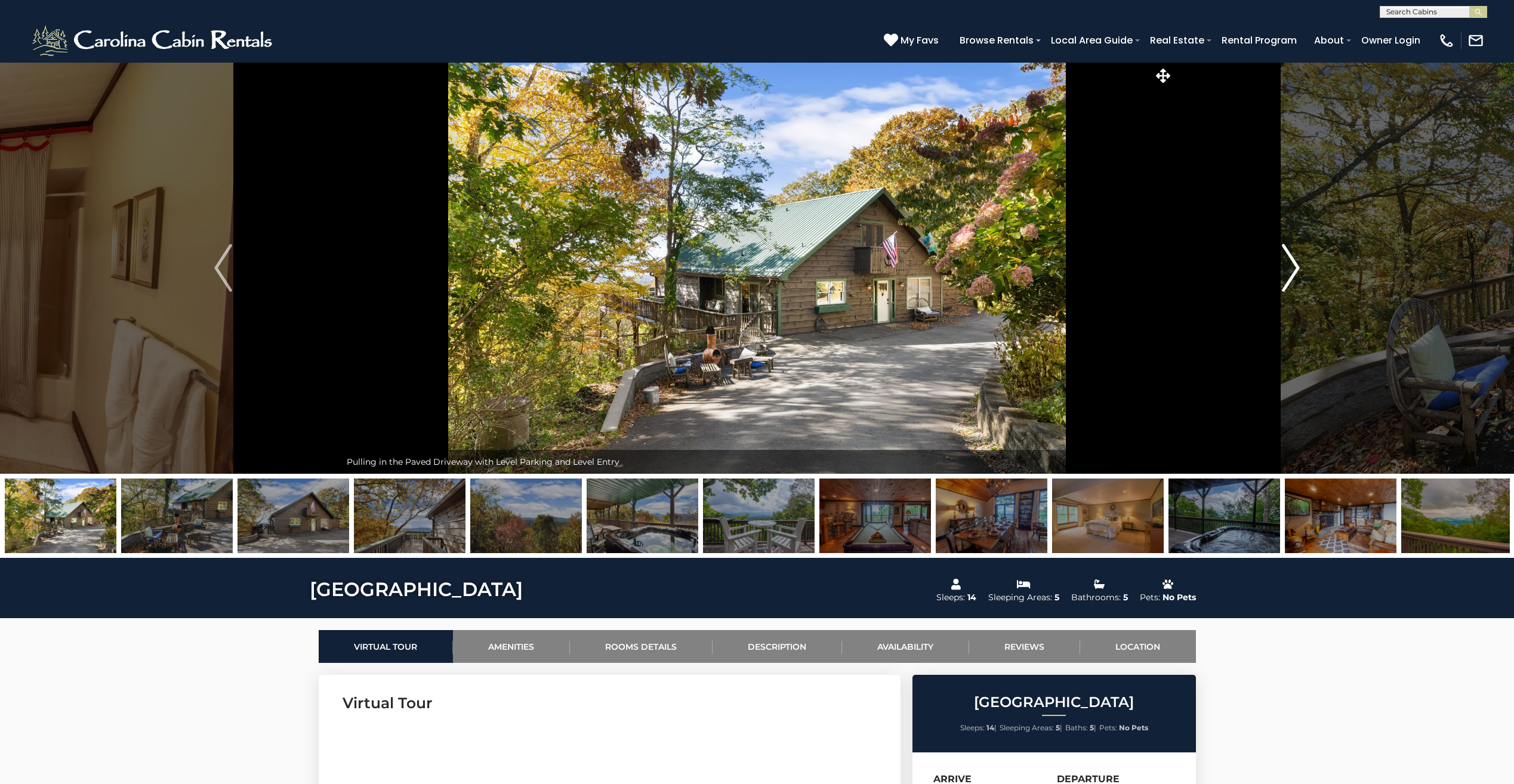
click at [1300, 265] on button "Next" at bounding box center [1291, 268] width 235 height 411
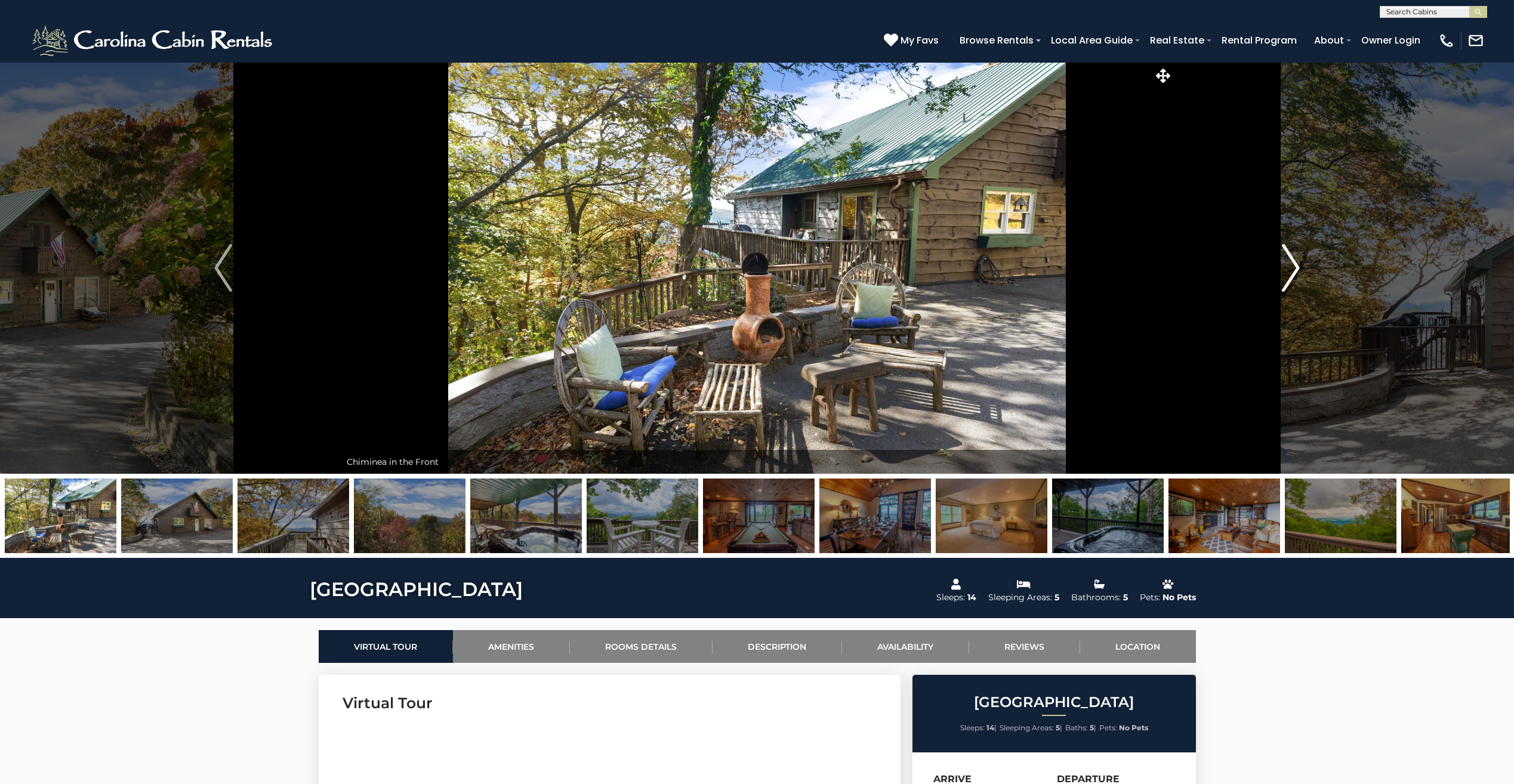
click at [1300, 265] on button "Next" at bounding box center [1291, 268] width 235 height 411
